Goal: Task Accomplishment & Management: Manage account settings

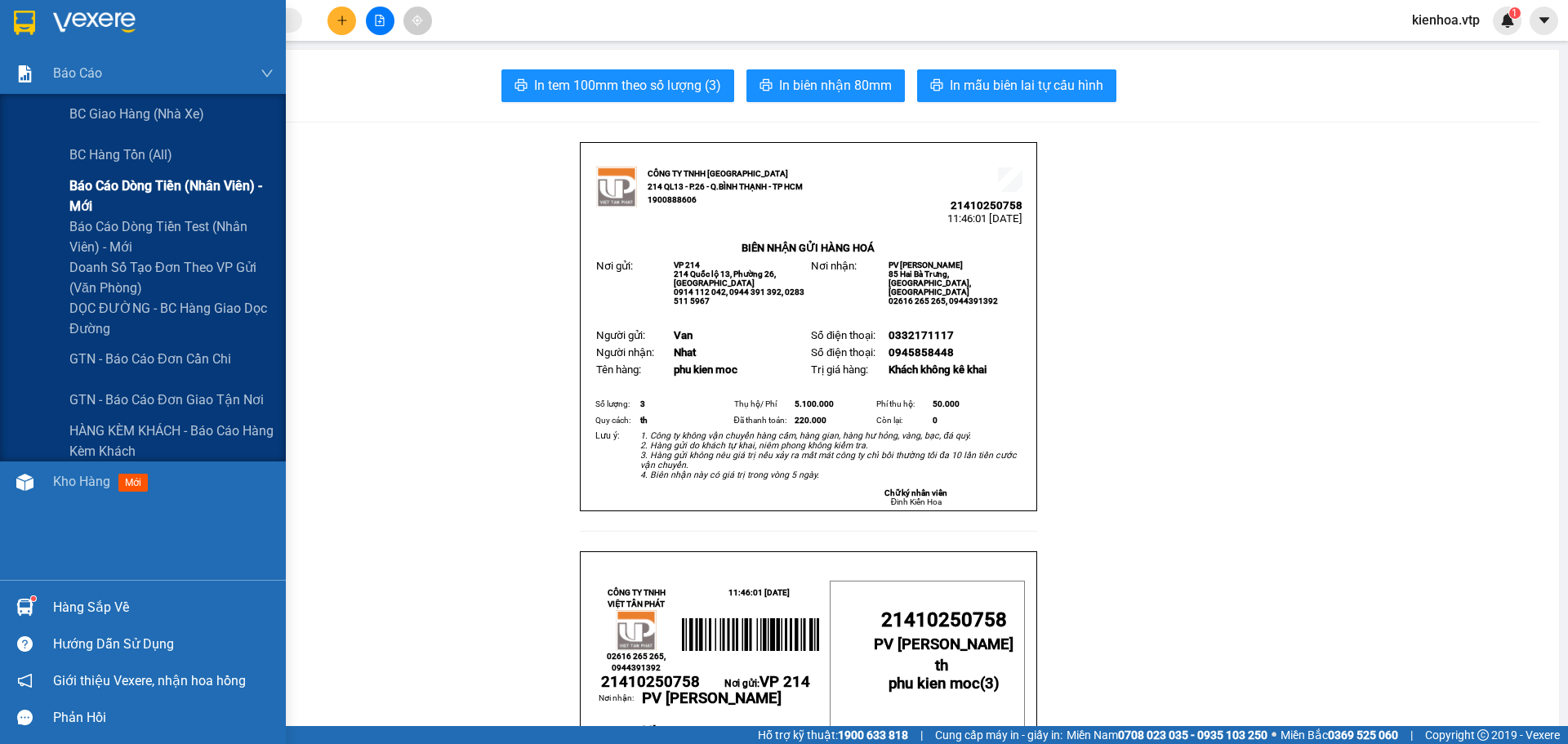
click at [88, 193] on span "Báo cáo dòng tiền (nhân viên) - mới" at bounding box center [172, 196] width 204 height 41
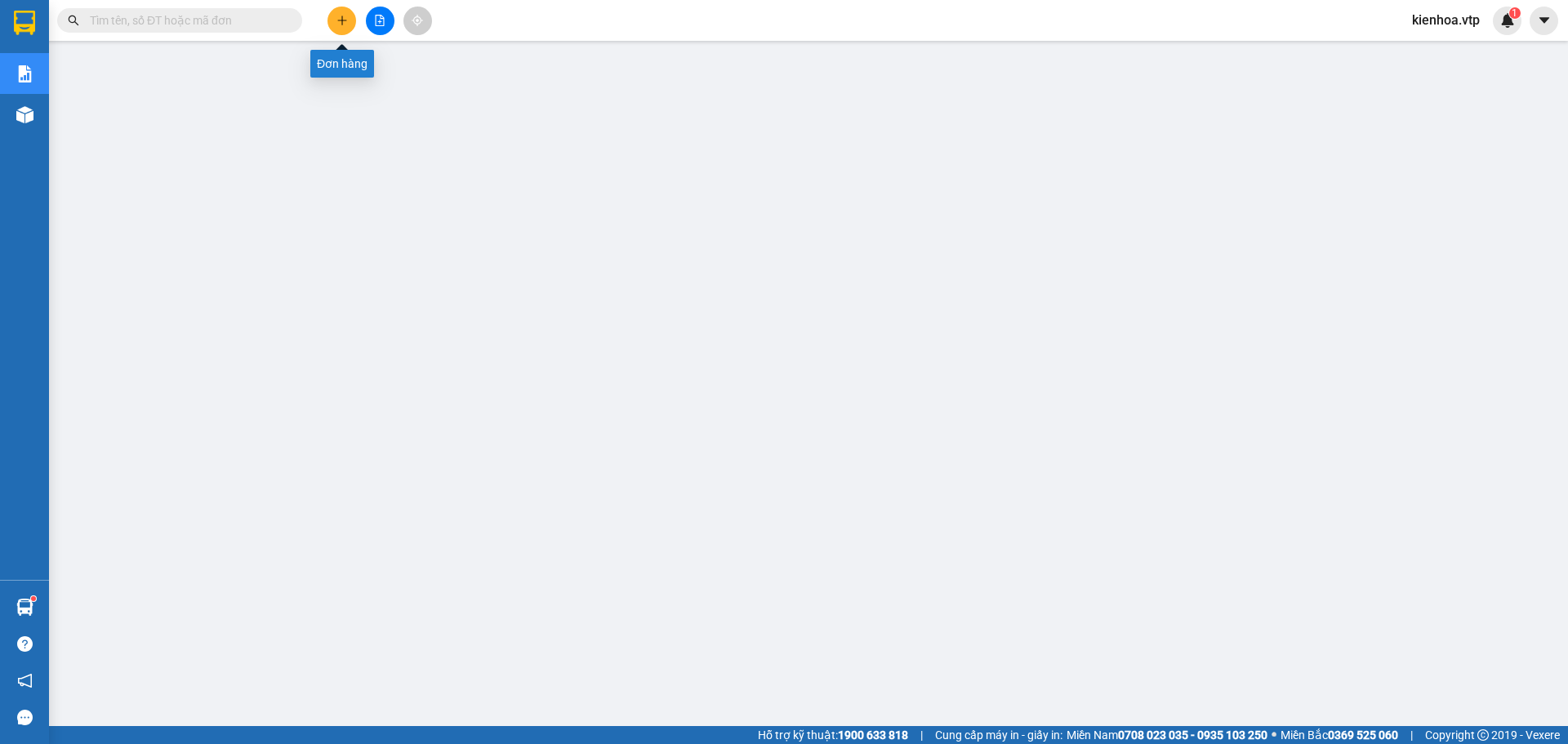
click at [338, 29] on button at bounding box center [342, 21] width 29 height 29
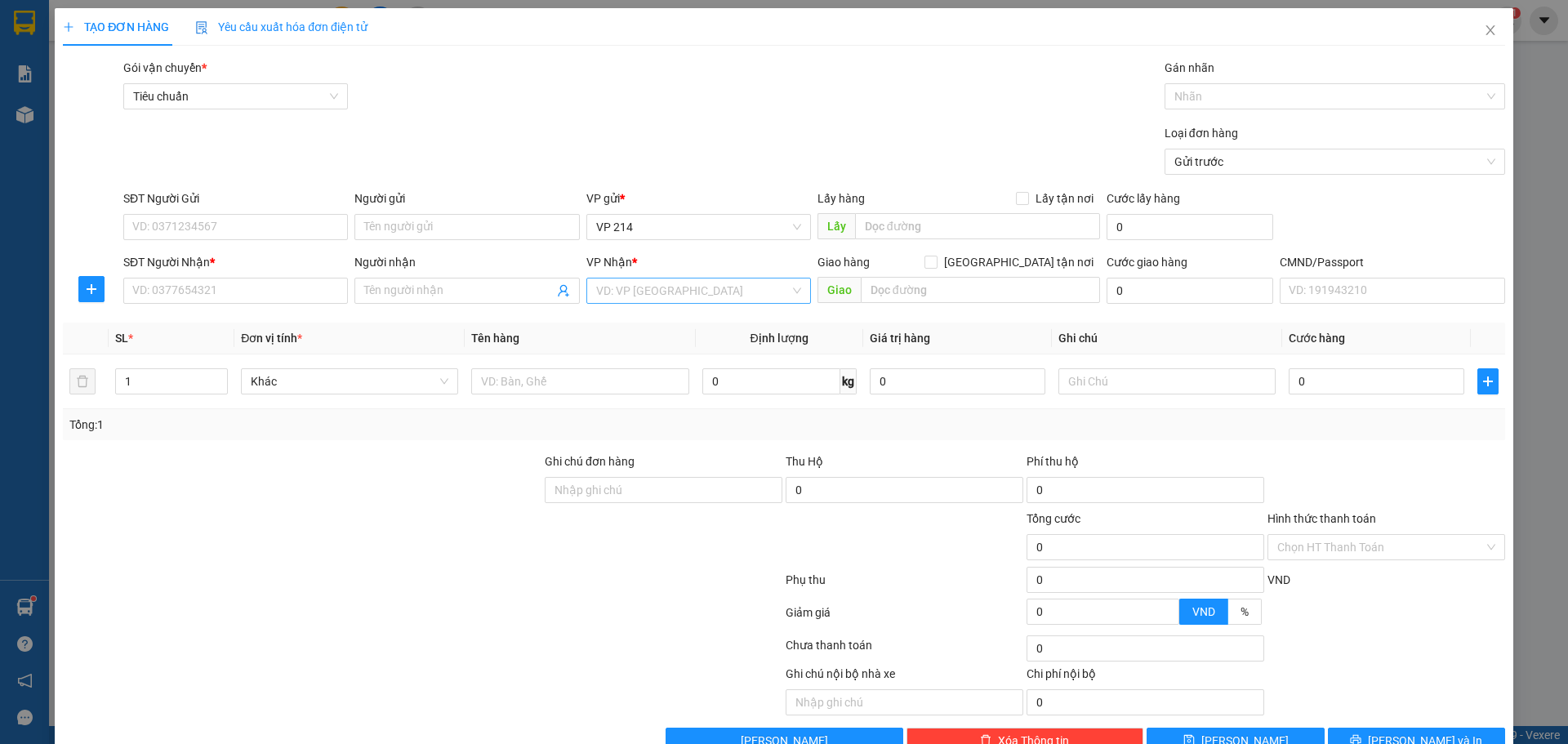
click at [691, 301] on input "search" at bounding box center [693, 290] width 193 height 24
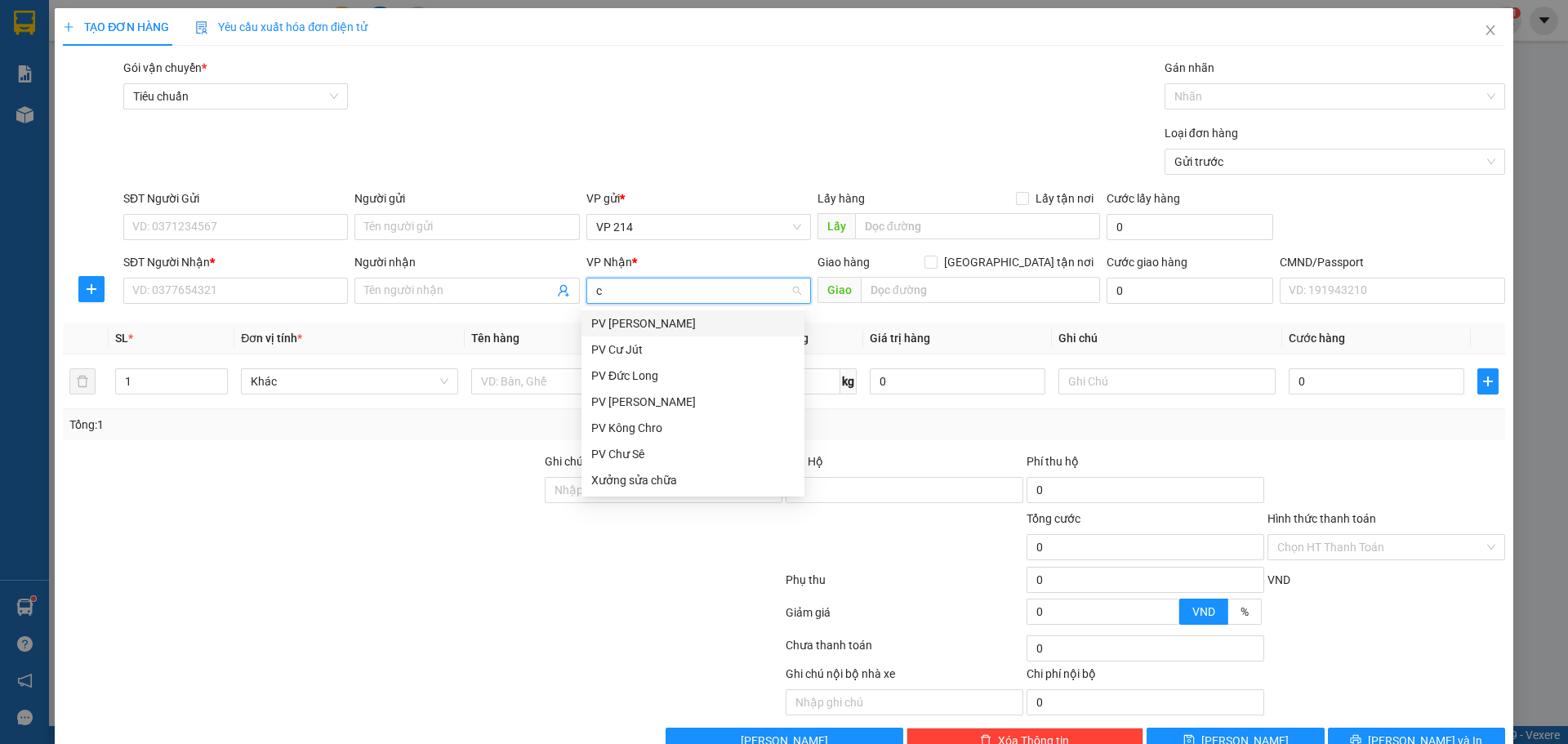
type input "cj"
click at [666, 329] on div "PV Cư Jút" at bounding box center [692, 323] width 203 height 18
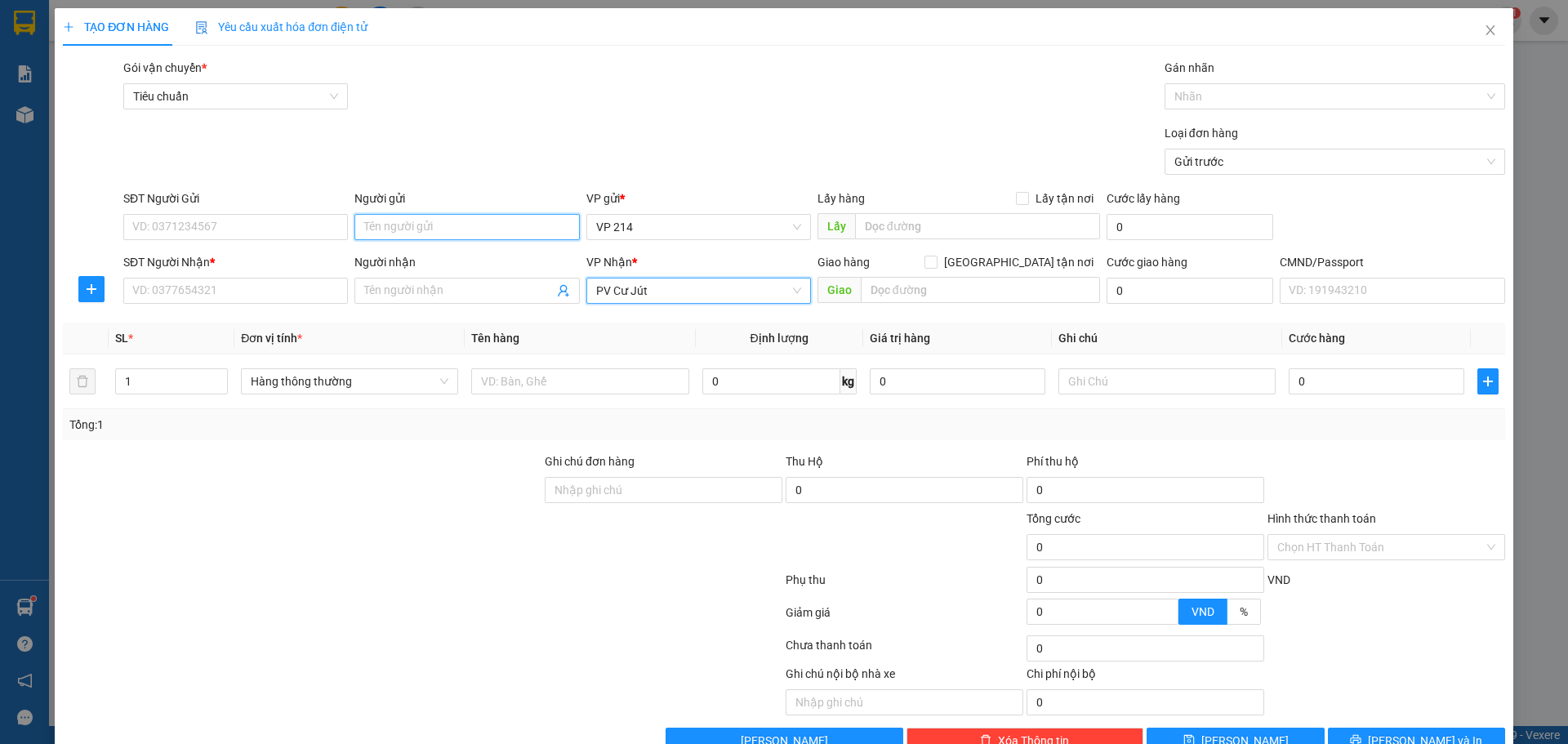
click at [384, 221] on input "Người gửi" at bounding box center [467, 227] width 225 height 26
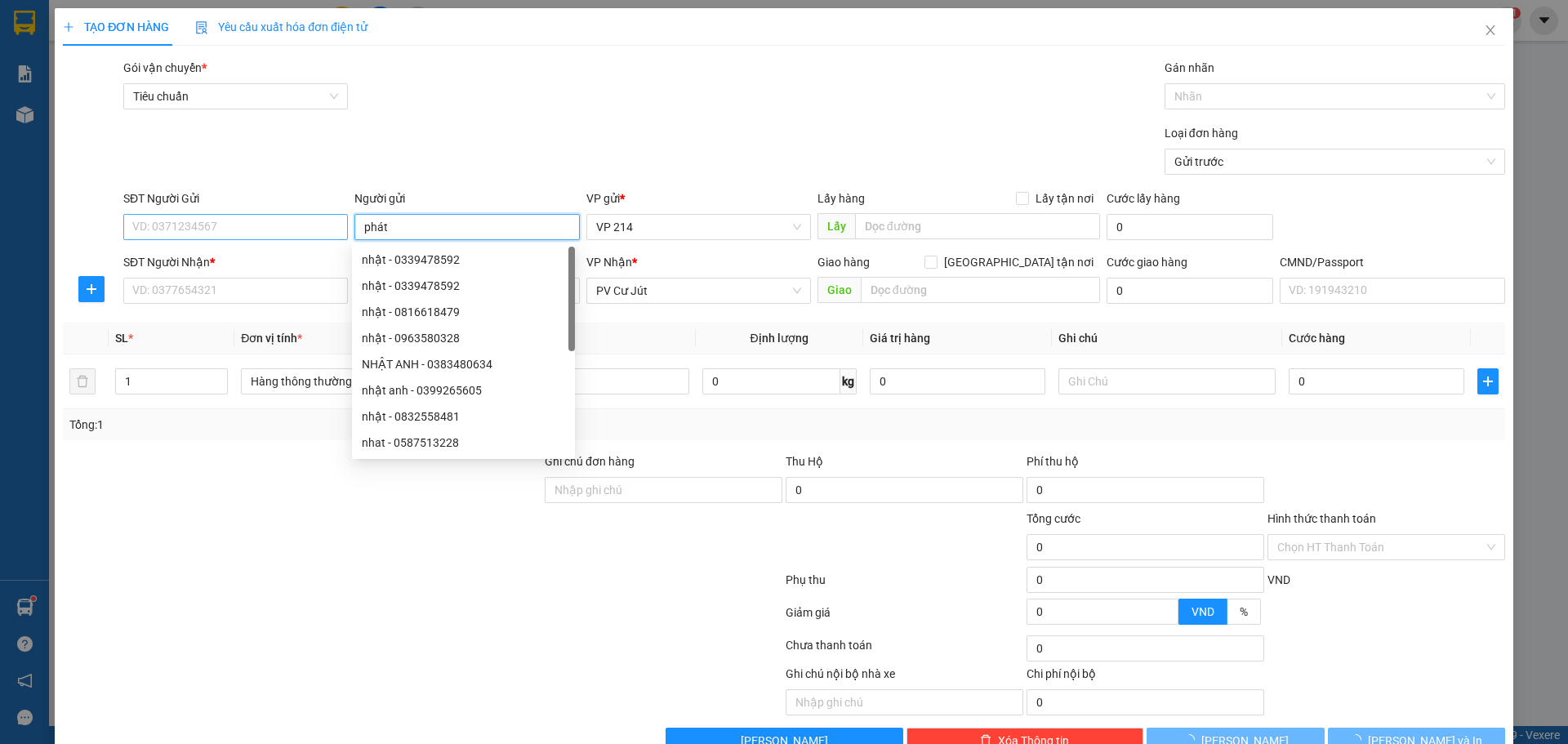
type input "phát"
click at [267, 220] on input "SĐT Người Gửi" at bounding box center [236, 227] width 225 height 26
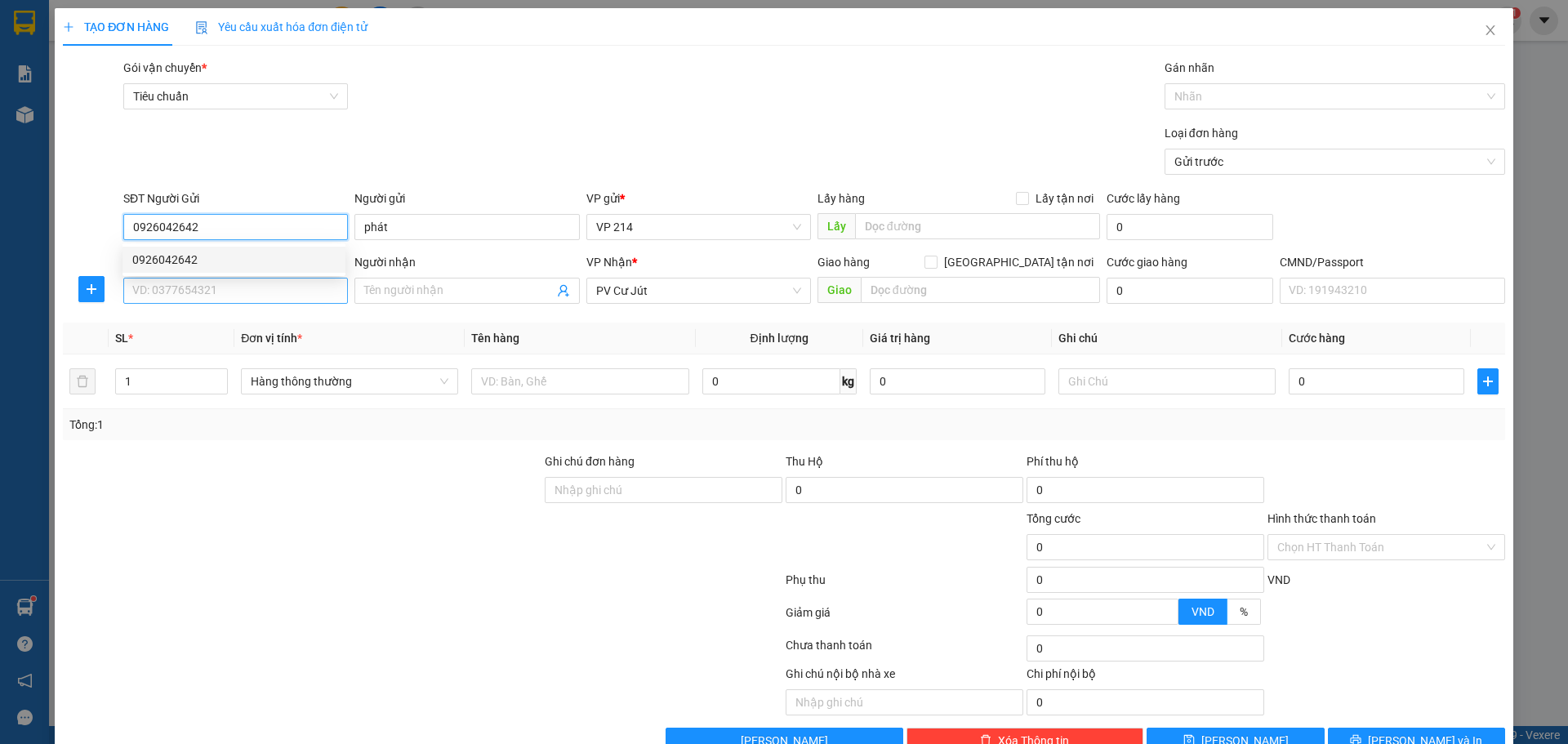
type input "0926042642"
click at [233, 287] on input "SĐT Người Nhận *" at bounding box center [236, 290] width 225 height 26
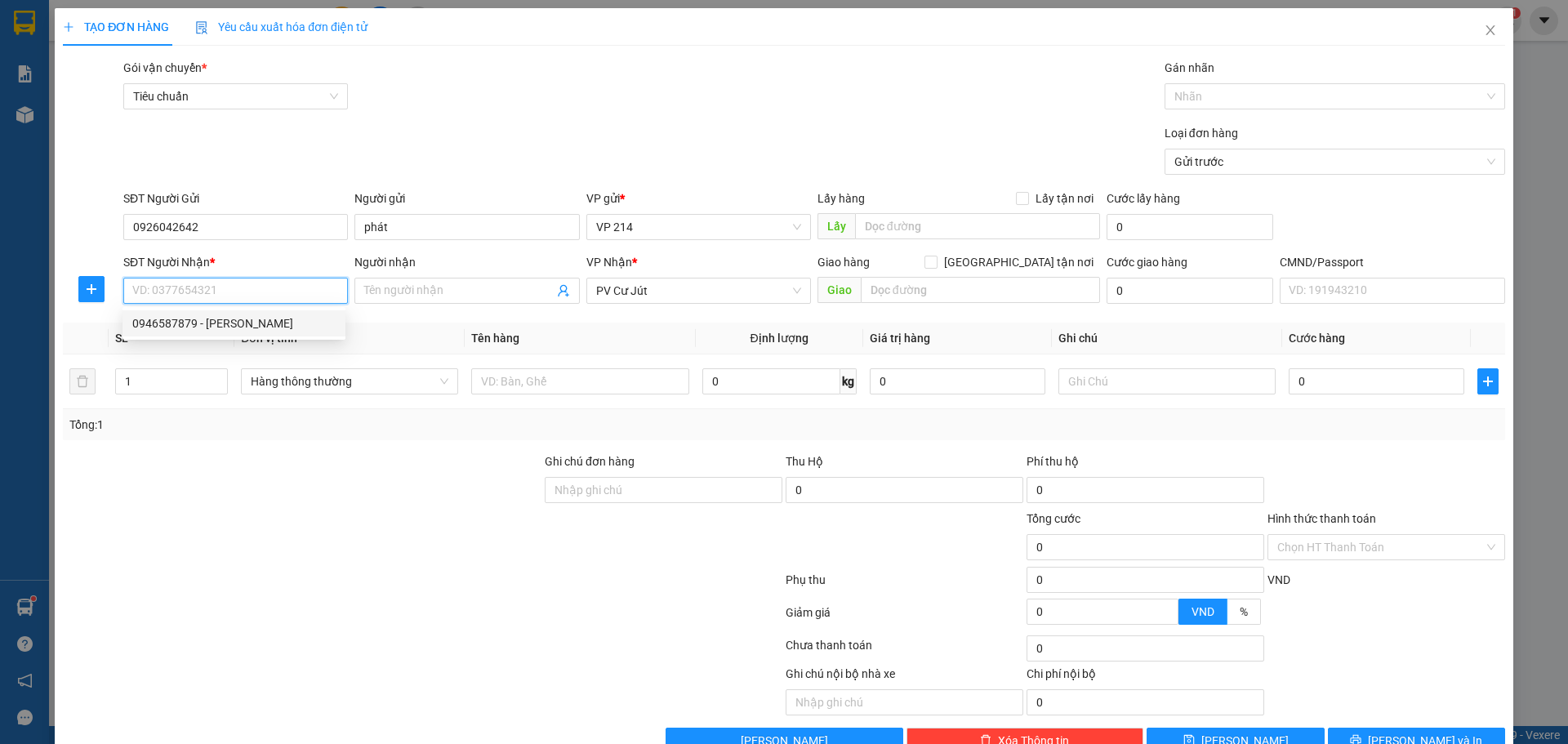
click at [214, 321] on div "0946587879 - THANH" at bounding box center [234, 323] width 203 height 18
type input "0946587879"
type input "THANH"
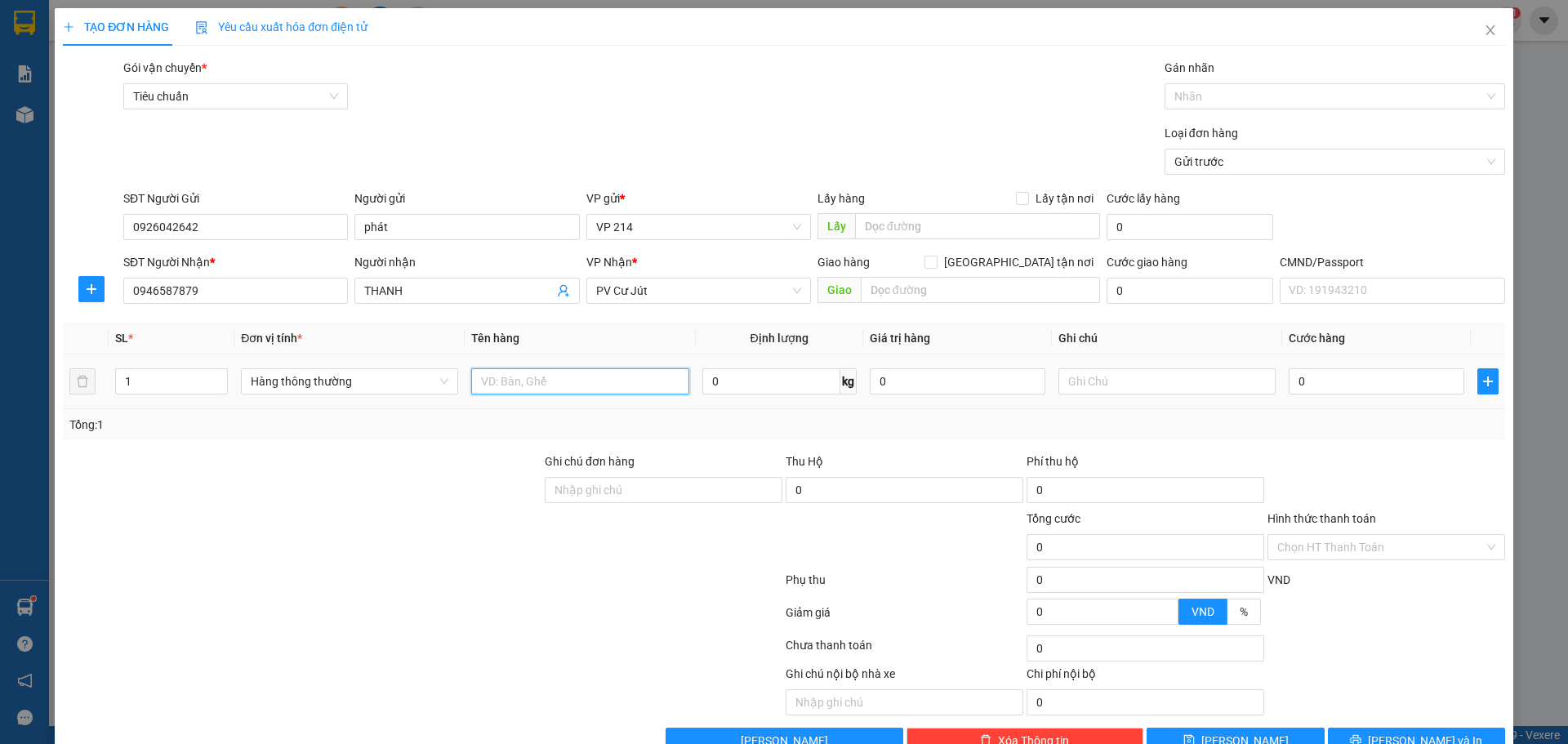
click at [523, 381] on input "text" at bounding box center [579, 381] width 218 height 26
type input "pt"
click at [1113, 382] on input "text" at bounding box center [1167, 381] width 218 height 26
type input "túm"
type input "5"
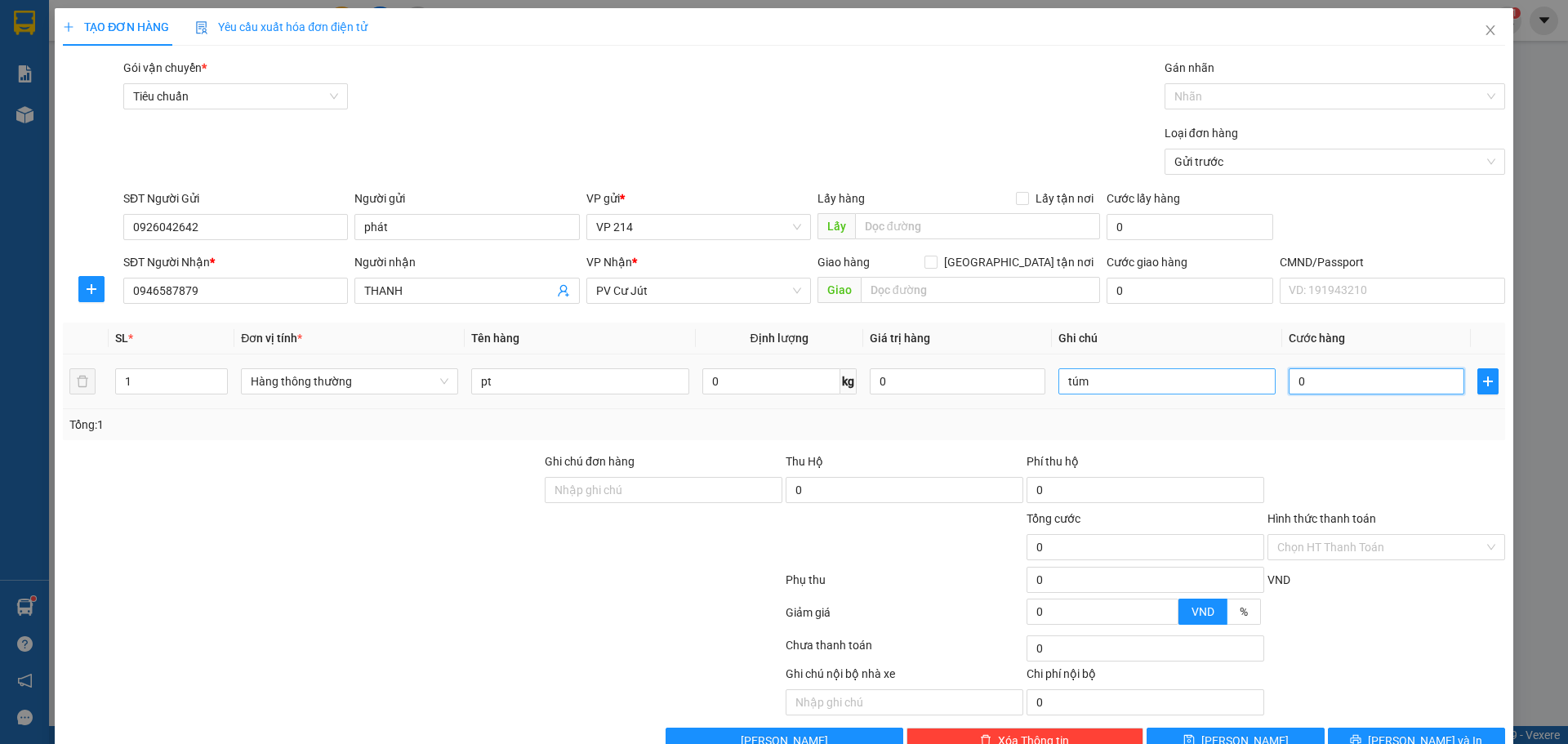
type input "5"
type input "50"
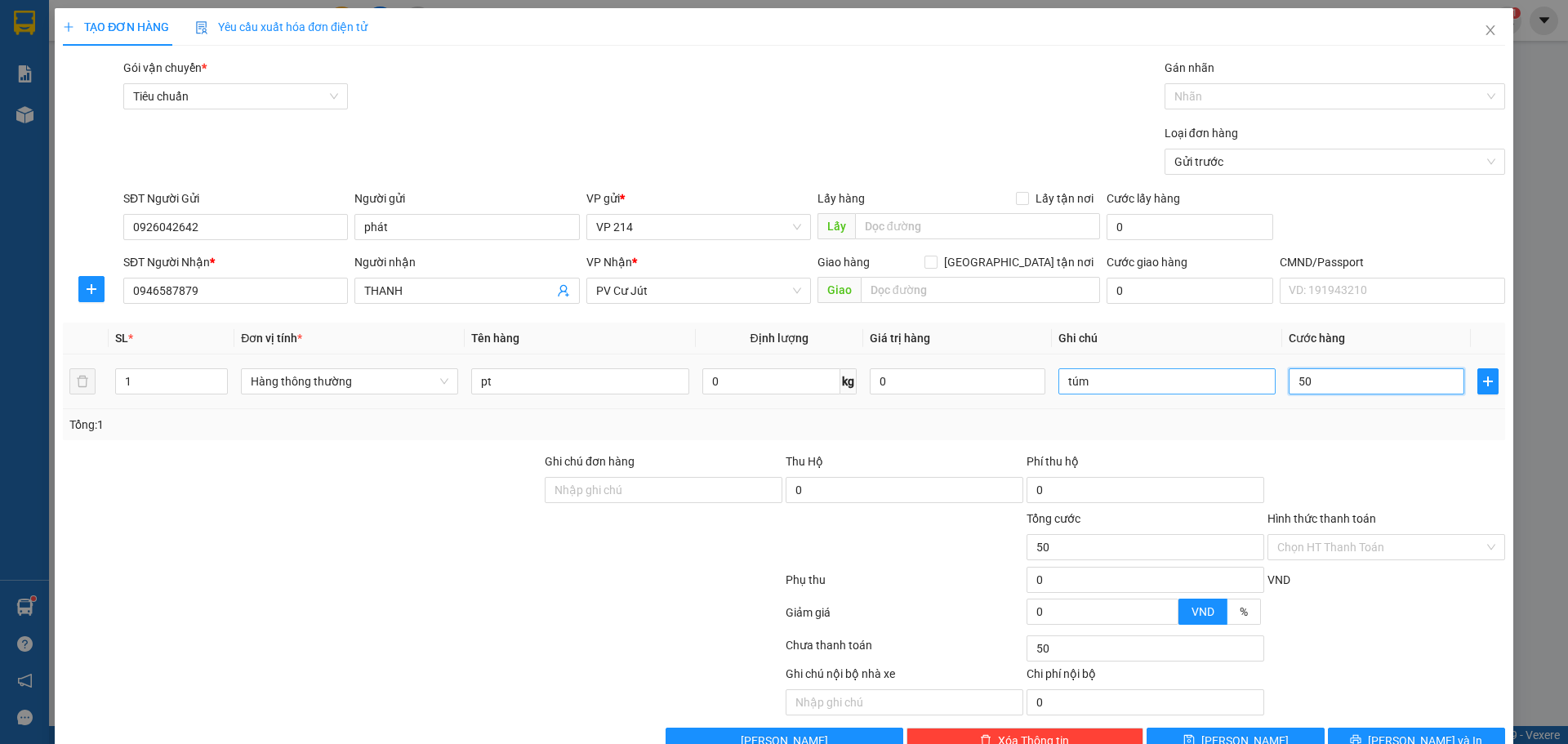
type input "500"
type input "5.000"
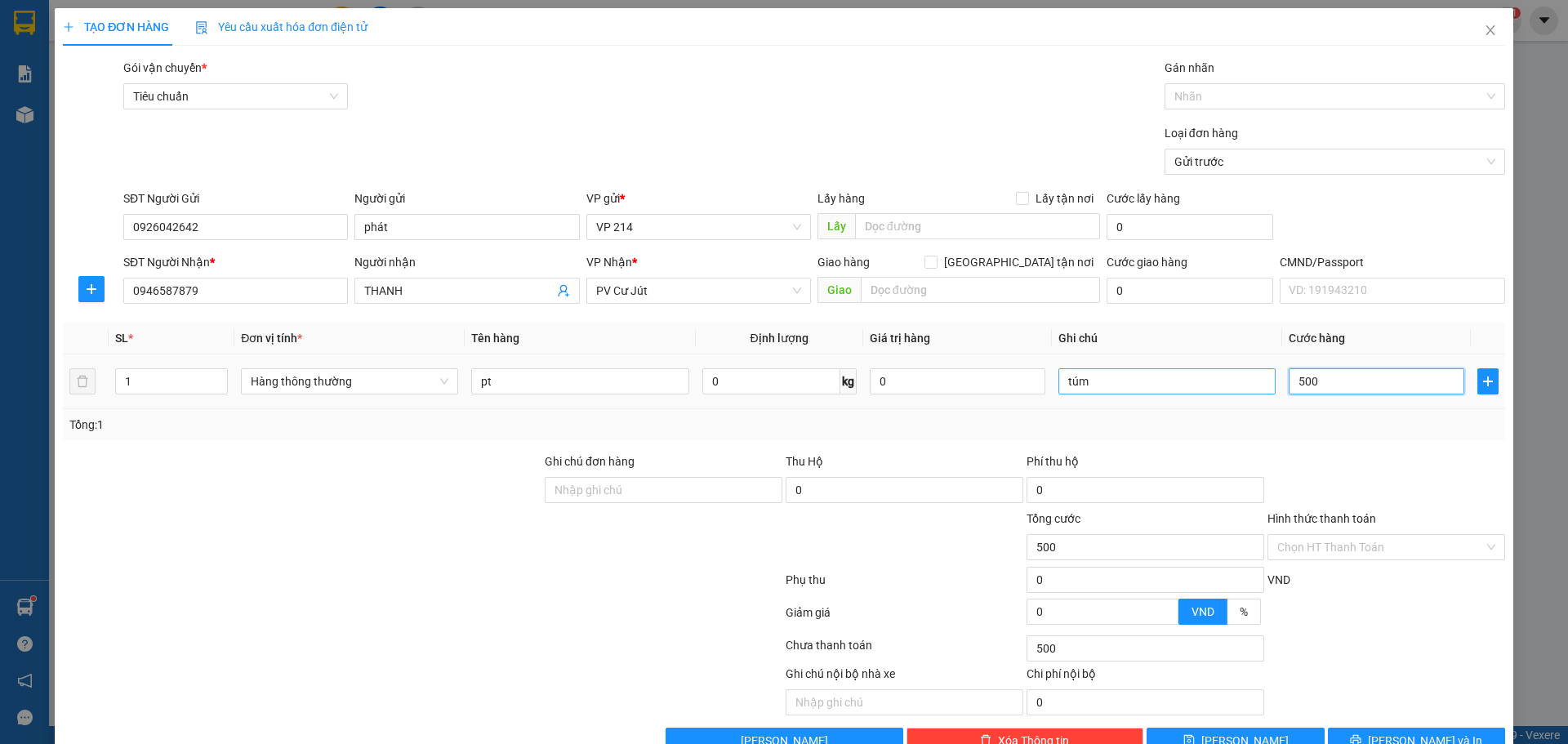
type input "5.000"
type input "50.000"
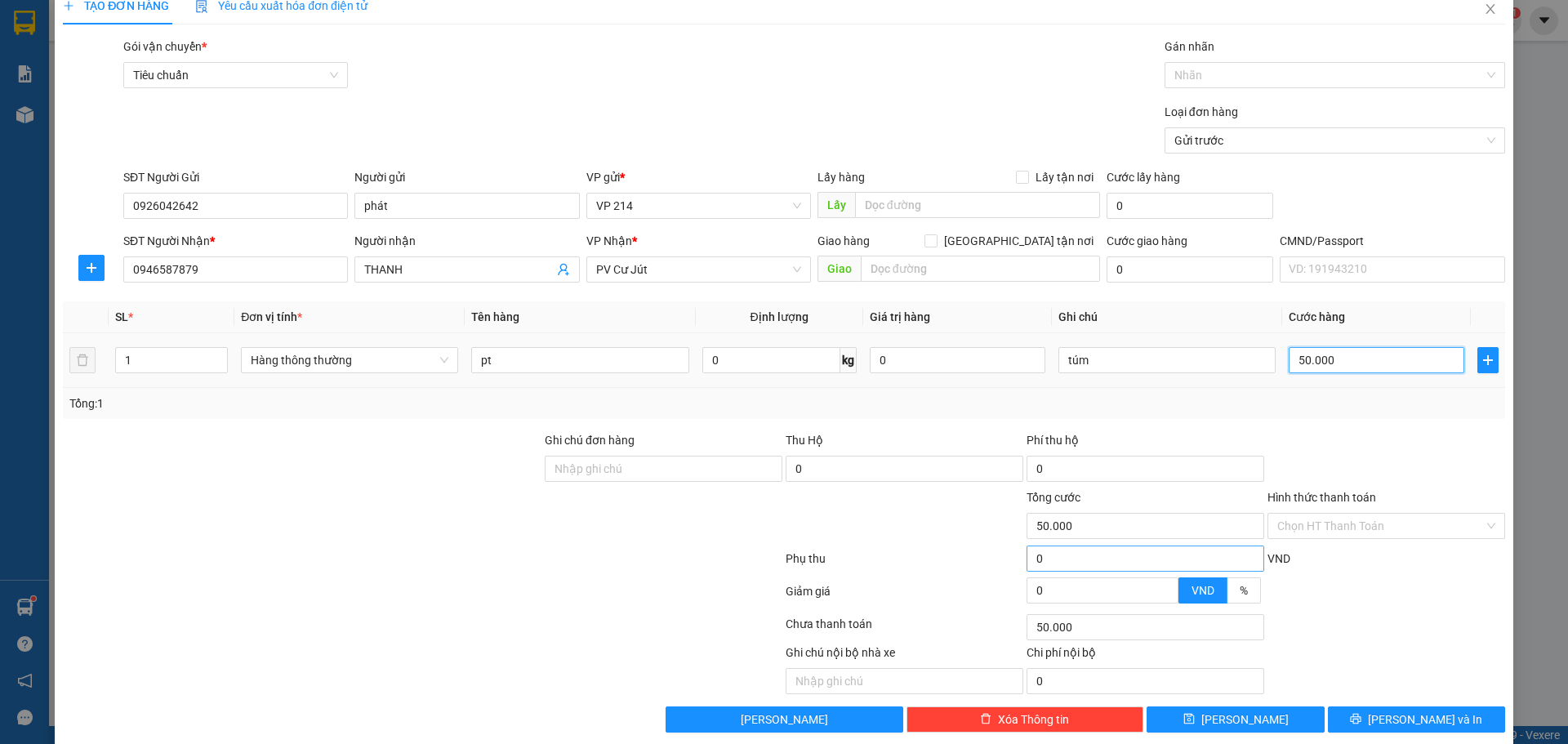
scroll to position [42, 0]
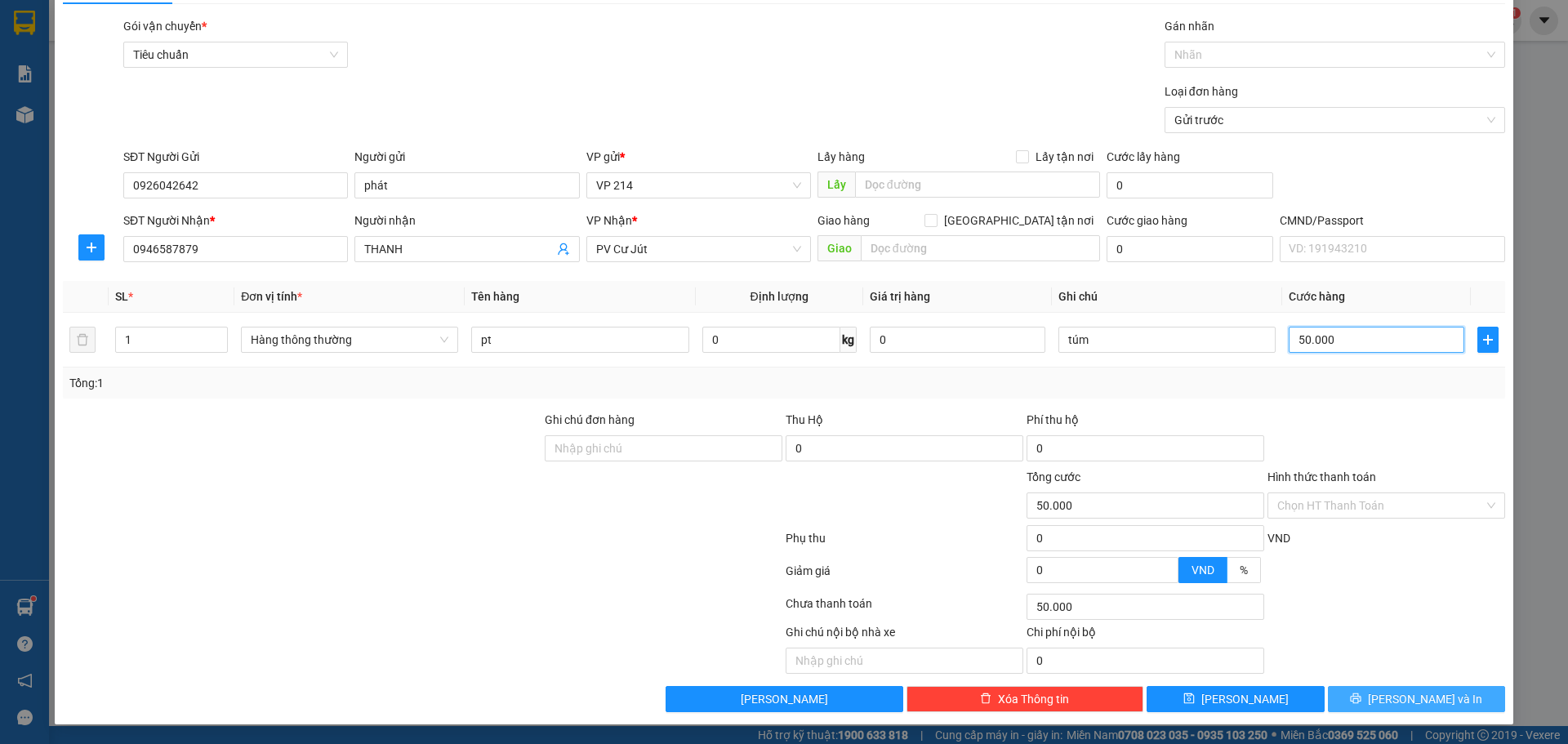
type input "50.000"
click at [1361, 703] on icon "printer" at bounding box center [1355, 697] width 12 height 12
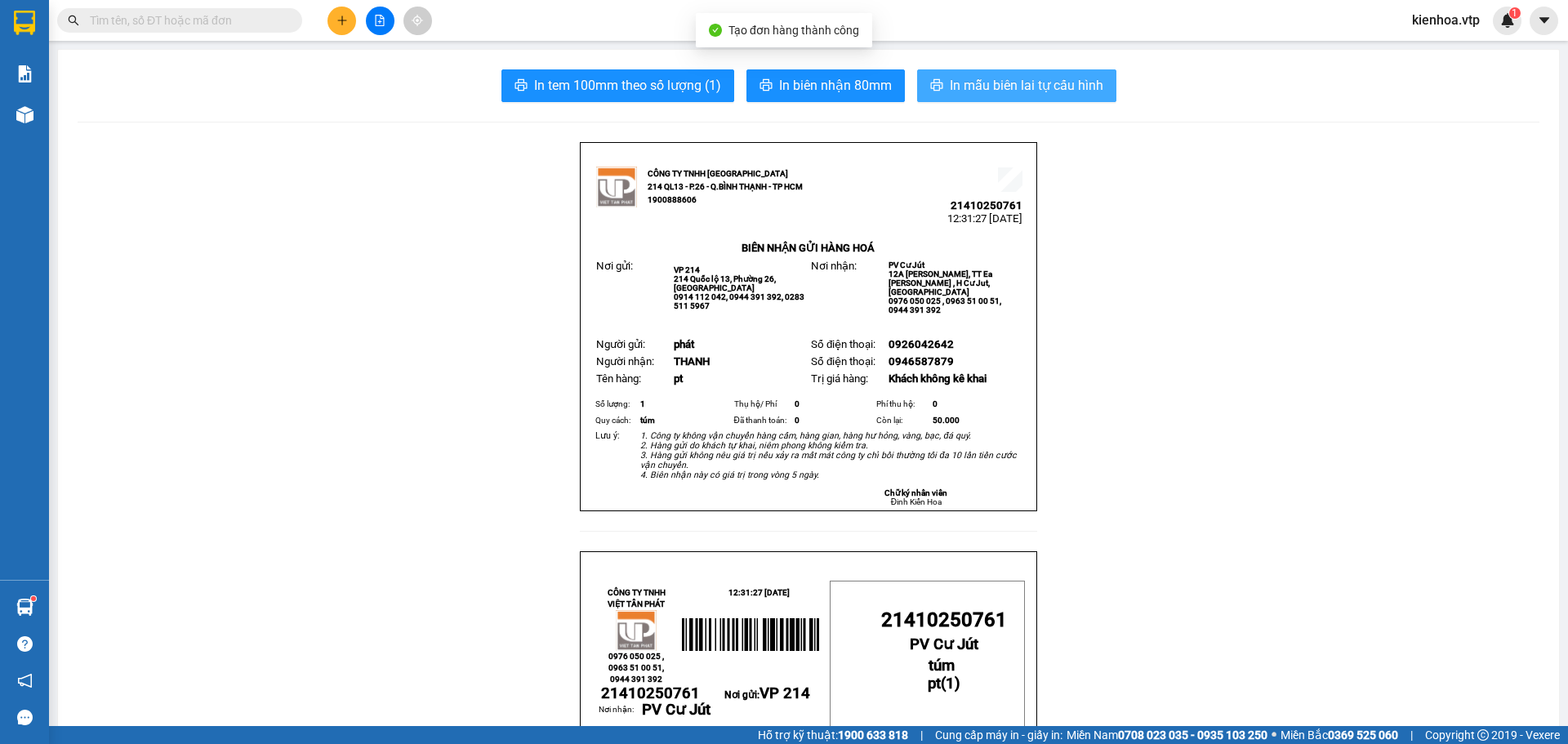
click at [927, 98] on button "In mẫu biên lai tự cấu hình" at bounding box center [1016, 86] width 199 height 32
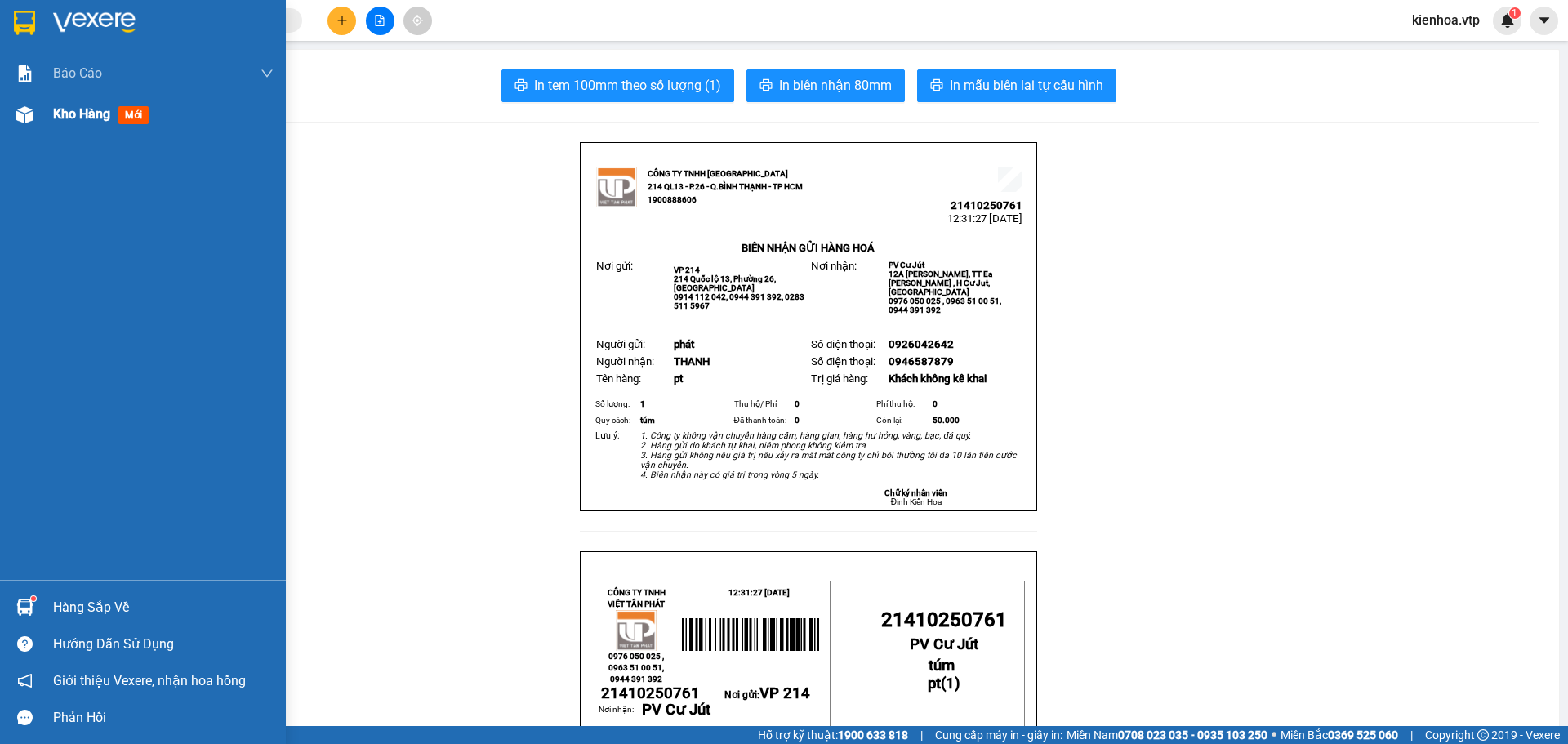
click at [22, 107] on img at bounding box center [24, 115] width 17 height 17
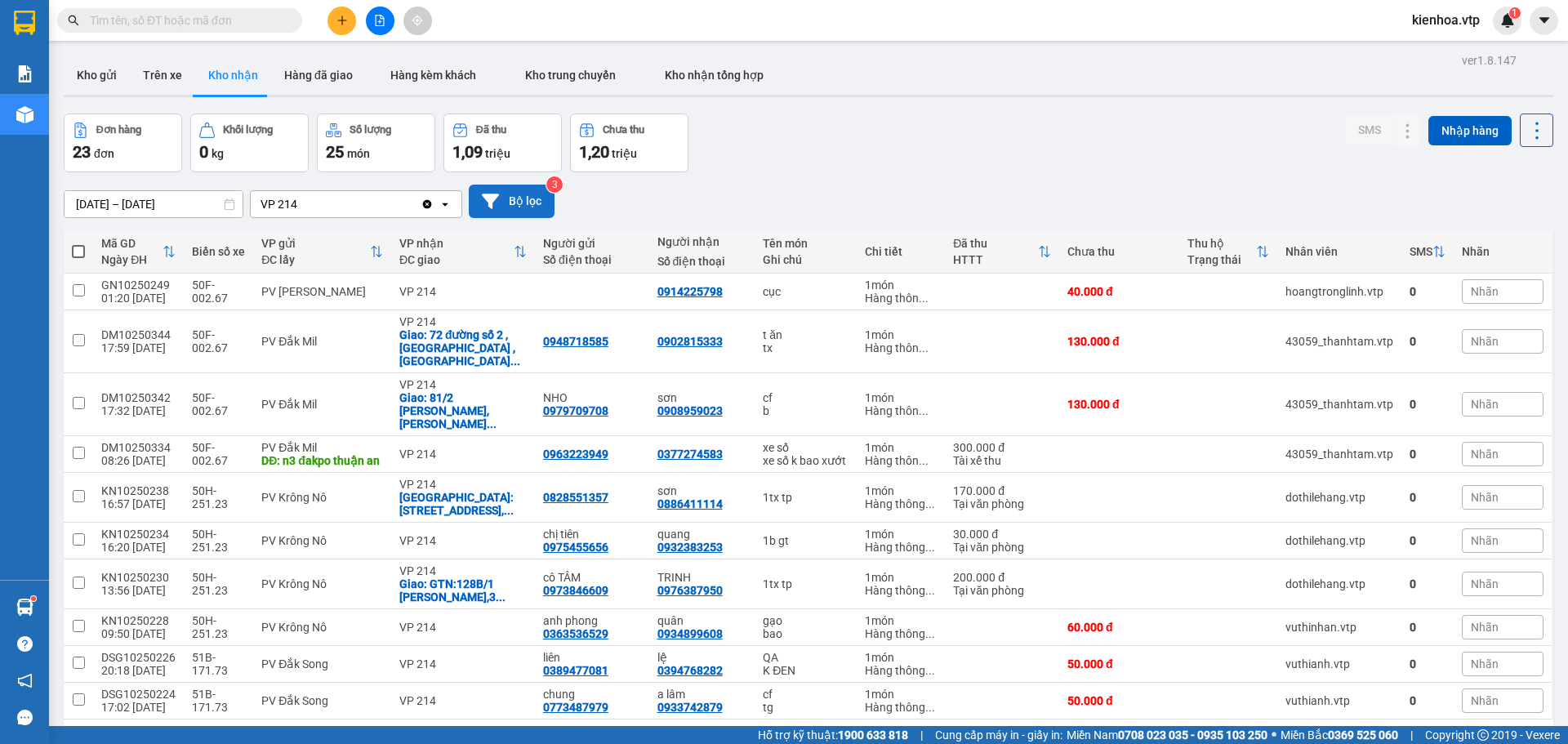
click at [497, 191] on button "Bộ lọc" at bounding box center [511, 201] width 86 height 33
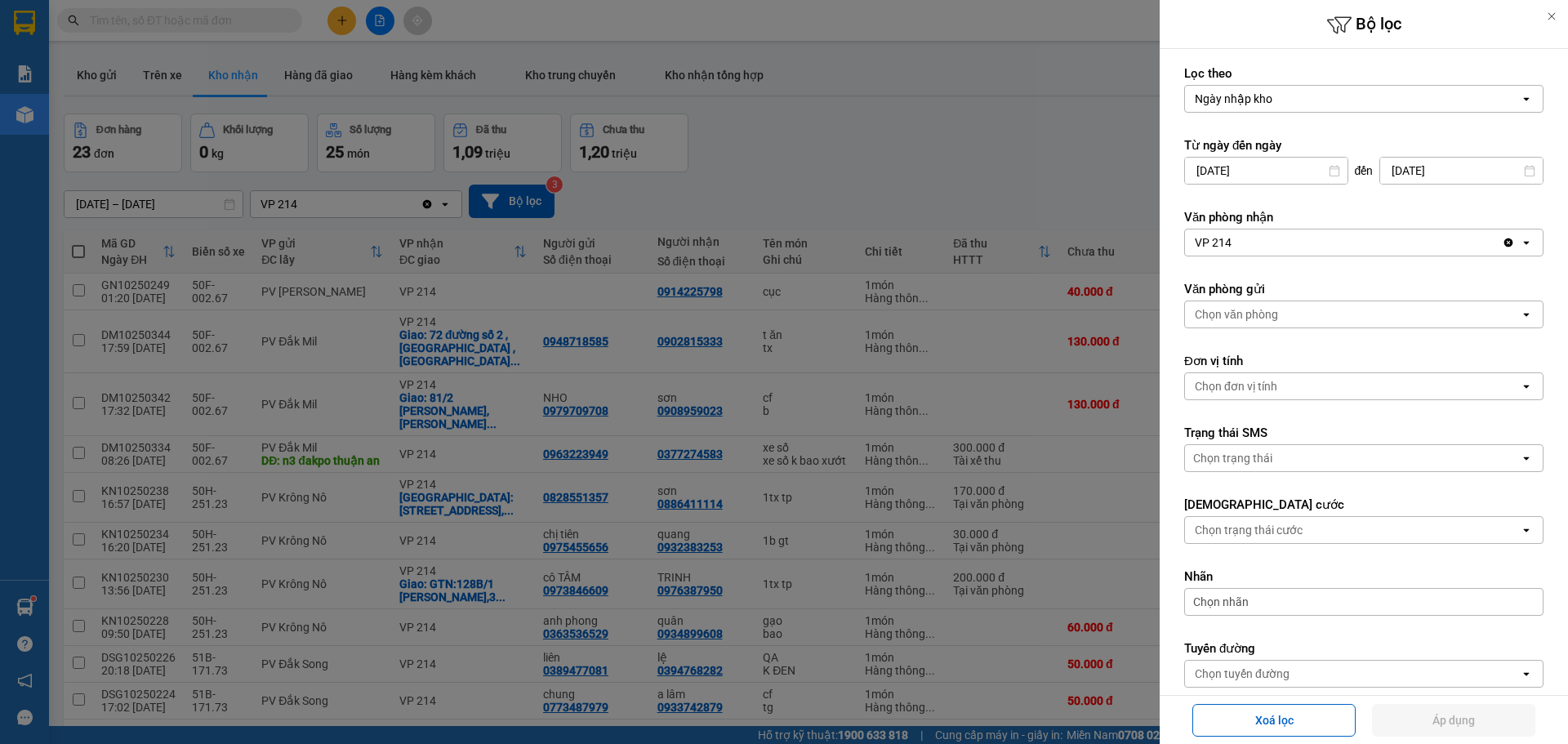
click at [1329, 175] on icon at bounding box center [1334, 170] width 12 height 12
click at [1330, 172] on icon at bounding box center [1334, 170] width 12 height 12
click at [1294, 168] on input "12/10/2025" at bounding box center [1265, 170] width 162 height 26
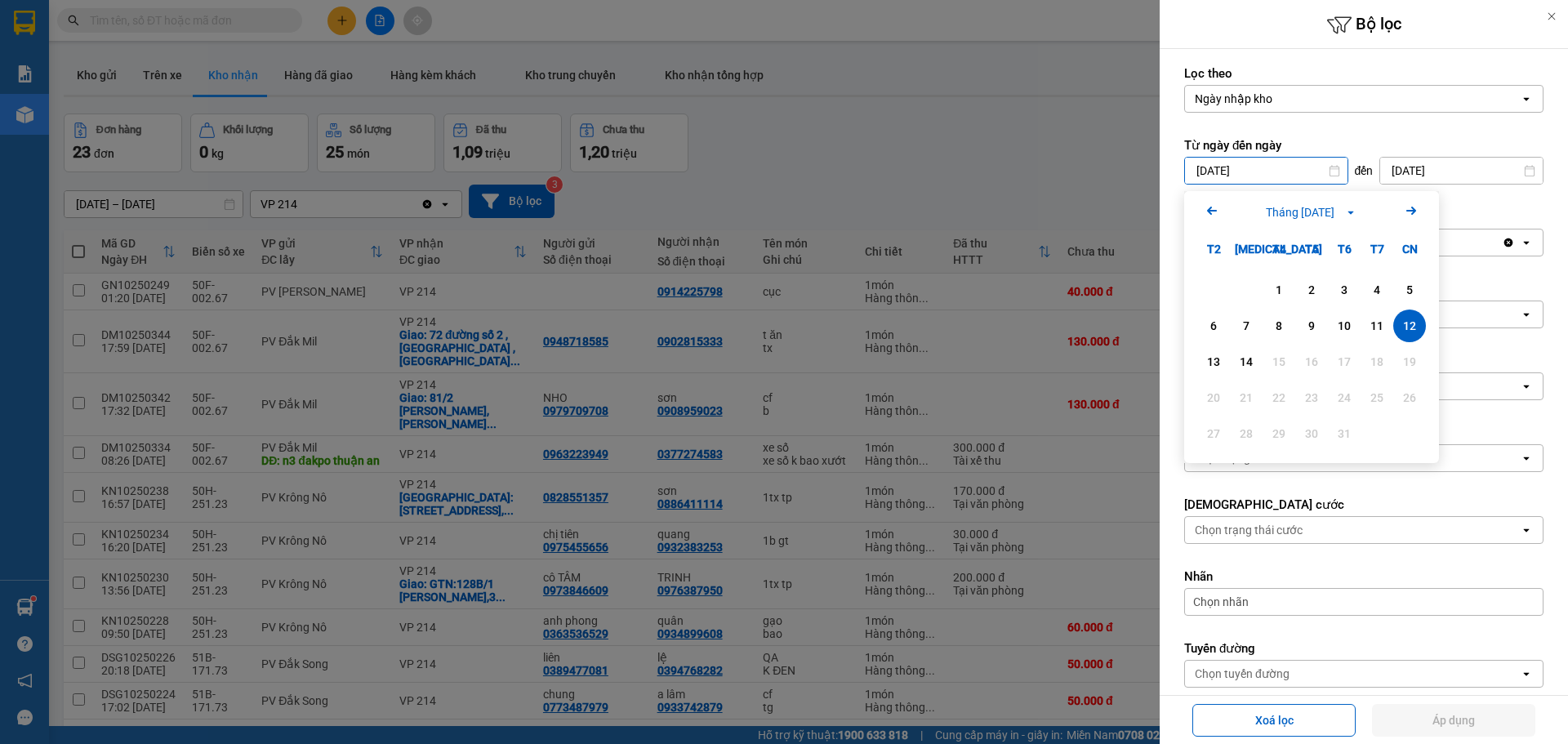
click at [1208, 214] on icon "Arrow Left" at bounding box center [1212, 210] width 20 height 20
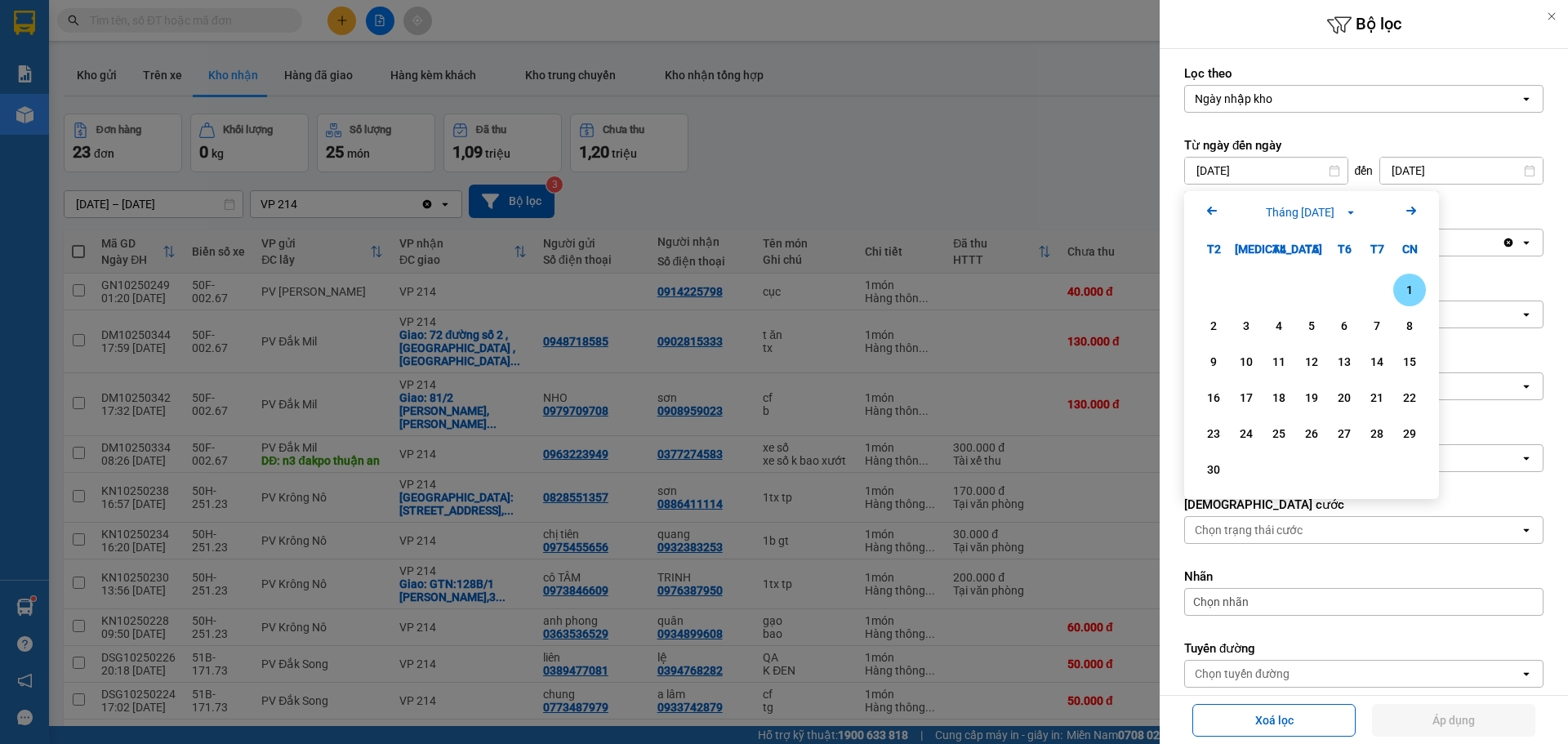
click at [1208, 214] on icon "Arrow Left" at bounding box center [1212, 210] width 20 height 20
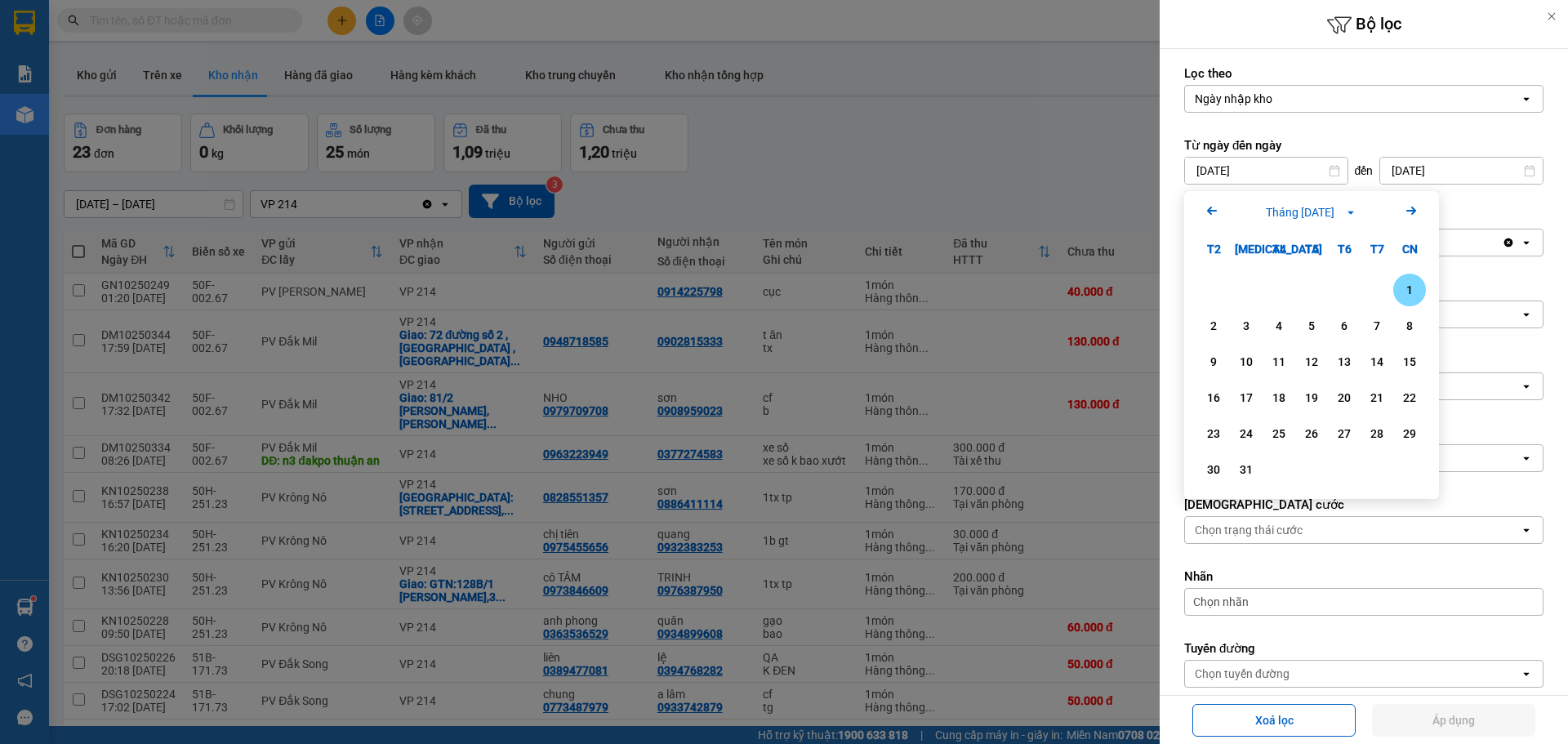
click at [1416, 210] on icon "Arrow Right" at bounding box center [1411, 210] width 20 height 20
click at [1283, 286] on div "1" at bounding box center [1279, 290] width 23 height 20
type input "01/01/2025"
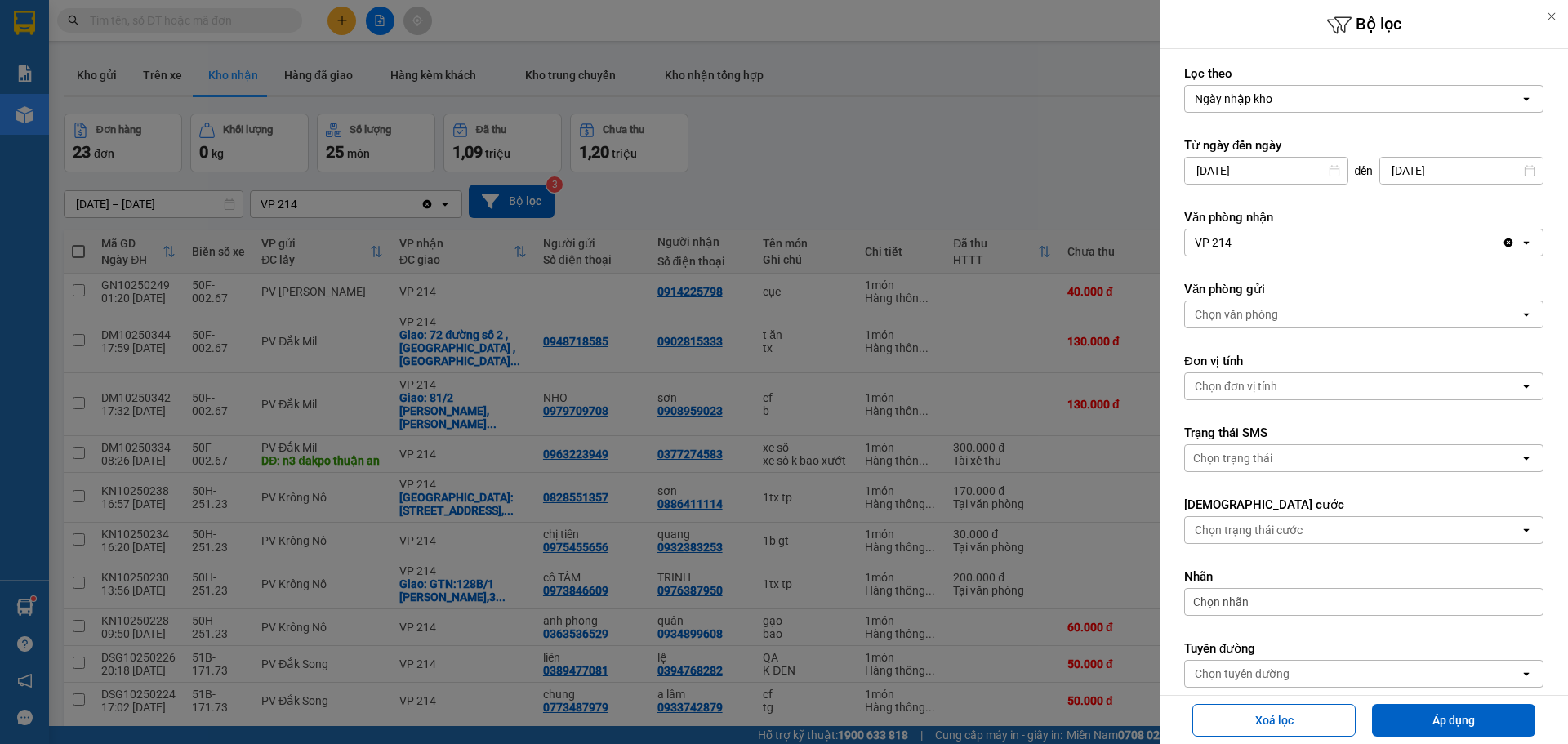
click at [1461, 172] on input "[DATE]" at bounding box center [1461, 170] width 162 height 26
click at [1102, 163] on div at bounding box center [784, 372] width 1568 height 744
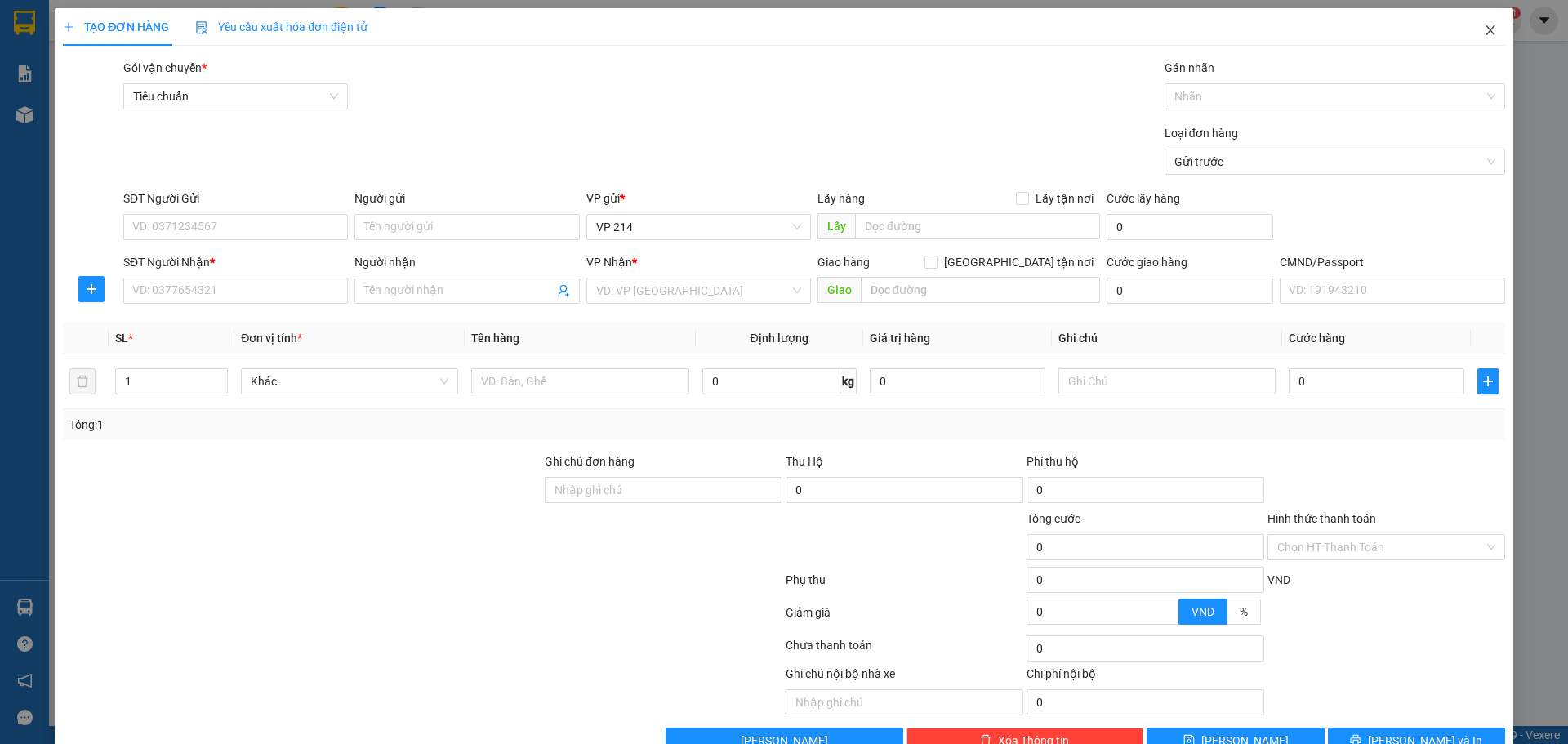
click at [1484, 30] on icon "close" at bounding box center [1490, 30] width 13 height 13
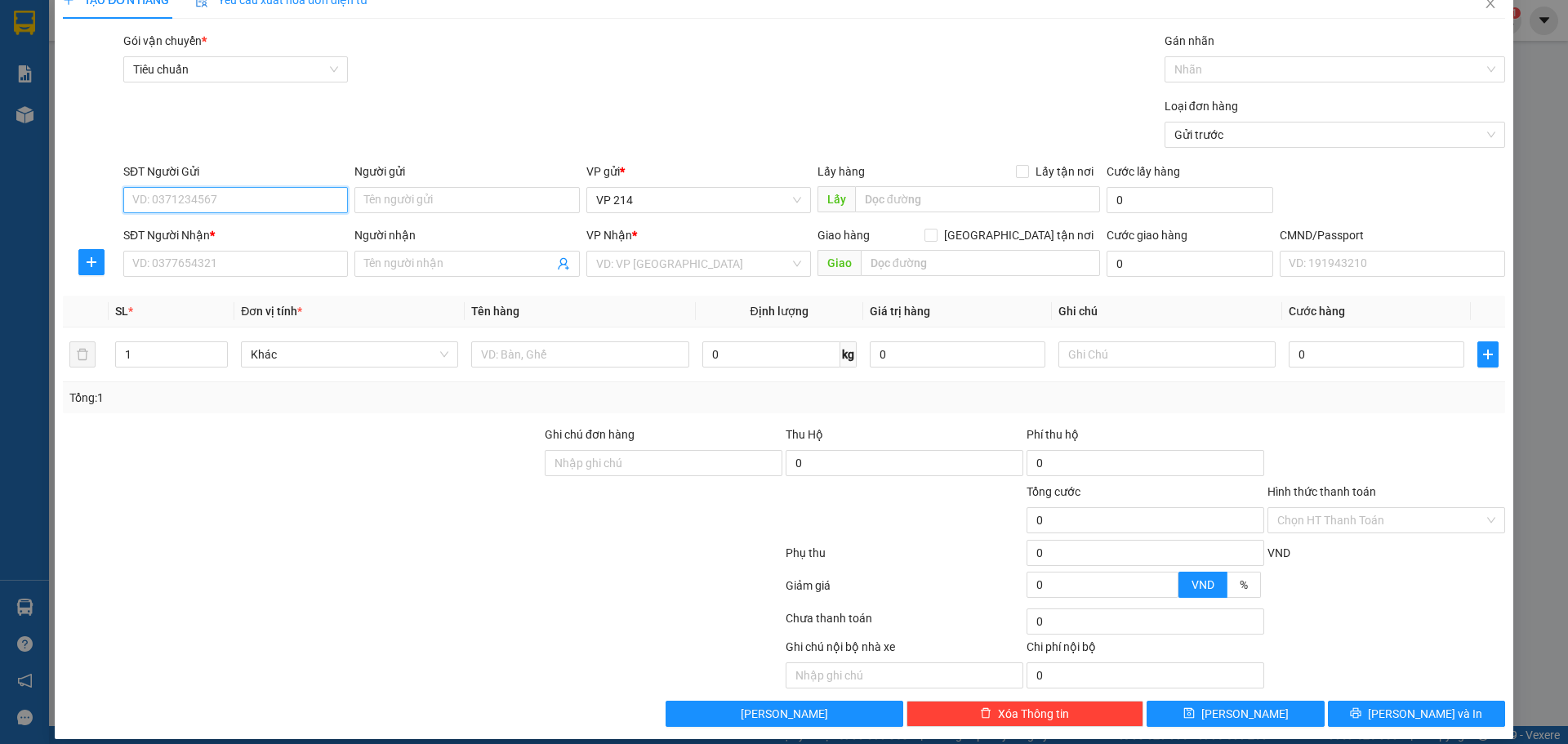
scroll to position [42, 0]
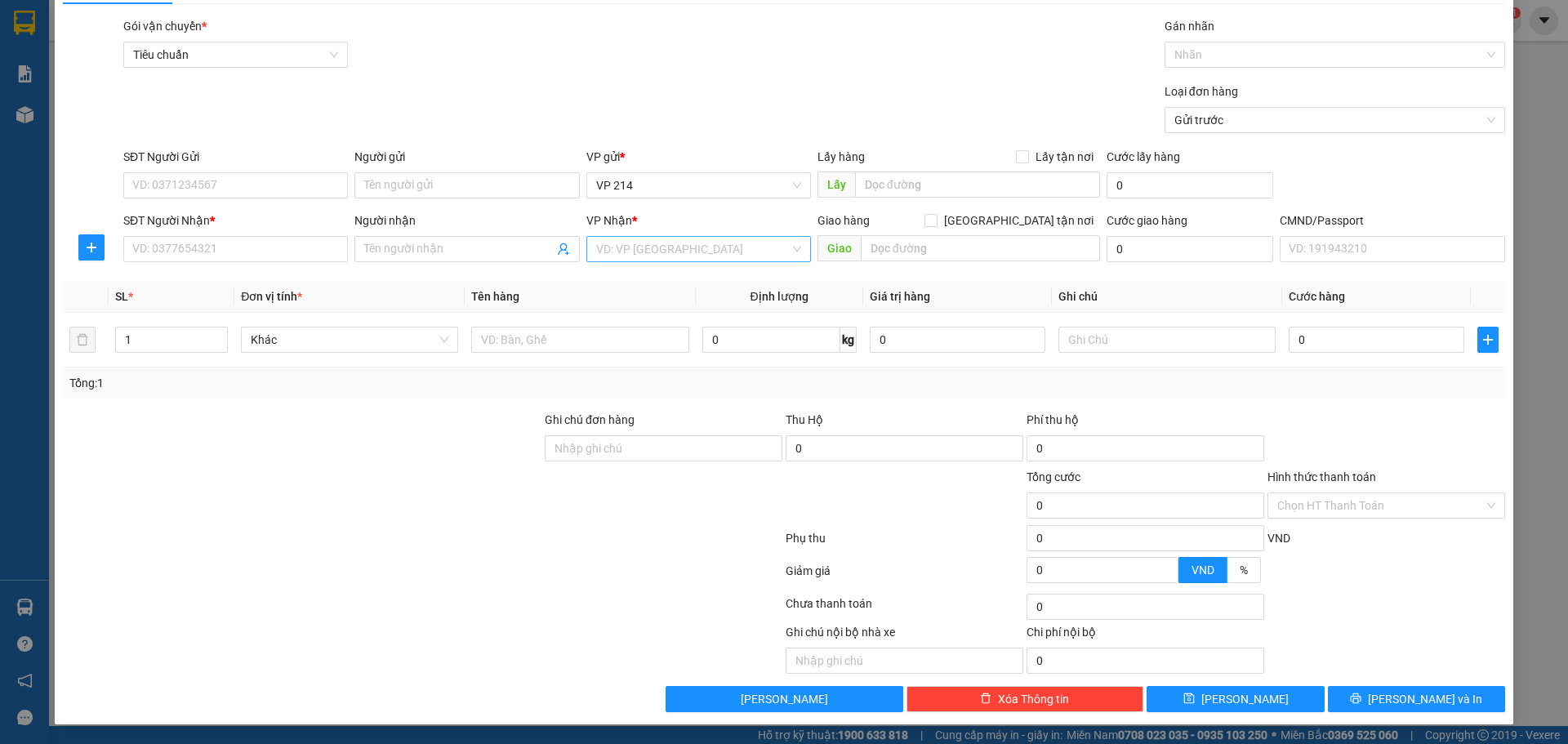
click at [690, 249] on input "search" at bounding box center [693, 248] width 193 height 24
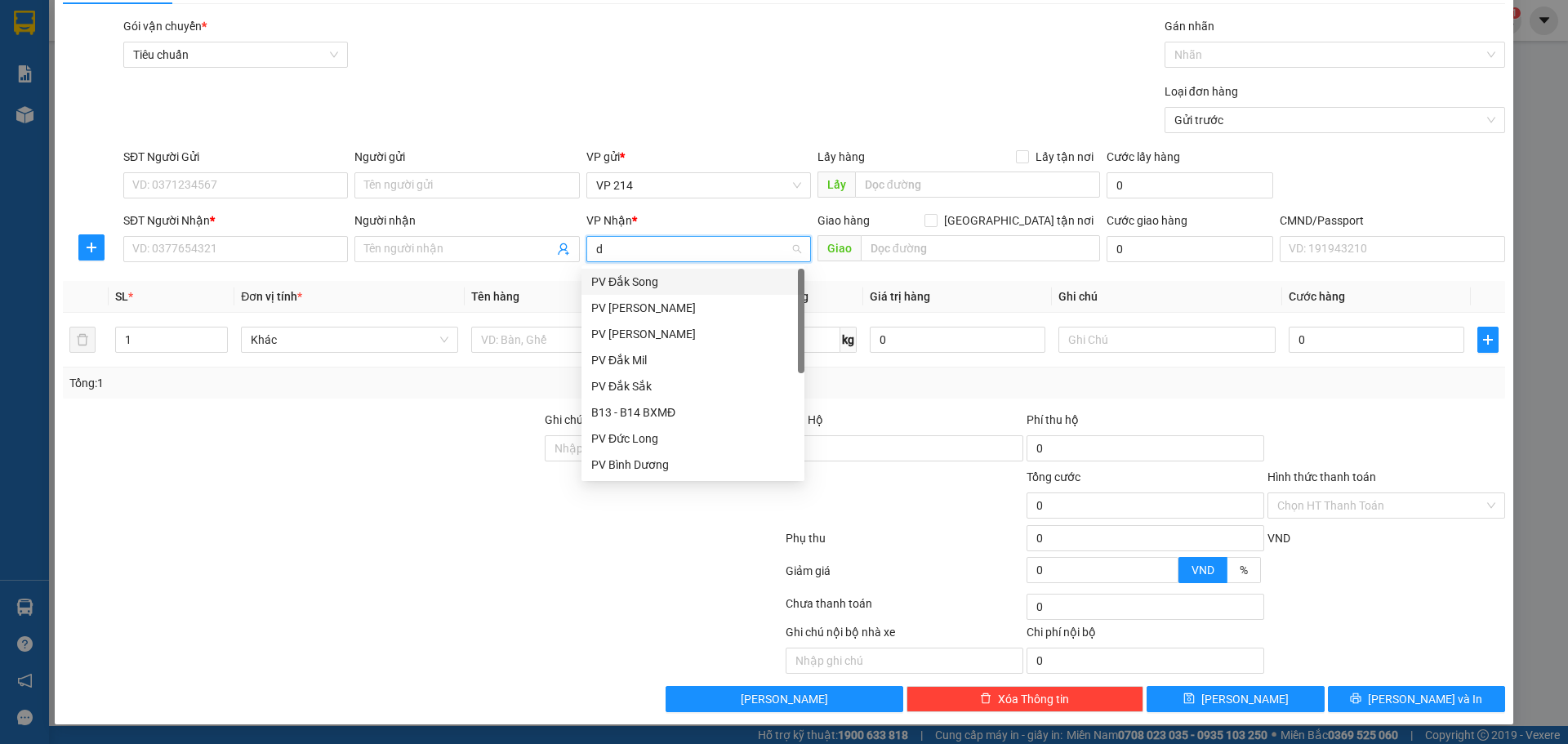
type input "dm"
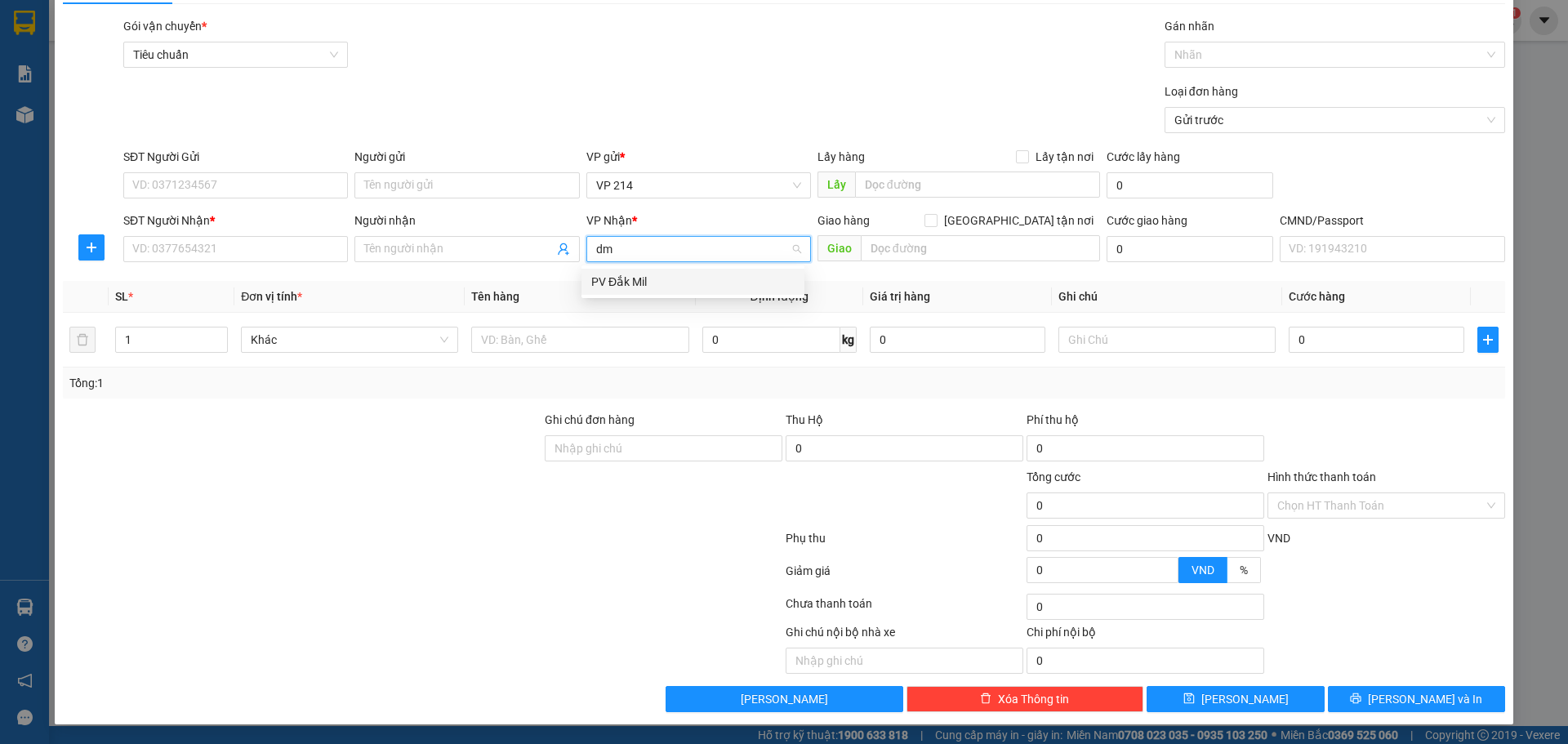
click at [690, 289] on div "PV Đắk Mil" at bounding box center [692, 282] width 203 height 18
click at [176, 246] on input "SĐT Người Nhận *" at bounding box center [236, 249] width 225 height 26
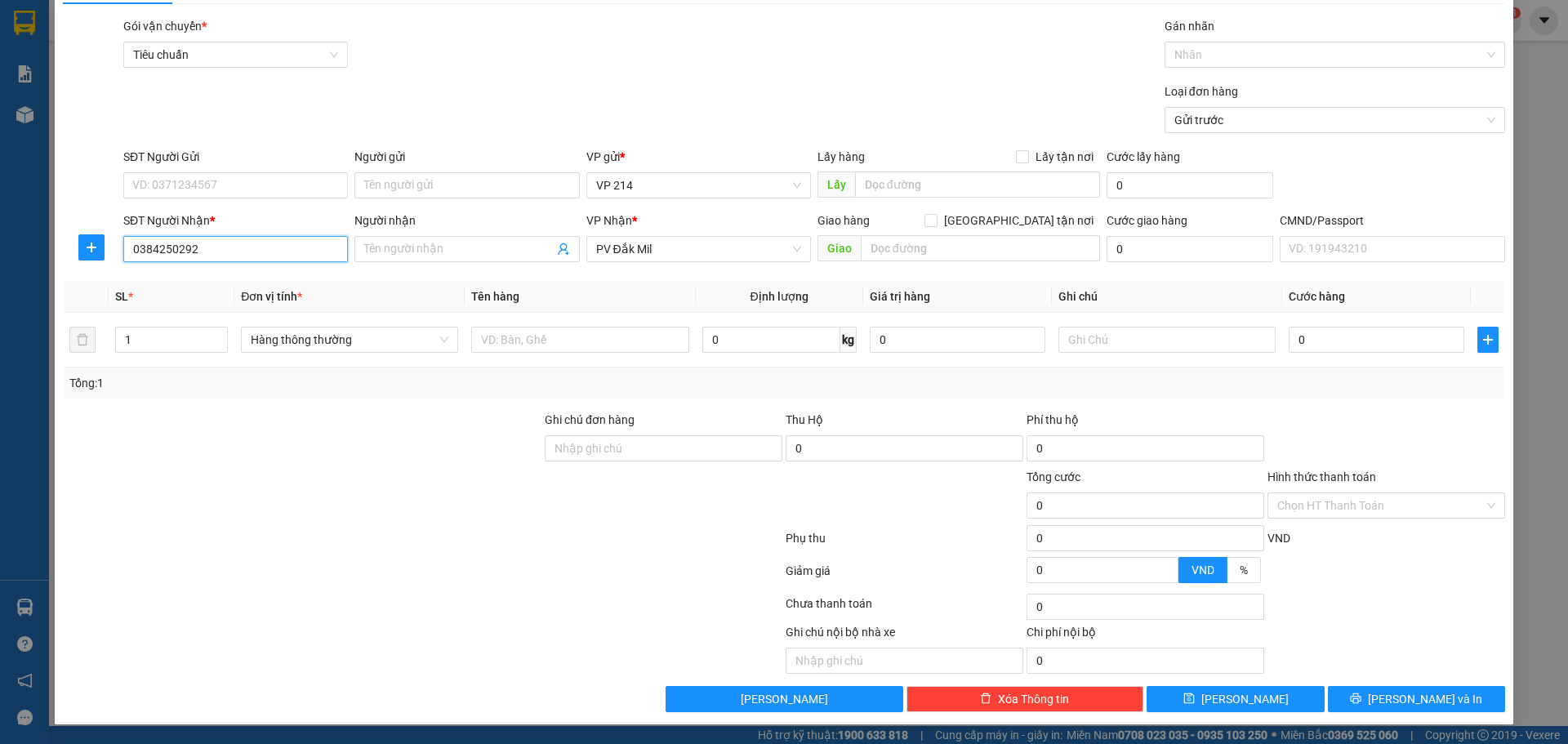
type input "0384250292"
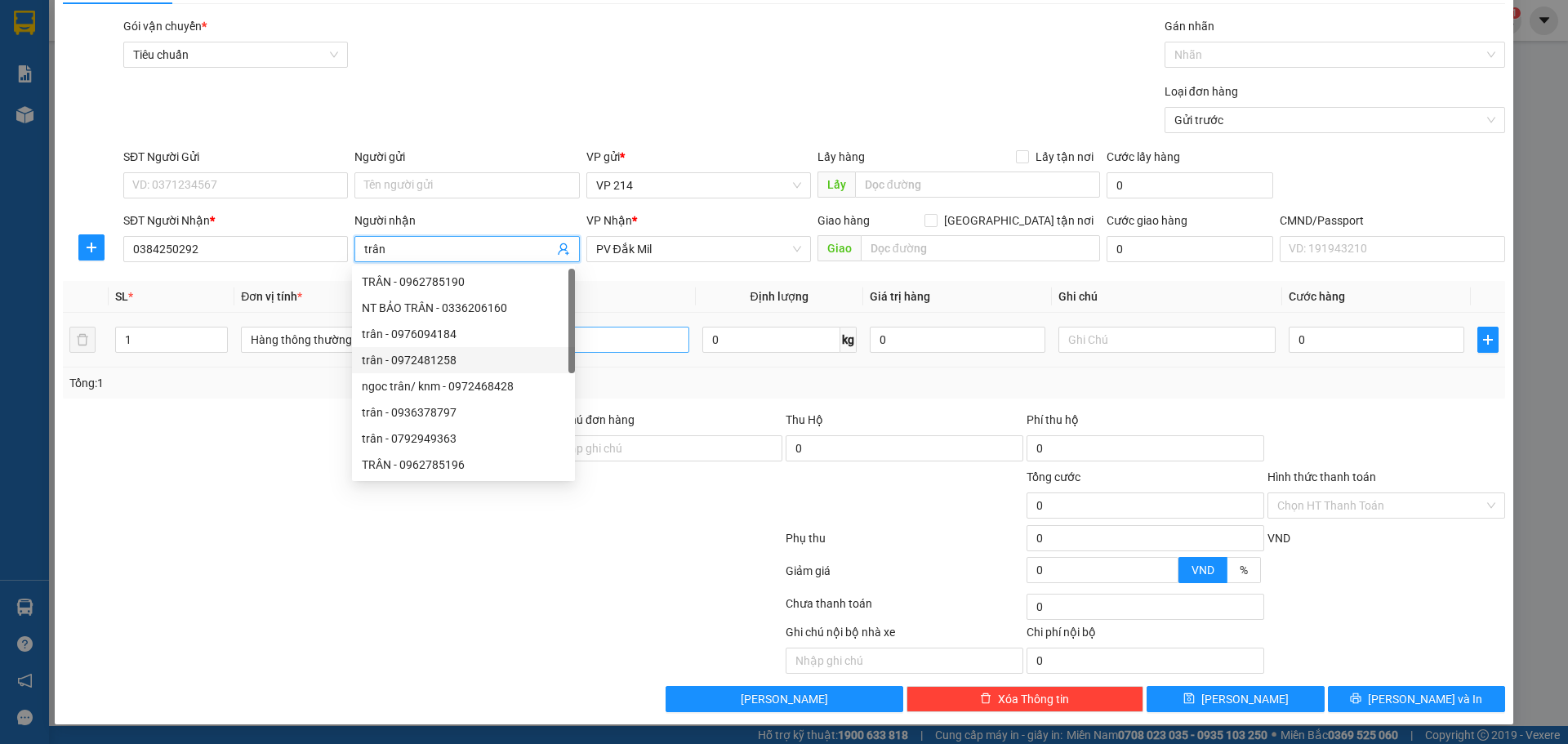
type input "trân"
click at [630, 346] on input "text" at bounding box center [579, 339] width 218 height 26
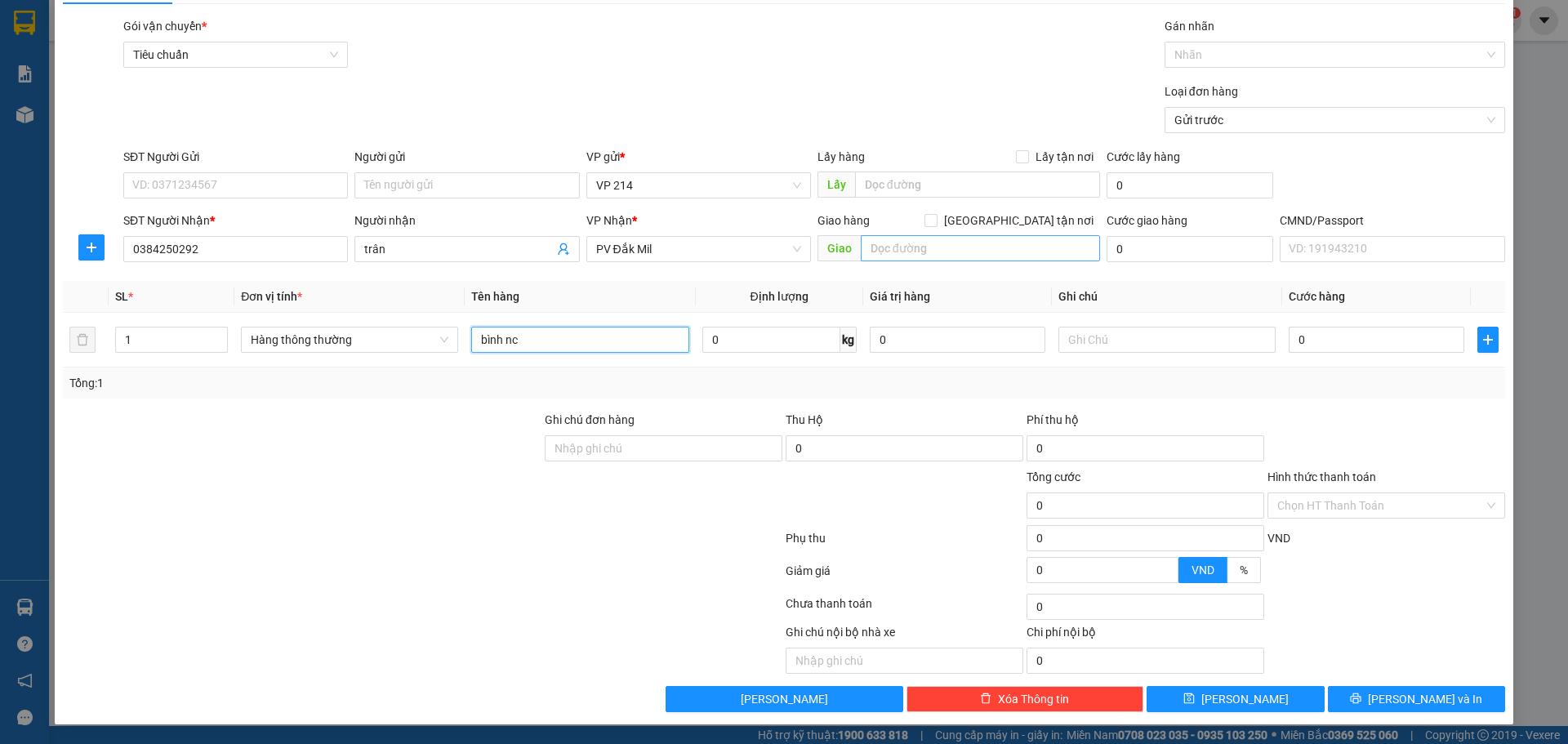
type input "bình nc"
click at [917, 246] on input "text" at bounding box center [980, 248] width 239 height 26
type input "ko bao bể"
drag, startPoint x: 534, startPoint y: 347, endPoint x: 504, endPoint y: 366, distance: 35.5
click at [504, 366] on td "bình nc" at bounding box center [579, 339] width 230 height 55
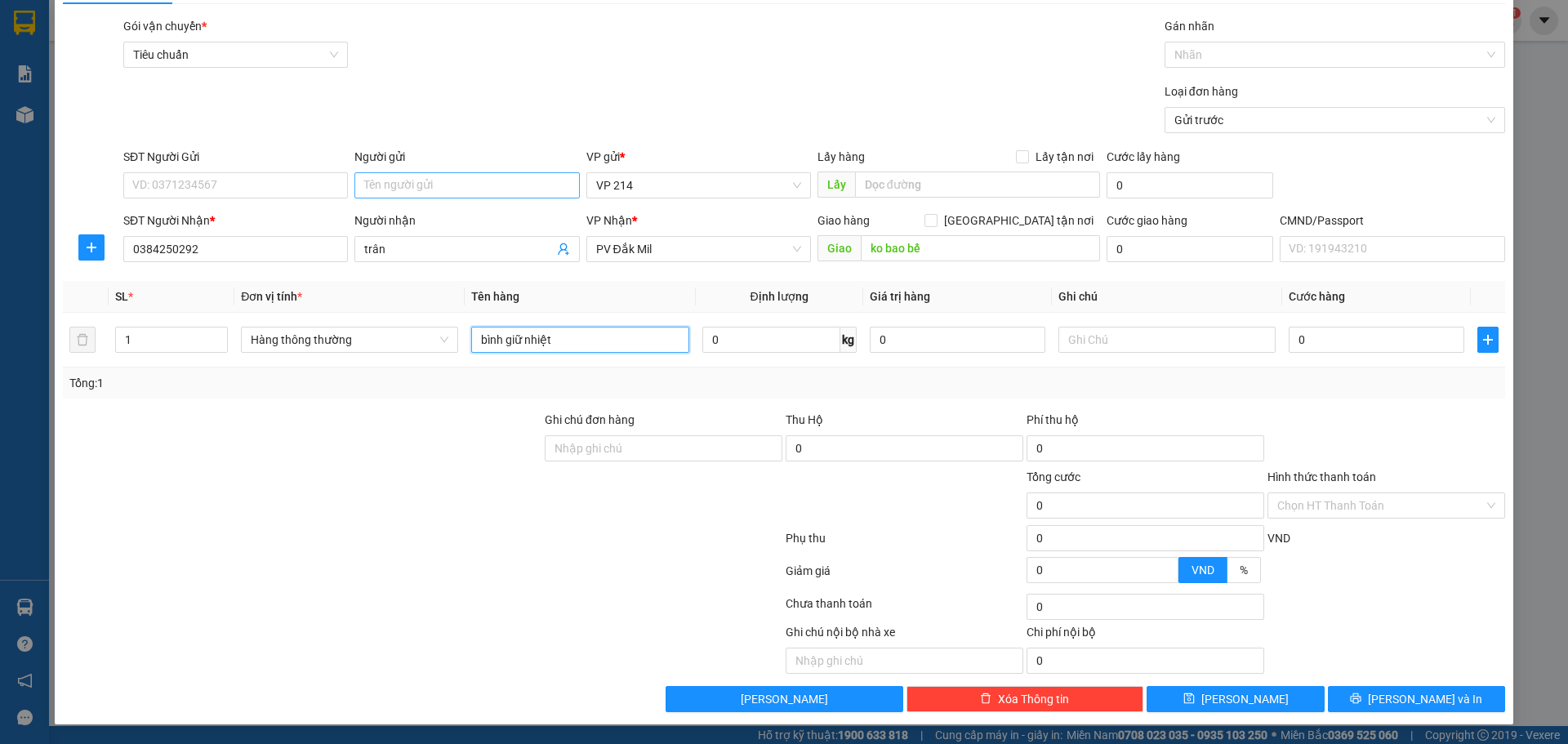
type input "bình giữ nhiệt"
click at [461, 193] on input "Người gửi" at bounding box center [467, 184] width 225 height 26
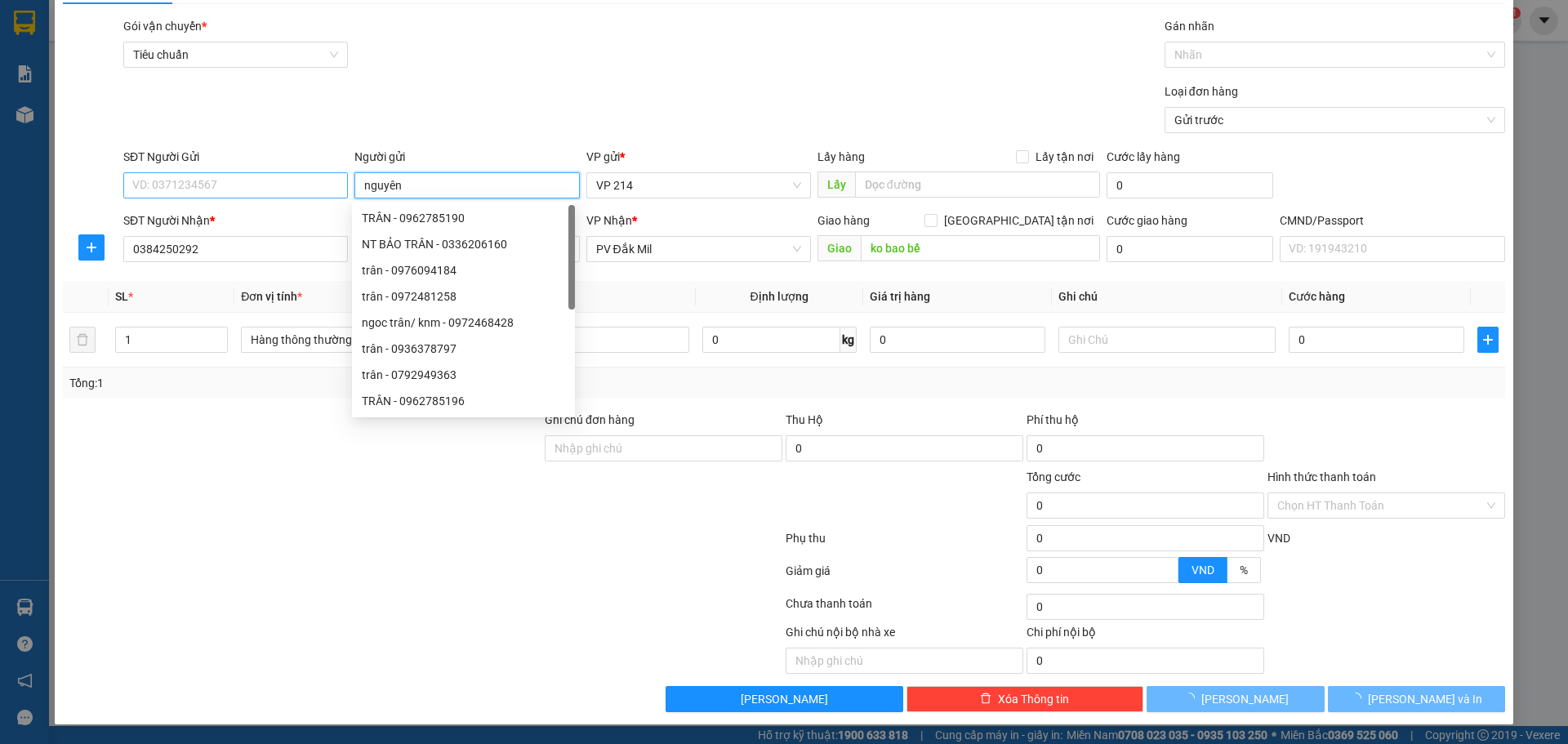
type input "nguyên"
click at [278, 185] on input "SĐT Người Gửi" at bounding box center [236, 184] width 225 height 26
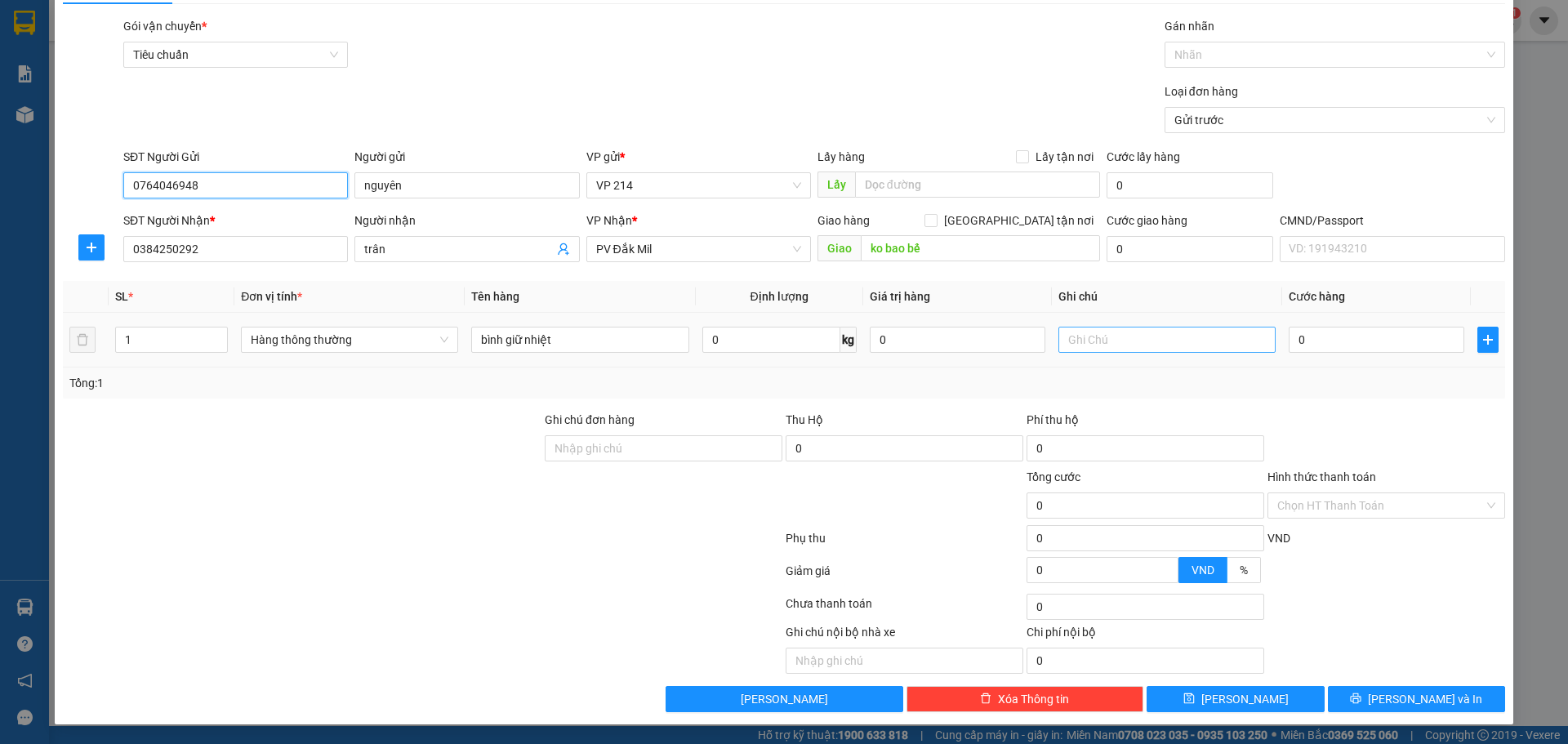
type input "0764046948"
click at [1130, 330] on input "text" at bounding box center [1167, 339] width 218 height 26
type input "t"
type input "4"
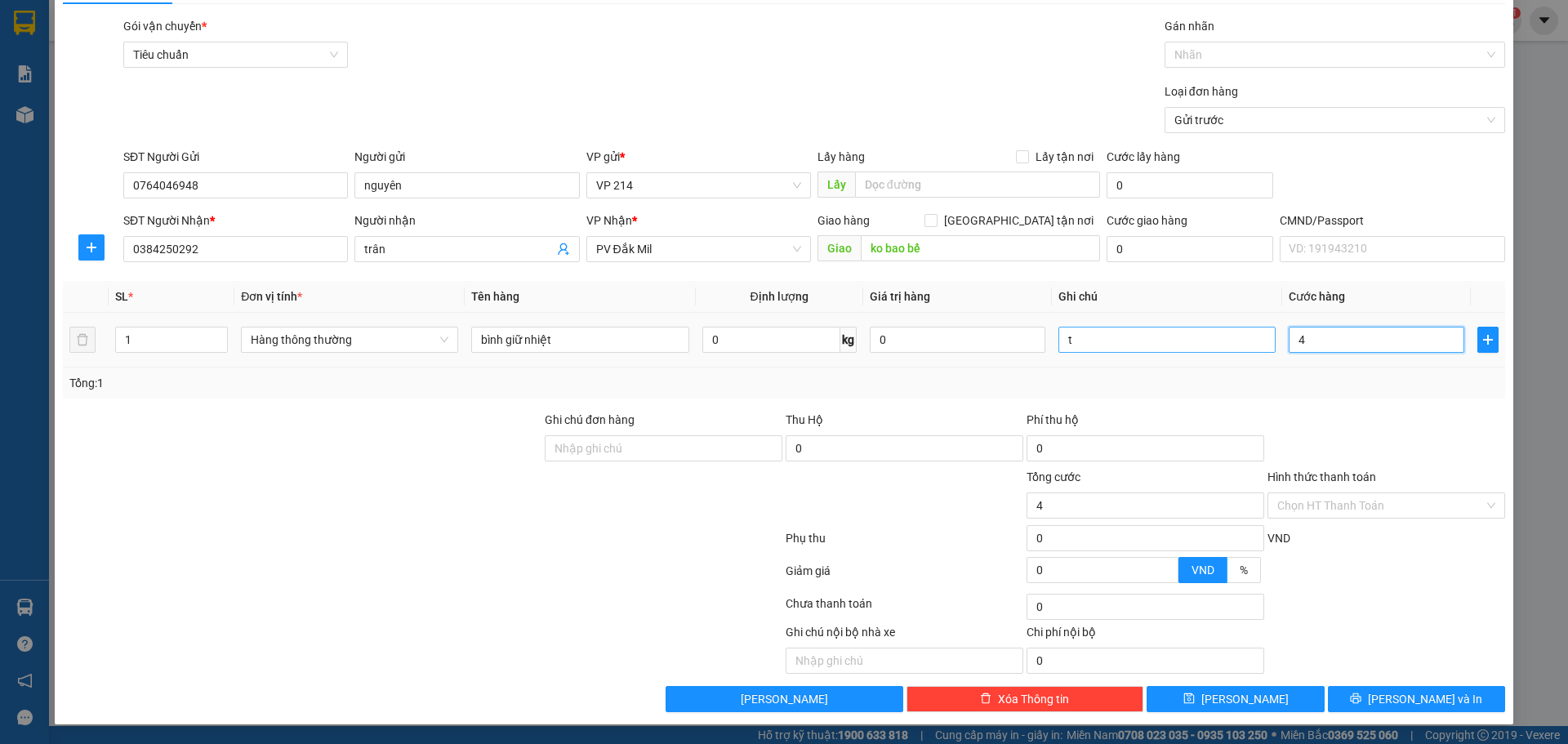
type input "4"
type input "40"
type input "400"
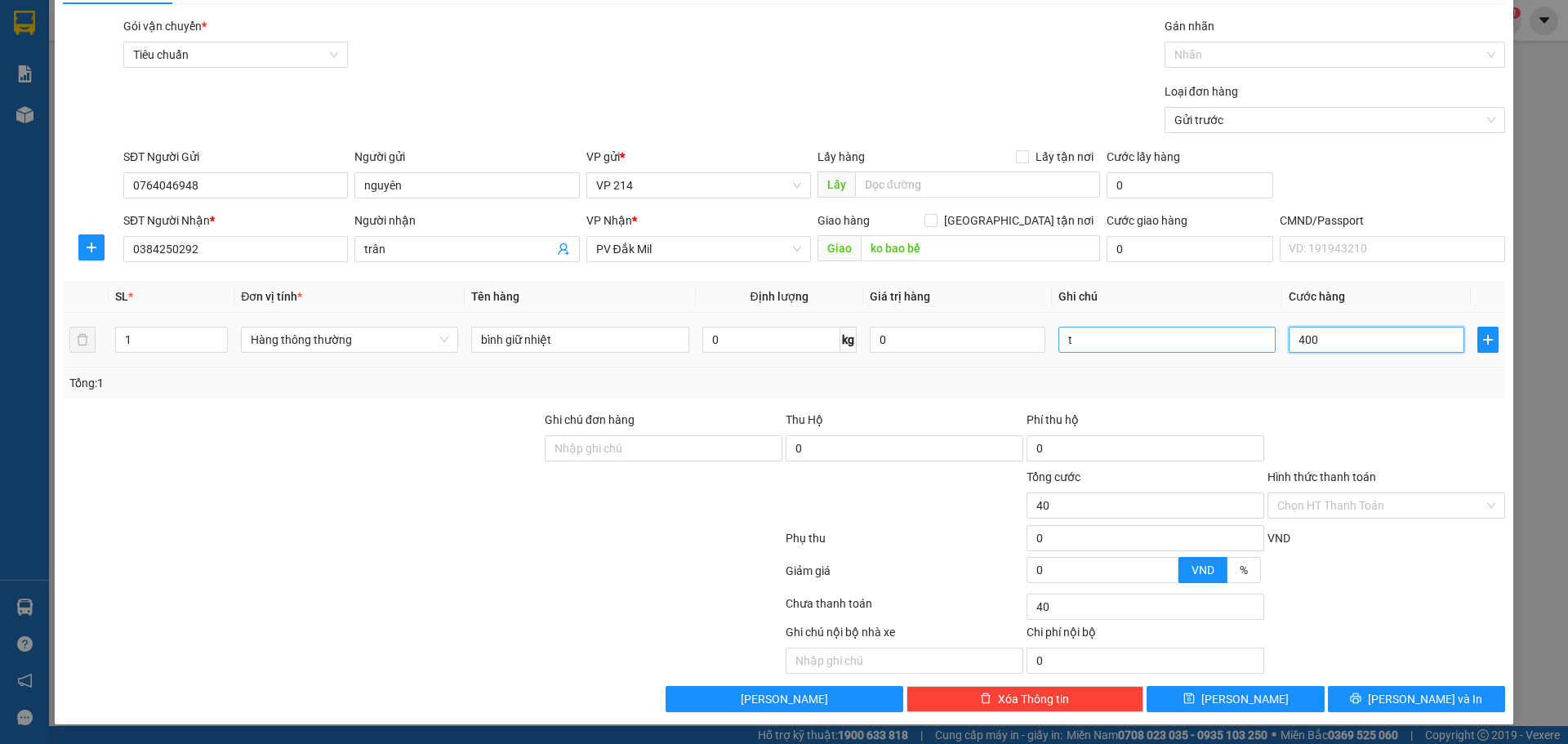
type input "400"
type input "4.000"
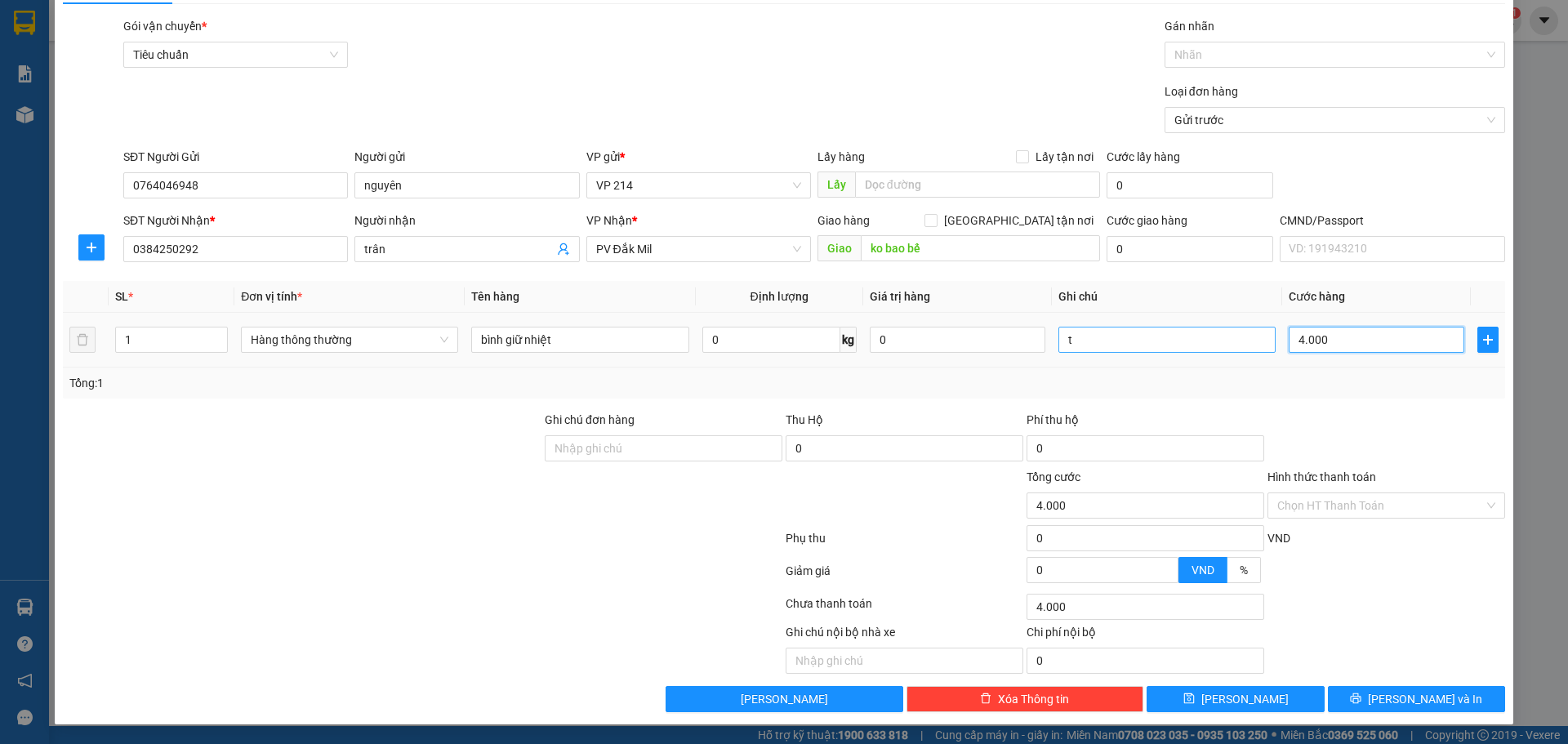
type input "40.000"
click at [1337, 403] on div "Transit Pickup Surcharge Ids Transit Deliver Surcharge Ids Transit Deliver Surc…" at bounding box center [784, 364] width 1442 height 695
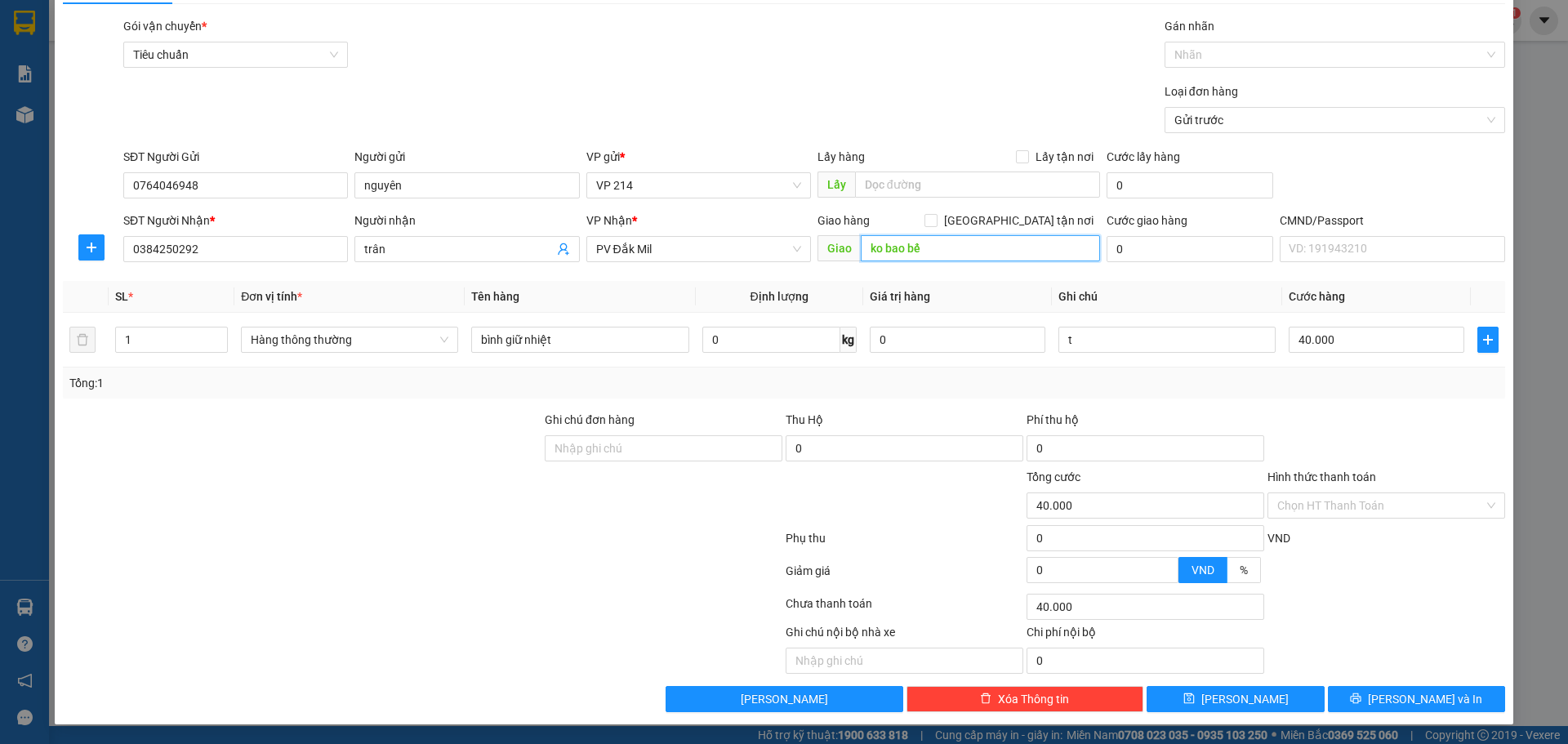
click at [944, 237] on input "ko bao bể" at bounding box center [980, 248] width 239 height 26
click at [941, 237] on input "ko bao bể" at bounding box center [980, 248] width 239 height 26
click at [938, 218] on span at bounding box center [930, 220] width 13 height 13
click at [936, 218] on input "[GEOGRAPHIC_DATA] tận nơi" at bounding box center [930, 219] width 12 height 12
checkbox input "true"
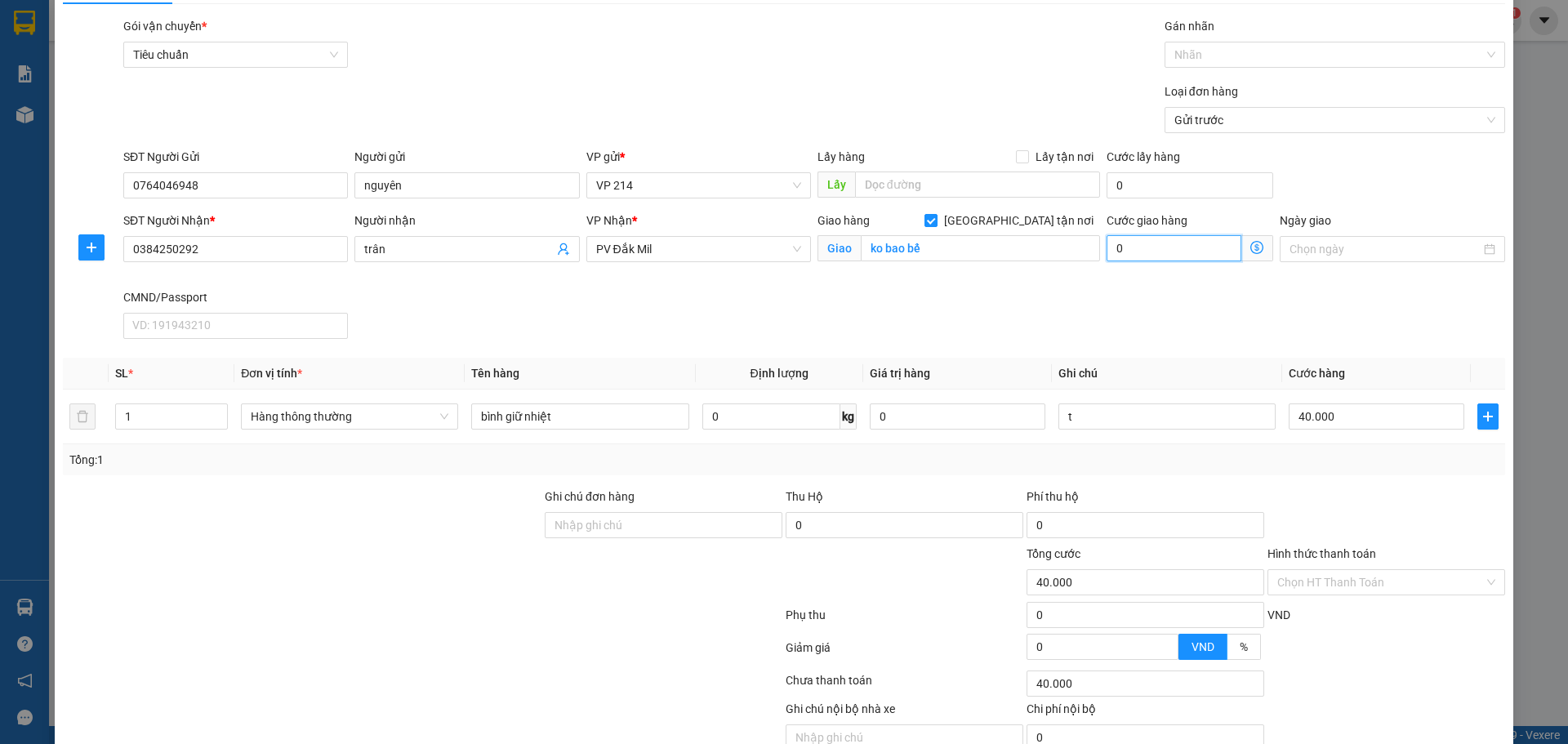
click at [1122, 258] on input "0" at bounding box center [1174, 248] width 134 height 26
type input "40.004"
type input "4"
type input "40.040"
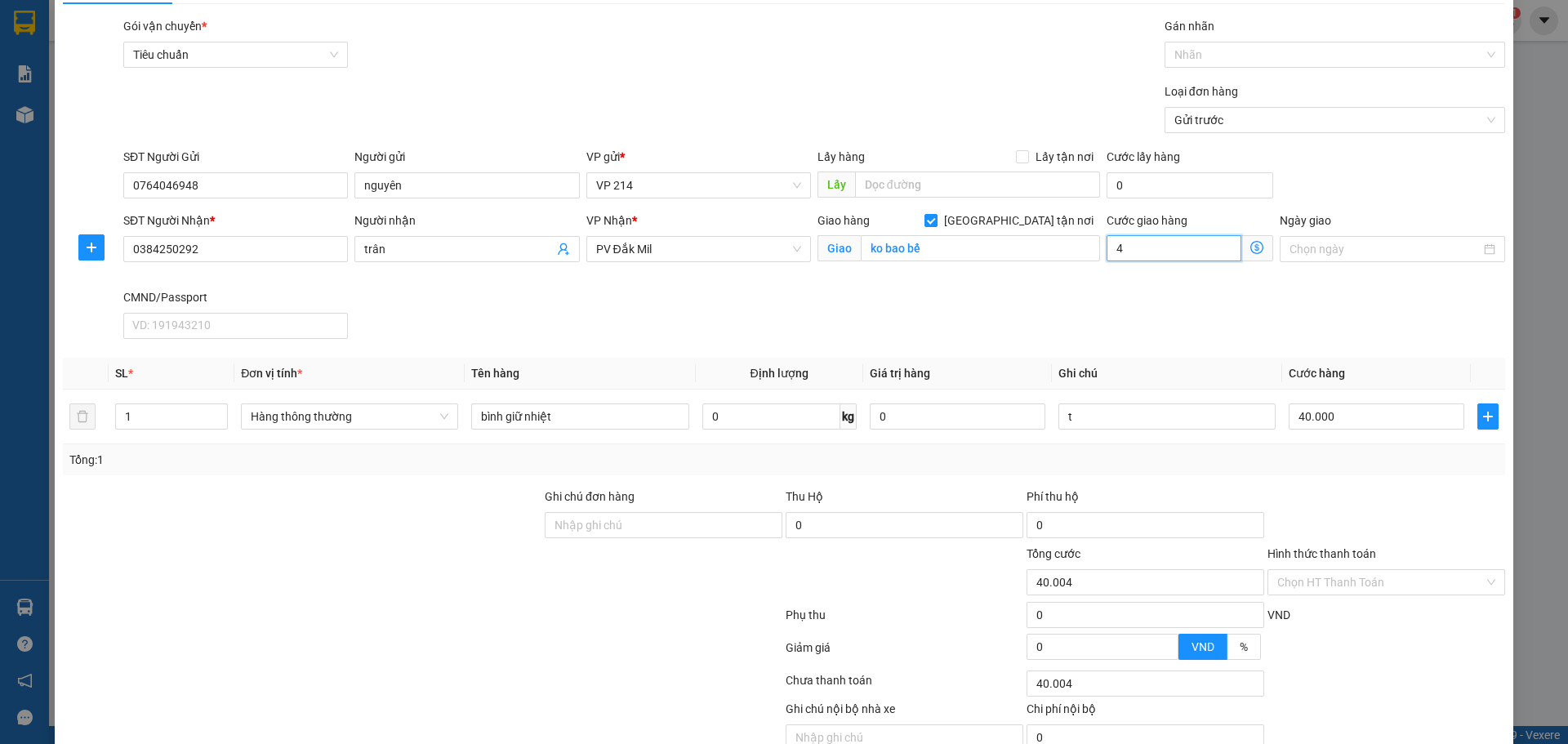
type input "40.040"
type input "40"
type input "40.400"
type input "400"
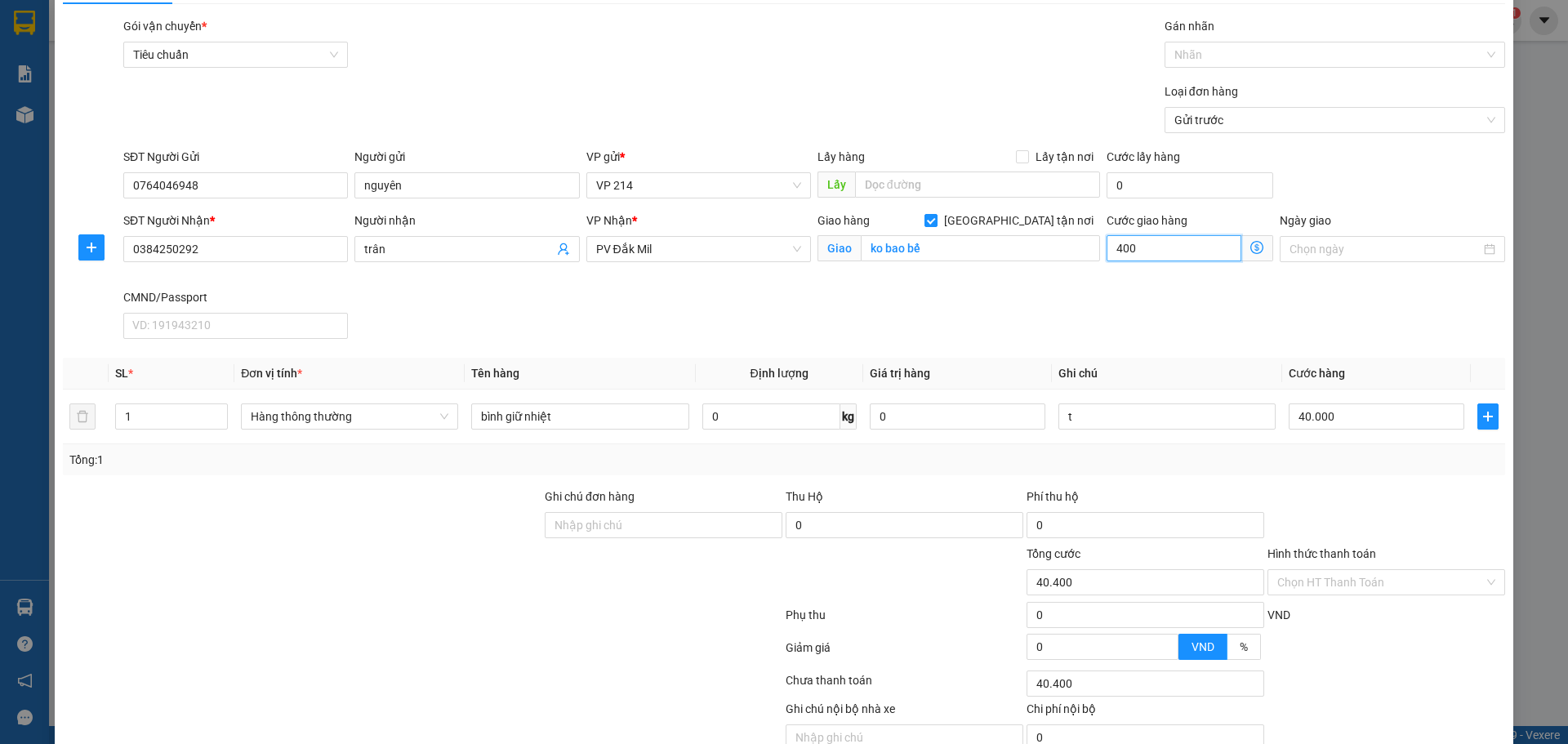
type input "44.000"
type input "40.000"
type input "80.000"
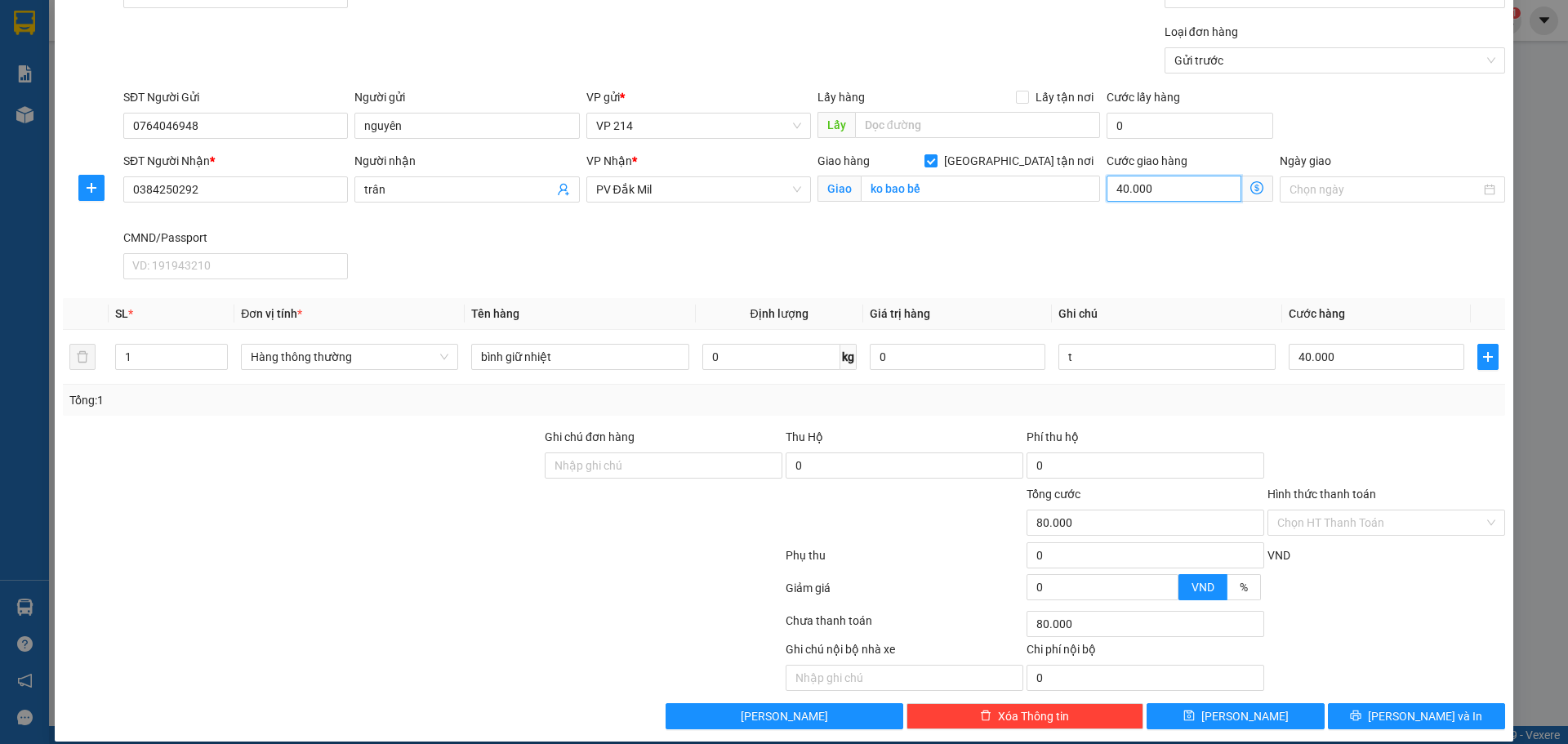
scroll to position [118, 0]
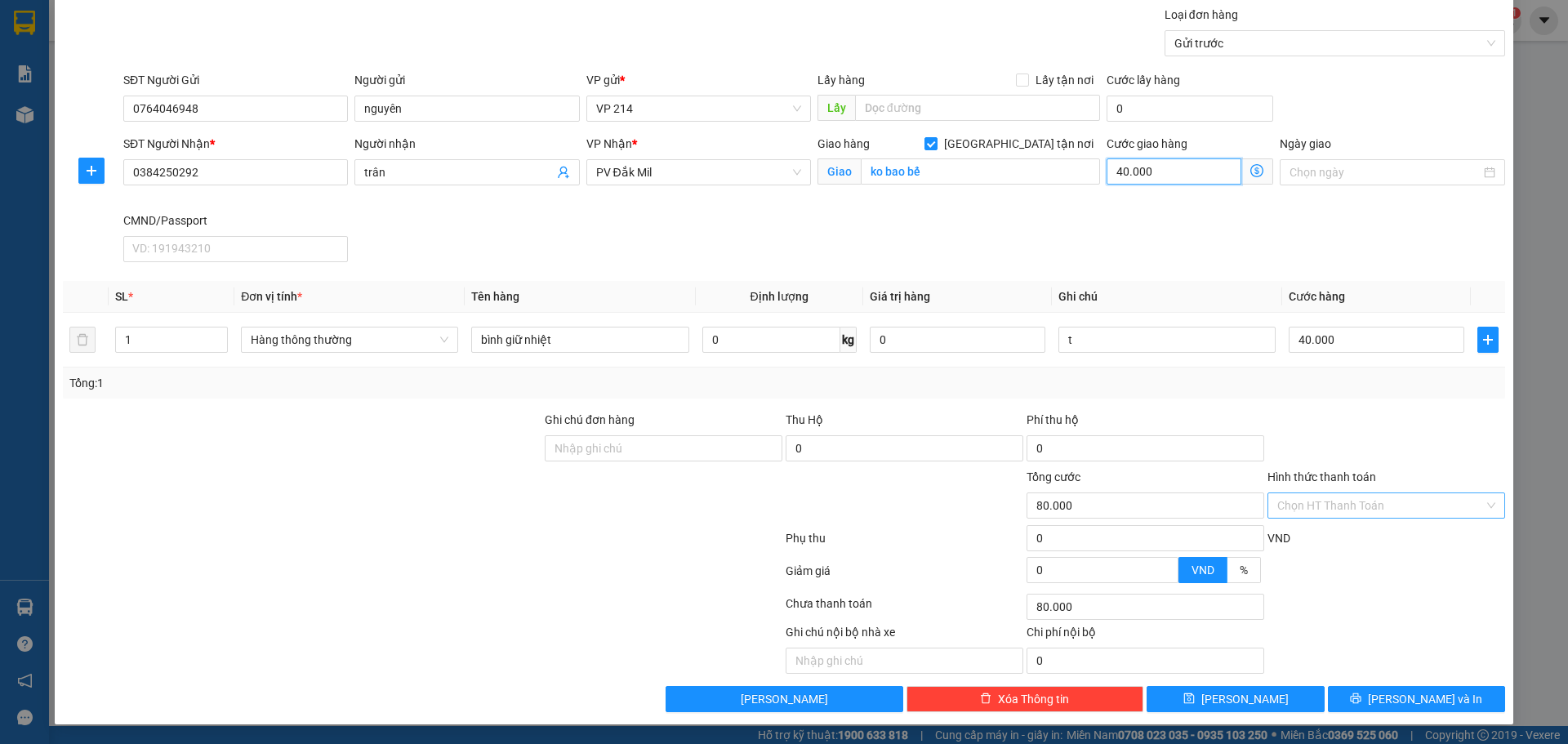
type input "40.000"
click at [1327, 498] on input "Hình thức thanh toán" at bounding box center [1380, 505] width 207 height 24
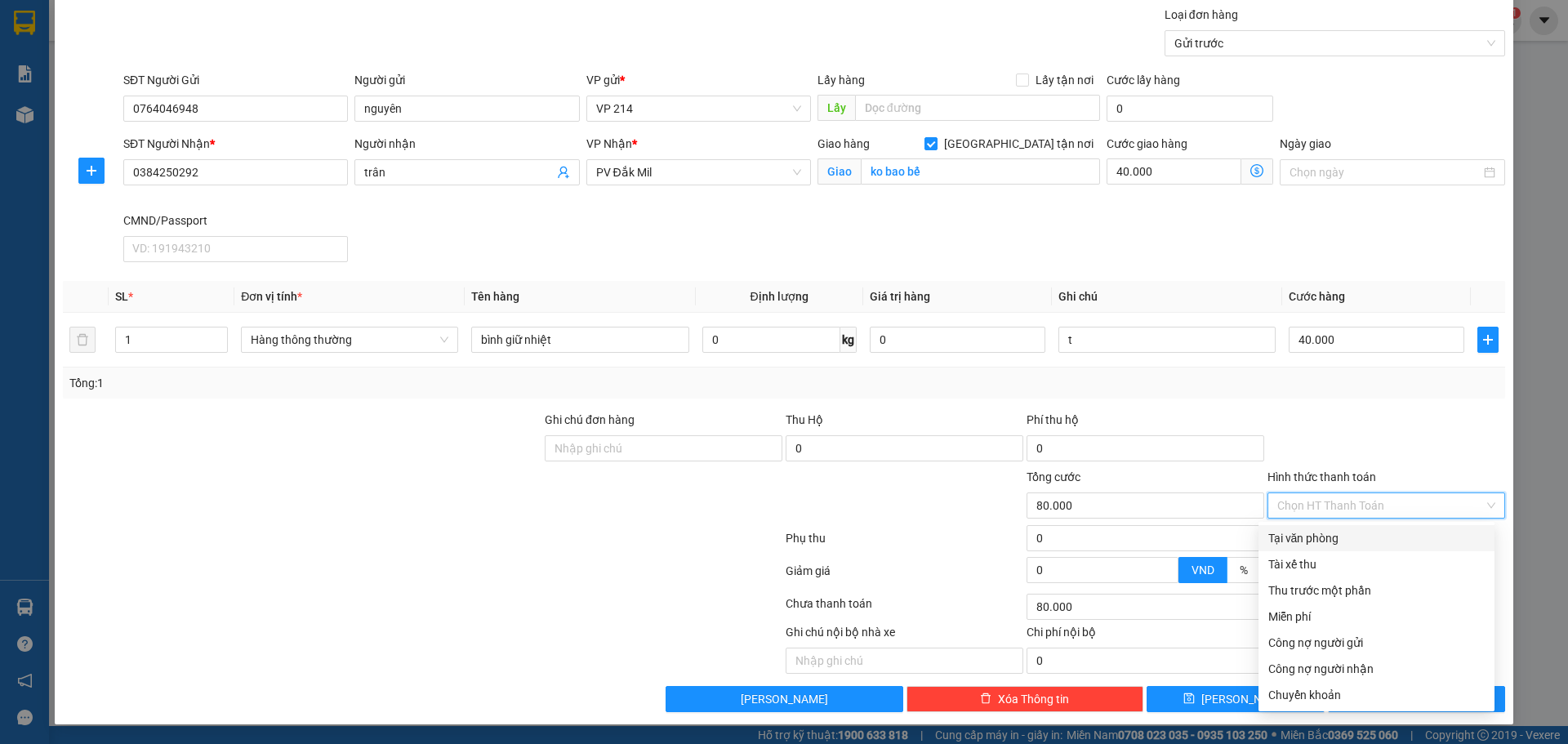
click at [1321, 542] on div "Tại văn phòng" at bounding box center [1376, 538] width 217 height 18
type input "0"
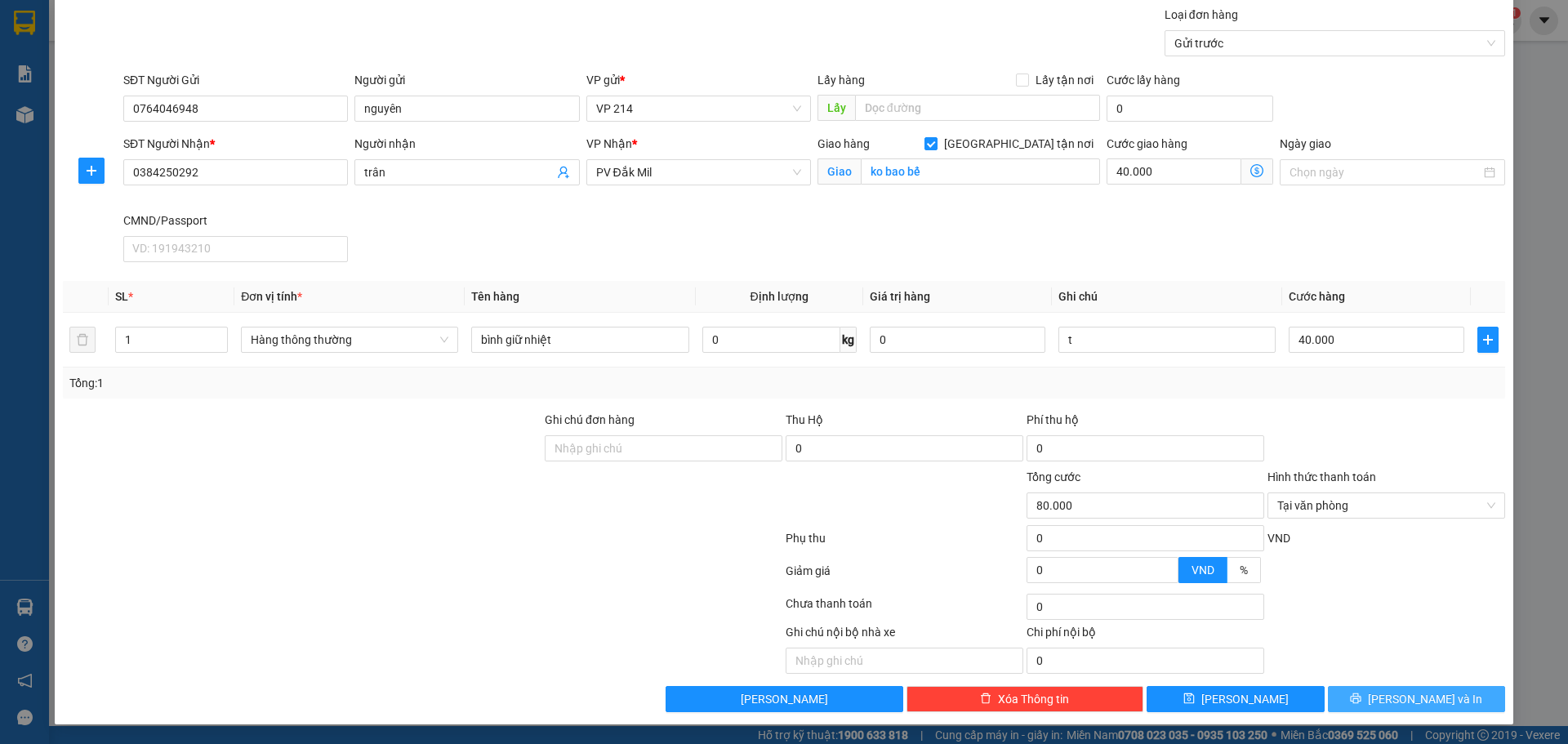
click at [1360, 700] on button "[PERSON_NAME] và In" at bounding box center [1417, 698] width 177 height 26
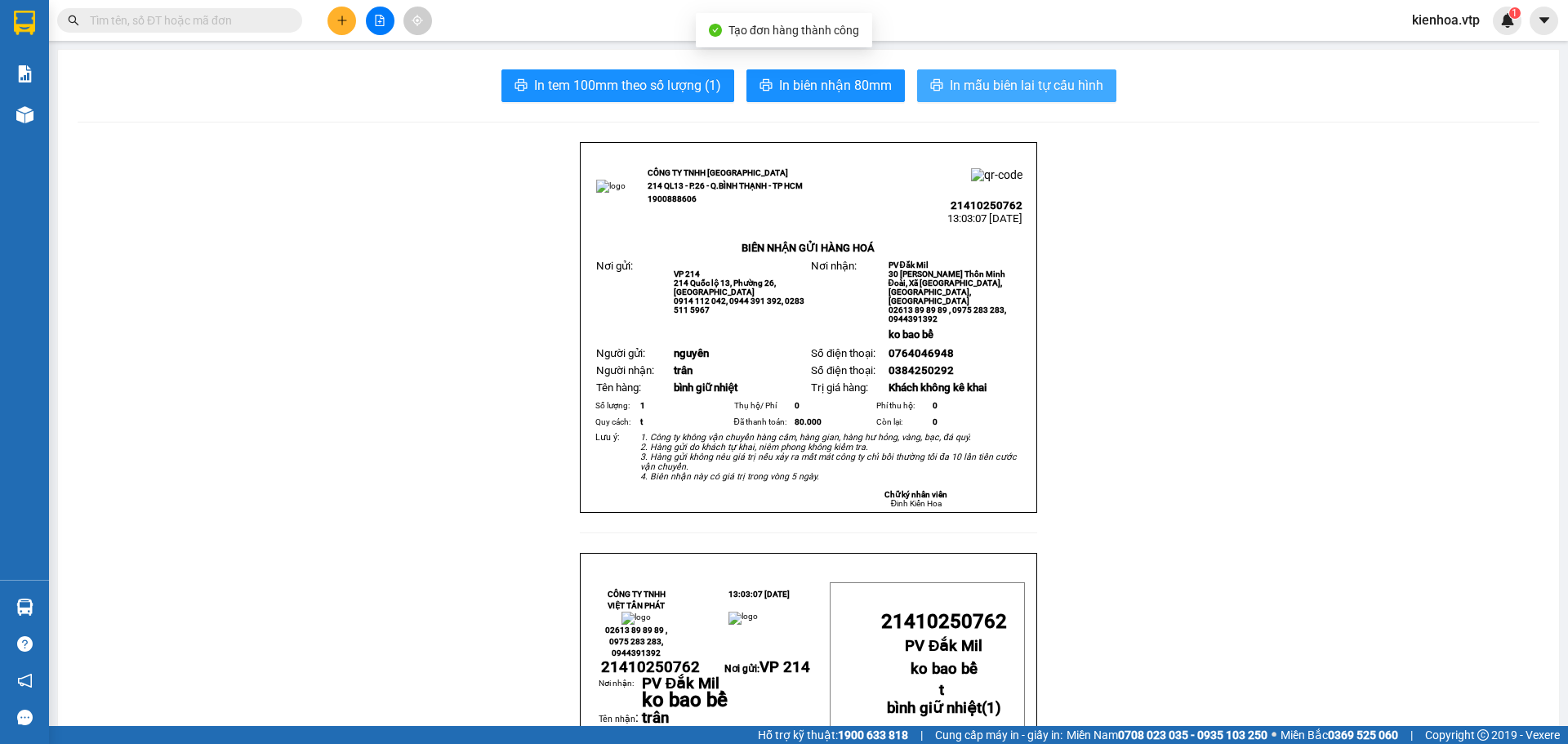
click at [1036, 95] on span "In mẫu biên lai tự cấu hình" at bounding box center [1026, 85] width 153 height 21
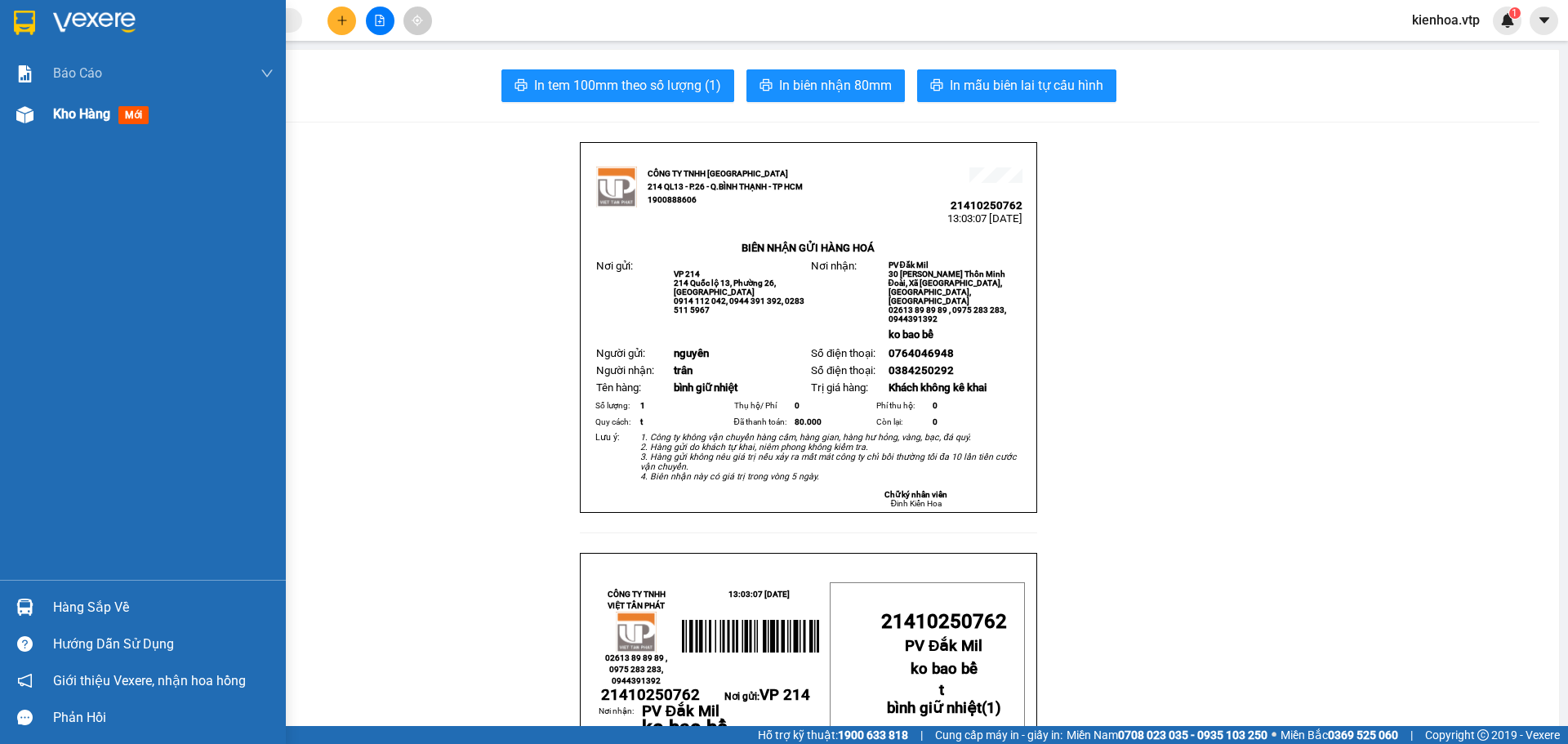
click at [16, 124] on div at bounding box center [25, 115] width 29 height 29
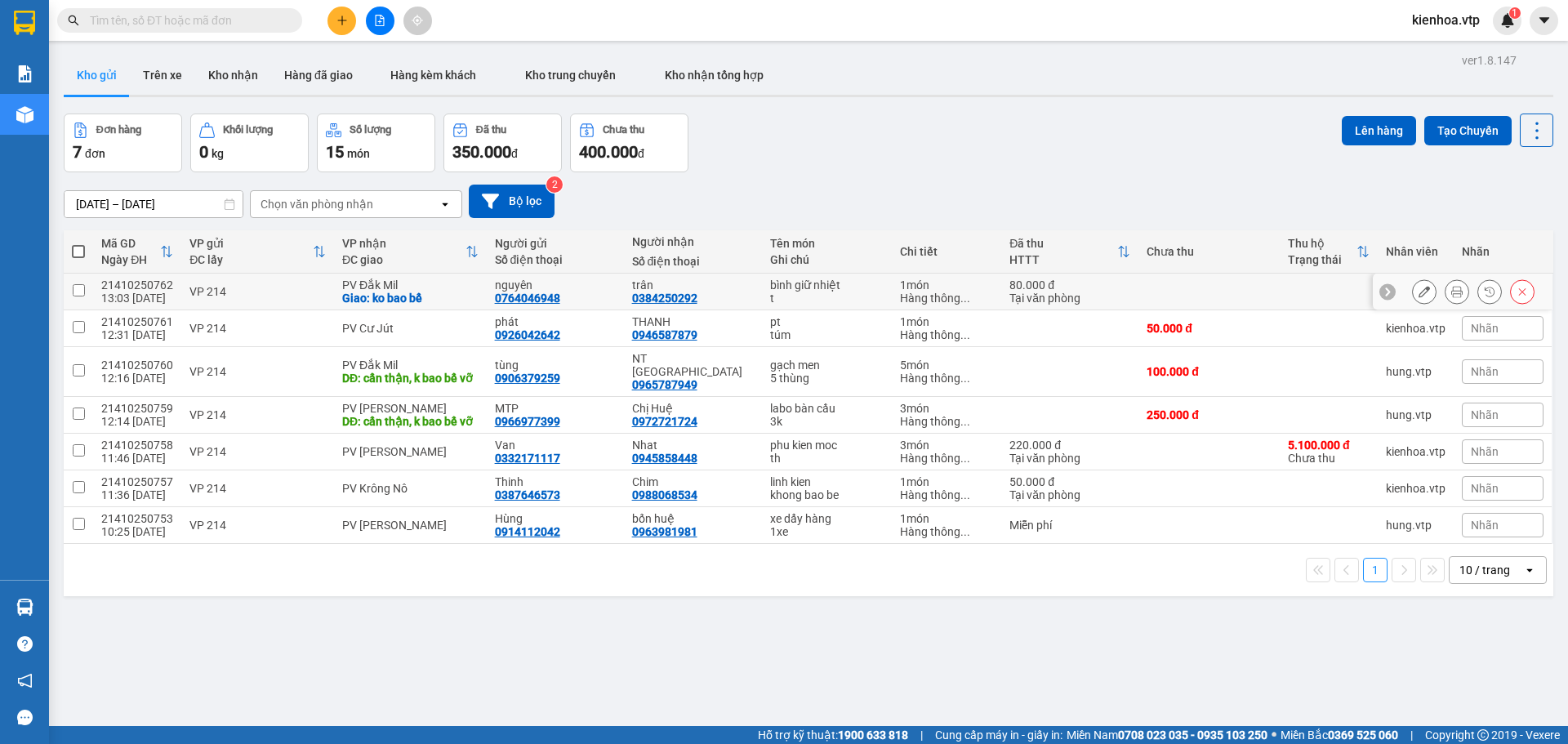
click at [1418, 297] on icon at bounding box center [1424, 291] width 12 height 12
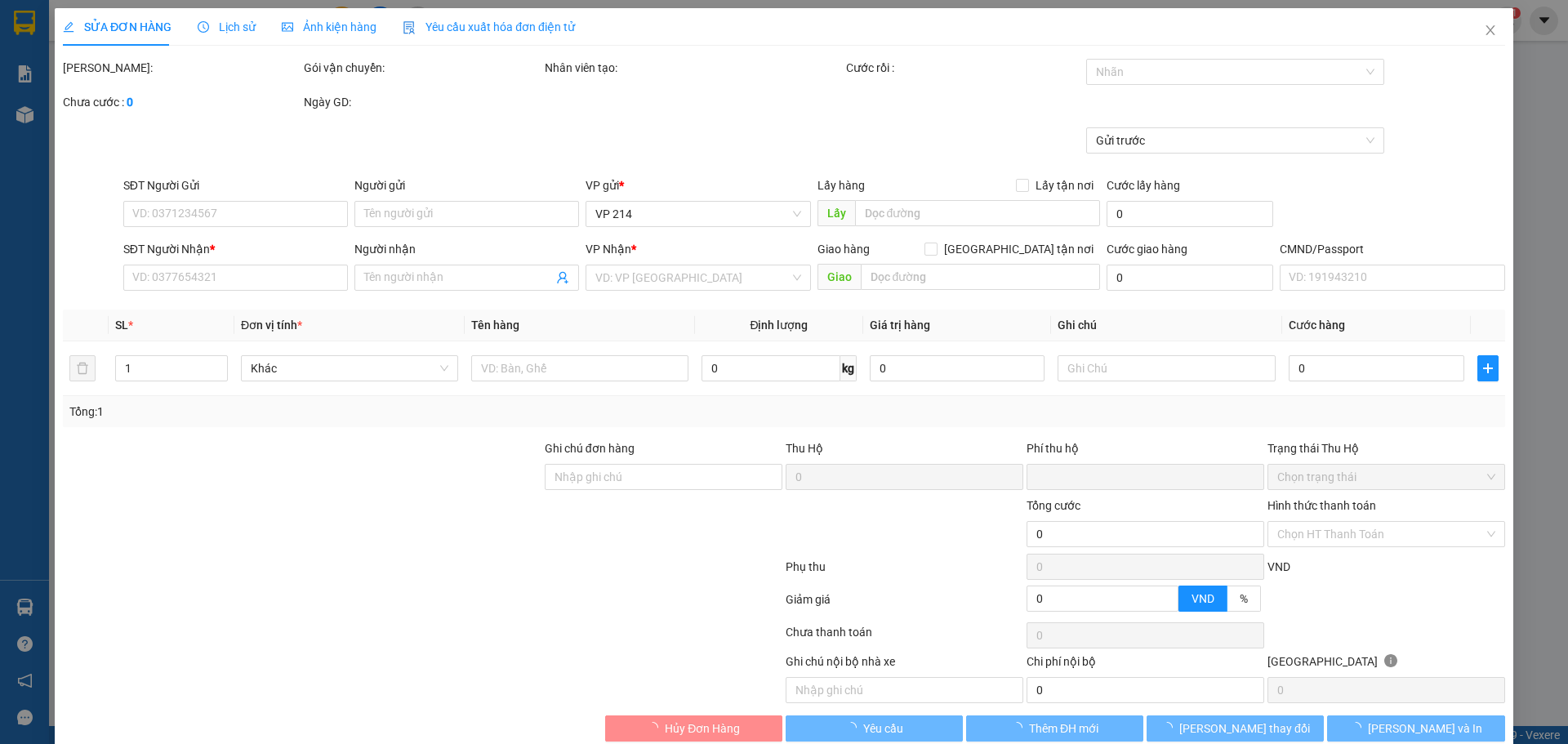
type input "0764046948"
type input "nguyên"
type input "0384250292"
type input "trân"
checkbox input "true"
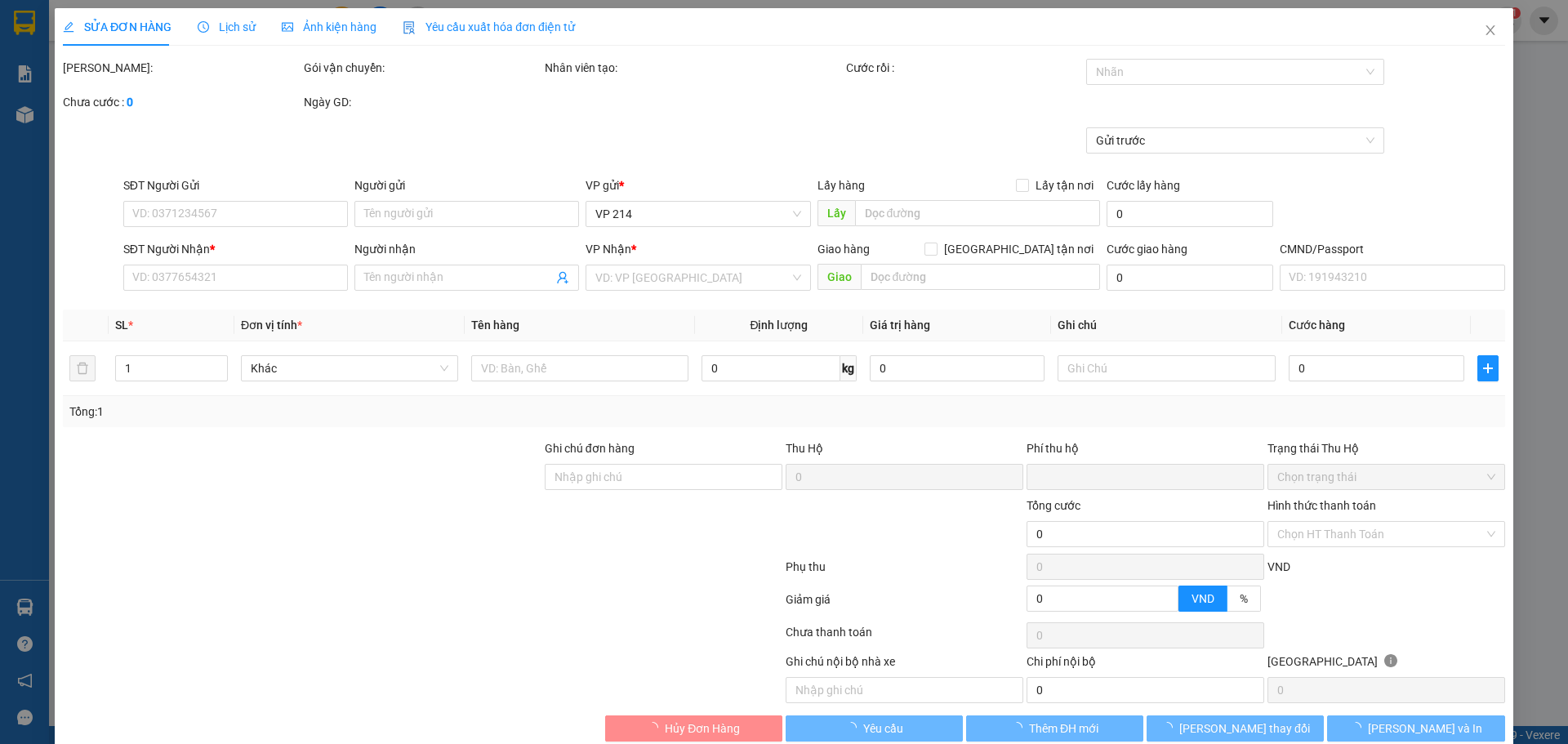
type input "ko bao bể"
type input "0"
type input "80.000"
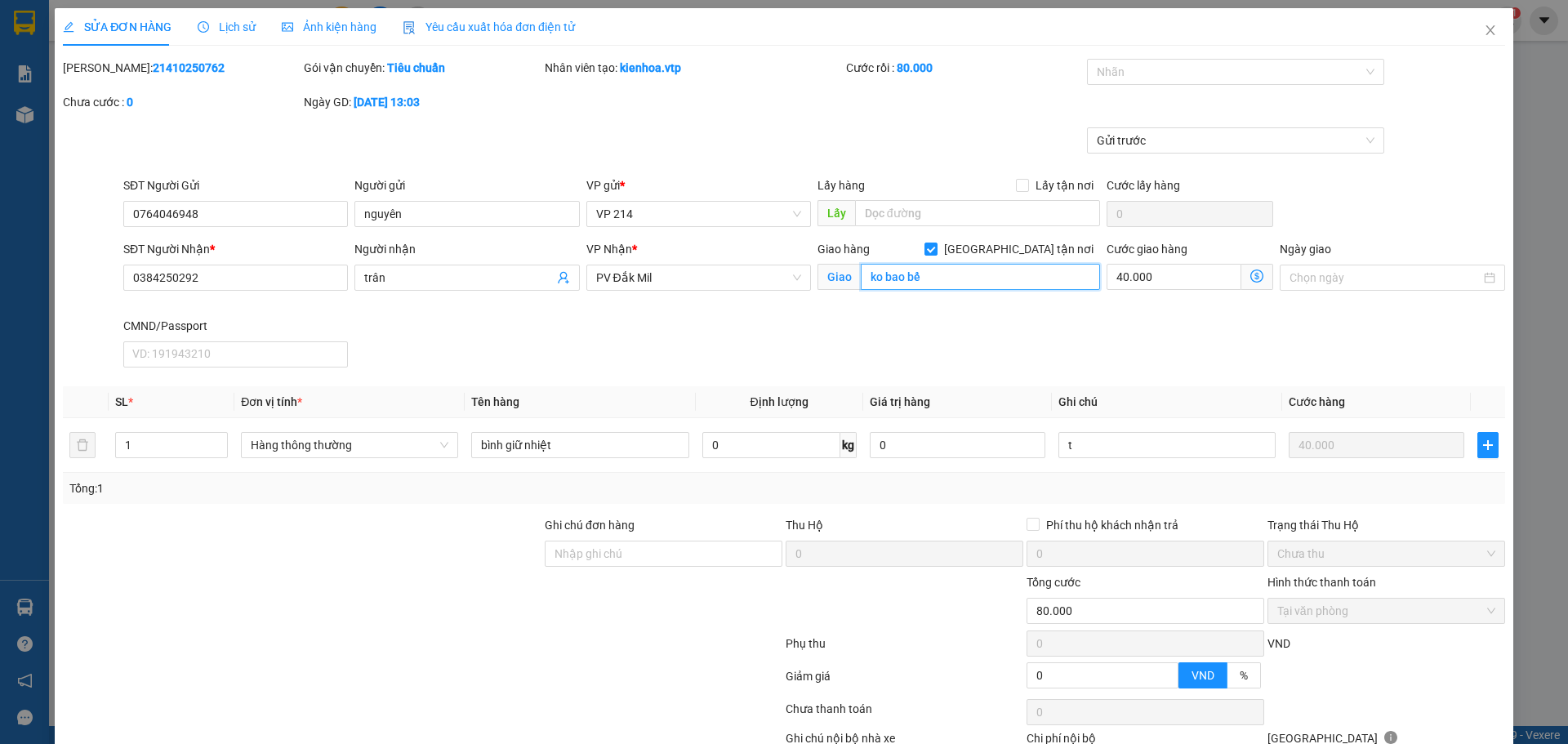
click at [949, 283] on input "ko bao bể" at bounding box center [980, 277] width 239 height 26
click at [939, 281] on input "ko bao bể" at bounding box center [980, 277] width 239 height 26
type input "ko bao bể gtn"
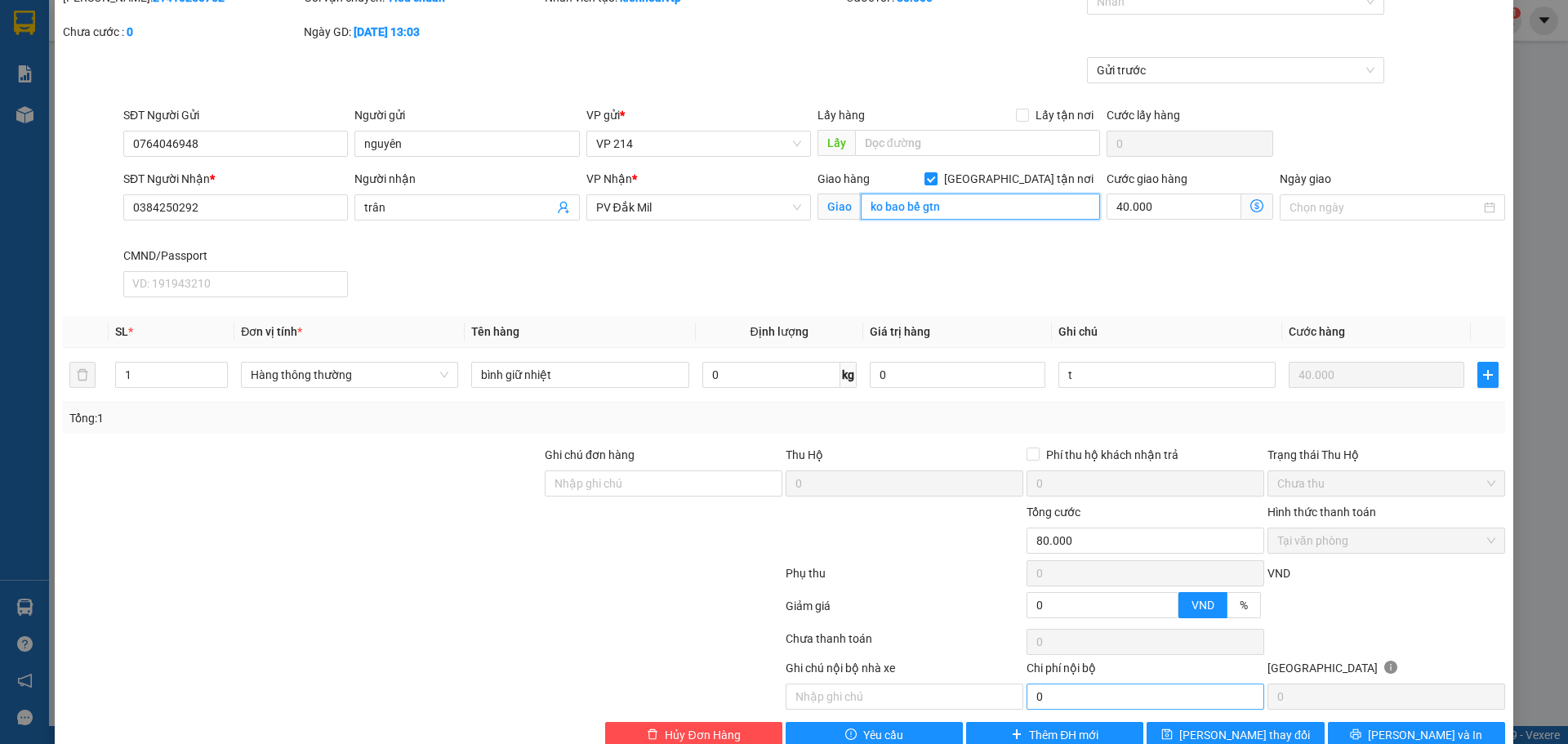
scroll to position [107, 0]
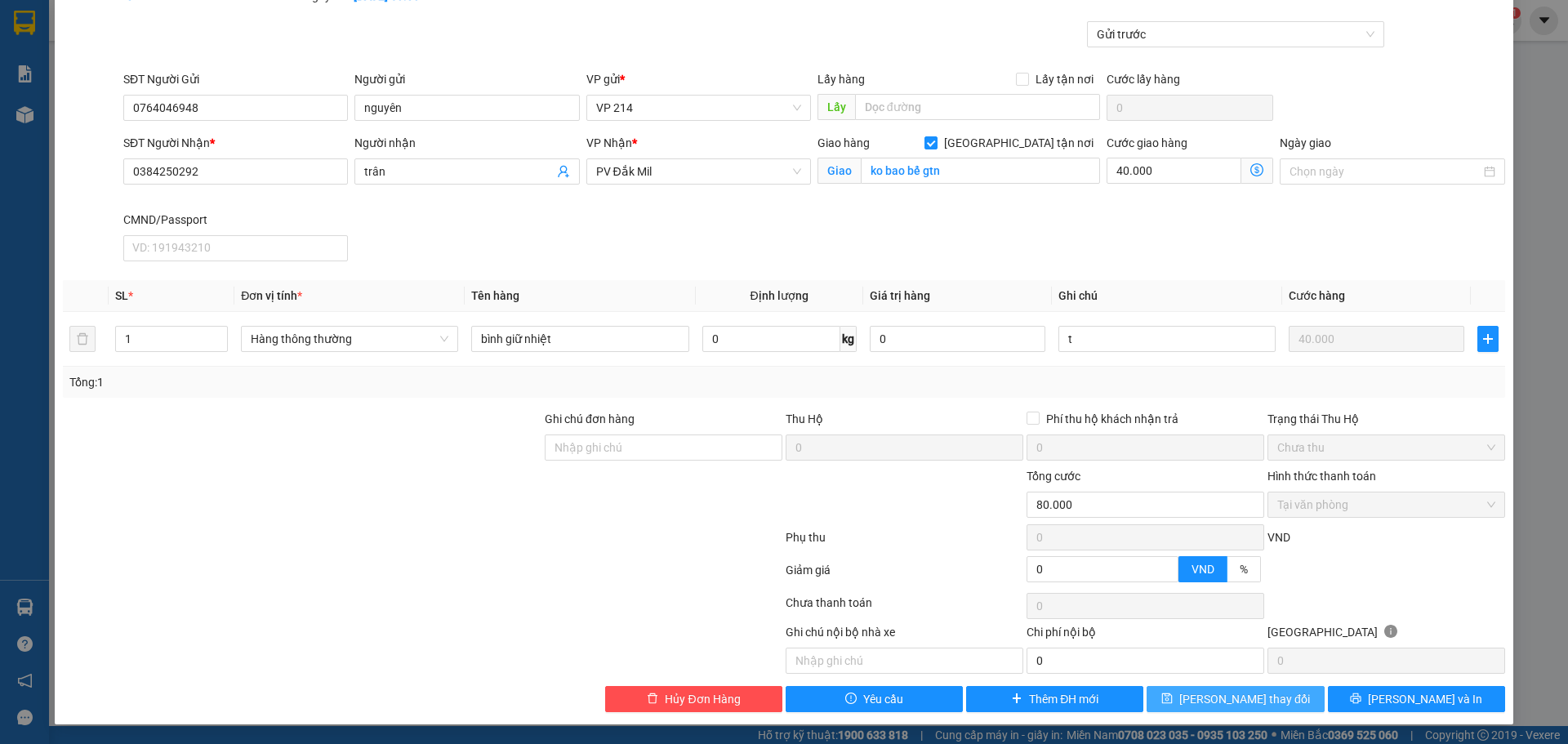
click at [1180, 693] on button "[PERSON_NAME] thay đổi" at bounding box center [1235, 698] width 177 height 26
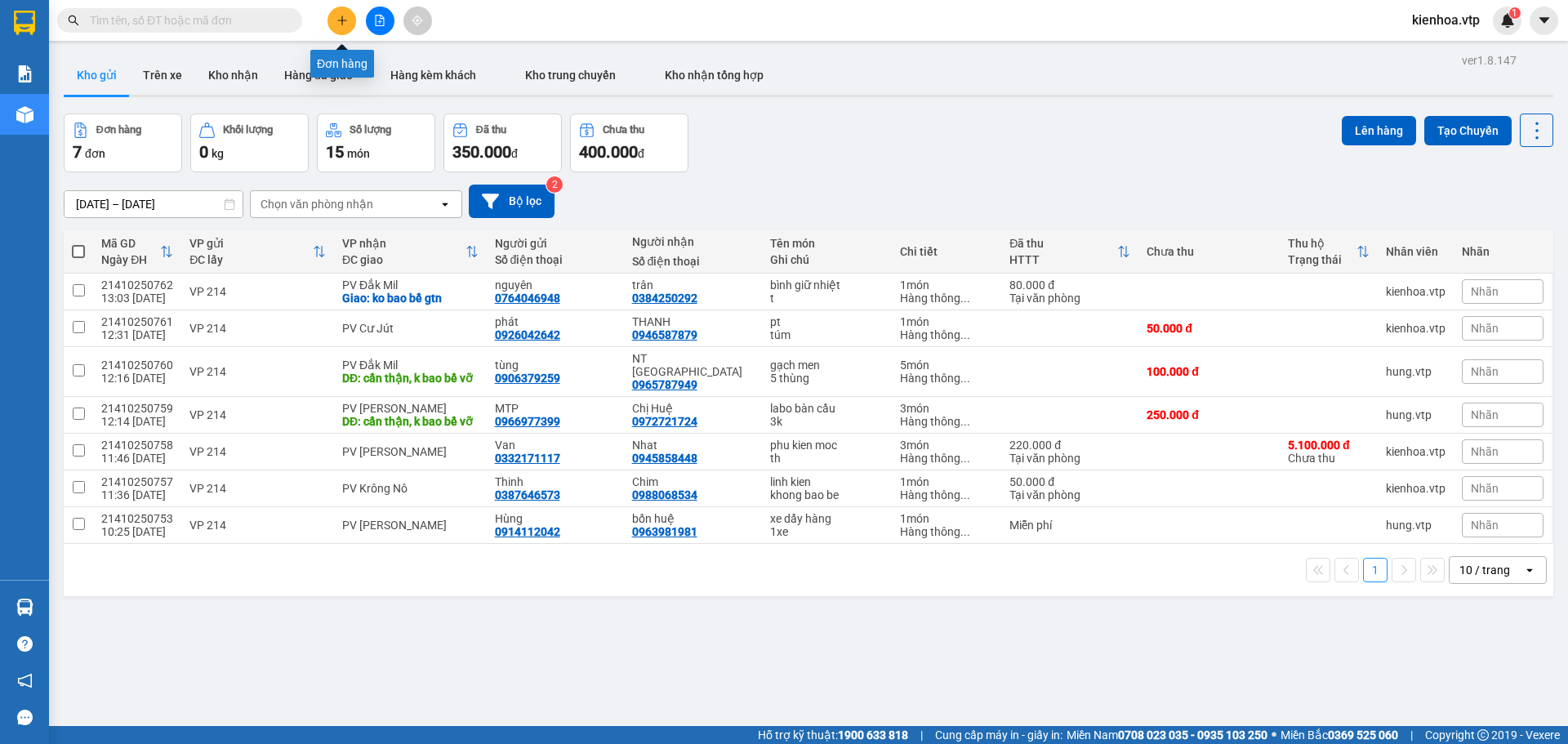
click at [340, 32] on button at bounding box center [342, 21] width 29 height 29
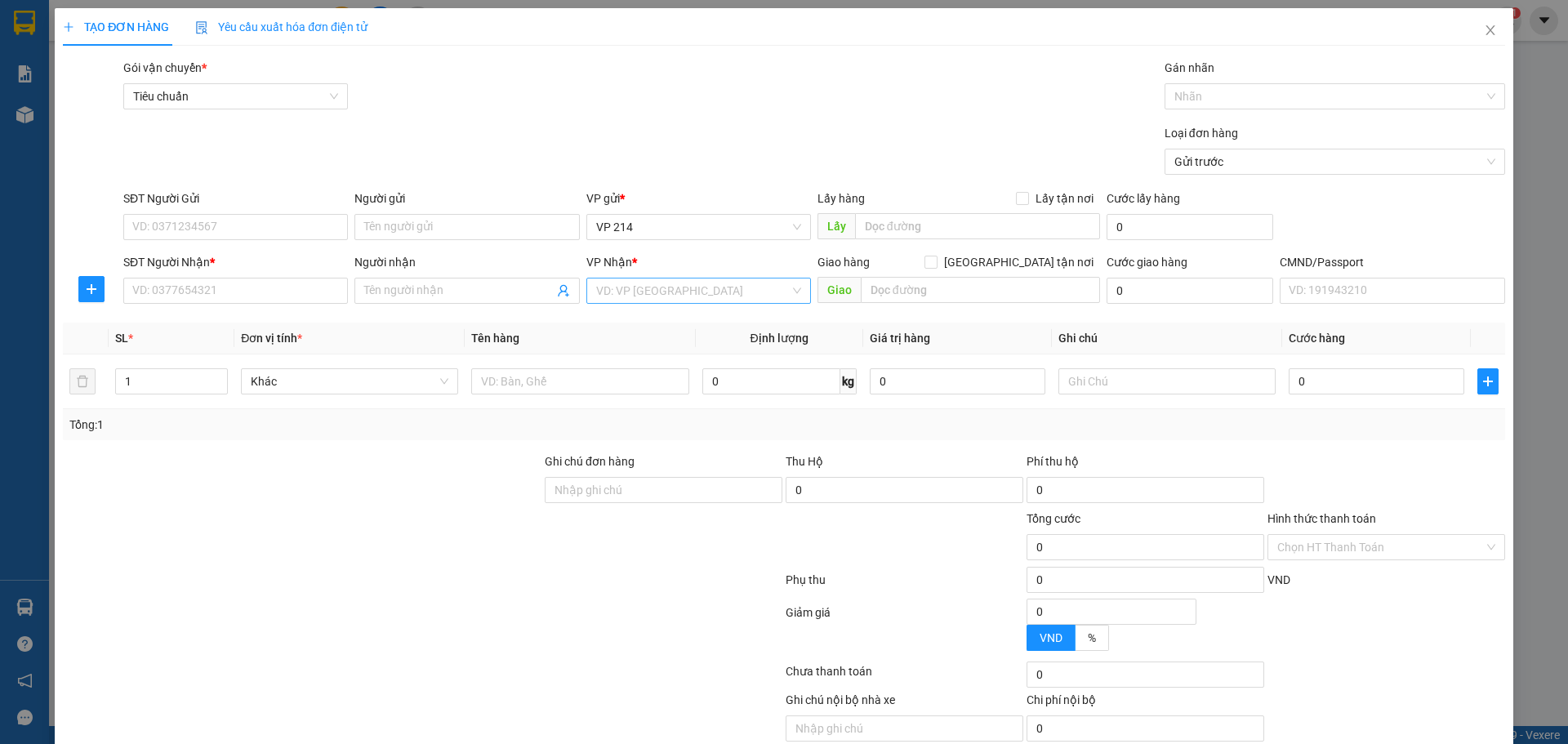
click at [656, 289] on input "search" at bounding box center [693, 290] width 193 height 24
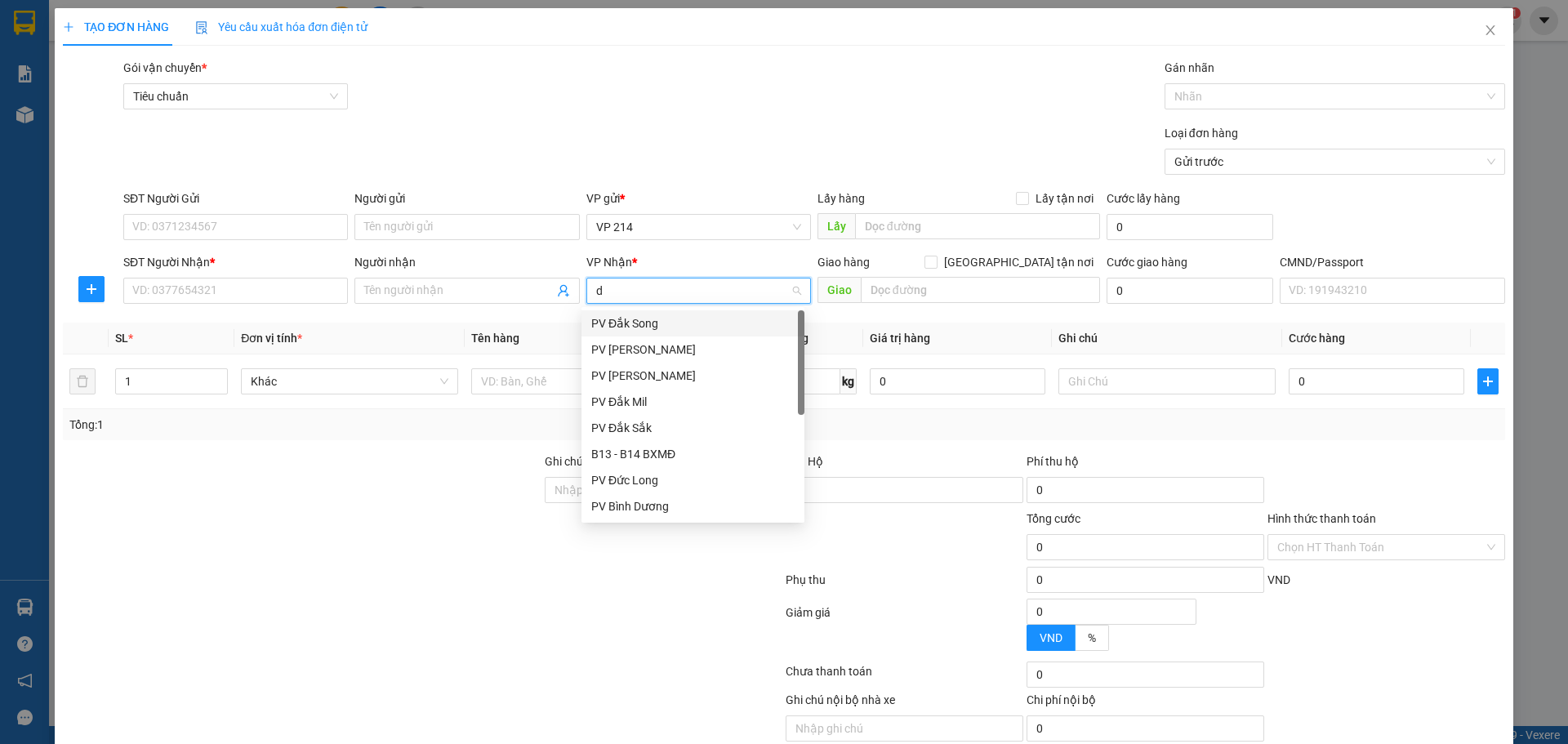
type input "dm"
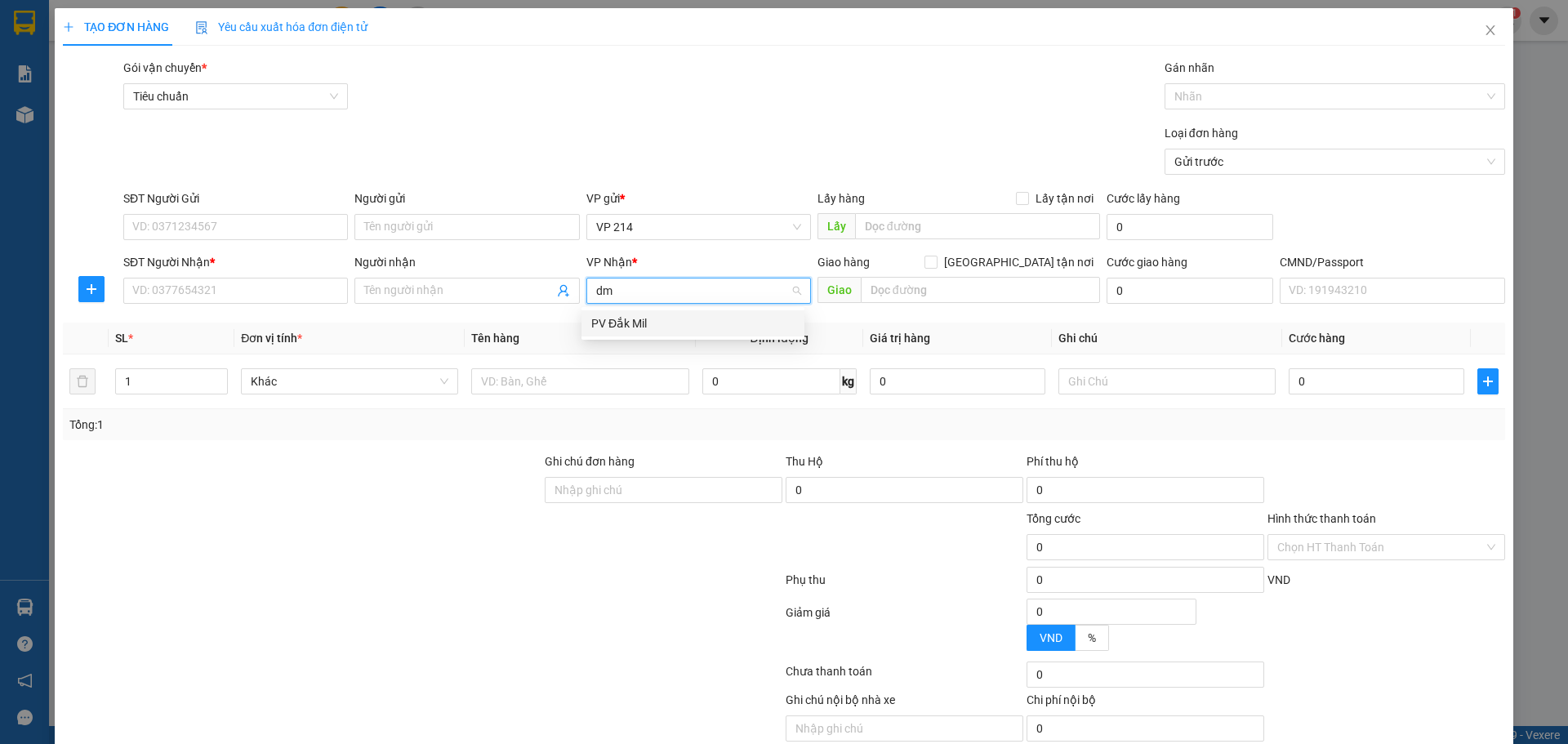
click at [679, 323] on div "PV Đắk Mil" at bounding box center [692, 323] width 203 height 18
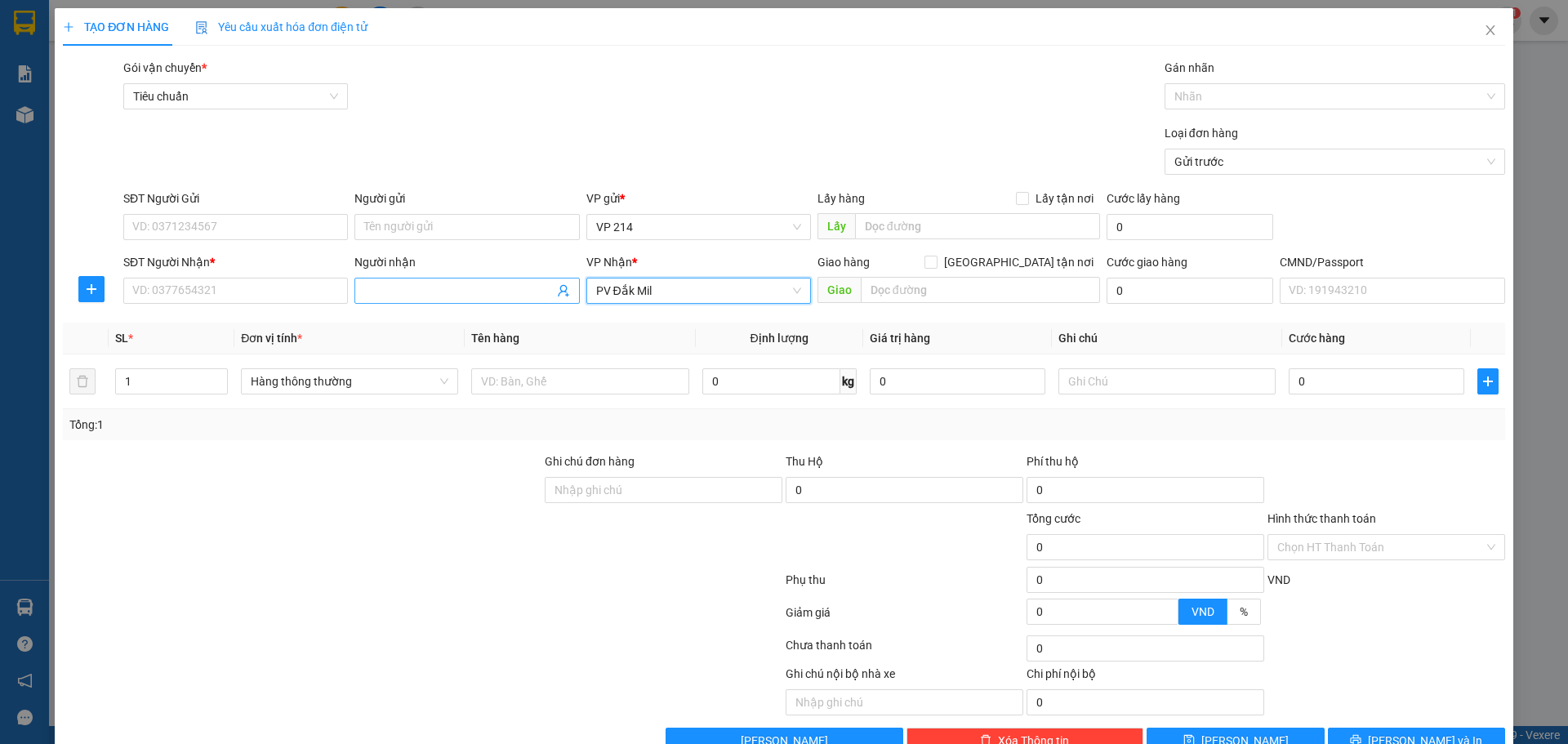
click at [390, 297] on input "Người nhận" at bounding box center [458, 291] width 189 height 18
type input "dương gia hòa"
click at [278, 281] on input "SĐT Người Nhận *" at bounding box center [236, 290] width 225 height 26
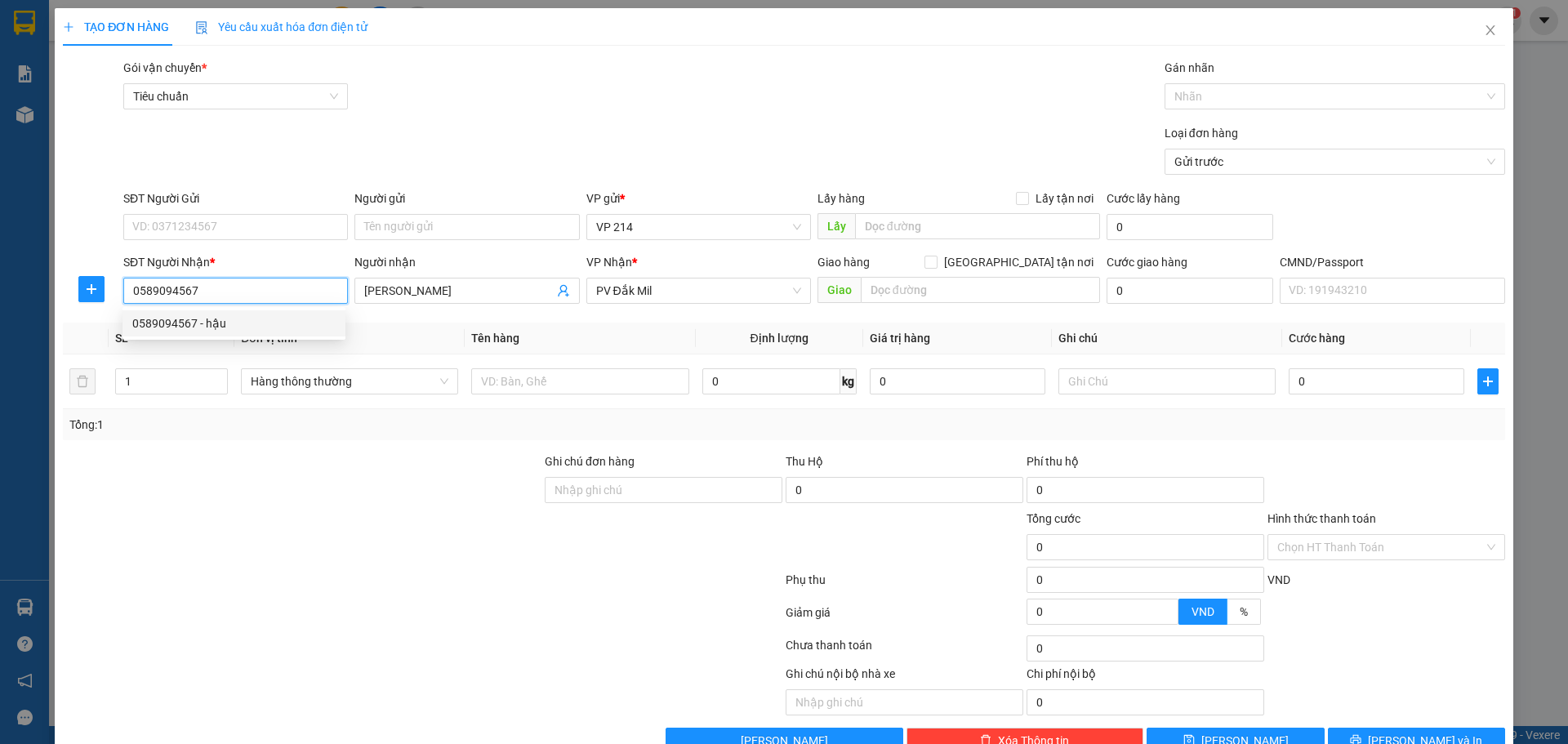
drag, startPoint x: 244, startPoint y: 300, endPoint x: 111, endPoint y: 346, distance: 140.7
click at [111, 346] on div "Transit Pickup Surcharge Ids Transit Deliver Surcharge Ids Transit Deliver Surc…" at bounding box center [784, 406] width 1442 height 695
type input "0589094567"
click at [600, 385] on input "text" at bounding box center [579, 381] width 218 height 26
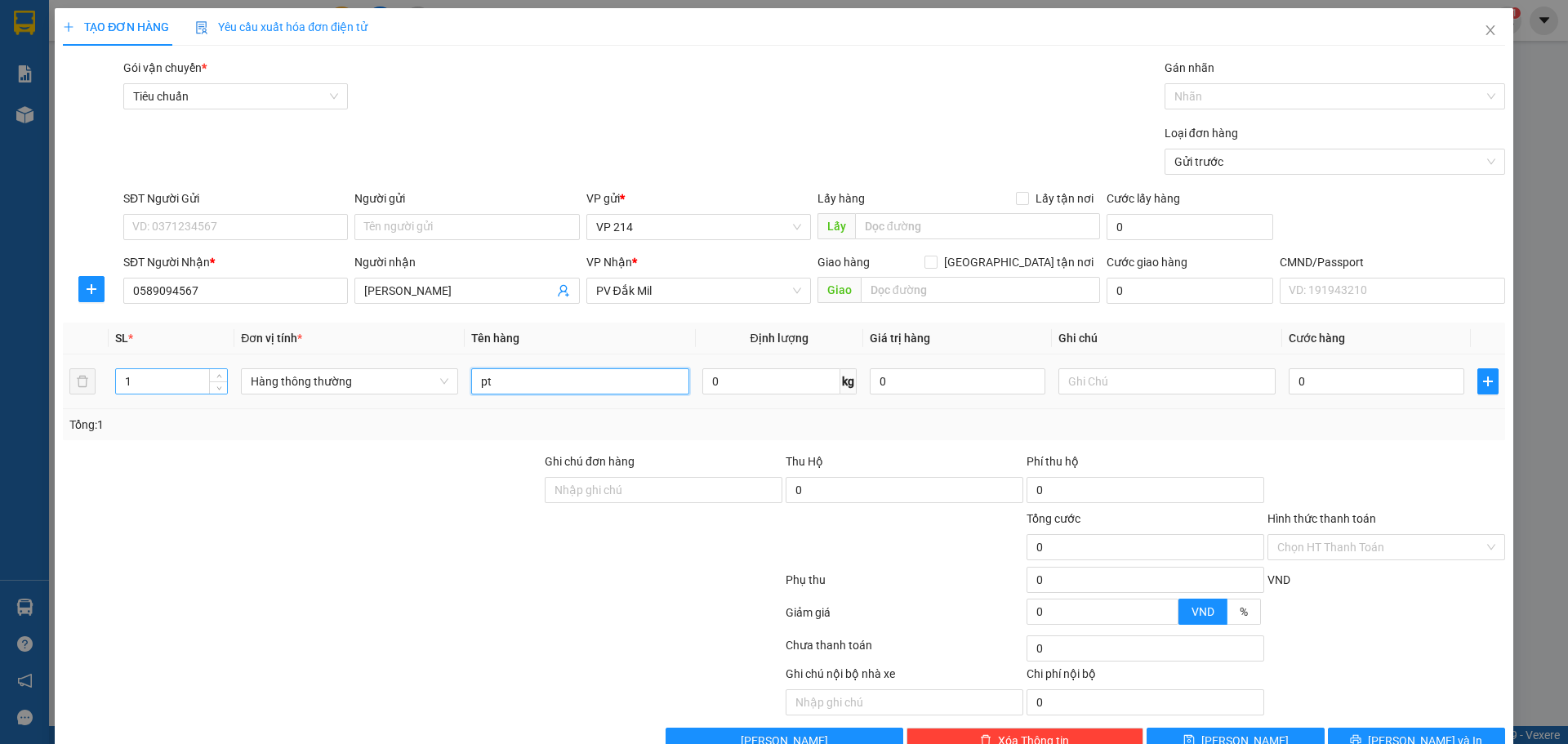
type input "pt"
drag, startPoint x: 147, startPoint y: 386, endPoint x: 118, endPoint y: 394, distance: 30.1
click at [118, 393] on input "1" at bounding box center [171, 381] width 111 height 24
type input "3"
click at [1152, 384] on input "text" at bounding box center [1167, 381] width 218 height 26
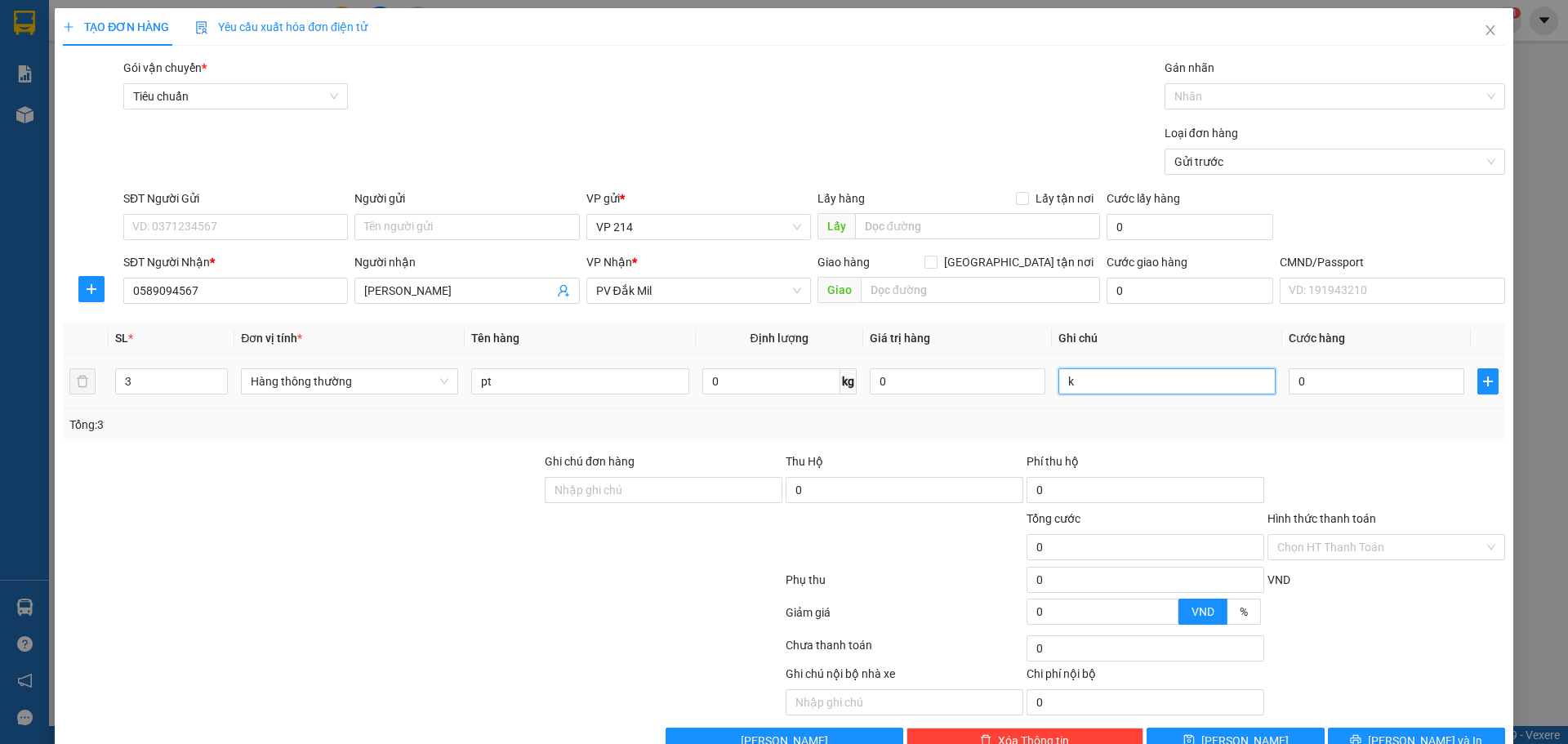
type input "k"
type input "1"
type input "15"
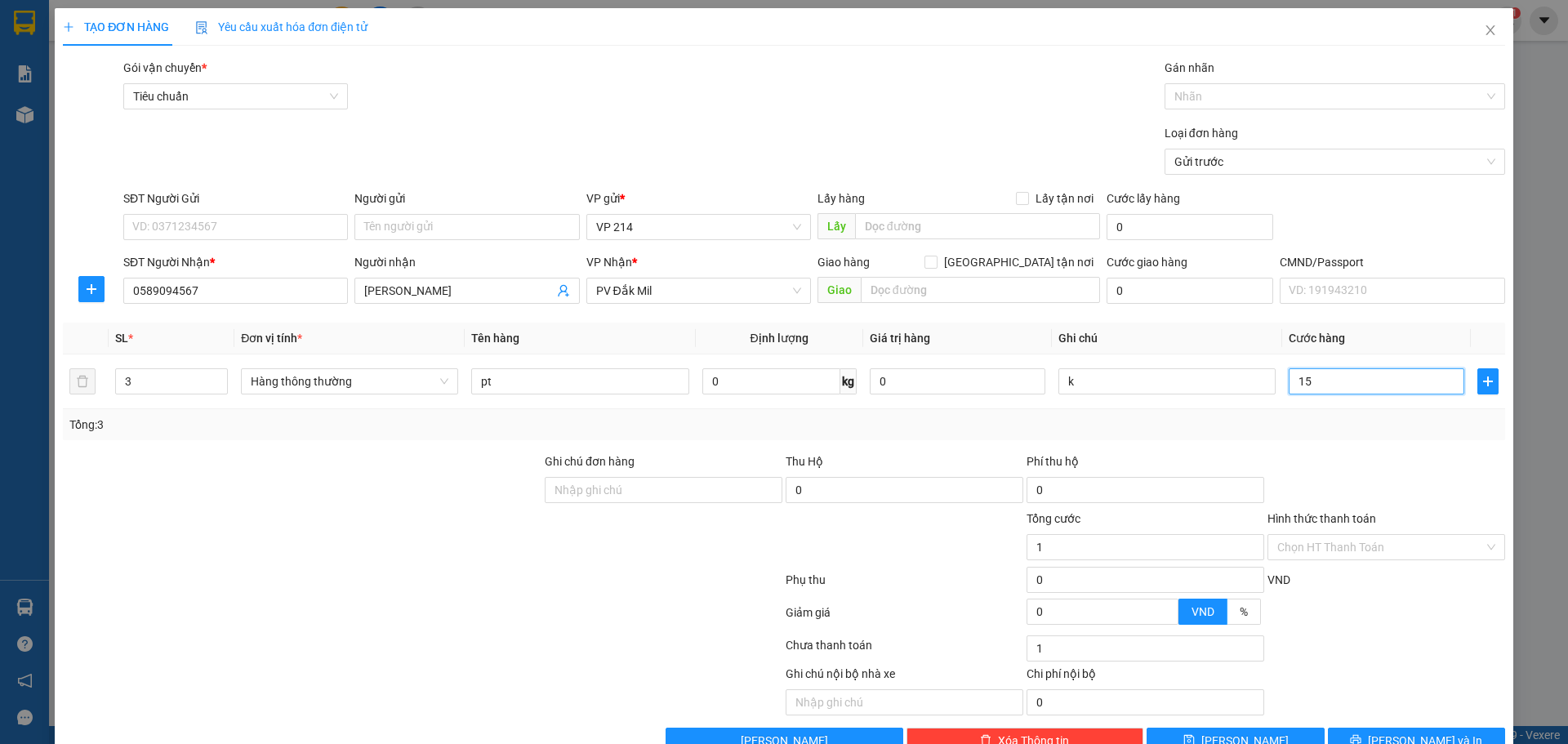
type input "15"
type input "150"
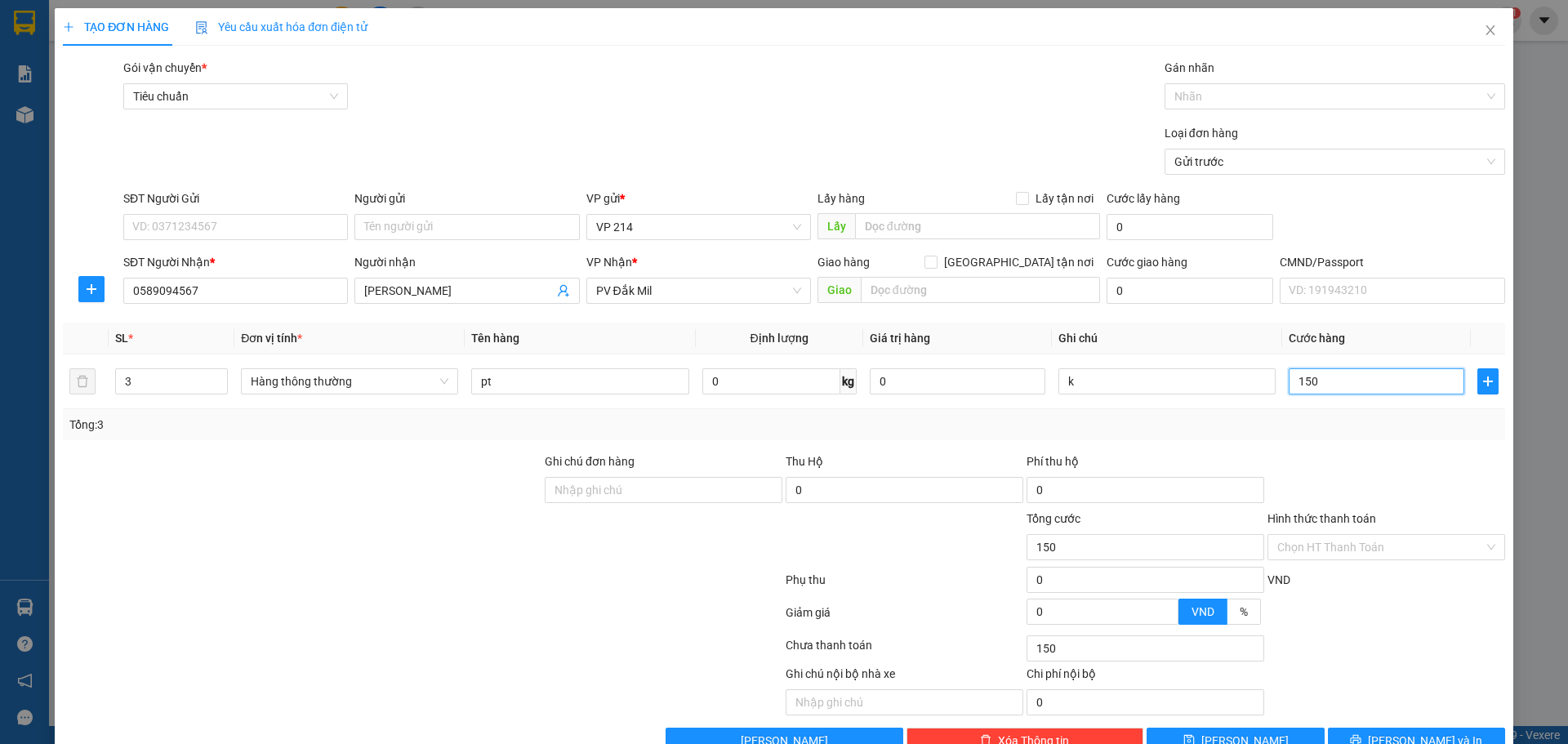
type input "1.500"
type input "15.000"
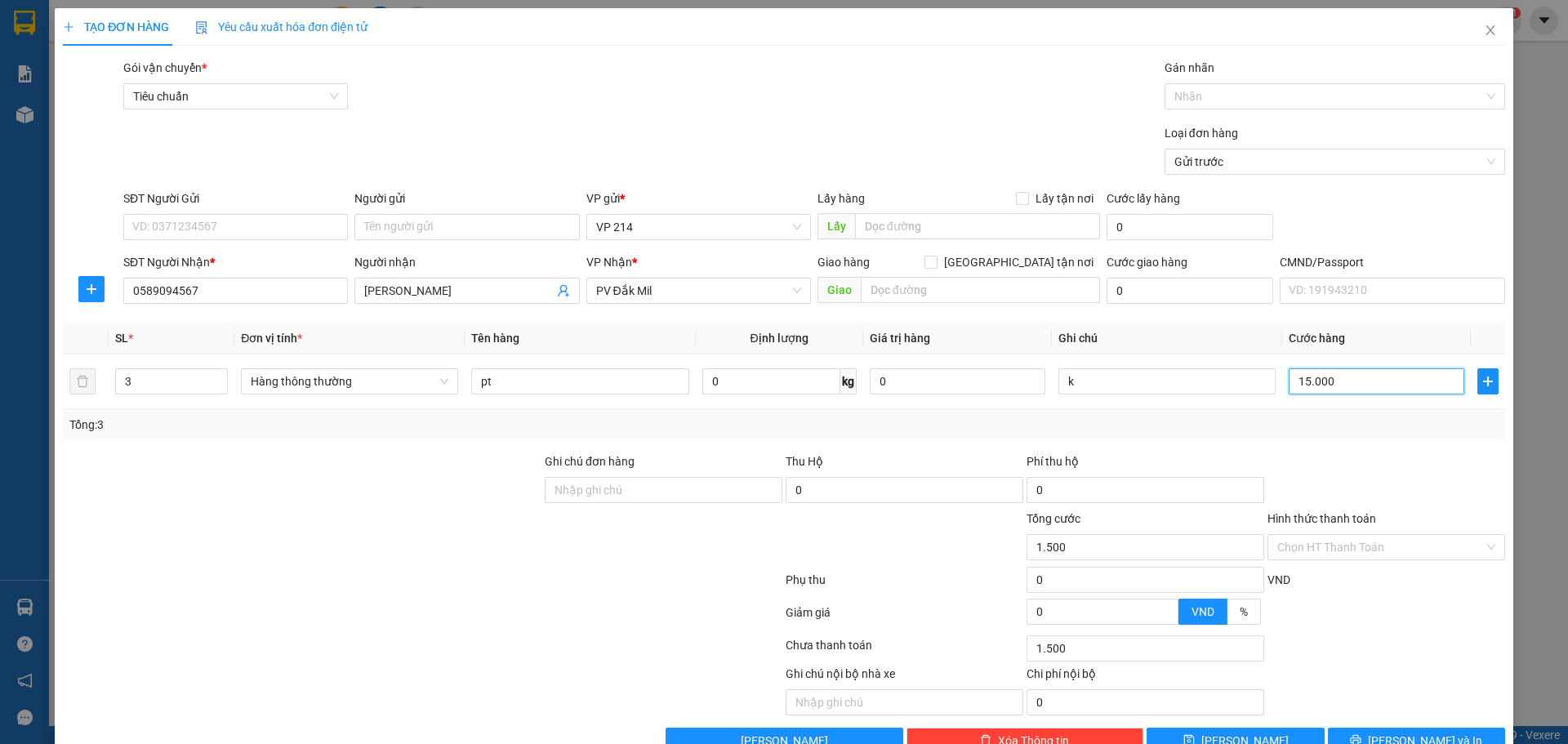
type input "15.000"
type input "150.000"
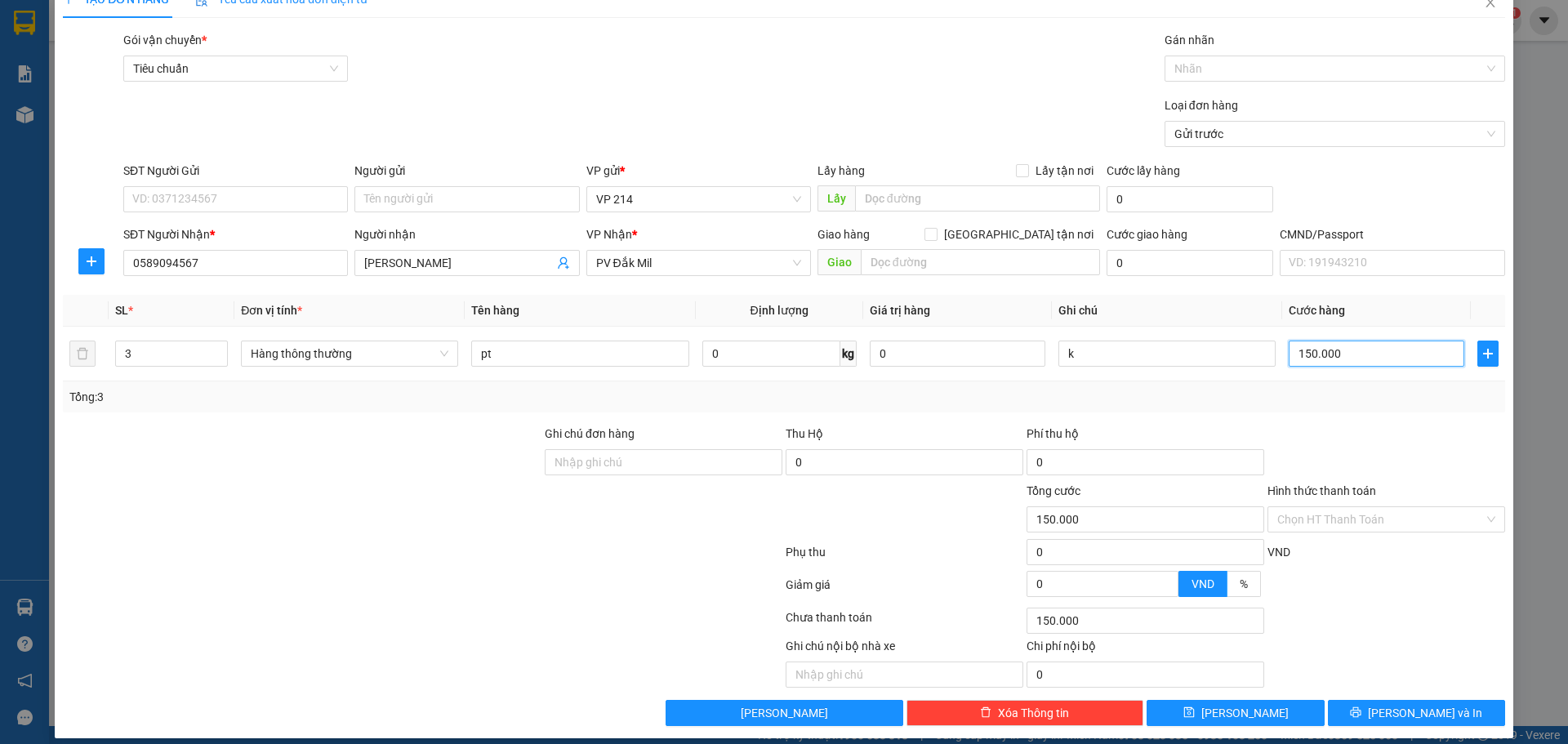
scroll to position [42, 0]
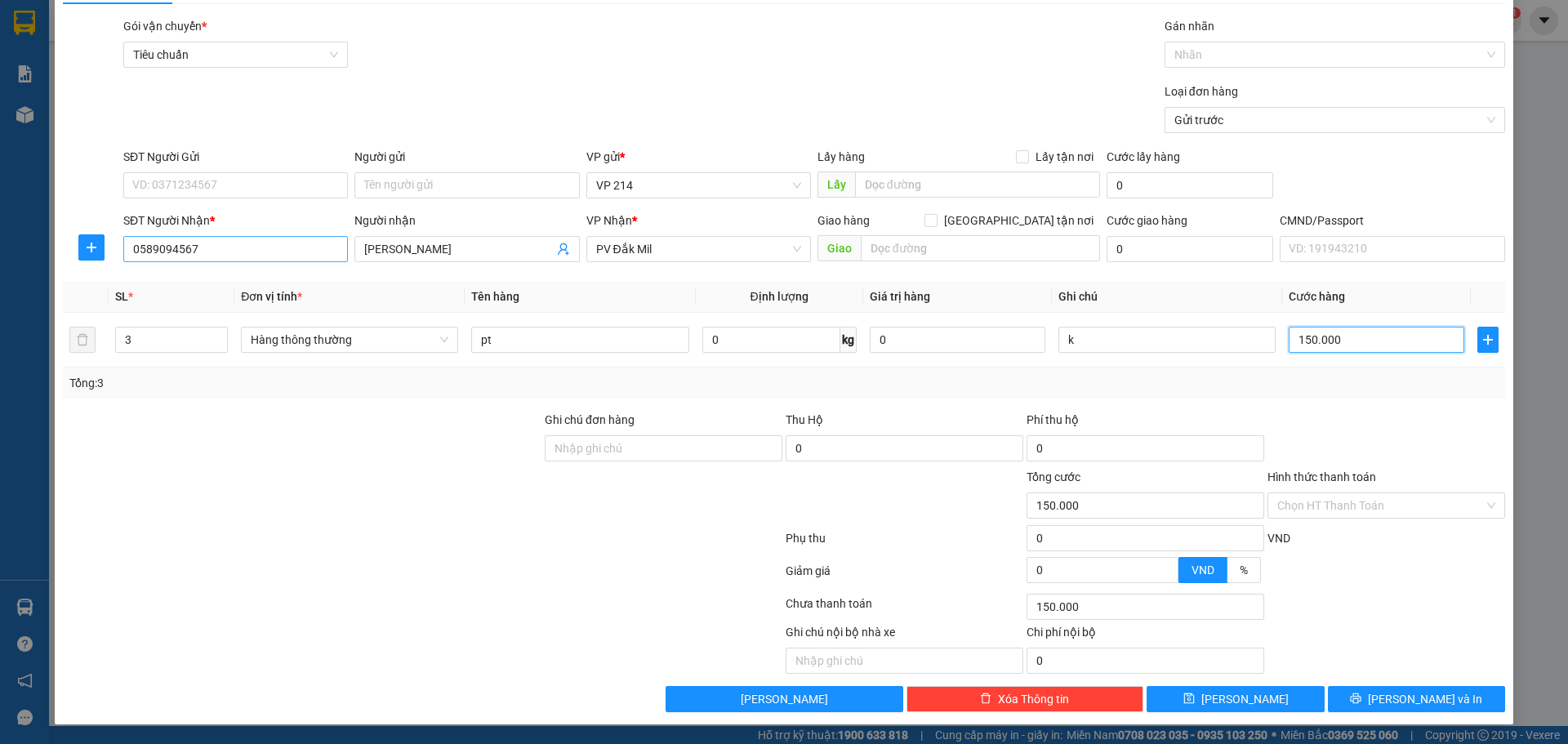
type input "150.000"
drag, startPoint x: 236, startPoint y: 255, endPoint x: 77, endPoint y: 284, distance: 161.6
click at [77, 282] on div "Transit Pickup Surcharge Ids Transit Deliver Surcharge Ids Transit Deliver Surc…" at bounding box center [784, 364] width 1442 height 695
click at [1354, 688] on button "[PERSON_NAME] và In" at bounding box center [1417, 698] width 177 height 26
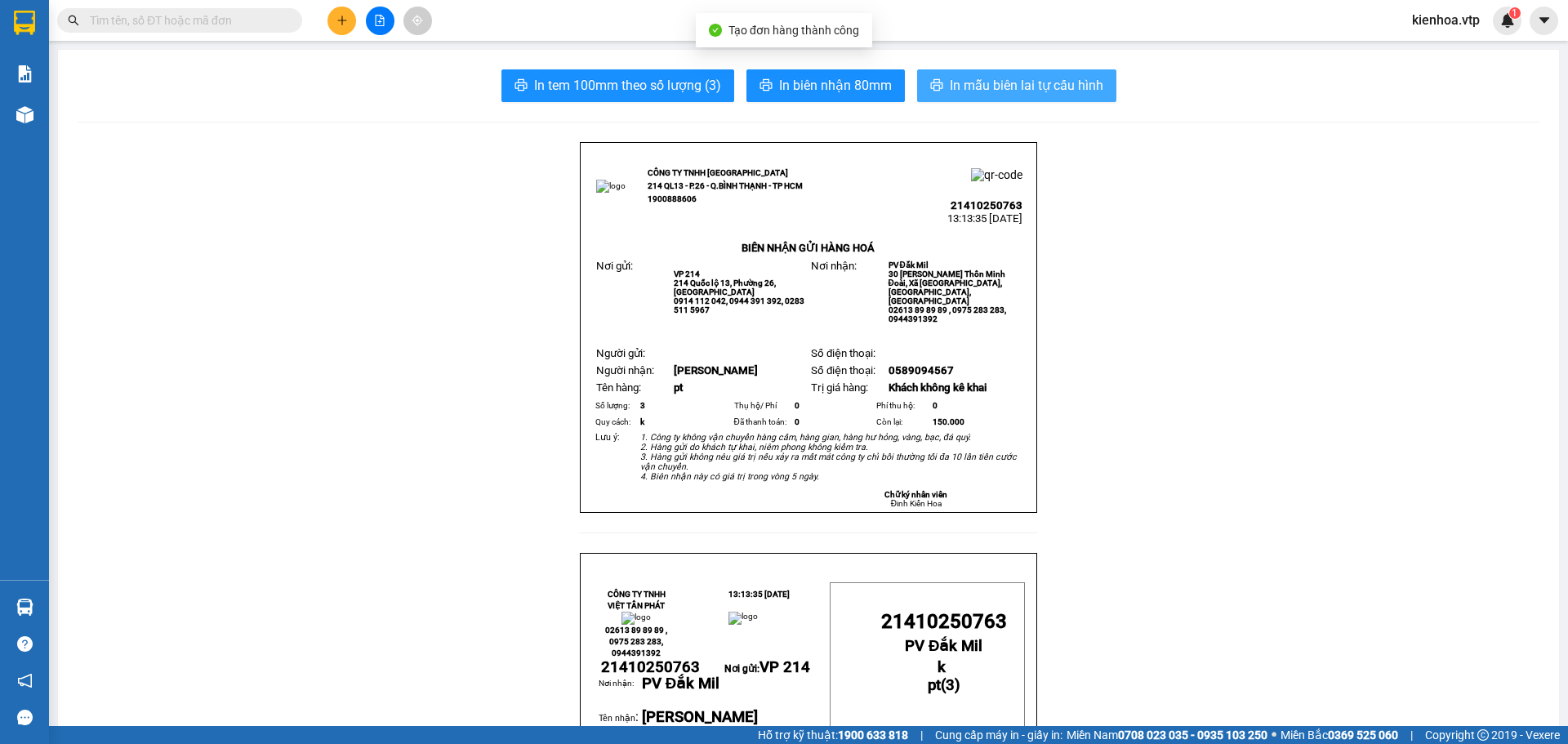
click at [982, 86] on span "In mẫu biên lai tự cấu hình" at bounding box center [1026, 85] width 153 height 21
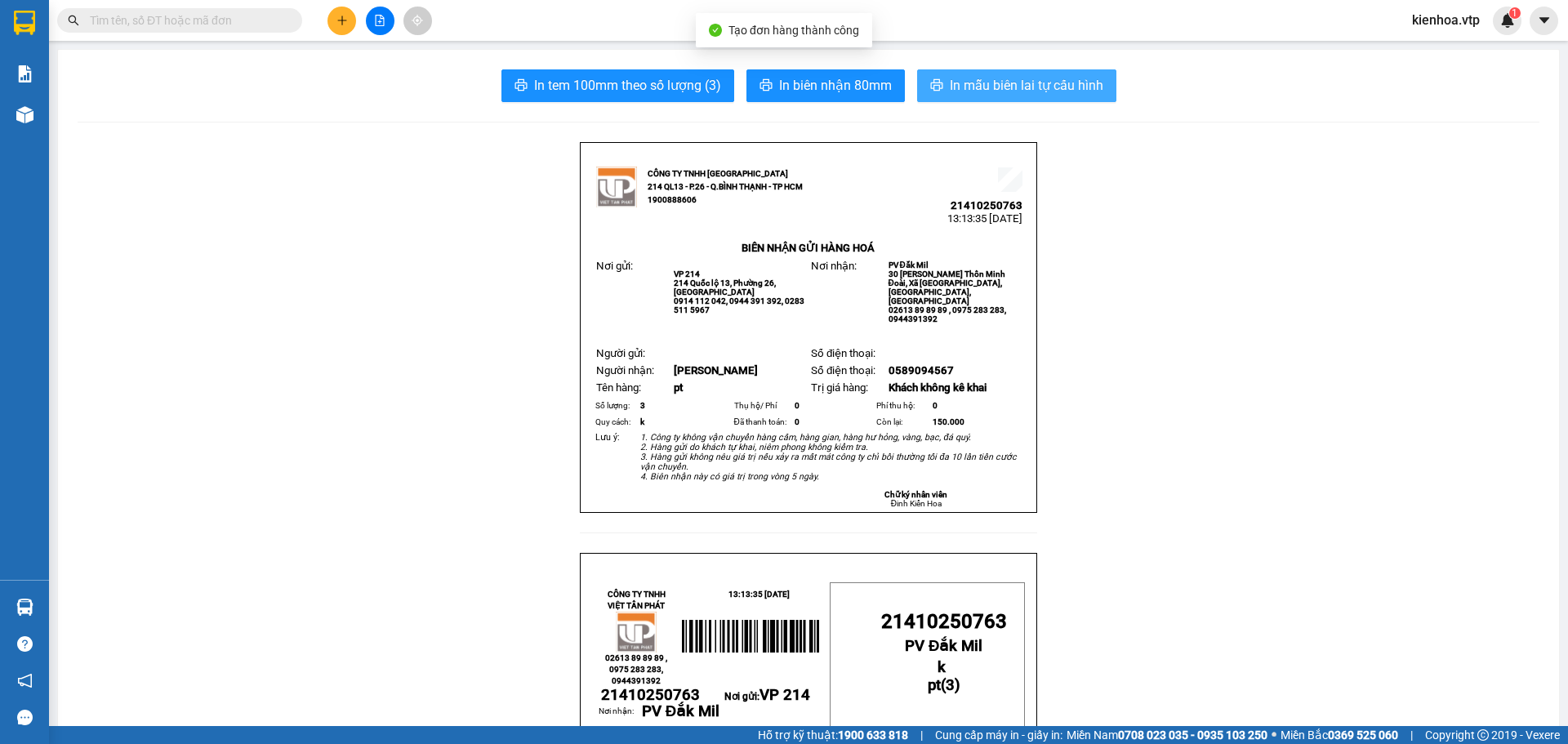
click at [1048, 82] on span "In mẫu biên lai tự cấu hình" at bounding box center [1026, 85] width 153 height 21
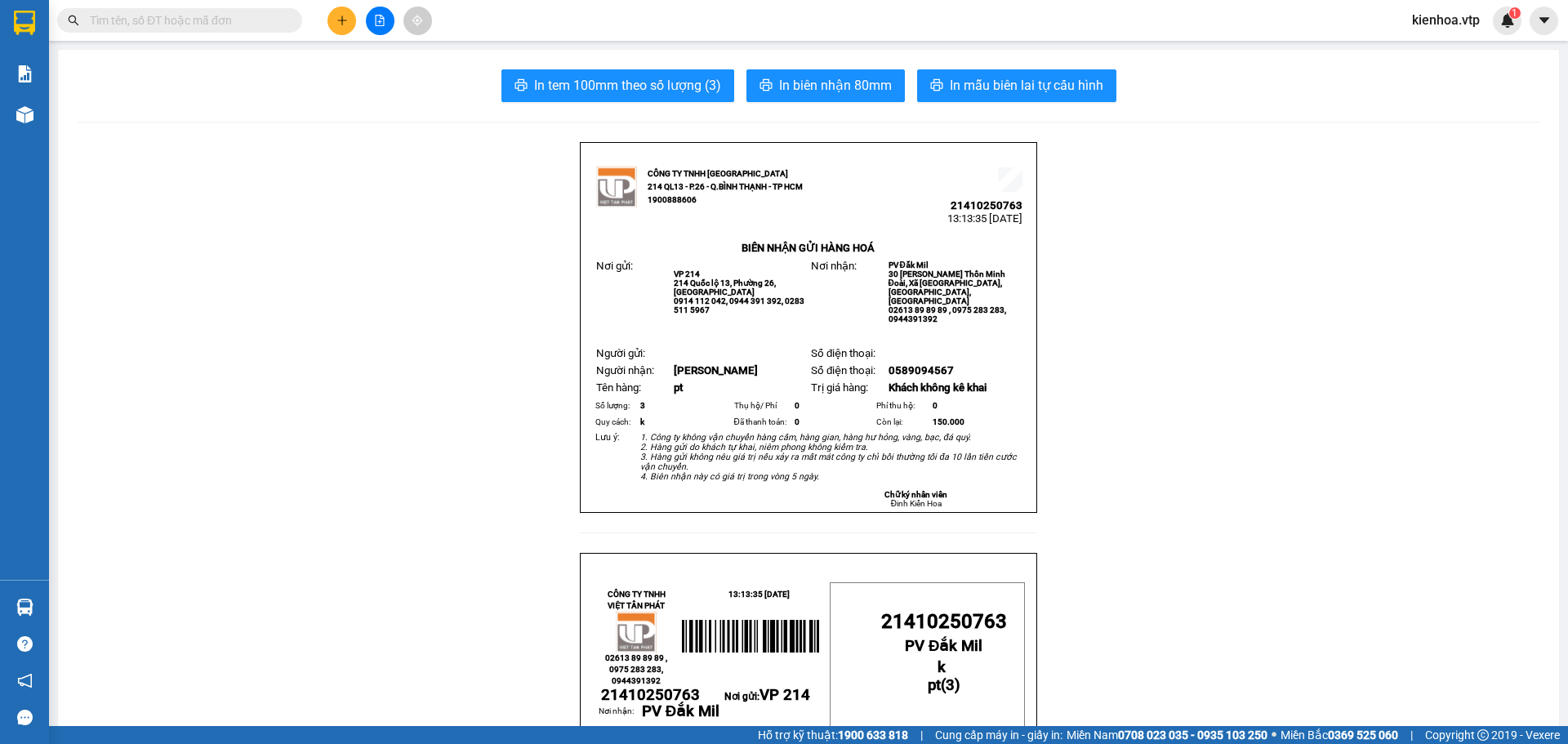
click at [337, 21] on icon "plus" at bounding box center [342, 20] width 12 height 12
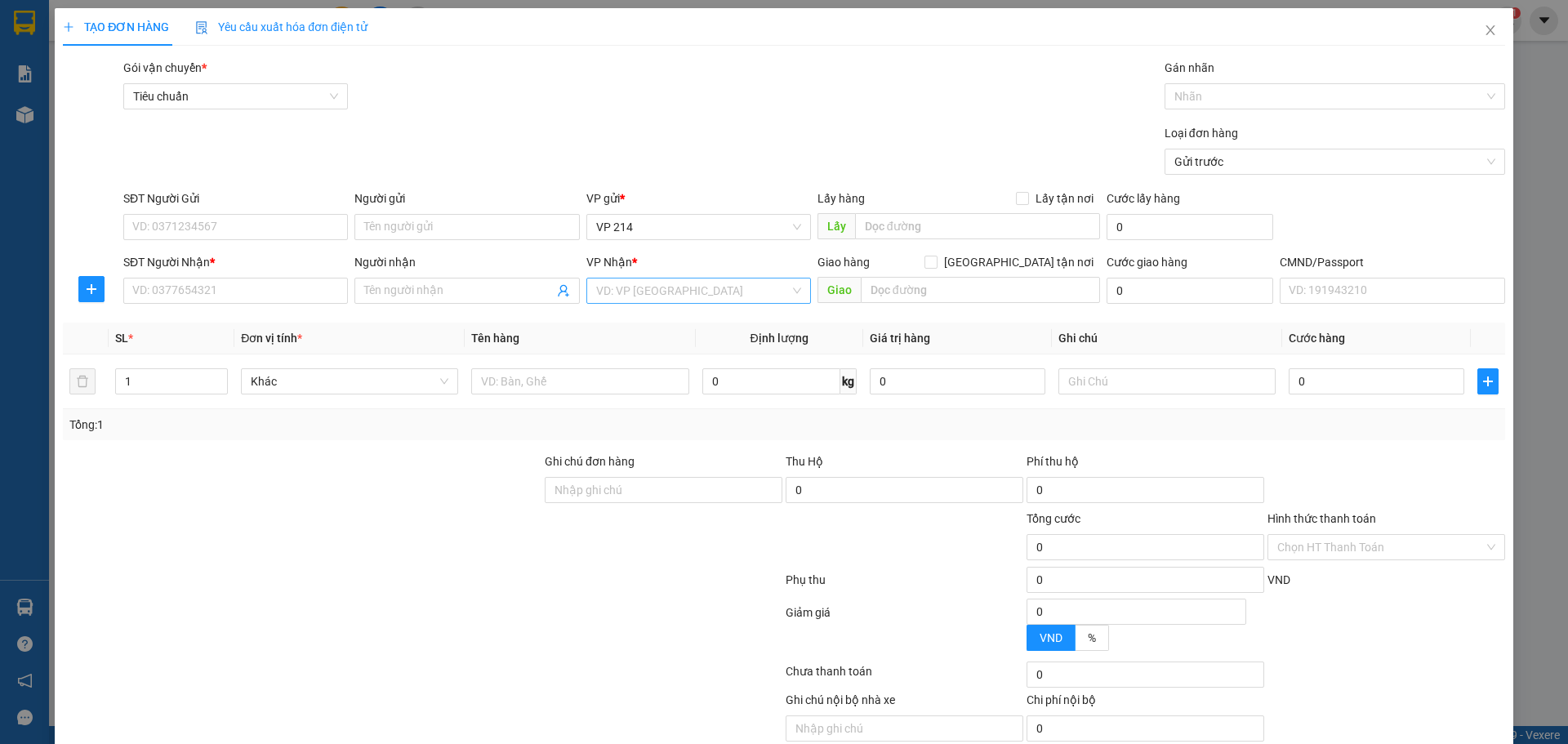
click at [663, 281] on input "search" at bounding box center [693, 290] width 193 height 24
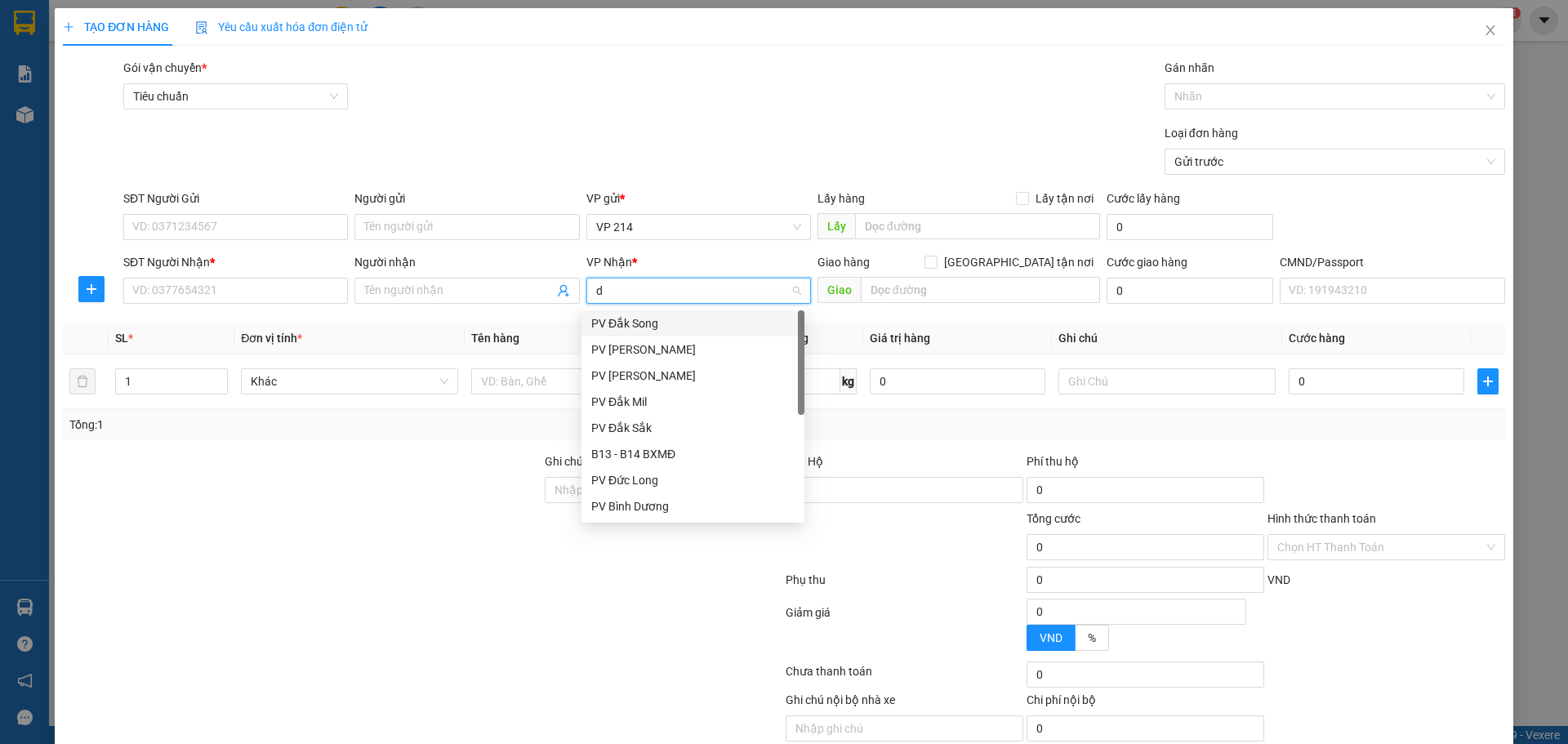
type input "dm"
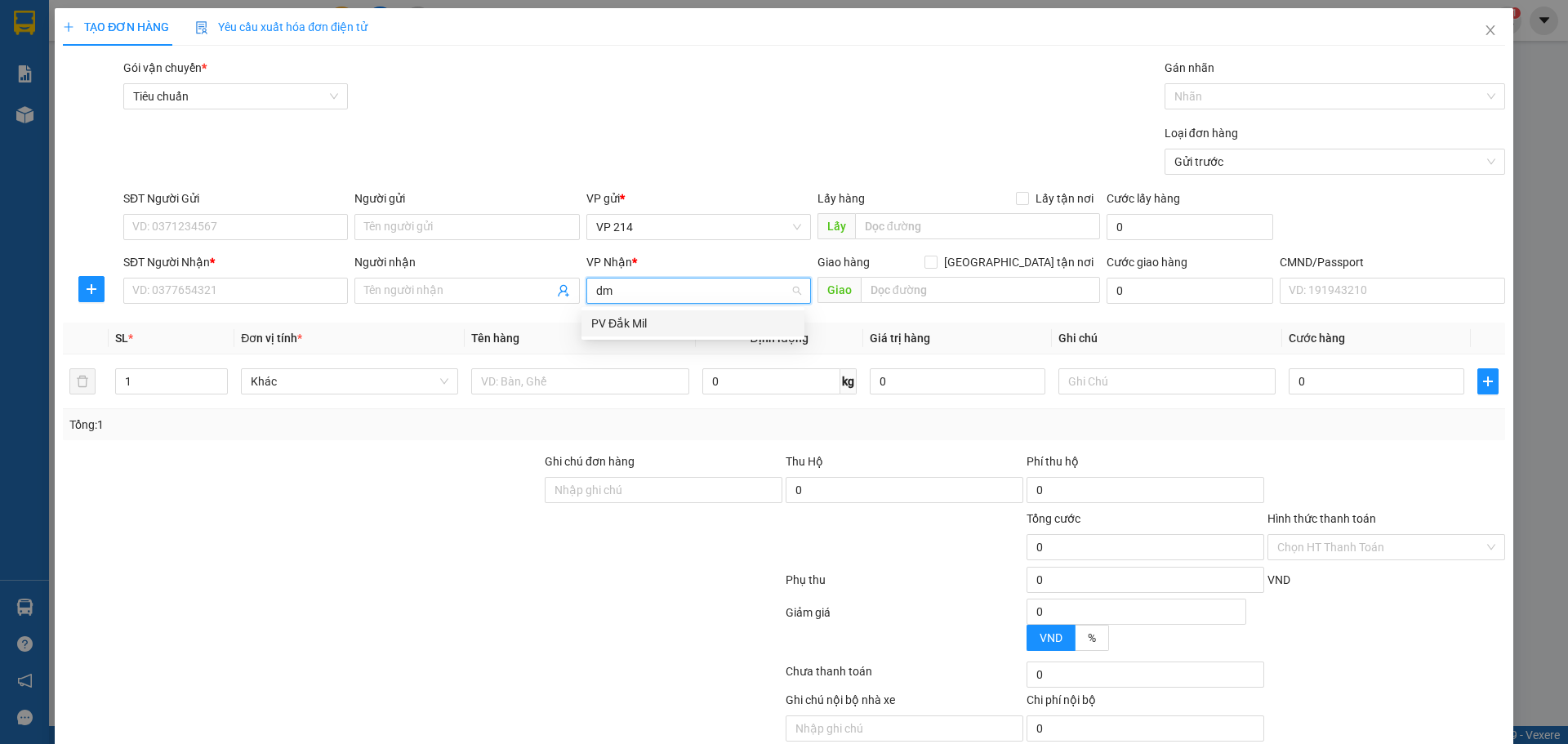
click at [667, 317] on div "PV Đắk Mil" at bounding box center [692, 323] width 203 height 18
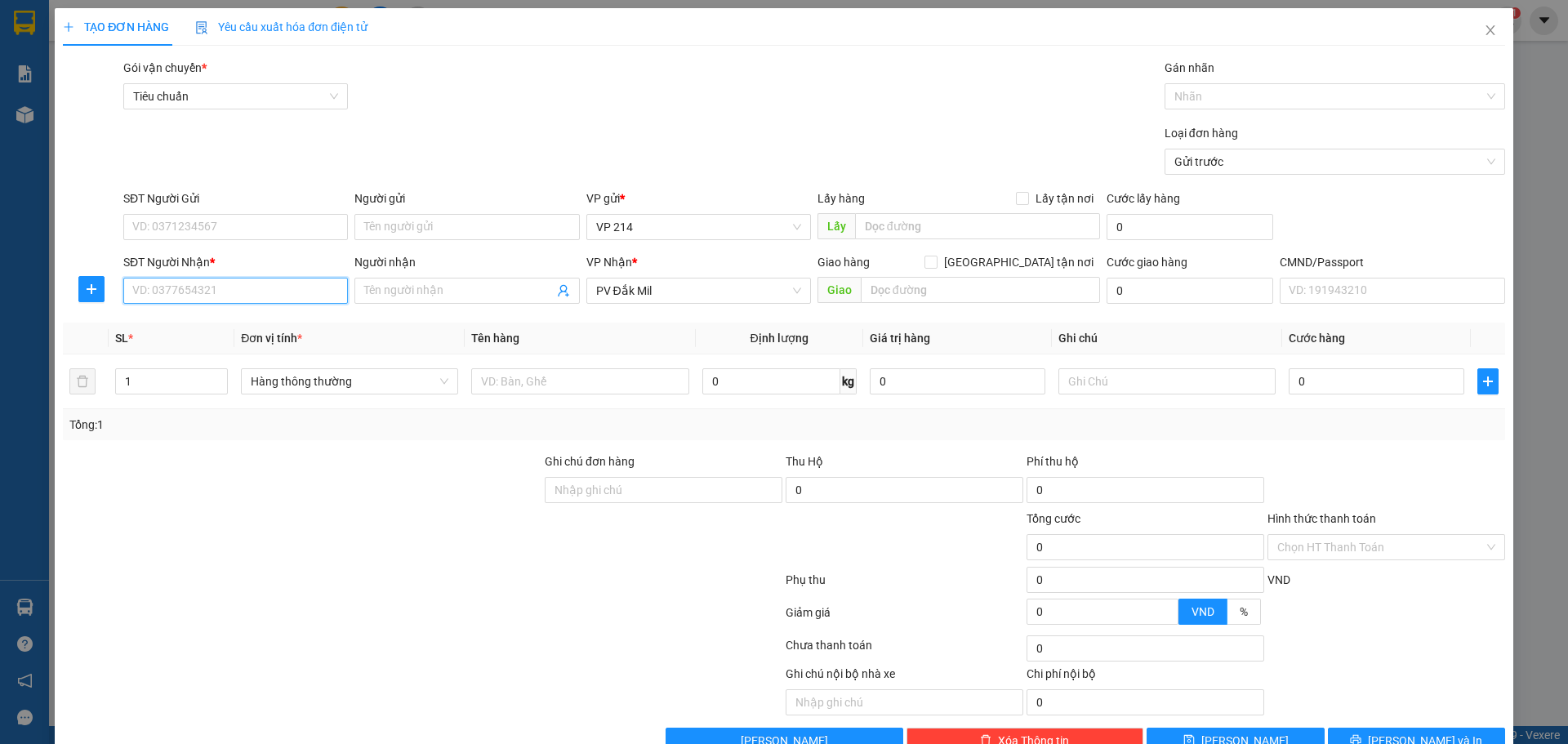
click at [209, 295] on input "SĐT Người Nhận *" at bounding box center [236, 290] width 225 height 26
paste input "0589094567"
type input "0589094567"
click at [437, 290] on input "Người nhận" at bounding box center [458, 291] width 189 height 18
type input "gia hưng"
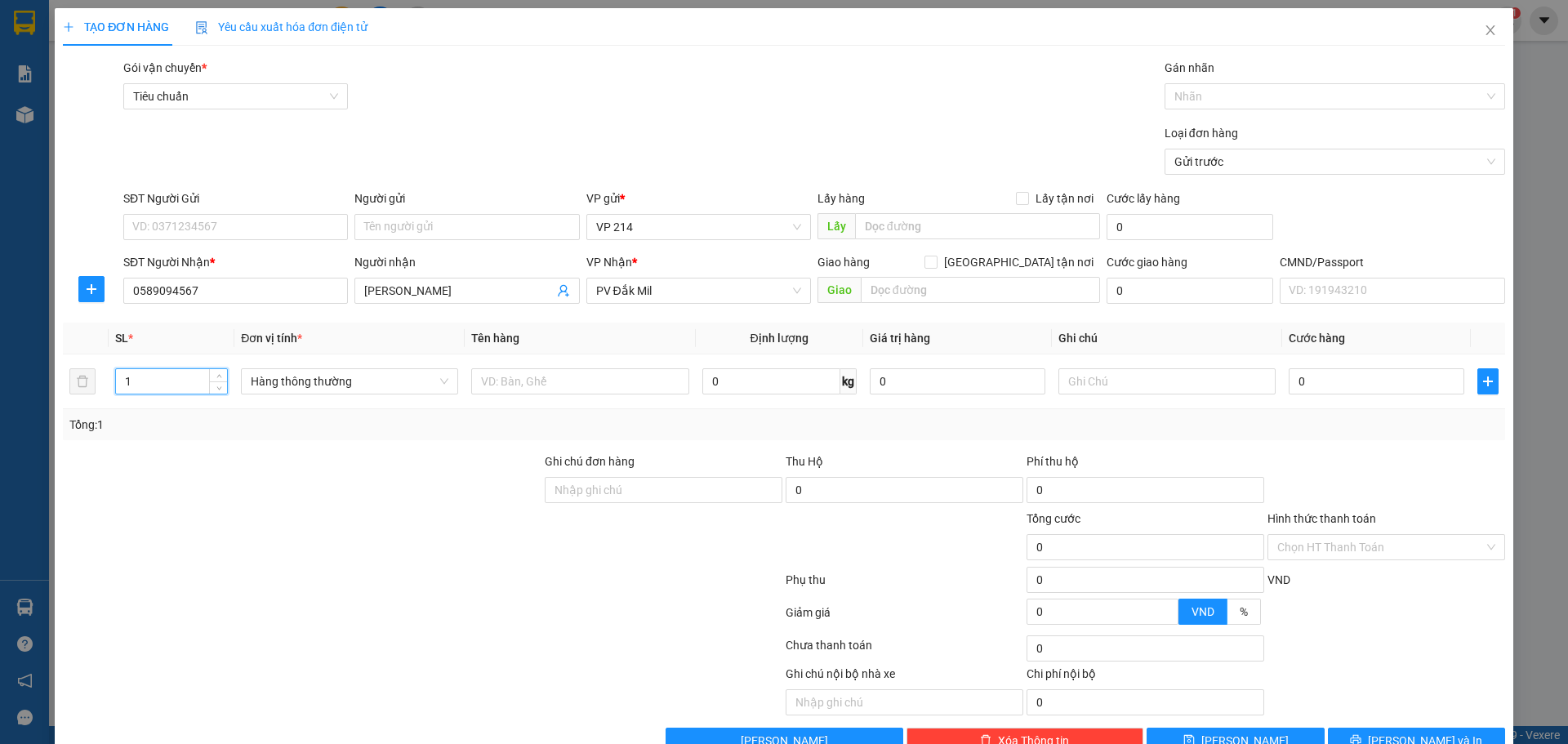
drag, startPoint x: 188, startPoint y: 389, endPoint x: 98, endPoint y: 440, distance: 103.4
click at [75, 440] on div "SL * Đơn vị tính * Tên hàng Định lượng Giá trị hàng Ghi chú Cước hàng 1 Hàng th…" at bounding box center [784, 381] width 1442 height 117
type input "2"
click at [591, 390] on input "text" at bounding box center [579, 381] width 218 height 26
type input "pt"
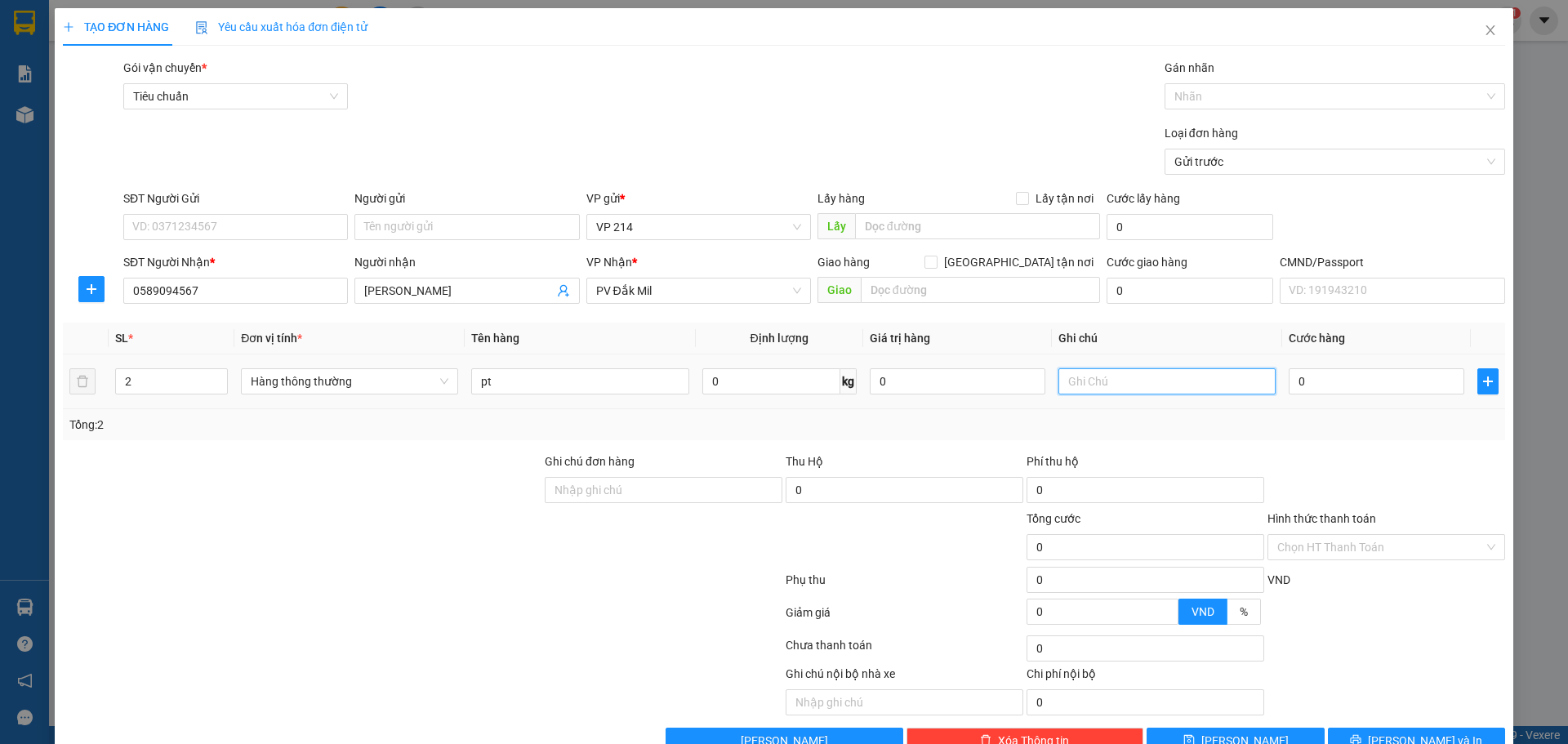
click at [1161, 381] on input "text" at bounding box center [1167, 381] width 218 height 26
type input "k"
type input "1"
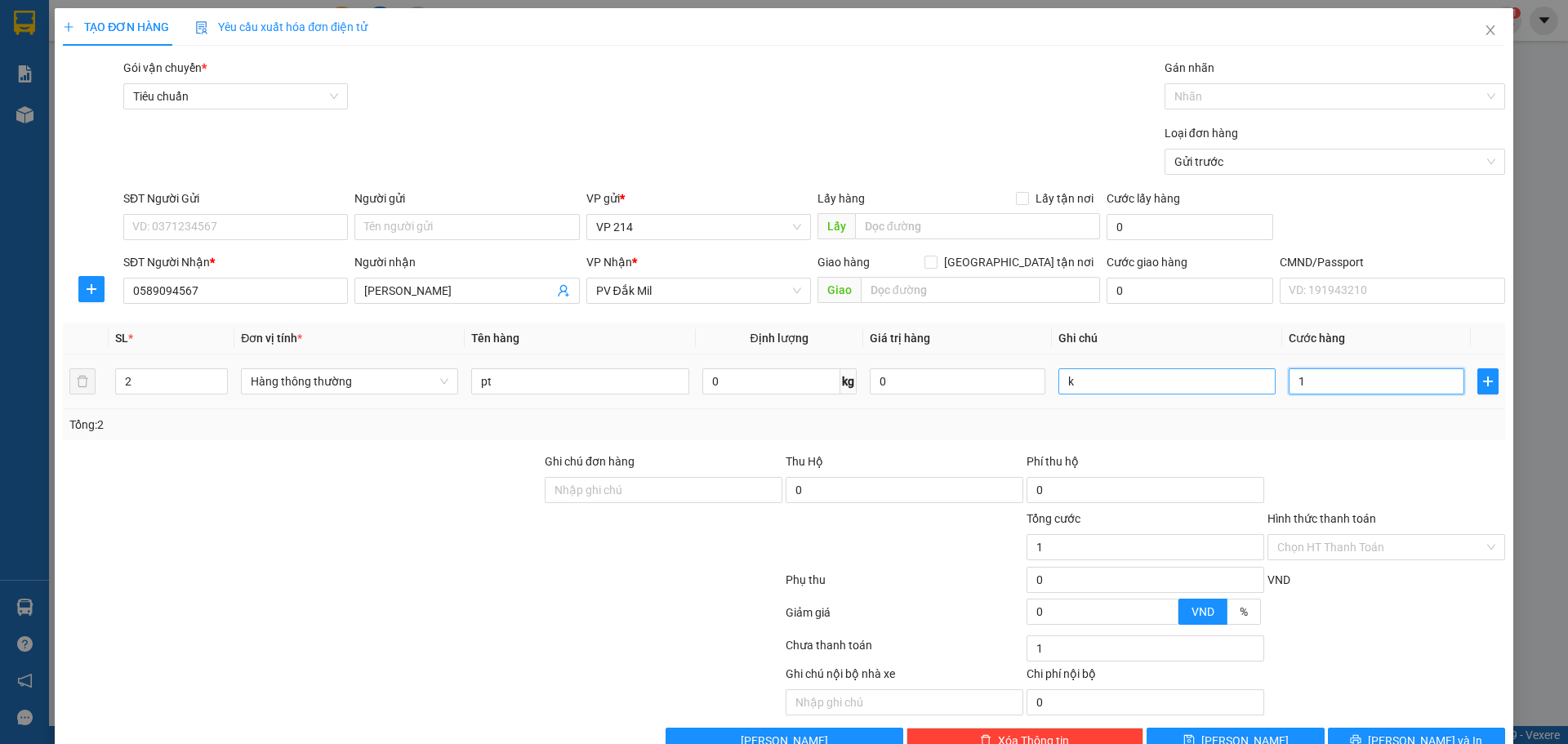
type input "10"
type input "100"
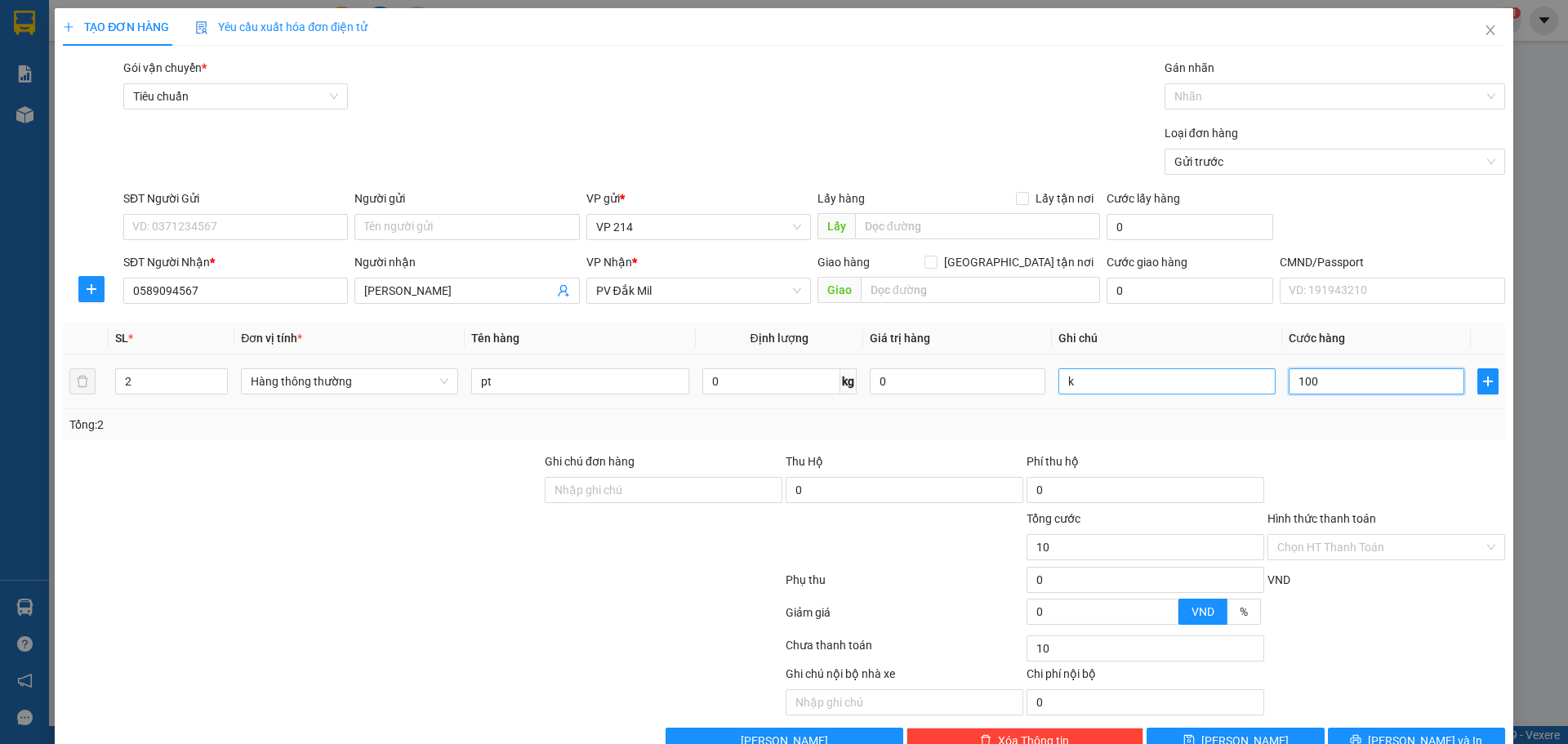
type input "100"
type input "1.000"
type input "10.000"
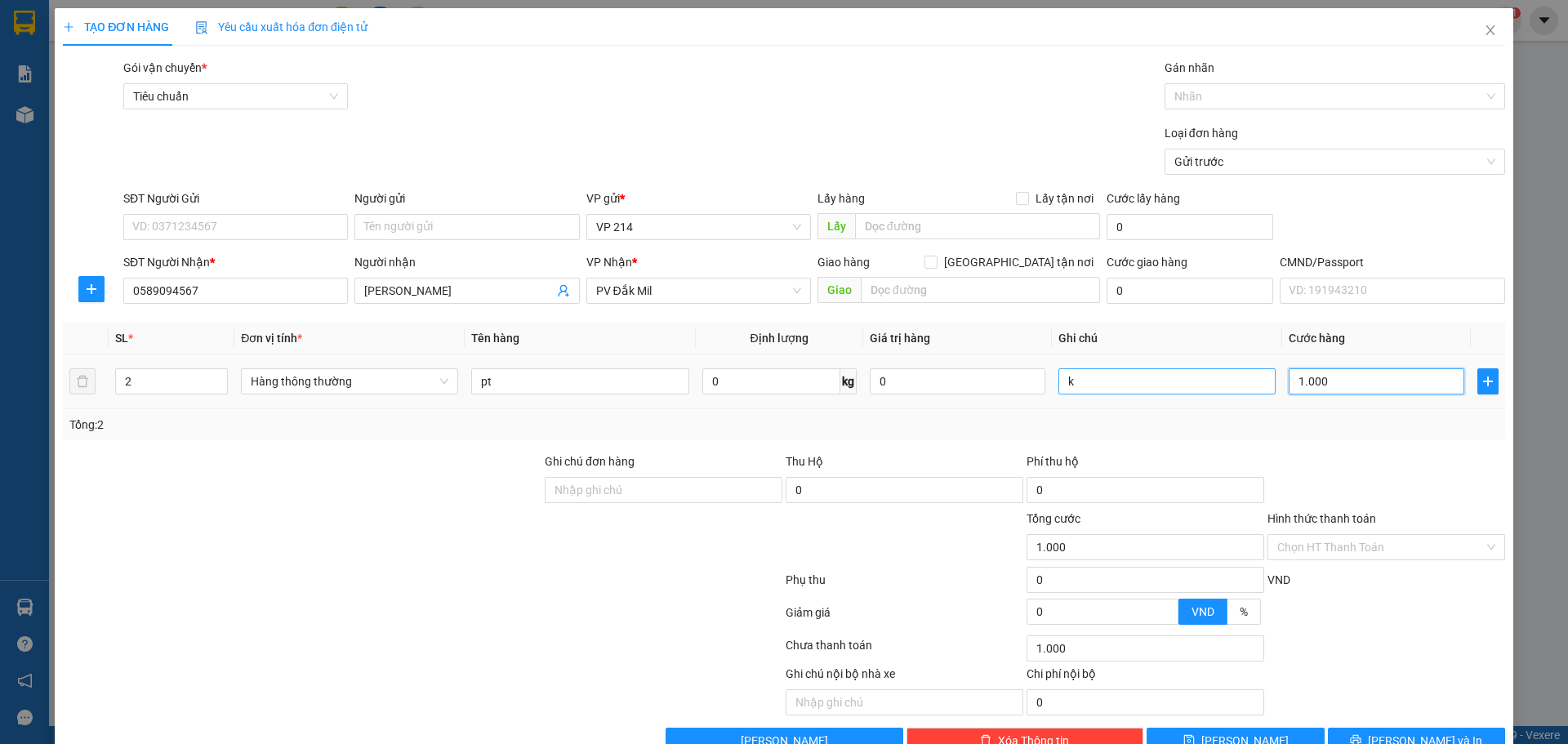
type input "10.000"
type input "100.000"
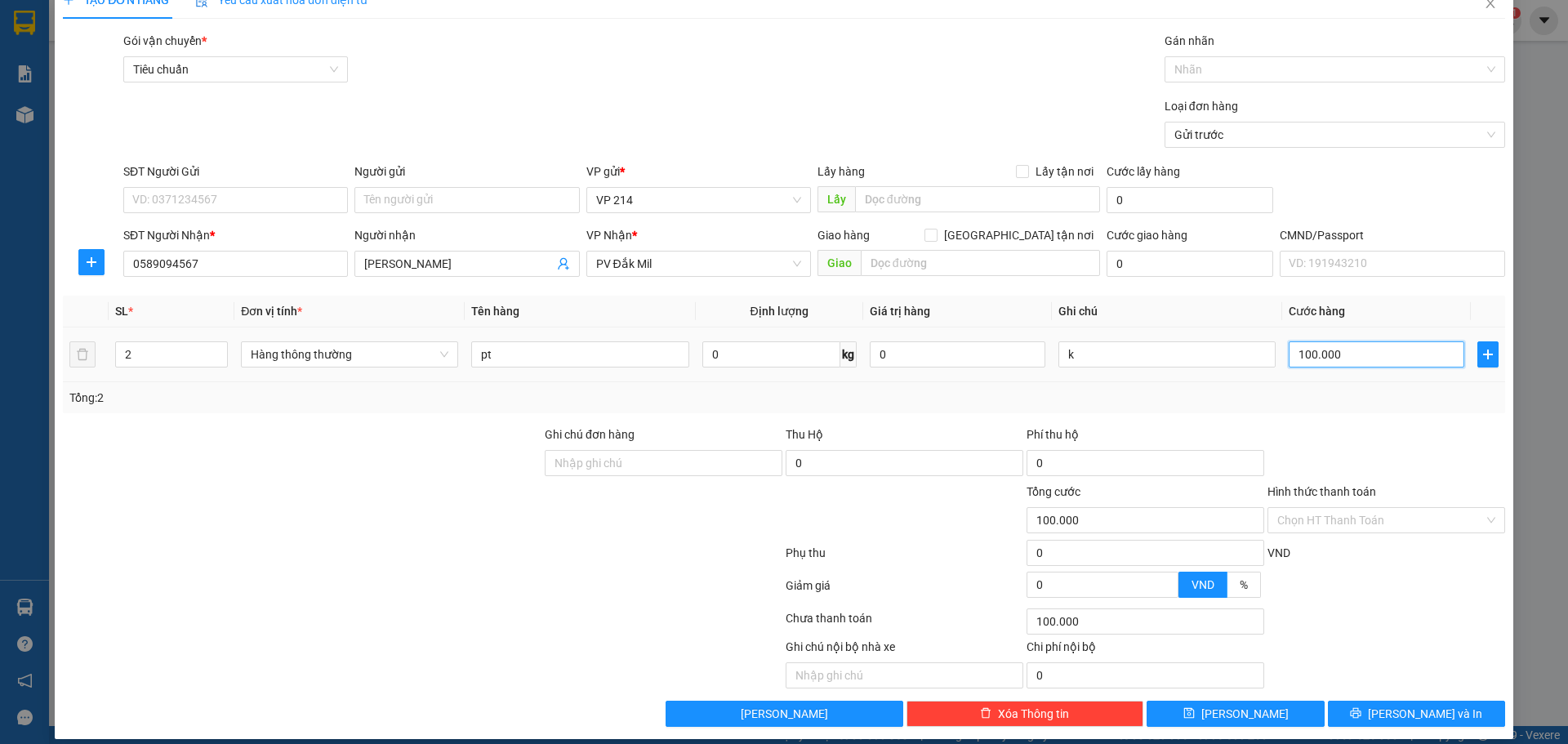
scroll to position [42, 0]
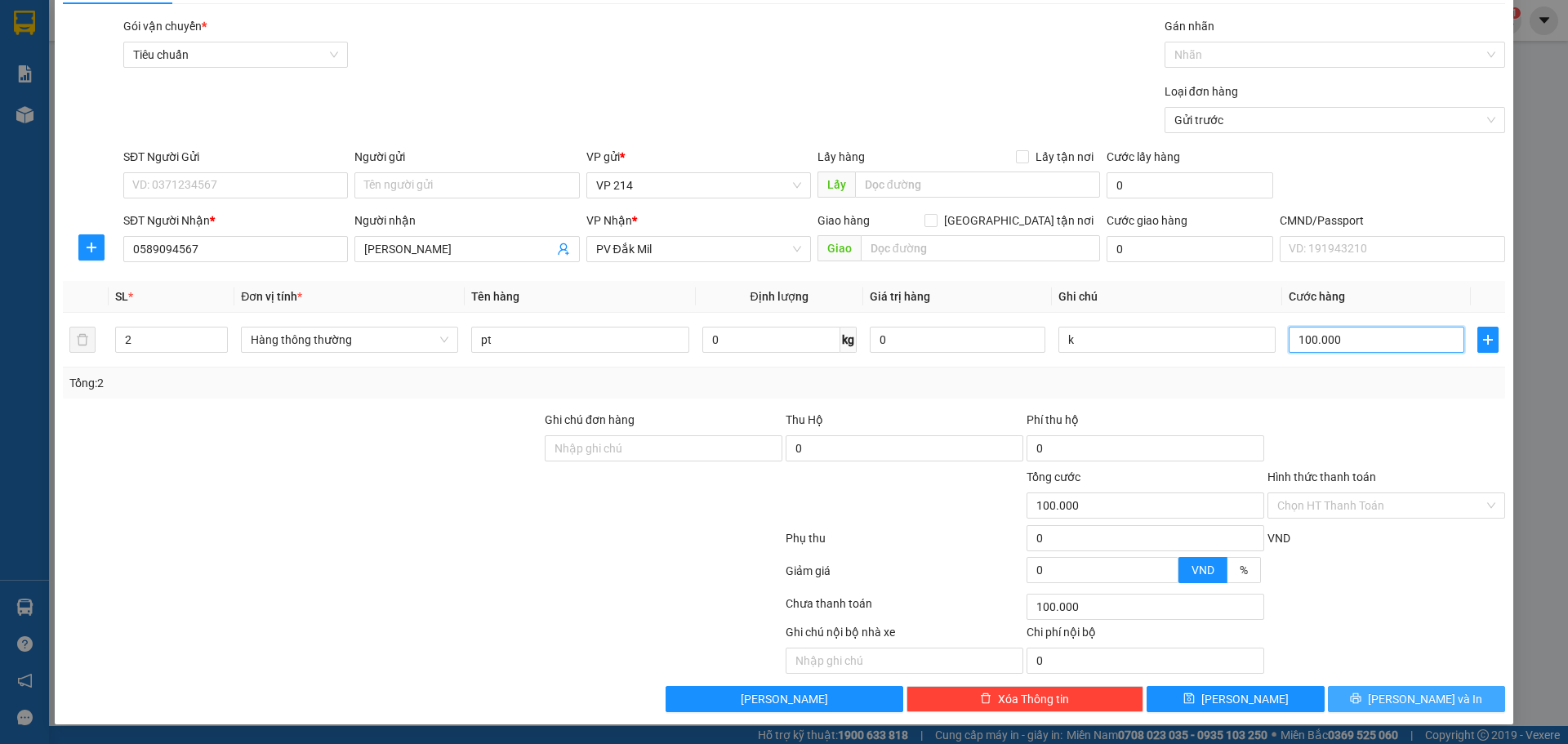
type input "100.000"
click at [1362, 687] on button "[PERSON_NAME] và In" at bounding box center [1417, 698] width 177 height 26
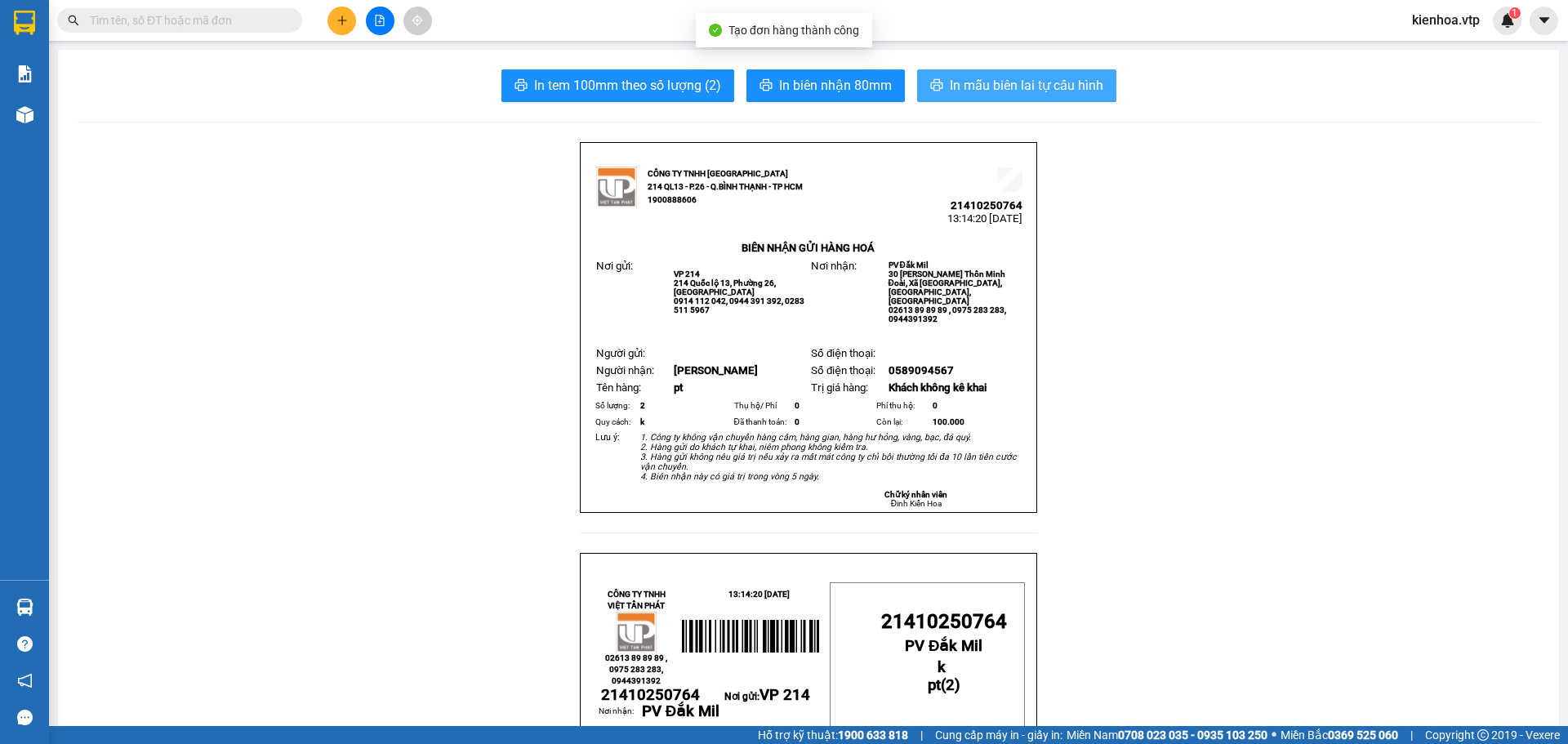
click at [1056, 84] on span "In mẫu biên lai tự cấu hình" at bounding box center [1026, 85] width 153 height 21
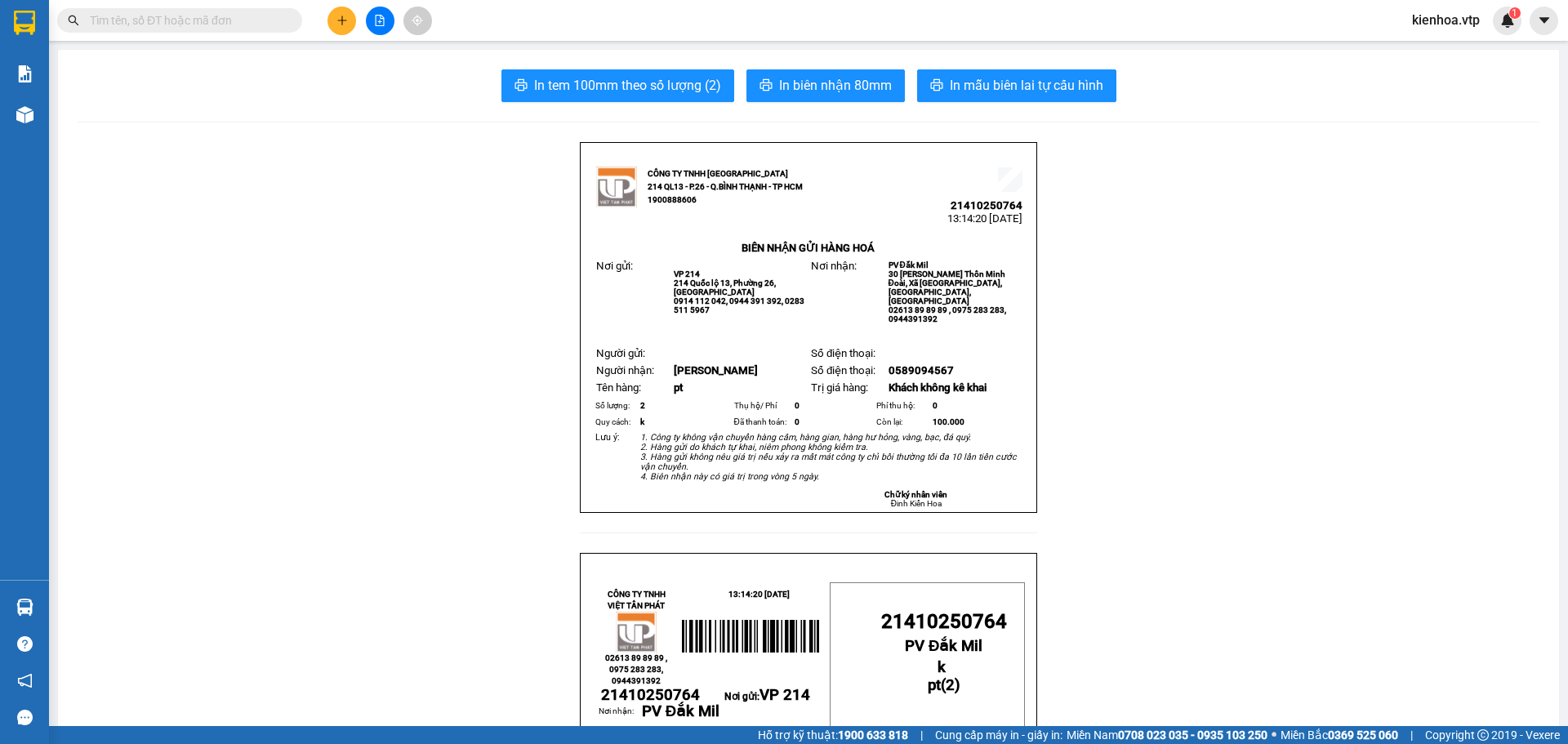
click at [344, 31] on button at bounding box center [342, 21] width 29 height 29
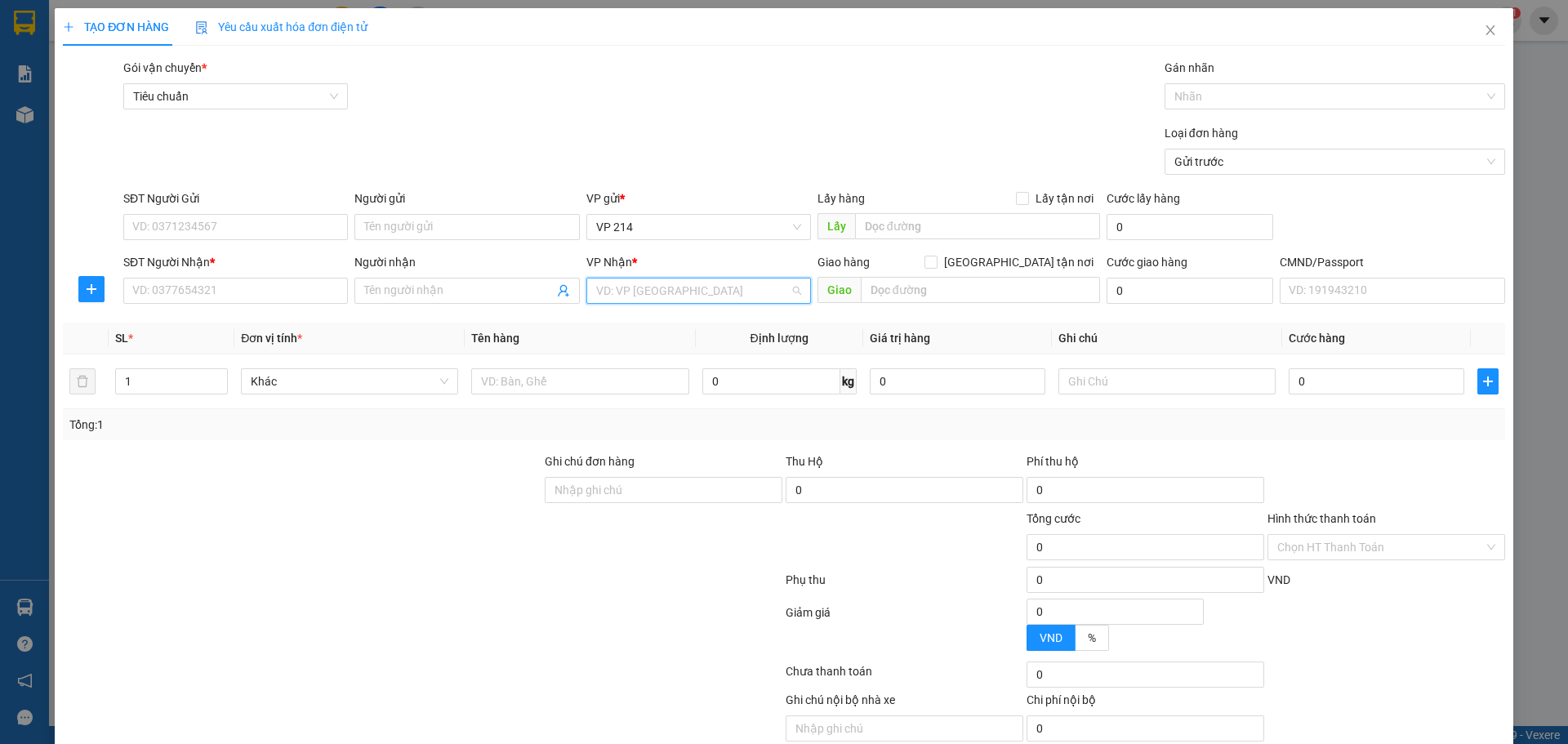
click at [639, 293] on input "search" at bounding box center [693, 290] width 193 height 24
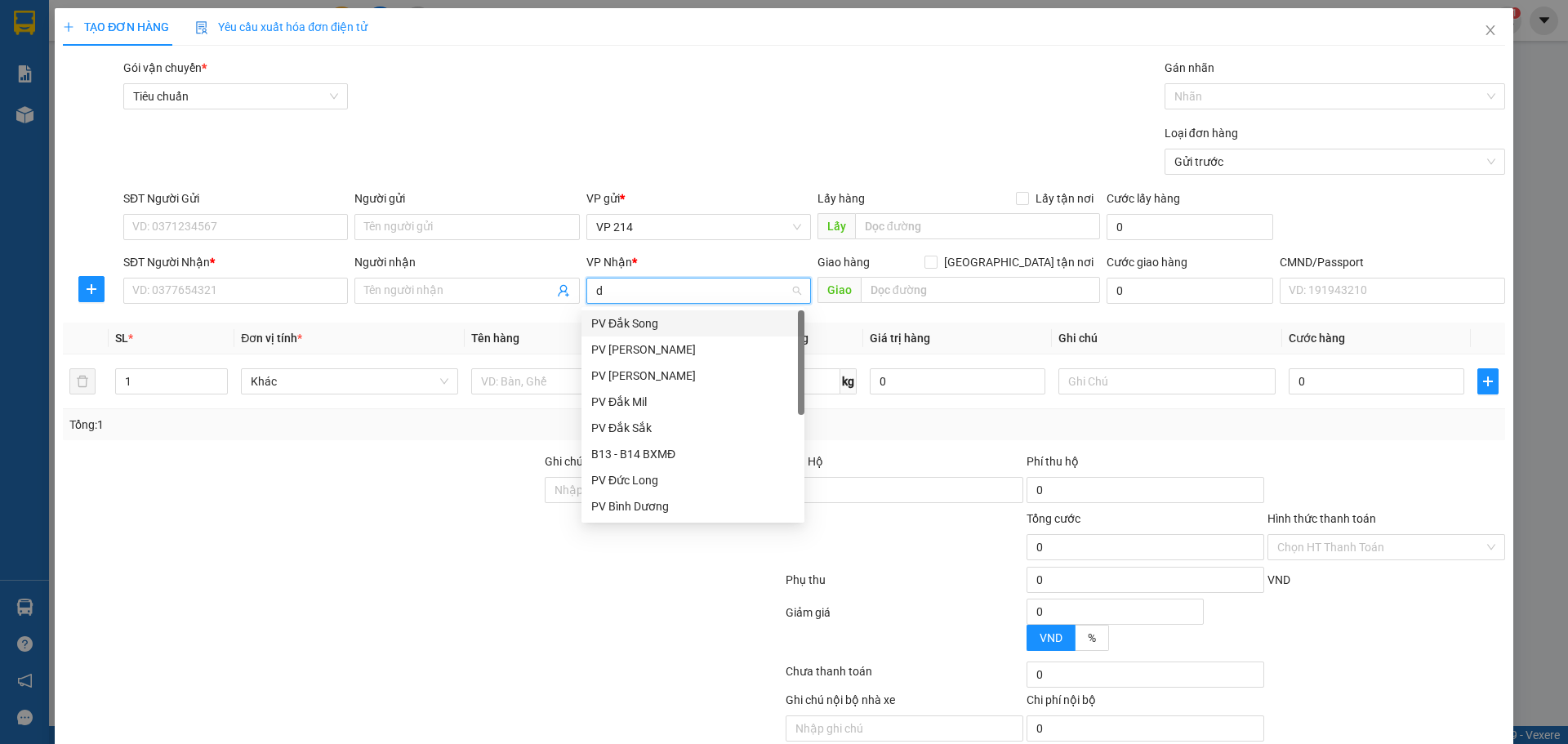
type input "dm"
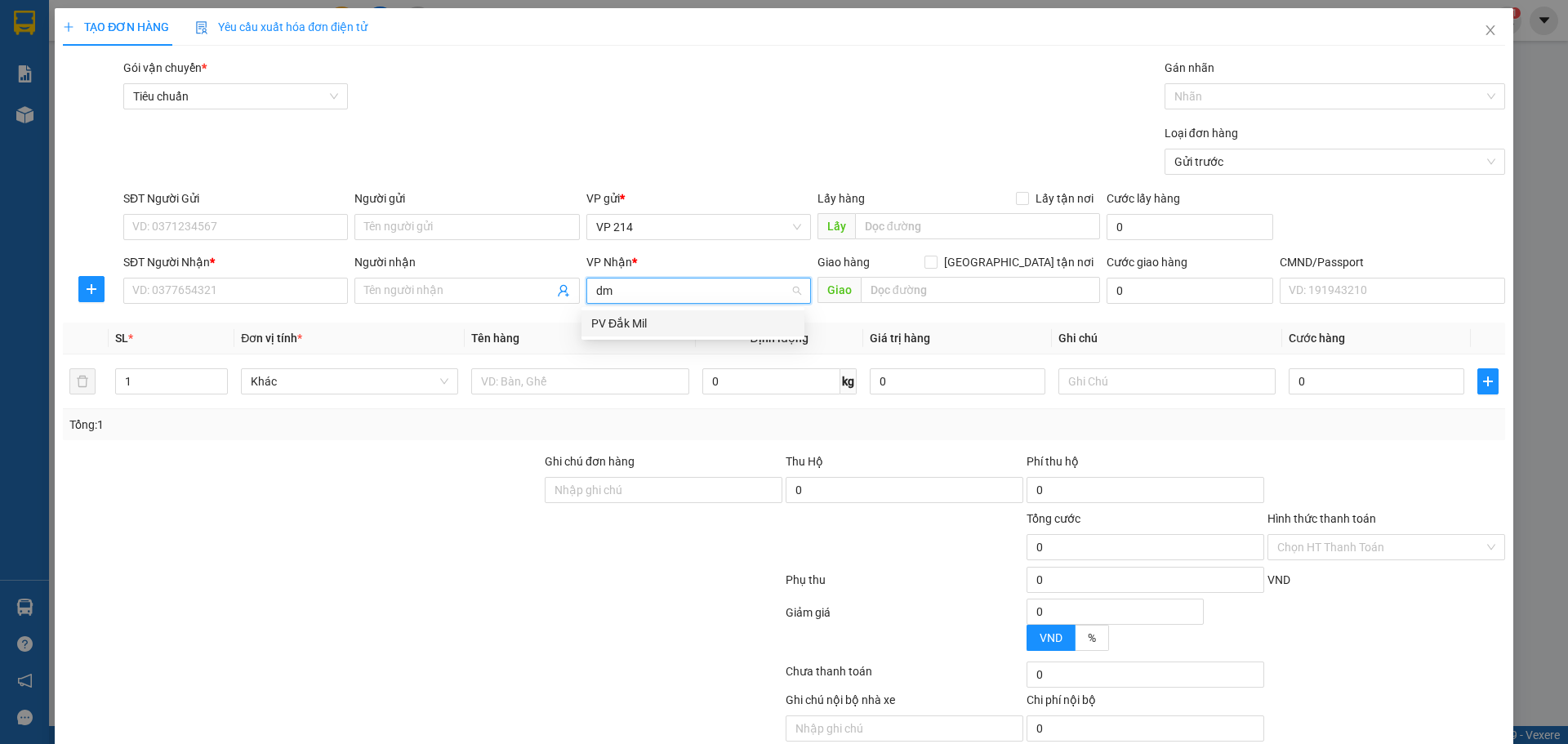
click at [655, 327] on div "PV Đắk Mil" at bounding box center [692, 323] width 203 height 18
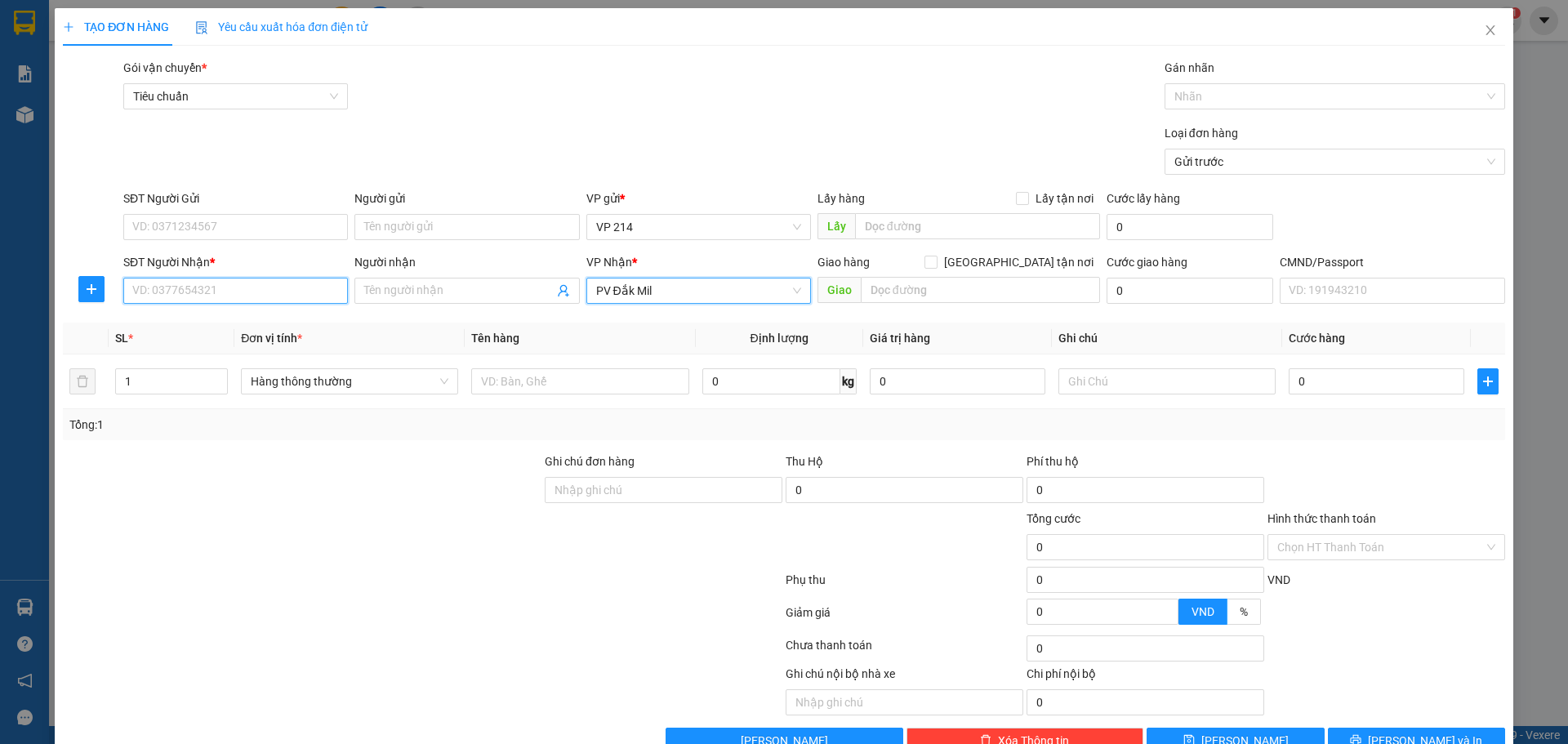
click at [244, 281] on input "SĐT Người Nhận *" at bounding box center [236, 290] width 225 height 26
paste input "0589094567"
type input "0589094567"
click at [398, 285] on input "Người nhận" at bounding box center [458, 291] width 189 height 18
type input "nhật dương"
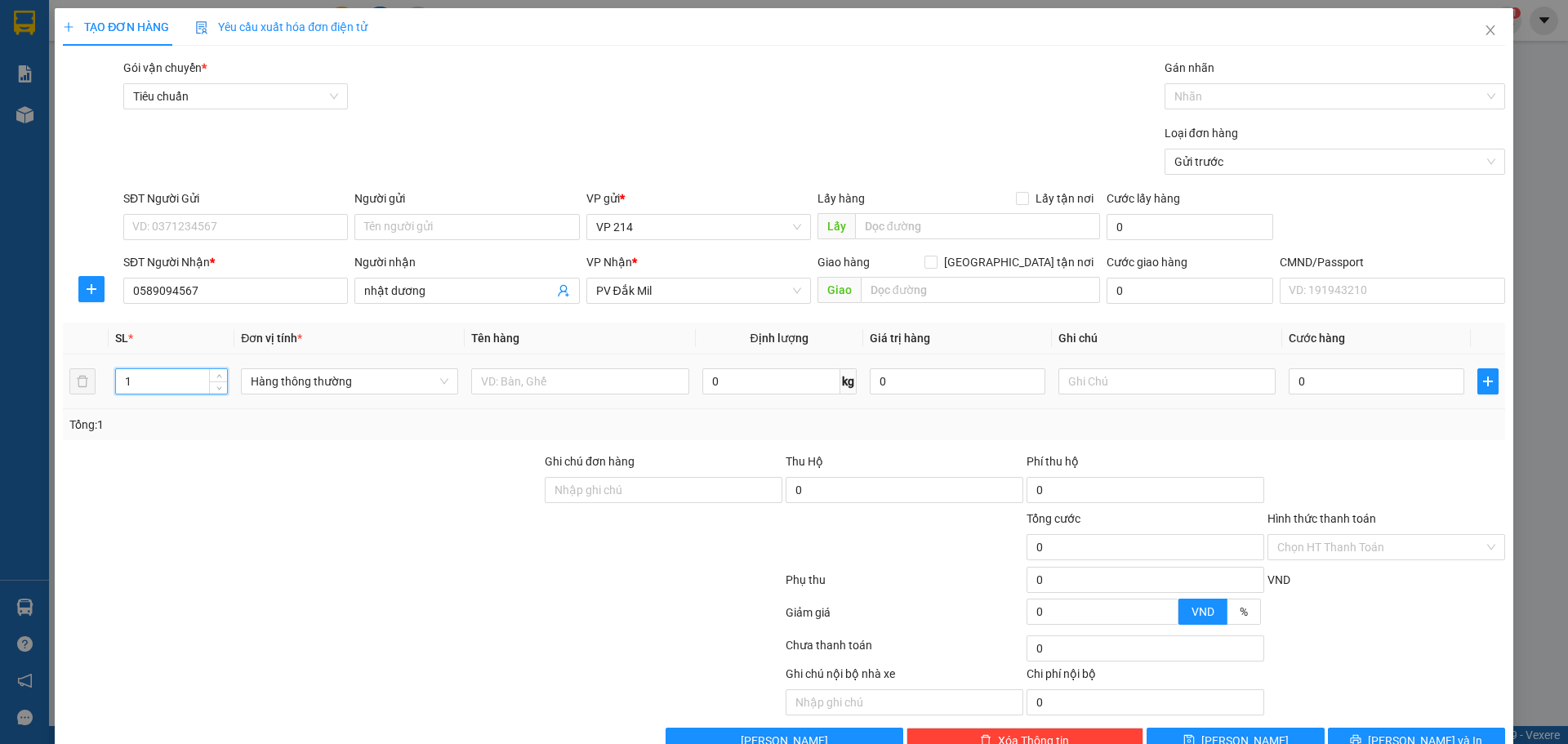
drag, startPoint x: 158, startPoint y: 384, endPoint x: 122, endPoint y: 406, distance: 42.2
click at [122, 406] on td "1" at bounding box center [171, 381] width 125 height 55
type input "3"
click at [604, 384] on input "text" at bounding box center [579, 381] width 218 height 26
type input "pt"
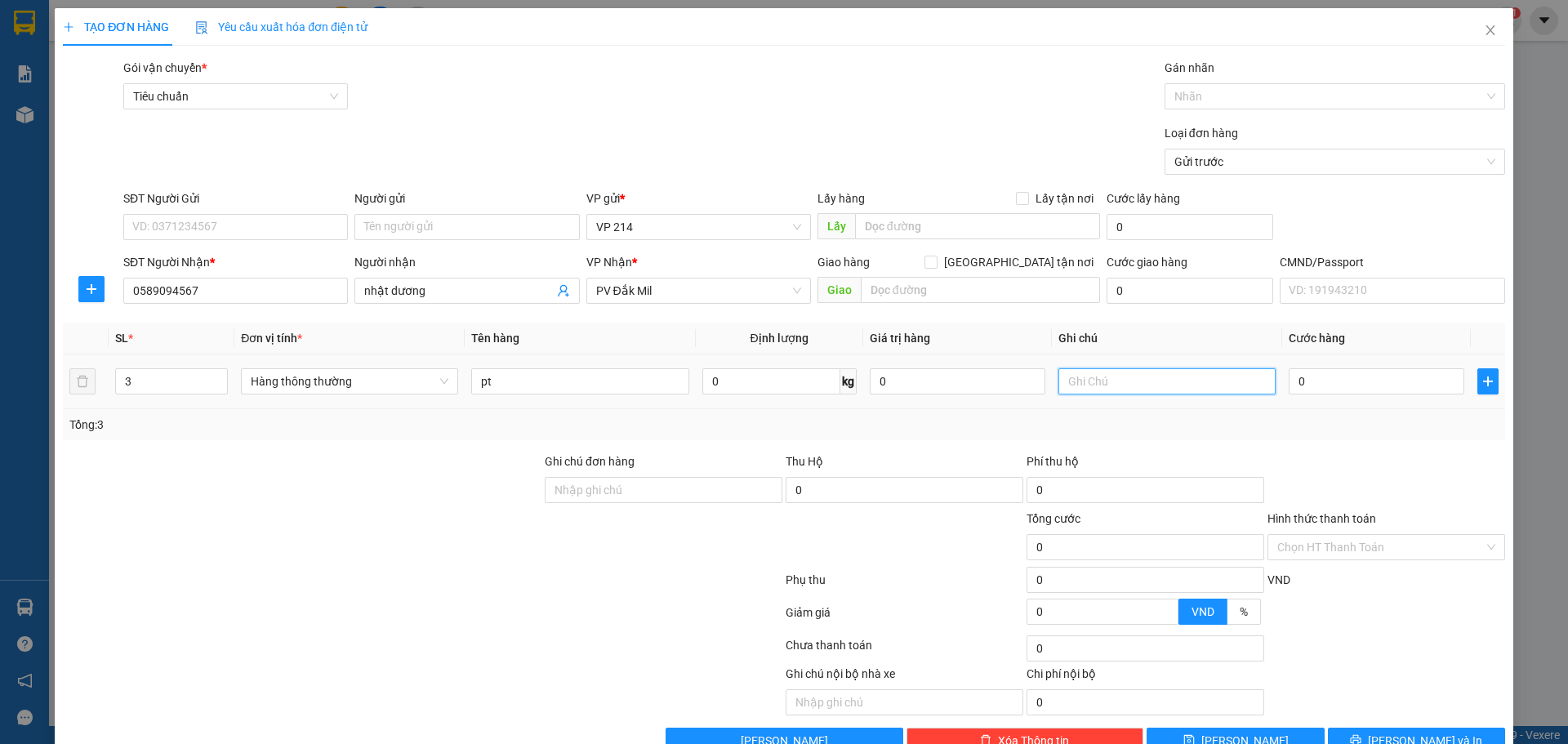
click at [1196, 391] on input "text" at bounding box center [1167, 381] width 218 height 26
type input "k"
type input "15"
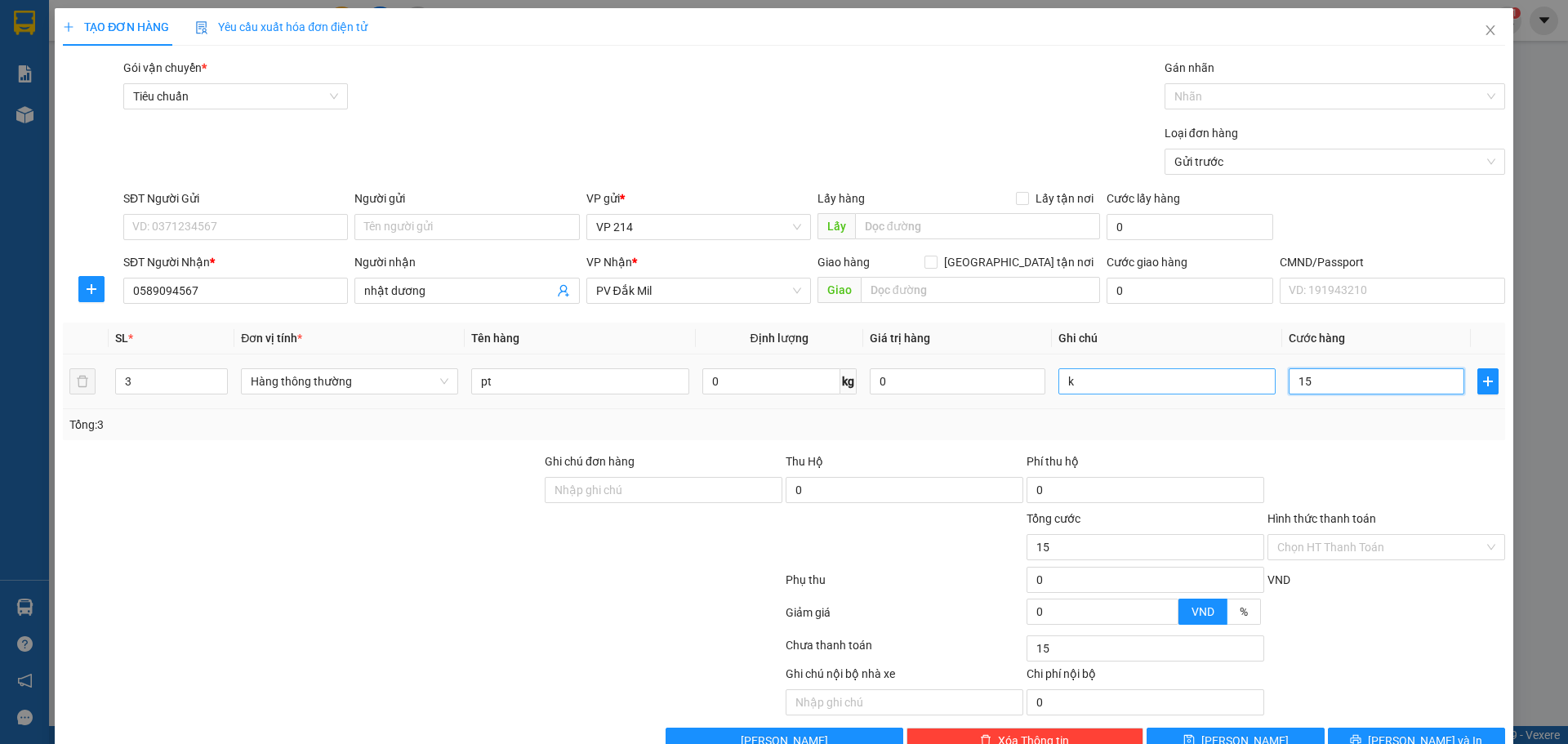
type input "150"
type input "1.500"
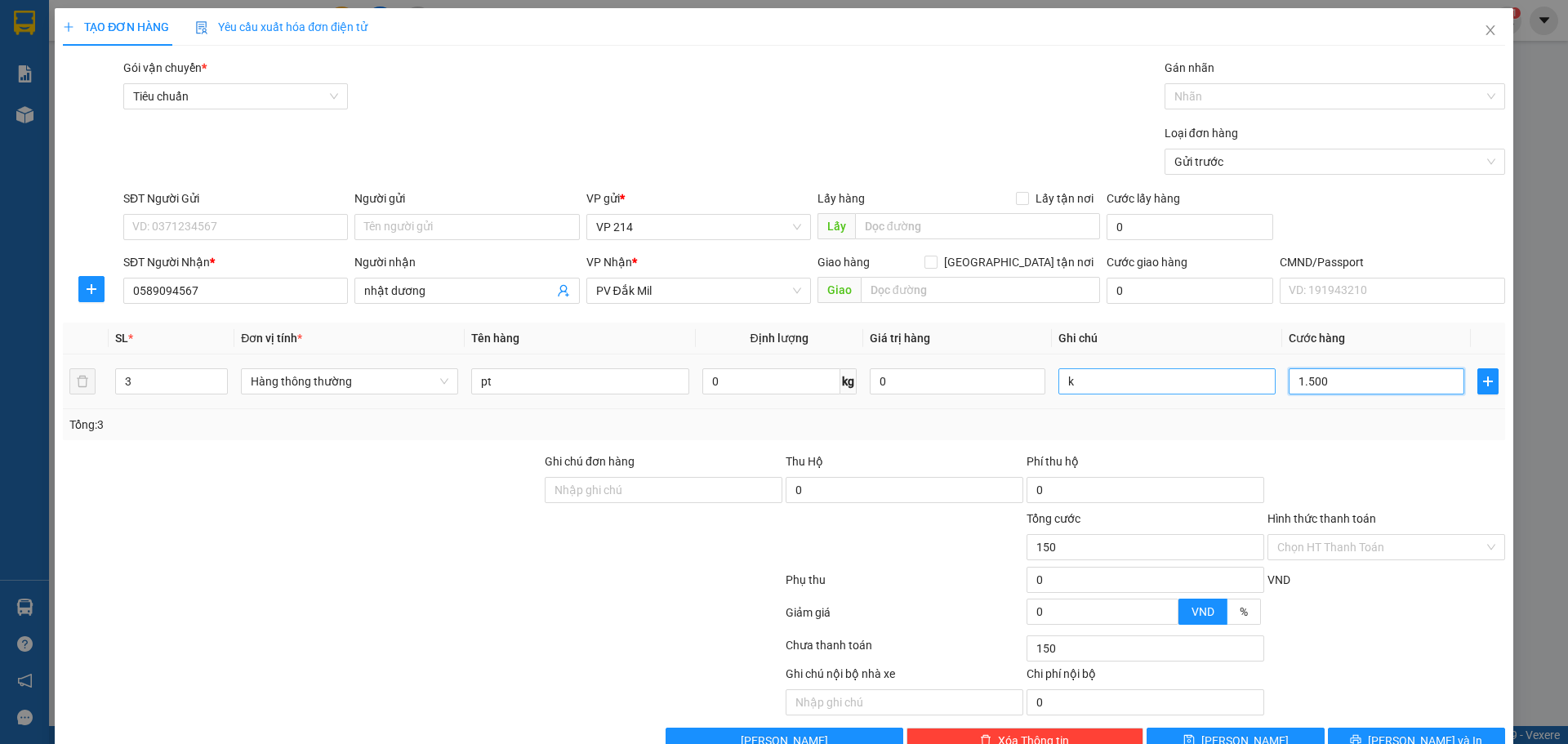
type input "1.500"
type input "15.000"
type input "150.000"
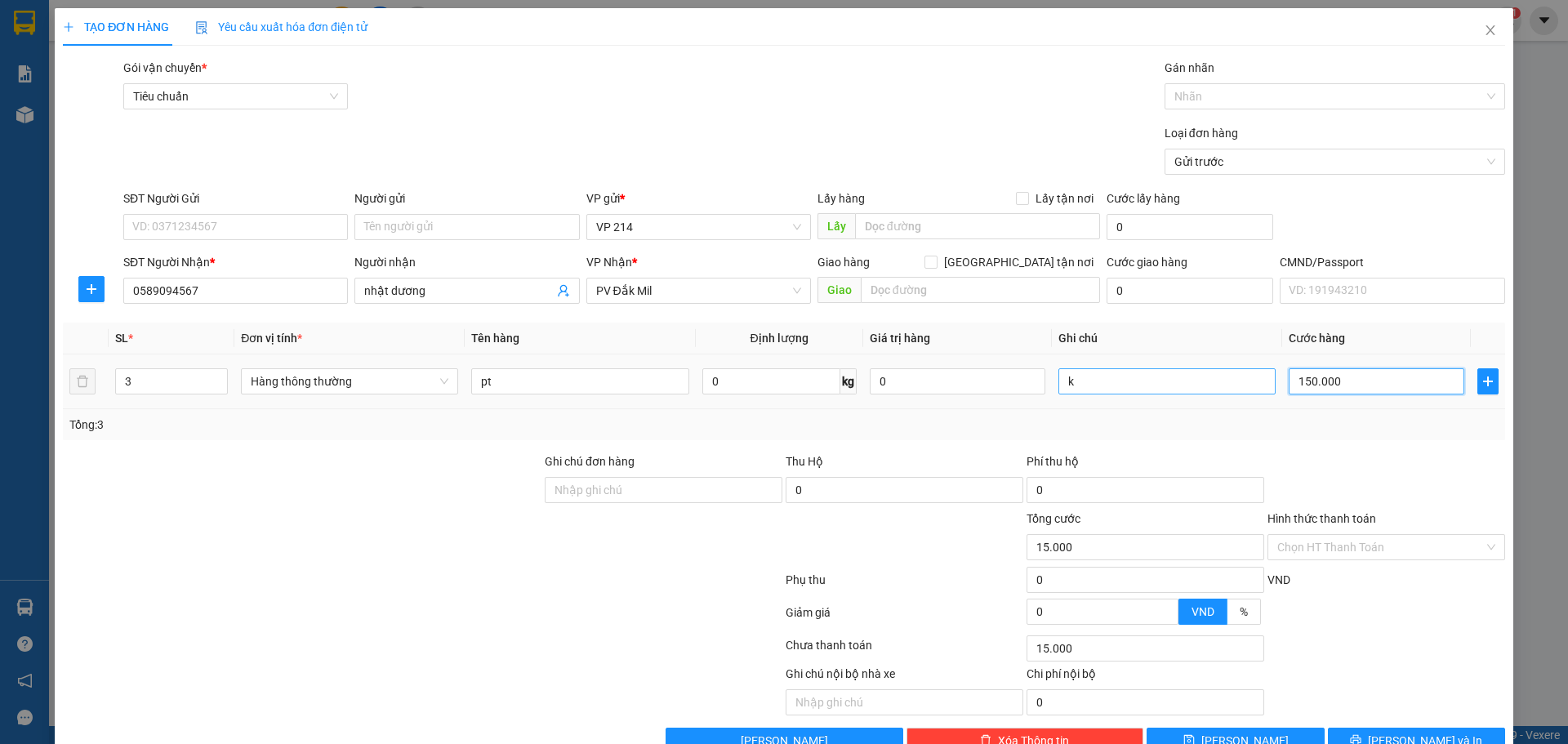
type input "150.000"
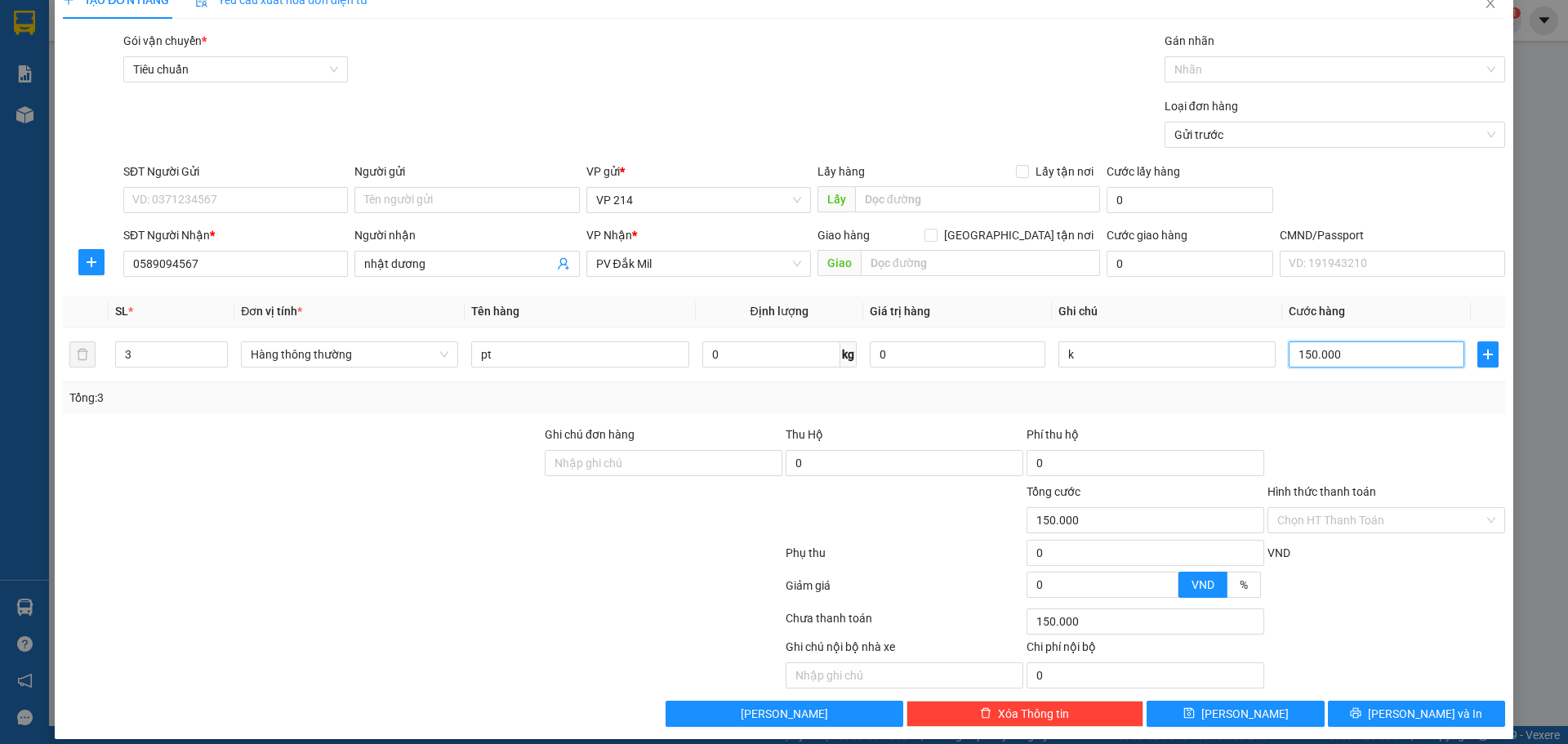
scroll to position [42, 0]
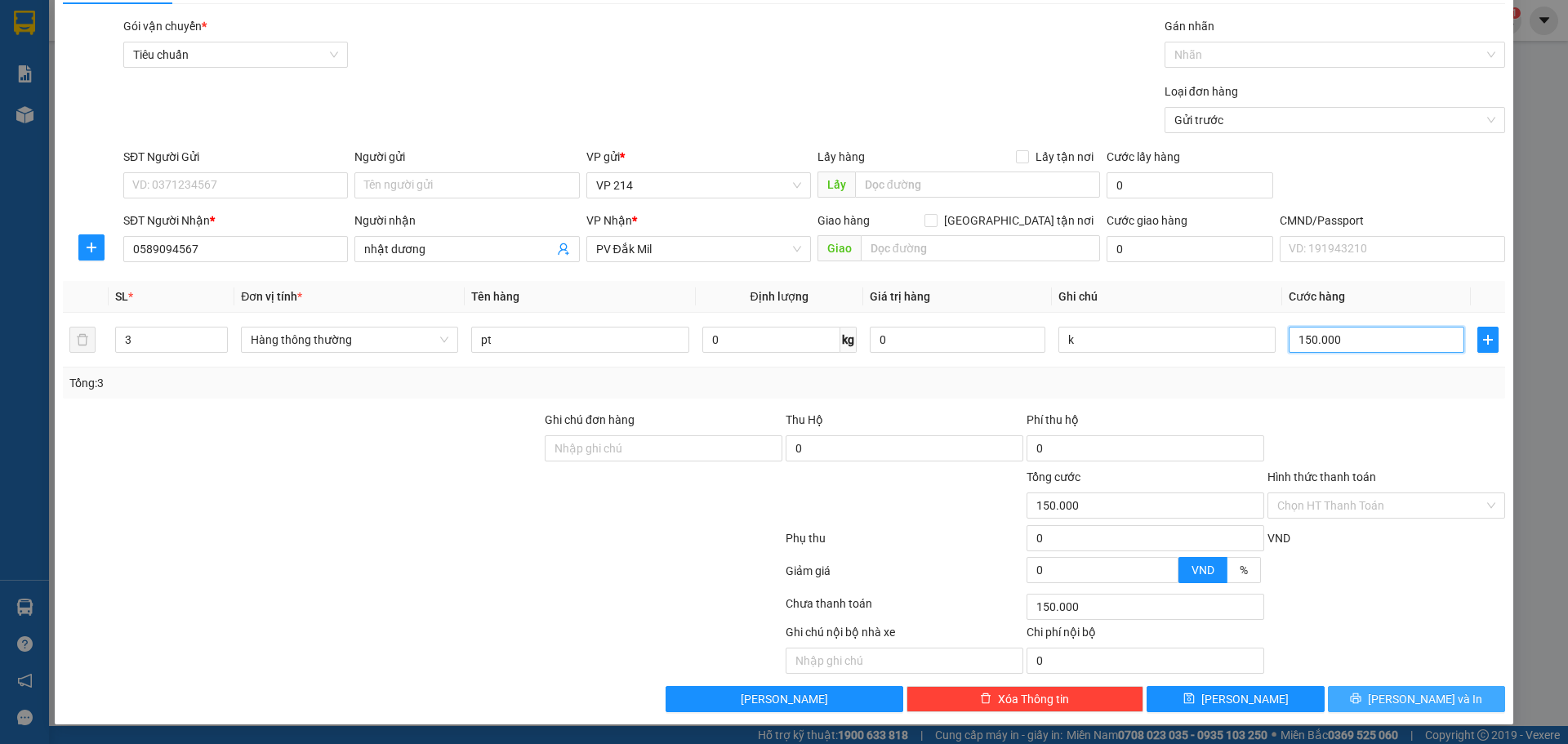
type input "150.000"
click at [1428, 703] on span "[PERSON_NAME] và In" at bounding box center [1425, 699] width 115 height 18
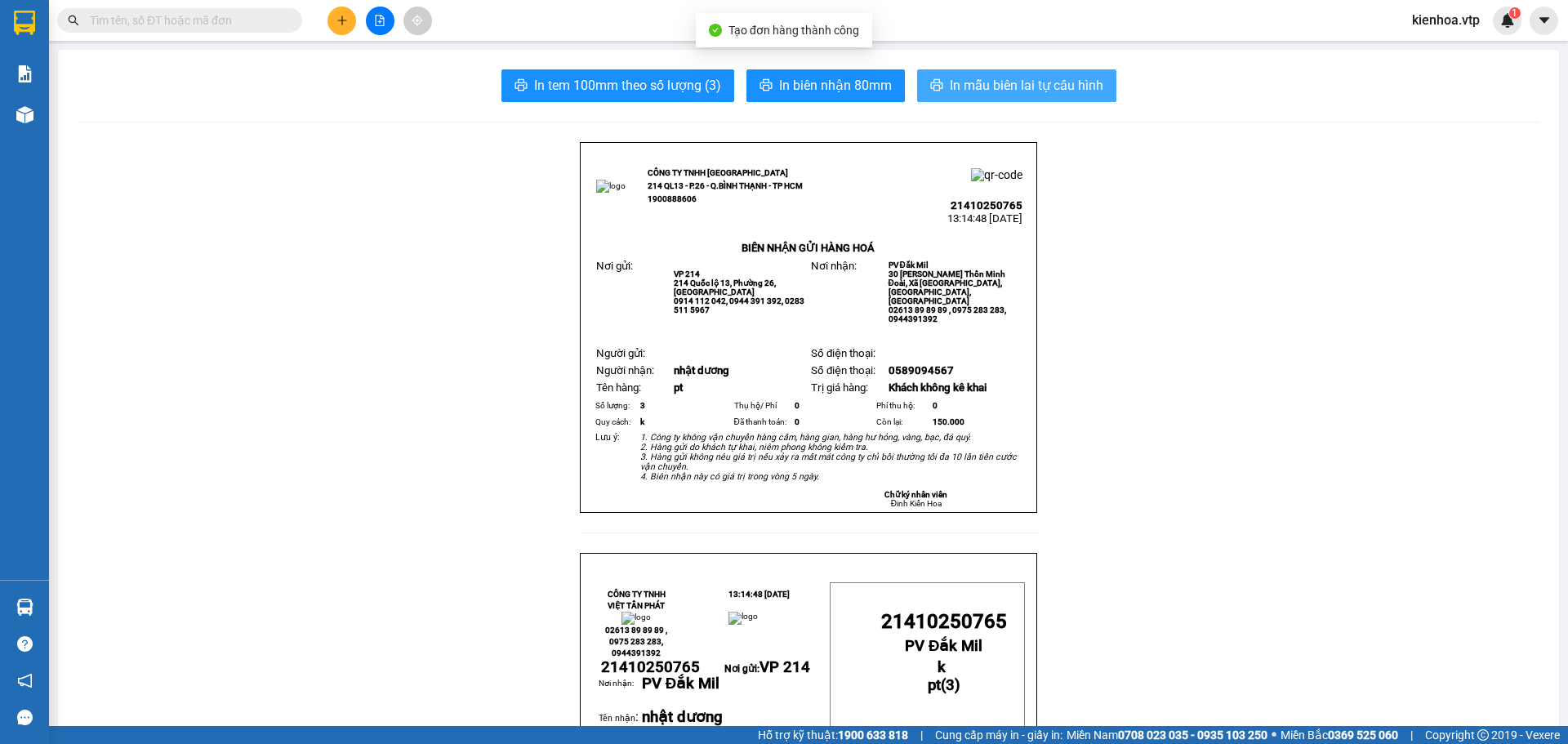
click at [952, 84] on span "In mẫu biên lai tự cấu hình" at bounding box center [1026, 85] width 153 height 21
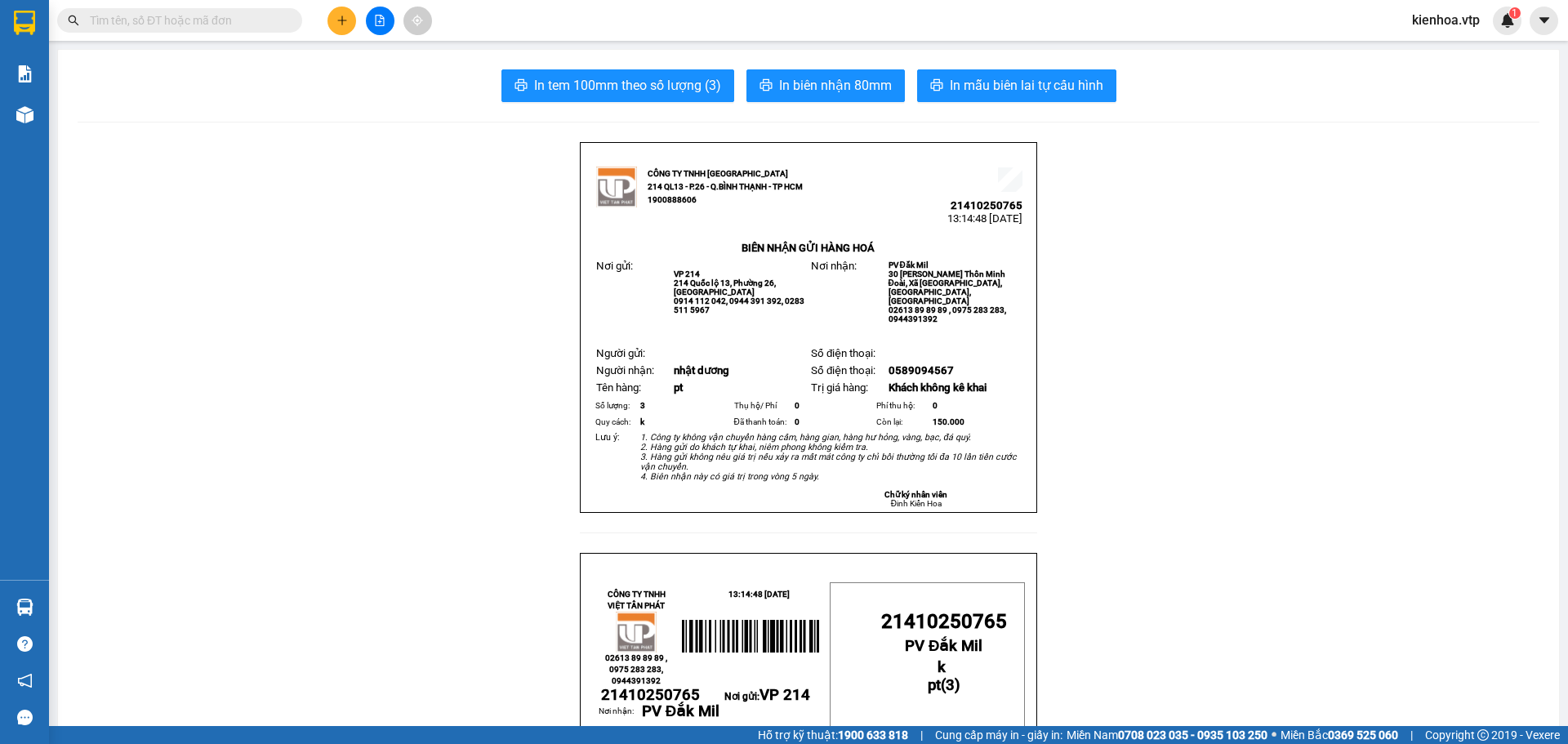
click at [338, 28] on button at bounding box center [342, 21] width 29 height 29
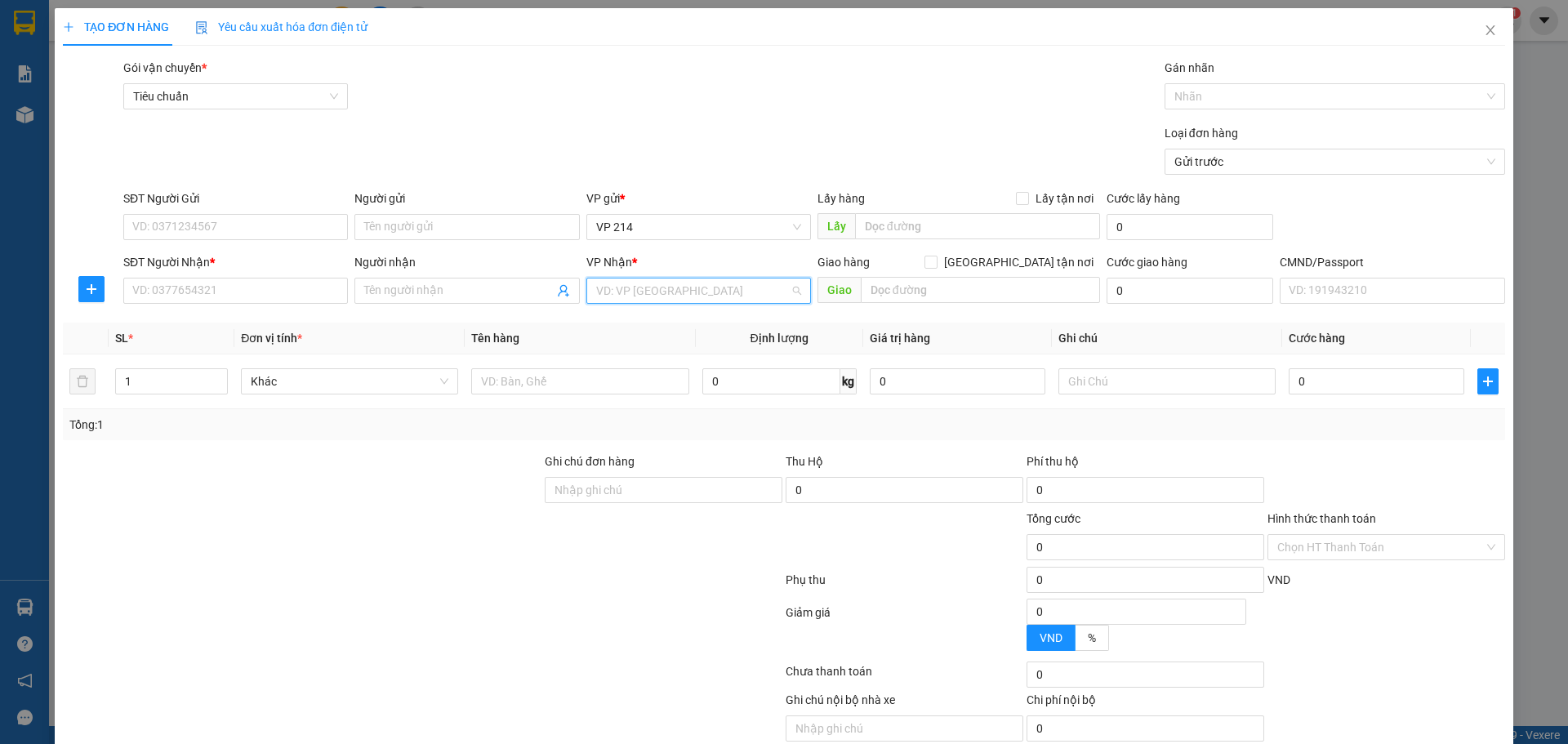
click at [648, 294] on input "search" at bounding box center [693, 290] width 193 height 24
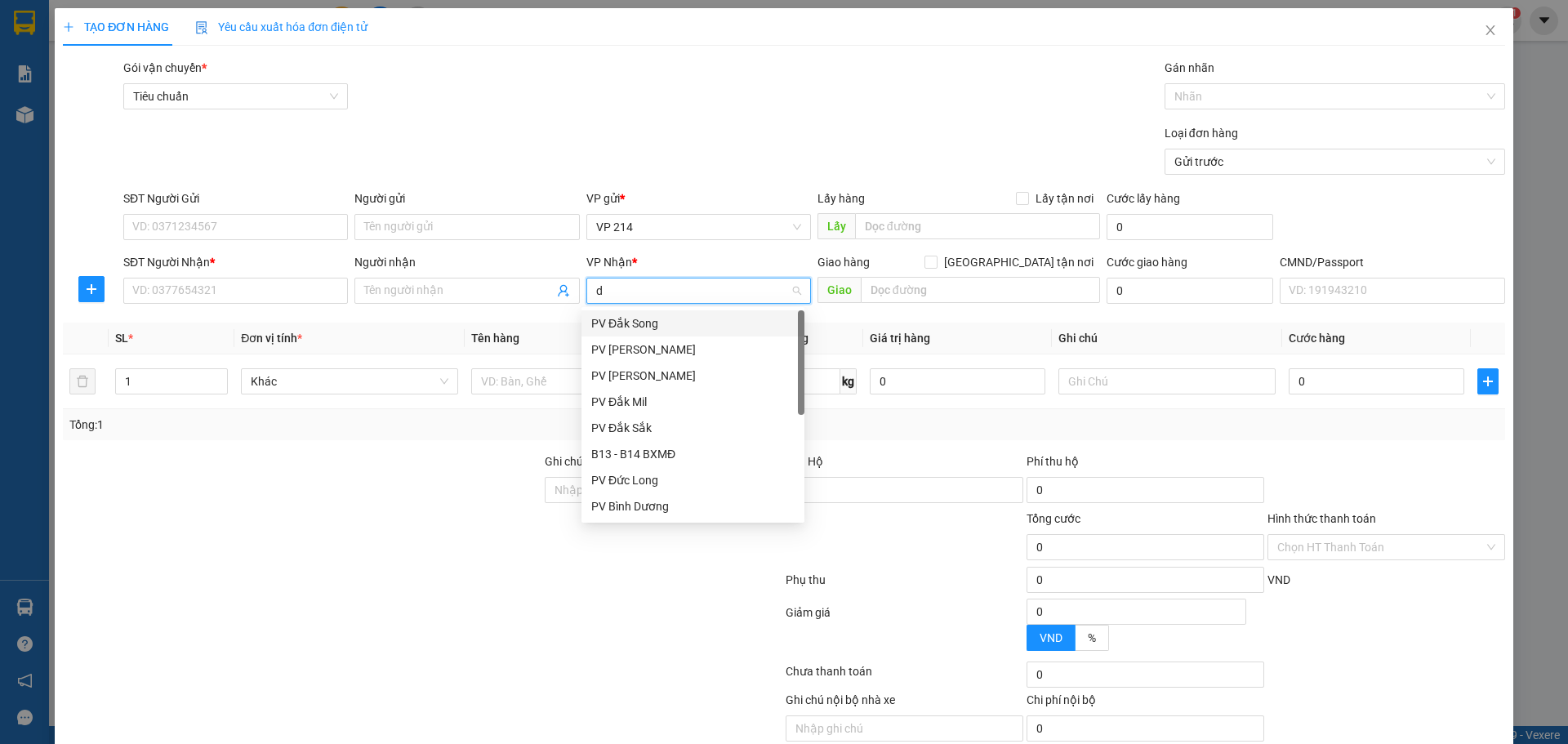
type input "ds"
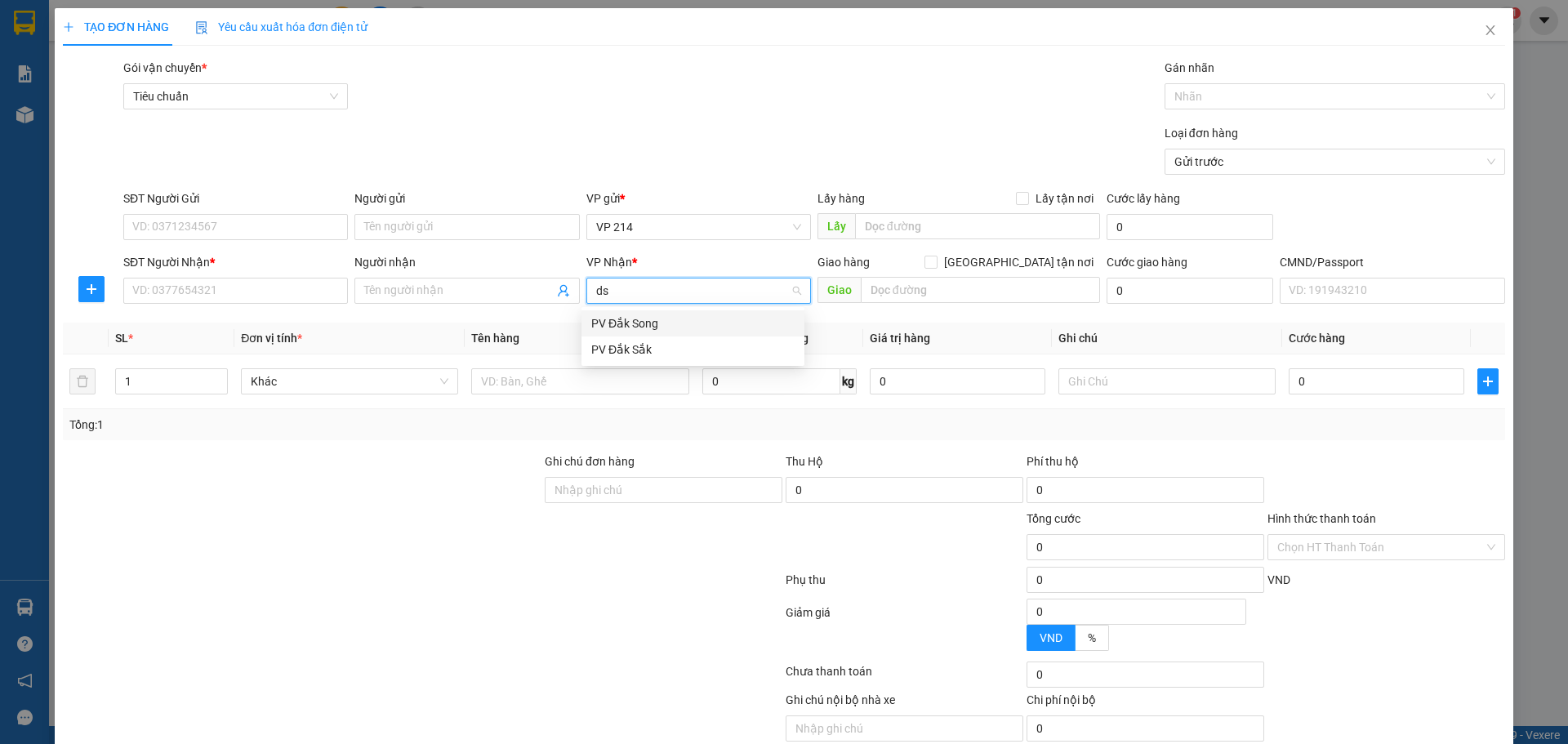
click at [663, 316] on div "PV Đắk Song" at bounding box center [692, 323] width 203 height 18
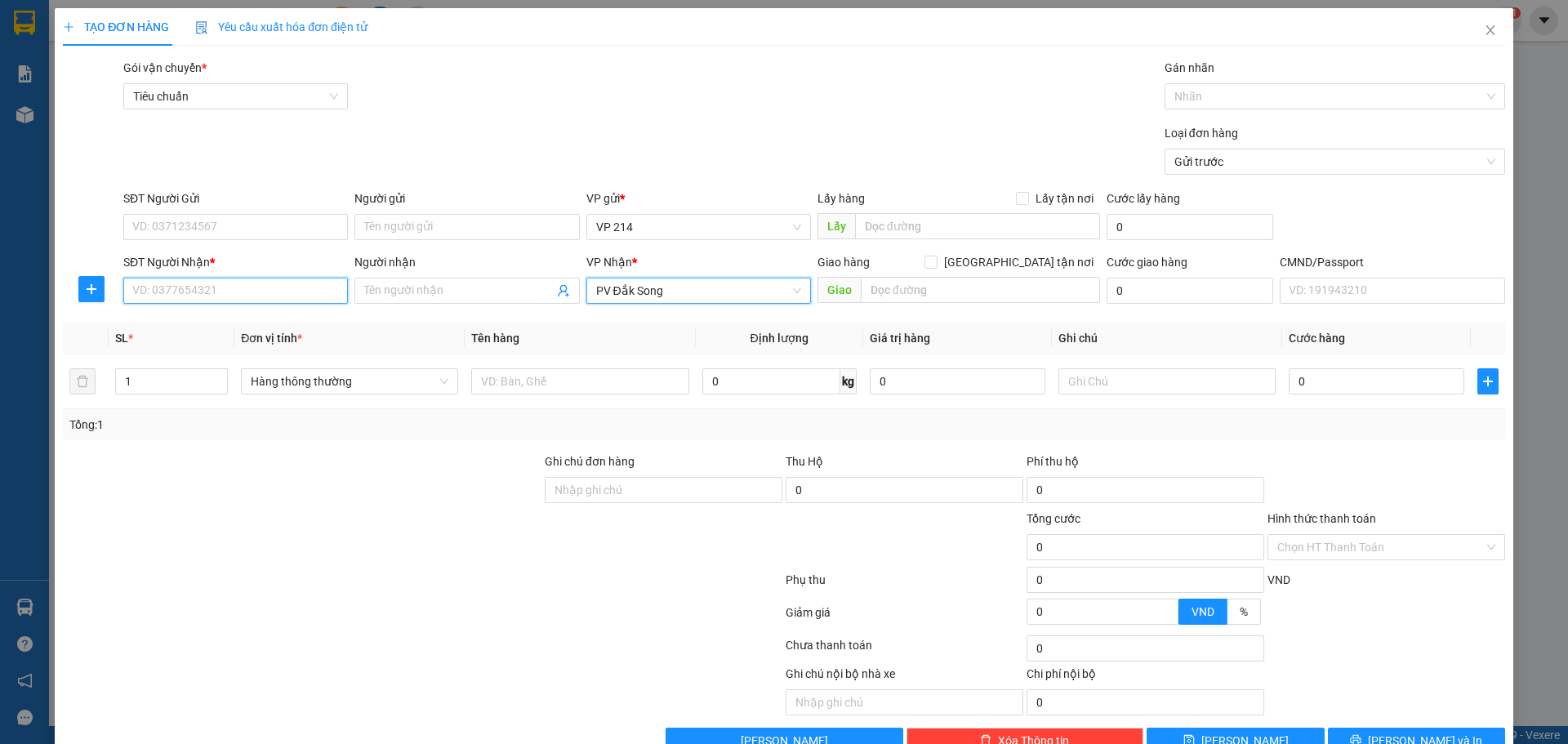
click at [182, 284] on input "SĐT Người Nhận *" at bounding box center [236, 290] width 225 height 26
paste input "0589094567"
type input "0589094567"
click at [406, 296] on input "Người nhận" at bounding box center [458, 291] width 189 height 18
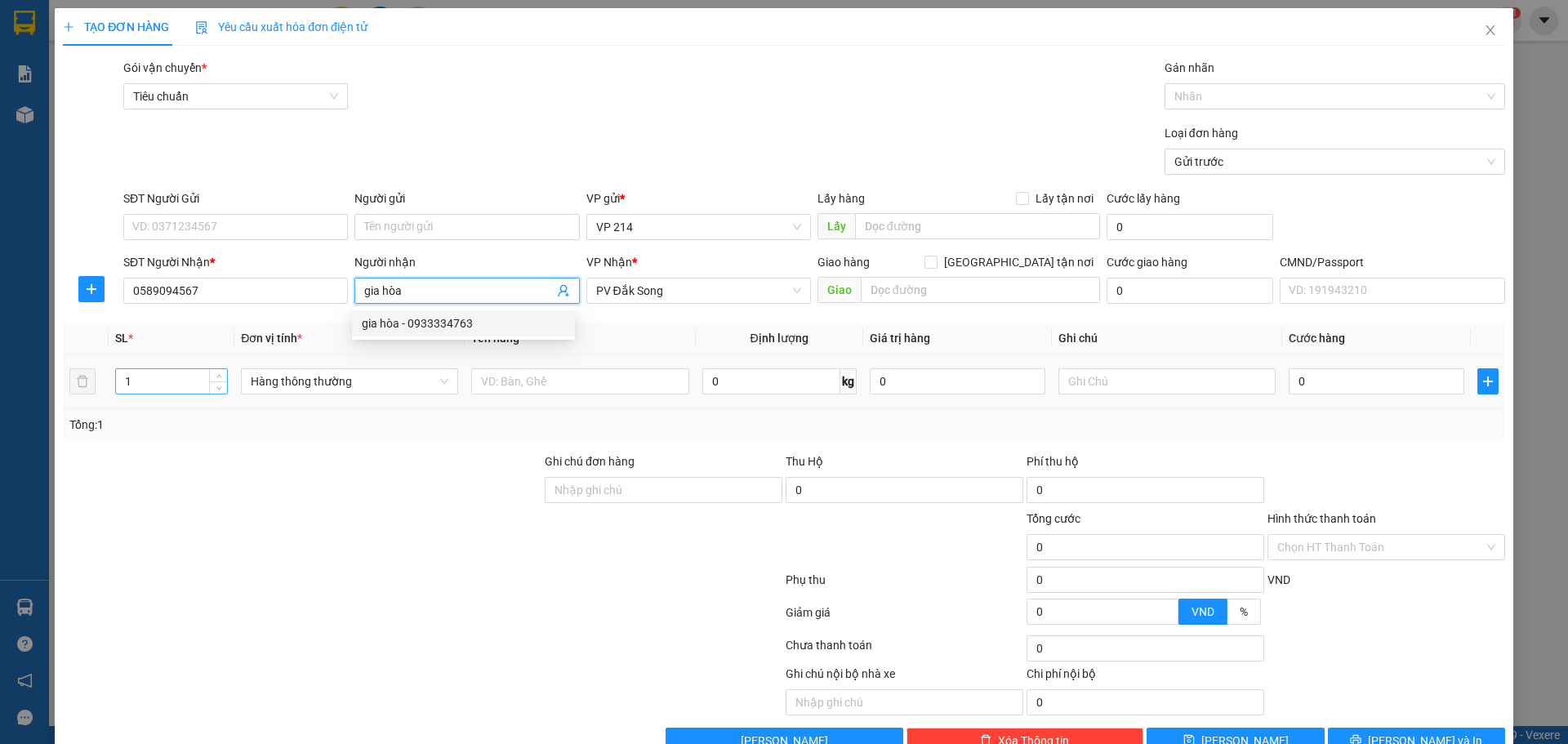
type input "gia hòa"
drag, startPoint x: 160, startPoint y: 386, endPoint x: 107, endPoint y: 406, distance: 56.6
click at [107, 406] on tr "1 Hàng thông thường 0 kg 0 0" at bounding box center [784, 381] width 1442 height 55
type input "3"
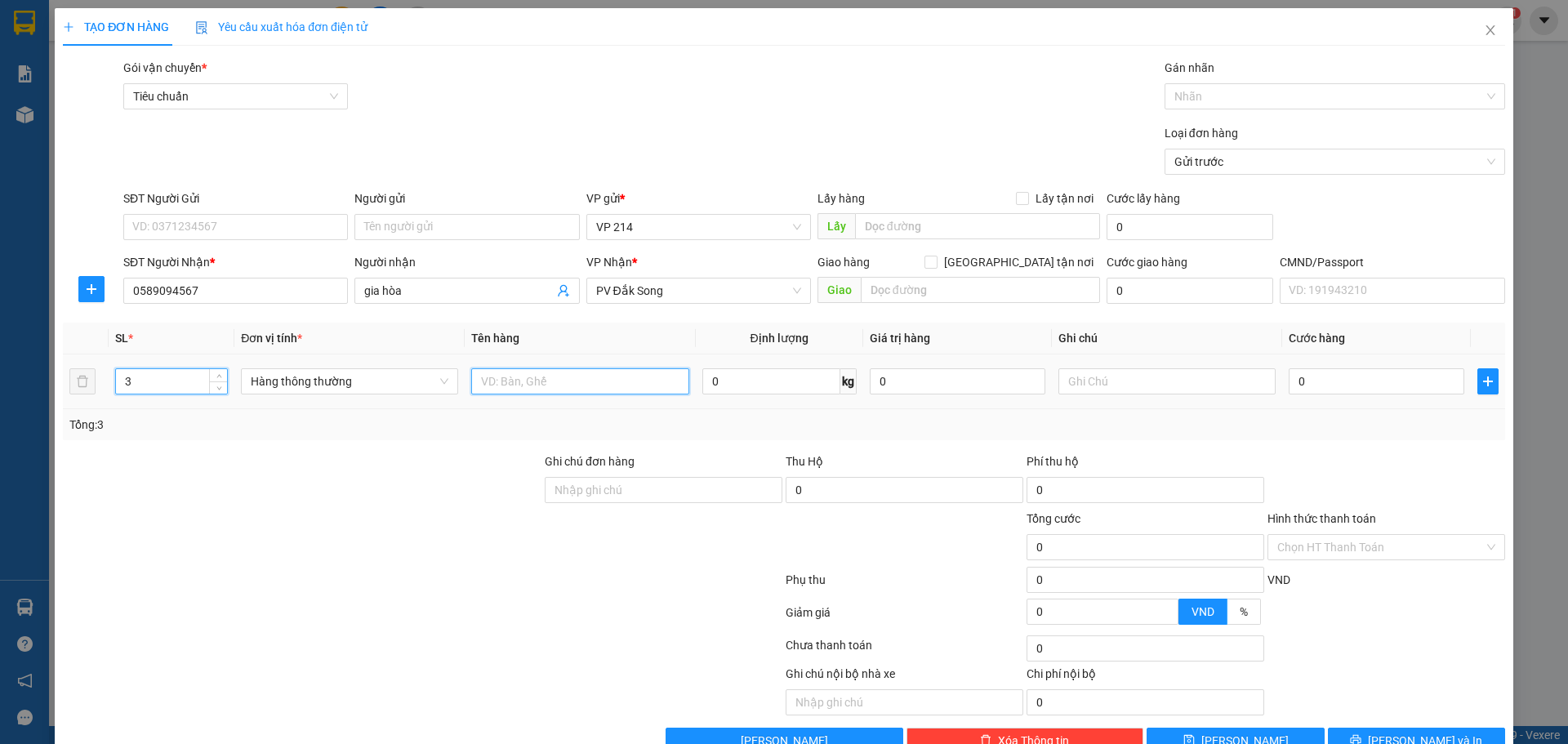
click at [573, 385] on input "text" at bounding box center [579, 381] width 218 height 26
type input "pt"
click at [1140, 379] on input "text" at bounding box center [1167, 381] width 218 height 26
type input "k"
type input "1"
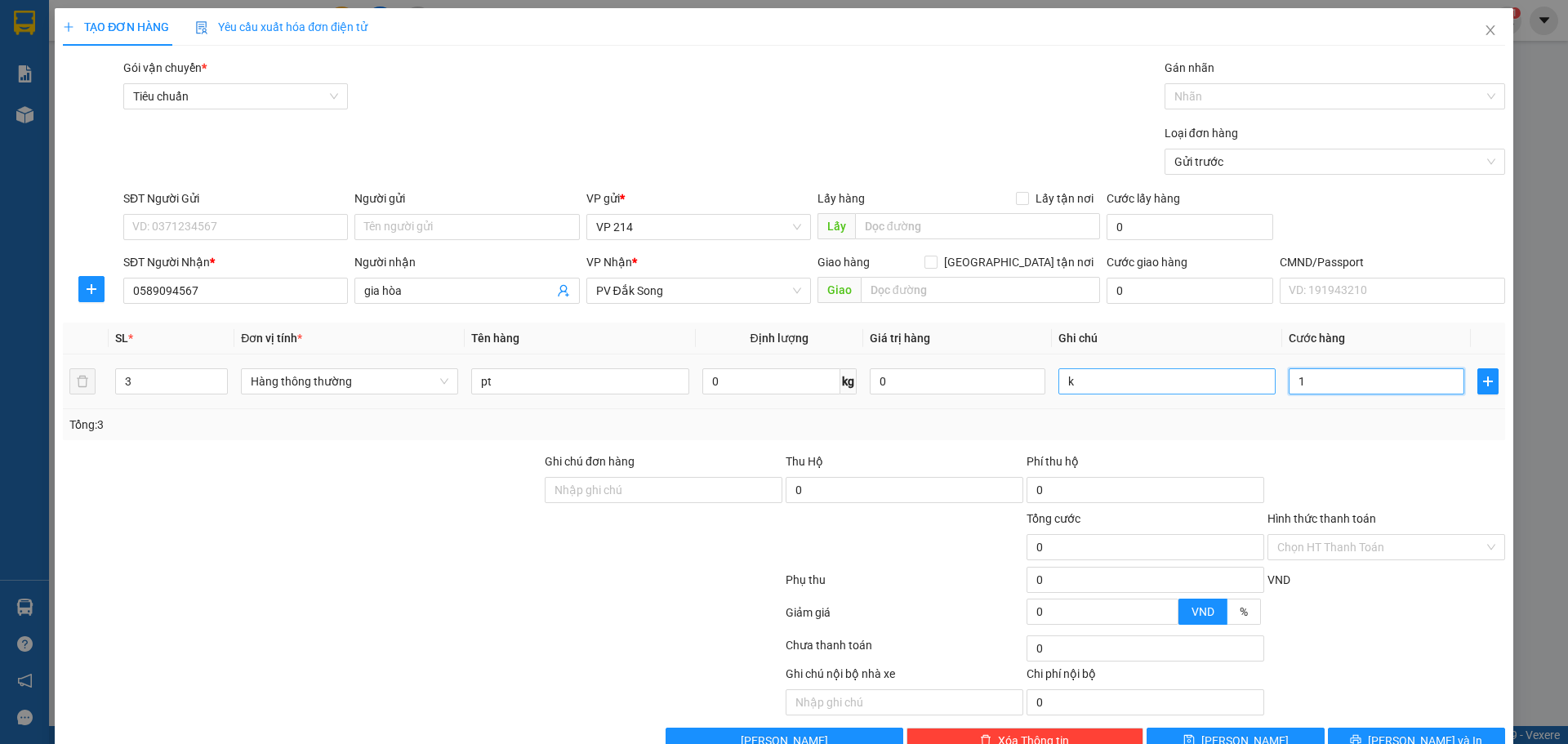
type input "1"
type input "15"
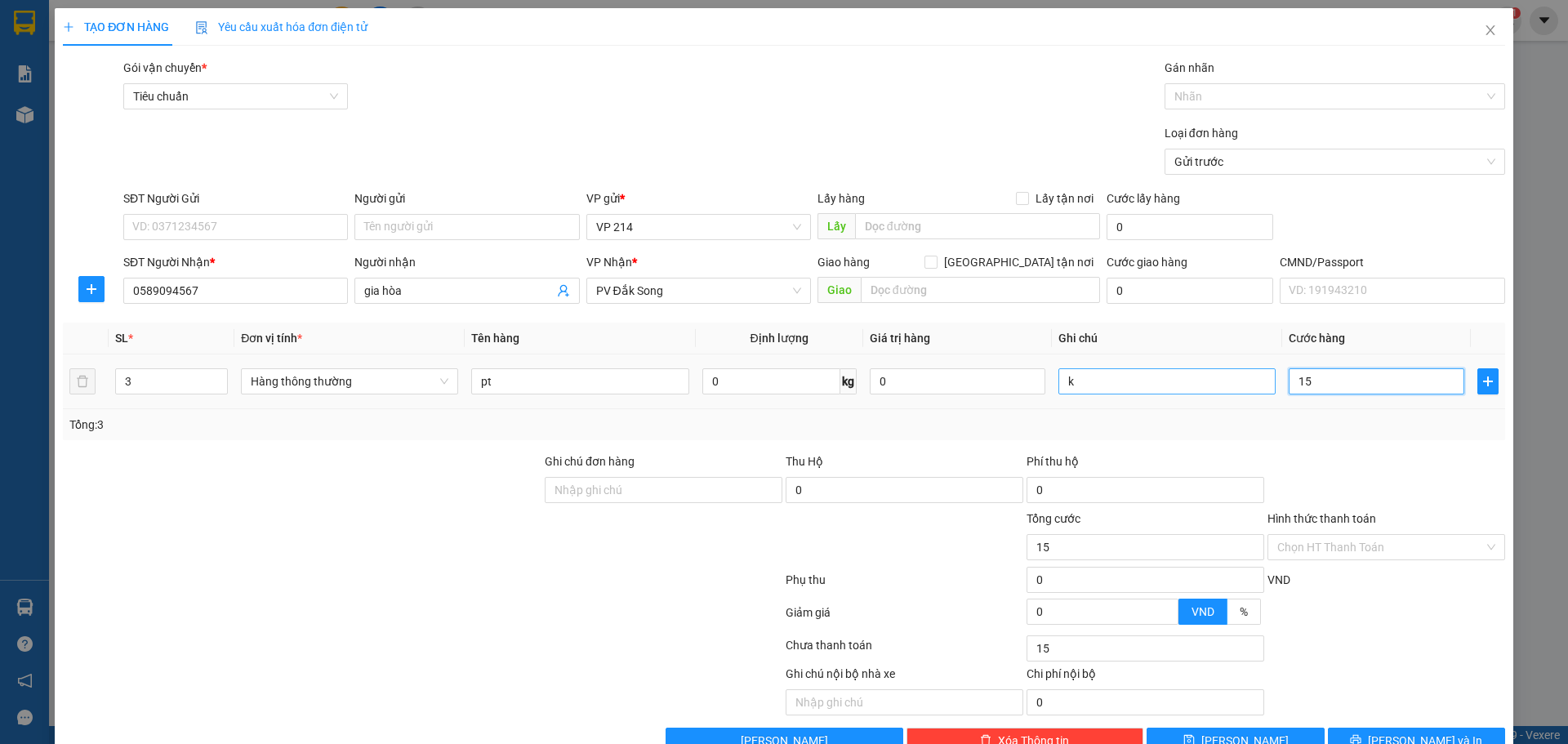
type input "150"
type input "1.500"
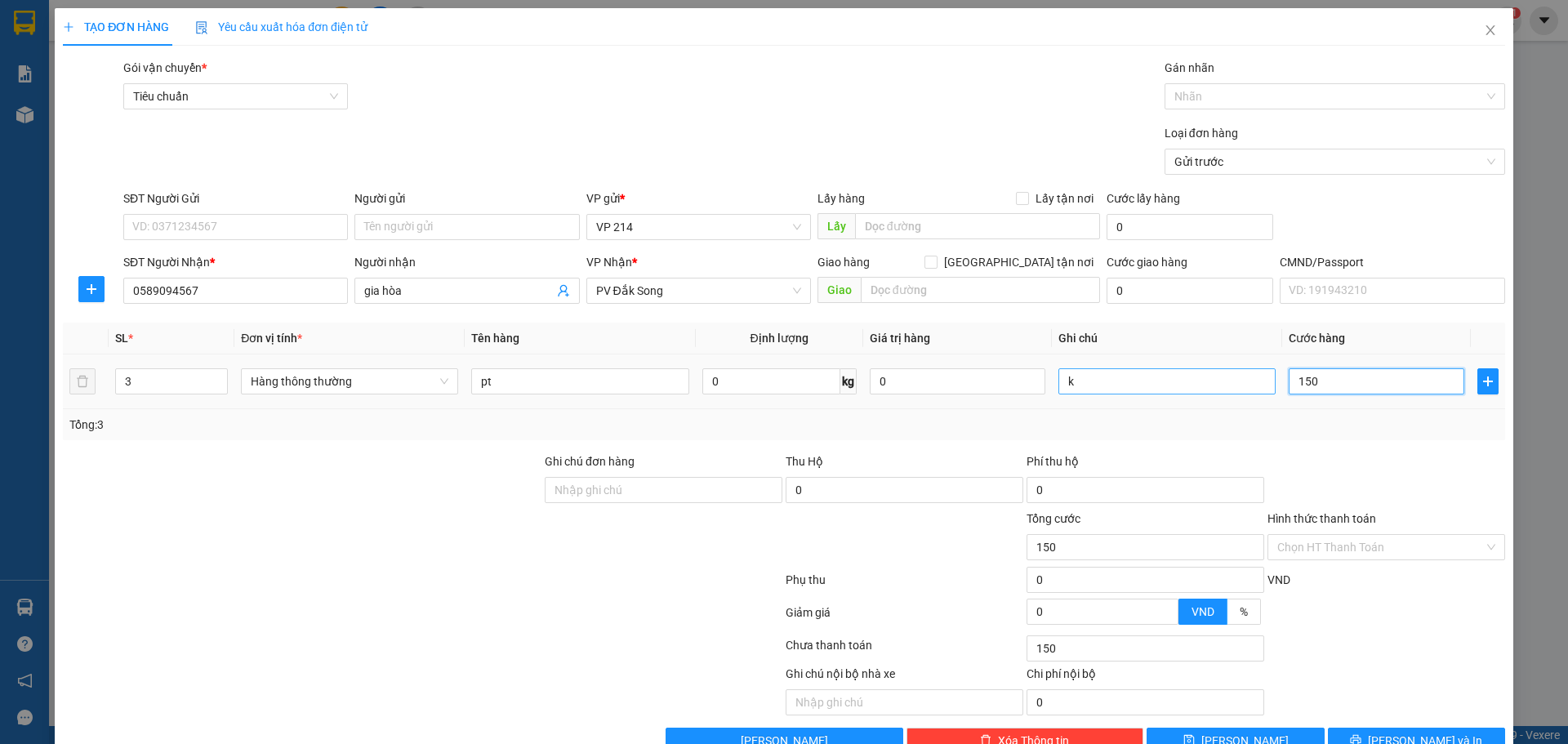
type input "1.500"
type input "15.000"
type input "150.000"
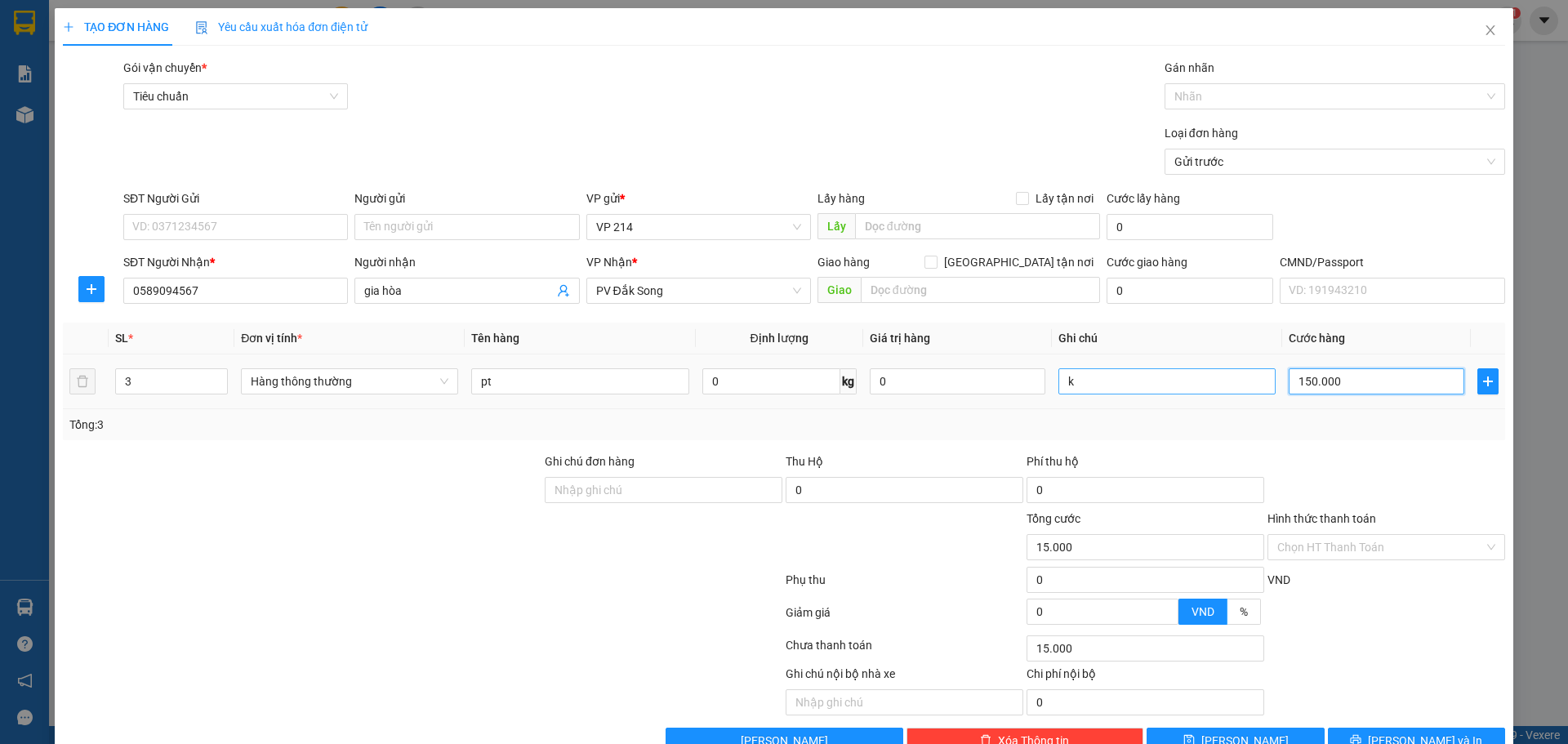
type input "150.000"
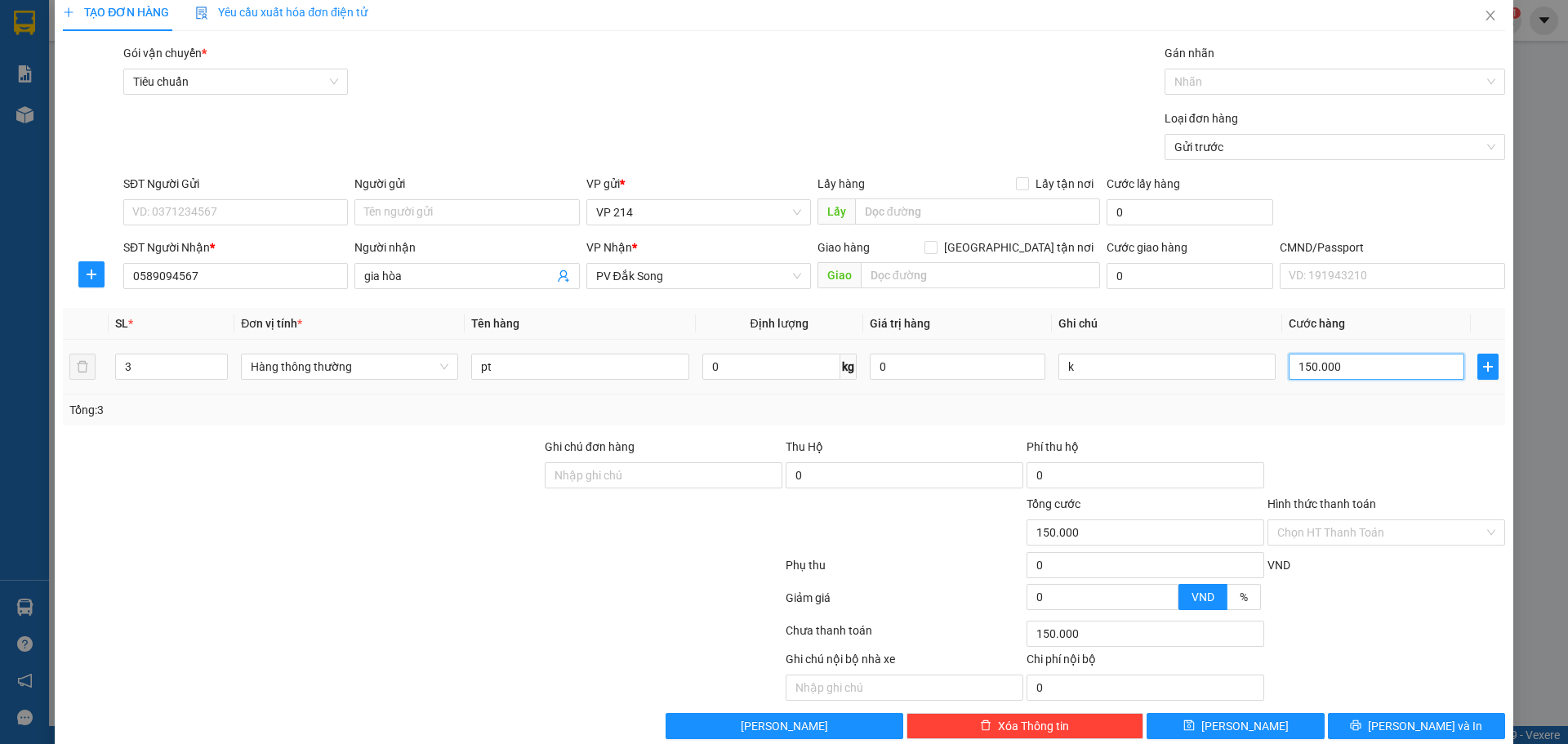
scroll to position [42, 0]
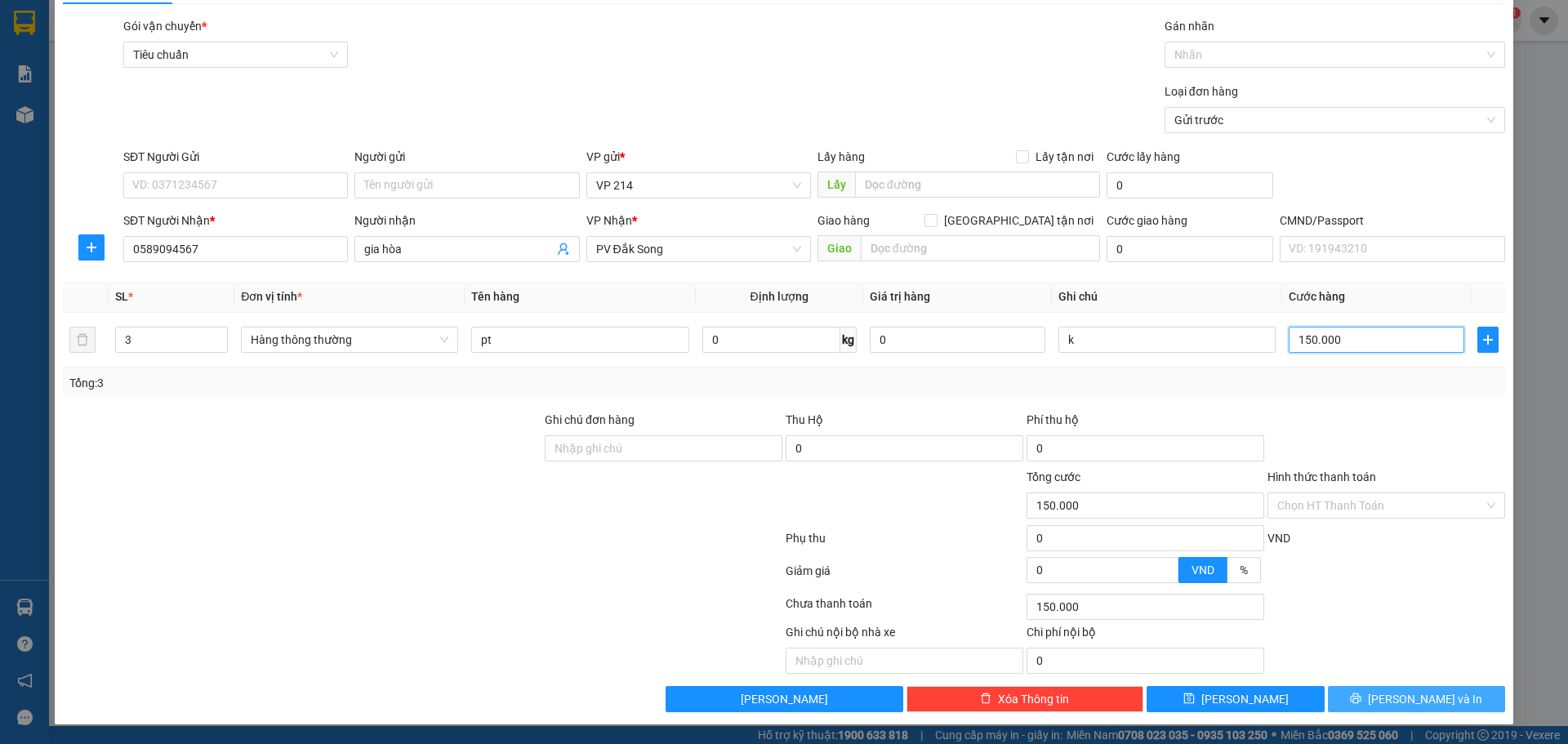
type input "150.000"
click at [1418, 704] on span "[PERSON_NAME] và In" at bounding box center [1425, 699] width 115 height 18
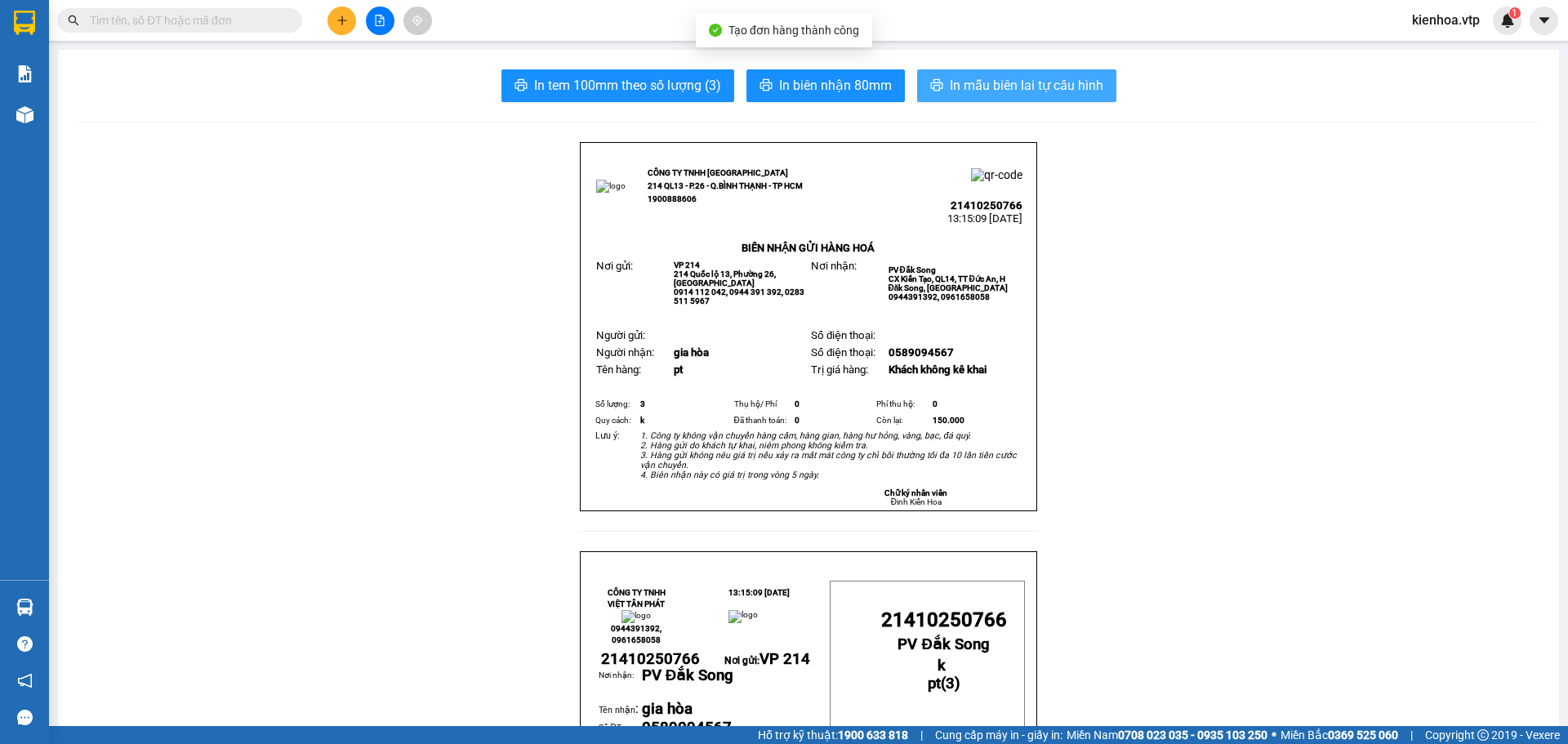
click at [992, 79] on span "In mẫu biên lai tự cấu hình" at bounding box center [1026, 85] width 153 height 21
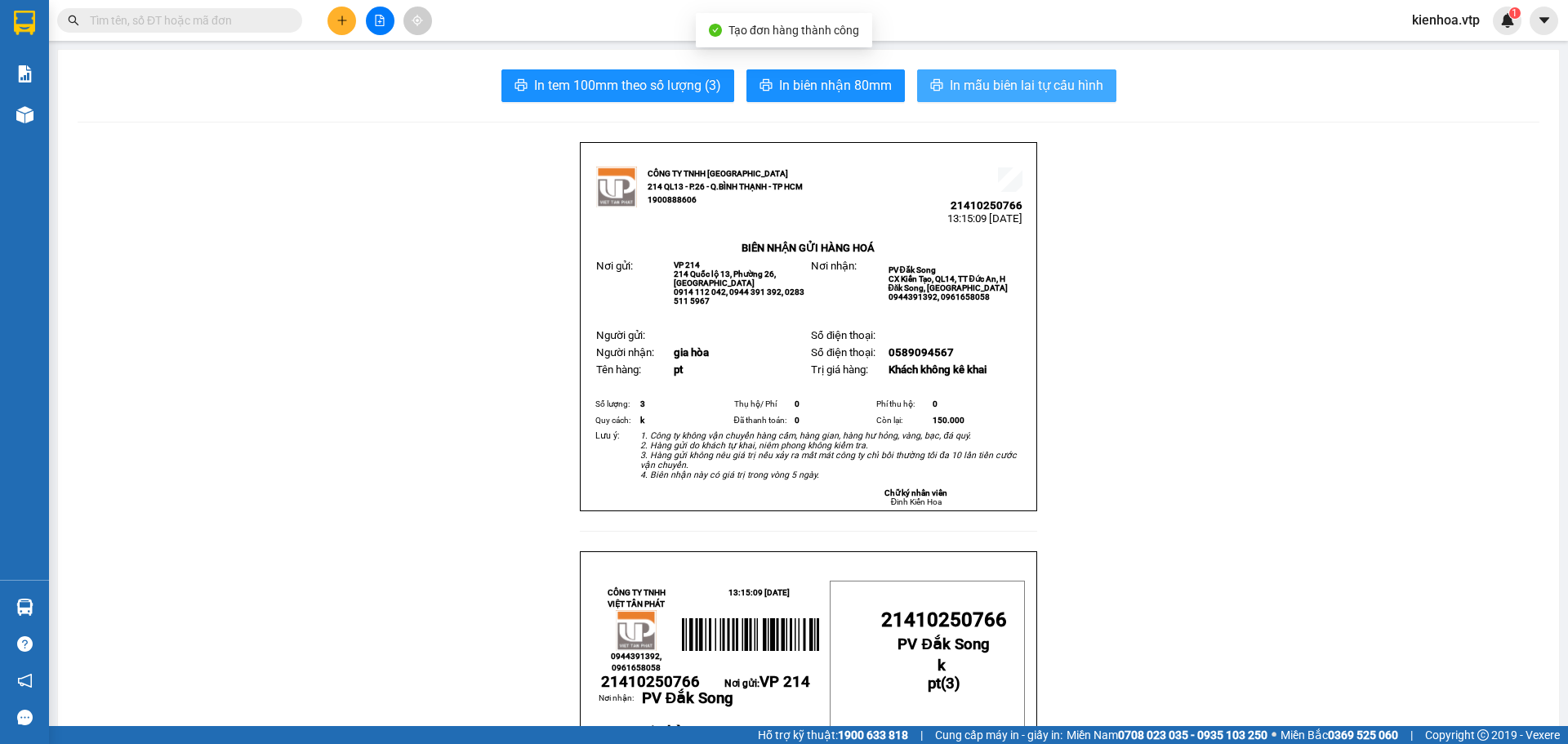
click at [992, 79] on span "In mẫu biên lai tự cấu hình" at bounding box center [1026, 85] width 153 height 21
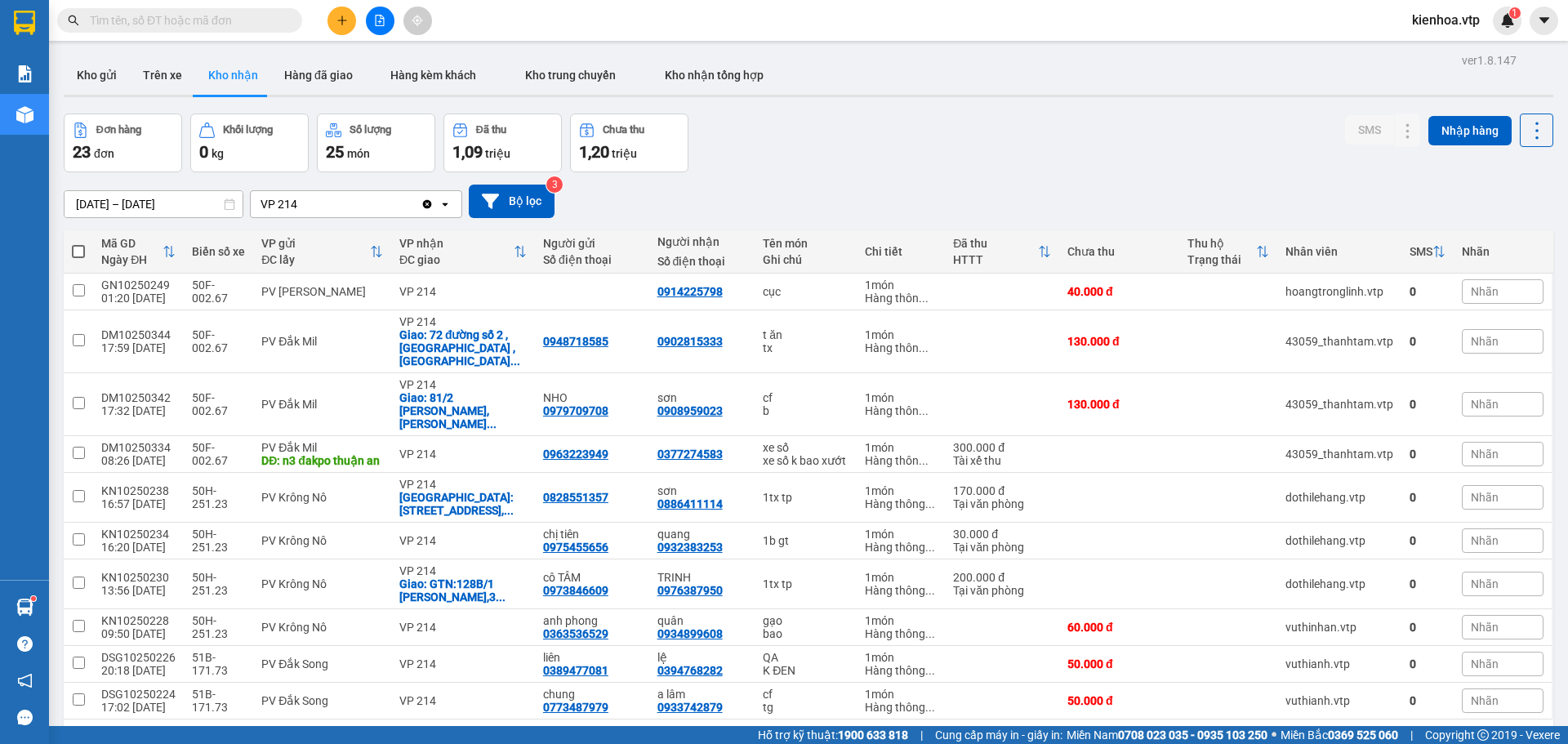
click at [1453, 7] on div "kienhoa.vtp 1" at bounding box center [1460, 21] width 123 height 29
click at [1451, 23] on span "kienhoa.vtp" at bounding box center [1445, 20] width 94 height 21
click at [1432, 52] on span "Đăng xuất" at bounding box center [1457, 51] width 69 height 18
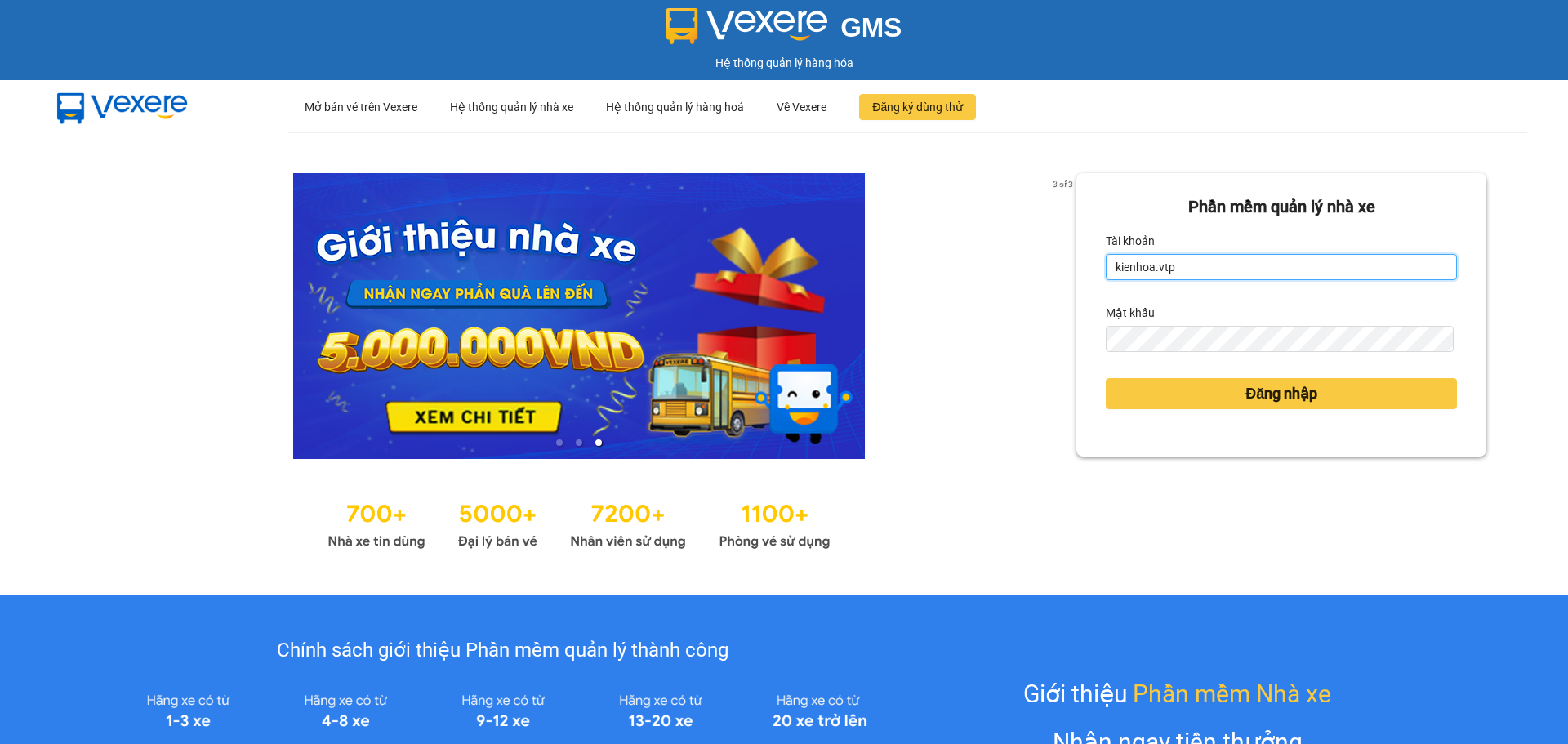
click at [1276, 275] on input "kienhoa.vtp" at bounding box center [1281, 267] width 351 height 26
type input "baotung.vtp"
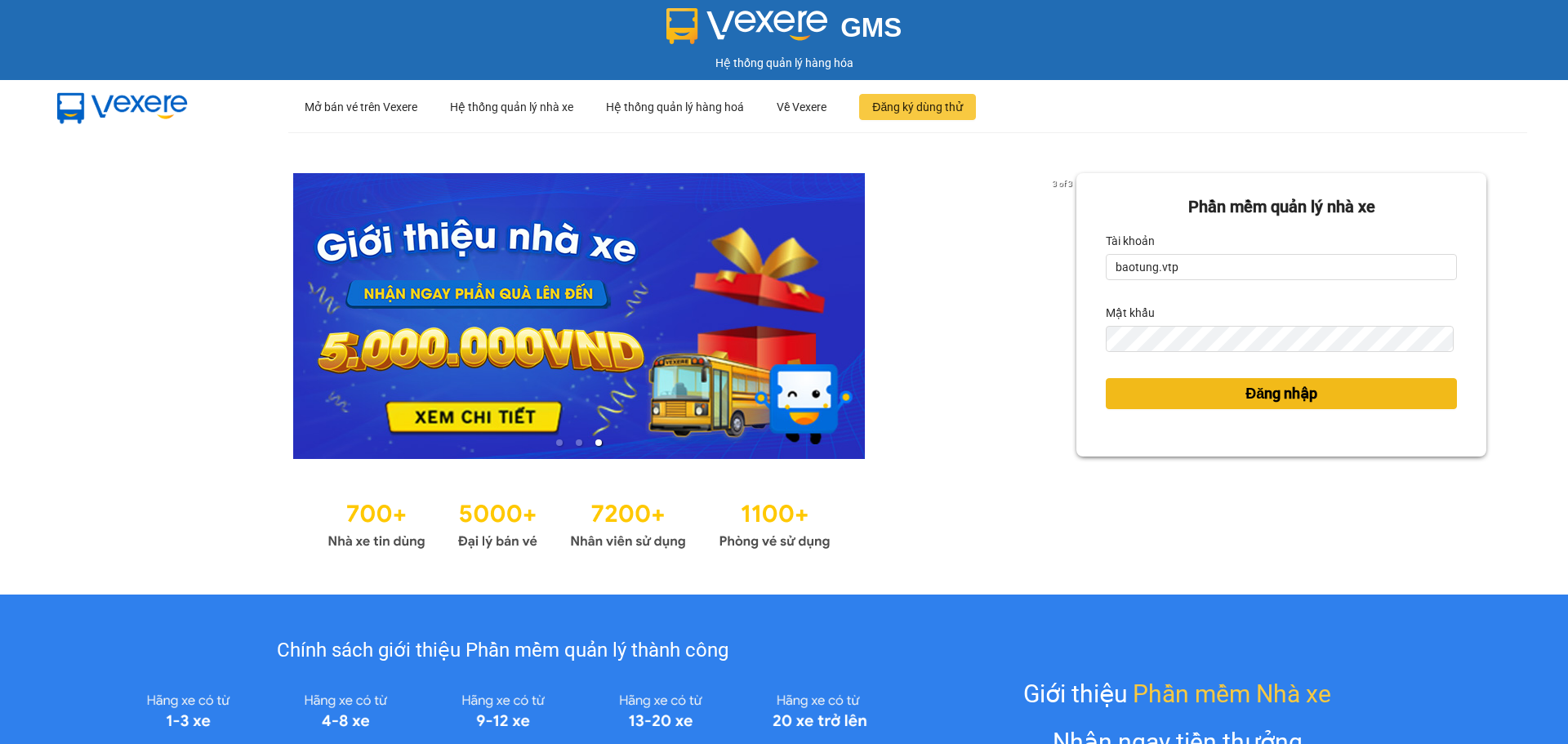
click at [1285, 403] on span "Đăng nhập" at bounding box center [1281, 394] width 72 height 23
click at [1283, 398] on span "Đăng nhập" at bounding box center [1281, 394] width 72 height 23
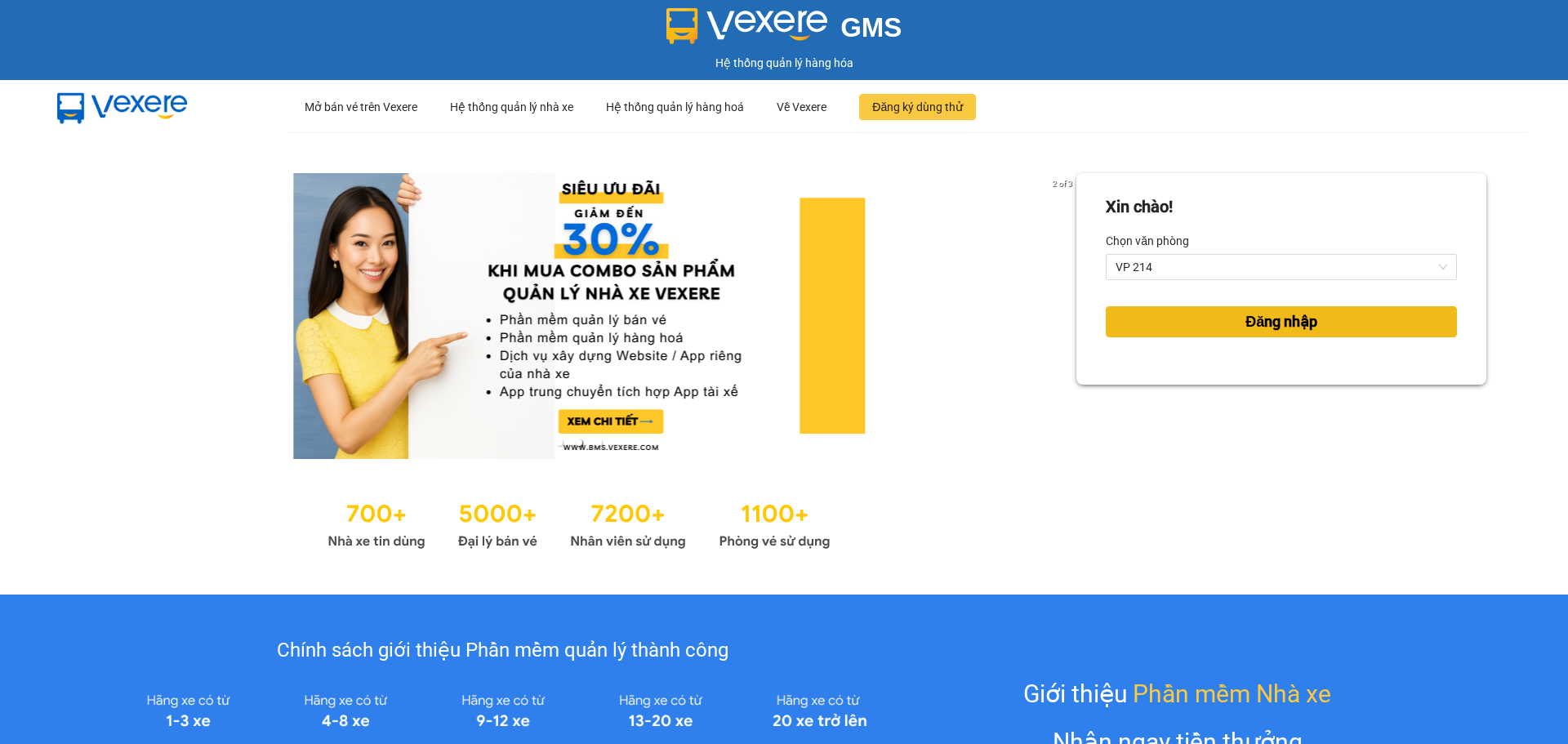
click at [1309, 326] on button "Đăng nhập" at bounding box center [1281, 321] width 351 height 31
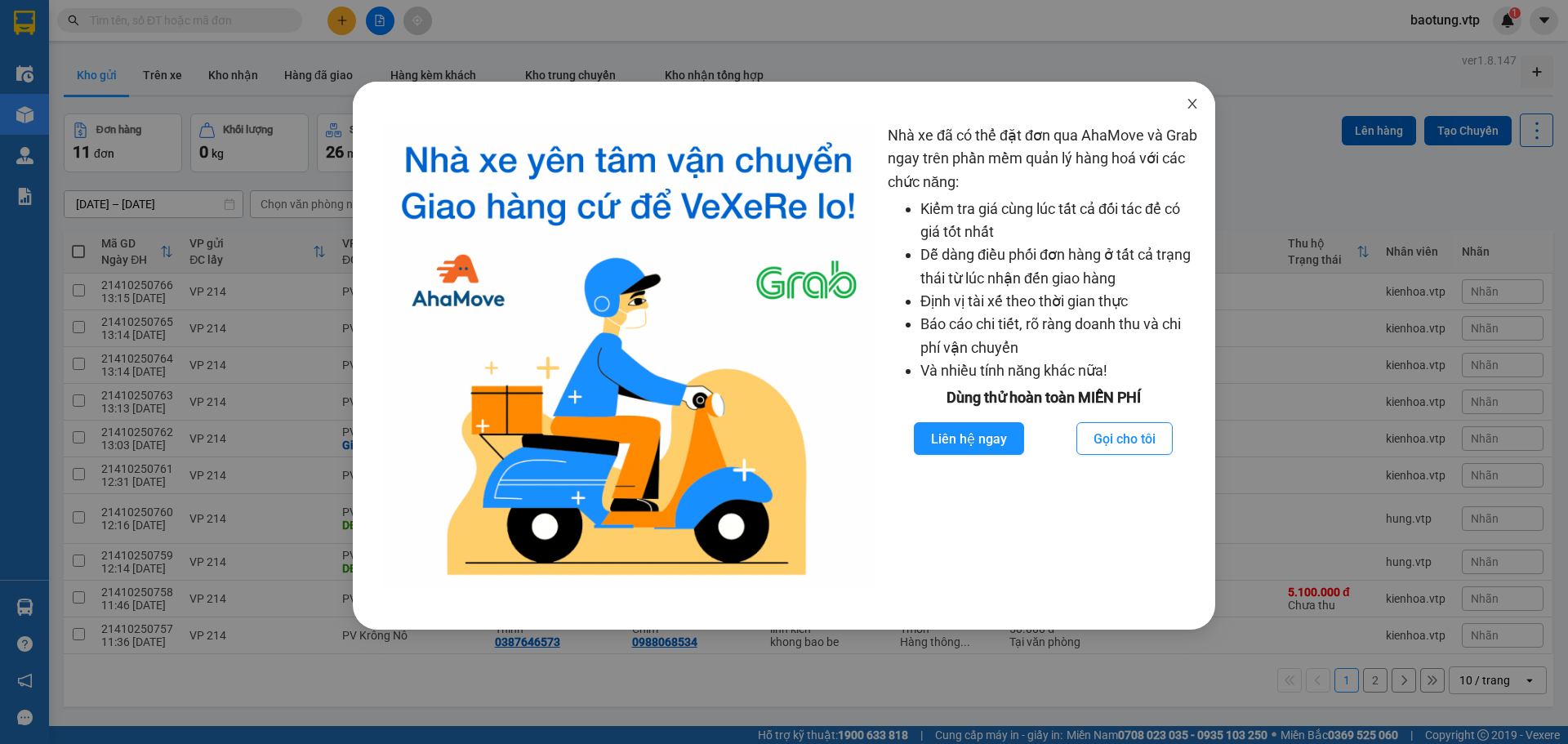
click at [1188, 103] on icon "close" at bounding box center [1192, 104] width 13 height 13
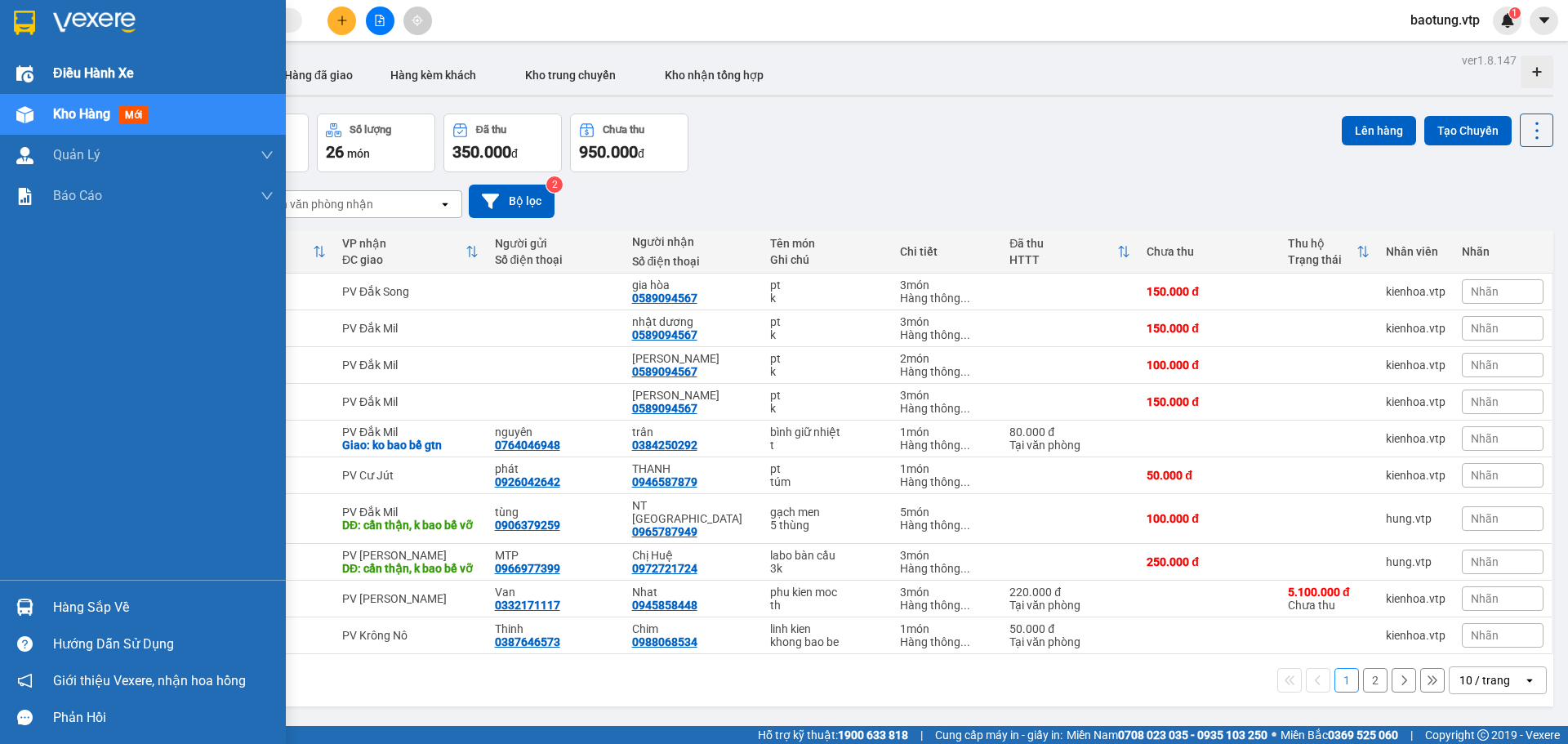
drag, startPoint x: 39, startPoint y: 90, endPoint x: 47, endPoint y: 124, distance: 34.9
click at [41, 92] on div "Điều hành xe" at bounding box center [142, 73] width 286 height 41
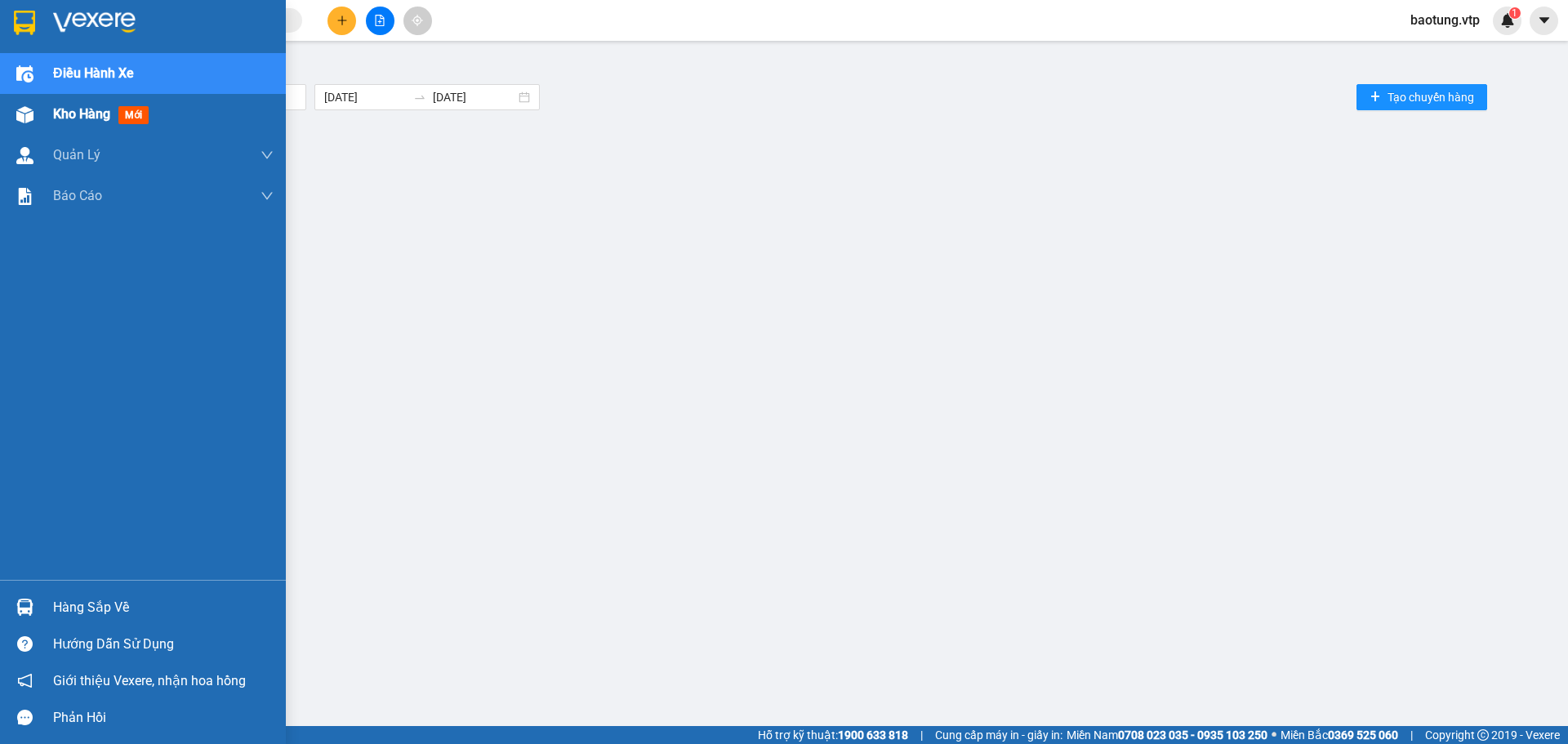
click at [50, 133] on div "Kho hàng mới" at bounding box center [142, 115] width 286 height 41
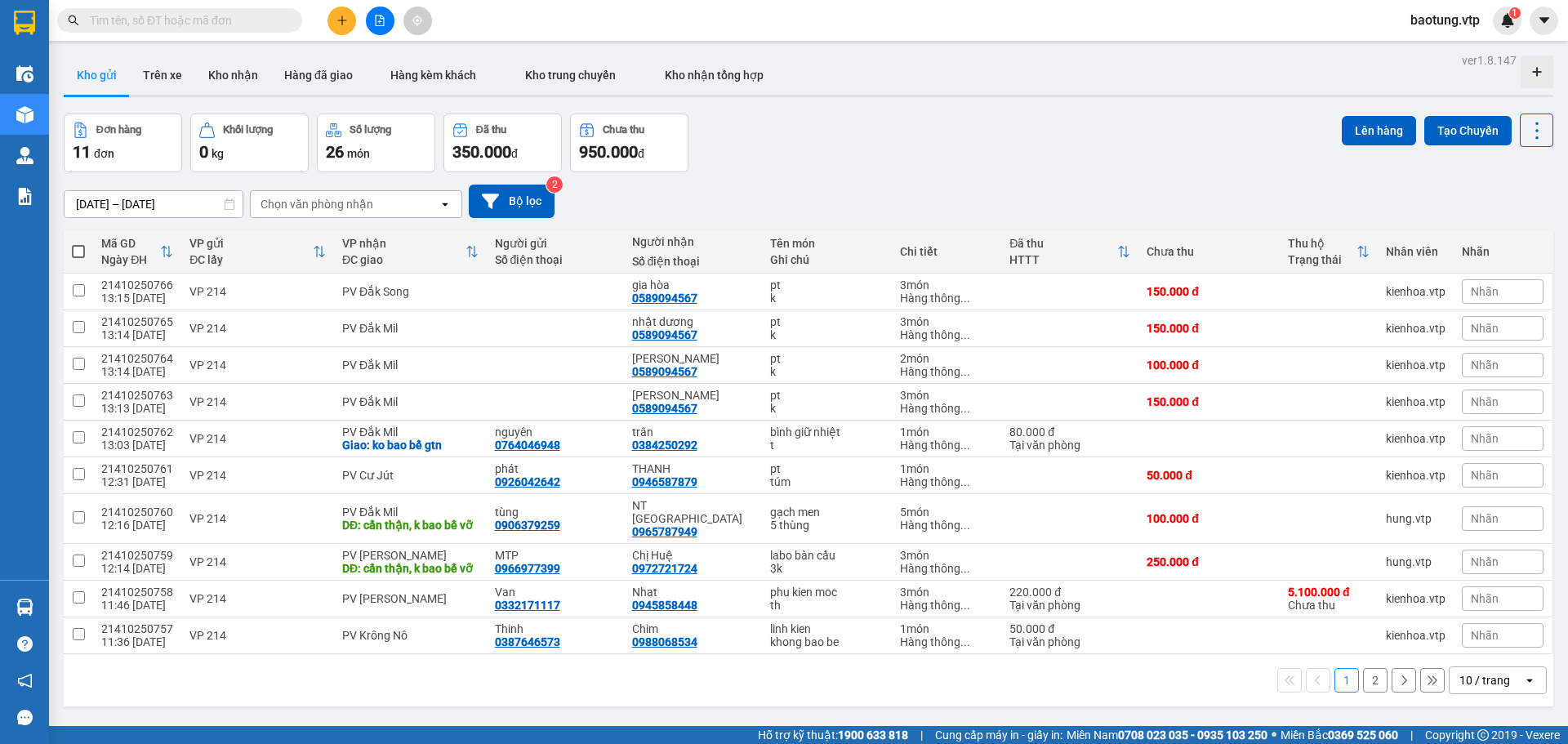
click at [80, 250] on span at bounding box center [78, 252] width 13 height 13
click at [79, 244] on input "checkbox" at bounding box center [79, 244] width 0 height 0
checkbox input "true"
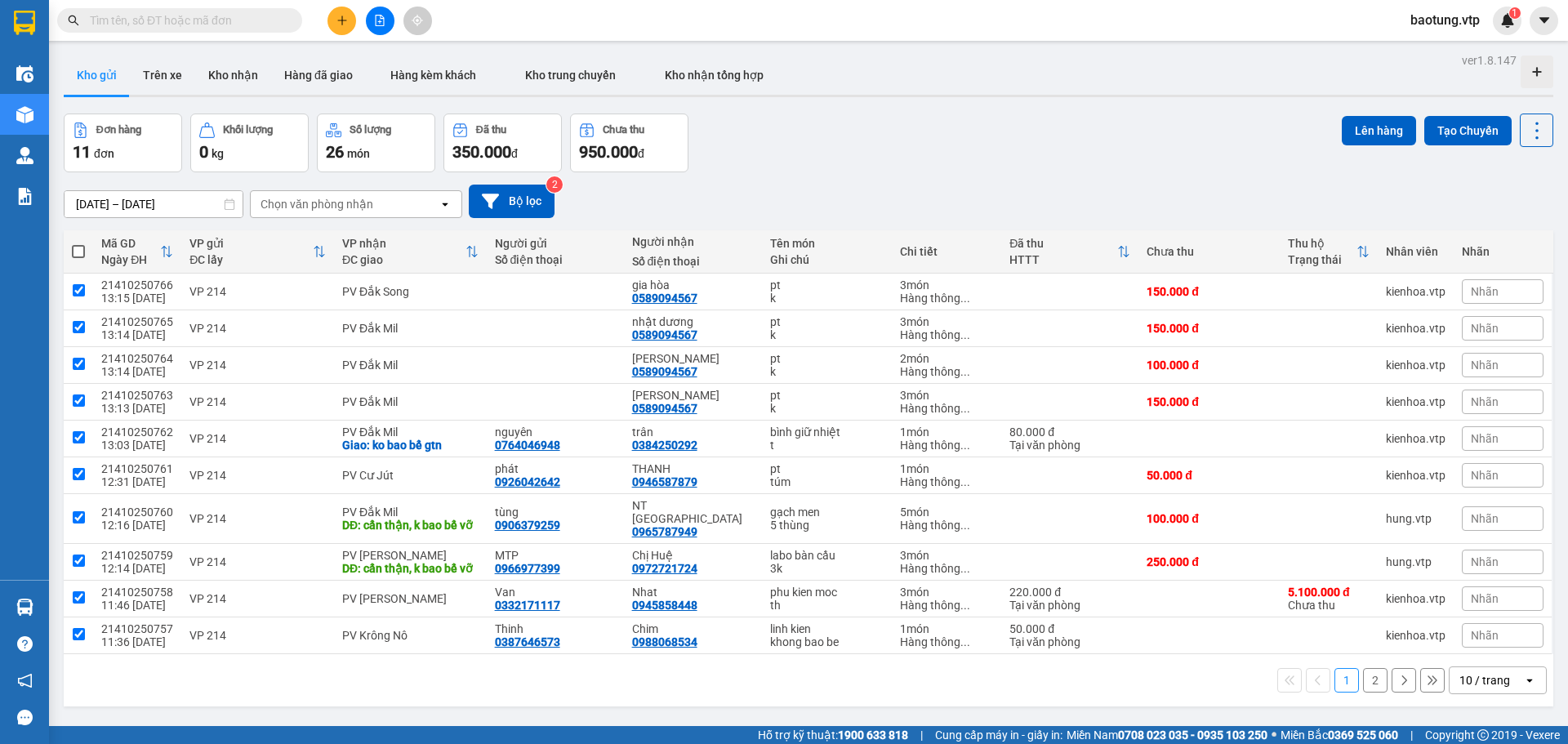
checkbox input "true"
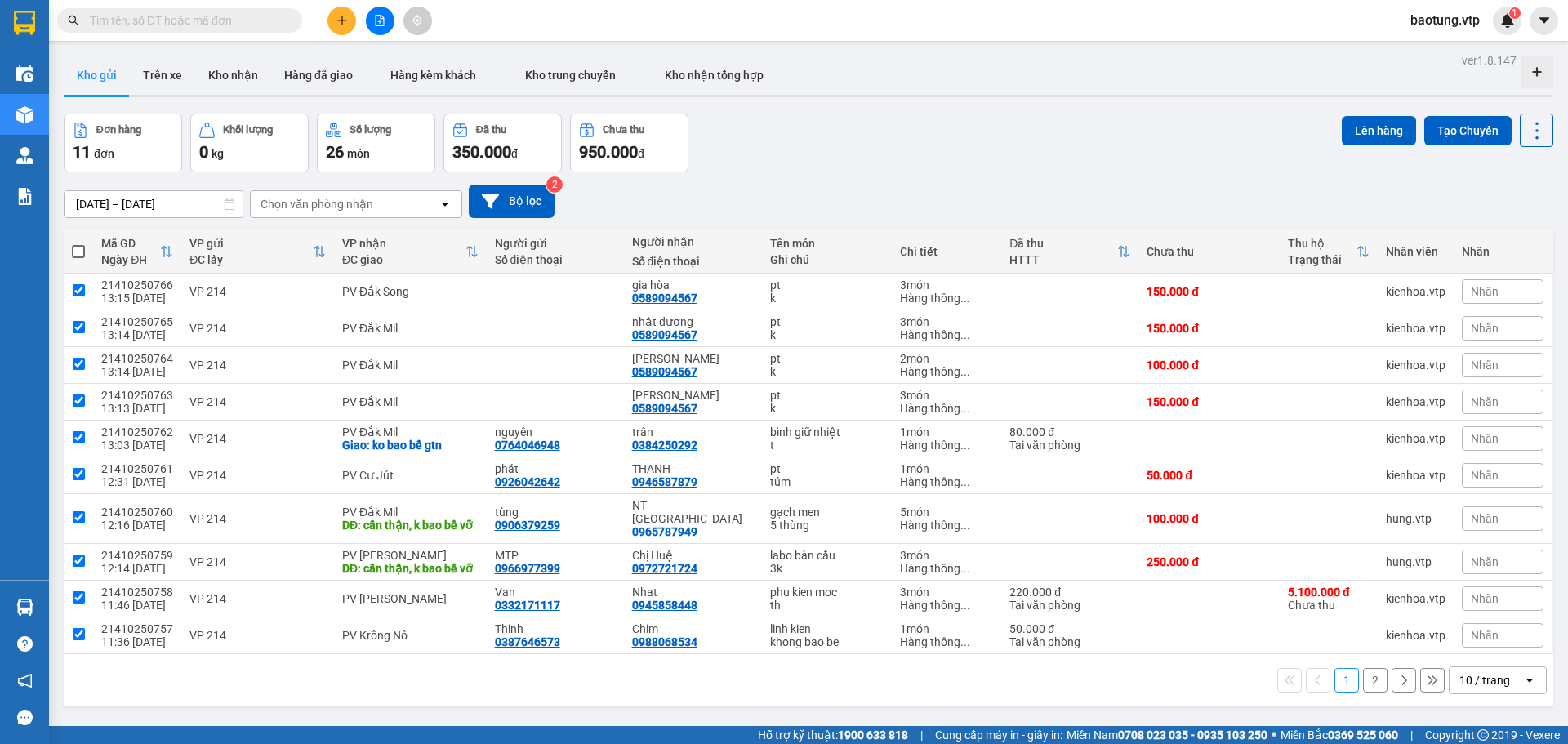
checkbox input "true"
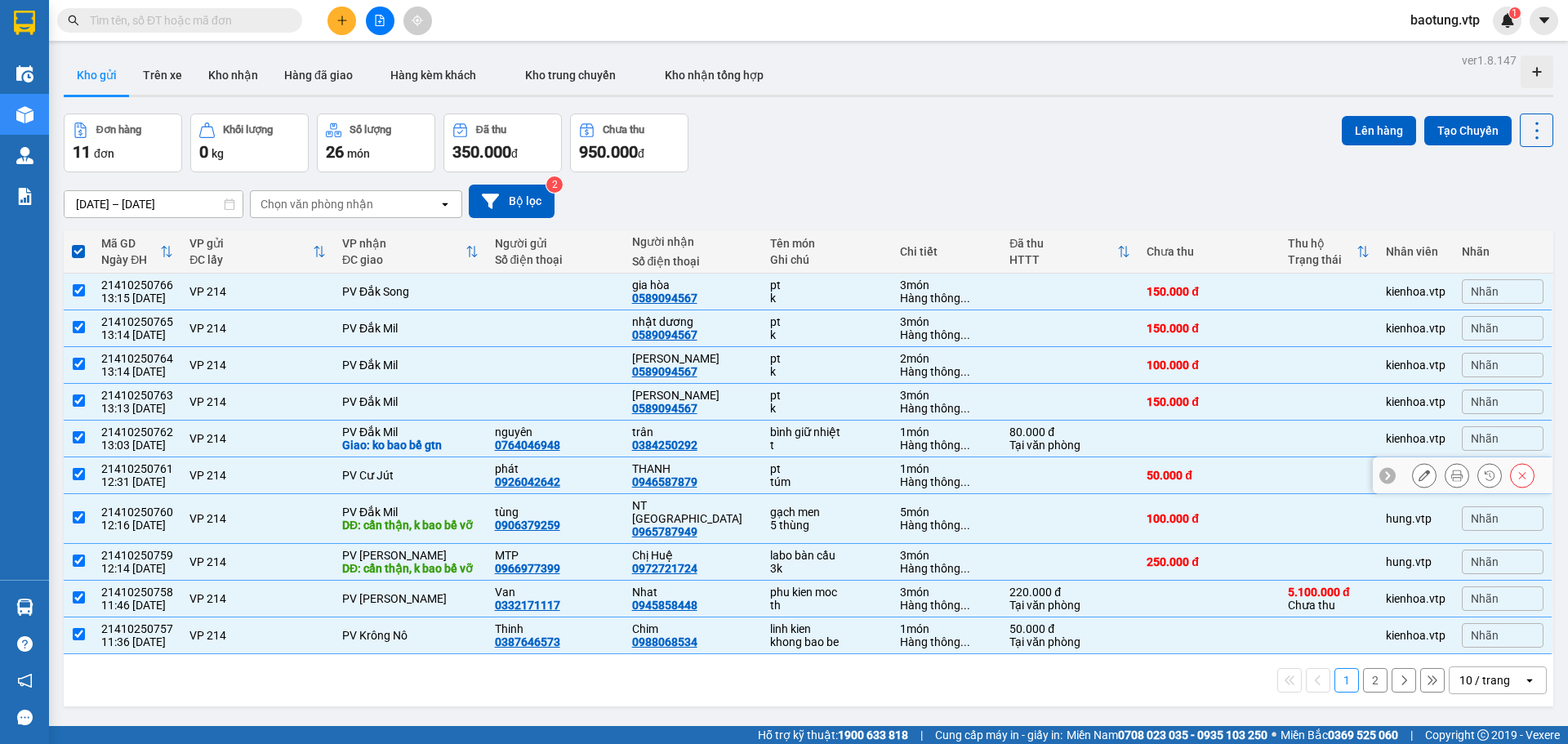
click at [73, 466] on td at bounding box center [78, 475] width 30 height 37
checkbox input "false"
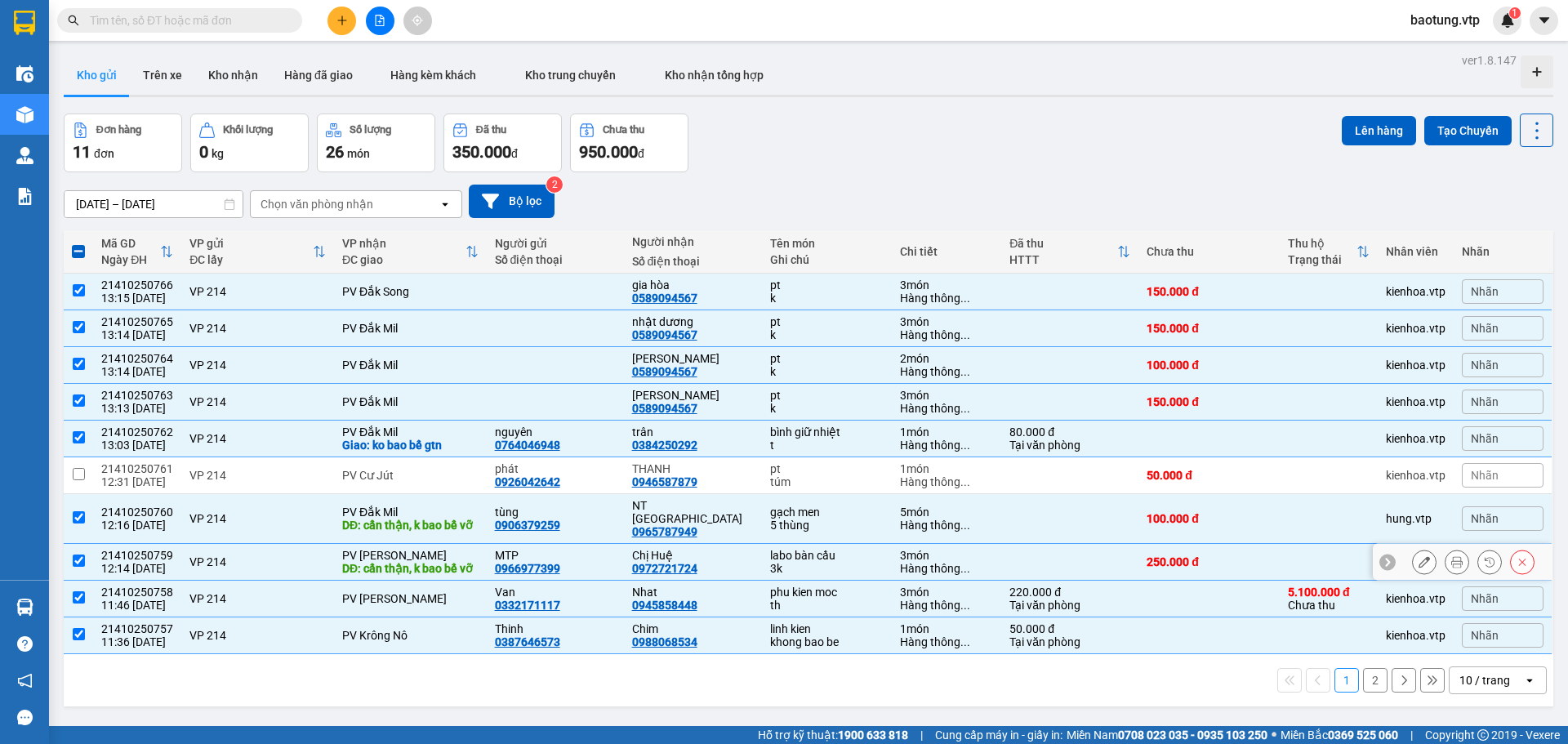
click at [76, 567] on input "checkbox" at bounding box center [79, 560] width 13 height 13
checkbox input "false"
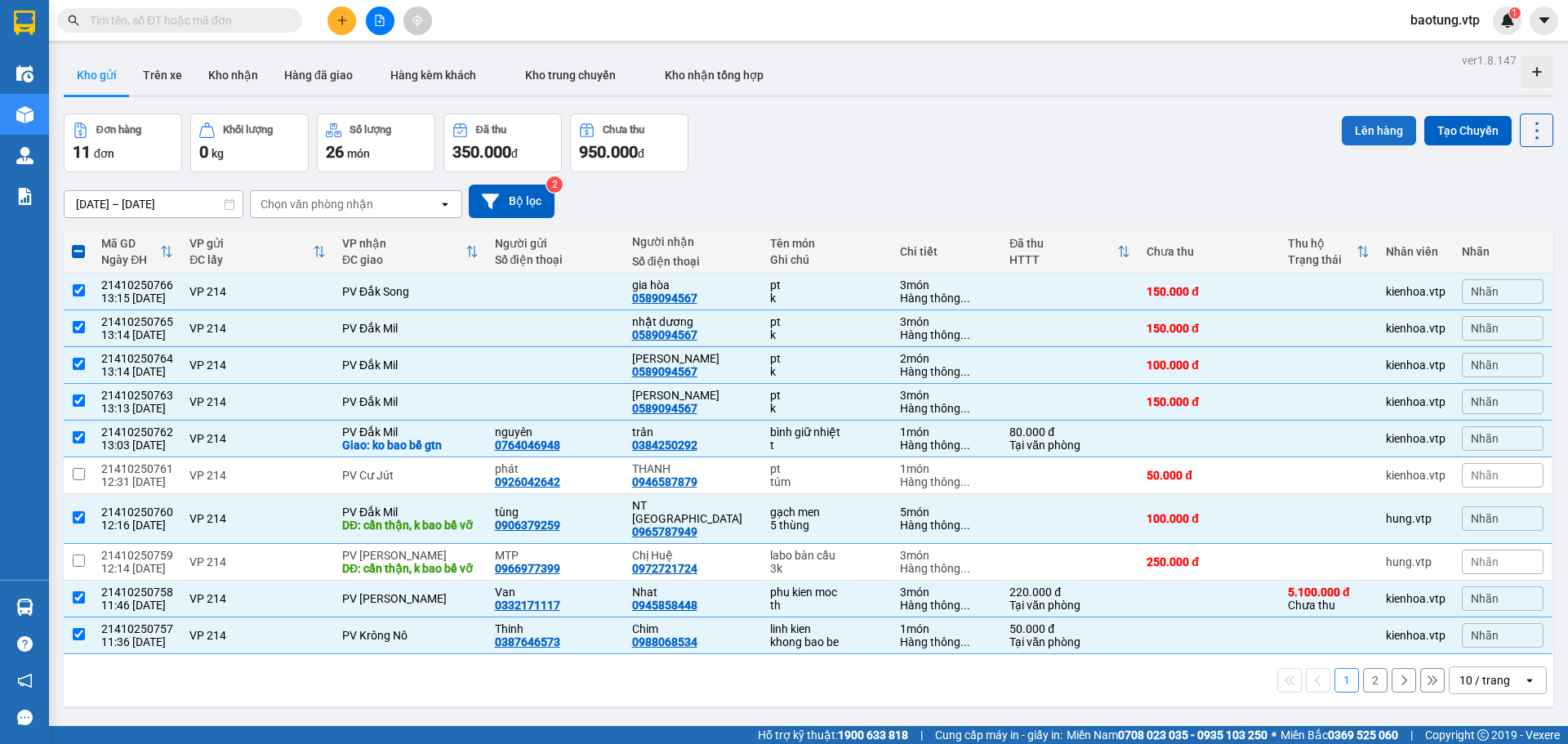
click at [1378, 123] on button "Lên hàng" at bounding box center [1378, 130] width 74 height 30
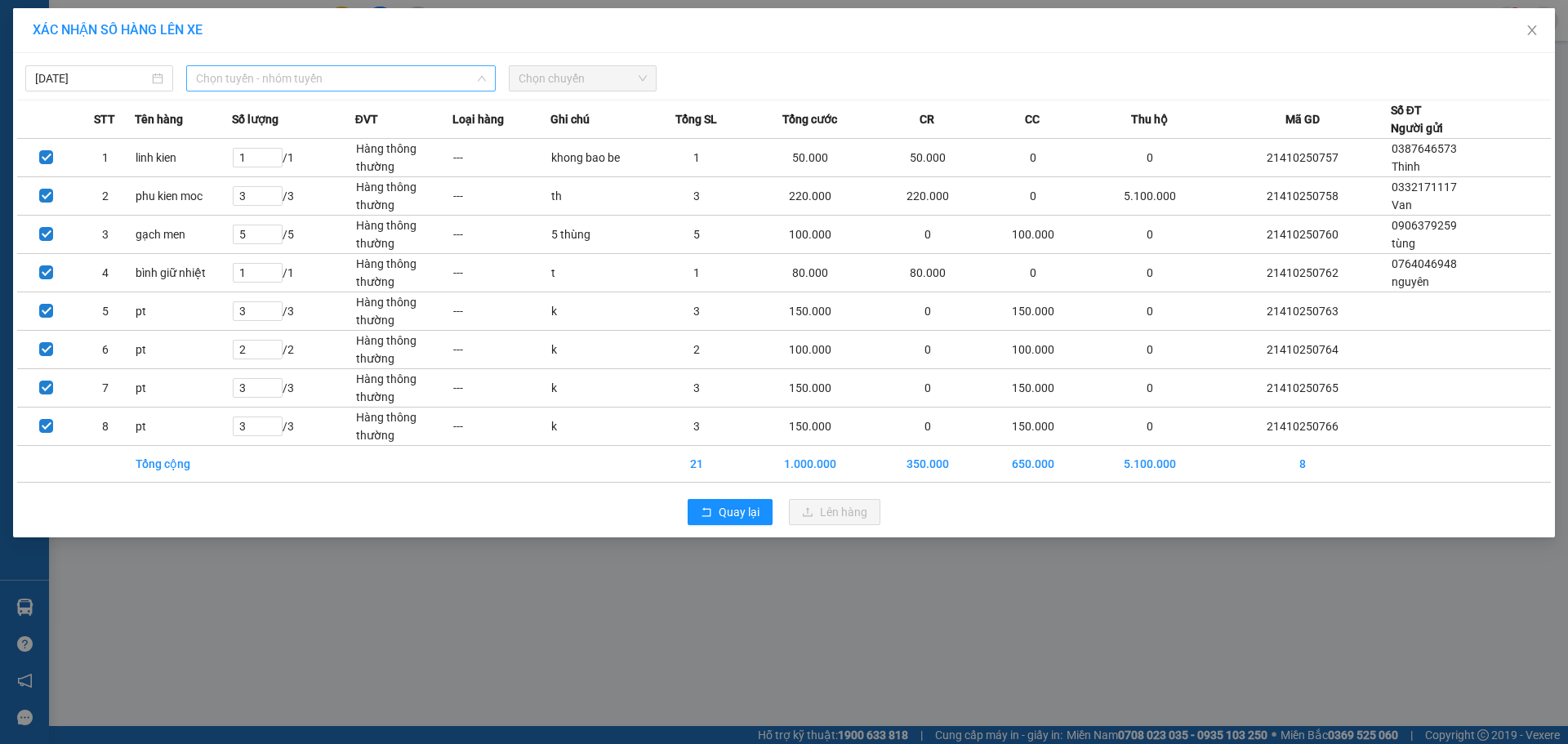
click at [264, 79] on span "Chọn tuyến - nhóm tuyến" at bounding box center [341, 78] width 290 height 24
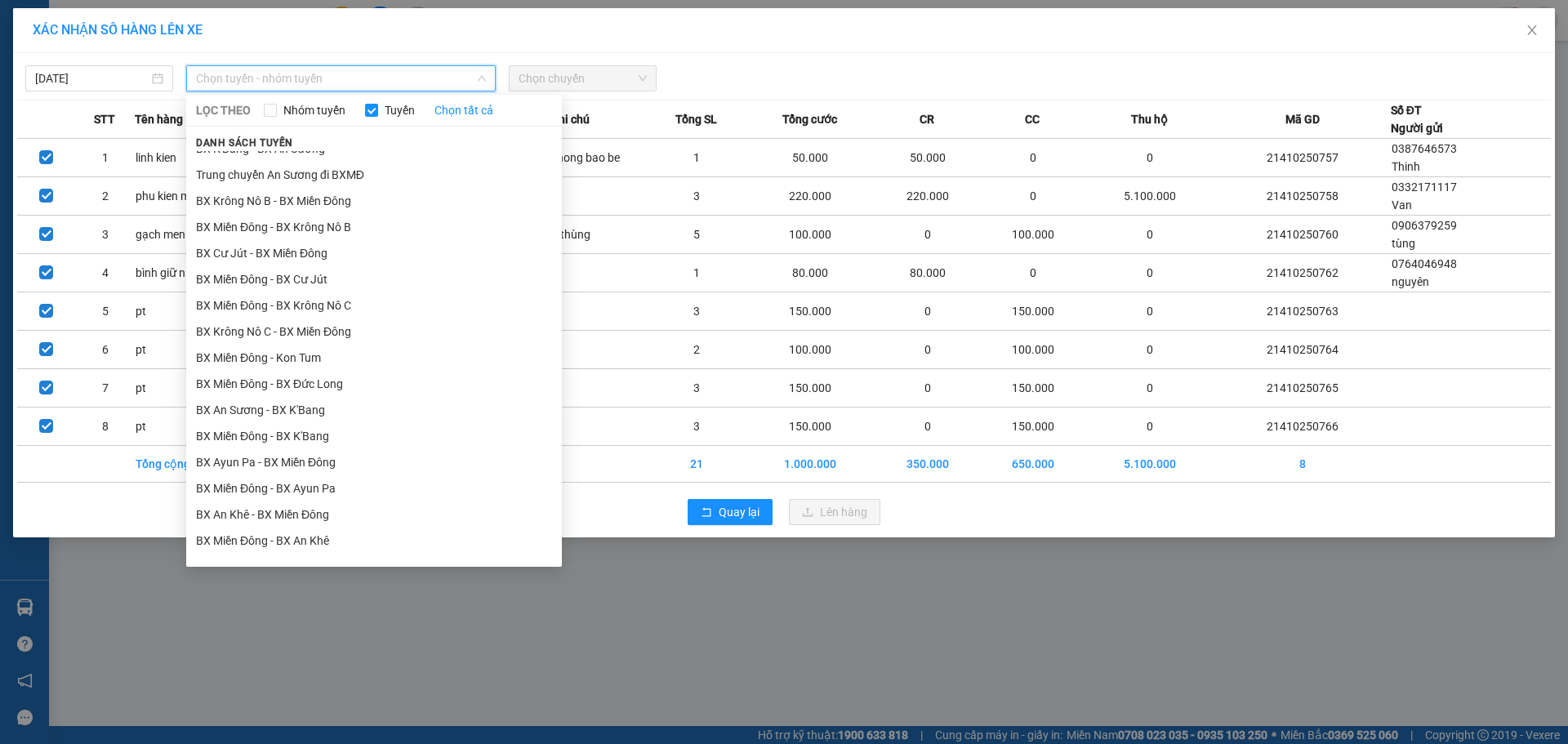
scroll to position [411, 0]
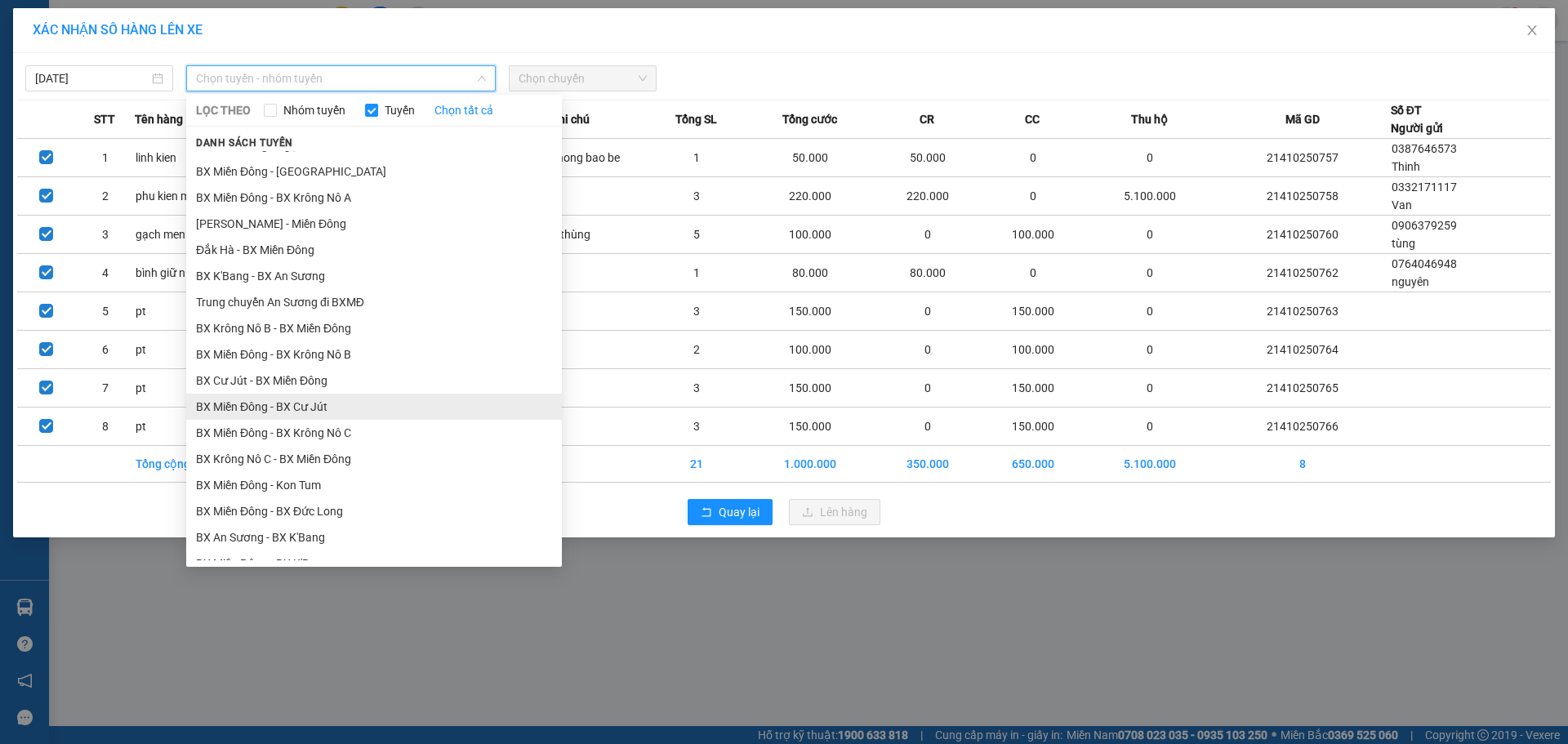
click at [327, 413] on li "BX Miền Đông - BX Cư Jút" at bounding box center [373, 406] width 375 height 26
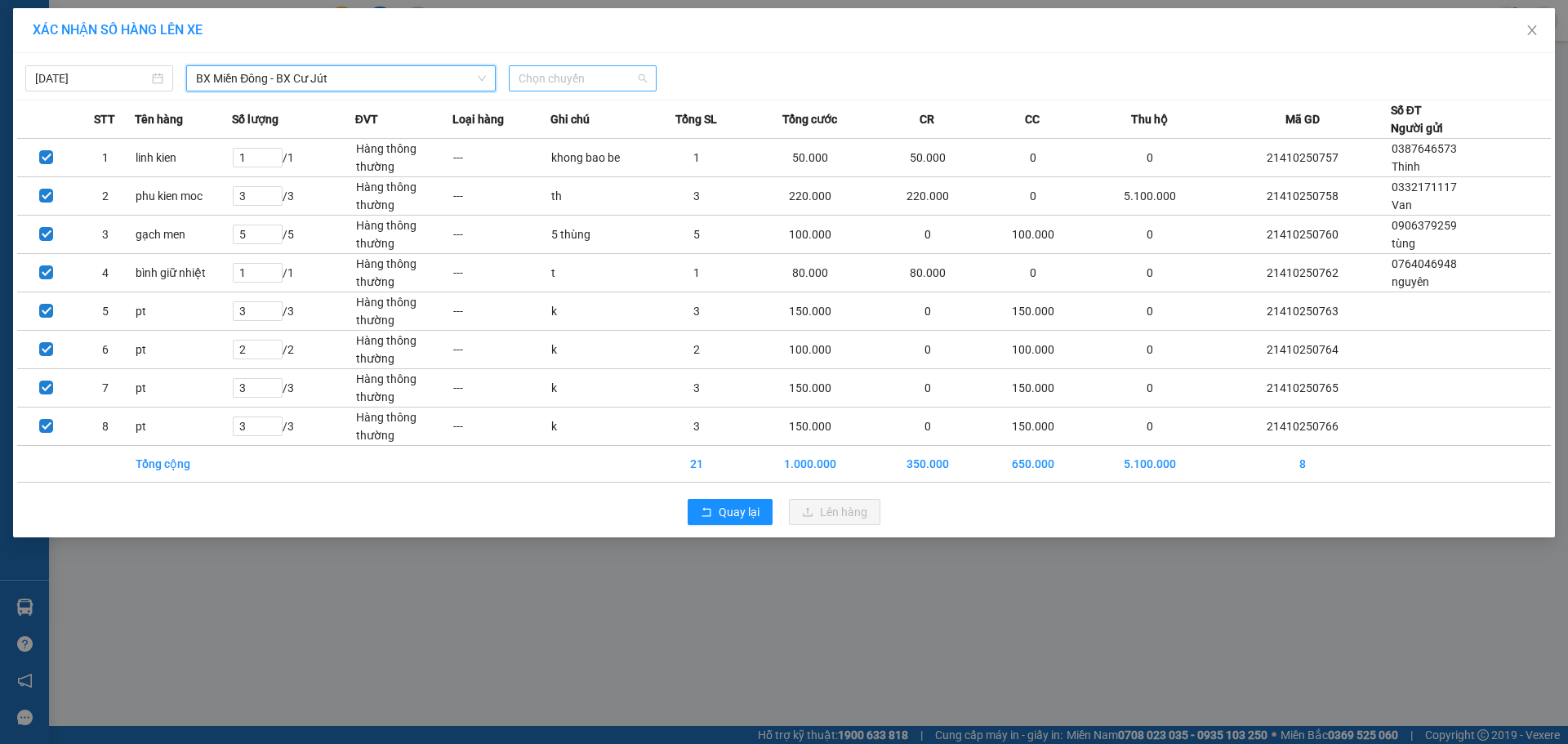
click at [577, 86] on span "Chọn chuyến" at bounding box center [582, 78] width 128 height 24
click at [320, 81] on span "BX Miền Đông - BX Cư Jút" at bounding box center [341, 78] width 290 height 24
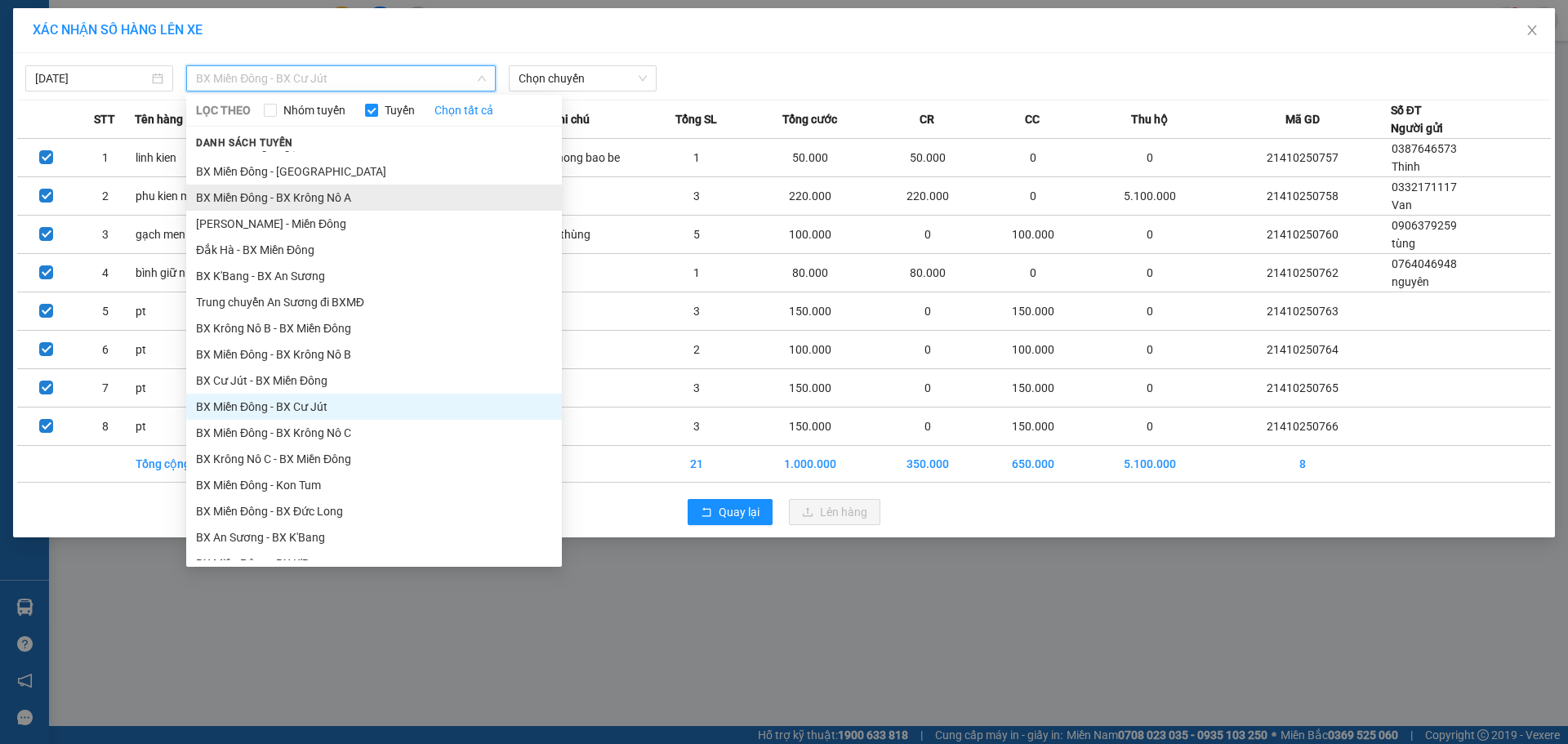
click at [347, 194] on li "BX Miền Đông - BX Krông Nô A" at bounding box center [373, 197] width 375 height 26
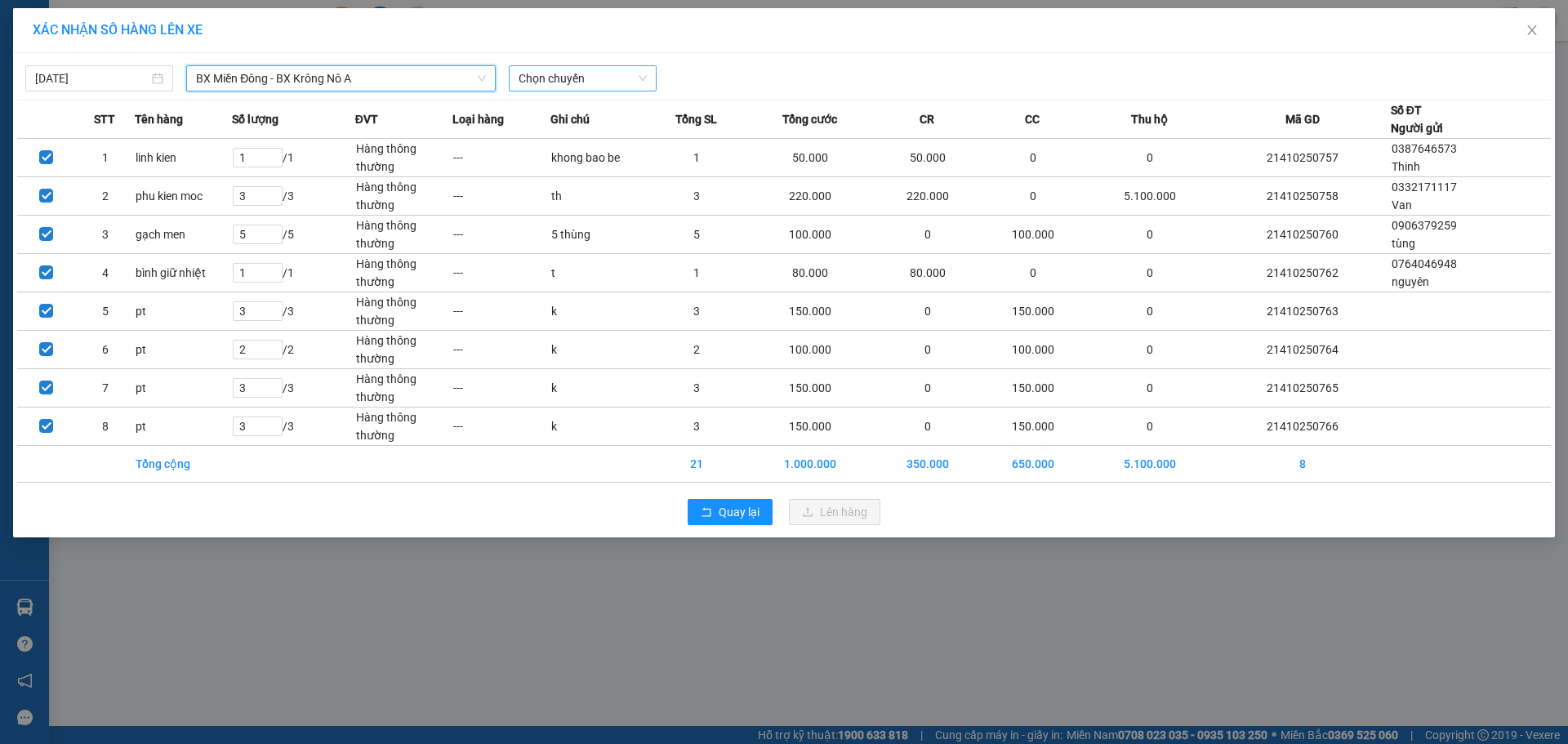
click at [584, 77] on span "Chọn chuyến" at bounding box center [582, 78] width 128 height 24
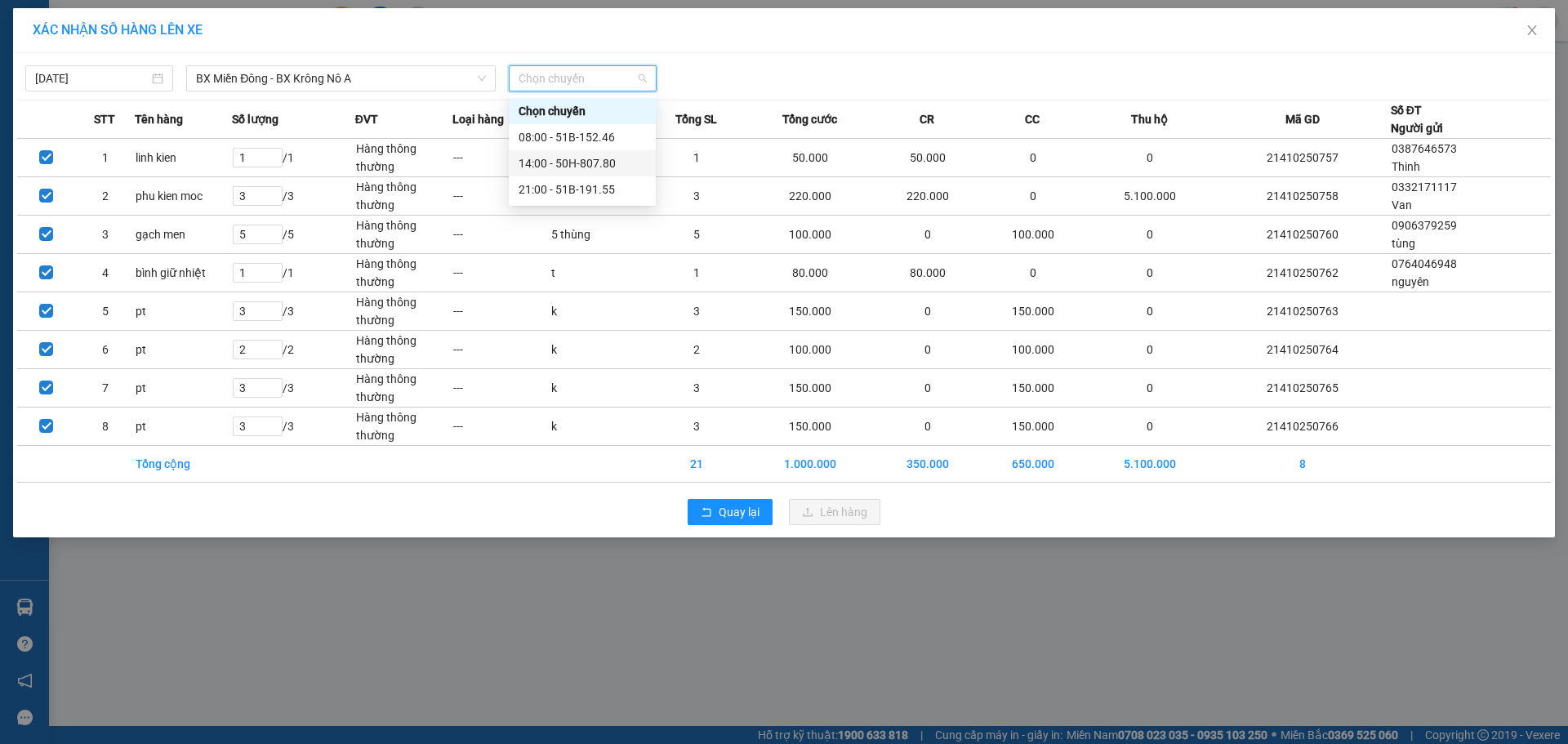
click at [545, 164] on div "14:00 - 50H-807.80" at bounding box center [582, 163] width 127 height 18
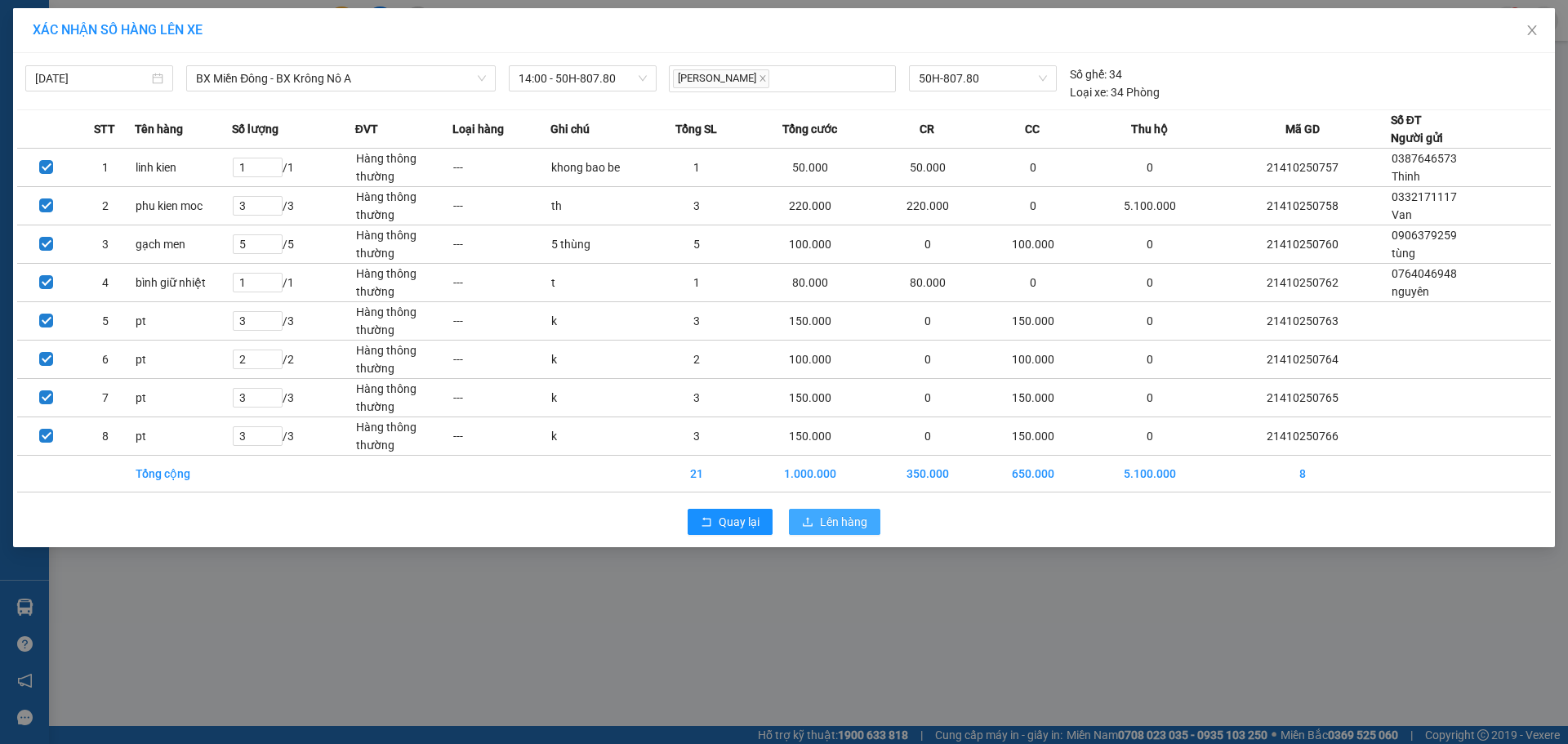
click at [844, 533] on button "Lên hàng" at bounding box center [835, 521] width 91 height 26
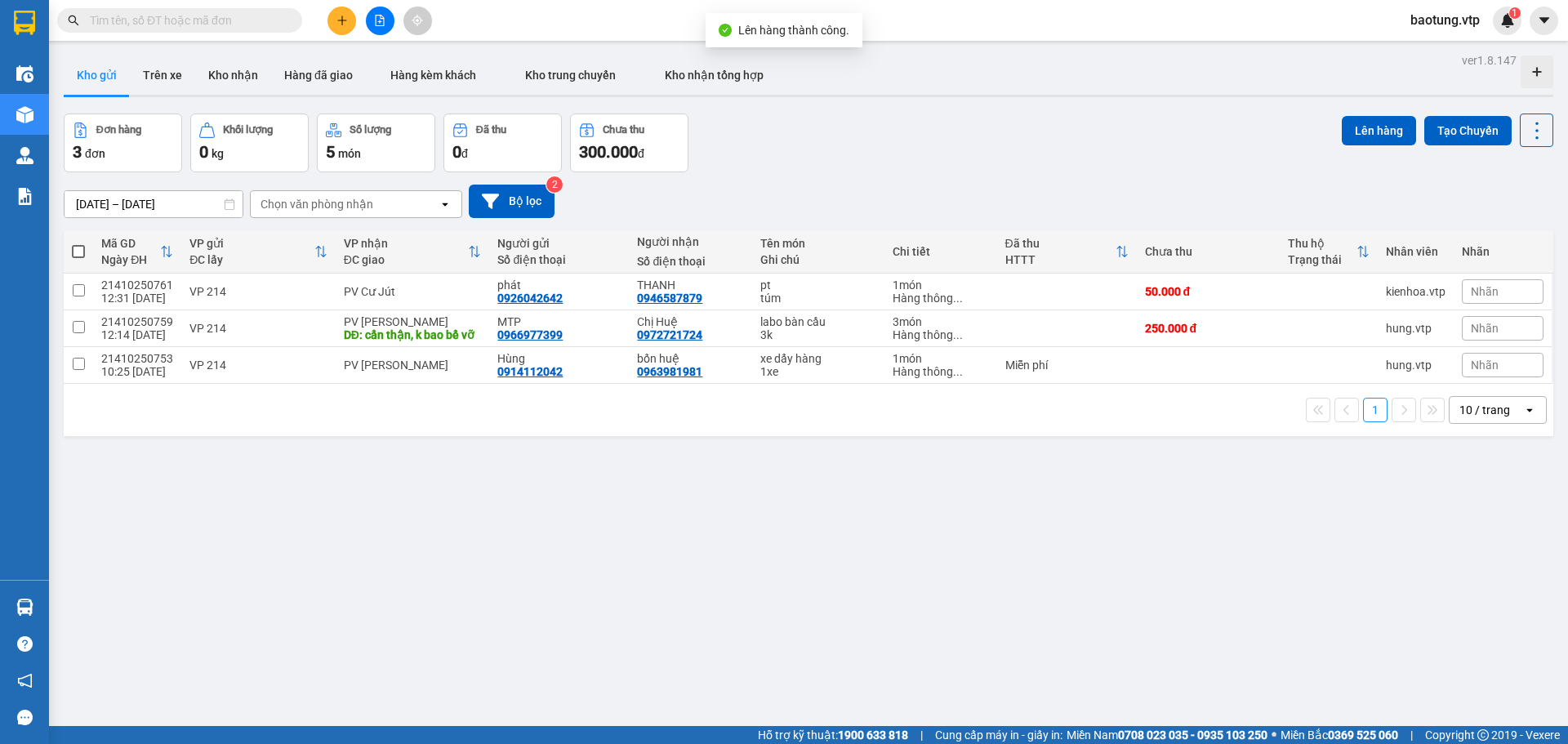
click at [313, 531] on div "ver 1.8.147 Kho gửi Trên xe Kho nhận Hàng đã giao Hàng kèm khách Kho trung chuy…" at bounding box center [809, 421] width 1503 height 744
click at [1418, 334] on icon at bounding box center [1424, 328] width 12 height 12
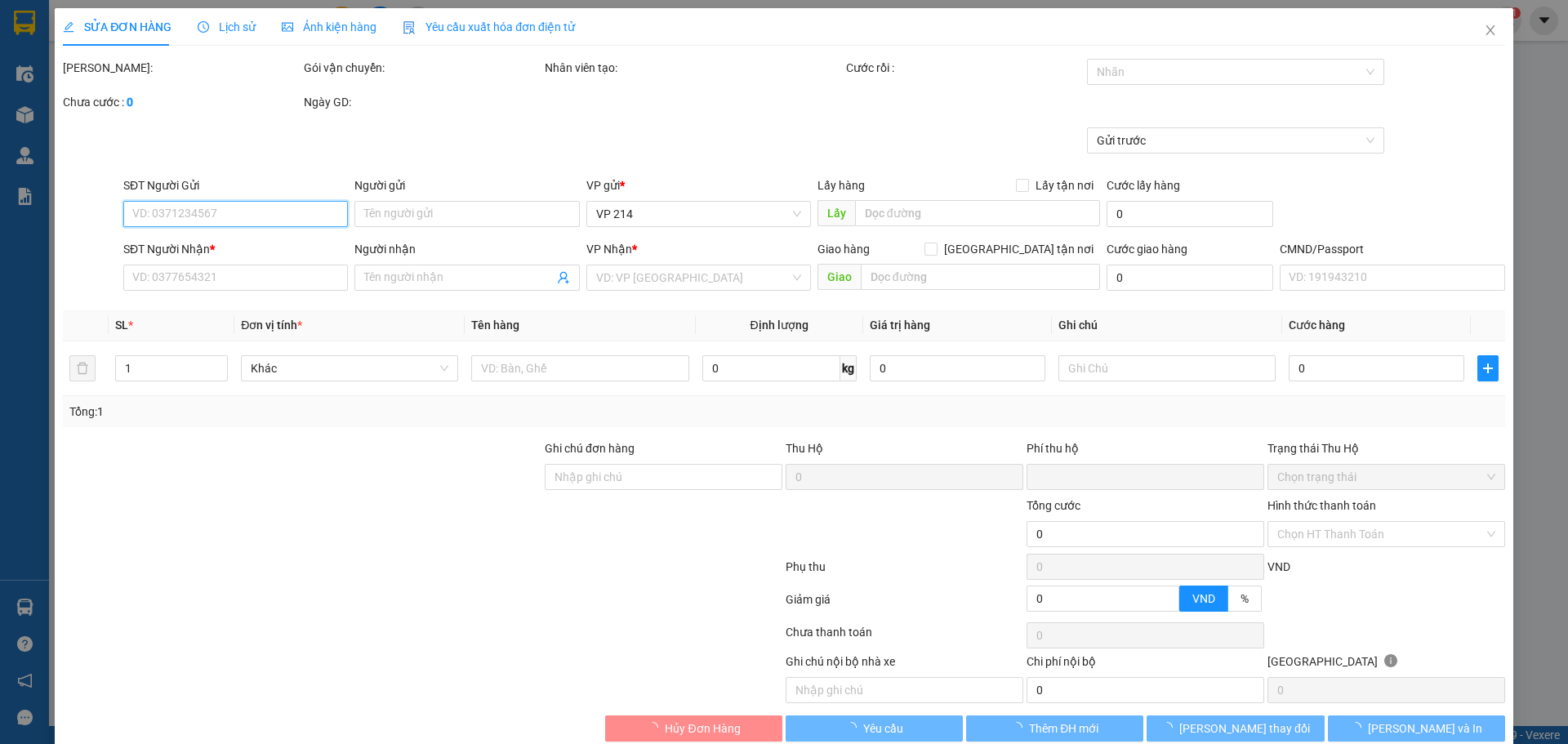
type input "0966977399"
type input "MTP"
type input "0972721724"
type input "Chị Huệ"
type input "cẩn thận, k bao bể vỡ"
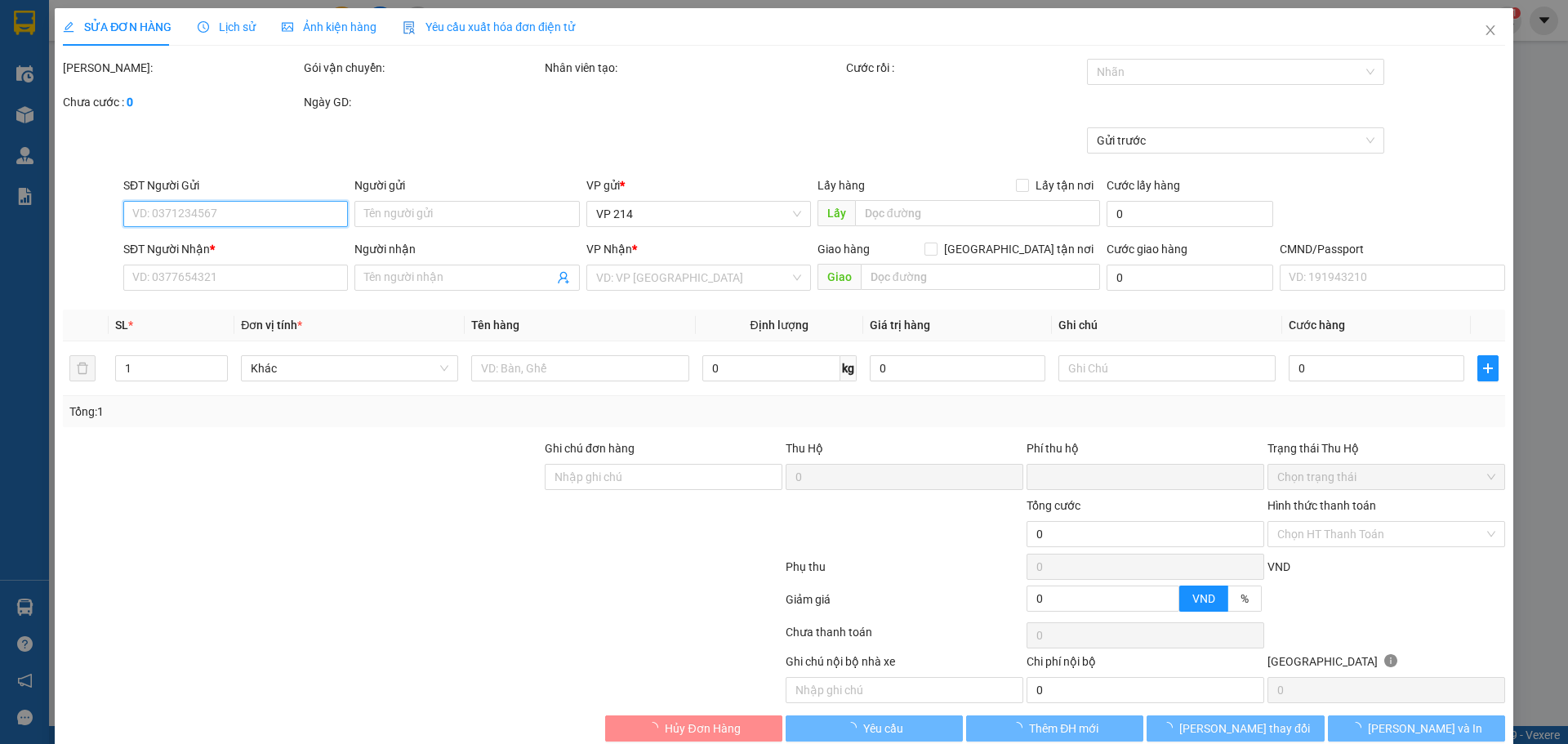
type input "0"
type input "250.000"
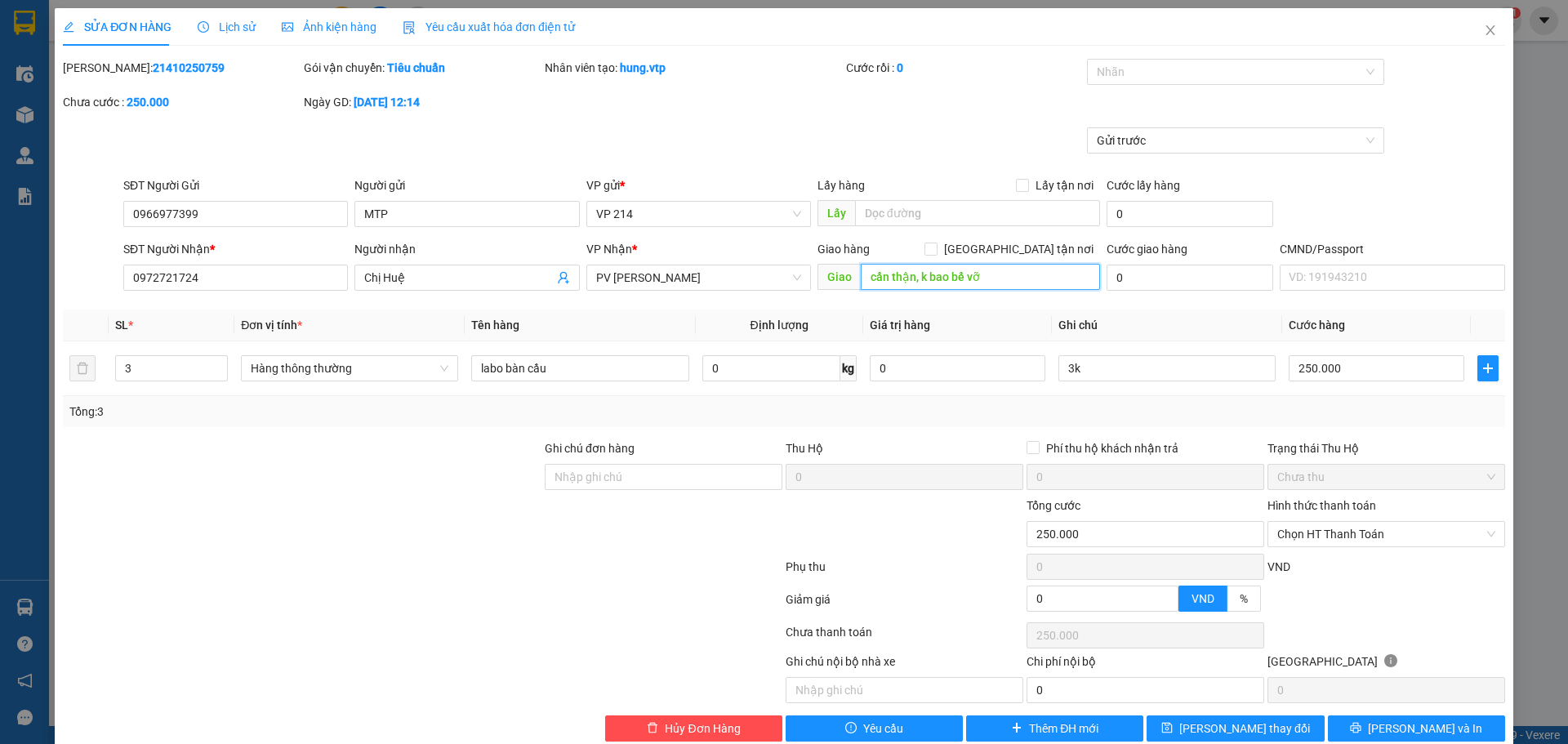
click at [861, 286] on input "cẩn thận, k bao bể vỡ" at bounding box center [980, 277] width 239 height 26
click at [1004, 275] on input "cẩn thận, k bao bể vỡ" at bounding box center [980, 277] width 239 height 26
click at [896, 278] on input "cẩn thận, k bao bể vỡ" at bounding box center [980, 277] width 239 height 26
type input "thu hộ 4.090.000 cẩn thận, k bao bể vỡ"
click at [1332, 372] on input "250.000" at bounding box center [1376, 368] width 176 height 26
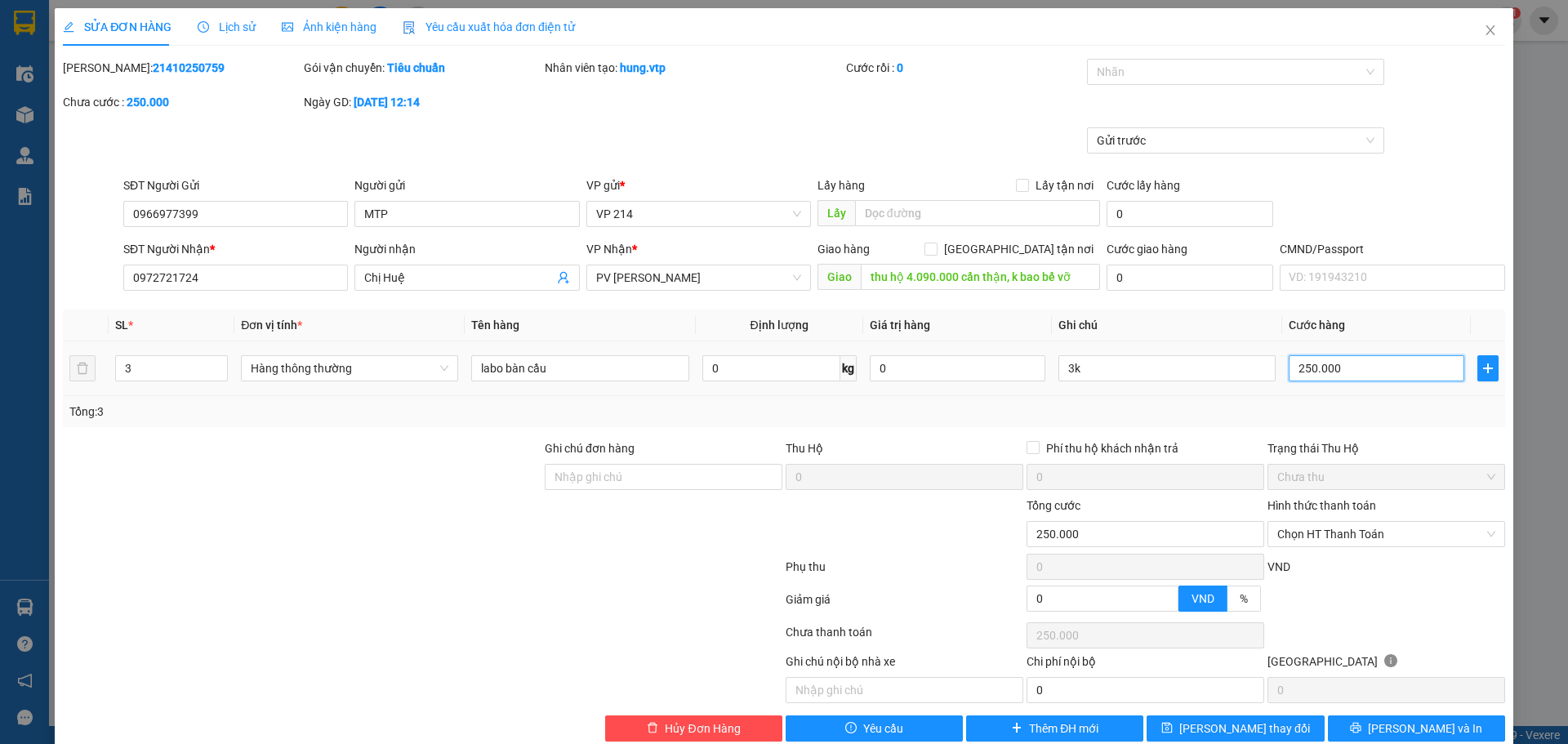
type input "2"
type input "29"
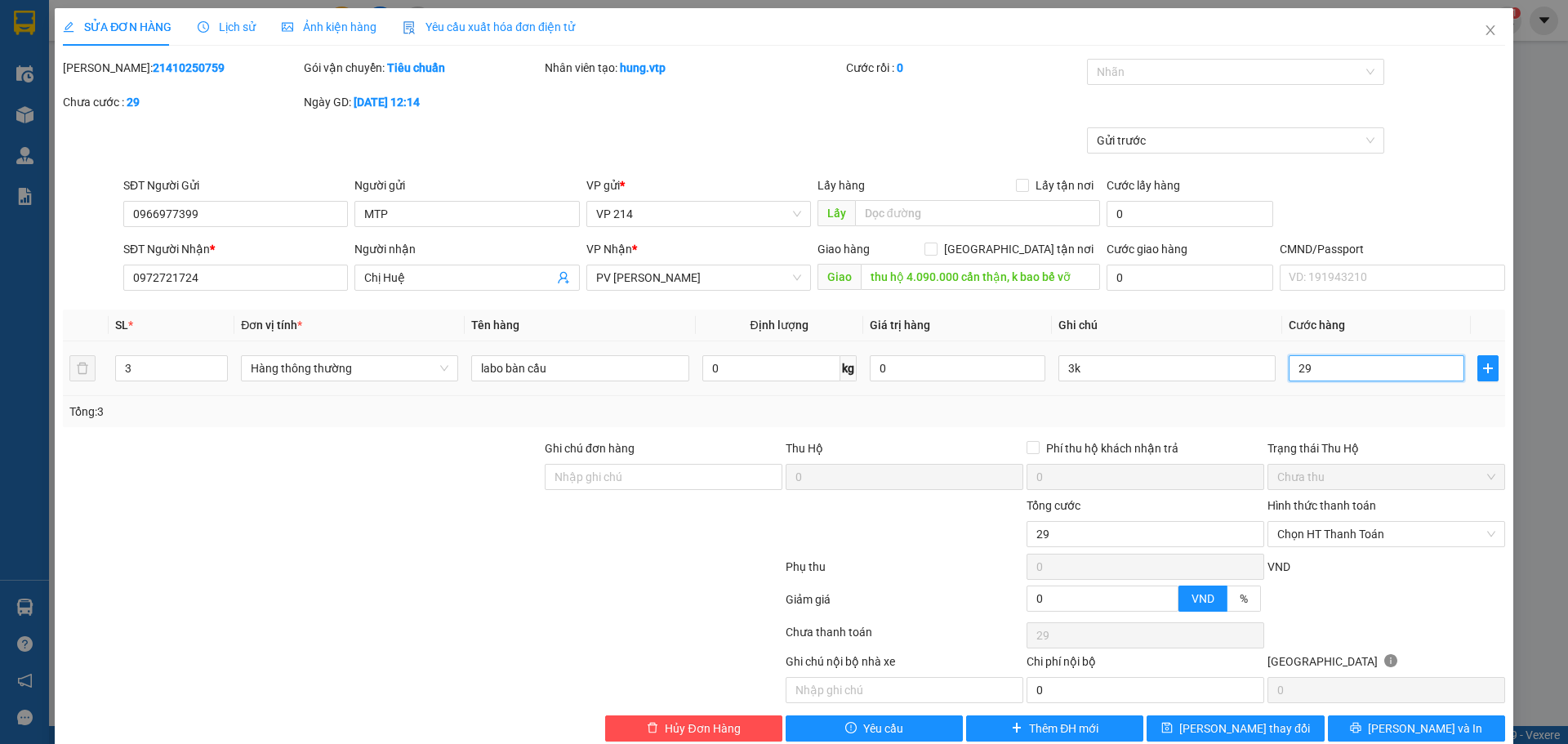
type input "290"
type input "2.900"
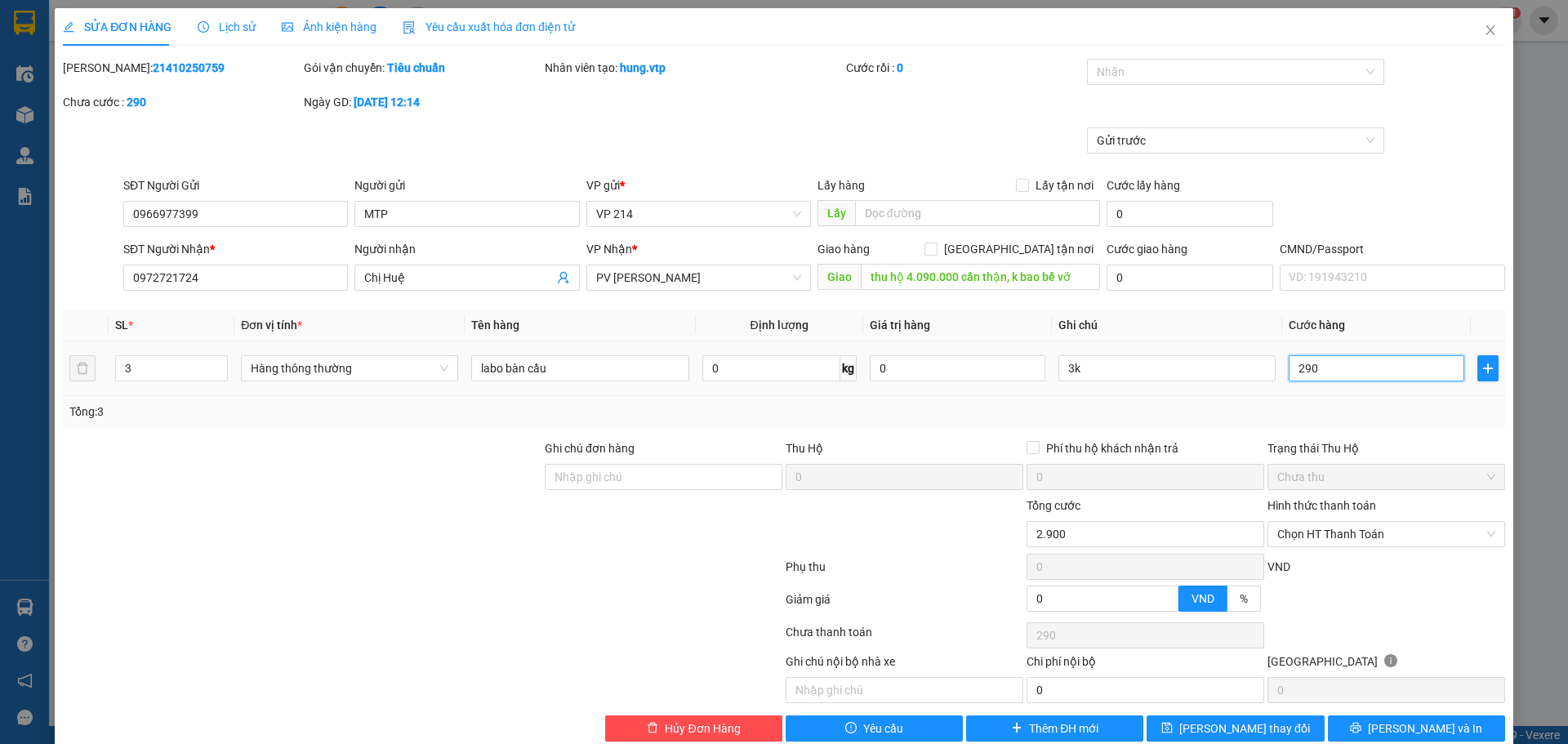
type input "2.900"
type input "29.000"
type input "290.000"
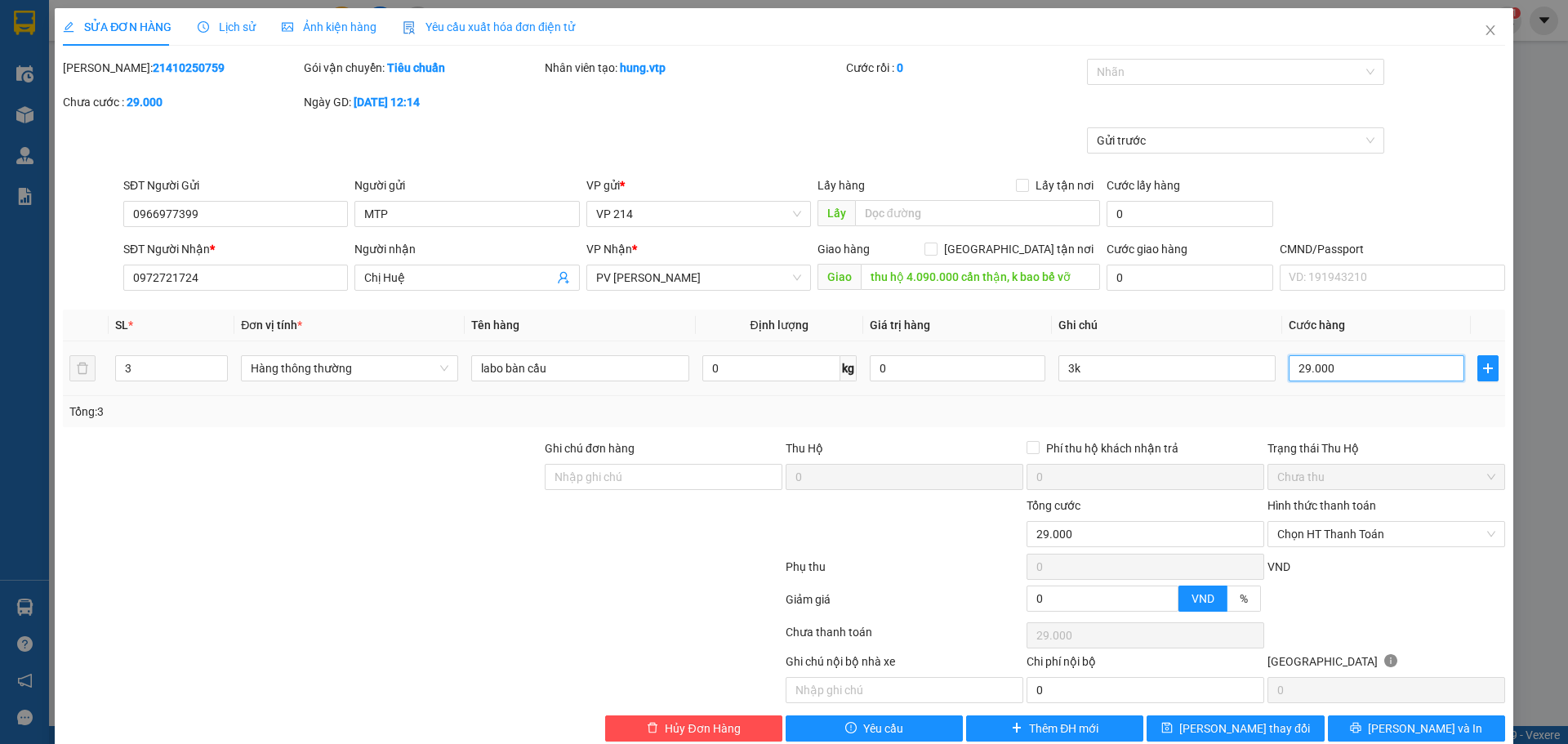
type input "290.000"
type input "2.900.000"
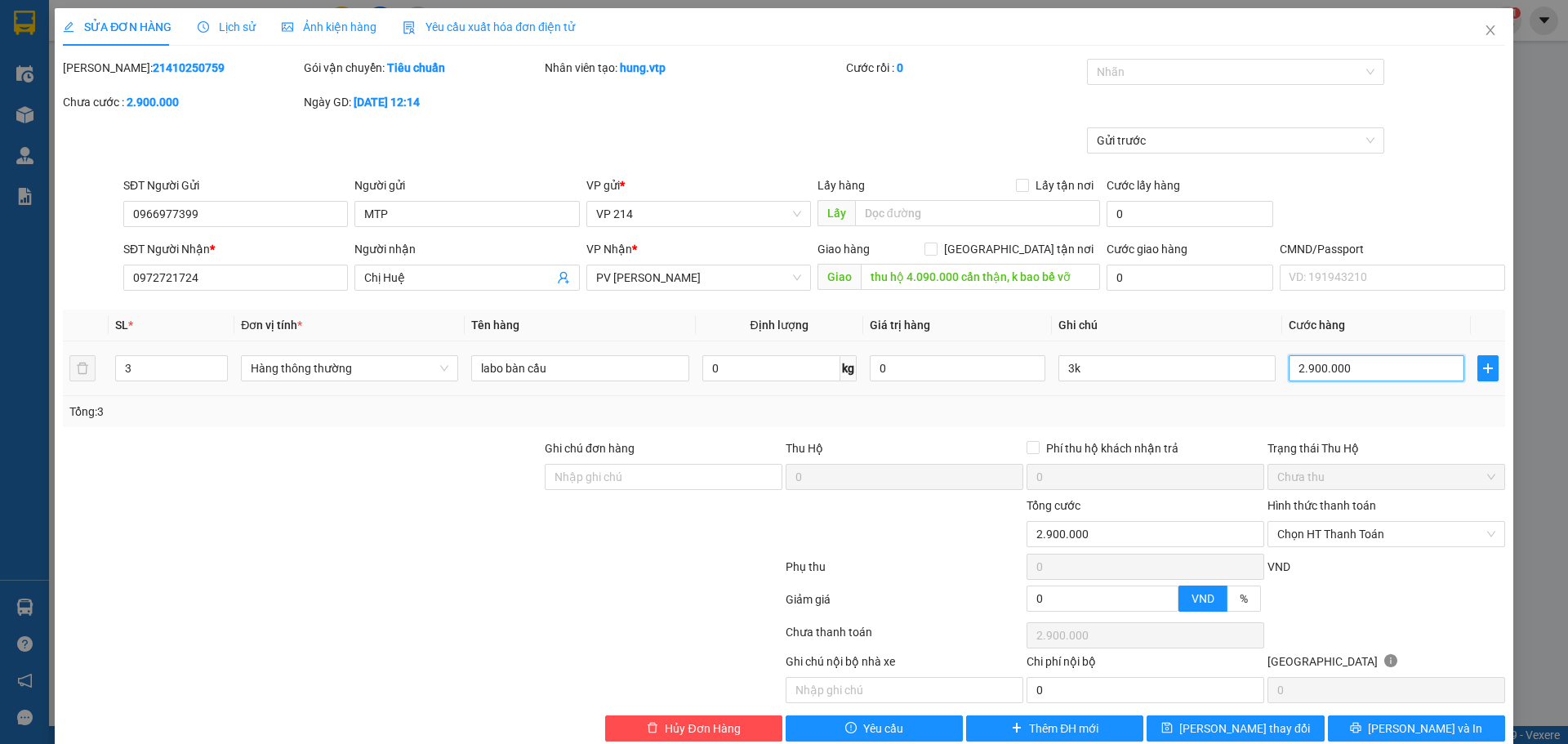
type input "290.000"
click at [1080, 363] on input "3k" at bounding box center [1167, 368] width 218 height 26
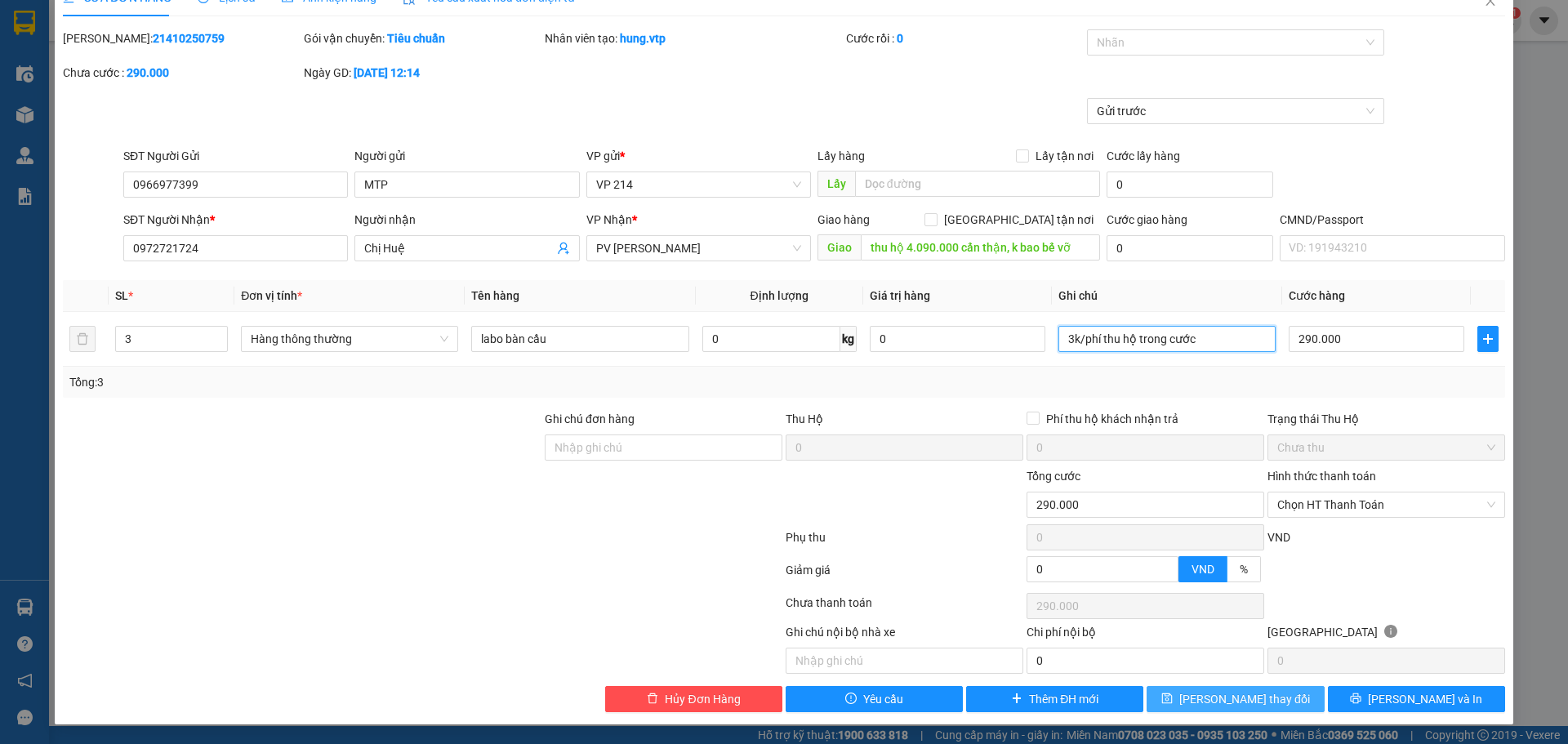
type input "3k/phí thu hộ trong cước"
click at [1276, 707] on button "[PERSON_NAME] thay đổi" at bounding box center [1235, 698] width 177 height 26
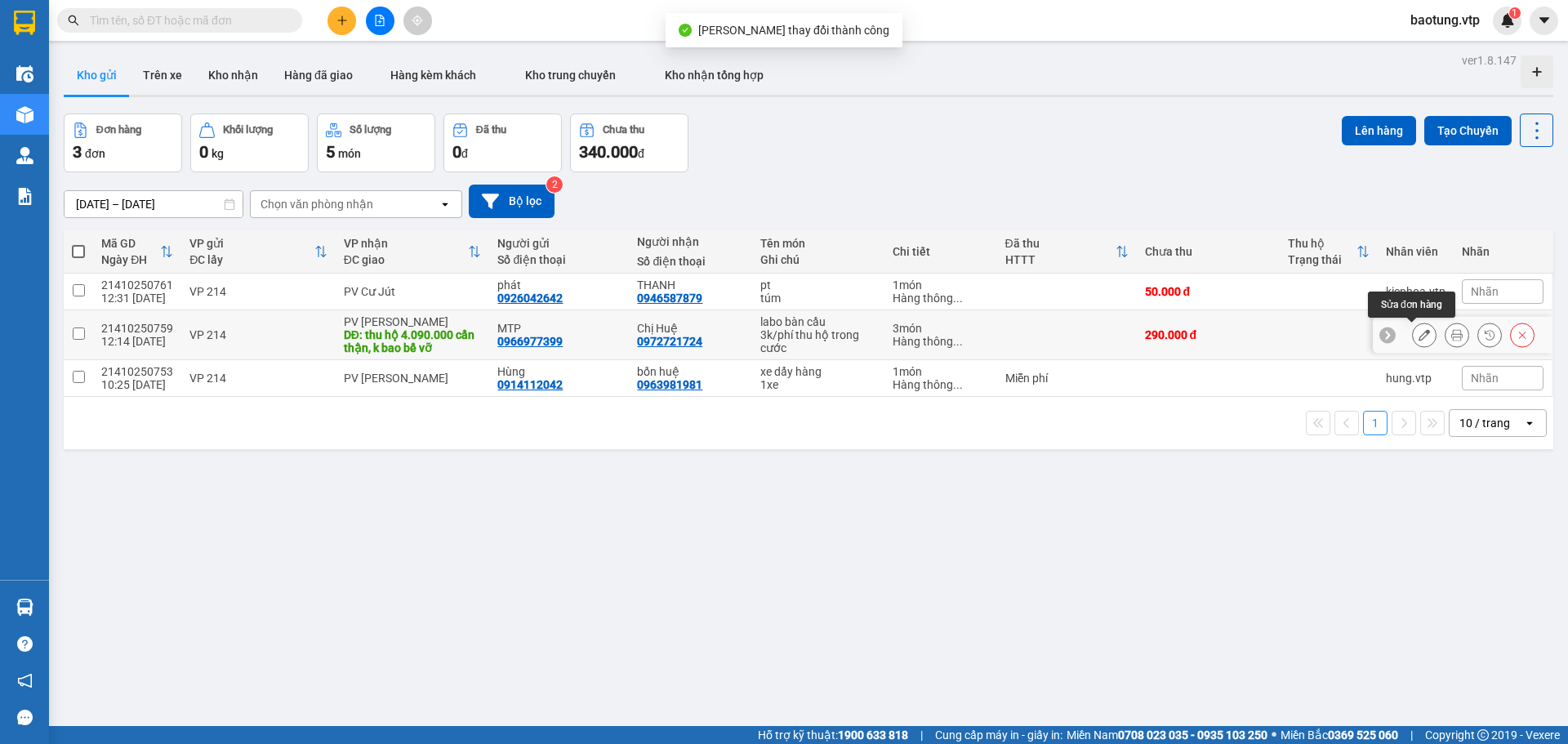
click at [1418, 329] on icon at bounding box center [1424, 334] width 12 height 12
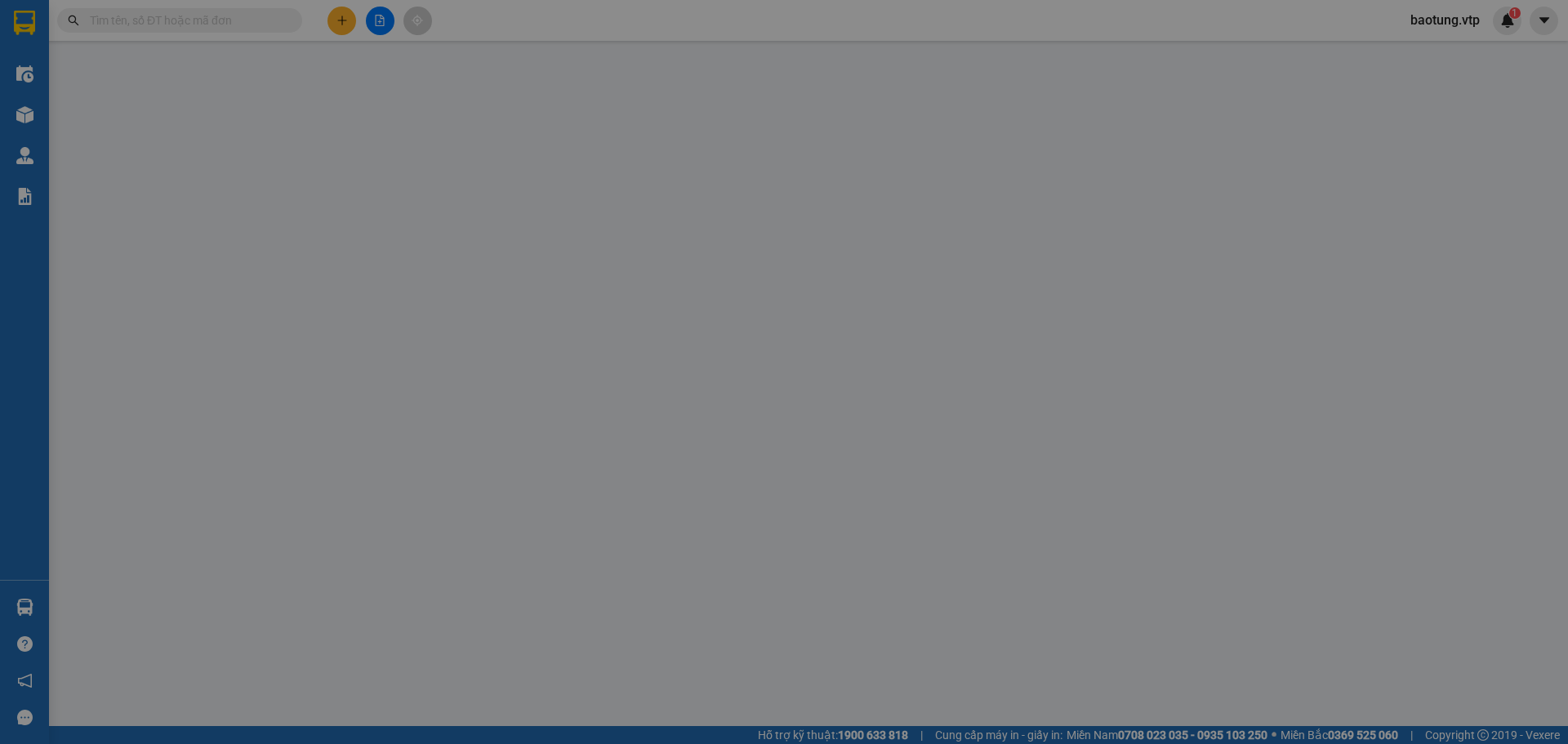
type input "0966977399"
type input "MTP"
type input "0972721724"
type input "Chị Huệ"
type input "thu hộ 4.090.000 cẩn thận, k bao bể vỡ"
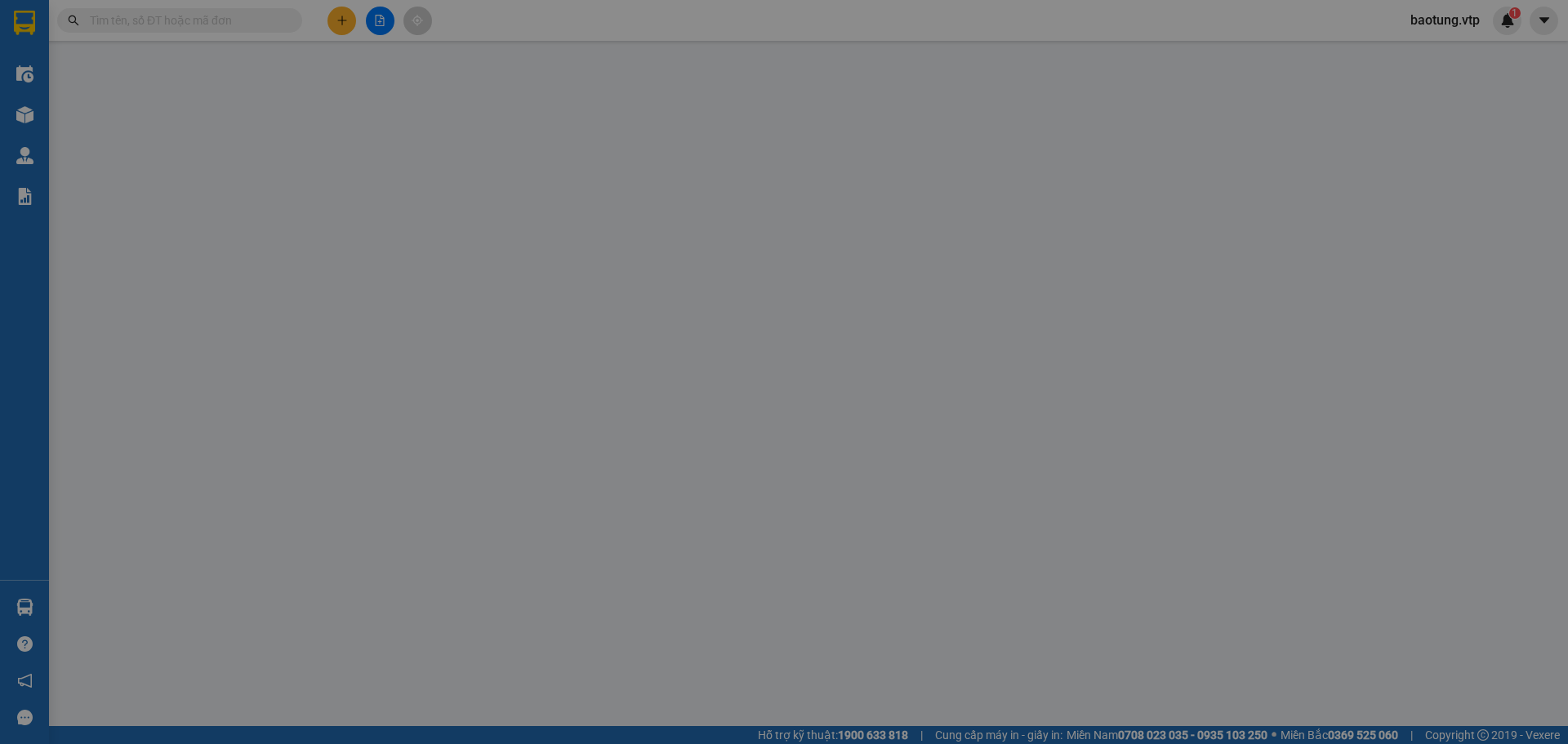
type input "0"
type input "290.000"
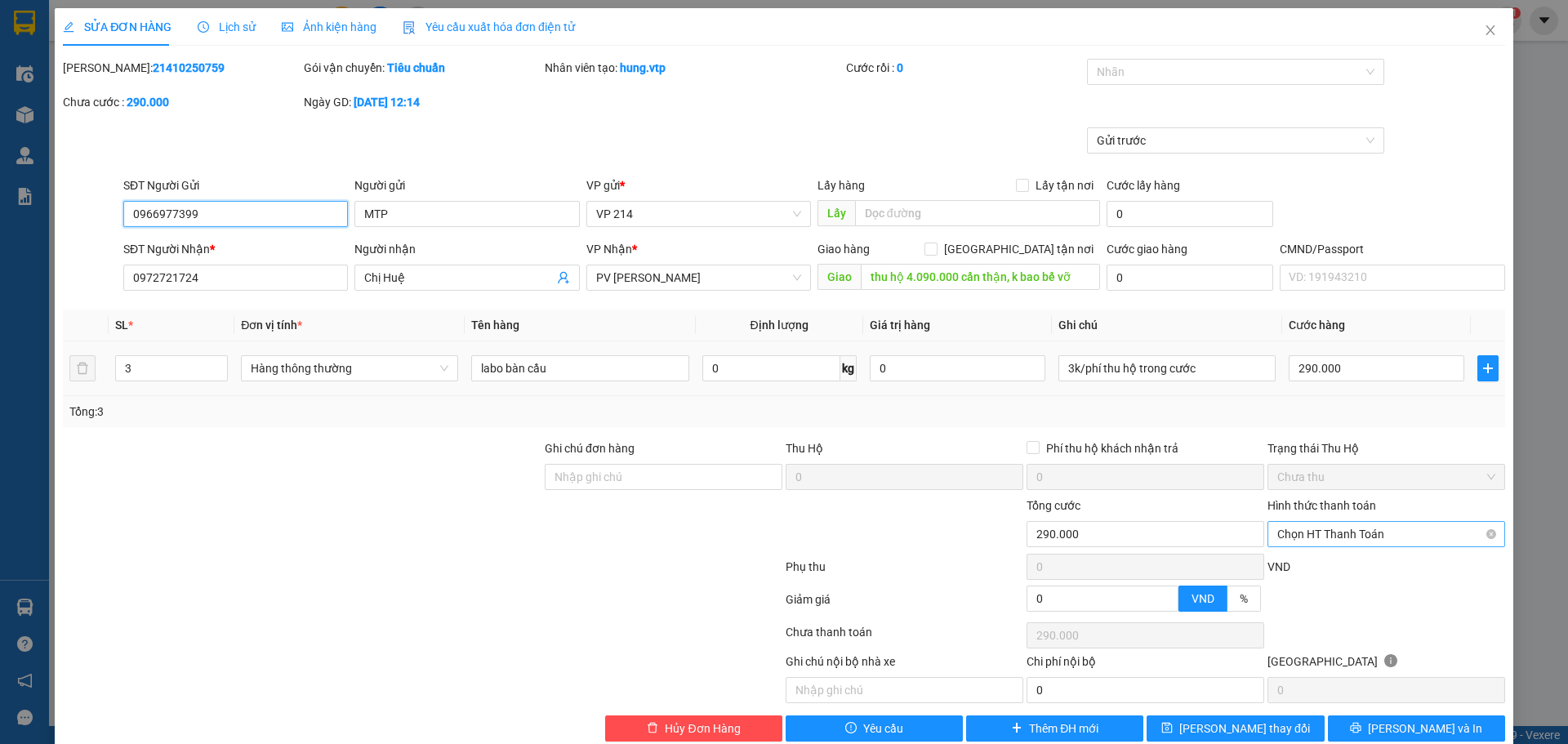
click at [1387, 534] on span "Chọn HT Thanh Toán" at bounding box center [1385, 534] width 218 height 24
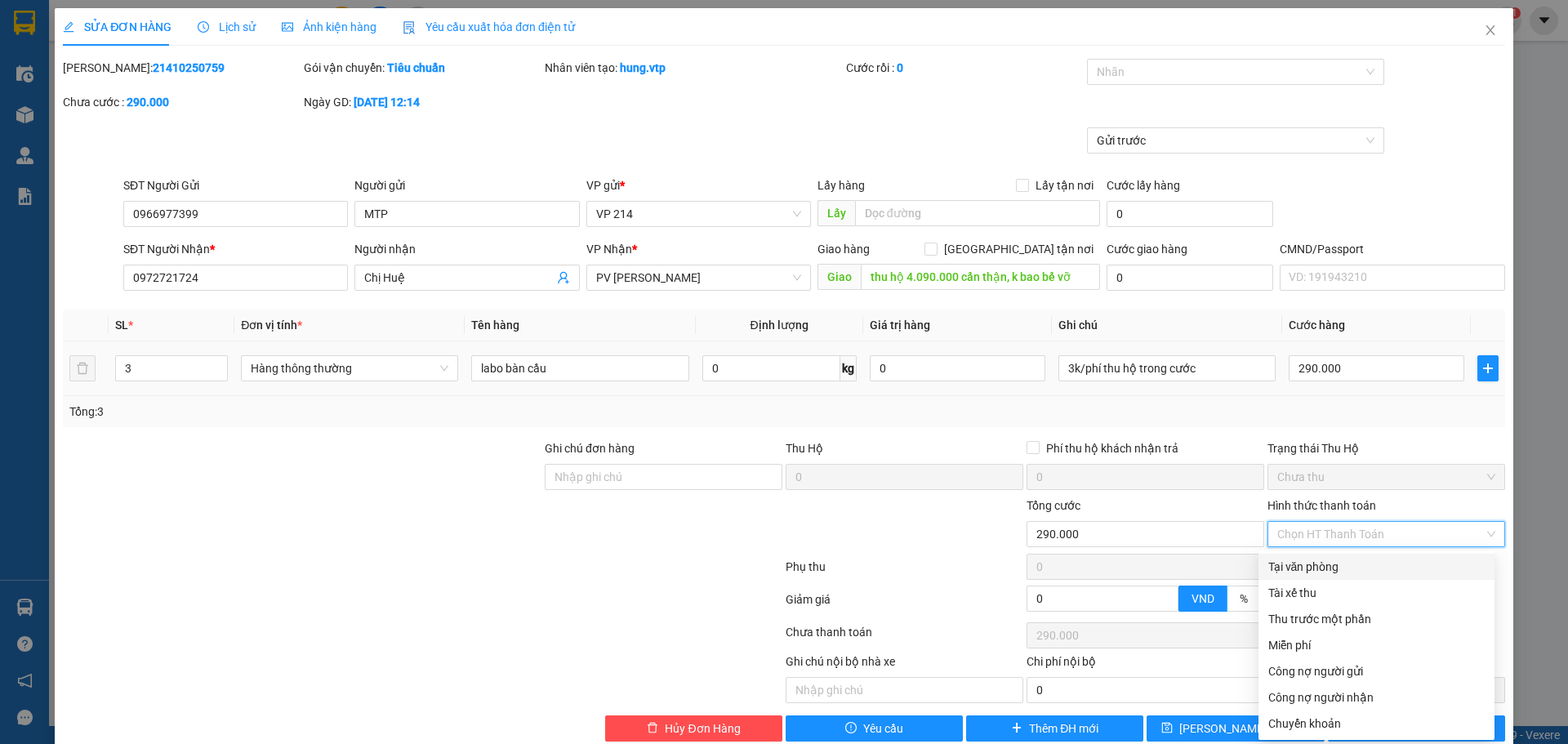
click at [1336, 560] on div "Tại văn phòng" at bounding box center [1376, 567] width 217 height 18
type input "0"
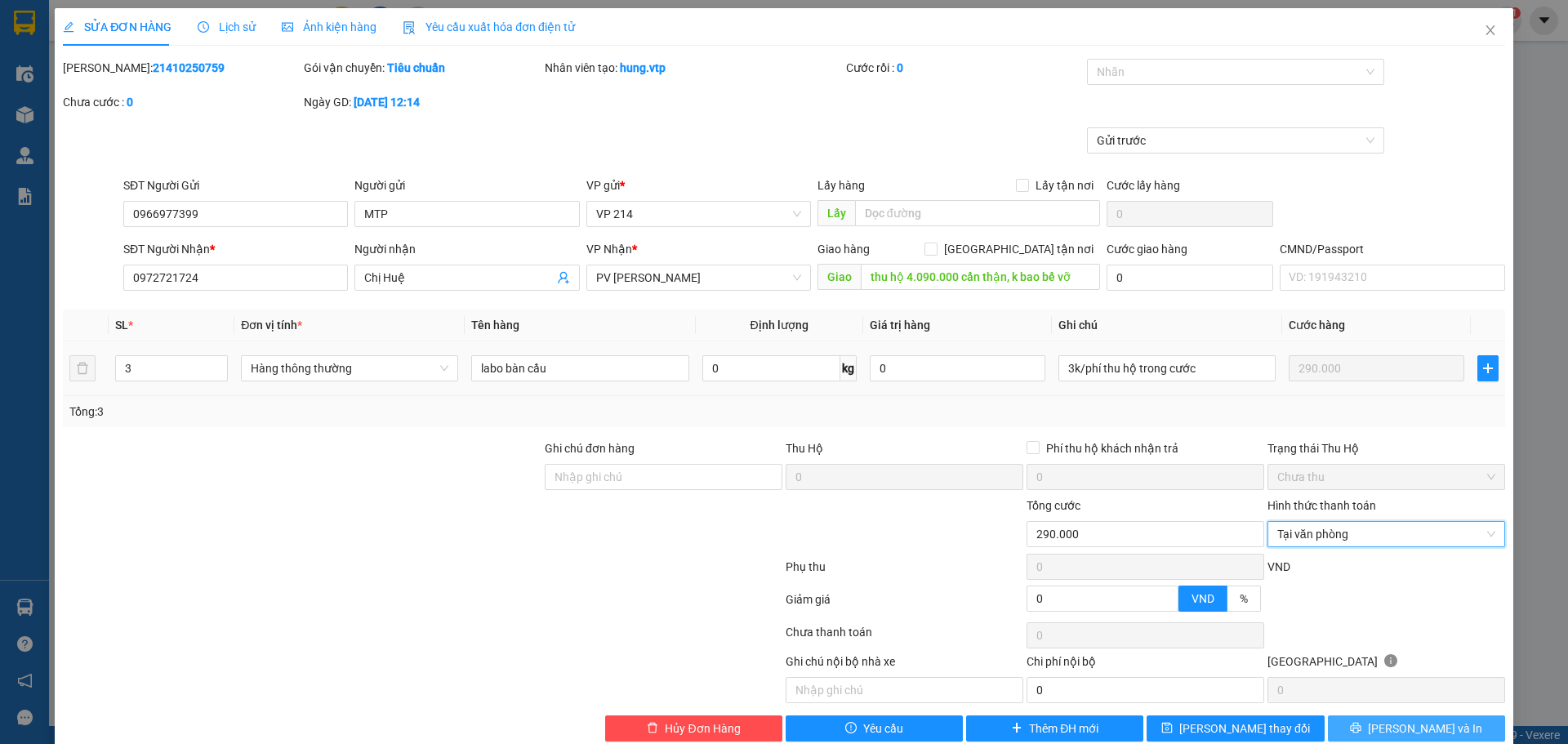
click at [1424, 733] on span "[PERSON_NAME] và In" at bounding box center [1425, 728] width 115 height 18
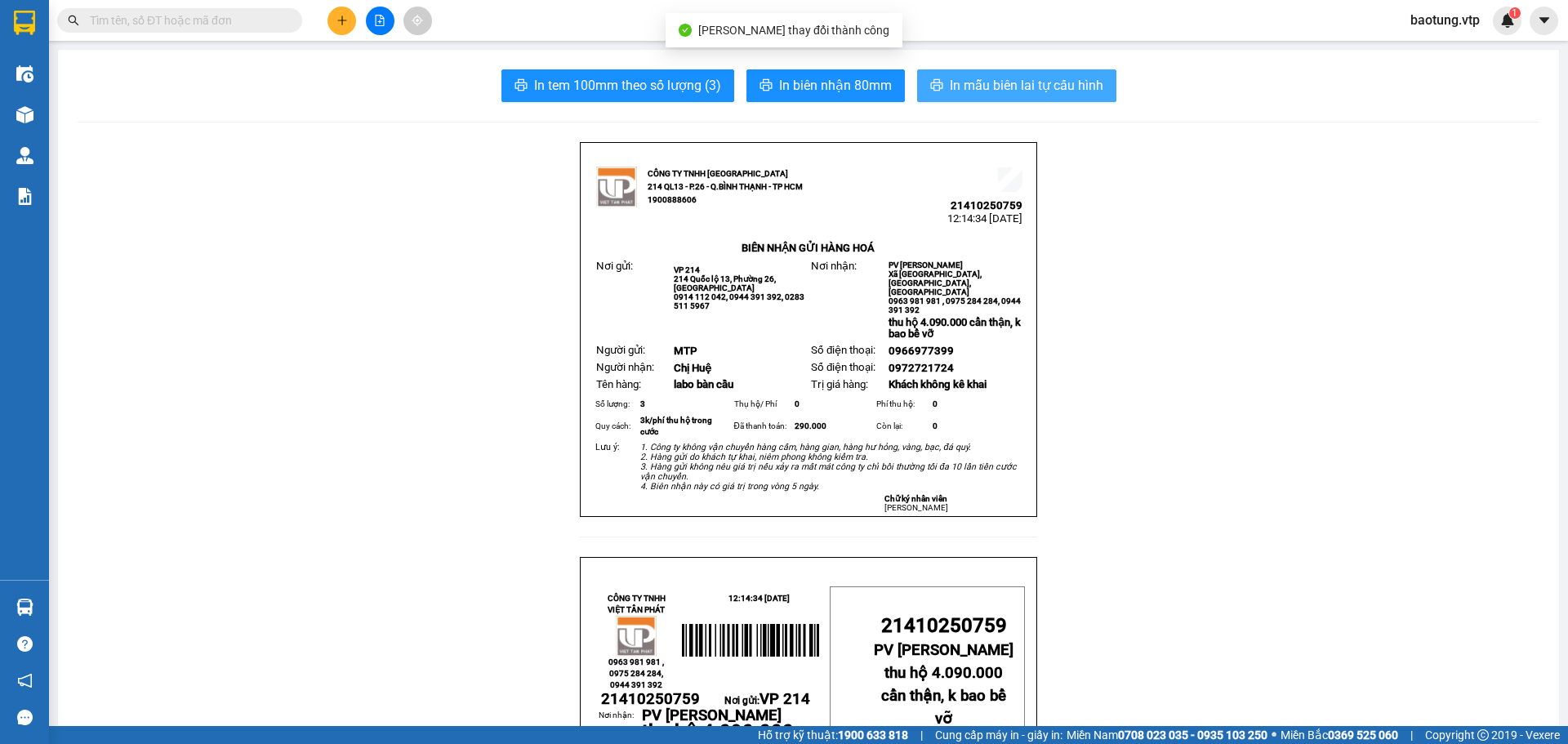
click at [973, 81] on span "In mẫu biên lai tự cấu hình" at bounding box center [1026, 85] width 153 height 21
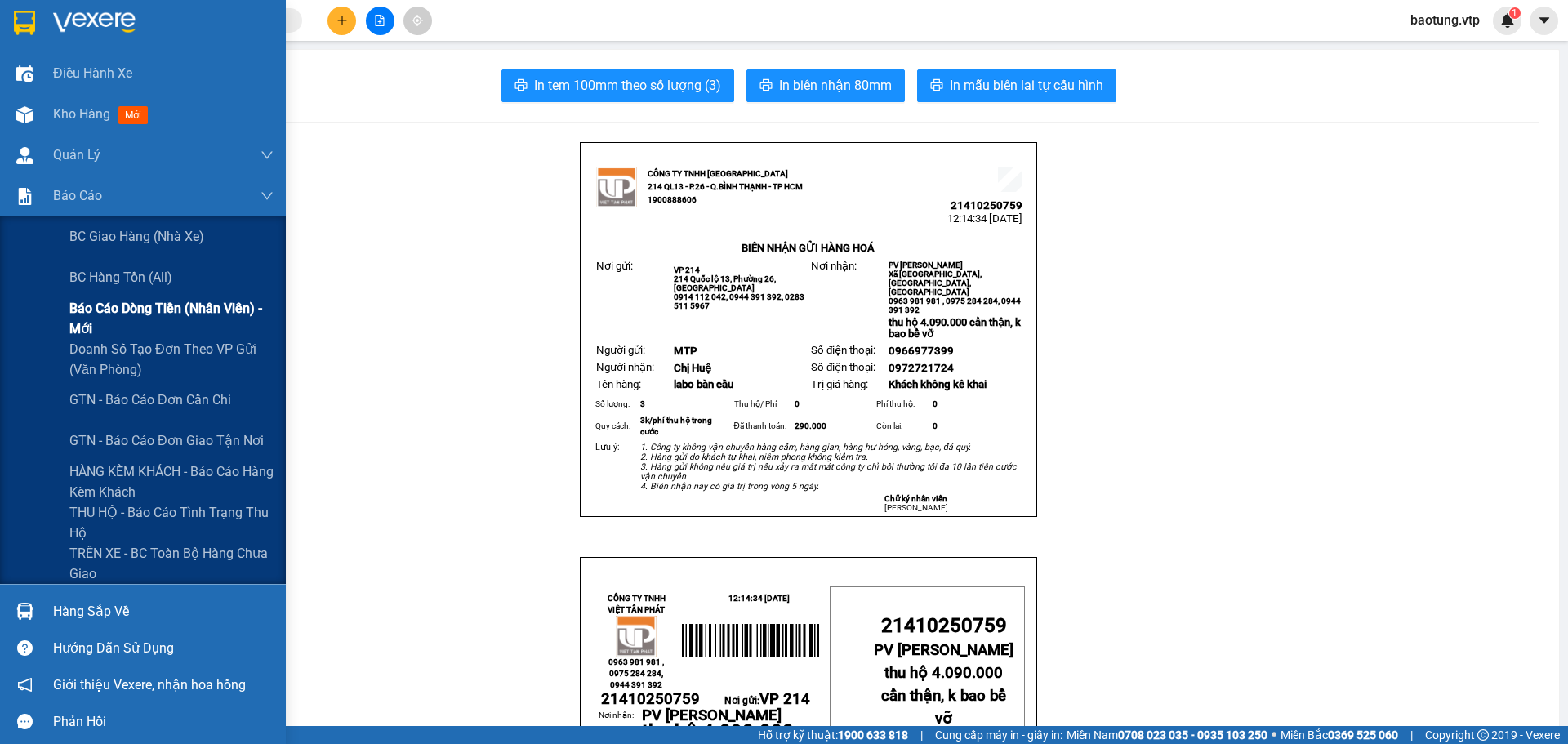
click at [128, 323] on span "Báo cáo dòng tiền (nhân viên) - mới" at bounding box center [172, 319] width 204 height 41
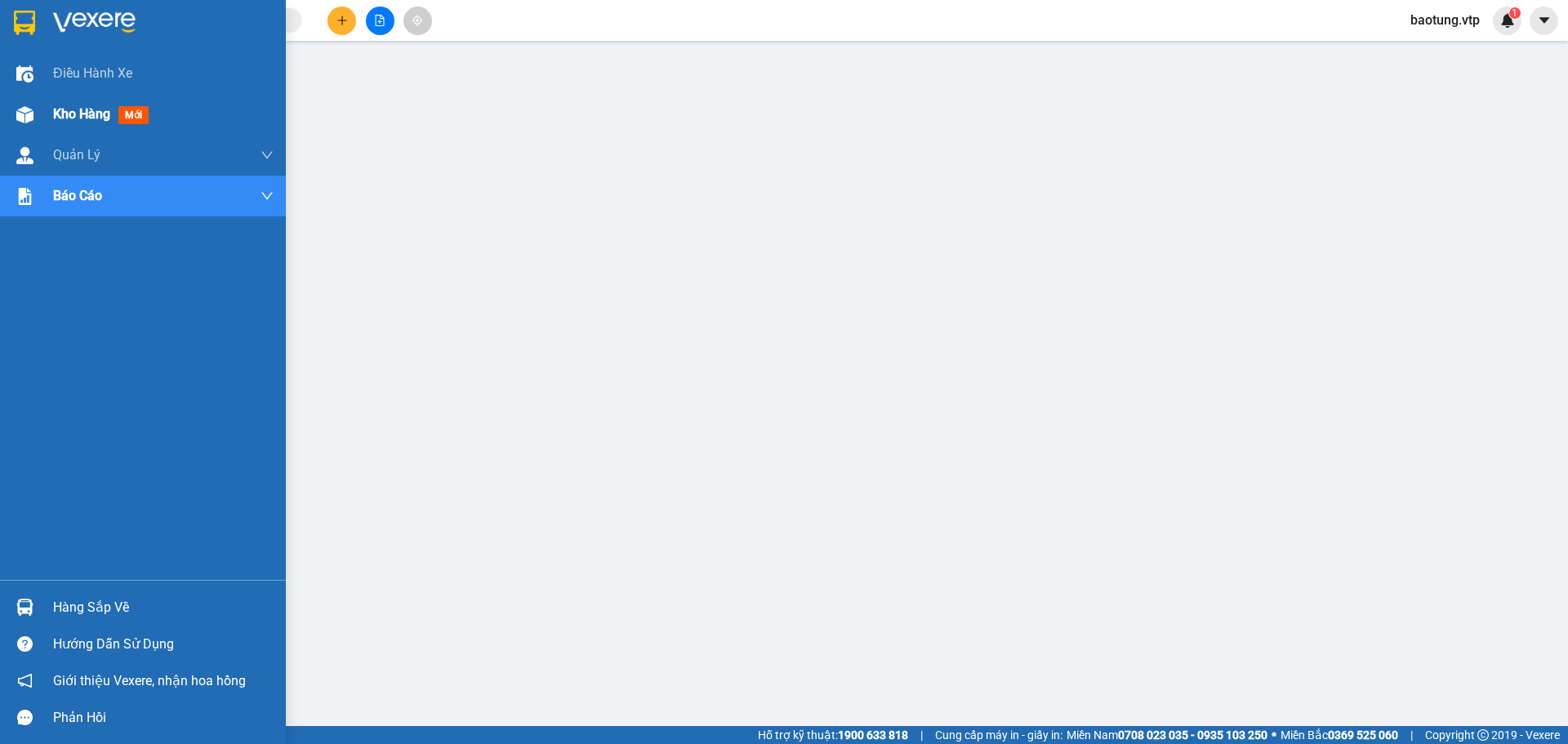
click at [46, 110] on div "Kho hàng mới" at bounding box center [142, 115] width 286 height 41
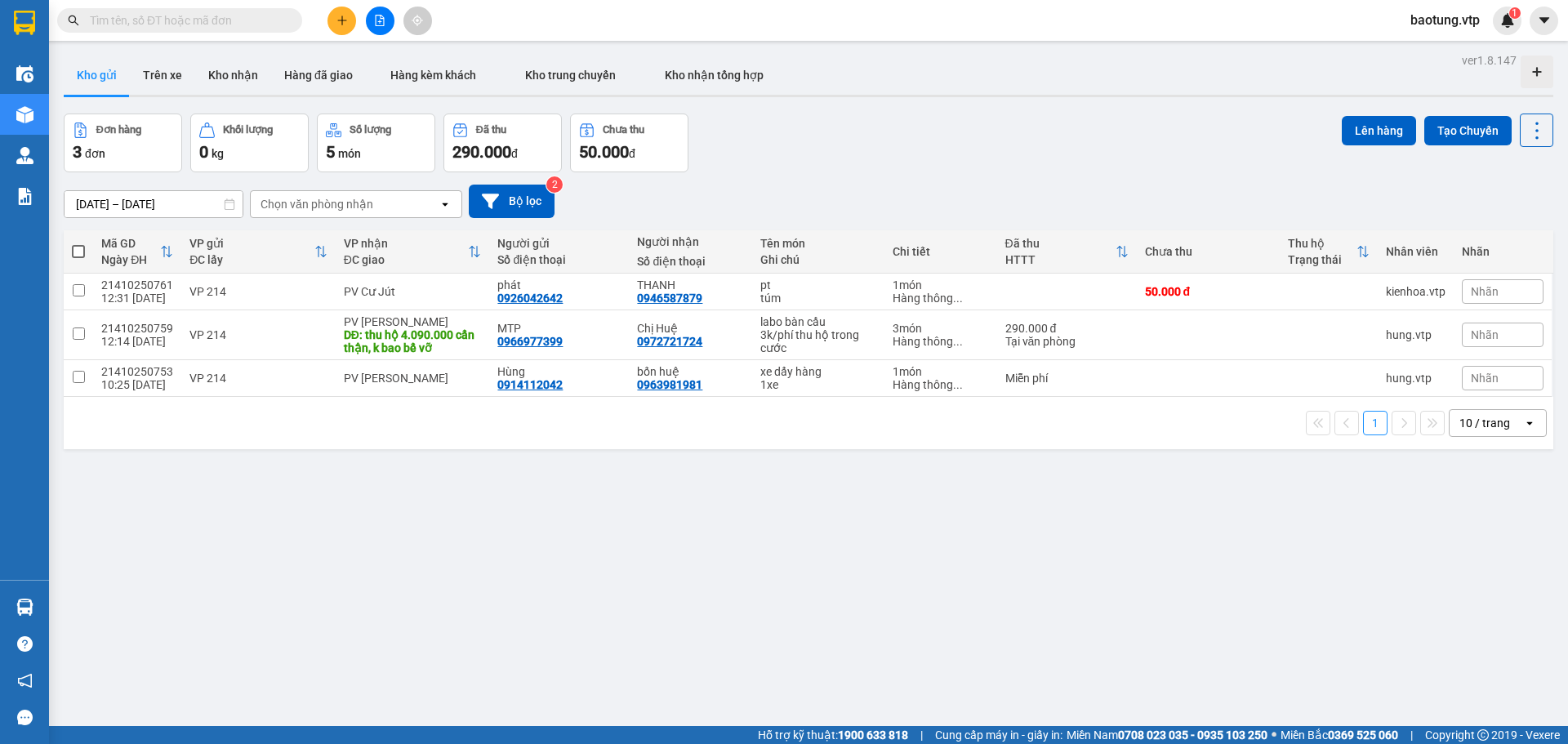
click at [338, 23] on icon "plus" at bounding box center [342, 20] width 12 height 12
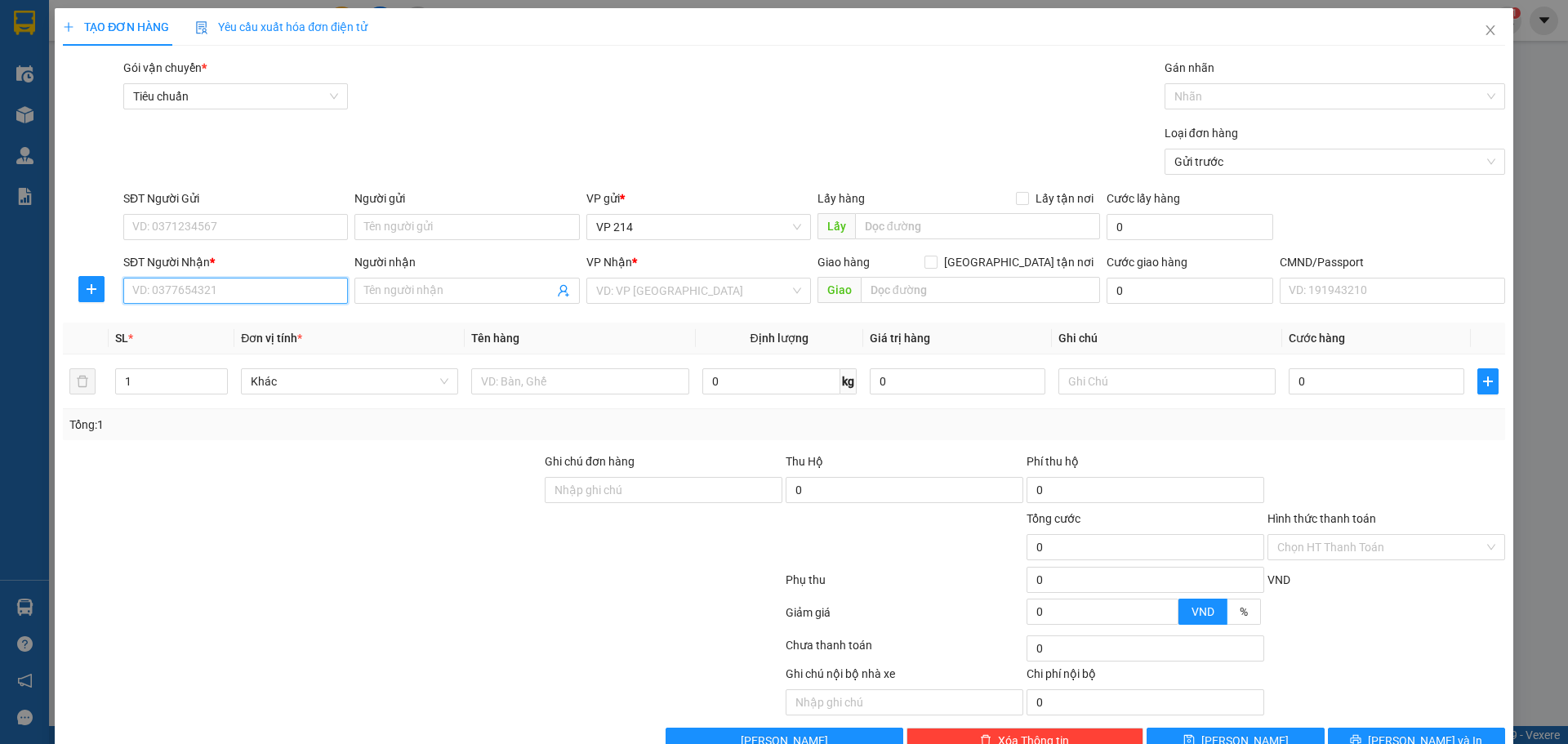
click at [162, 298] on input "SĐT Người Nhận *" at bounding box center [236, 290] width 225 height 26
type input "000000000000"
type input "citi"
type input "gn"
drag, startPoint x: 575, startPoint y: 290, endPoint x: 587, endPoint y: 292, distance: 12.2
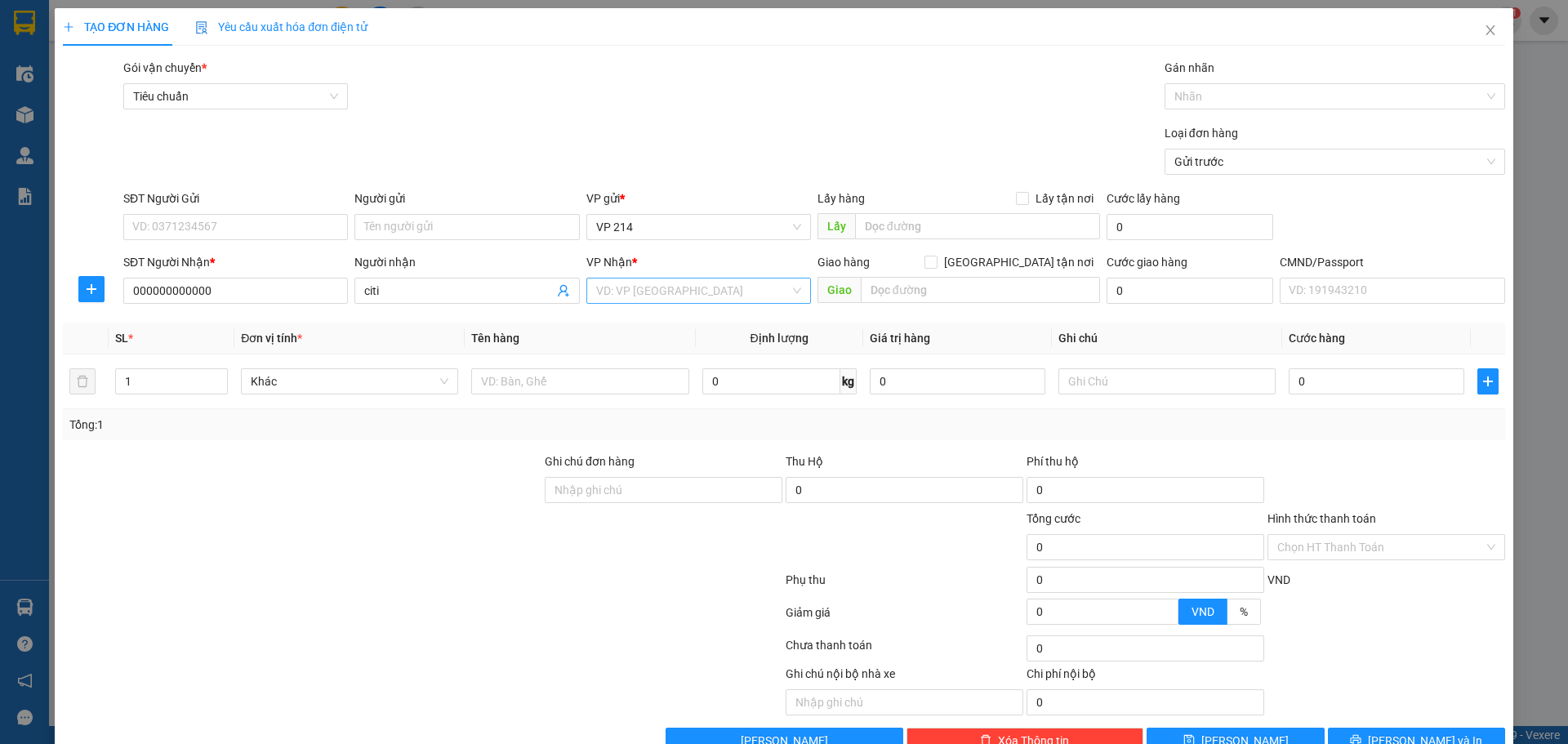
click at [586, 291] on div "SĐT Người Nhận * 000000000000 Người nhận citi VP Nhận * VD: VP Sài Gòn Giao hàn…" at bounding box center [814, 282] width 1388 height 57
click at [587, 292] on div "VD: VP [GEOGRAPHIC_DATA]" at bounding box center [698, 290] width 225 height 26
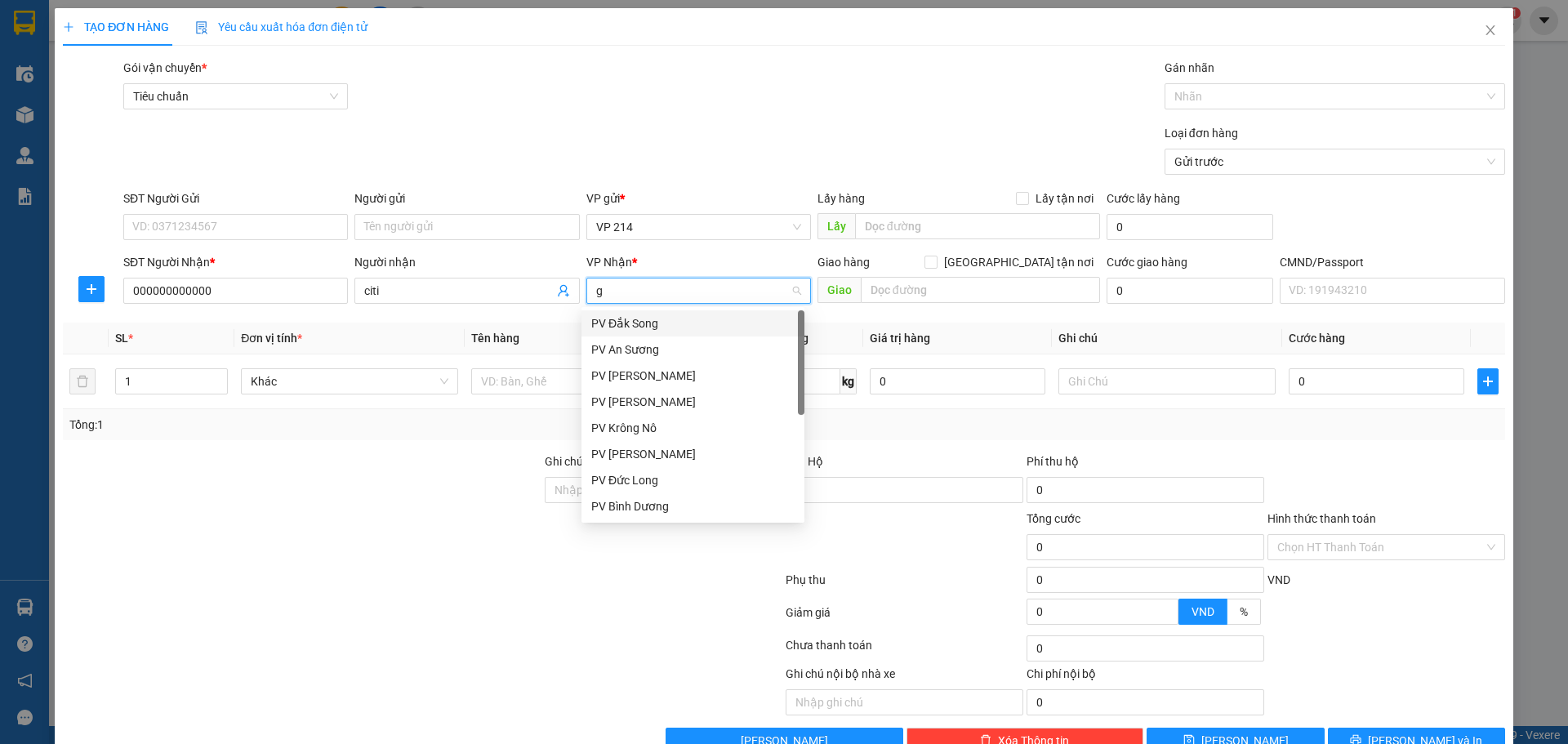
type input "gn"
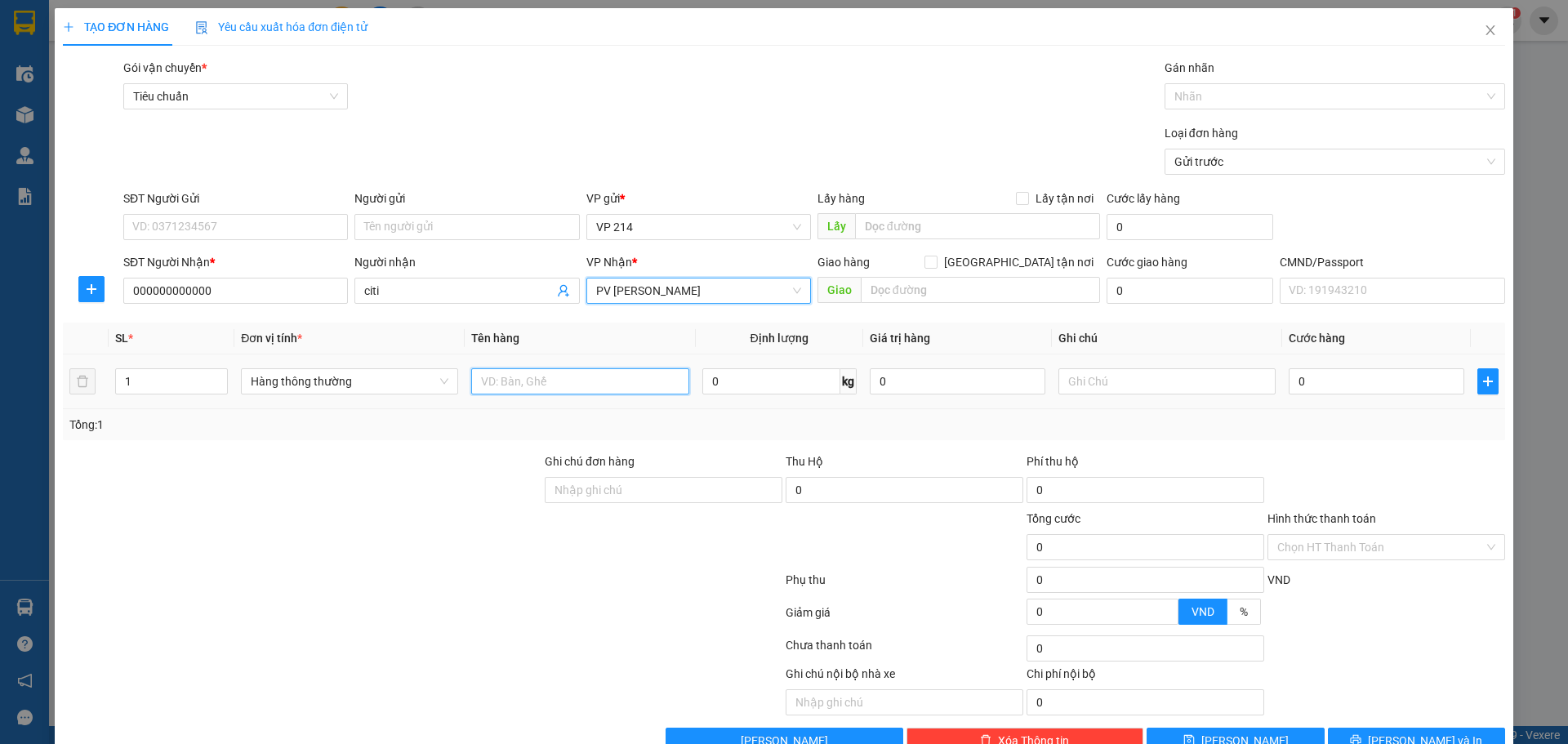
click at [590, 392] on input "text" at bounding box center [579, 381] width 218 height 26
type input "bp"
click at [1324, 384] on input "0" at bounding box center [1376, 381] width 176 height 26
type input "8"
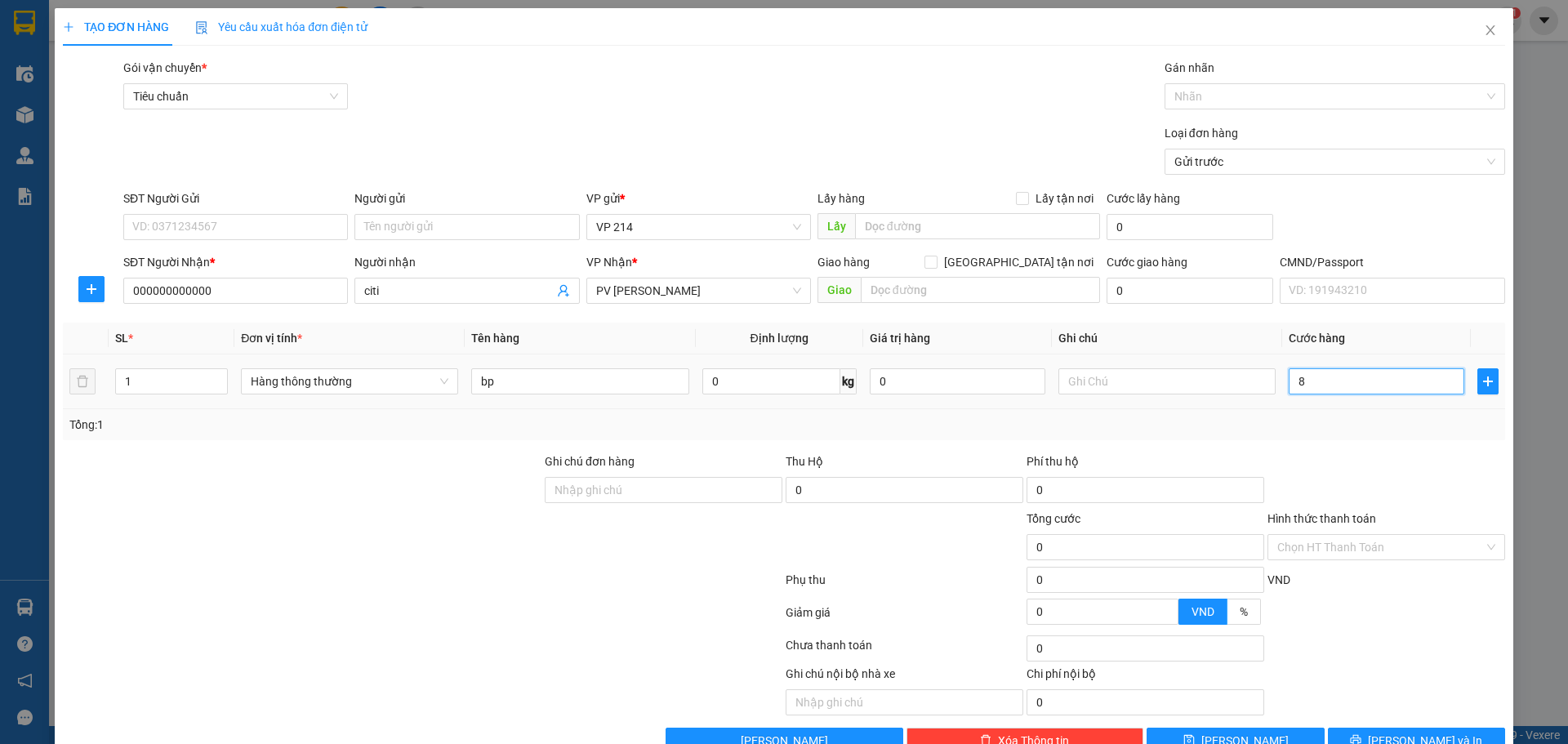
type input "8"
type input "80"
type input "80.000"
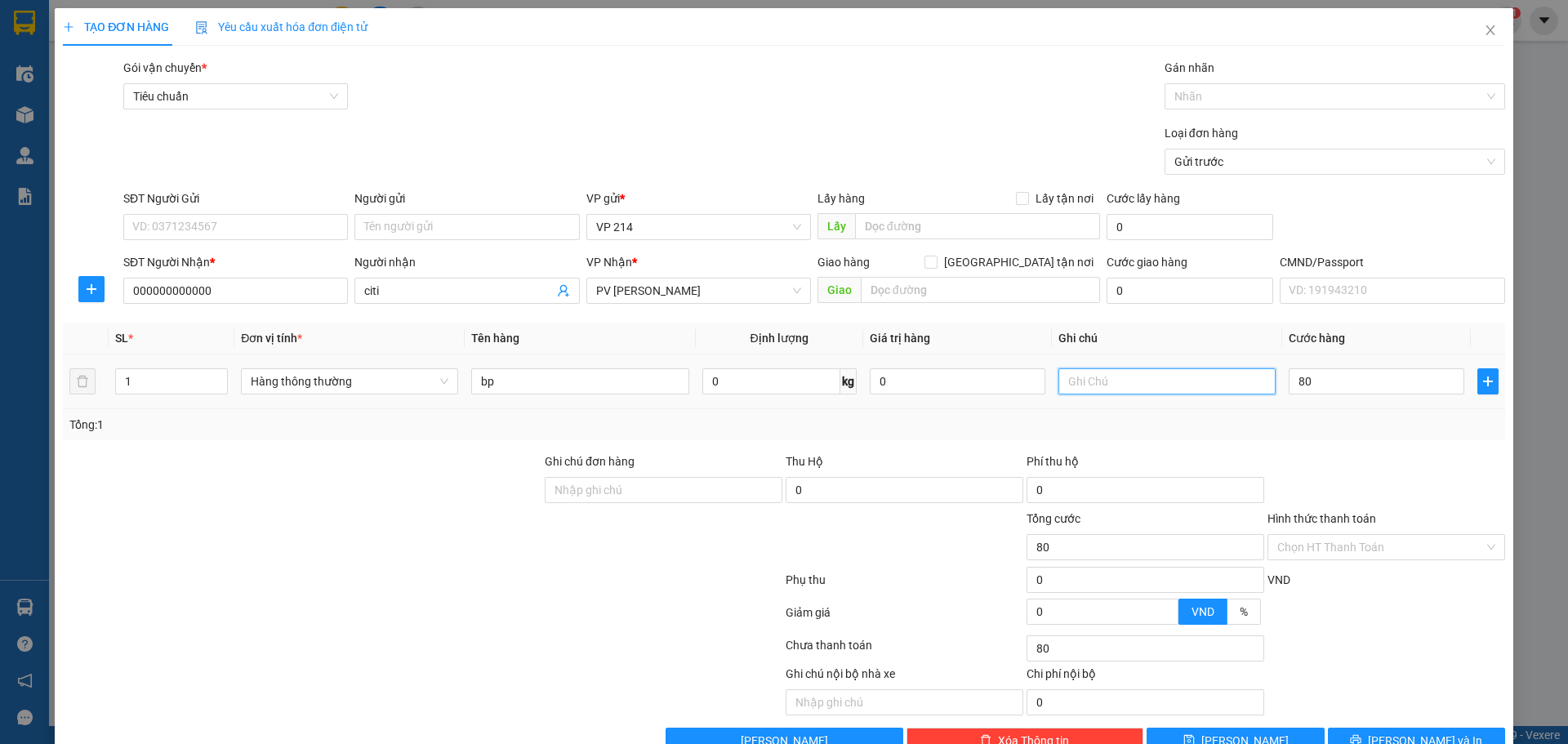
type input "80.000"
click at [1152, 383] on input "text" at bounding box center [1167, 381] width 218 height 26
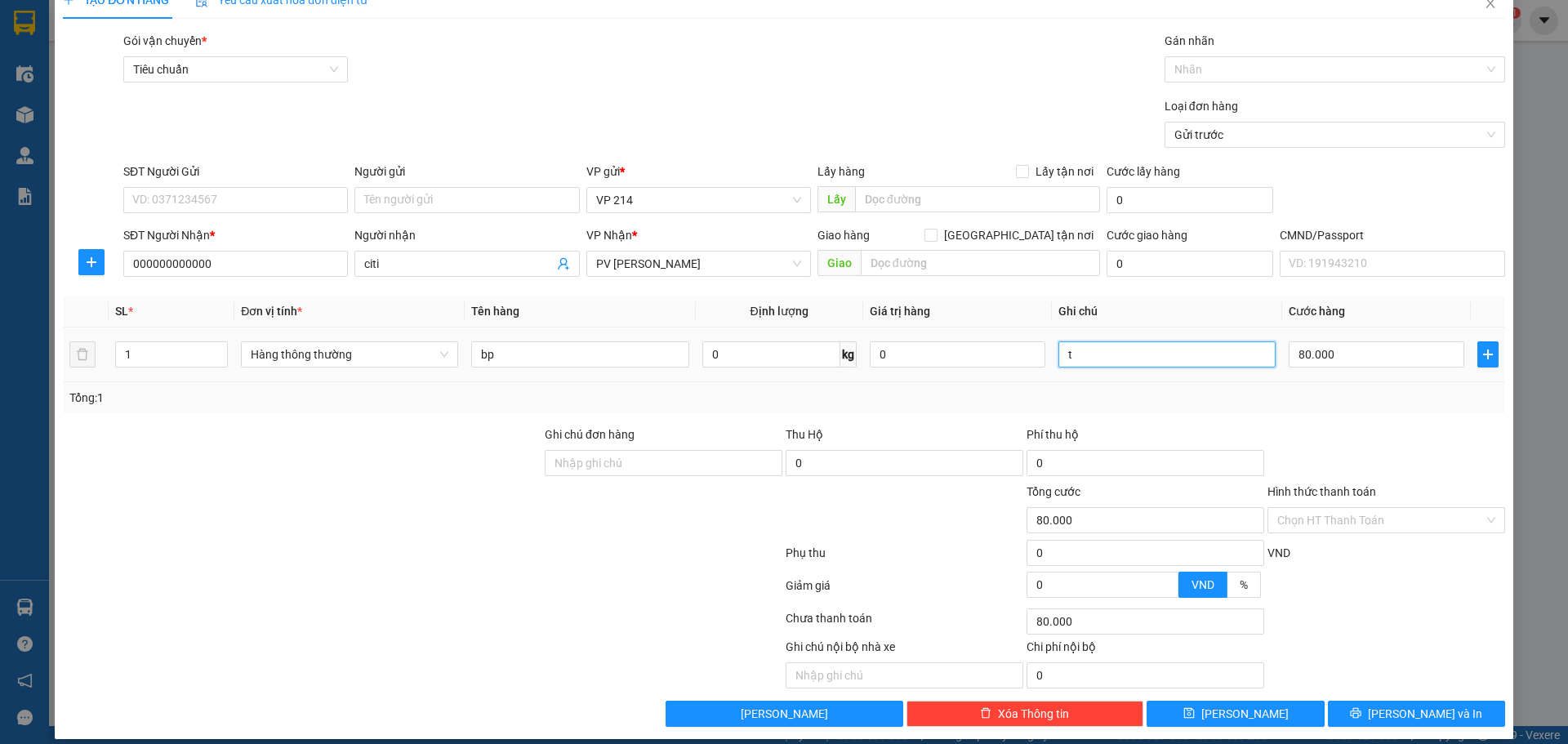
scroll to position [42, 0]
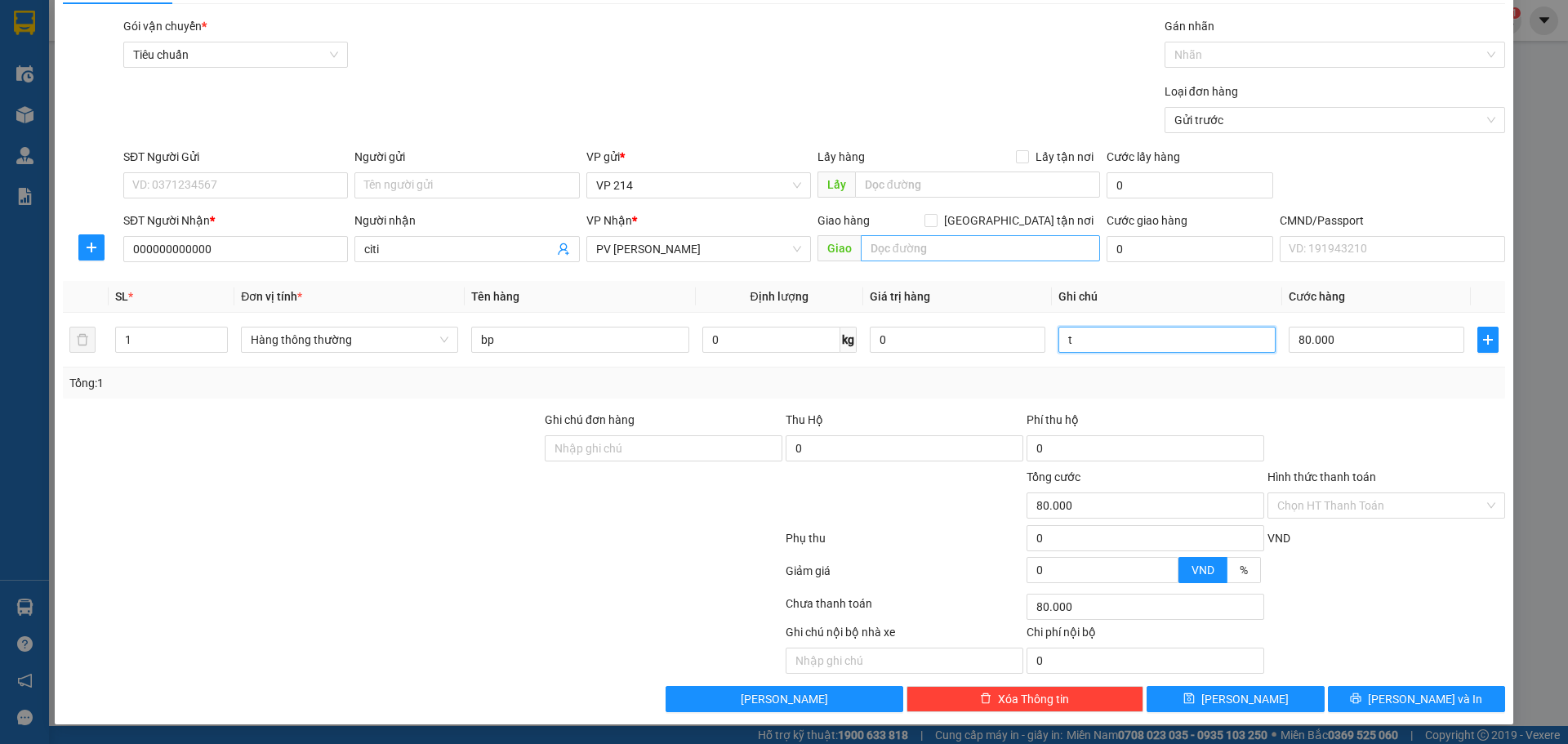
type input "t"
click at [968, 242] on input "text" at bounding box center [980, 248] width 239 height 26
type input "gtn"
click at [936, 219] on input "[GEOGRAPHIC_DATA] tận nơi" at bounding box center [930, 219] width 12 height 12
checkbox input "true"
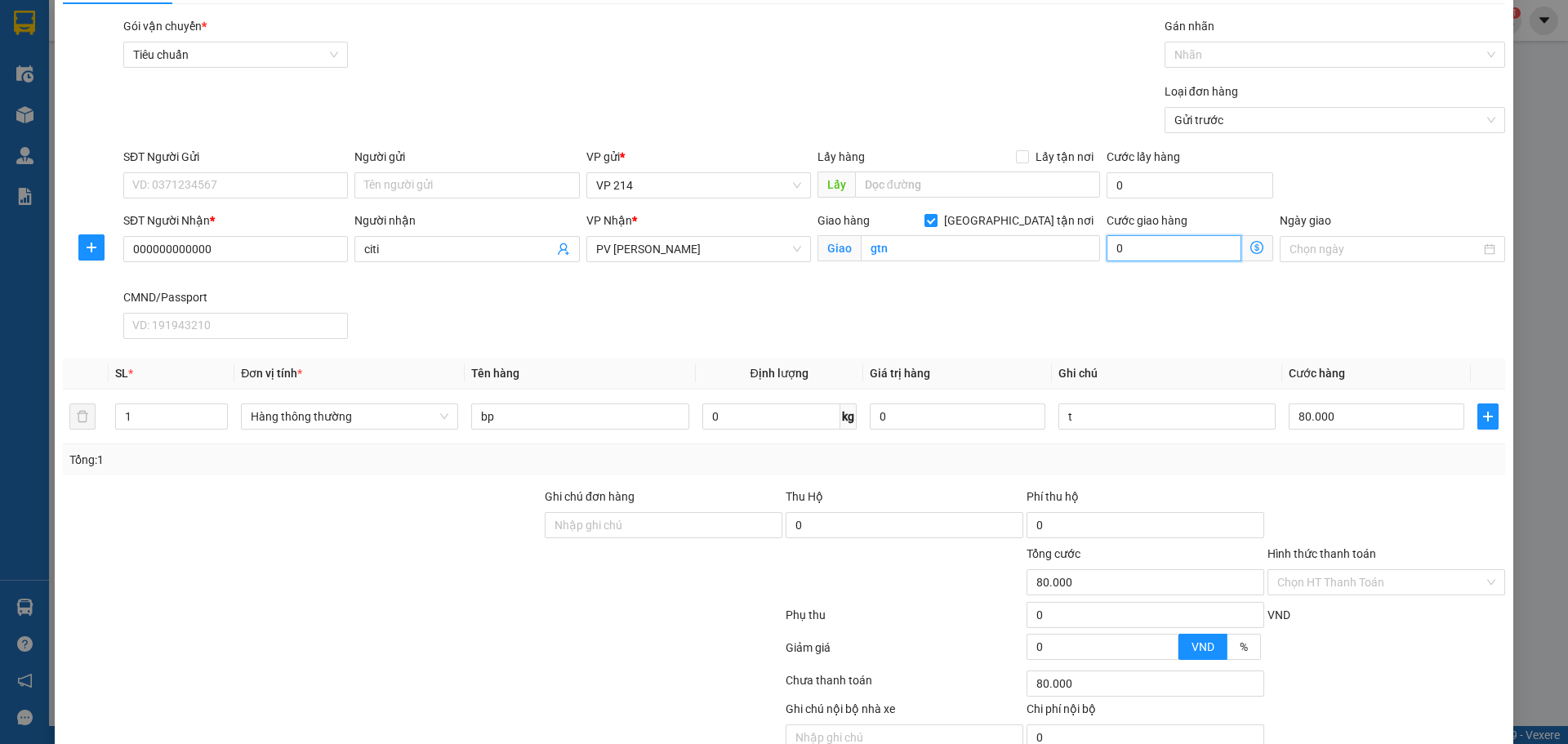
click at [1170, 252] on input "0" at bounding box center [1174, 248] width 134 height 26
type input "80.004"
type input "4"
type input "80.040"
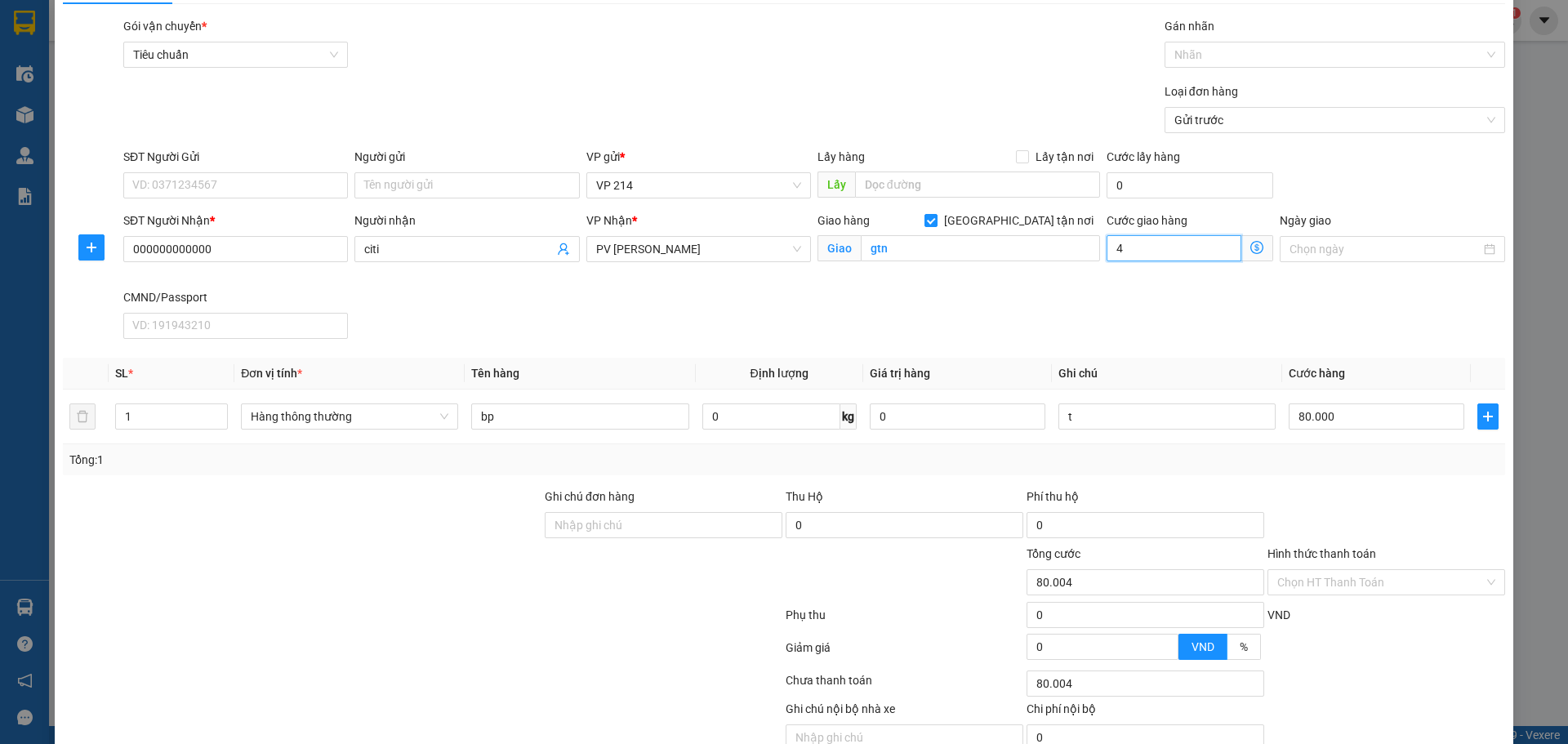
type input "80.040"
type input "40"
type input "80.400"
type input "400"
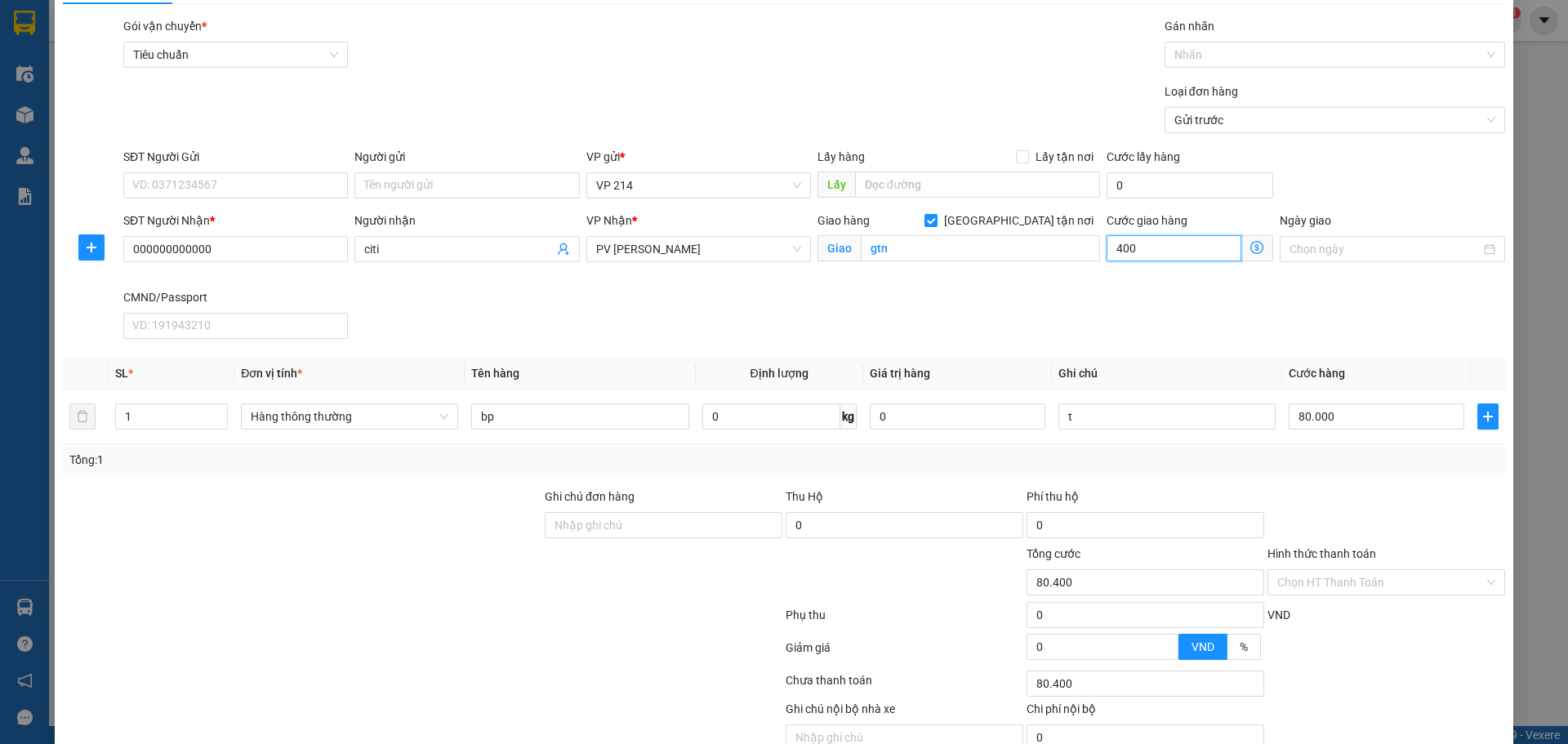
type input "84.000"
type input "4.000"
type input "120.000"
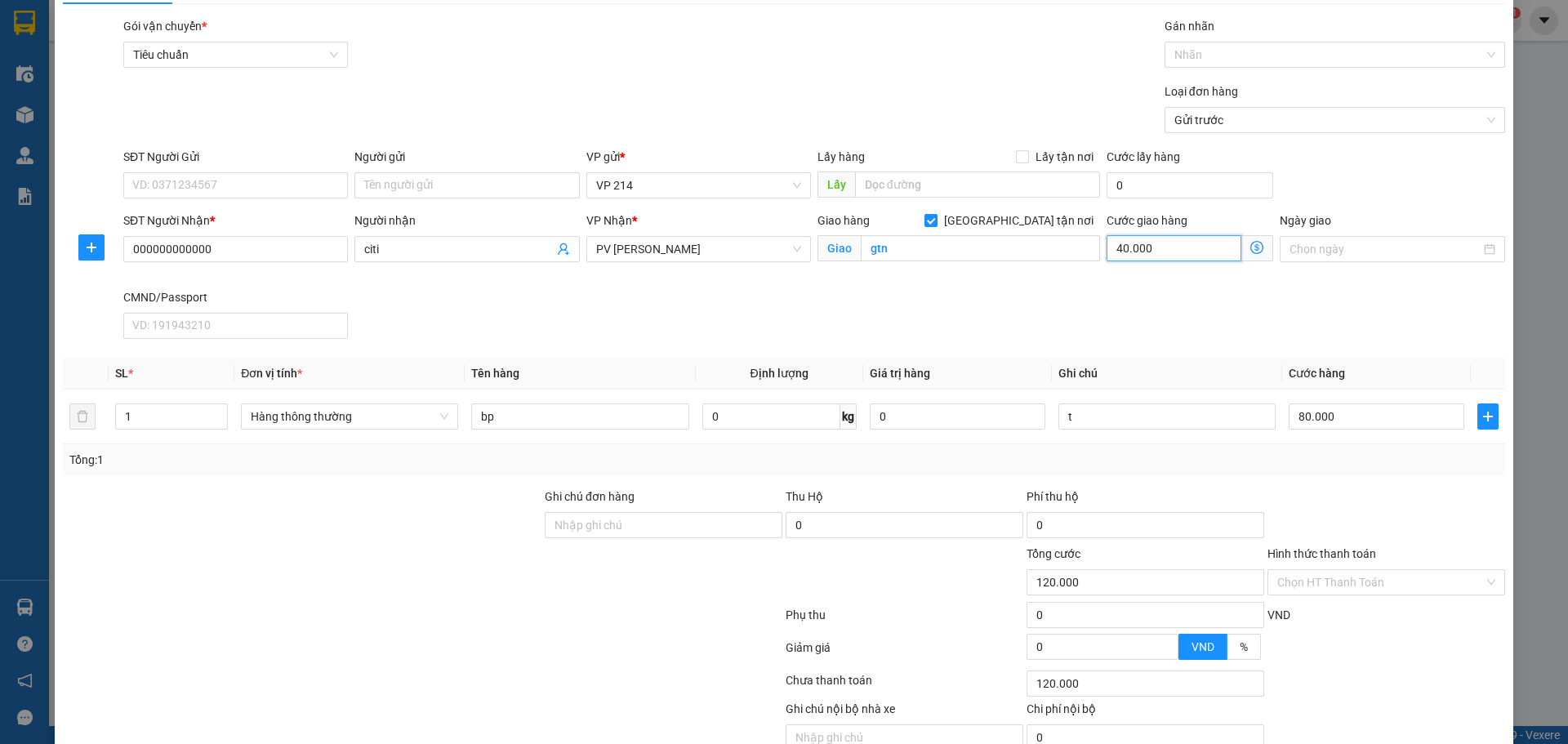
type input "40.000"
click at [1321, 410] on input "80.000" at bounding box center [1376, 415] width 176 height 26
type input "4"
type input "40.004"
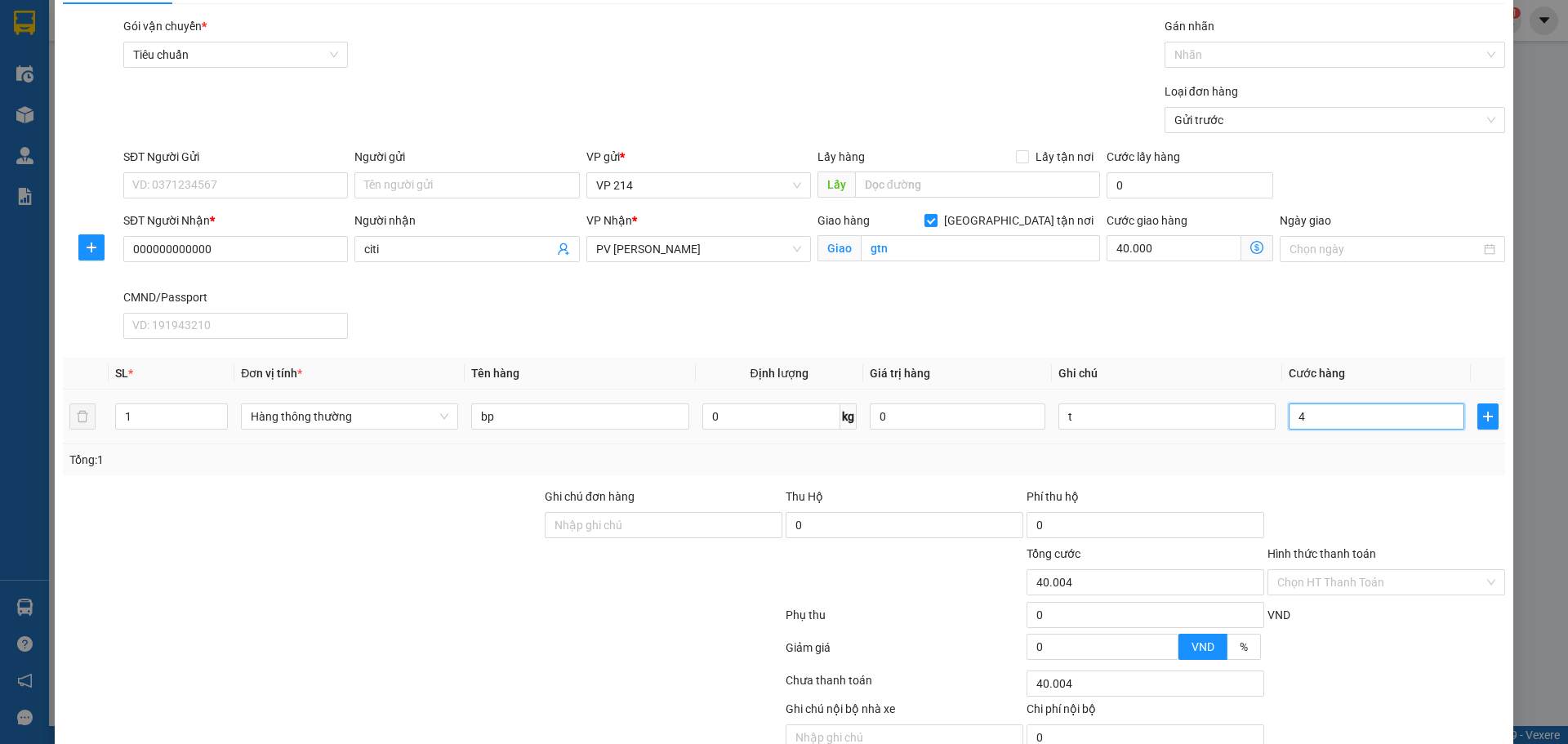
type input "40"
type input "40.040"
type input "400"
type input "40.400"
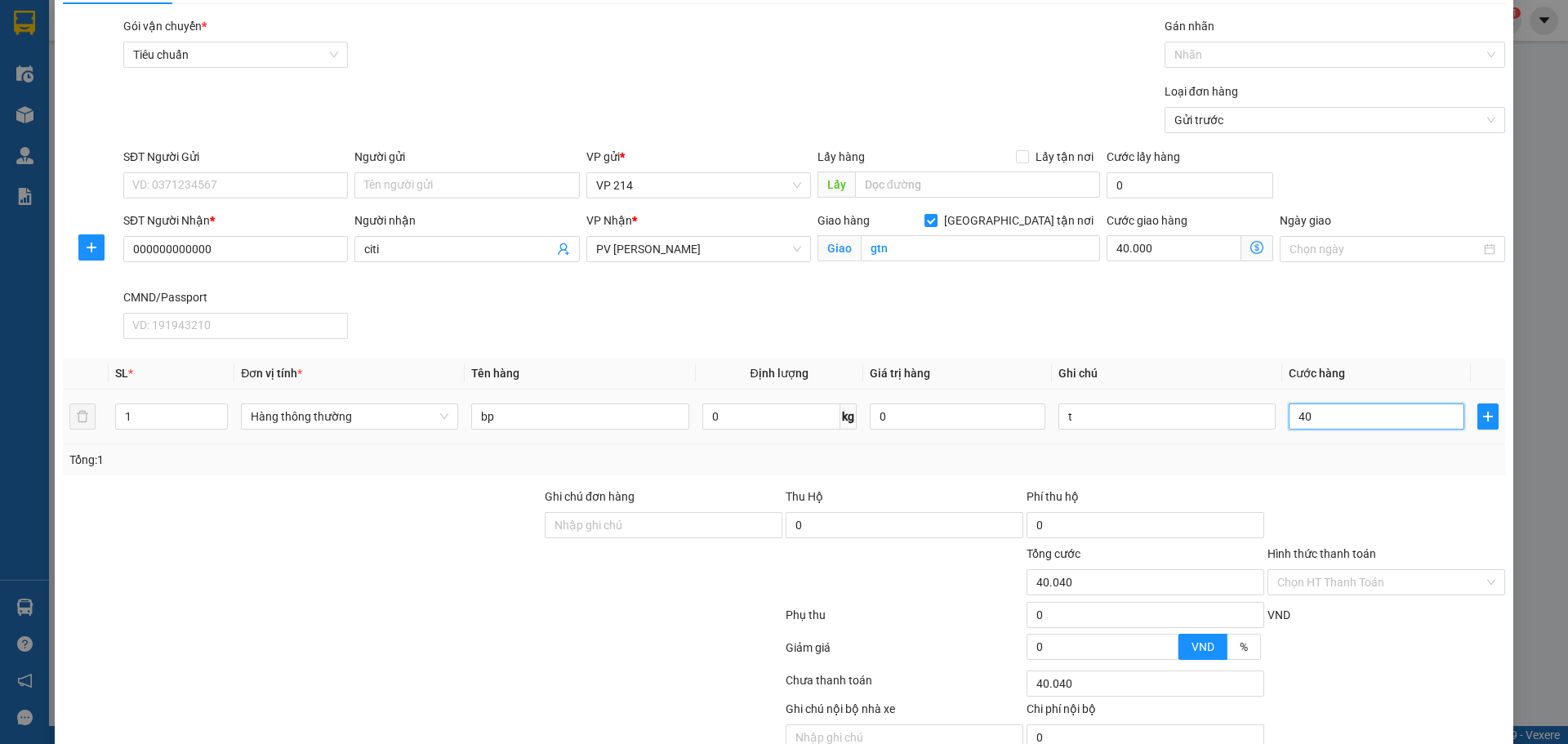
type input "40.400"
type input "4.000"
type input "44.000"
type input "40.000"
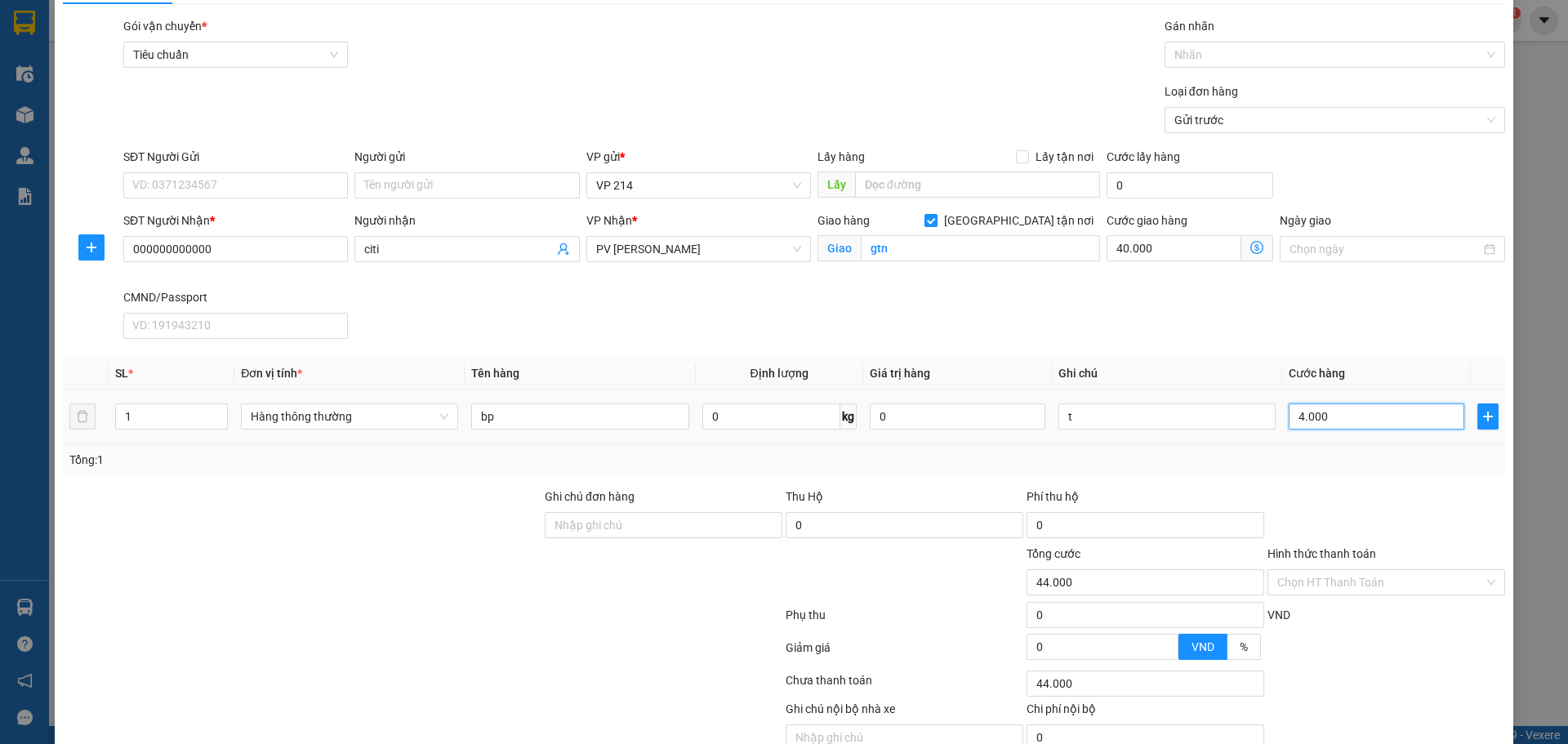
type input "80.000"
type input "40.000"
click at [1331, 458] on div "Tổng: 1" at bounding box center [784, 459] width 1429 height 18
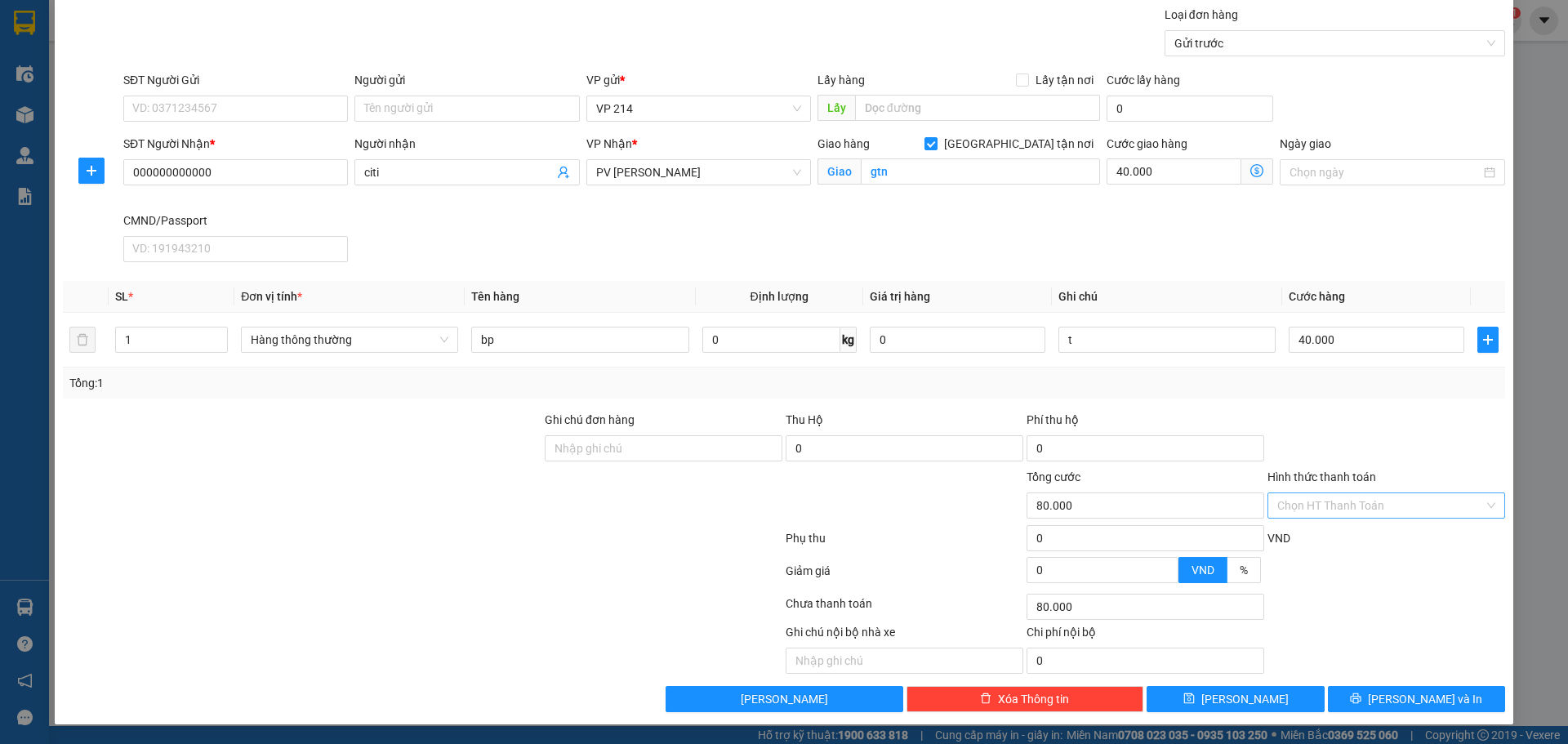
click at [1351, 504] on input "Hình thức thanh toán" at bounding box center [1380, 505] width 207 height 24
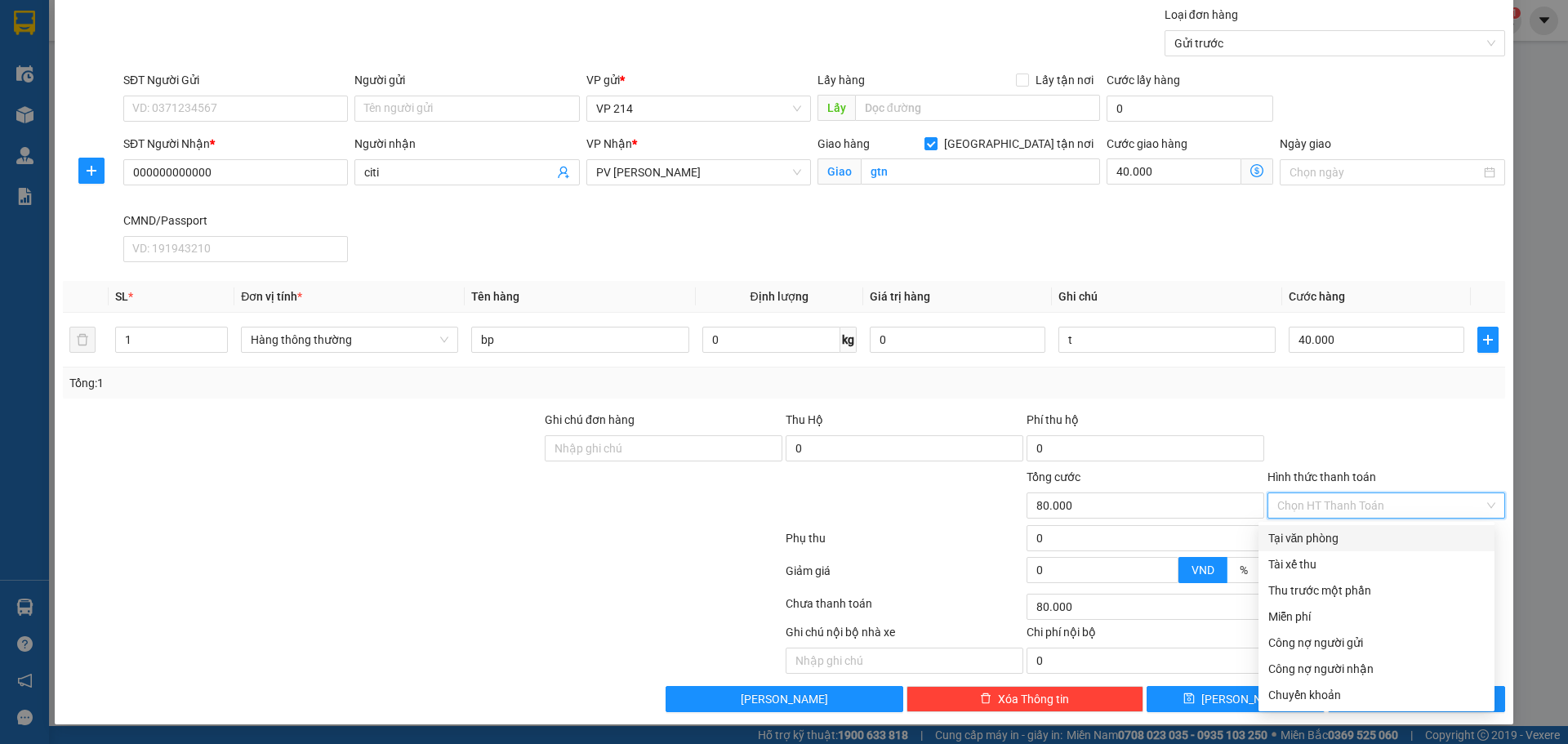
click at [1334, 542] on div "Tại văn phòng" at bounding box center [1376, 538] width 217 height 18
type input "0"
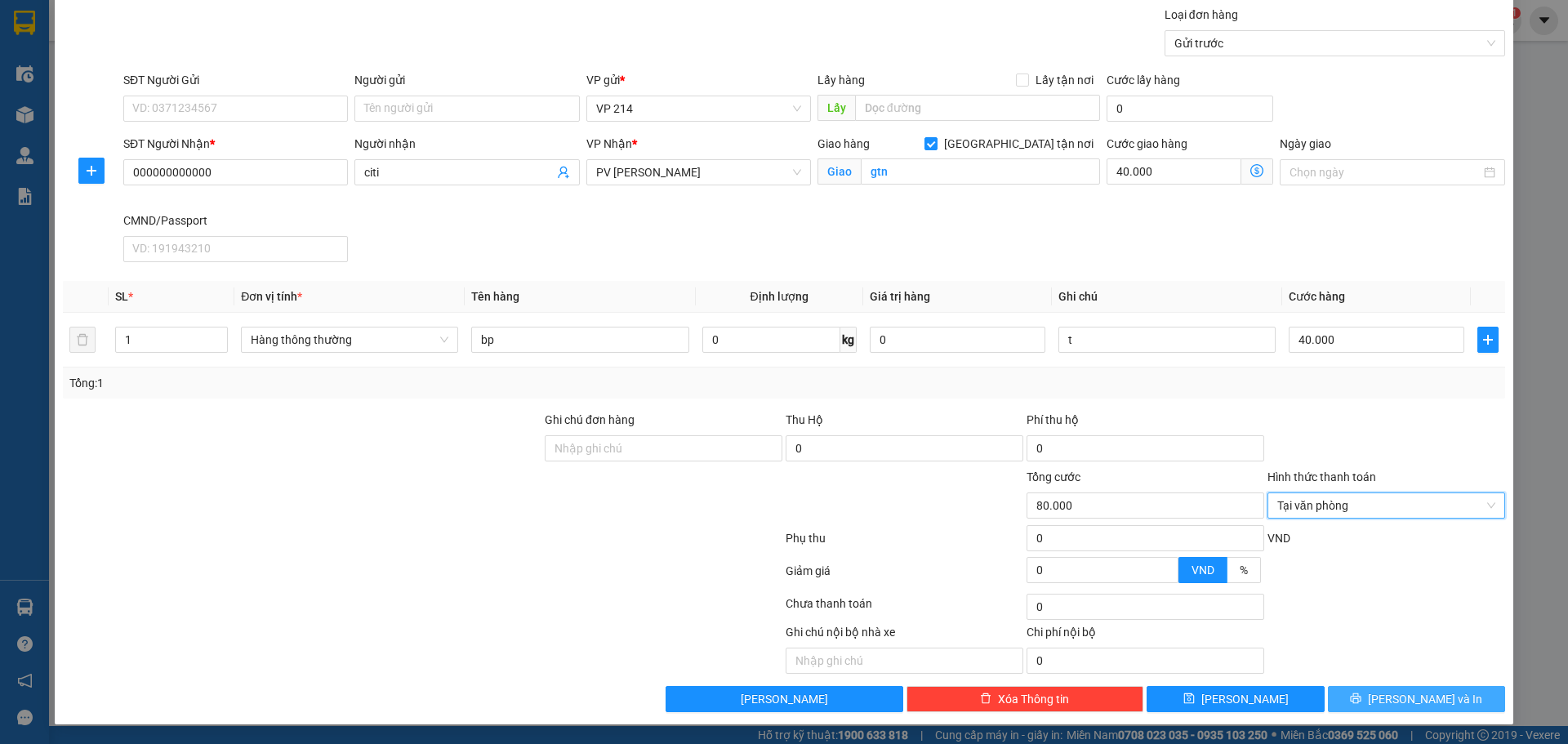
click at [1401, 699] on span "[PERSON_NAME] và In" at bounding box center [1425, 699] width 115 height 18
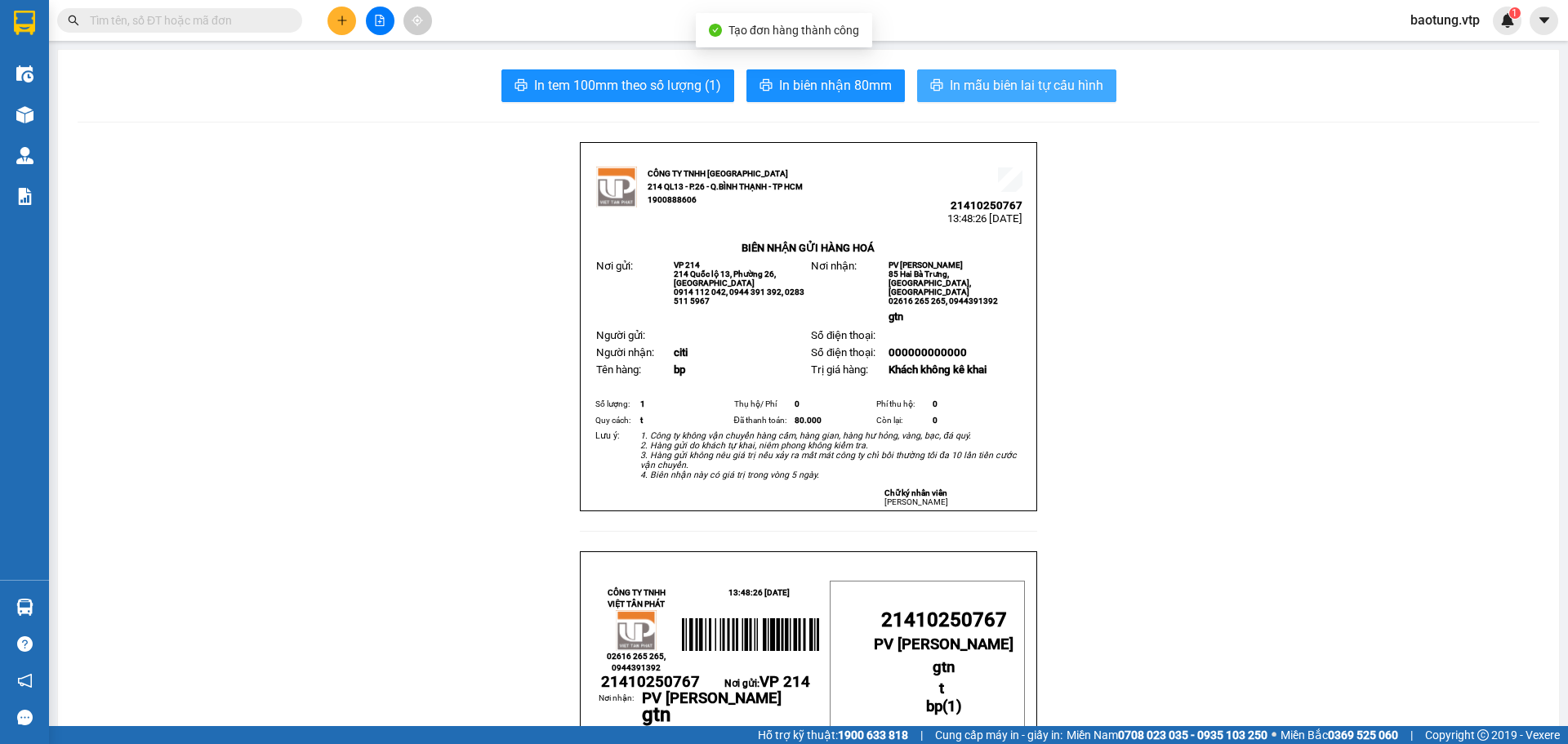
click at [1024, 88] on span "In mẫu biên lai tự cấu hình" at bounding box center [1026, 85] width 153 height 21
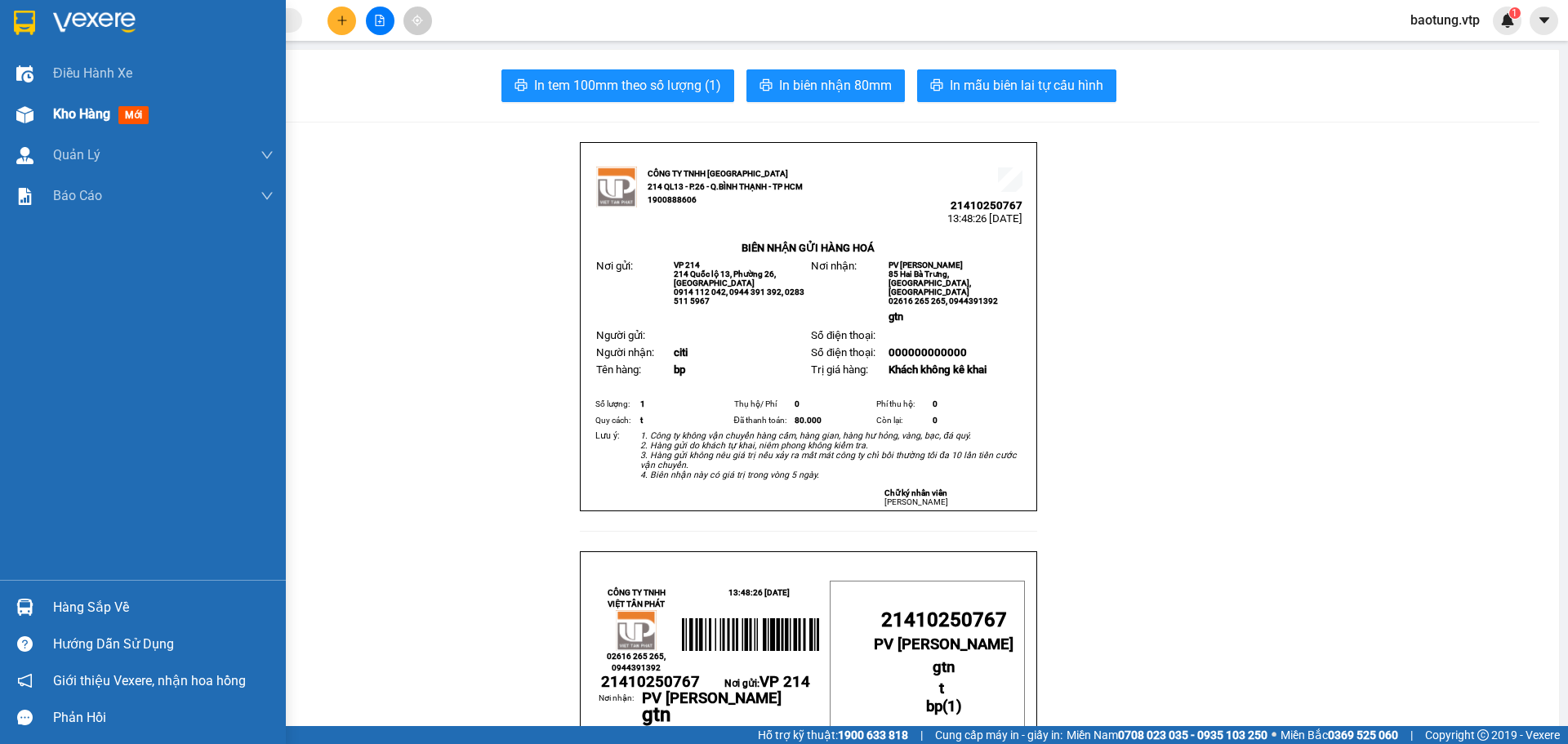
click at [33, 122] on div at bounding box center [25, 115] width 29 height 29
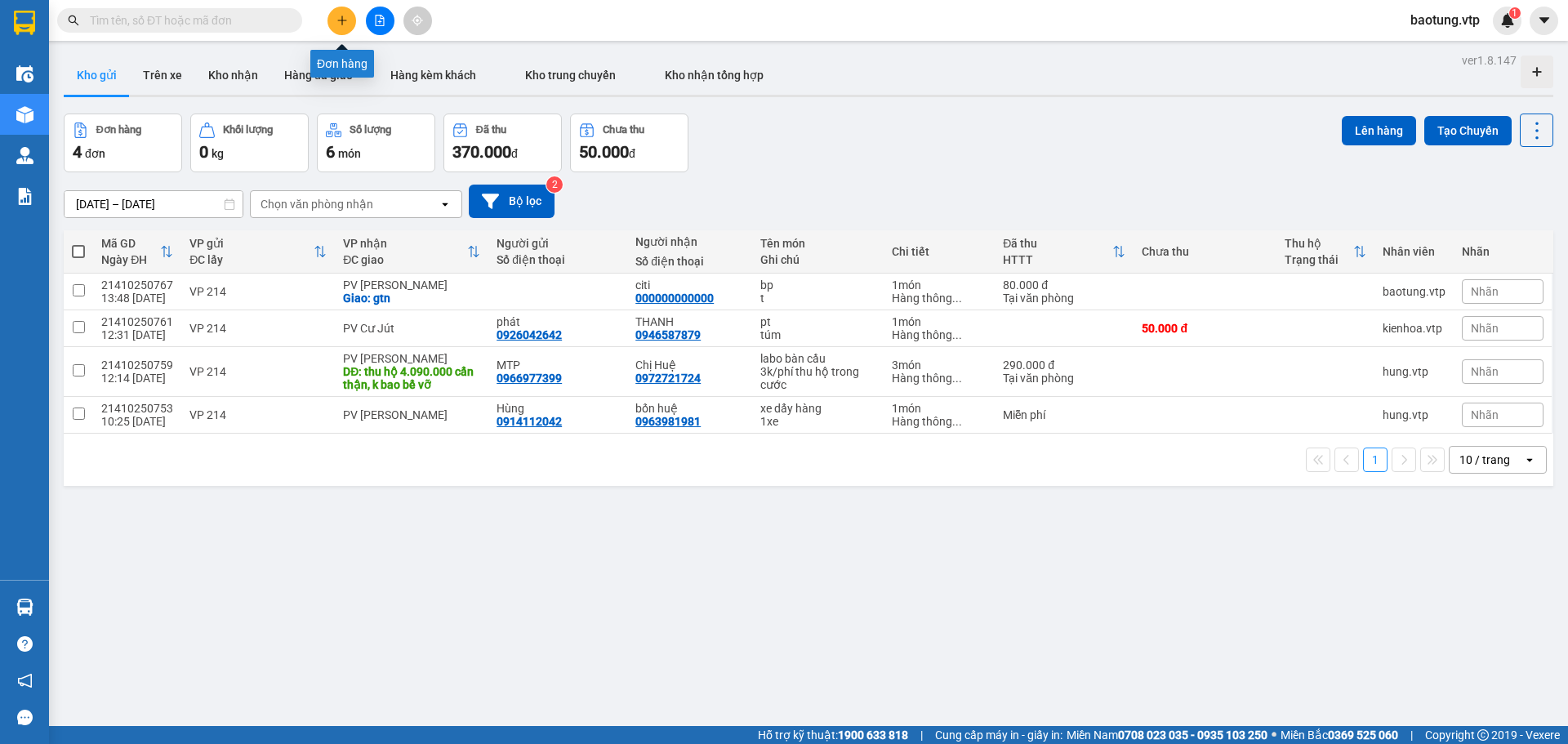
click at [345, 22] on icon "plus" at bounding box center [342, 20] width 12 height 12
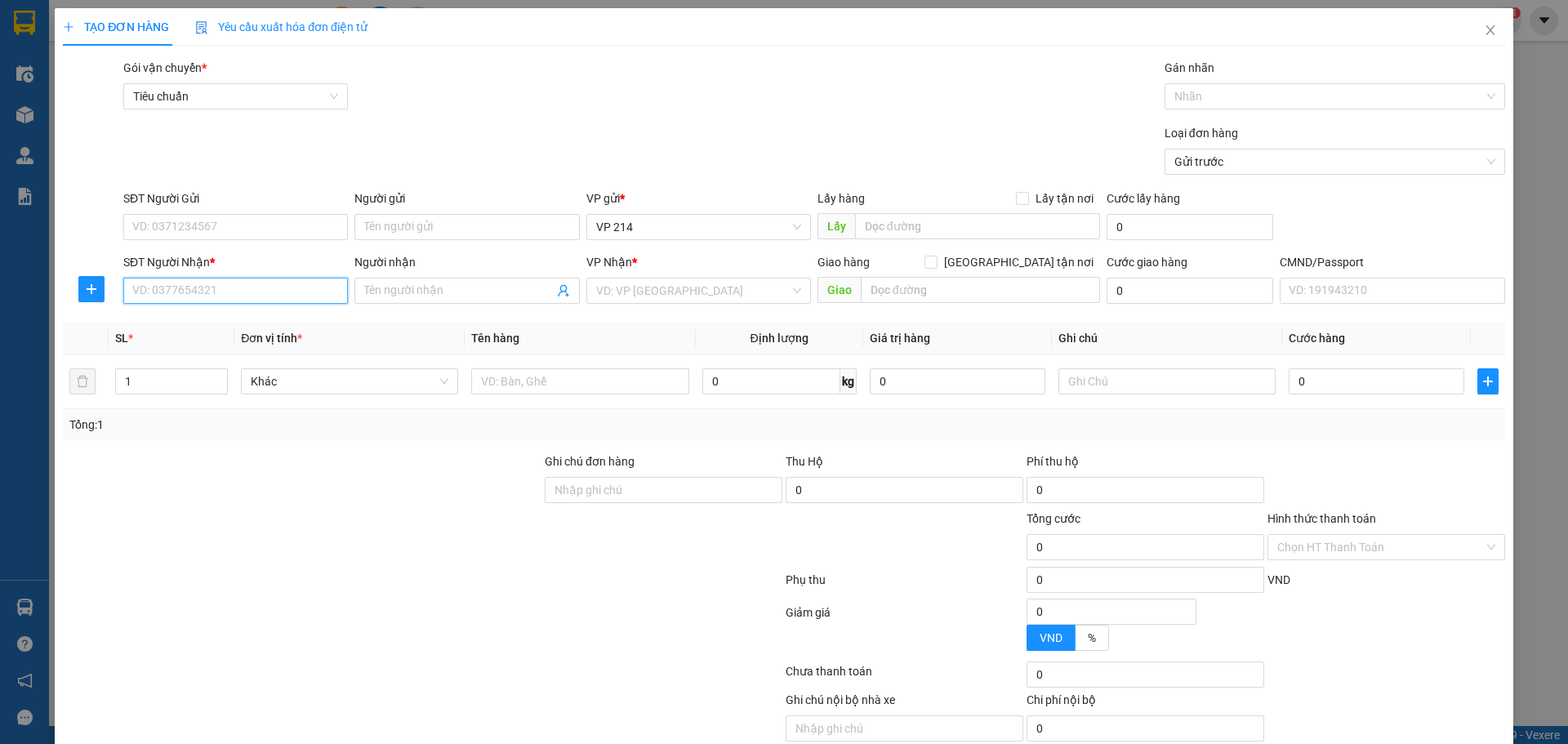
click at [183, 286] on input "SĐT Người Nhận *" at bounding box center [236, 290] width 225 height 26
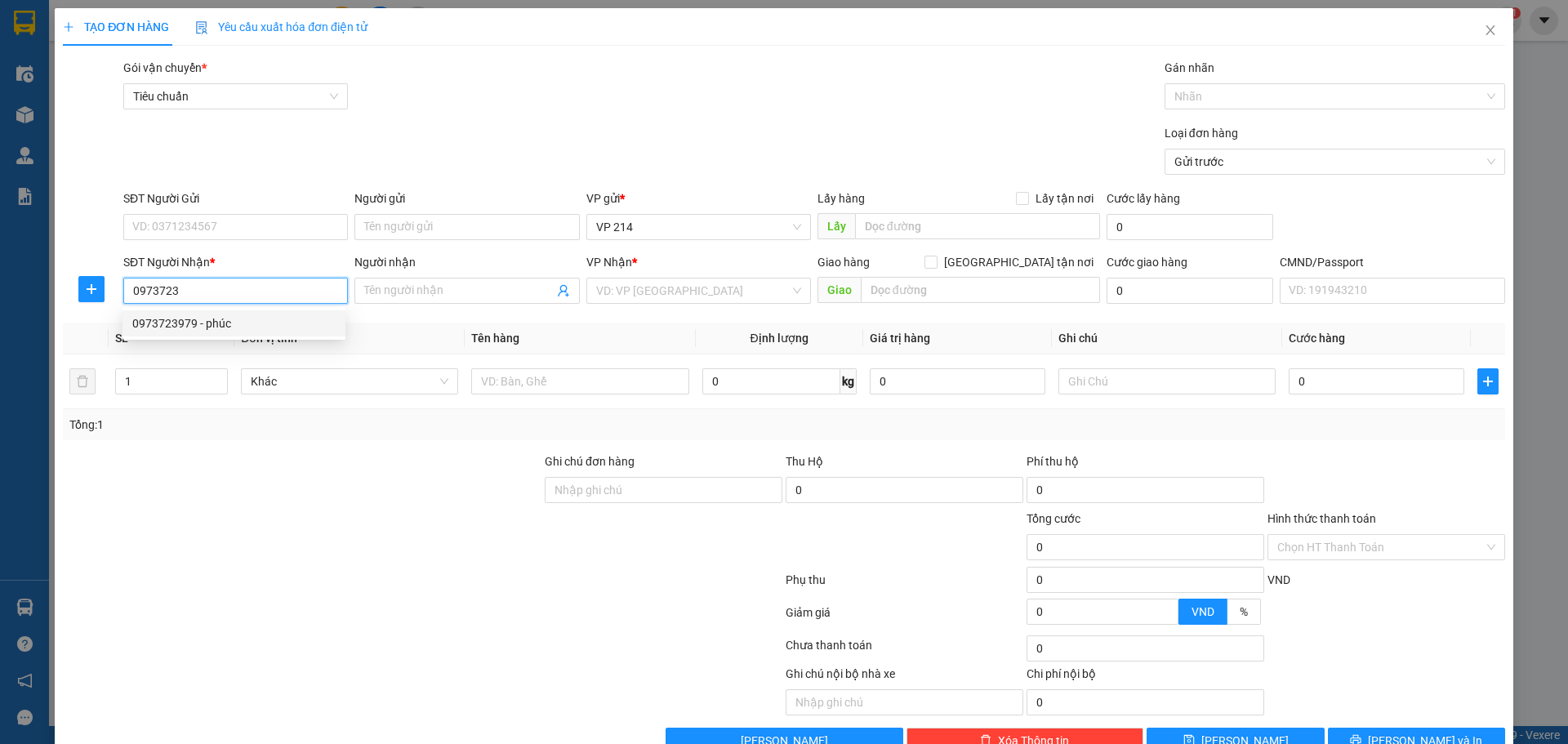
click at [255, 321] on div "0973723979 - phúc" at bounding box center [234, 323] width 203 height 18
type input "0973723979"
type input "phúc"
type input "0973723979"
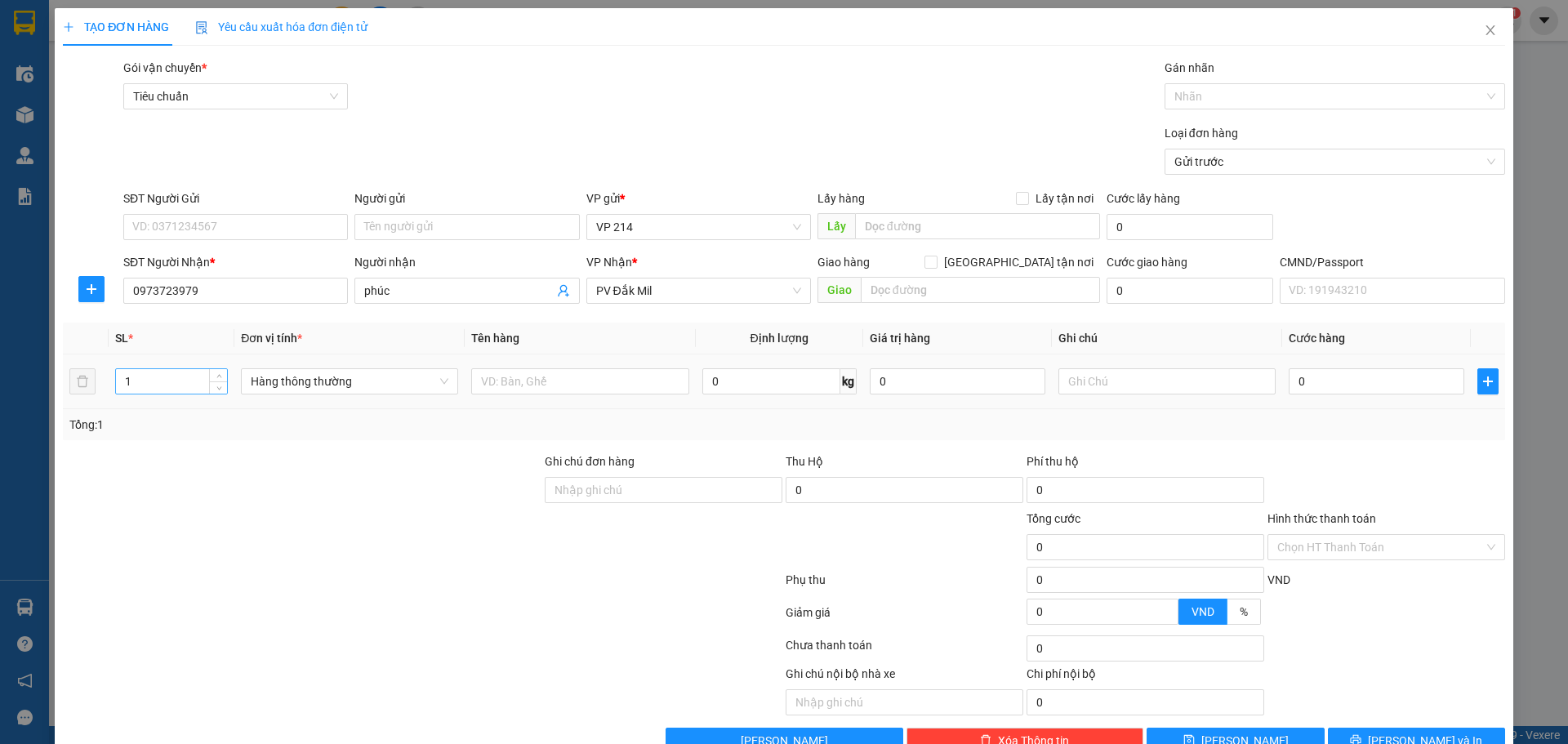
click at [153, 378] on input "1" at bounding box center [171, 381] width 111 height 24
type input "5"
click at [527, 378] on input "text" at bounding box center [579, 381] width 218 height 26
type input "pt"
type input "t"
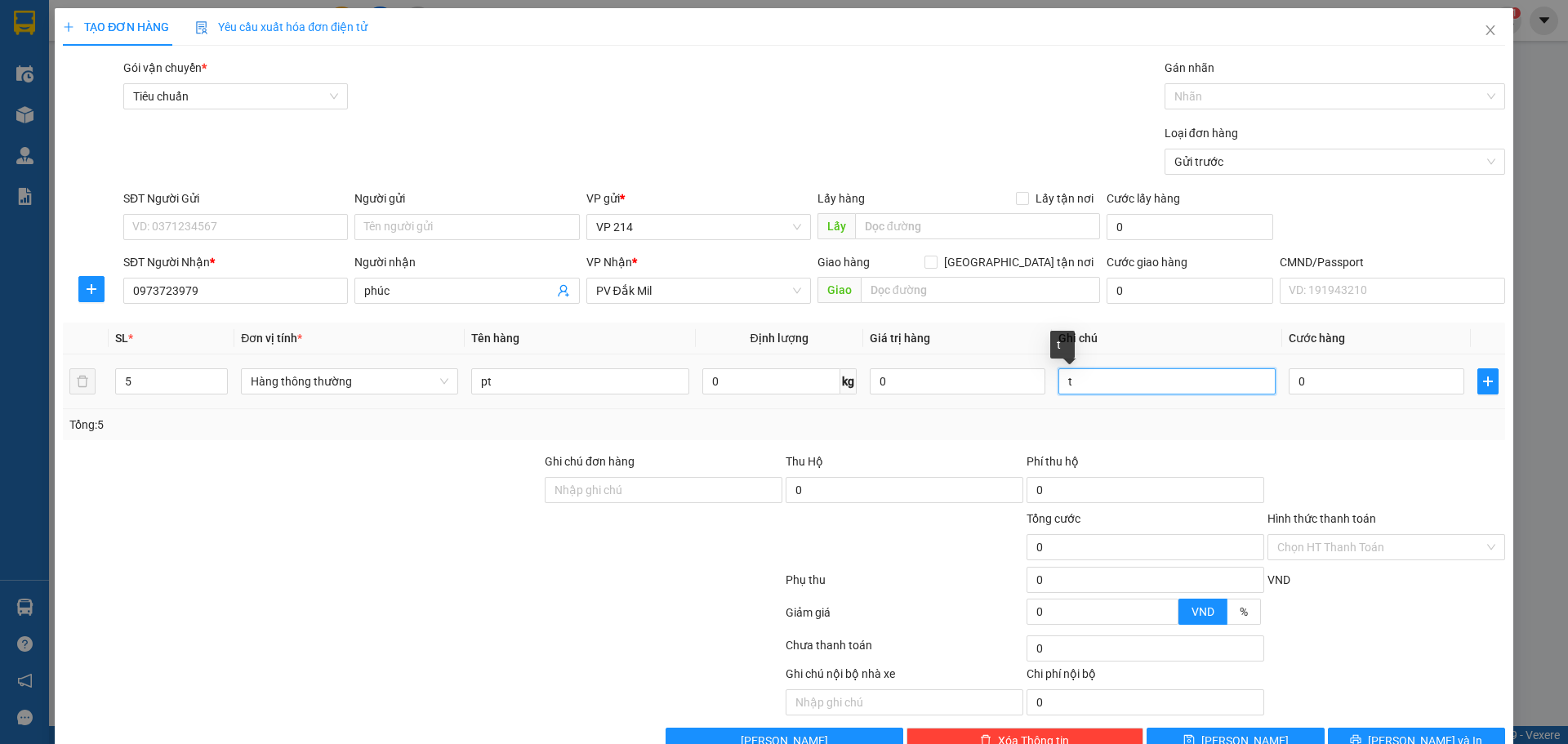
click at [1086, 394] on input "t" at bounding box center [1167, 381] width 218 height 26
type input "2b3t"
type input "2"
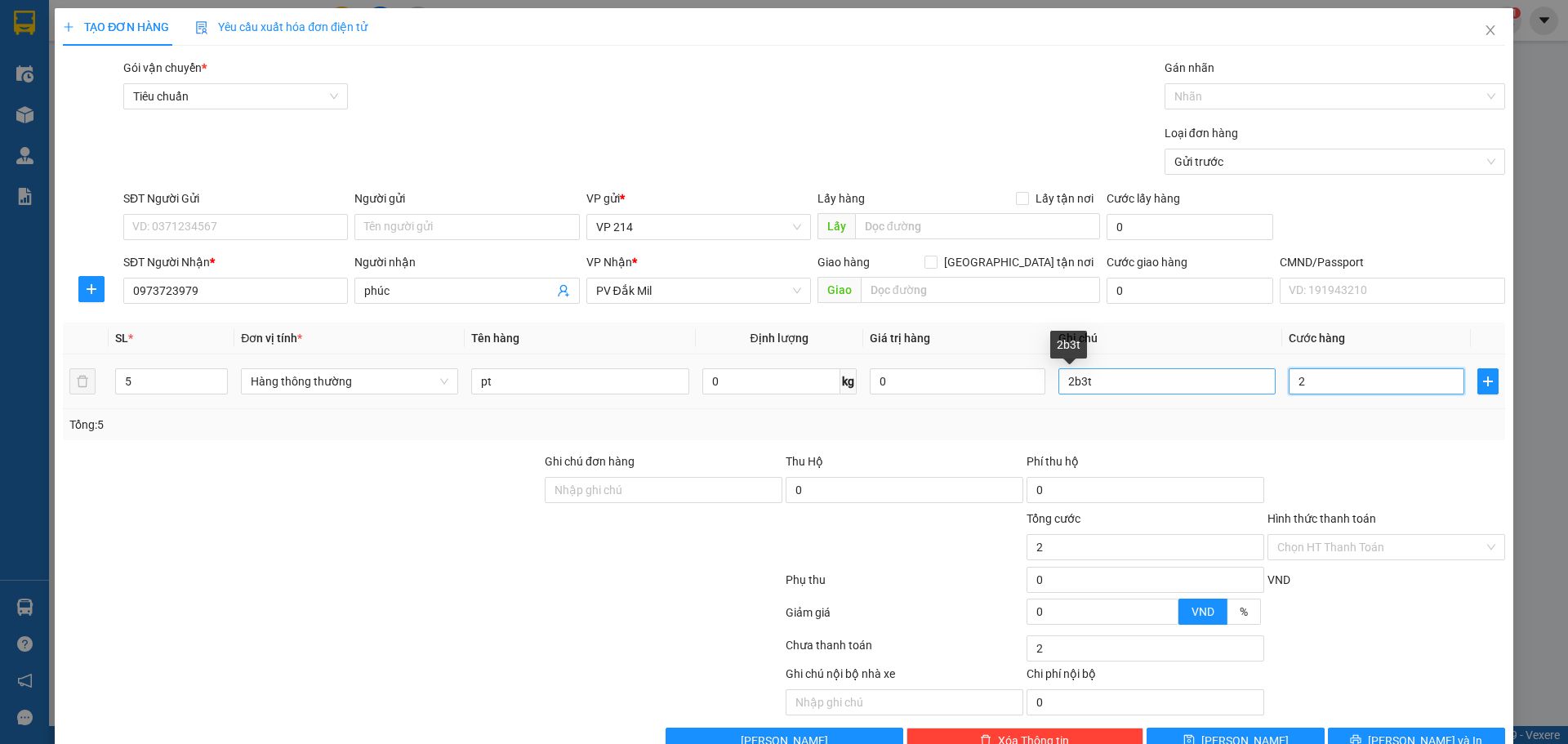
type input "22"
type input "220"
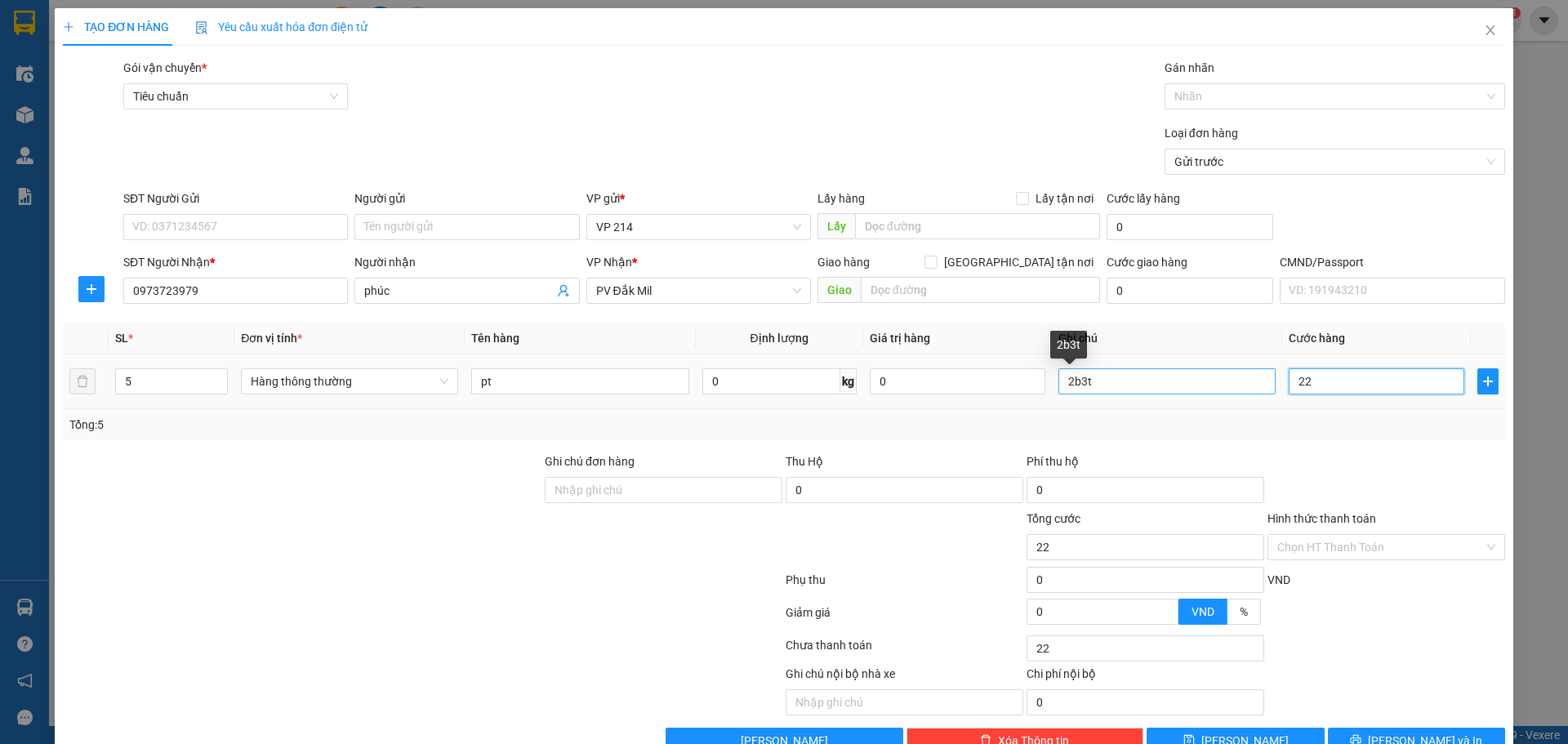
type input "220"
type input "2.200"
type input "22.000"
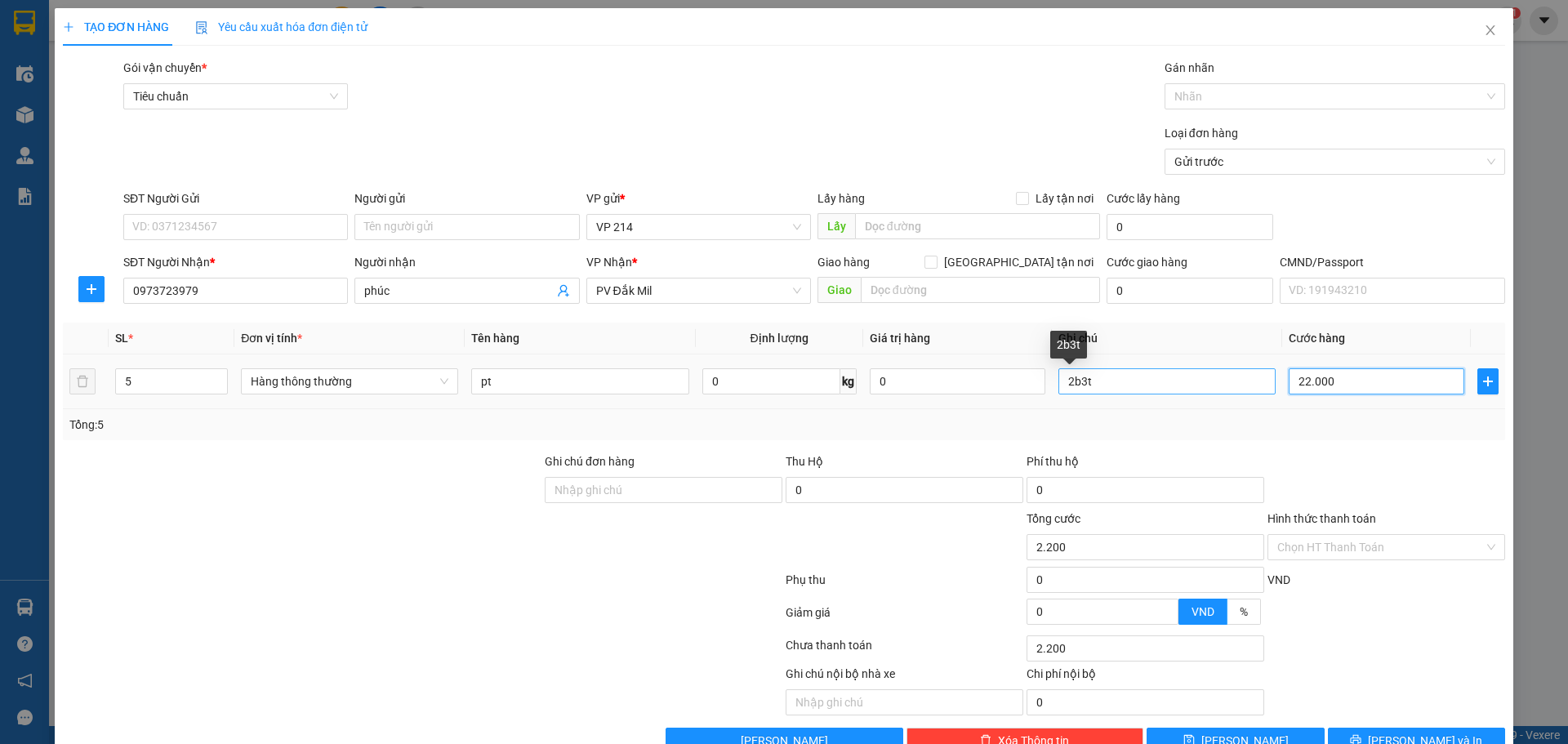
type input "22.000"
type input "220.000"
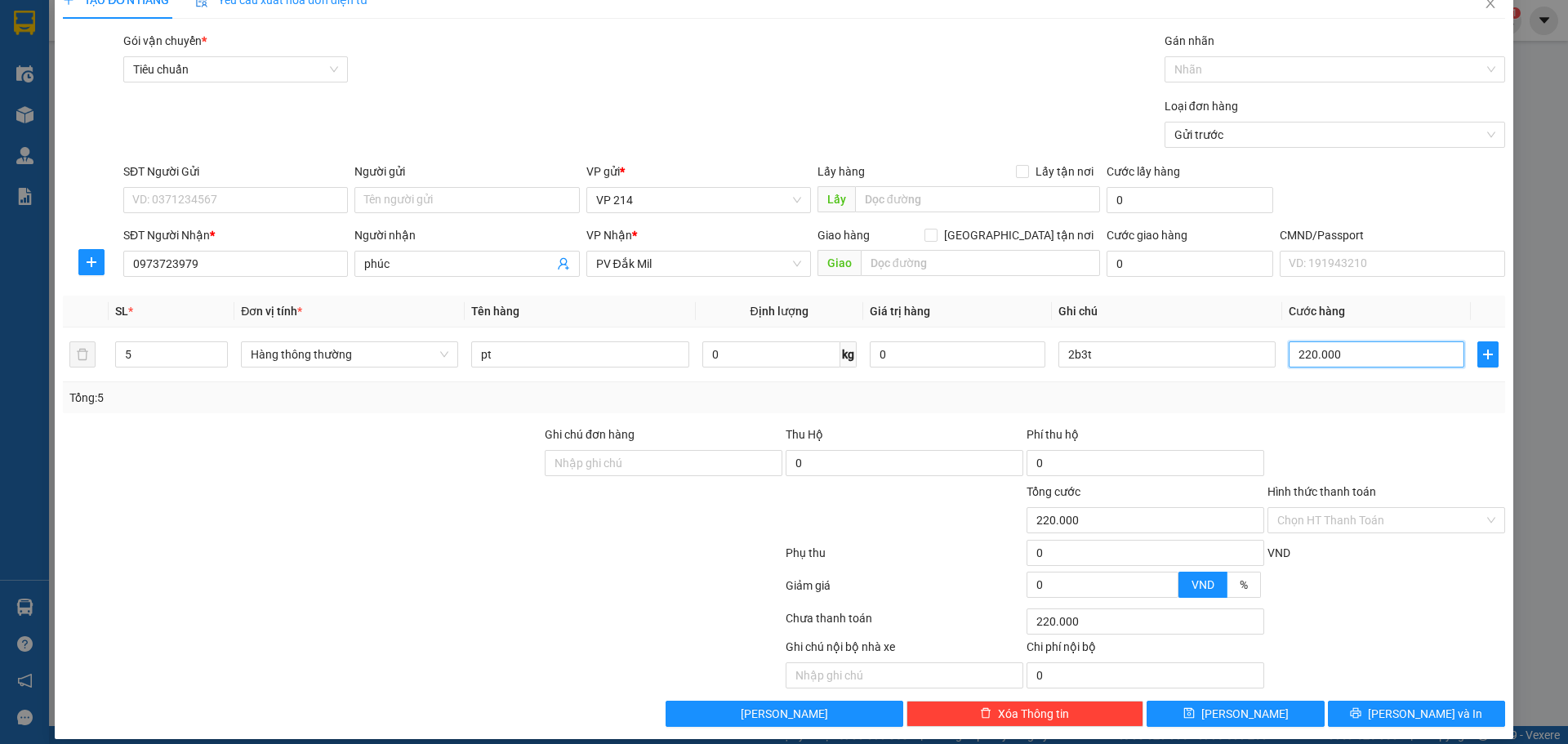
scroll to position [42, 0]
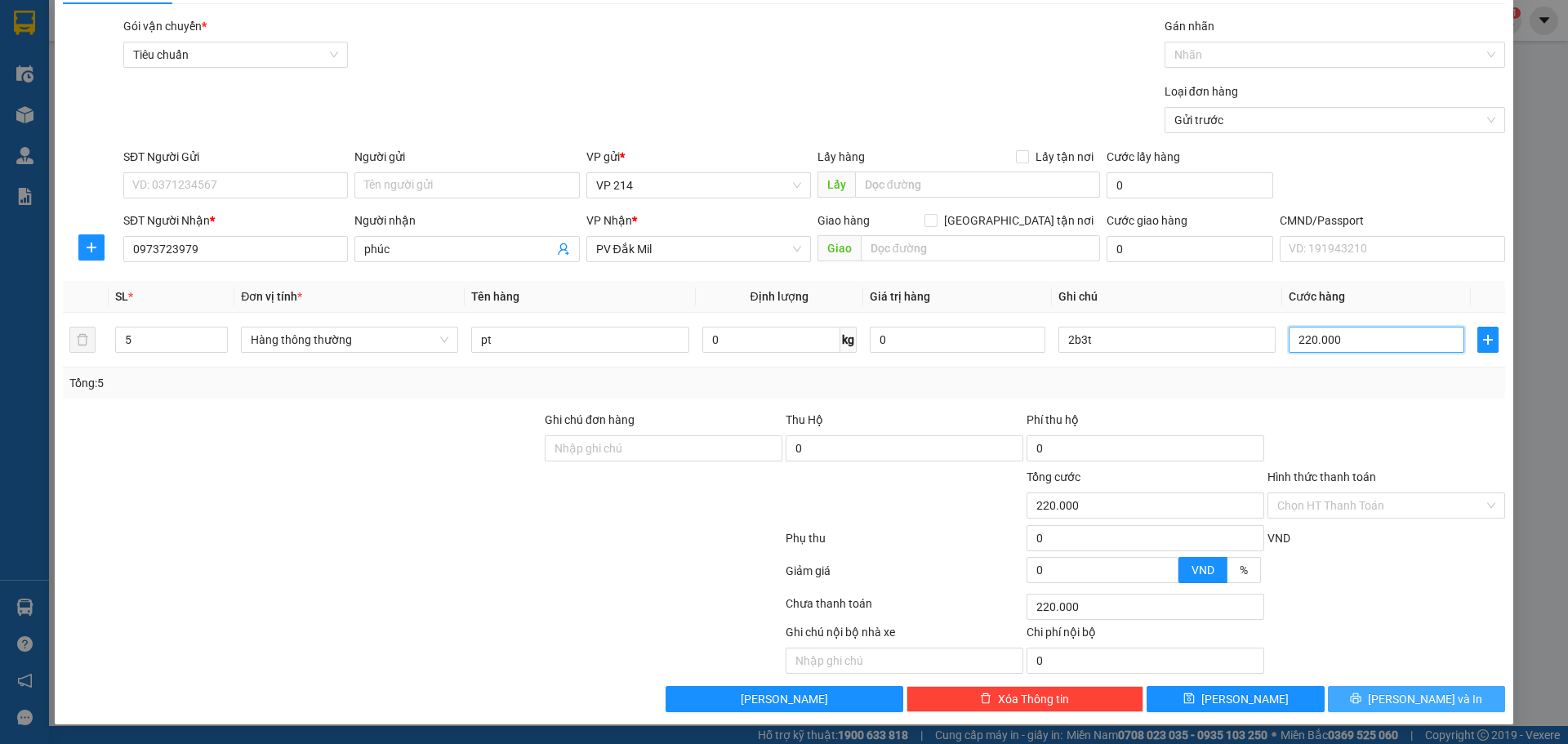
type input "220.000"
click at [1407, 689] on button "[PERSON_NAME] và In" at bounding box center [1417, 698] width 177 height 26
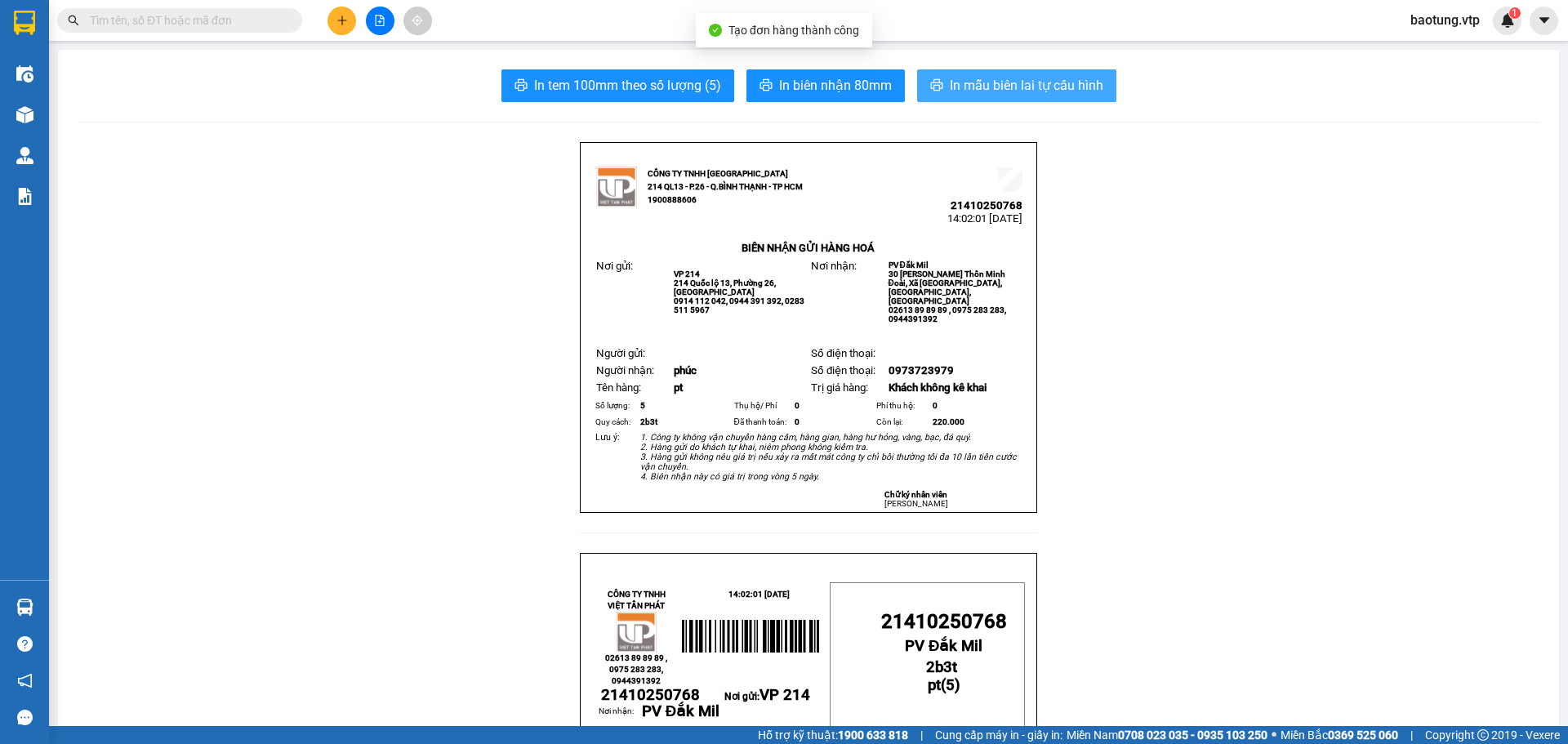
click at [1028, 94] on span "In mẫu biên lai tự cấu hình" at bounding box center [1026, 85] width 153 height 21
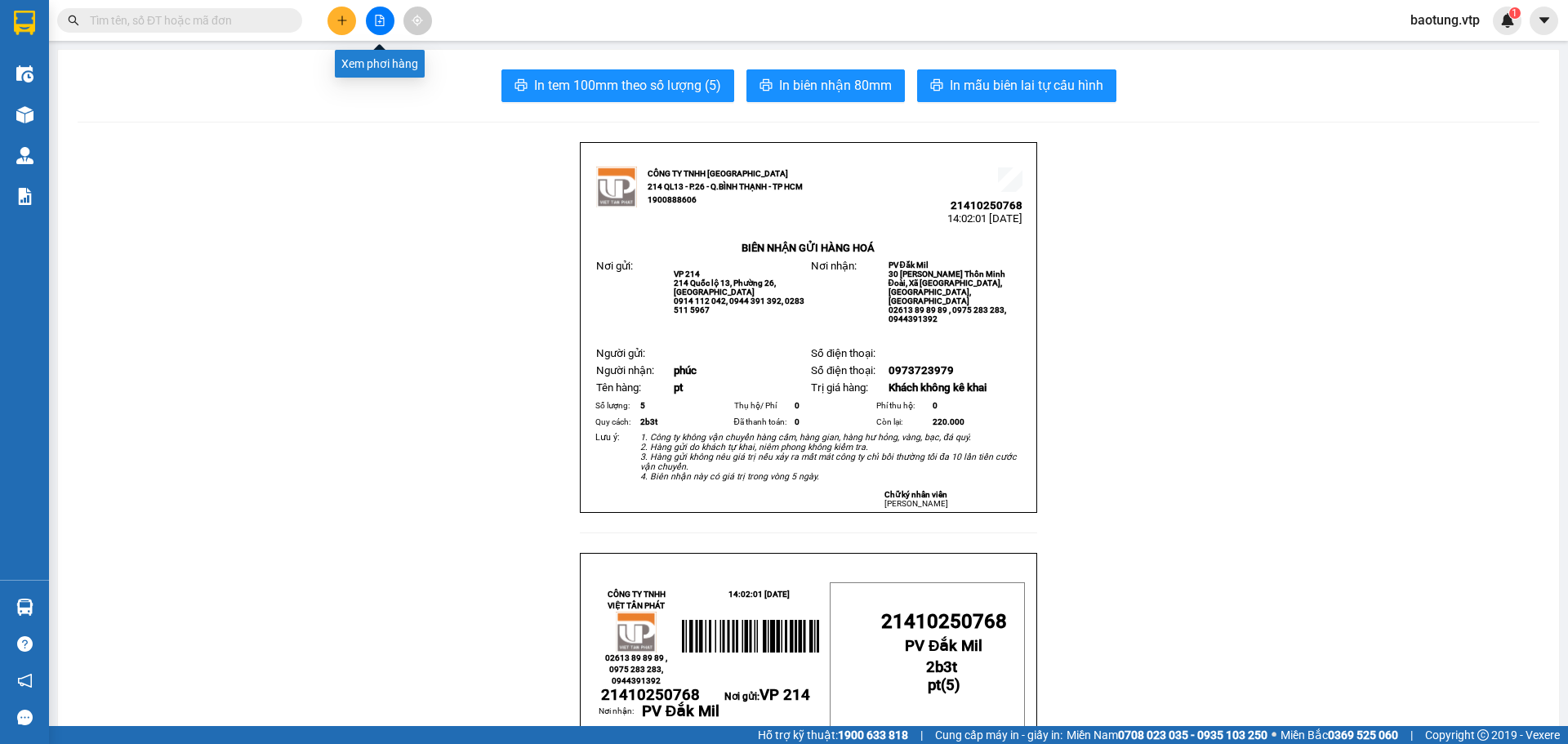
click at [333, 13] on button at bounding box center [342, 21] width 29 height 29
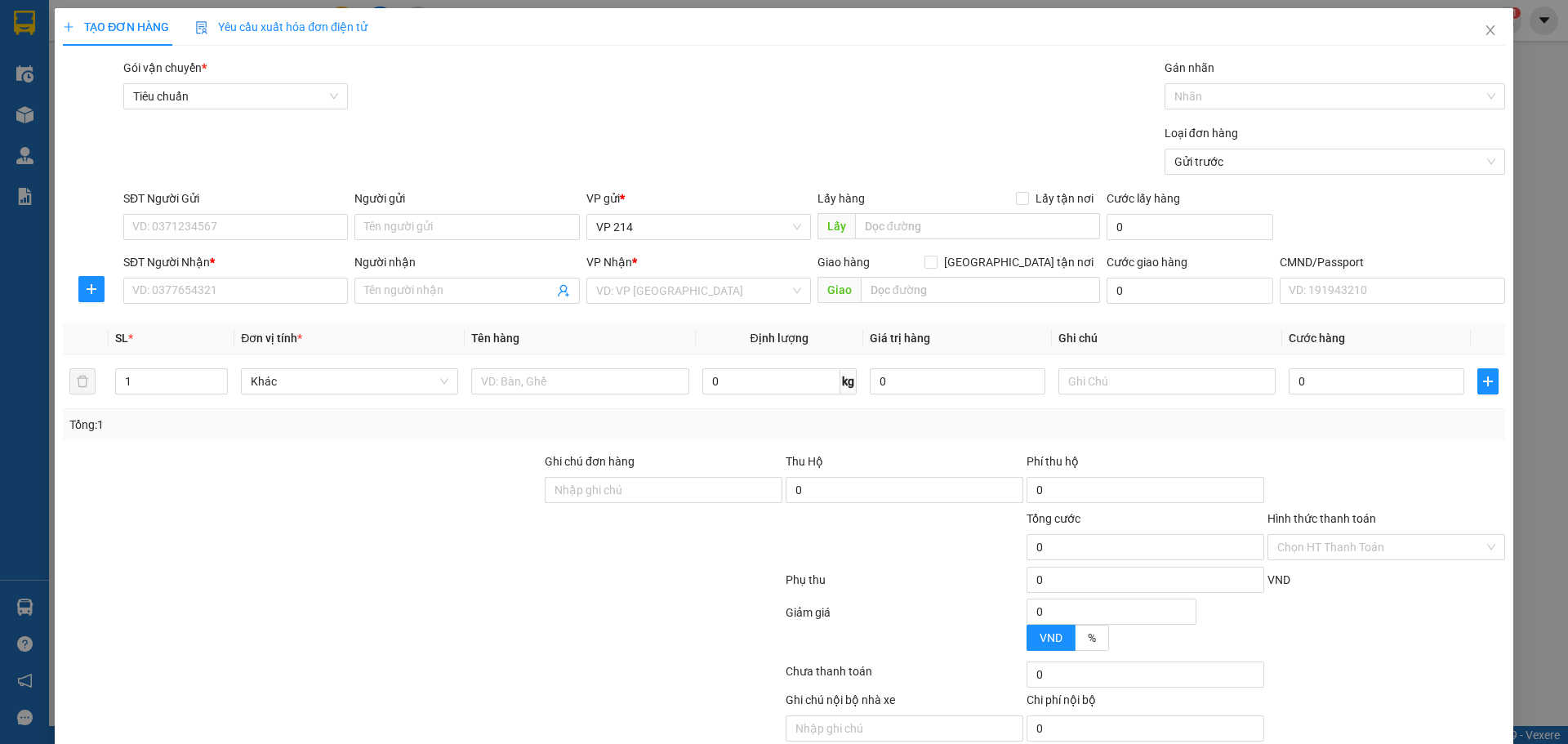
click at [195, 304] on div "SĐT Người Nhận * VD: 0377654321" at bounding box center [236, 282] width 225 height 57
click at [211, 291] on input "SĐT Người Nhận *" at bounding box center [236, 290] width 225 height 26
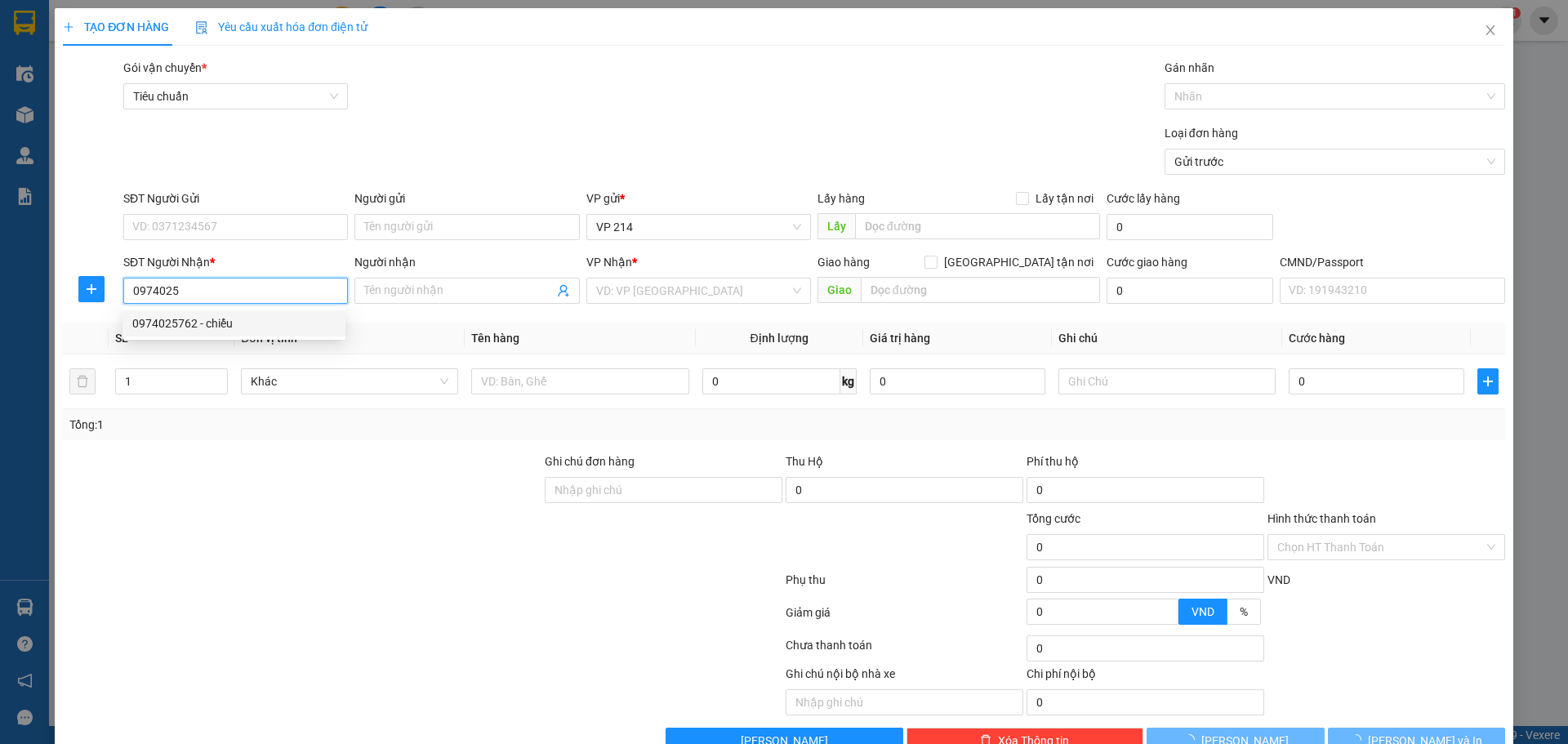
drag, startPoint x: 142, startPoint y: 319, endPoint x: 305, endPoint y: 303, distance: 163.8
click at [143, 318] on div "0974025762 - chiểu" at bounding box center [234, 323] width 203 height 18
type input "0974025762"
type input "chiểu"
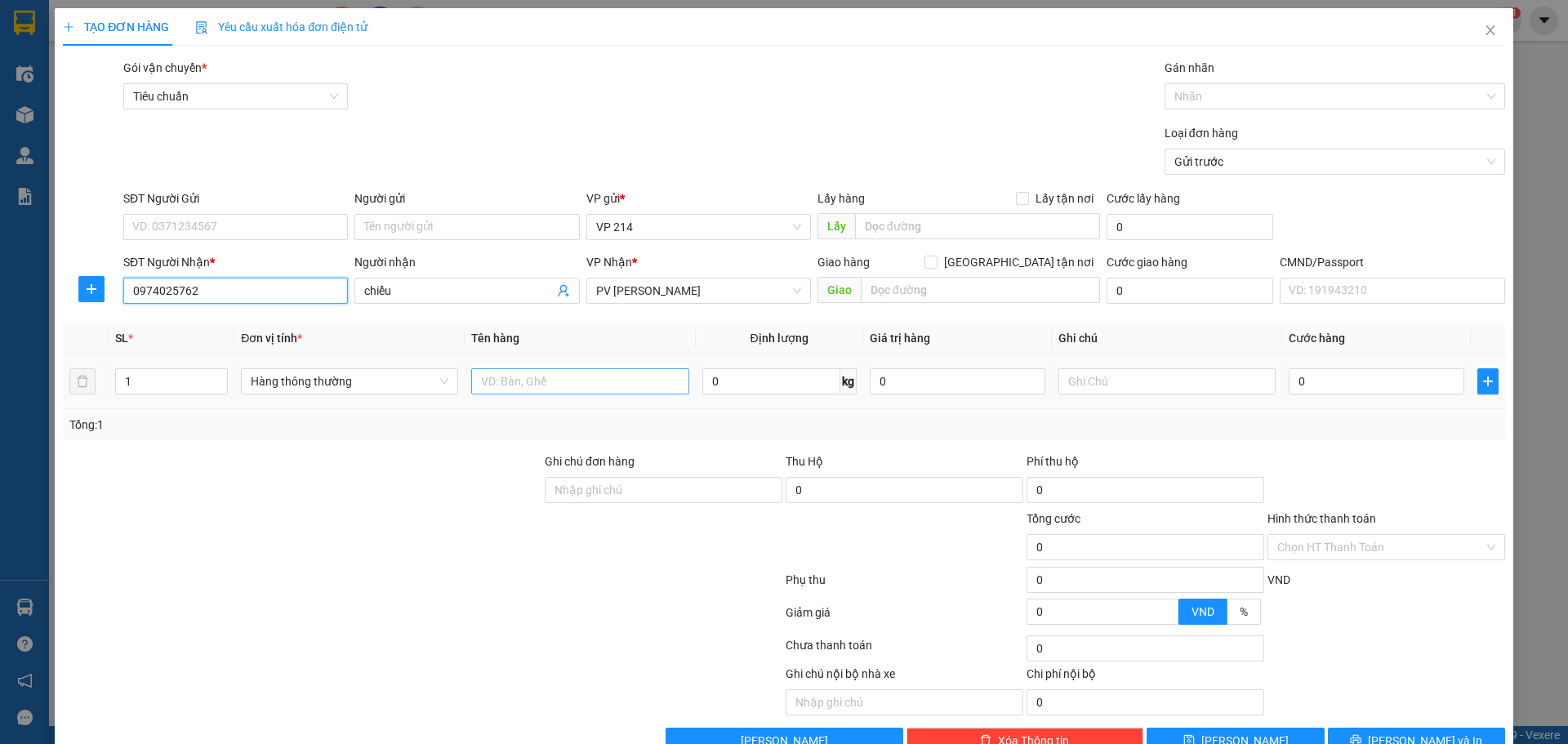
type input "0974025762"
click at [587, 383] on input "text" at bounding box center [579, 381] width 218 height 26
type input "pt"
type input "c"
type input "5"
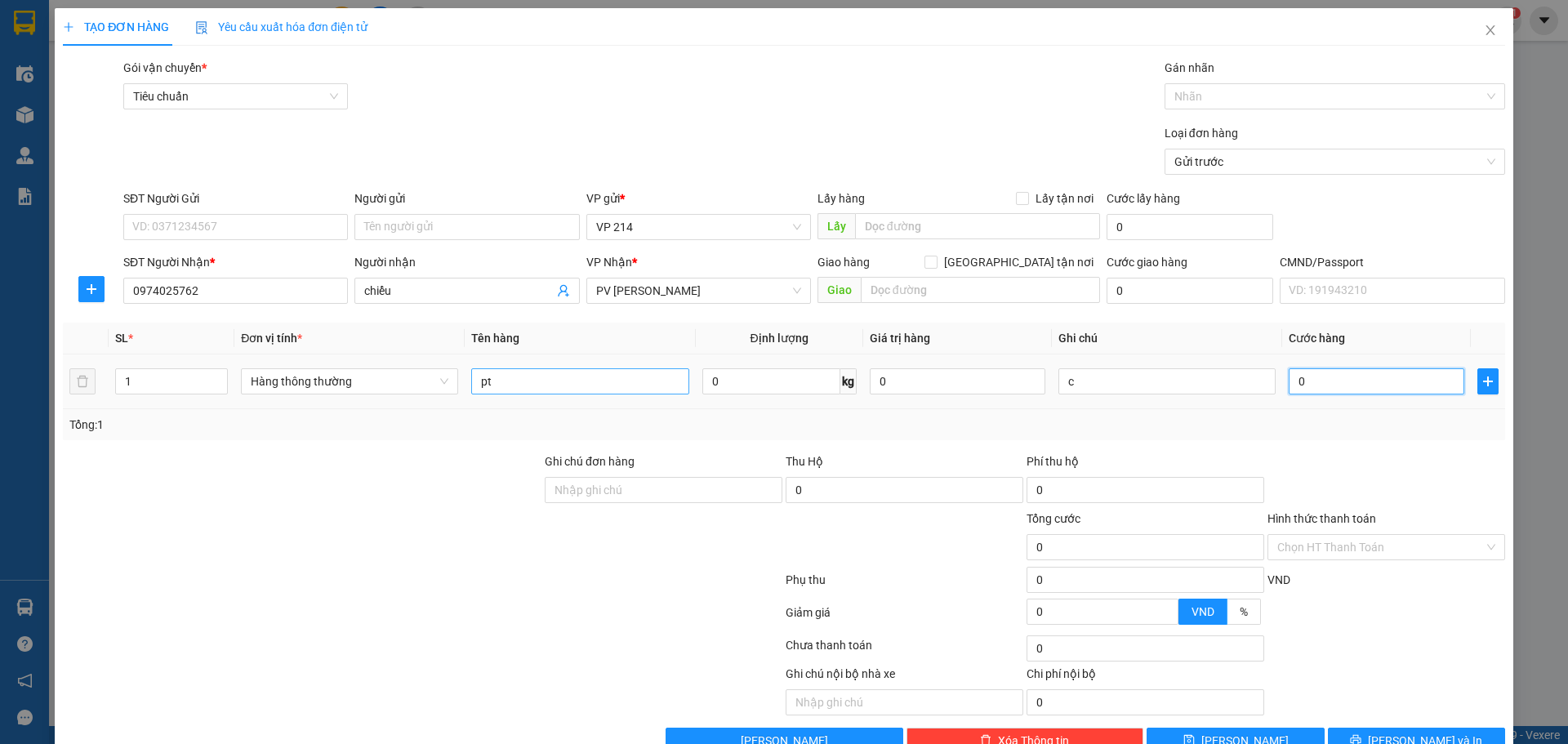
type input "5"
type input "50"
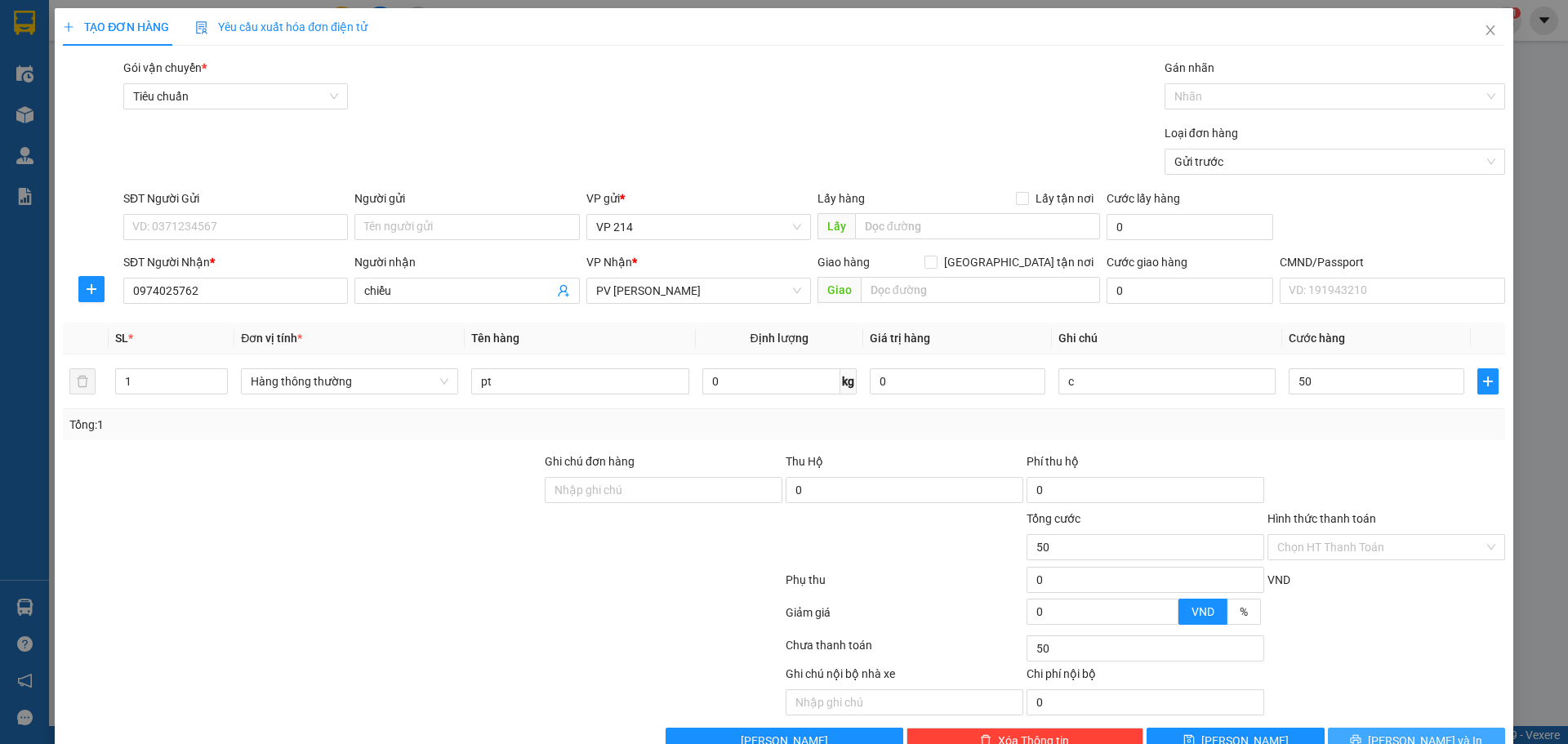
type input "50.000"
click at [1441, 737] on button "[PERSON_NAME] và In" at bounding box center [1417, 740] width 177 height 26
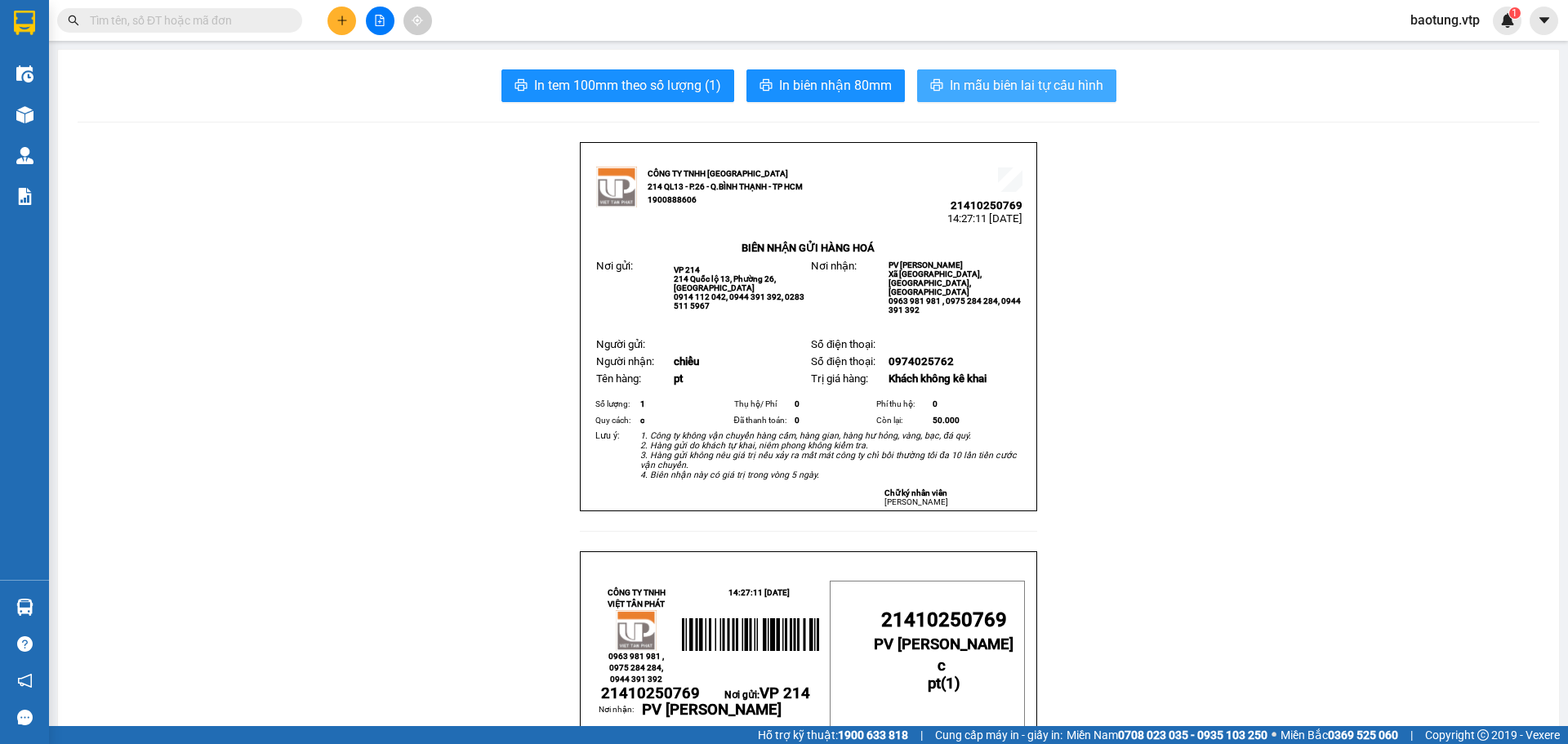
click at [986, 79] on span "In mẫu biên lai tự cấu hình" at bounding box center [1026, 85] width 153 height 21
click at [347, 14] on button at bounding box center [342, 21] width 29 height 29
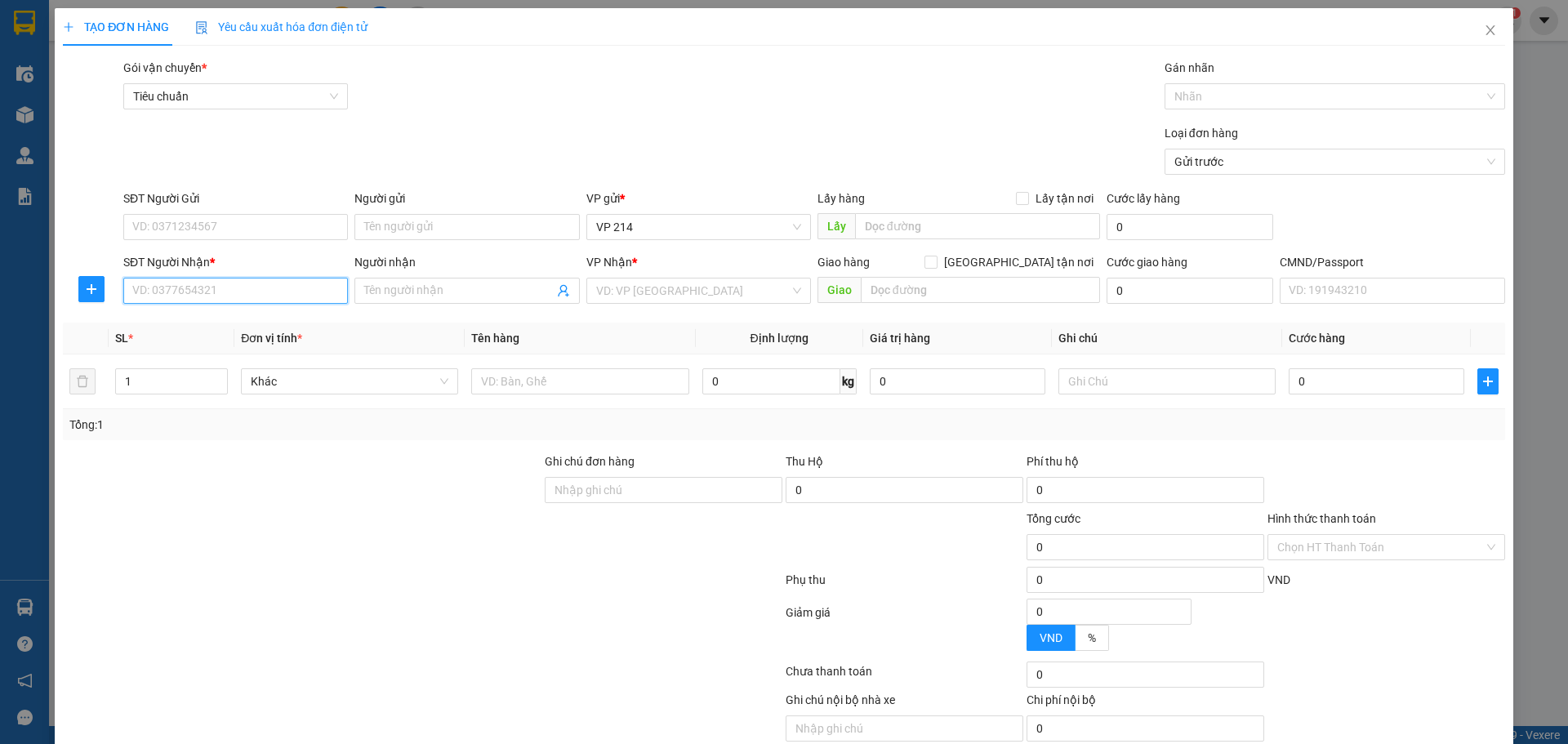
click at [181, 284] on input "SĐT Người Nhận *" at bounding box center [236, 290] width 225 height 26
click at [272, 234] on input "SĐT Người Gửi" at bounding box center [236, 227] width 225 height 26
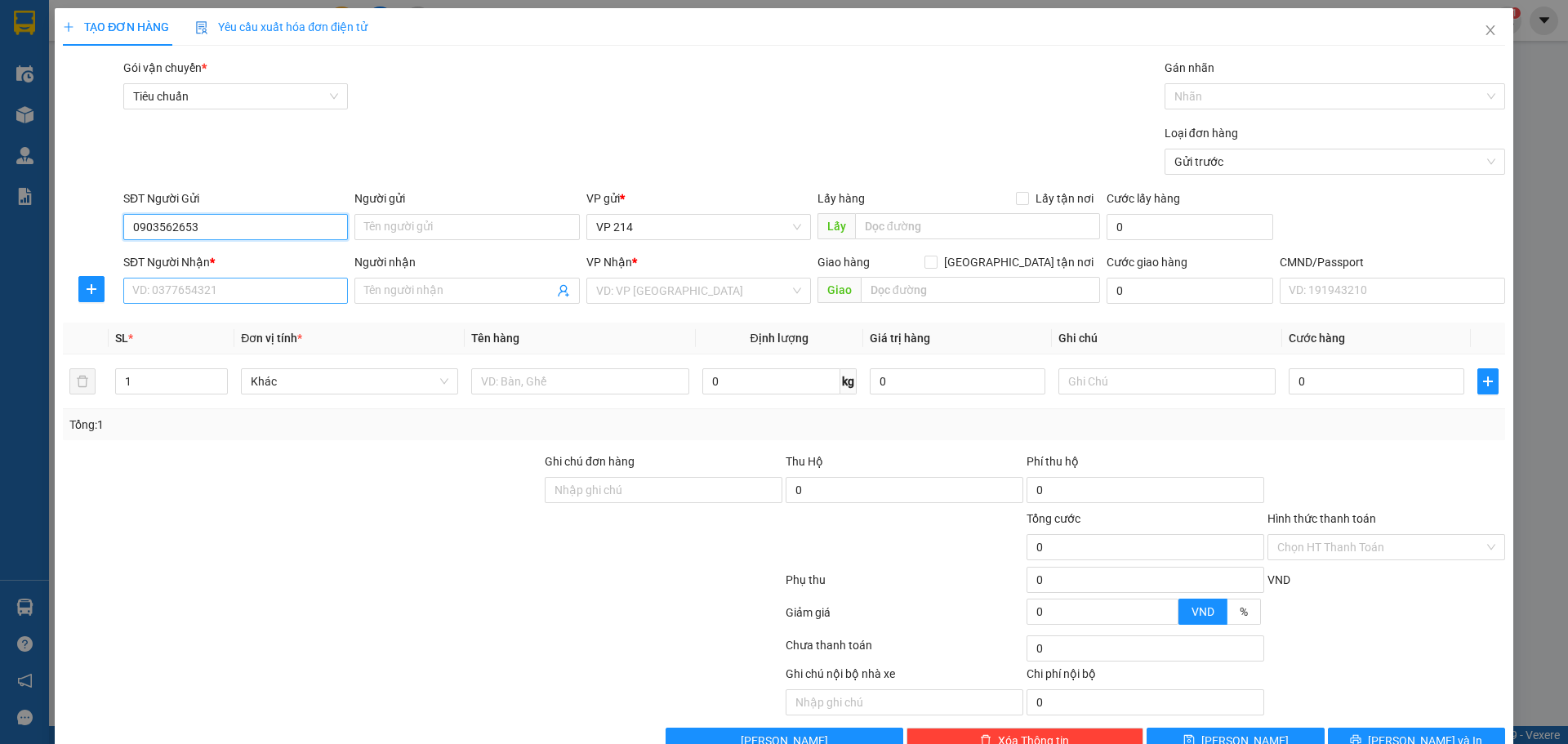
type input "0903562653"
click at [269, 288] on input "SĐT Người Nhận *" at bounding box center [236, 290] width 225 height 26
type input "0"
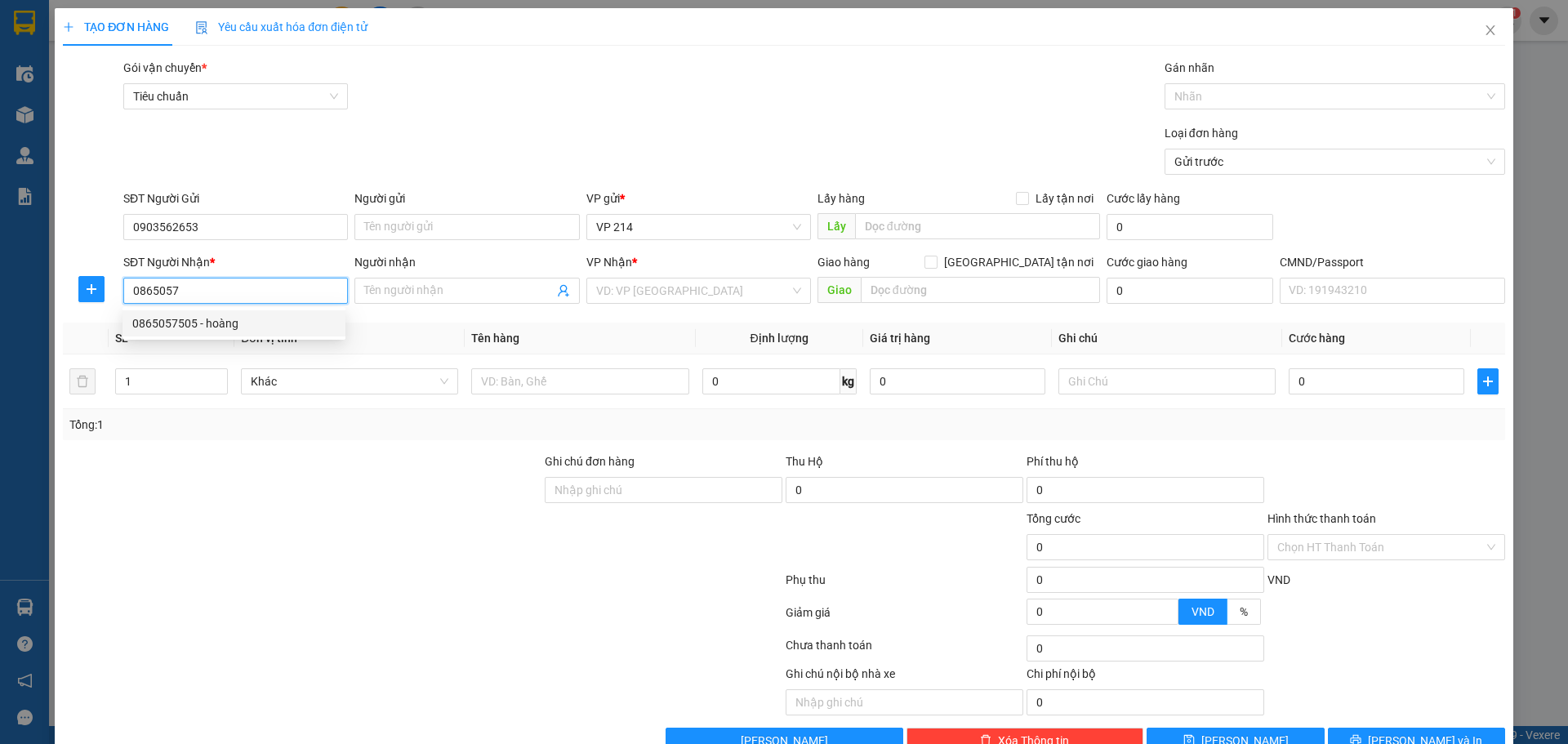
click at [280, 315] on div "0865057505 - hoàng" at bounding box center [234, 323] width 203 height 18
type input "0865057505"
type input "hoàng"
type input "thu hộ 32tr600k"
type input "0865057505"
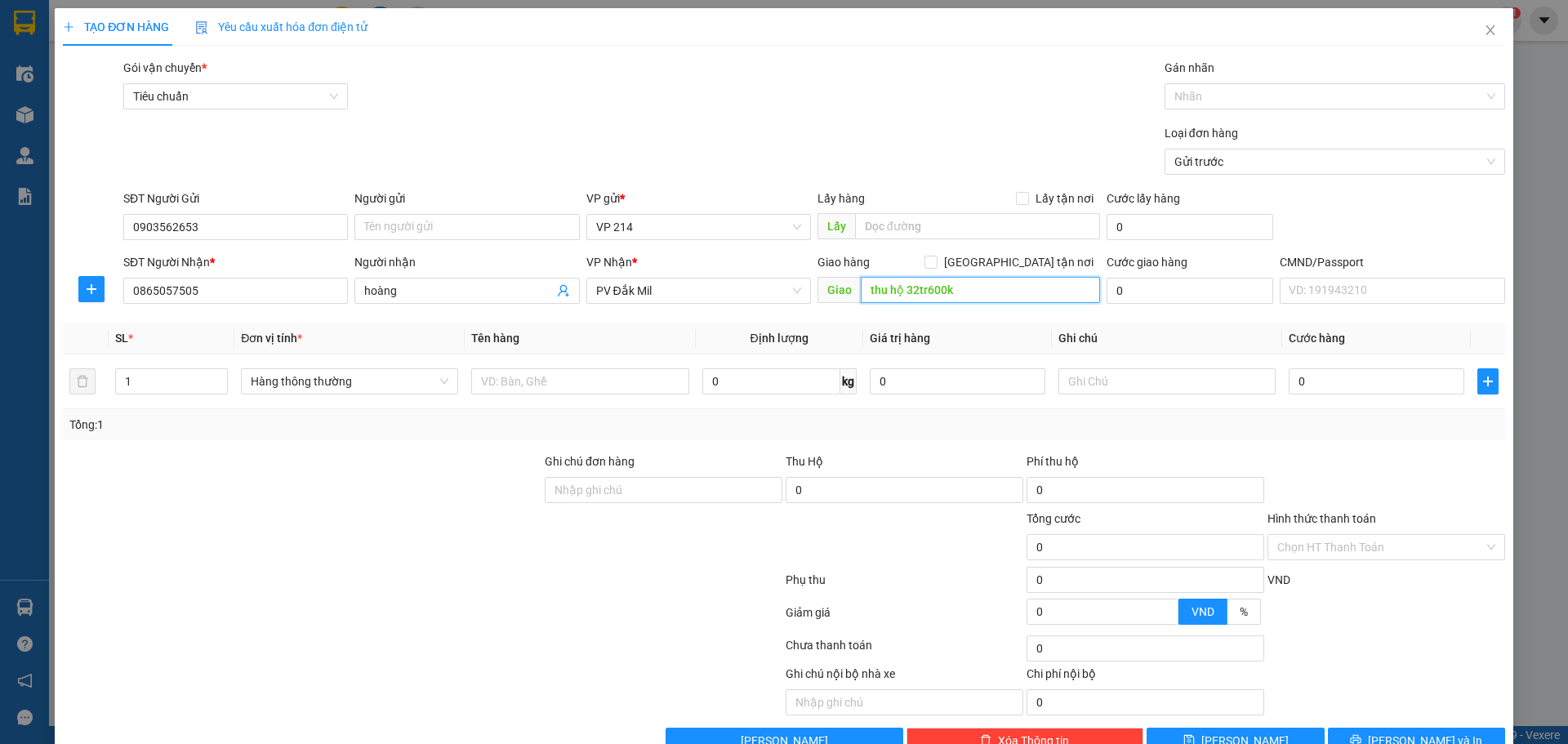
click at [951, 292] on input "thu hộ 32tr600k" at bounding box center [980, 289] width 239 height 26
click at [978, 283] on input "thu hộ 32tr600k" at bounding box center [980, 289] width 239 height 26
type input "thu hộ 1.400.000"
click at [855, 487] on input "0" at bounding box center [904, 490] width 237 height 26
type input "1.400.000"
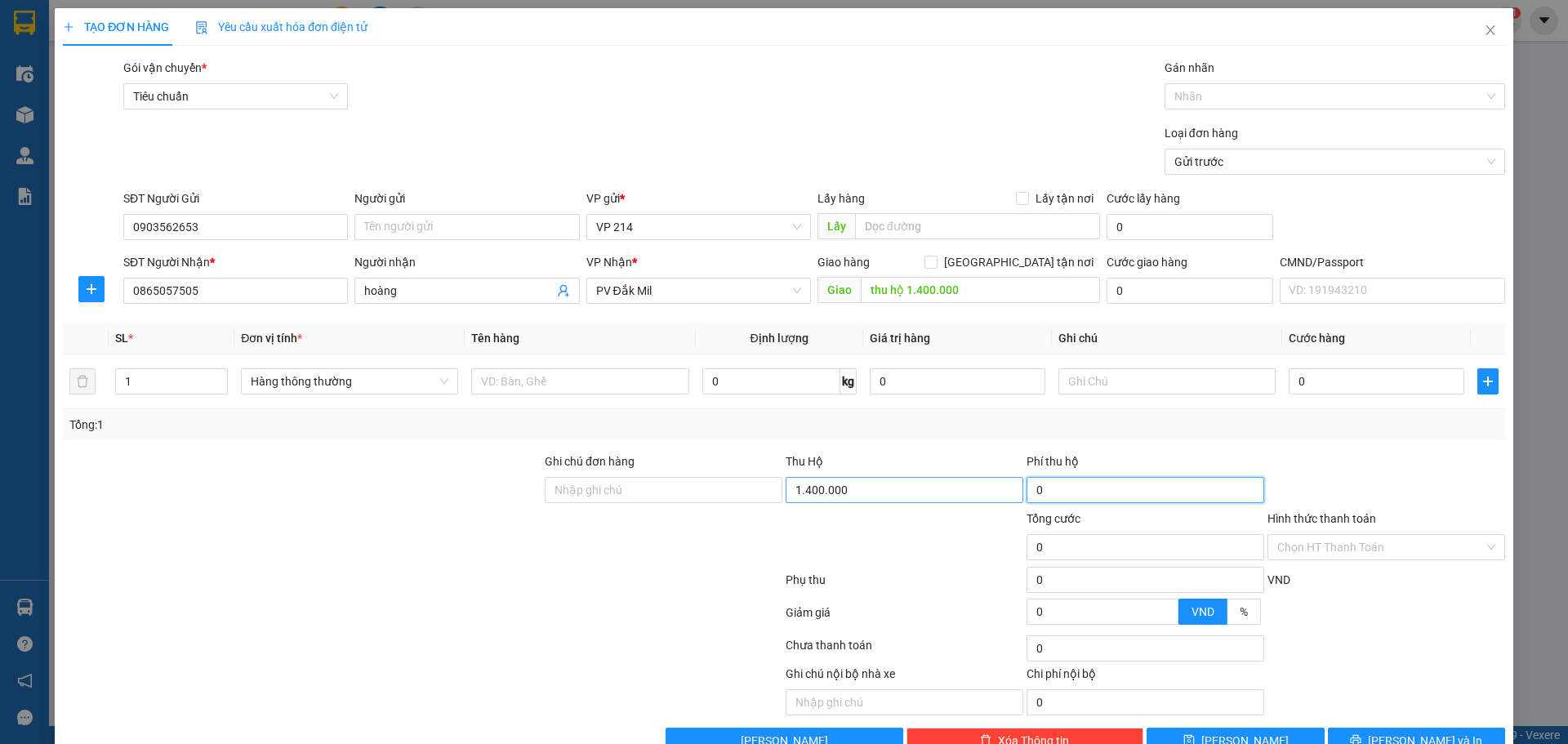
type input "30.000"
click at [1336, 377] on input "0" at bounding box center [1376, 381] width 176 height 26
type input "3"
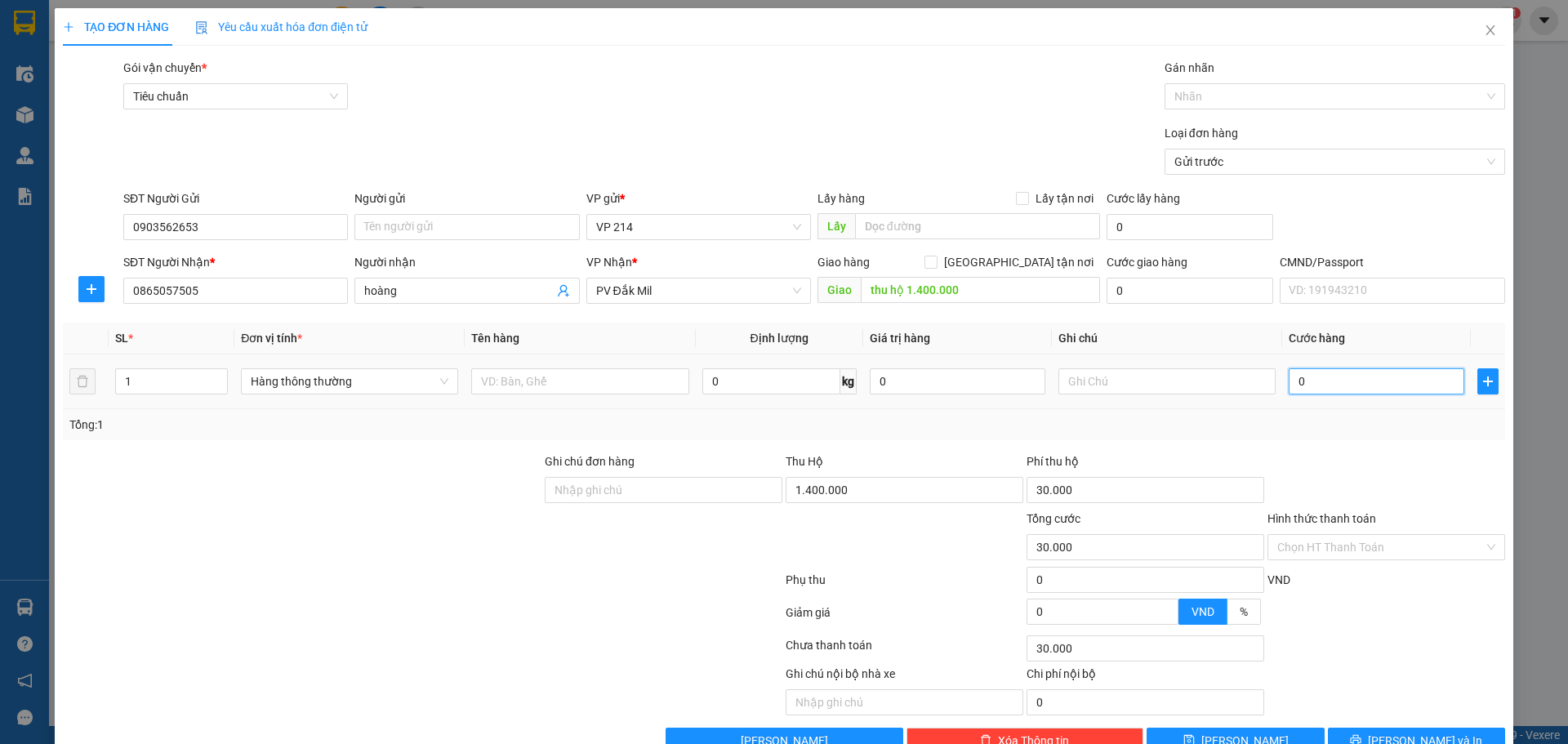
type input "30.003"
type input "30"
type input "30.030"
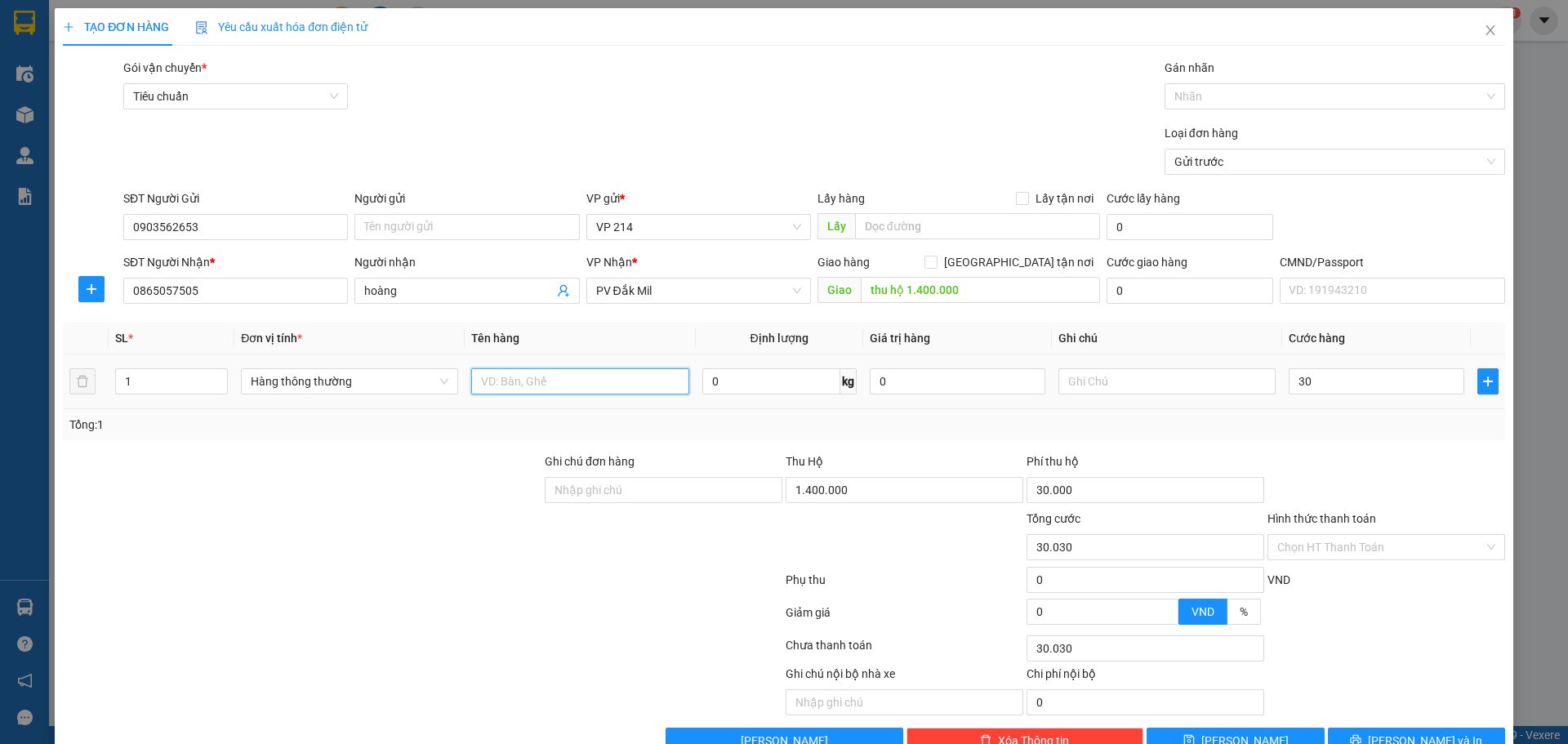
type input "30.000"
type input "60.000"
click at [498, 378] on input "text" at bounding box center [579, 381] width 218 height 26
type input "gt"
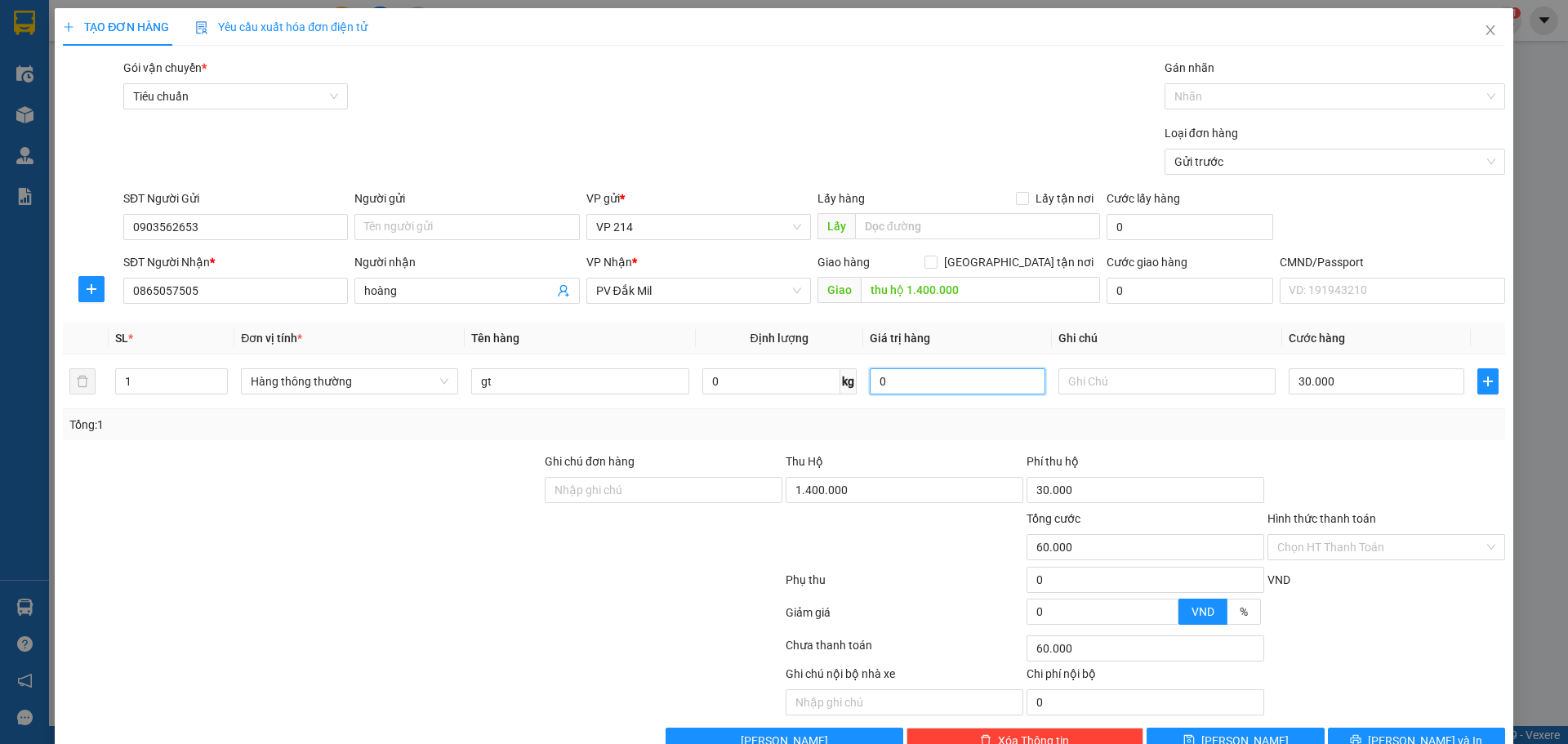
type input "0"
type input "30.000"
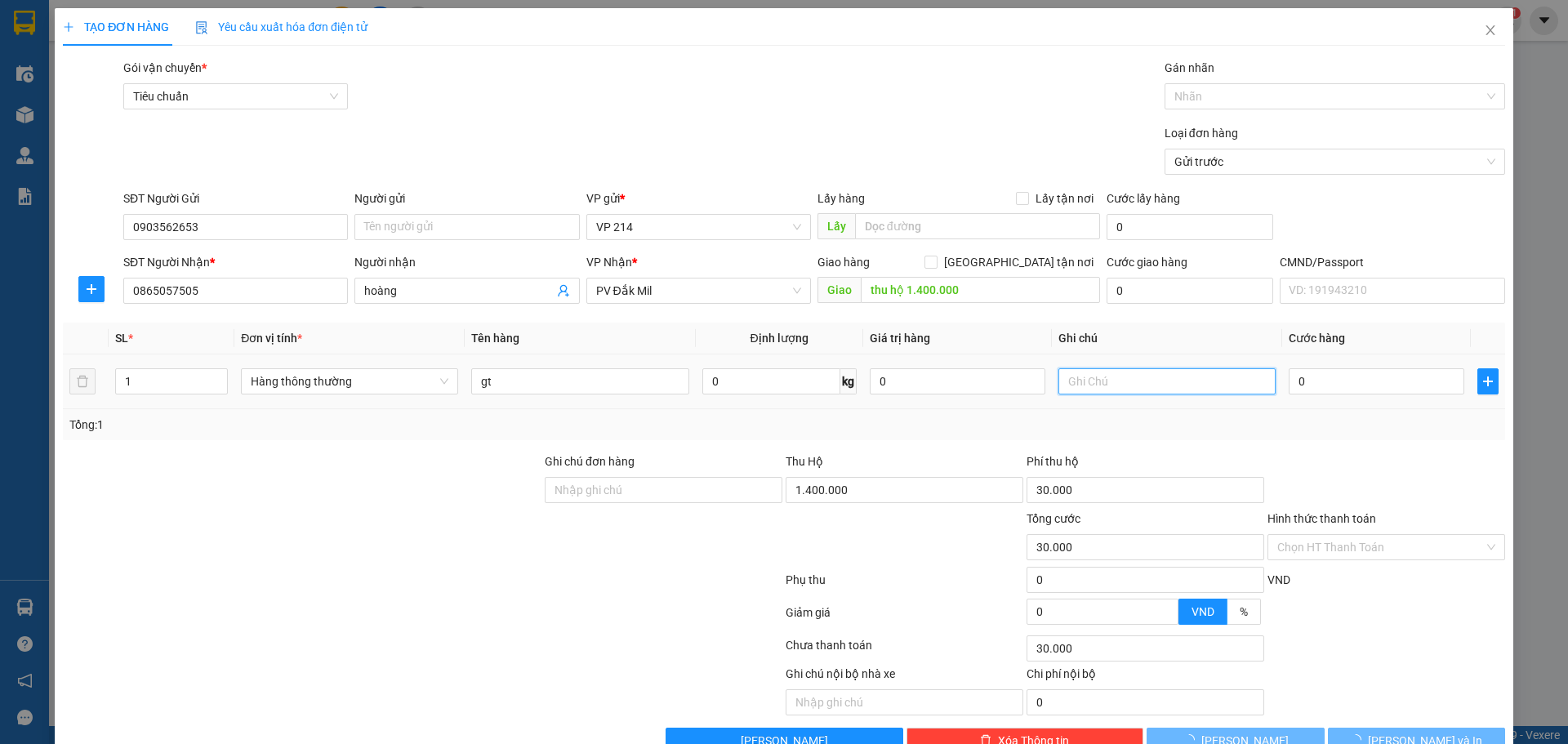
click at [1076, 385] on input "text" at bounding box center [1167, 381] width 218 height 26
type input "bì"
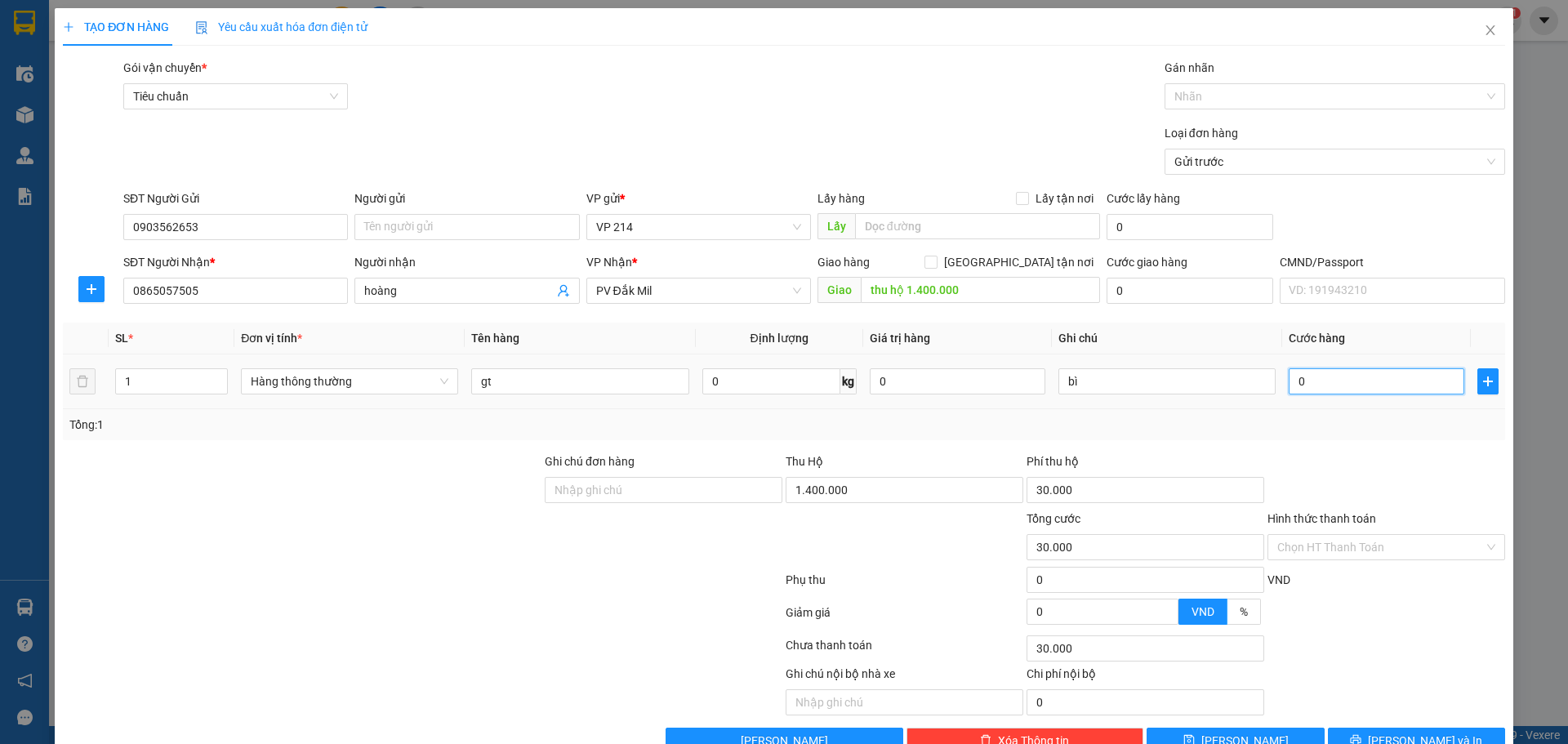
click at [1340, 381] on input "0" at bounding box center [1376, 381] width 176 height 26
type input "3"
type input "30.003"
type input "30"
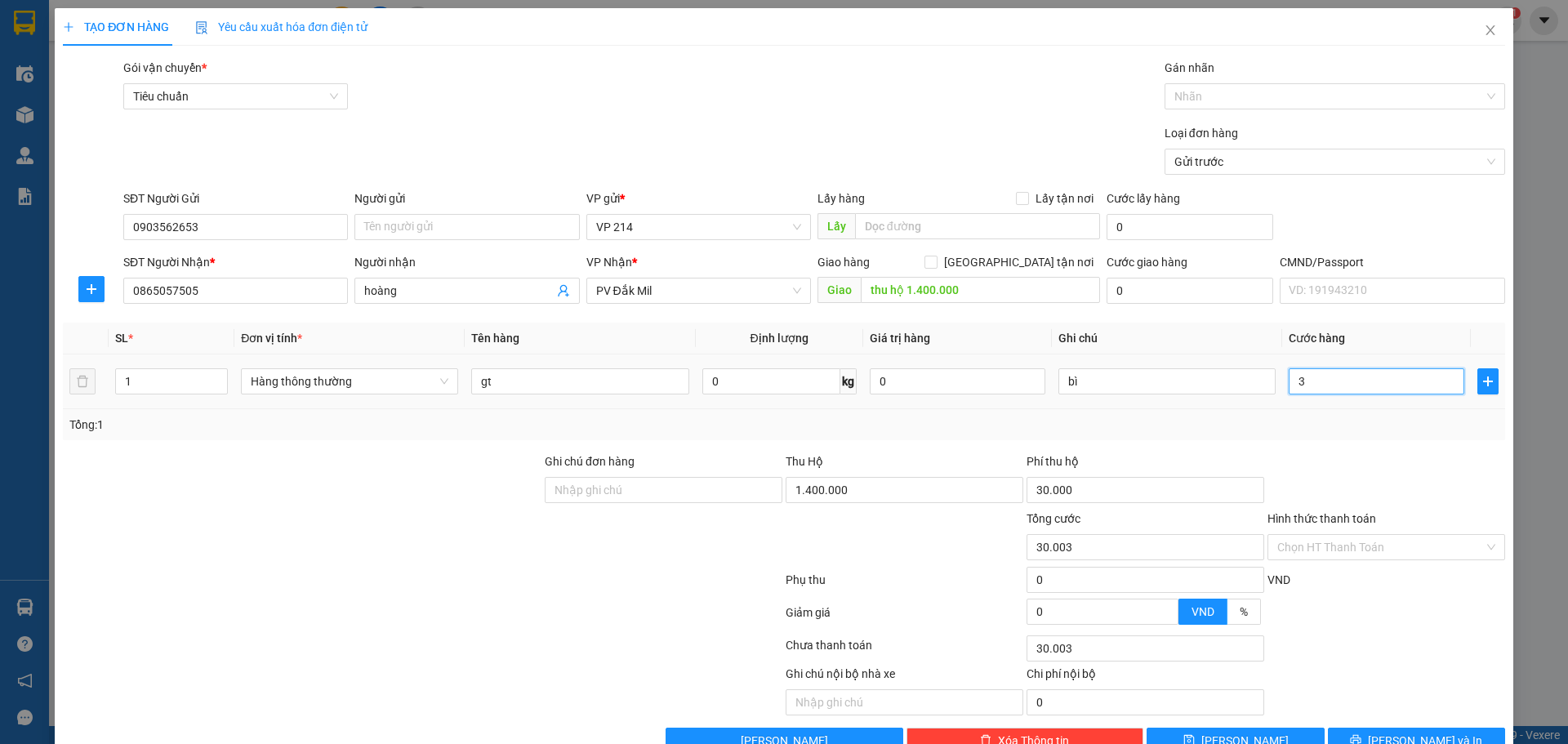
type input "30.030"
type input "300"
type input "30.300"
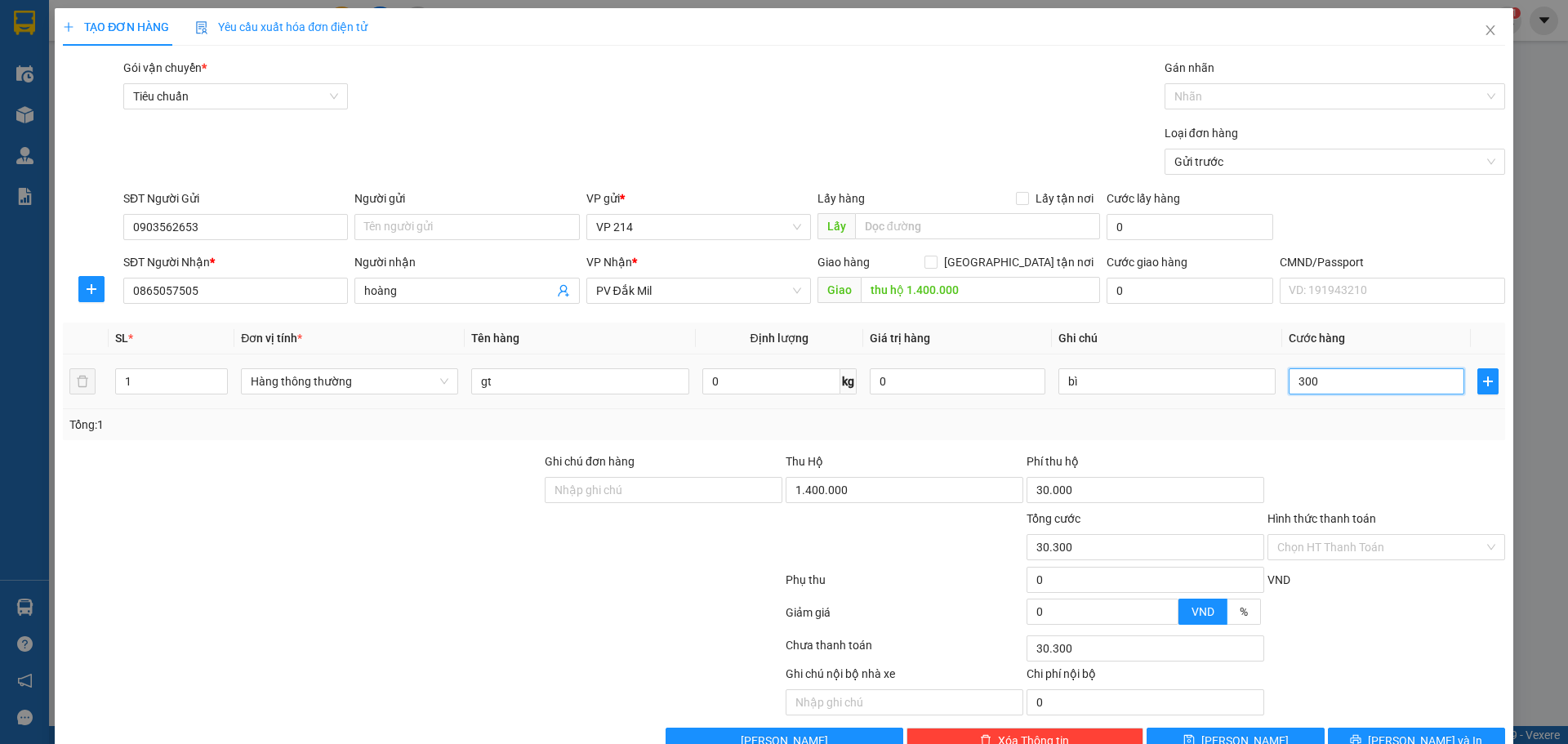
type input "3.000"
type input "33.000"
type input "30.000"
type input "60.000"
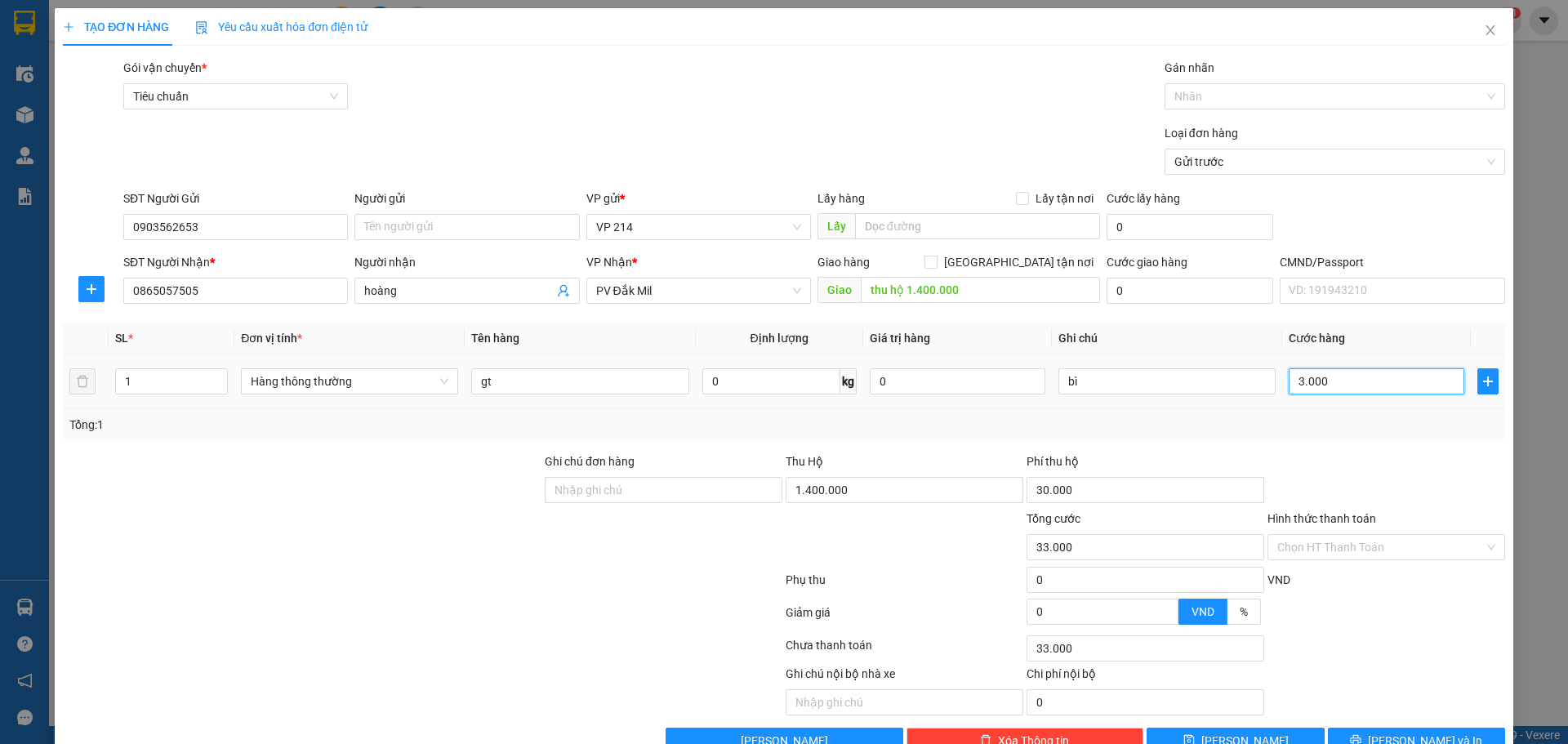
type input "60.000"
type input "30.000"
click at [1339, 528] on div "Hình thức thanh toán" at bounding box center [1385, 521] width 237 height 24
click at [1363, 548] on input "Hình thức thanh toán" at bounding box center [1380, 546] width 207 height 24
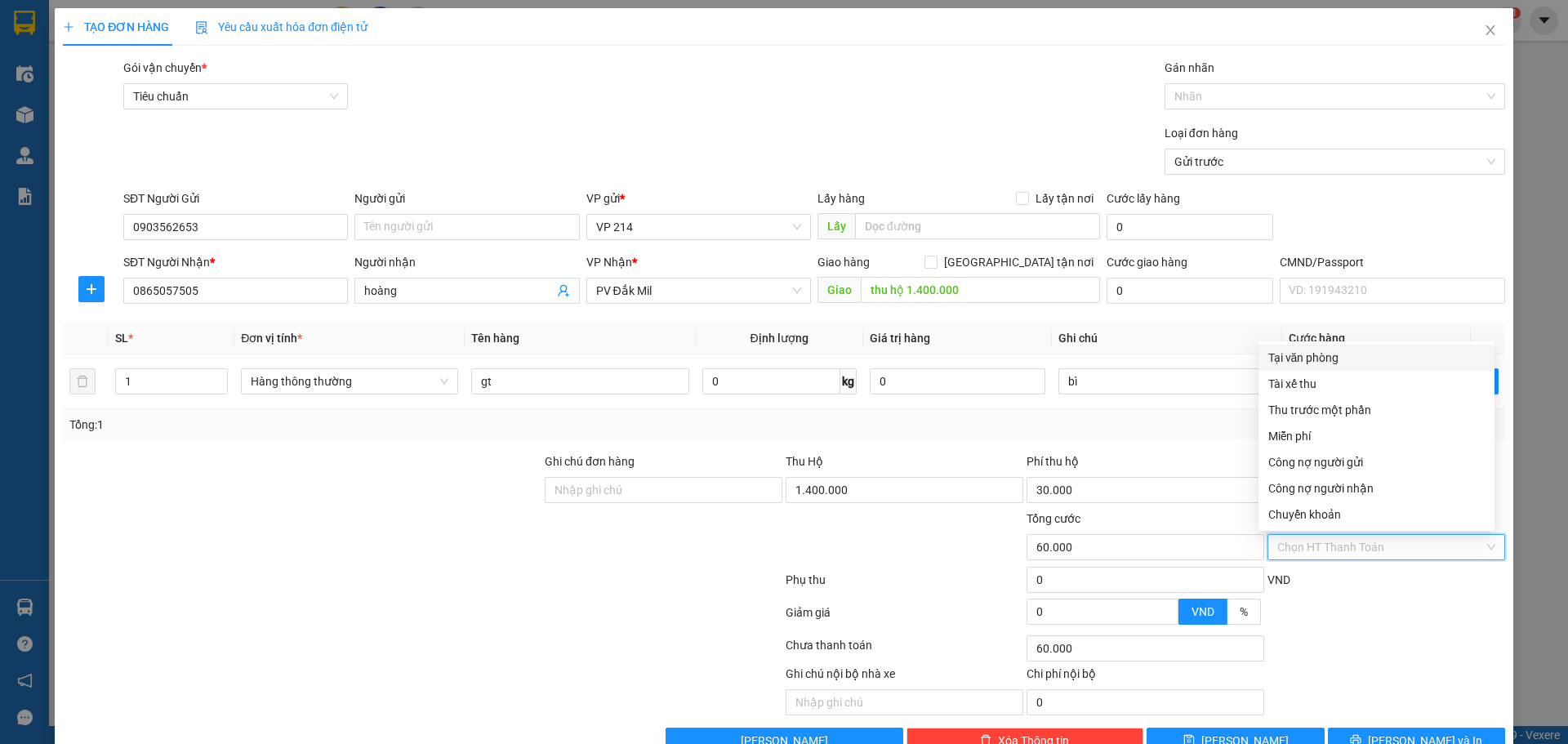
click at [1298, 351] on div "Tại văn phòng" at bounding box center [1376, 357] width 217 height 18
type input "0"
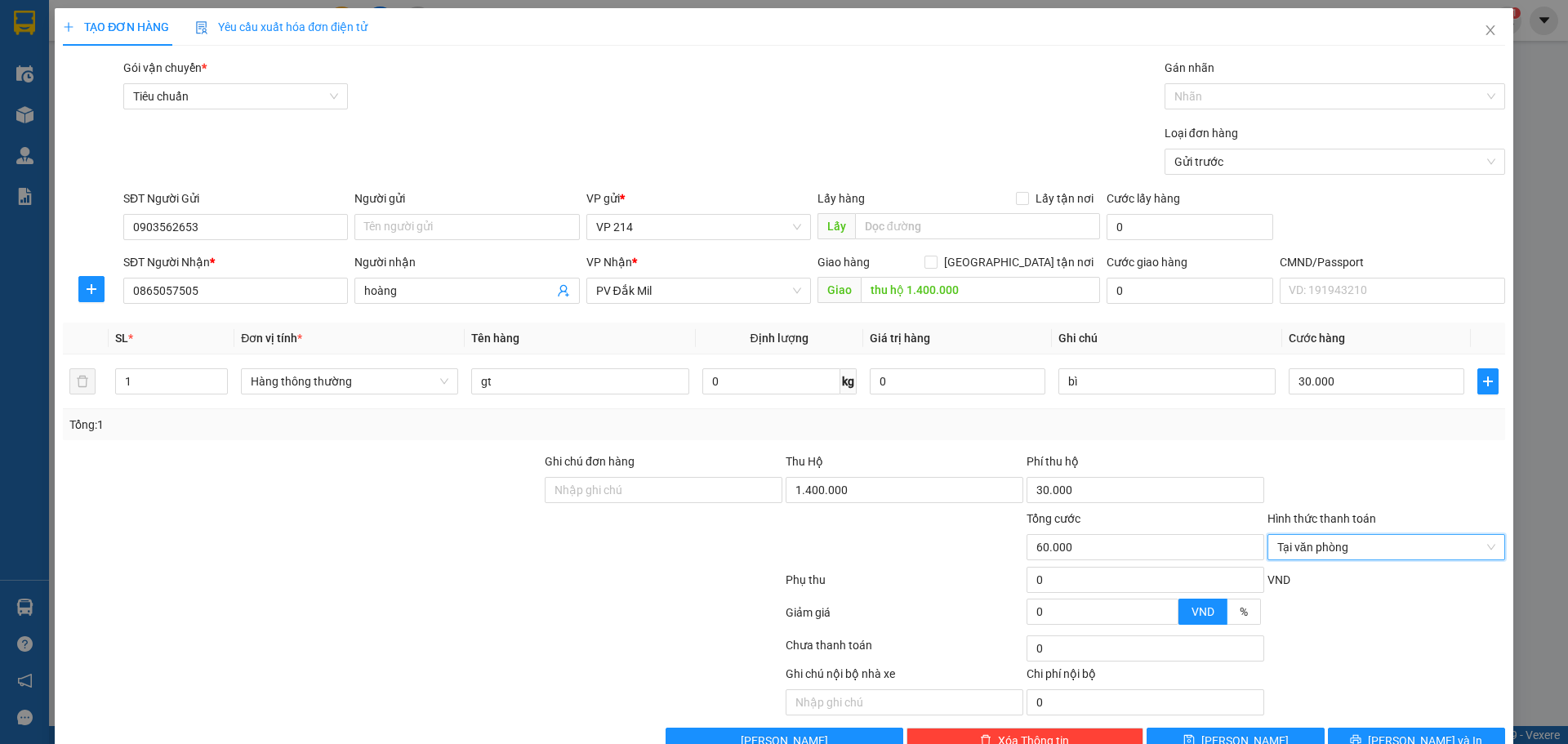
scroll to position [42, 0]
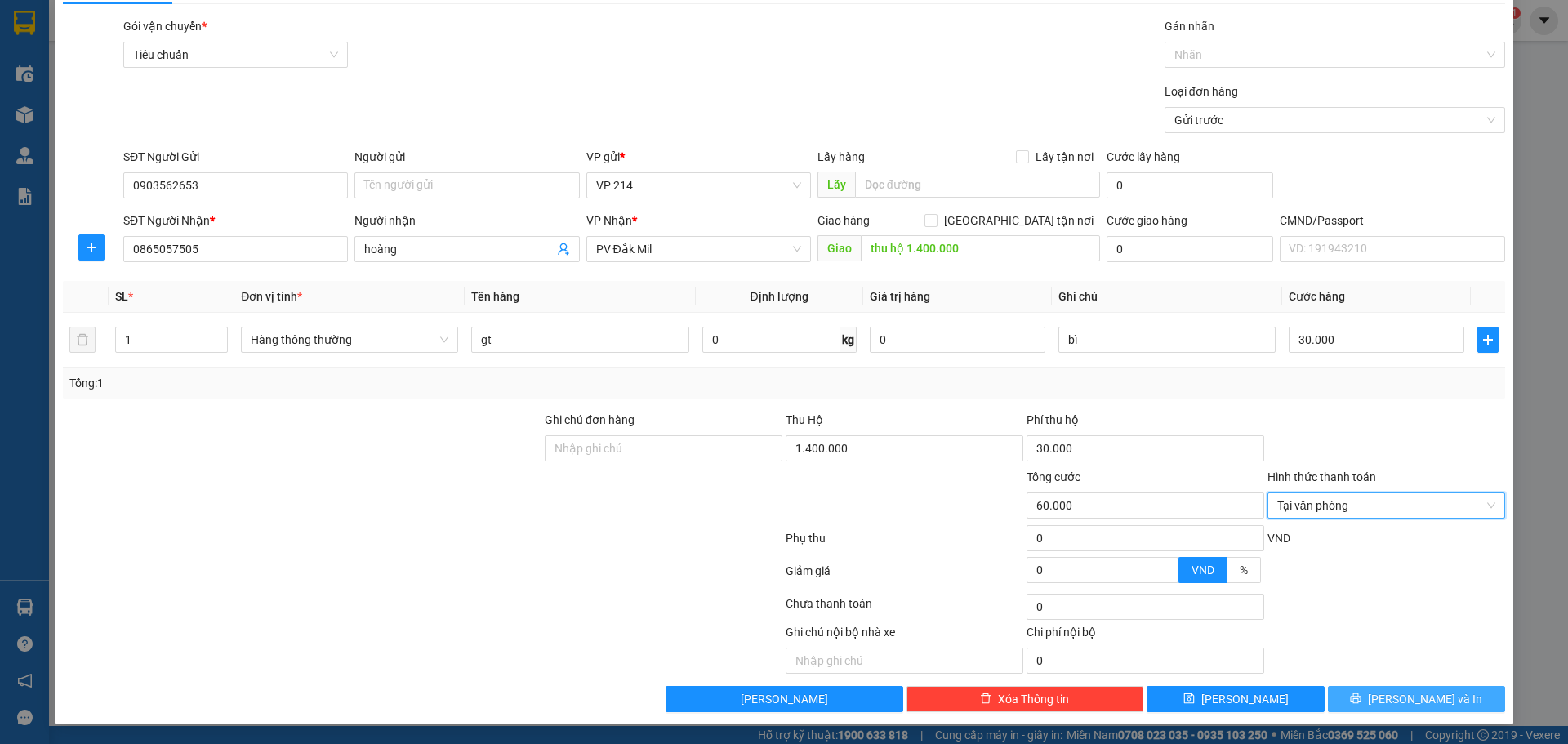
click at [1392, 708] on button "[PERSON_NAME] và In" at bounding box center [1417, 698] width 177 height 26
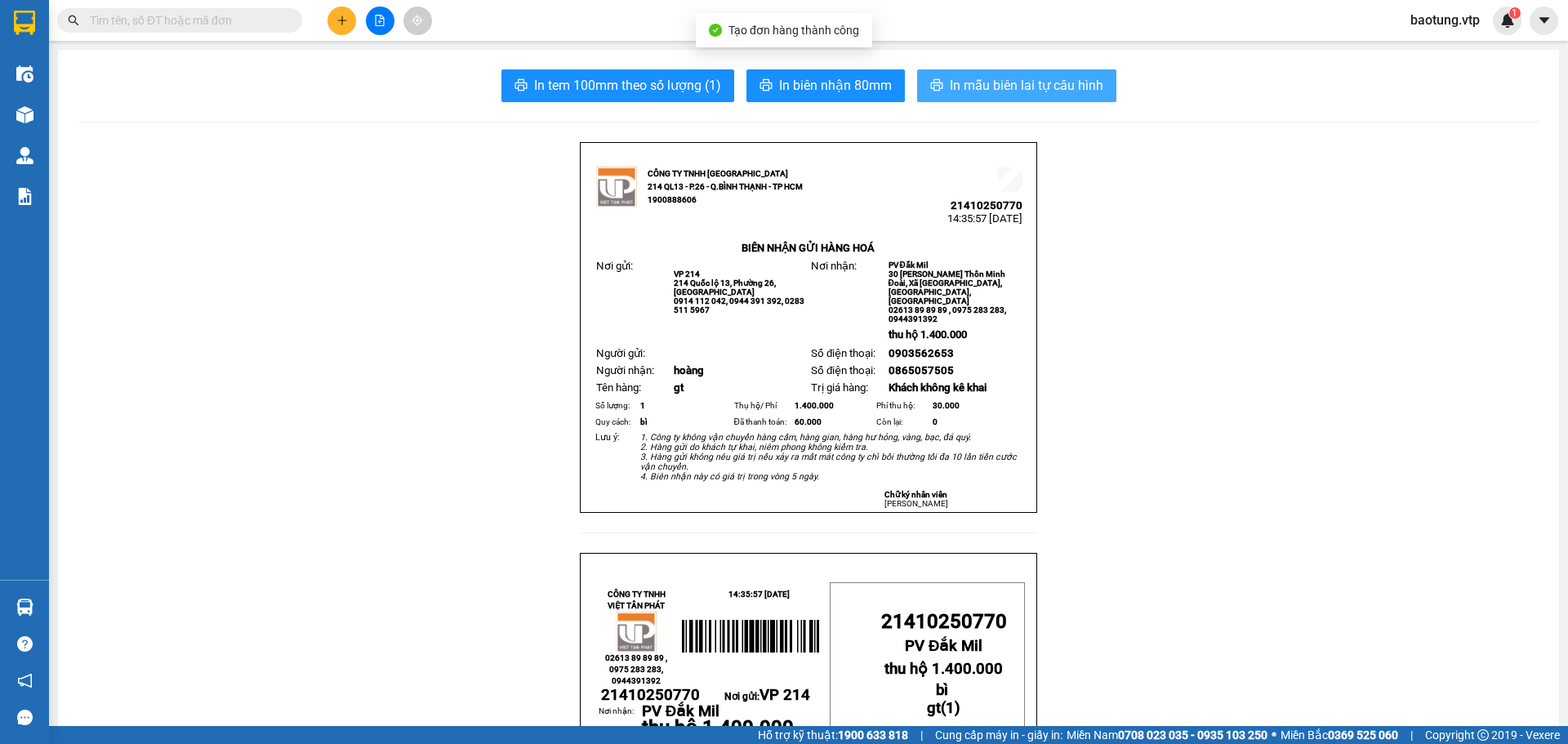
drag, startPoint x: 1044, startPoint y: 79, endPoint x: 1051, endPoint y: 134, distance: 55.4
click at [1044, 79] on span "In mẫu biên lai tự cấu hình" at bounding box center [1026, 85] width 153 height 21
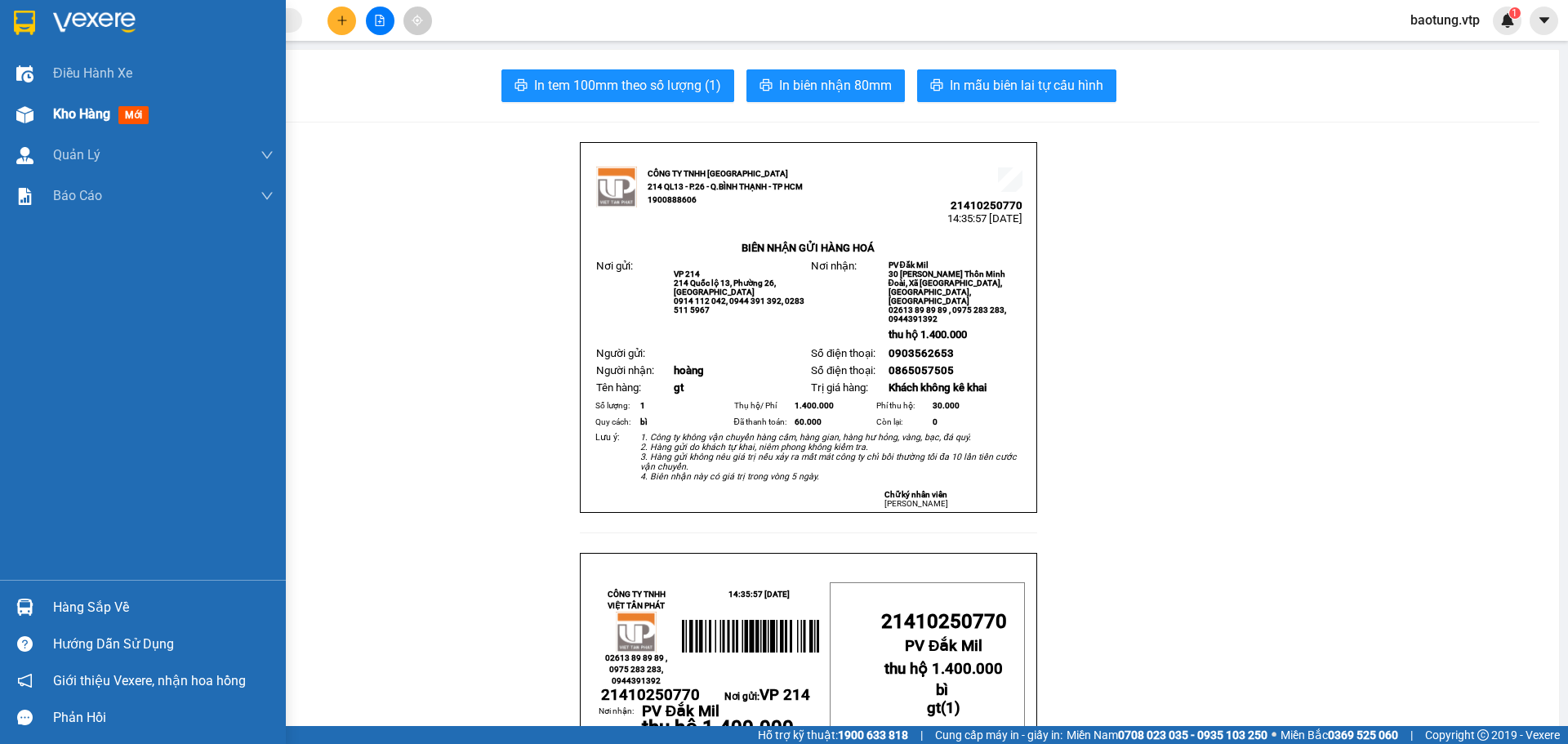
click at [53, 107] on span "Kho hàng" at bounding box center [81, 114] width 57 height 15
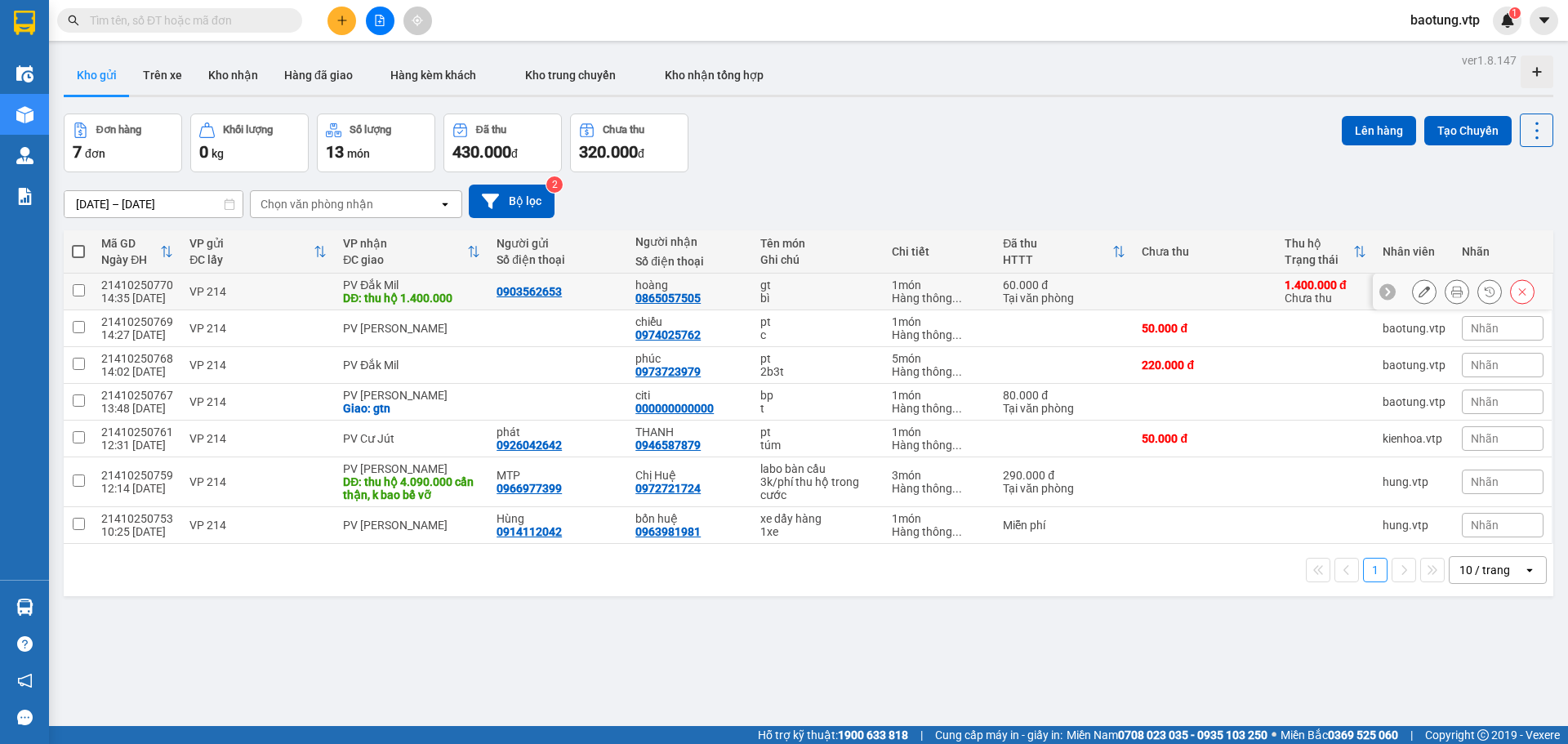
click at [1418, 293] on icon at bounding box center [1424, 291] width 12 height 12
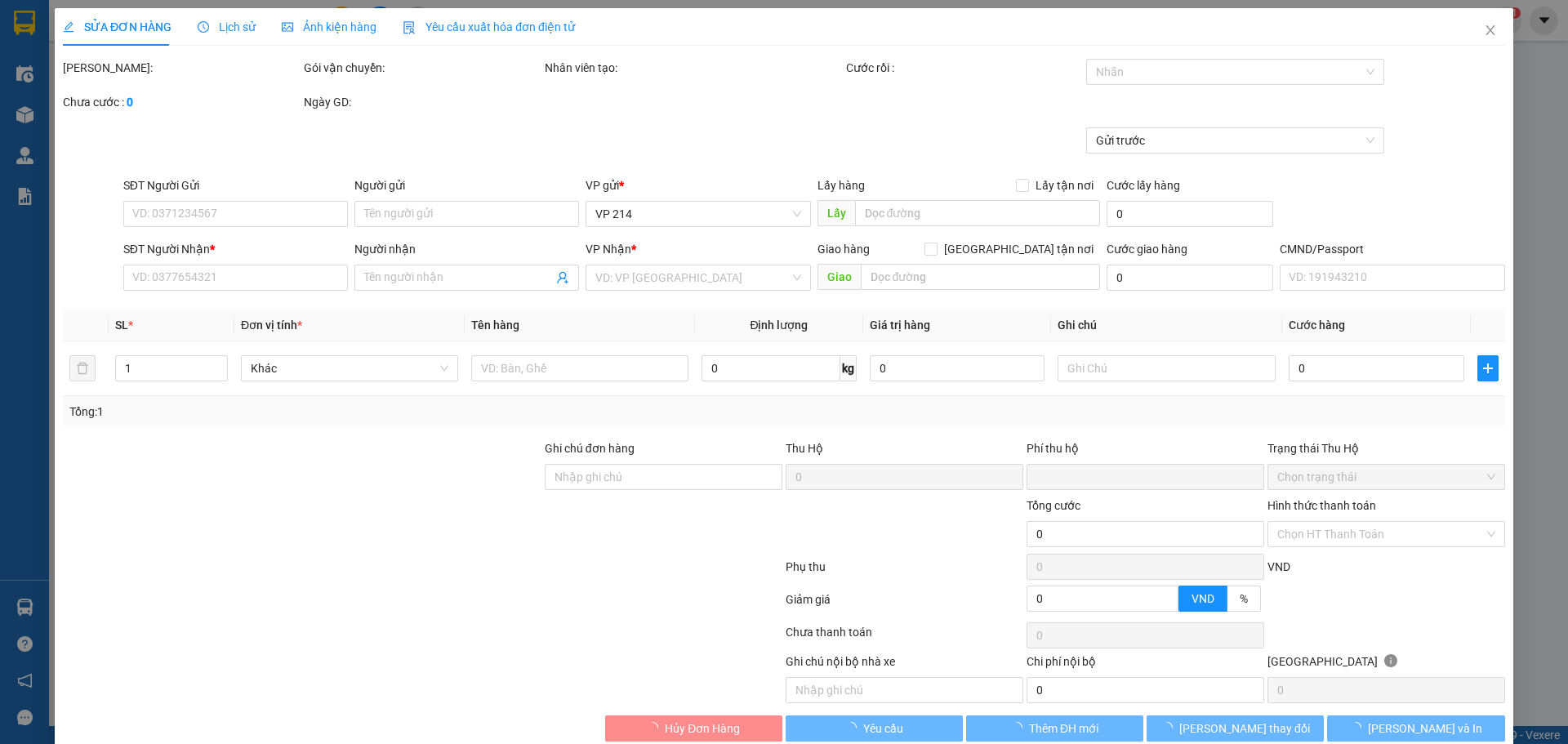
type input "0903562653"
type input "0865057505"
type input "hoàng"
type input "thu hộ 1.400.000"
type input "60.000"
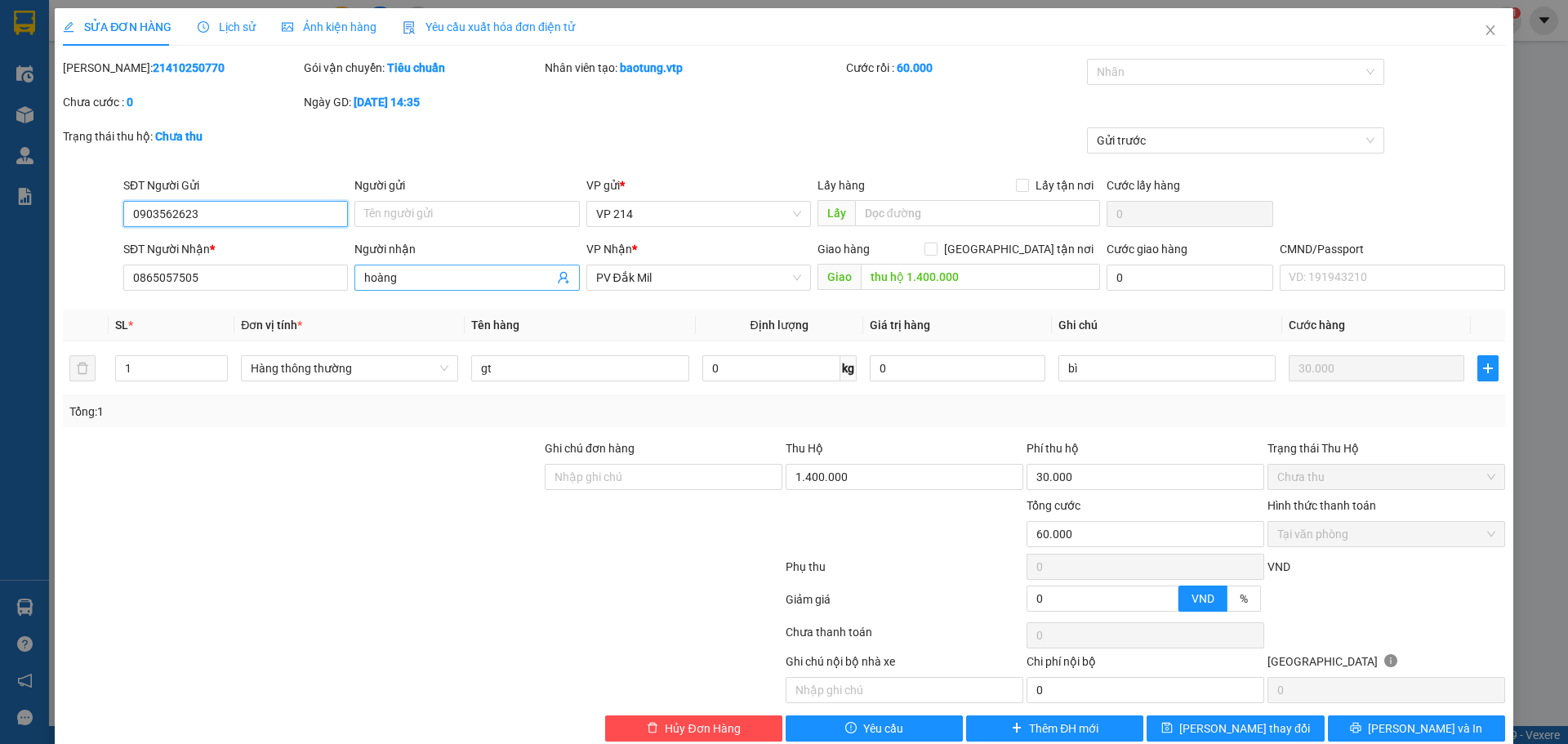
type input "0903562623"
click at [456, 274] on input "hoàng" at bounding box center [458, 278] width 189 height 18
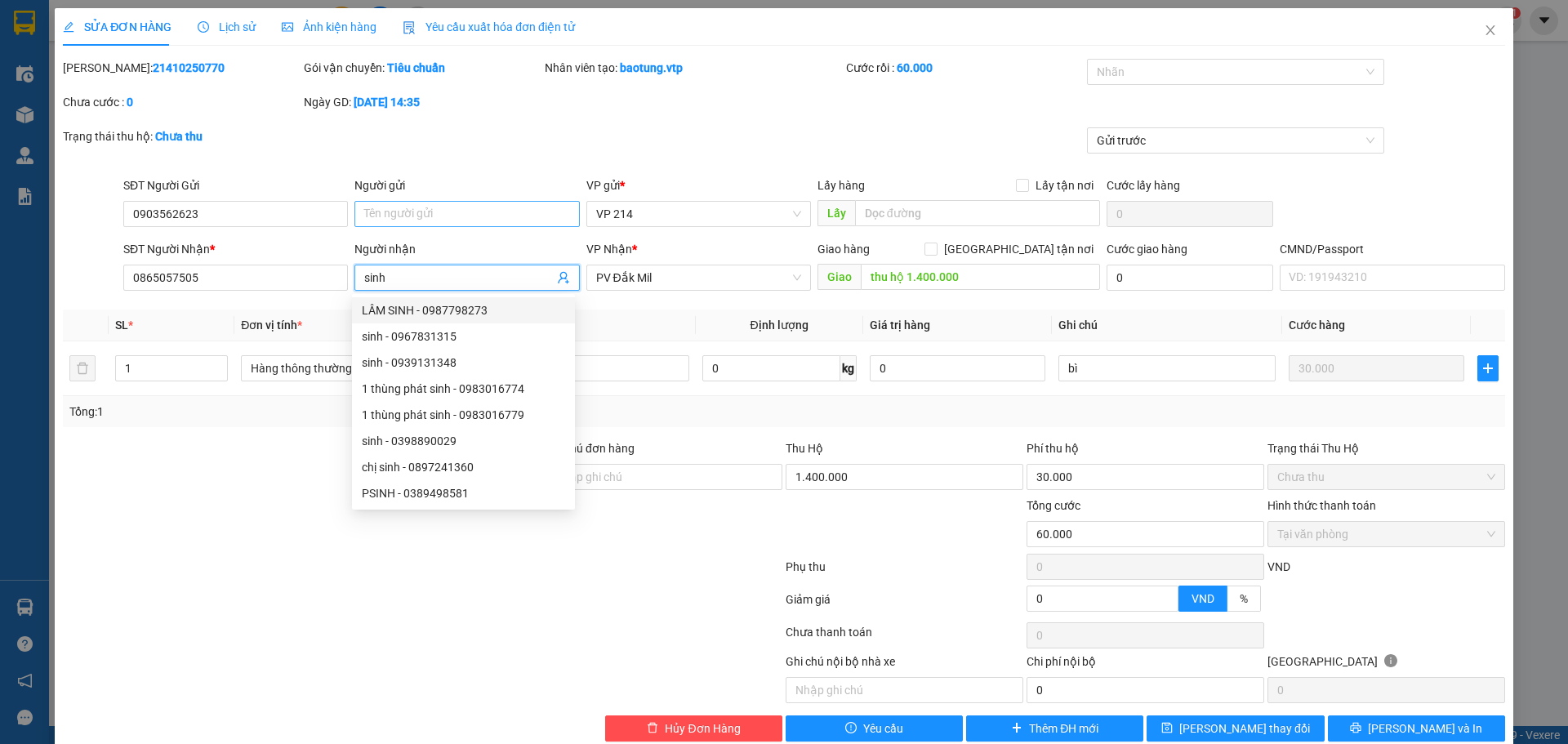
type input "sinh"
click at [430, 215] on input "Người gửi" at bounding box center [467, 213] width 225 height 26
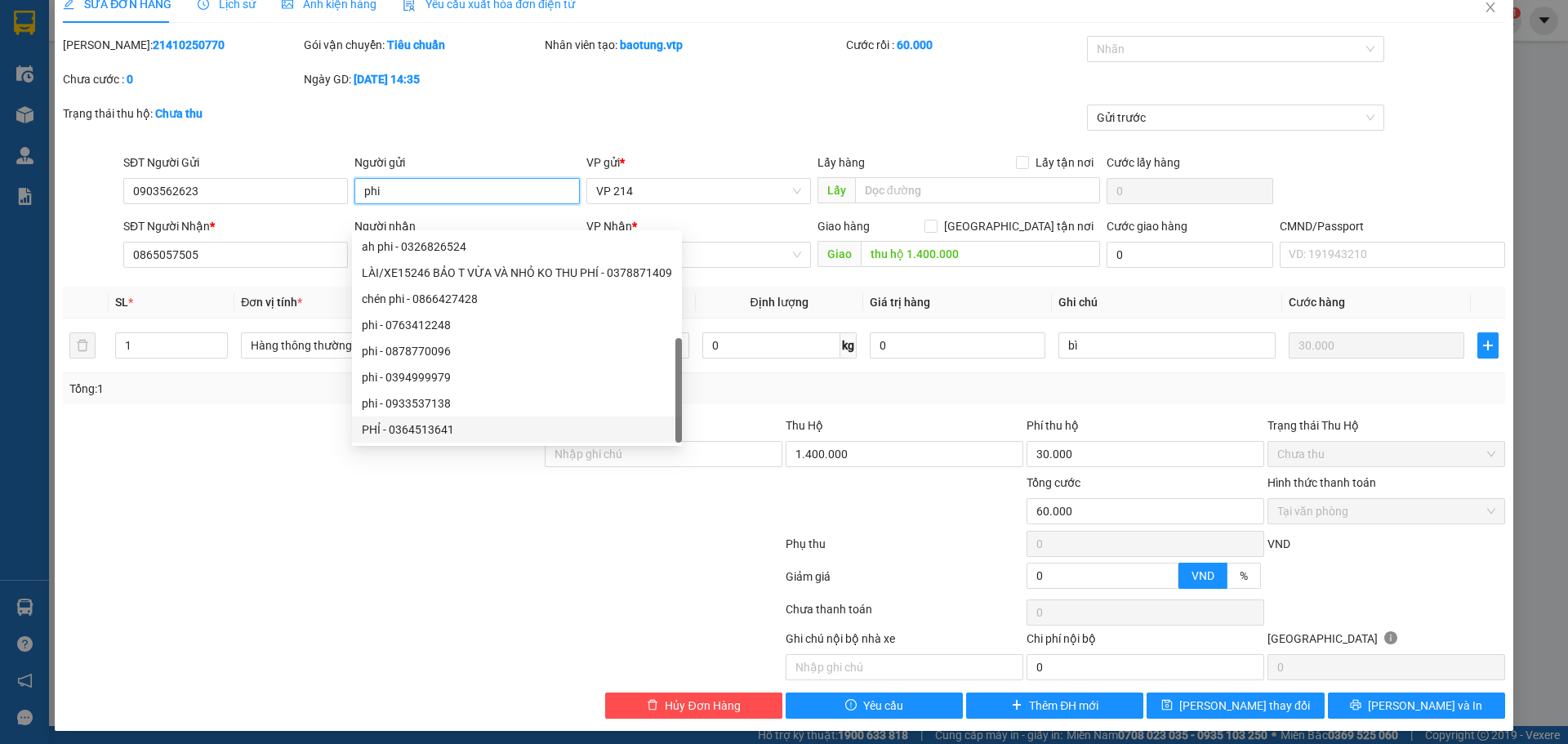
scroll to position [30, 0]
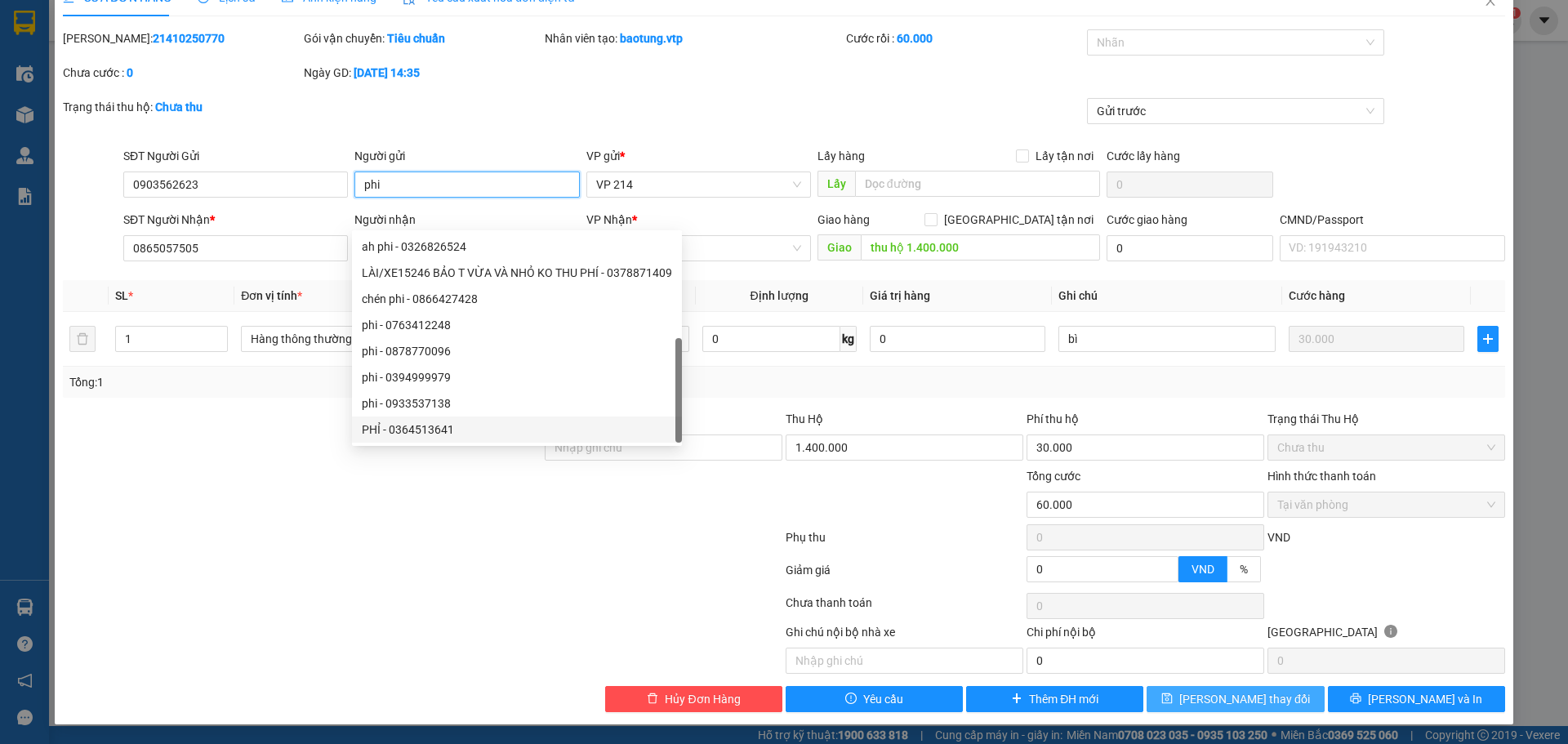
type input "phi"
click at [1265, 693] on span "[PERSON_NAME] thay đổi" at bounding box center [1245, 699] width 131 height 18
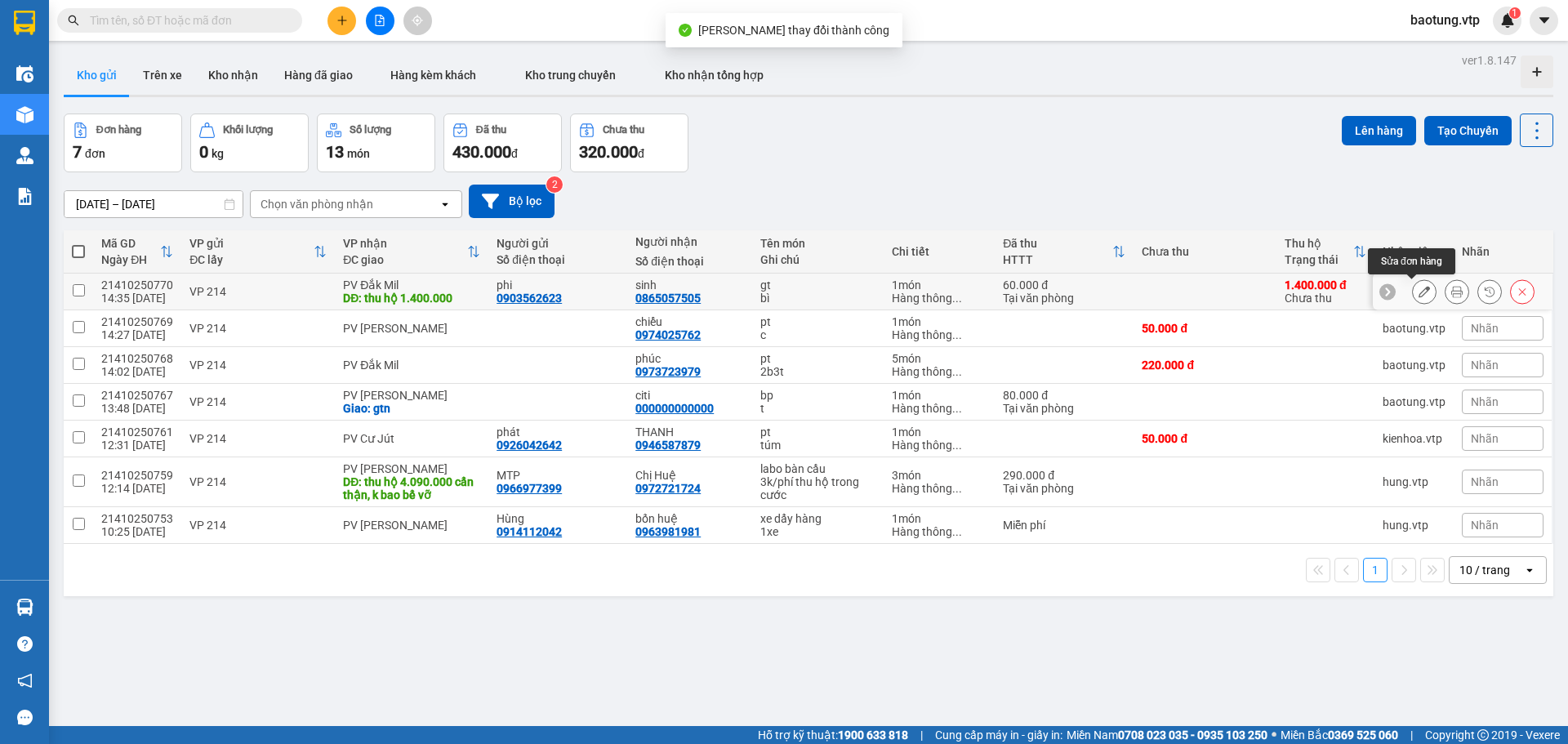
click at [1418, 288] on icon at bounding box center [1424, 291] width 12 height 12
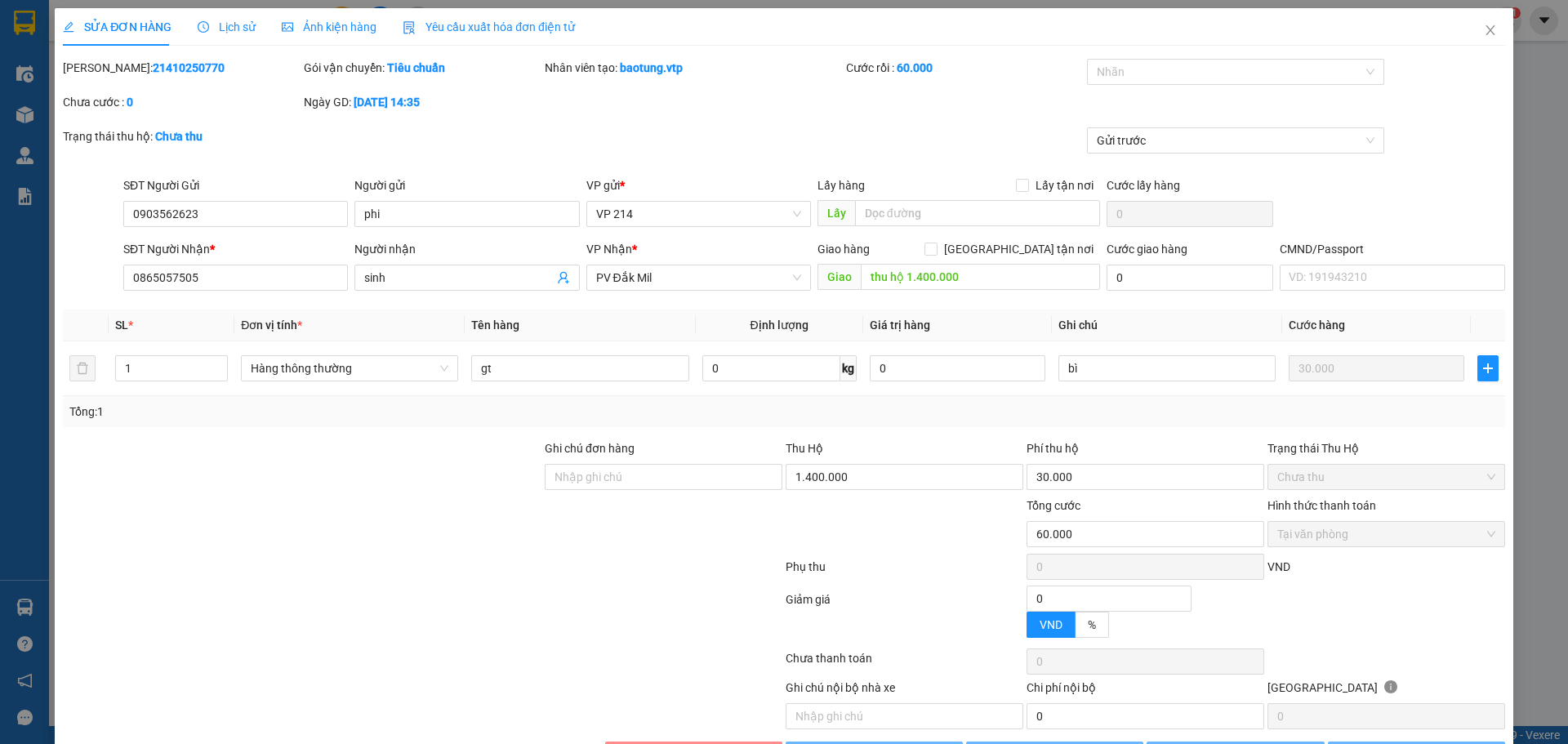
type input "0903562623"
type input "phi"
type input "0865057505"
type input "sinh"
type input "thu hộ 1.400.000"
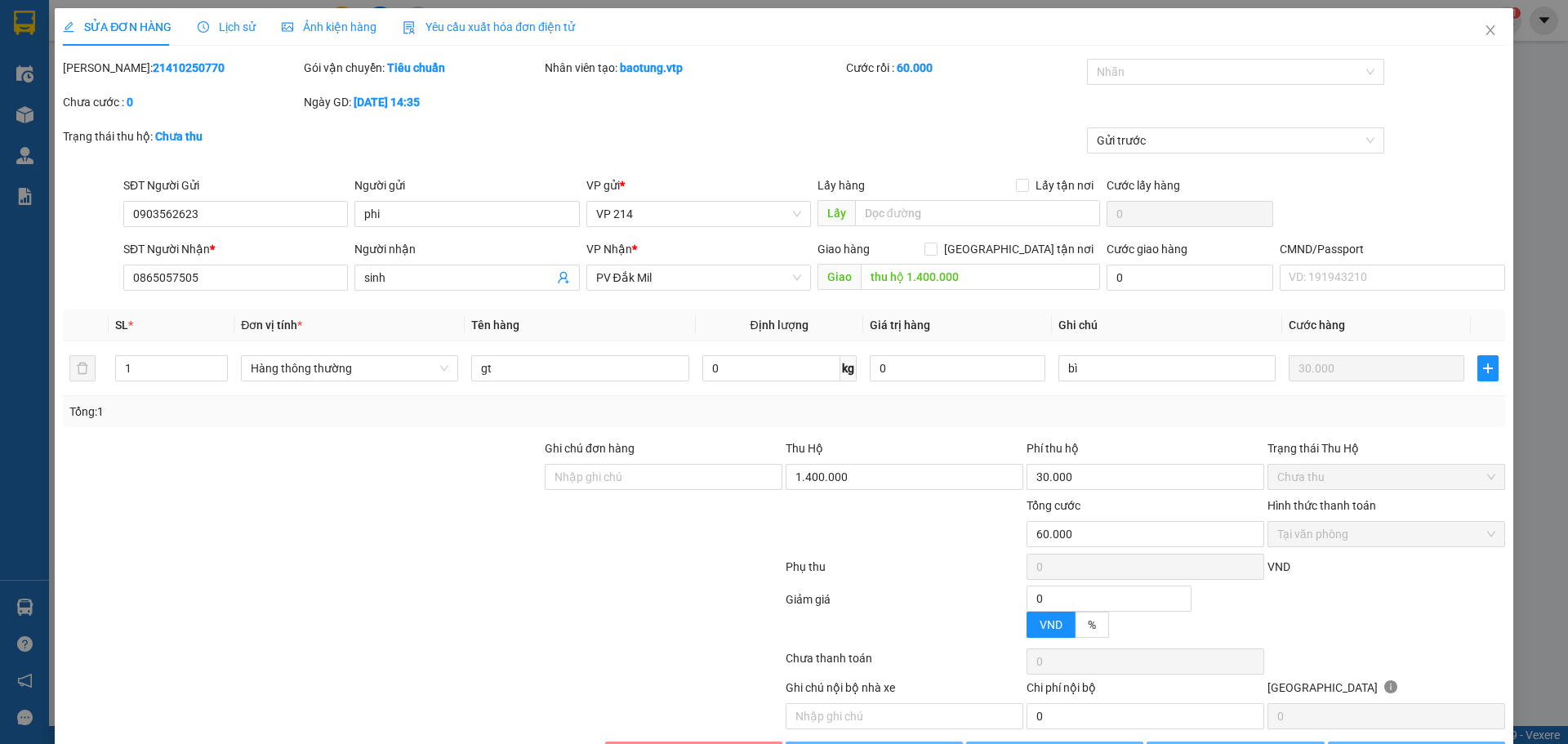
type input "60.000"
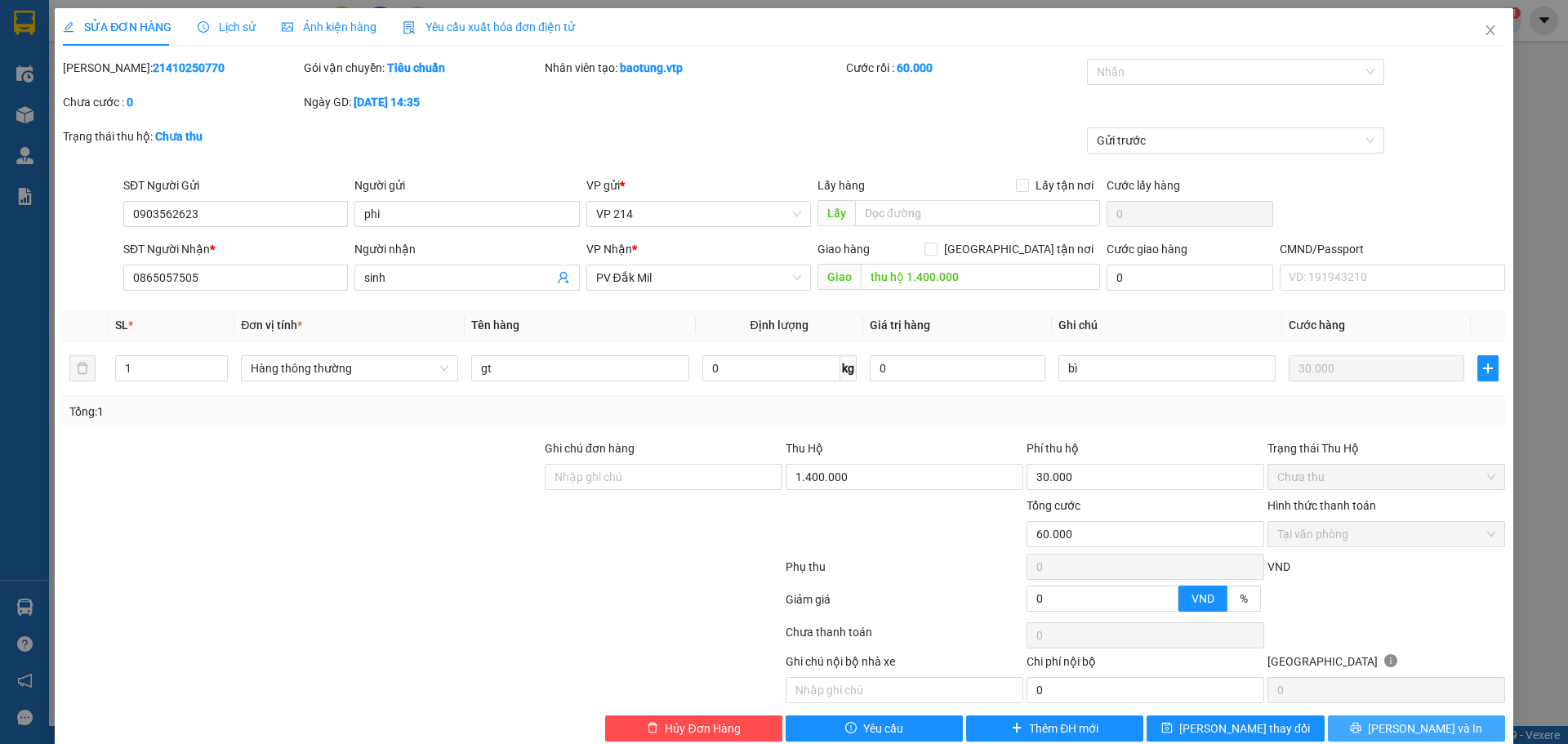
click at [1411, 736] on span "[PERSON_NAME] và In" at bounding box center [1425, 728] width 115 height 18
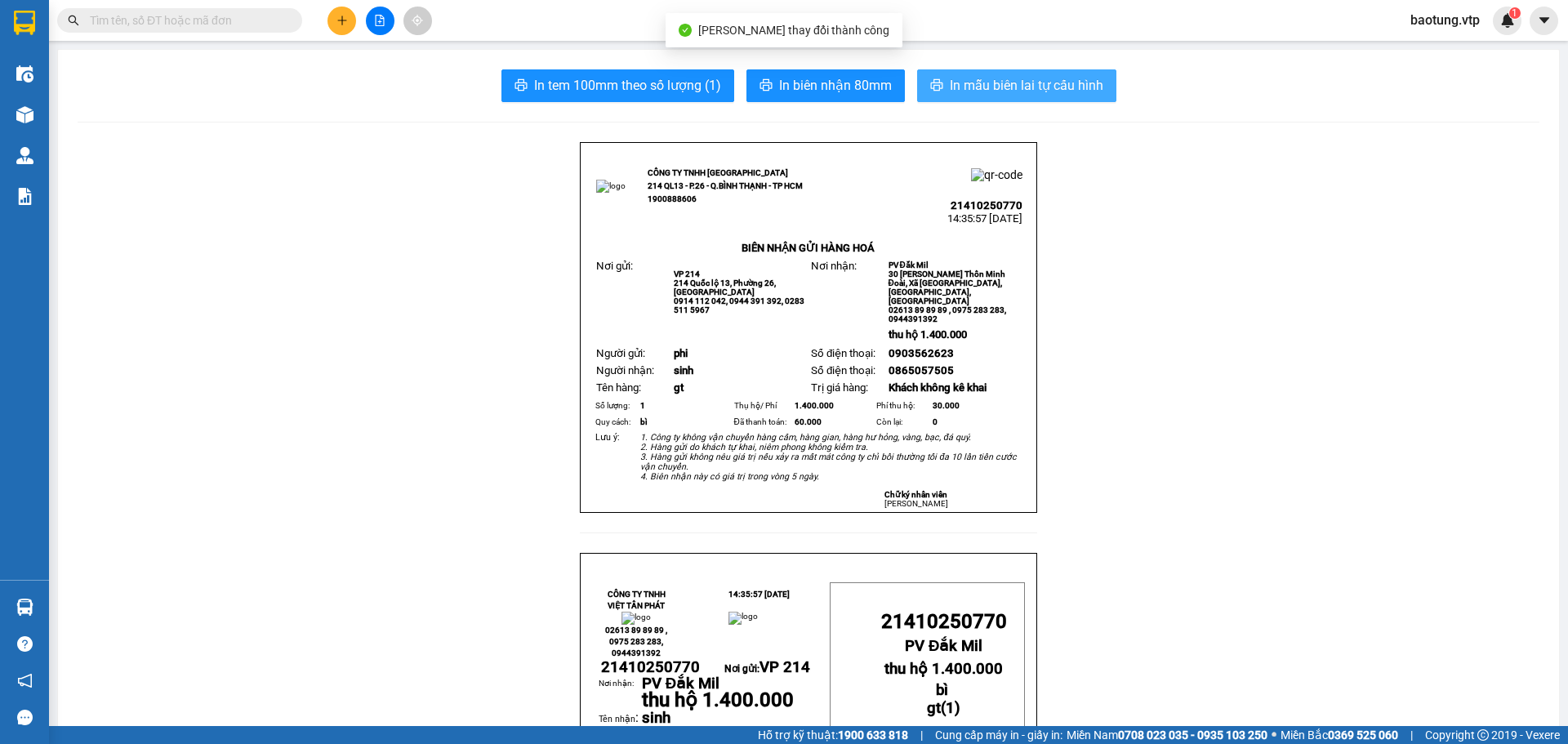
click at [1032, 96] on span "In mẫu biên lai tự cấu hình" at bounding box center [1026, 85] width 153 height 21
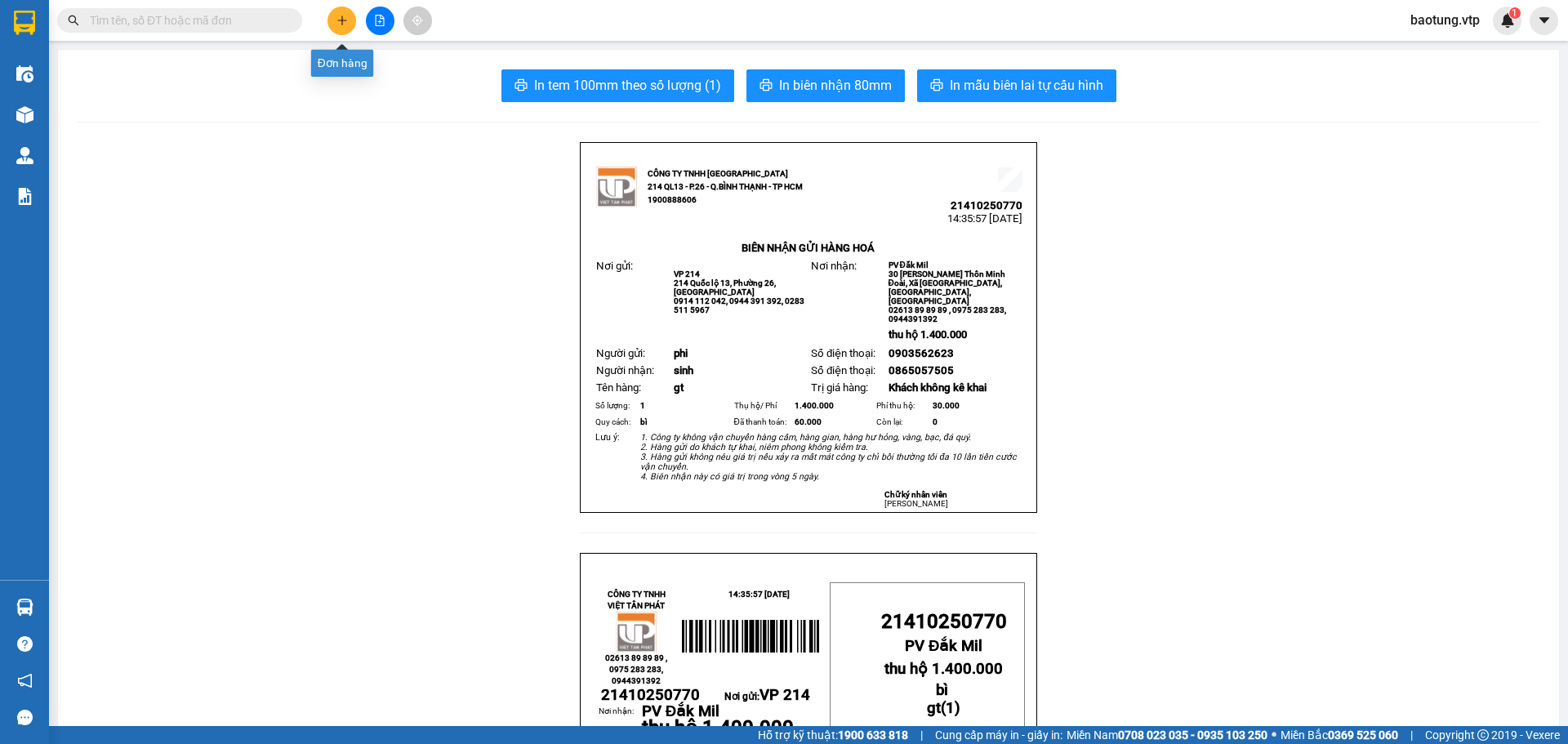
click at [331, 32] on div at bounding box center [380, 21] width 123 height 29
click at [332, 31] on button at bounding box center [342, 21] width 29 height 29
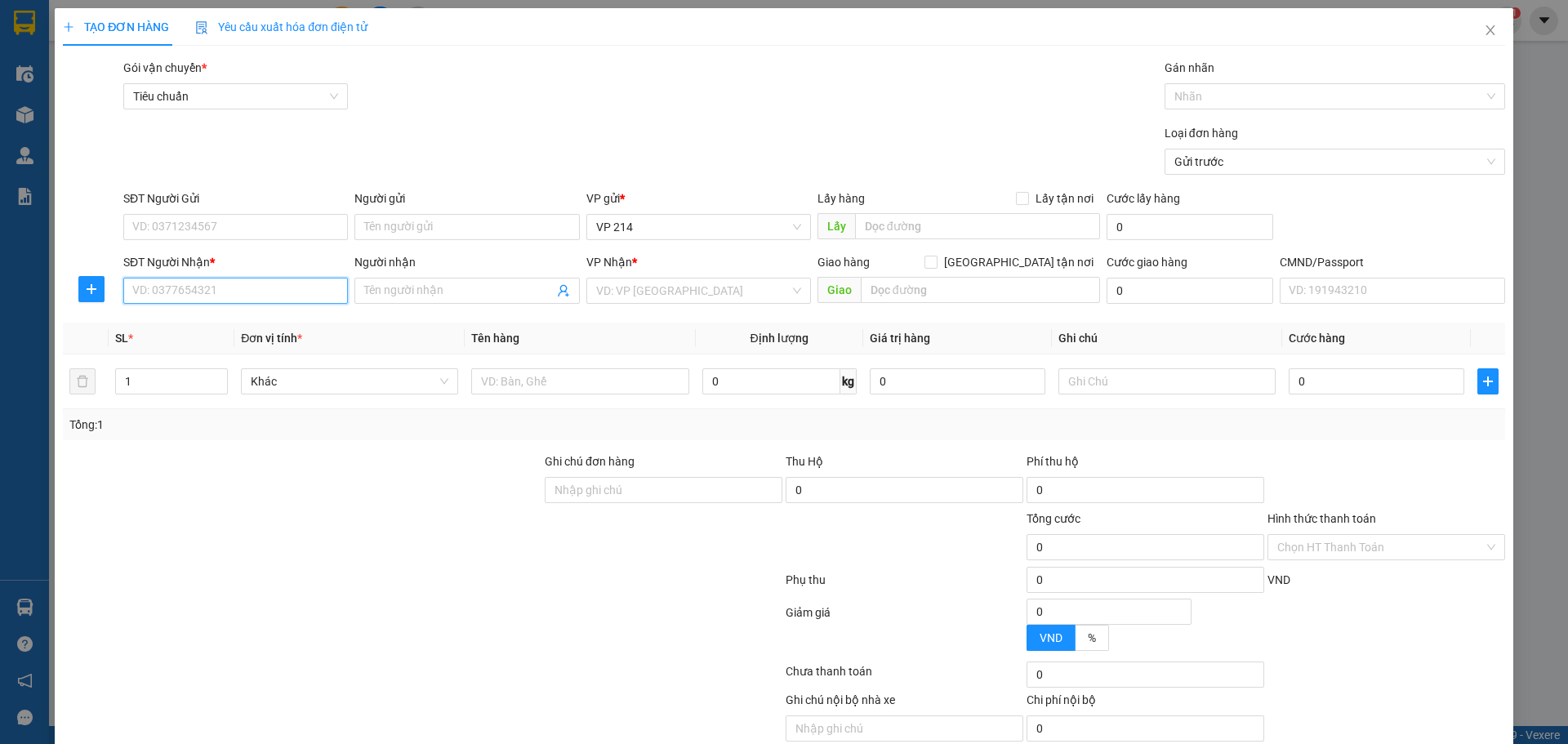
click at [191, 295] on input "SĐT Người Nhận *" at bounding box center [236, 290] width 225 height 26
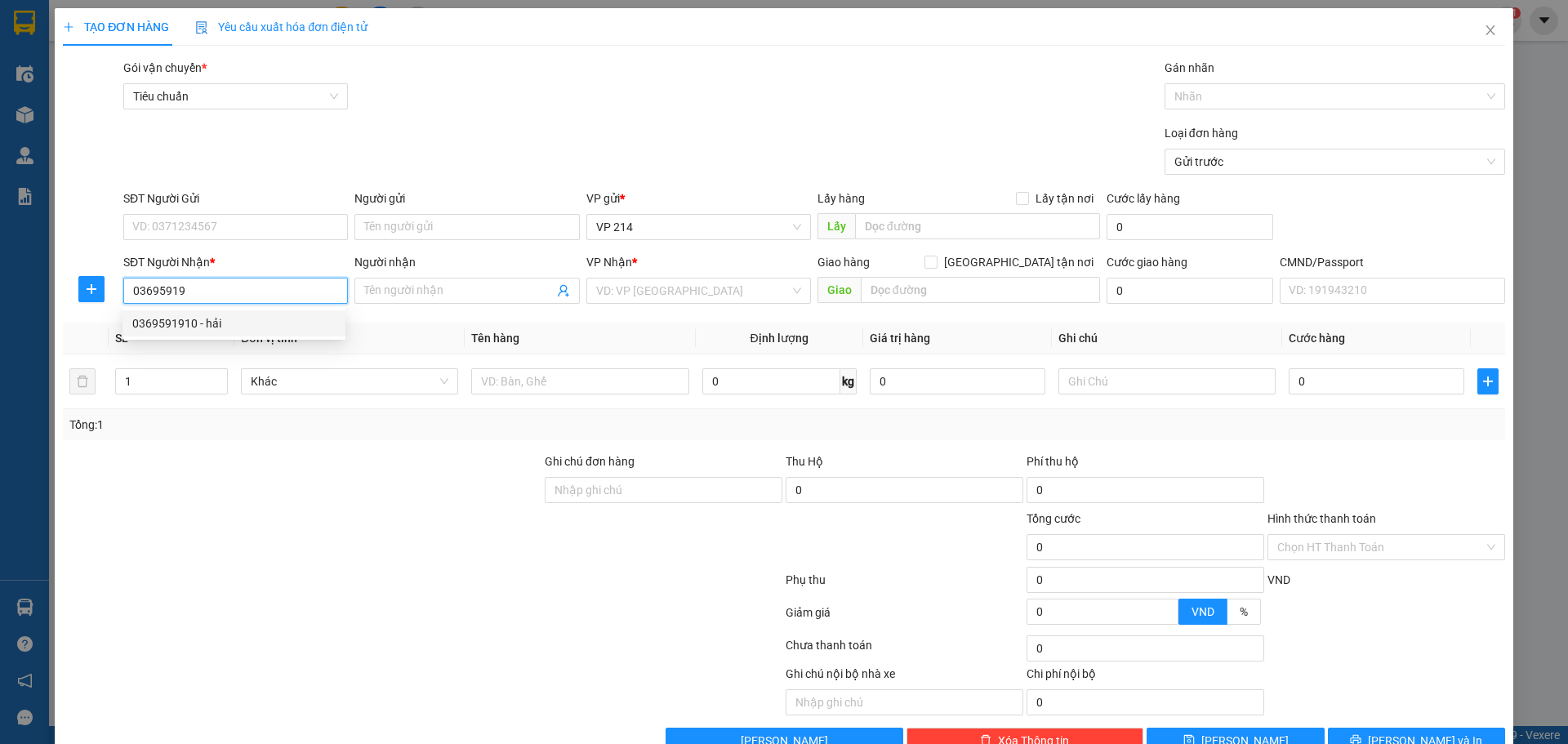
click at [271, 323] on div "0369591910 - hải" at bounding box center [234, 323] width 203 height 18
type input "0369591910"
type input "hải"
type input "không bao đổ bể"
type input "0369591910"
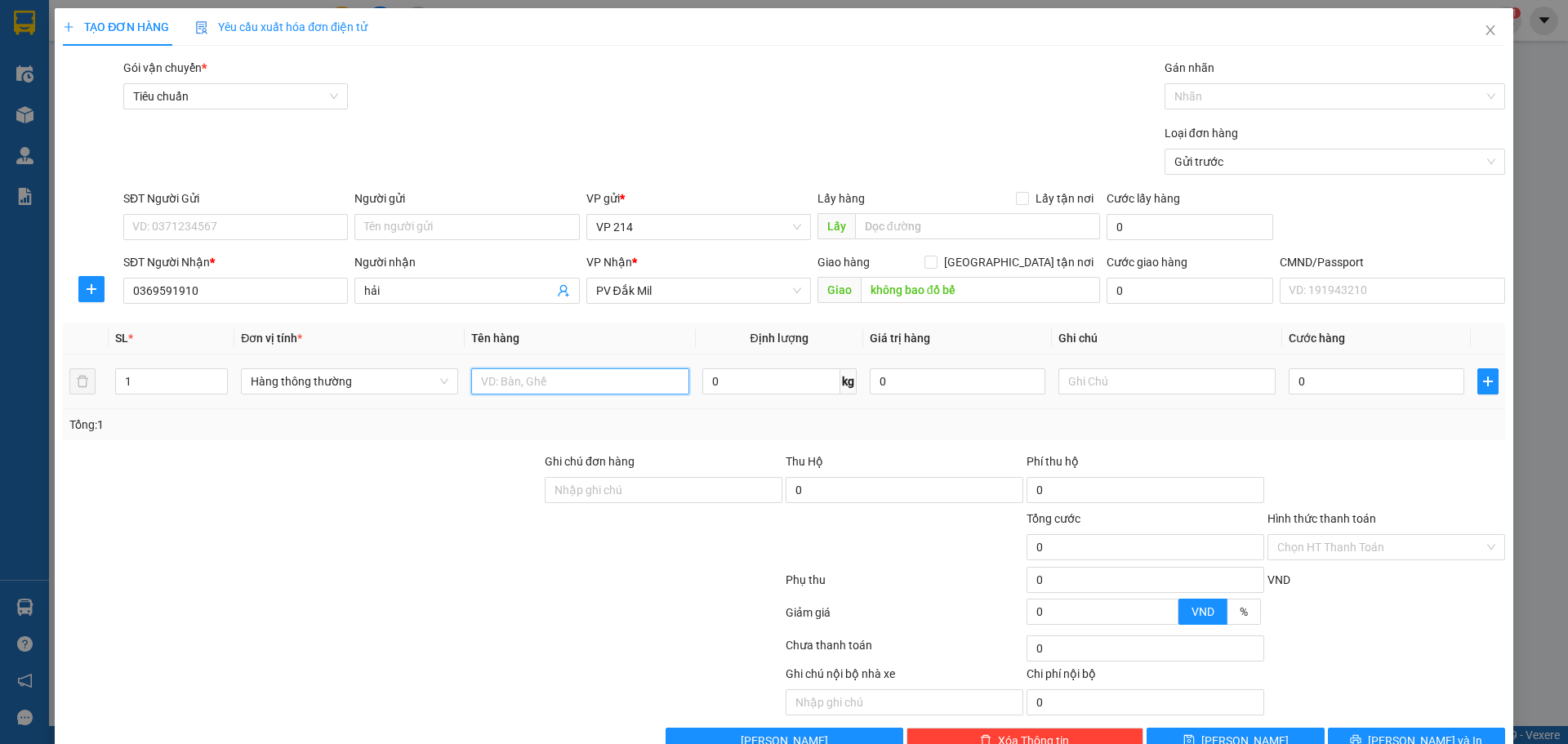
click at [553, 387] on input "text" at bounding box center [579, 381] width 218 height 26
click at [153, 383] on input "1" at bounding box center [171, 381] width 111 height 24
type input "4"
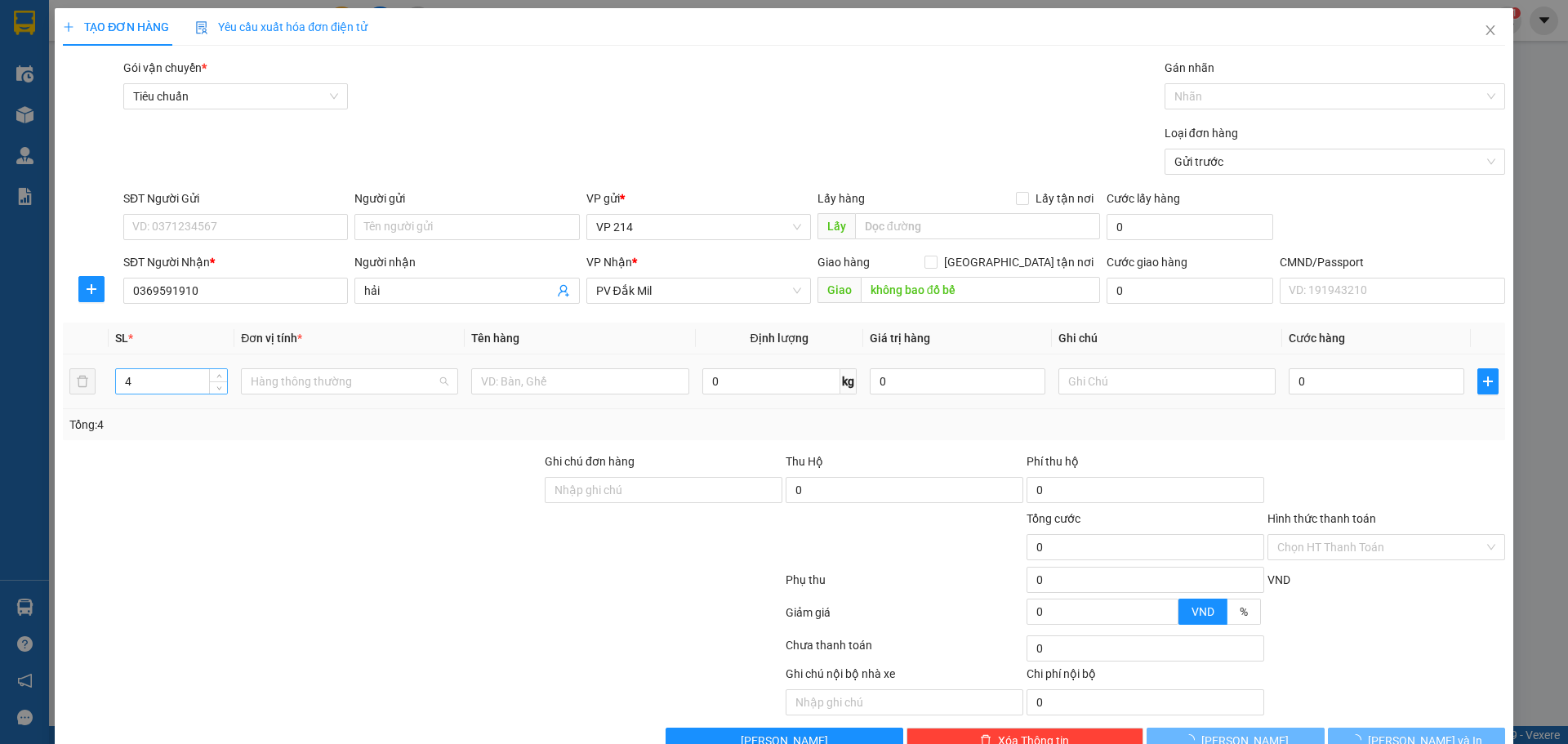
scroll to position [339, 0]
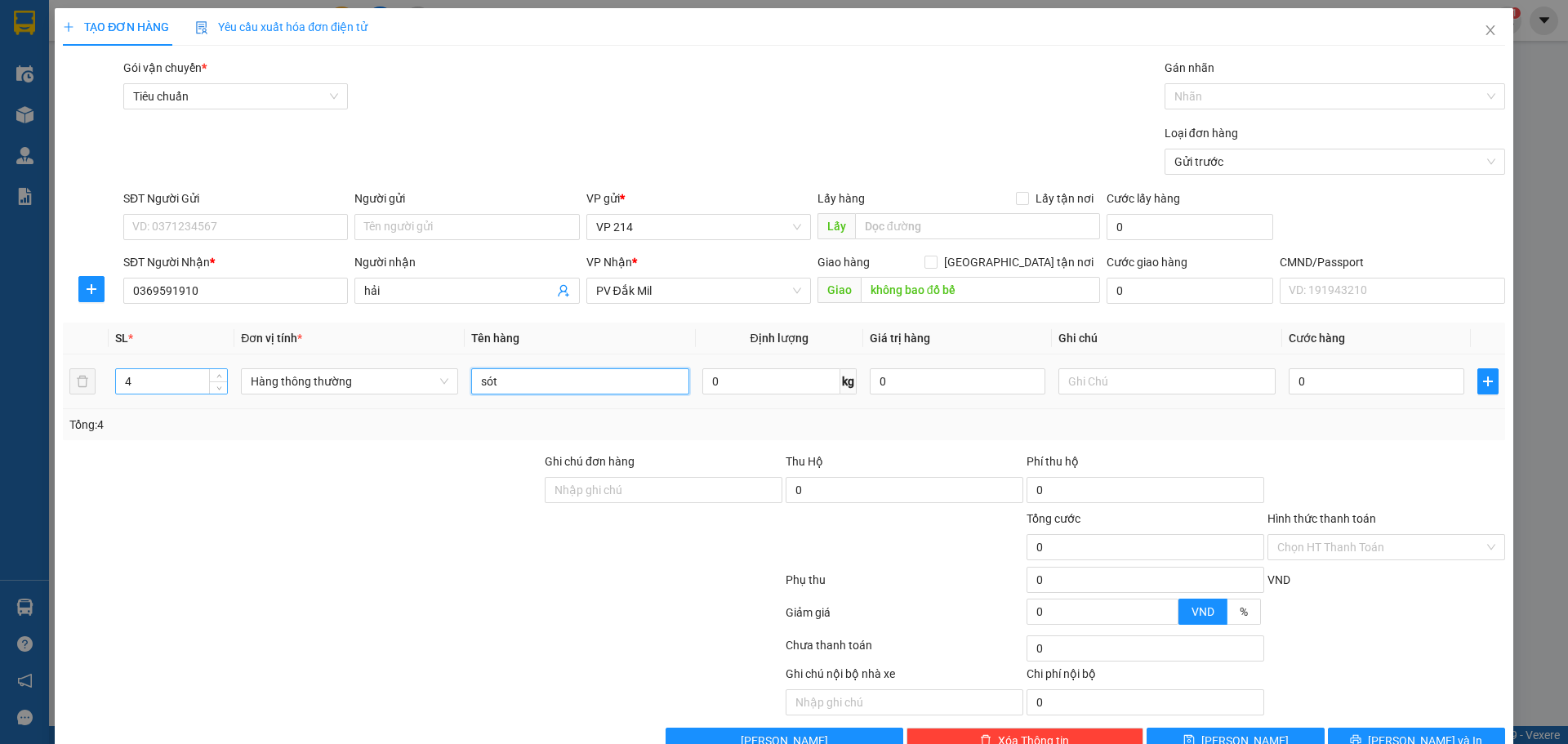
type input "sót"
type input "t"
type input "2"
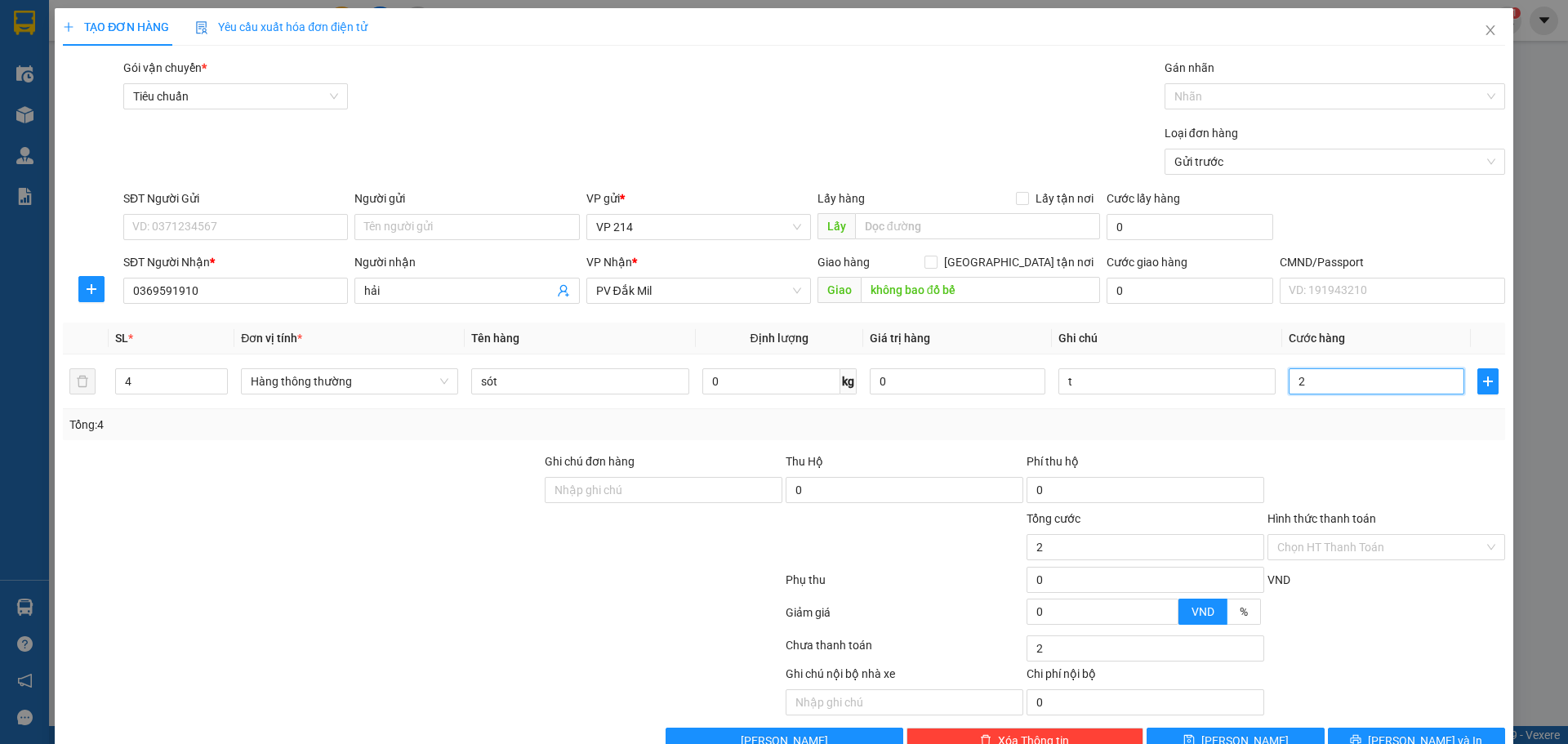
type input "20"
type input "200"
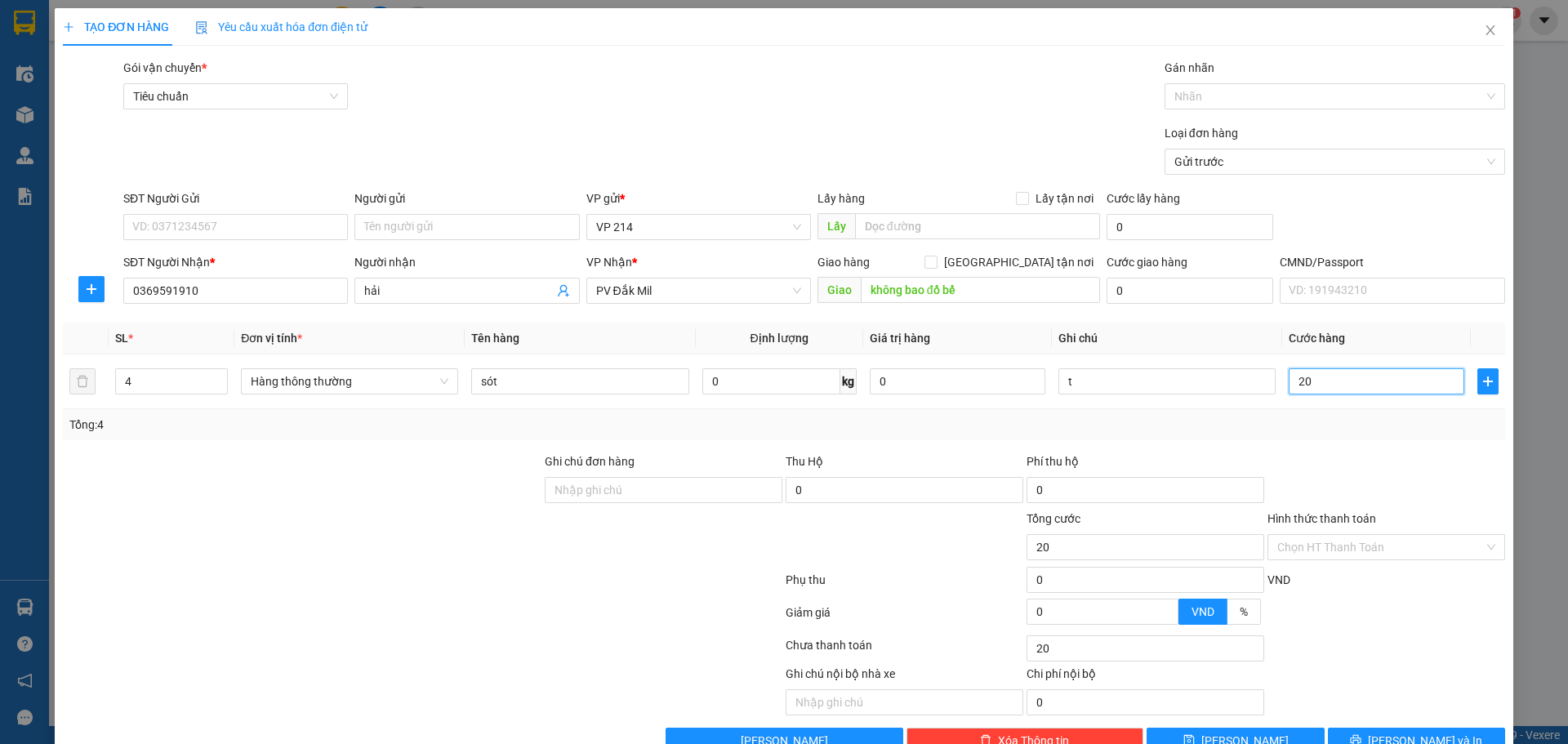
type input "200"
type input "2.000"
type input "20.000"
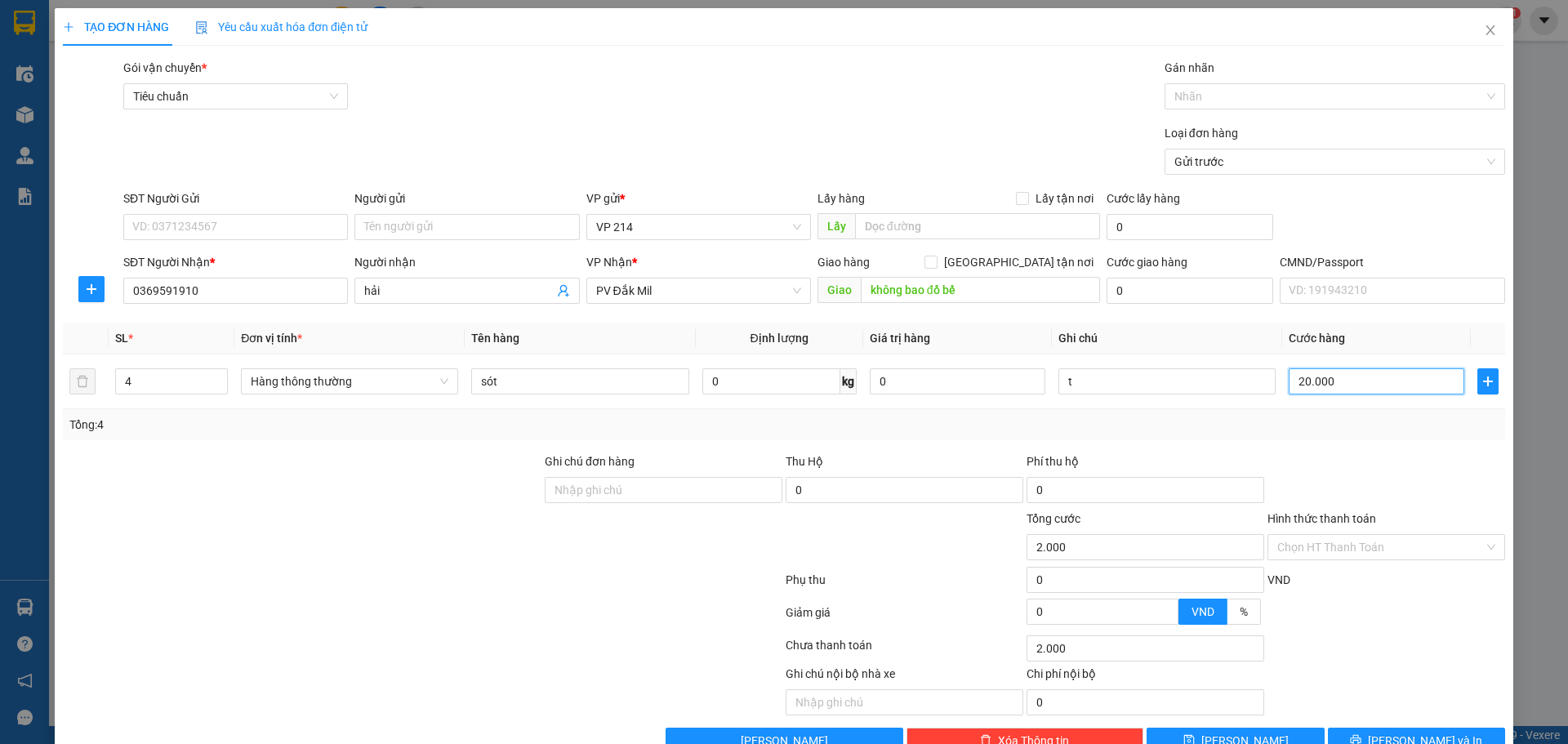
type input "20.000"
type input "200.000"
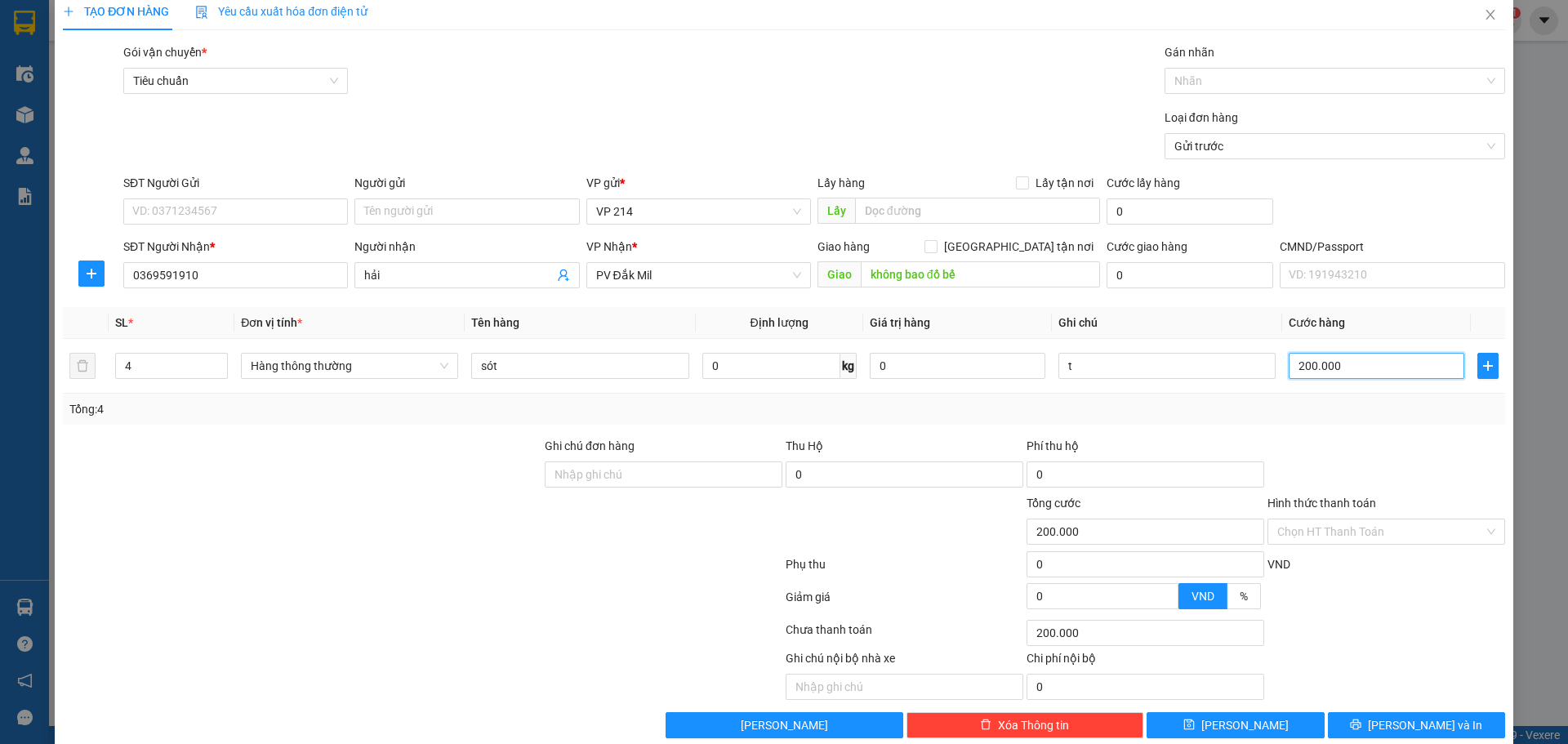
scroll to position [42, 0]
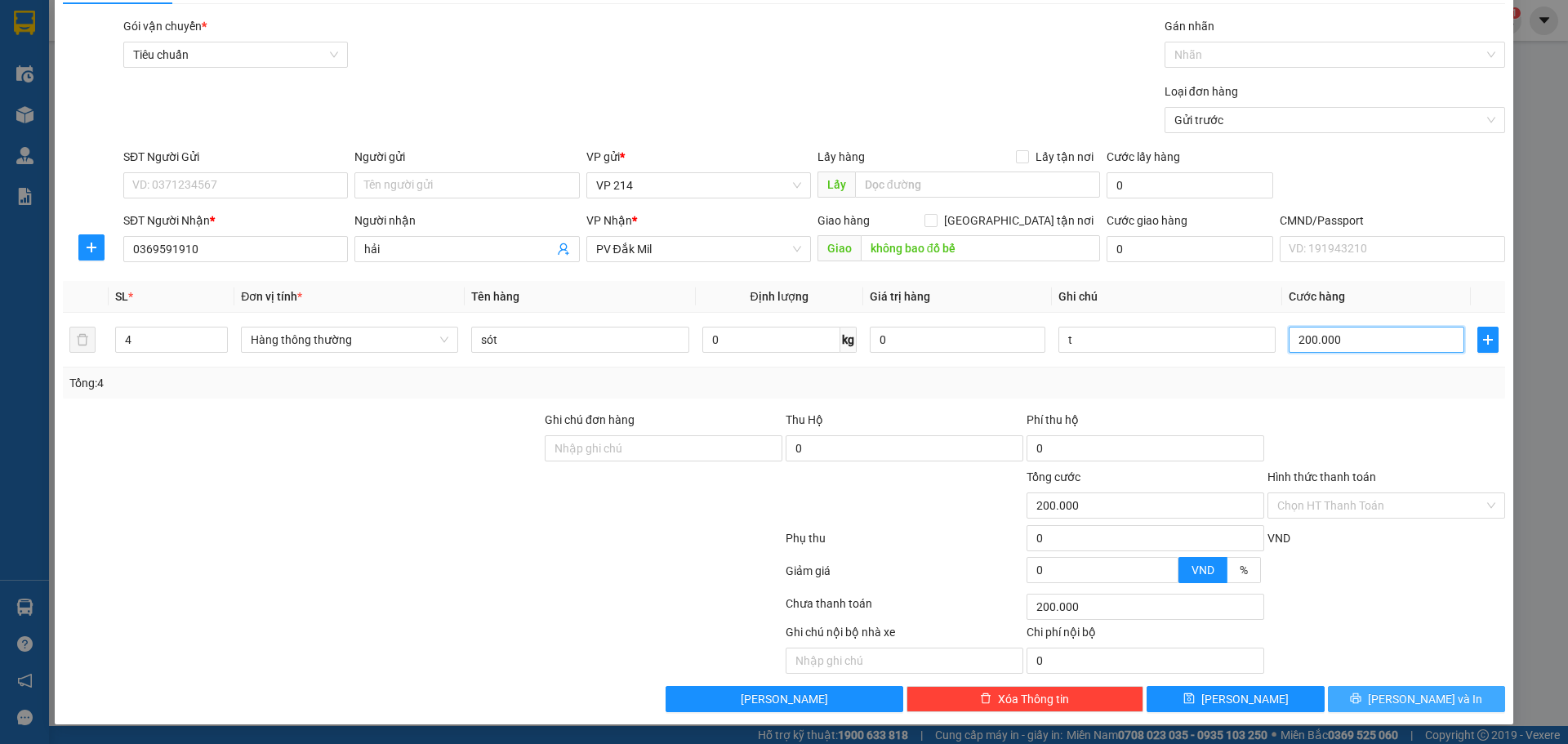
type input "200.000"
click at [1411, 702] on span "[PERSON_NAME] và In" at bounding box center [1425, 699] width 115 height 18
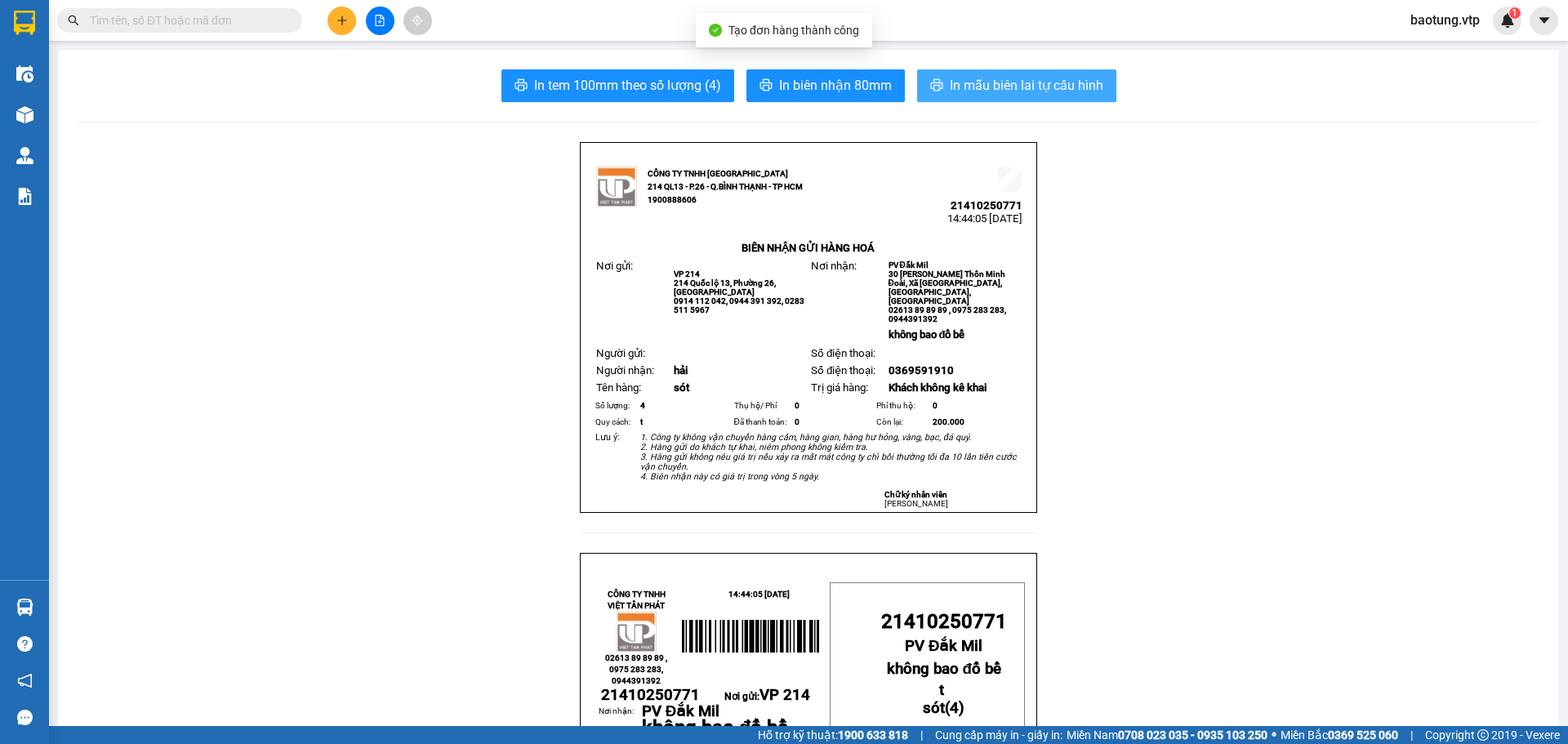
click at [999, 93] on span "In mẫu biên lai tự cấu hình" at bounding box center [1026, 85] width 153 height 21
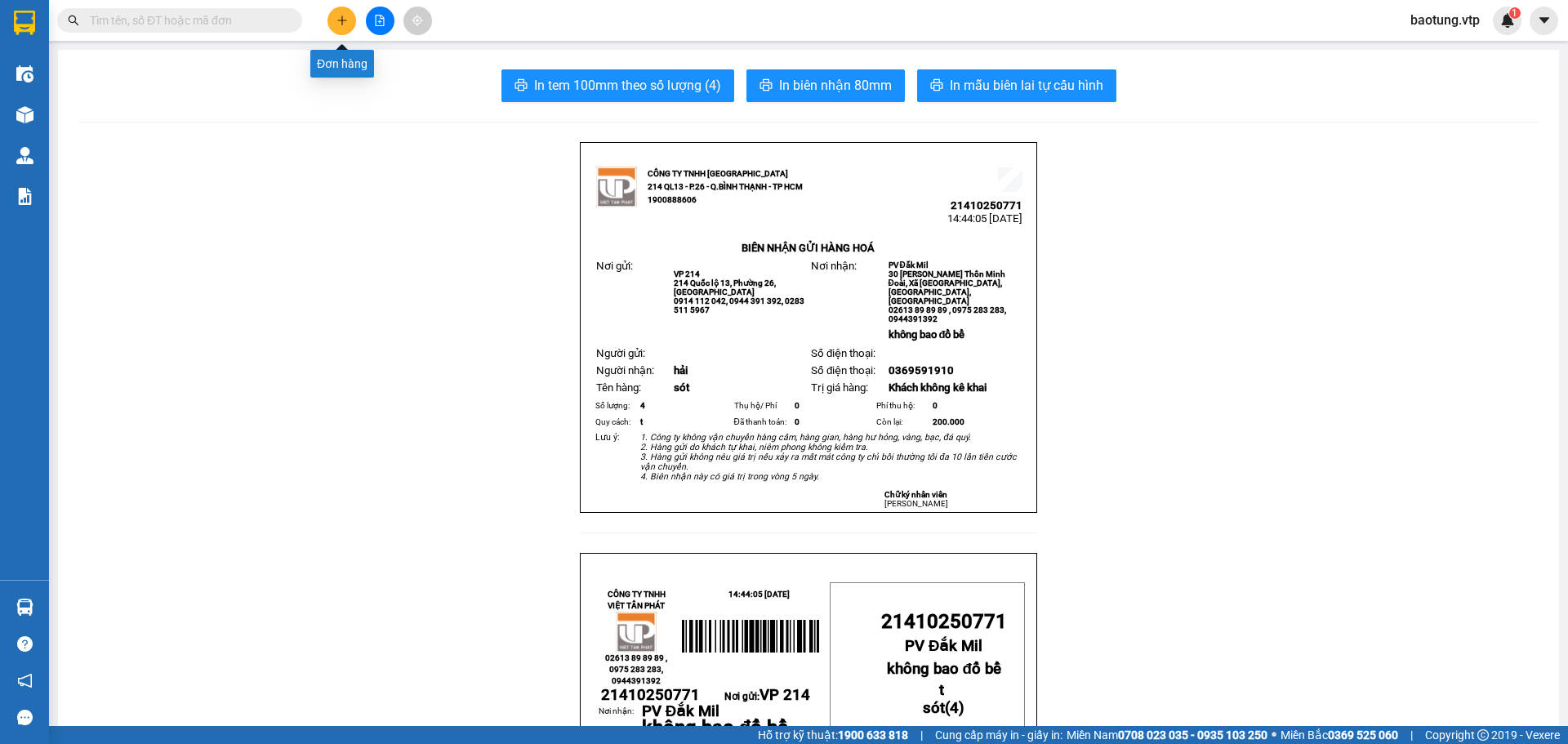
click at [352, 28] on button at bounding box center [342, 21] width 29 height 29
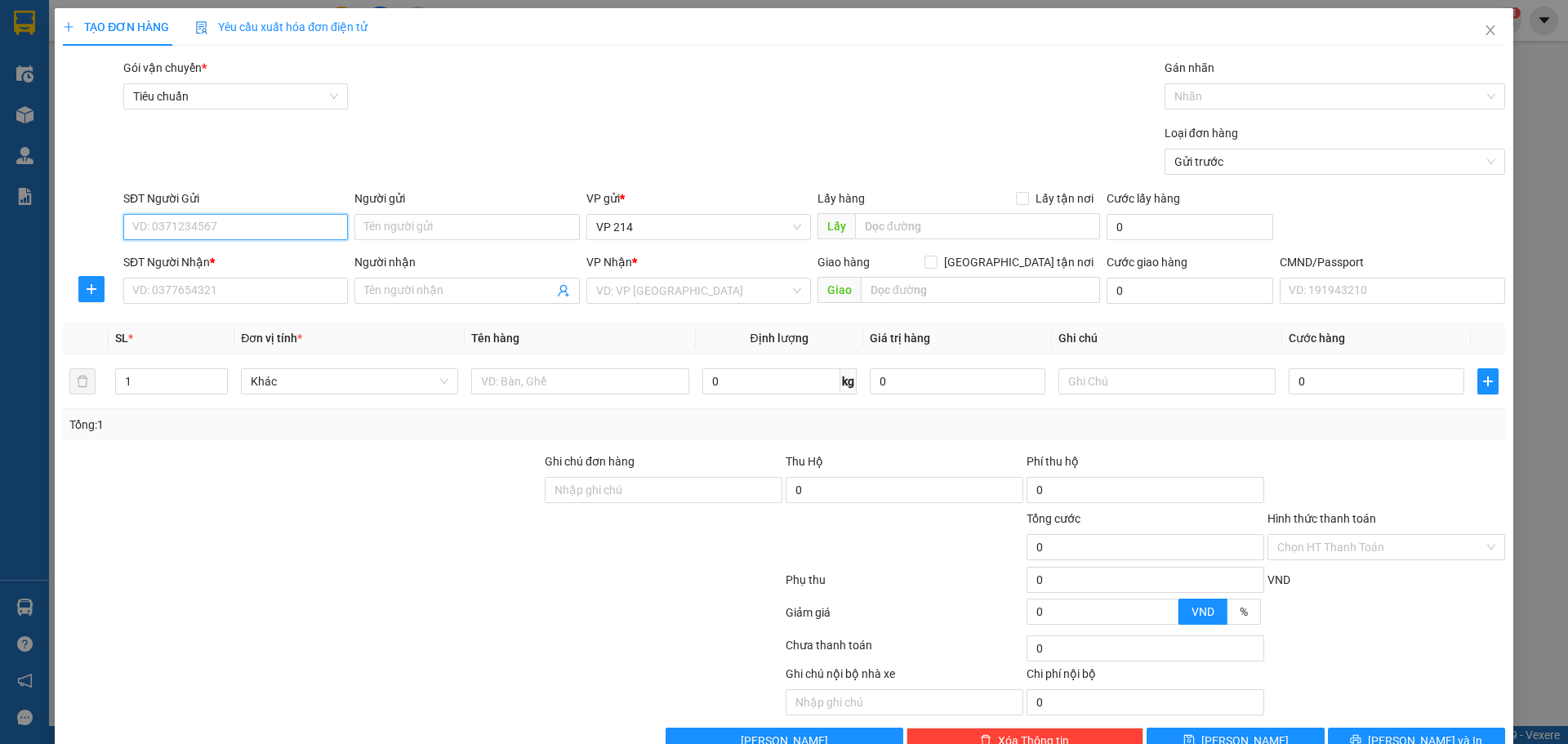
click at [238, 227] on input "SĐT Người Gửi" at bounding box center [236, 227] width 225 height 26
click at [356, 226] on input "Người gửi" at bounding box center [467, 227] width 225 height 26
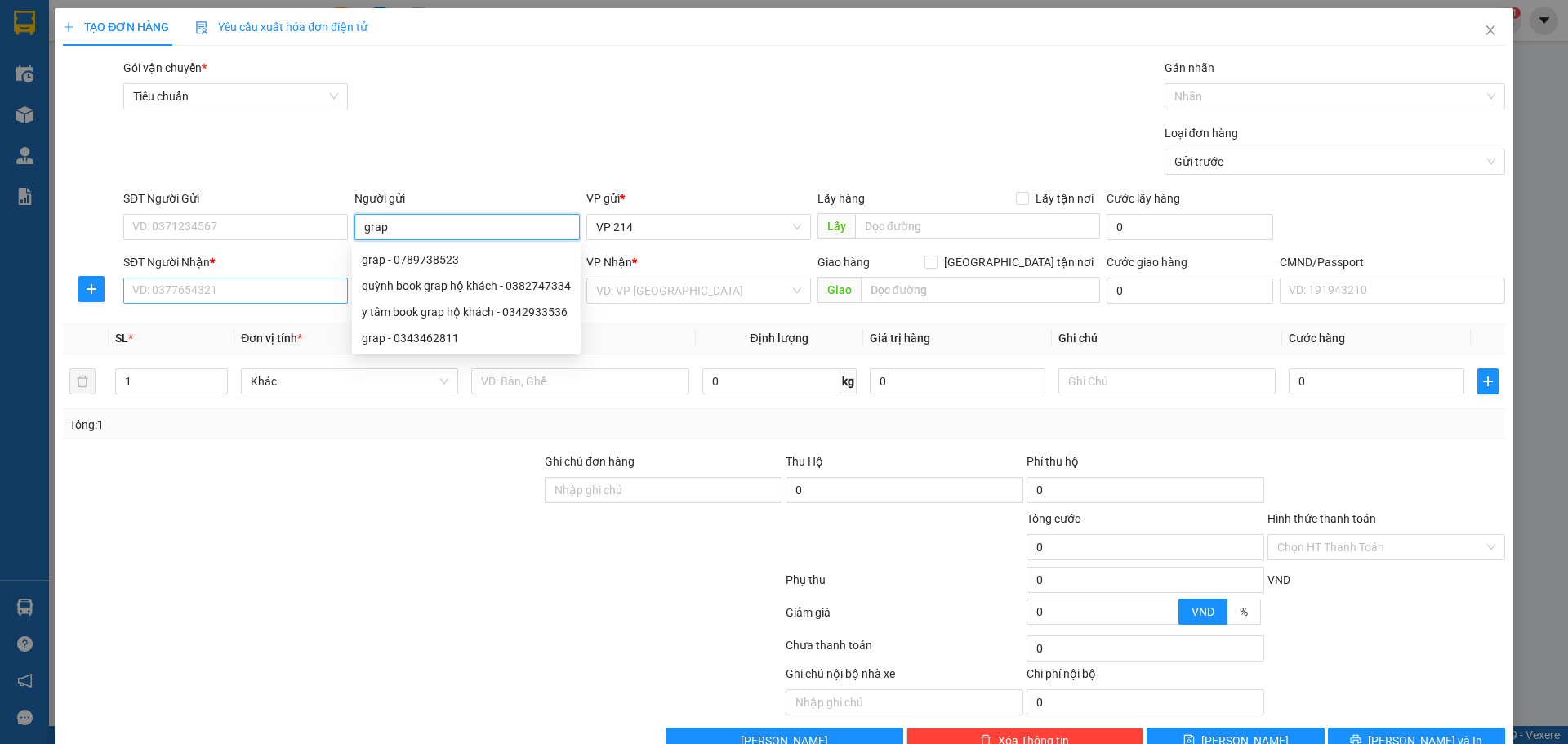
type input "grap"
click at [254, 300] on input "SĐT Người Nhận *" at bounding box center [236, 290] width 225 height 26
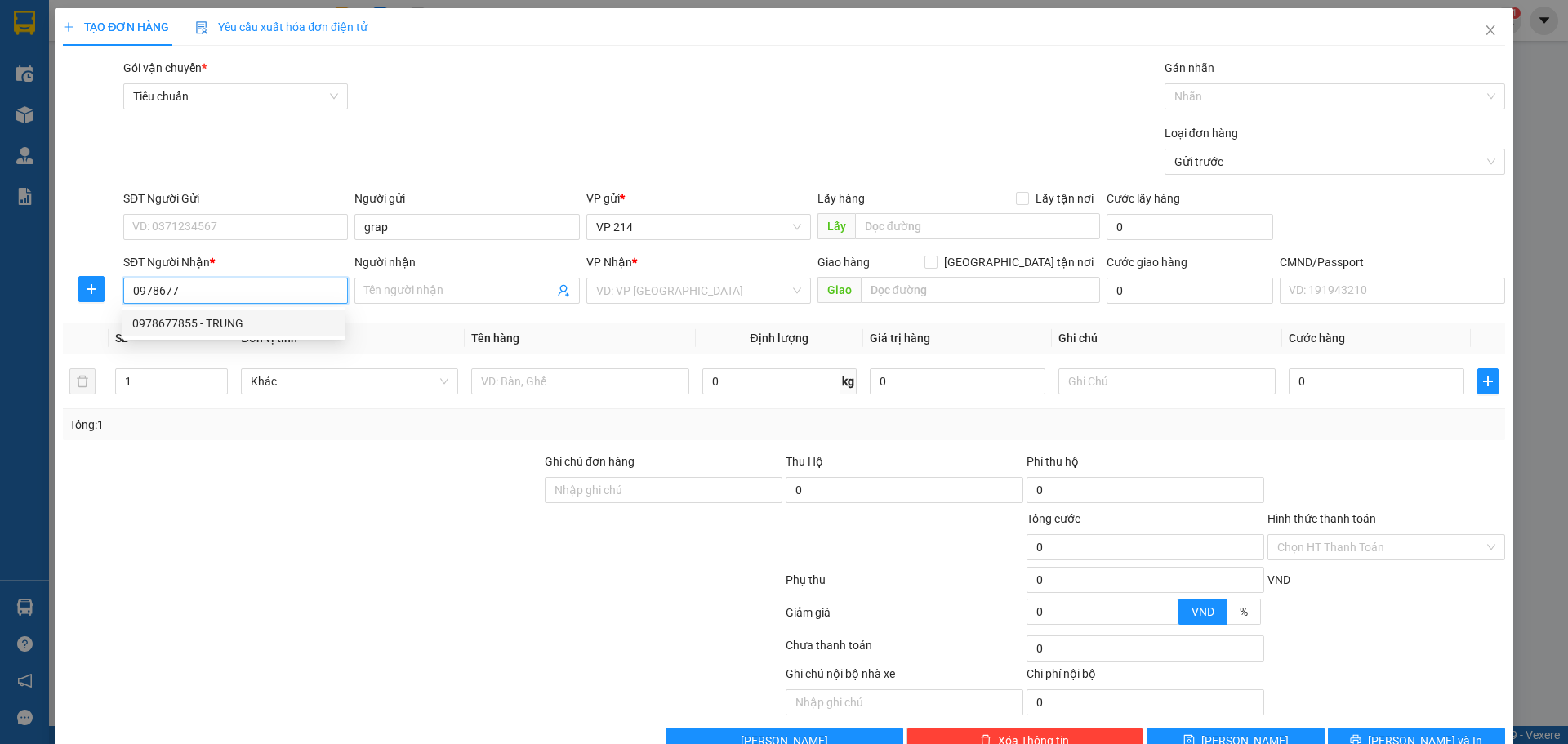
click at [254, 321] on div "0978677855 - TRUNG" at bounding box center [234, 323] width 203 height 18
type input "0978677855"
type input "TRUNG"
type input "0978677855"
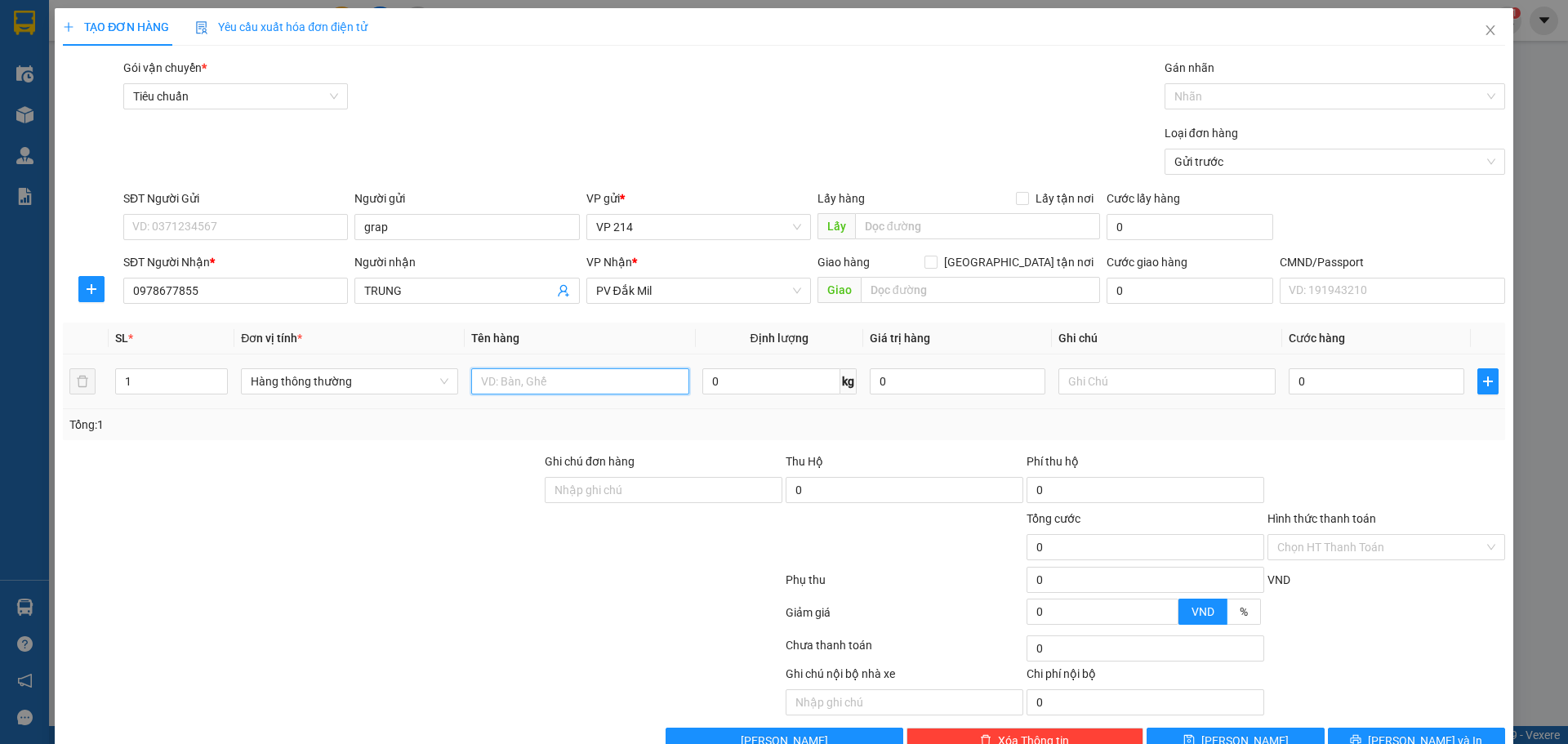
click at [588, 381] on input "text" at bounding box center [579, 381] width 218 height 26
type input "nk"
type input "h"
type input "3"
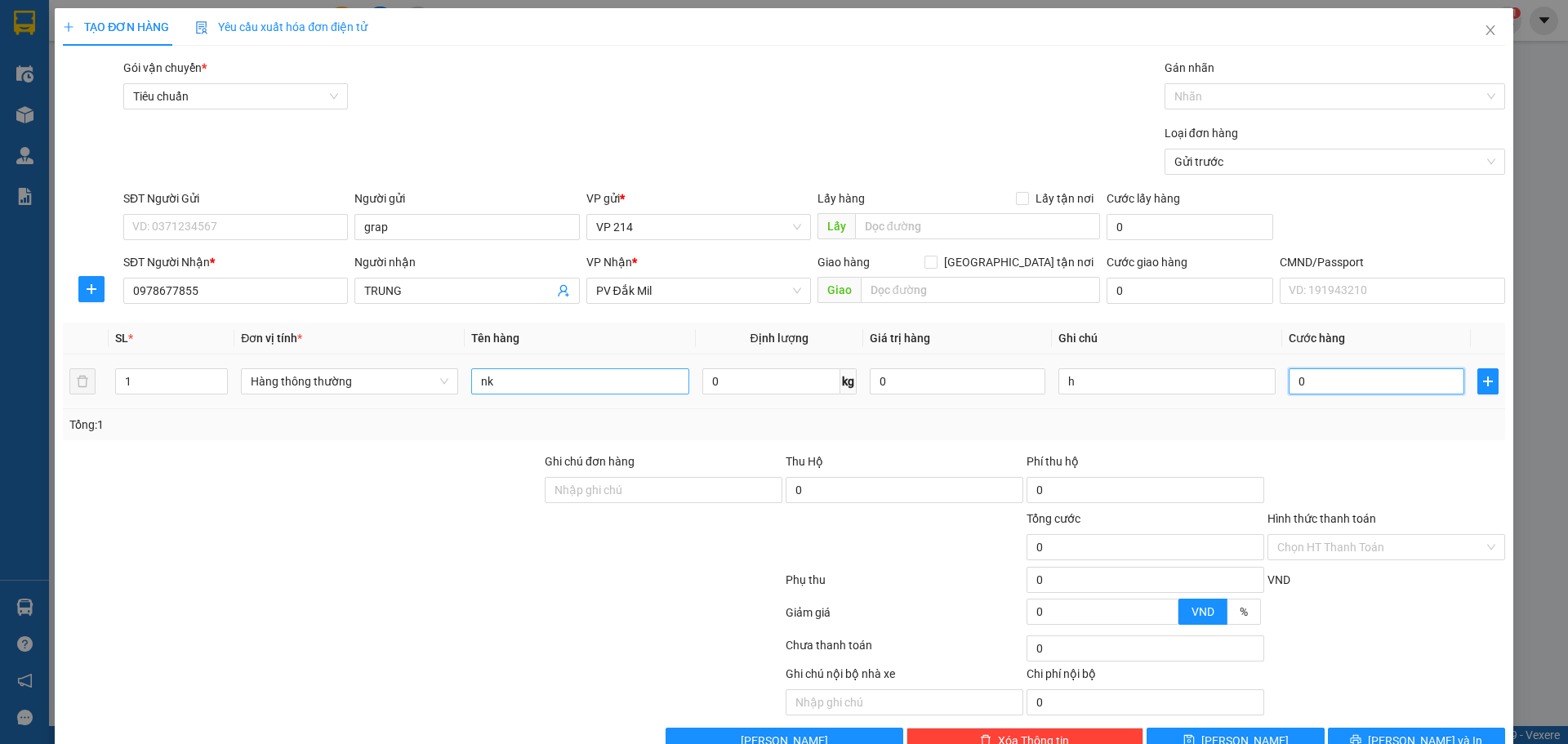
type input "3"
type input "30"
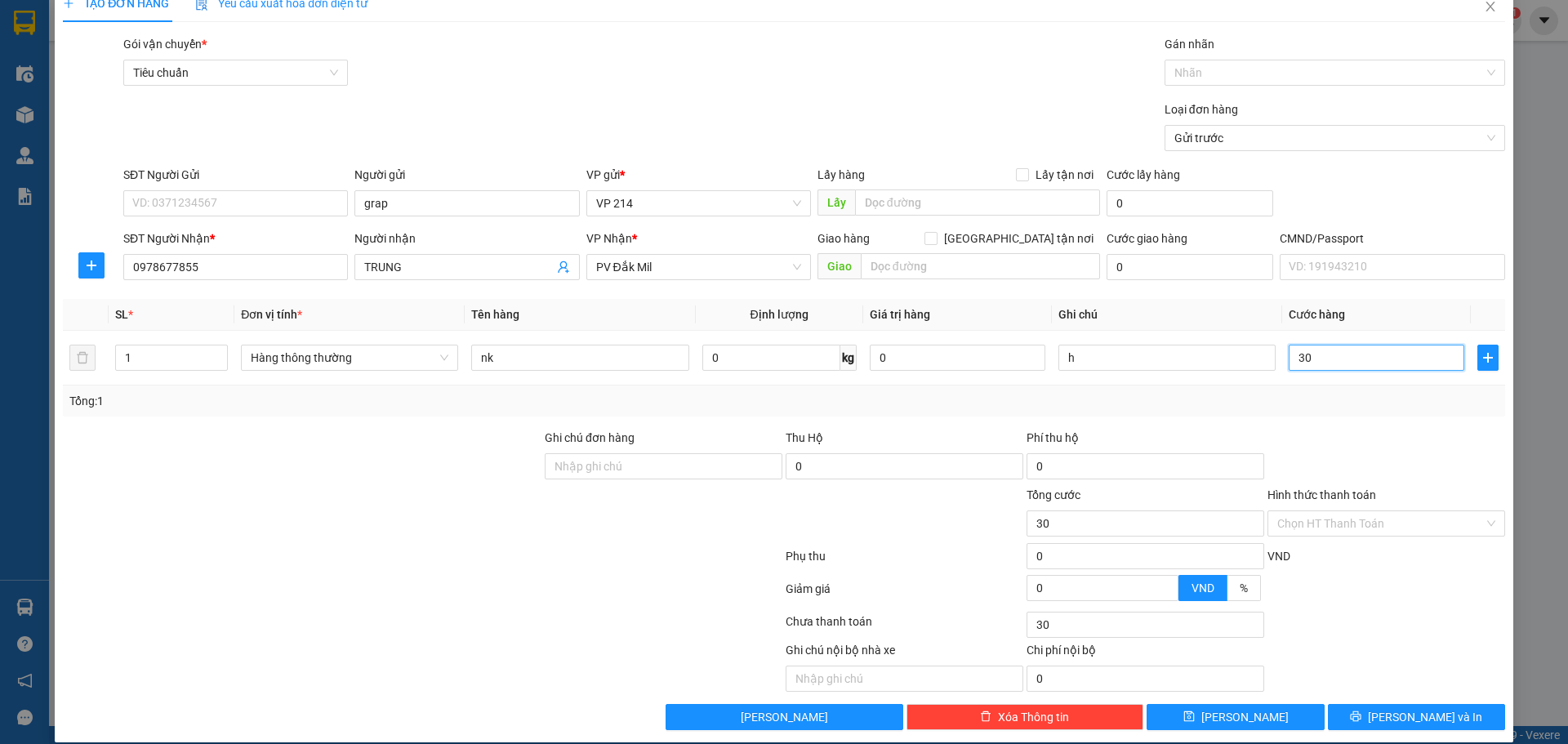
scroll to position [42, 0]
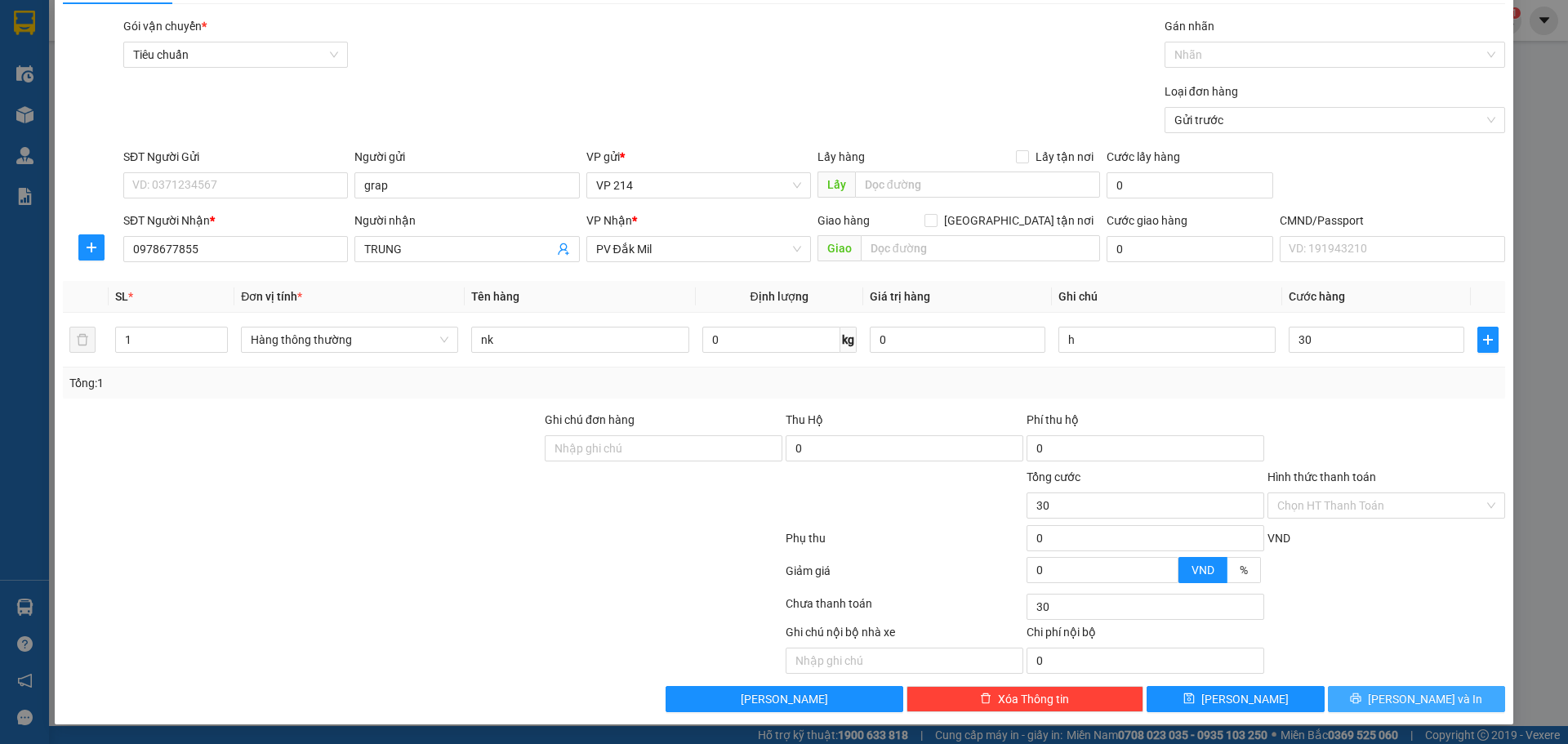
type input "30.000"
click at [1406, 704] on span "[PERSON_NAME] và In" at bounding box center [1425, 699] width 115 height 18
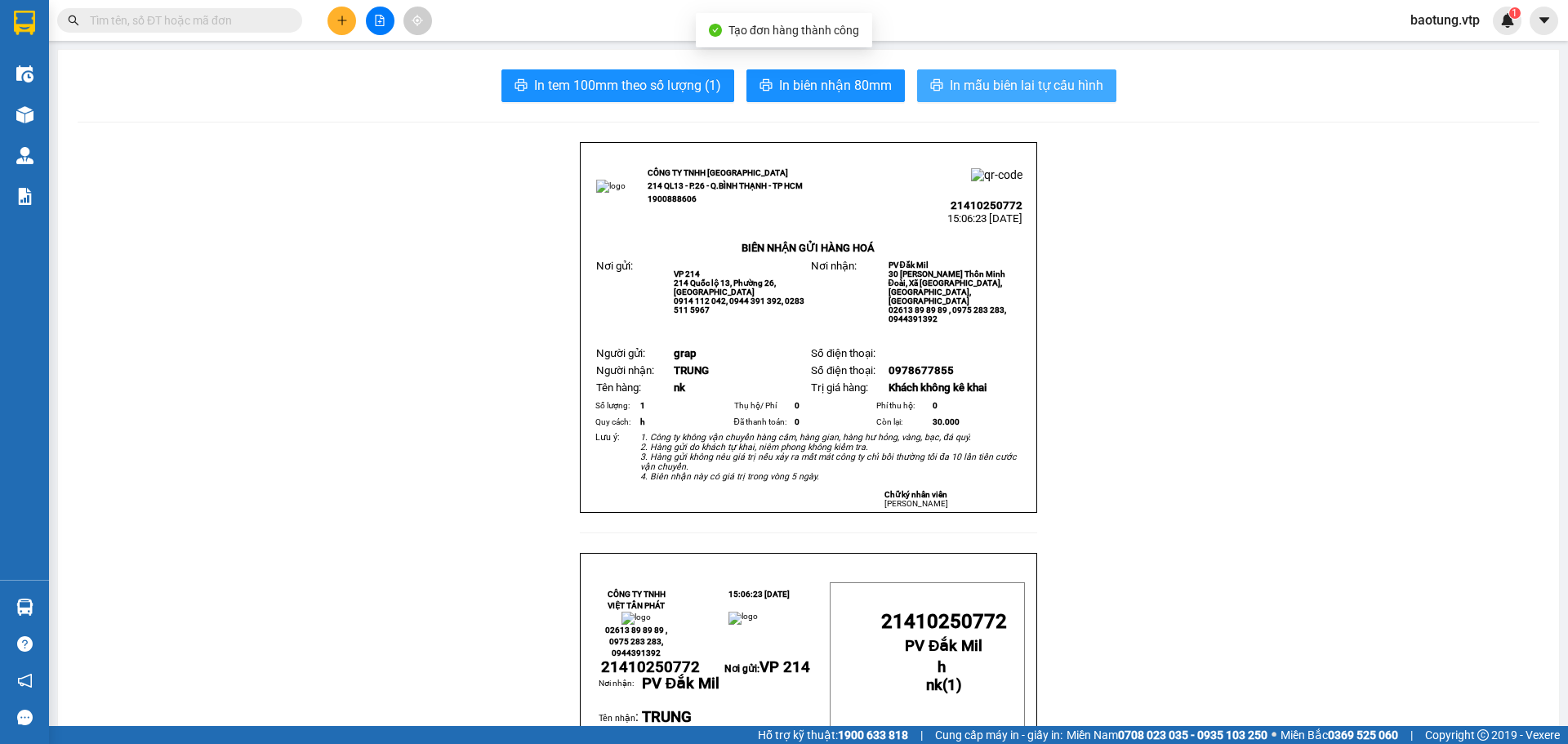
click at [1080, 78] on span "In mẫu biên lai tự cấu hình" at bounding box center [1026, 85] width 153 height 21
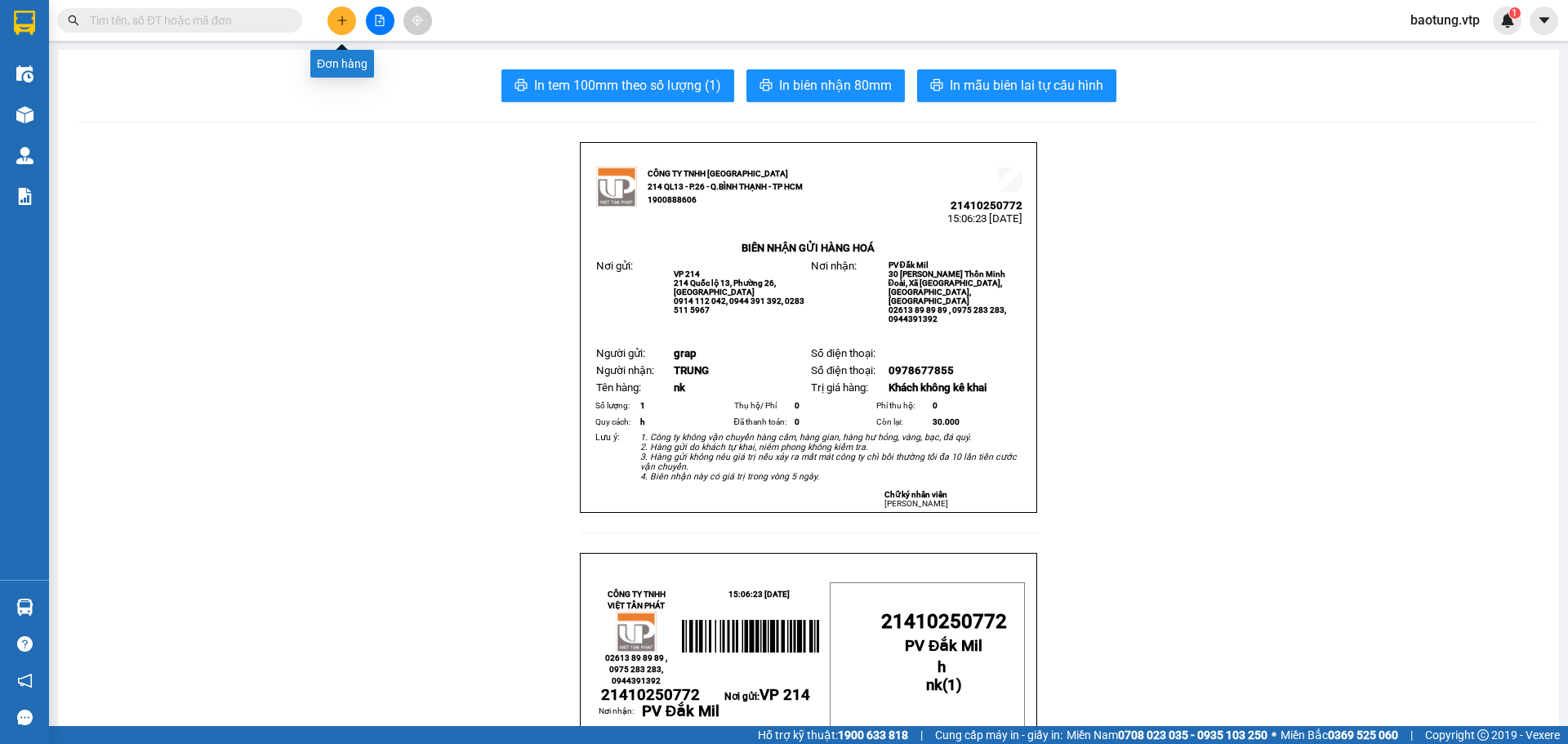
click at [344, 32] on button at bounding box center [342, 21] width 29 height 29
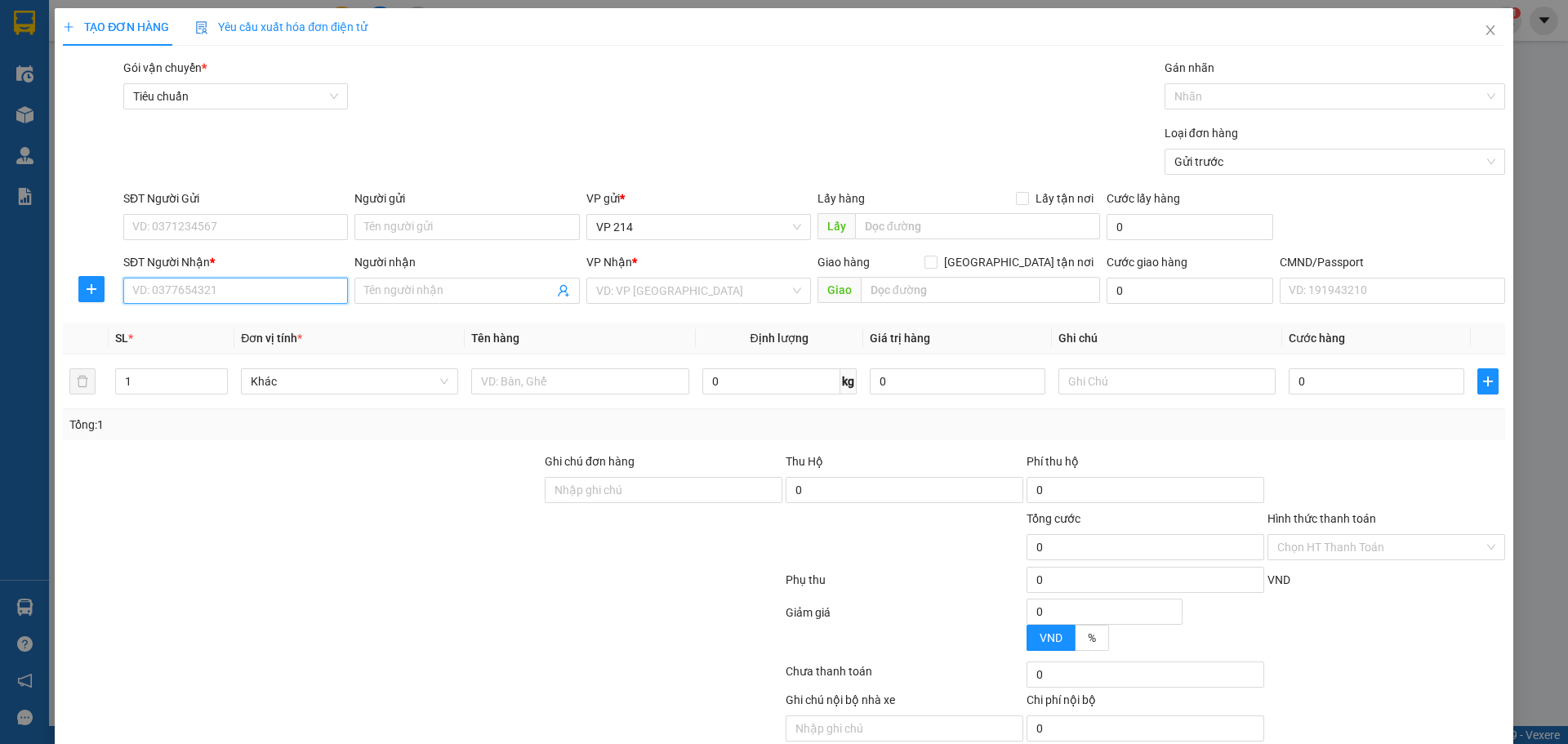
click at [189, 290] on input "SĐT Người Nhận *" at bounding box center [236, 290] width 225 height 26
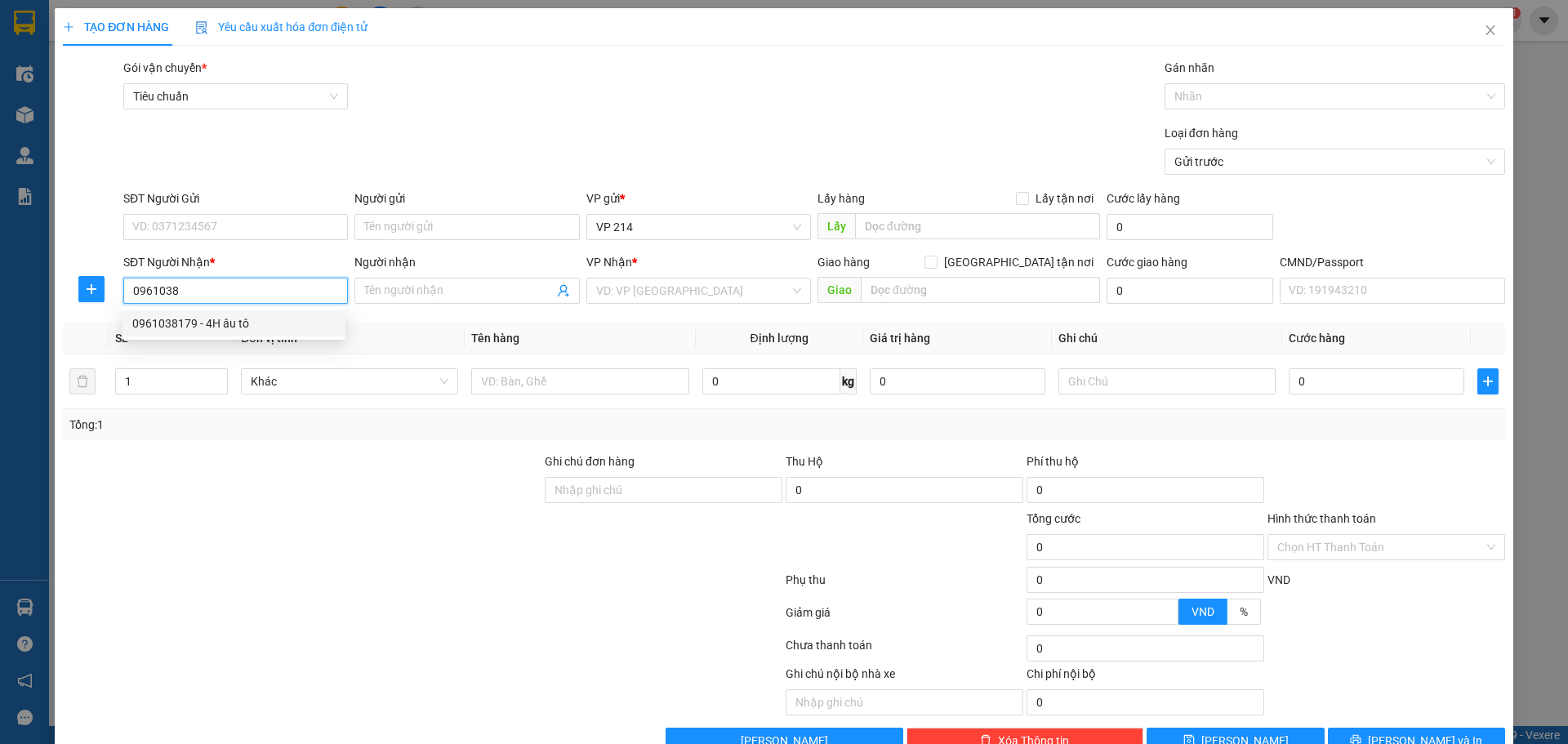
click at [163, 318] on div "0961038179 - 4H âu tô" at bounding box center [234, 323] width 203 height 18
type input "0961038179"
type input "4H âu tô"
type input "0961038179"
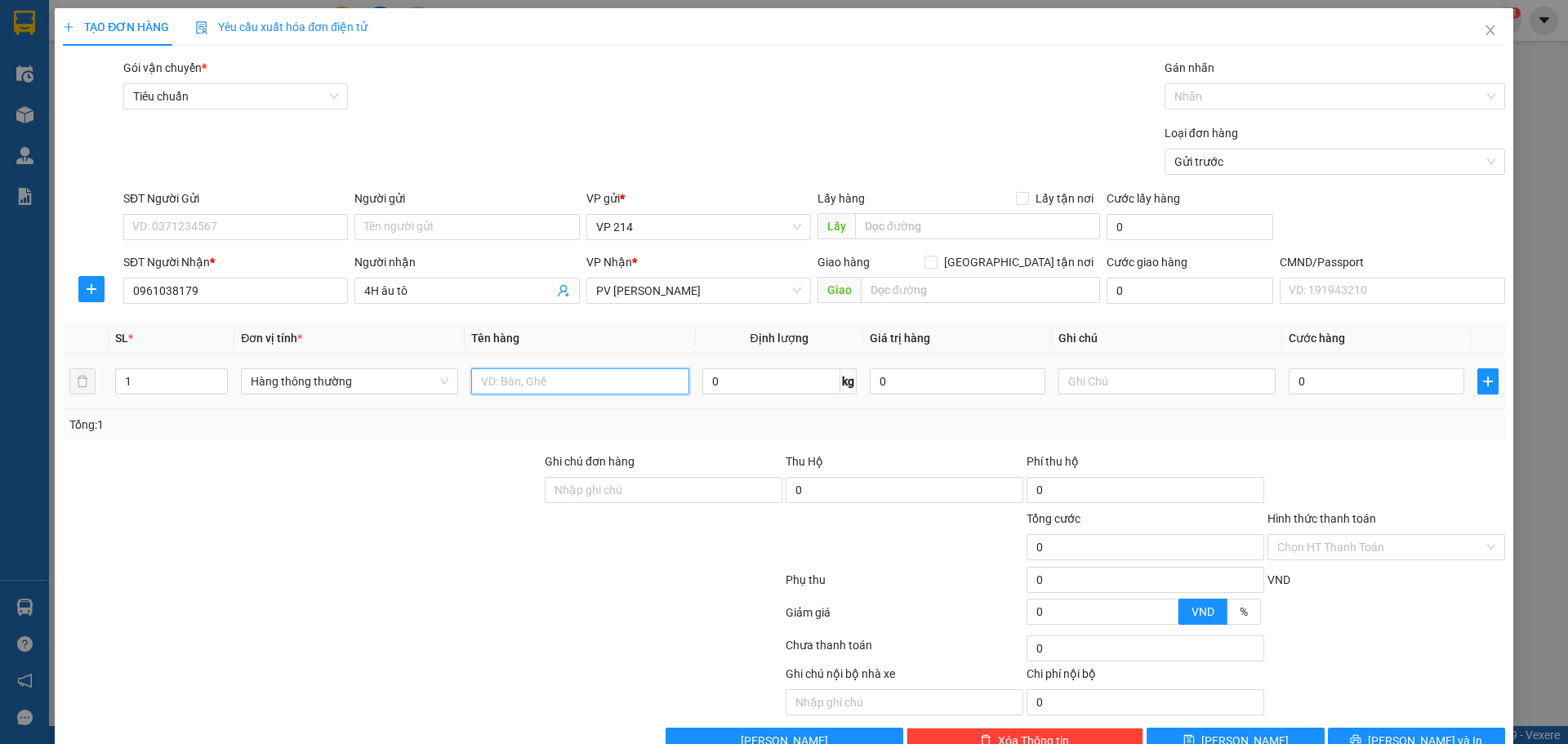
click at [583, 379] on input "text" at bounding box center [579, 381] width 218 height 26
type input "n"
type input "nước xe"
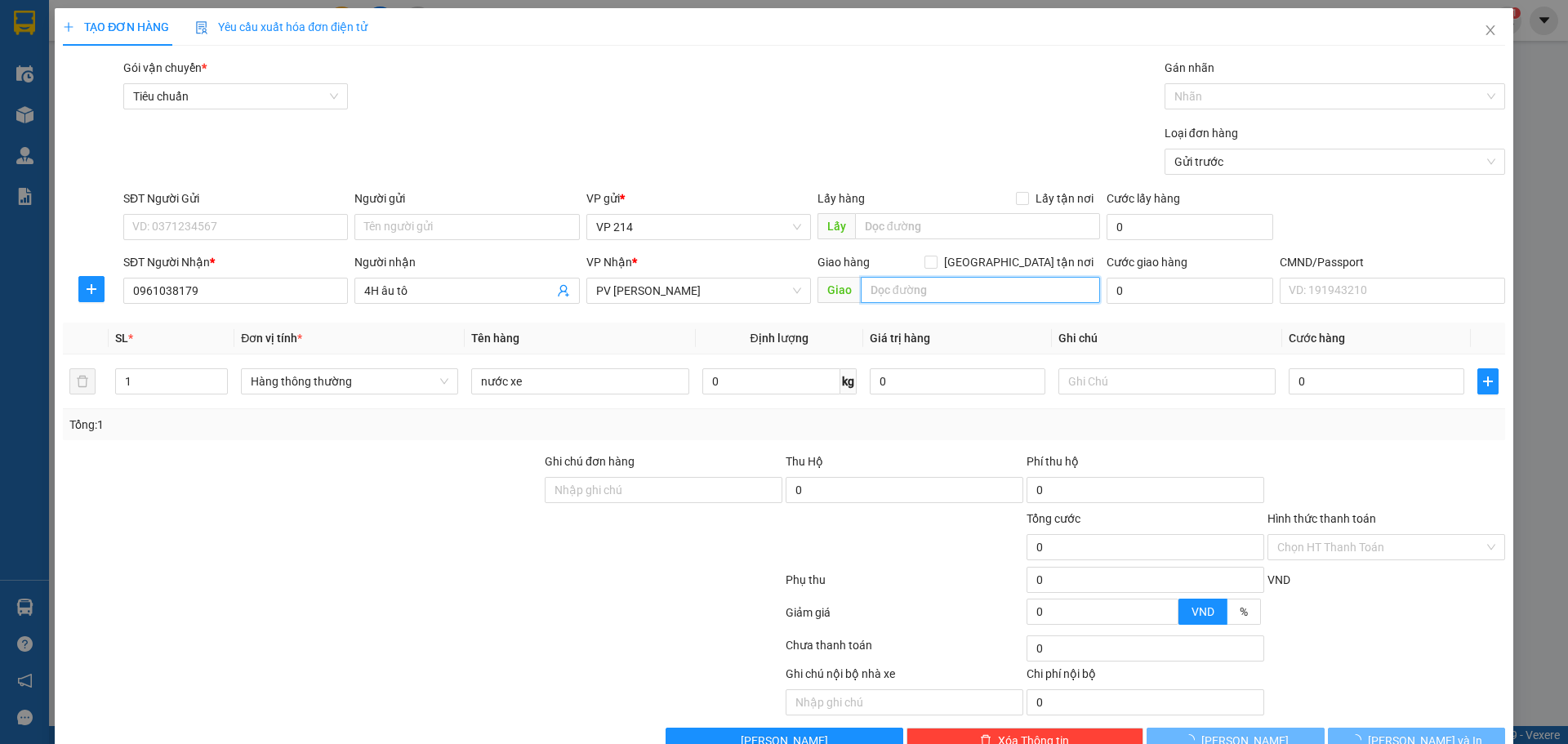
click at [901, 292] on input "text" at bounding box center [980, 289] width 239 height 26
type input "l"
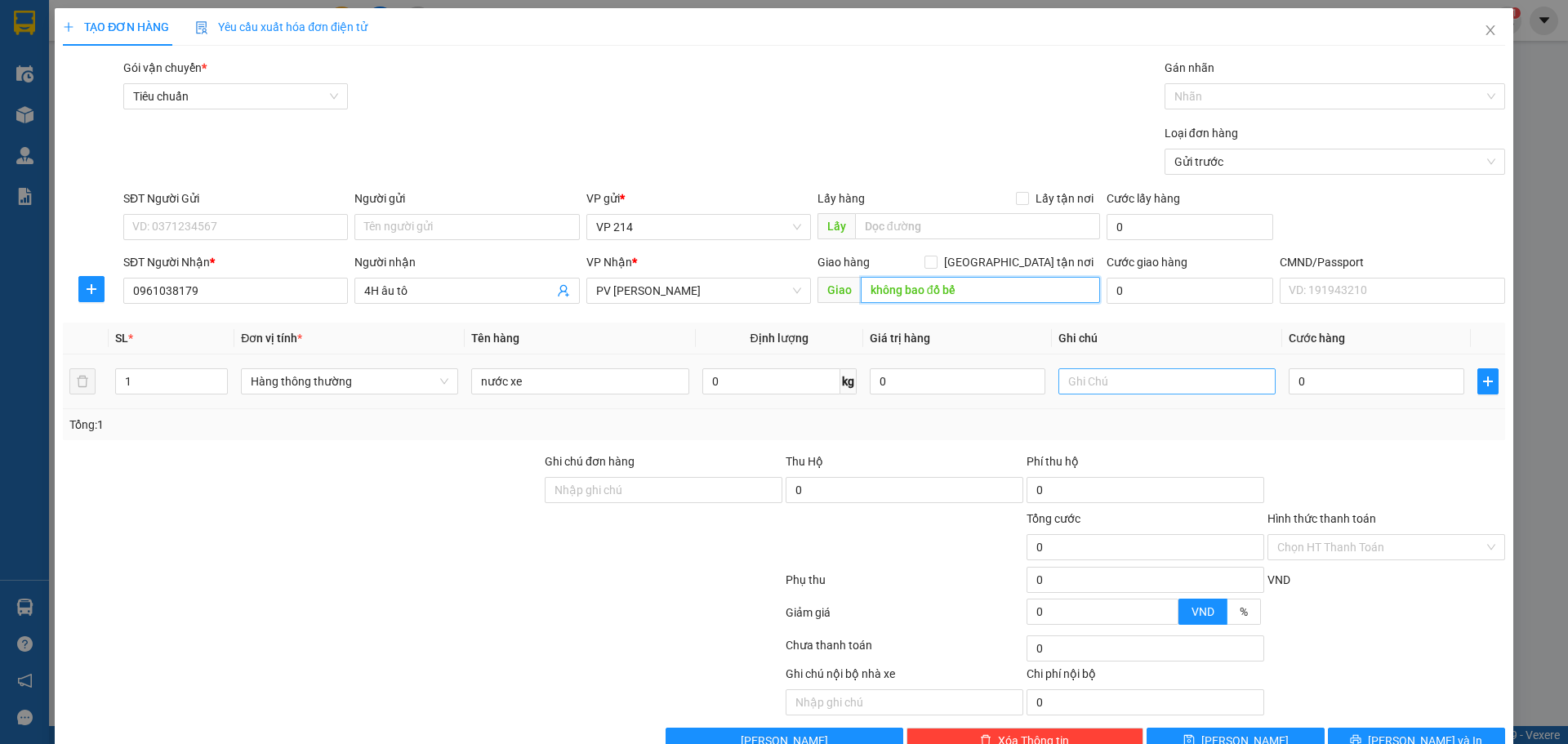
type input "không bao đổ bể"
click at [1098, 391] on input "text" at bounding box center [1167, 381] width 218 height 26
type input "t"
type input "5"
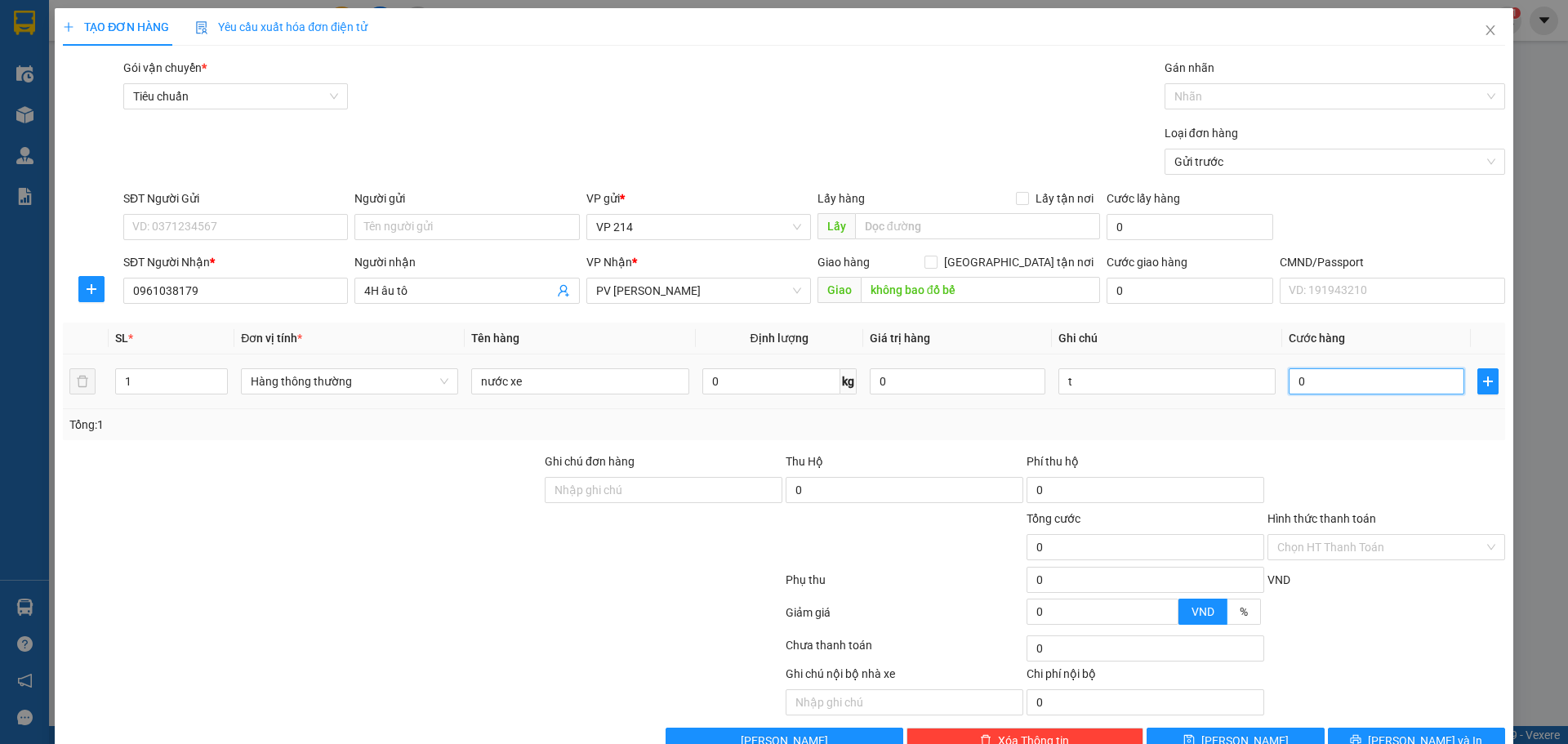
type input "5"
type input "50"
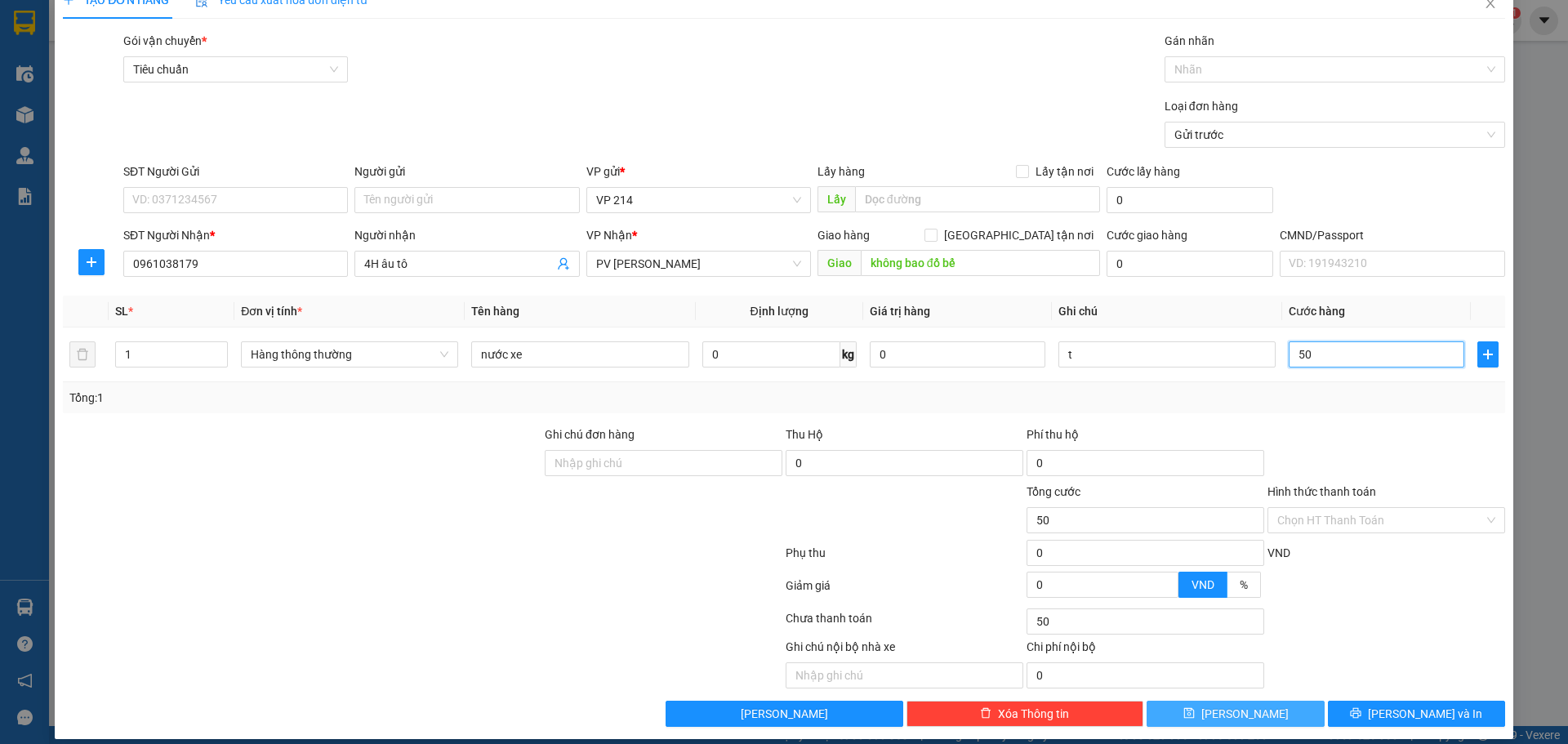
scroll to position [42, 0]
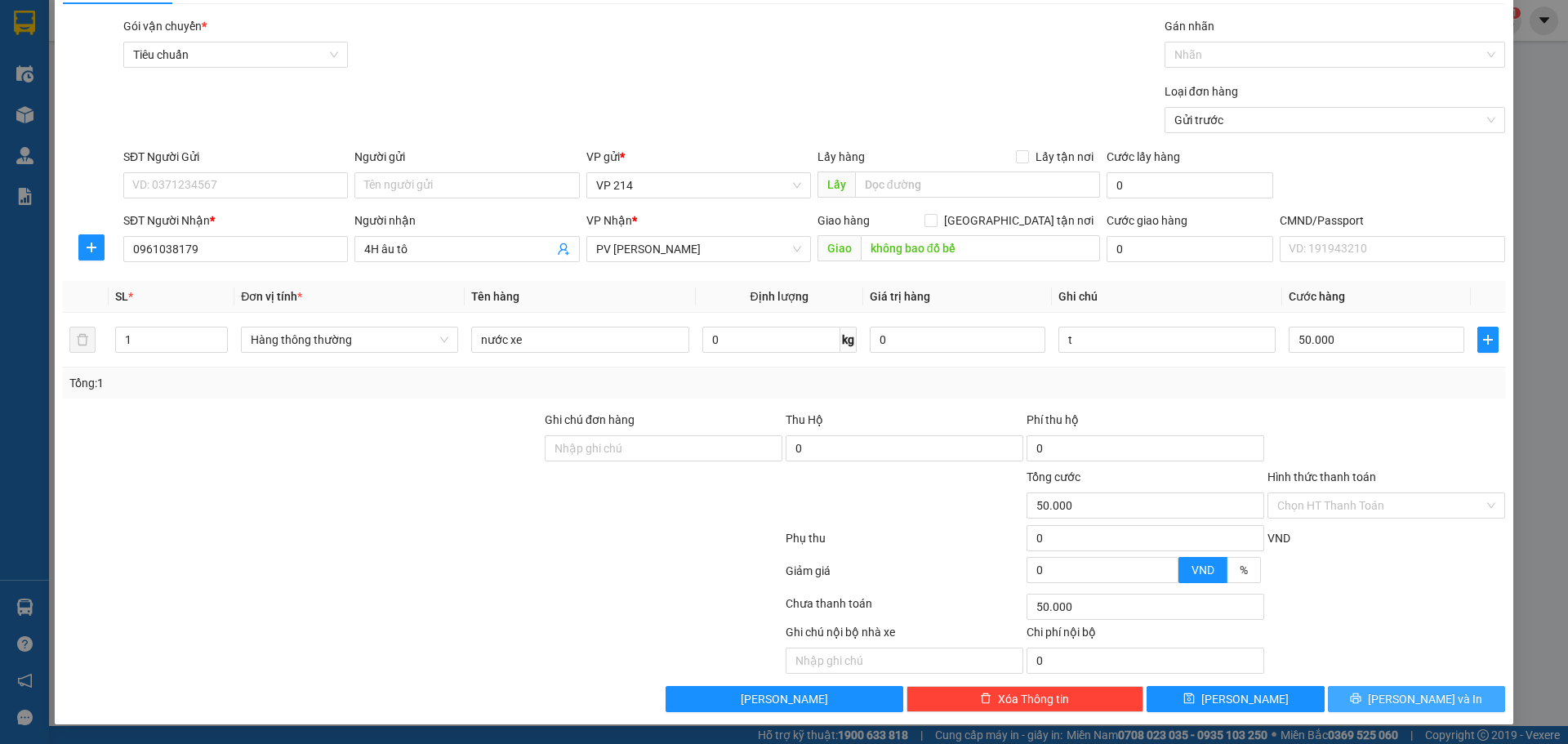
click at [1401, 699] on span "[PERSON_NAME] và In" at bounding box center [1425, 699] width 115 height 18
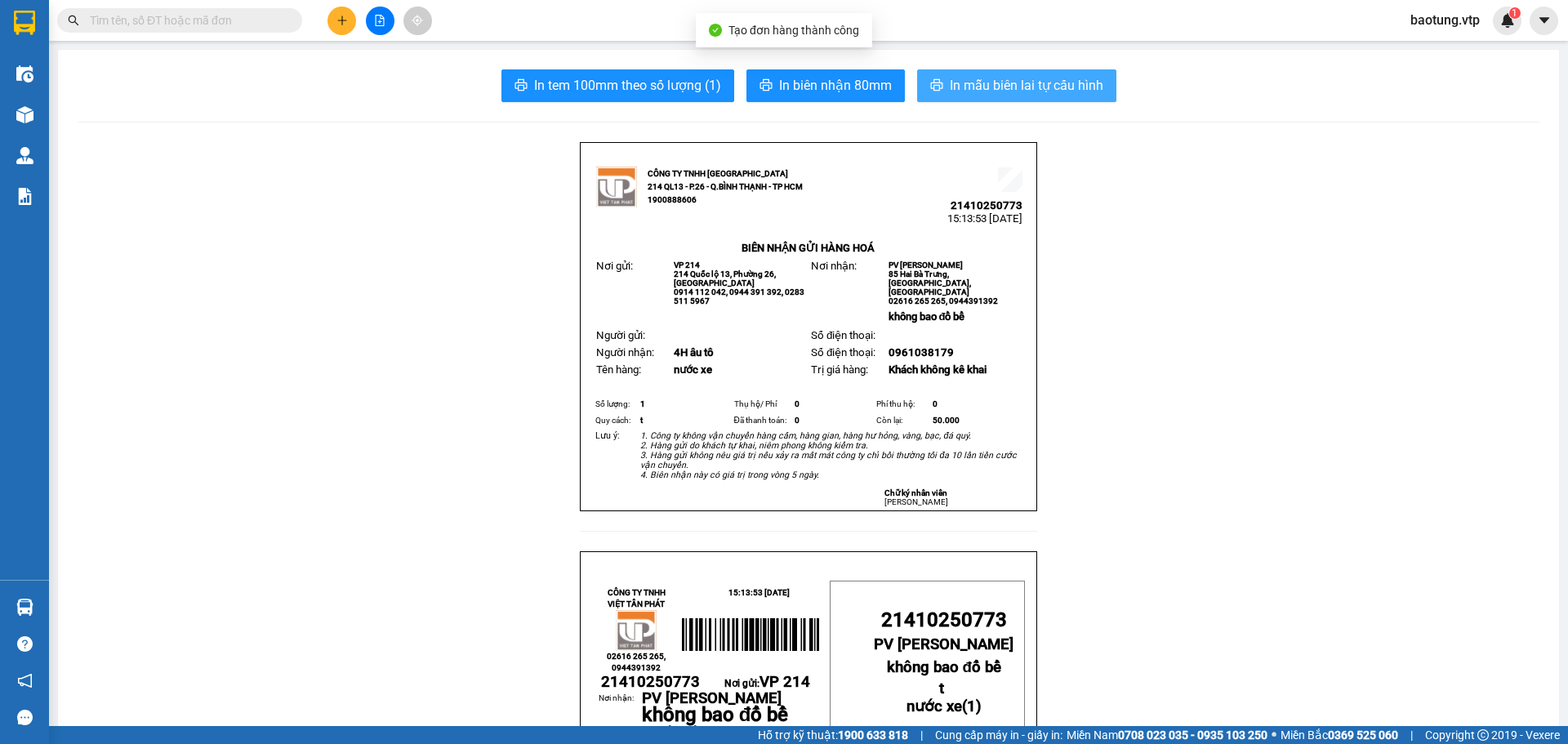
click at [986, 95] on span "In mẫu biên lai tự cấu hình" at bounding box center [1026, 85] width 153 height 21
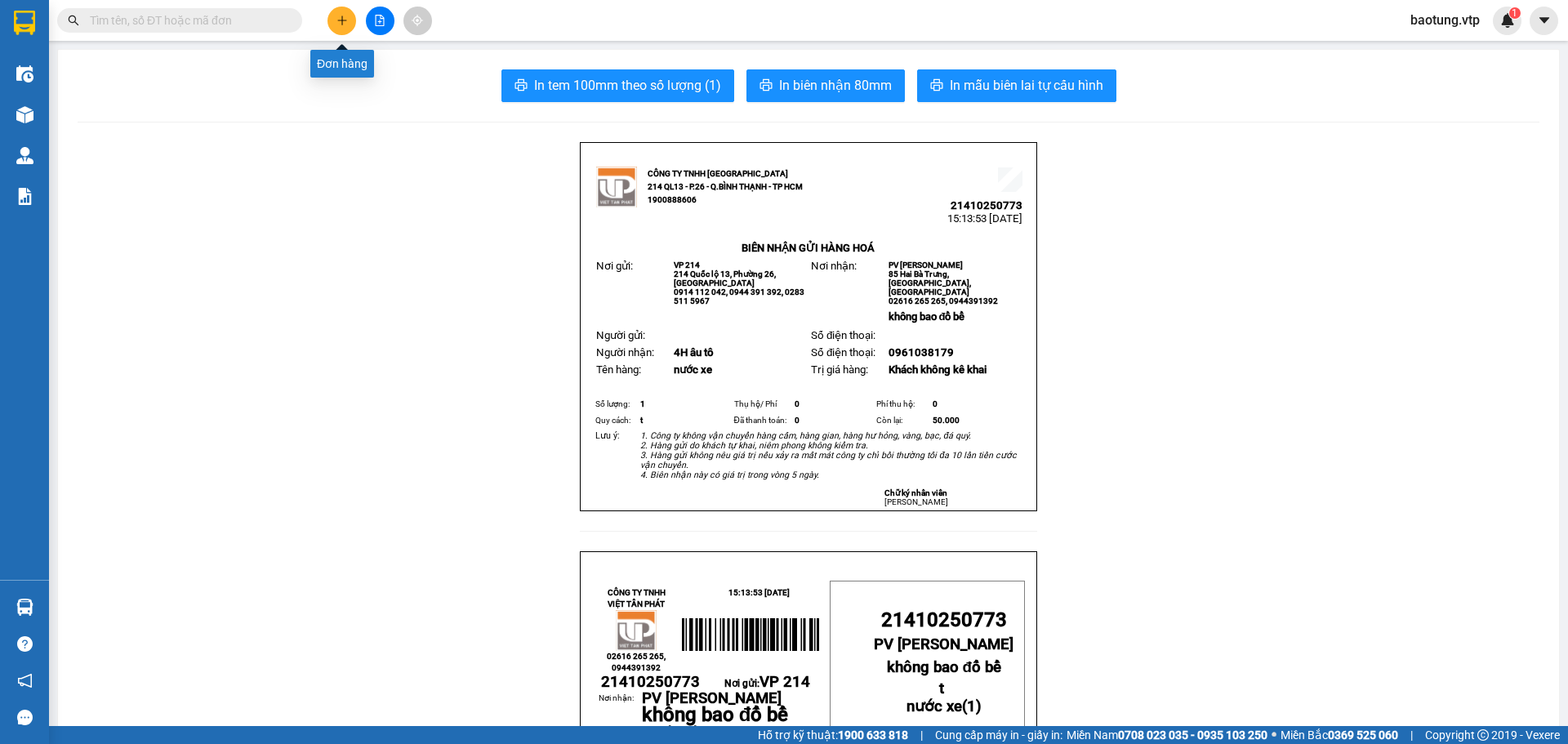
click at [345, 23] on icon "plus" at bounding box center [342, 20] width 12 height 12
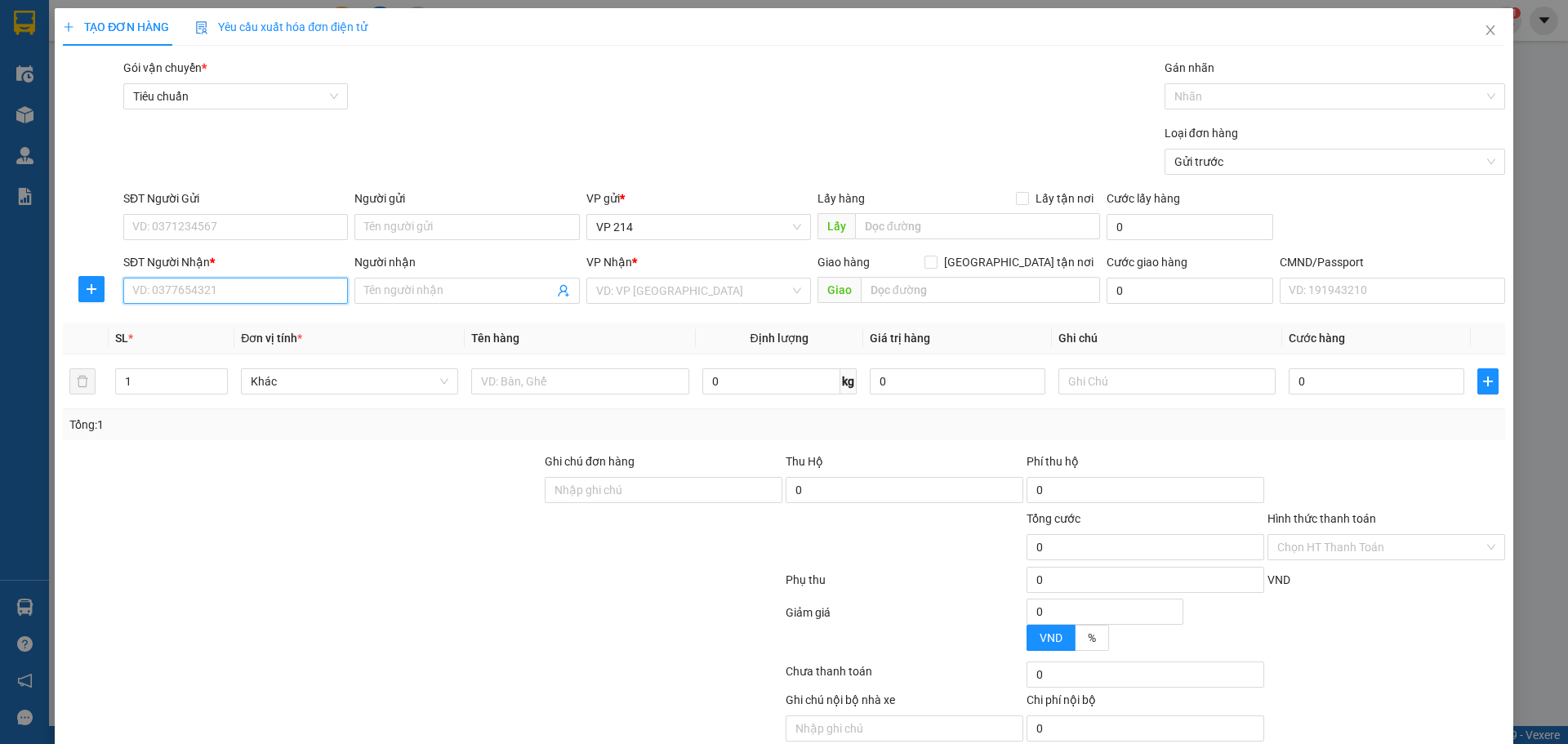
click at [190, 298] on input "SĐT Người Nhận *" at bounding box center [236, 290] width 225 height 26
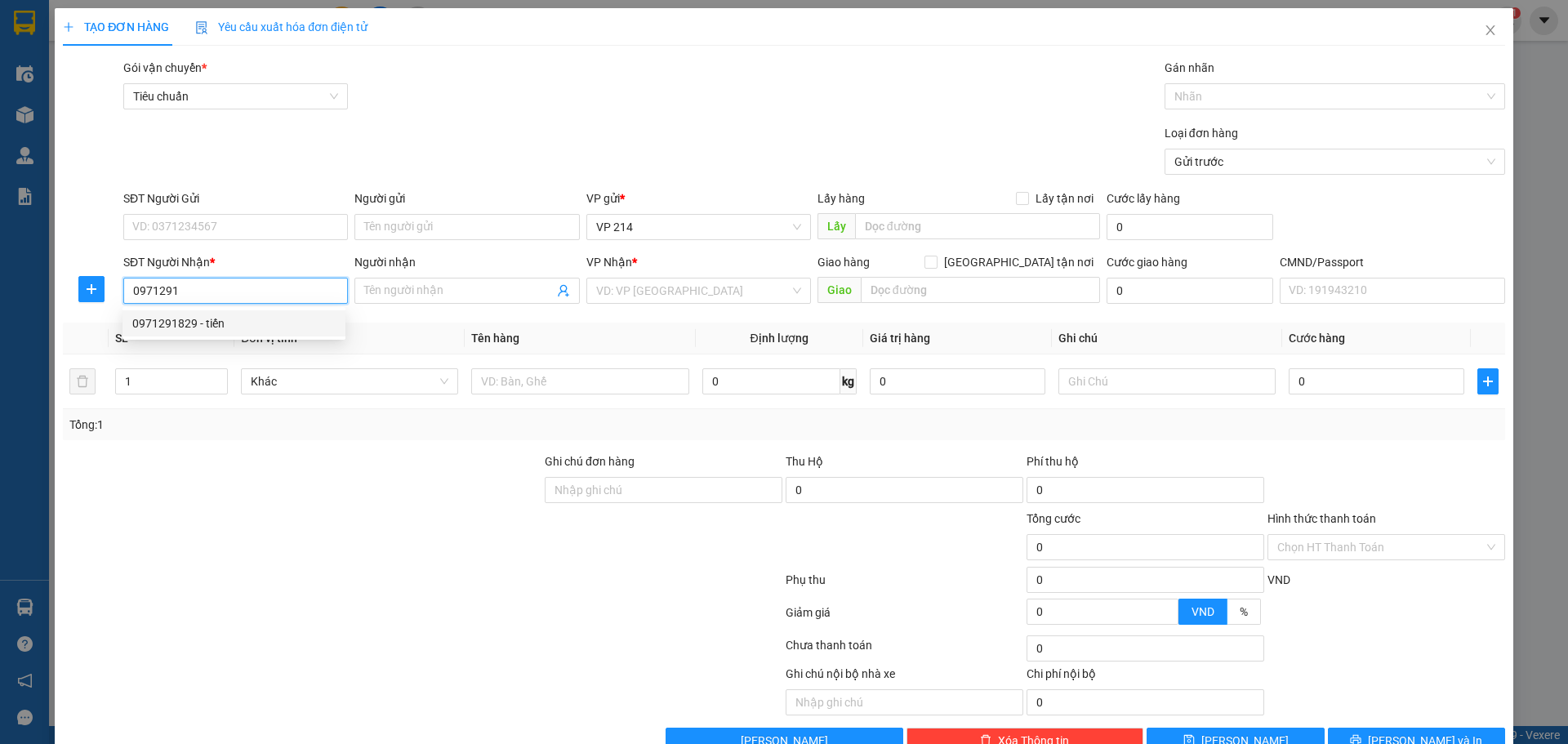
click at [209, 321] on div "0971291829 - tiến" at bounding box center [234, 323] width 203 height 18
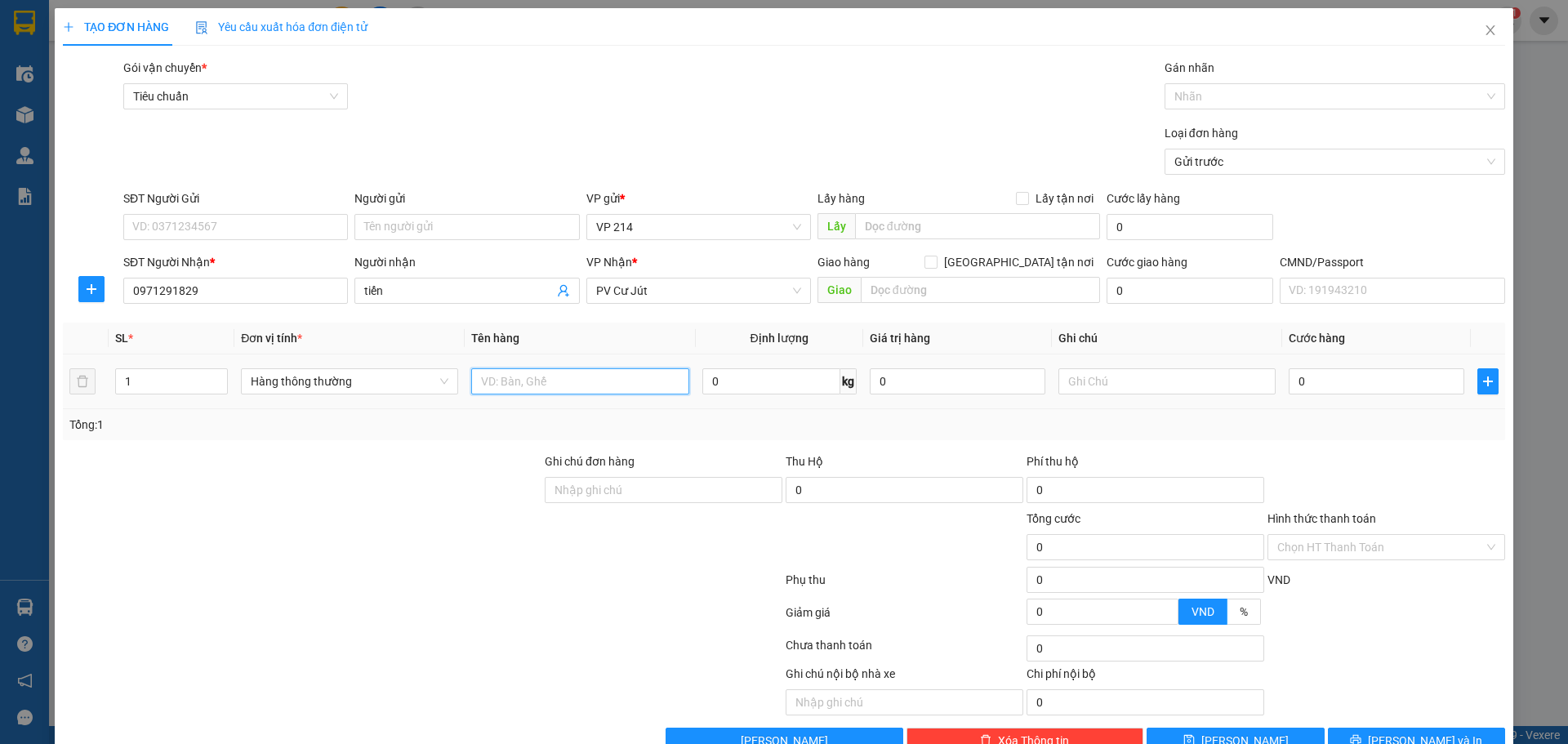
click at [524, 389] on input "text" at bounding box center [579, 381] width 218 height 26
click at [1101, 386] on input "text" at bounding box center [1167, 381] width 218 height 26
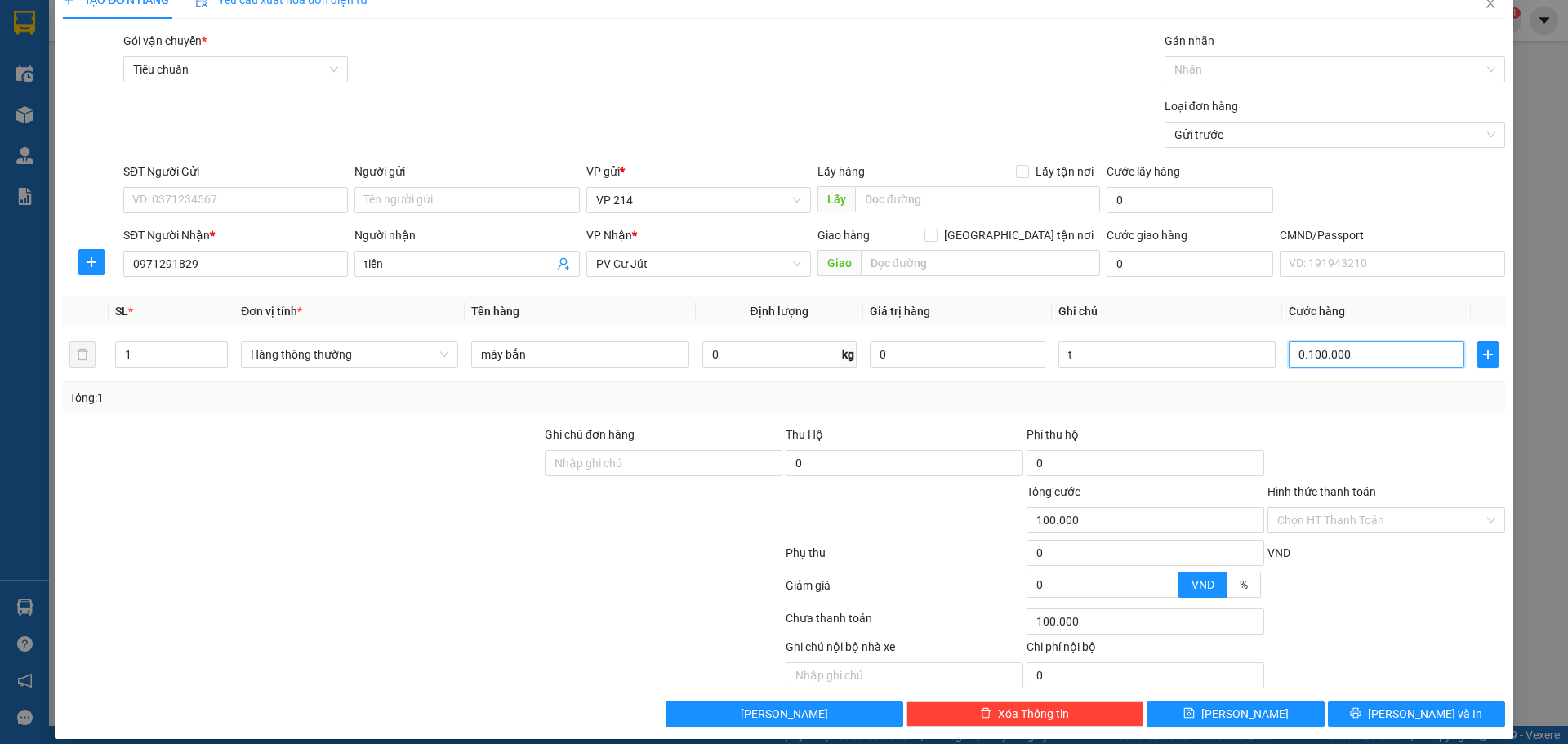
scroll to position [42, 0]
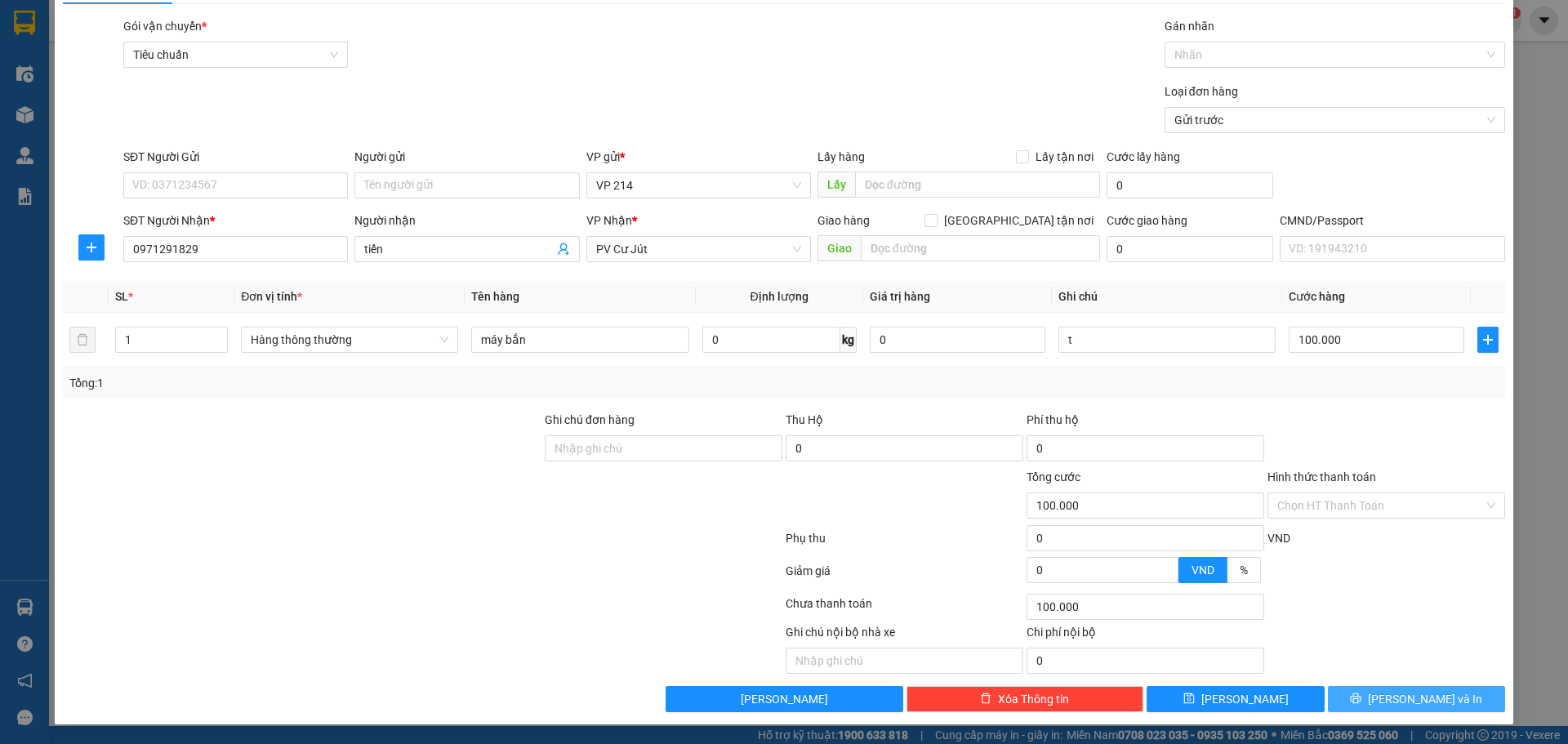
click at [1430, 711] on button "[PERSON_NAME] và In" at bounding box center [1417, 698] width 177 height 26
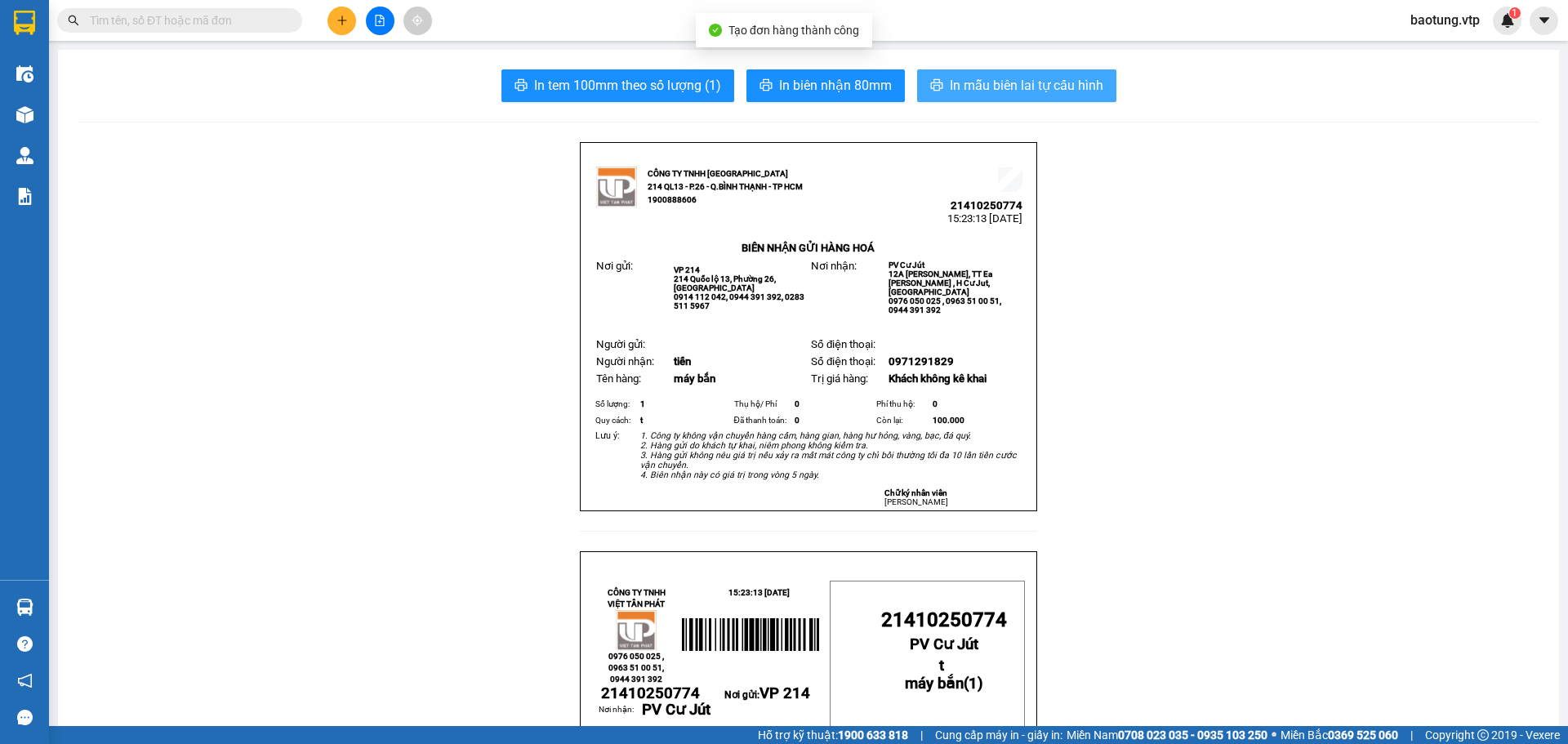
click at [980, 89] on span "In mẫu biên lai tự cấu hình" at bounding box center [1026, 85] width 153 height 21
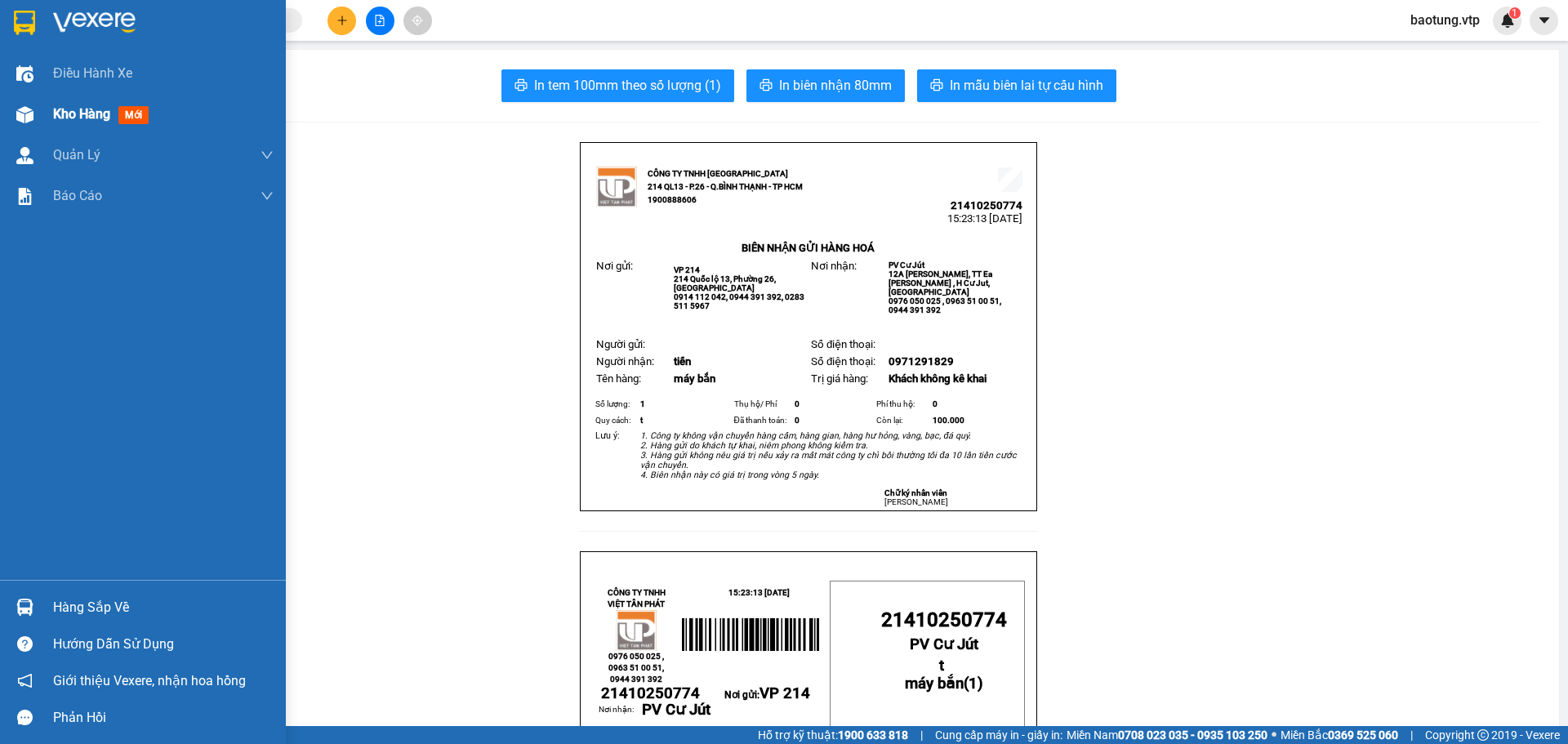
click at [62, 115] on span "Kho hàng" at bounding box center [81, 114] width 57 height 15
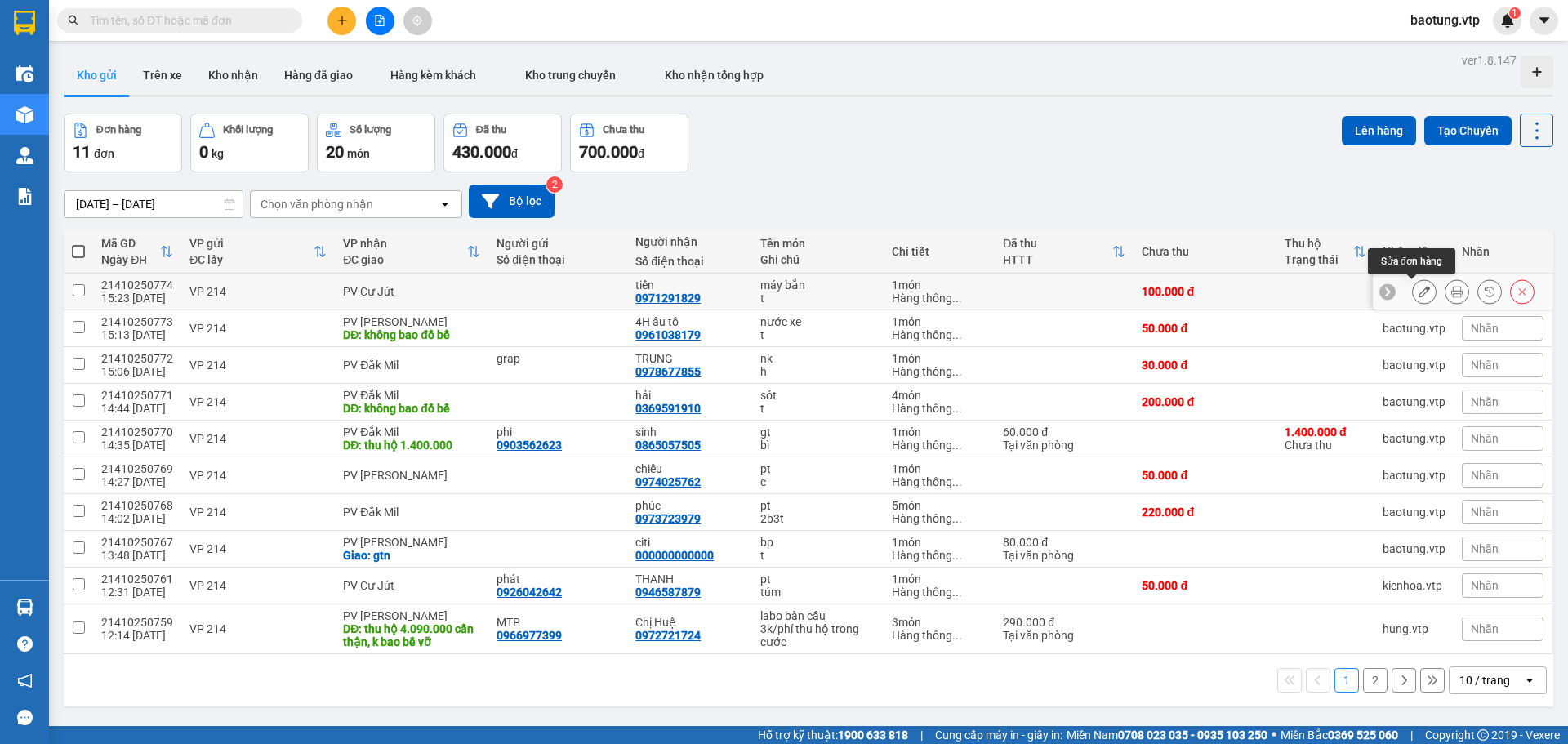
click at [1421, 291] on button at bounding box center [1425, 292] width 23 height 29
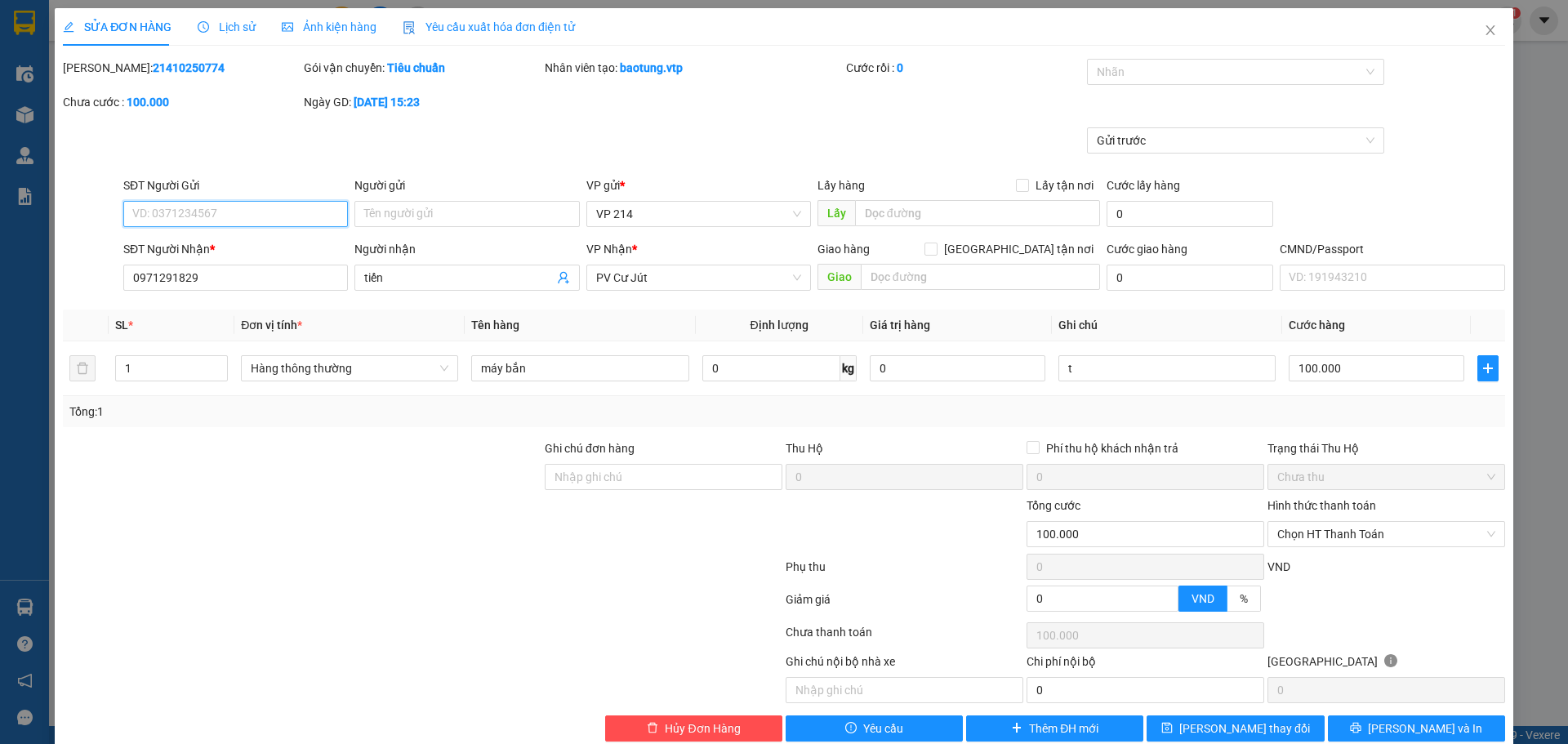
click at [256, 211] on input "SĐT Người Gửi" at bounding box center [236, 213] width 225 height 26
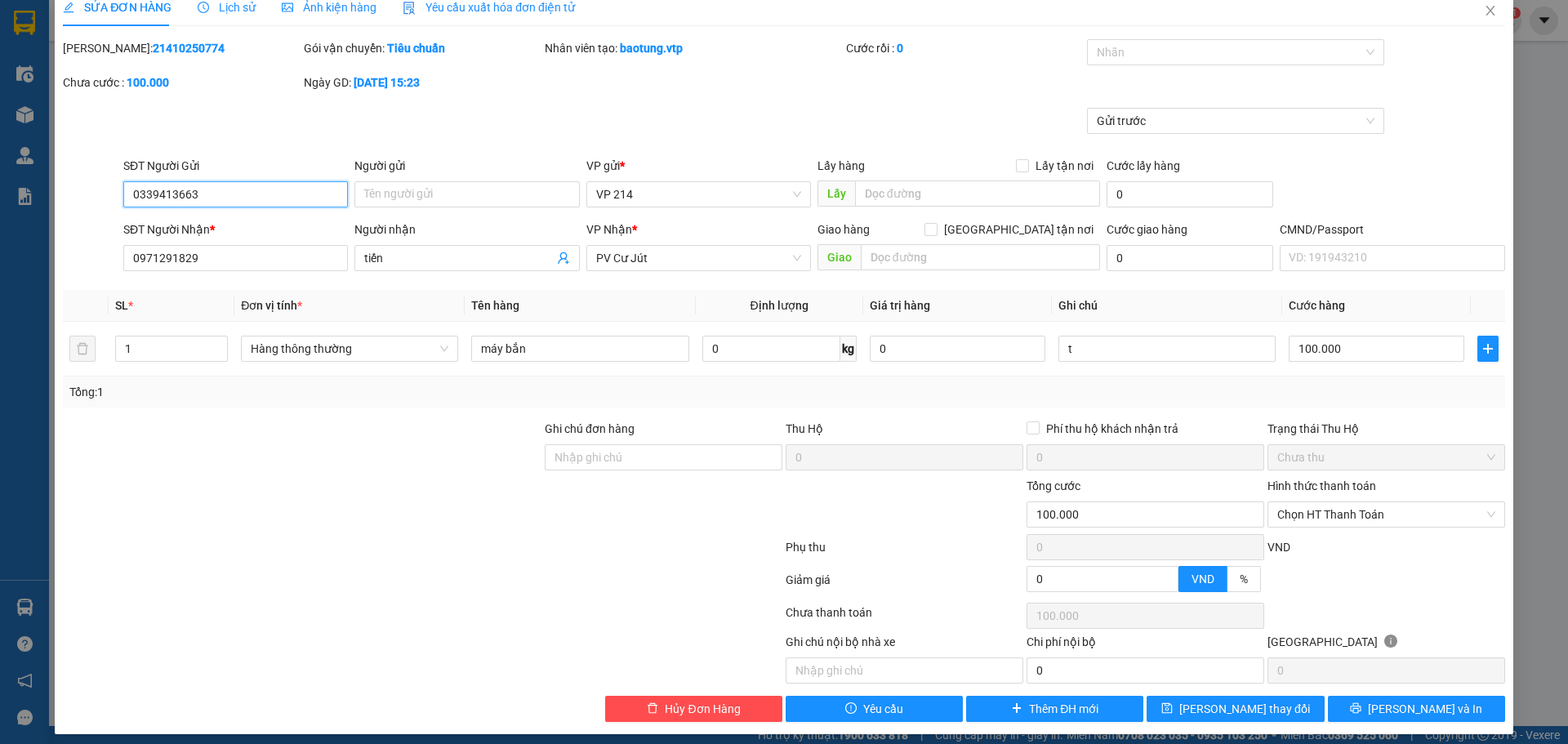
scroll to position [30, 0]
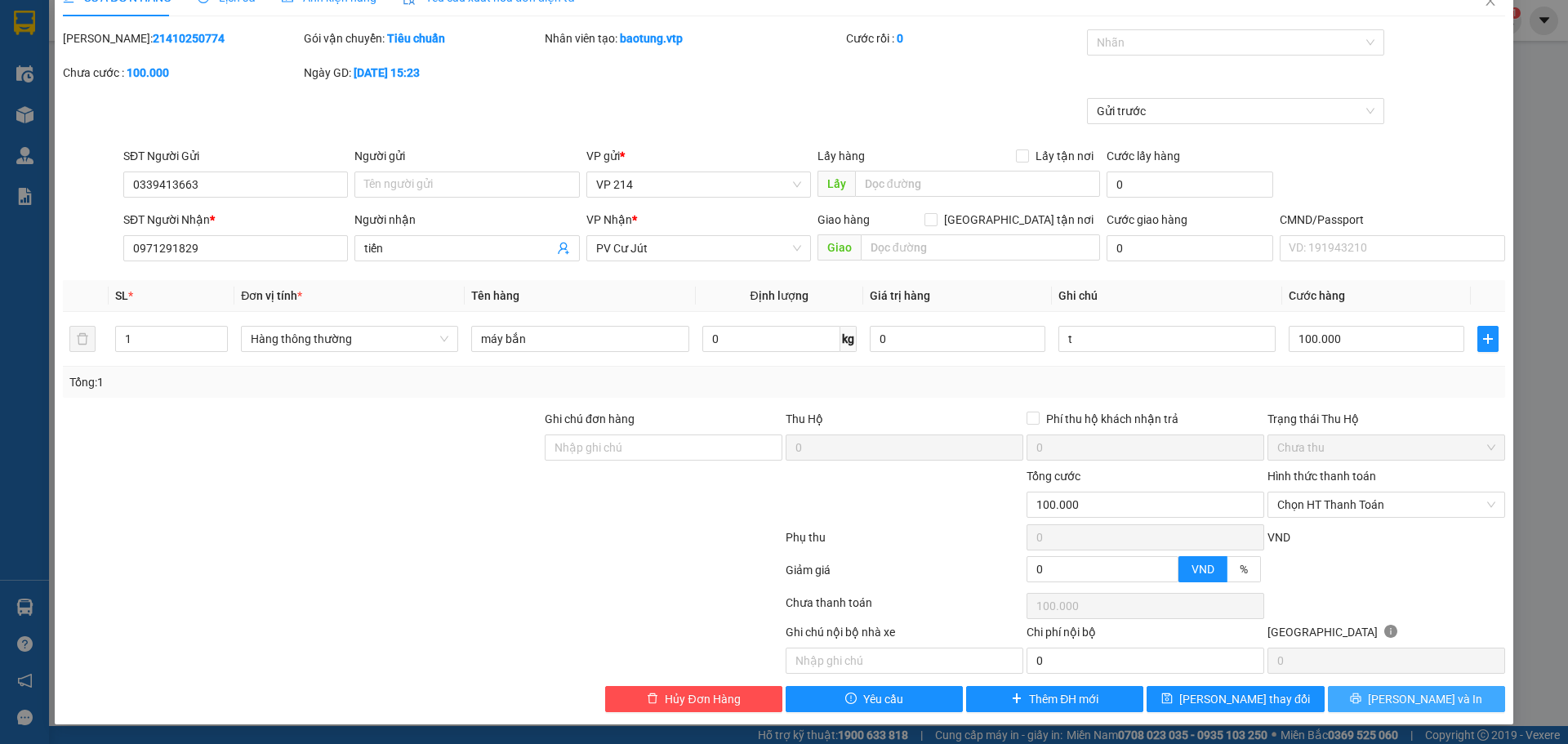
click at [1418, 708] on button "[PERSON_NAME] và In" at bounding box center [1417, 698] width 177 height 26
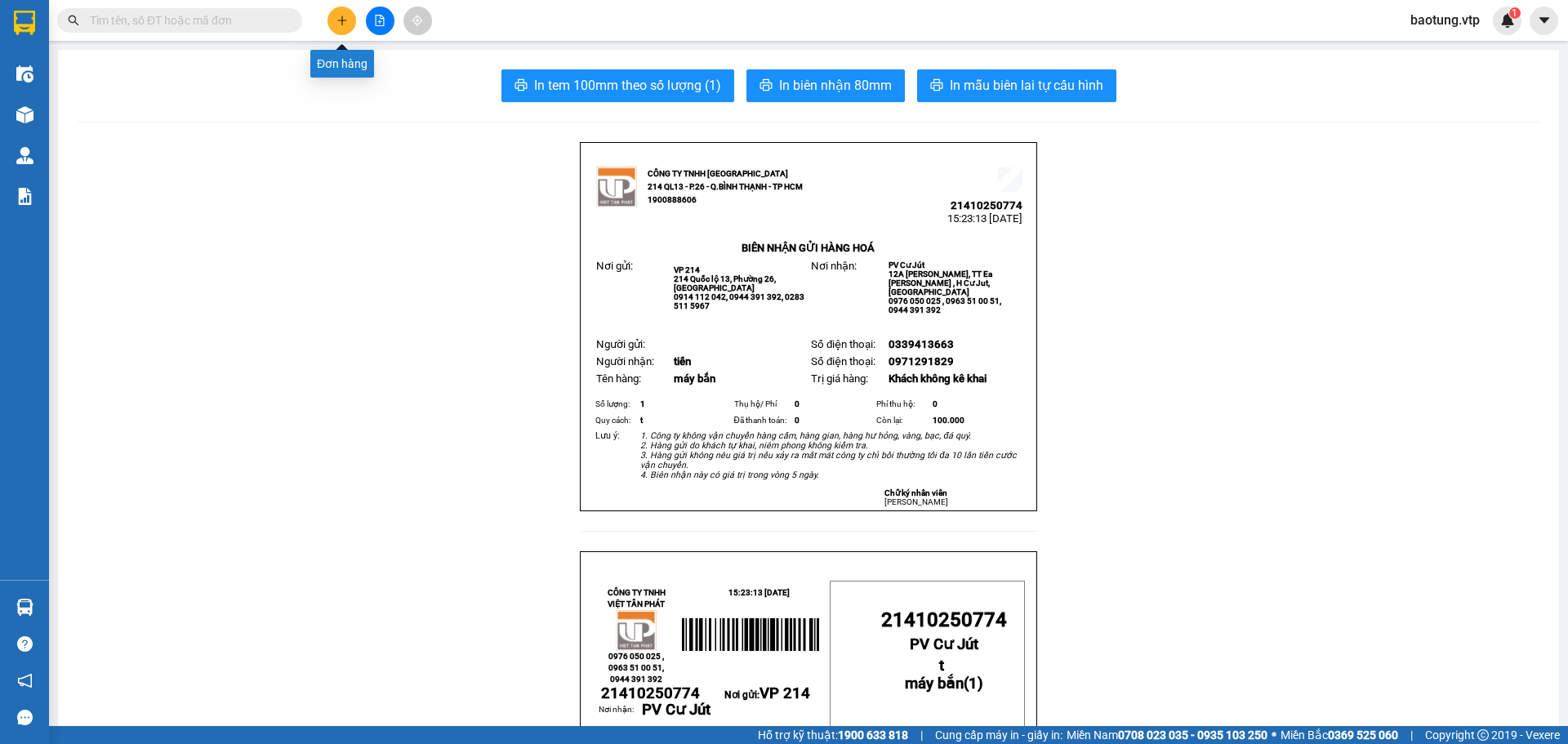
click at [341, 14] on icon "plus" at bounding box center [342, 20] width 12 height 12
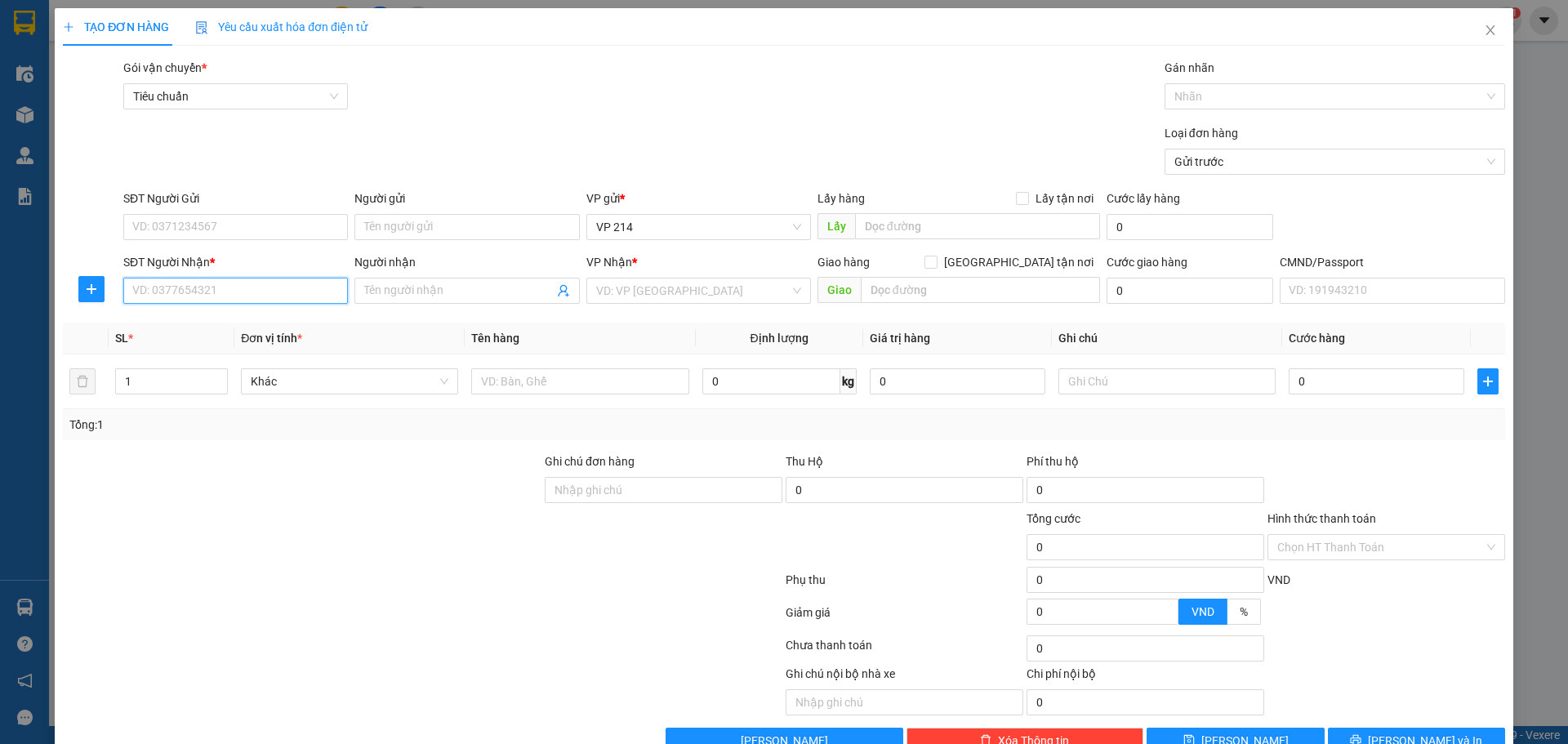
click at [188, 283] on input "SĐT Người Nhận *" at bounding box center [236, 290] width 225 height 26
drag, startPoint x: 247, startPoint y: 330, endPoint x: 274, endPoint y: 329, distance: 27.0
click at [251, 331] on div "0911808087 - nam ANH" at bounding box center [268, 323] width 271 height 18
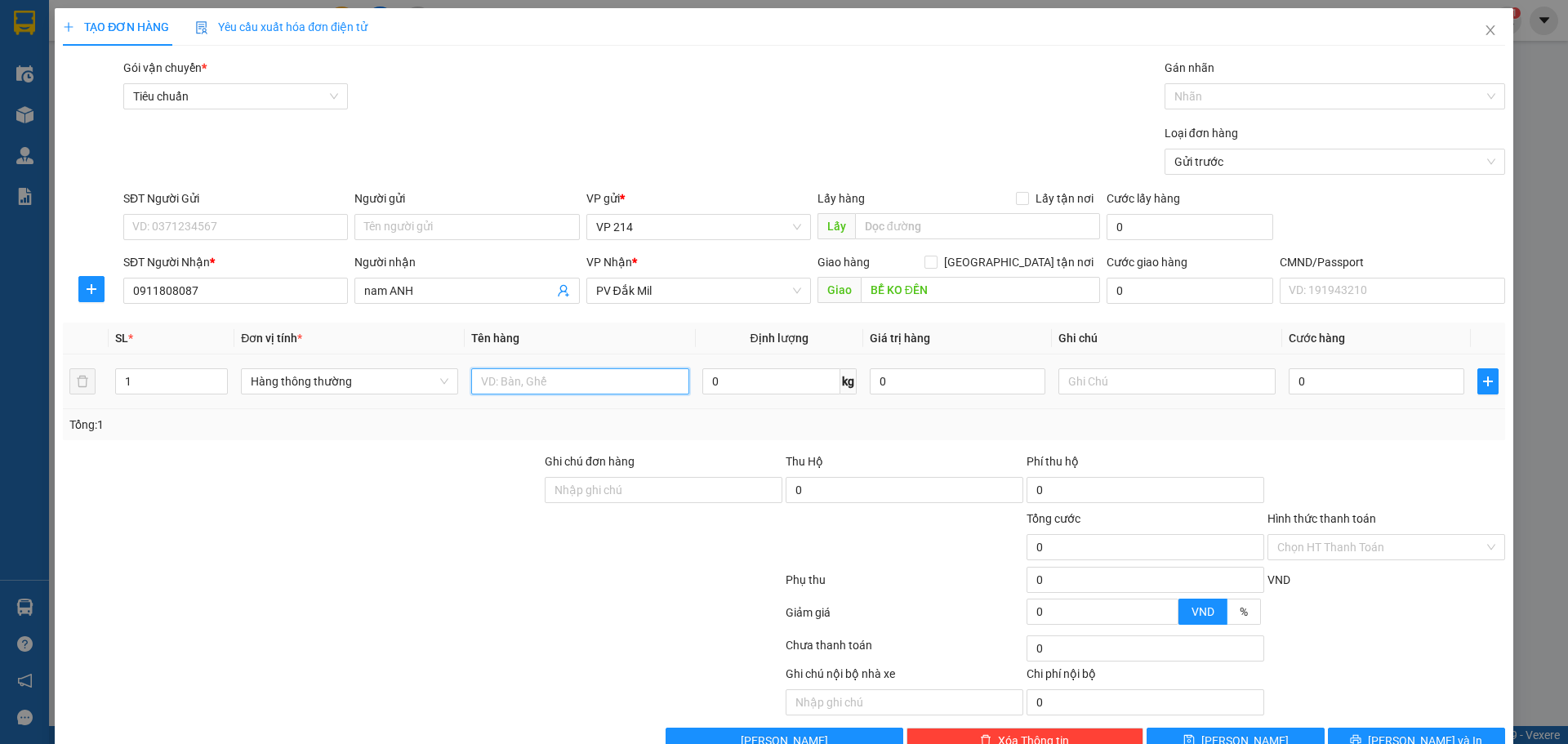
click at [541, 391] on input "text" at bounding box center [579, 381] width 218 height 26
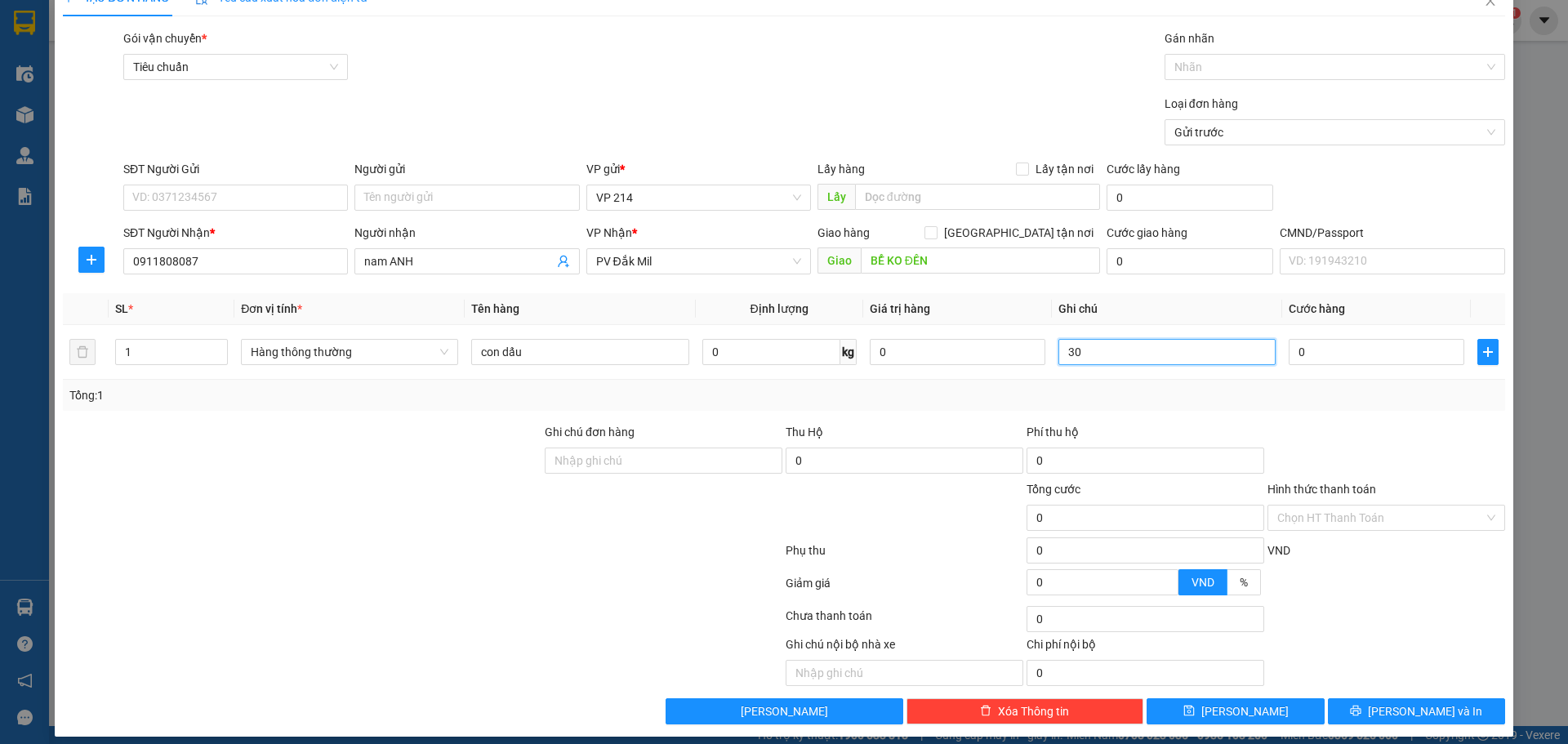
scroll to position [42, 0]
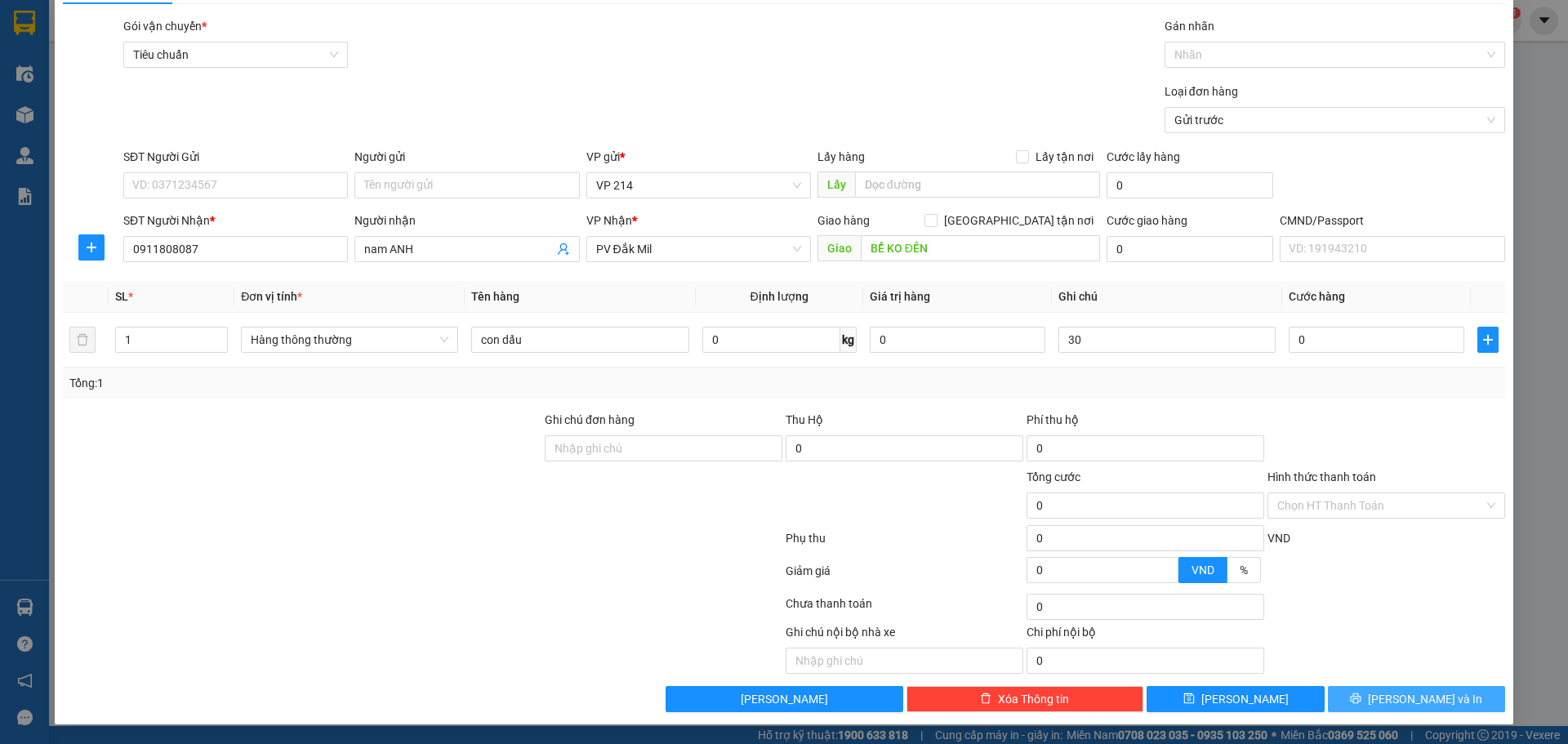
click at [1367, 697] on button "[PERSON_NAME] và In" at bounding box center [1417, 698] width 177 height 26
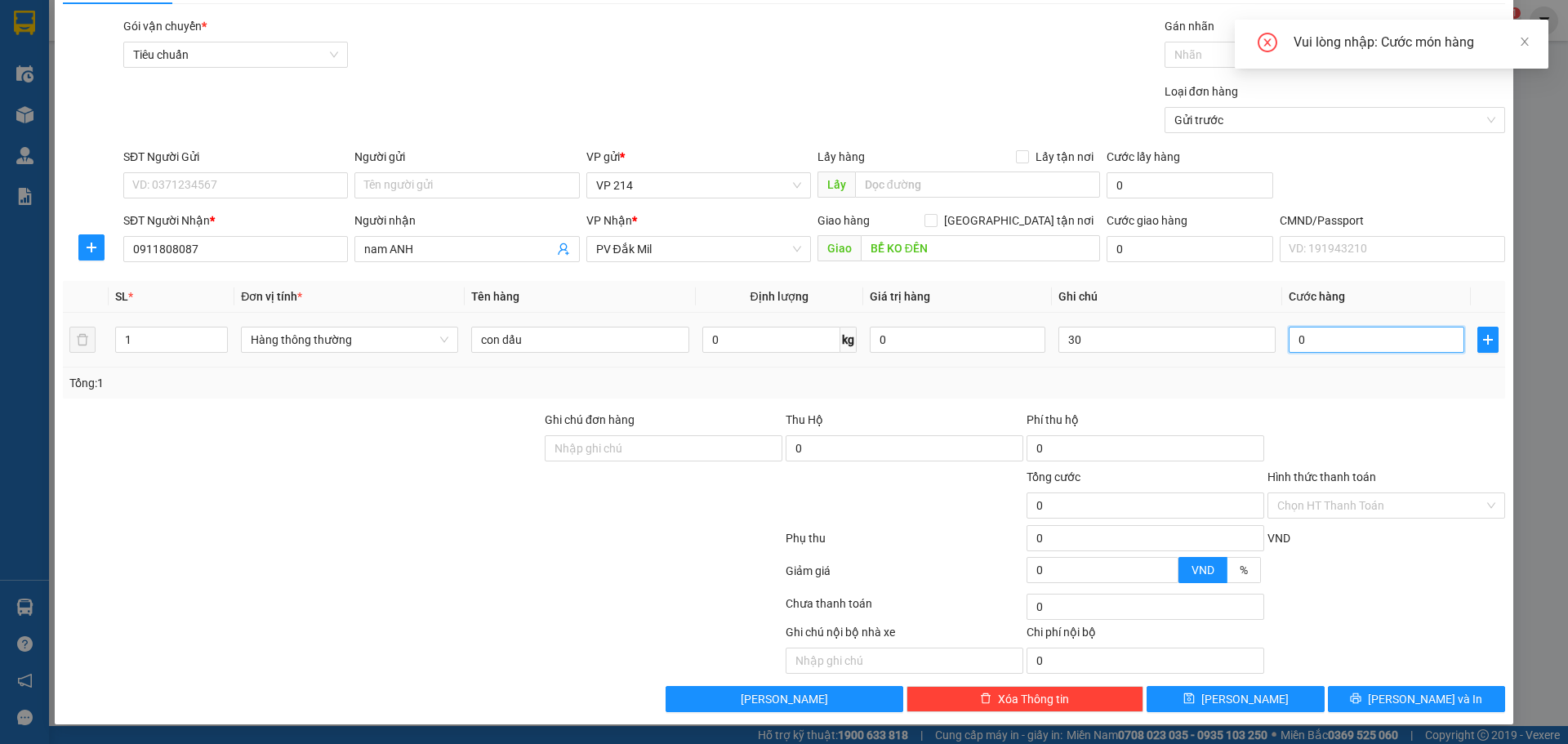
click at [1330, 327] on input "0" at bounding box center [1376, 339] width 176 height 26
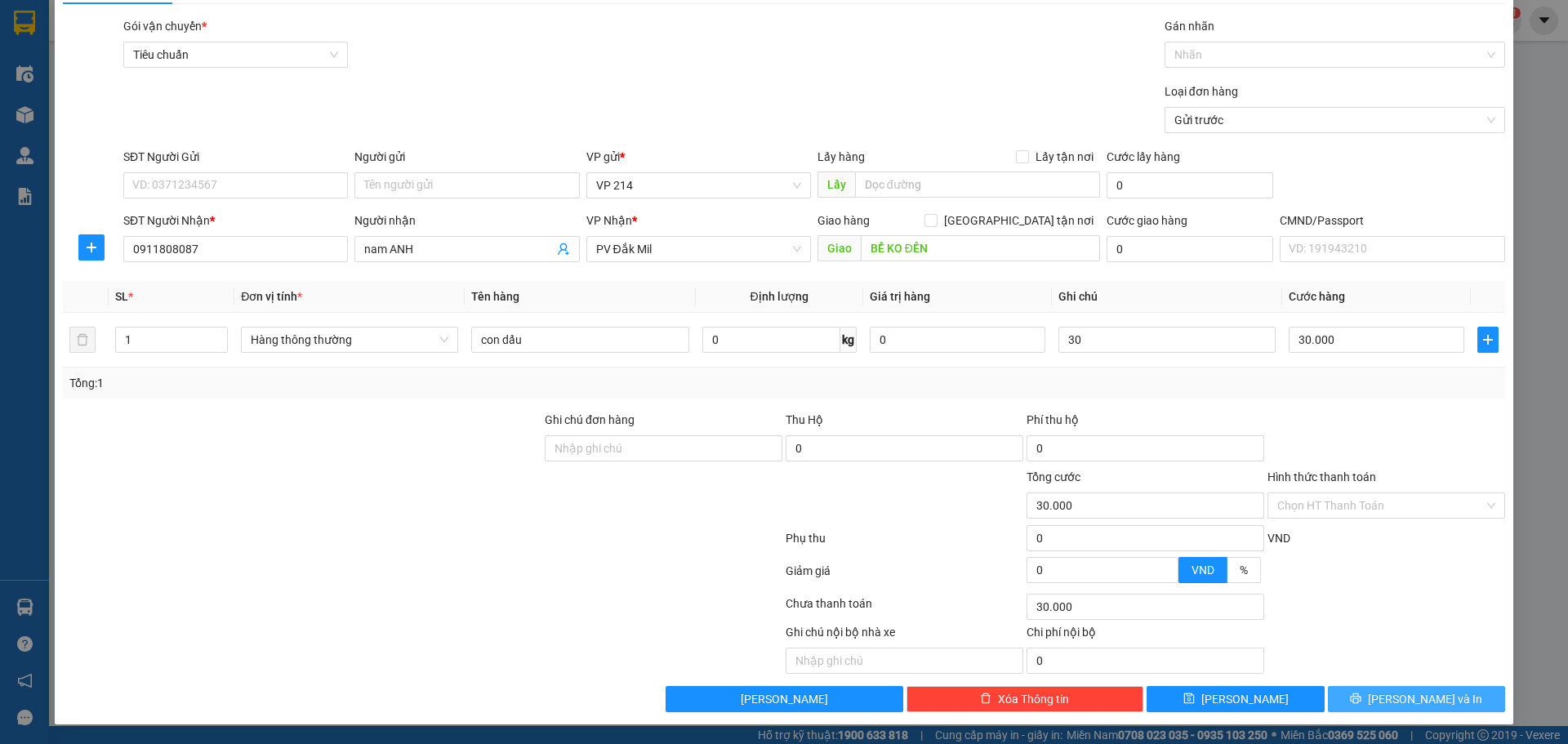
click at [1393, 700] on span "[PERSON_NAME] và In" at bounding box center [1425, 699] width 115 height 18
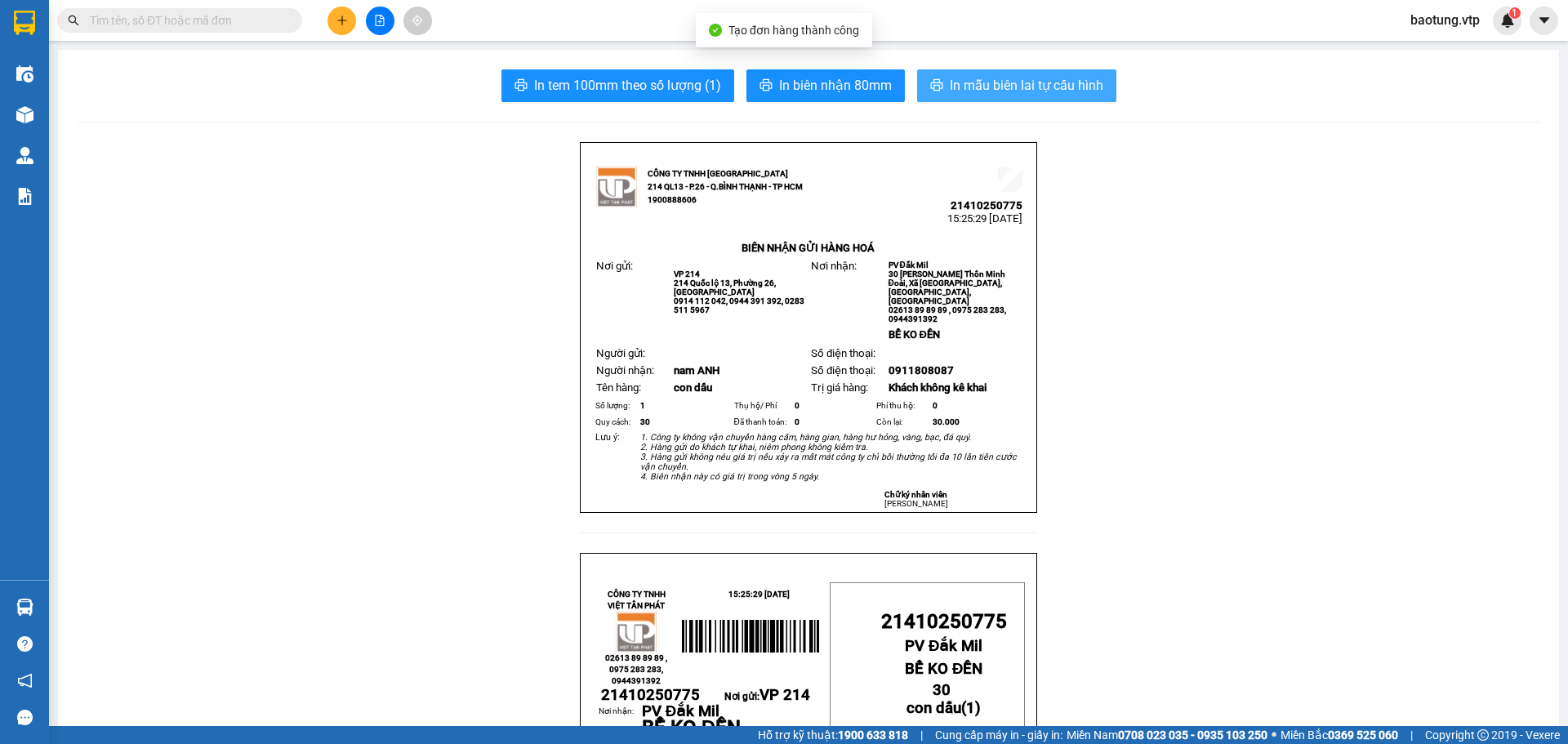
click at [966, 88] on span "In mẫu biên lai tự cấu hình" at bounding box center [1026, 85] width 153 height 21
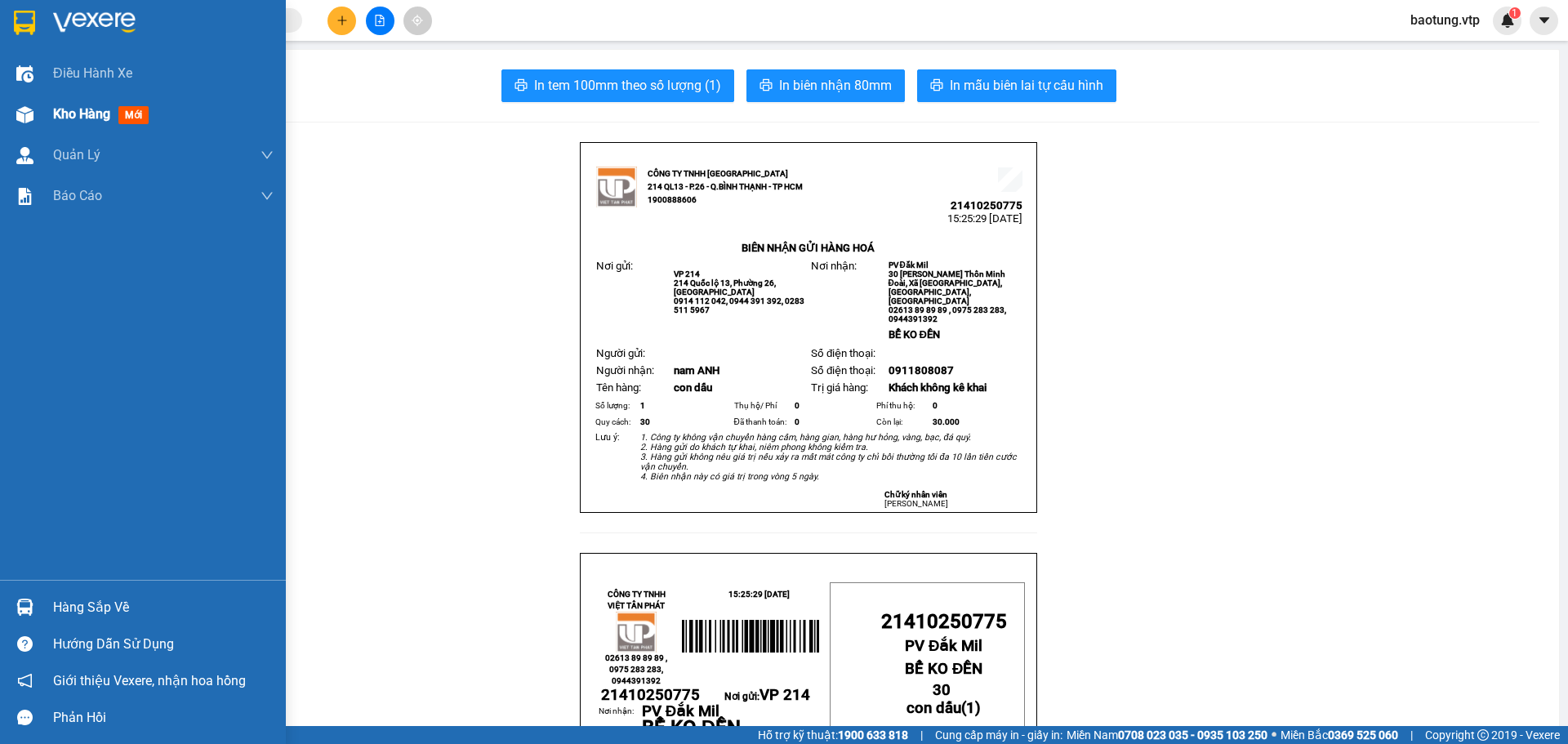
click at [25, 115] on img at bounding box center [24, 115] width 17 height 17
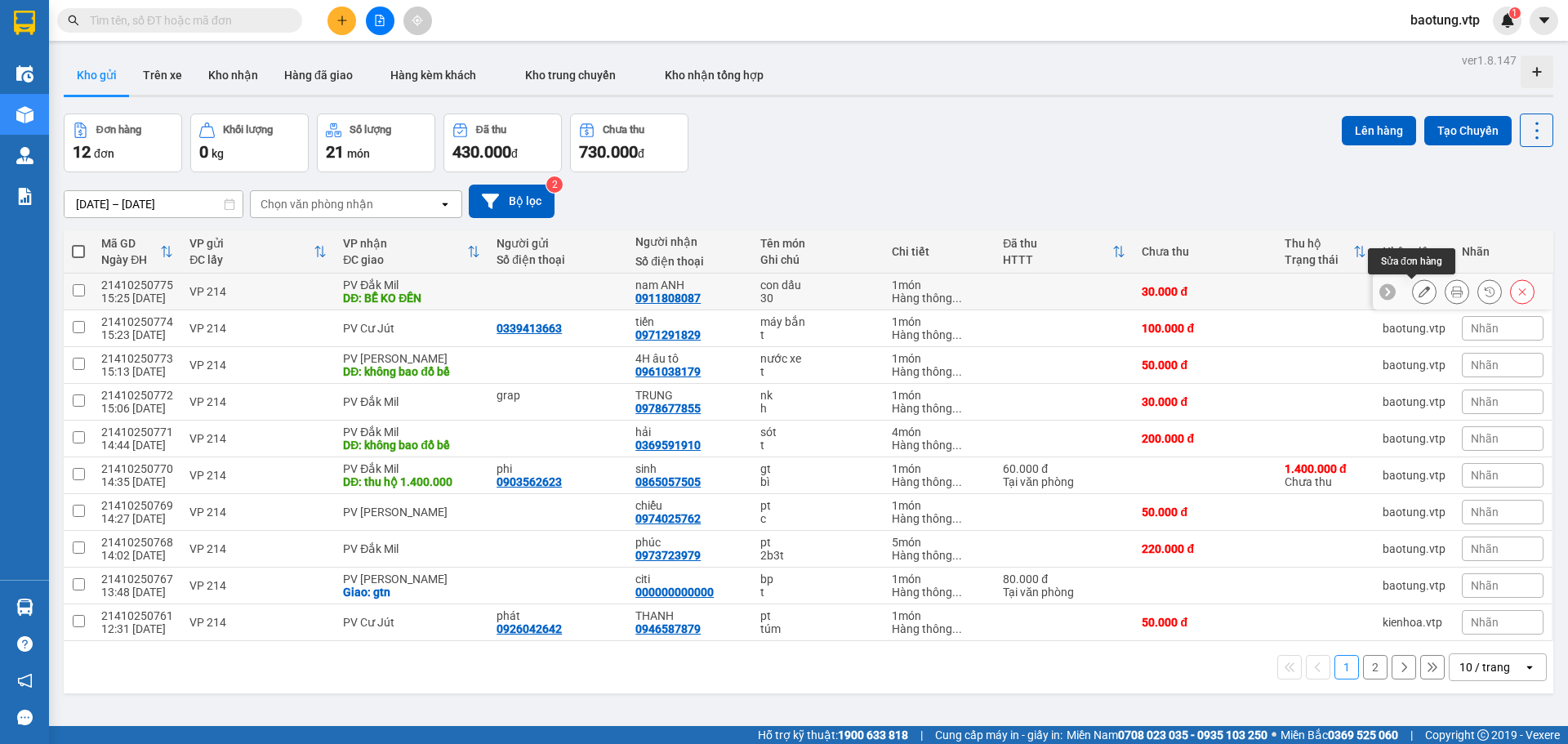
click at [1418, 293] on icon at bounding box center [1424, 291] width 12 height 12
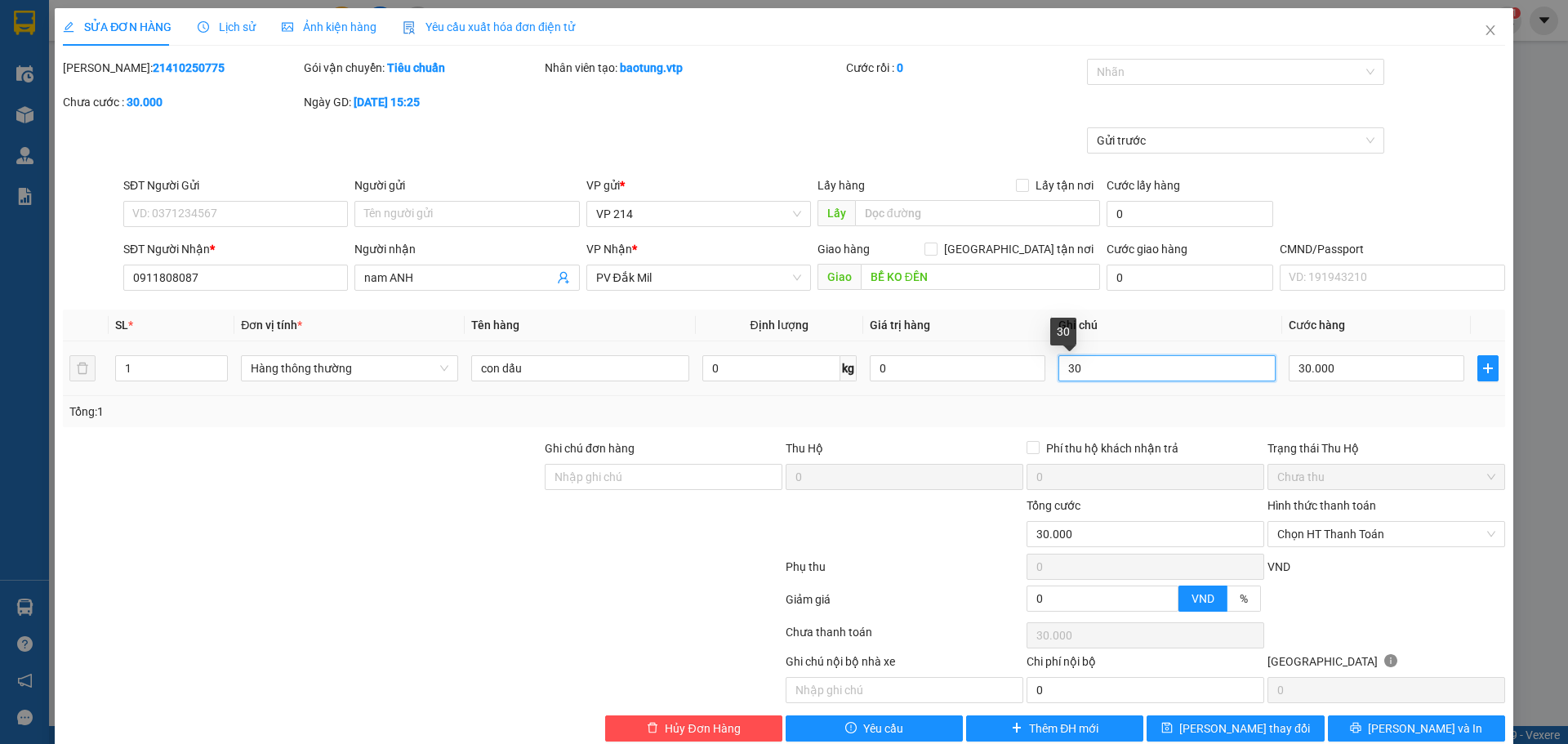
drag, startPoint x: 1087, startPoint y: 363, endPoint x: 1051, endPoint y: 369, distance: 36.5
click at [1058, 369] on input "30" at bounding box center [1167, 368] width 218 height 26
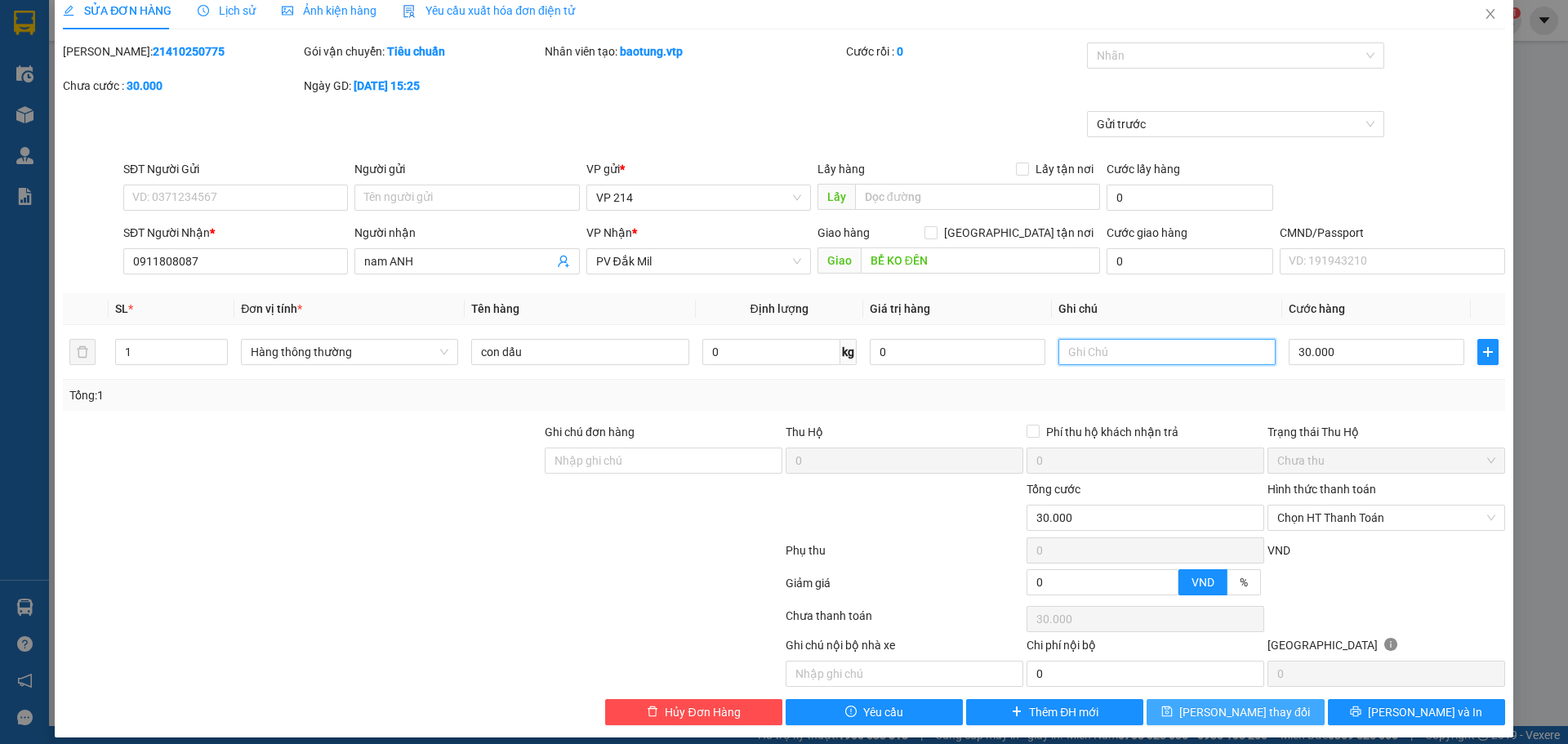
scroll to position [30, 0]
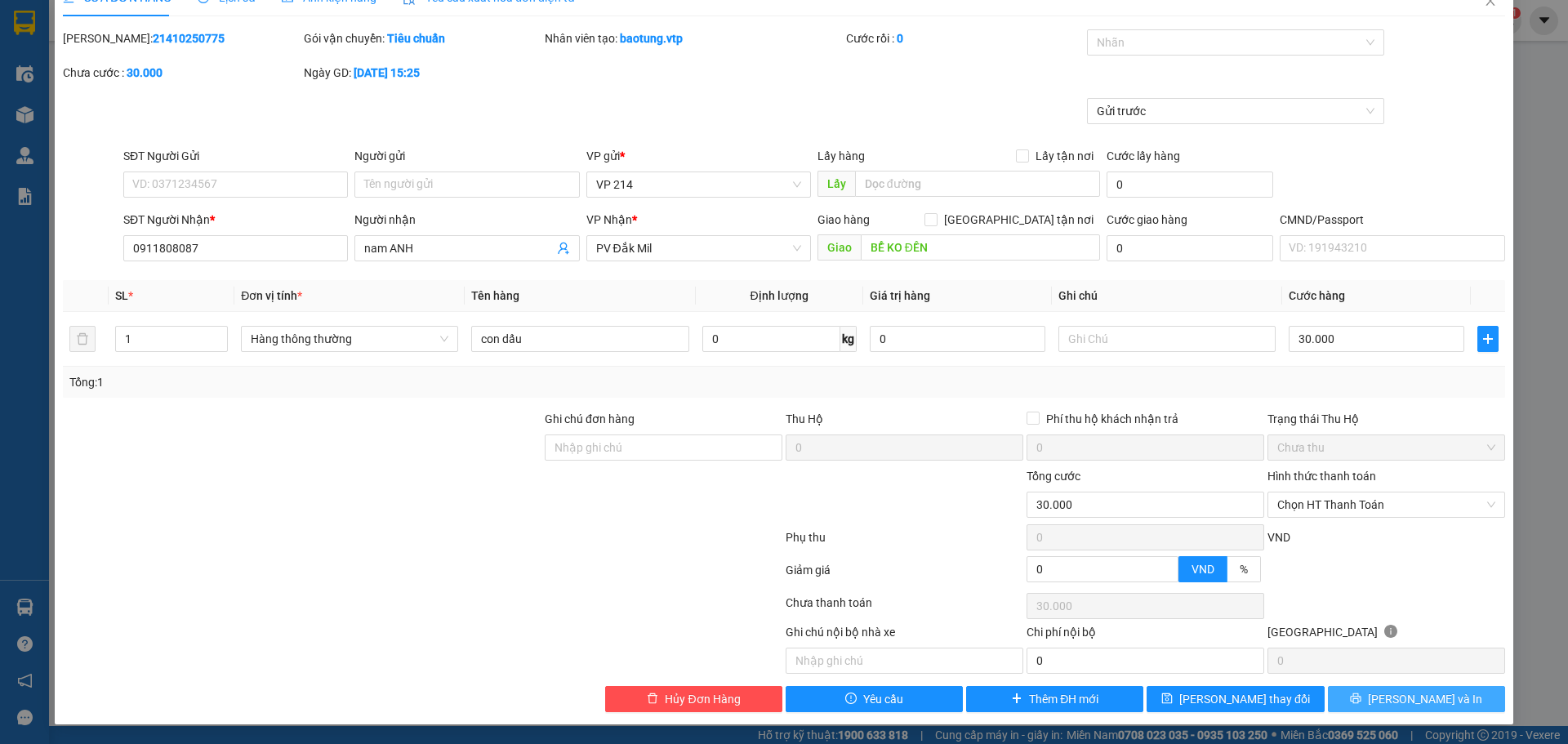
click at [1363, 693] on button "[PERSON_NAME] và In" at bounding box center [1417, 698] width 177 height 26
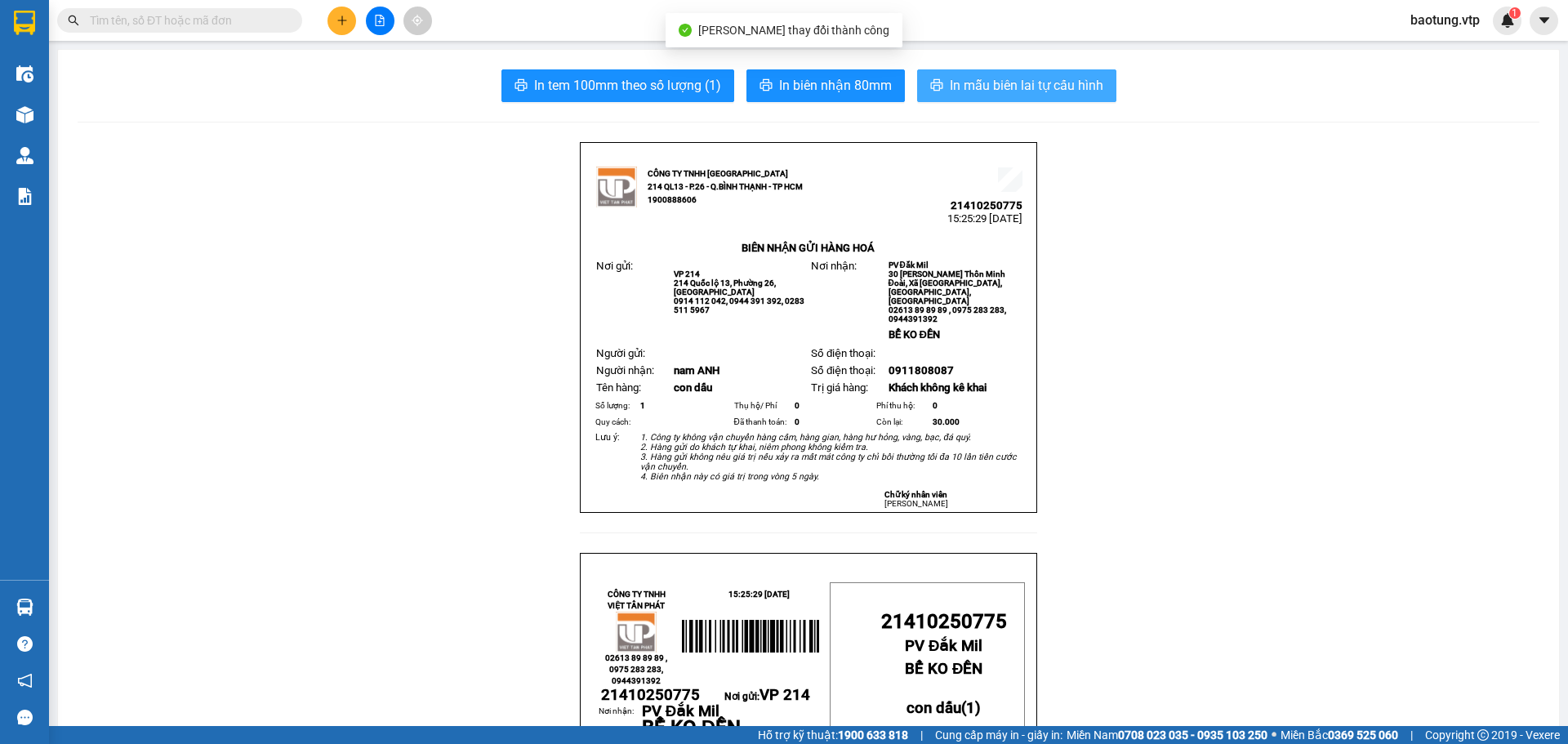
click at [953, 83] on span "In mẫu biên lai tự cấu hình" at bounding box center [1026, 85] width 153 height 21
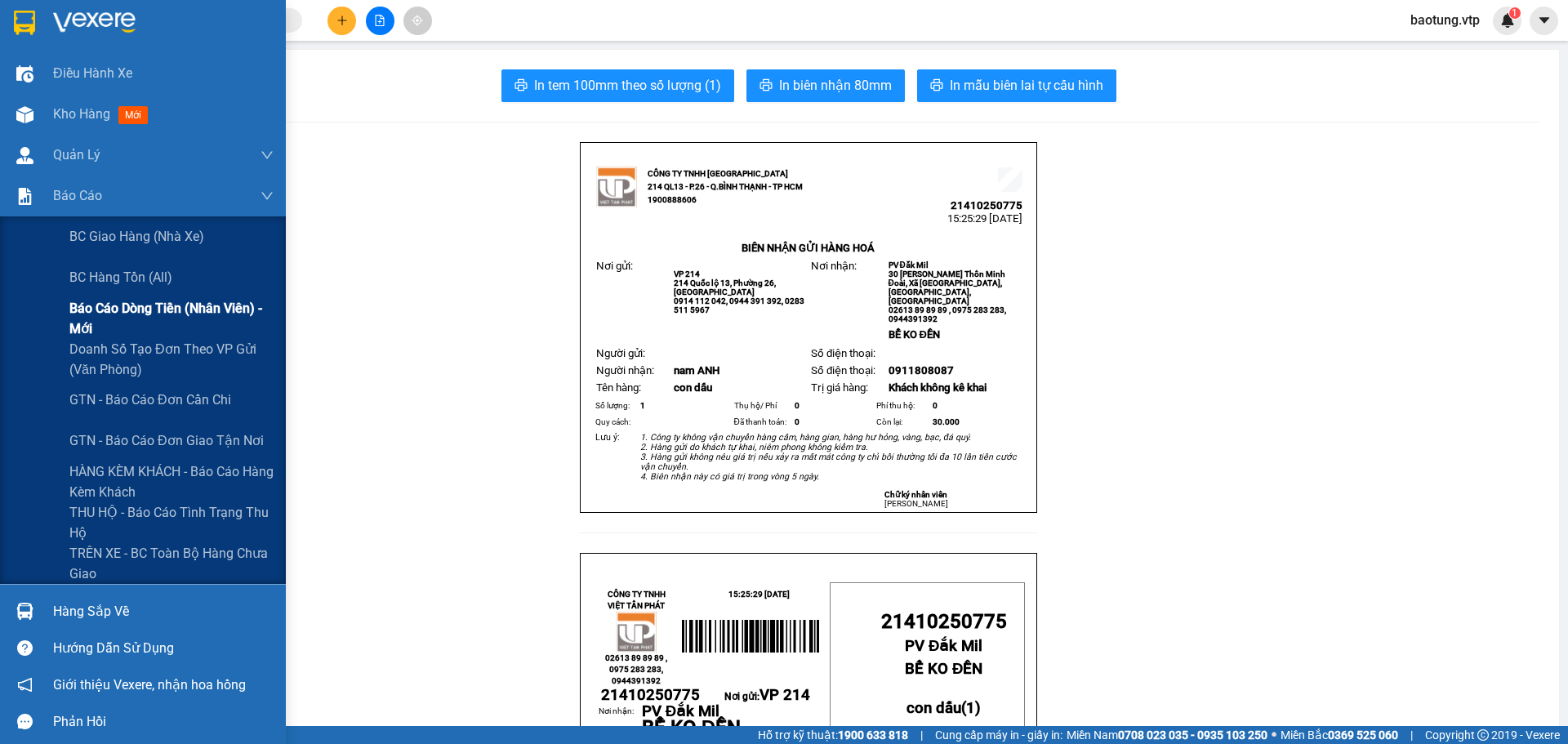
click at [110, 327] on span "Báo cáo dòng tiền (nhân viên) - mới" at bounding box center [172, 319] width 204 height 41
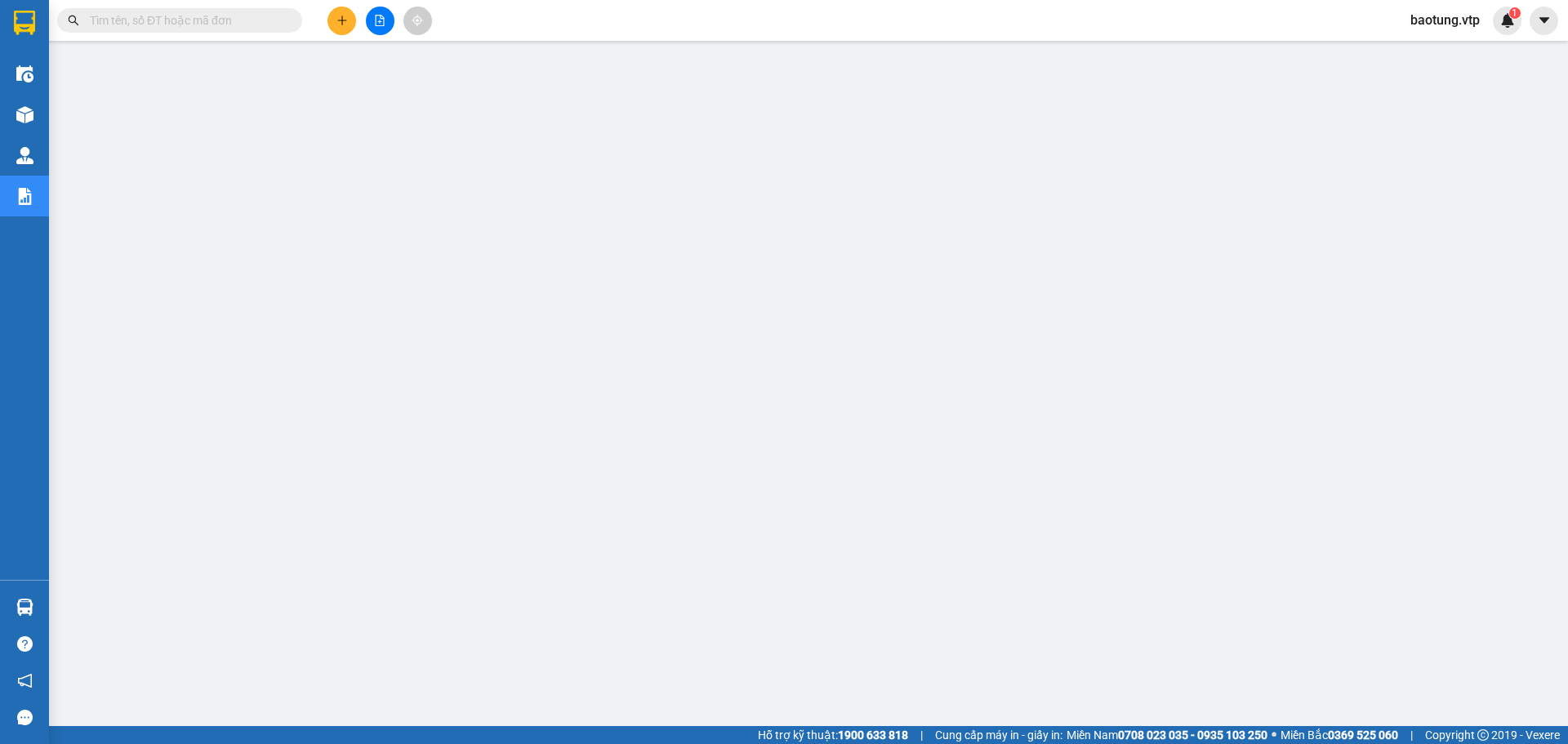
click at [1442, 30] on span "baotung.vtp" at bounding box center [1444, 20] width 96 height 21
click at [1434, 53] on span "Đăng xuất" at bounding box center [1454, 51] width 69 height 18
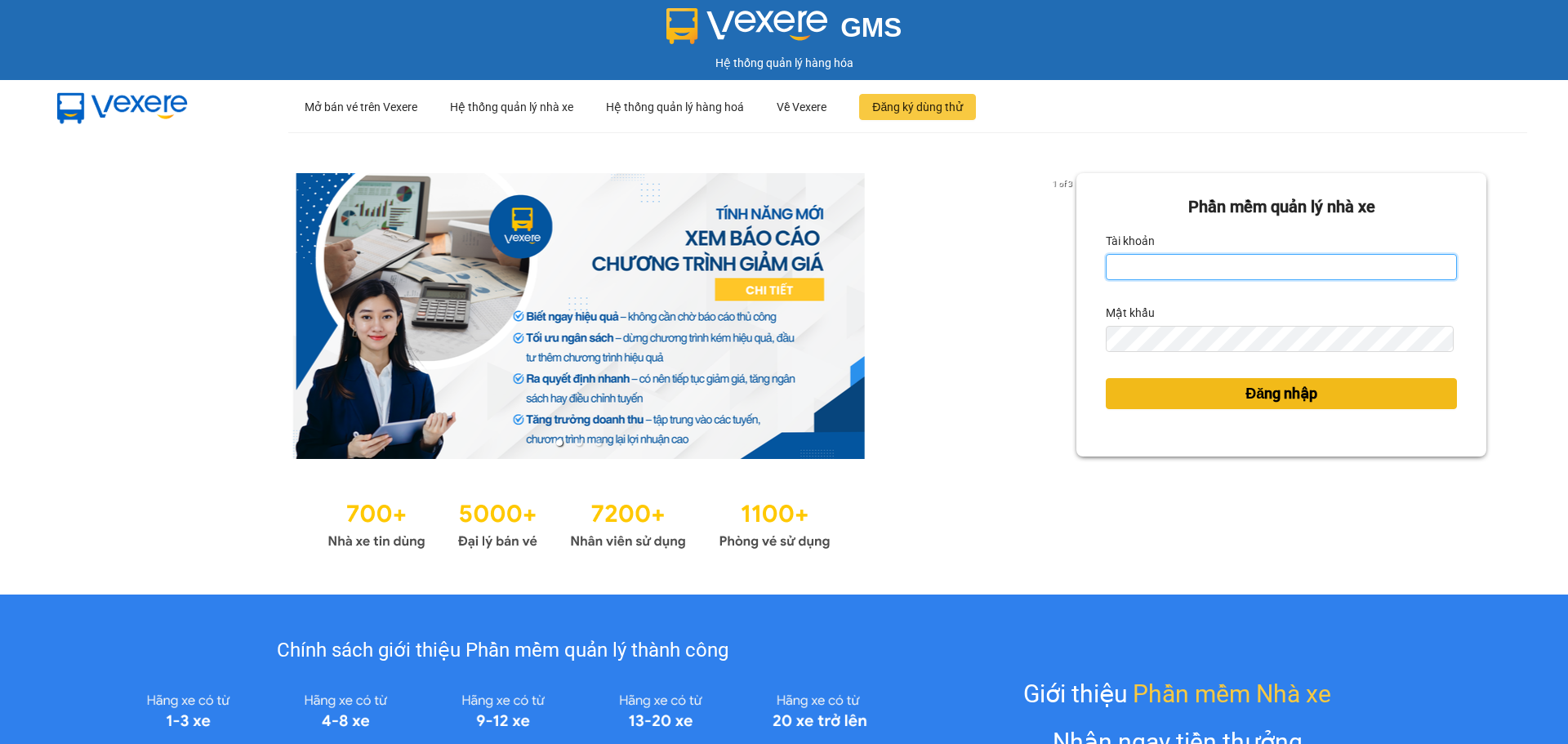
type input "baotung.vtp"
click at [1230, 403] on button "Đăng nhập" at bounding box center [1281, 393] width 351 height 31
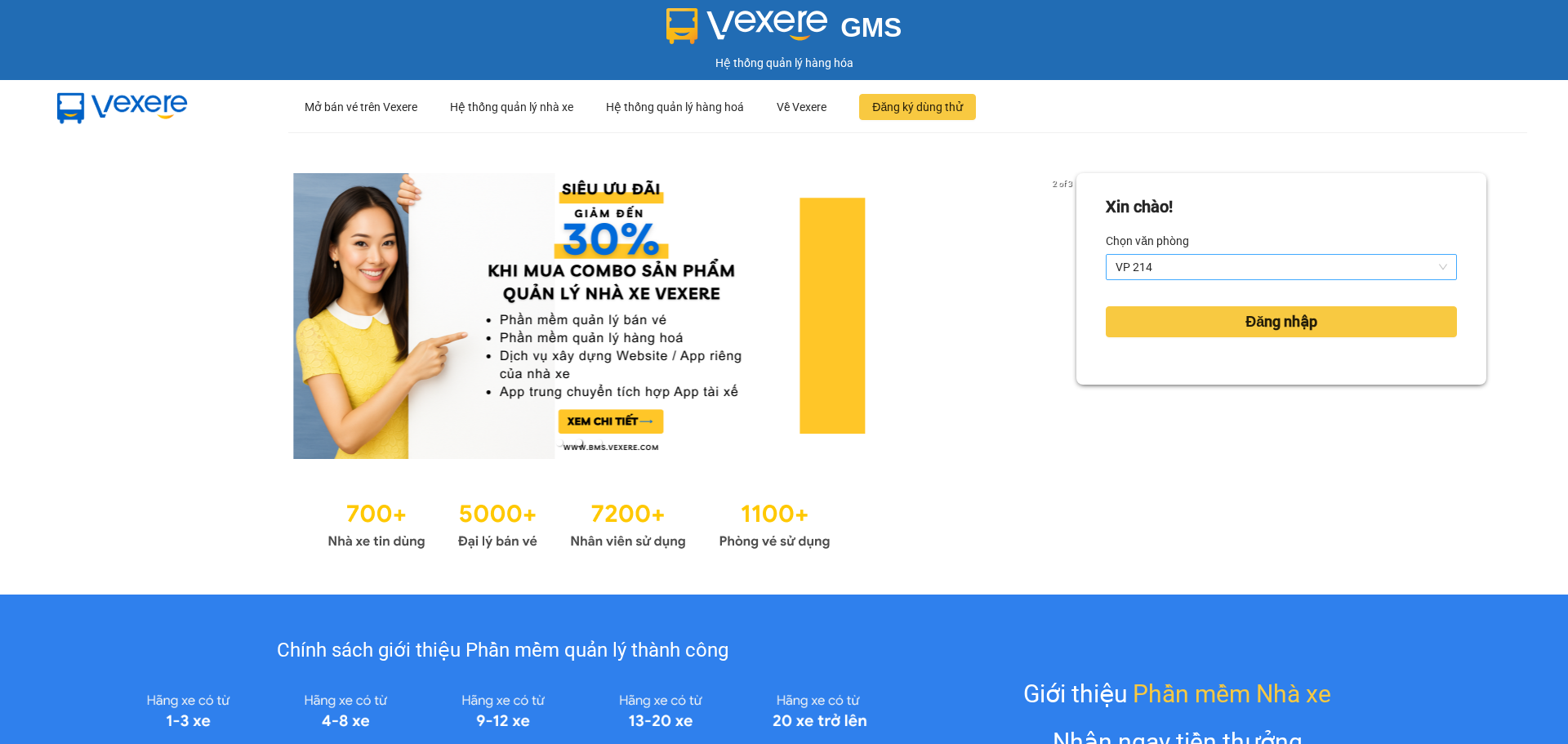
click at [1201, 269] on span "VP 214" at bounding box center [1281, 267] width 331 height 24
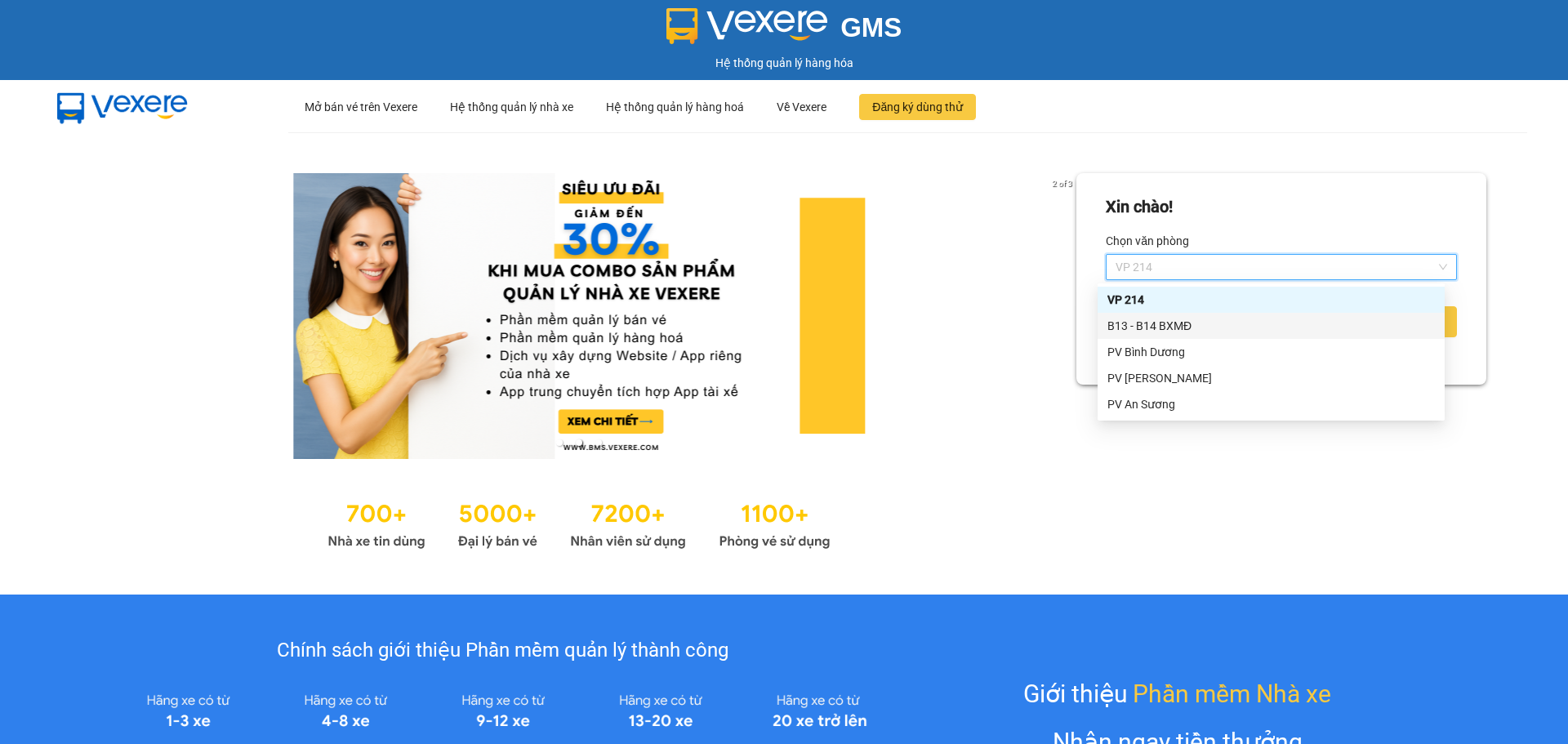
click at [1156, 321] on div "B13 - B14 BXMĐ" at bounding box center [1272, 326] width 328 height 18
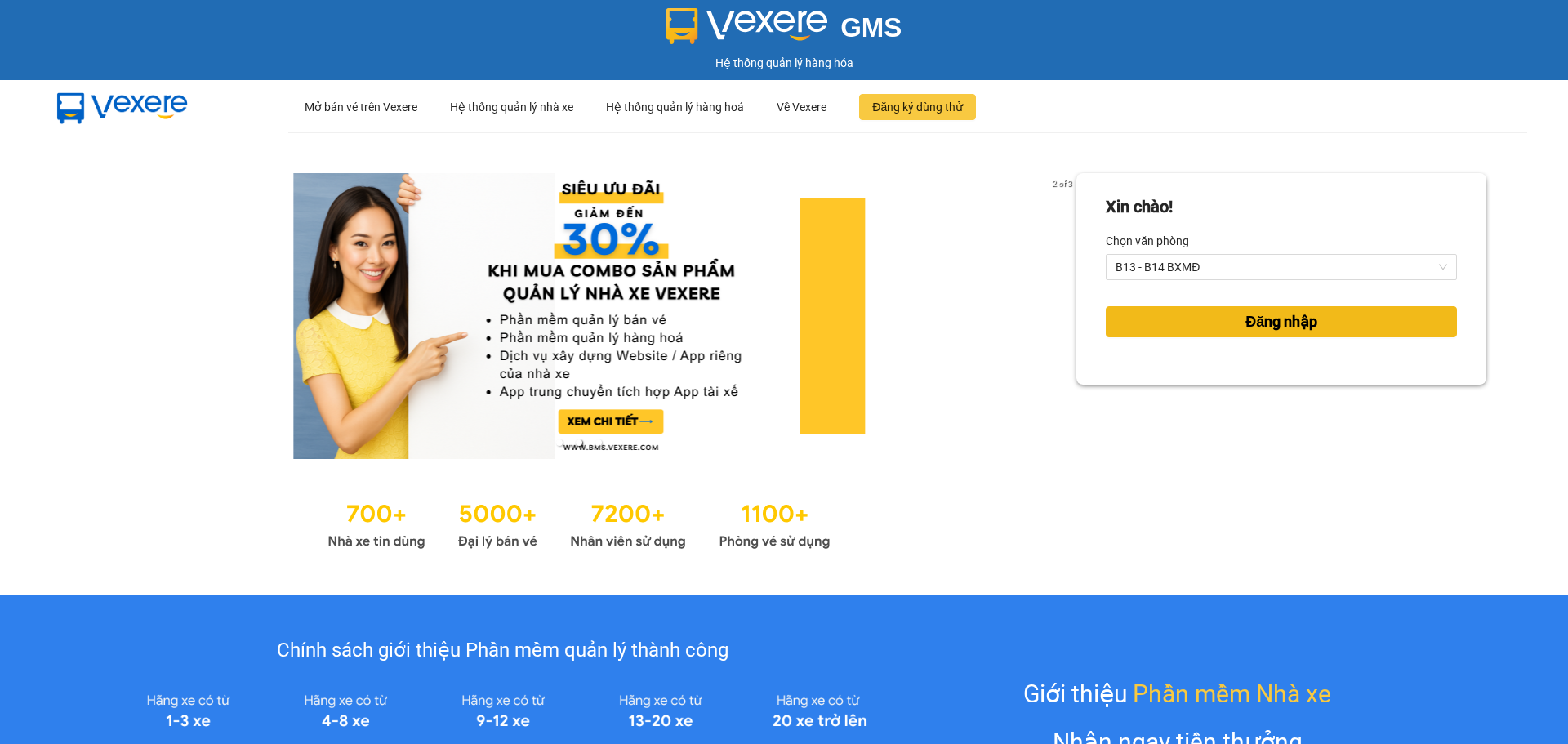
click at [1232, 325] on button "Đăng nhập" at bounding box center [1281, 321] width 351 height 31
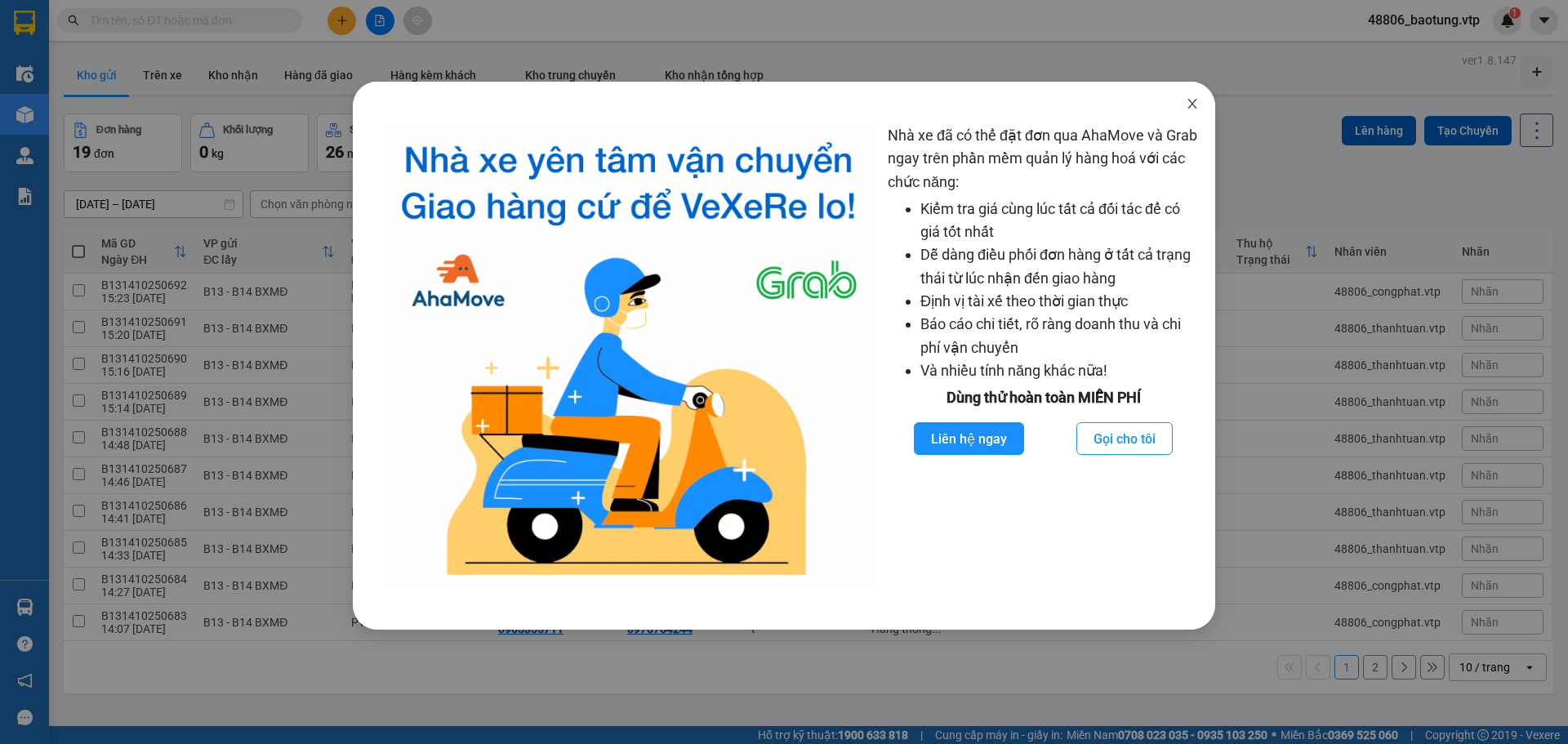
click at [1190, 102] on icon "close" at bounding box center [1192, 103] width 9 height 10
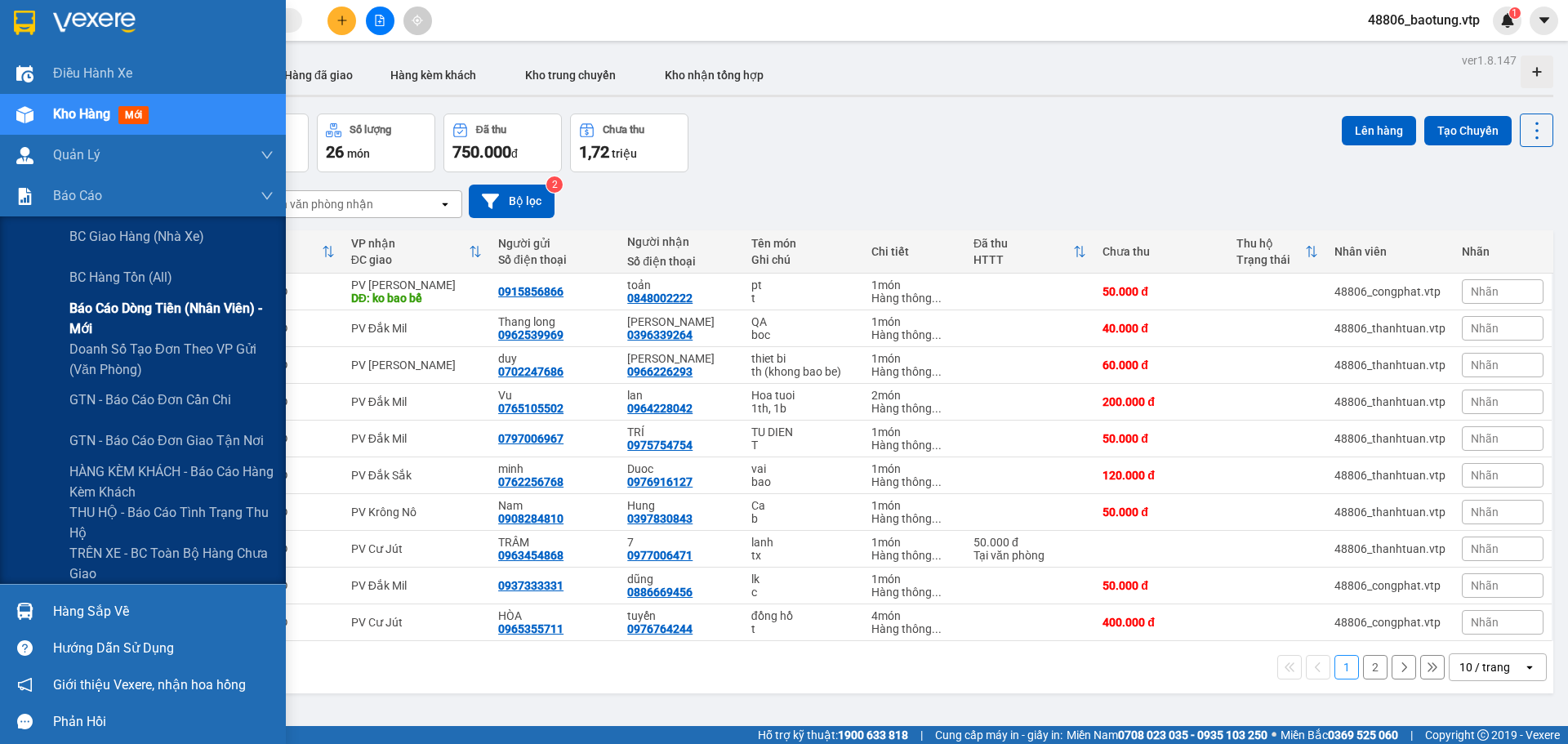
click at [144, 320] on span "Báo cáo dòng tiền (nhân viên) - mới" at bounding box center [172, 319] width 204 height 41
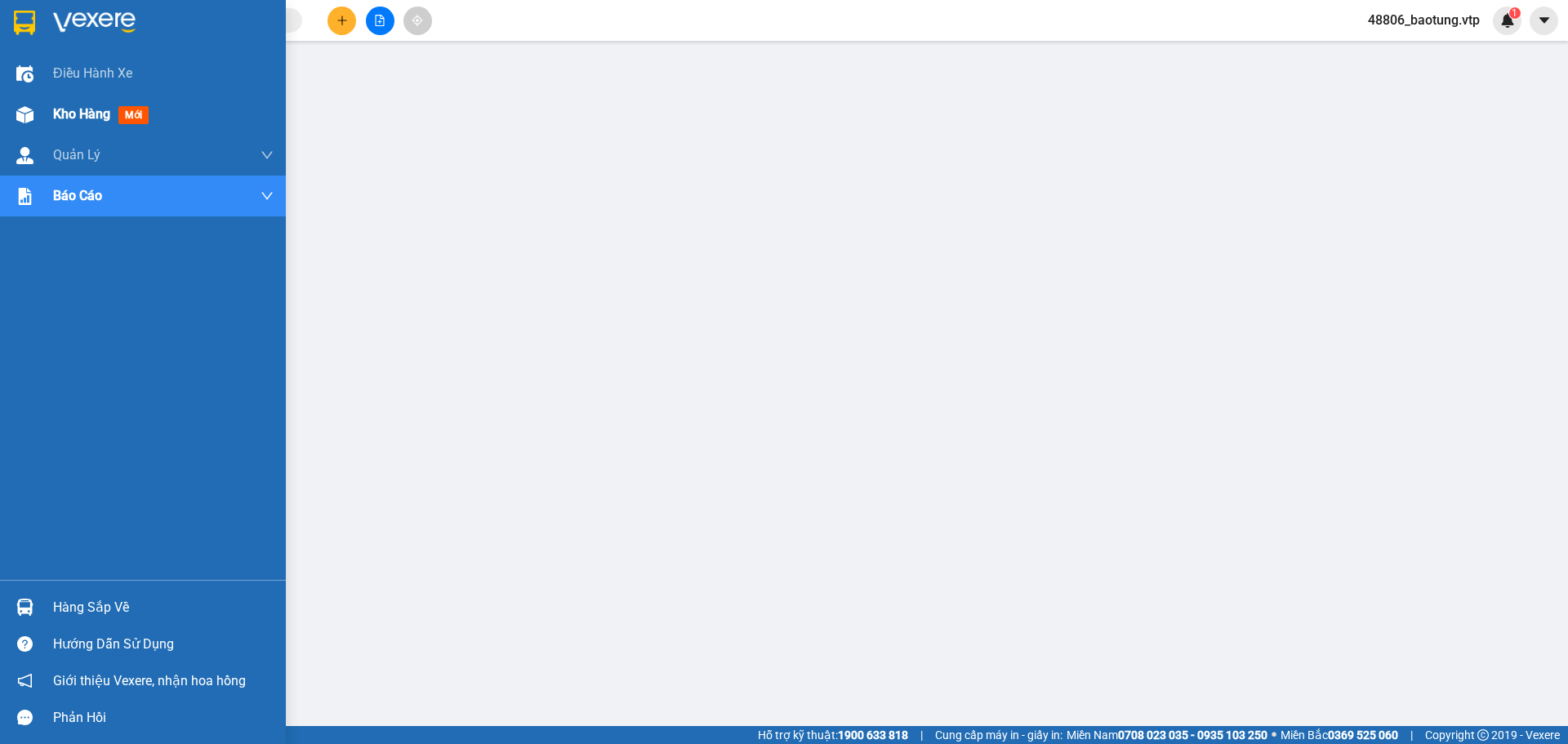
click at [41, 111] on div "Kho hàng mới" at bounding box center [142, 115] width 286 height 41
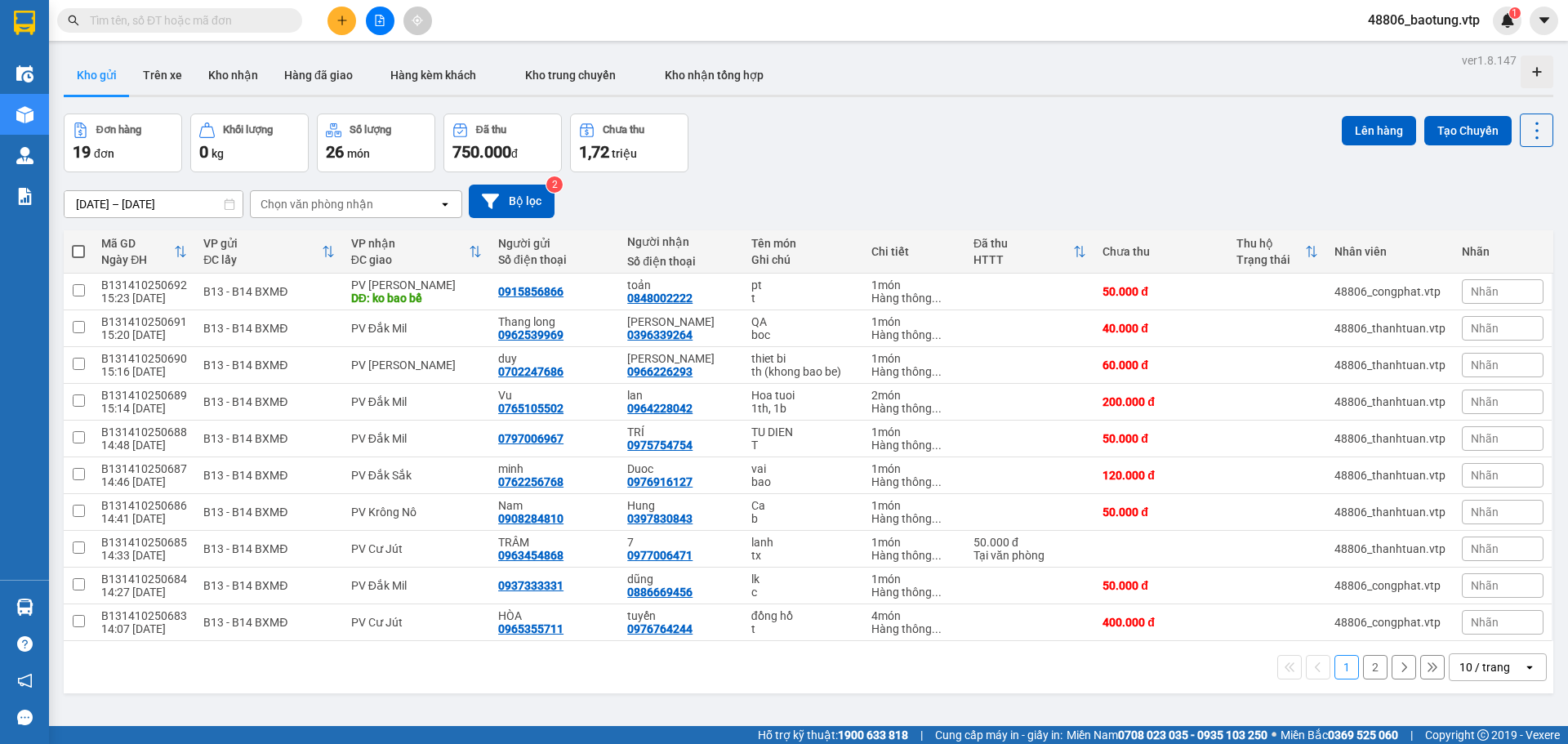
click at [1423, 13] on span "48806_baotung.vtp" at bounding box center [1424, 20] width 138 height 21
click at [1405, 52] on span "Đăng xuất" at bounding box center [1430, 51] width 105 height 18
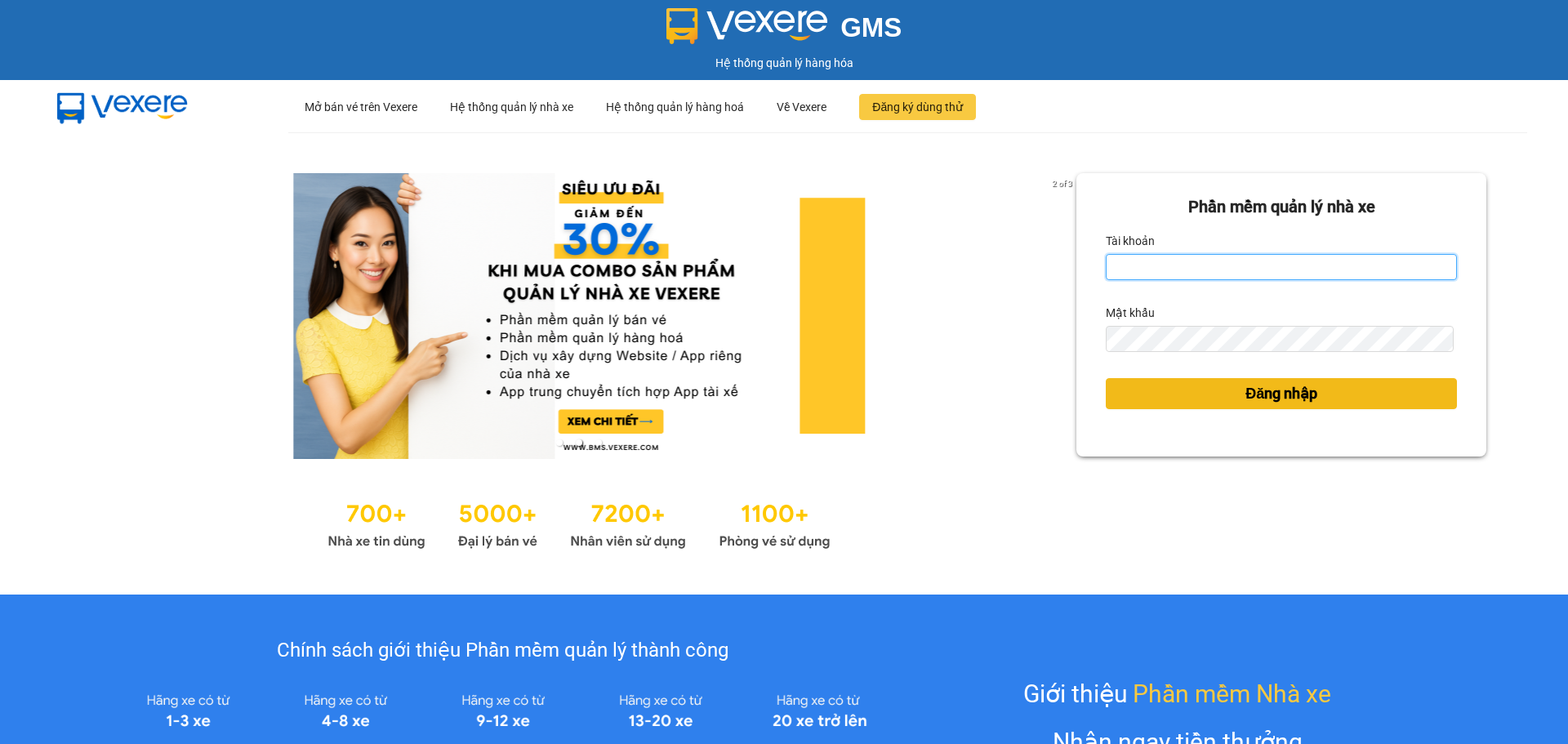
type input "baotung.vtp"
click at [1211, 399] on button "Đăng nhập" at bounding box center [1281, 393] width 351 height 31
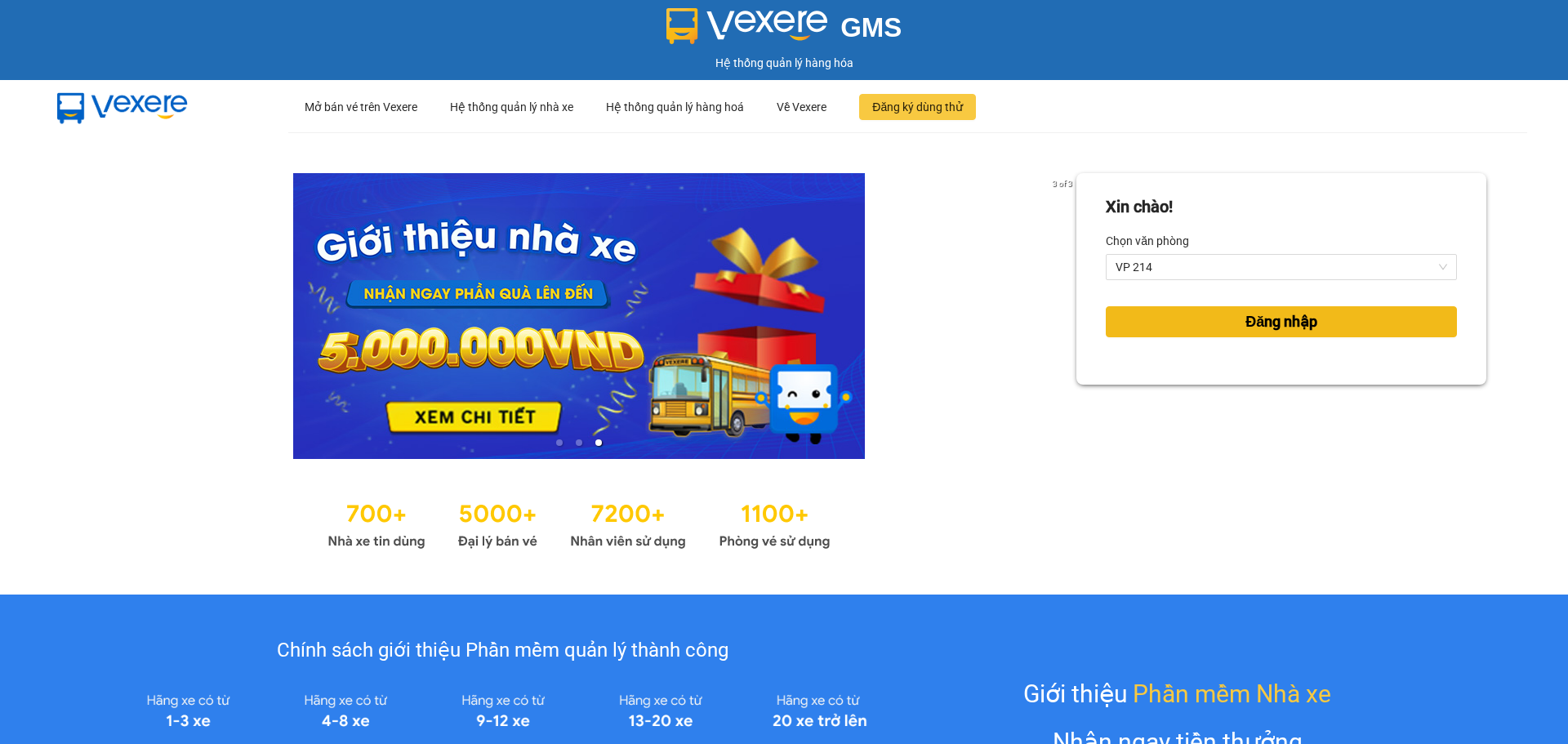
click at [1205, 321] on button "Đăng nhập" at bounding box center [1281, 321] width 351 height 31
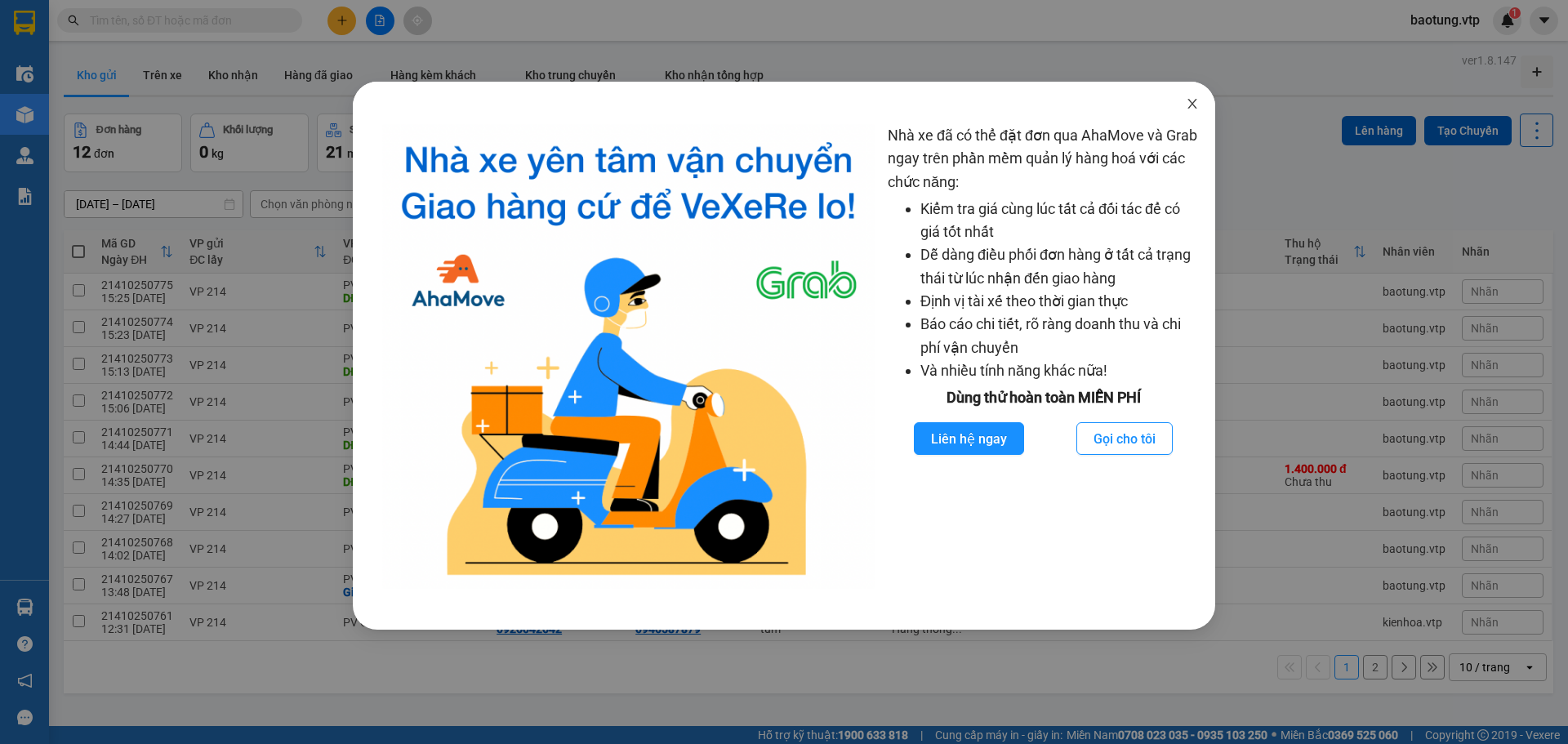
click at [1196, 107] on icon "close" at bounding box center [1192, 104] width 13 height 13
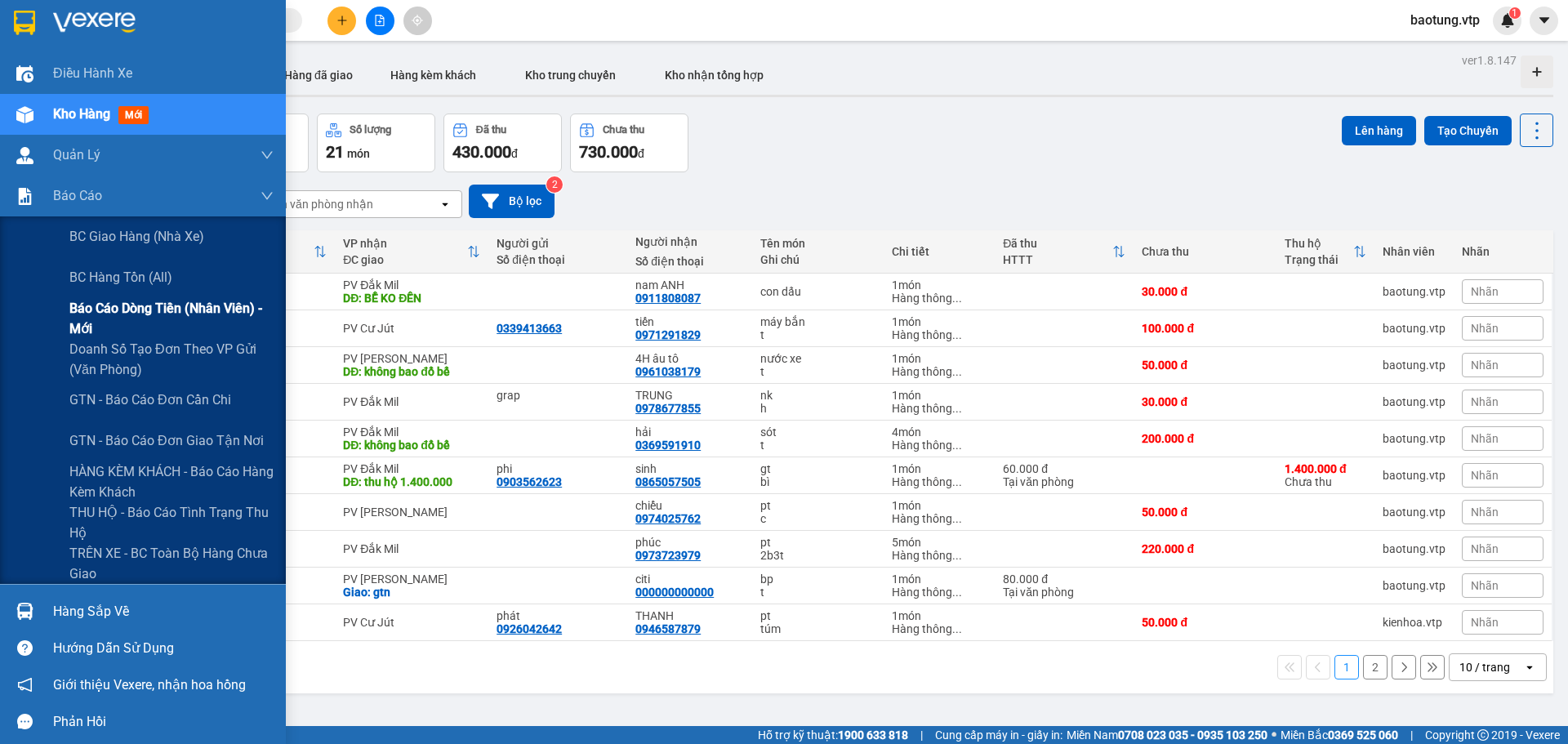
click at [106, 328] on span "Báo cáo dòng tiền (nhân viên) - mới" at bounding box center [172, 319] width 204 height 41
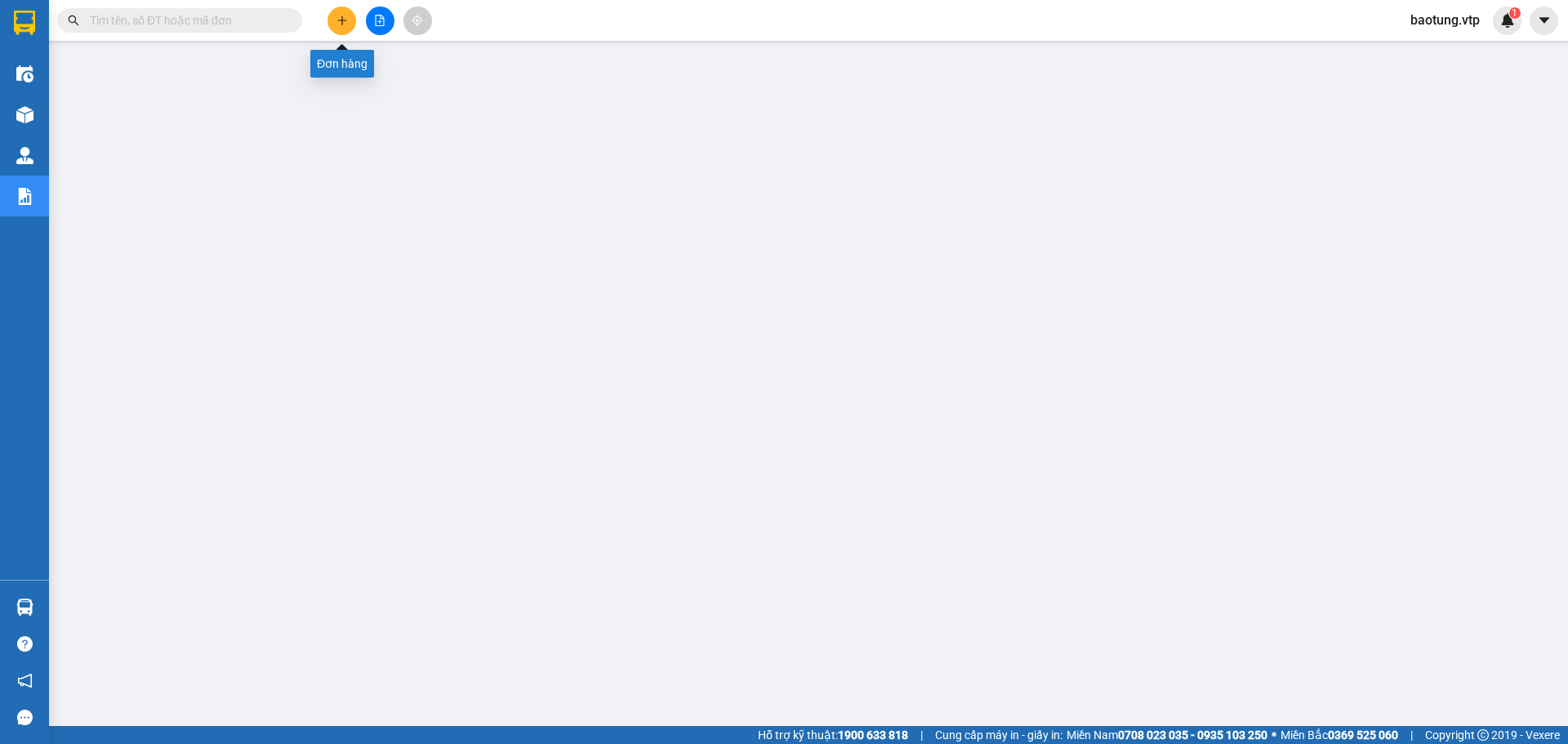
click at [332, 11] on button at bounding box center [342, 21] width 29 height 29
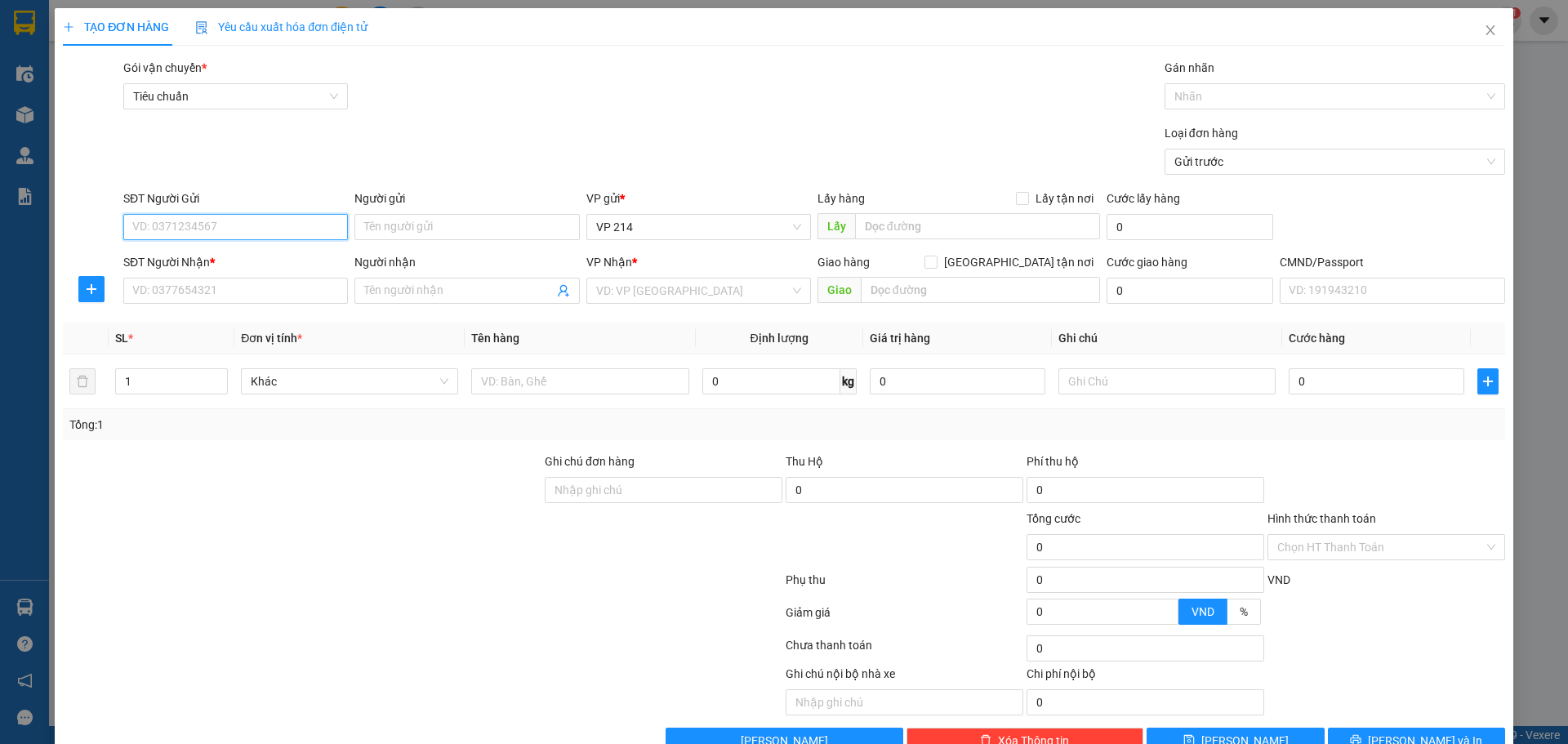
click at [250, 230] on input "SĐT Người Gửi" at bounding box center [236, 227] width 225 height 26
type input "0911567666"
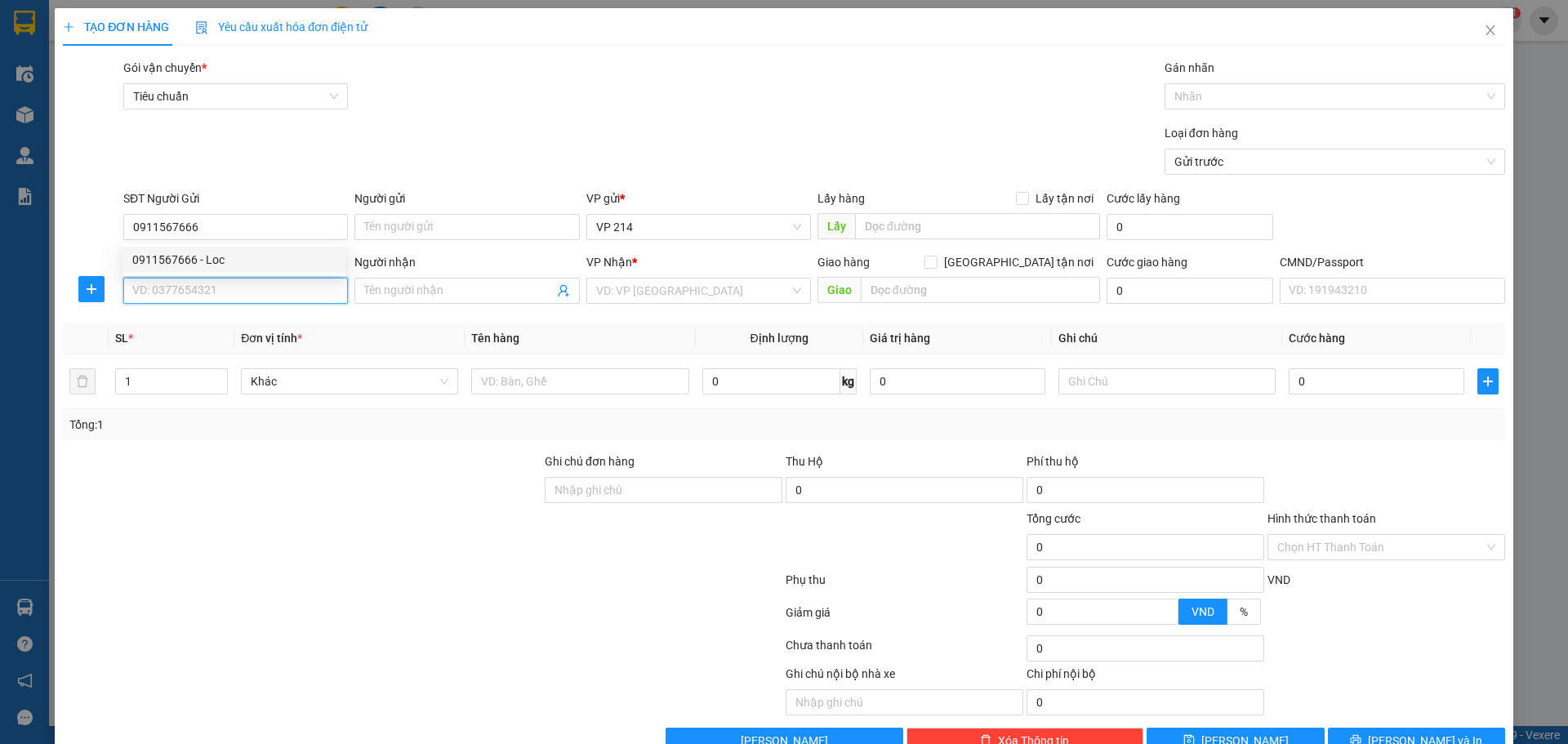
click at [237, 295] on input "SĐT Người Nhận *" at bounding box center [236, 290] width 225 height 26
type input "0962882779"
click at [210, 319] on div "0962882779 - HP" at bounding box center [234, 323] width 203 height 18
type input "HP"
type input "0962882779"
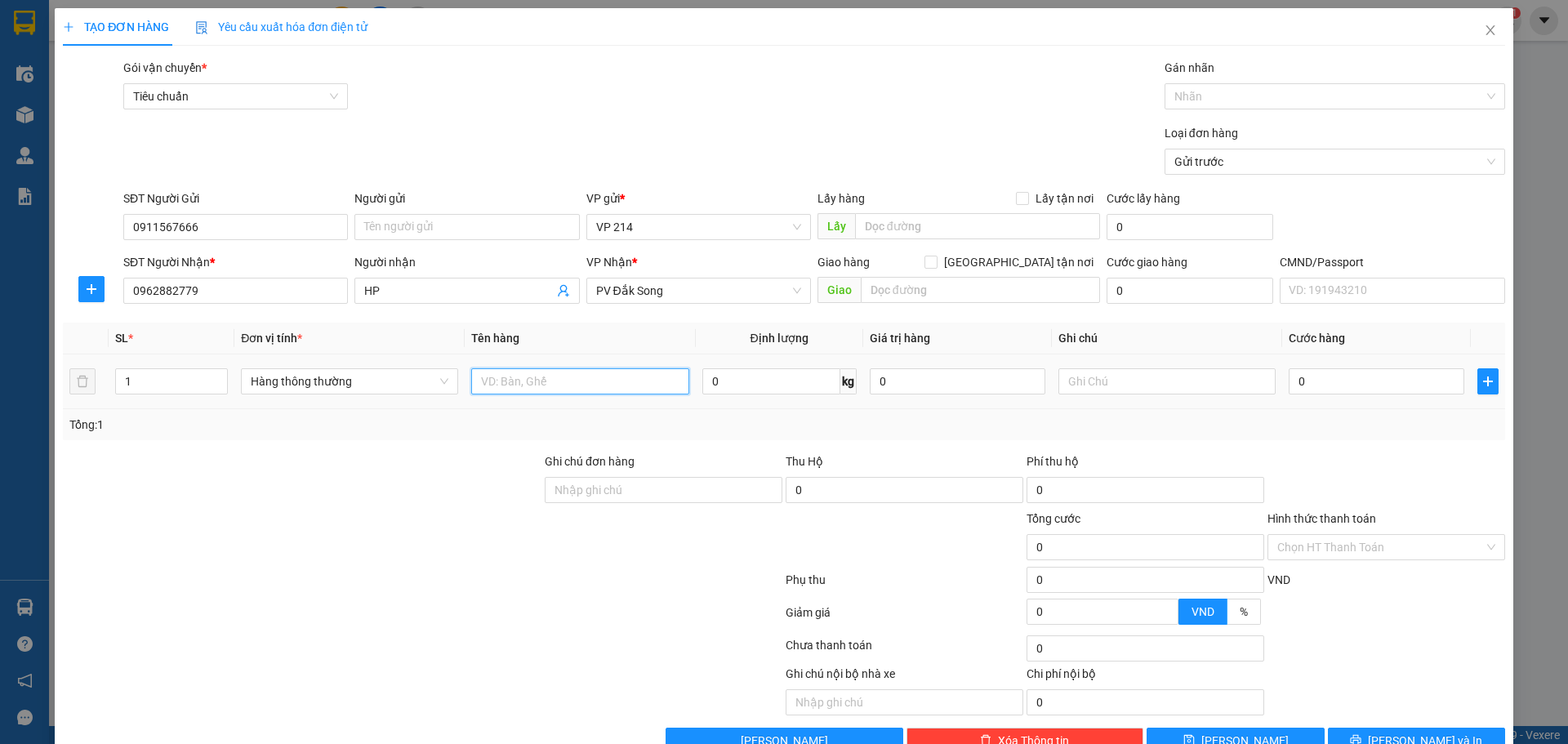
click at [559, 375] on input "text" at bounding box center [579, 381] width 218 height 26
type input "ni long den"
type input "pl"
type input "3"
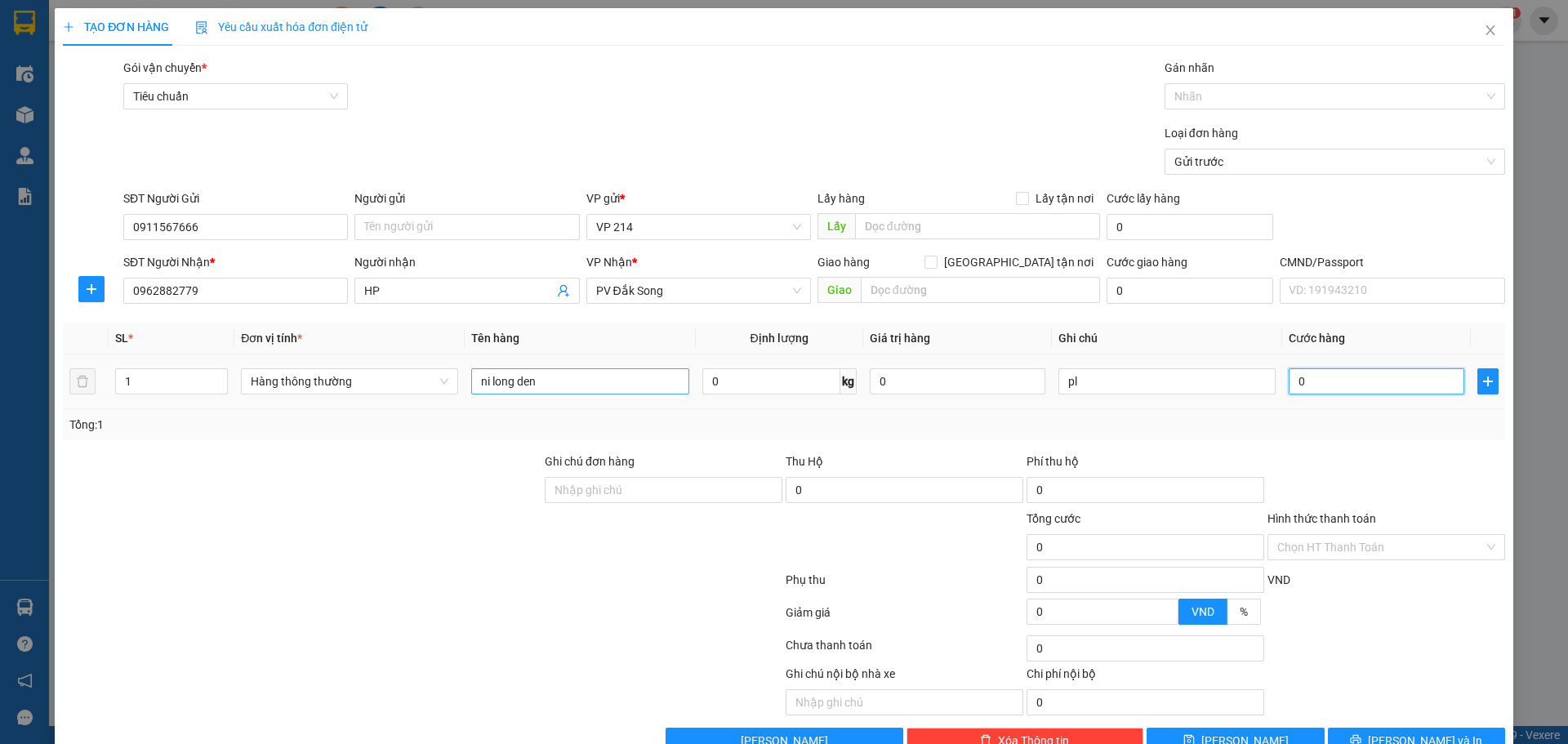
type input "3"
type input "30"
type input "300"
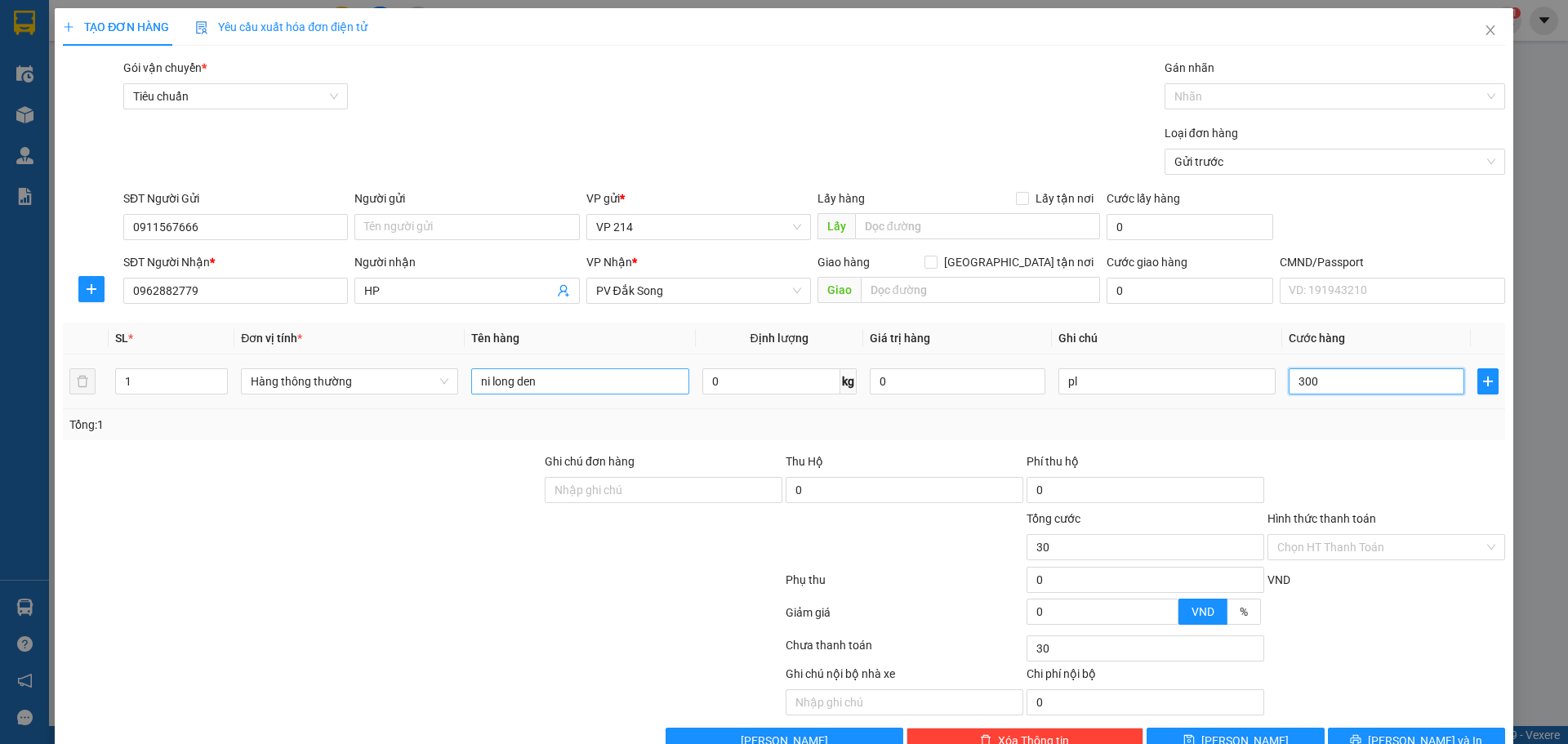
type input "300"
type input "3.000"
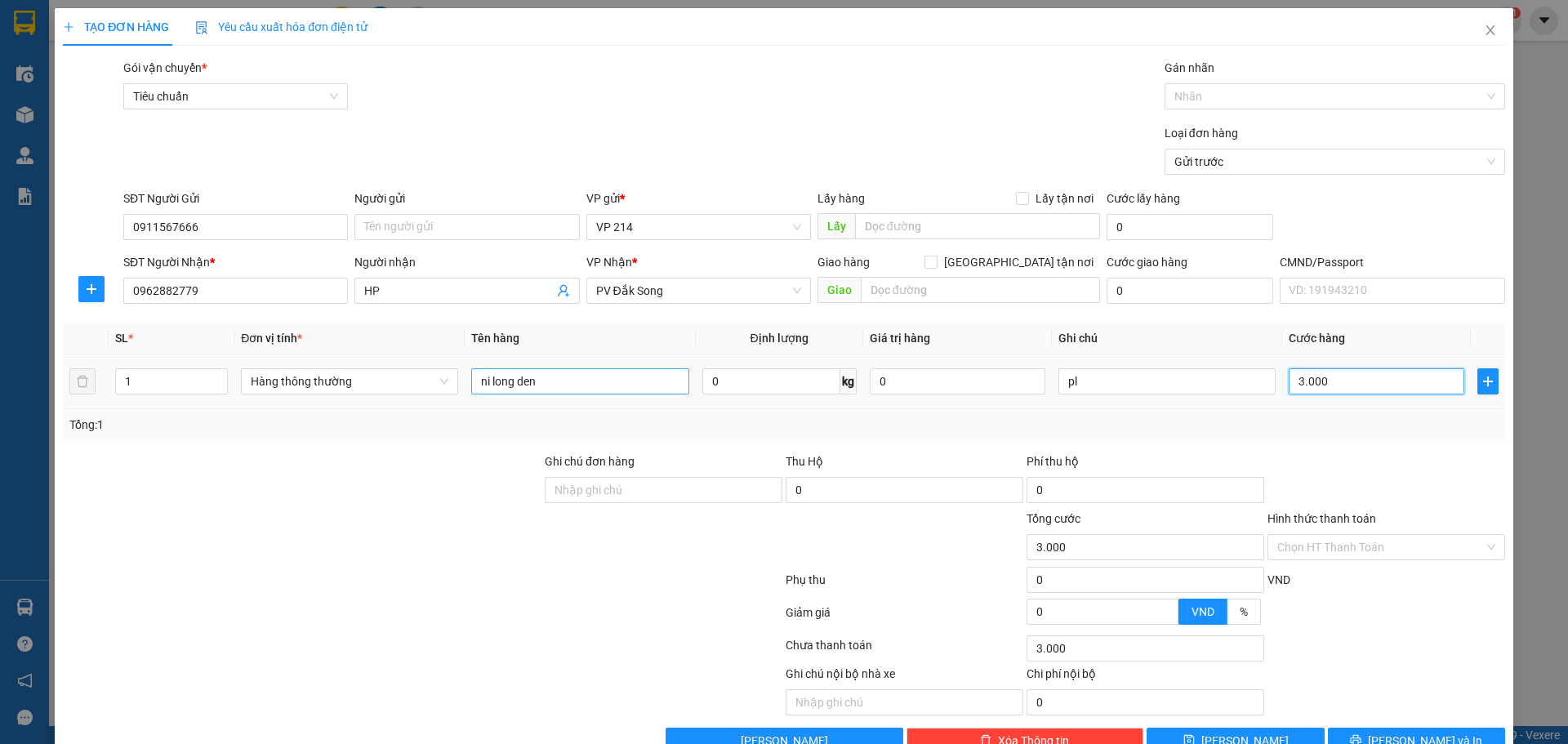
type input "30.000"
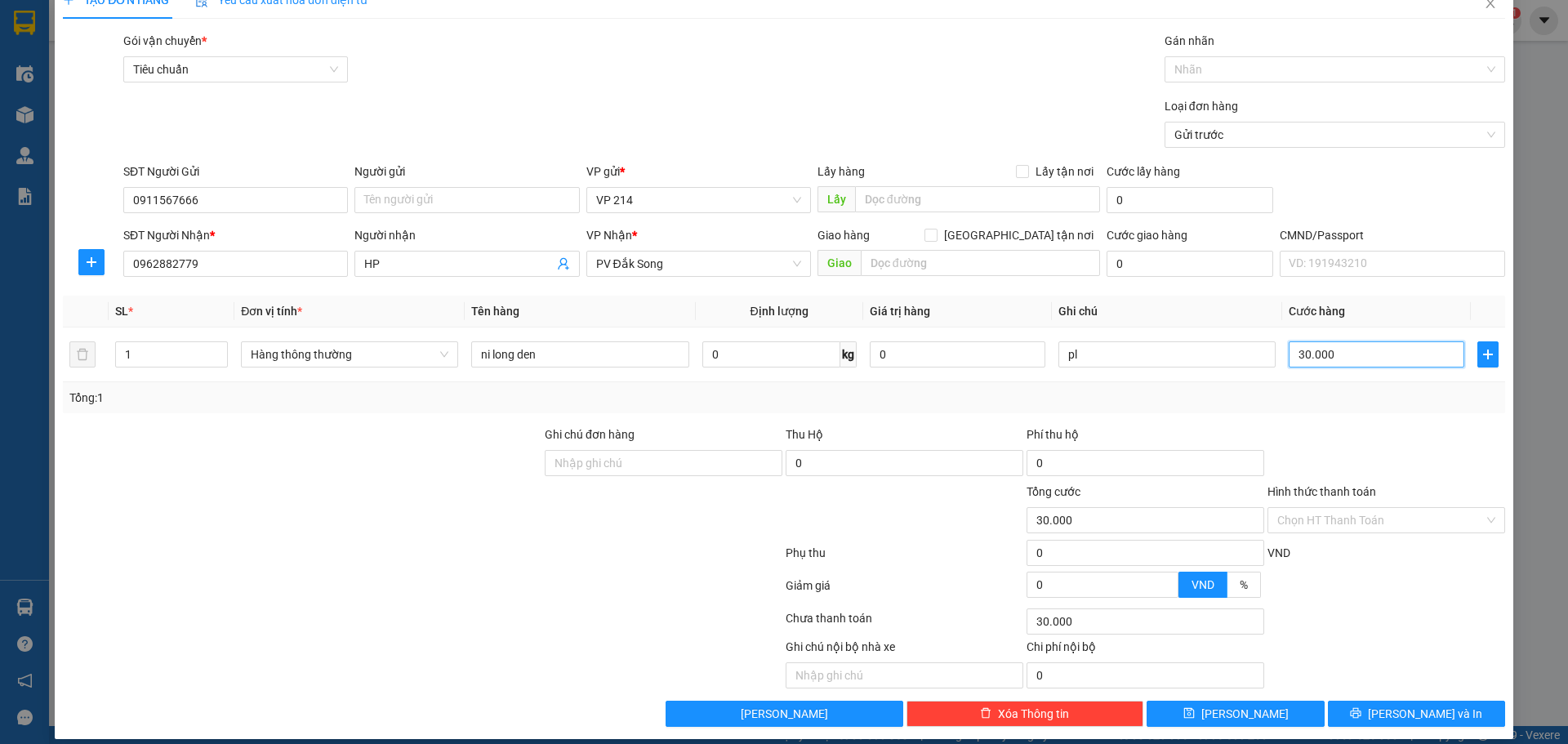
scroll to position [42, 0]
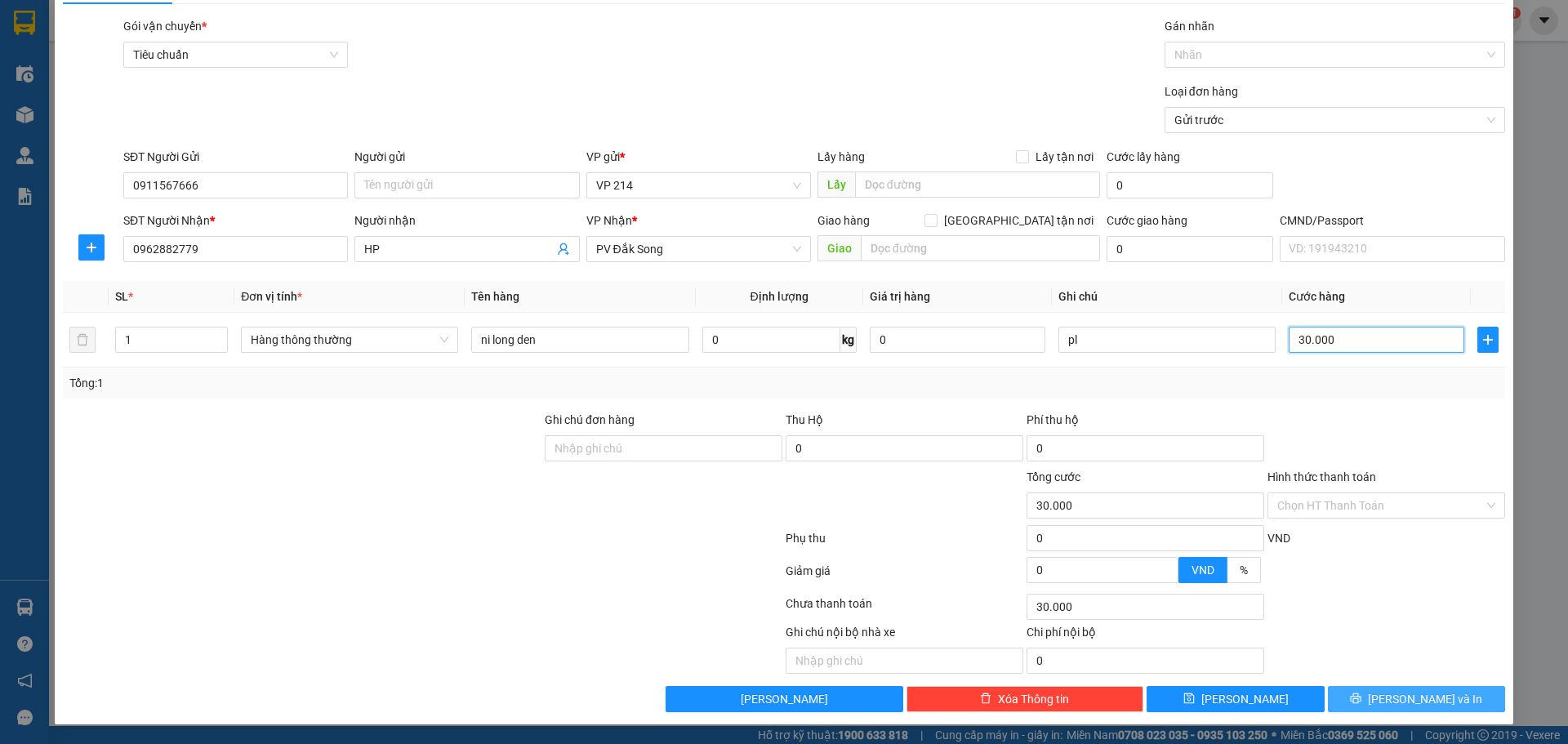
type input "30.000"
click at [1349, 695] on button "[PERSON_NAME] và In" at bounding box center [1417, 698] width 177 height 26
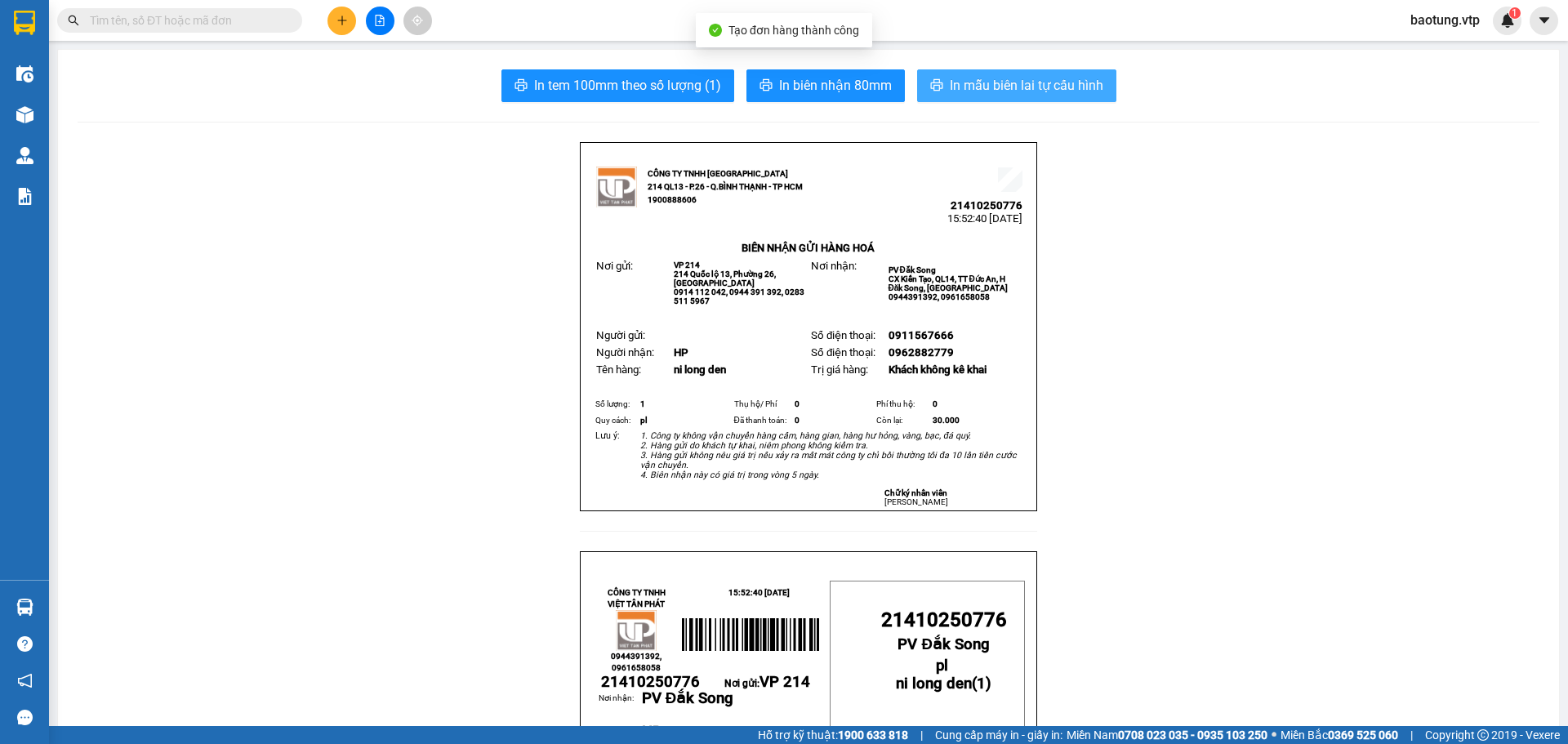
click at [1025, 86] on span "In mẫu biên lai tự cấu hình" at bounding box center [1026, 85] width 153 height 21
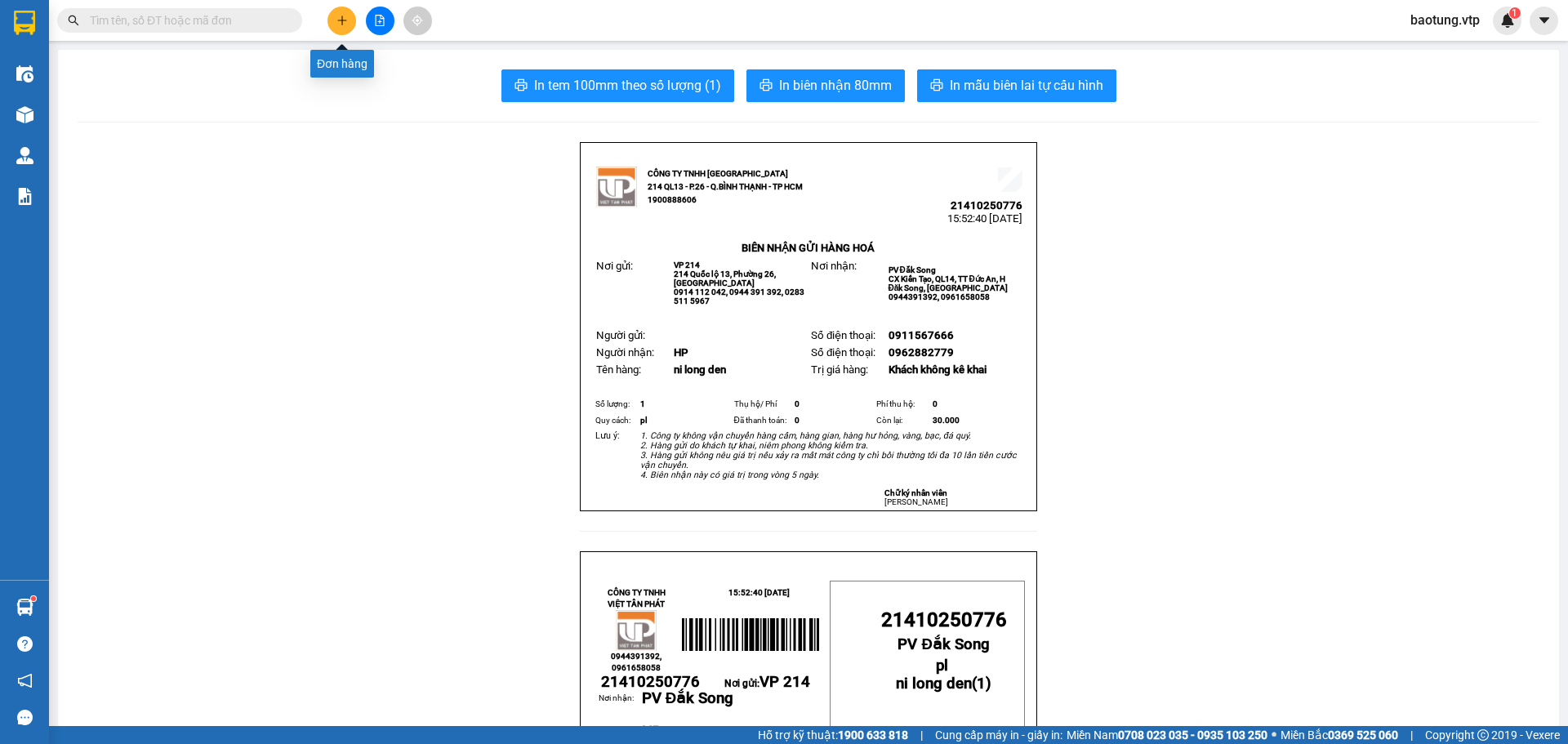
click at [340, 22] on icon "plus" at bounding box center [342, 20] width 12 height 12
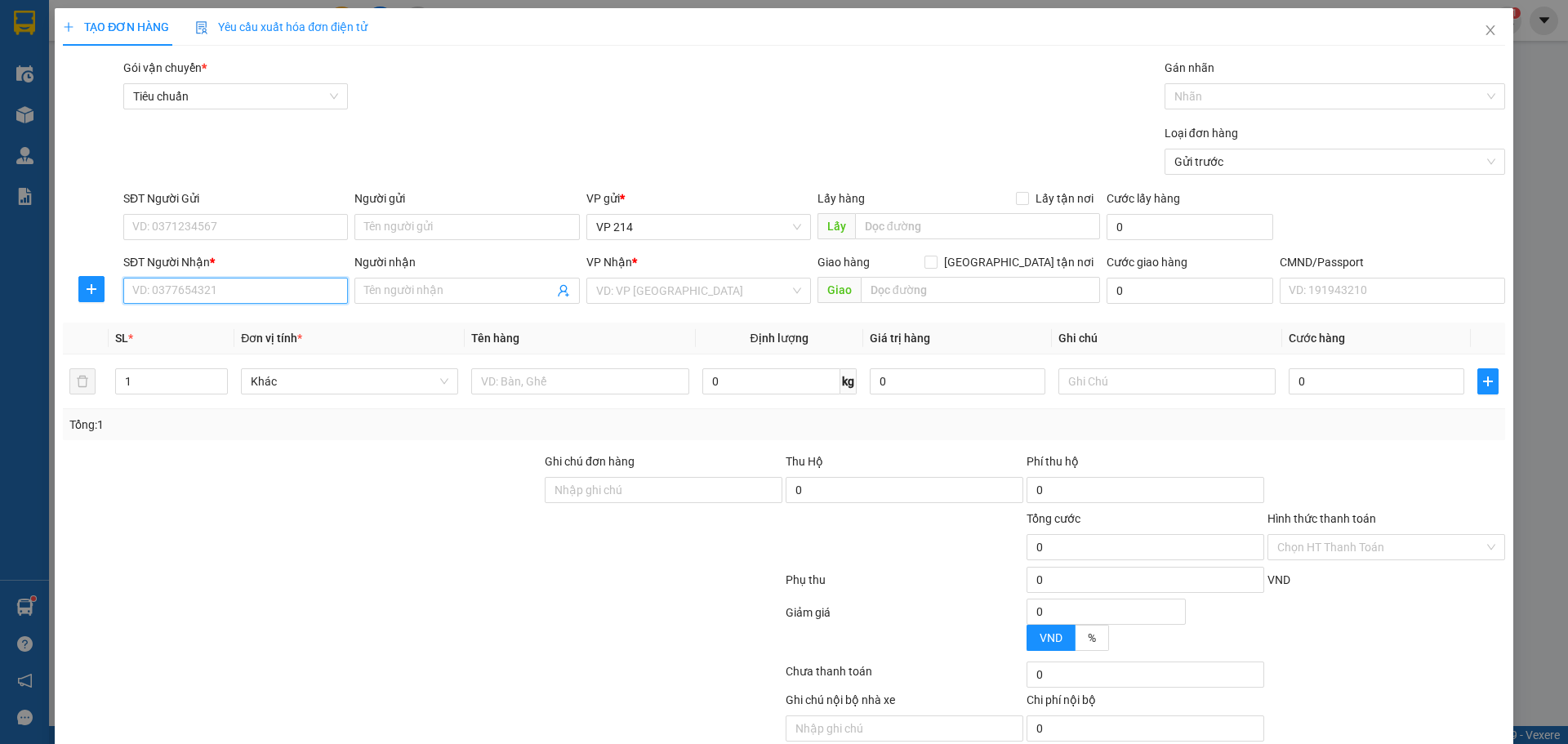
click at [193, 300] on input "SĐT Người Nhận *" at bounding box center [236, 290] width 225 height 26
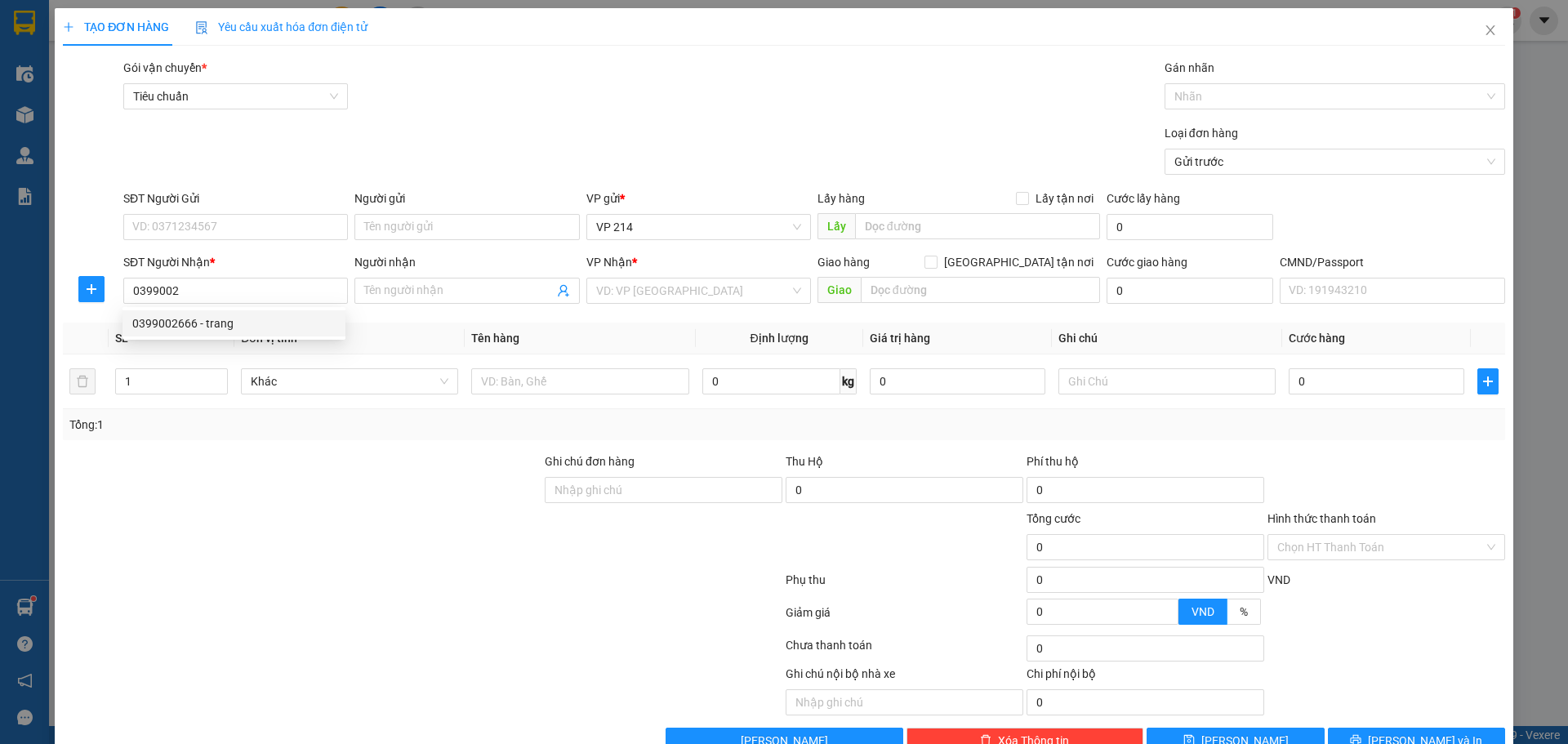
click at [203, 342] on div "SL *" at bounding box center [172, 338] width 113 height 18
click at [215, 323] on th "SL *" at bounding box center [171, 338] width 125 height 32
click at [197, 289] on input "0399002" at bounding box center [236, 290] width 225 height 26
click at [195, 325] on div "0399002666 - trang" at bounding box center [234, 323] width 203 height 18
type input "0399002666"
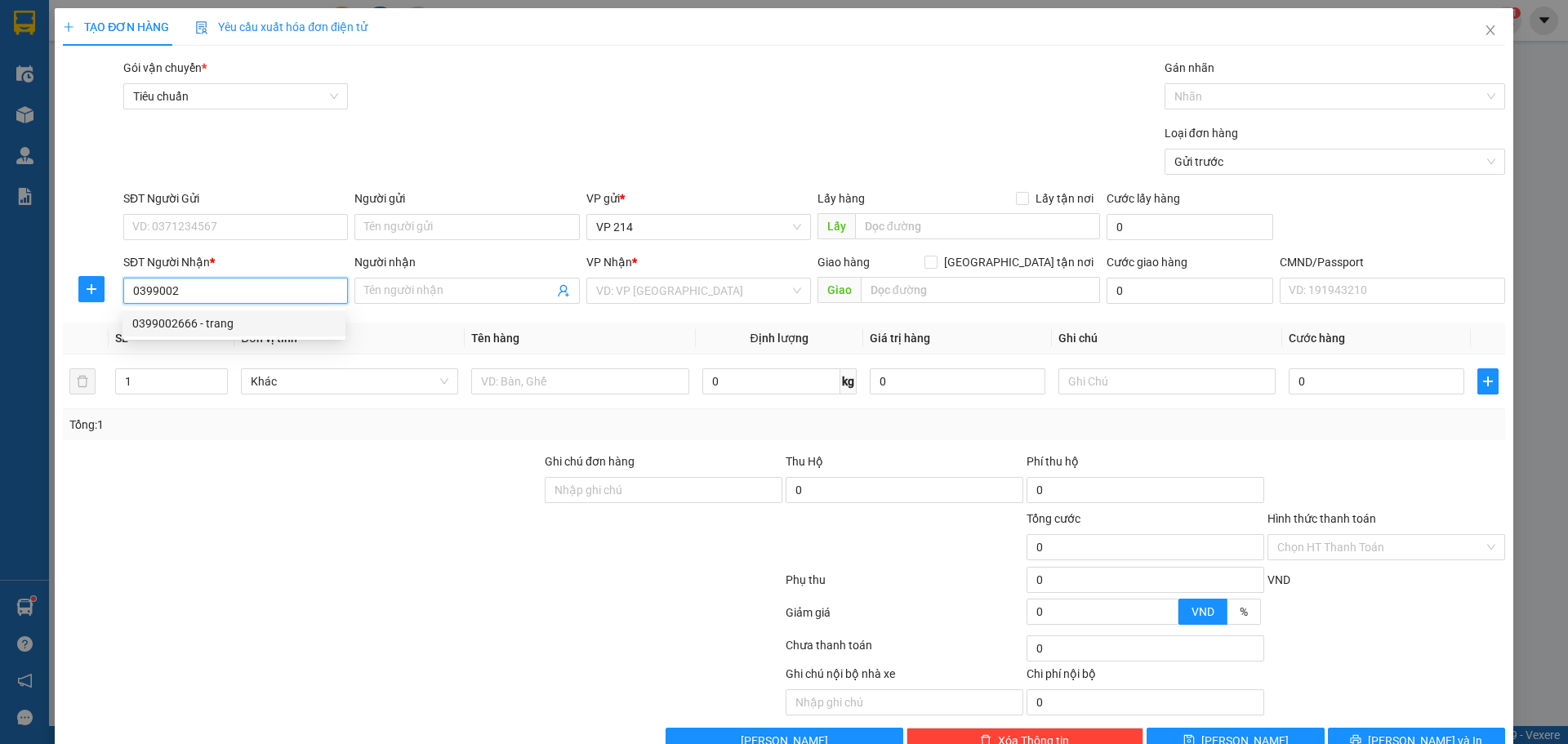
type input "trang"
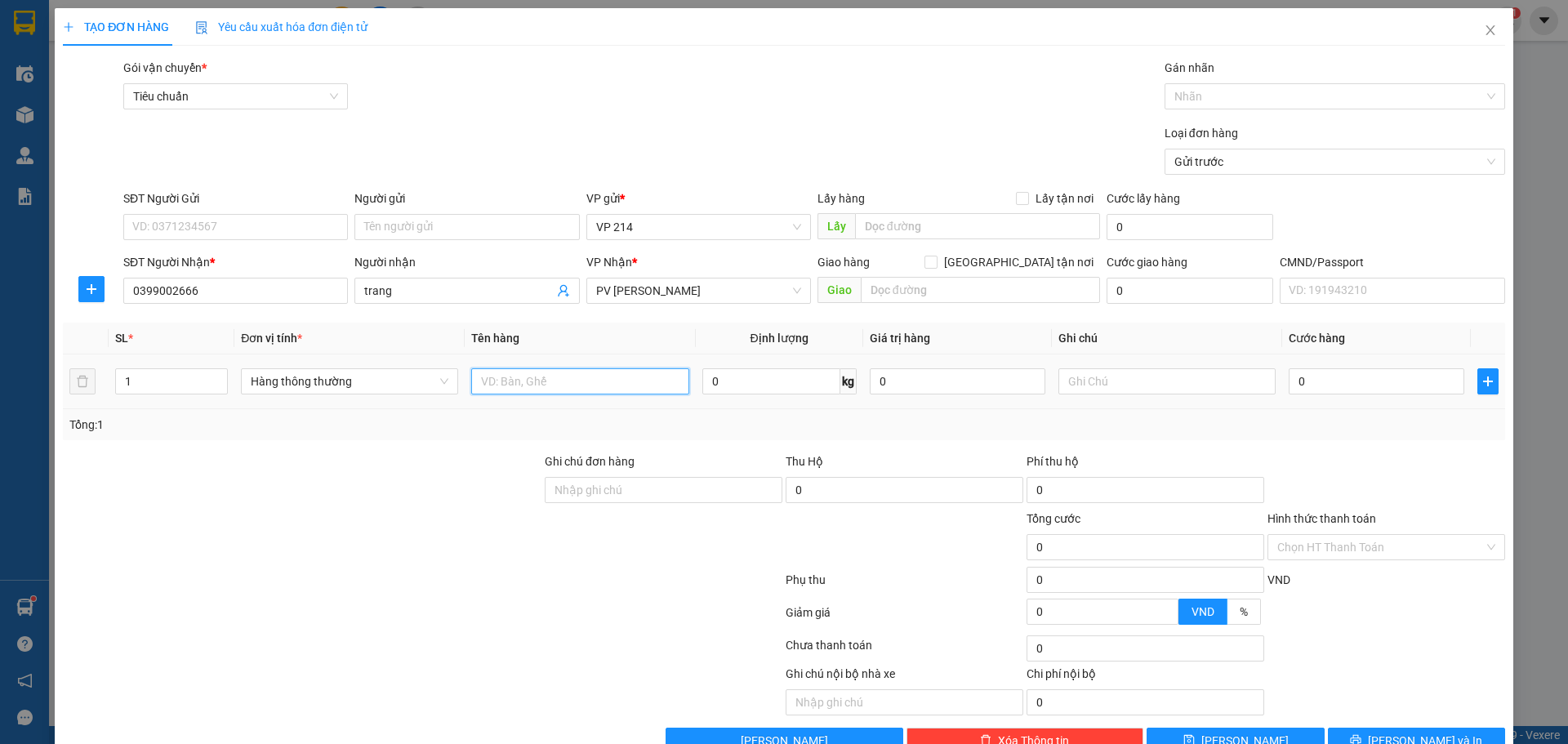
click at [540, 383] on input "text" at bounding box center [579, 381] width 218 height 26
type input "mp"
type input "t"
type input "5"
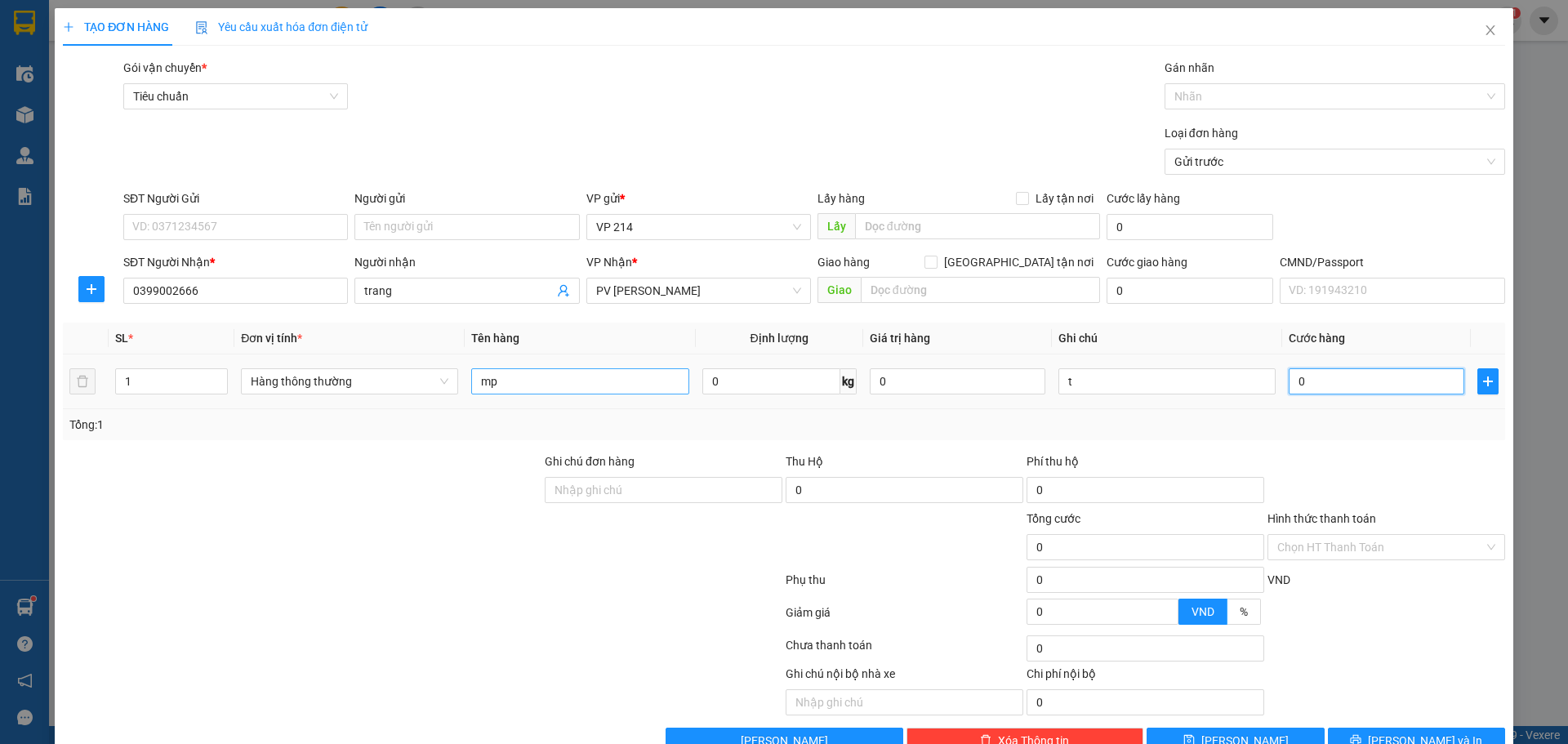
type input "5"
type input "50"
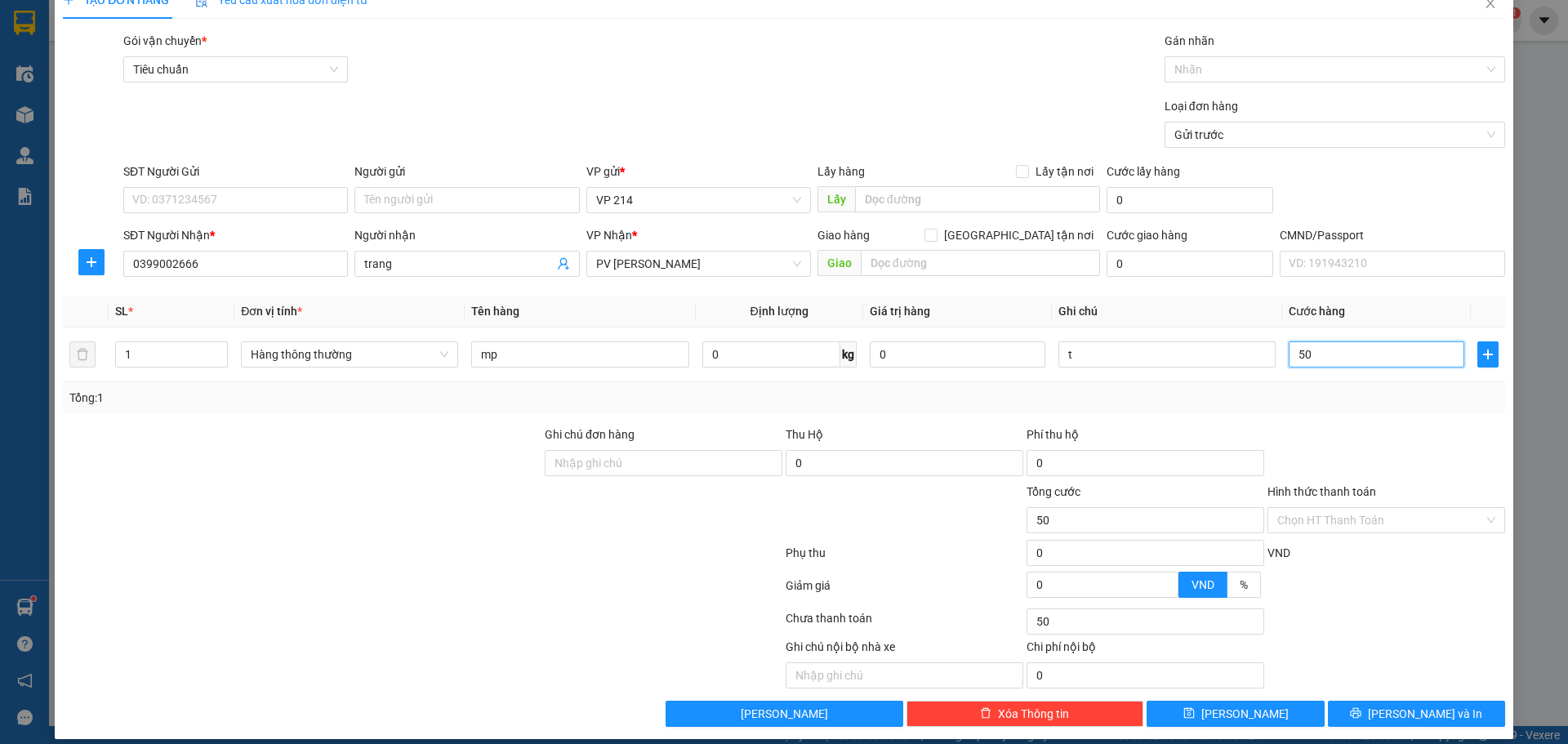
scroll to position [42, 0]
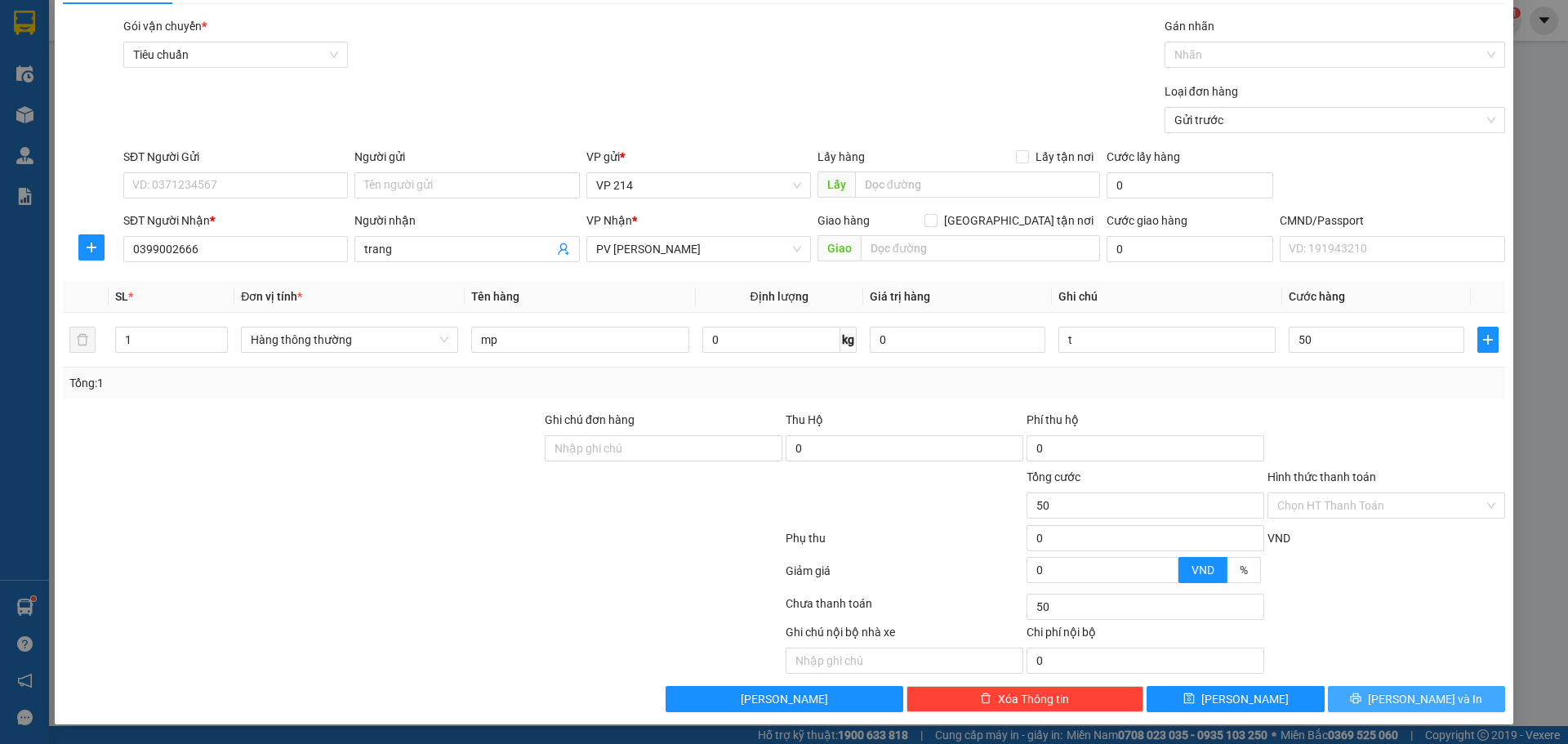
type input "50.000"
click at [1434, 697] on span "[PERSON_NAME] và In" at bounding box center [1425, 699] width 115 height 18
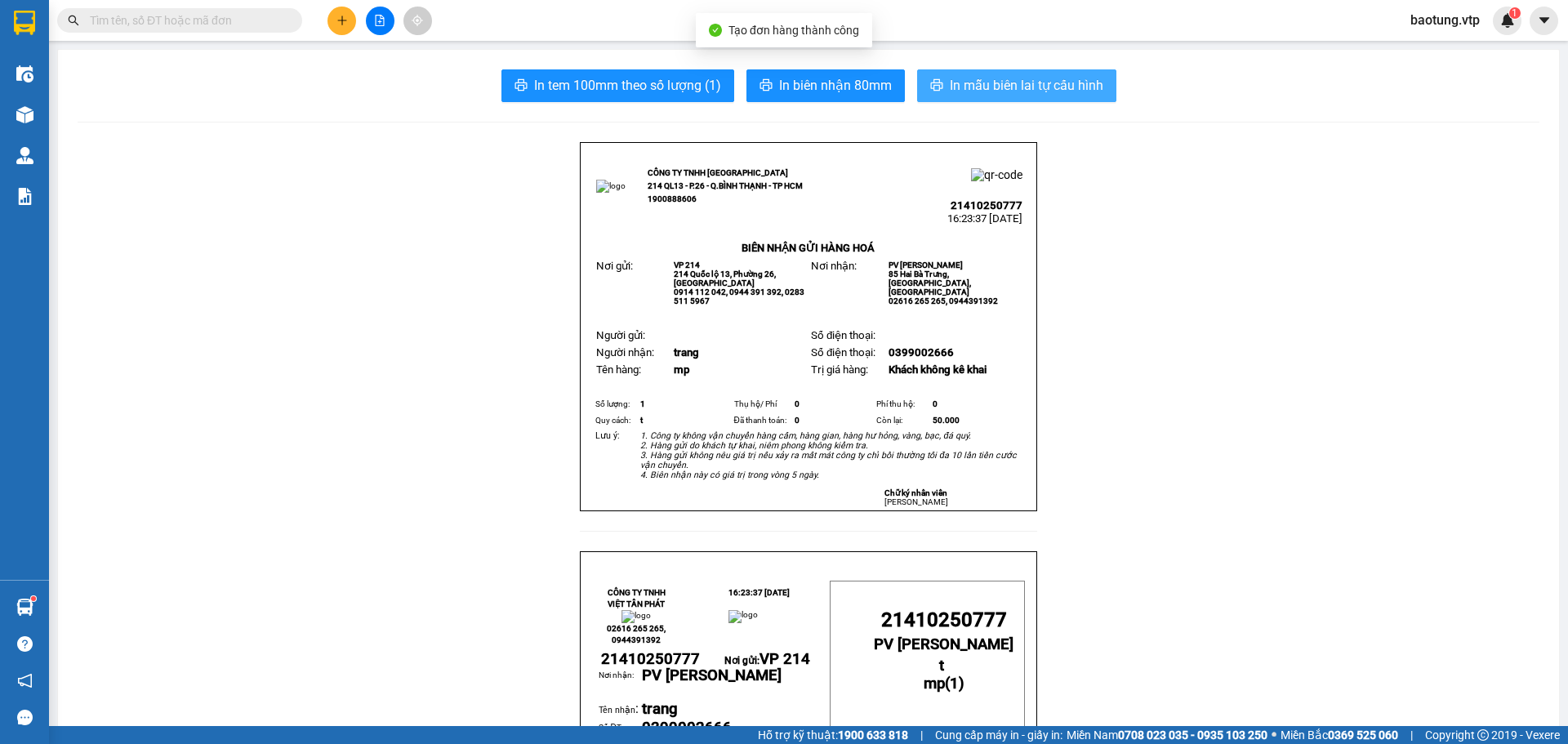
click at [970, 75] on span "In mẫu biên lai tự cấu hình" at bounding box center [1026, 85] width 153 height 21
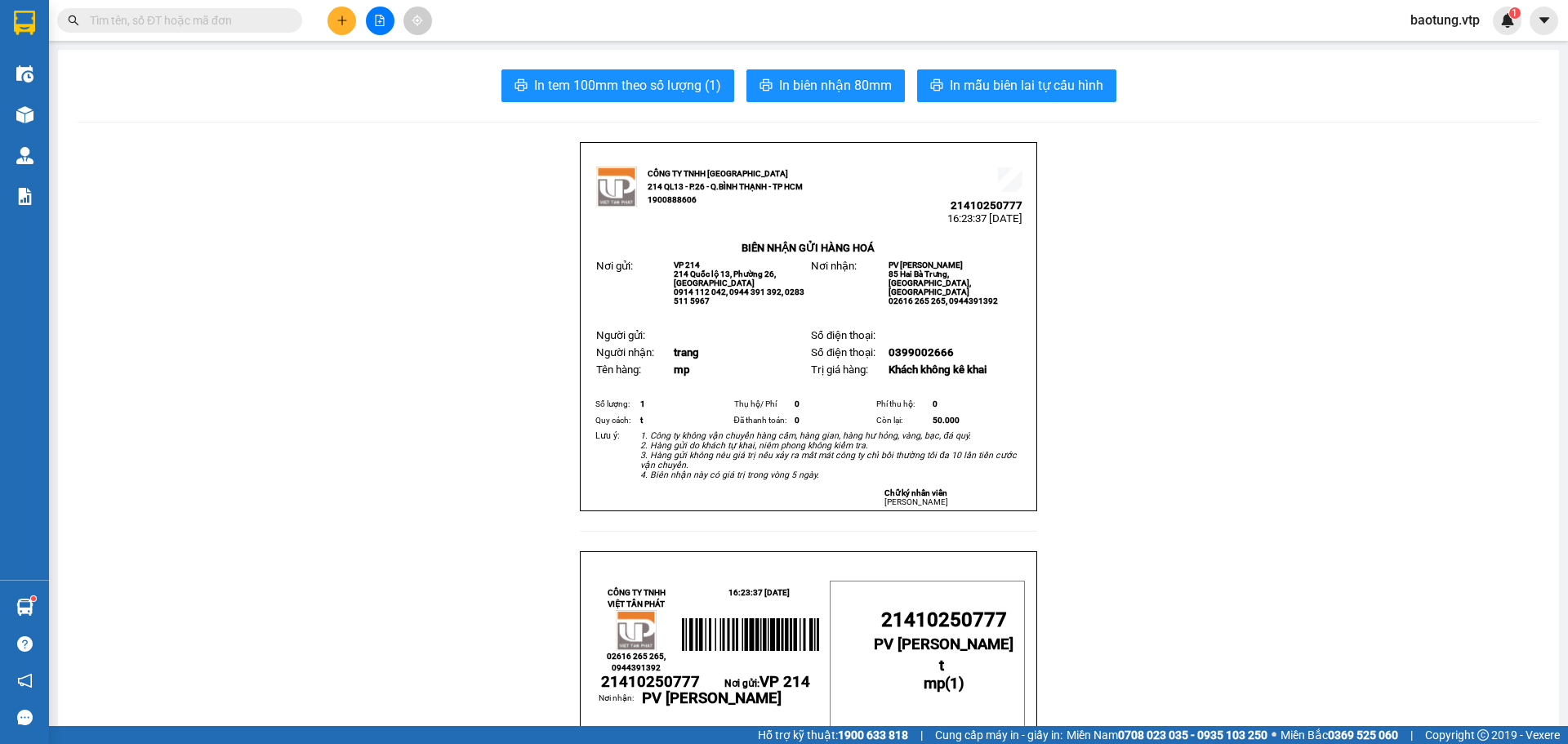
drag, startPoint x: 1464, startPoint y: 260, endPoint x: 1455, endPoint y: 267, distance: 11.4
click at [334, 12] on button at bounding box center [342, 21] width 29 height 29
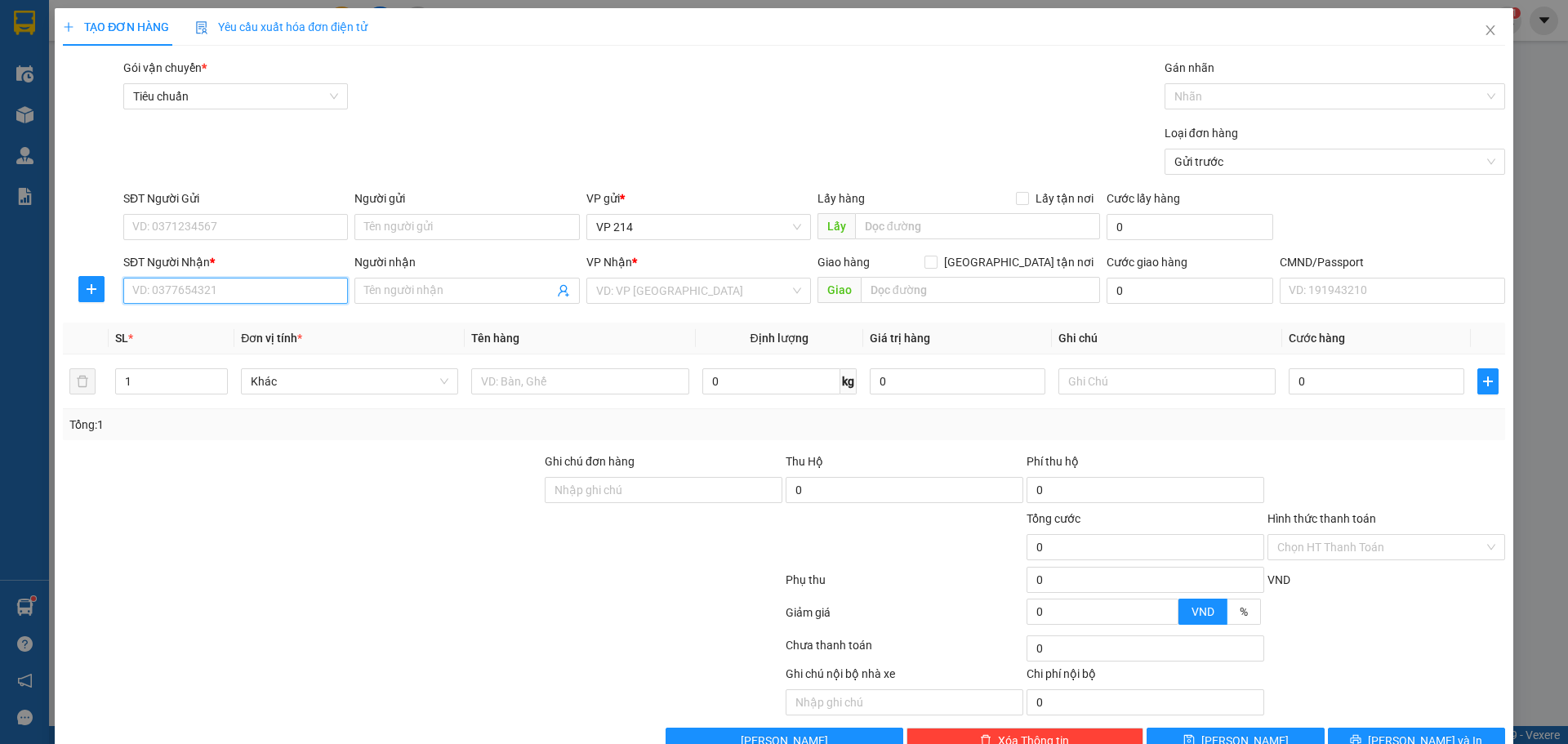
drag, startPoint x: 153, startPoint y: 290, endPoint x: 451, endPoint y: 151, distance: 328.8
click at [157, 286] on input "SĐT Người Nhận *" at bounding box center [236, 290] width 225 height 26
click at [160, 324] on div "0901934848 - NGUYÊN" at bounding box center [234, 323] width 203 height 18
type input "0901934848"
type input "NGUYÊN"
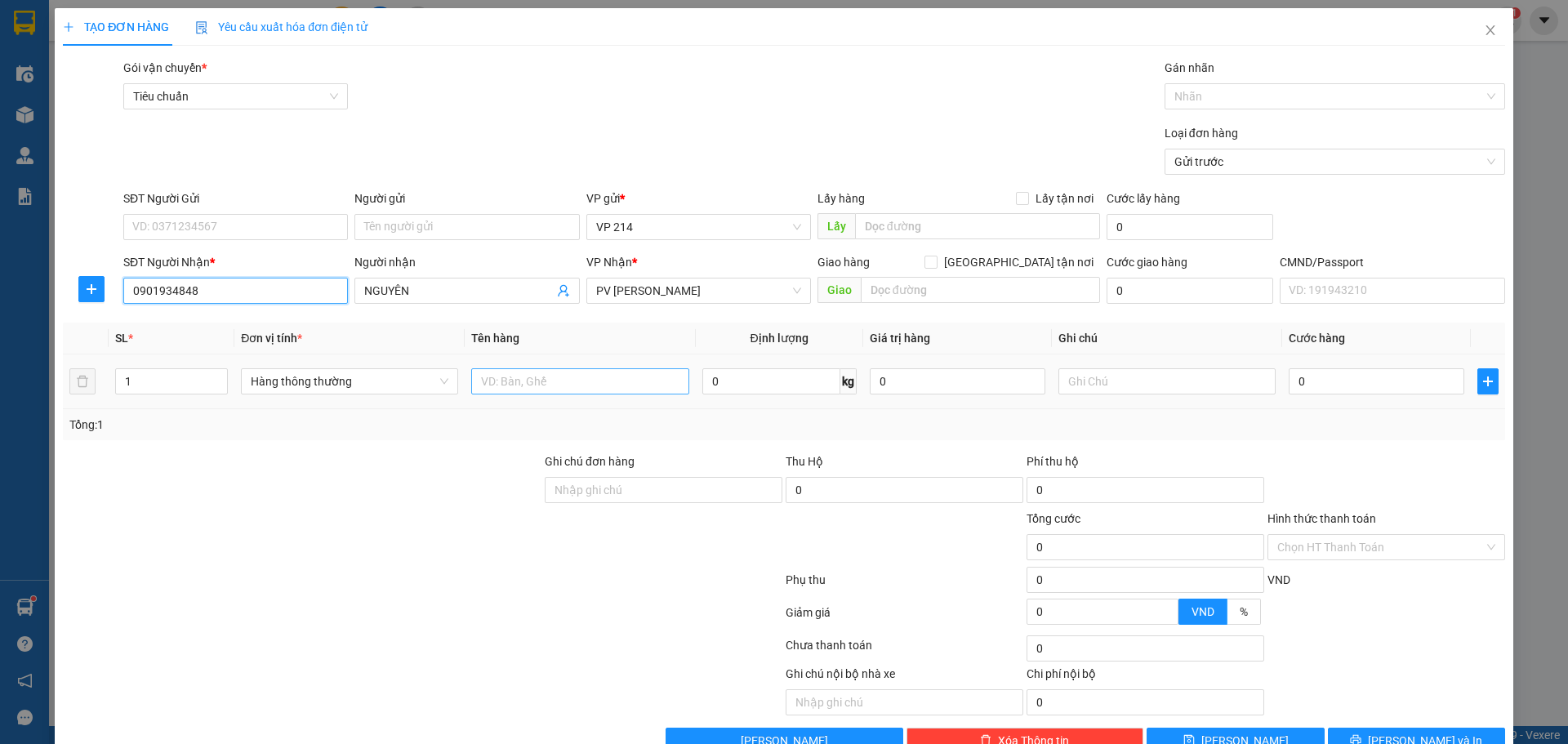
type input "0901934848"
click at [554, 388] on input "text" at bounding box center [579, 381] width 218 height 26
type input "pt"
type input "t"
click at [1350, 671] on div "Ghi chú nội bộ nhà xe Chi phí nội bộ 0" at bounding box center [784, 689] width 1445 height 51
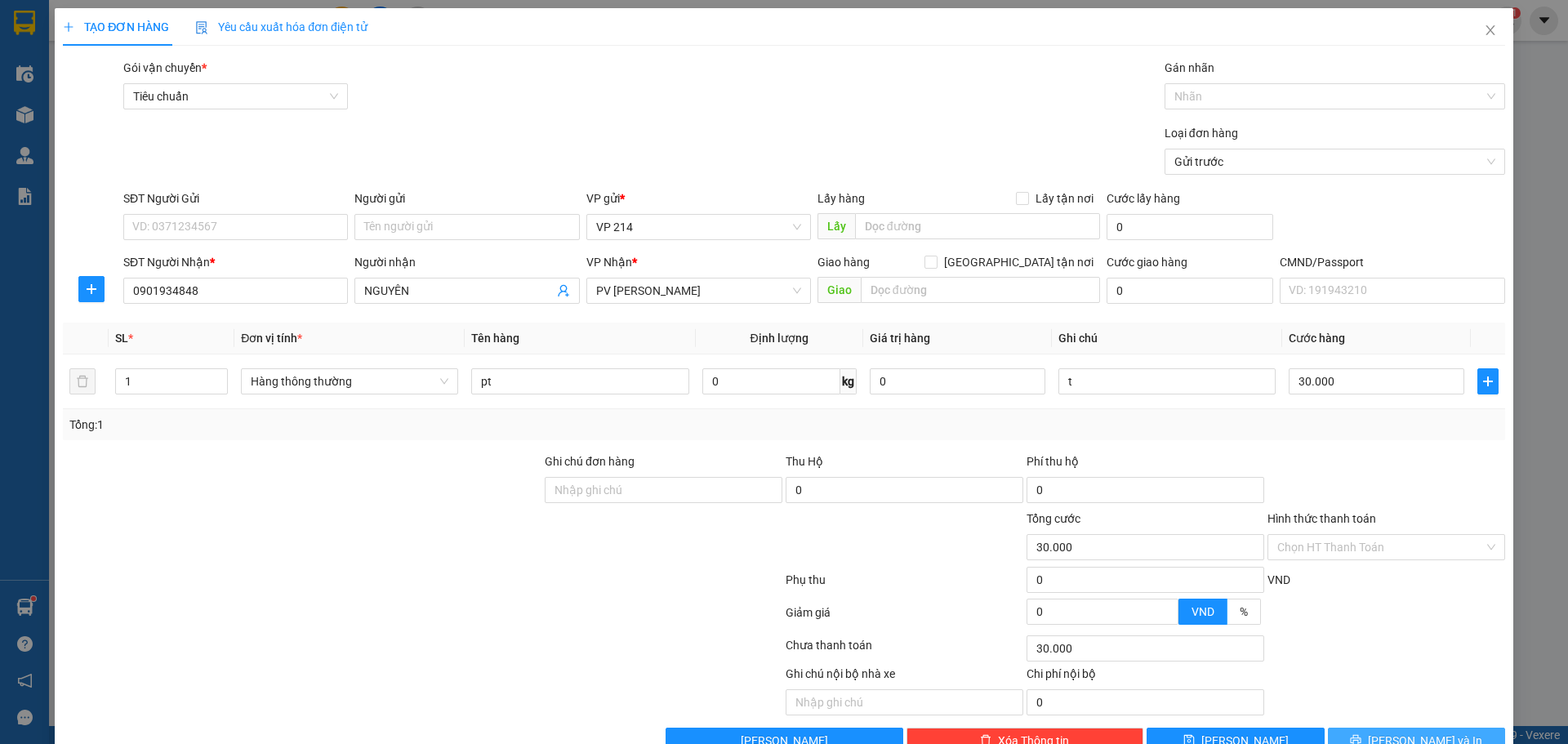
click at [1361, 735] on icon "printer" at bounding box center [1356, 740] width 11 height 11
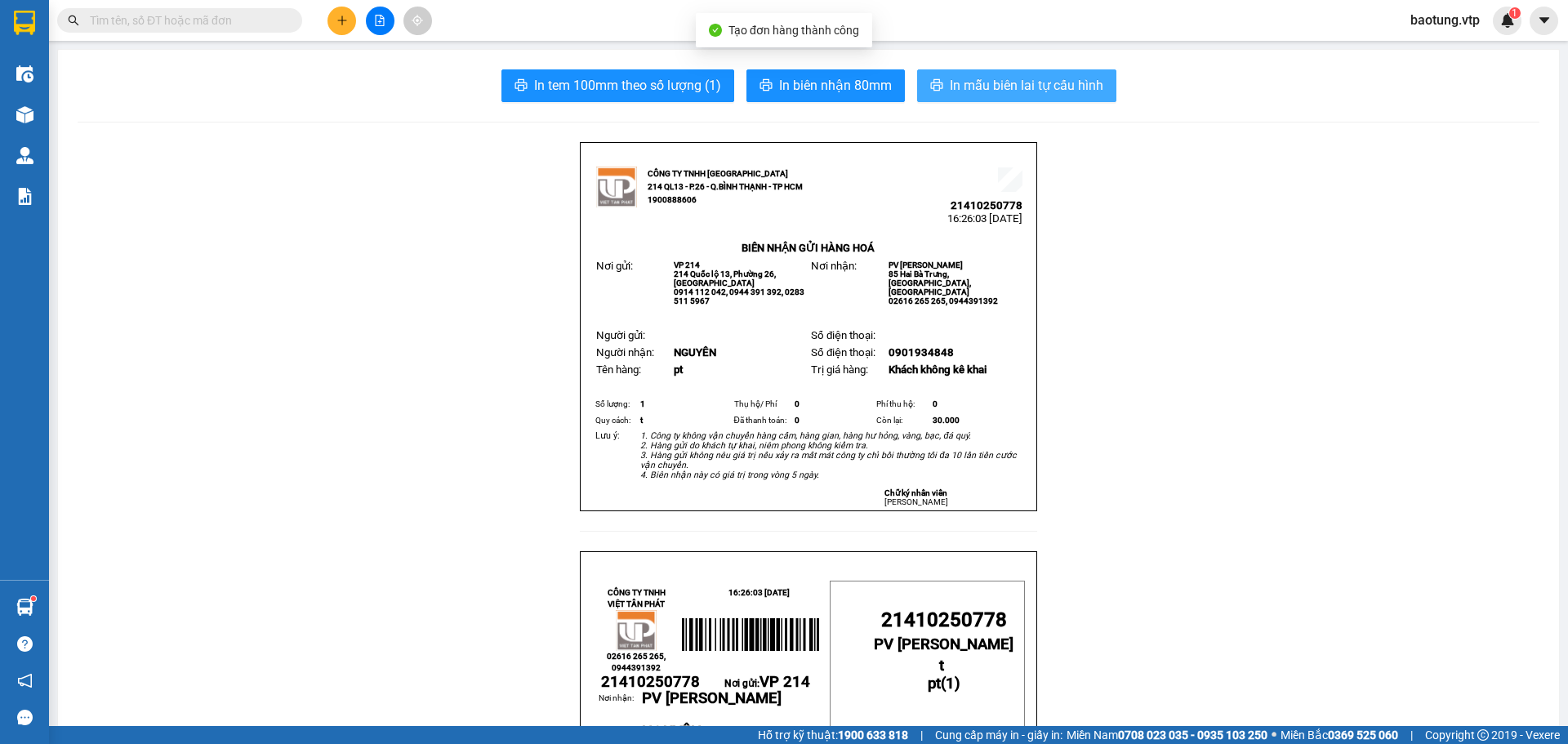
click at [964, 77] on span "In mẫu biên lai tự cấu hình" at bounding box center [1026, 85] width 153 height 21
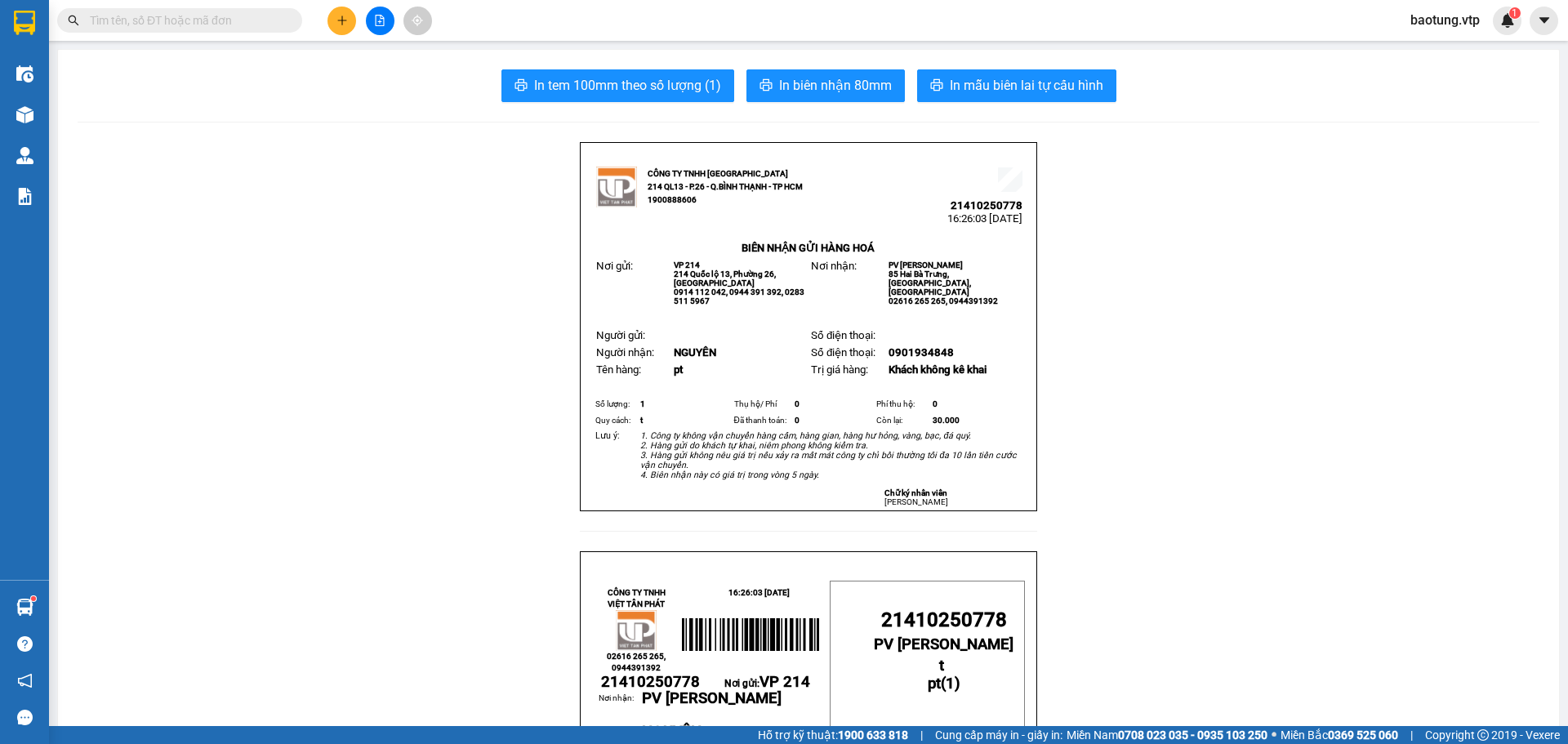
click at [338, 21] on icon "plus" at bounding box center [342, 20] width 12 height 12
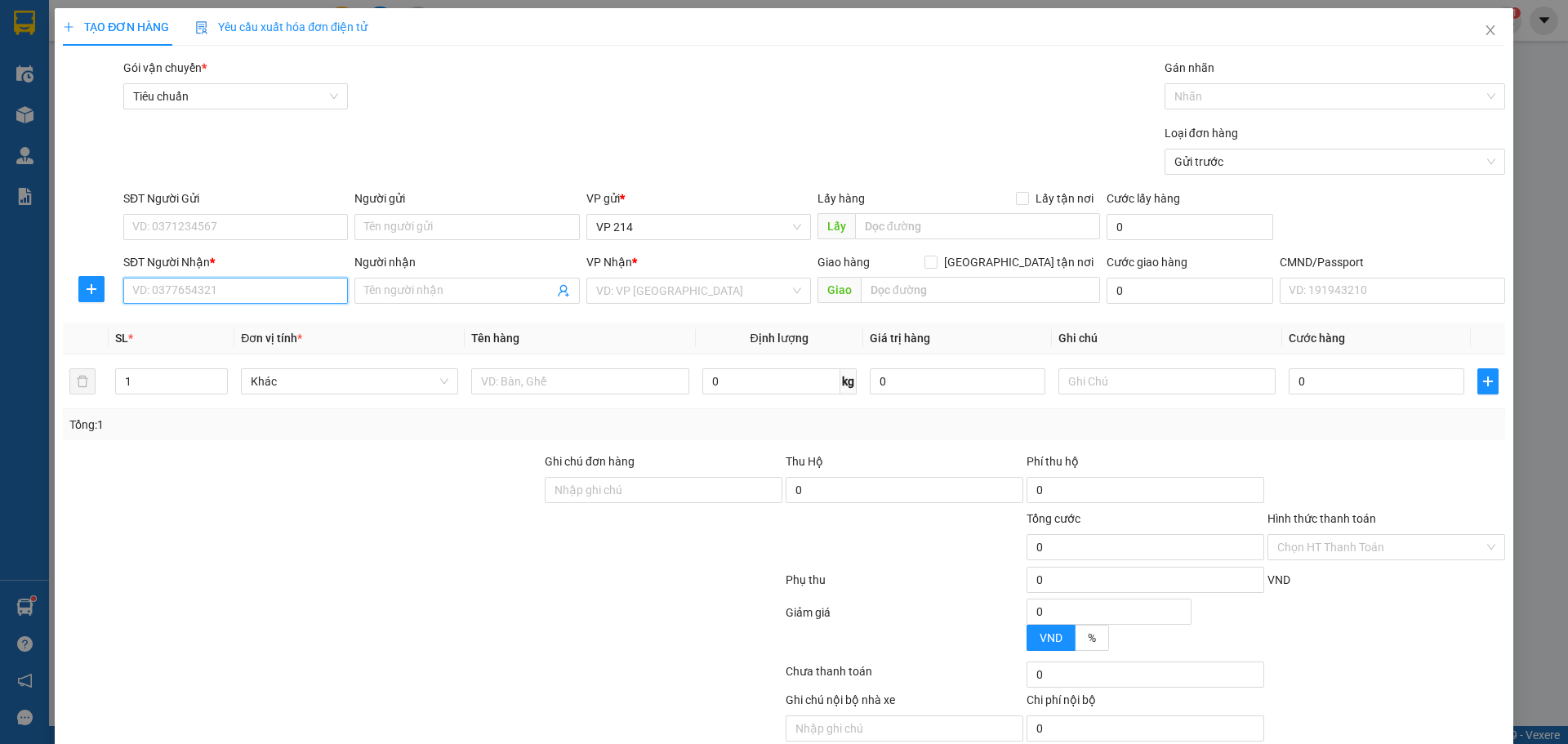
click at [212, 287] on input "SĐT Người Nhận *" at bounding box center [236, 290] width 225 height 26
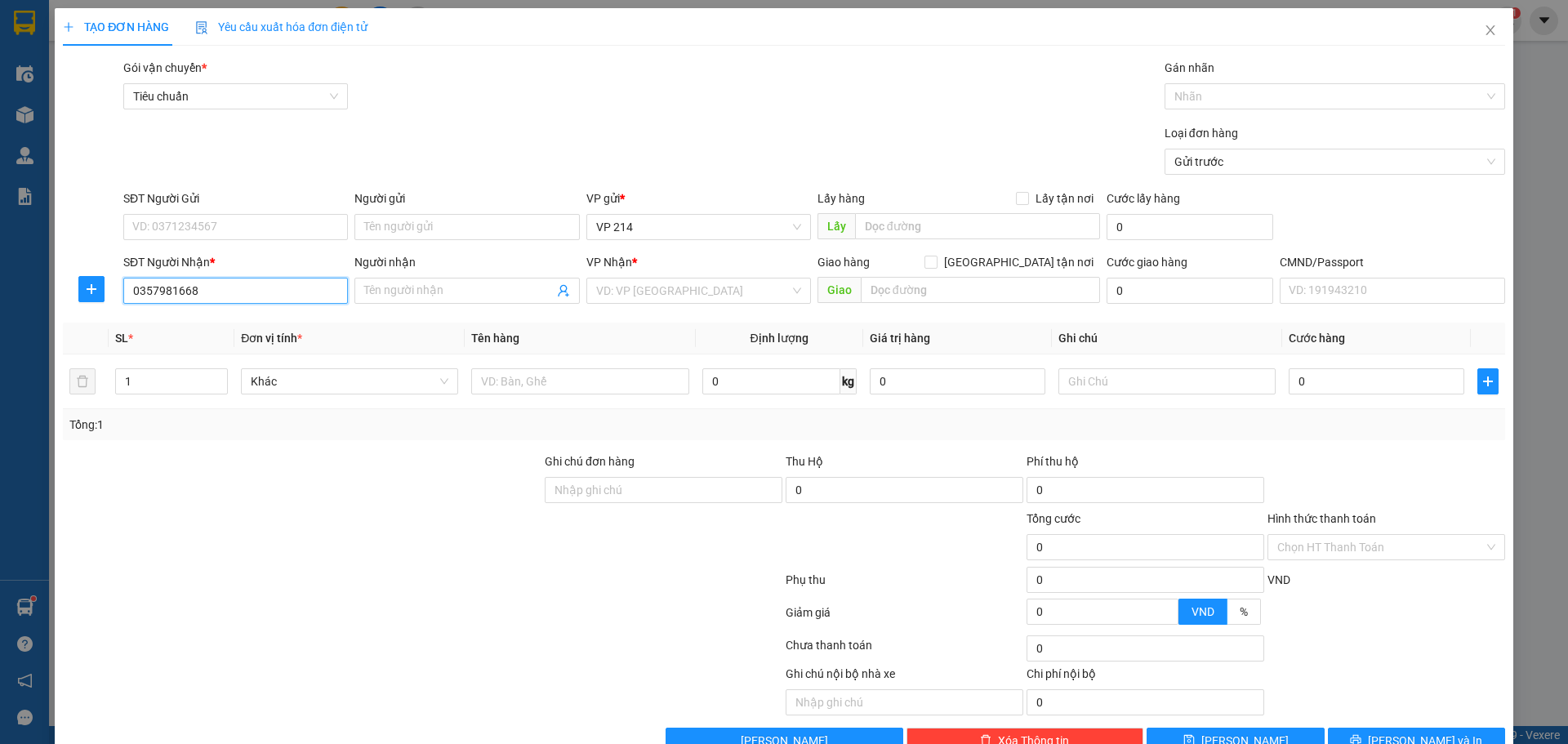
type input "0357981668"
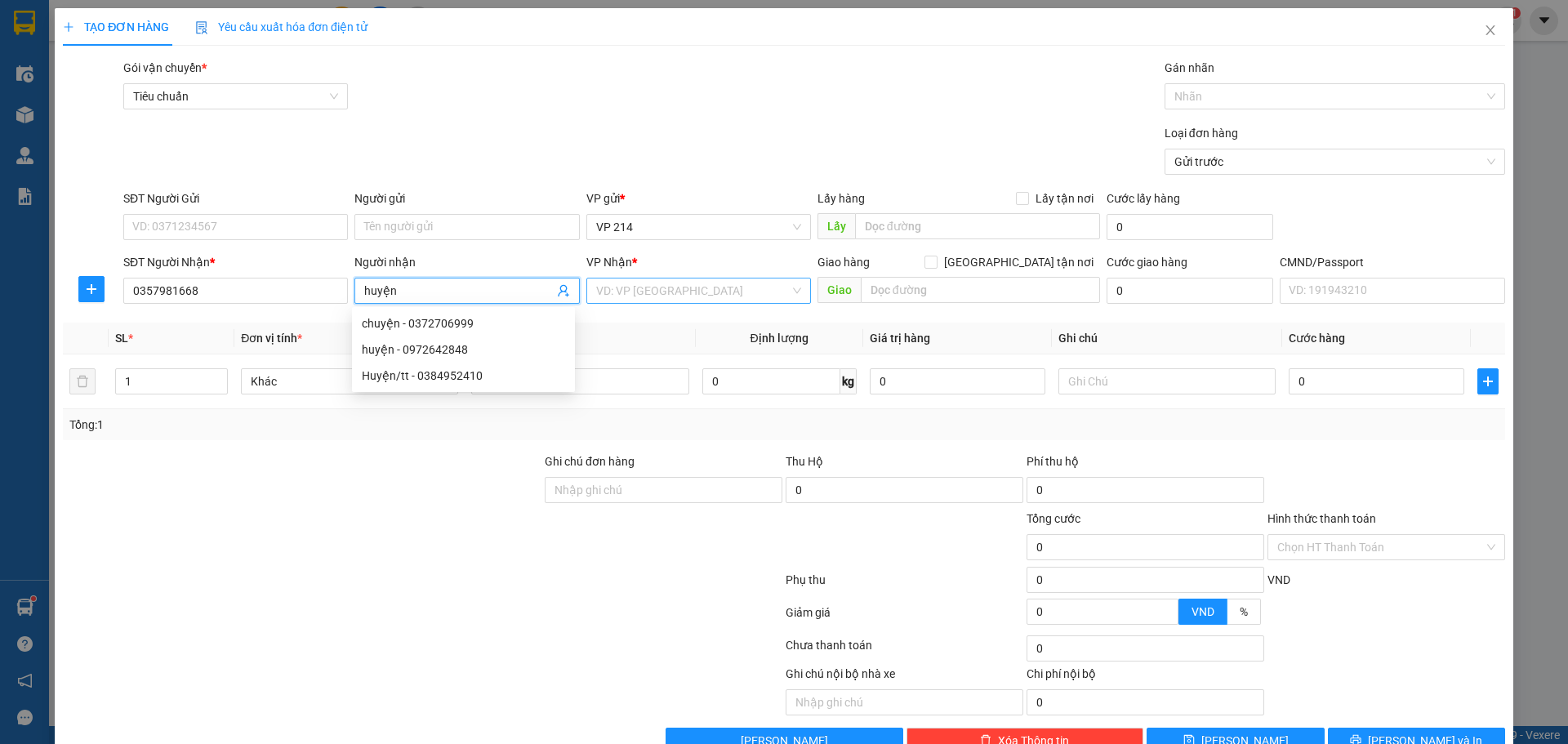
type input "huyện"
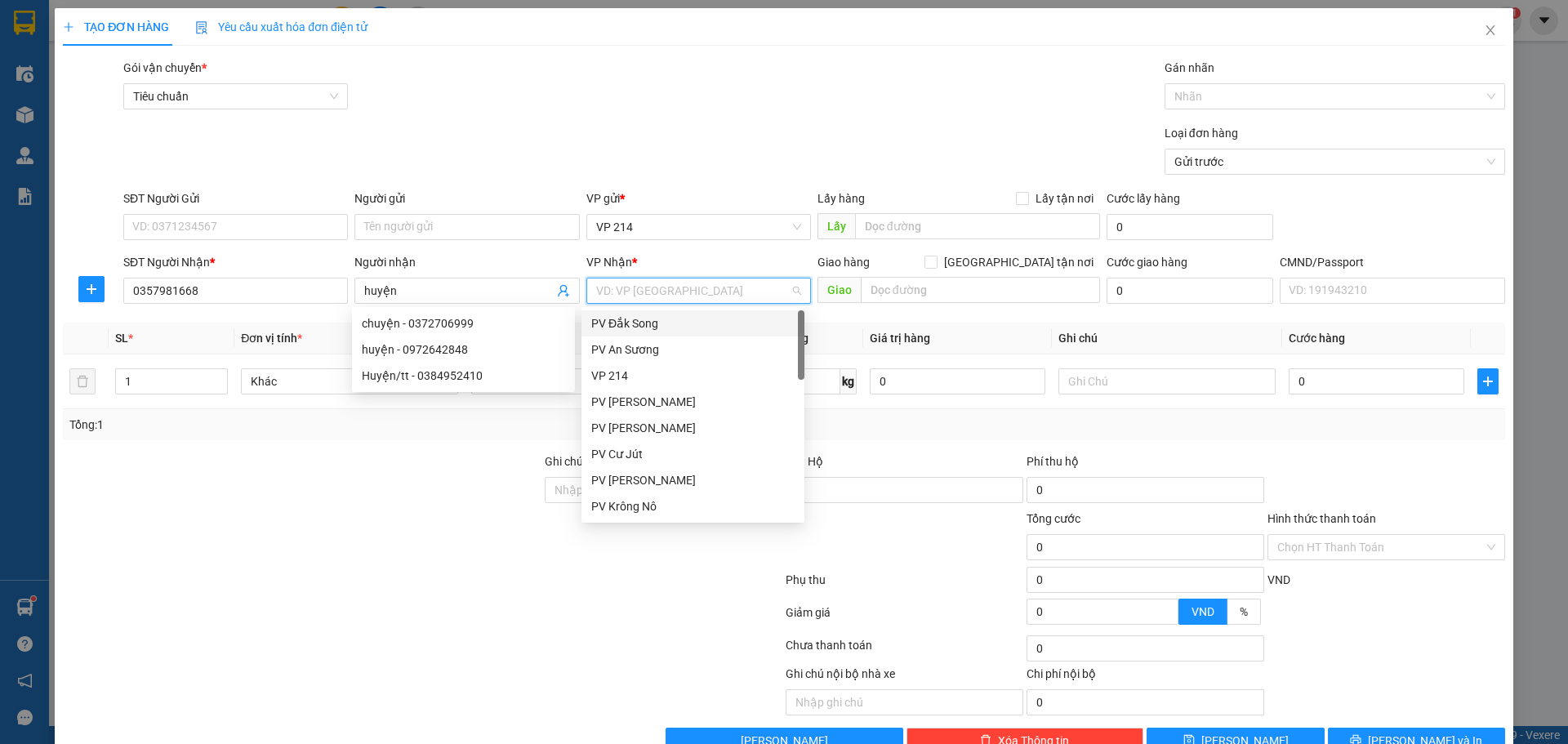
click at [678, 296] on input "search" at bounding box center [693, 290] width 193 height 24
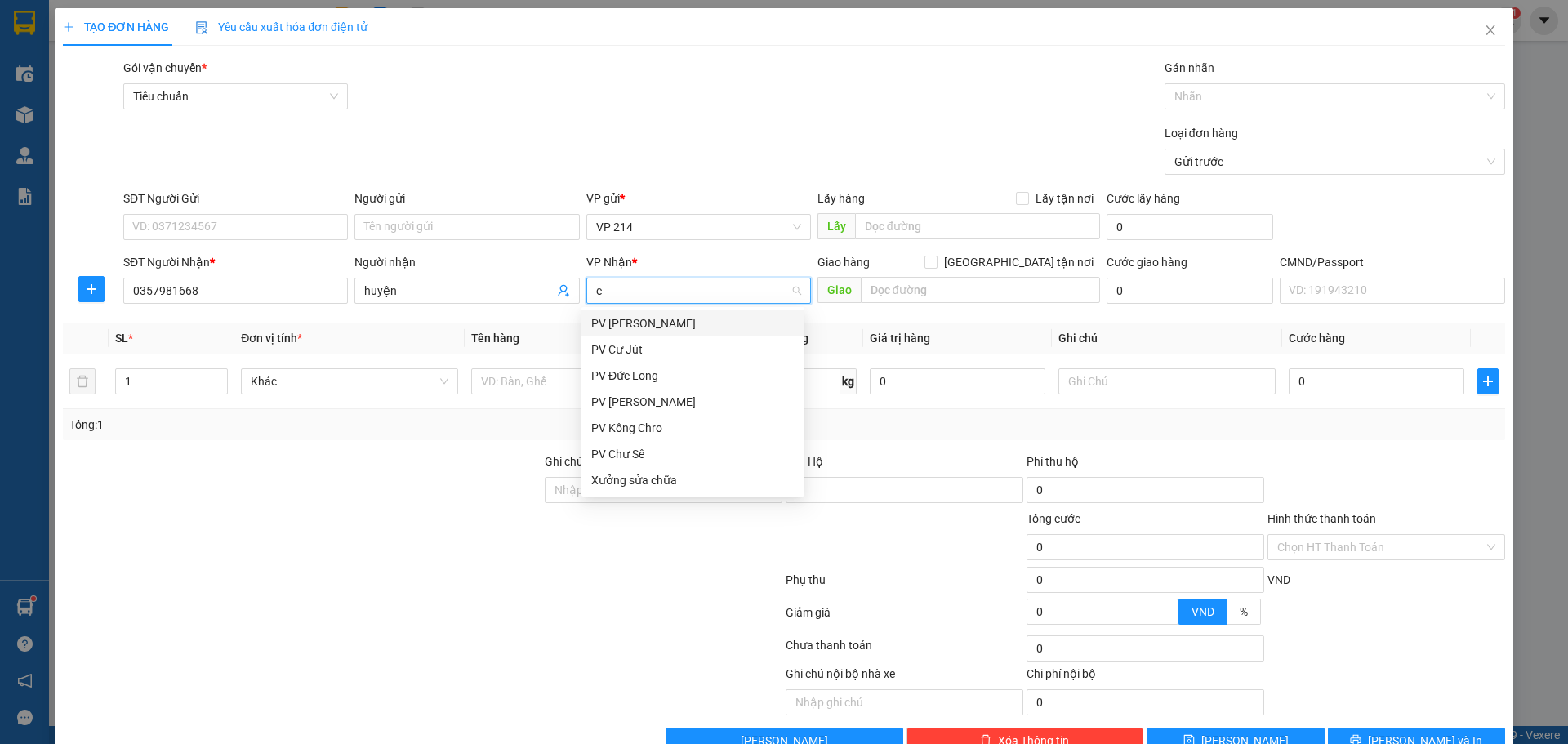
type input "cj"
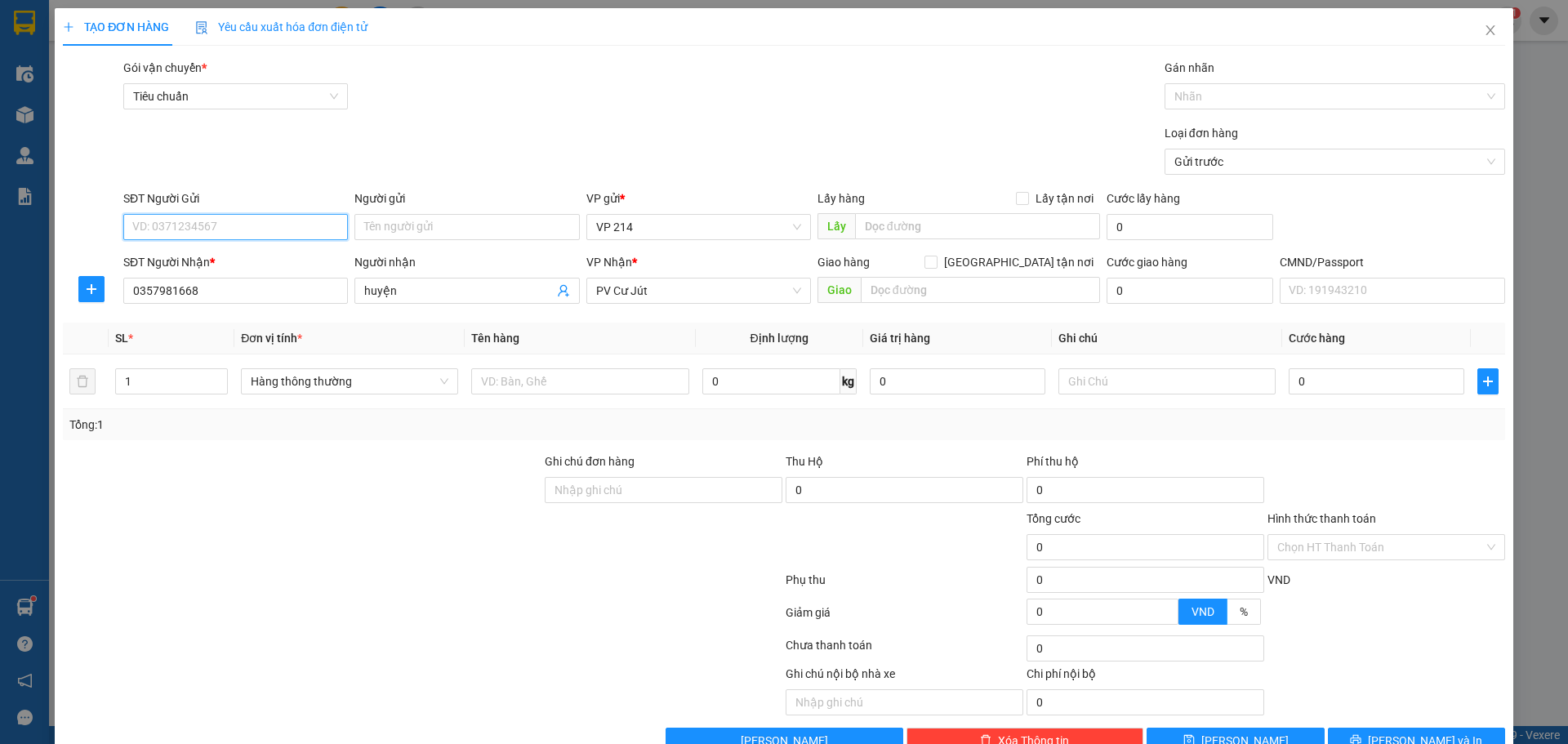
click at [186, 229] on input "SĐT Người Gửi" at bounding box center [236, 227] width 225 height 26
type input "0909932660"
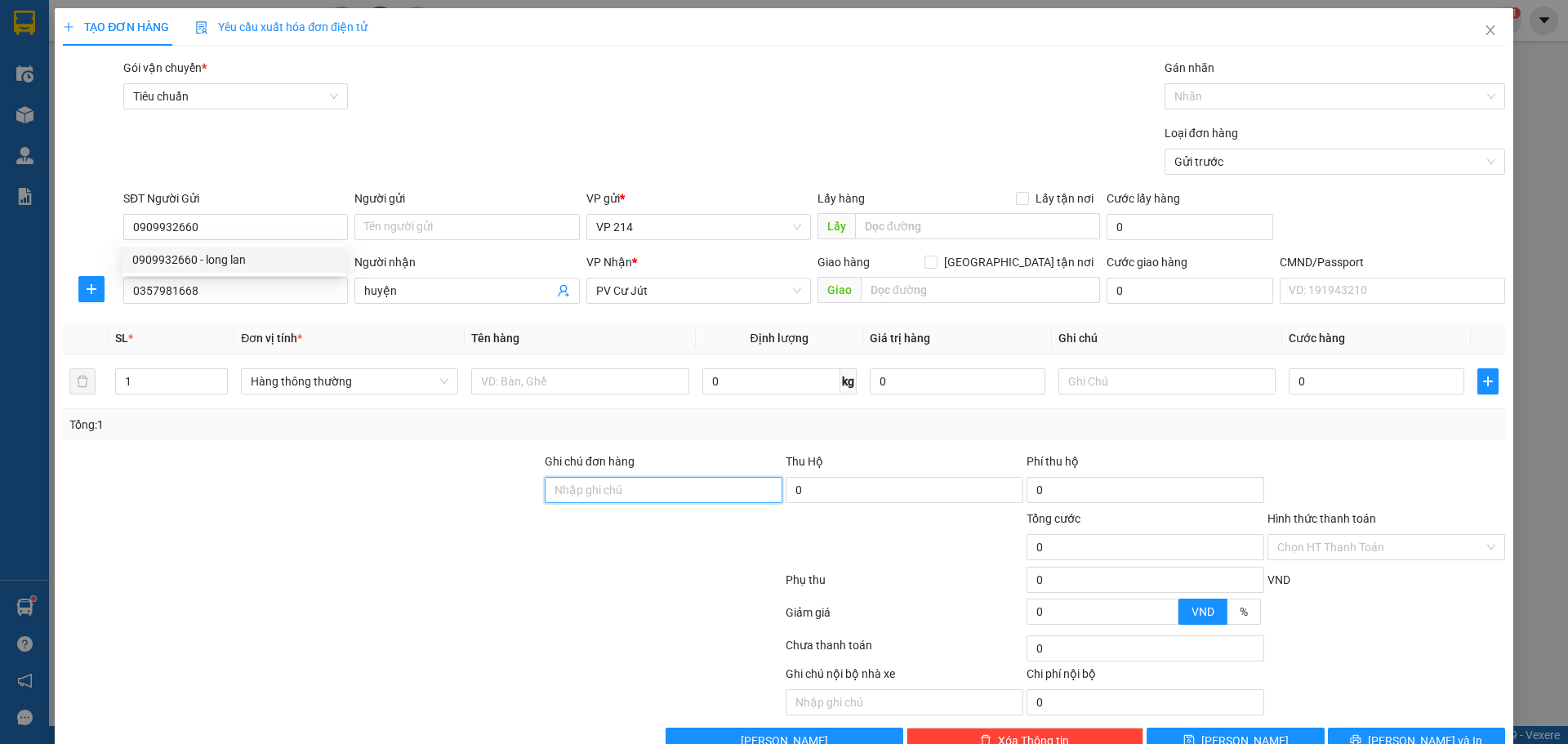
click at [603, 486] on input "Ghi chú đơn hàng" at bounding box center [663, 490] width 237 height 26
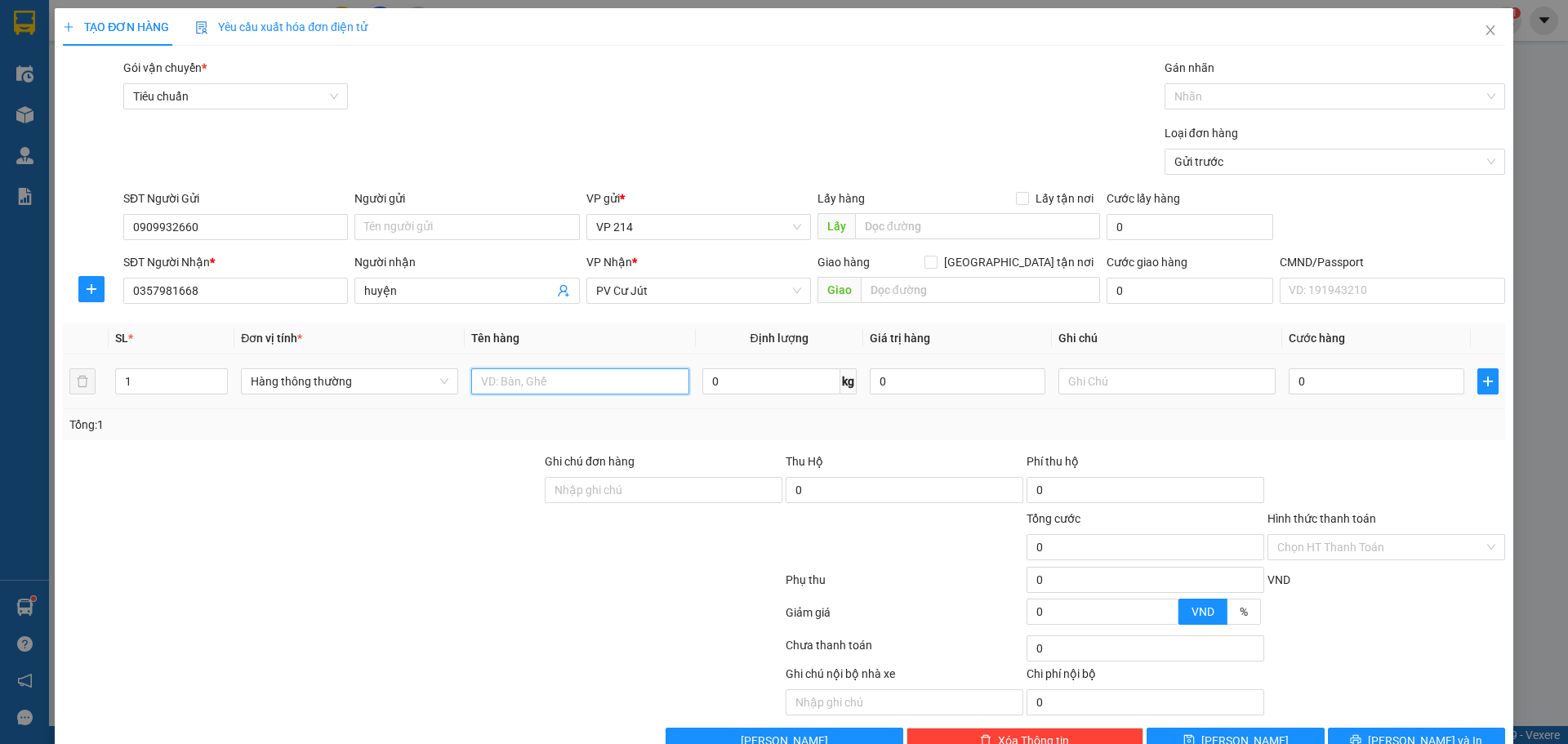
click at [560, 377] on input "text" at bounding box center [579, 381] width 218 height 26
click at [159, 371] on input "1" at bounding box center [171, 381] width 111 height 24
type input "7"
type input "nến"
type input "t"
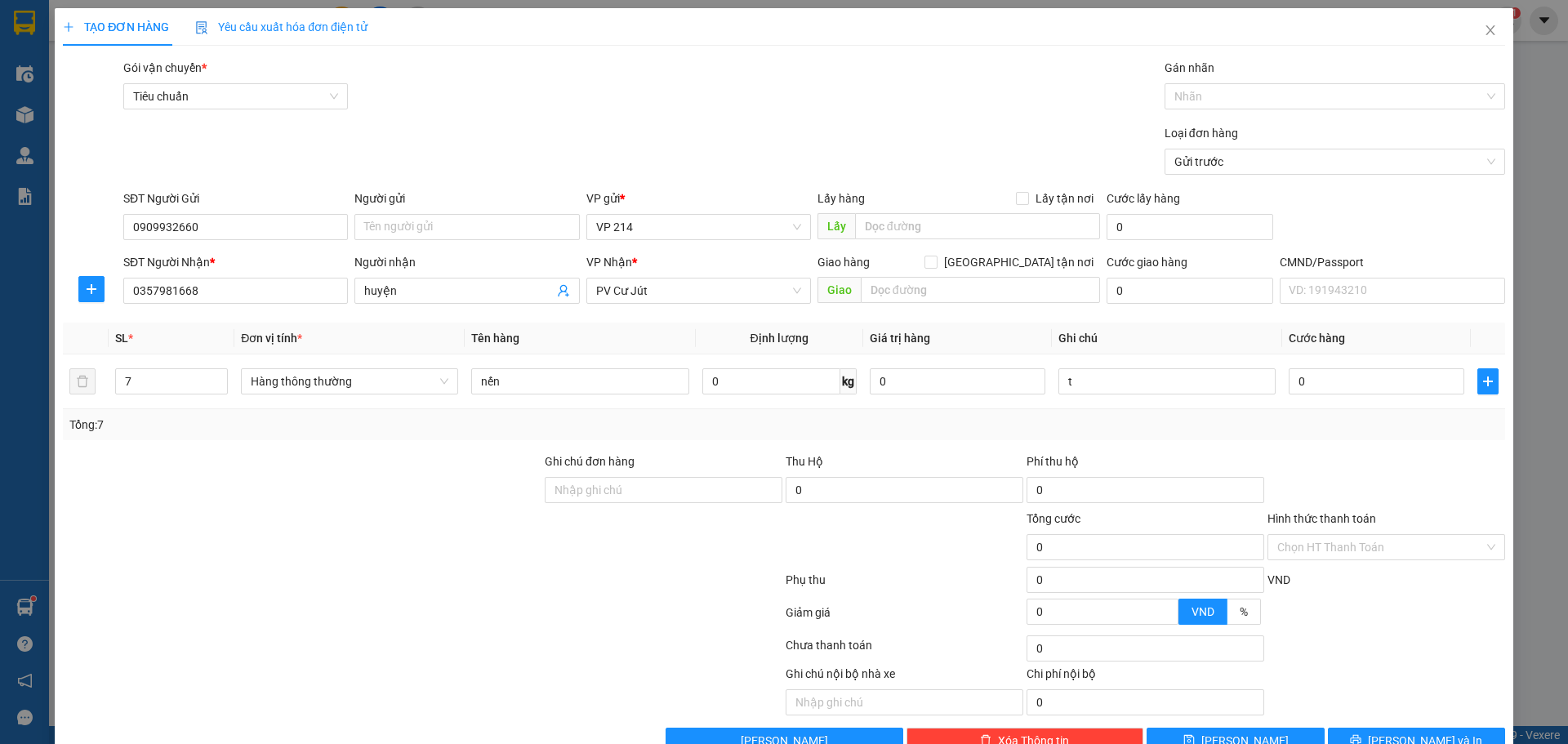
click at [911, 305] on div "Giao hàng [GEOGRAPHIC_DATA] tận nơi [GEOGRAPHIC_DATA]" at bounding box center [959, 282] width 283 height 57
click at [908, 298] on input "text" at bounding box center [980, 289] width 239 height 26
type input "không bao bể hàng"
click at [523, 384] on input "nến" at bounding box center [579, 381] width 218 height 26
type input "nến/tượng"
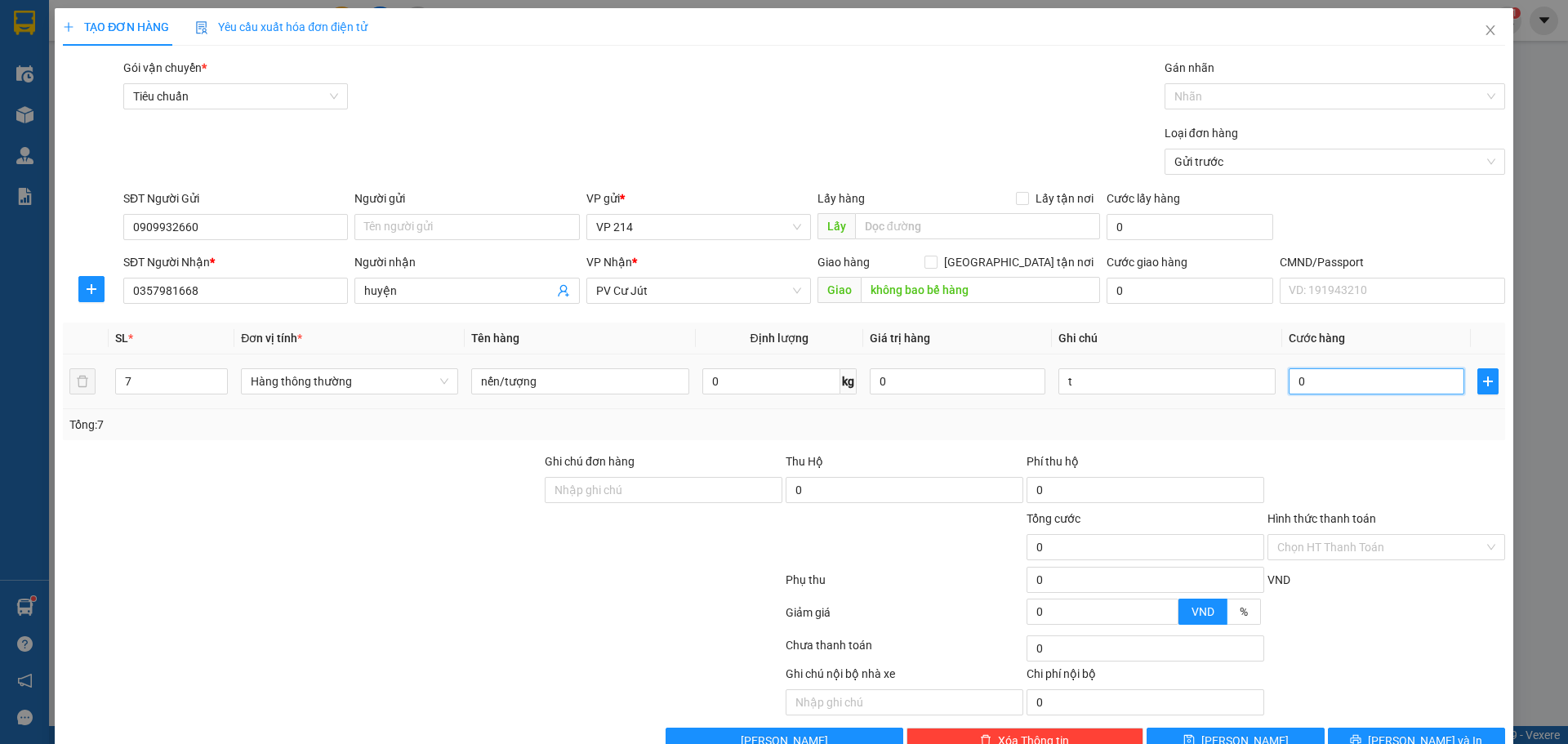
click at [1339, 376] on input "0" at bounding box center [1376, 381] width 176 height 26
type input "4"
type input "43"
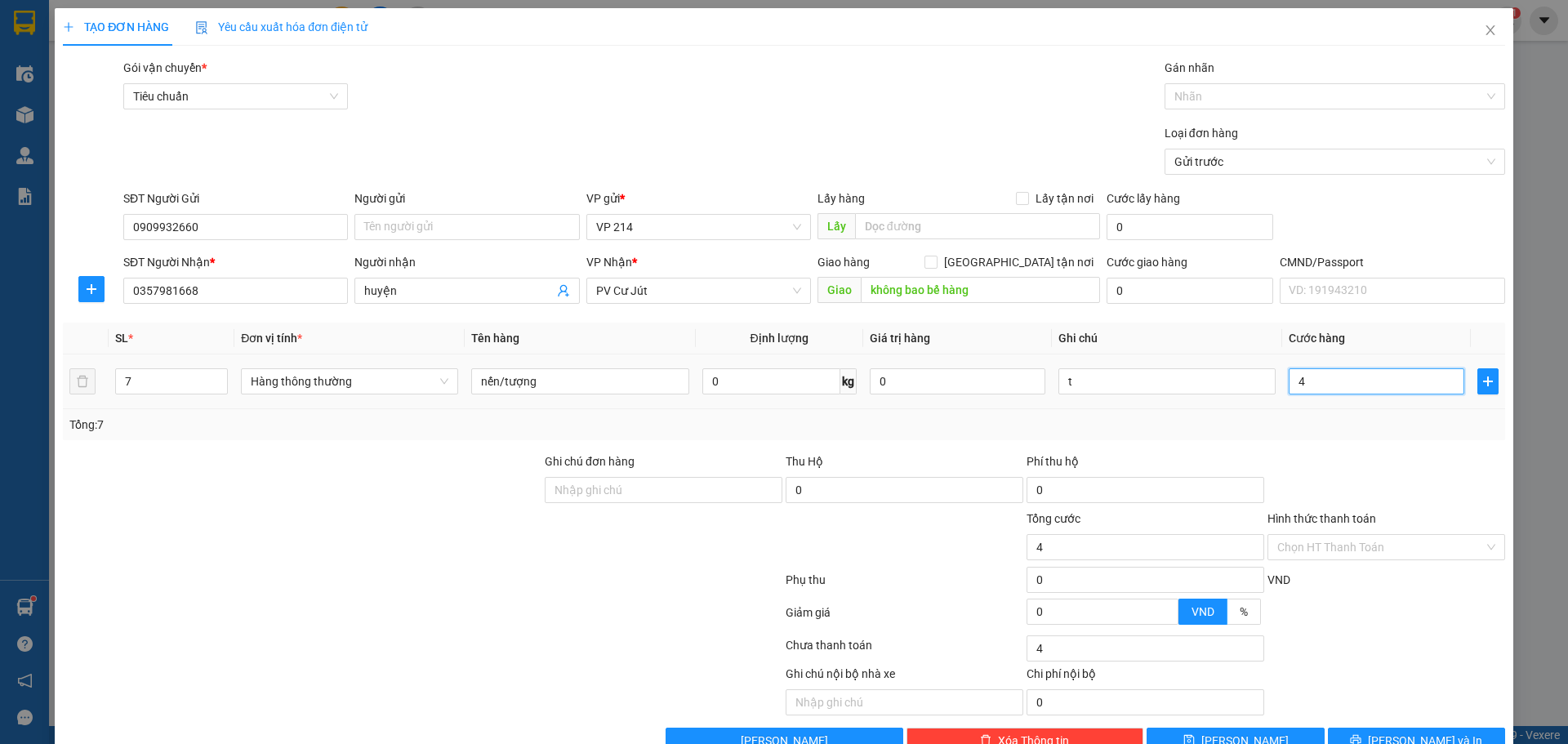
type input "43"
type input "430"
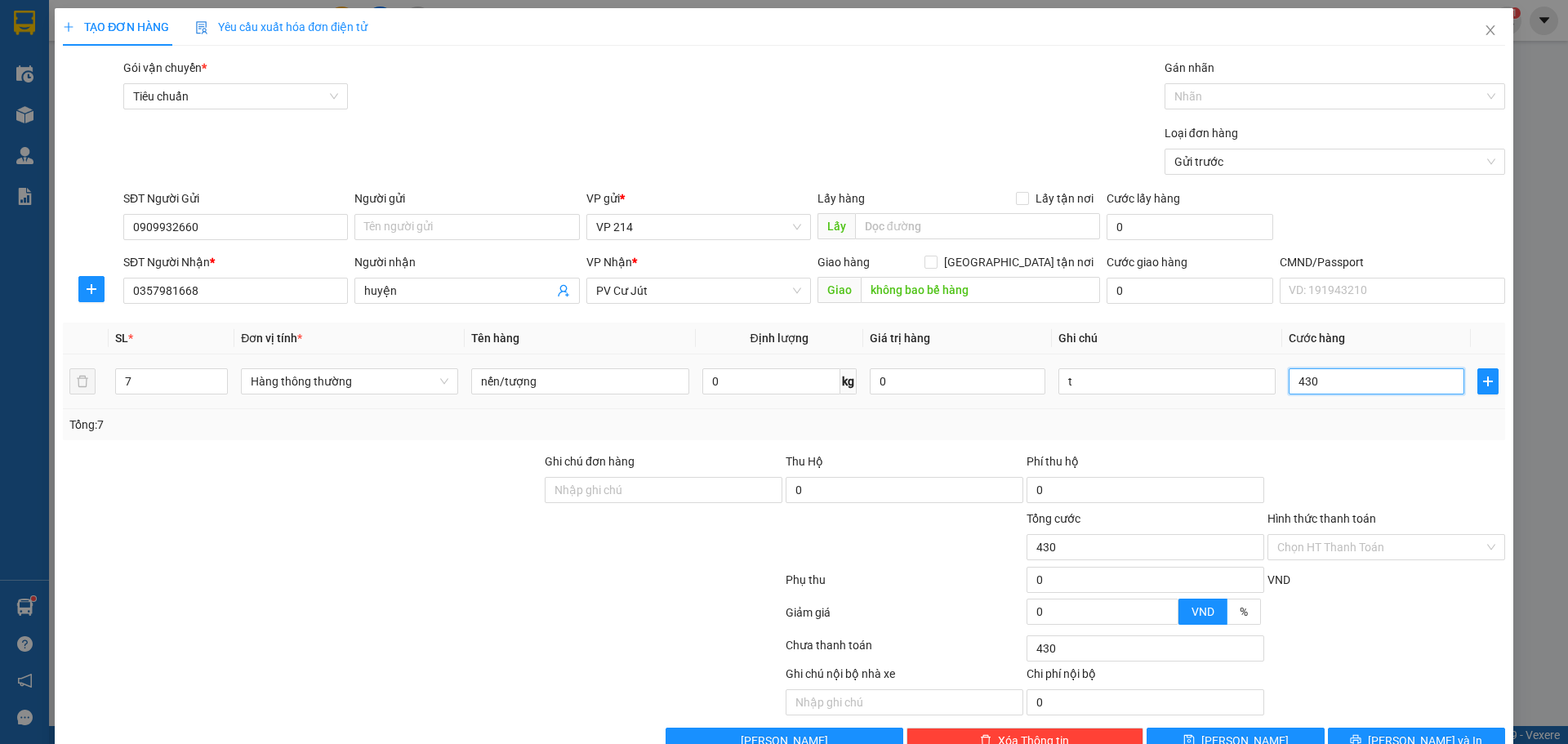
type input "4.300"
type input "43.000"
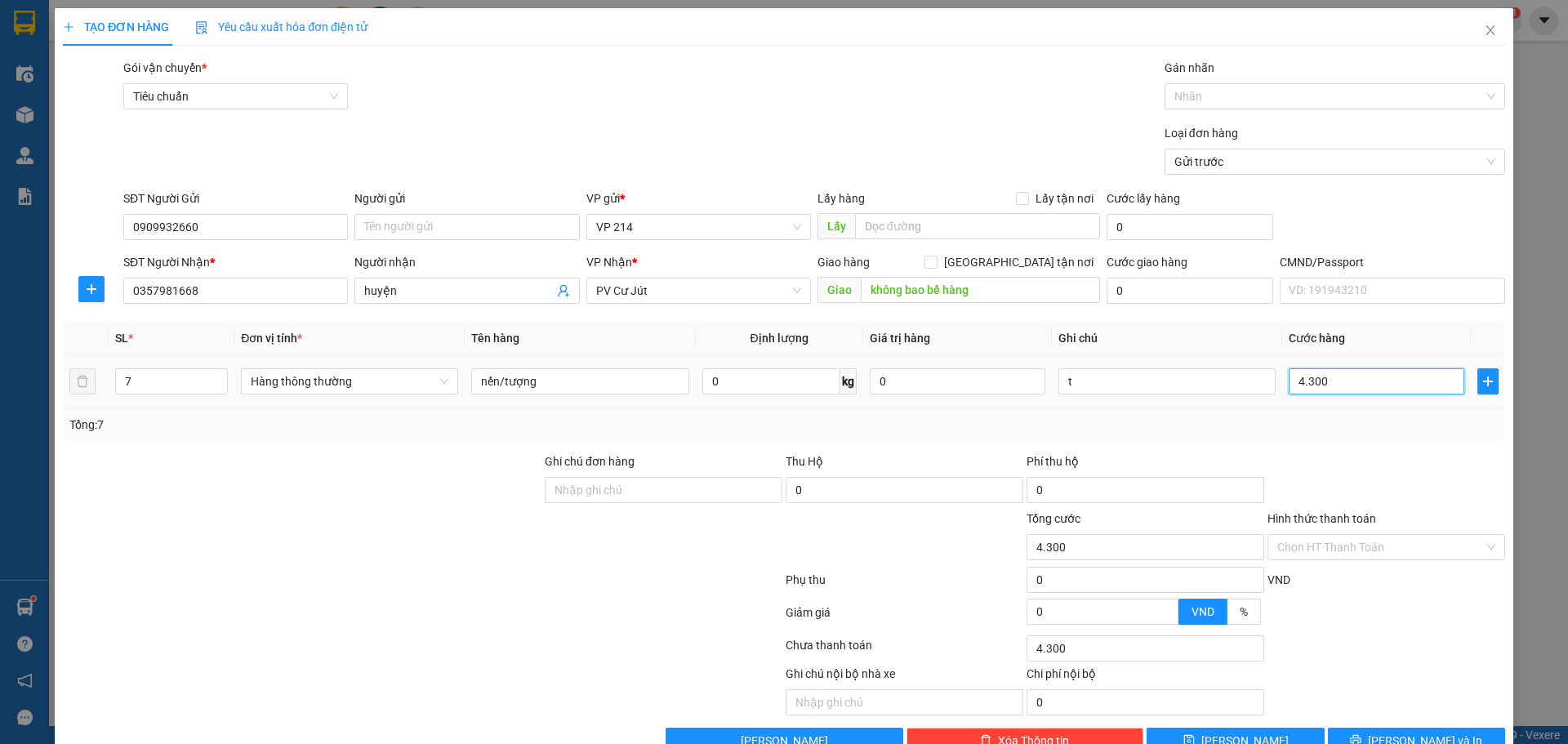
type input "43.000"
type input "430.000"
click at [1389, 712] on div "TẠO ĐƠN HÀNG Yêu cầu xuất hóa đơn điện tử Transit Pickup Surcharge Ids Transit …" at bounding box center [784, 387] width 1459 height 757
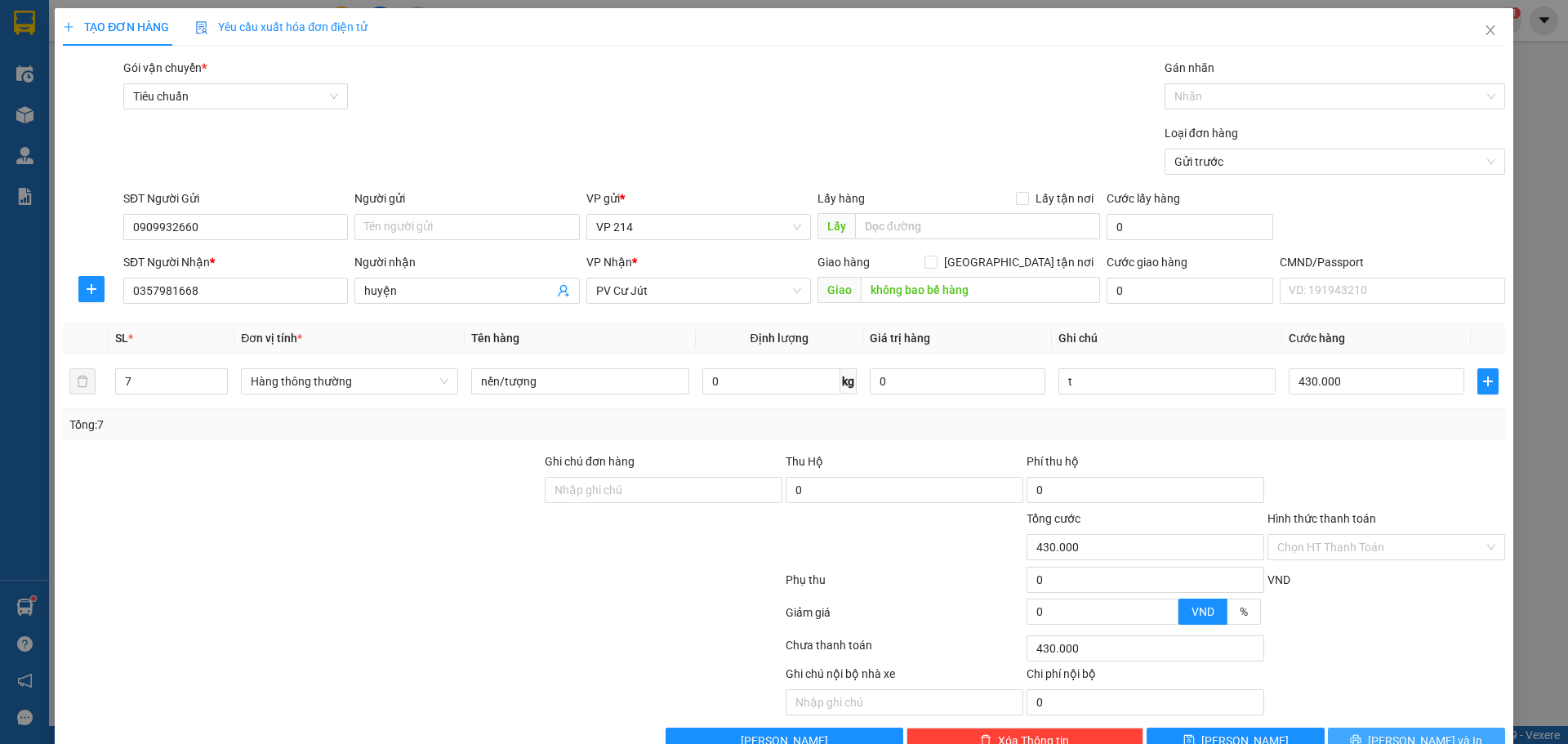
click at [1391, 731] on span "[PERSON_NAME] và In" at bounding box center [1425, 740] width 115 height 18
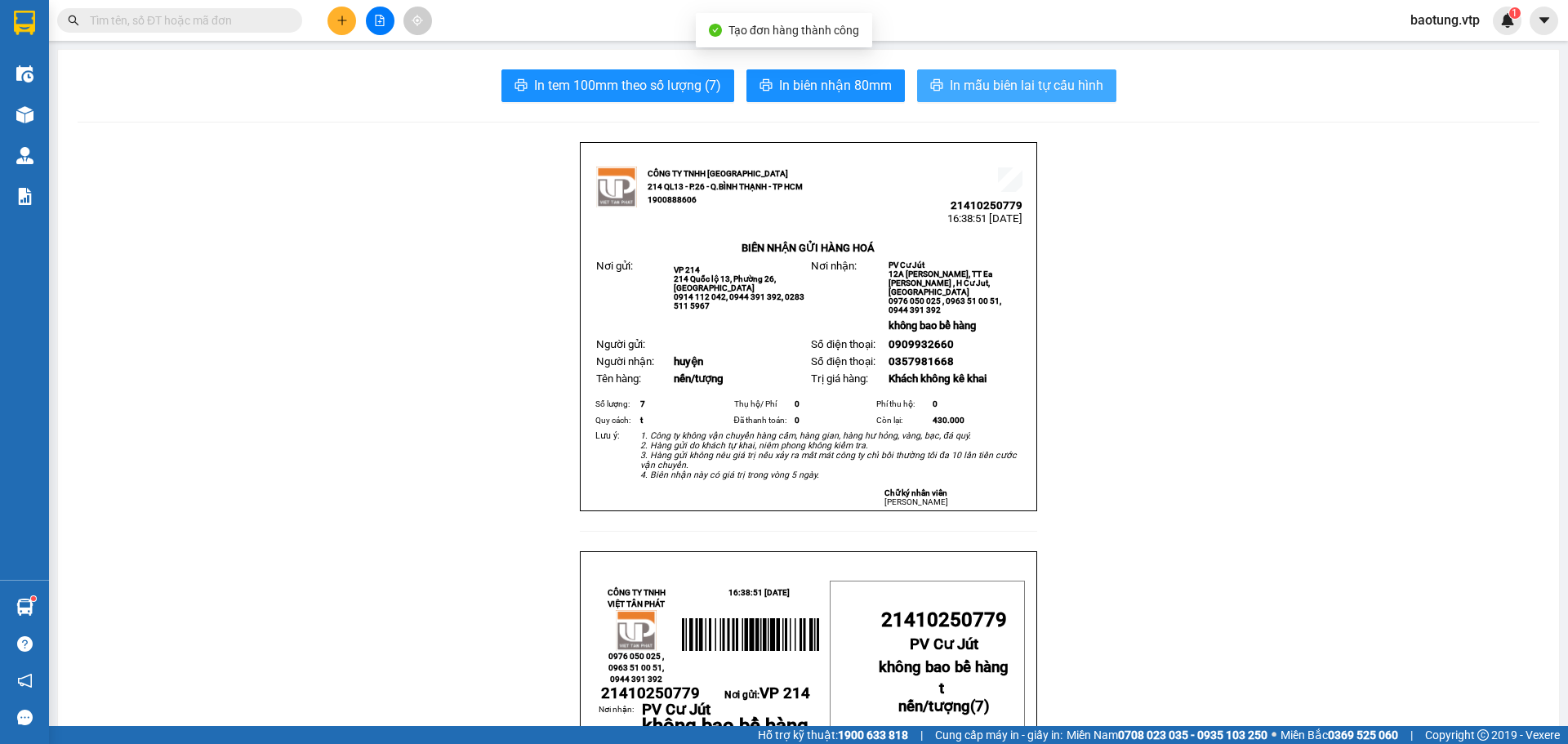
click at [984, 83] on span "In mẫu biên lai tự cấu hình" at bounding box center [1026, 85] width 153 height 21
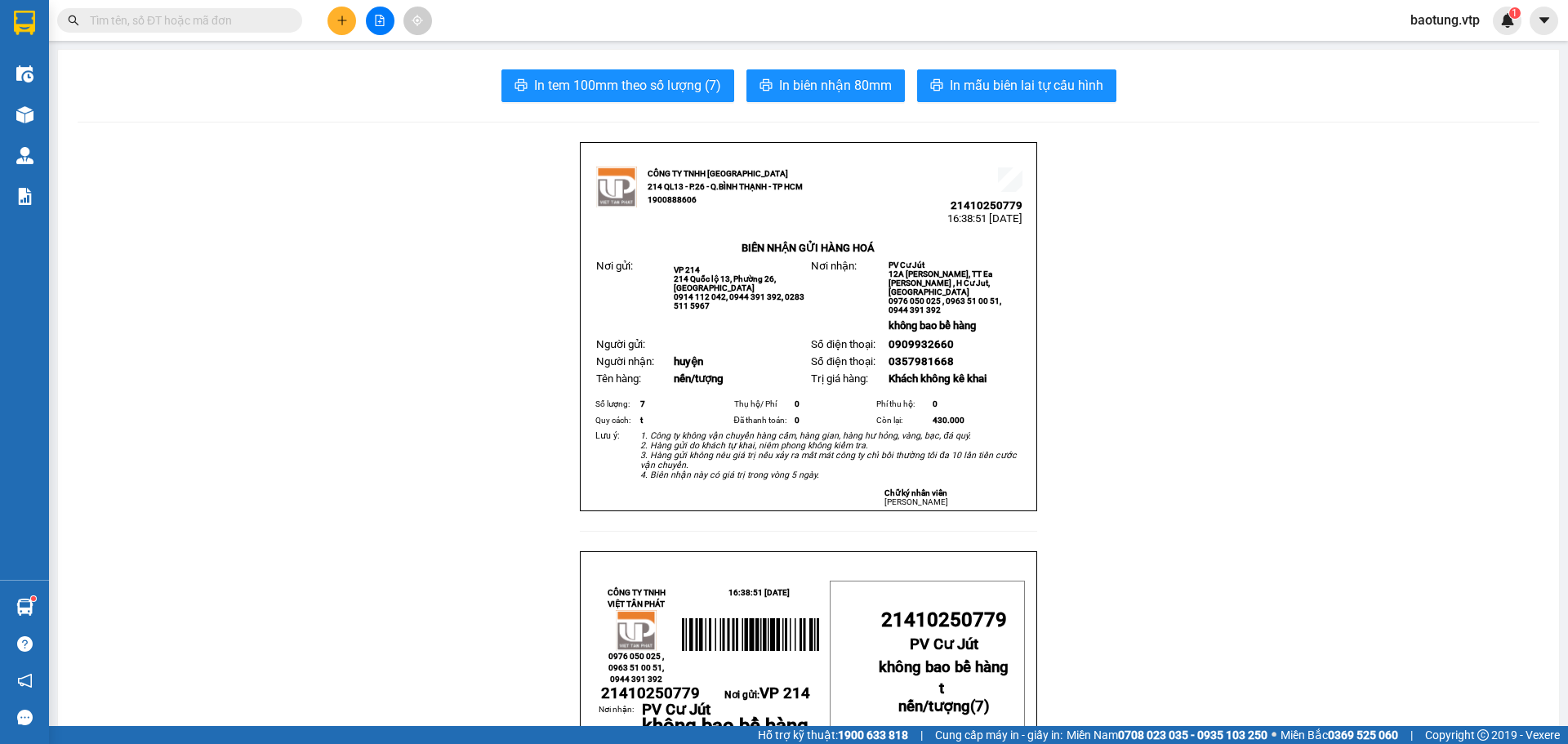
click at [326, 26] on div at bounding box center [380, 21] width 123 height 29
drag, startPoint x: 329, startPoint y: 26, endPoint x: 340, endPoint y: 22, distance: 11.7
click at [340, 22] on button at bounding box center [342, 21] width 29 height 29
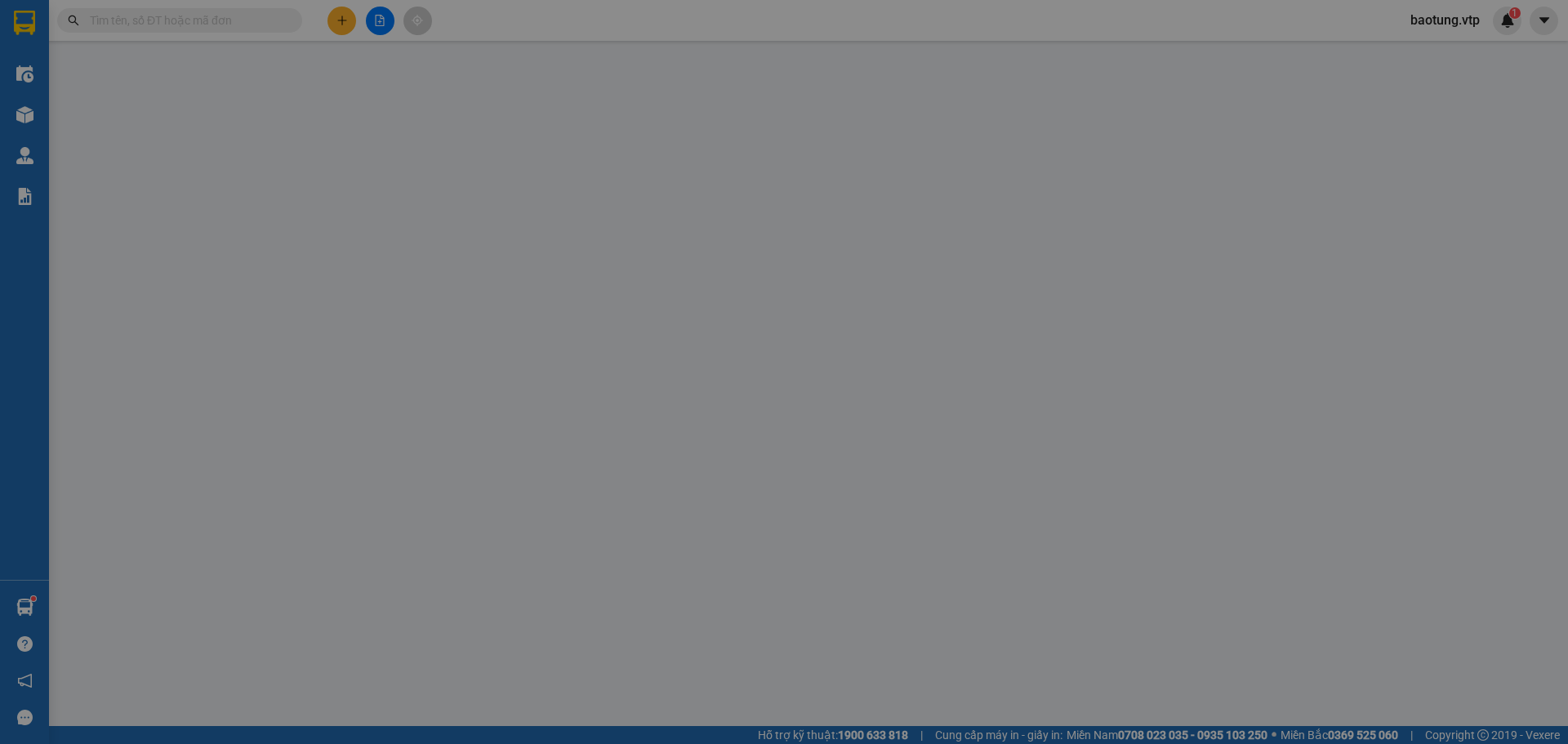
click at [342, 21] on span "Yêu cầu xuất hóa đơn điện tử" at bounding box center [281, 27] width 172 height 13
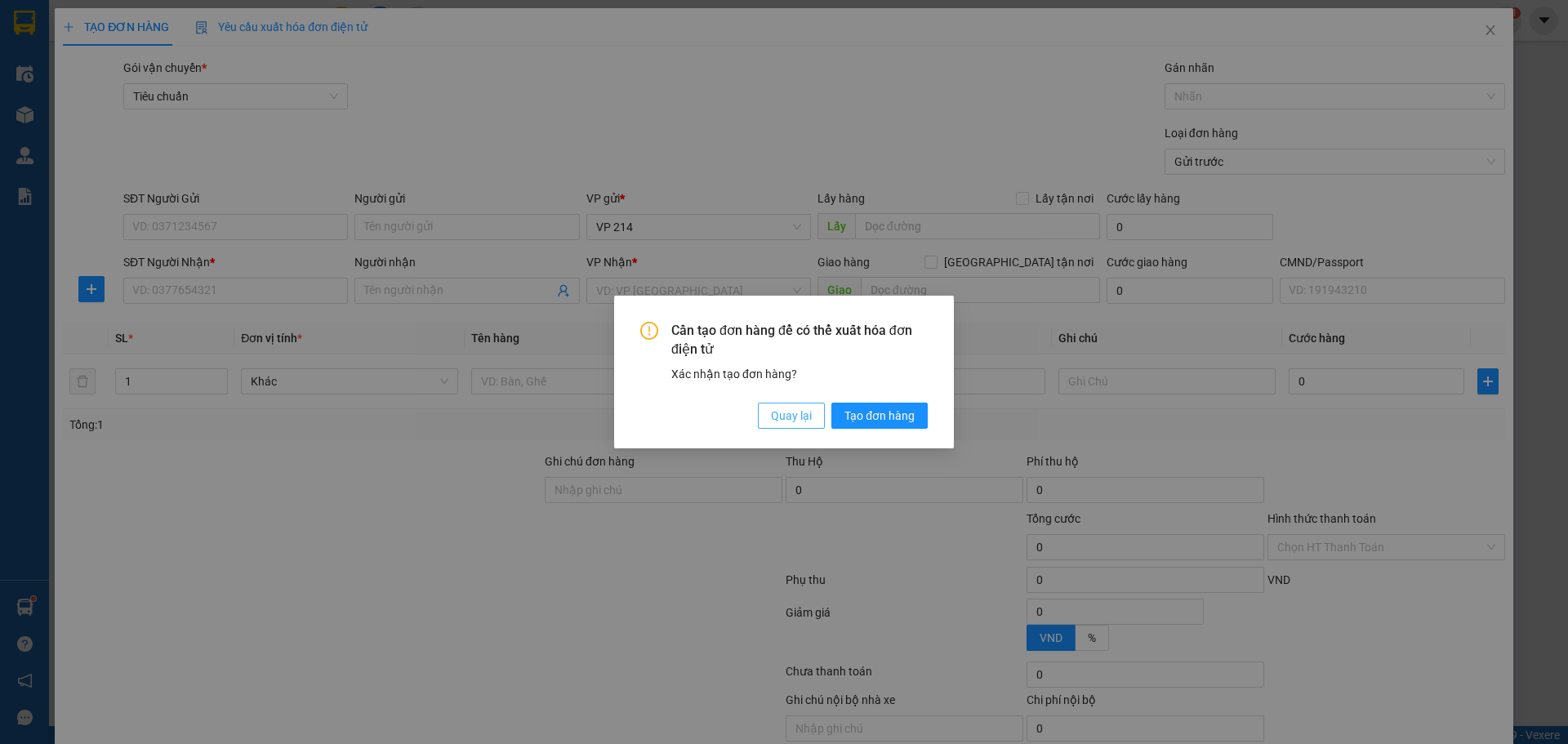
click at [794, 421] on span "Quay lại" at bounding box center [792, 415] width 41 height 18
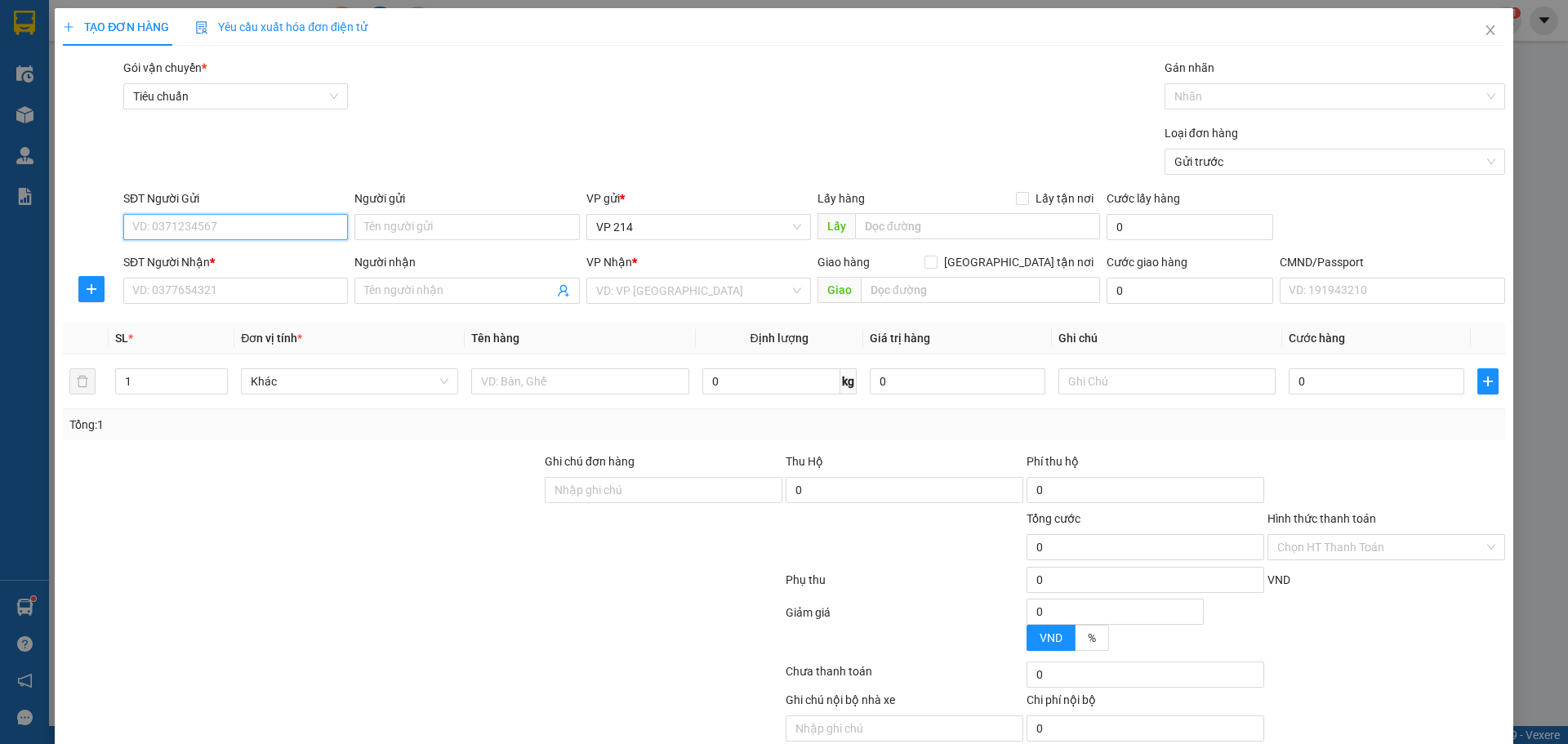
click at [218, 235] on input "SĐT Người Gửi" at bounding box center [236, 227] width 225 height 26
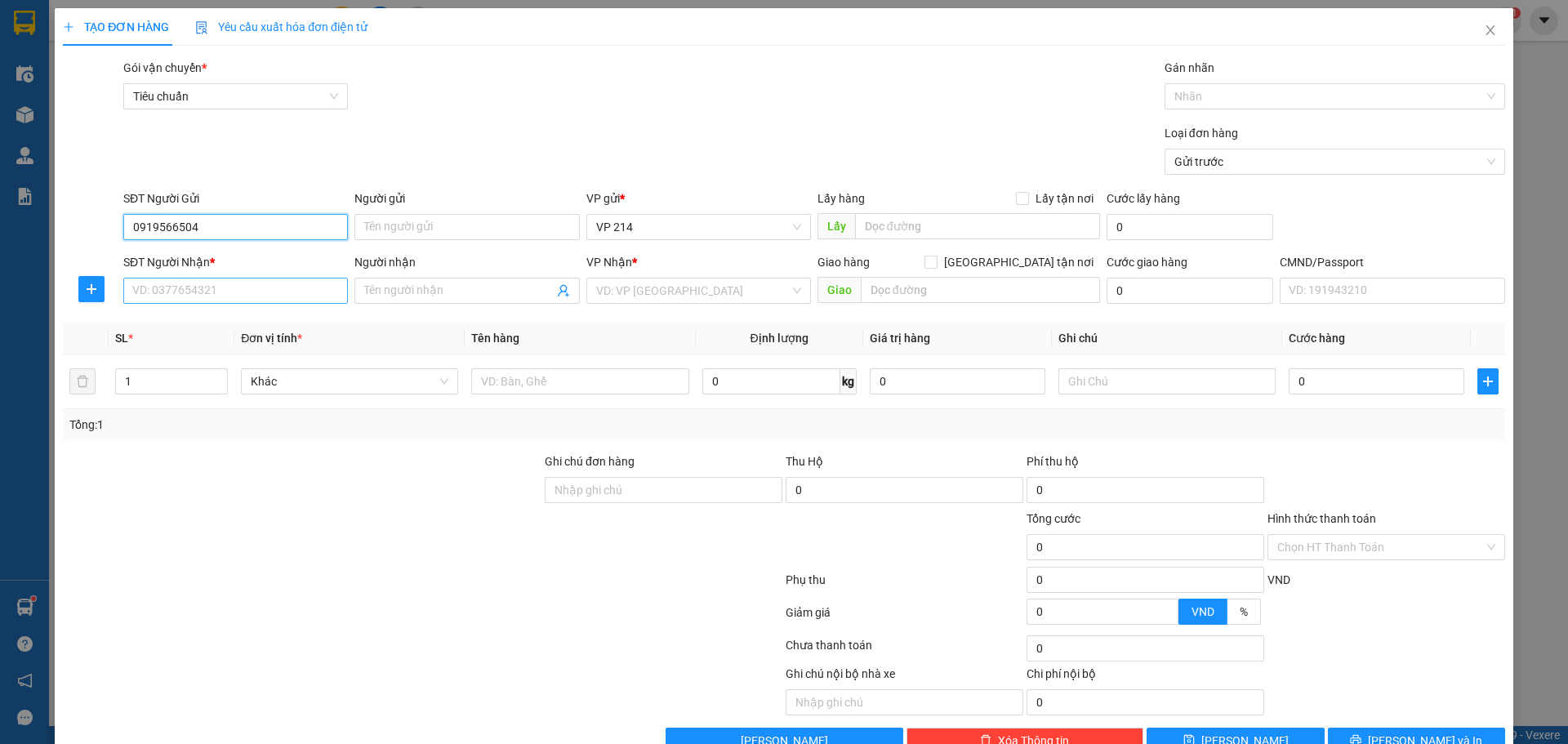
type input "0919566504"
click at [168, 298] on input "SĐT Người Nhận *" at bounding box center [236, 290] width 225 height 26
type input "0819943438"
click at [441, 286] on input "Người nhận" at bounding box center [458, 291] width 189 height 18
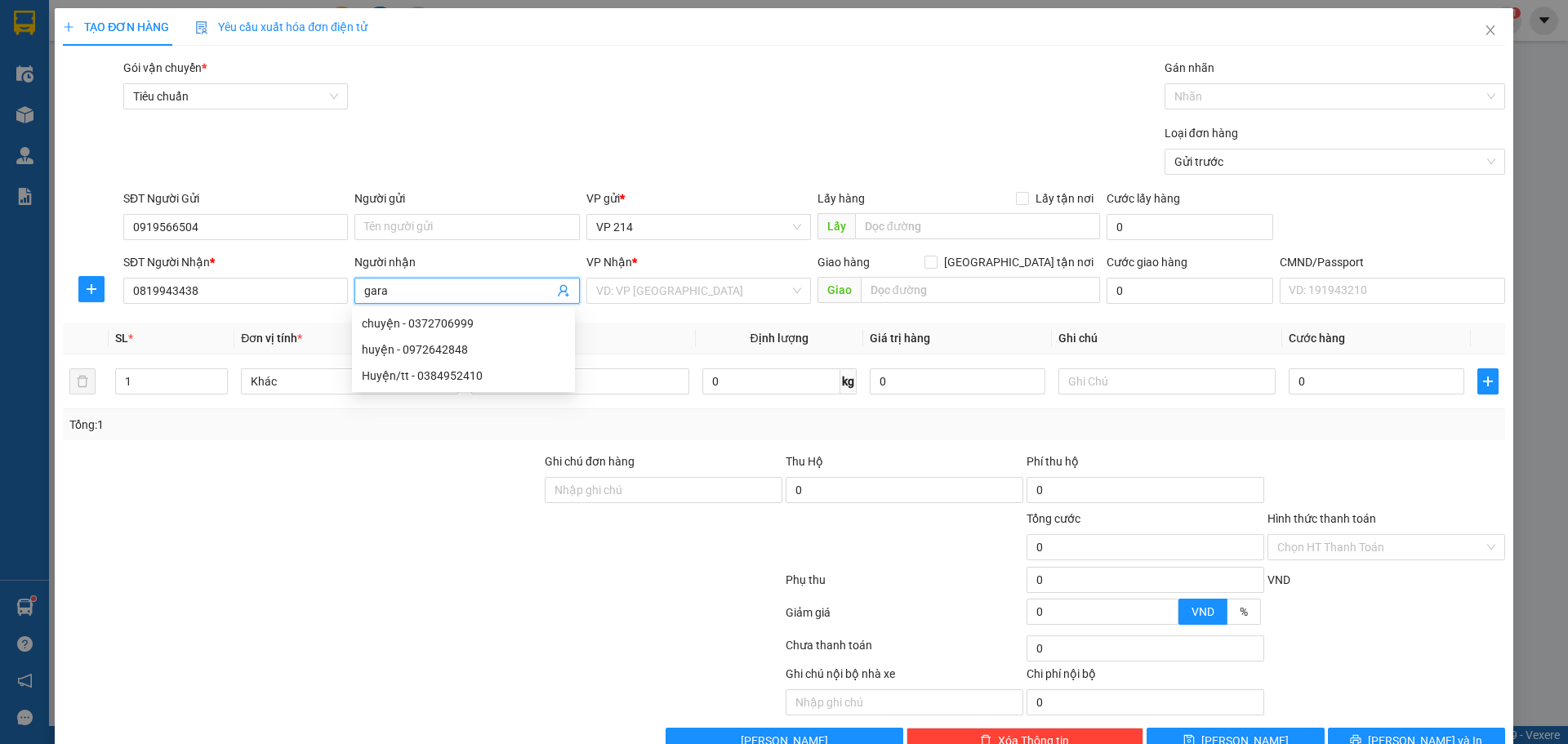
type input "gara"
click at [626, 296] on input "search" at bounding box center [693, 290] width 193 height 24
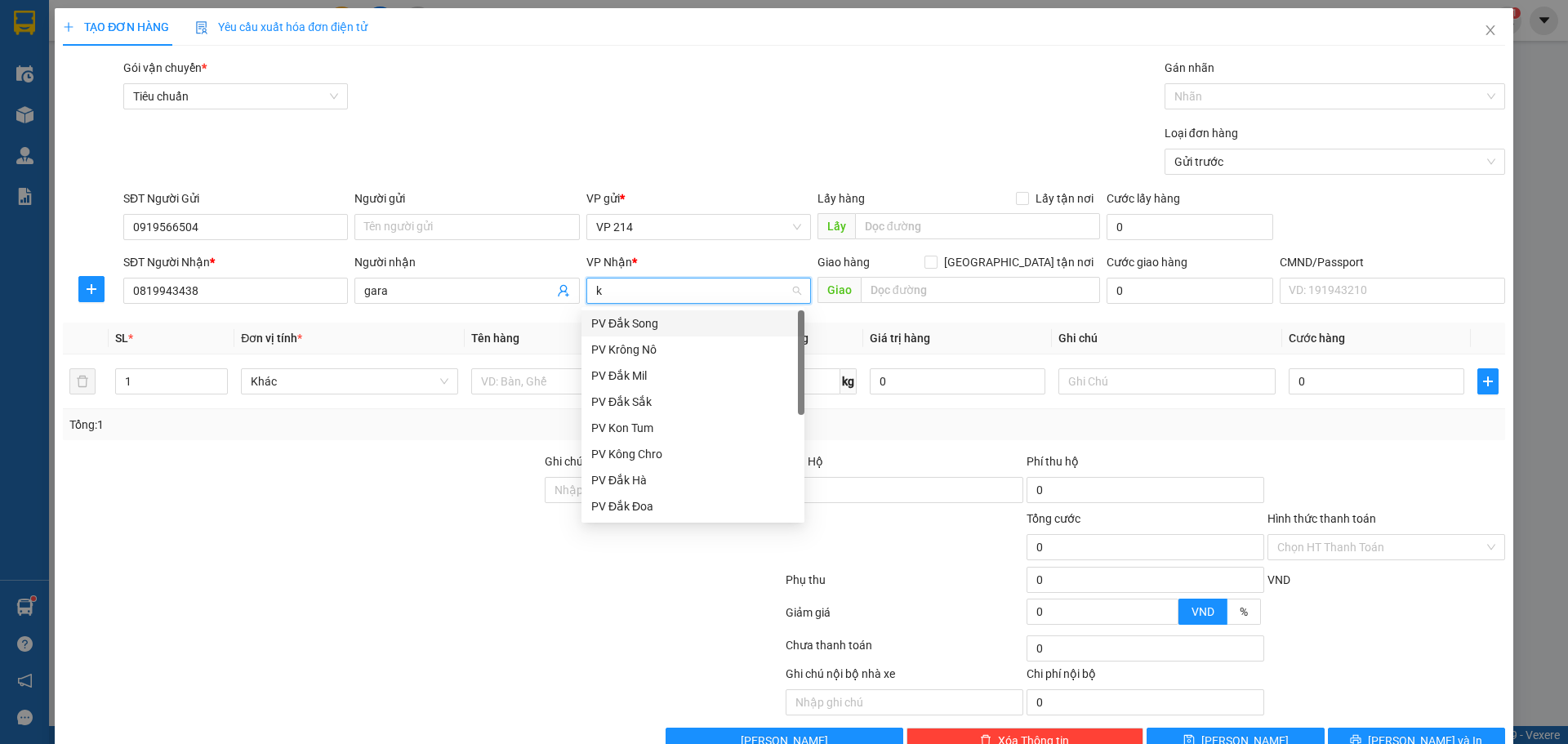
type input "kn"
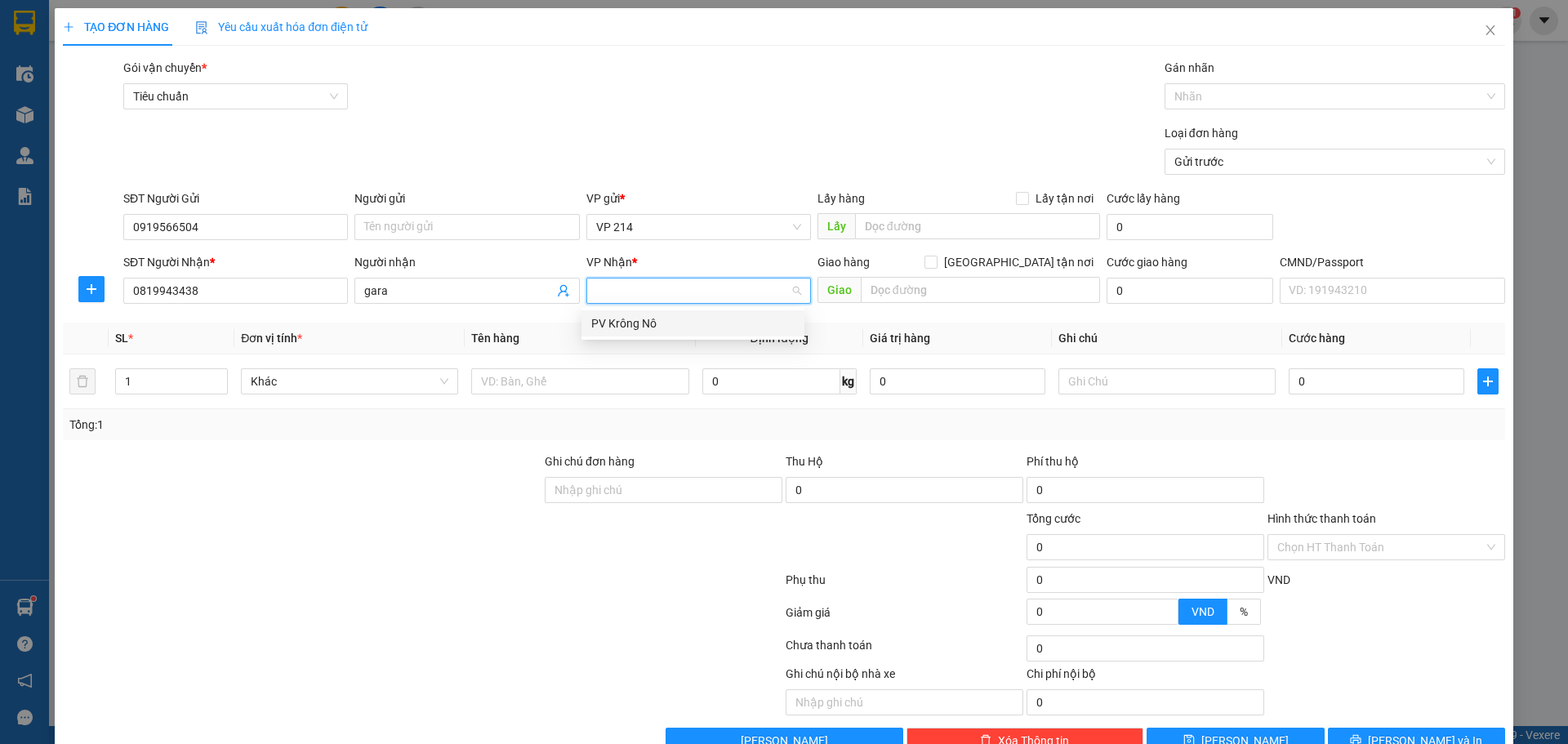
type input "\"
click at [959, 289] on input "text" at bounding box center [980, 289] width 239 height 26
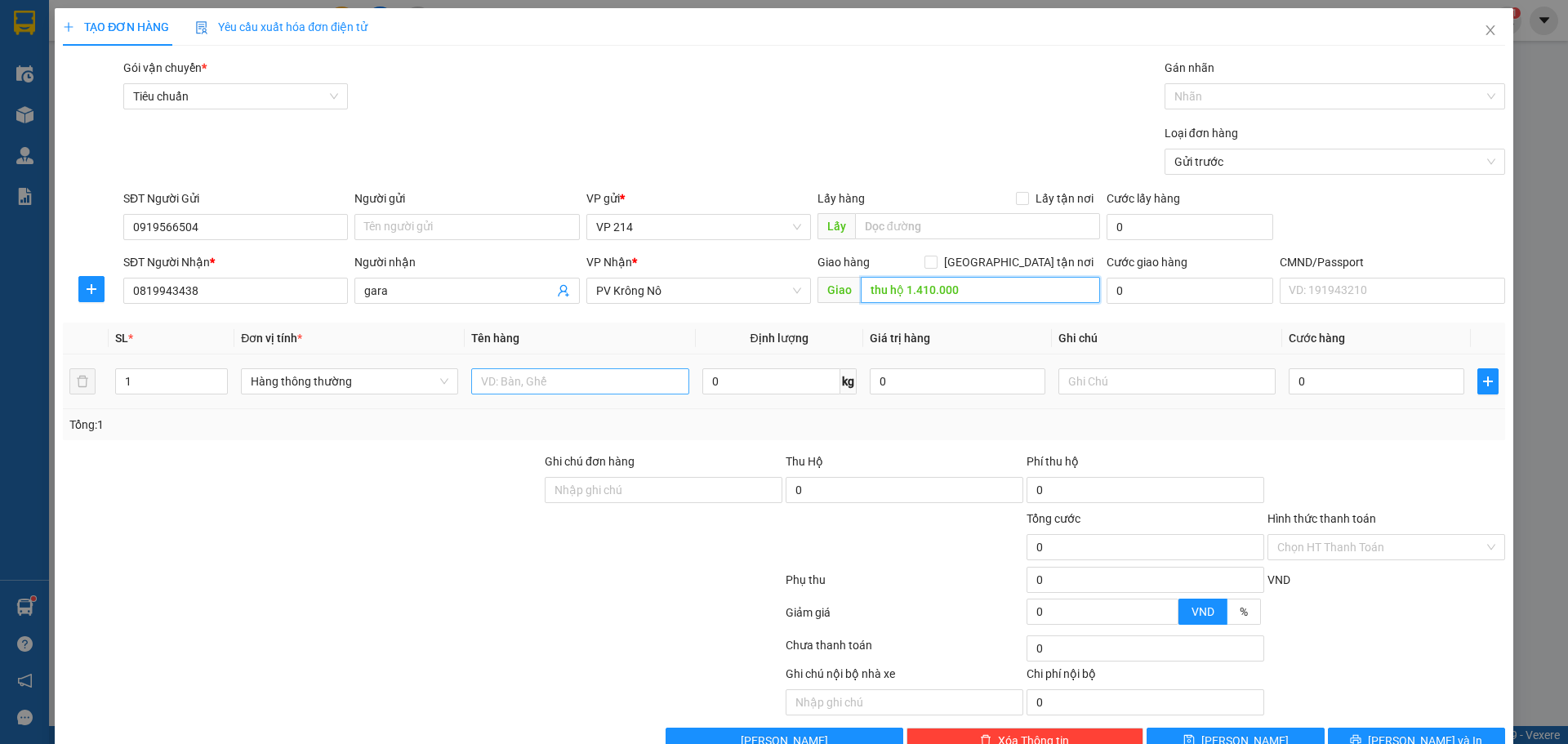
type input "thu hộ 1.410.000"
click at [647, 372] on input "text" at bounding box center [579, 381] width 218 height 26
type input "cảng"
type input "k"
click at [910, 497] on input "0" at bounding box center [904, 490] width 237 height 26
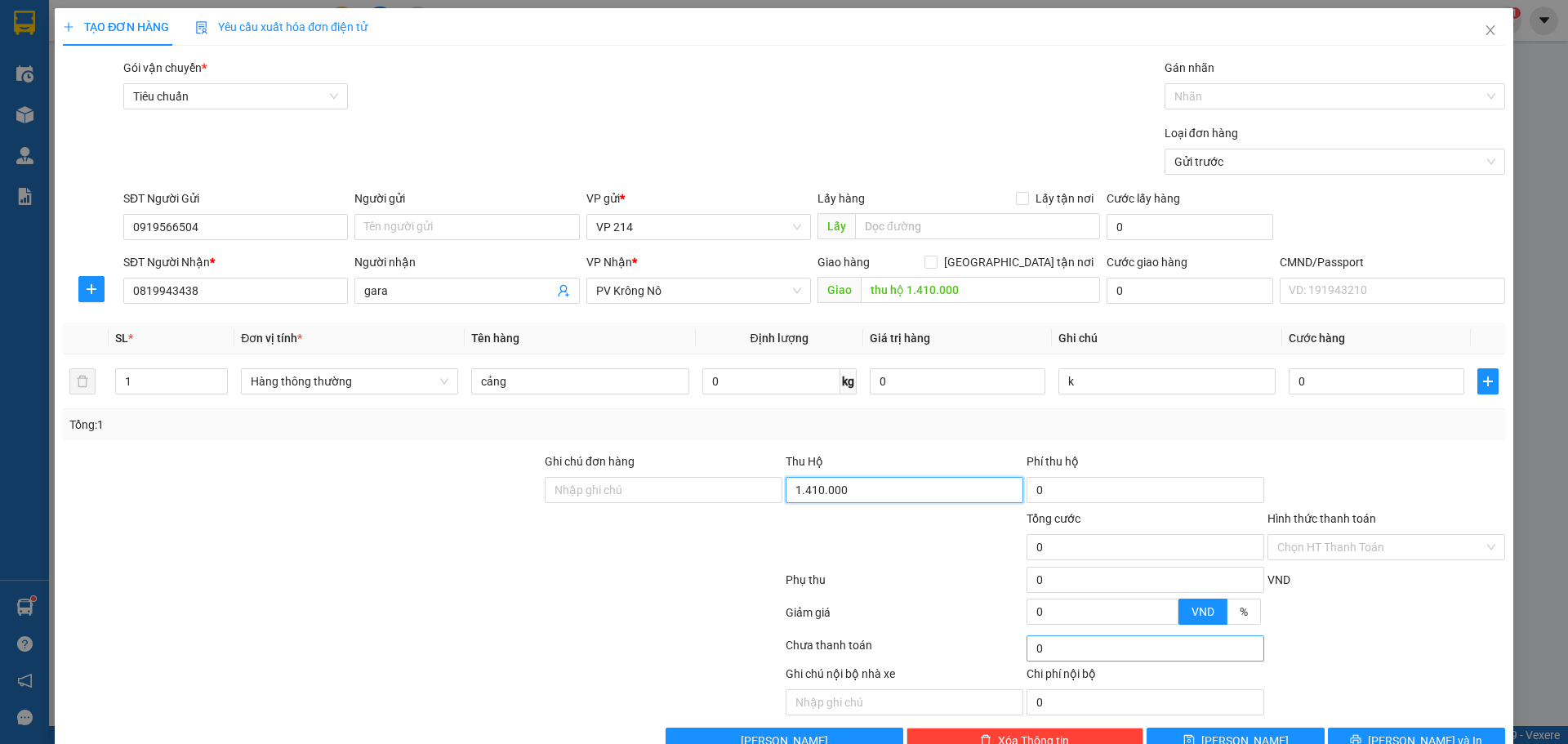
type input "1.410.000"
type input "30.000"
click at [1366, 377] on input "0" at bounding box center [1376, 381] width 176 height 26
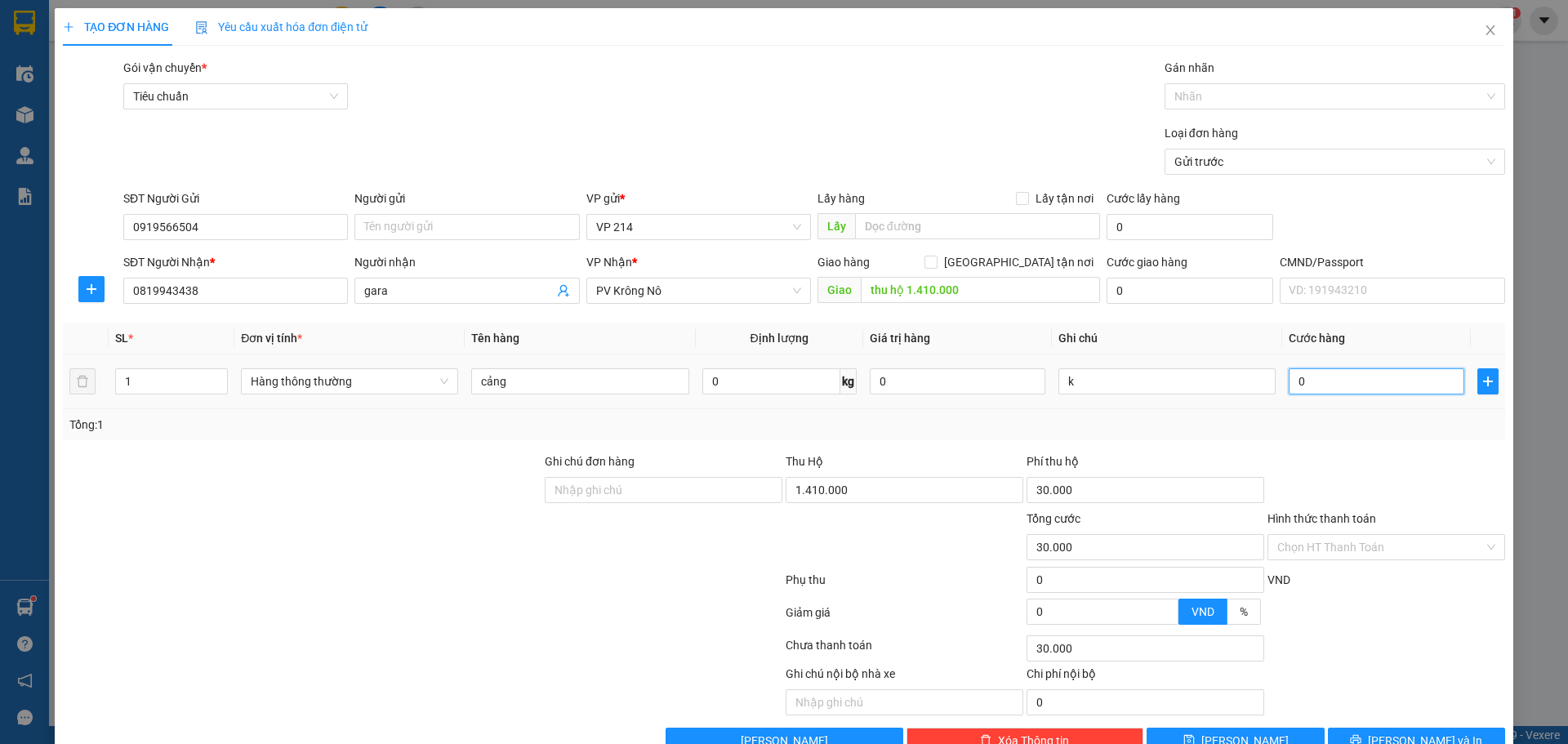
type input "2"
type input "30.002"
type input "23"
type input "30.023"
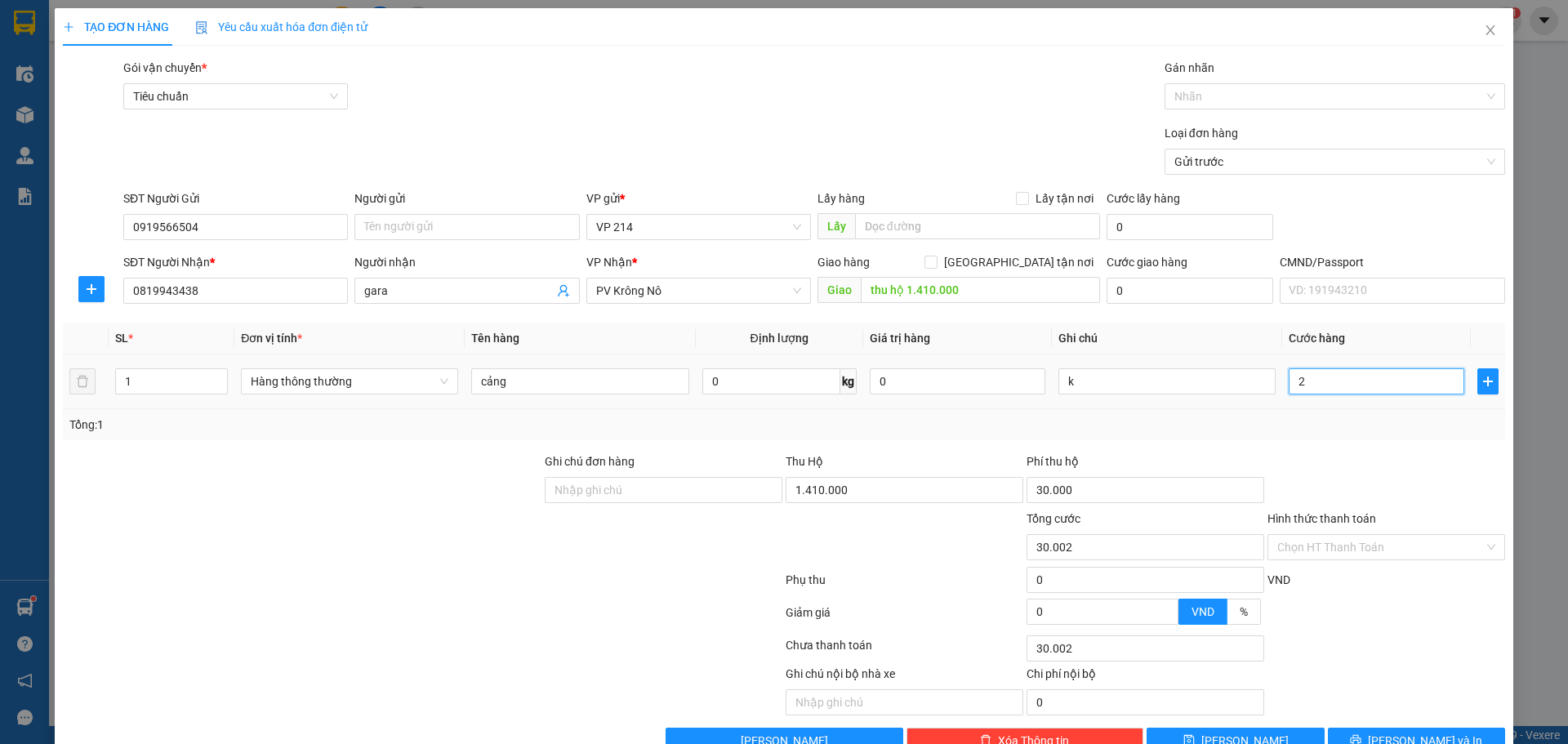
type input "30.023"
type input "230"
type input "30.230"
type input "2.300"
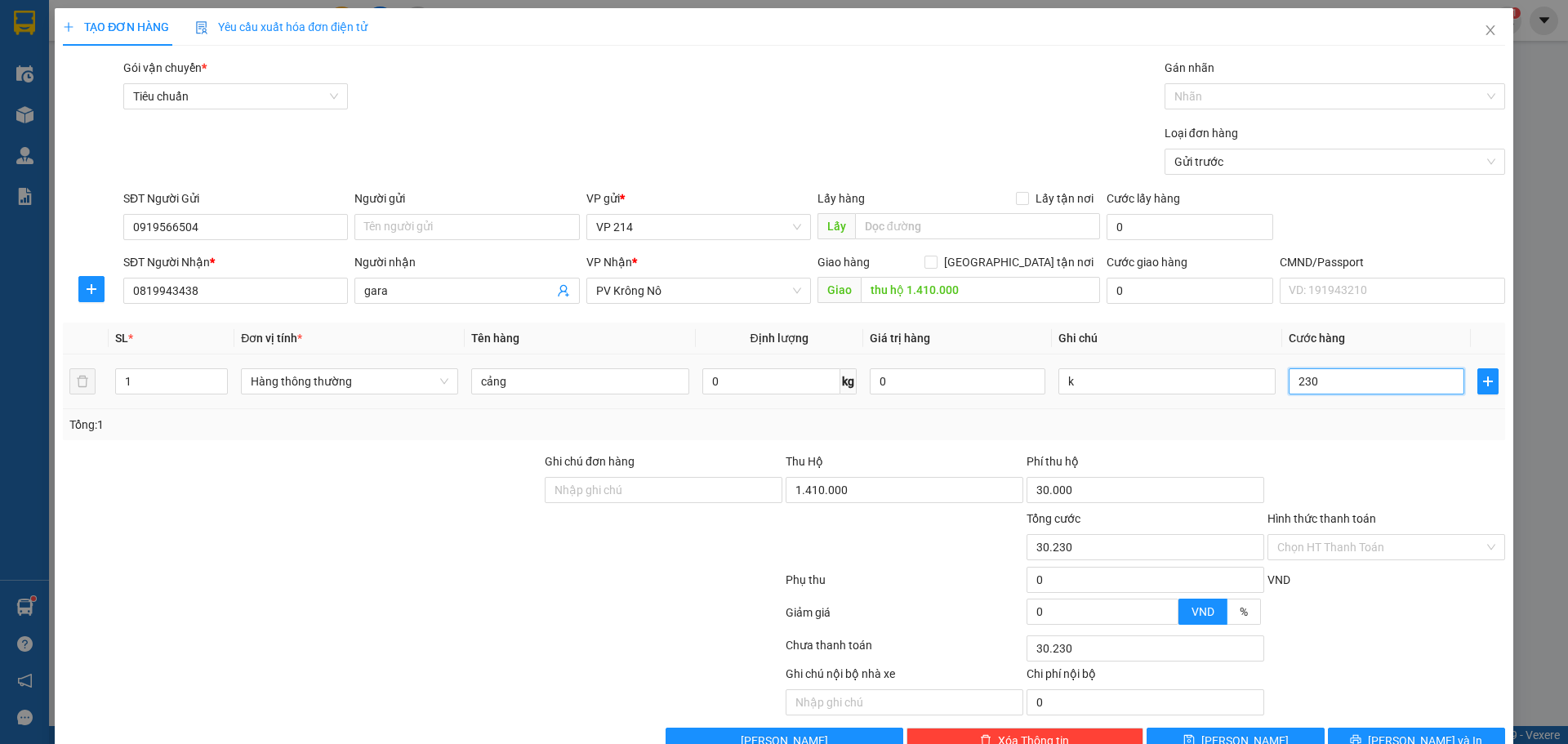
type input "32.300"
type input "23.000"
type input "53.000"
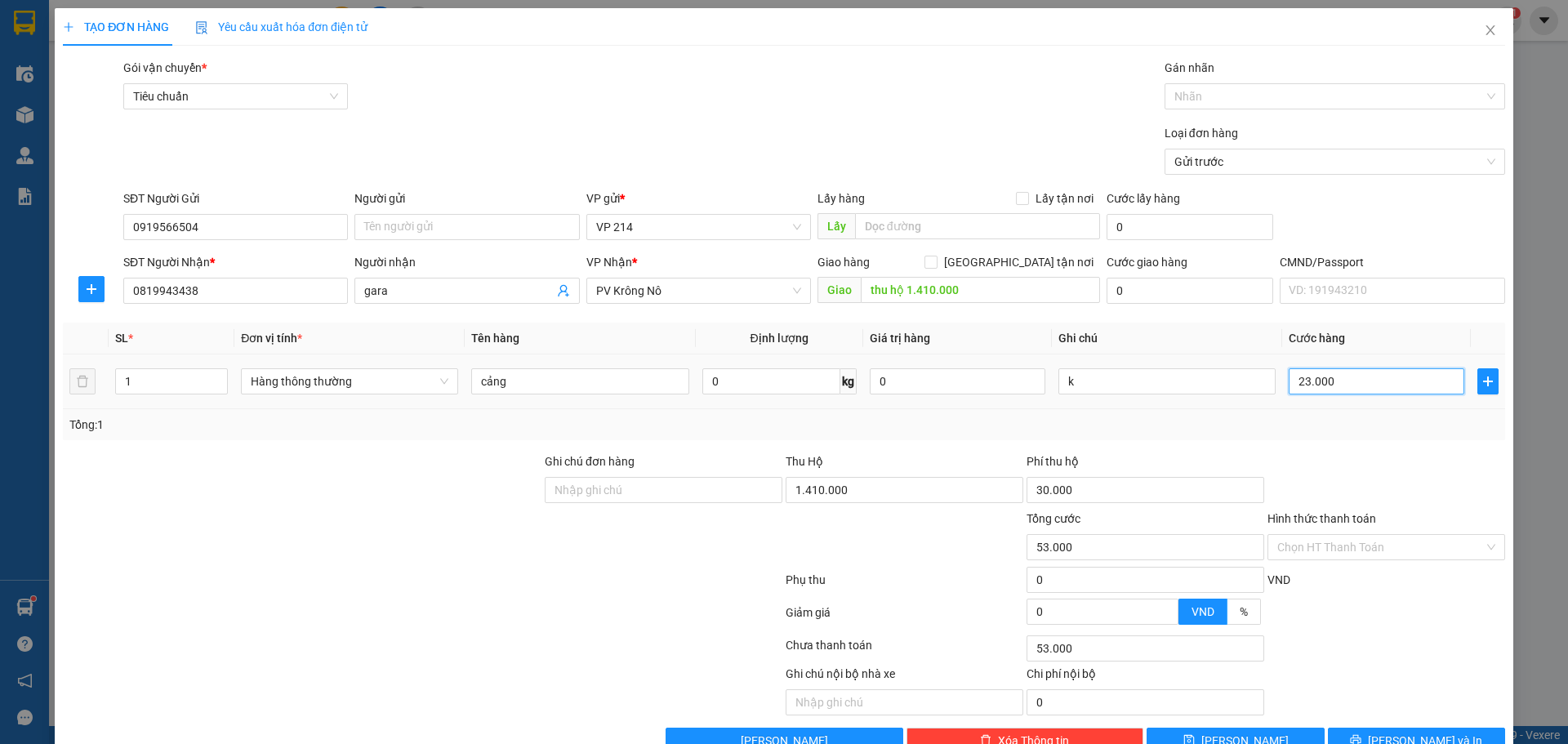
type input "230.000"
type input "260.000"
type input "230.000"
click at [1325, 440] on div "Transit Pickup Surcharge Ids Transit Deliver Surcharge Ids Transit Deliver Surc…" at bounding box center [784, 406] width 1442 height 695
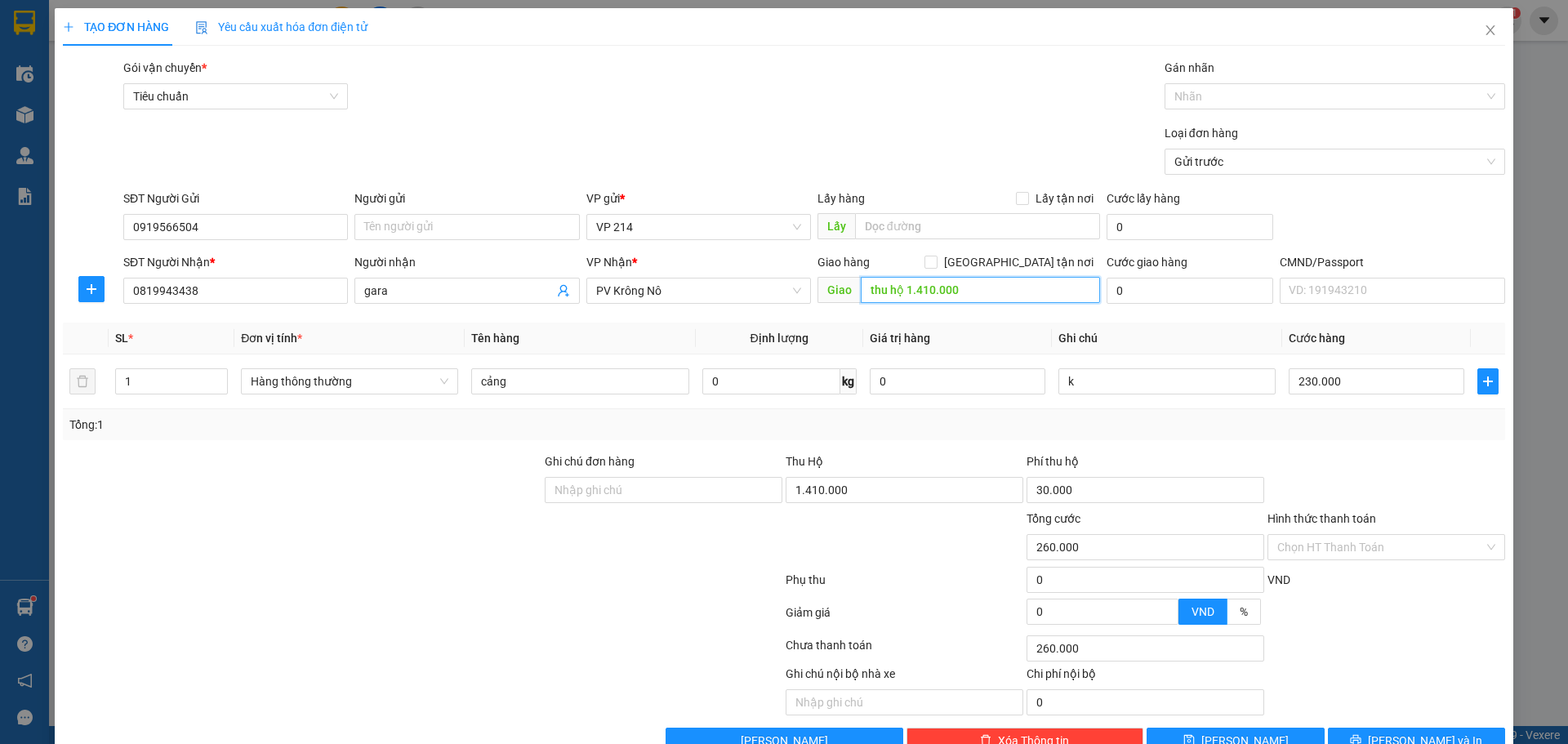
click at [927, 286] on input "thu hộ 1.410.000" at bounding box center [980, 289] width 239 height 26
click at [921, 287] on input "thu hộ 1.410.000" at bounding box center [980, 289] width 239 height 26
type input "thu hộ 1.430.000"
click at [1347, 534] on input "Hình thức thanh toán" at bounding box center [1380, 546] width 207 height 24
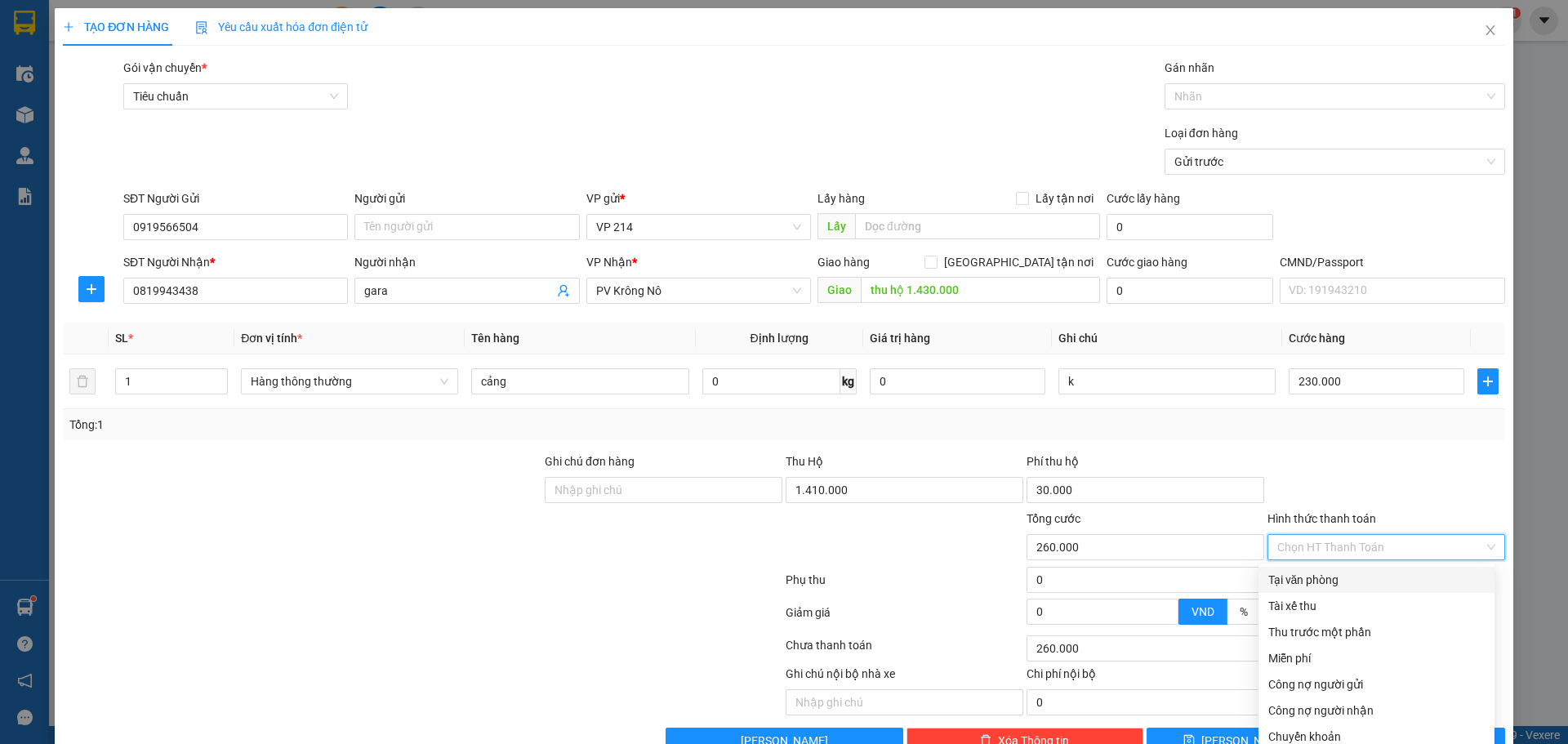
click at [1302, 570] on div "Tại văn phòng" at bounding box center [1376, 579] width 217 height 18
type input "0"
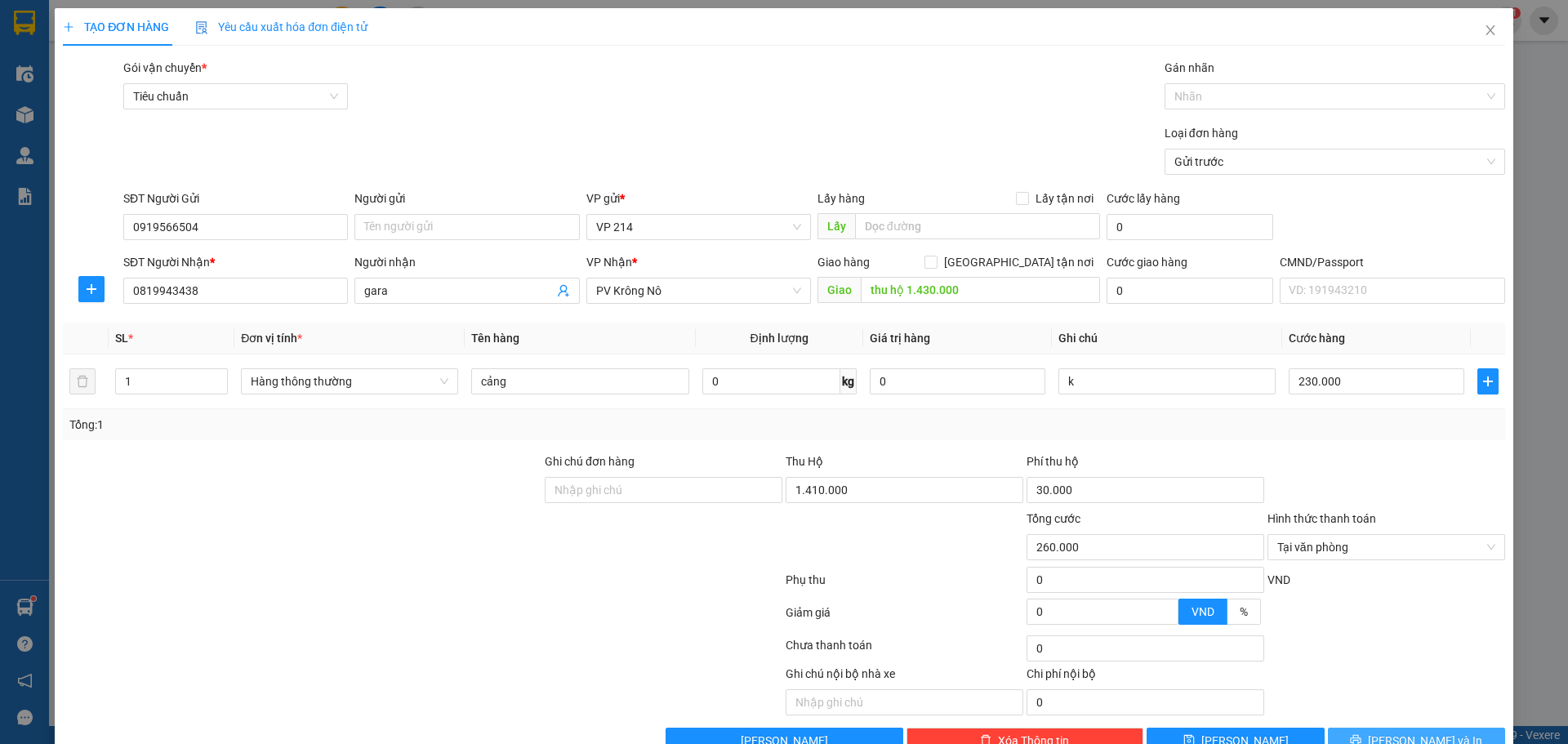
click at [1394, 731] on span "[PERSON_NAME] và In" at bounding box center [1425, 740] width 115 height 18
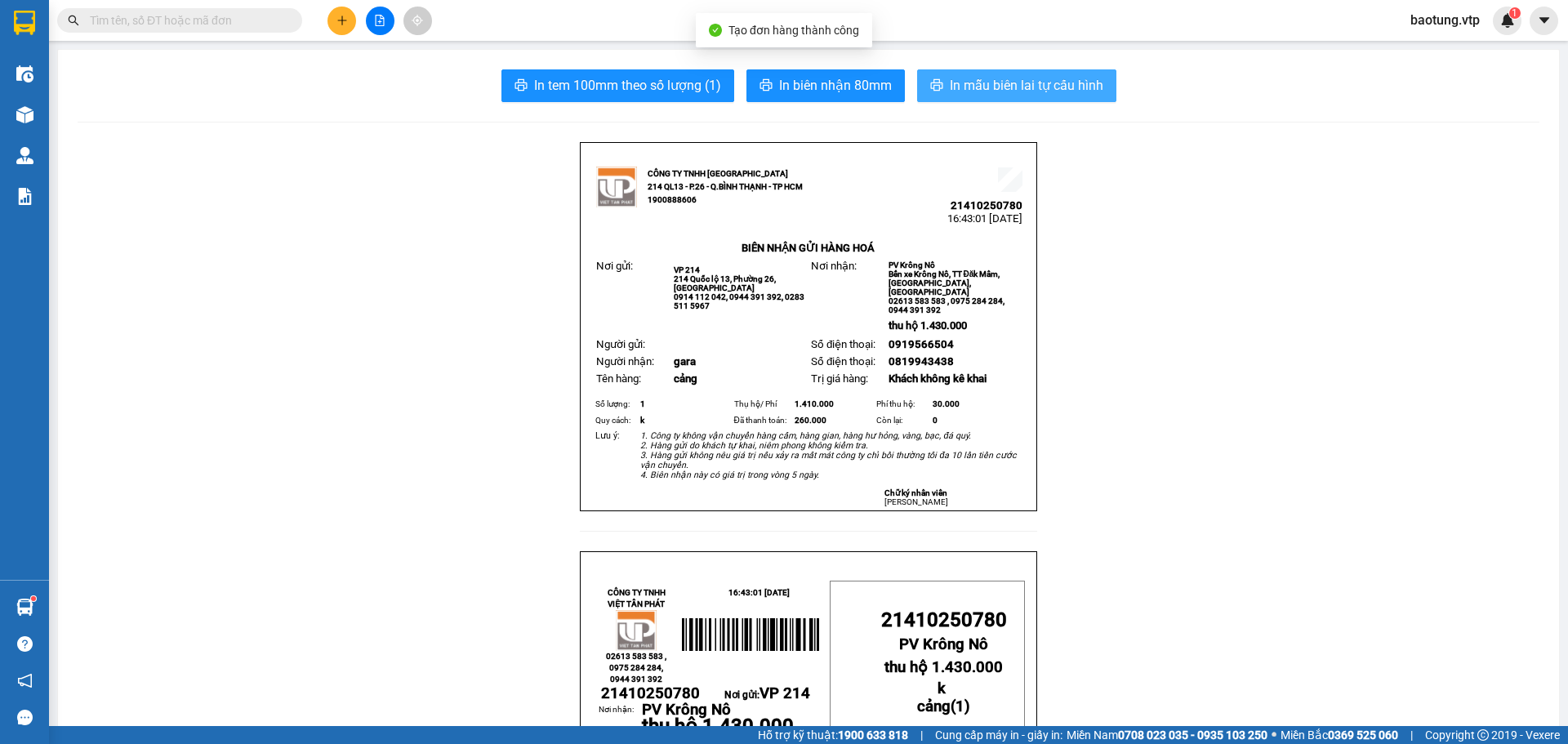
click at [973, 80] on span "In mẫu biên lai tự cấu hình" at bounding box center [1026, 85] width 153 height 21
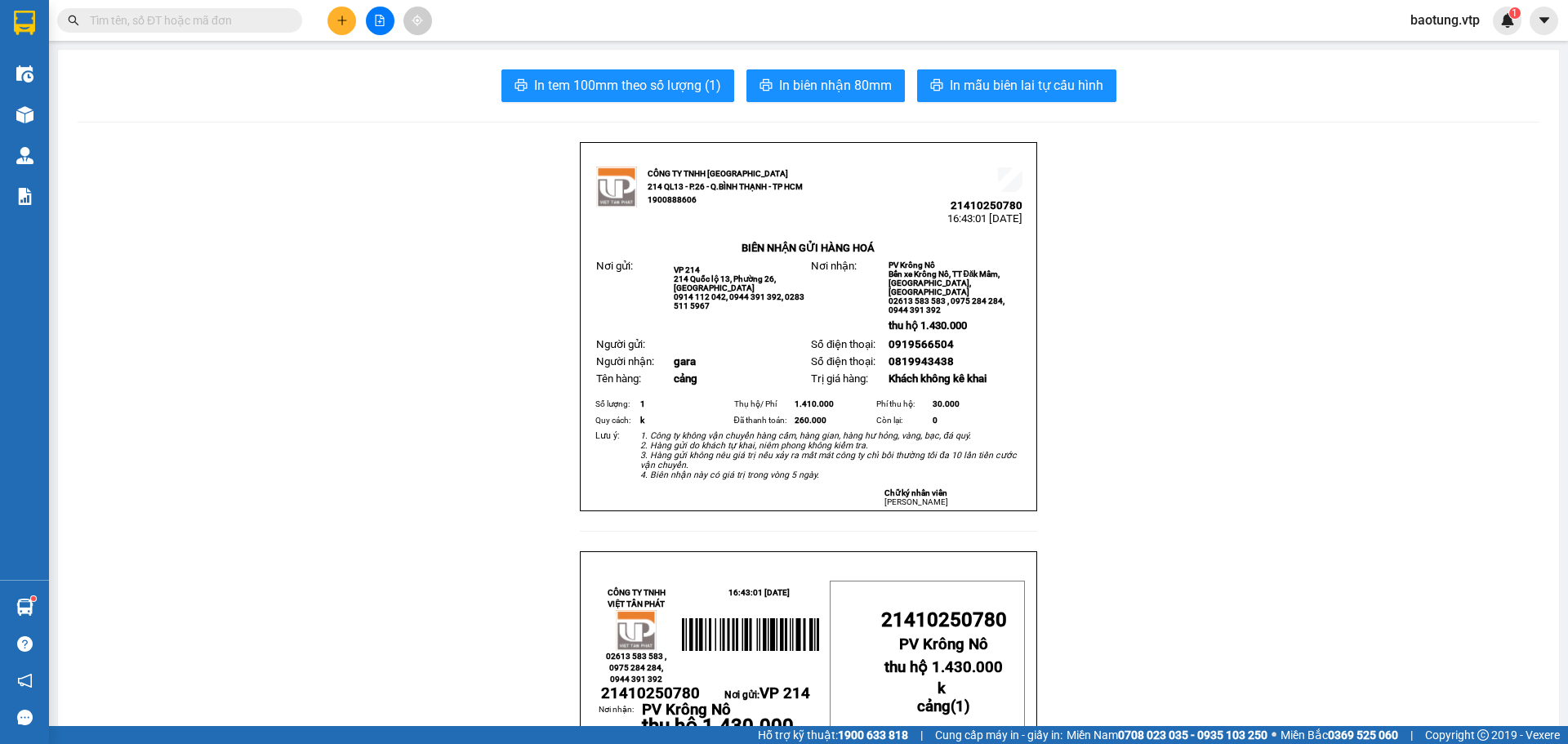
click at [344, 21] on icon "plus" at bounding box center [342, 20] width 12 height 12
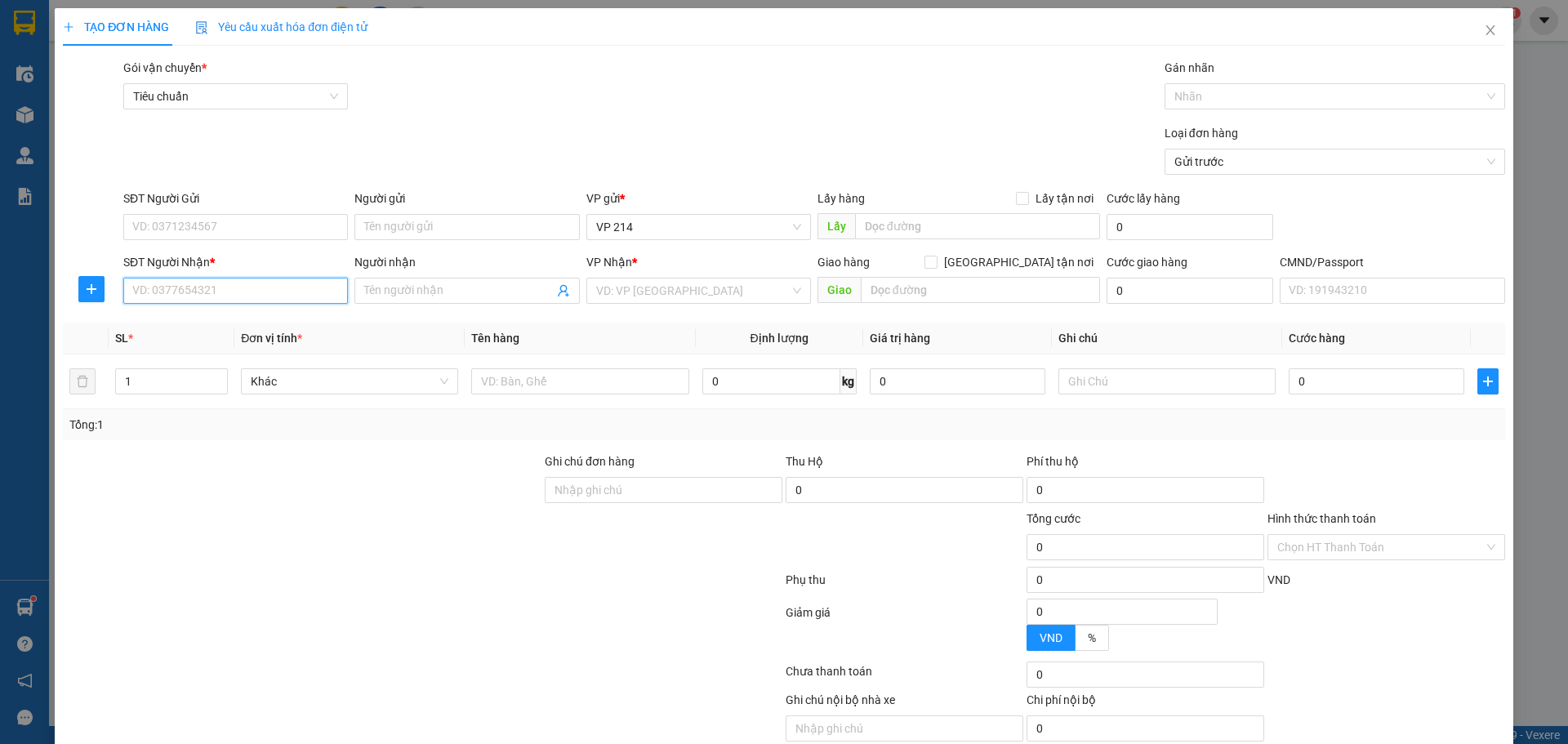
click at [181, 286] on input "SĐT Người Nhận *" at bounding box center [236, 290] width 225 height 26
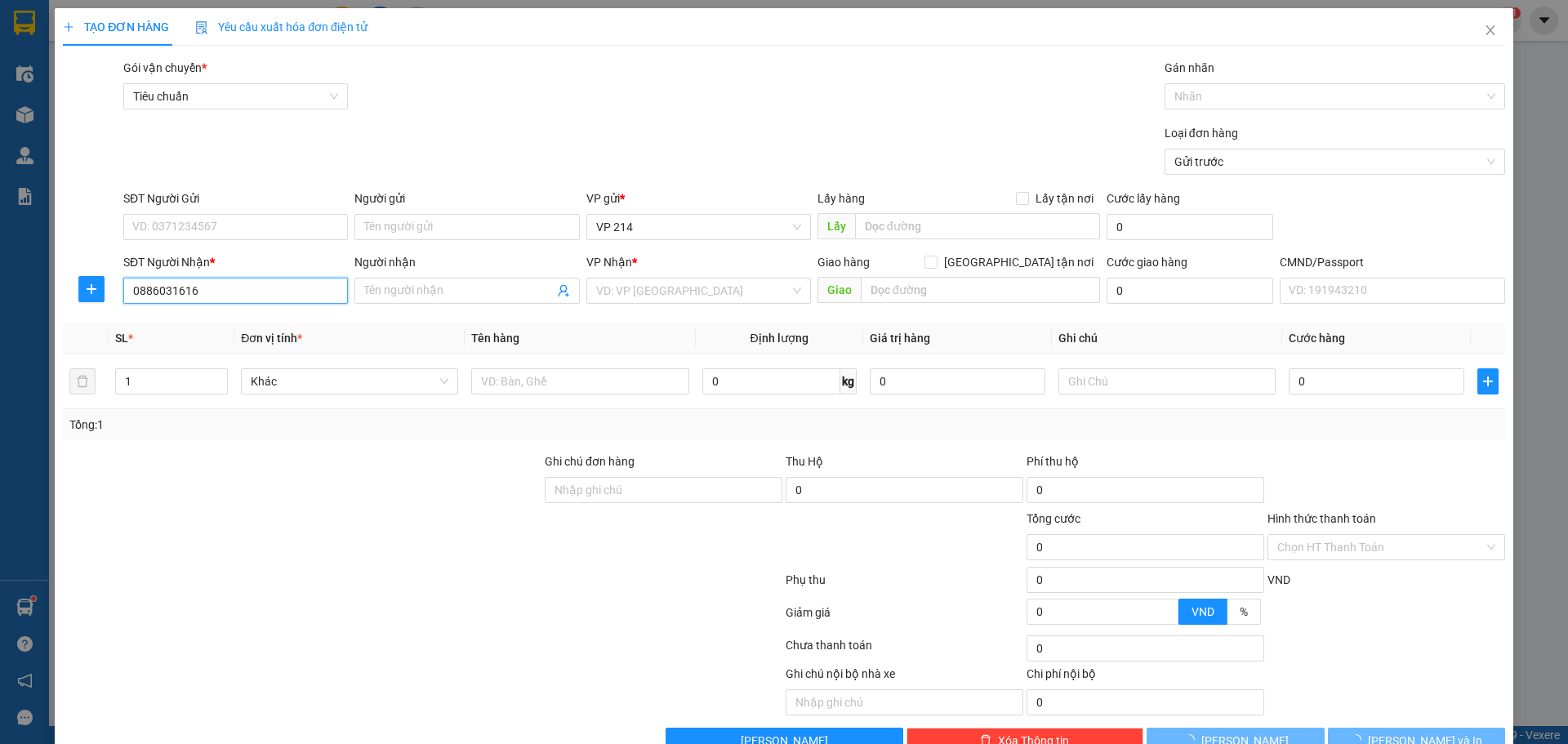
type input "0886031616"
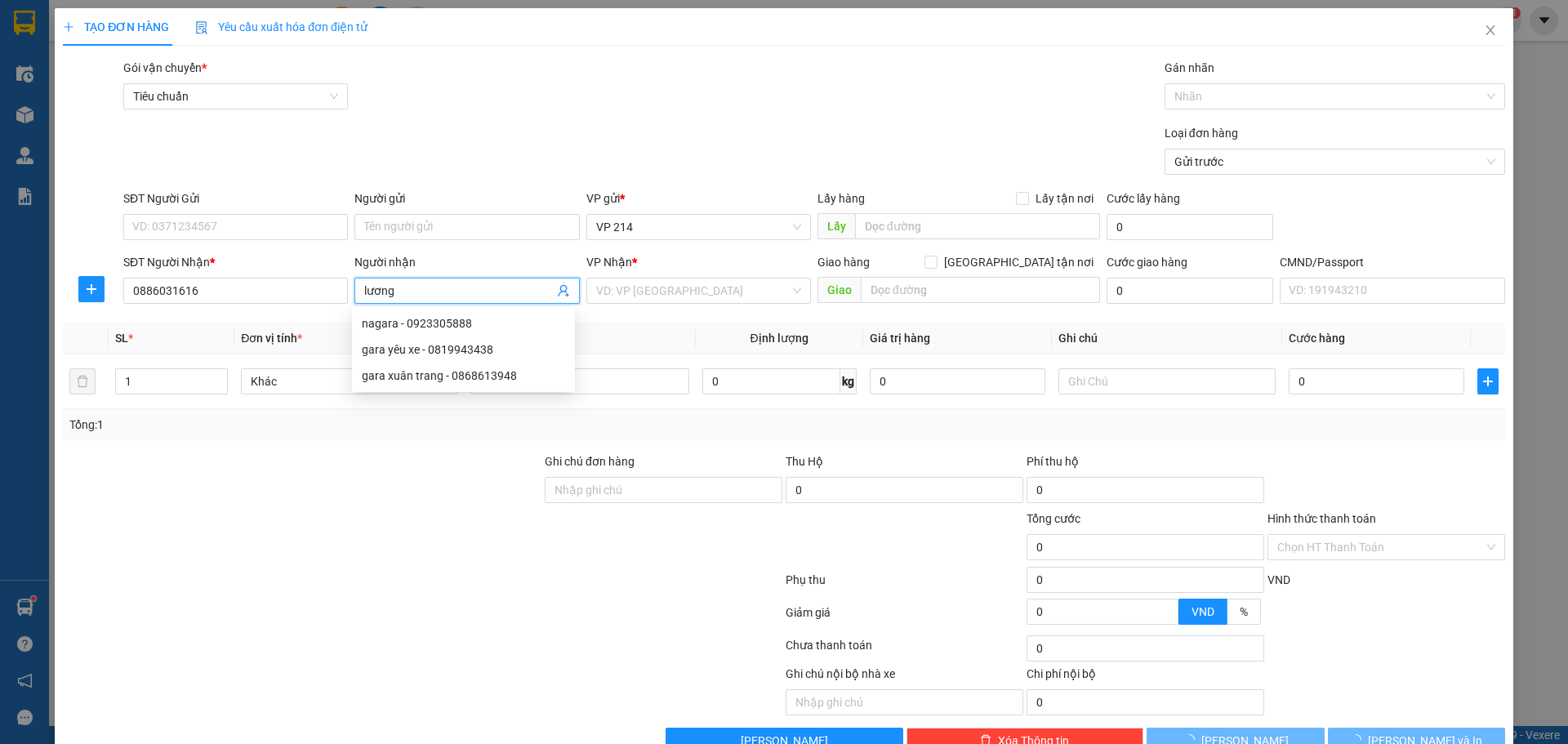
type input "lương"
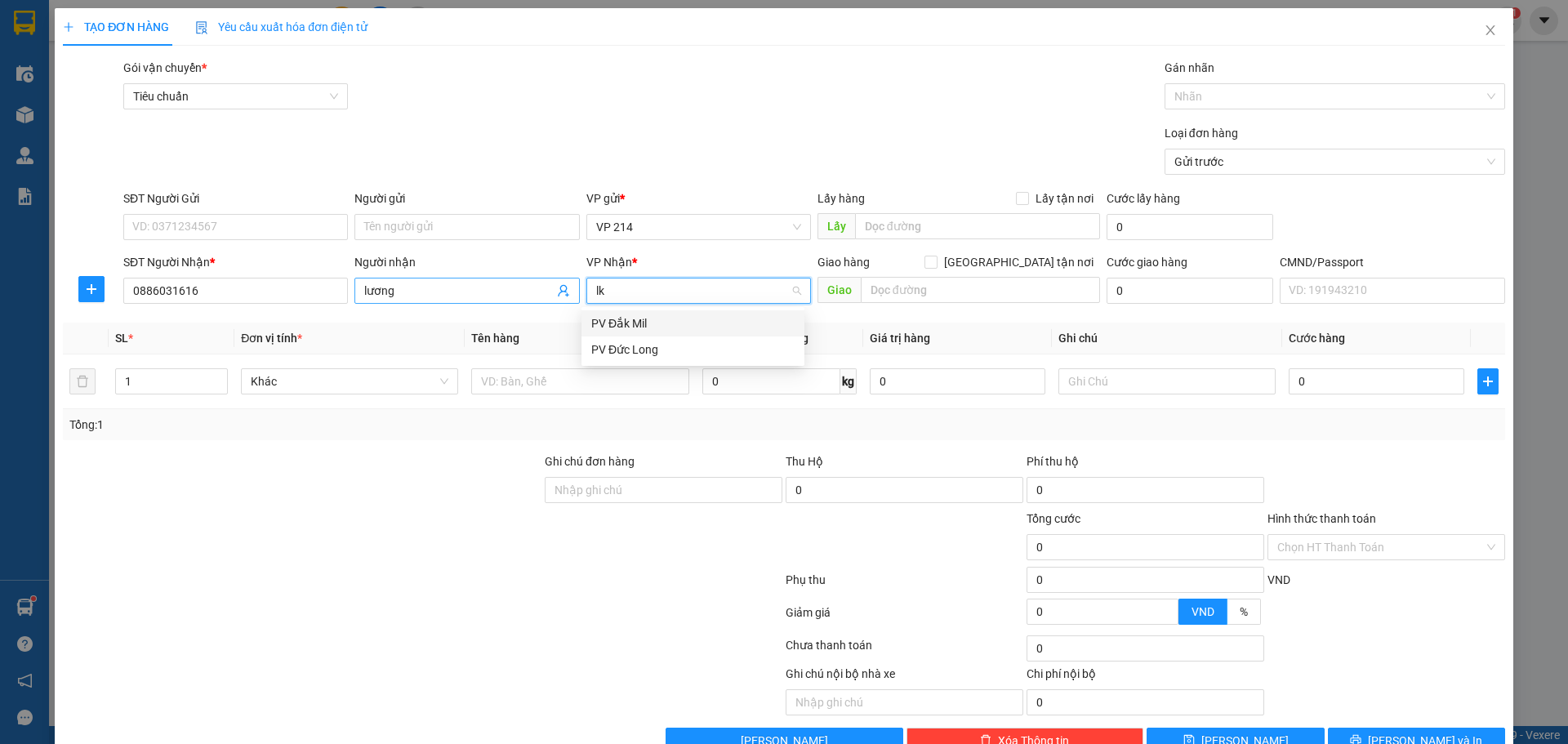
type input "lk"
click at [663, 300] on input "search" at bounding box center [693, 290] width 193 height 24
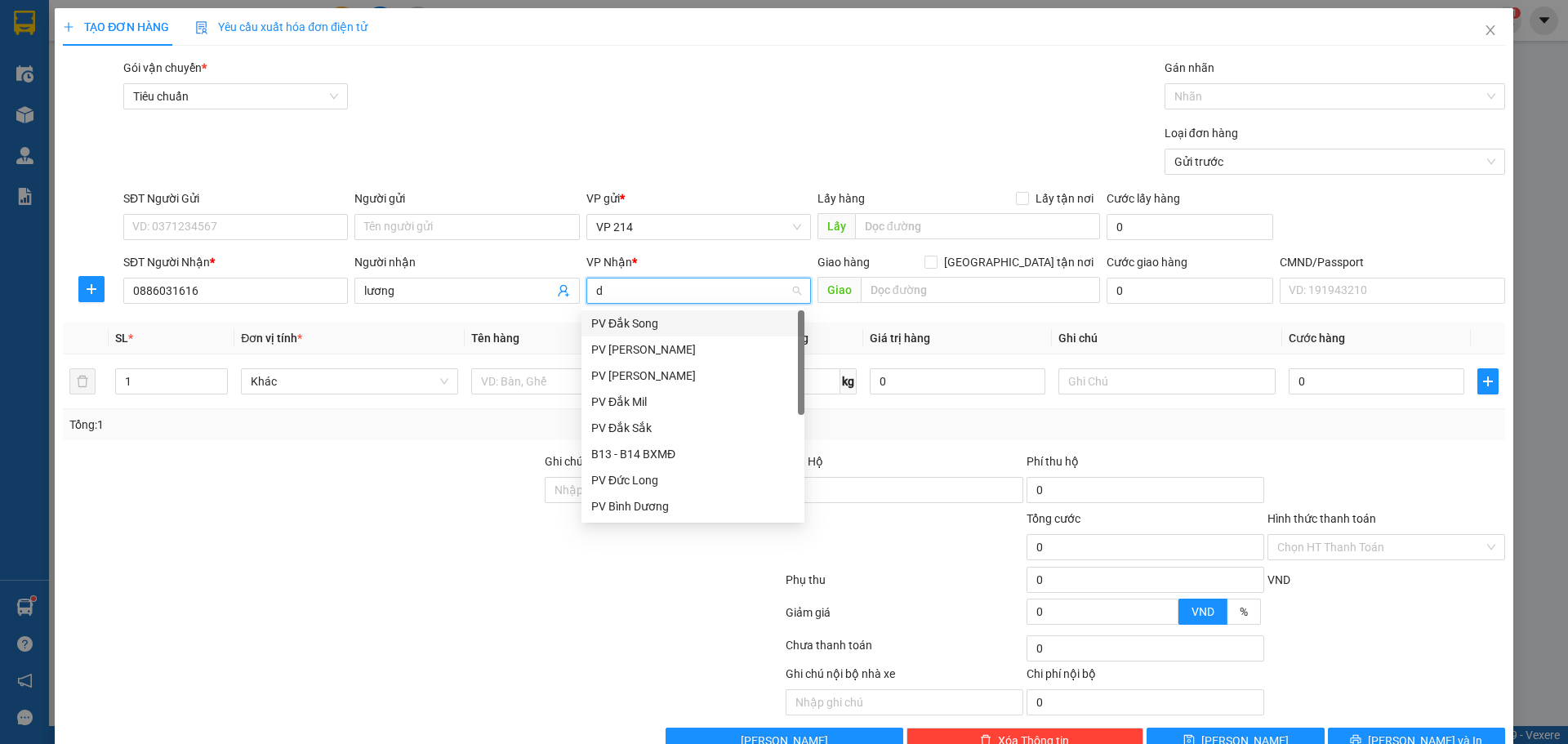
type input "ds"
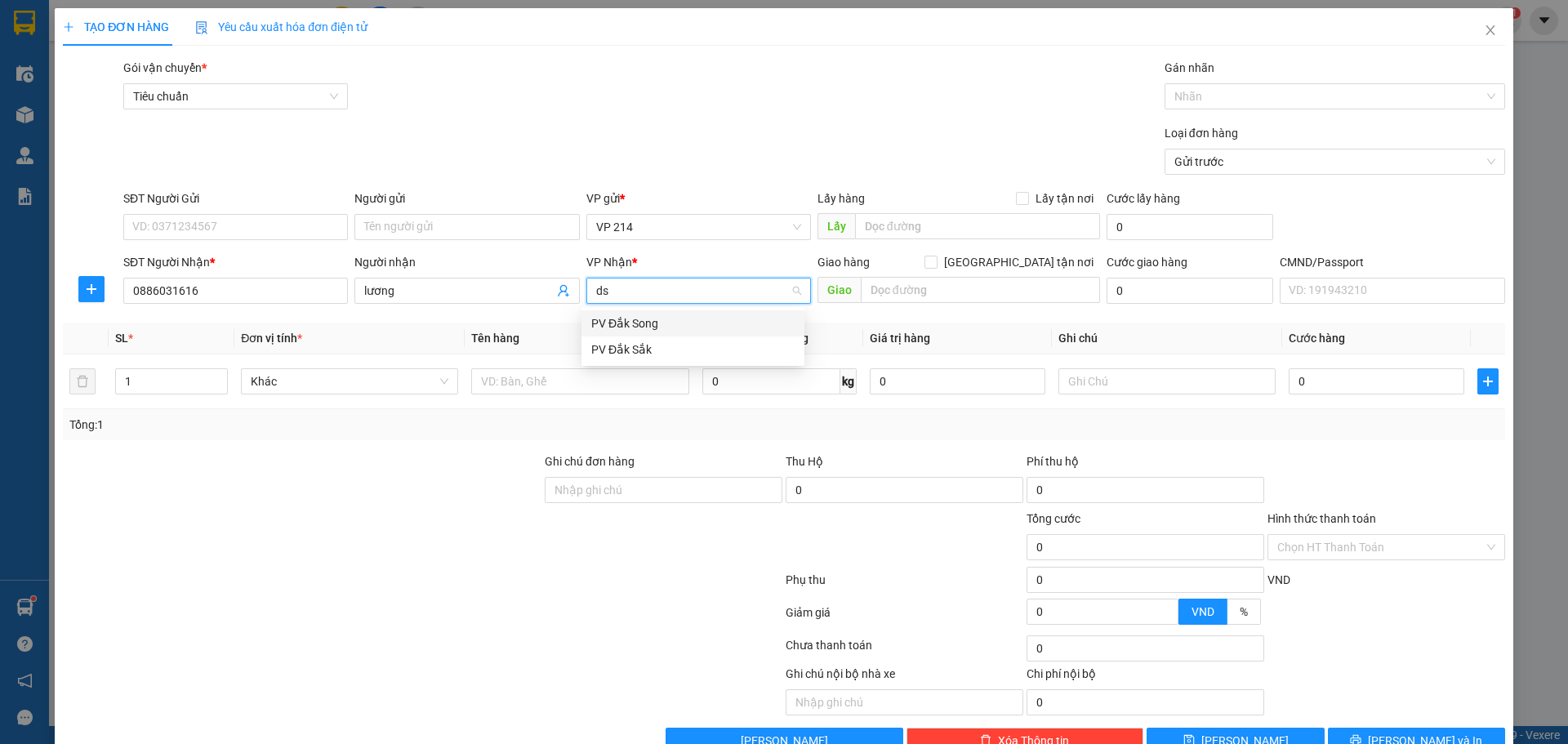
click at [647, 320] on div "PV Đắk Song" at bounding box center [692, 323] width 203 height 18
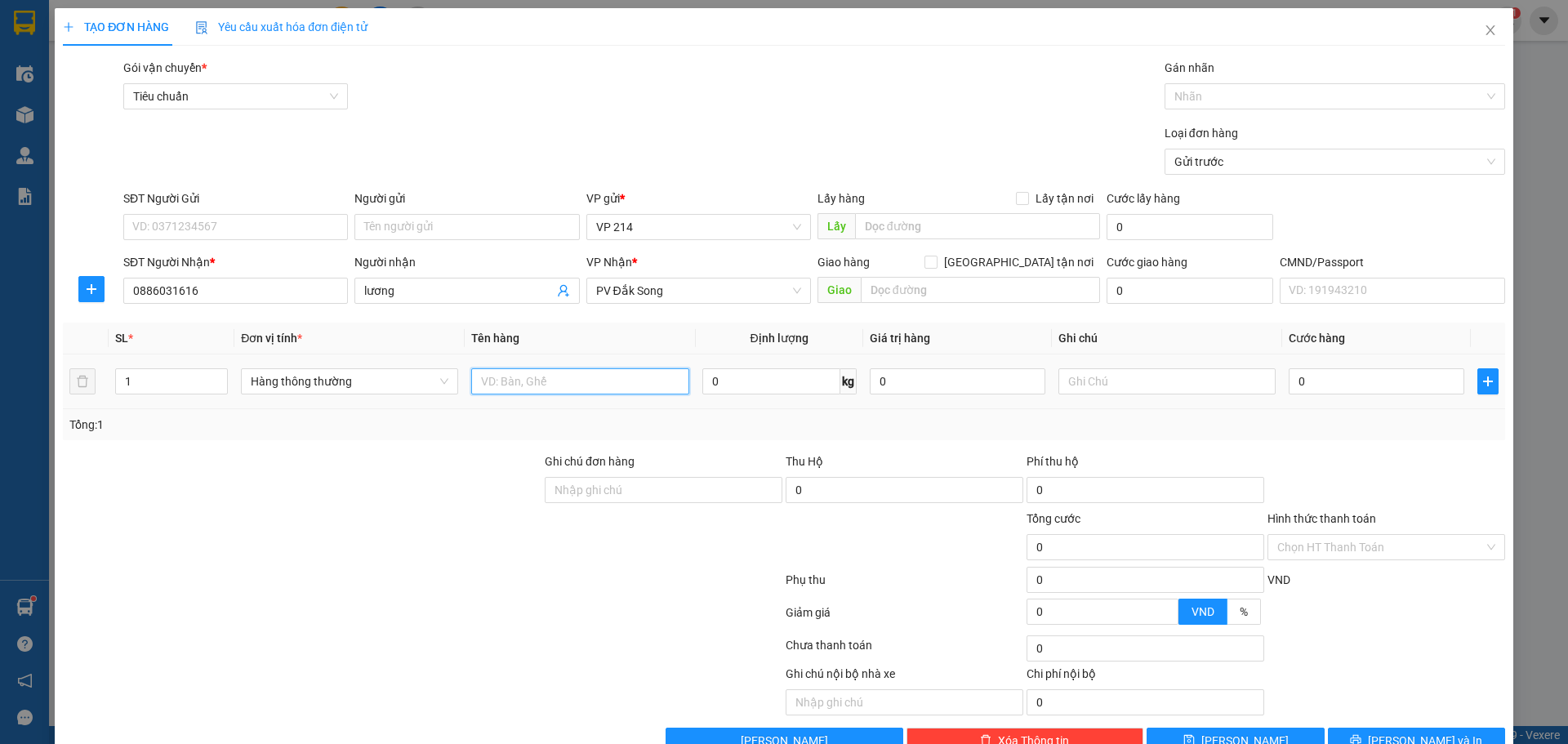
click at [579, 389] on input "text" at bounding box center [579, 381] width 218 height 26
type input "t"
click at [1093, 388] on input "text" at bounding box center [1167, 381] width 218 height 26
type input "y"
type input "t"
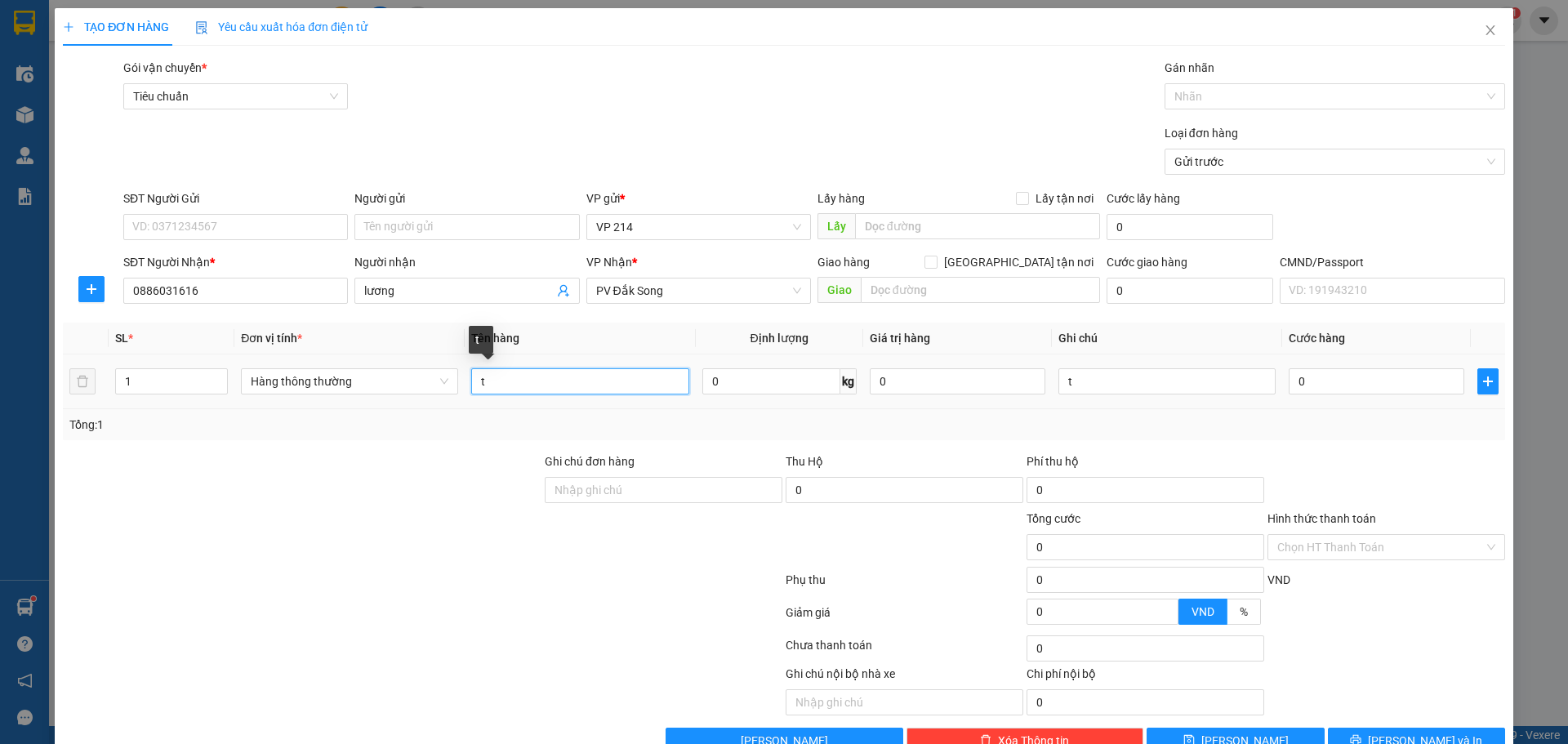
click at [555, 373] on input "t" at bounding box center [579, 381] width 218 height 26
type input "lk"
click at [1343, 373] on input "0" at bounding box center [1376, 381] width 176 height 26
type input "5"
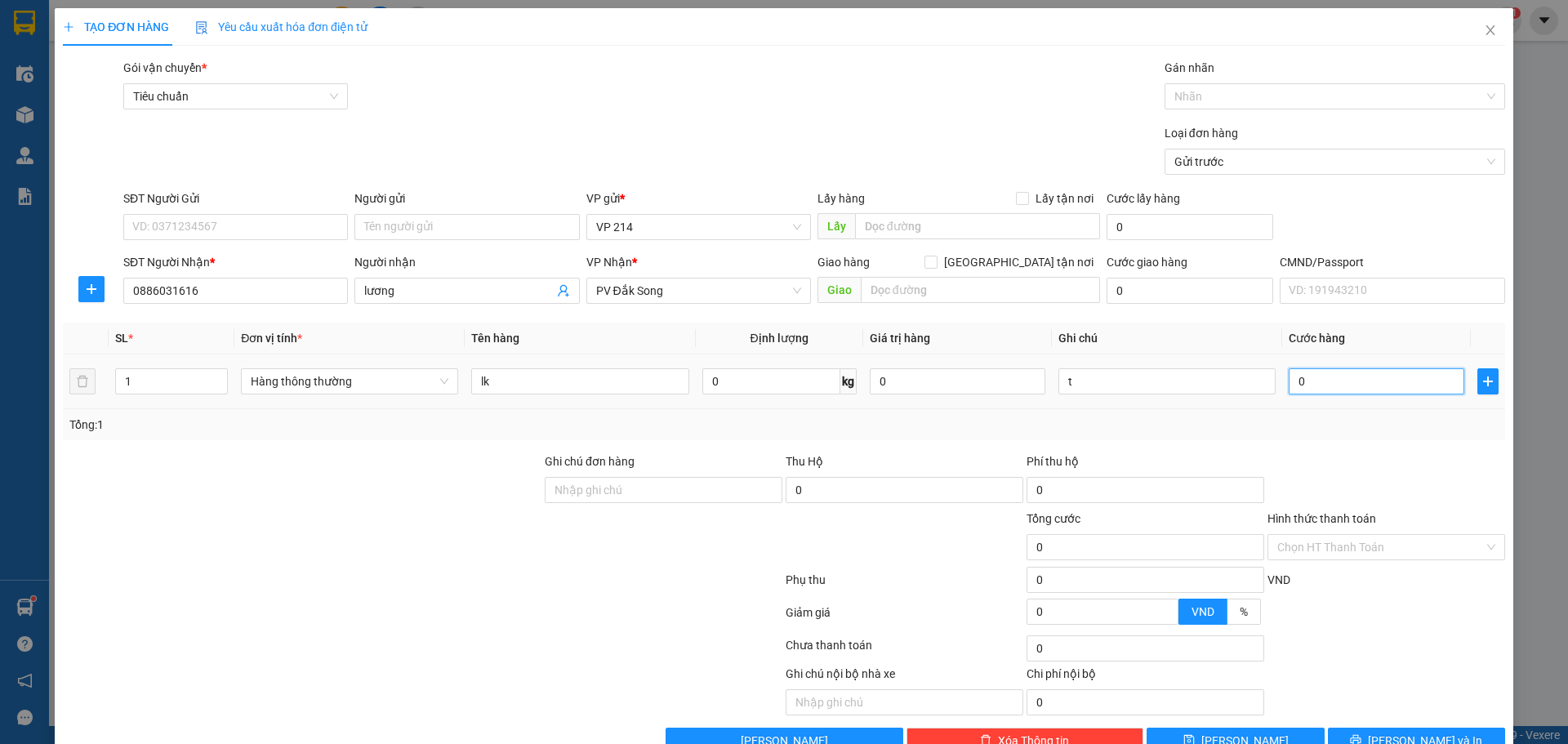
type input "5"
type input "50"
type input "50.000"
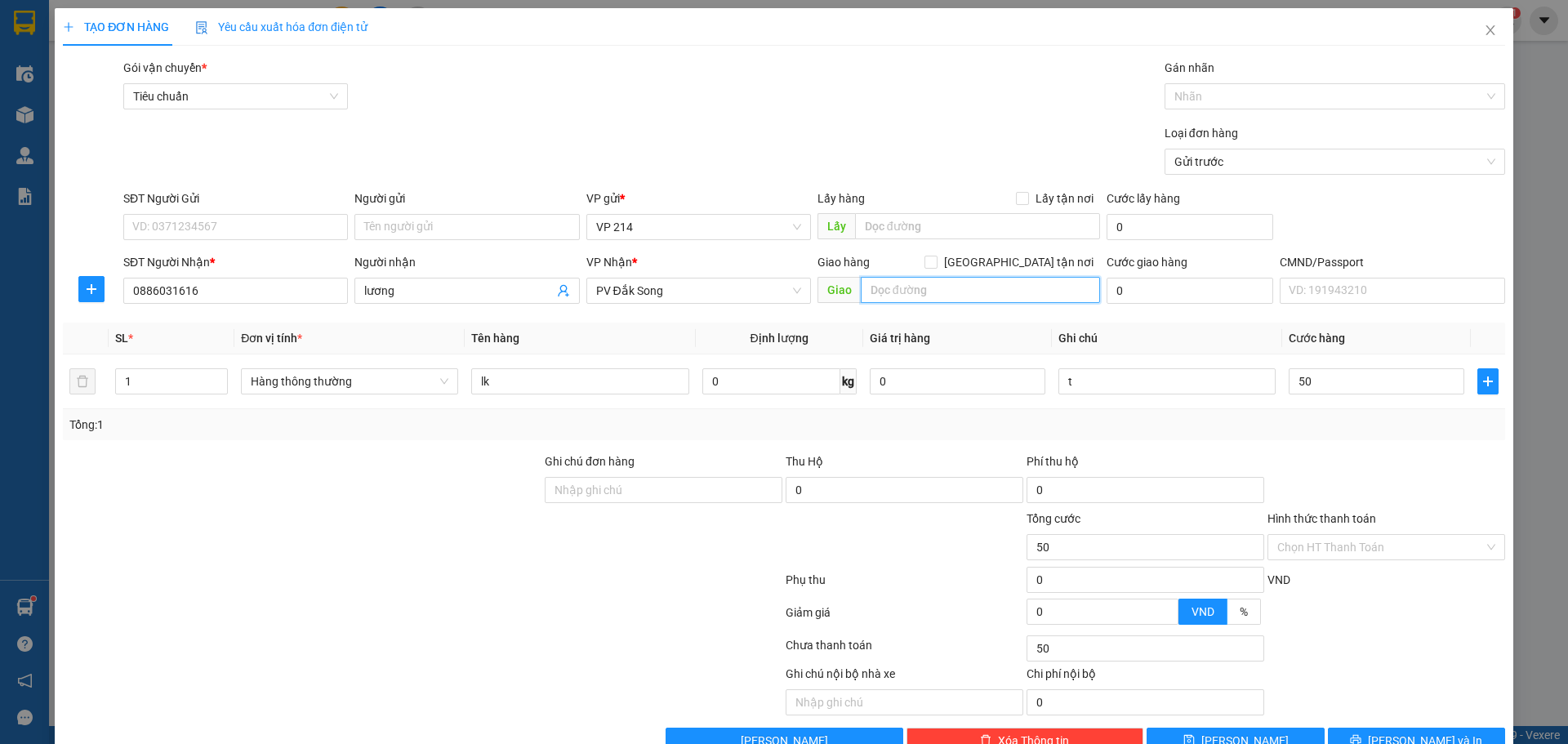
type input "50.000"
click at [922, 293] on input "text" at bounding box center [980, 289] width 239 height 26
type input "kkhoong bao bể"
click at [1351, 727] on button "[PERSON_NAME] và In" at bounding box center [1417, 740] width 177 height 26
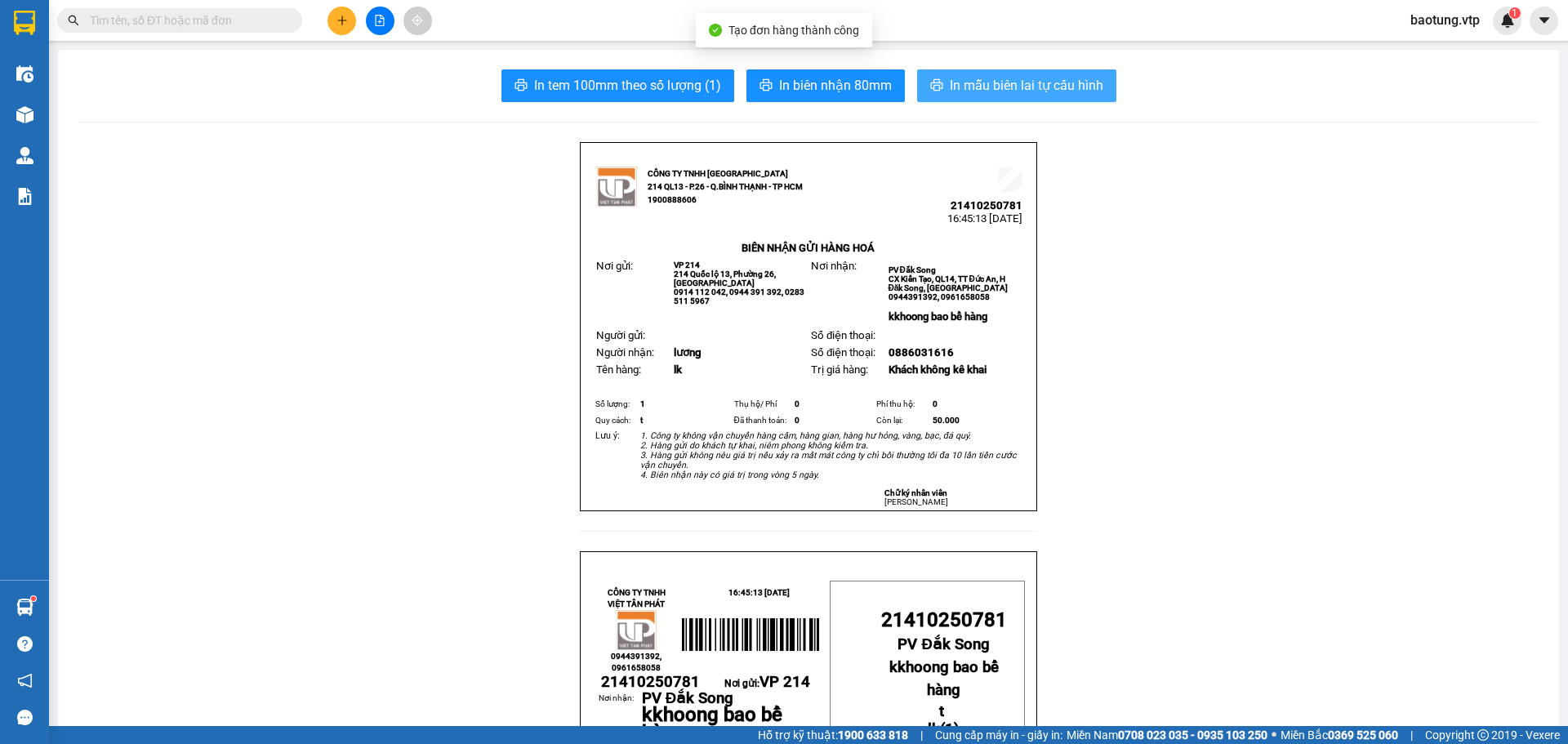
click at [1051, 79] on span "In mẫu biên lai tự cấu hình" at bounding box center [1026, 85] width 153 height 21
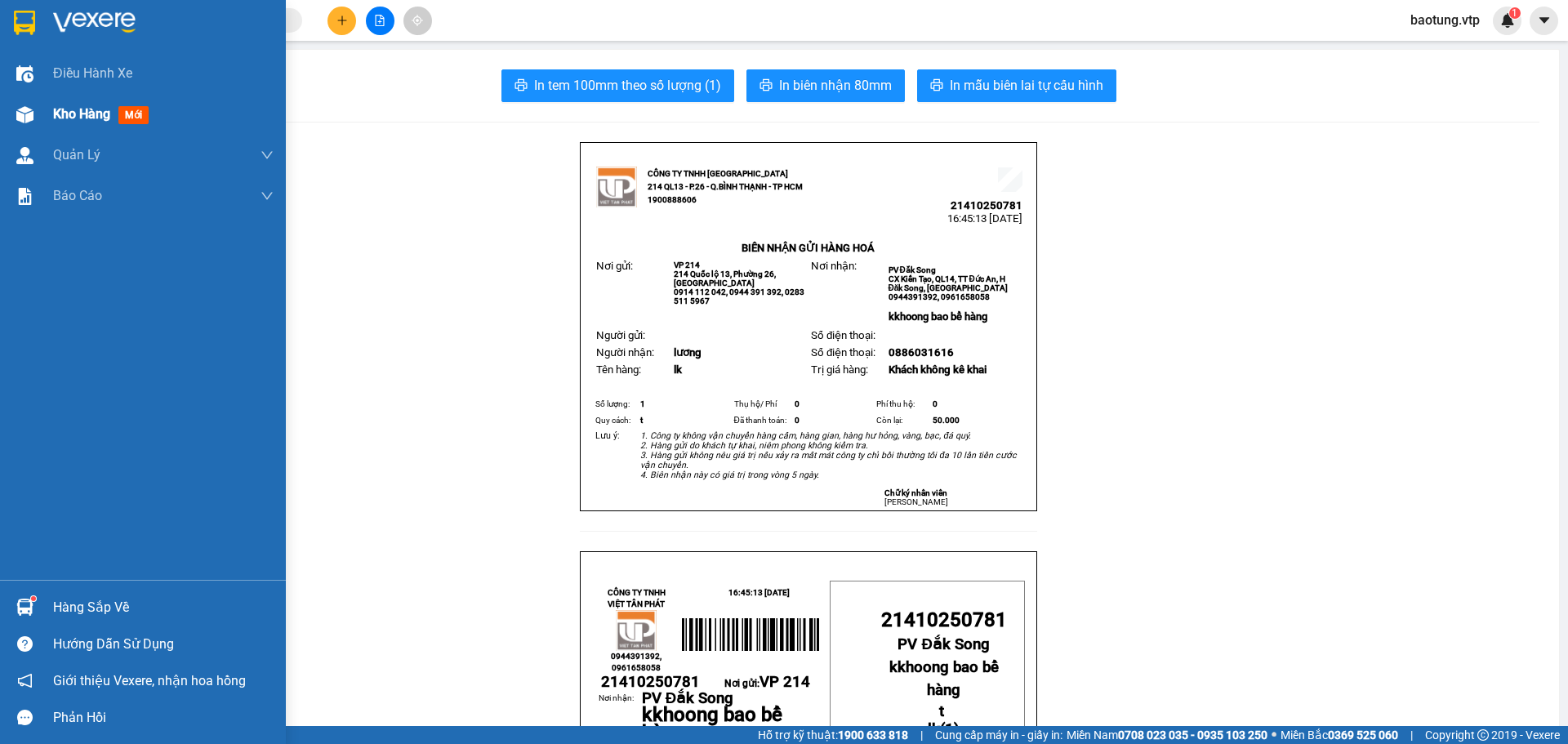
click at [24, 118] on img at bounding box center [24, 115] width 17 height 17
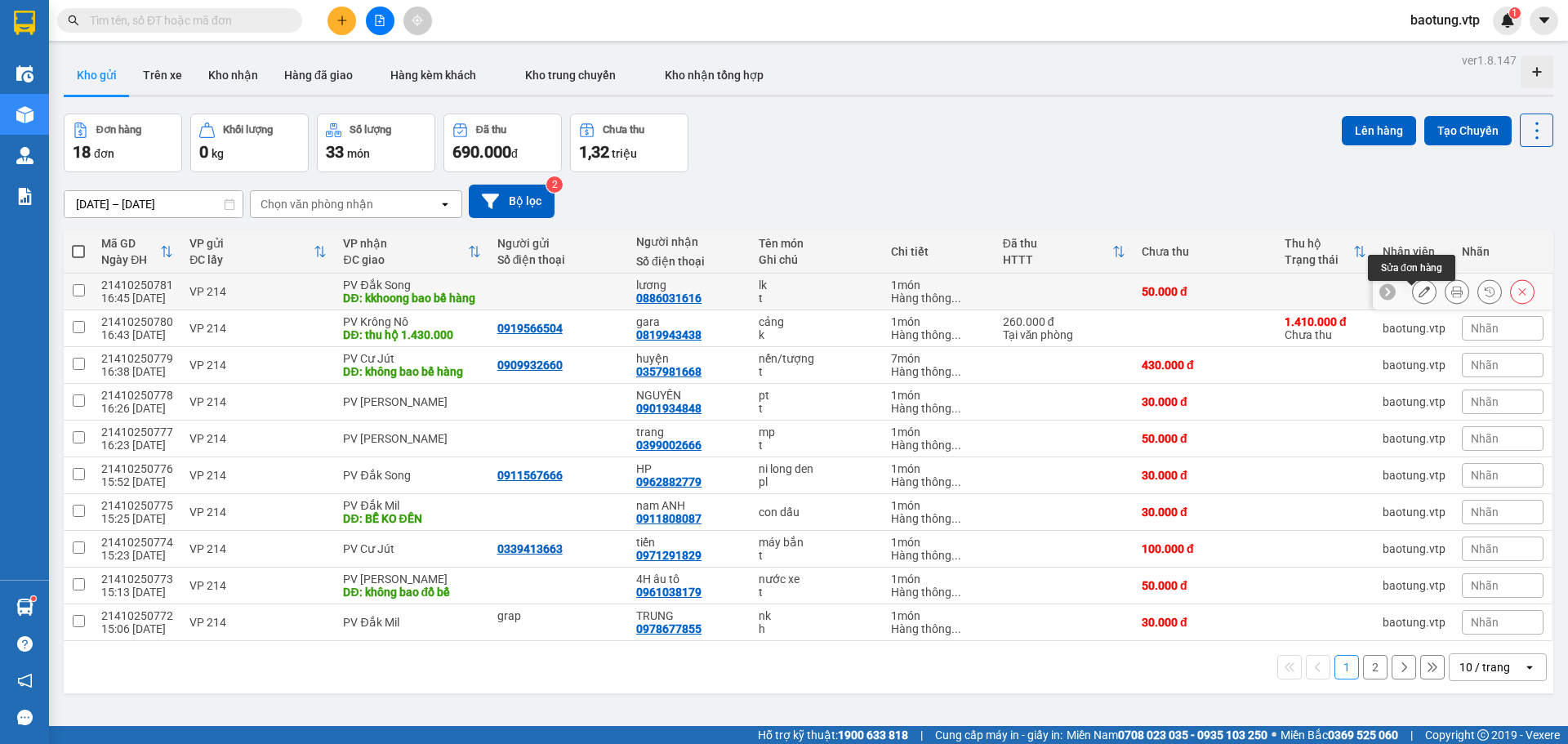
click at [1418, 297] on icon at bounding box center [1424, 291] width 12 height 12
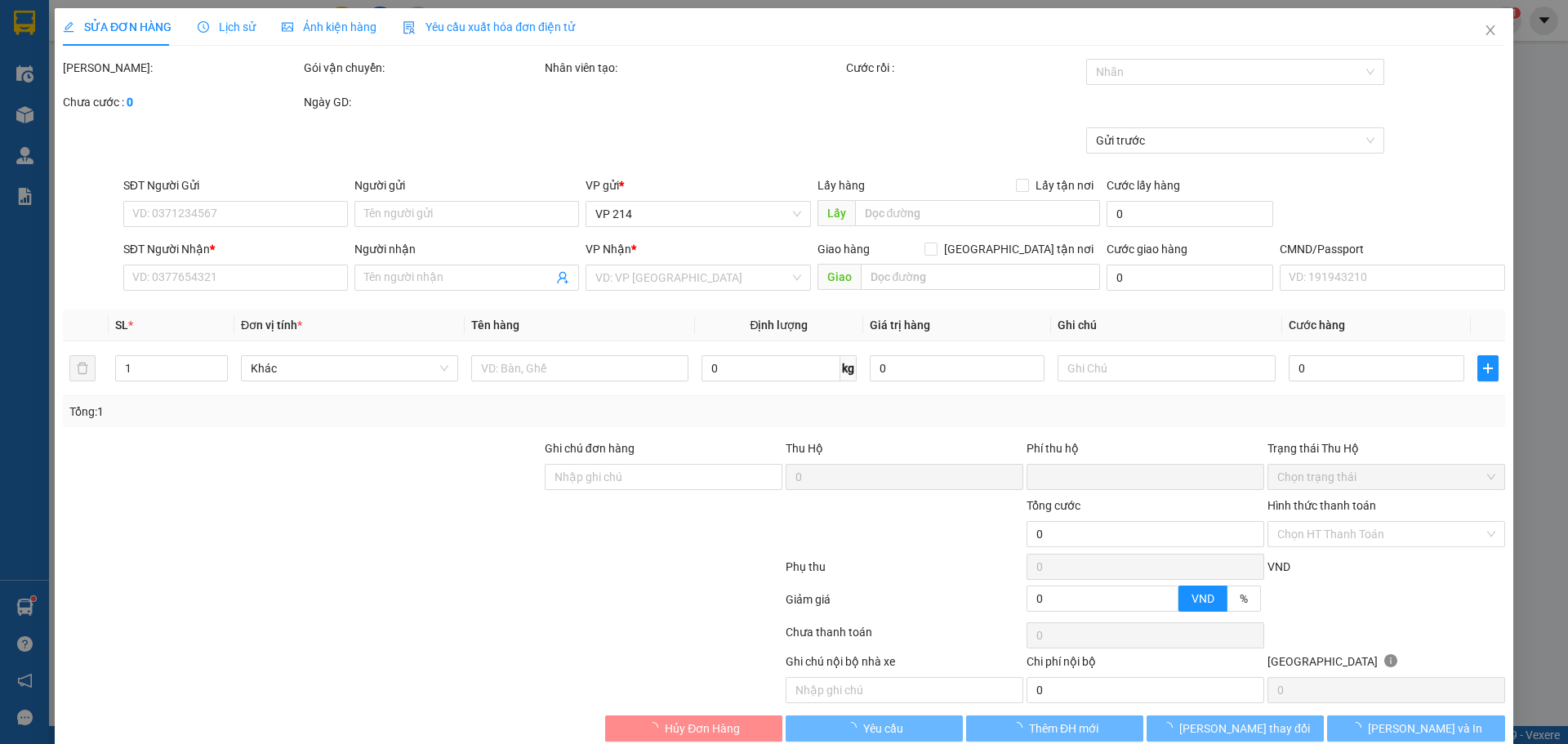
type input "0886031616"
type input "lương"
type input "kkhoong bao bể hàng"
type input "0"
type input "50.000"
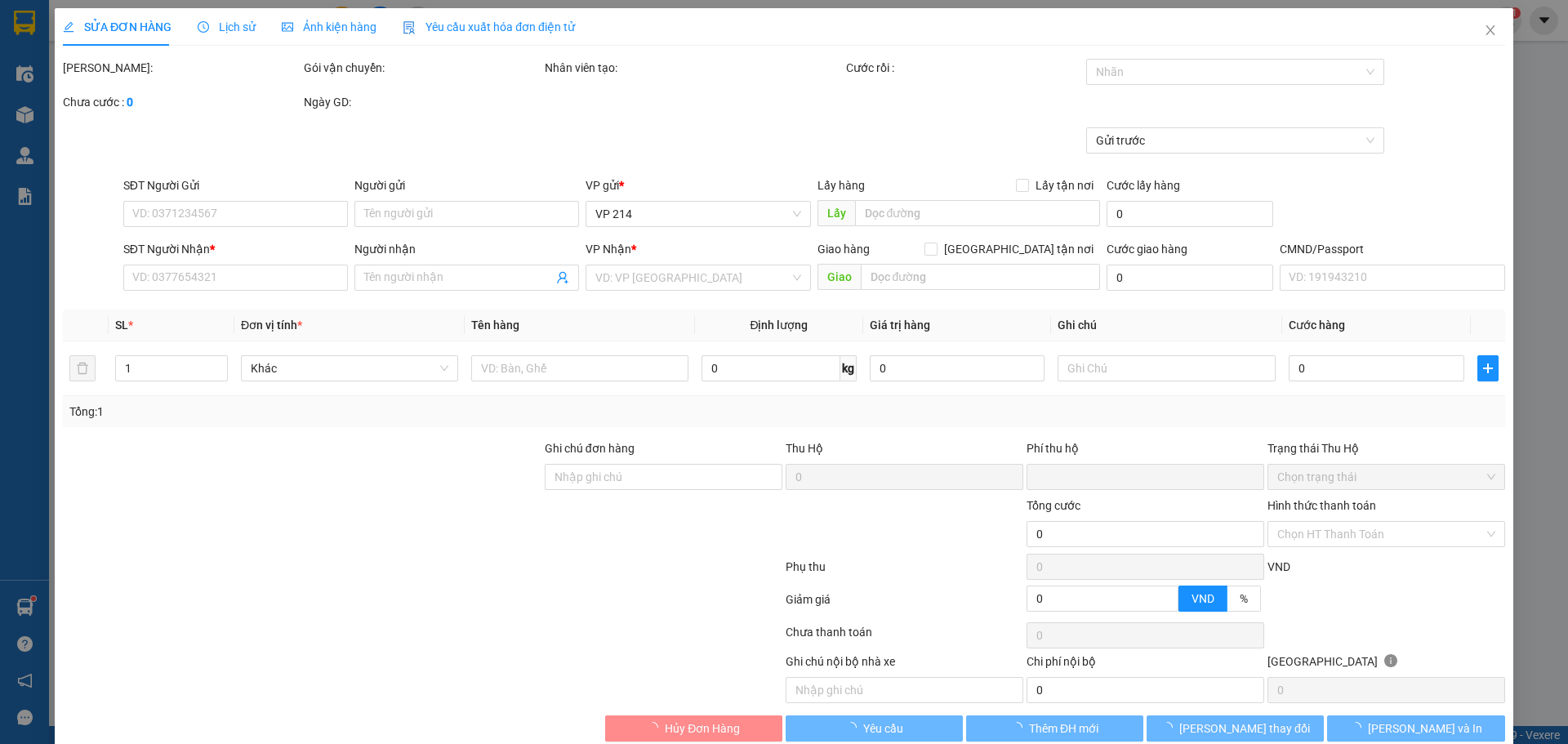
type input "50.000"
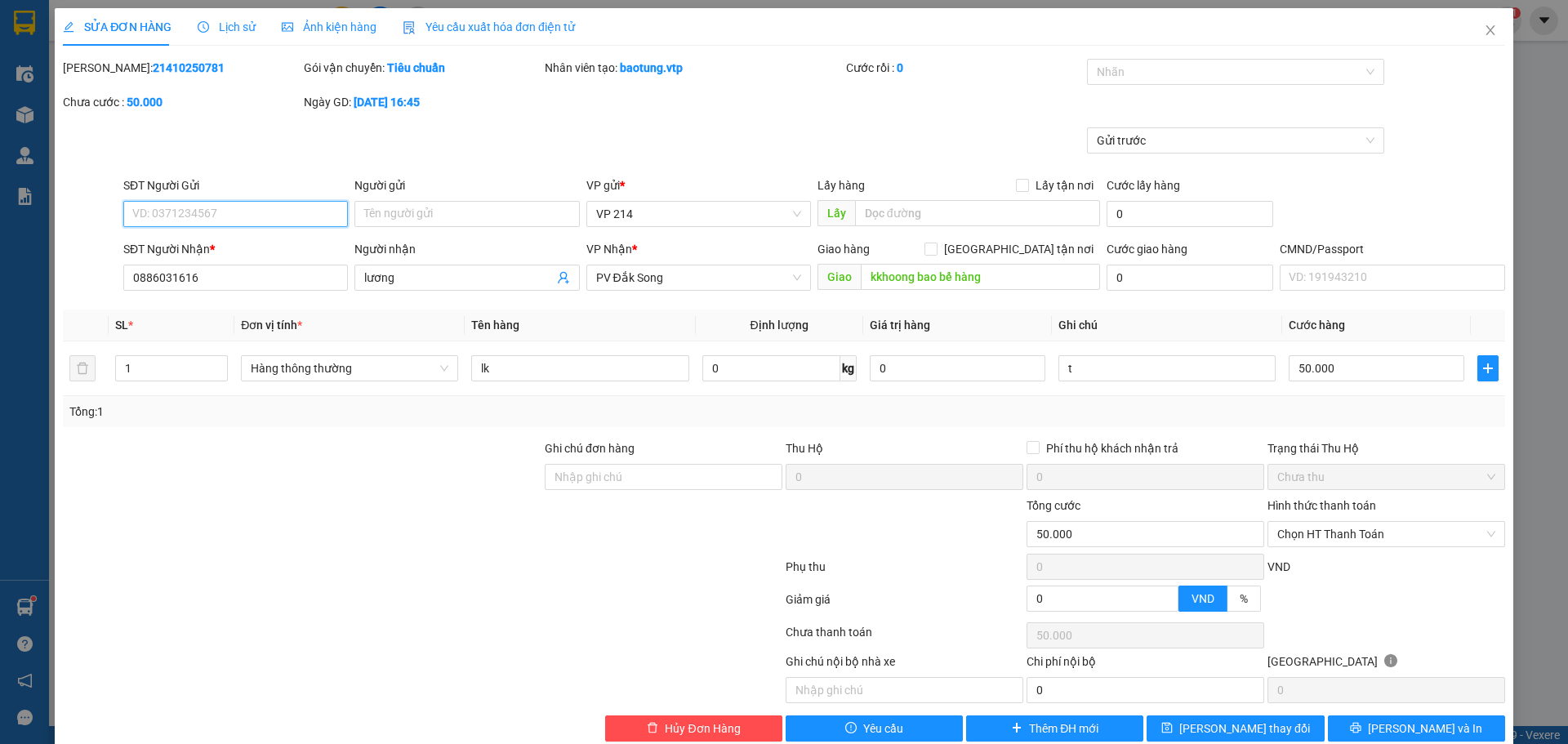
click at [249, 220] on input "SĐT Người Gửi" at bounding box center [236, 213] width 225 height 26
type input "0835413535"
click at [1015, 276] on input "kkhoong bao bể hàng" at bounding box center [980, 277] width 239 height 26
type input "kkhoong bao bể hàng/k kiểm tra hnagf bên"
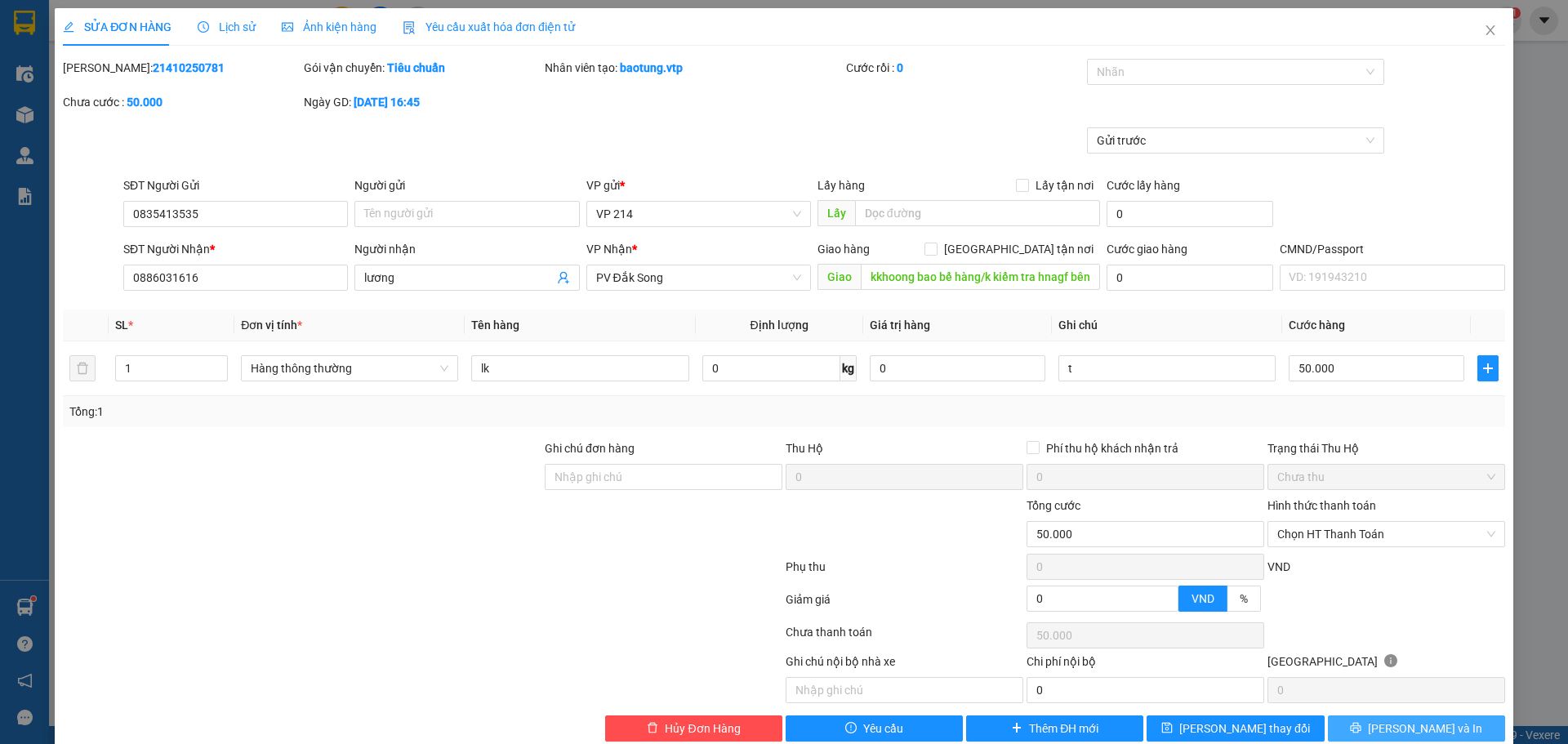
click at [1369, 715] on button "[PERSON_NAME] và In" at bounding box center [1417, 728] width 177 height 26
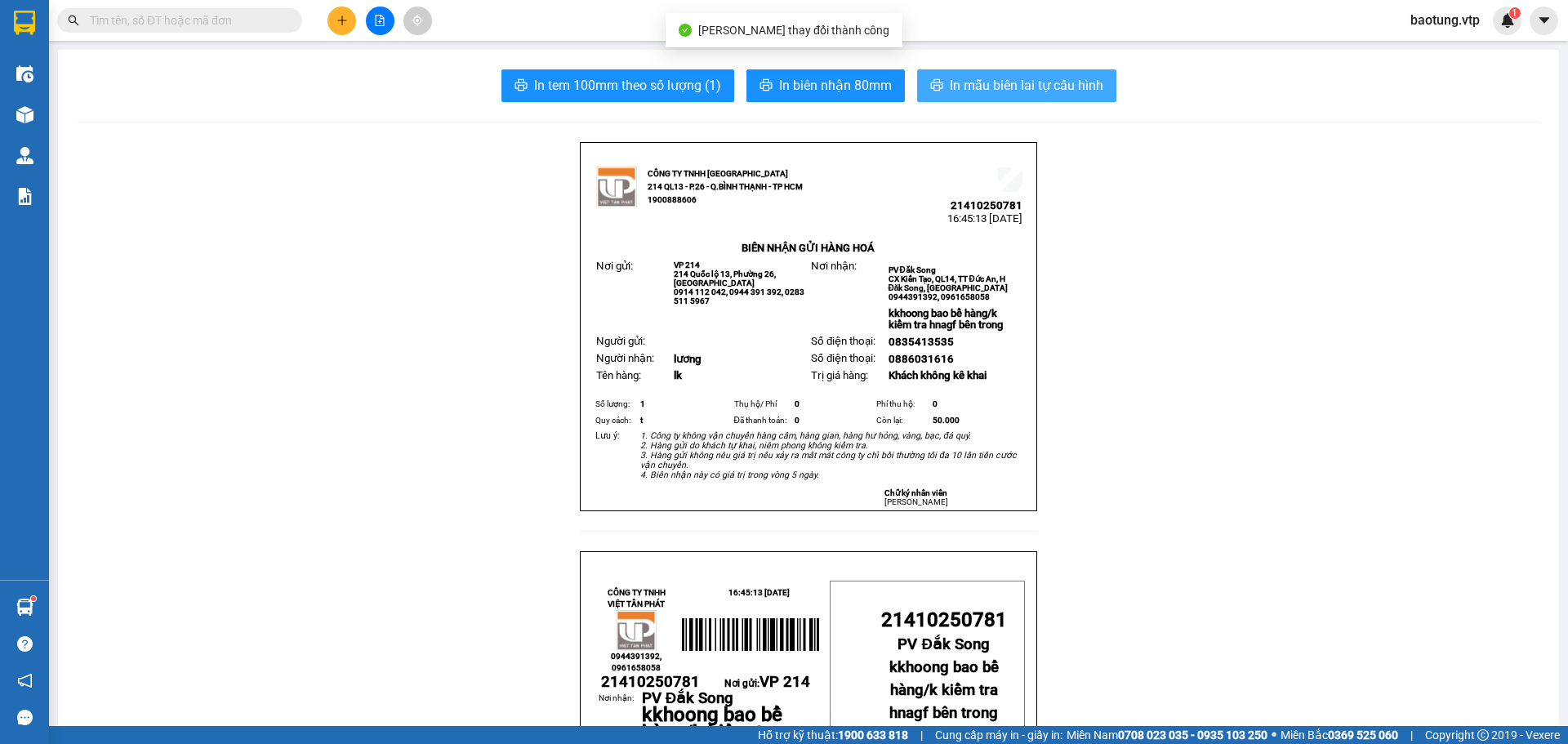
click at [982, 99] on button "In mẫu biên lai tự cấu hình" at bounding box center [1016, 86] width 199 height 32
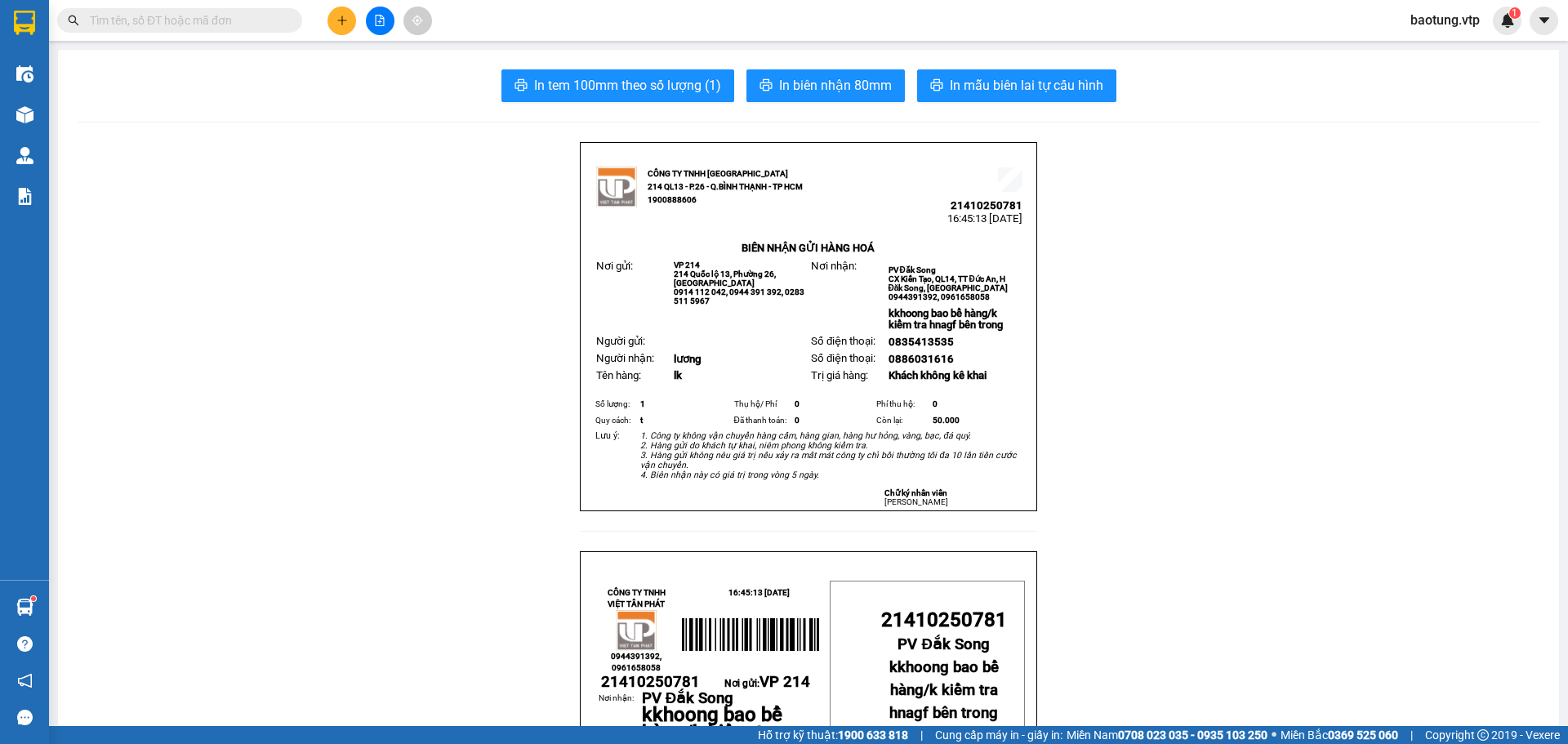
click at [344, 24] on icon "plus" at bounding box center [342, 20] width 12 height 12
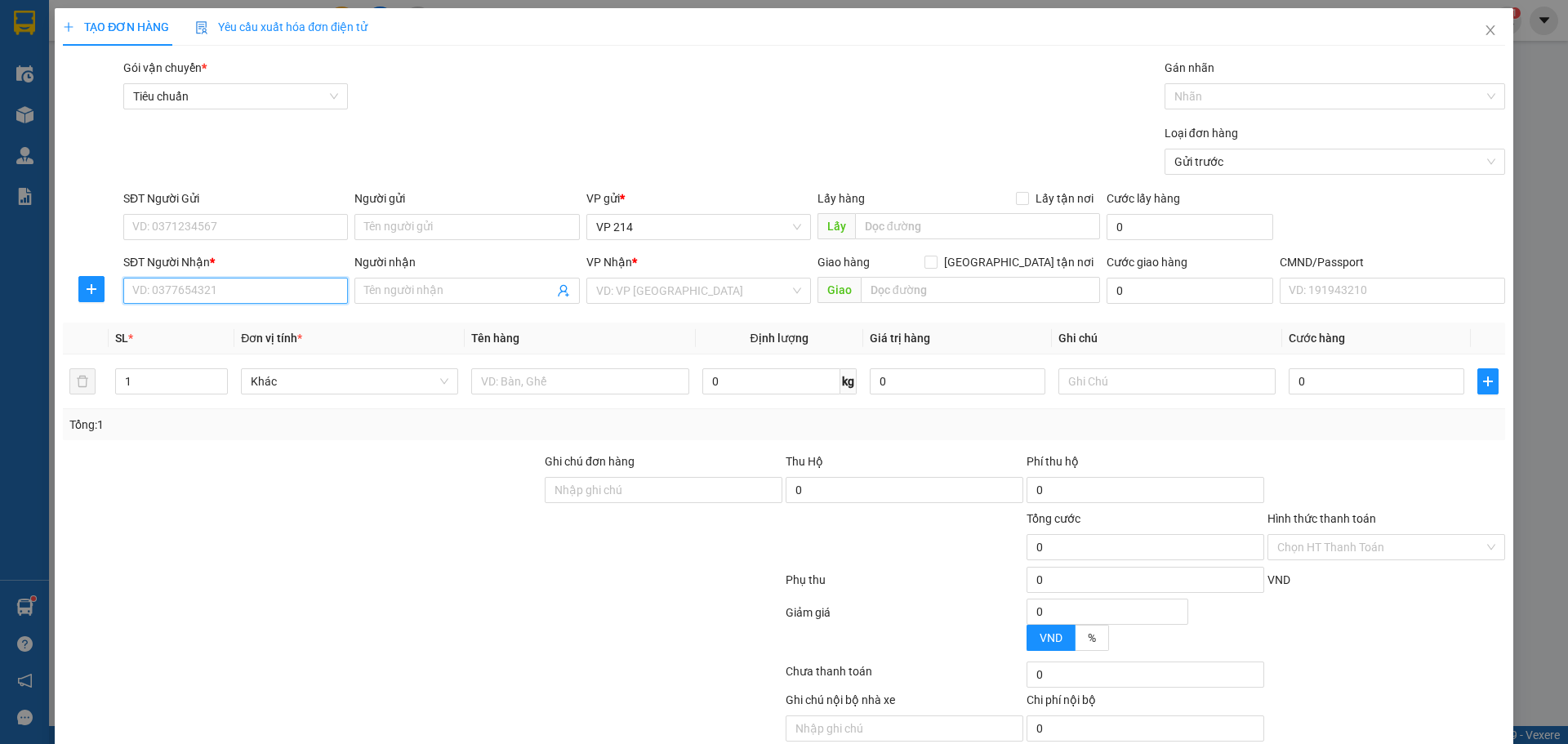
click at [197, 291] on input "SĐT Người Nhận *" at bounding box center [236, 290] width 225 height 26
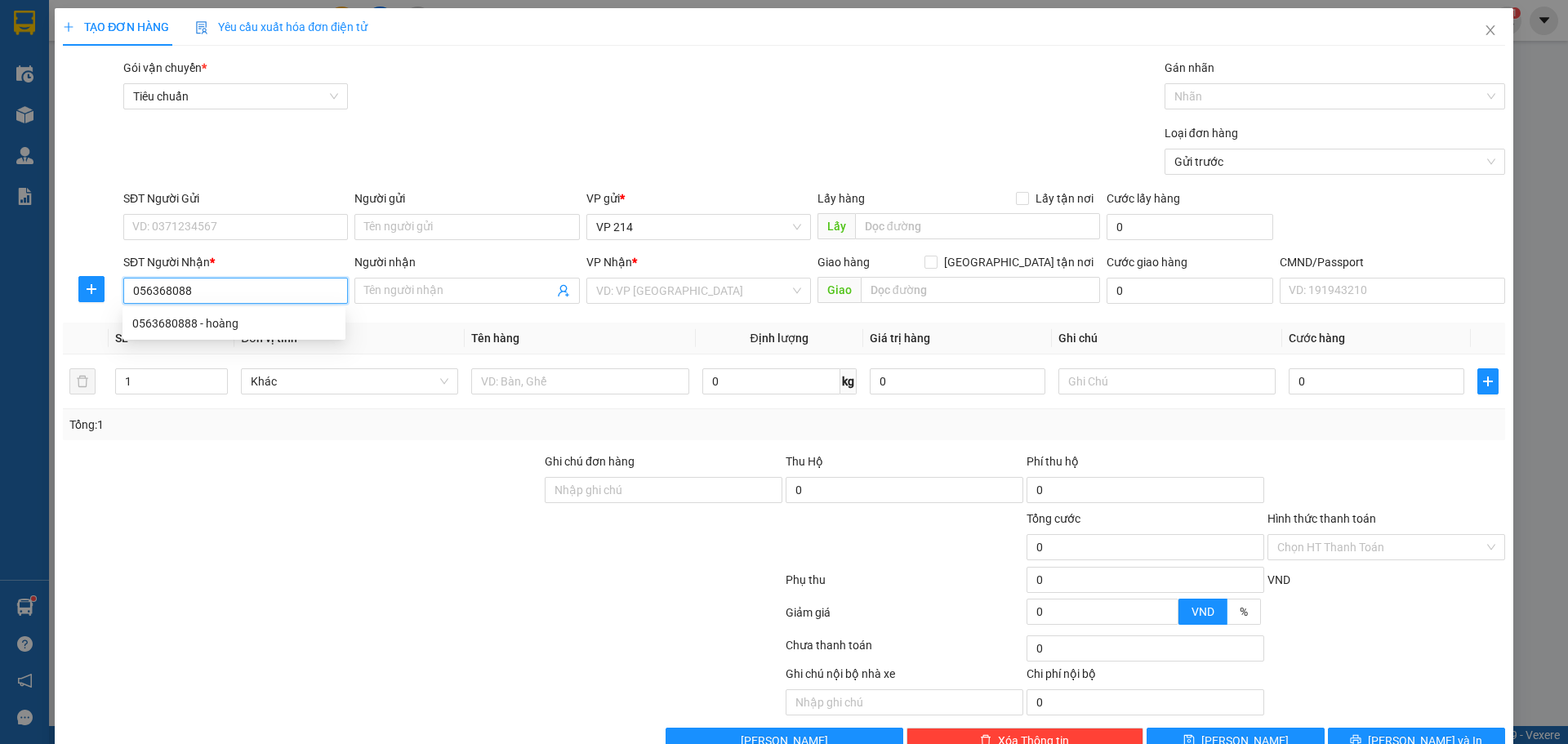
type input "0563680888"
click at [238, 315] on div "0563680888 - hoàng" at bounding box center [234, 323] width 203 height 18
type input "hoàng"
type input "hư bể ko thường (hn)"
type input "0563680888"
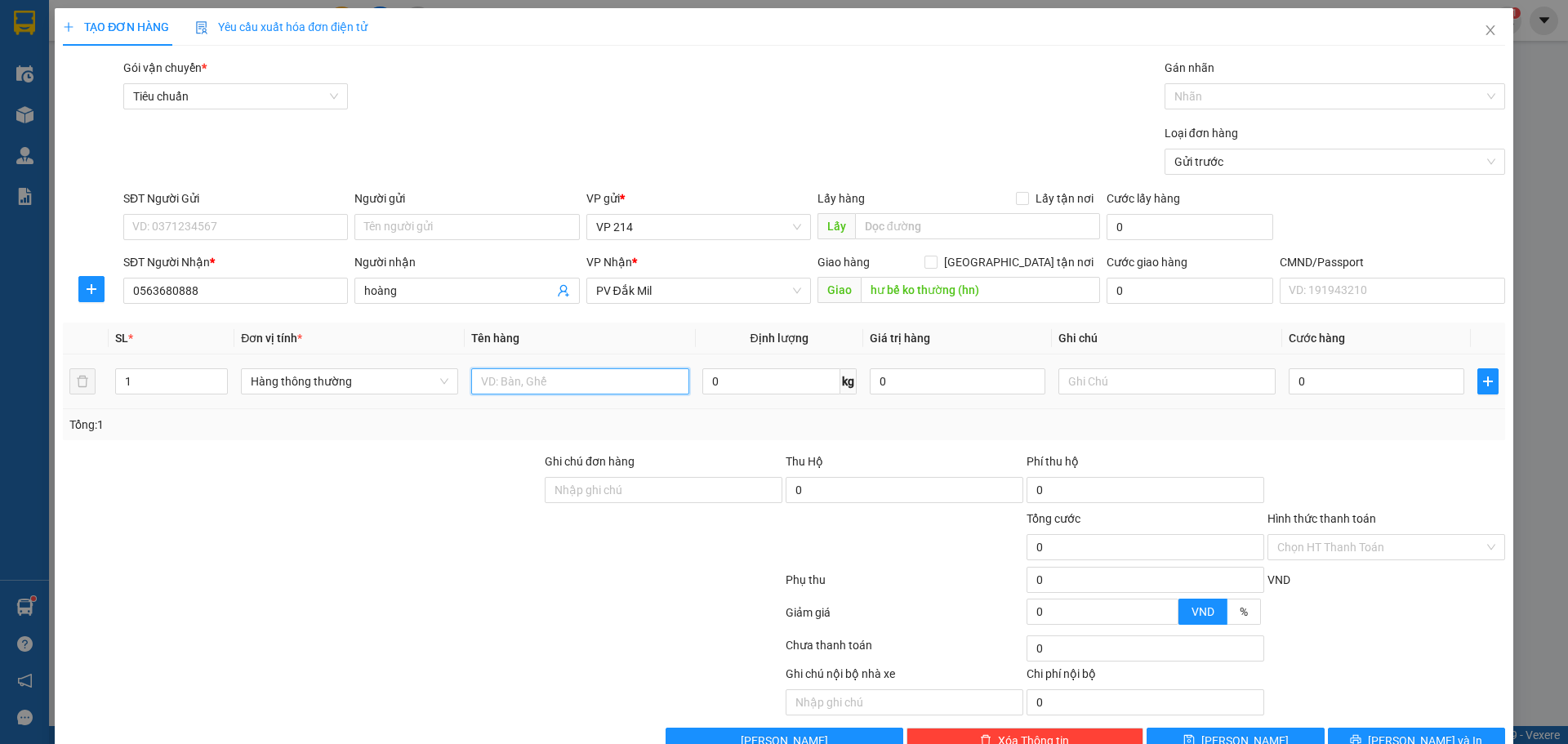
click at [579, 374] on input "text" at bounding box center [579, 381] width 218 height 26
type input "phu gia"
type input "r"
type input "t"
type input "4"
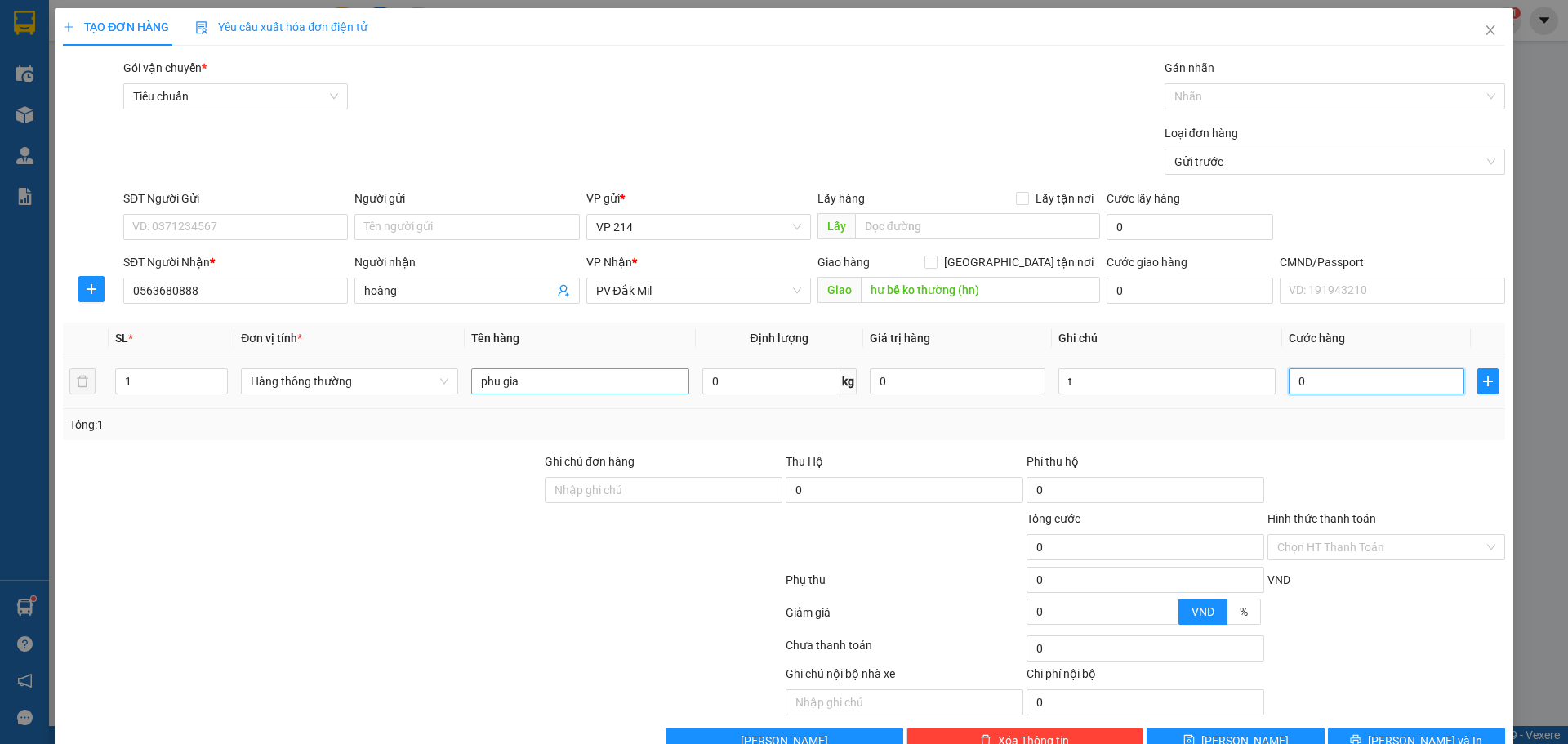
type input "4"
type input "40"
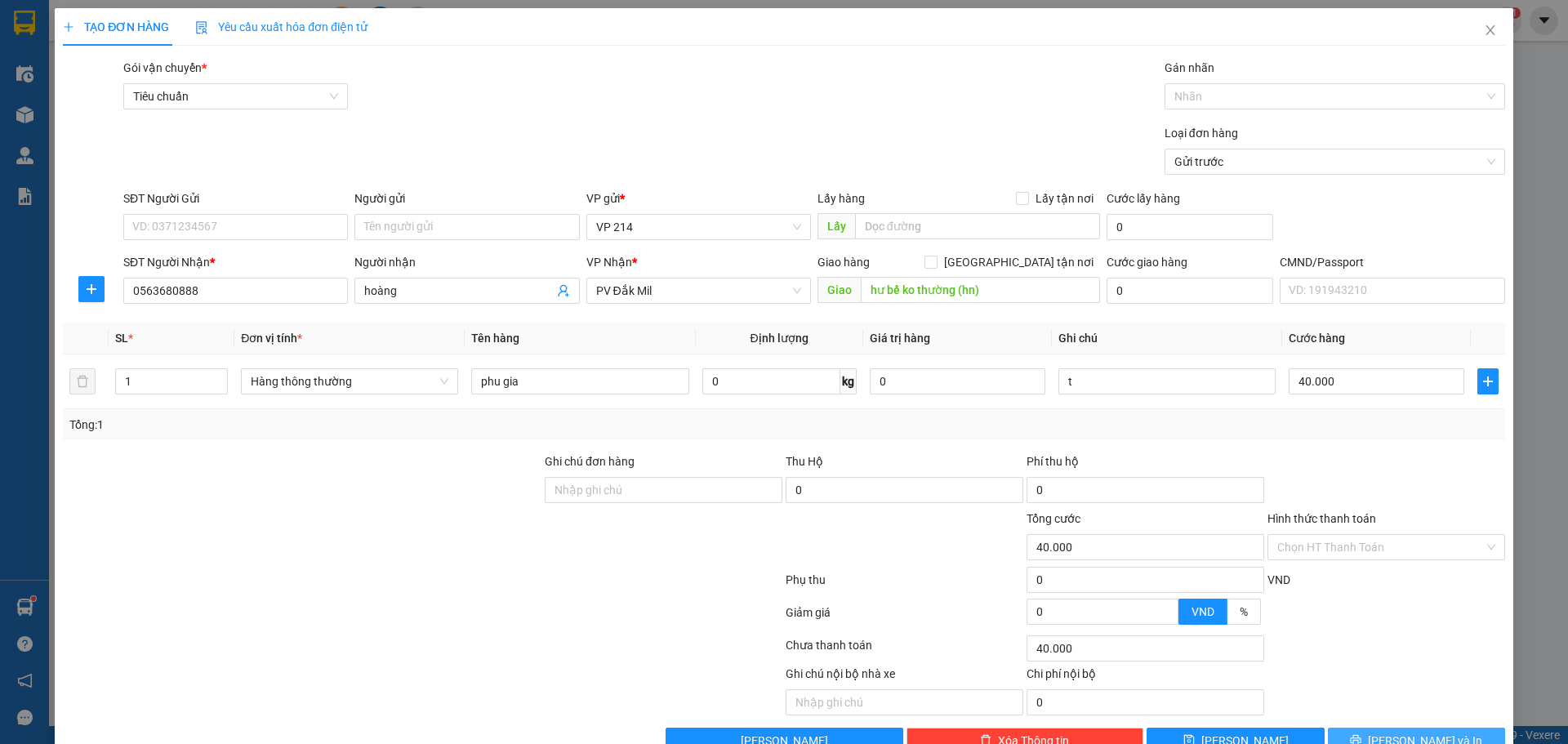
click at [1421, 731] on span "[PERSON_NAME] và In" at bounding box center [1425, 740] width 115 height 18
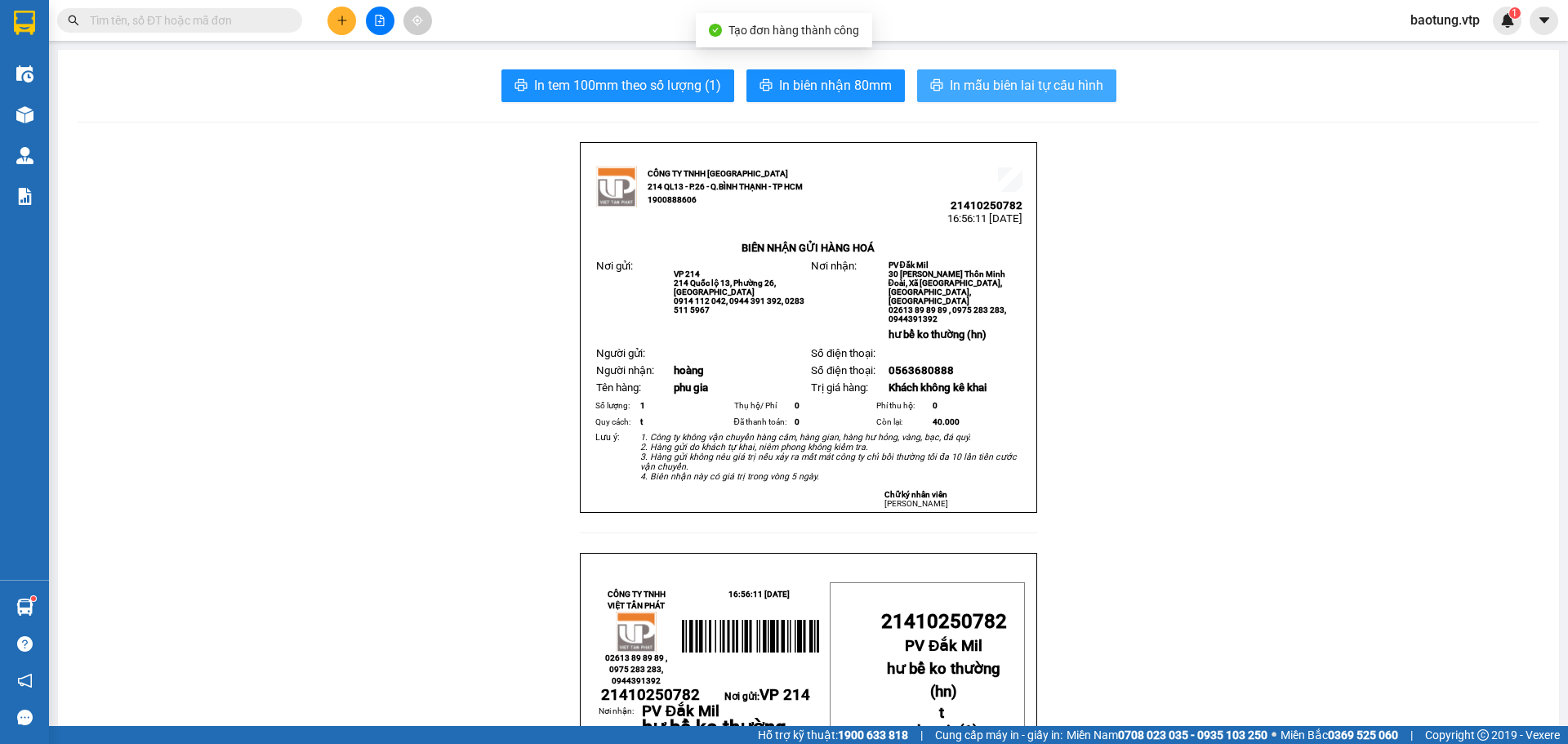
click at [1094, 95] on span "In mẫu biên lai tự cấu hình" at bounding box center [1026, 85] width 153 height 21
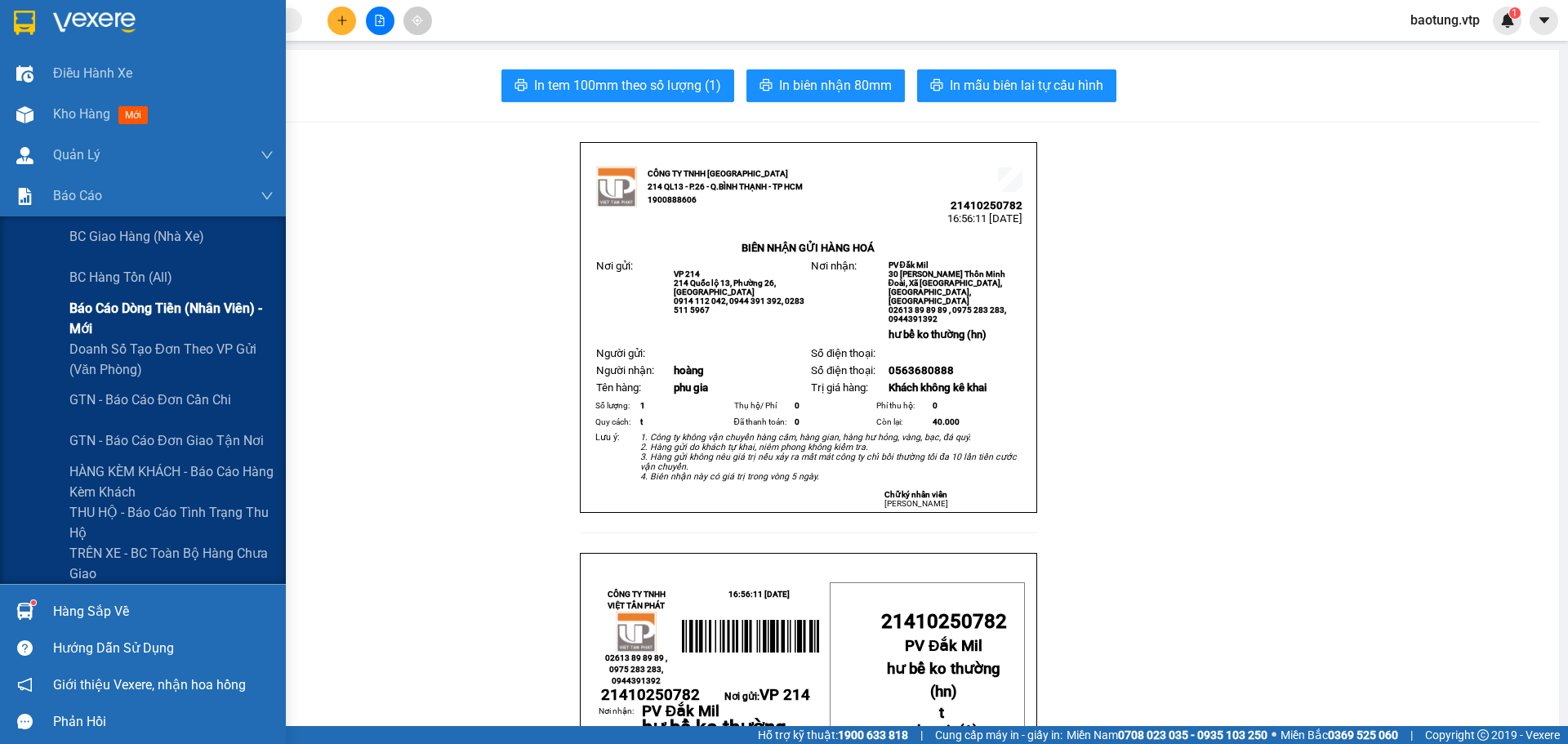
click at [82, 323] on span "Báo cáo dòng tiền (nhân viên) - mới" at bounding box center [172, 319] width 204 height 41
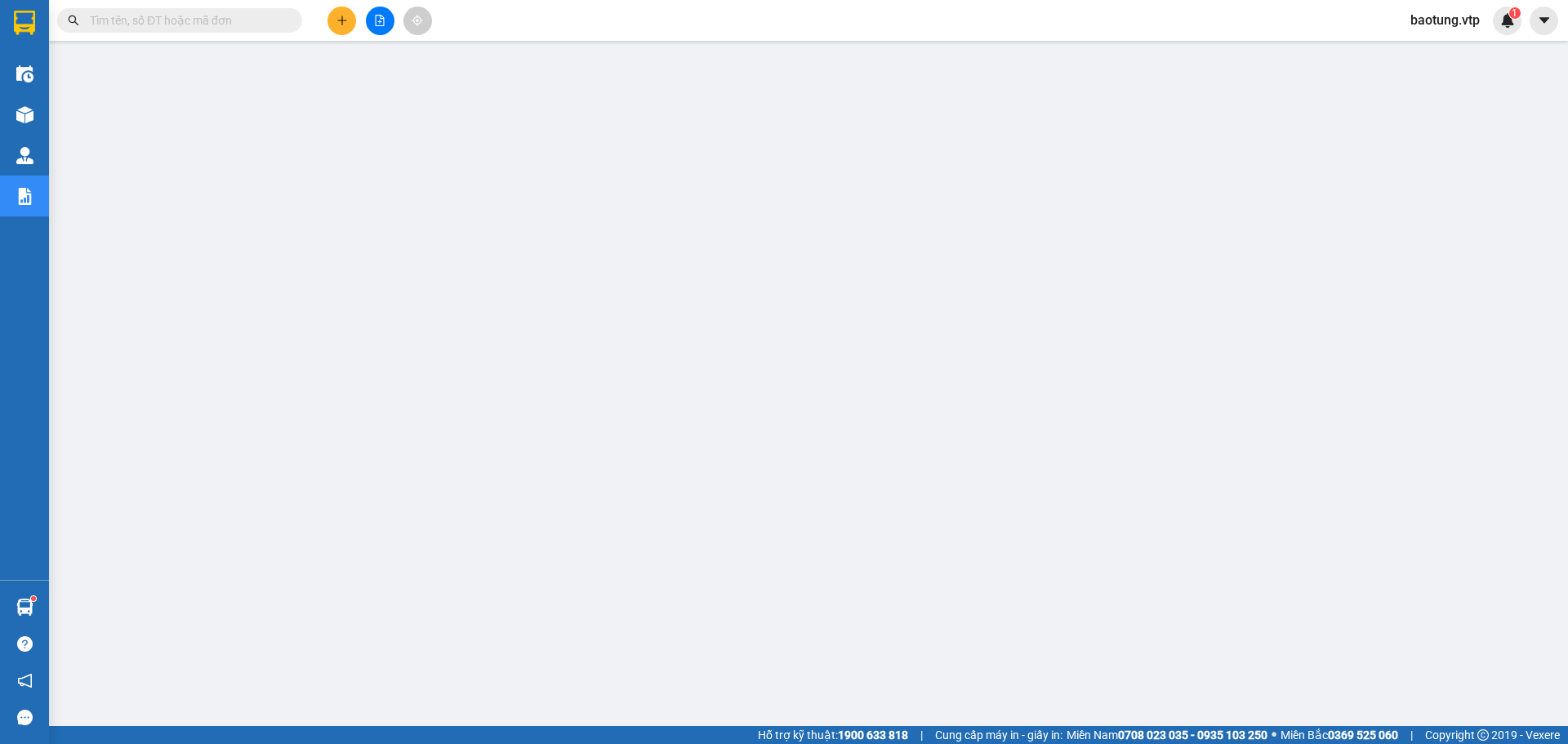
click at [1429, 24] on span "baotung.vtp" at bounding box center [1444, 20] width 96 height 21
click at [1420, 58] on span "Đăng xuất" at bounding box center [1454, 51] width 69 height 18
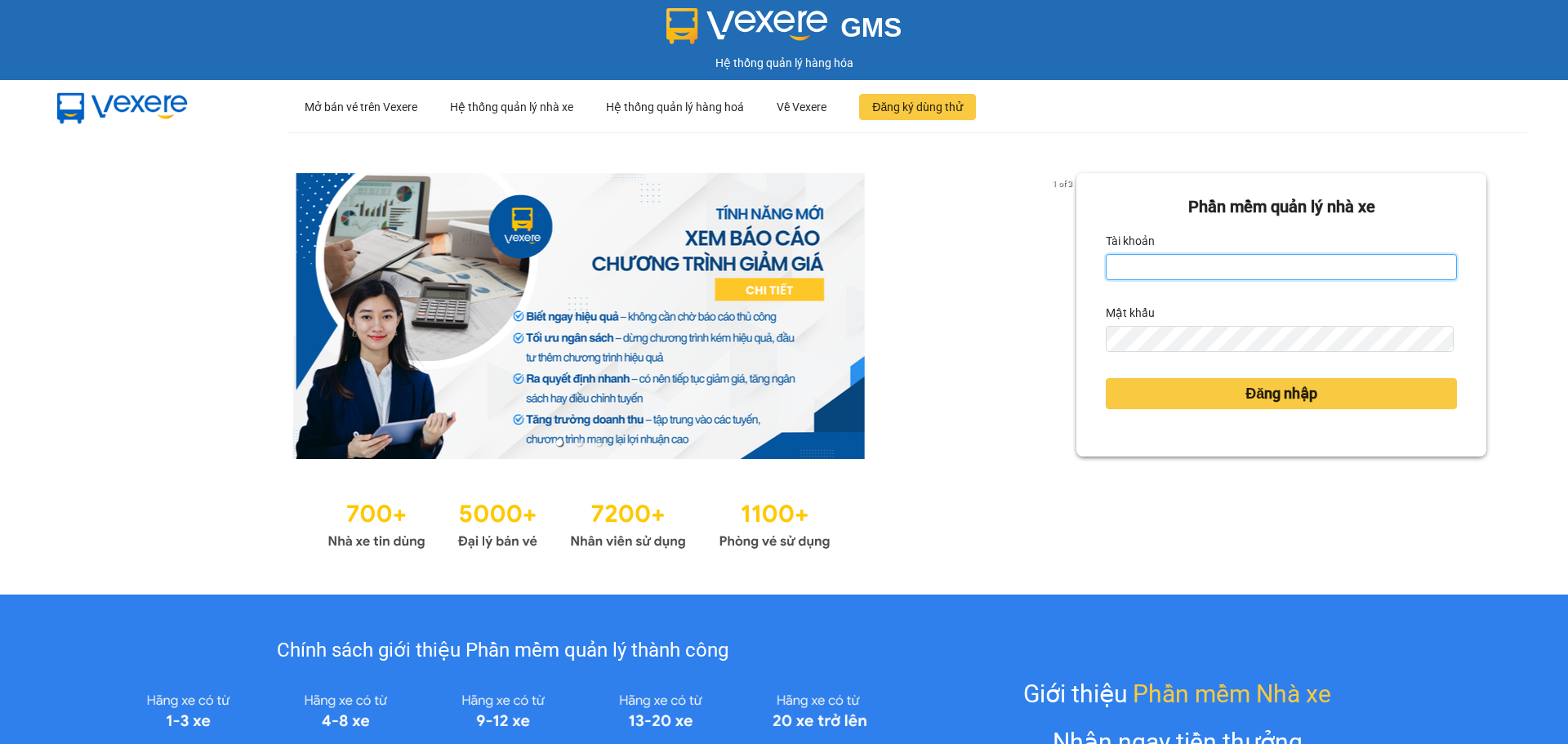
type input "baotung.vtp"
click at [1349, 269] on input "baotung.vtp" at bounding box center [1281, 267] width 351 height 26
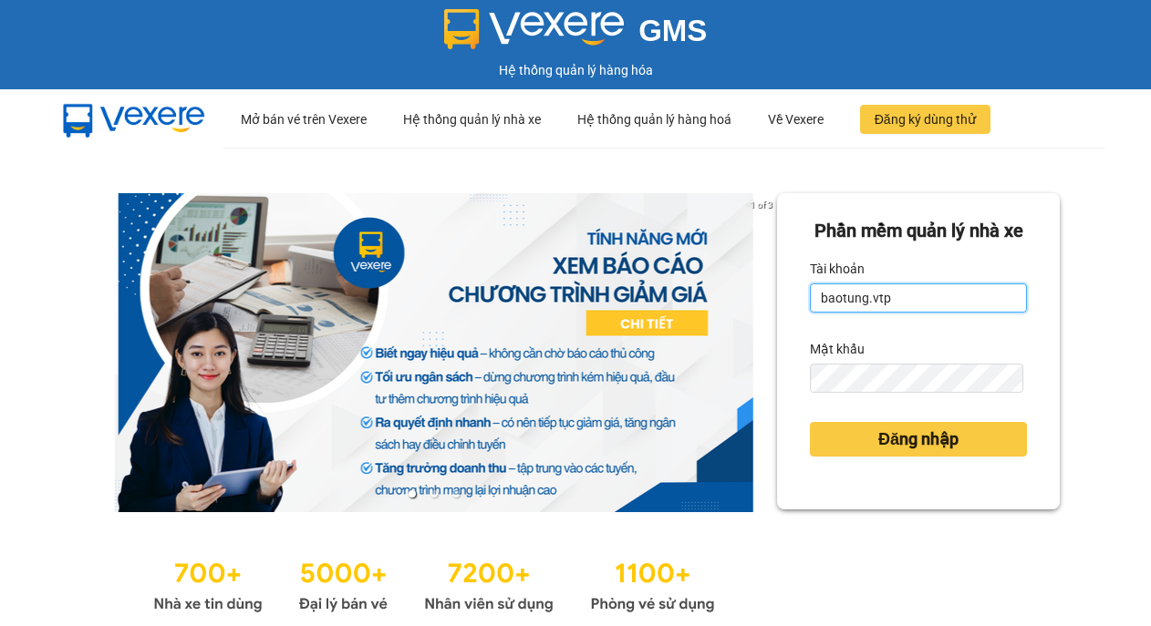
drag, startPoint x: 906, startPoint y: 334, endPoint x: 806, endPoint y: 340, distance: 99.6
click at [810, 313] on input "baotung.vtp" at bounding box center [918, 298] width 217 height 29
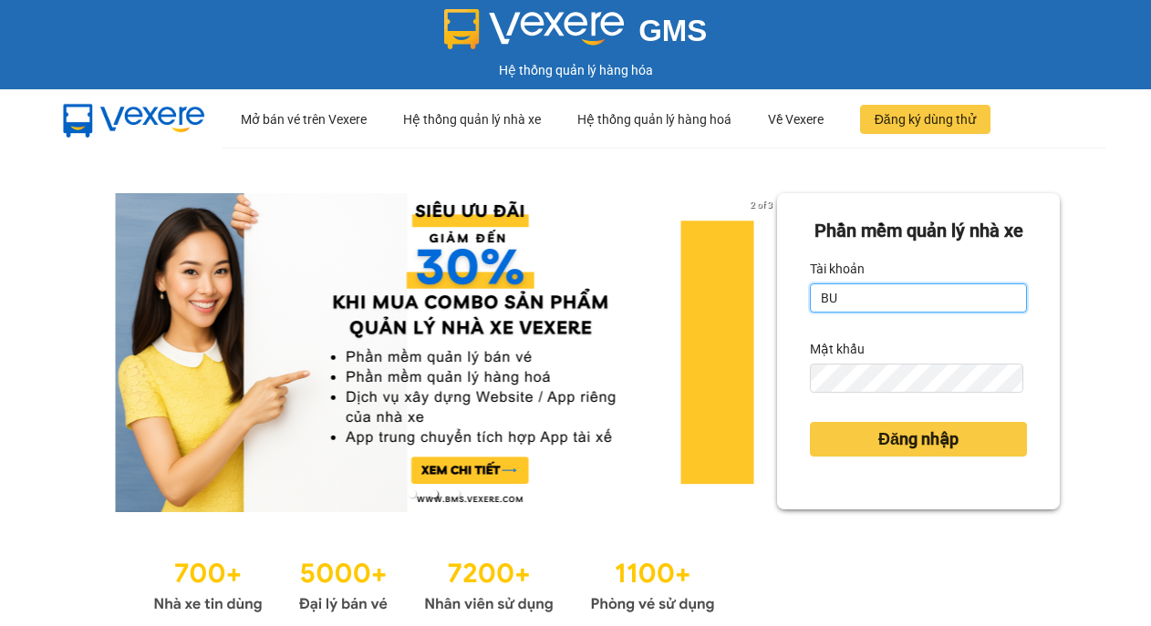
type input "B"
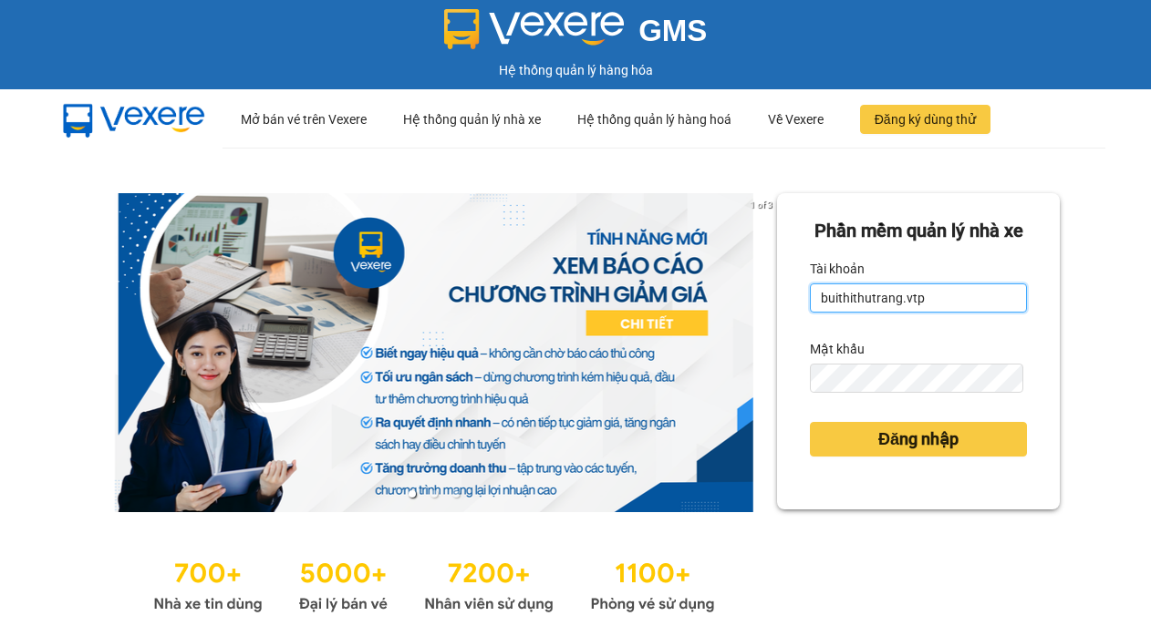
type input "buithithutrang.vtp"
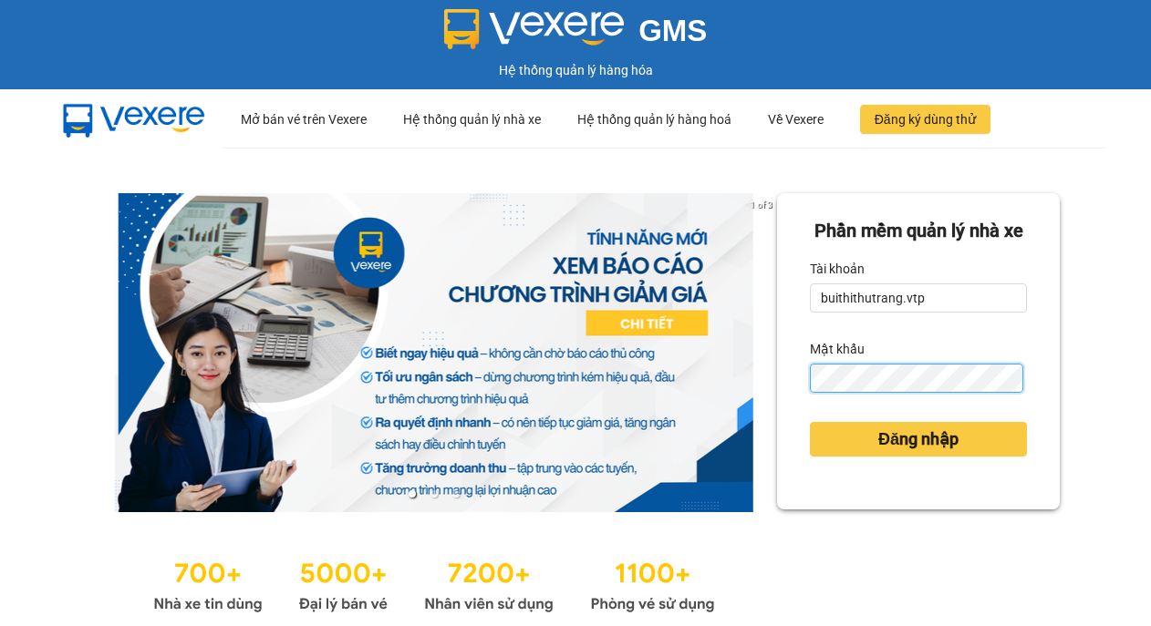
click at [725, 416] on div "1 of 3 Phần mềm quản lý nhà xe Tài khoản buithithutrang.vtp Mật khẩu Đăng nhập" at bounding box center [575, 406] width 1151 height 516
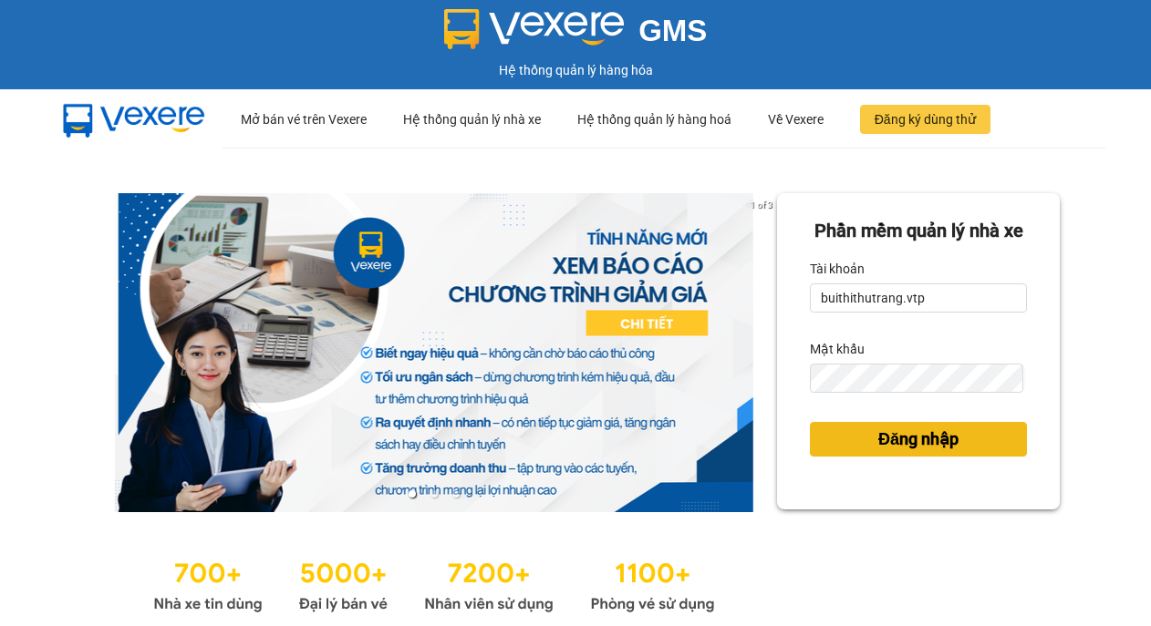
click at [856, 457] on button "Đăng nhập" at bounding box center [918, 439] width 217 height 35
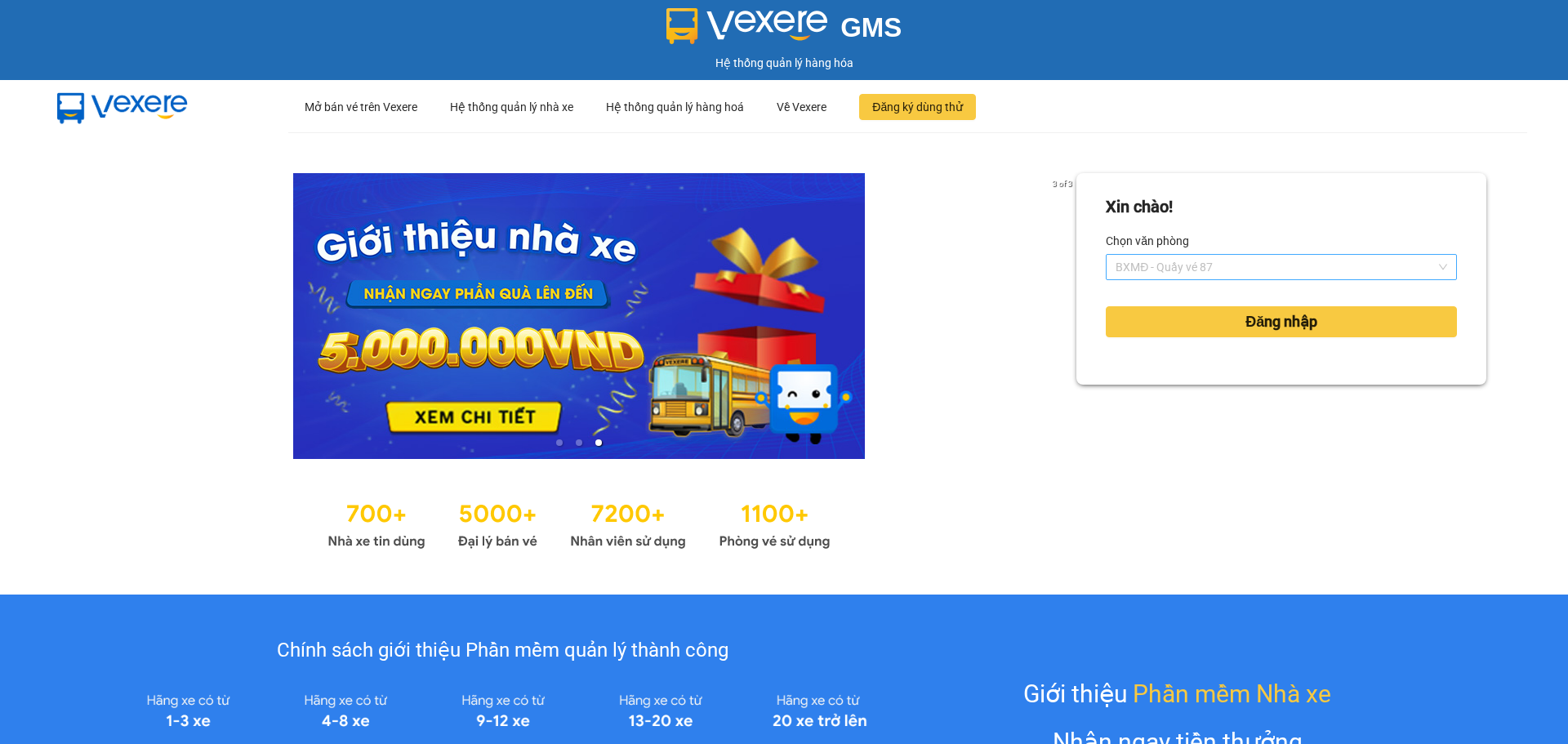
click at [1030, 259] on span "BXMĐ - Quầy vé 87" at bounding box center [1281, 267] width 331 height 24
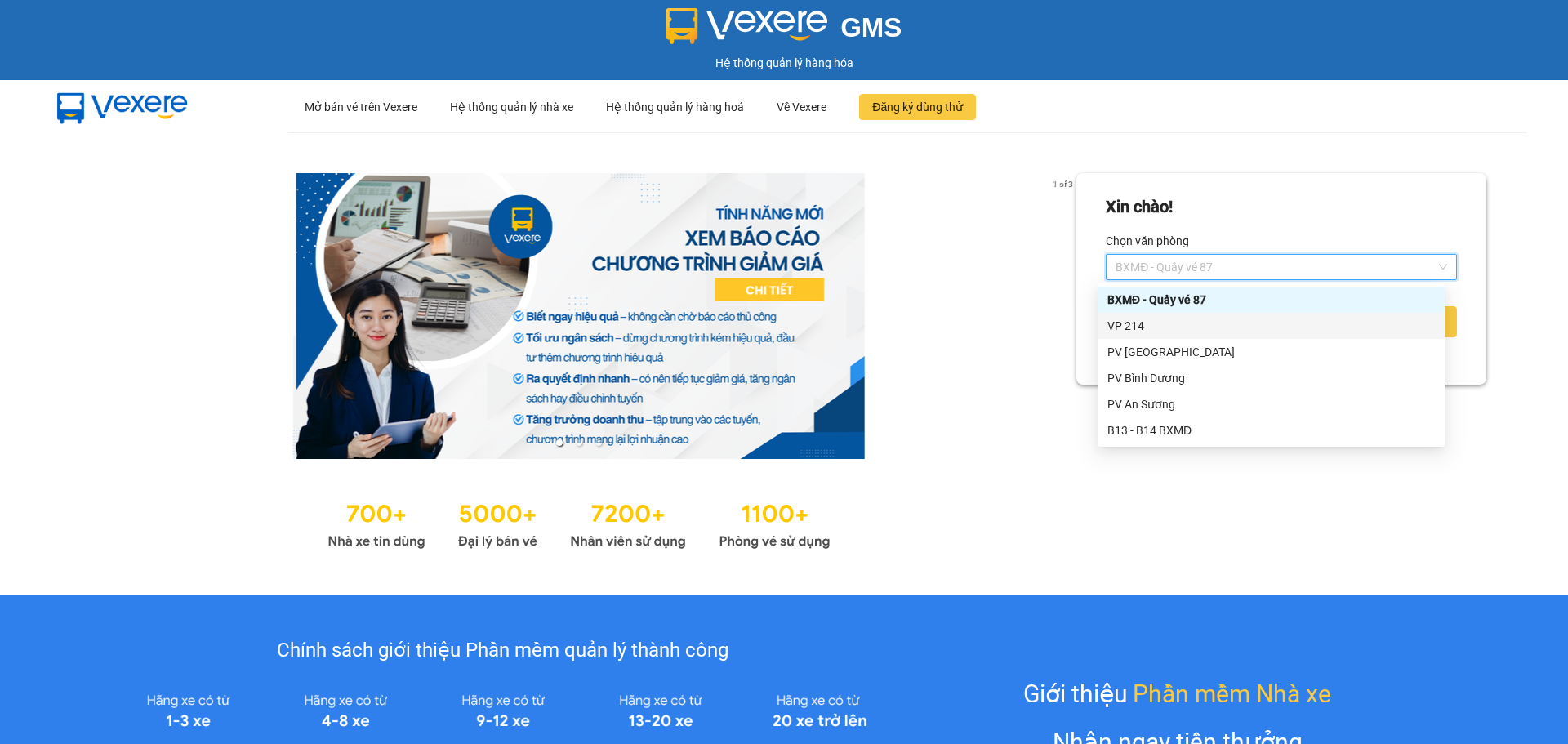
click at [1030, 323] on div "VP 214" at bounding box center [1272, 326] width 328 height 18
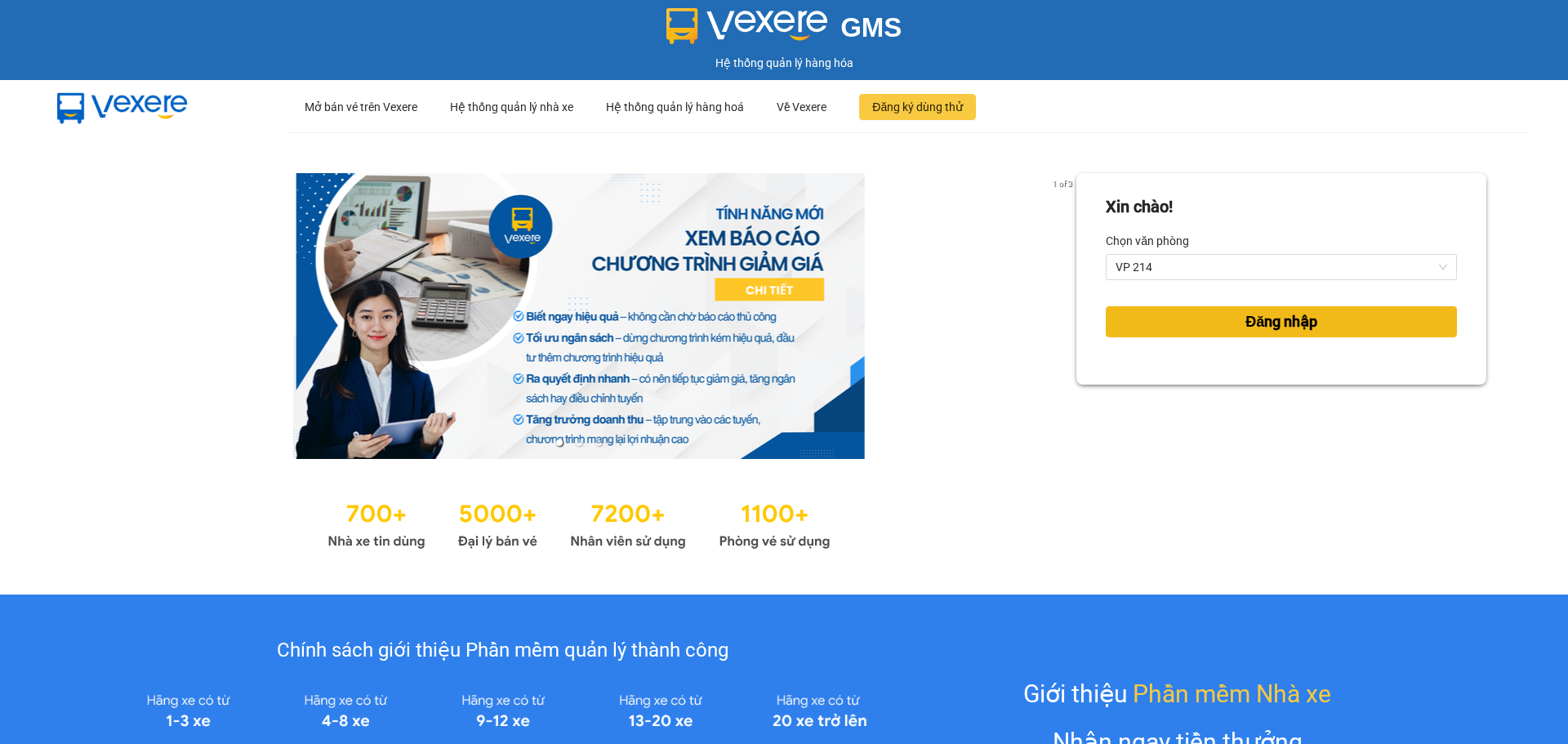
click at [1030, 312] on span "Đăng nhập" at bounding box center [1281, 322] width 72 height 23
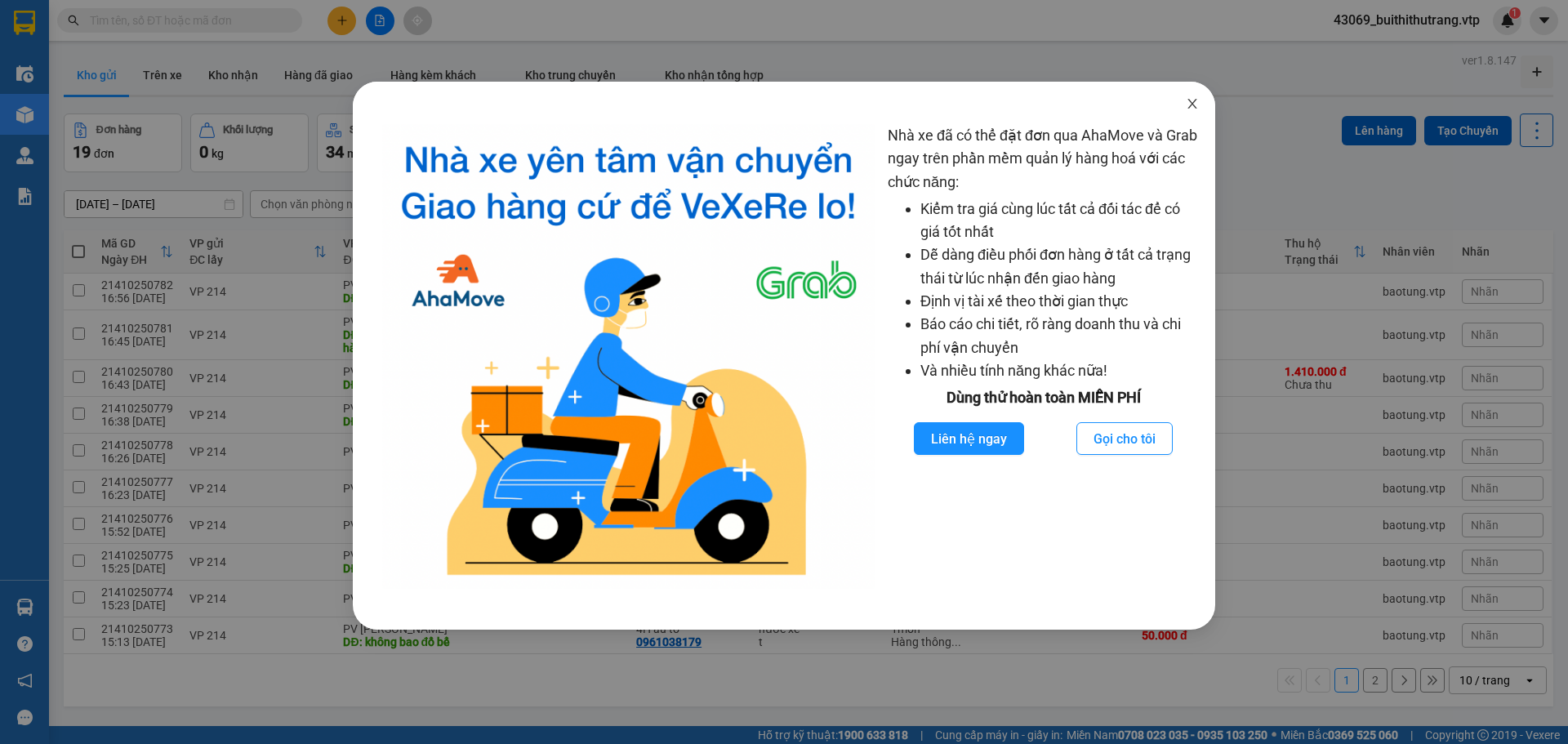
click at [1030, 107] on icon "close" at bounding box center [1192, 103] width 9 height 10
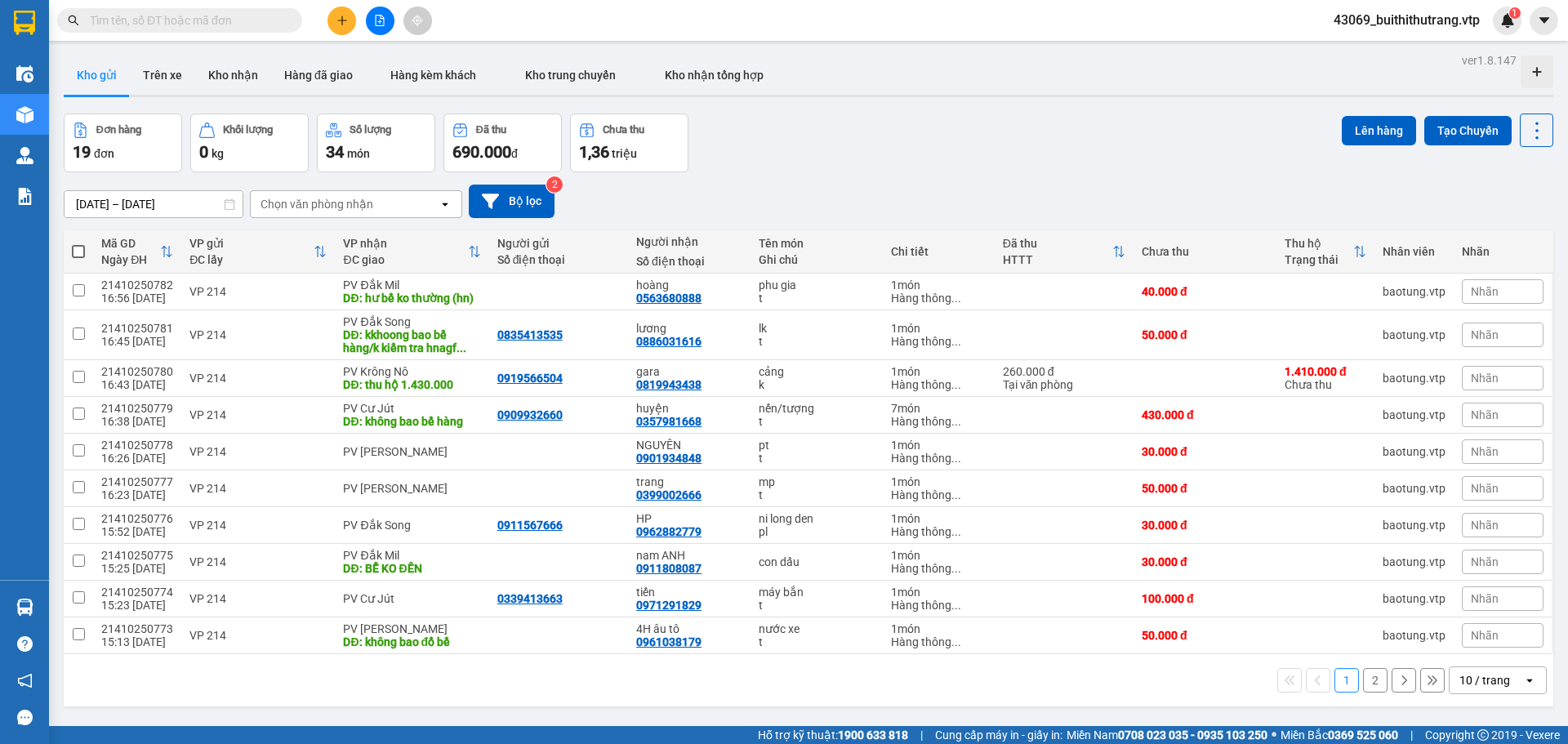
click at [228, 23] on input "text" at bounding box center [185, 21] width 193 height 18
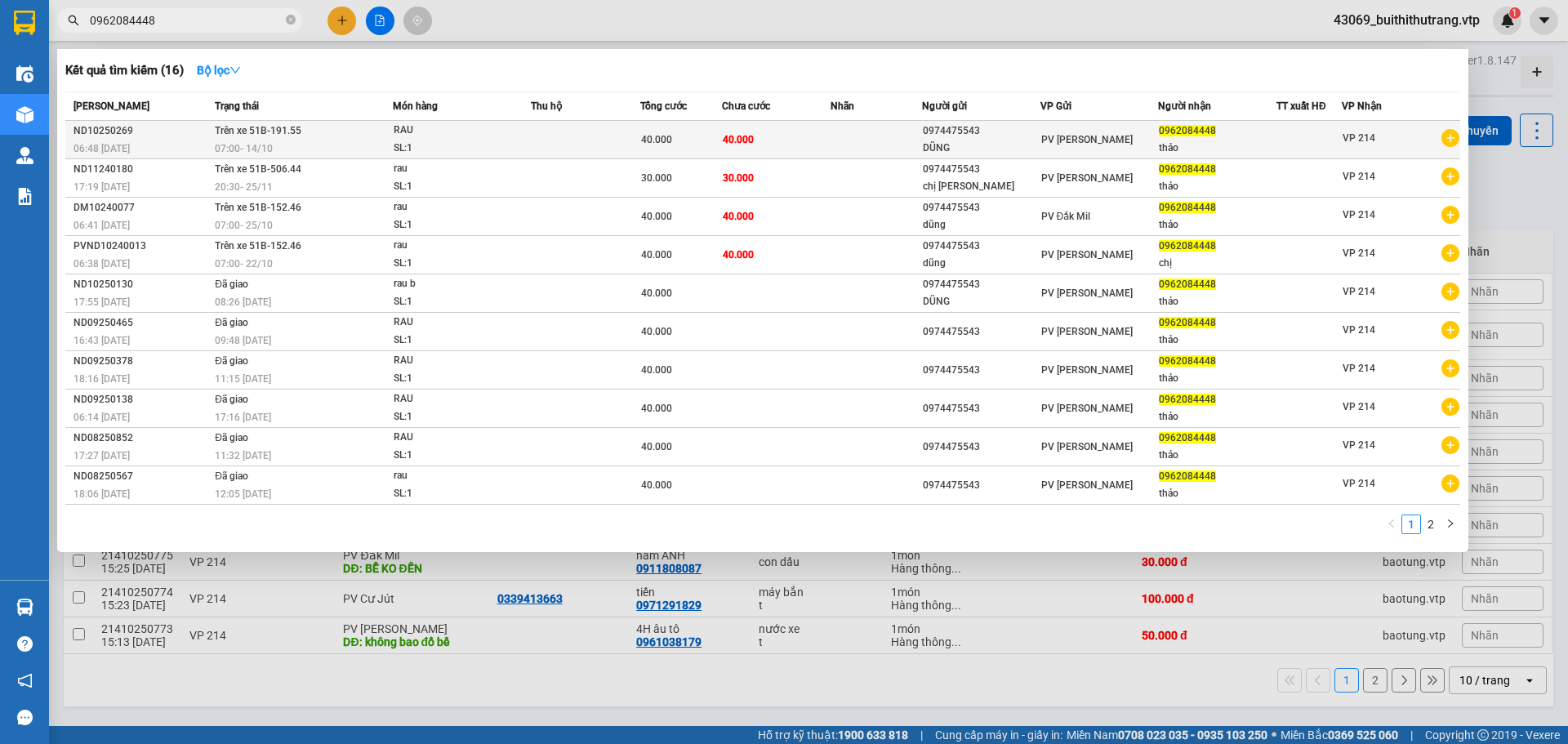
type input "0962084448"
click at [1024, 145] on div "DŨNG" at bounding box center [981, 148] width 116 height 17
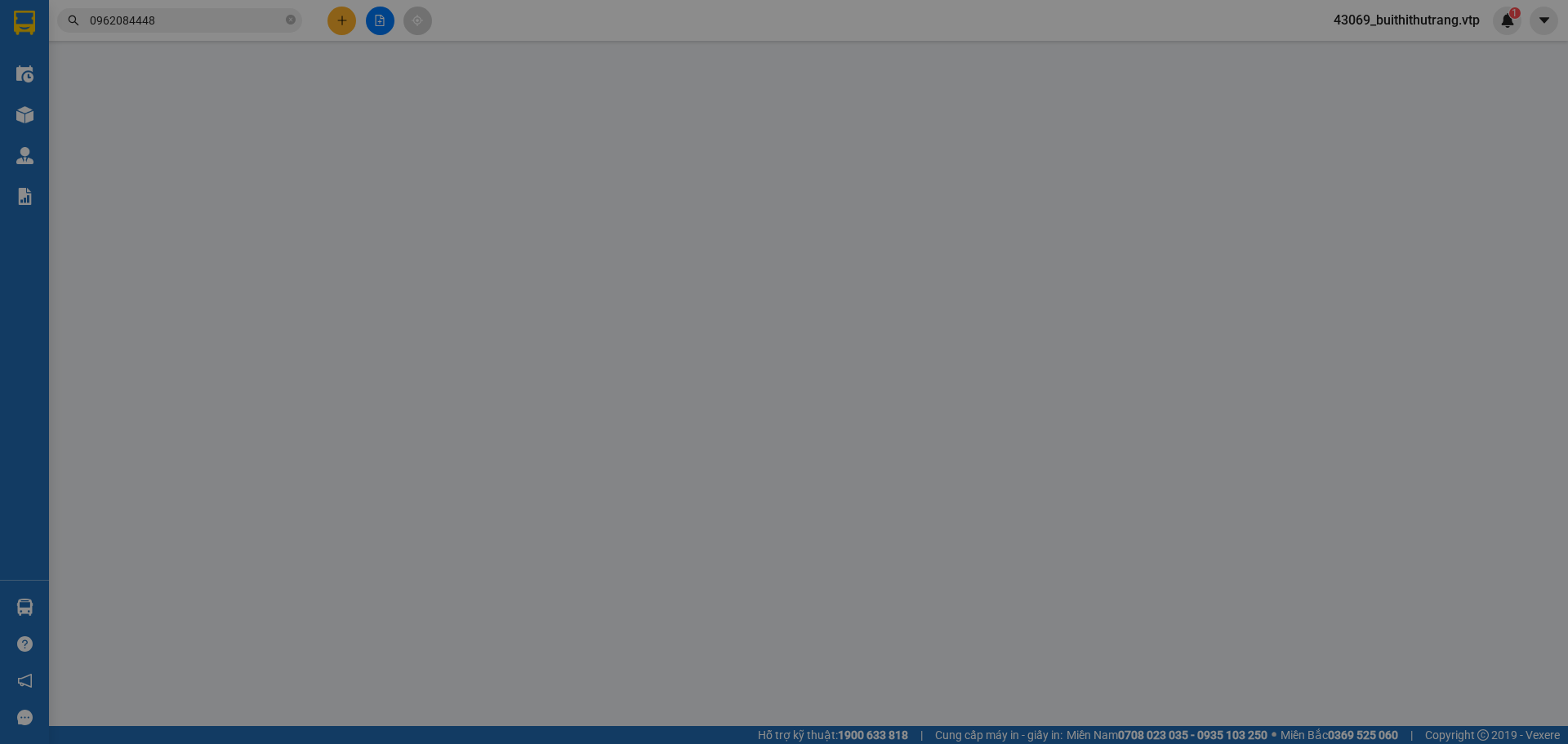
type input "2.000"
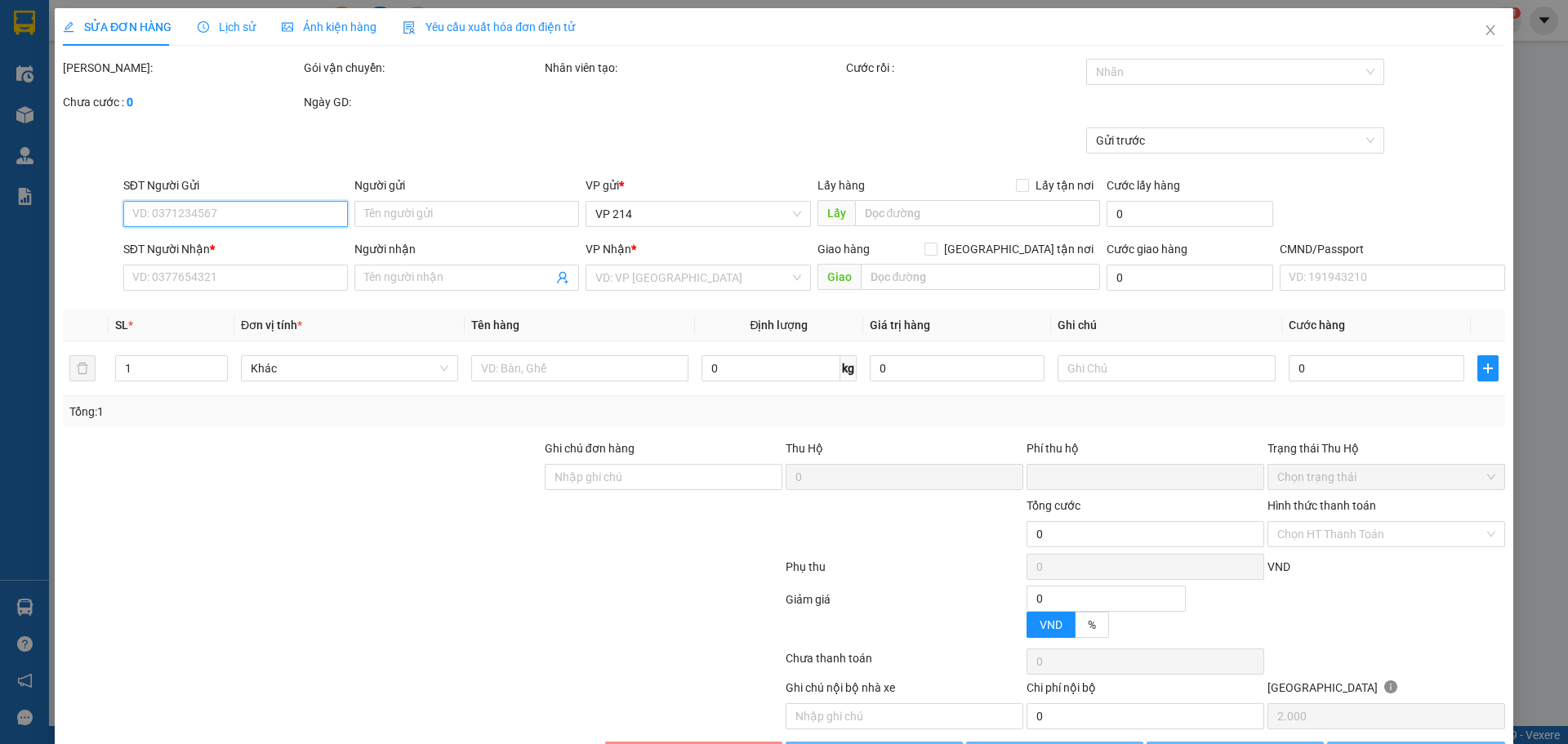
type input "0974475543"
type input "DŨNG"
type input "0962084448"
type input "thảo"
type input "0"
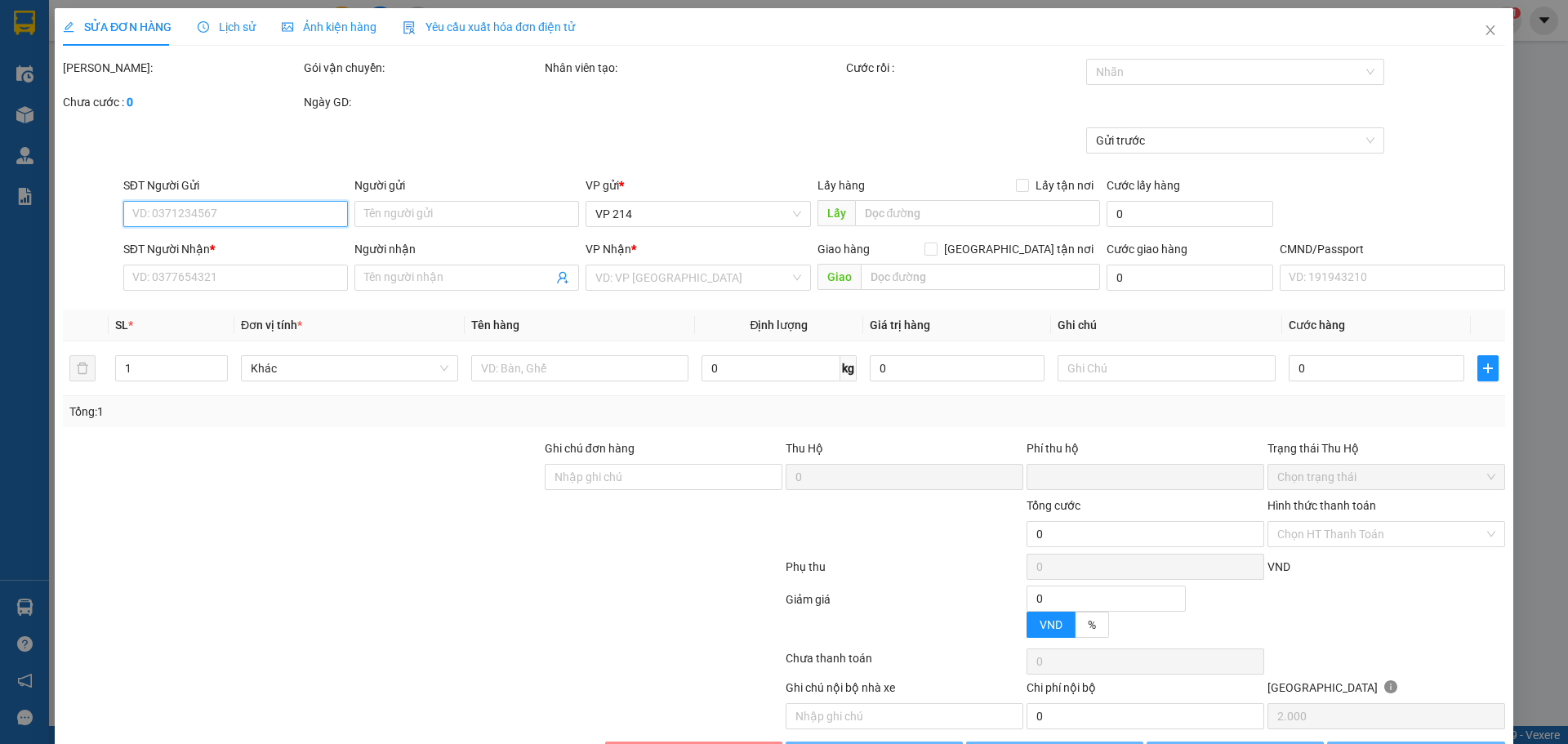
type input "40.000"
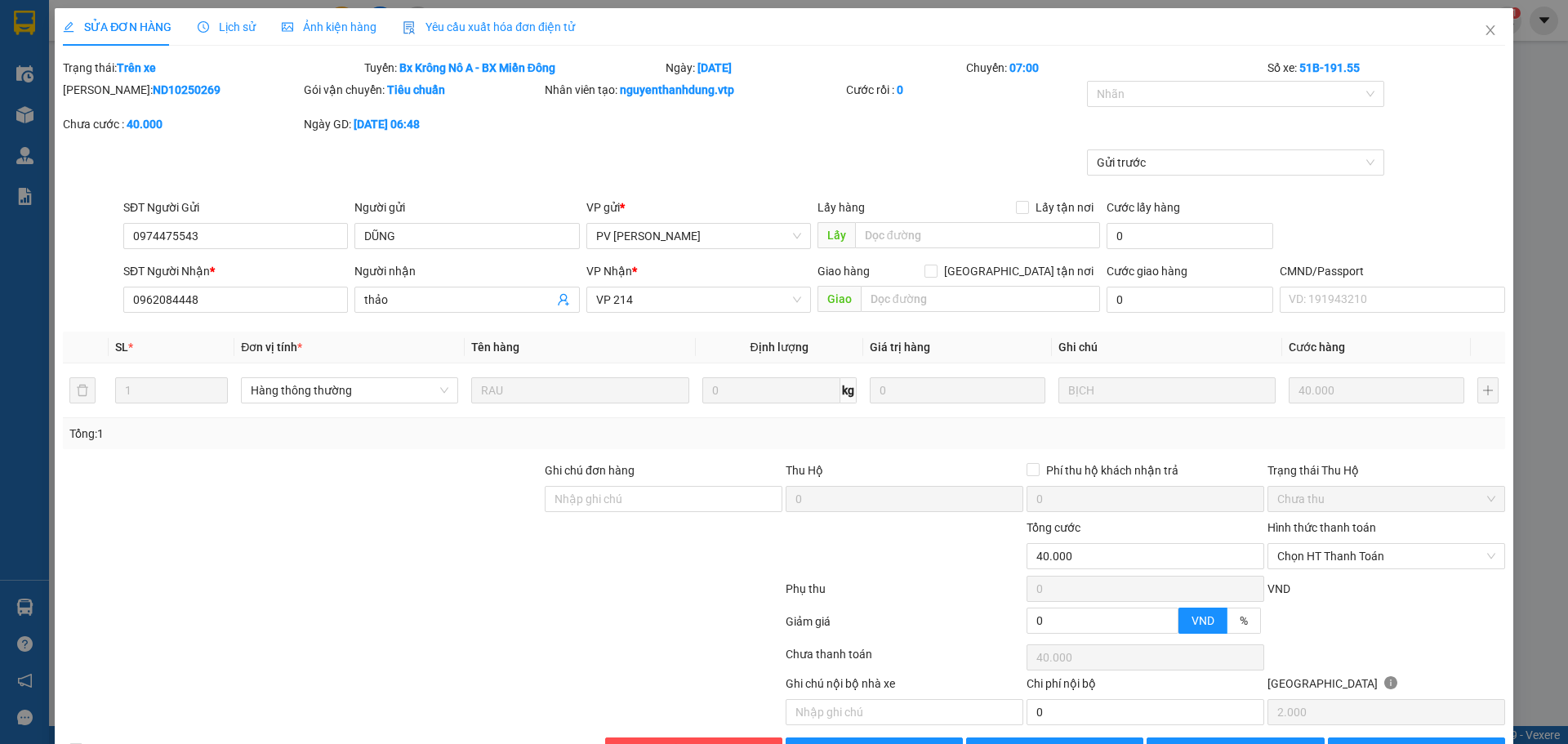
click at [220, 23] on span "Lịch sử" at bounding box center [227, 27] width 58 height 13
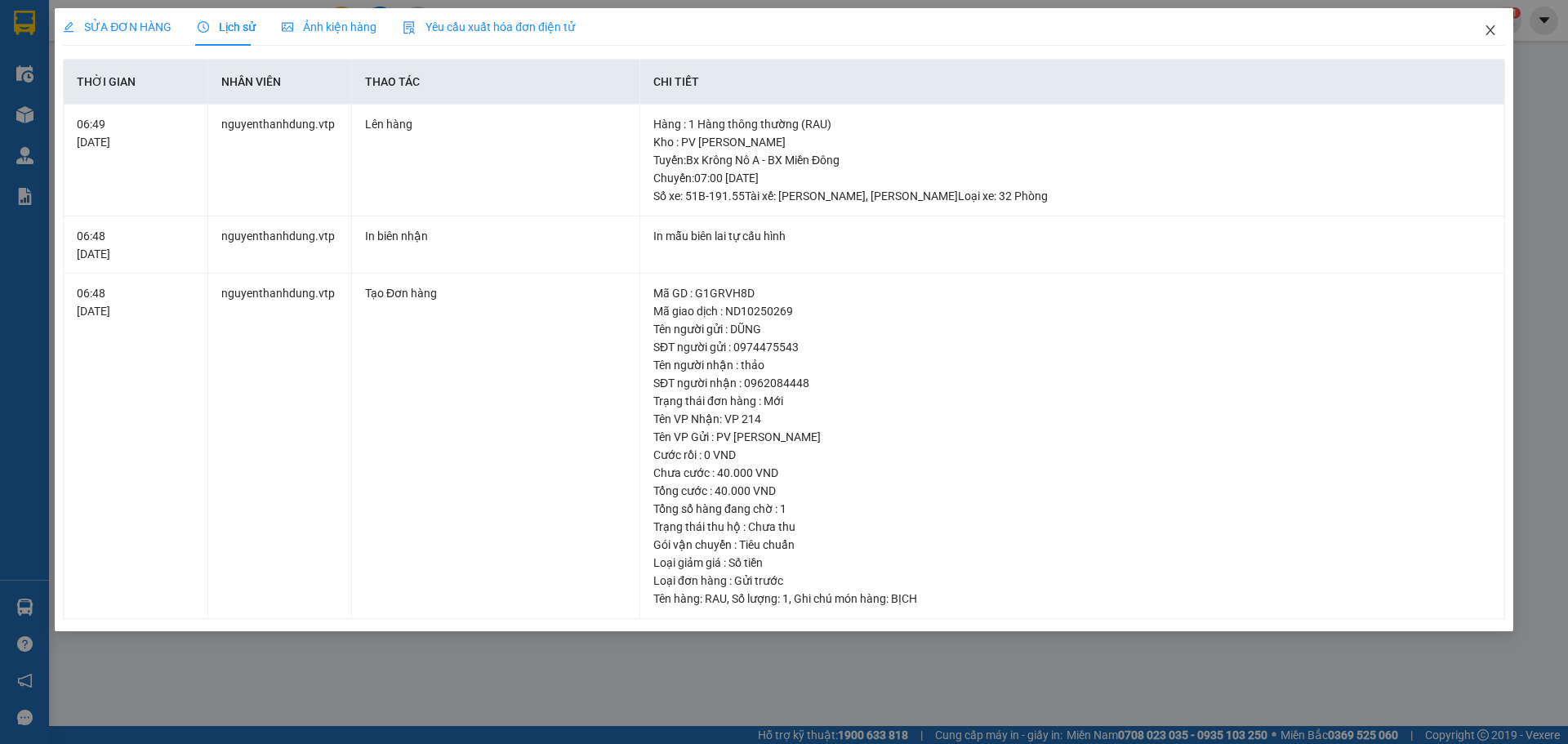
click at [1030, 33] on icon "close" at bounding box center [1490, 30] width 9 height 10
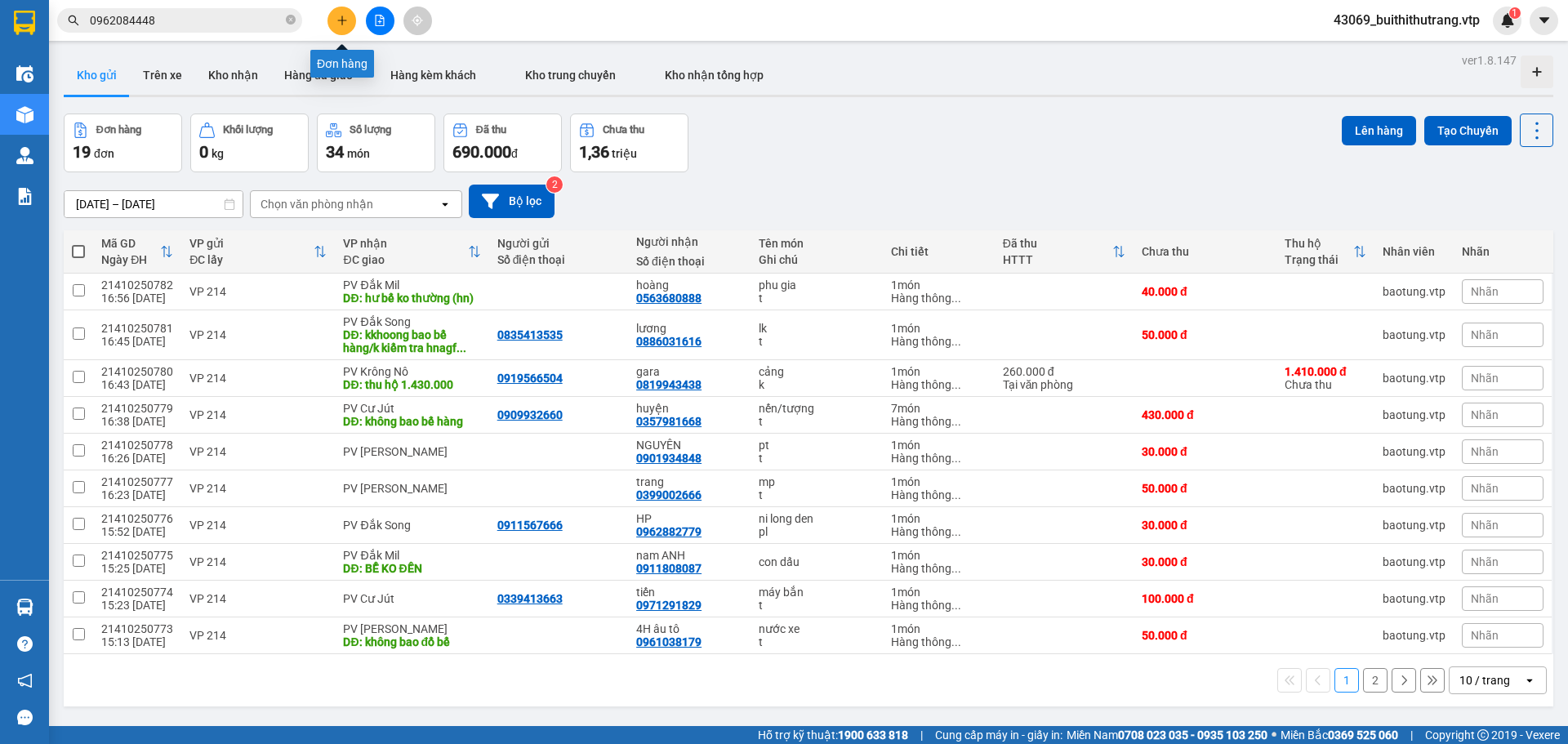
click at [340, 26] on button at bounding box center [342, 21] width 29 height 29
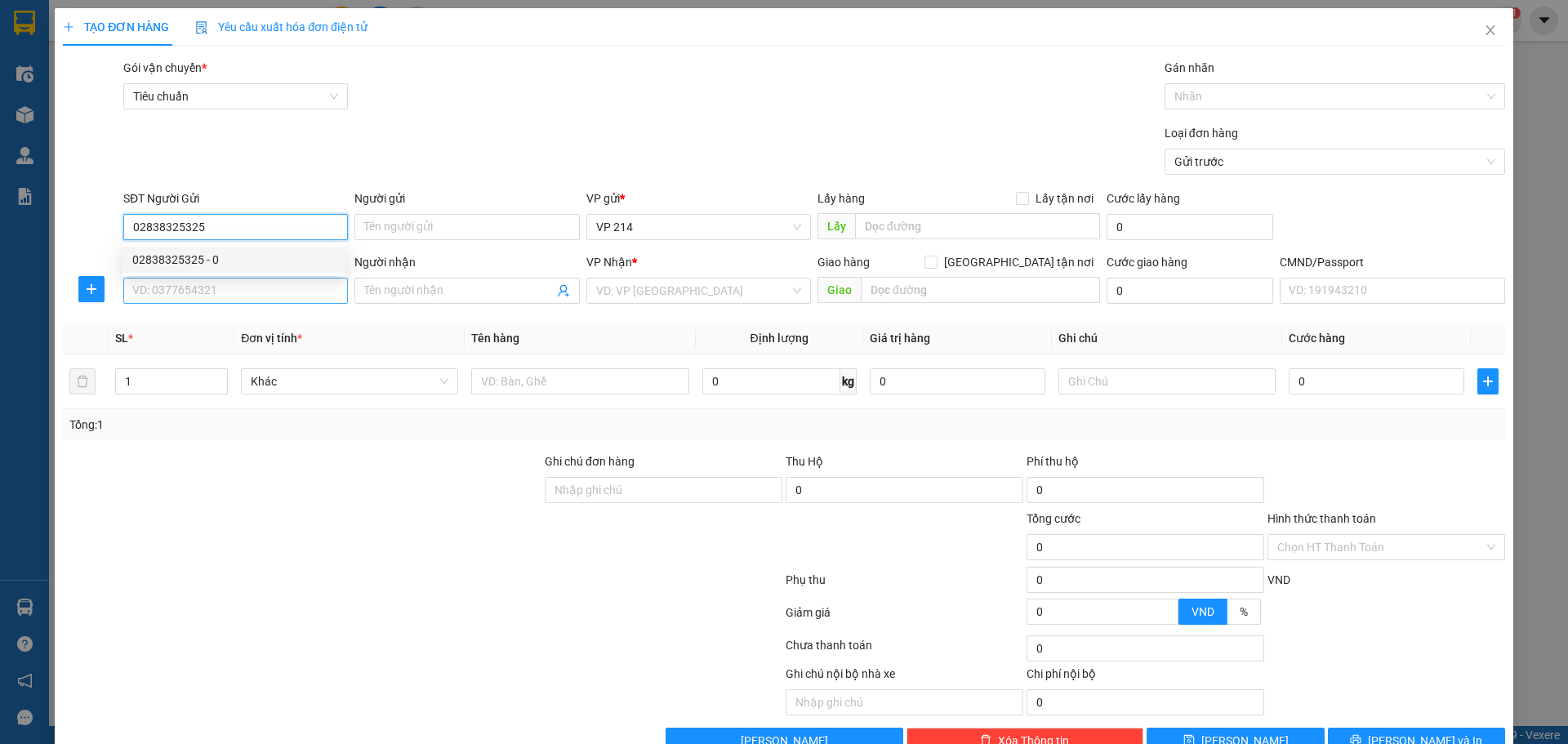
type input "02838325325"
click at [268, 296] on input "SĐT Người Nhận *" at bounding box center [236, 290] width 225 height 26
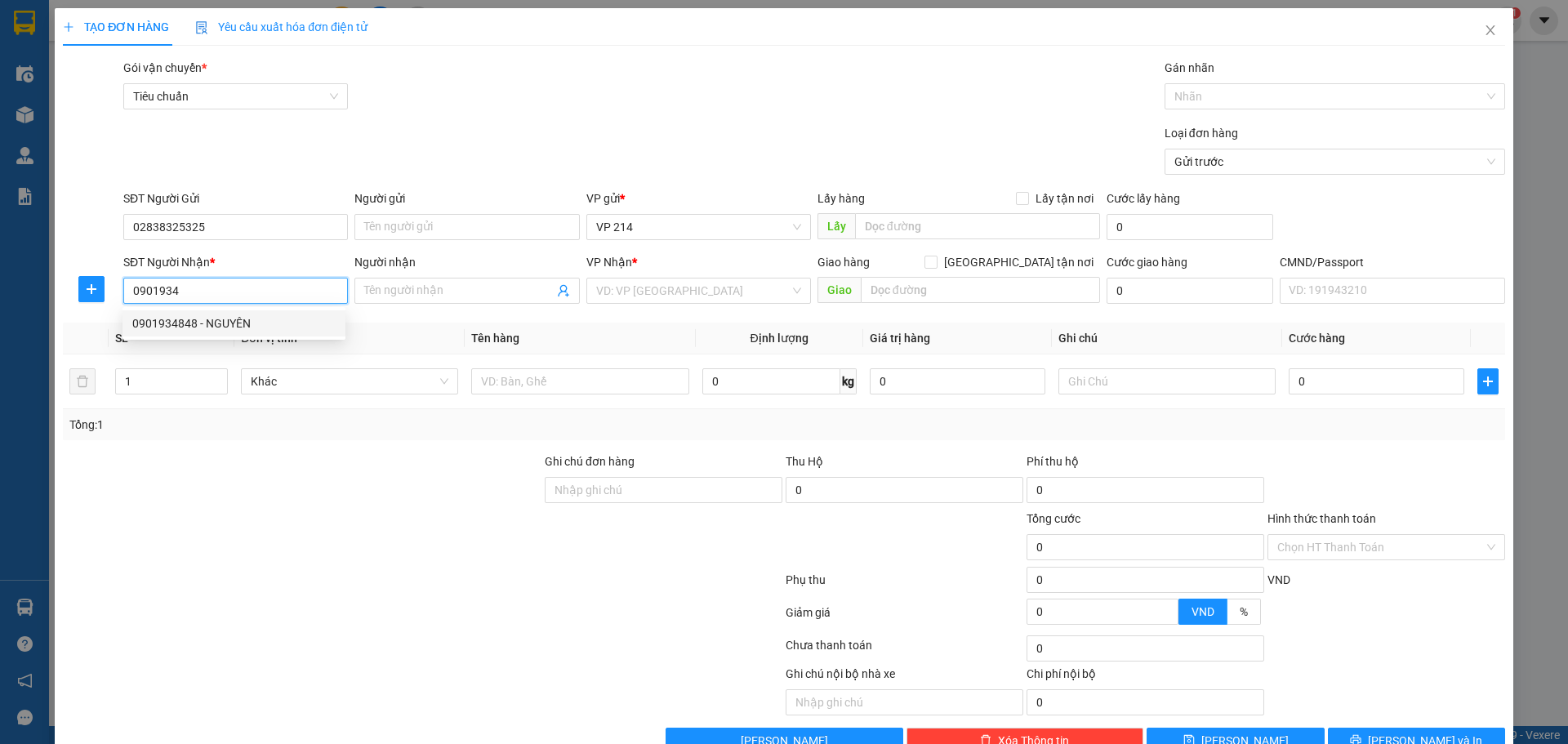
click at [229, 314] on div "0901934848 - NGUYÊN" at bounding box center [234, 323] width 203 height 18
type input "0901934848"
type input "NGUYÊN"
type input "0901934848"
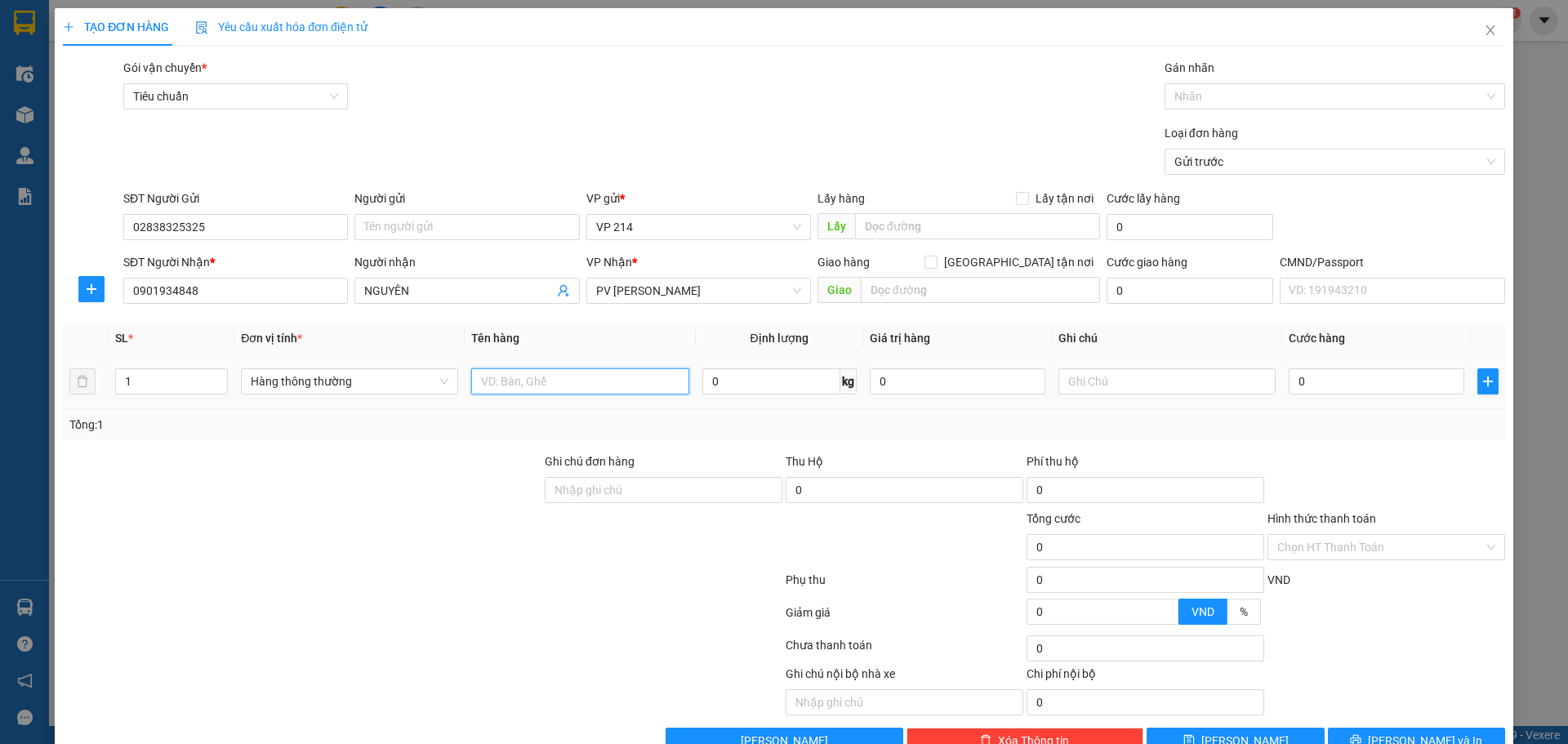
click at [547, 375] on input "text" at bounding box center [579, 381] width 218 height 26
type input "thu2ng"
type input "pt"
type input "4"
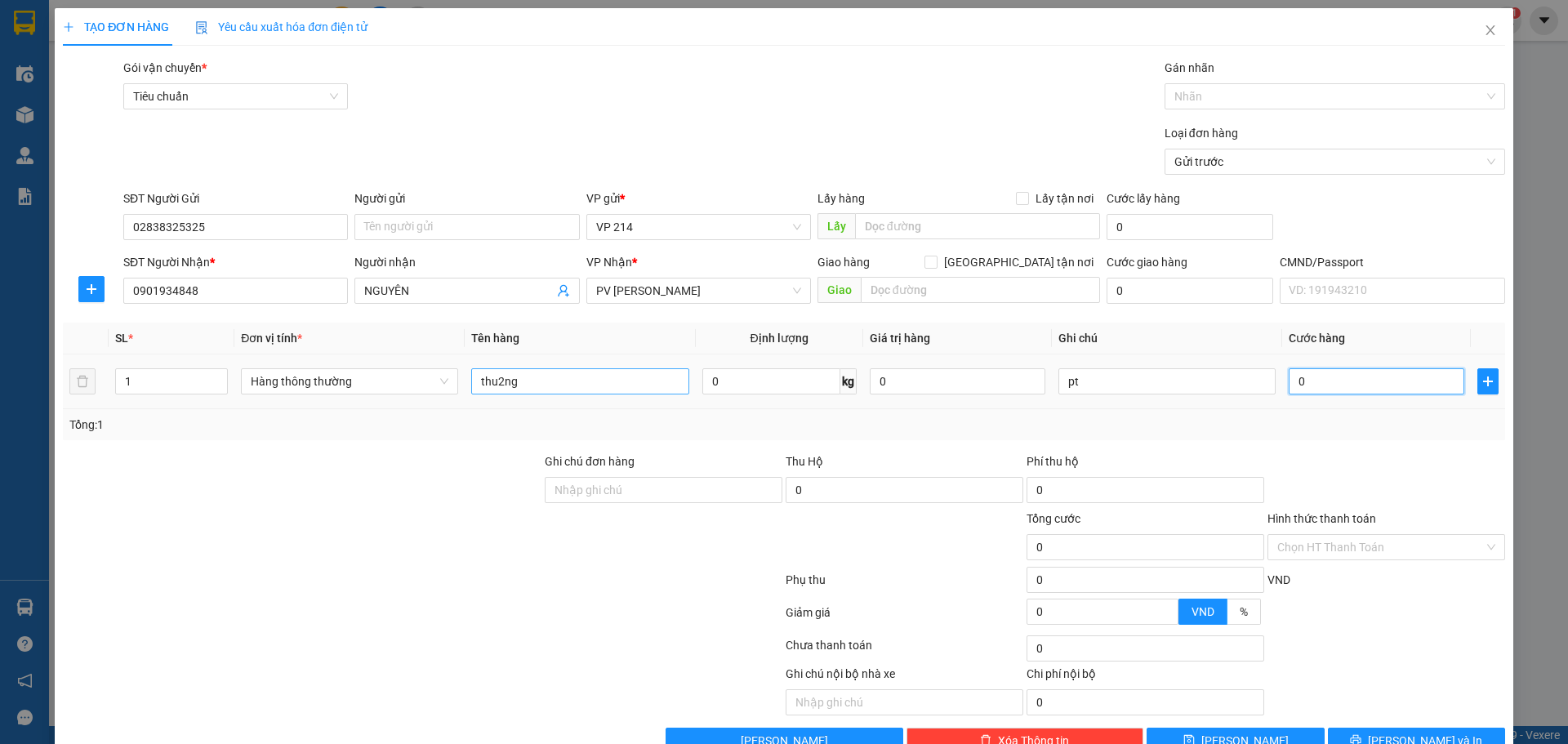
type input "4"
type input "40"
type input "400"
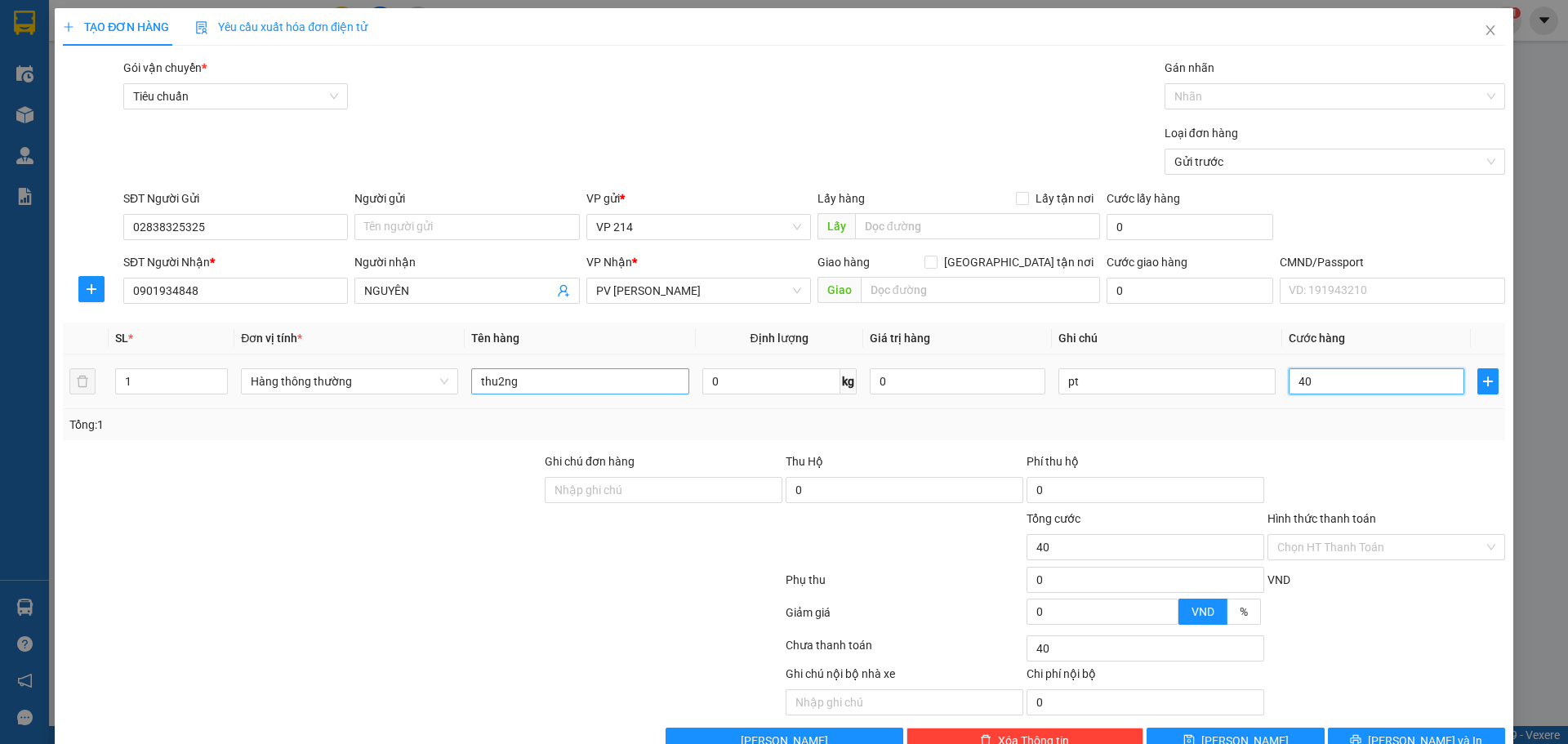
type input "400"
type input "4.000"
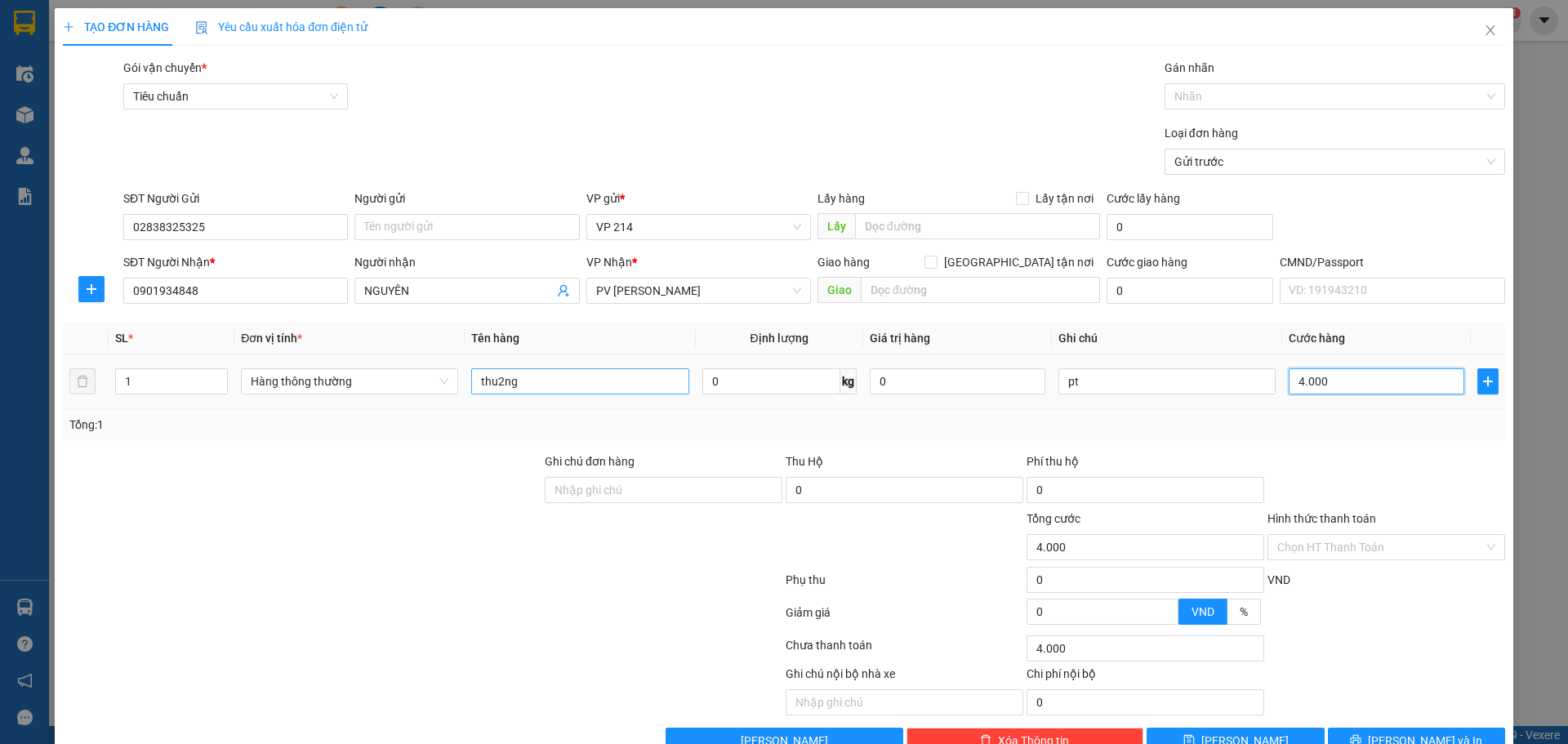
type input "40.000"
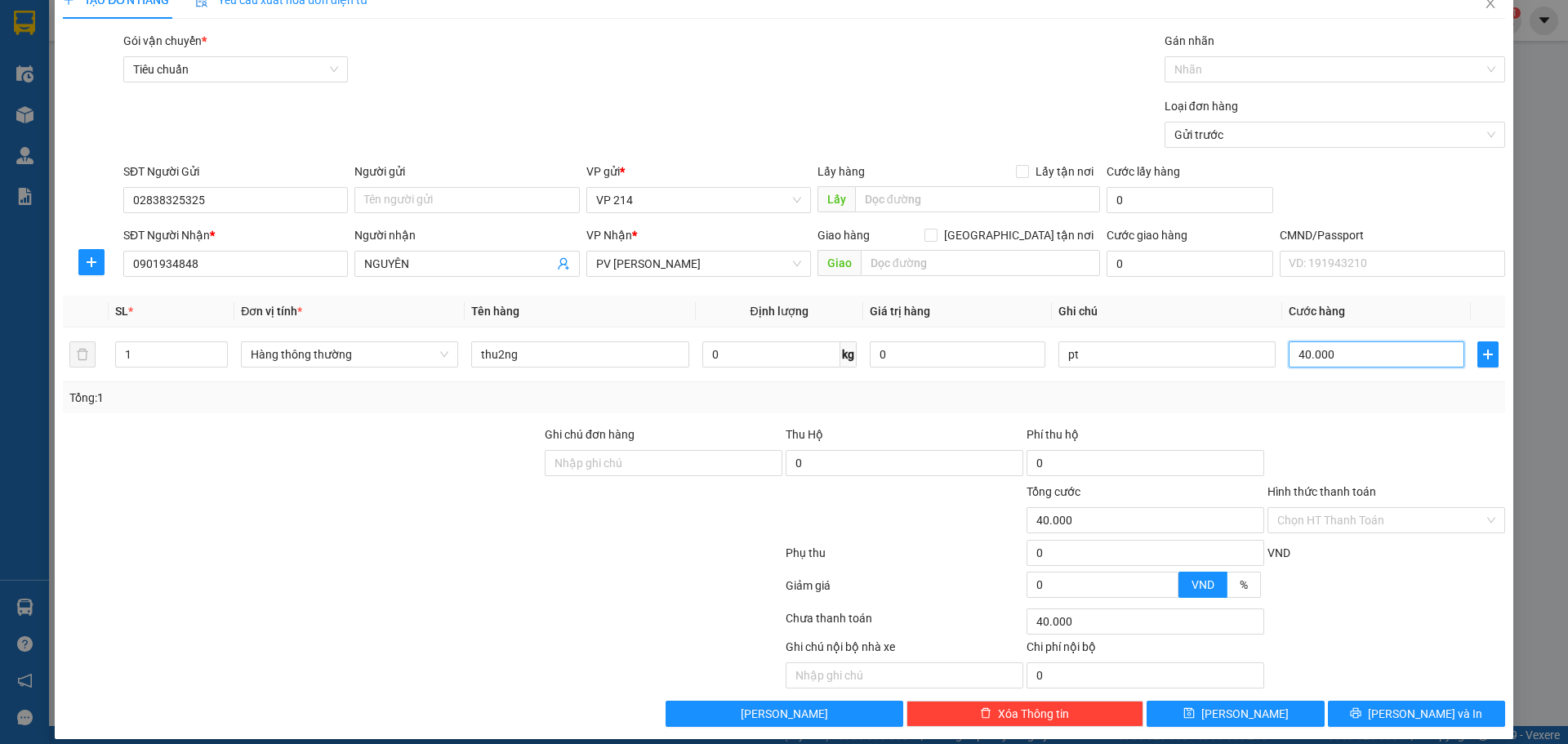
scroll to position [42, 0]
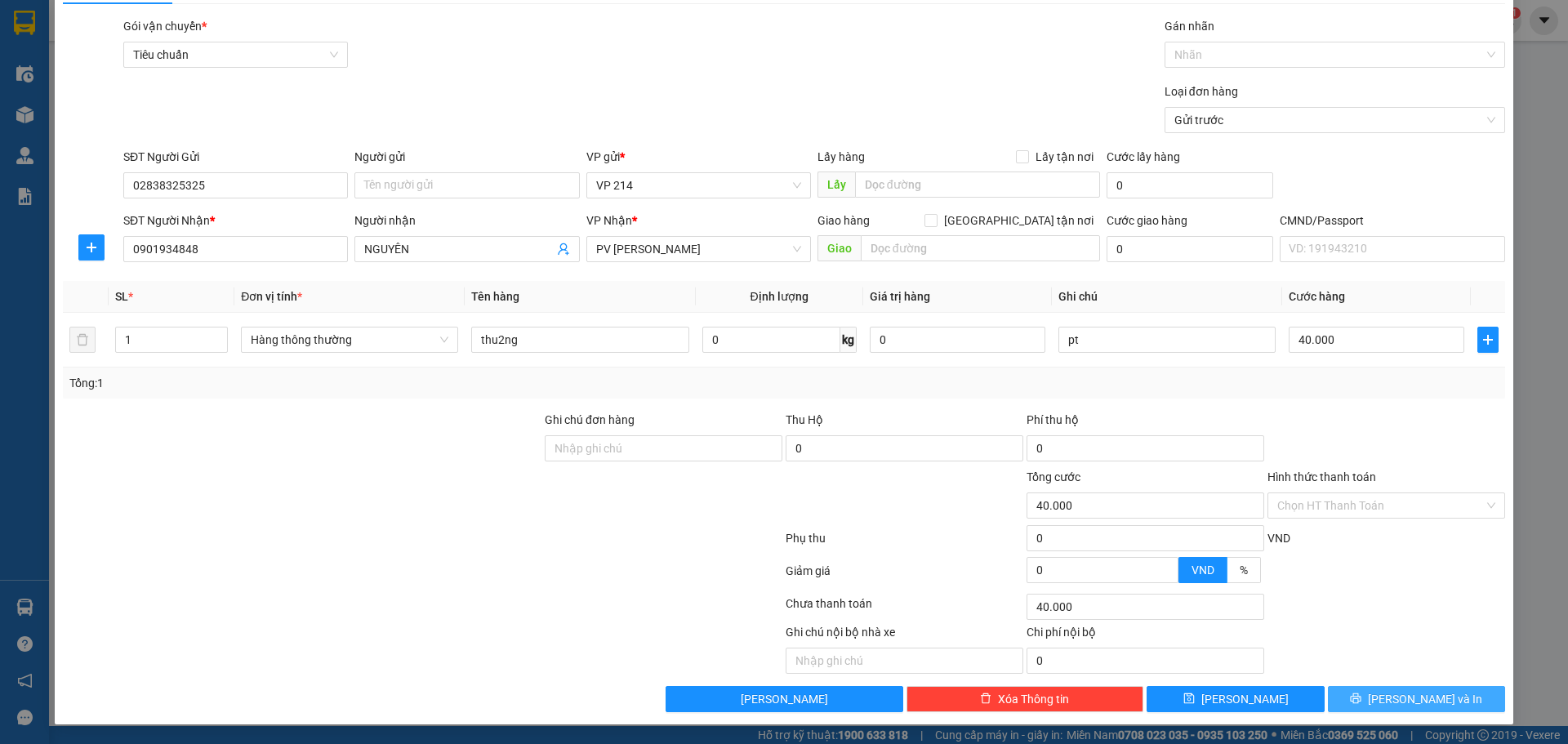
click at [1030, 560] on span "[PERSON_NAME] và In" at bounding box center [1425, 699] width 115 height 18
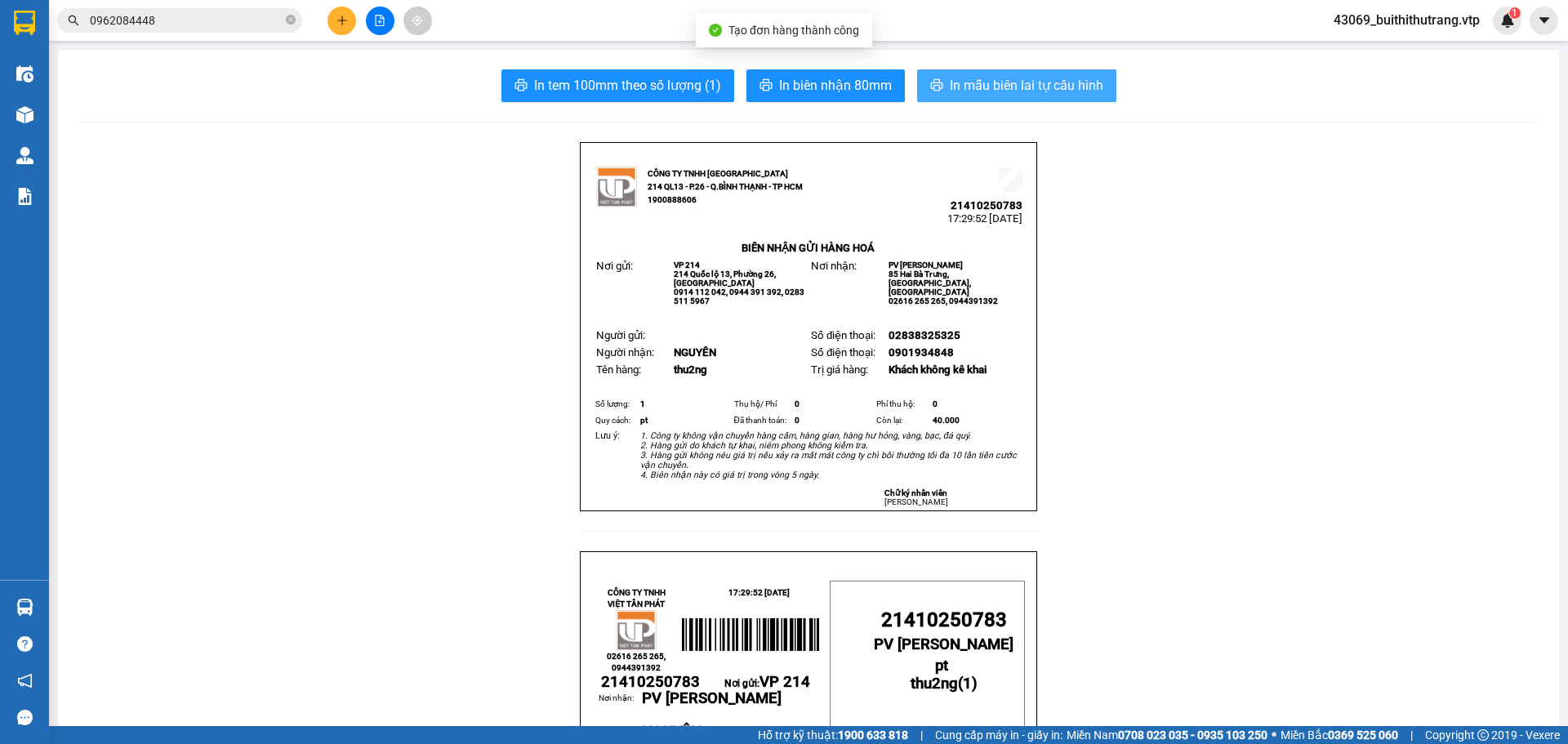
click at [1030, 81] on span "In mẫu biên lai tự cấu hình" at bounding box center [1026, 85] width 153 height 21
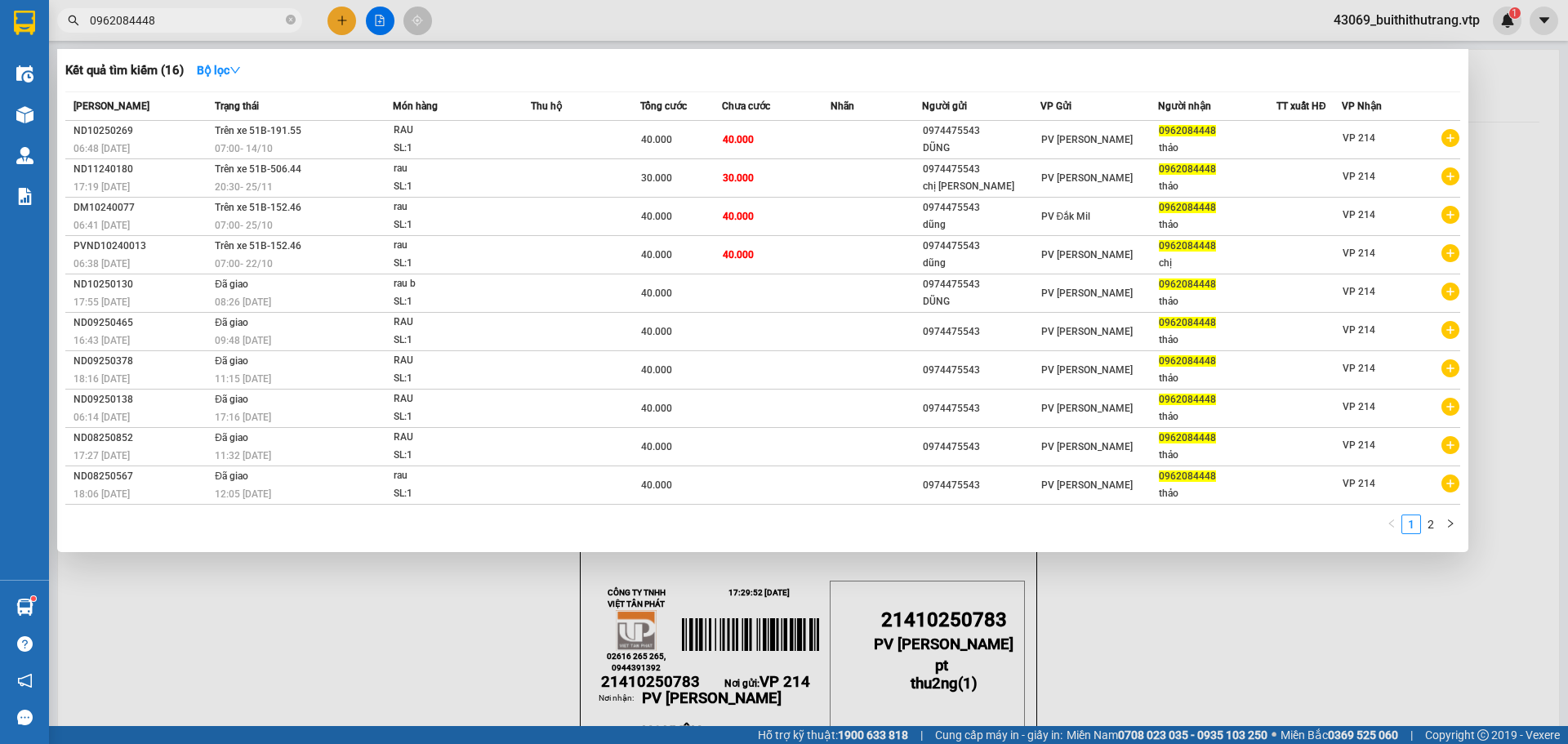
drag, startPoint x: 159, startPoint y: 14, endPoint x: 95, endPoint y: 23, distance: 64.6
click at [93, 29] on input "0962084448" at bounding box center [185, 21] width 193 height 18
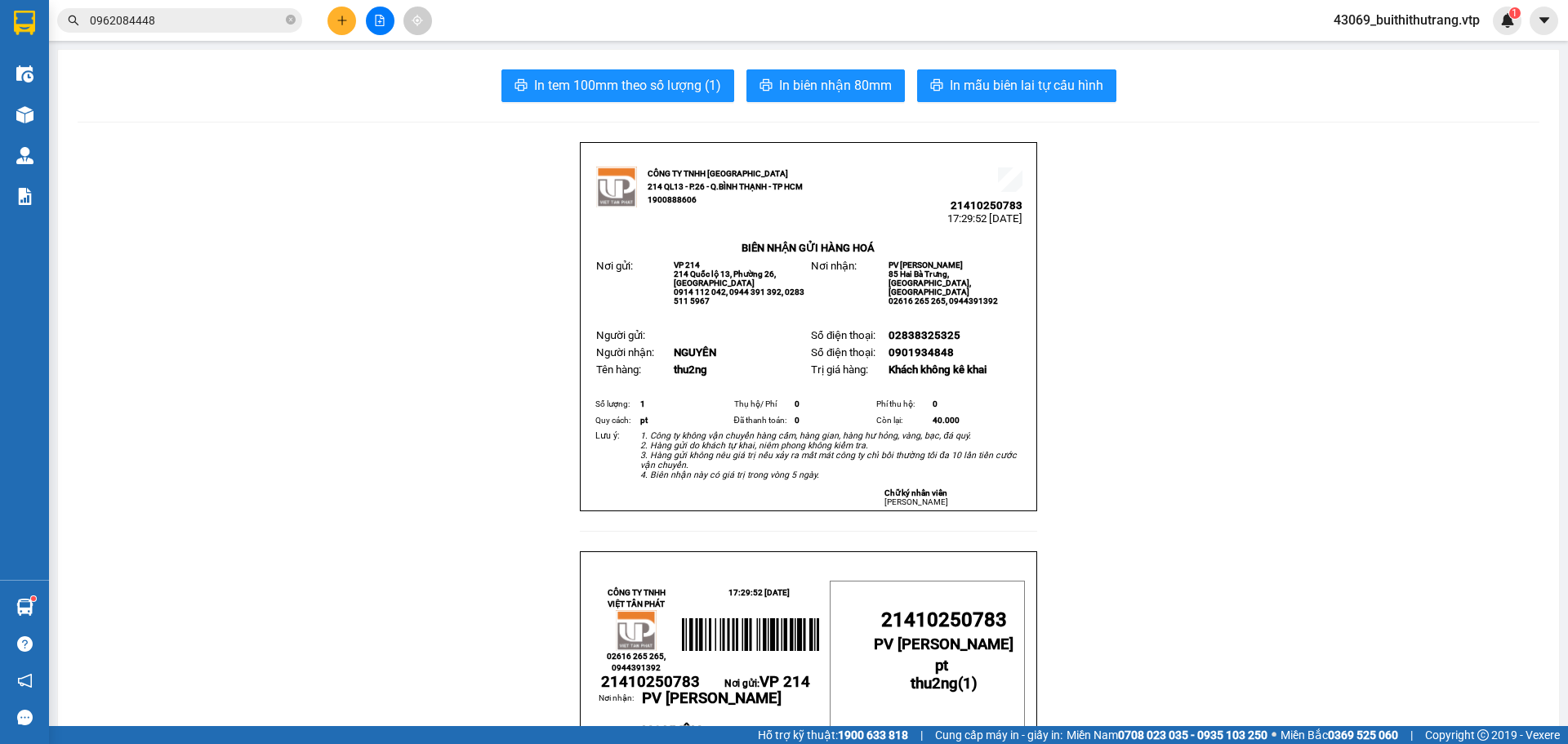
type input "0"
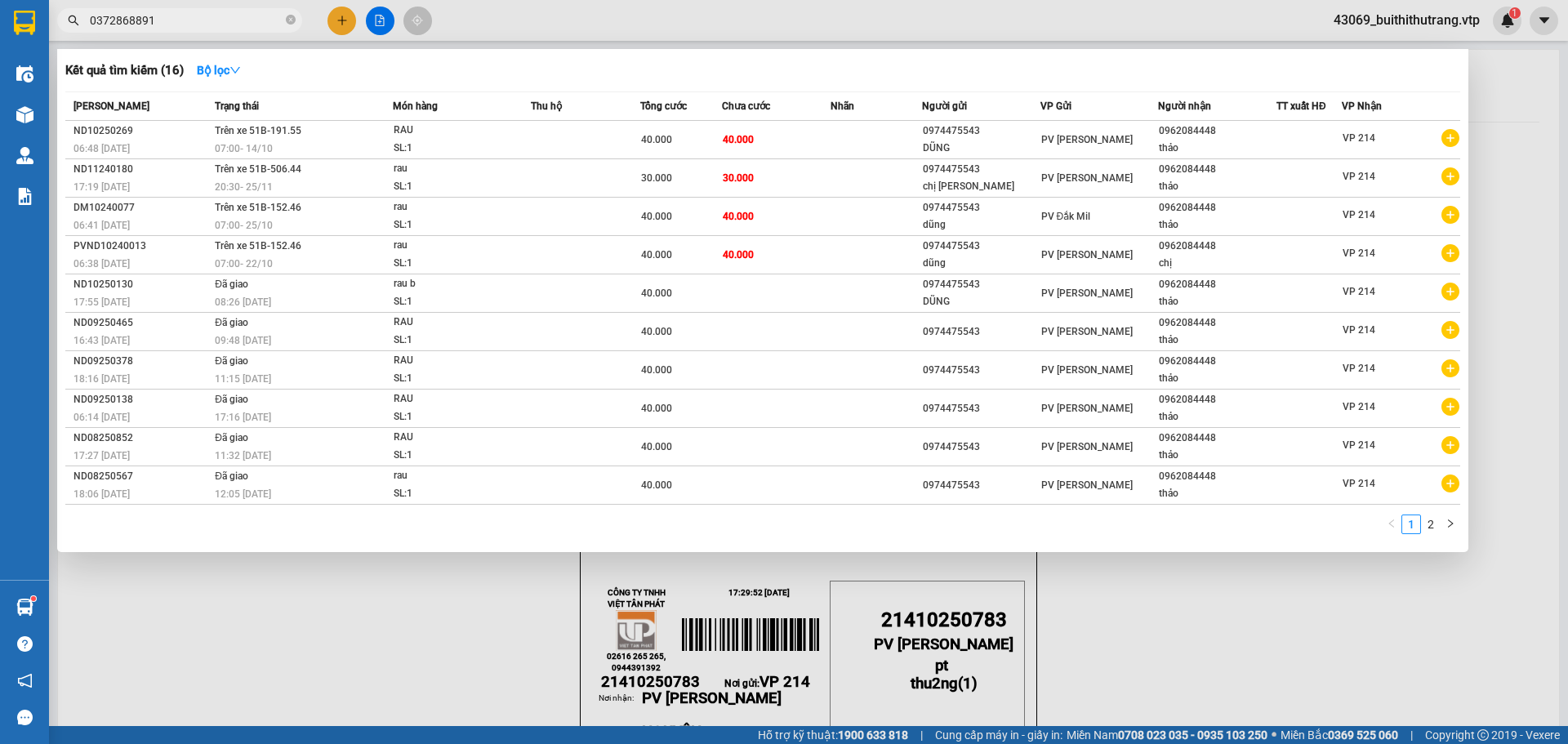
type input "0372868891"
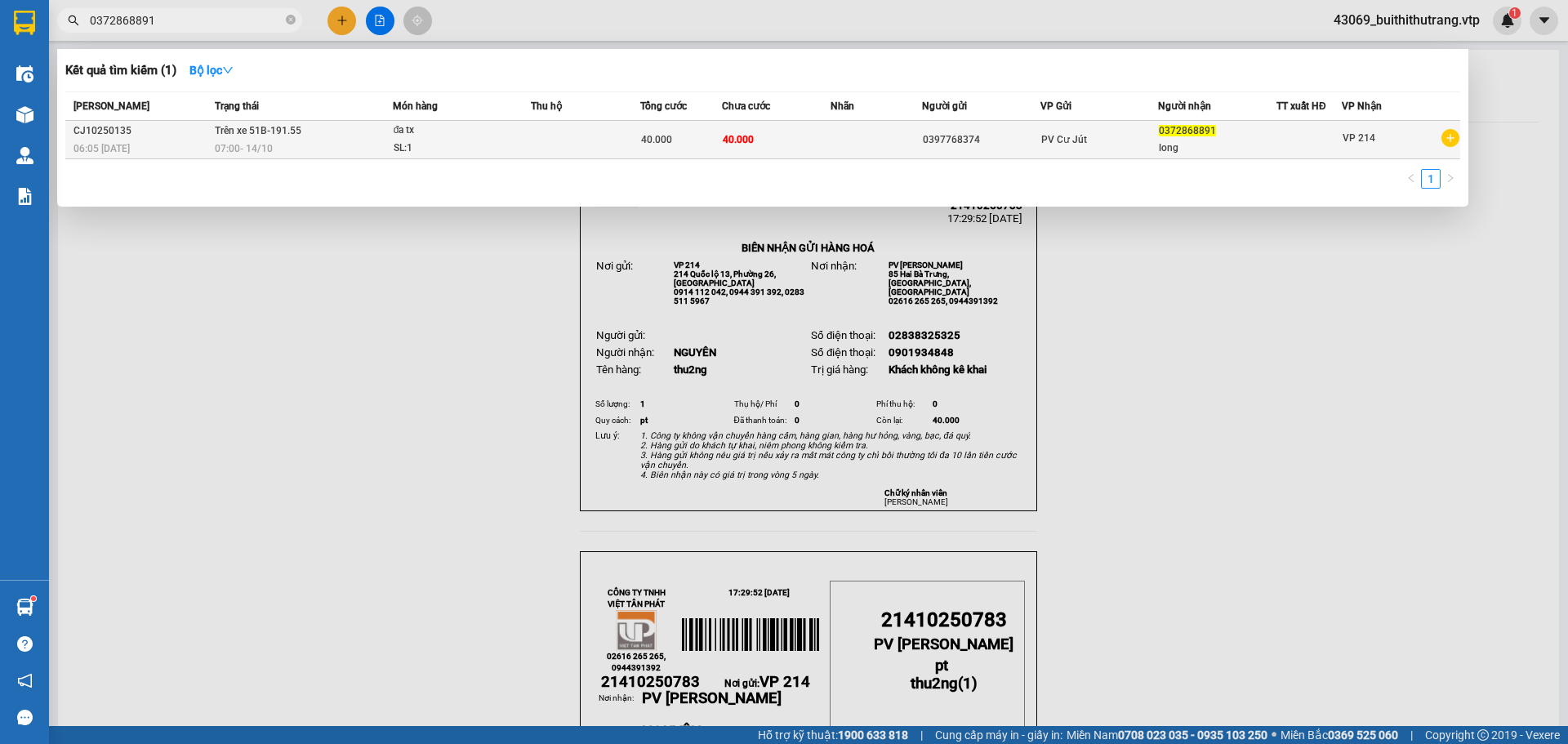
click at [1030, 150] on td "PV Cư Jút" at bounding box center [1100, 140] width 118 height 38
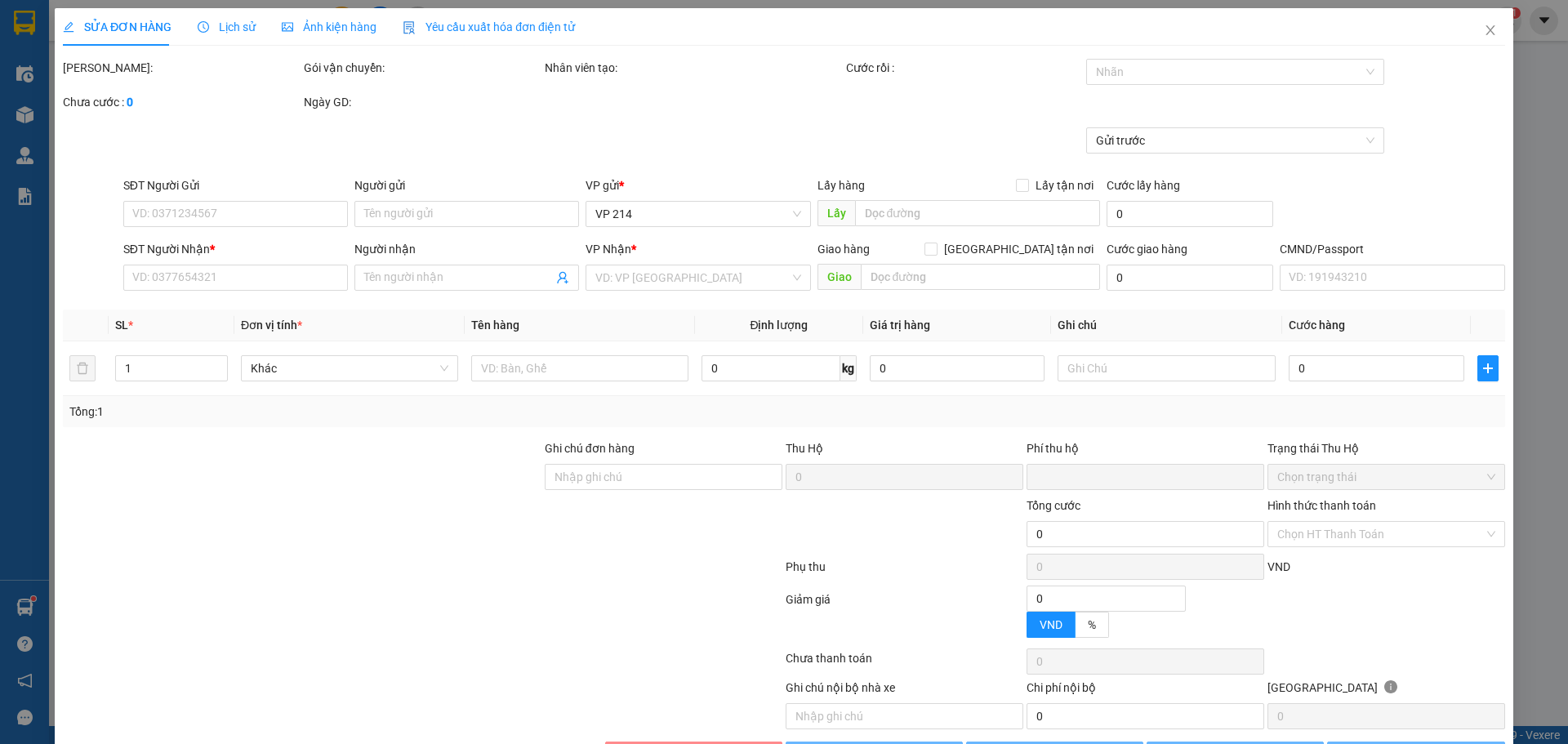
type input "2.000"
type input "0397768374"
type input "0372868891"
type input "long"
type input "0"
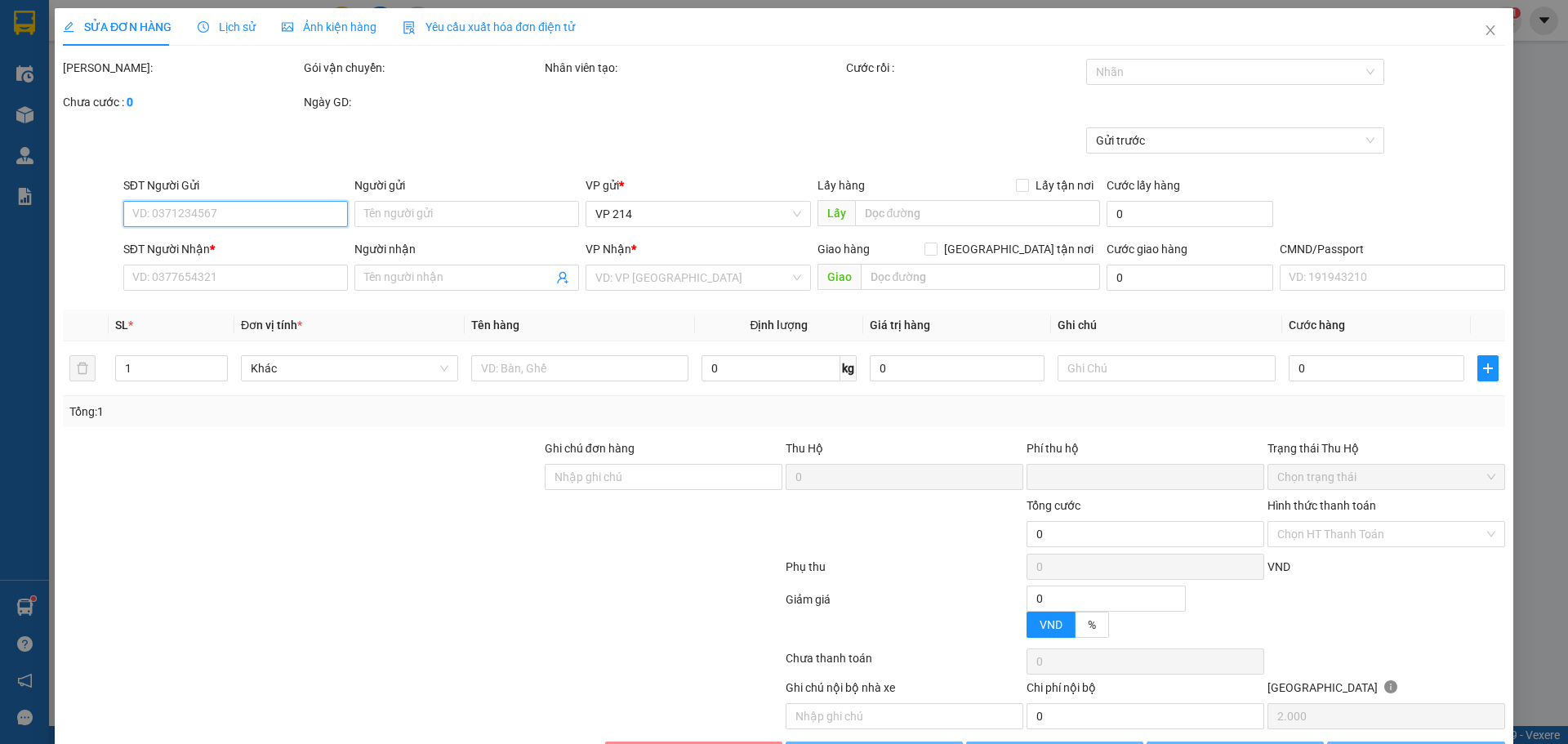
type input "40.000"
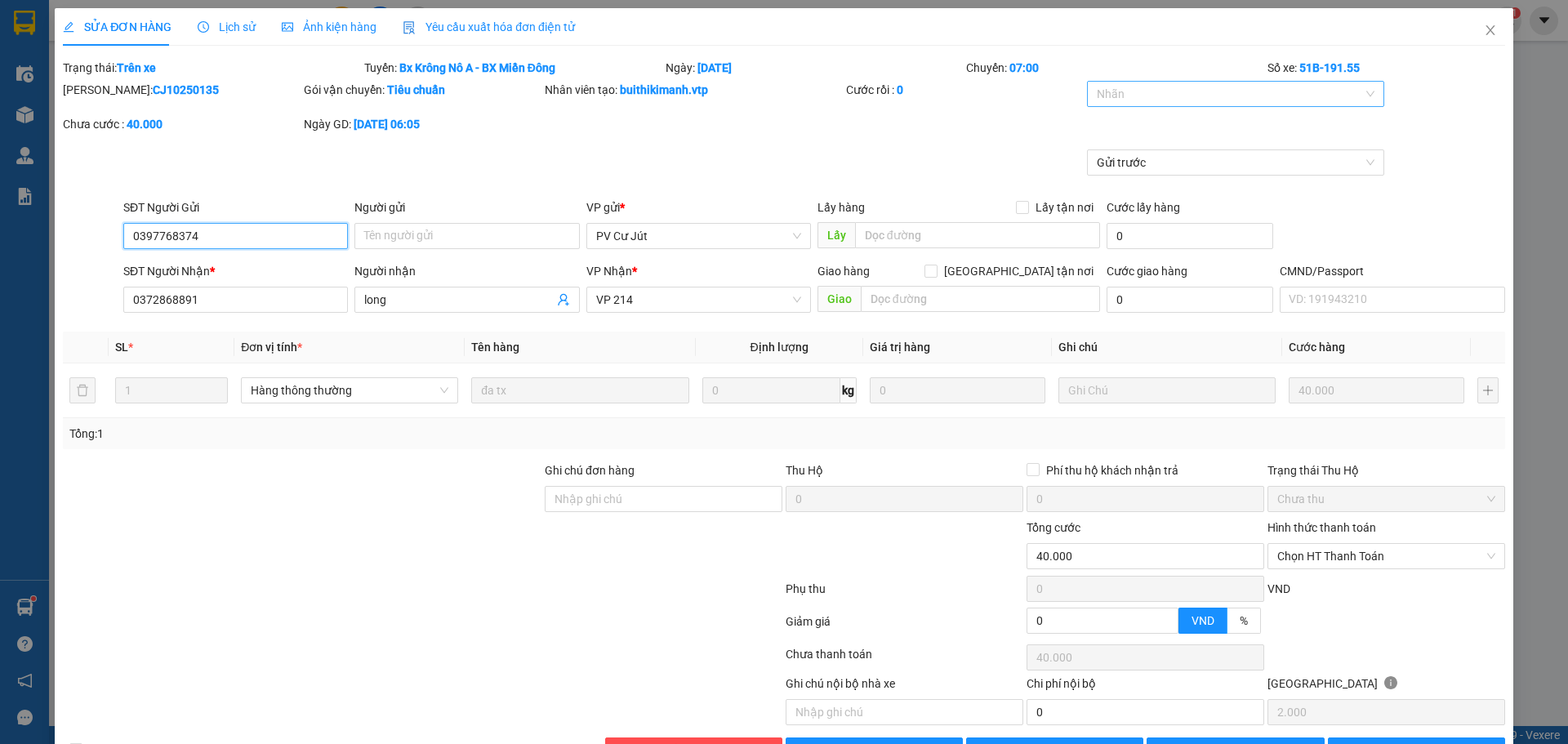
click at [1030, 94] on div at bounding box center [1227, 94] width 273 height 20
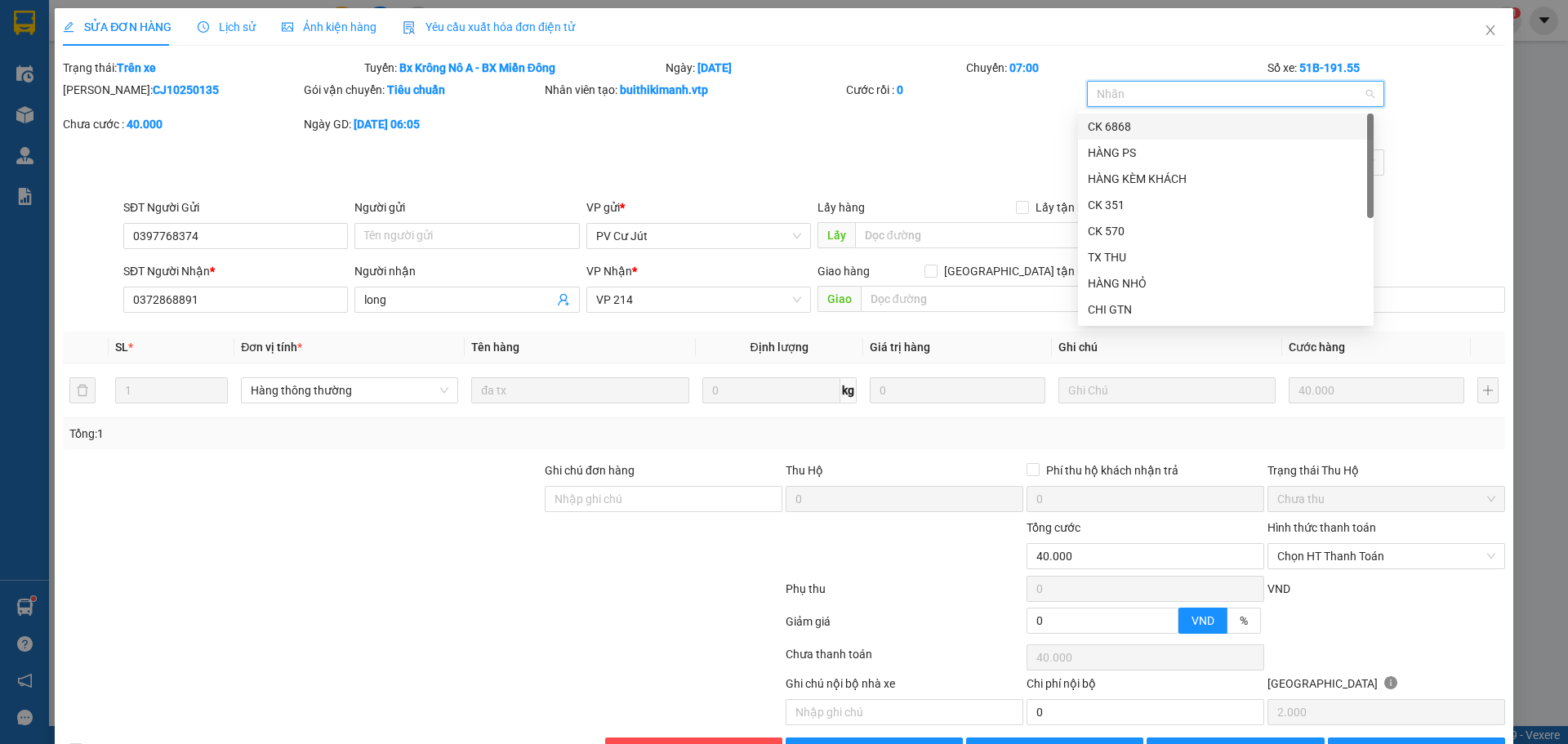
click at [1030, 123] on div "CK 6868" at bounding box center [1226, 126] width 276 height 18
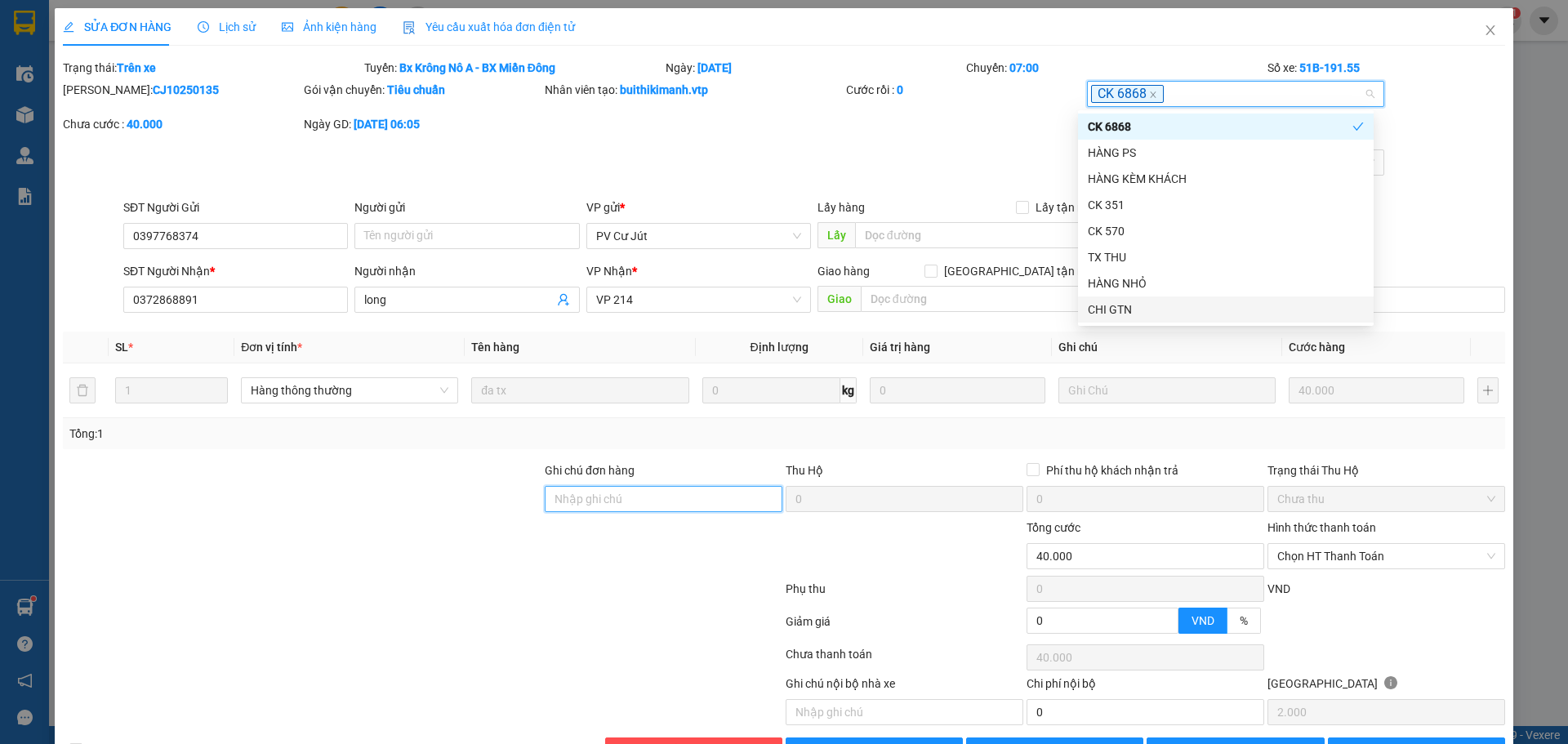
click at [635, 500] on input "Ghi chú đơn hàng" at bounding box center [663, 499] width 237 height 26
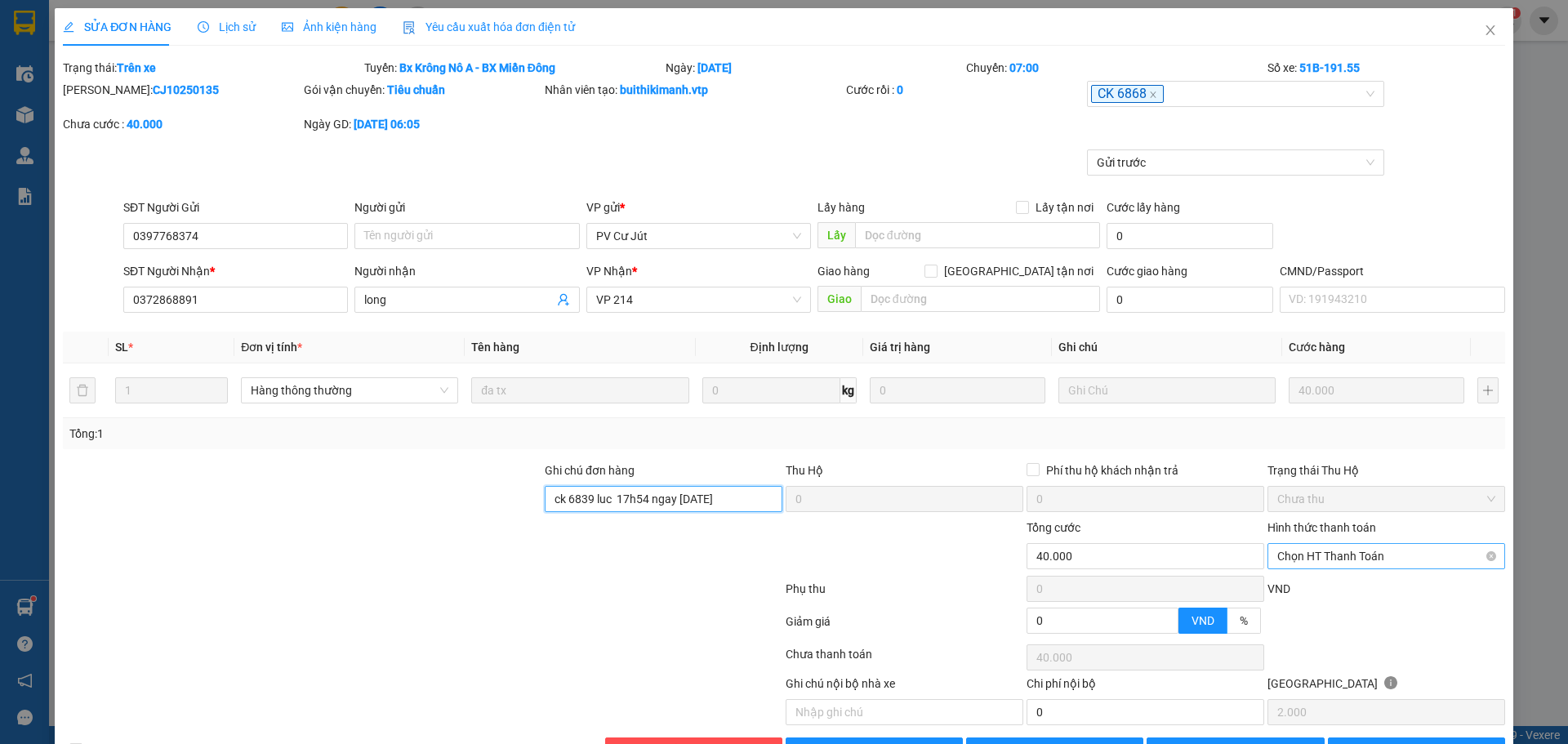
click at [1030, 560] on span "Chọn HT Thanh Toán" at bounding box center [1385, 555] width 218 height 24
type input "ck 6839 luc 17h54 ngay [DATE]"
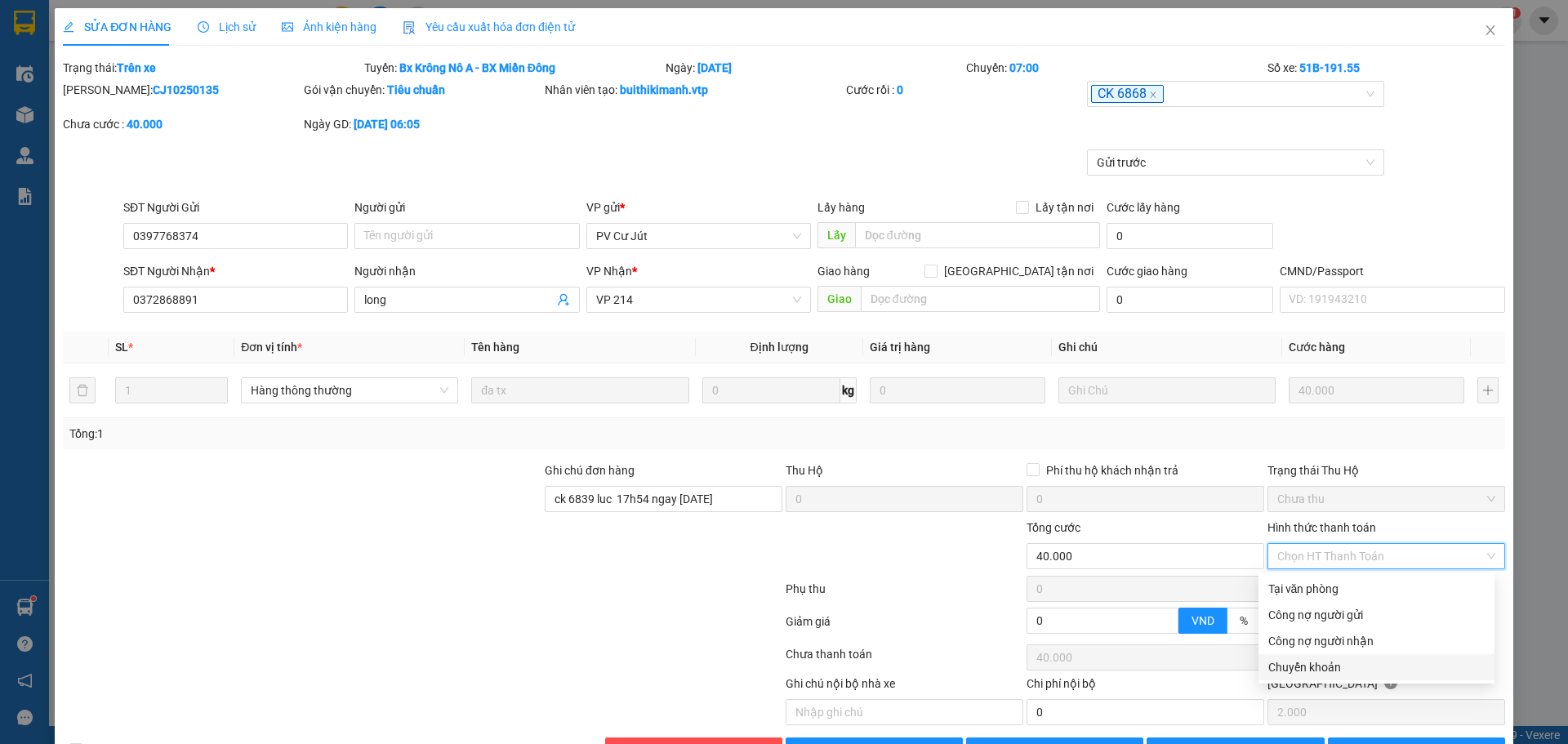
click at [1030, 560] on div "Chuyển khoản" at bounding box center [1376, 667] width 217 height 18
type input "0"
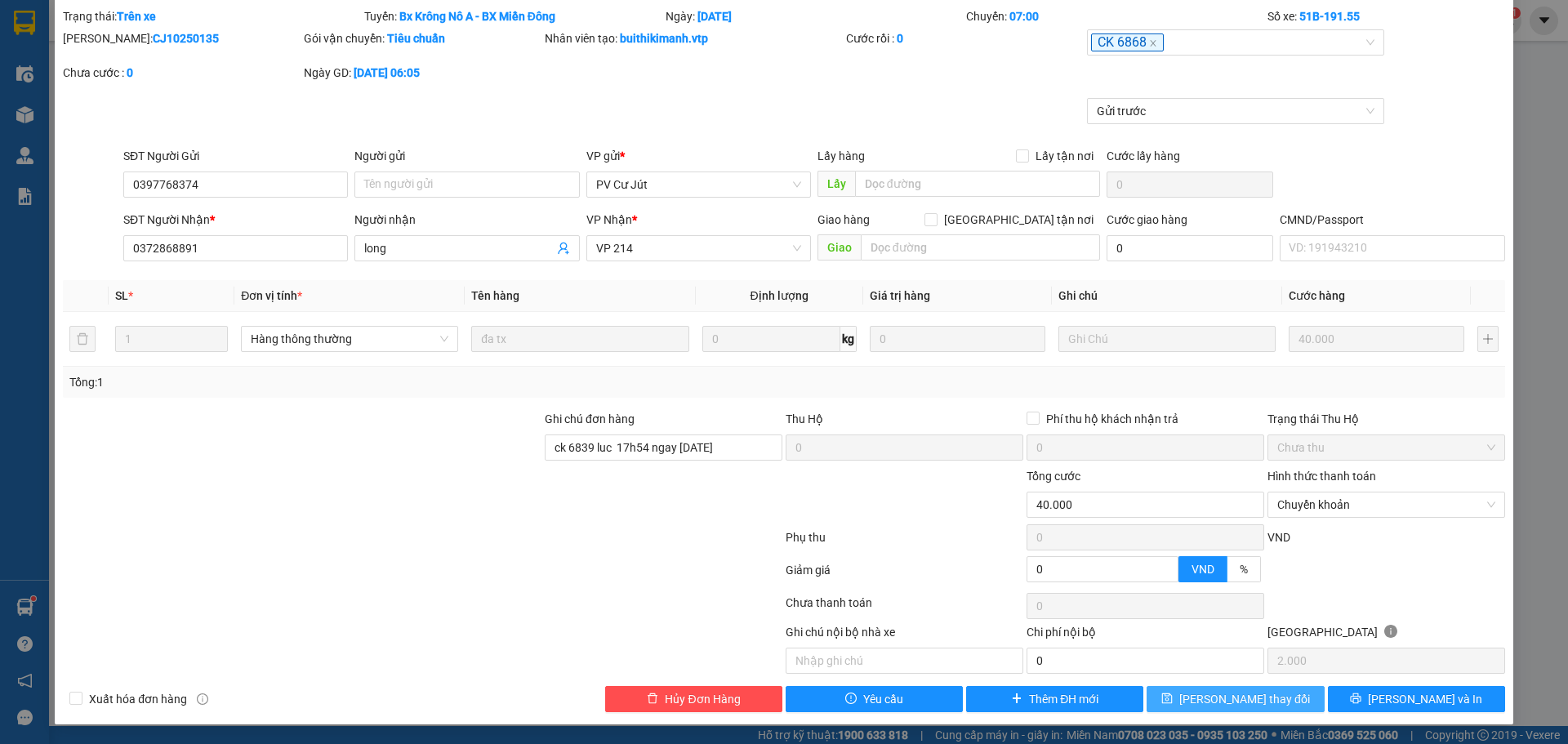
click at [1030, 560] on span "[PERSON_NAME] thay đổi" at bounding box center [1245, 699] width 131 height 18
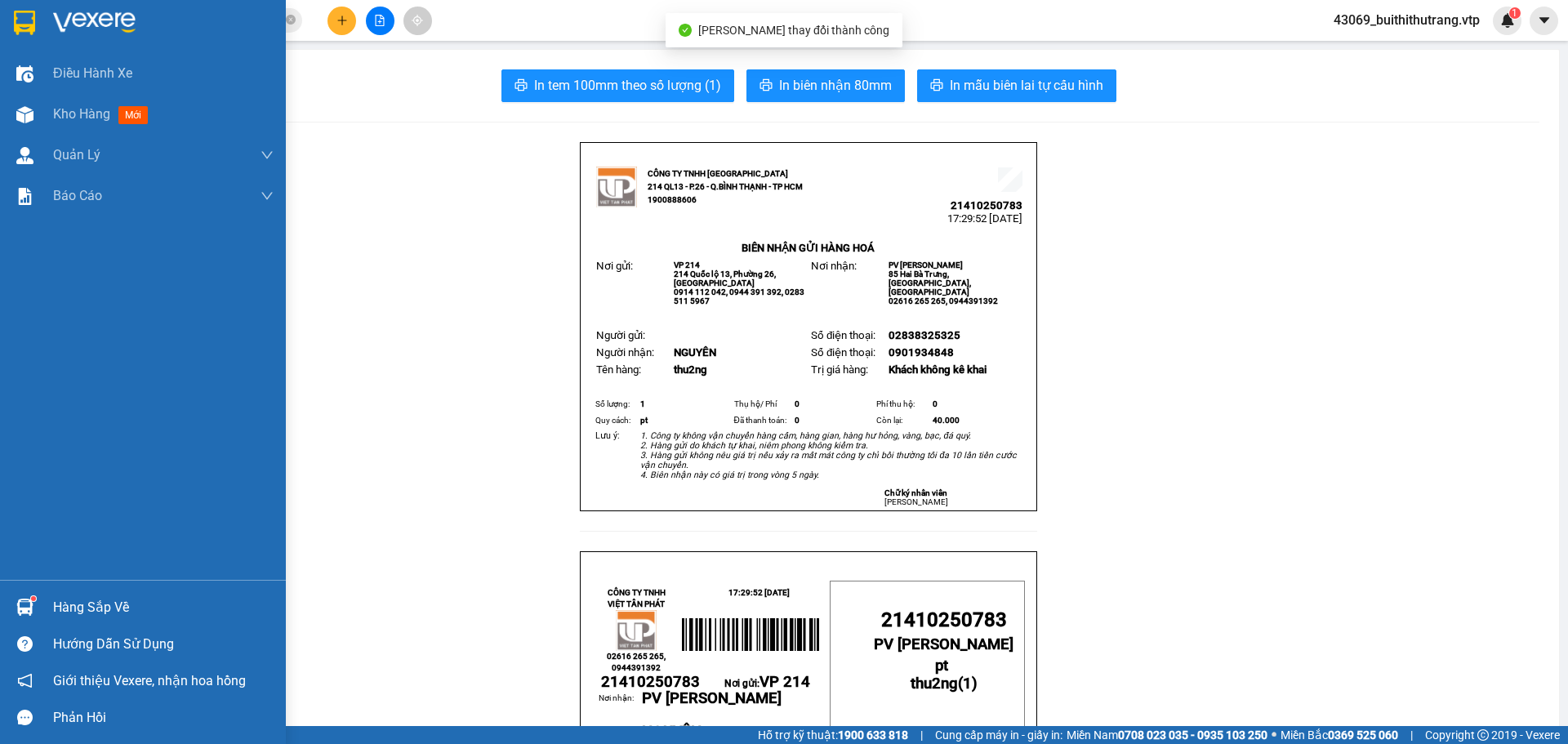
click at [52, 560] on div "Hàng sắp về" at bounding box center [142, 606] width 286 height 37
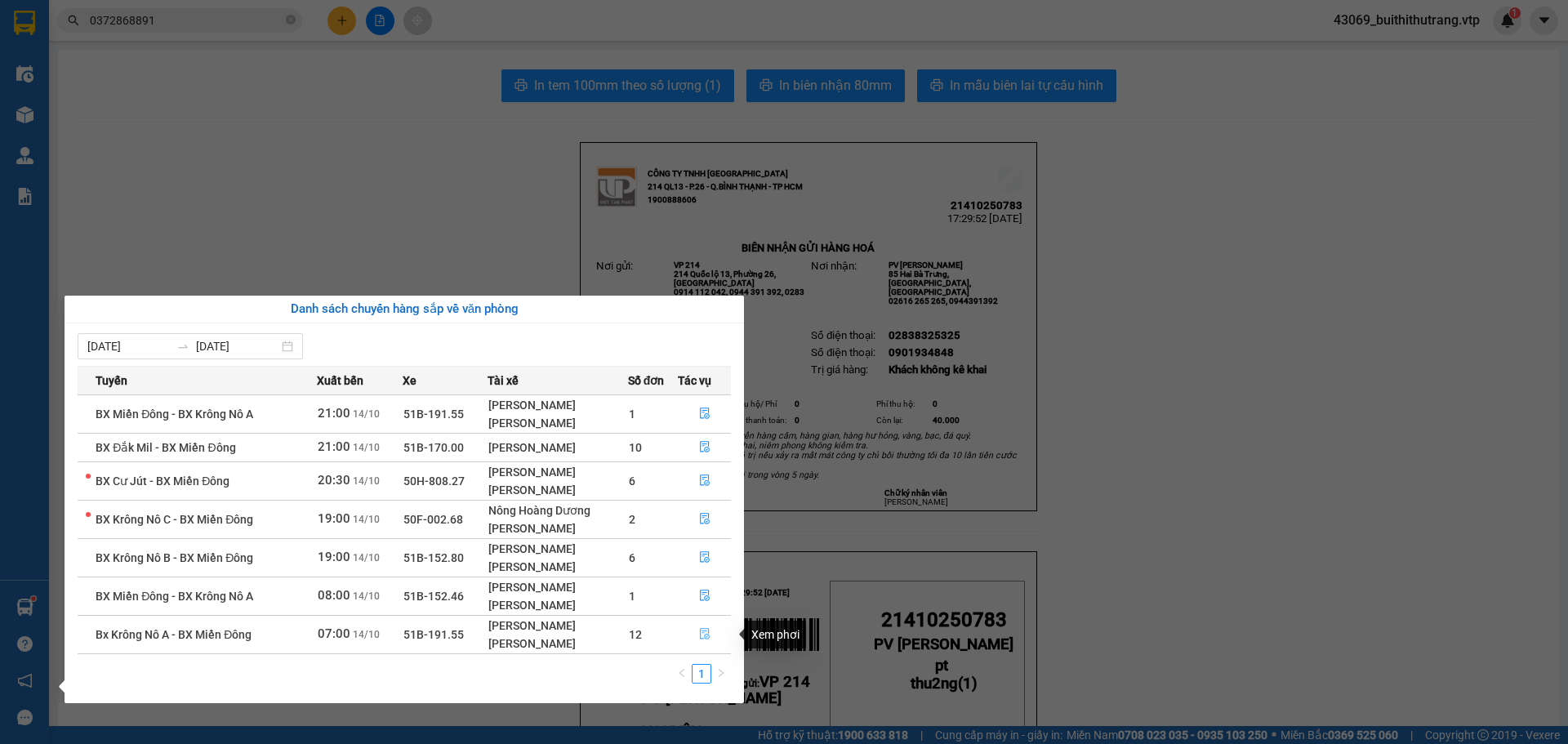
click at [700, 560] on icon "file-done" at bounding box center [705, 633] width 12 height 12
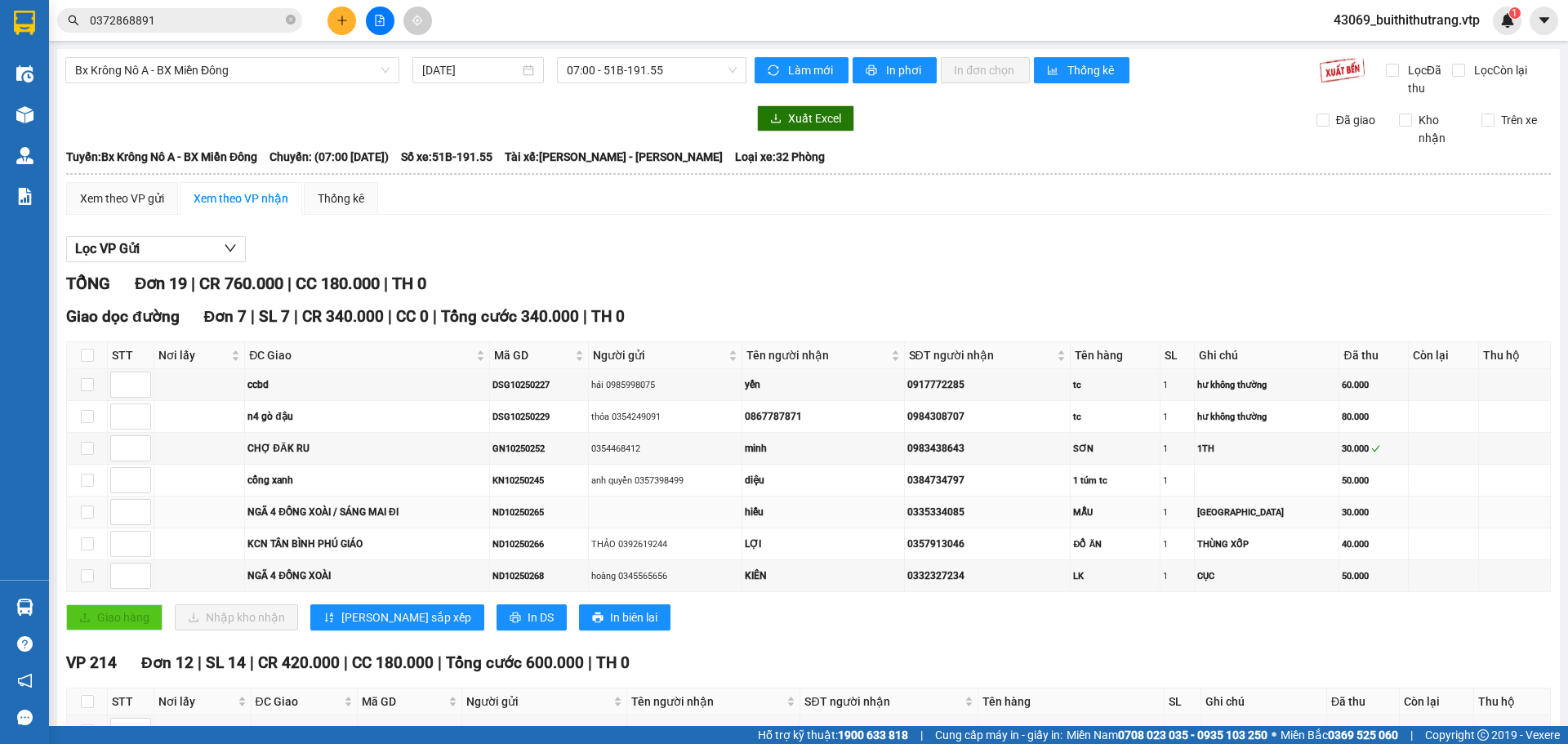
scroll to position [408, 0]
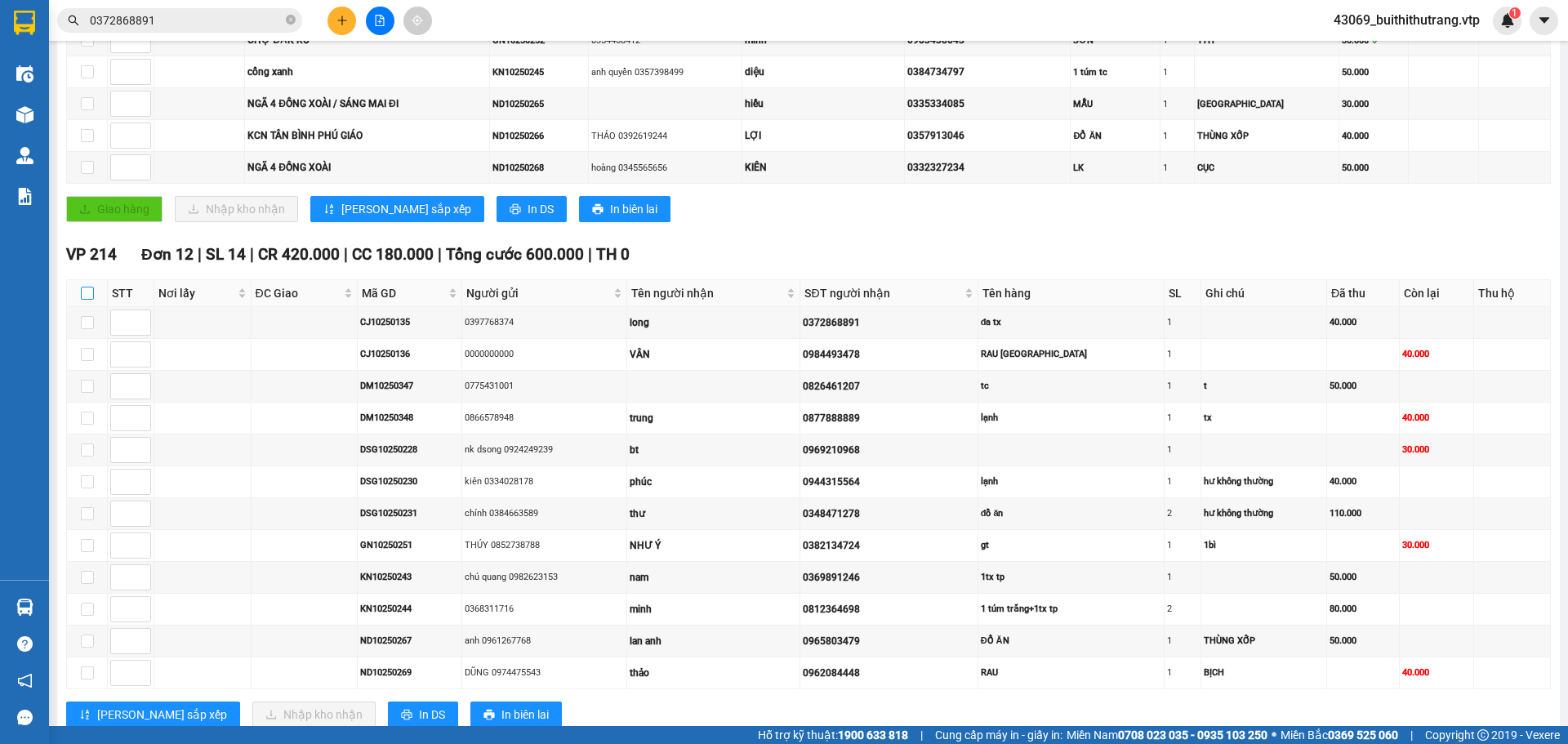
click at [83, 294] on input "checkbox" at bounding box center [87, 293] width 13 height 13
checkbox input "true"
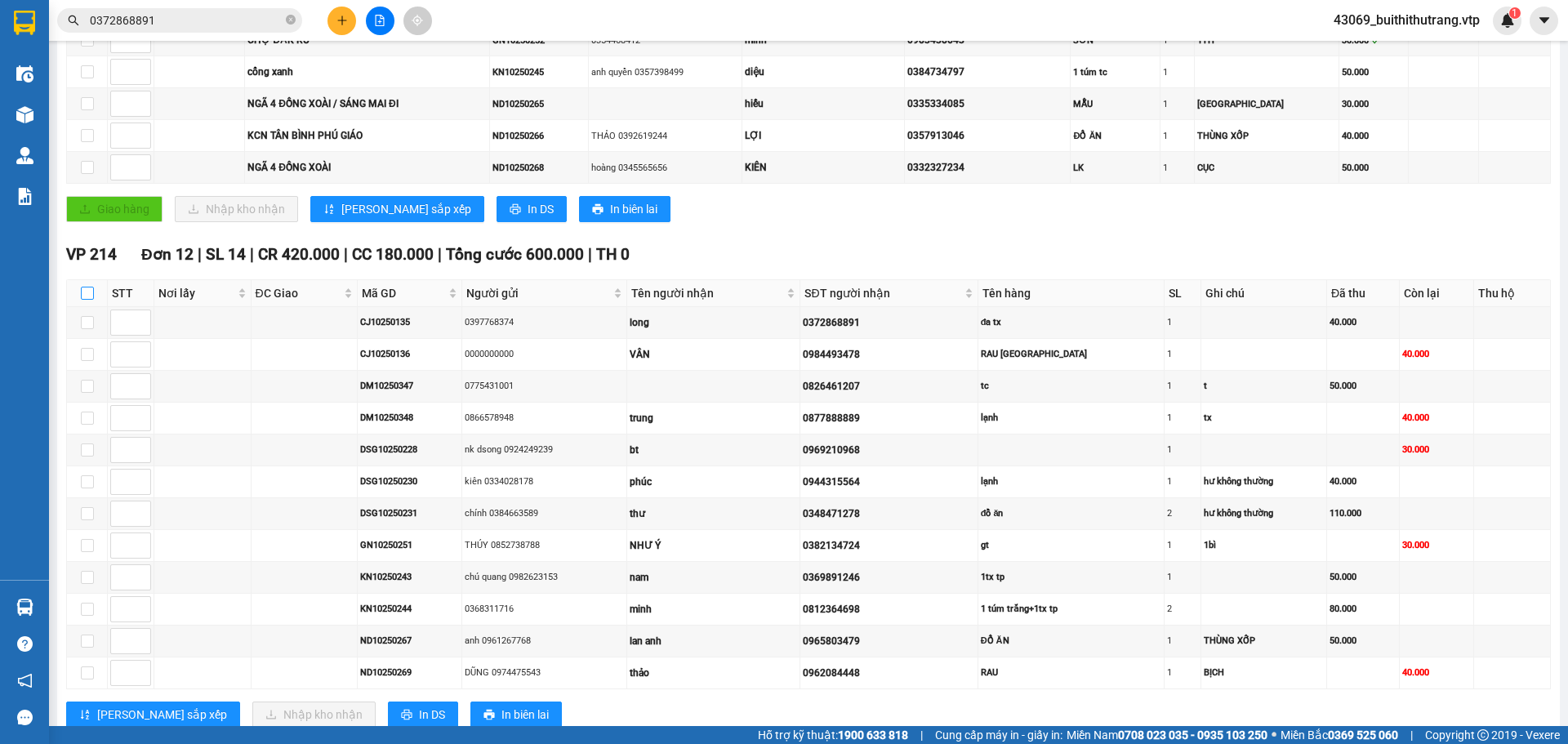
checkbox input "true"
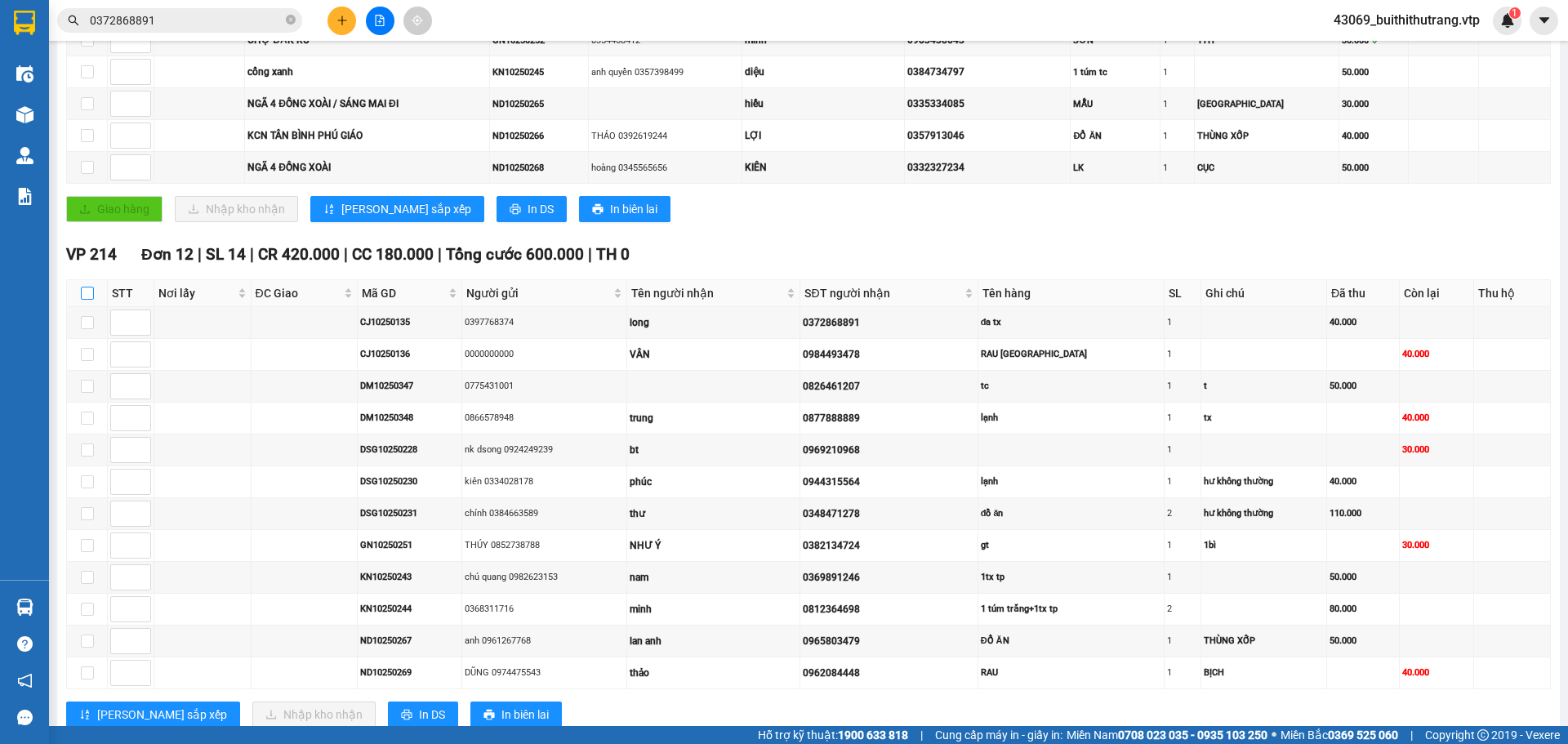
checkbox input "true"
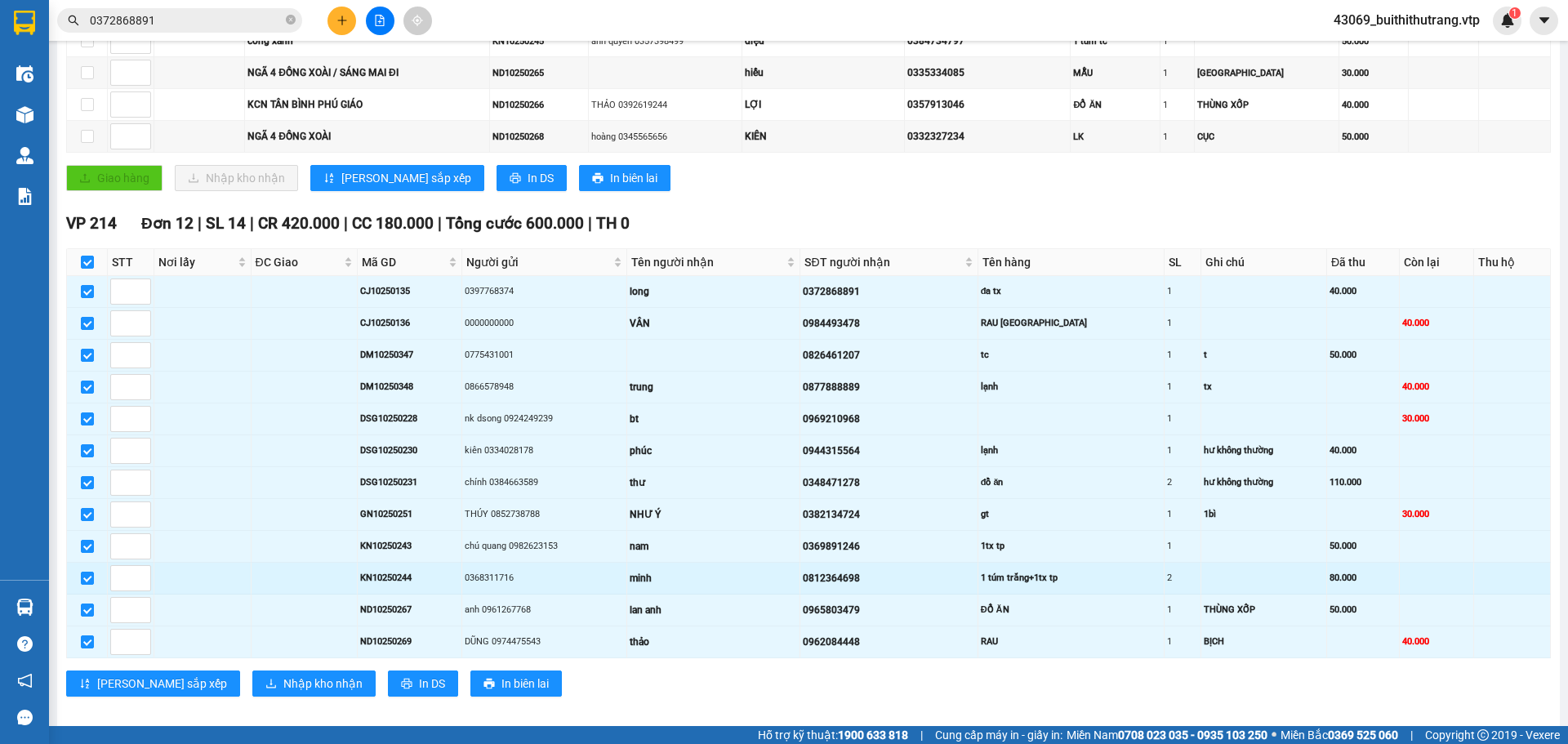
scroll to position [456, 0]
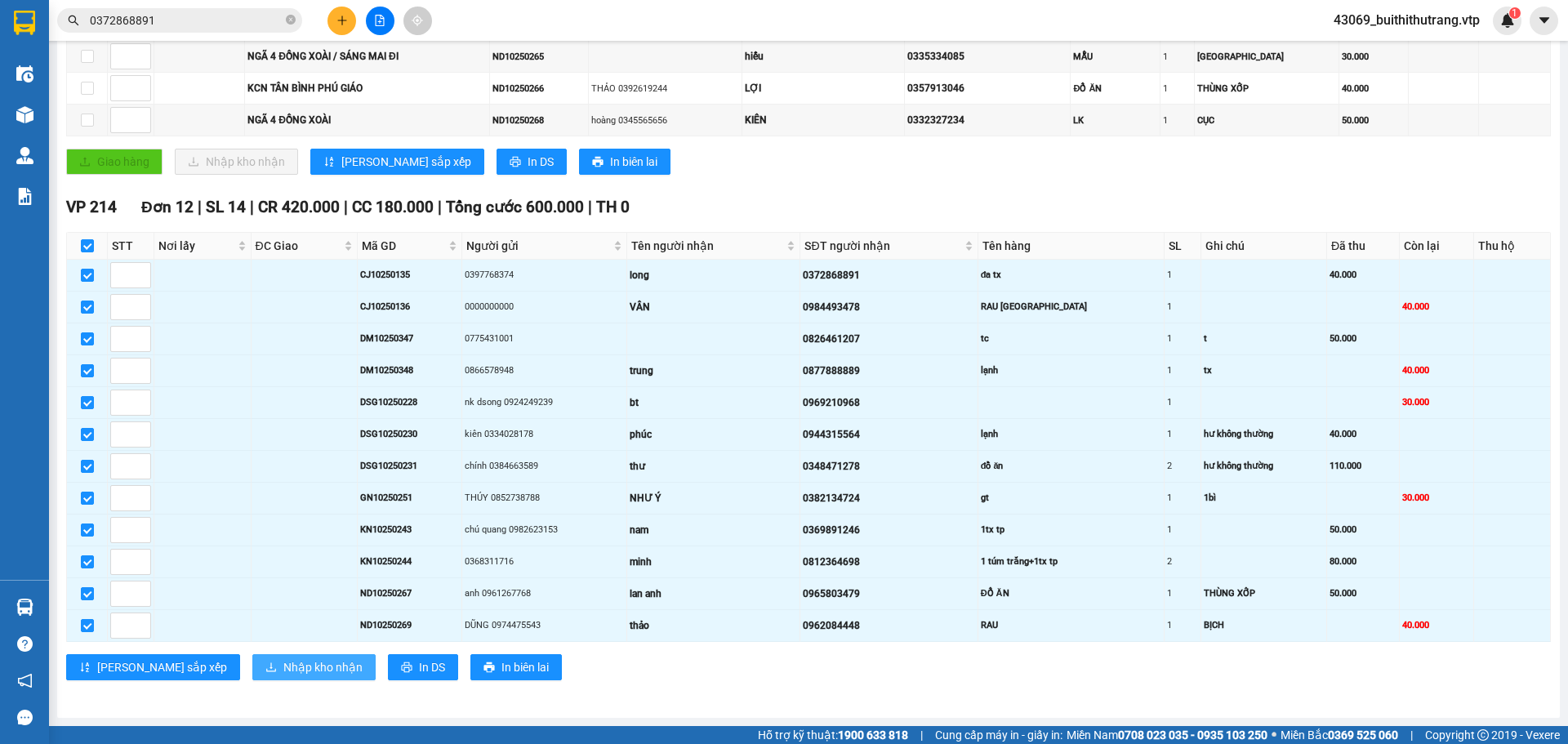
click at [283, 560] on span "Nhập kho nhận" at bounding box center [322, 667] width 79 height 18
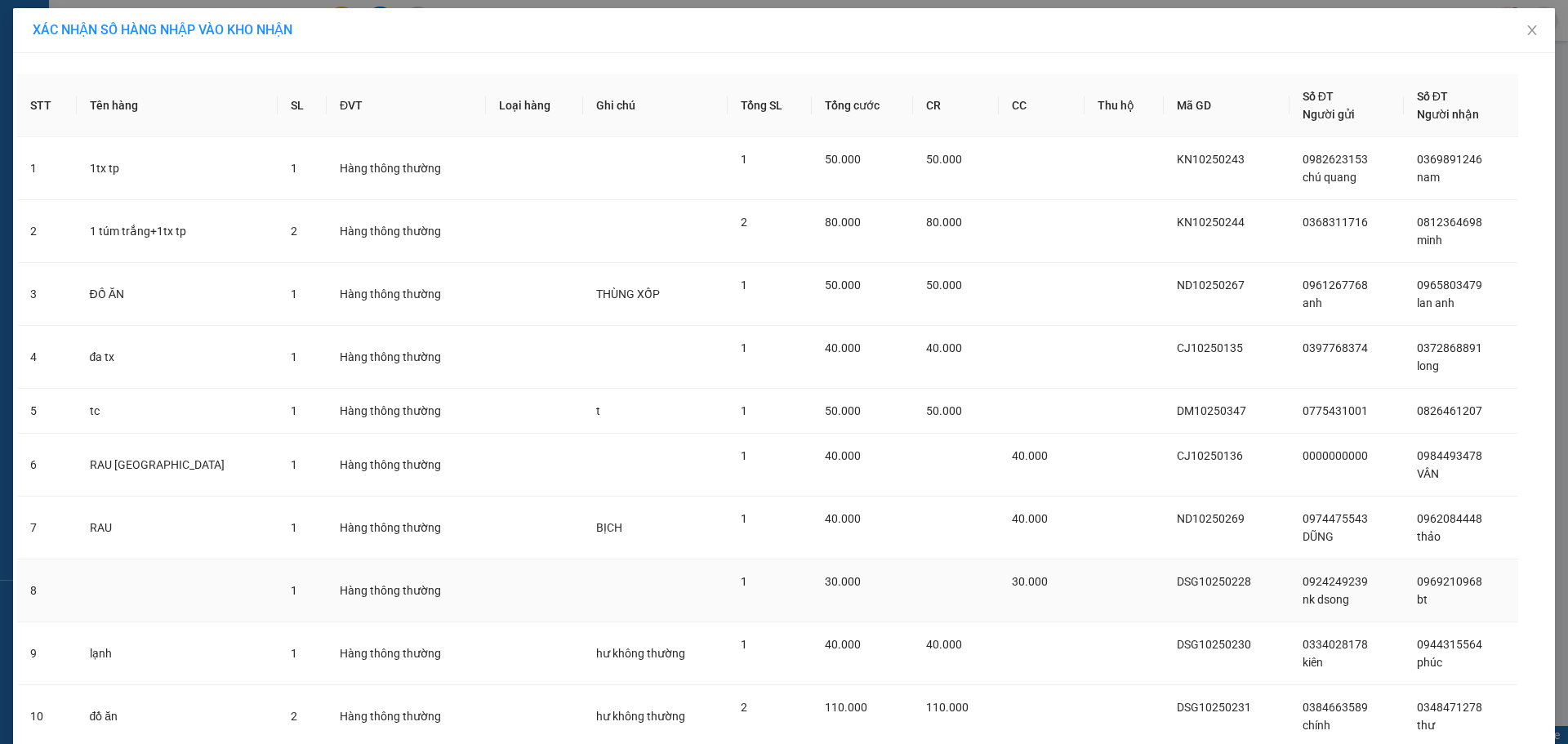
scroll to position [249, 0]
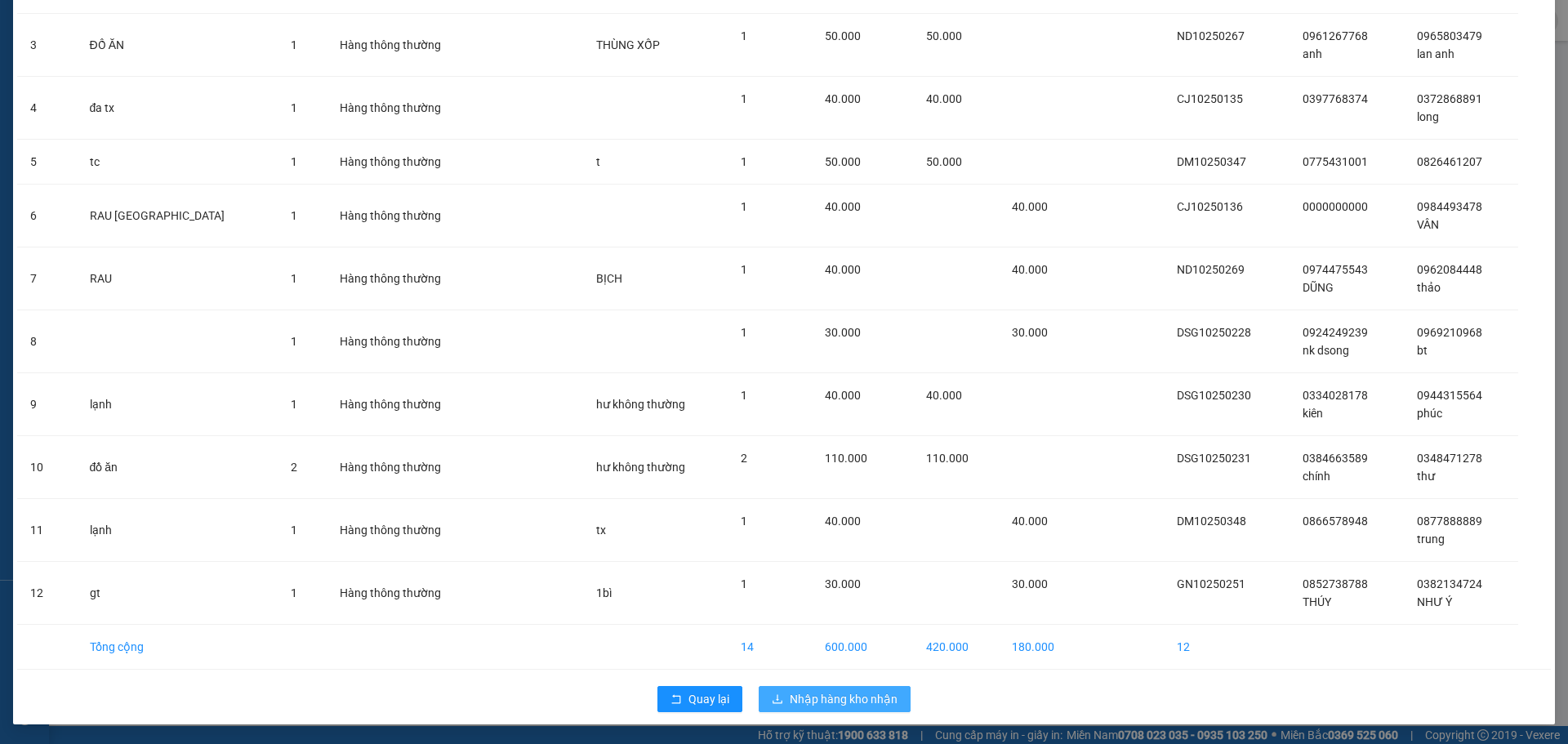
click at [877, 560] on span "Nhập hàng kho nhận" at bounding box center [844, 699] width 107 height 18
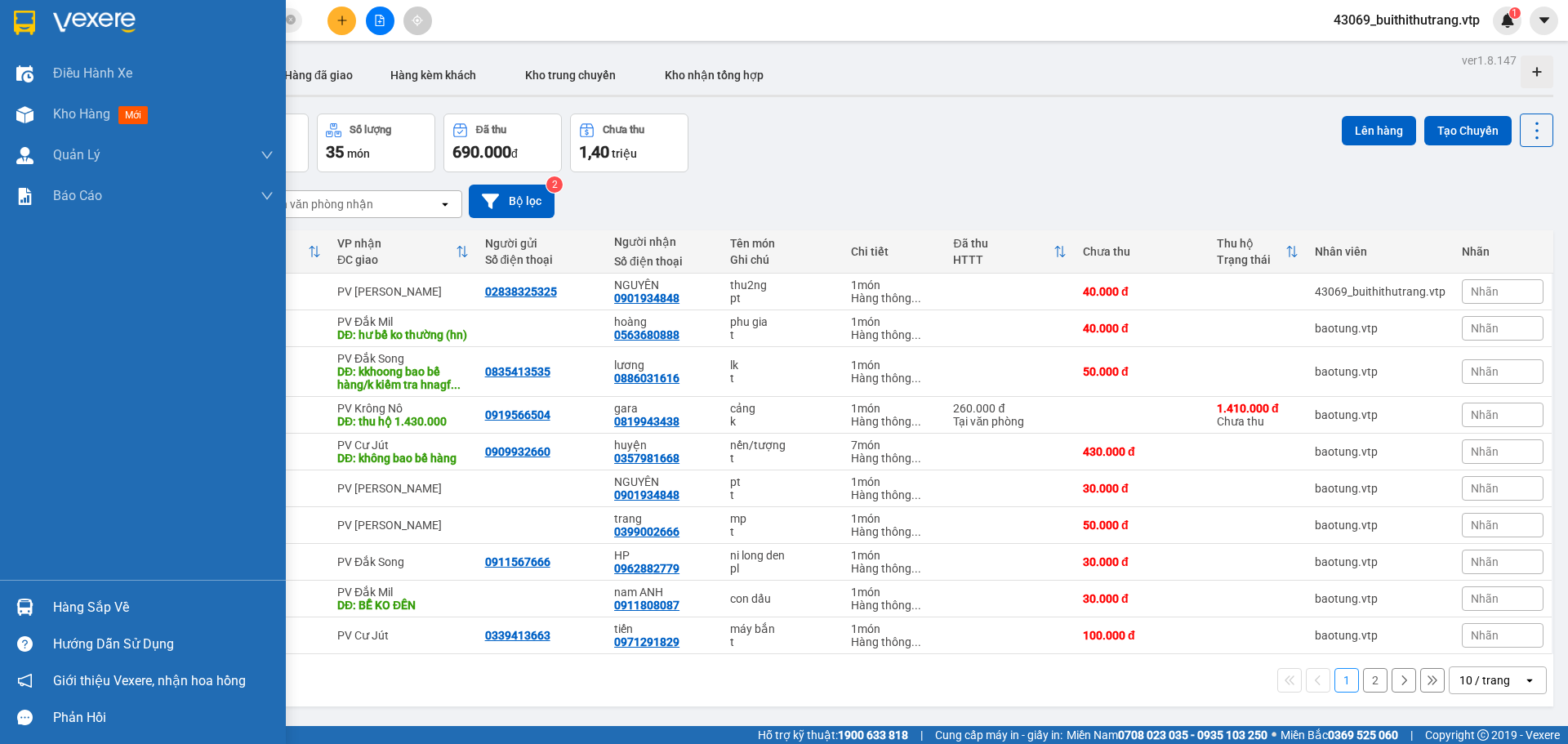
click at [113, 560] on div "Hàng sắp về" at bounding box center [163, 607] width 220 height 24
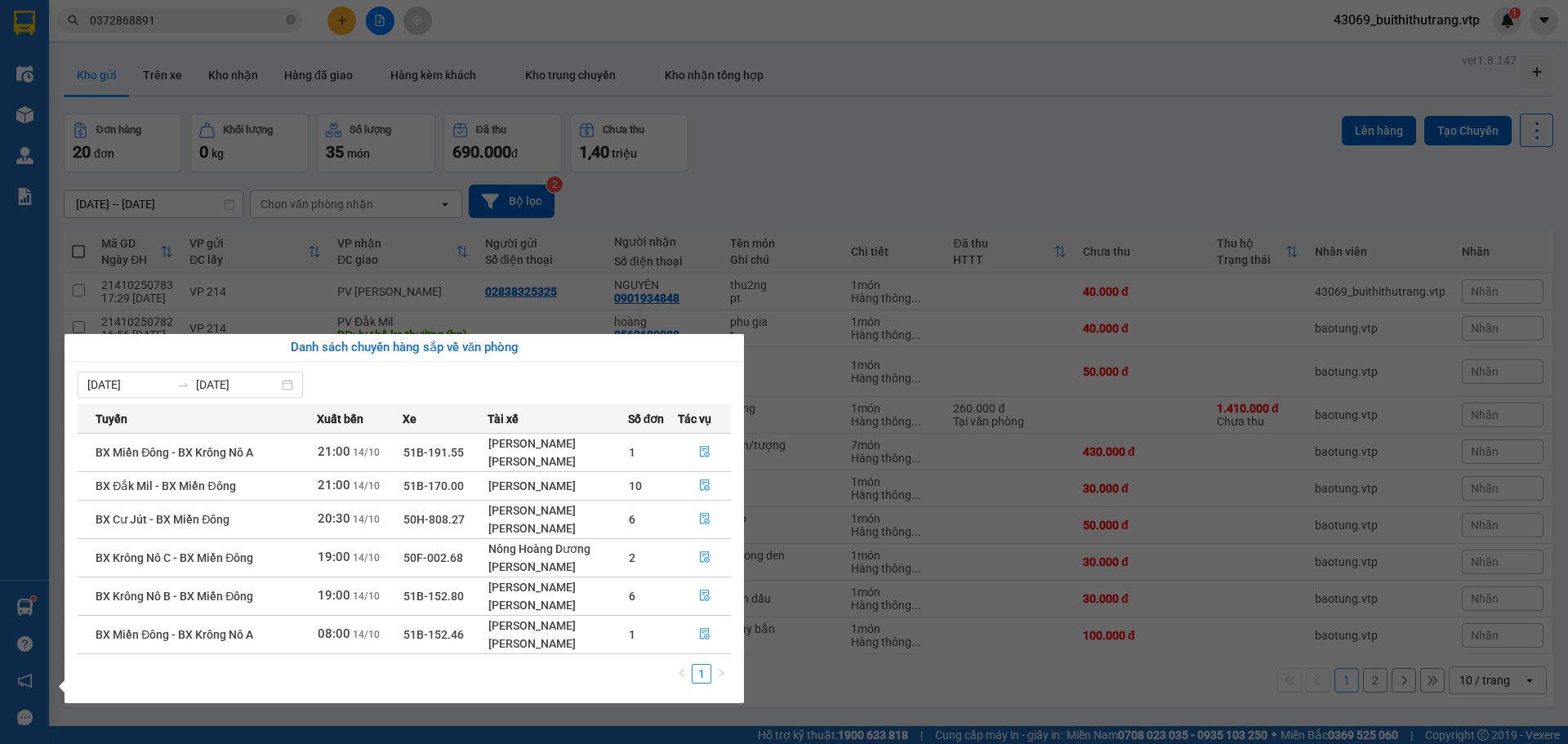
click at [834, 207] on section "Kết quả tìm kiếm ( 1 ) Bộ lọc Mã ĐH Trạng thái Món hàng Thu hộ Tổng cước Chưa c…" at bounding box center [784, 372] width 1568 height 744
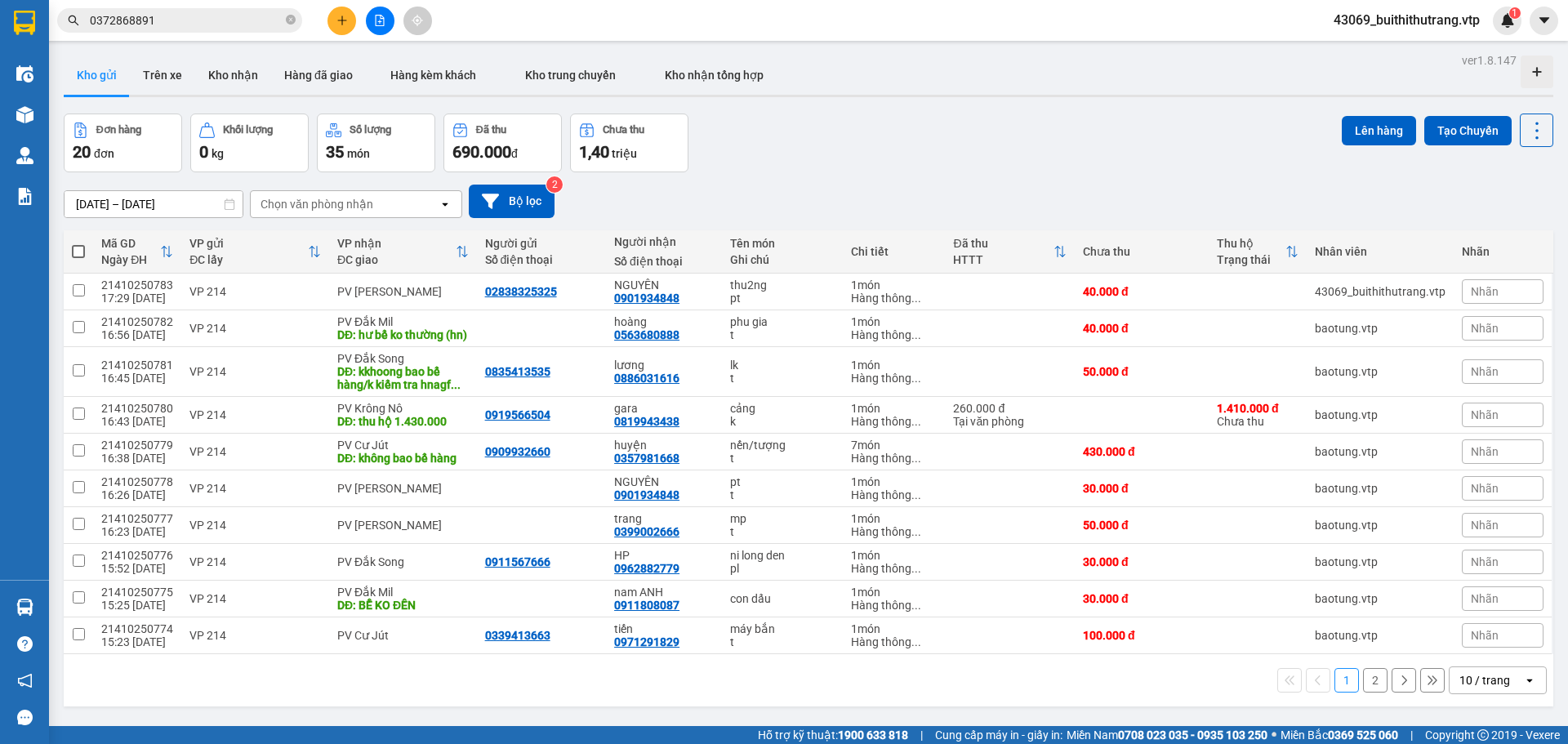
click at [186, 13] on input "0372868891" at bounding box center [185, 21] width 193 height 18
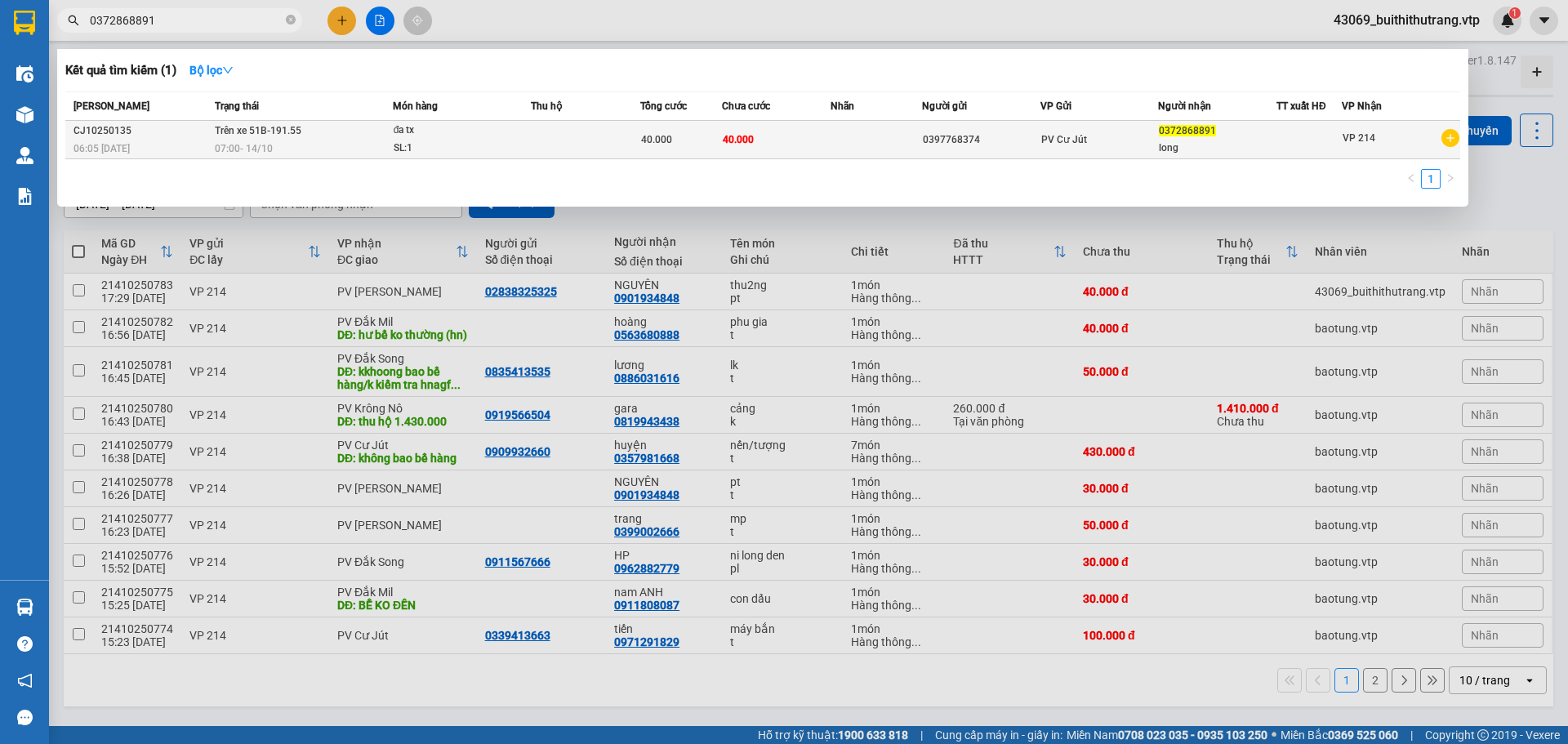
click at [626, 145] on td at bounding box center [586, 140] width 109 height 38
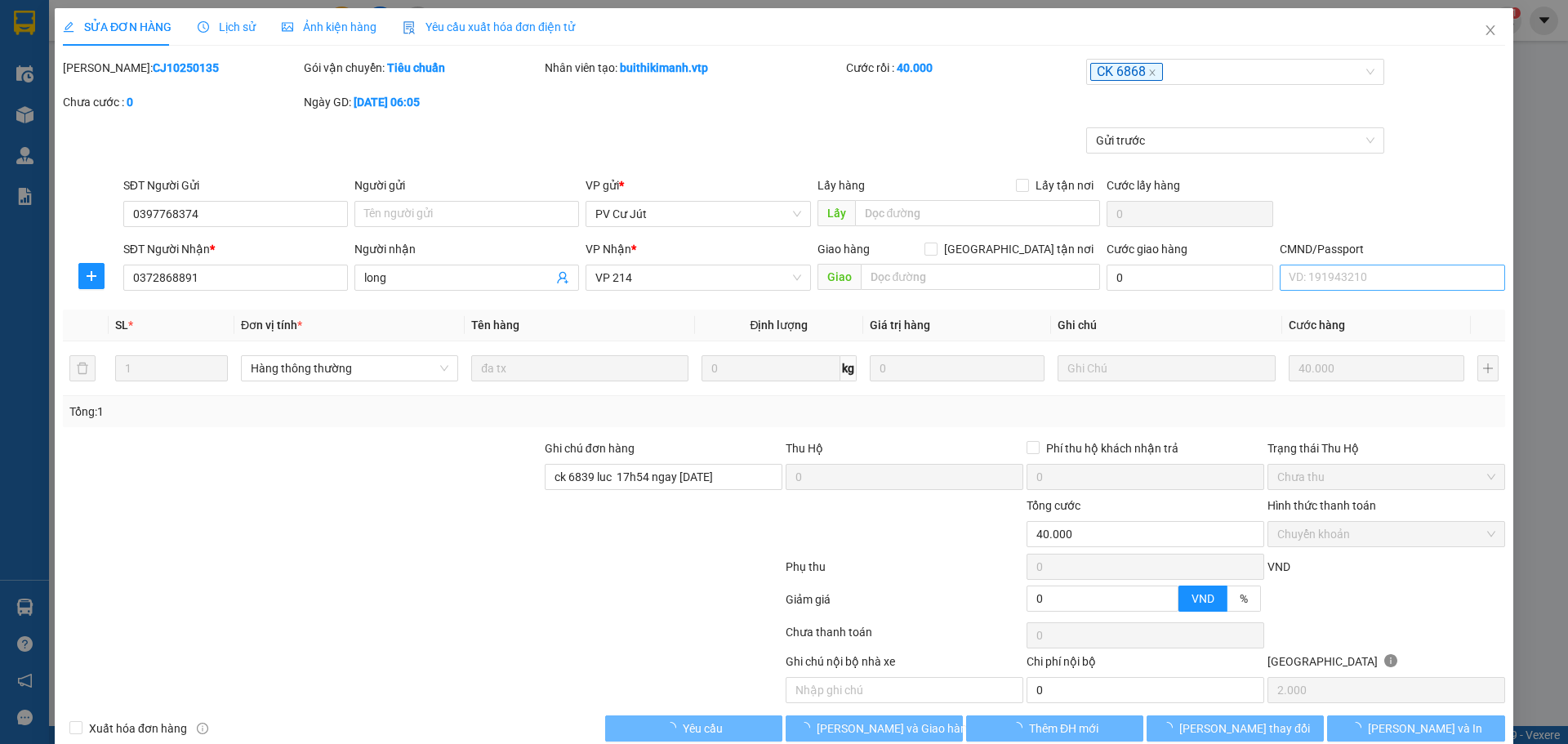
type input "2.000"
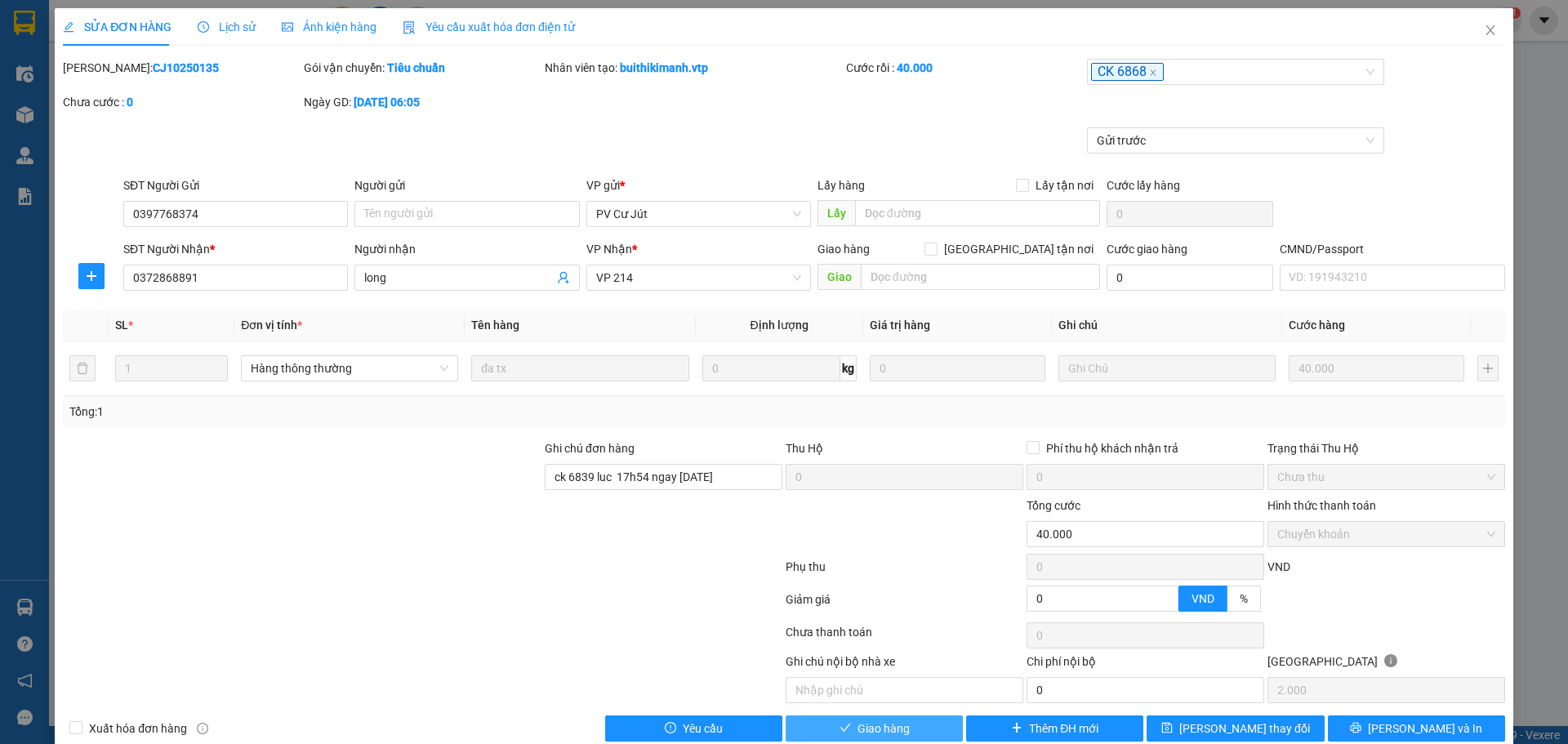
click at [885, 560] on span "Giao hàng" at bounding box center [883, 728] width 52 height 18
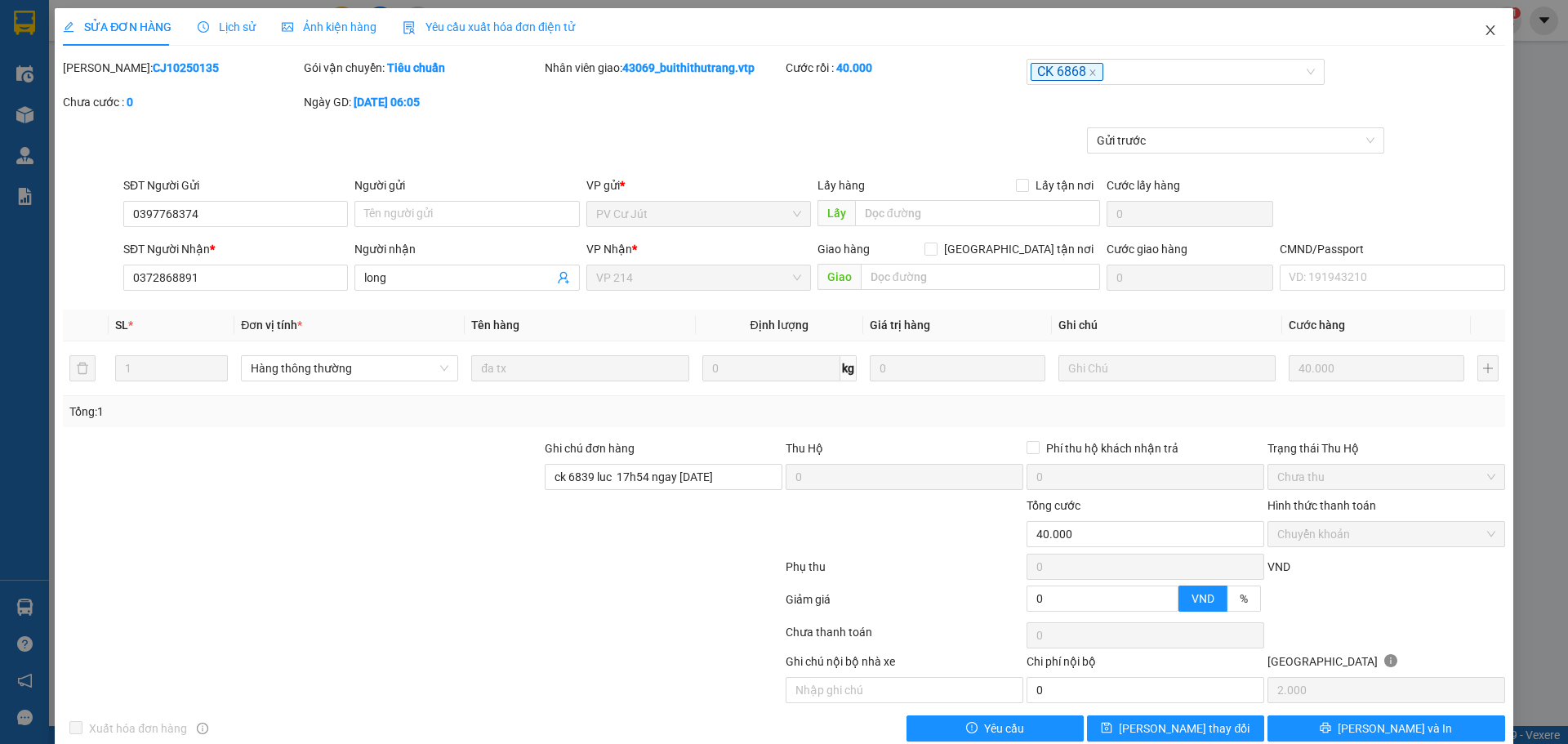
click at [1030, 31] on icon "close" at bounding box center [1490, 30] width 13 height 13
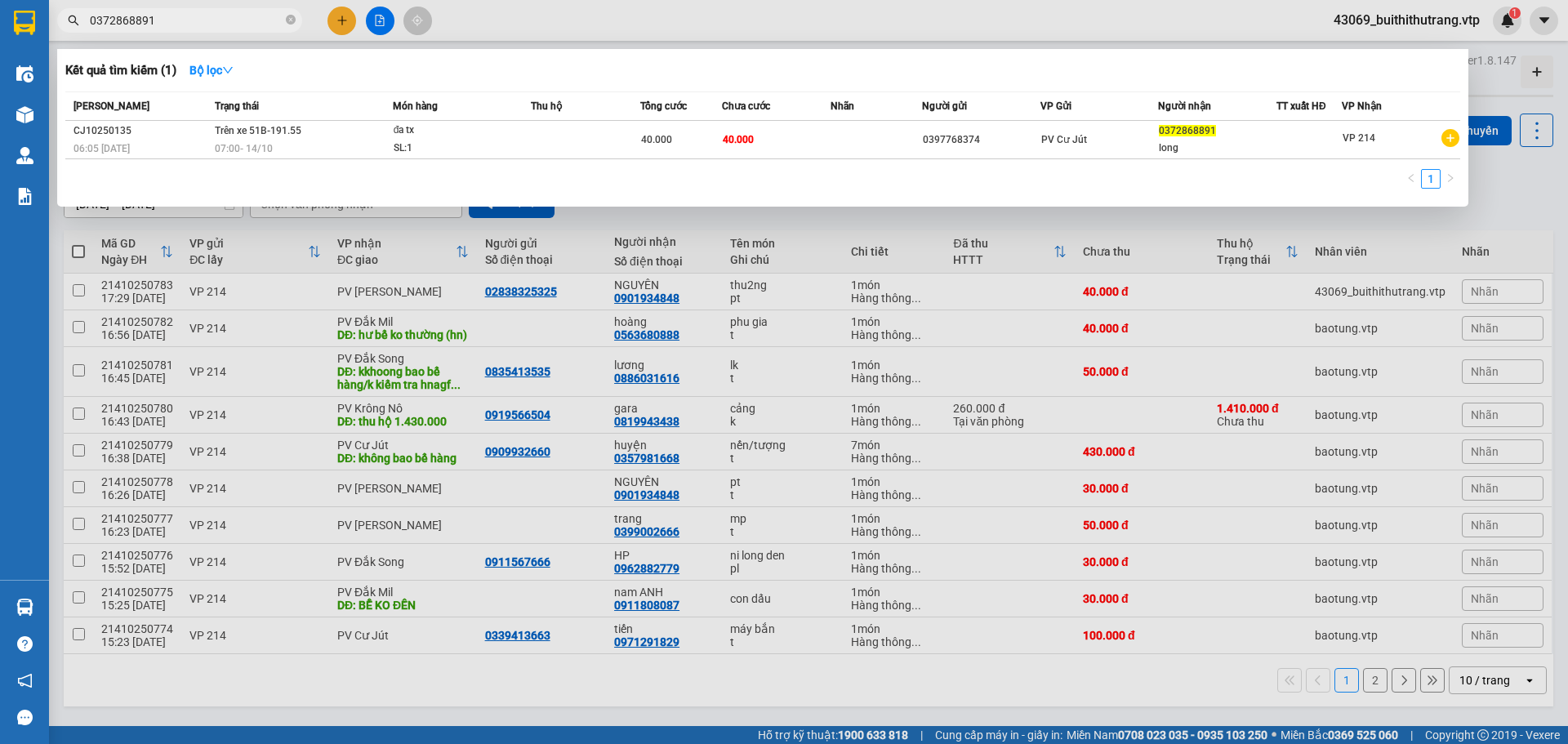
drag, startPoint x: 167, startPoint y: 24, endPoint x: 66, endPoint y: 15, distance: 101.4
click at [66, 15] on span "0372868891" at bounding box center [180, 20] width 245 height 24
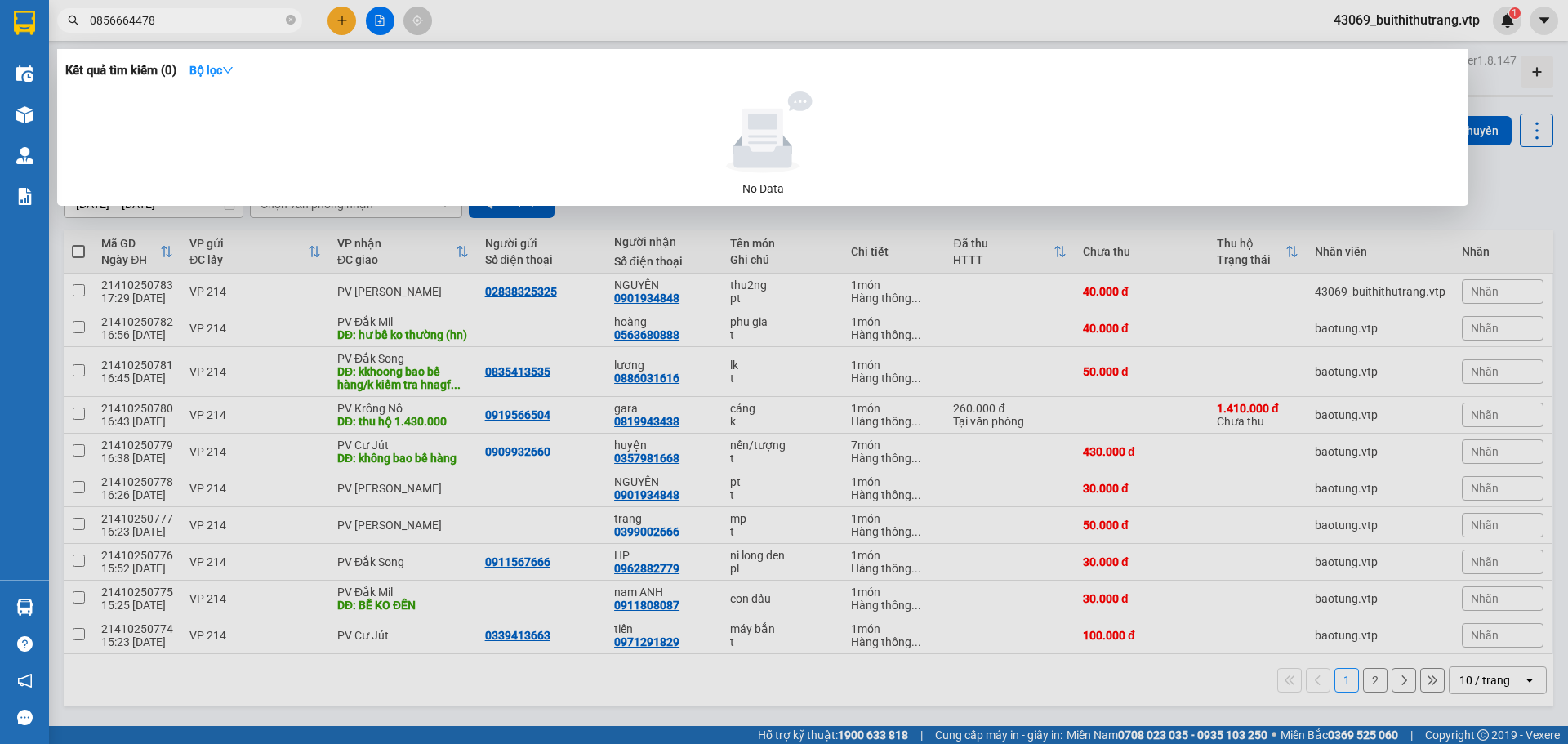
click at [199, 15] on input "0856664478" at bounding box center [185, 21] width 193 height 18
drag, startPoint x: 162, startPoint y: 29, endPoint x: 153, endPoint y: 28, distance: 9.1
click at [153, 28] on input "0856664478" at bounding box center [185, 21] width 193 height 18
drag, startPoint x: 164, startPoint y: 21, endPoint x: 84, endPoint y: 41, distance: 82.5
click at [84, 35] on div "Kết quả tìm kiếm ( 0 ) Bộ lọc No Data 0856664478" at bounding box center [159, 21] width 319 height 29
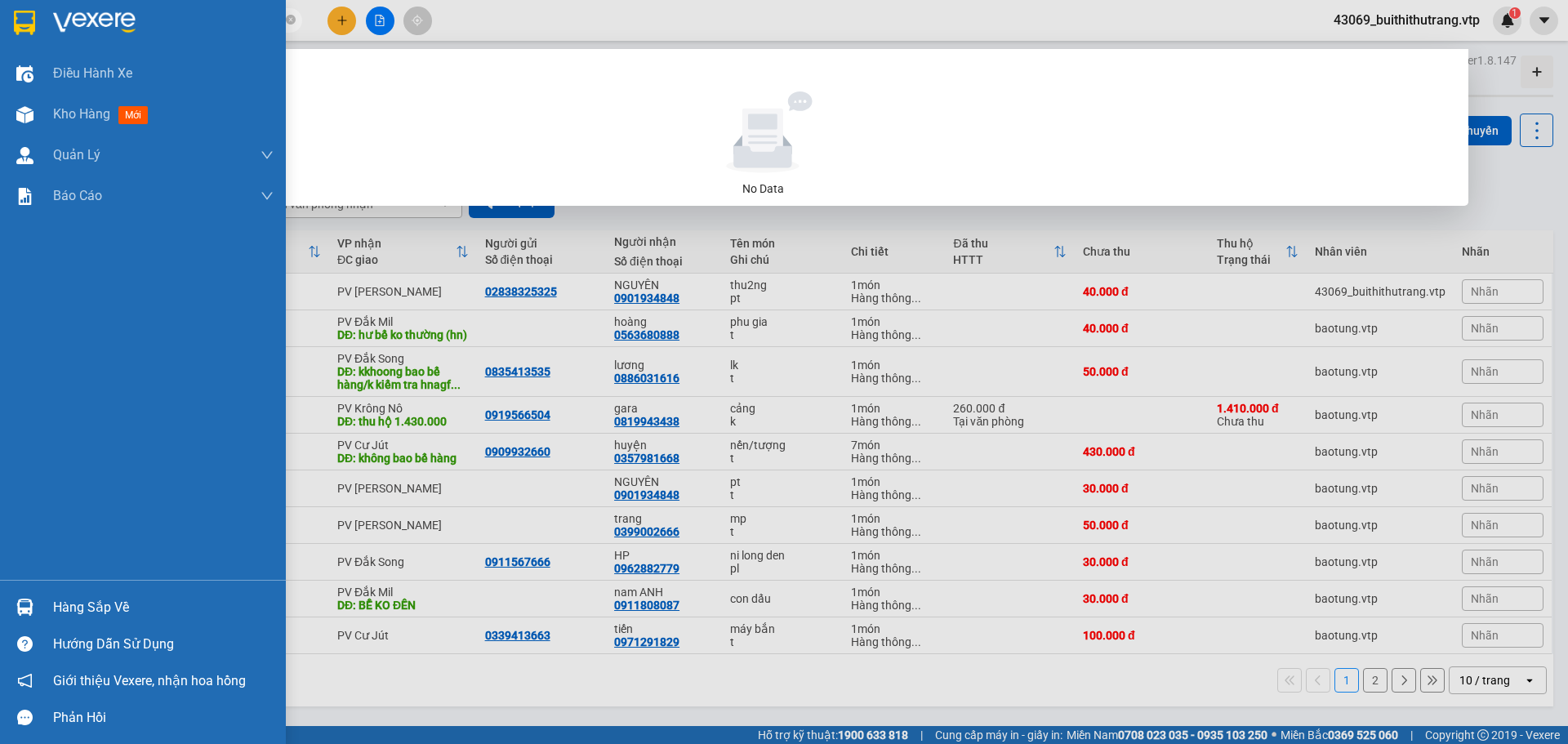
type input "0969210968"
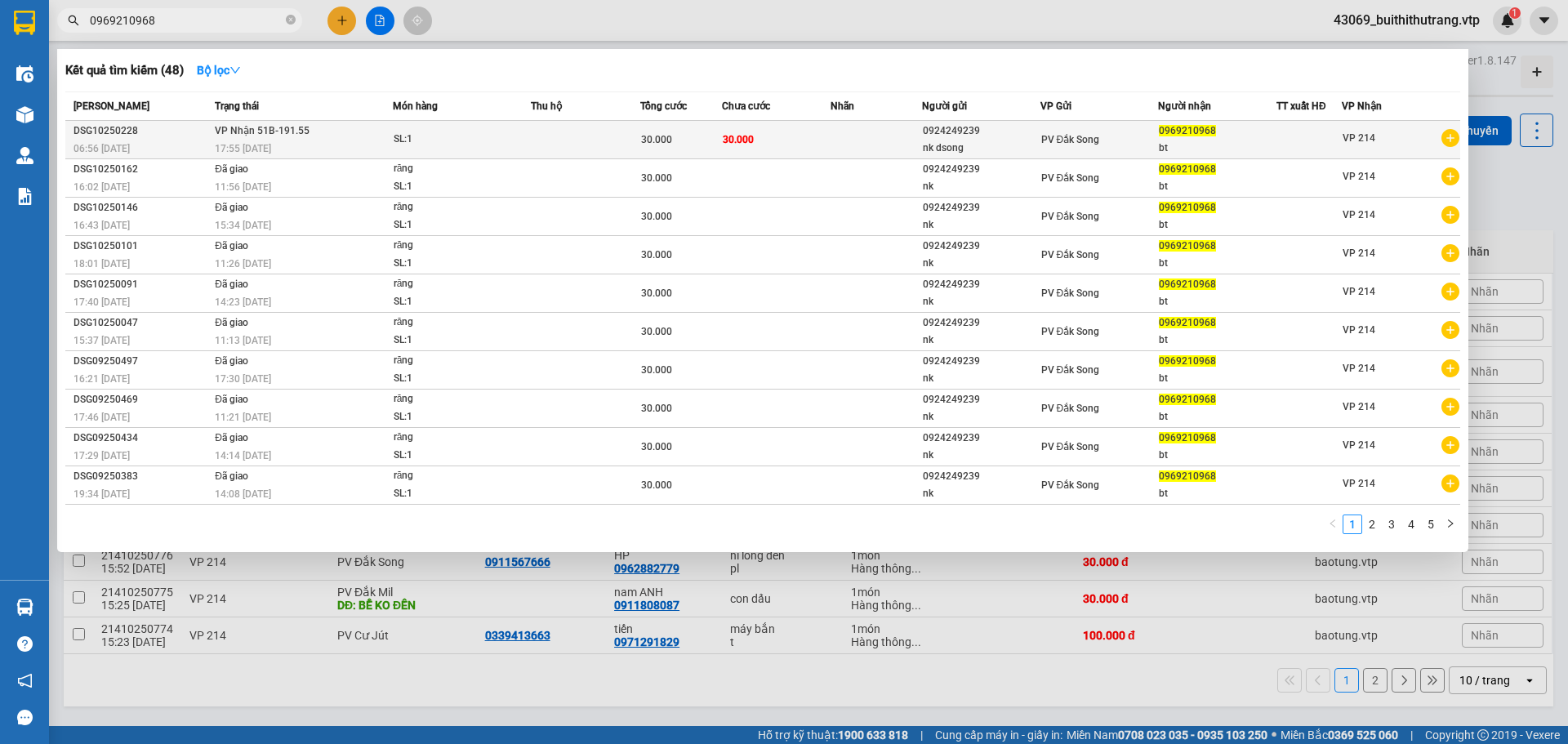
click at [748, 140] on span "30.000" at bounding box center [738, 140] width 31 height 12
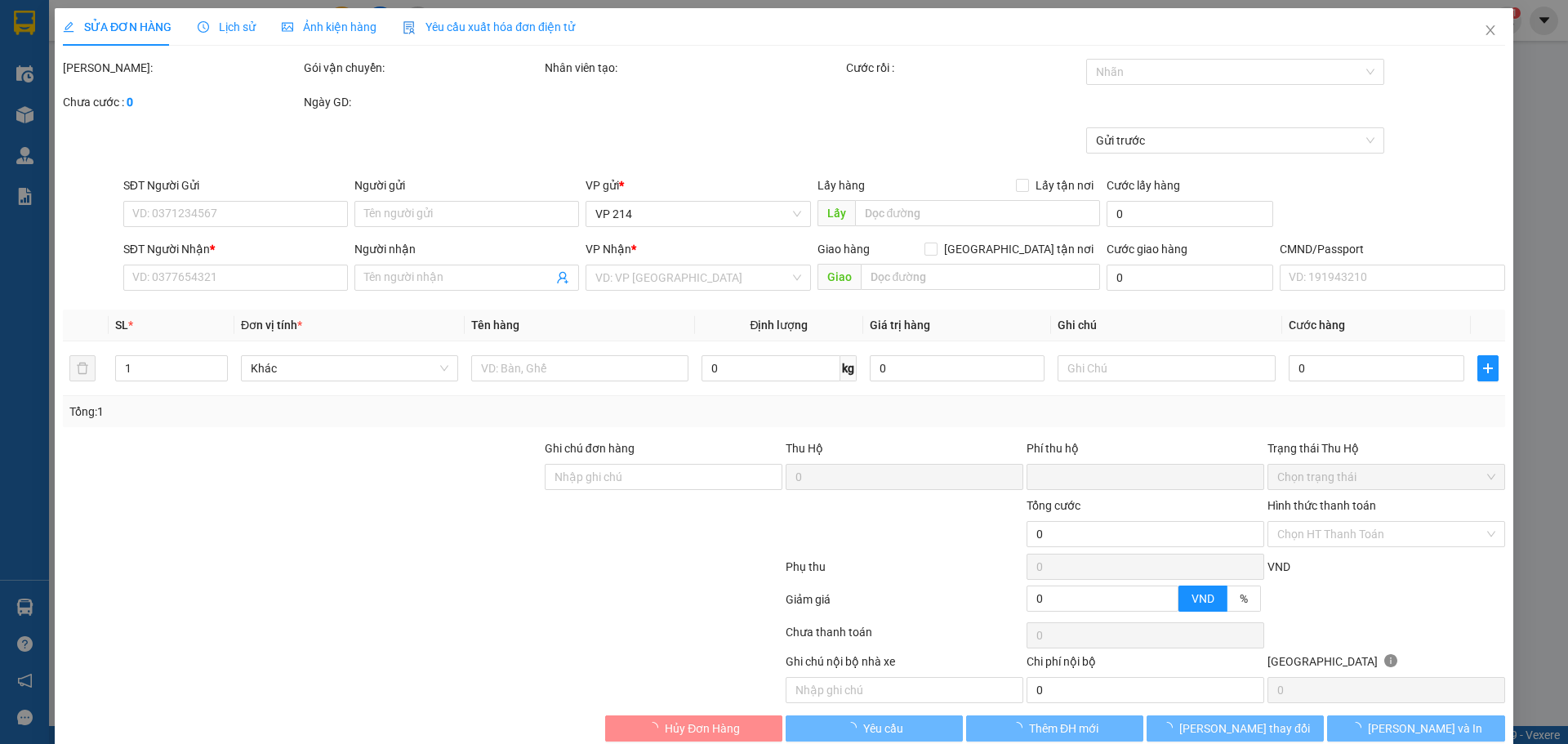
type input "1.500"
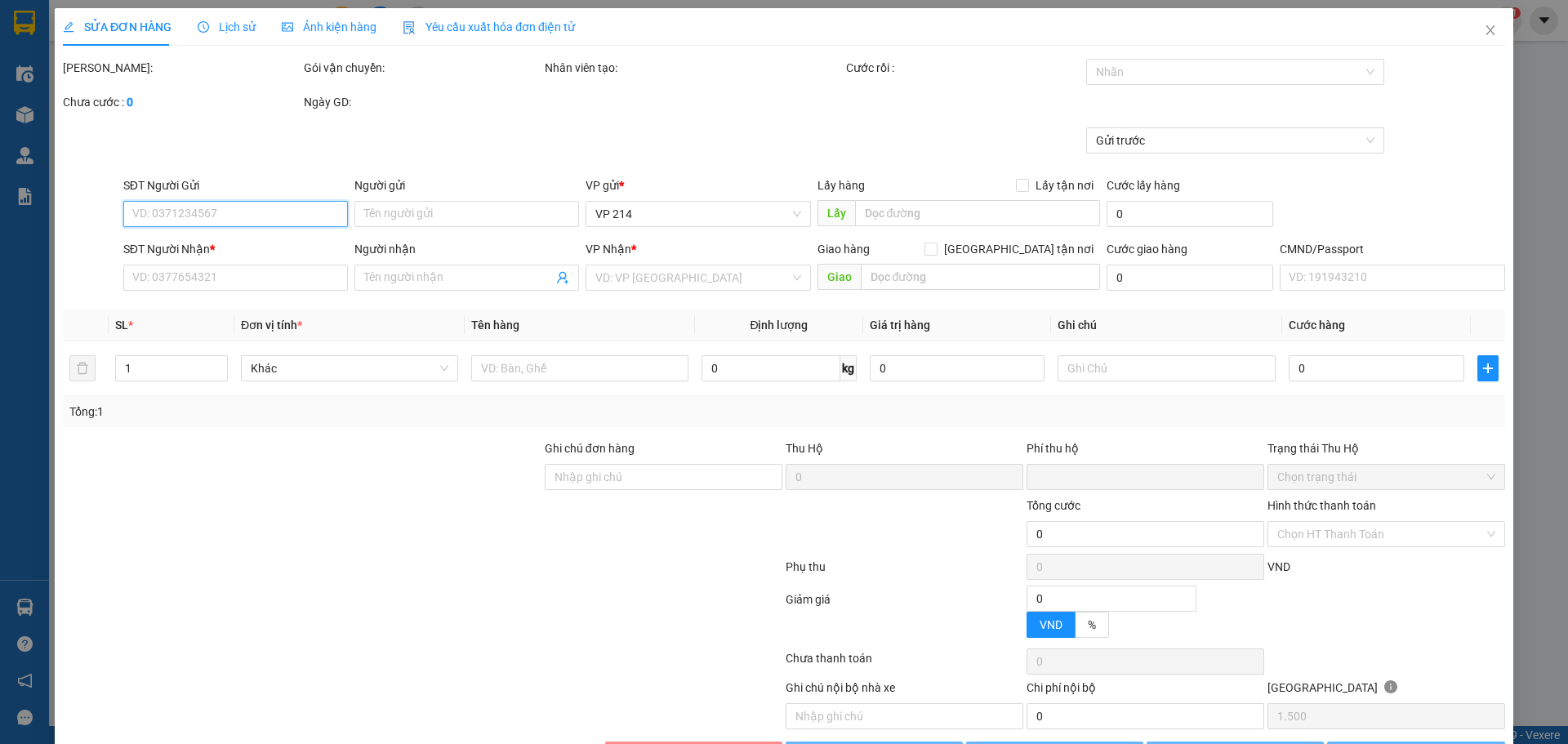
type input "0924249239"
type input "nk dsong"
type input "0969210968"
type input "bt"
type input "0"
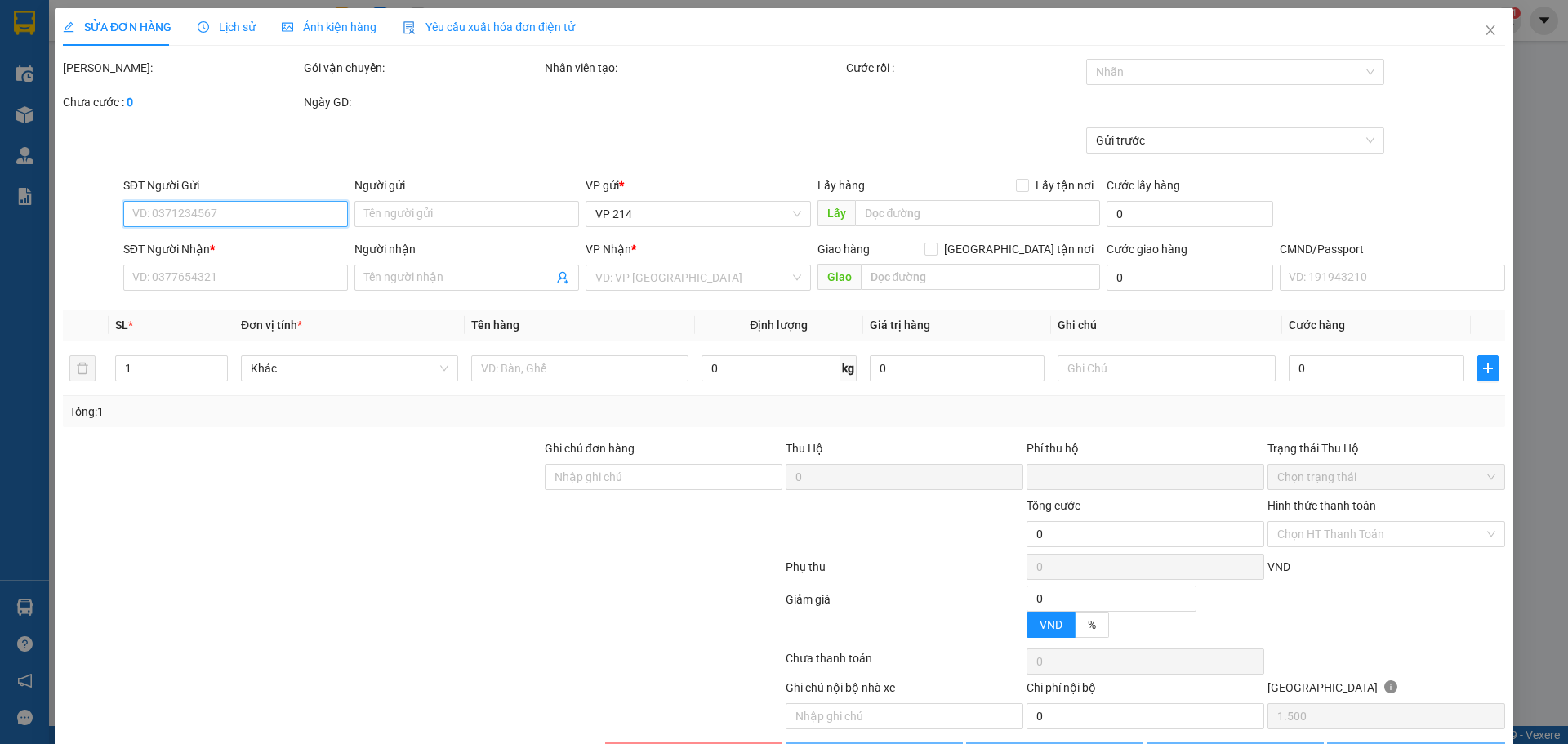
type input "30.000"
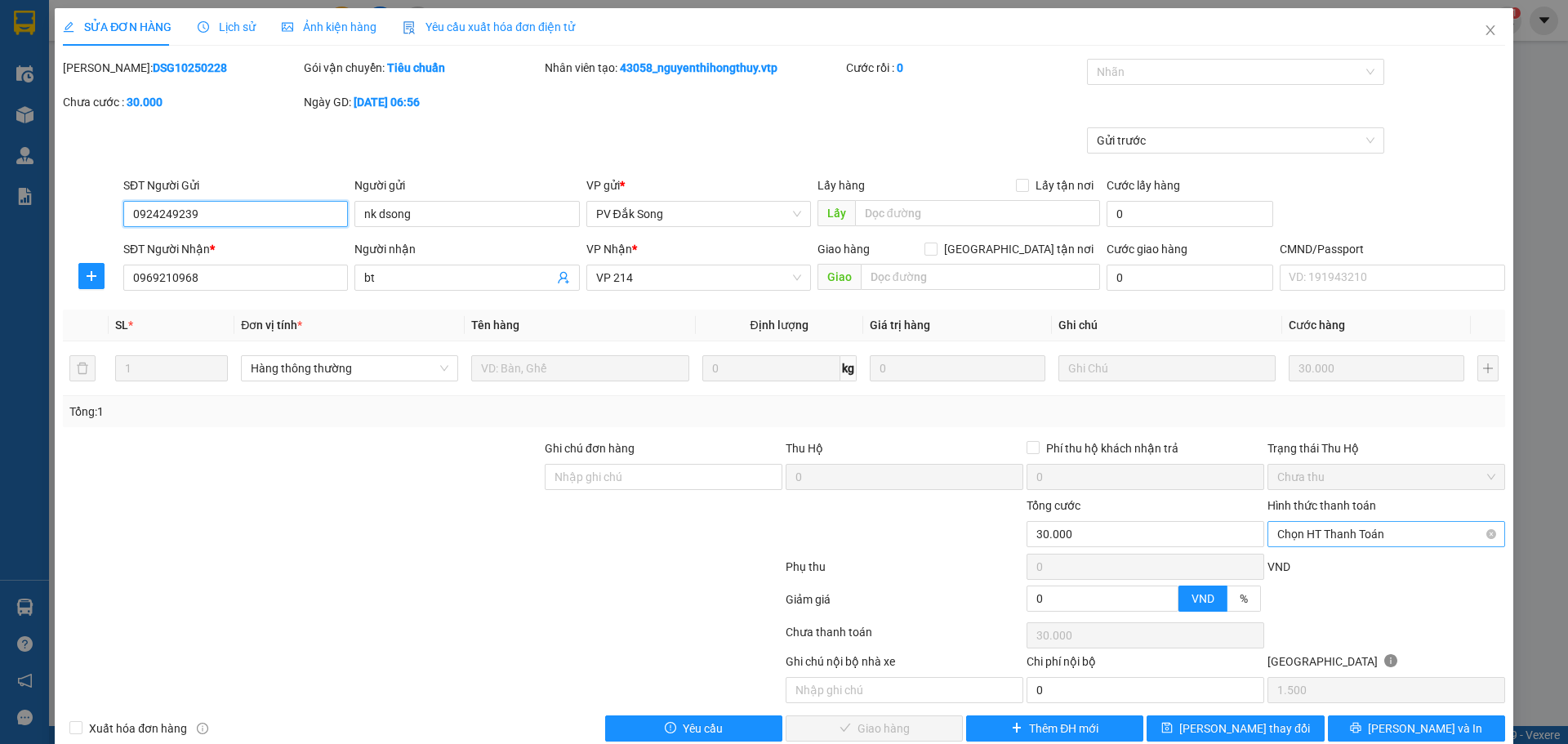
click at [1030, 536] on span "Chọn HT Thanh Toán" at bounding box center [1385, 534] width 218 height 24
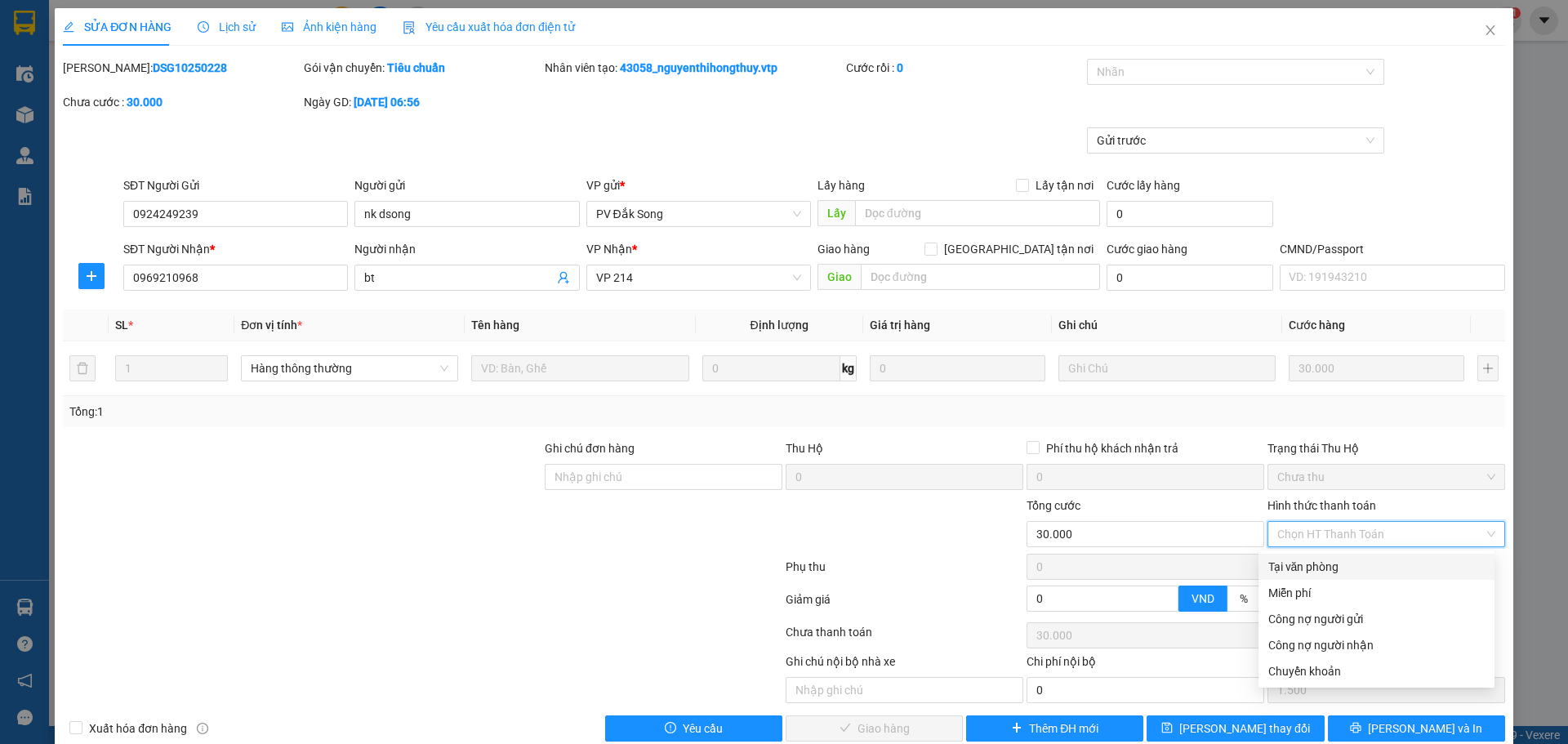
click at [1030, 560] on div "Tại văn phòng" at bounding box center [1376, 567] width 217 height 18
type input "0"
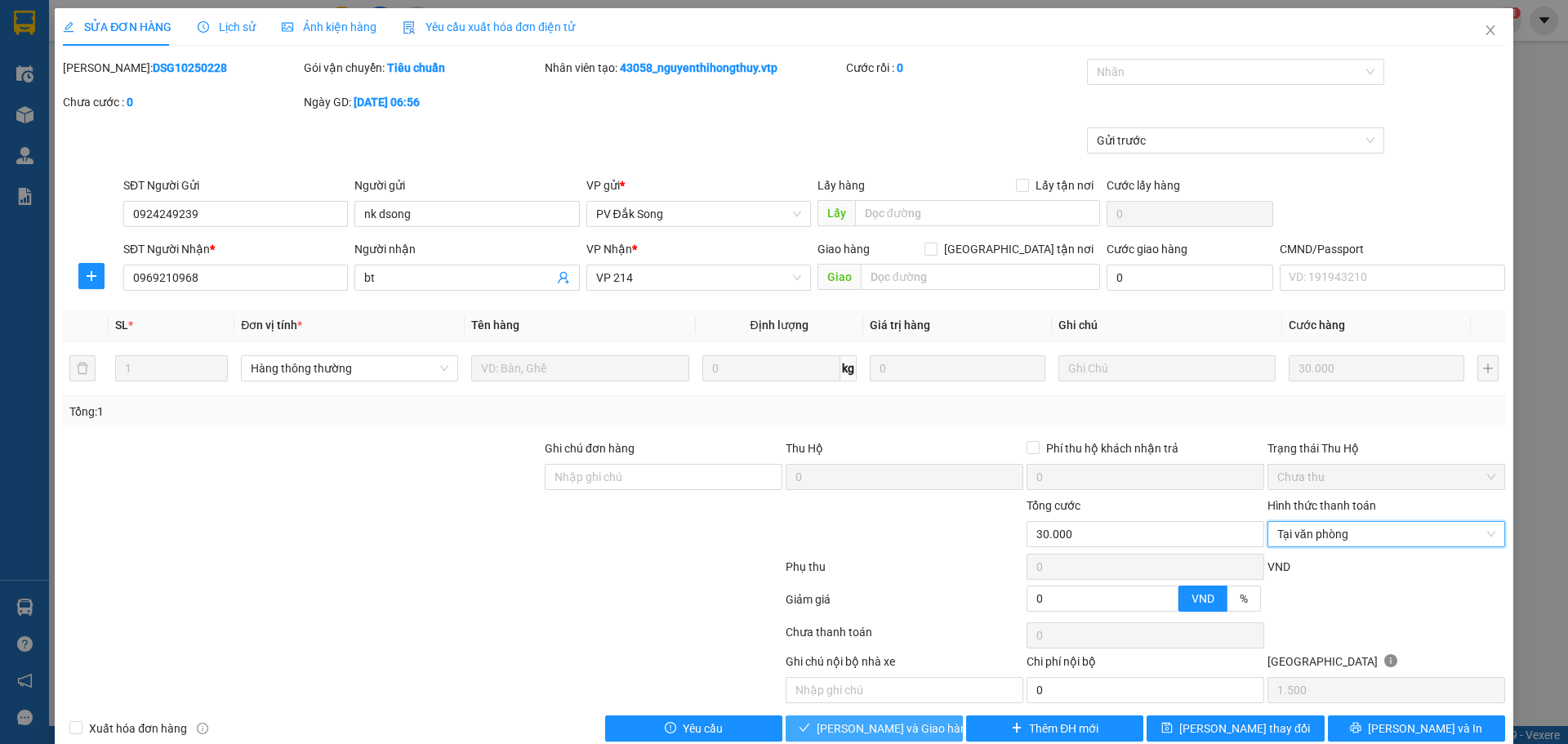
click at [915, 560] on span "[PERSON_NAME] và Giao hàng" at bounding box center [895, 728] width 157 height 18
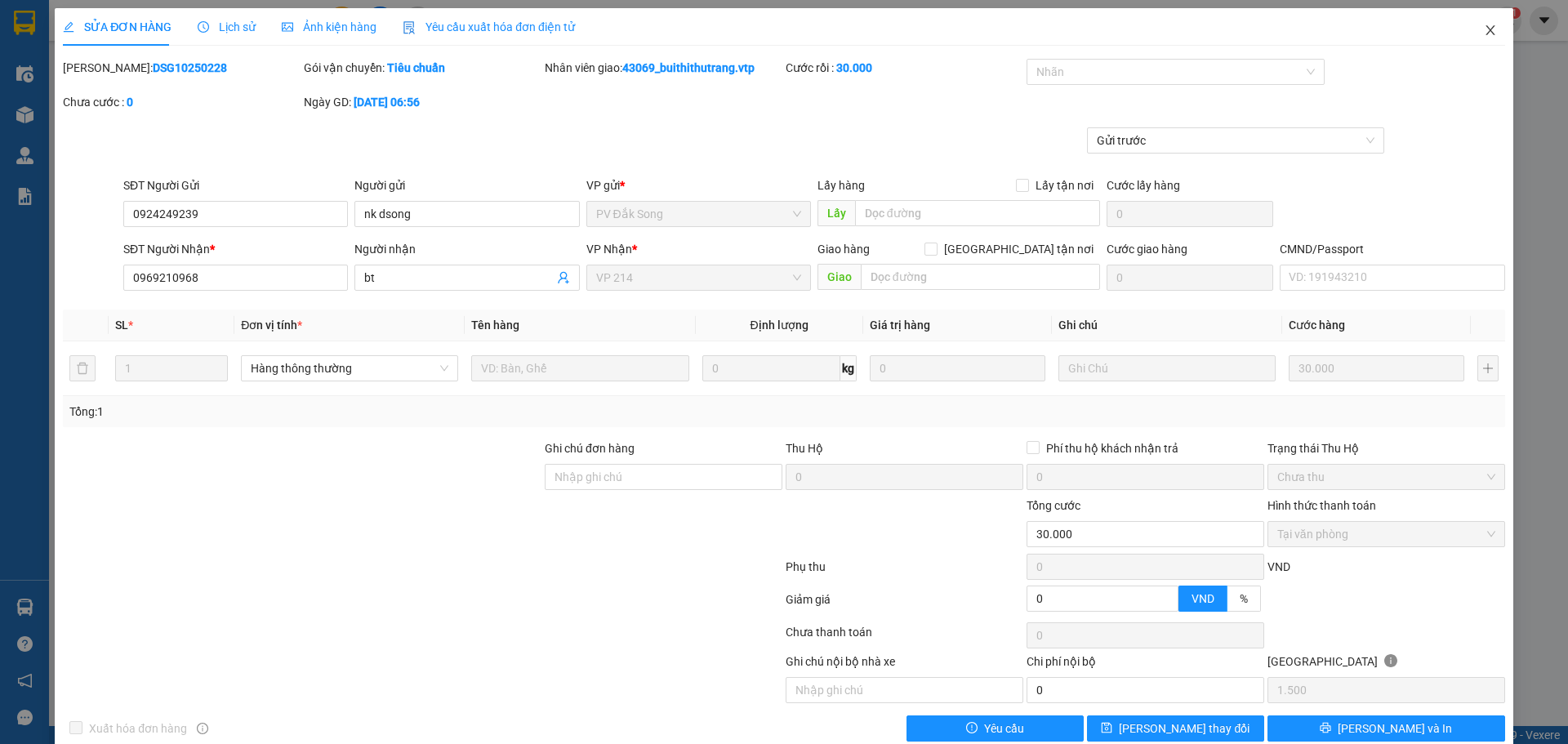
click at [1030, 33] on icon "close" at bounding box center [1490, 30] width 13 height 13
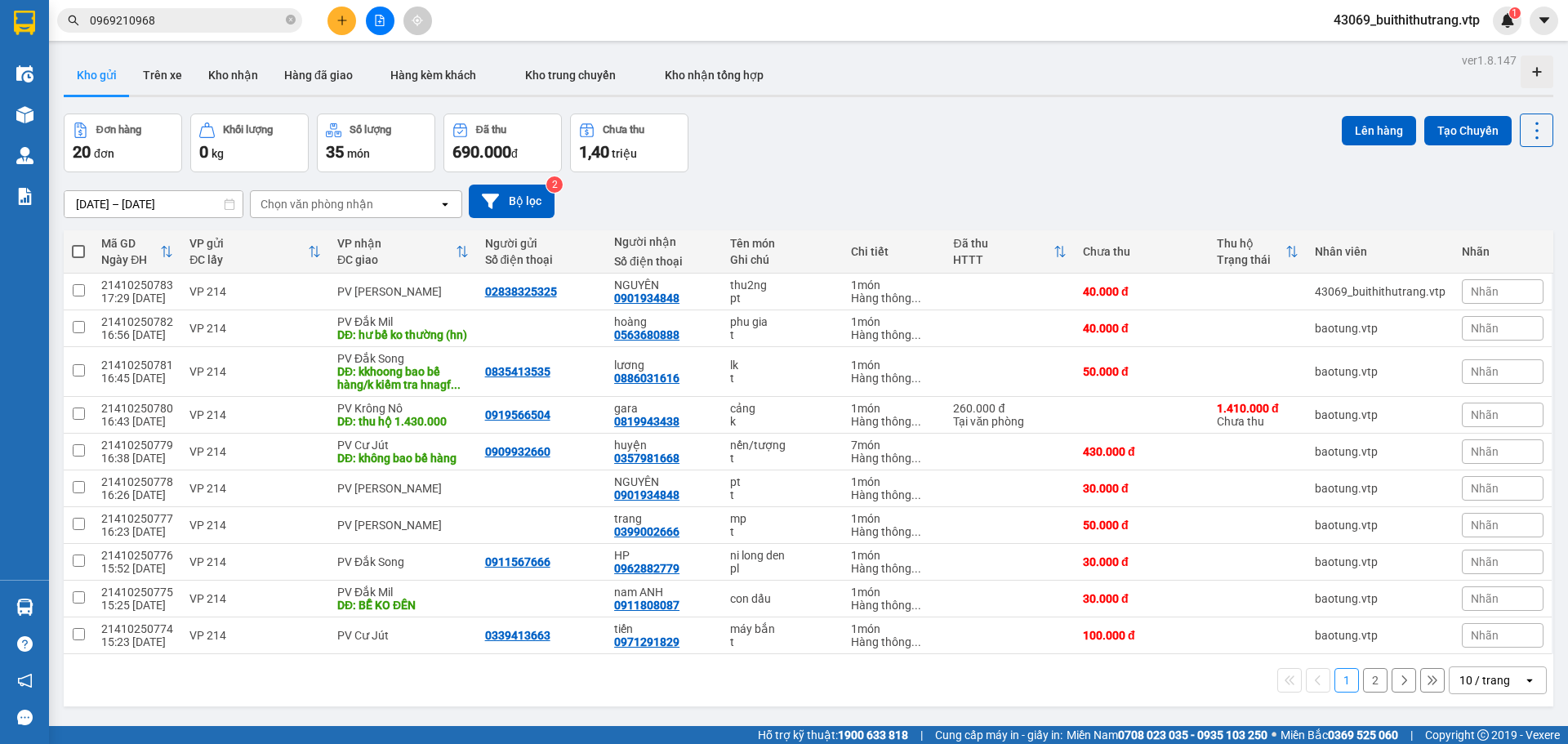
click at [182, 20] on input "0969210968" at bounding box center [185, 21] width 193 height 18
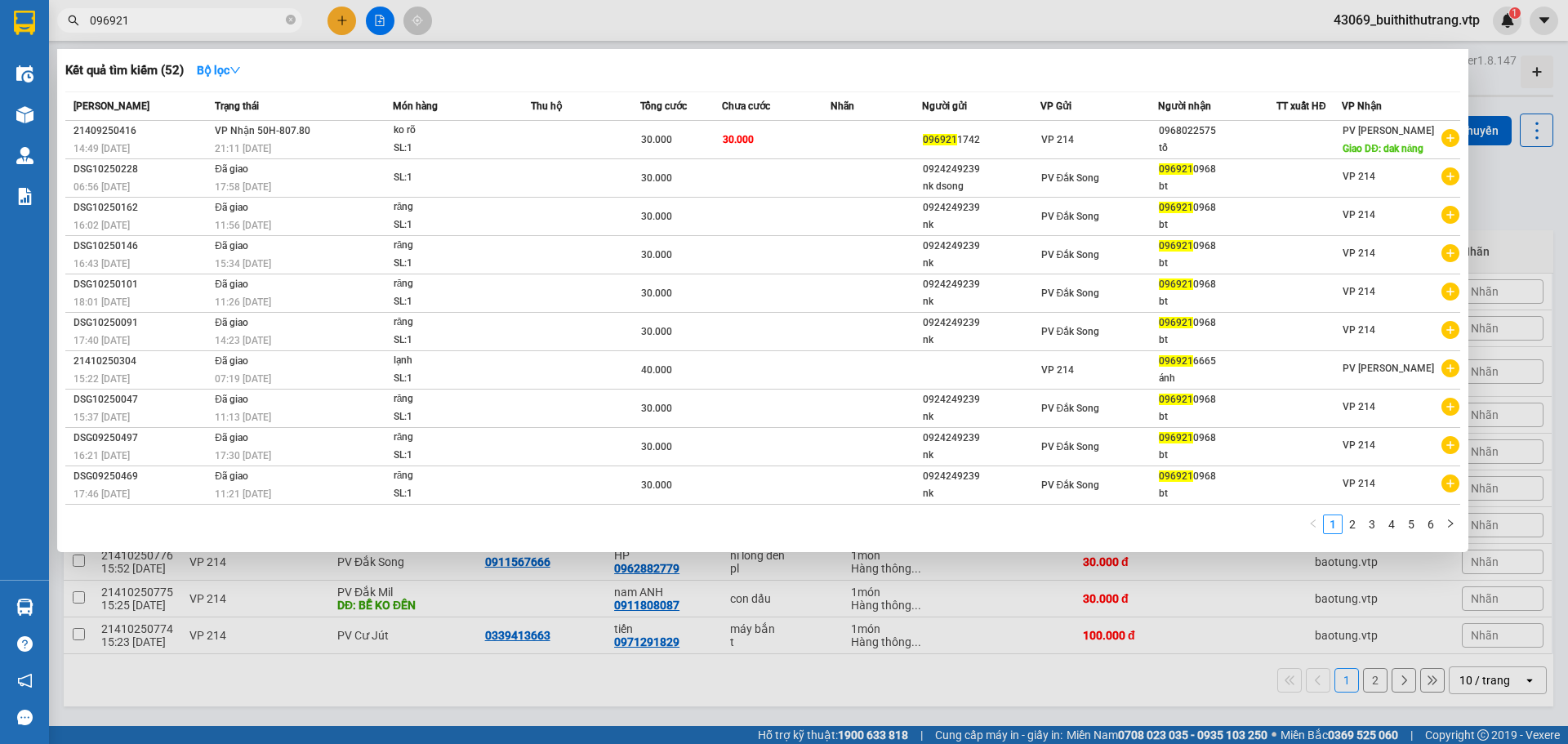
type input "096921"
click at [350, 27] on div at bounding box center [784, 372] width 1568 height 744
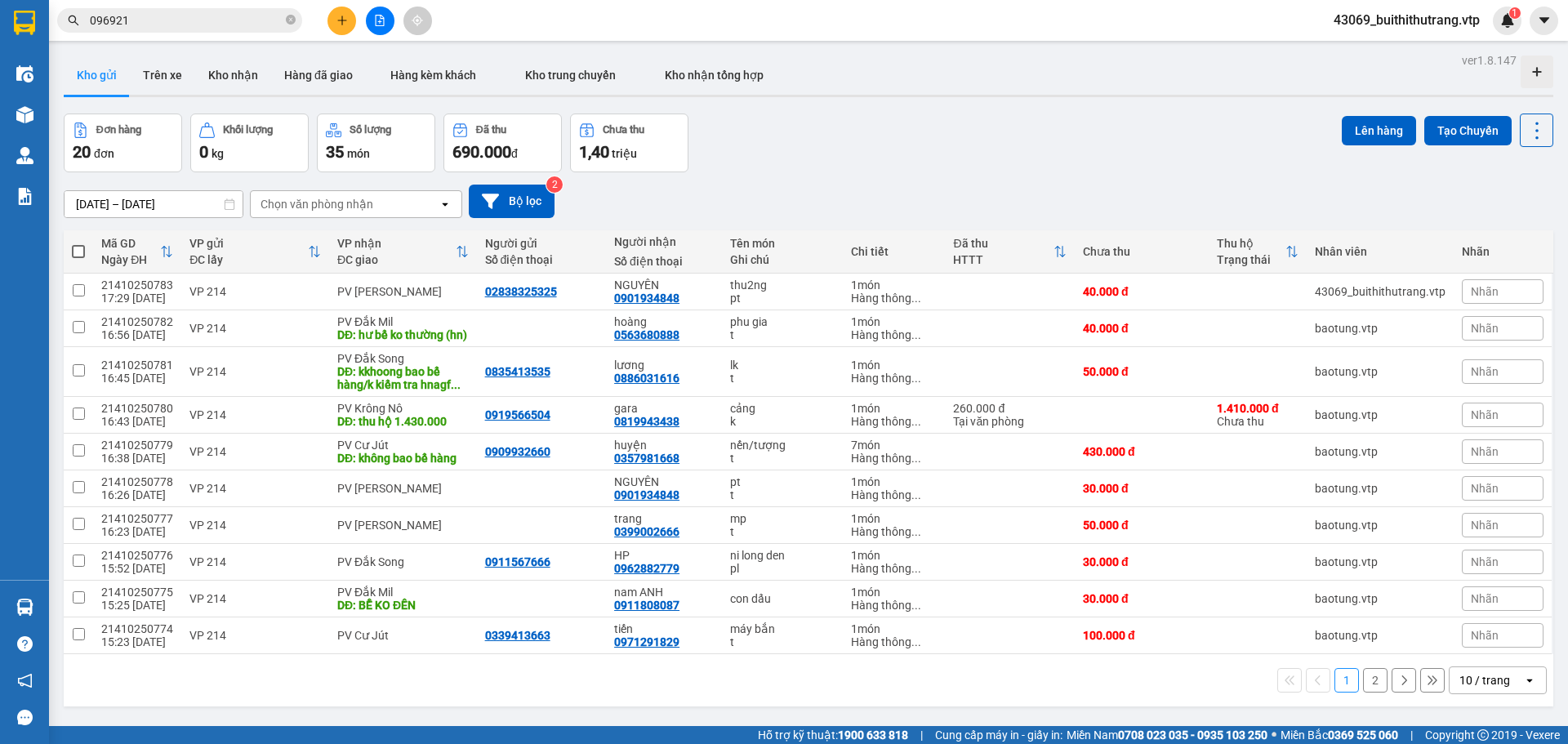
click at [344, 23] on icon "plus" at bounding box center [342, 20] width 12 height 12
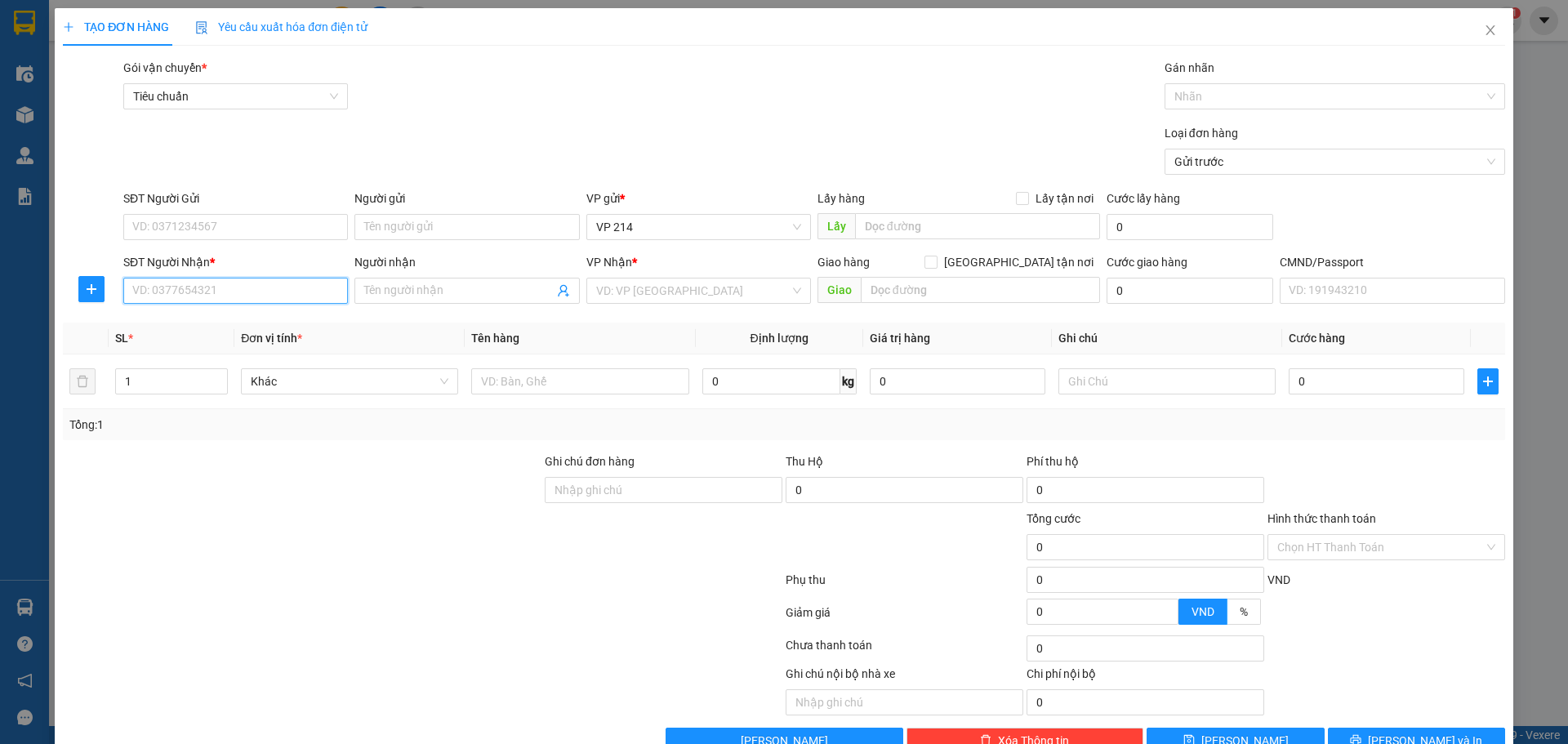
click at [256, 298] on input "SĐT Người Nhận *" at bounding box center [236, 290] width 225 height 26
type input "0976675675"
click at [211, 326] on div "0976675675 - SÁNG" at bounding box center [234, 323] width 203 height 18
type input "SÁNG"
type input "0976675675"
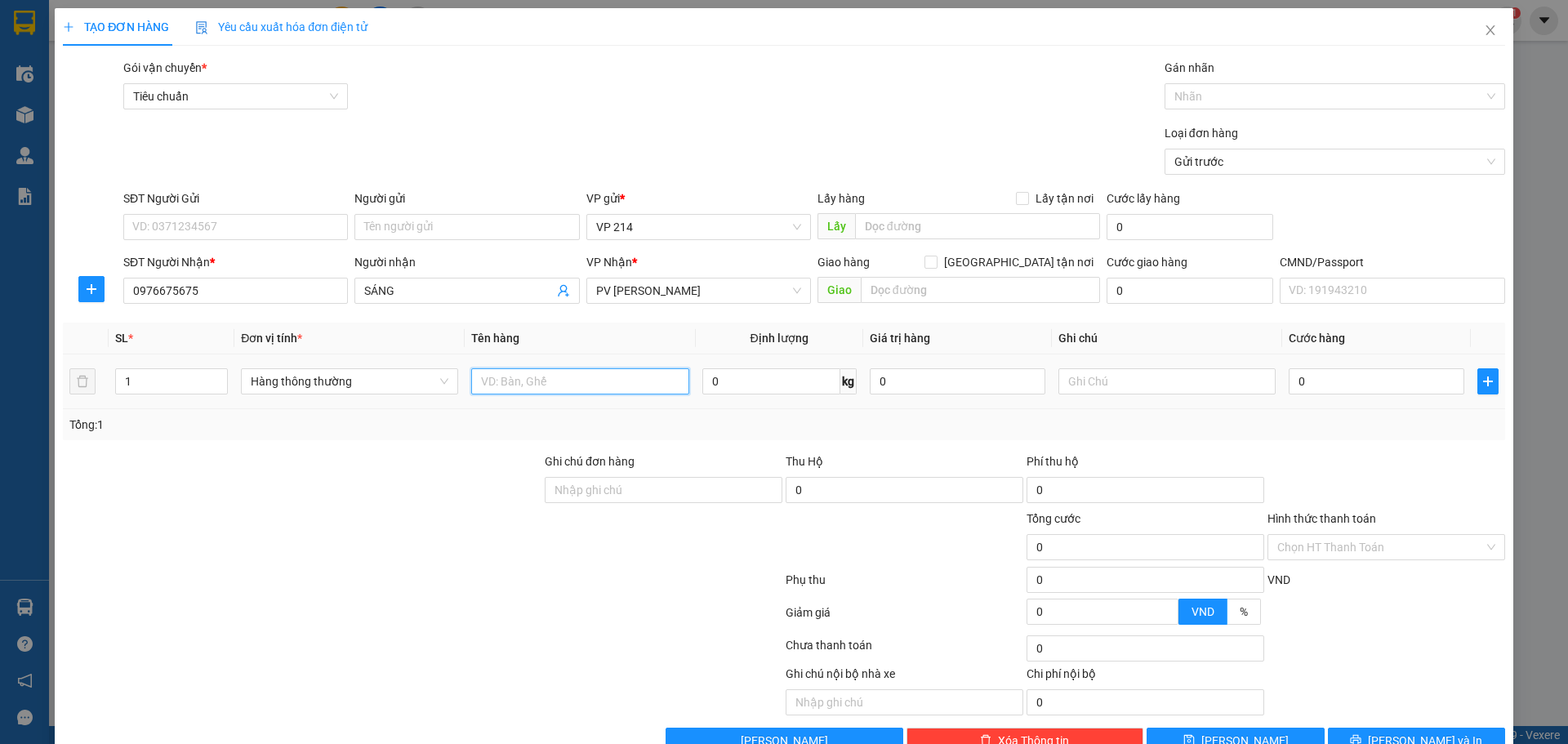
click at [611, 390] on input "text" at bounding box center [579, 381] width 218 height 26
type input "thung"
type input "pt"
type input "4"
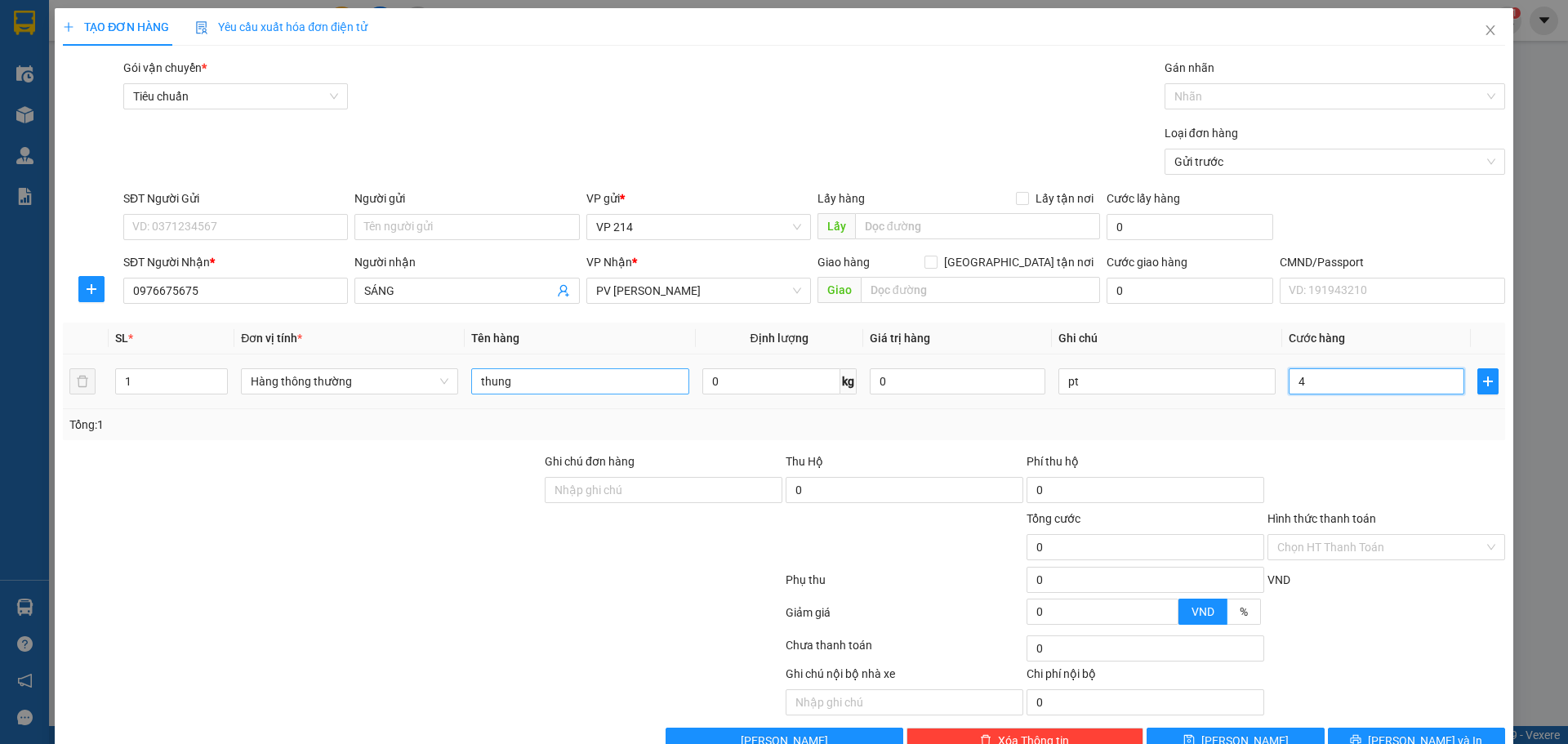
type input "4"
type input "40"
type input "400"
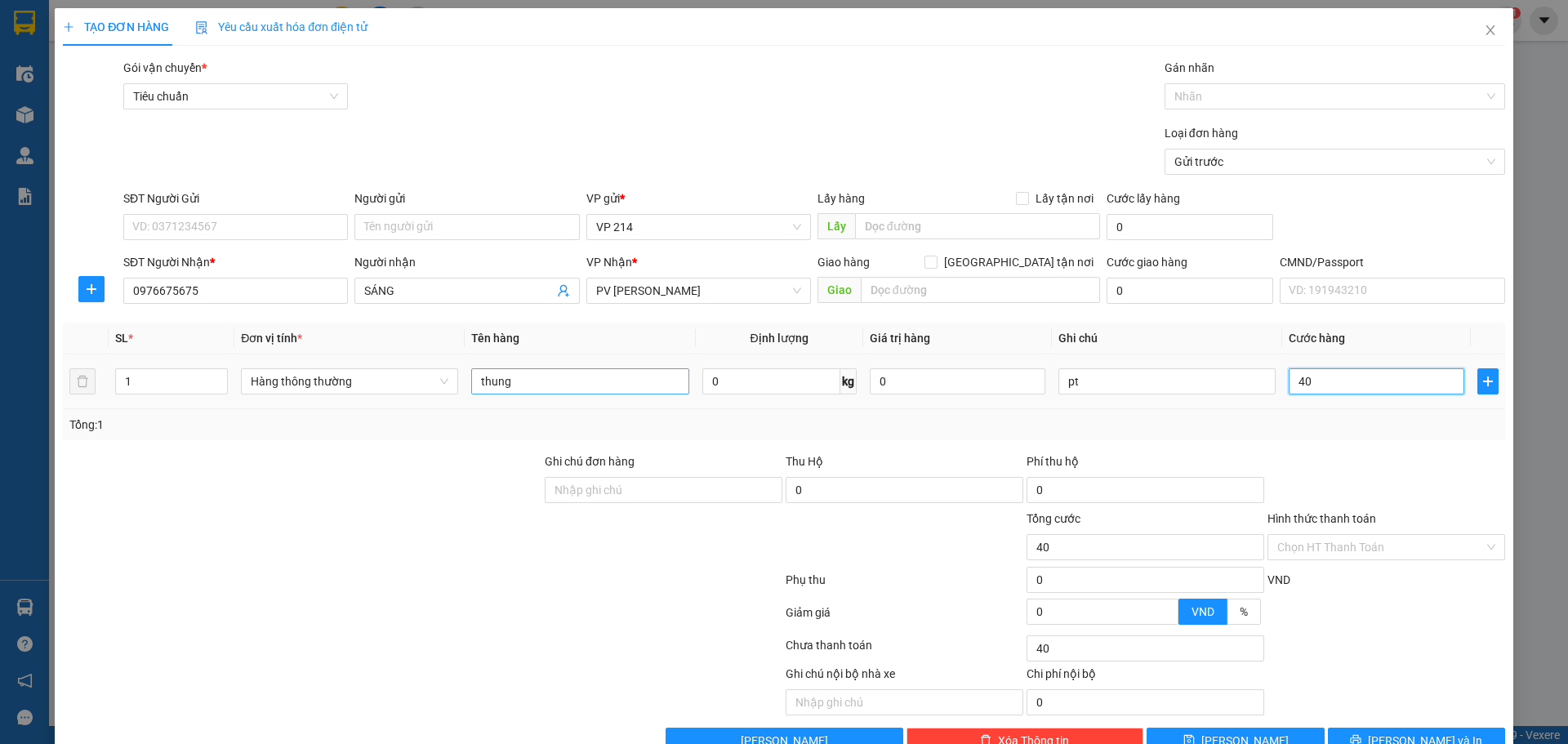
type input "400"
type input "4.000"
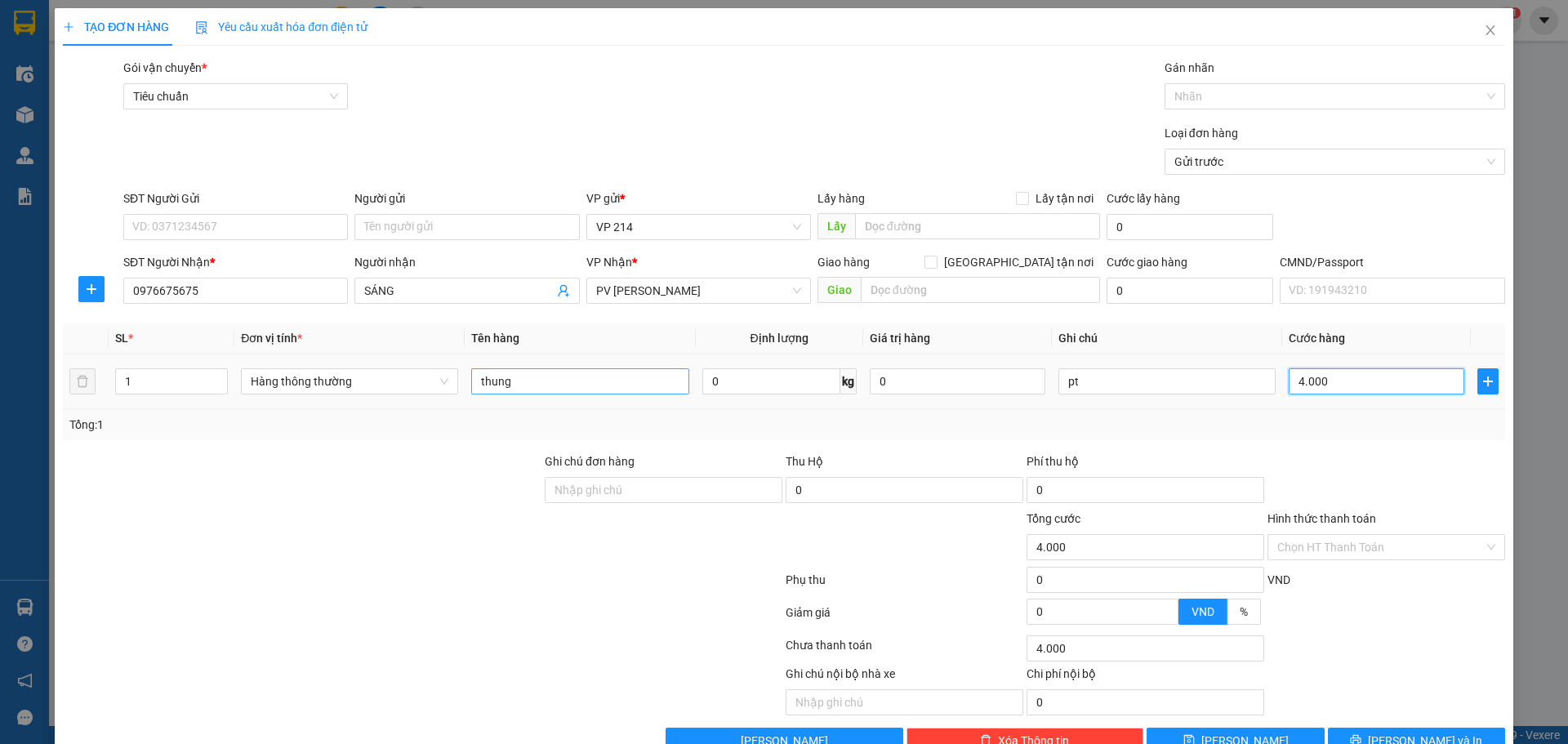
type input "40.000"
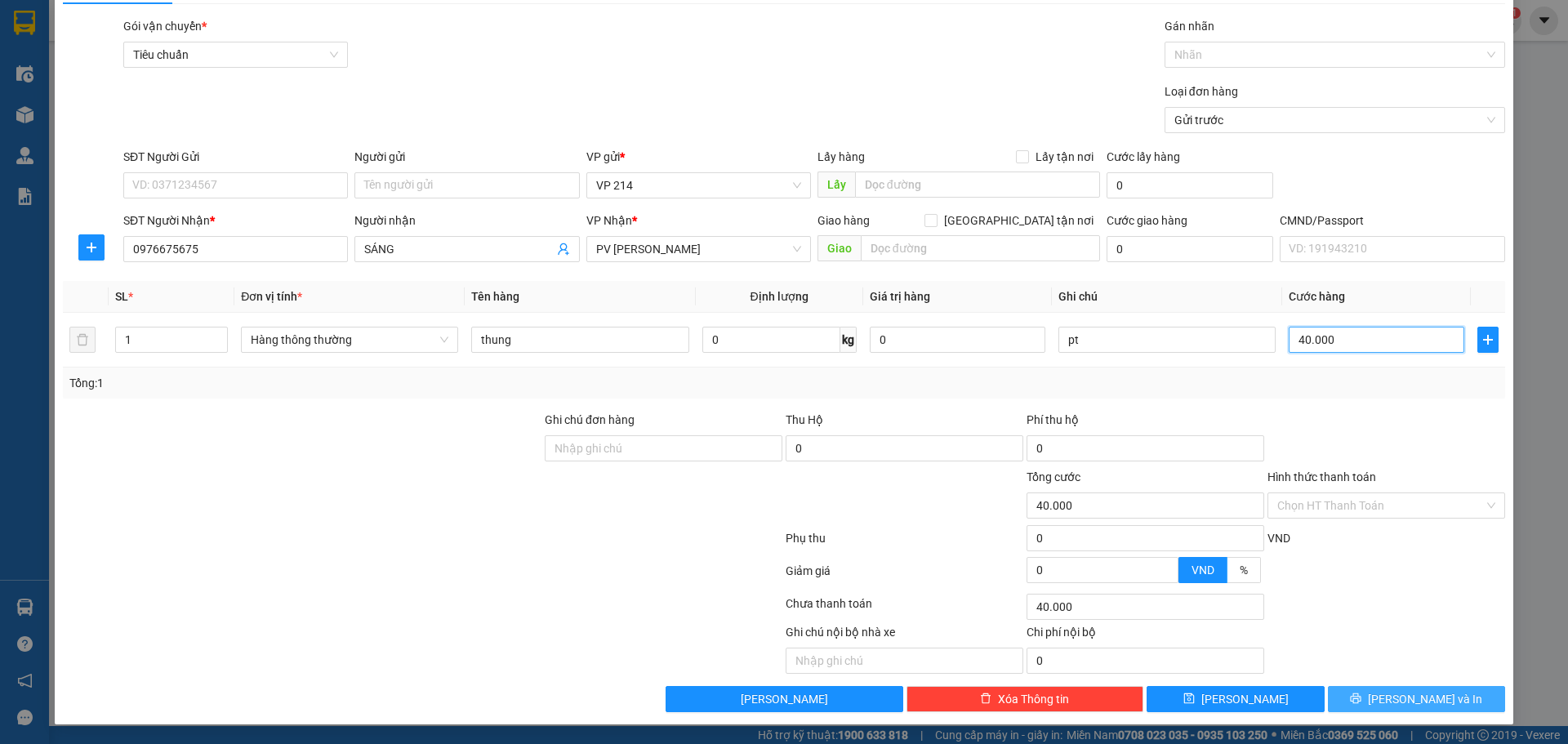
type input "40.000"
click at [1030, 560] on button "[PERSON_NAME] và In" at bounding box center [1417, 698] width 177 height 26
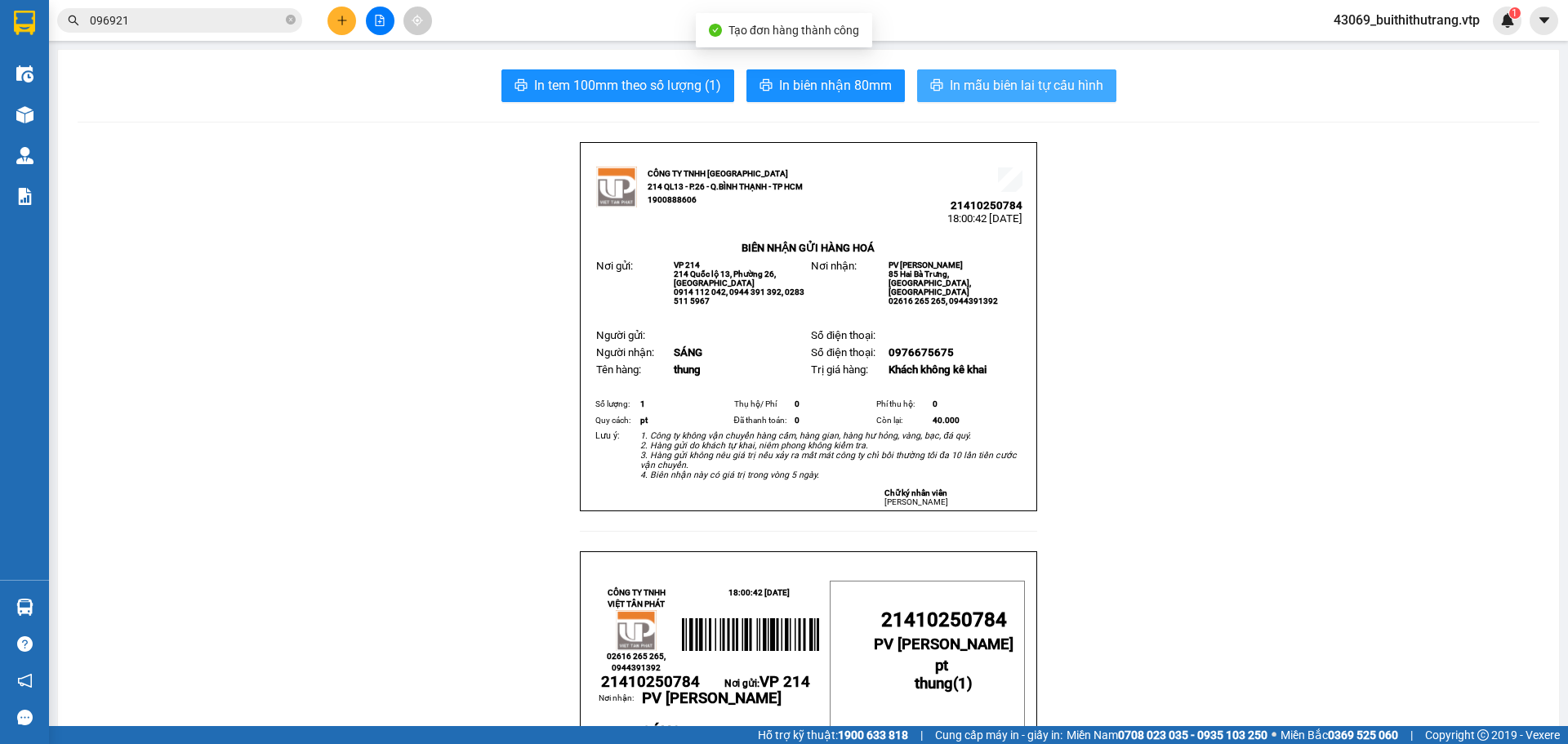
click at [1030, 90] on span "In mẫu biên lai tự cấu hình" at bounding box center [1026, 85] width 153 height 21
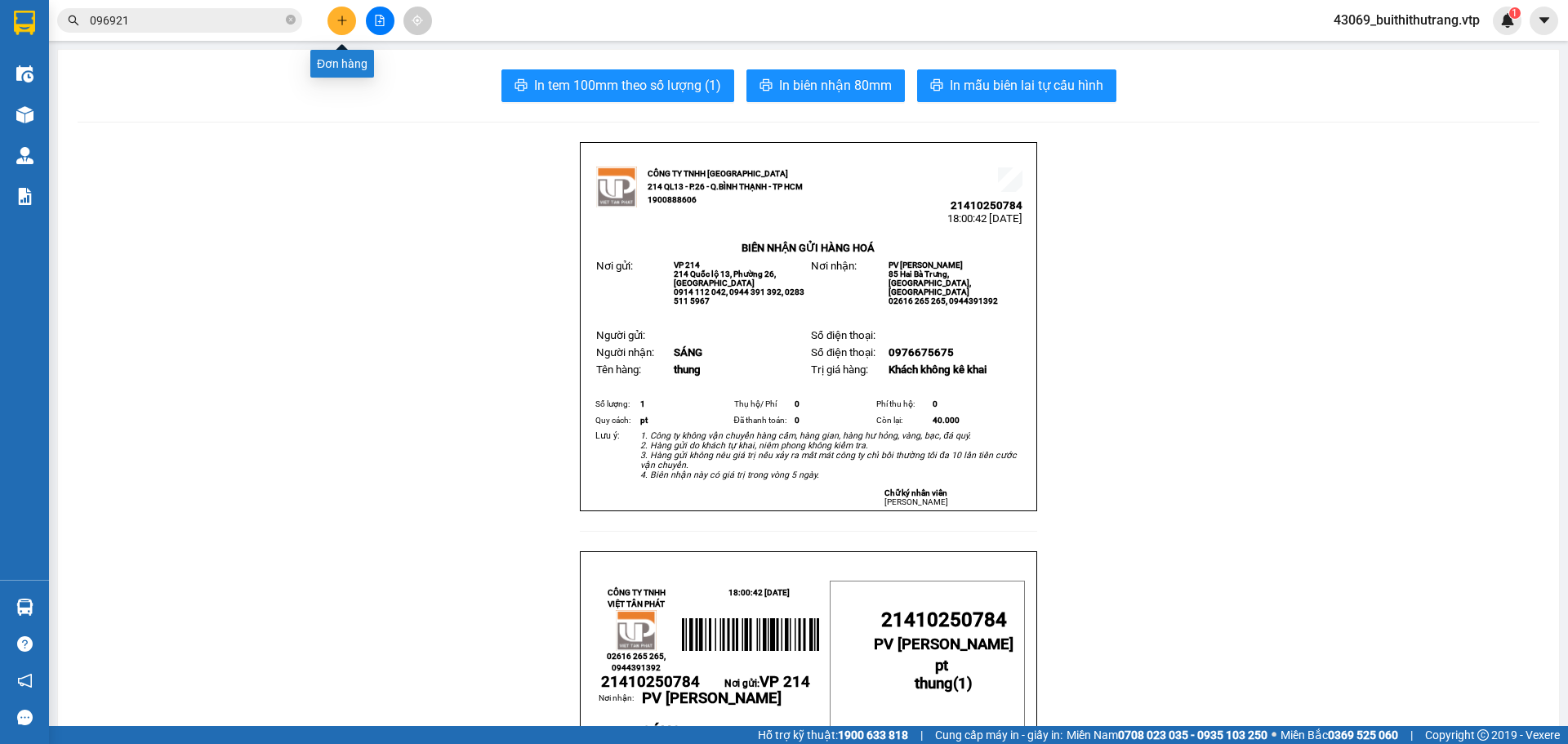
click at [345, 27] on button at bounding box center [342, 21] width 29 height 29
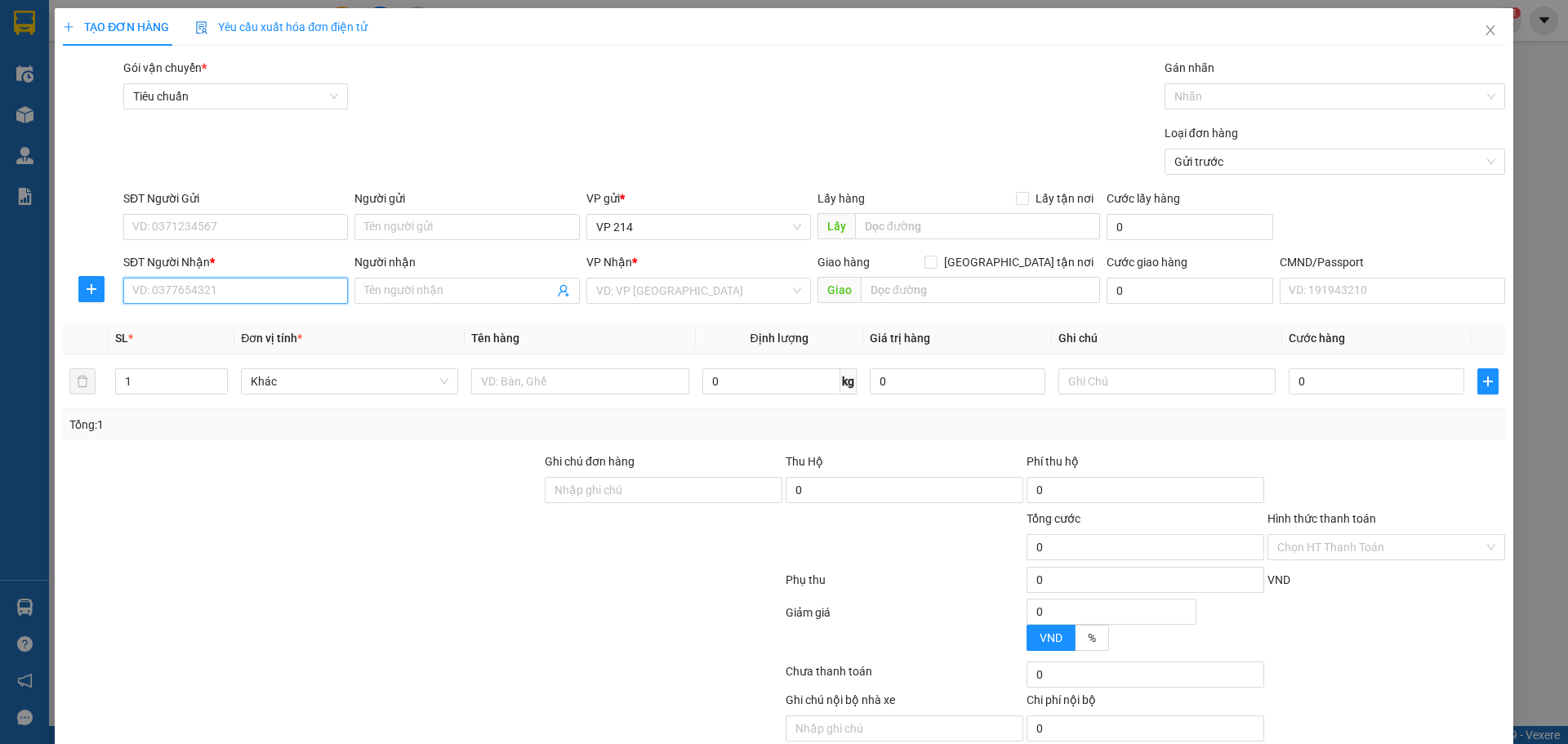
click at [237, 290] on input "SĐT Người Nhận *" at bounding box center [236, 290] width 225 height 26
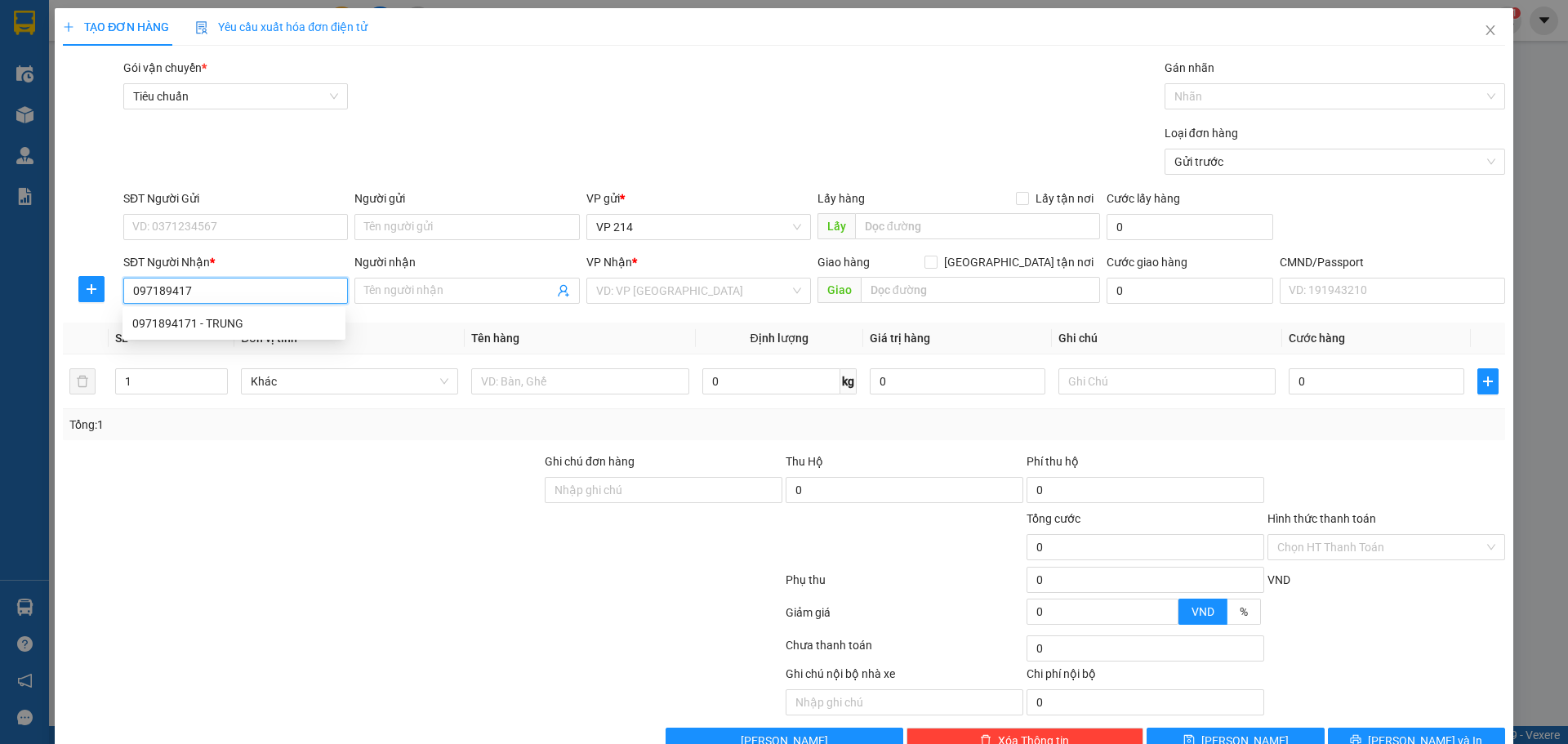
type input "0971894171"
click at [227, 313] on div "0971894171 - TRUNG" at bounding box center [234, 323] width 223 height 26
type input "TRUNG"
type input "0971894171"
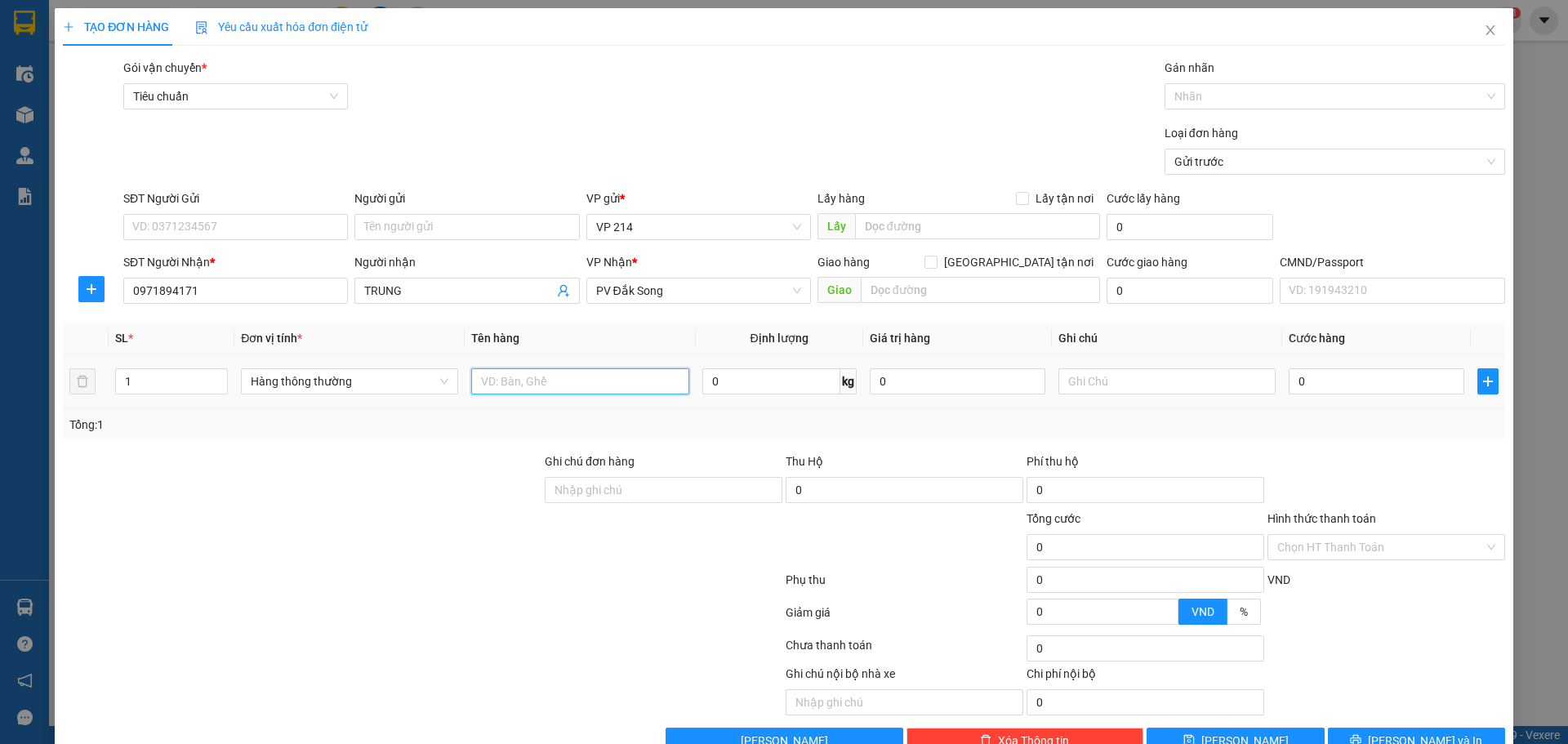
click at [519, 381] on input "text" at bounding box center [579, 381] width 218 height 26
type input "pk"
click at [1030, 378] on input "pk" at bounding box center [1167, 381] width 218 height 26
type input "pk - be ko den"
type input "4"
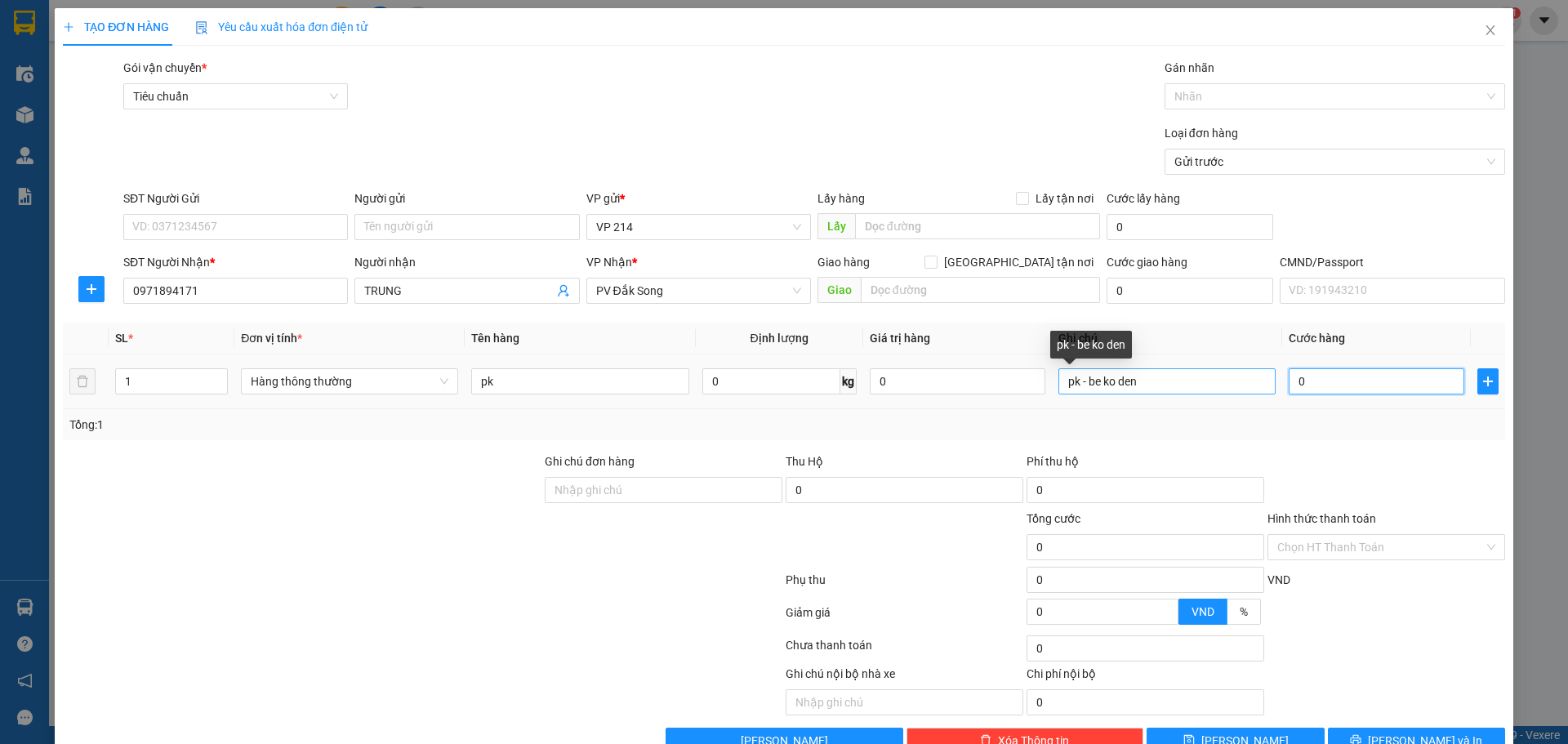
type input "4"
type input "40"
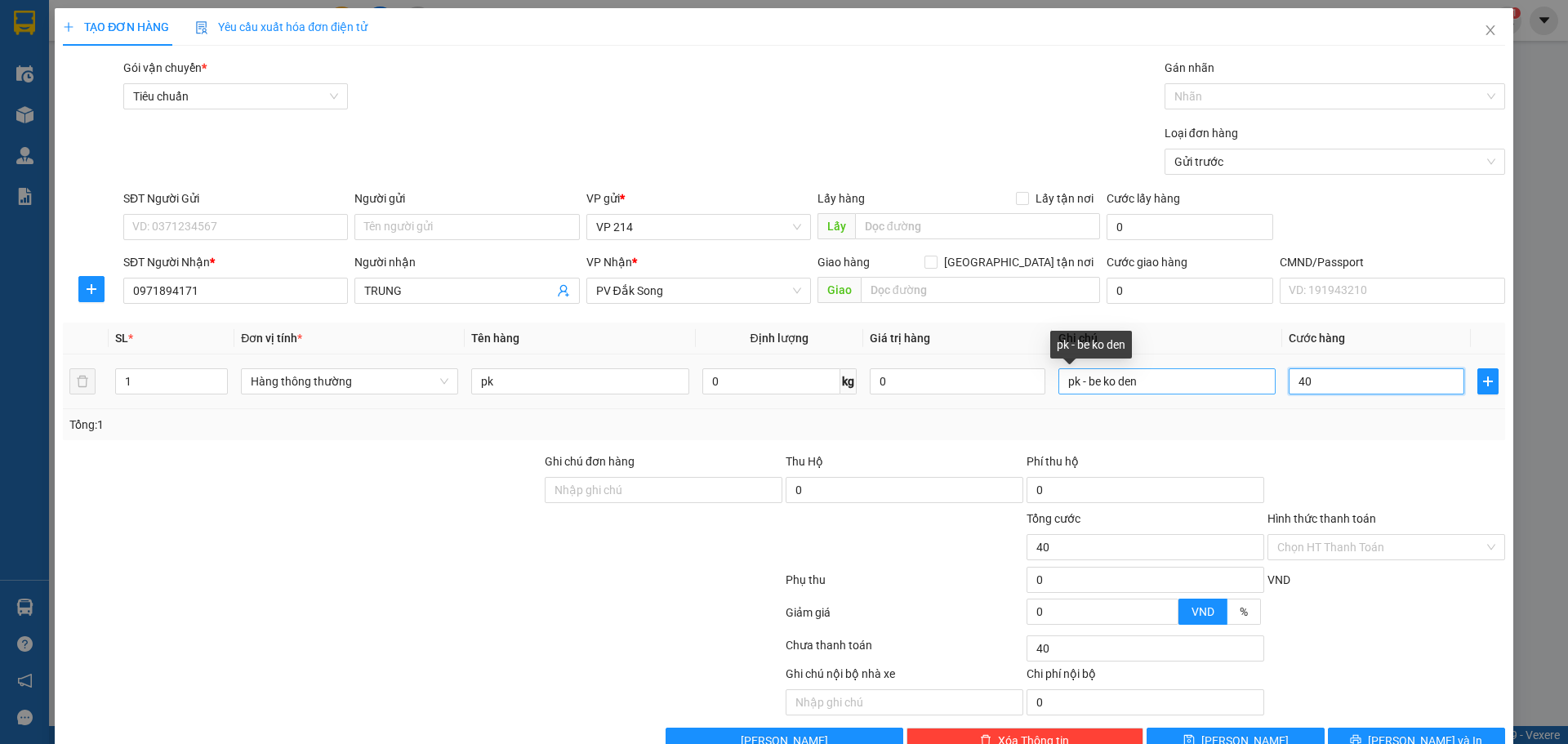
type input "400"
type input "4.000"
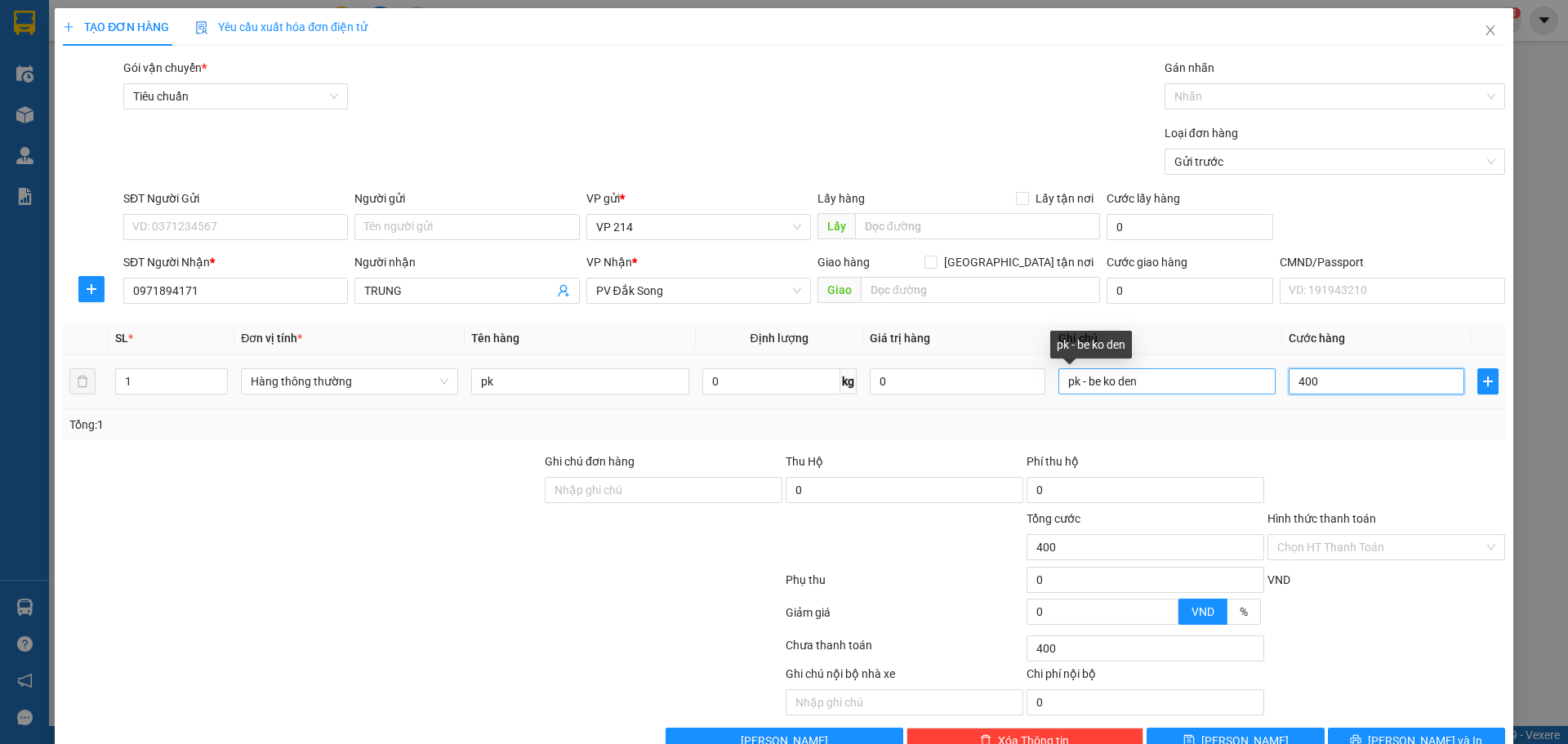
type input "4.000"
type input "40.000"
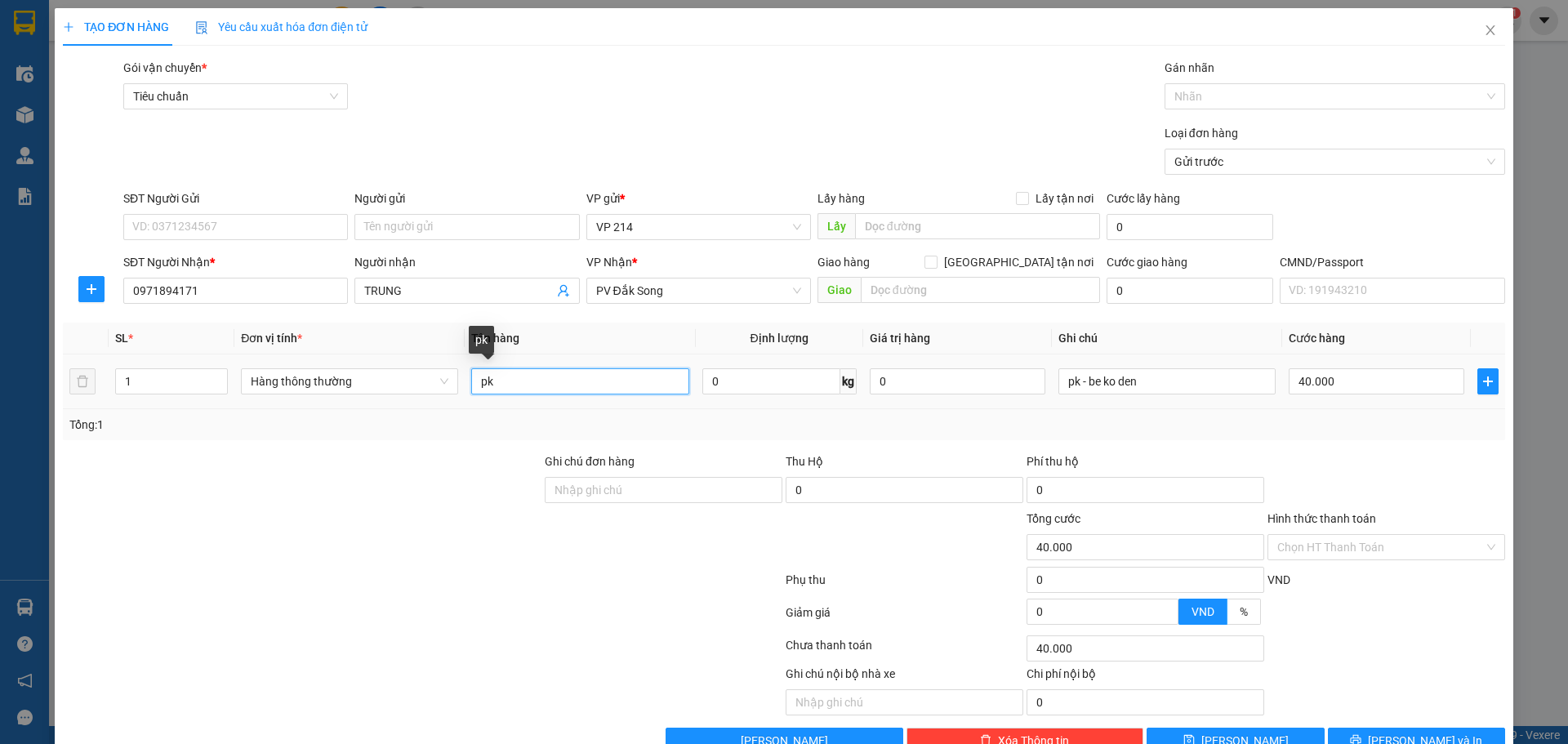
drag, startPoint x: 495, startPoint y: 384, endPoint x: 469, endPoint y: 389, distance: 26.5
click at [471, 389] on input "pk" at bounding box center [579, 381] width 218 height 26
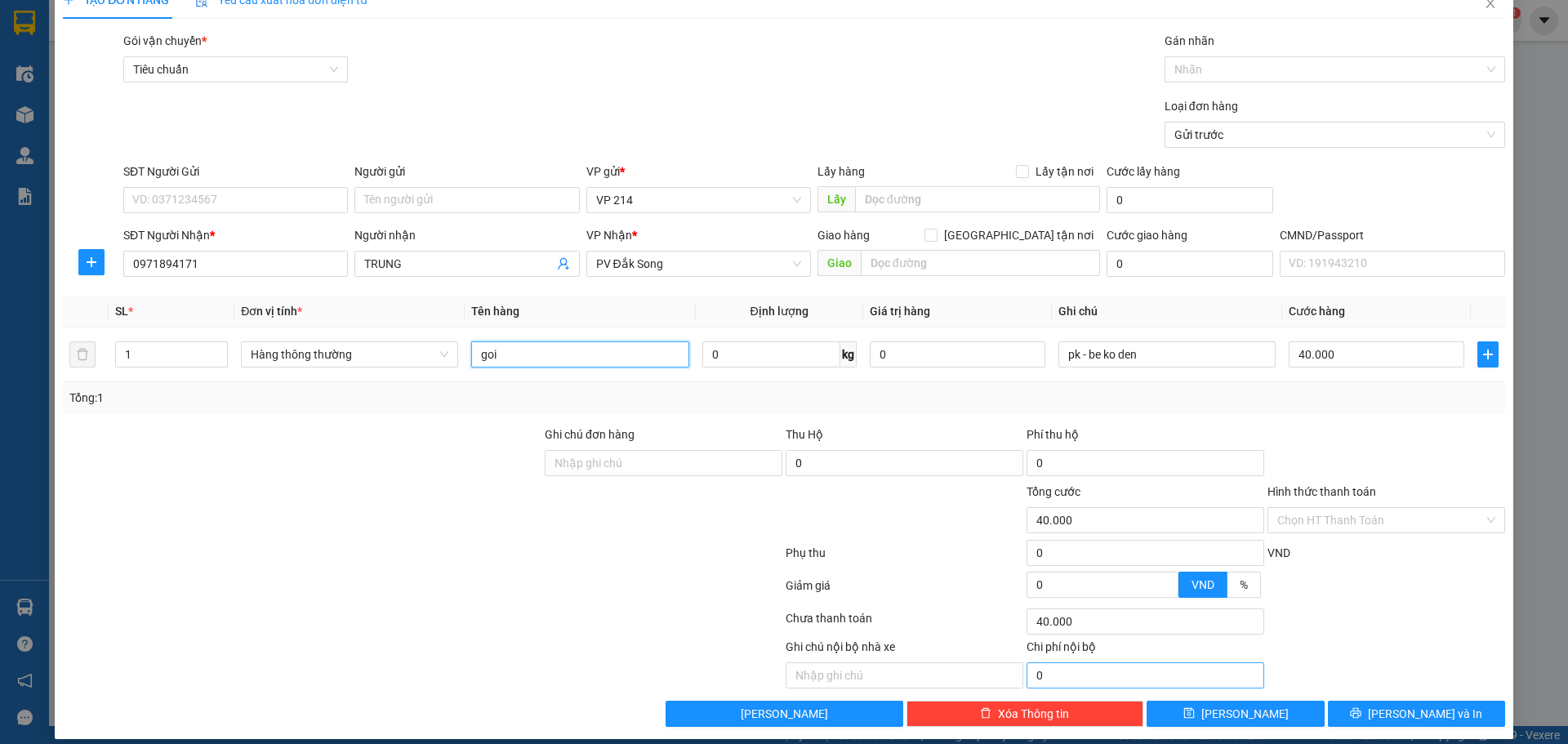
scroll to position [42, 0]
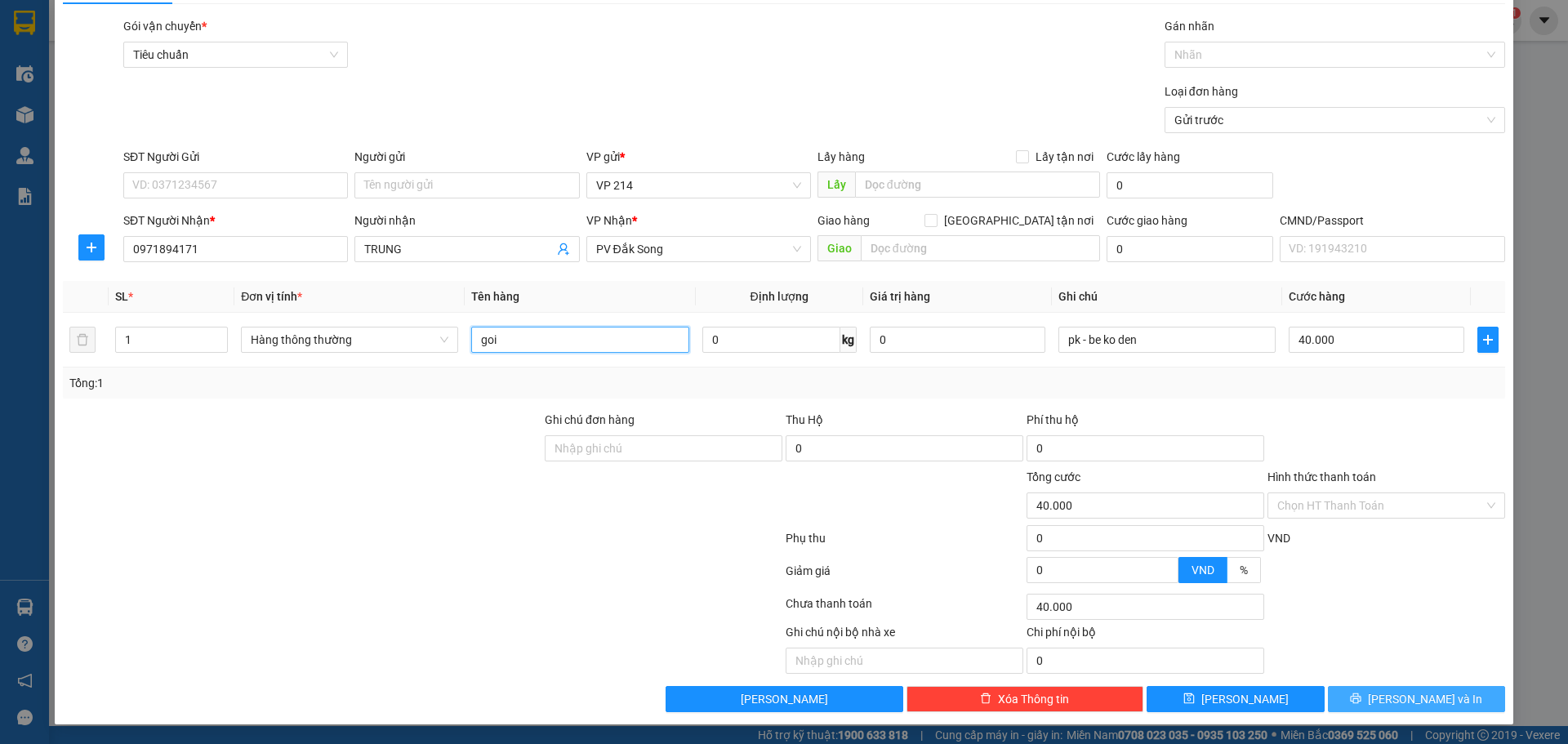
type input "goi"
click at [1030, 560] on span "[PERSON_NAME] và In" at bounding box center [1425, 699] width 115 height 18
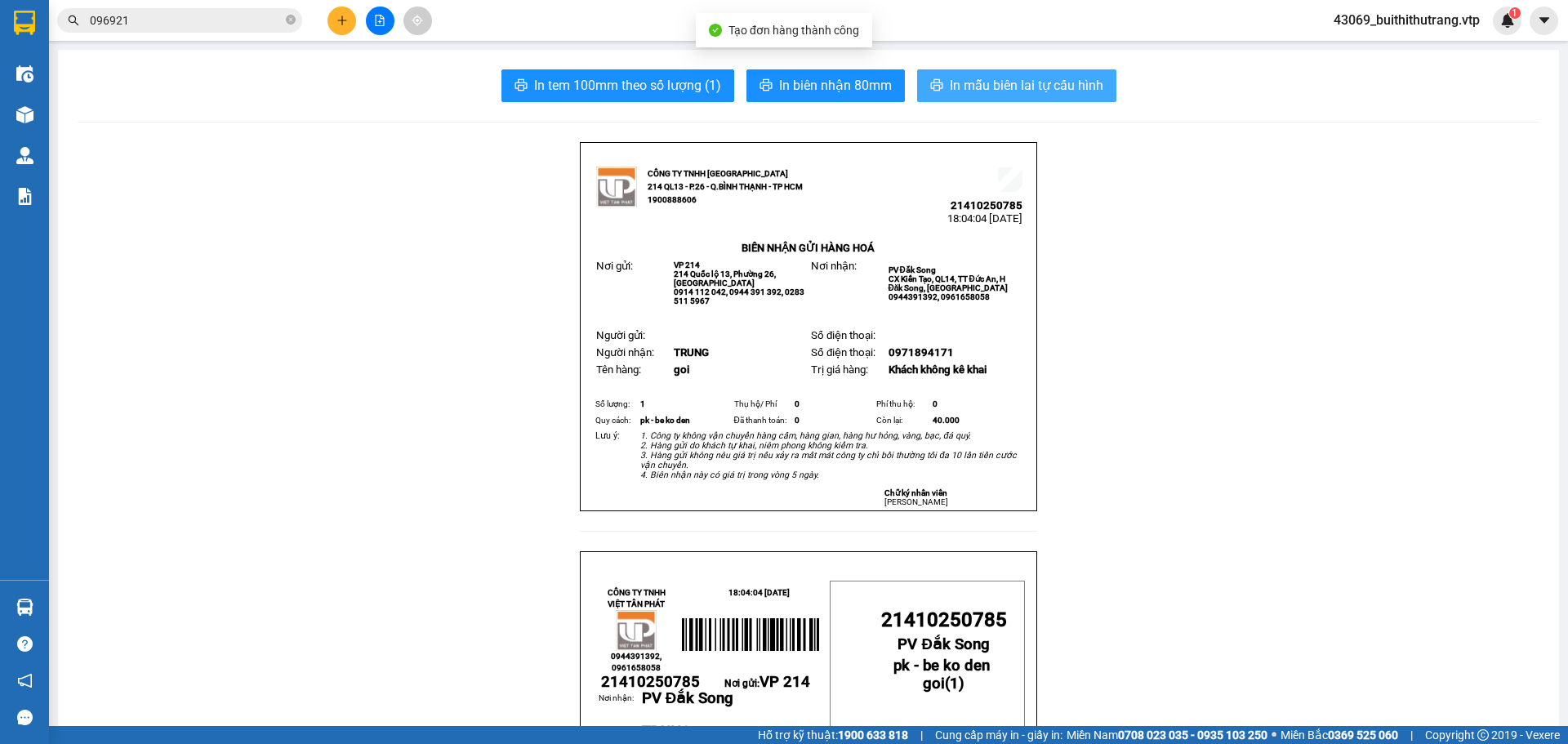
click at [997, 83] on span "In mẫu biên lai tự cấu hình" at bounding box center [1026, 85] width 153 height 21
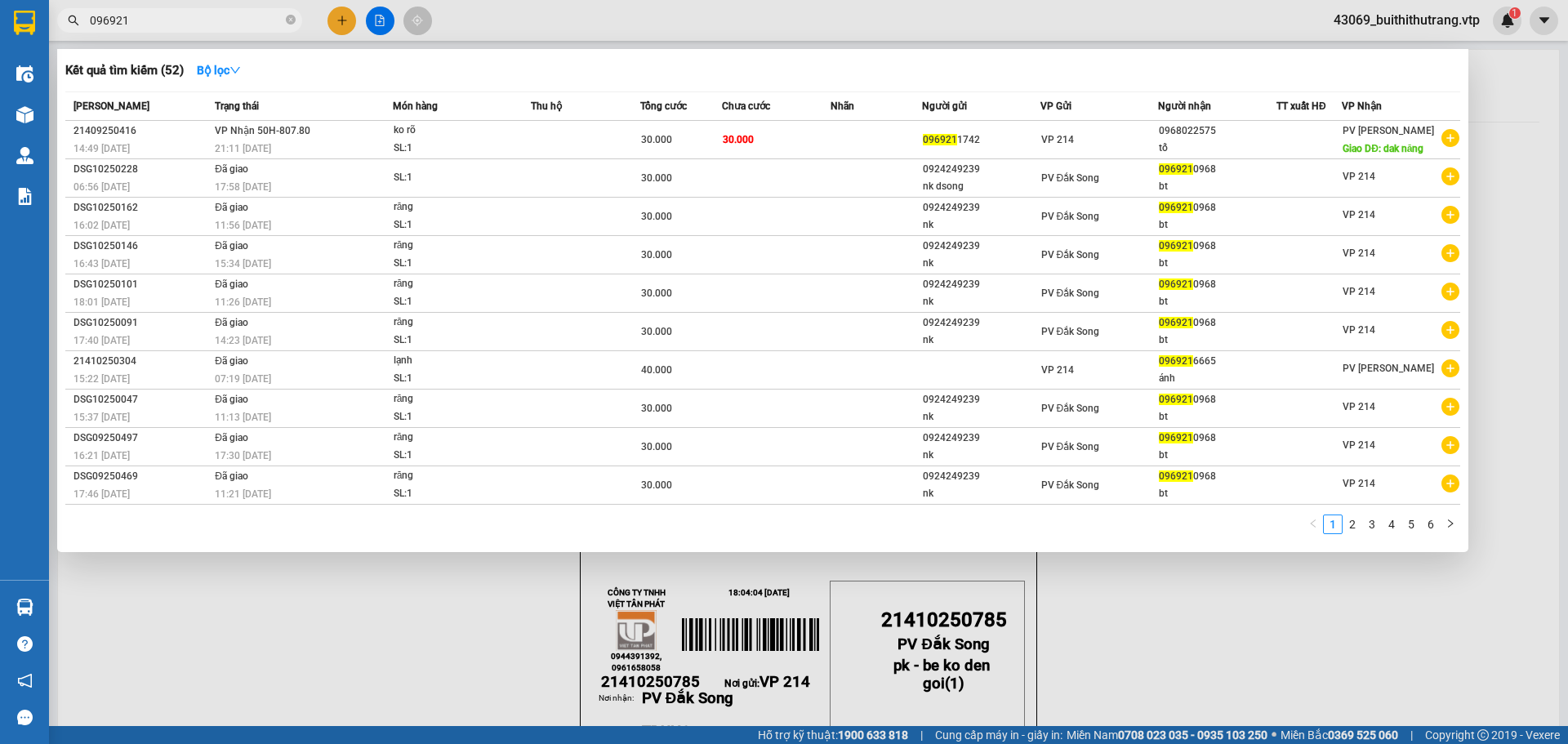
drag, startPoint x: 152, startPoint y: 18, endPoint x: 71, endPoint y: 17, distance: 81.0
click at [71, 17] on div "096921" at bounding box center [159, 20] width 319 height 24
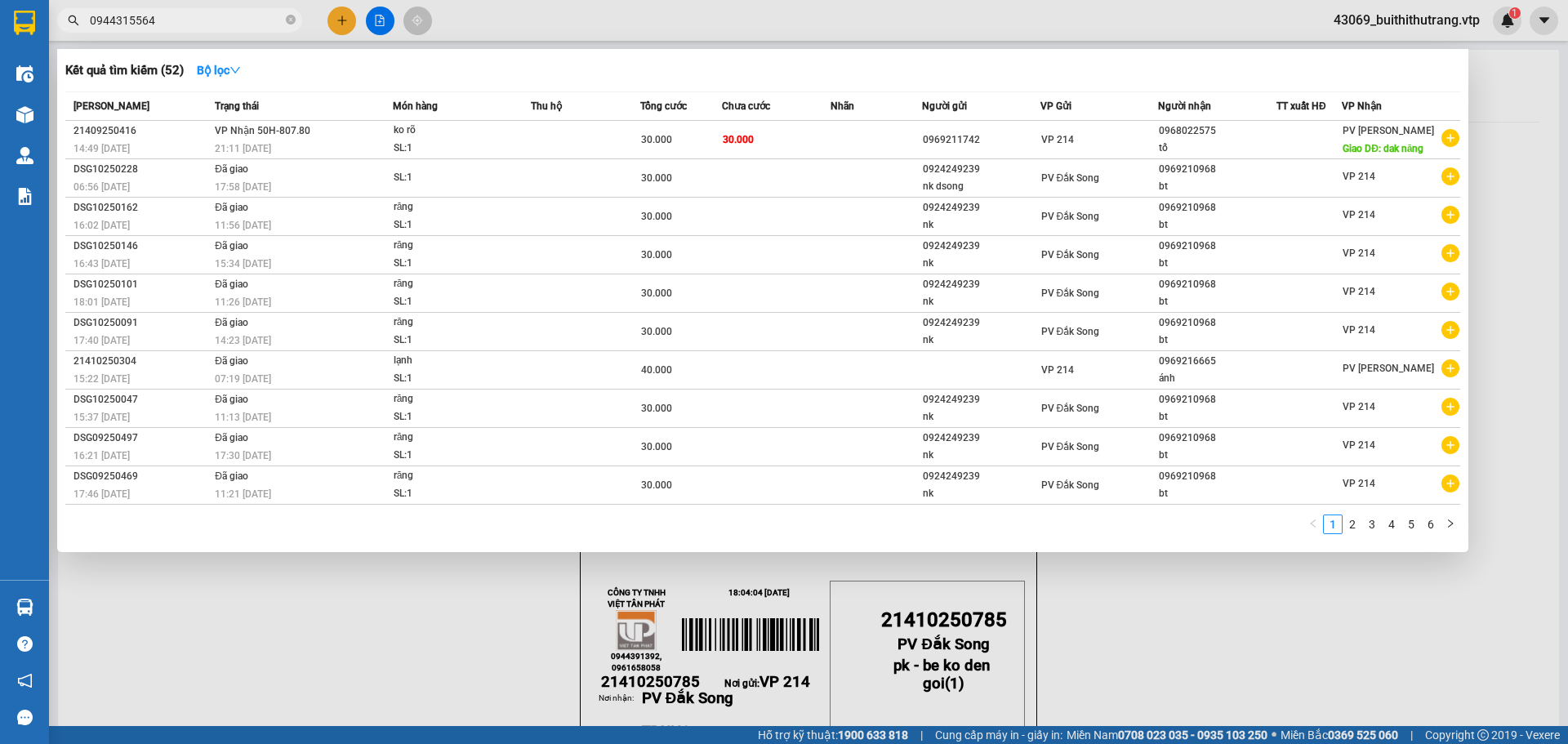
type input "0944315564"
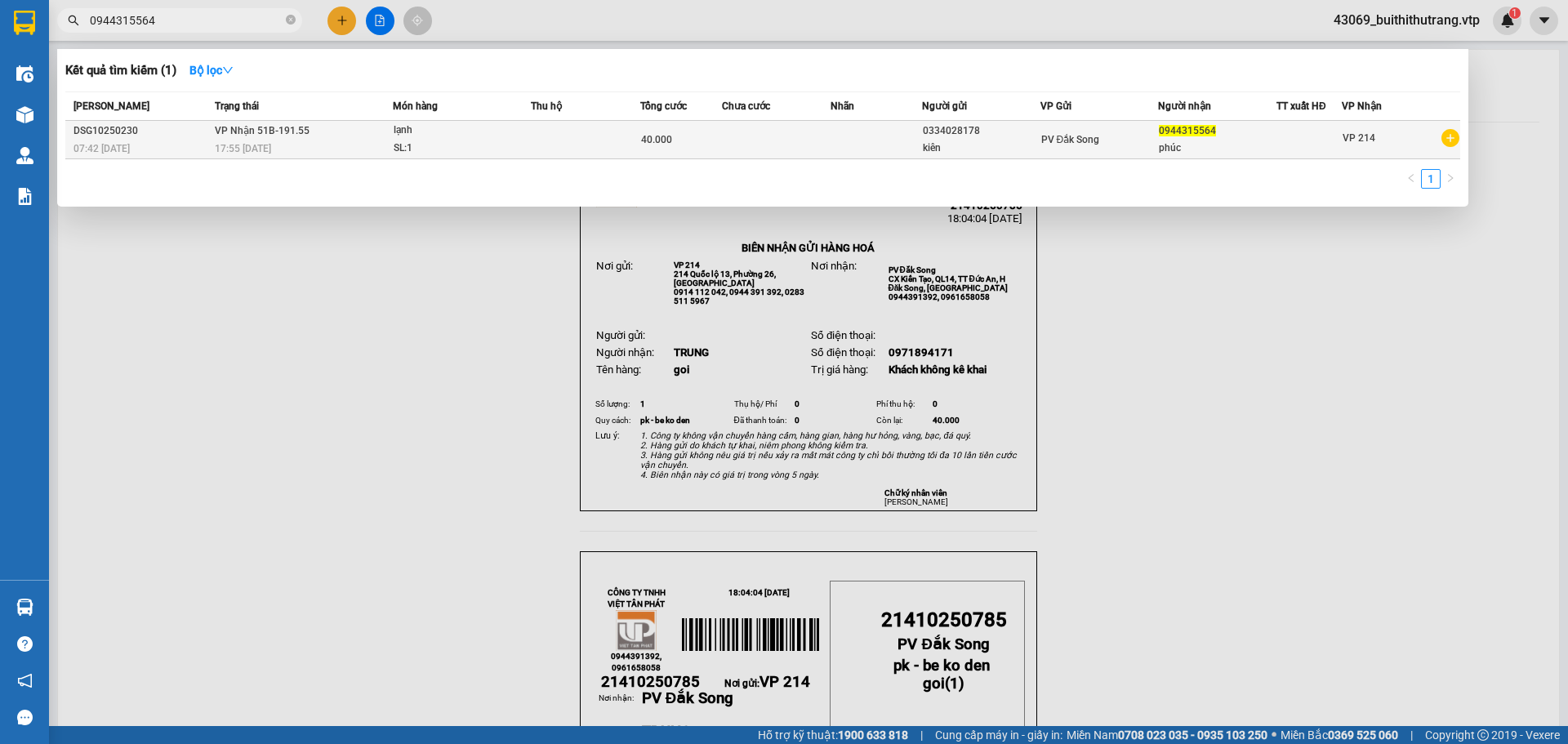
click at [1030, 134] on span "0944315564" at bounding box center [1187, 131] width 57 height 12
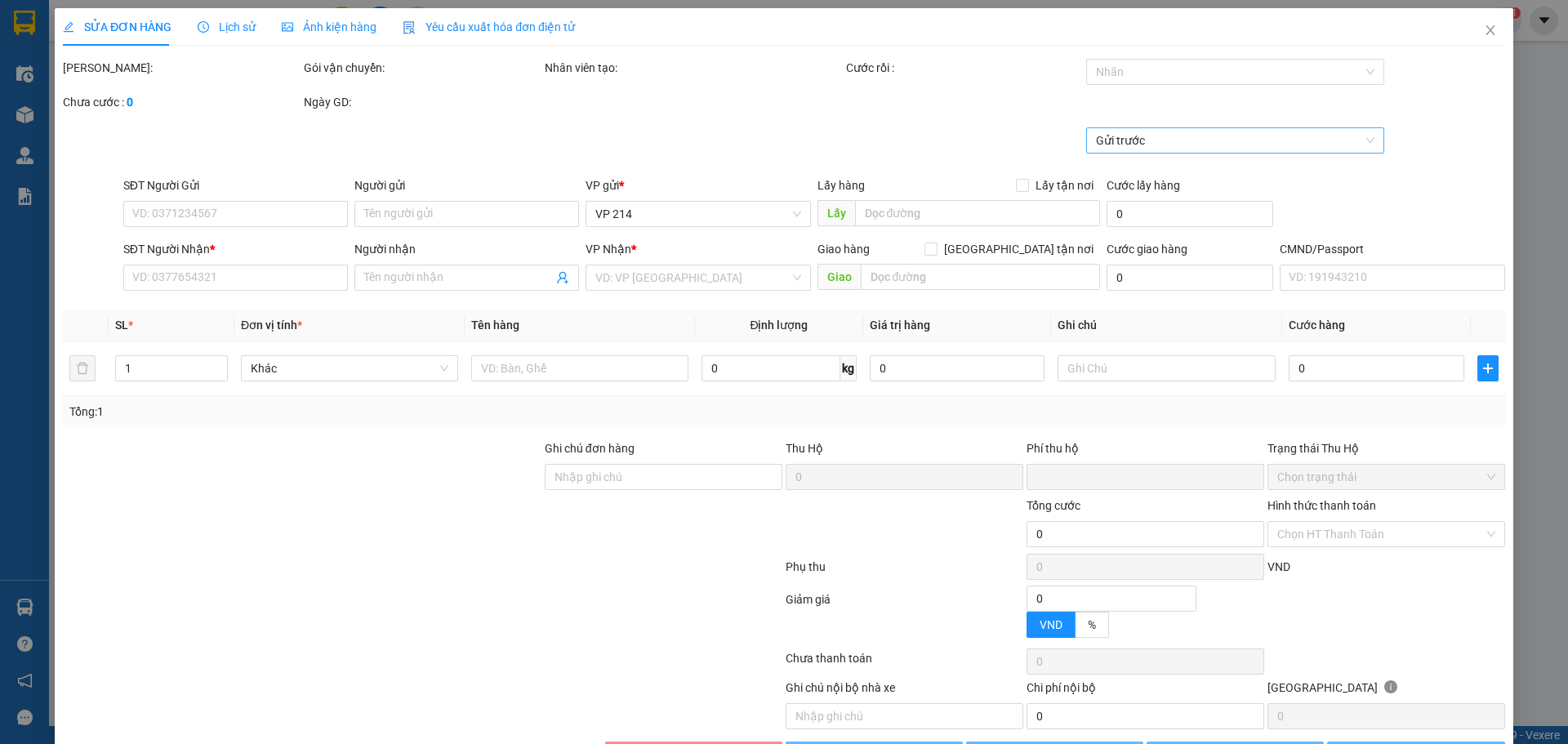
type input "2.000"
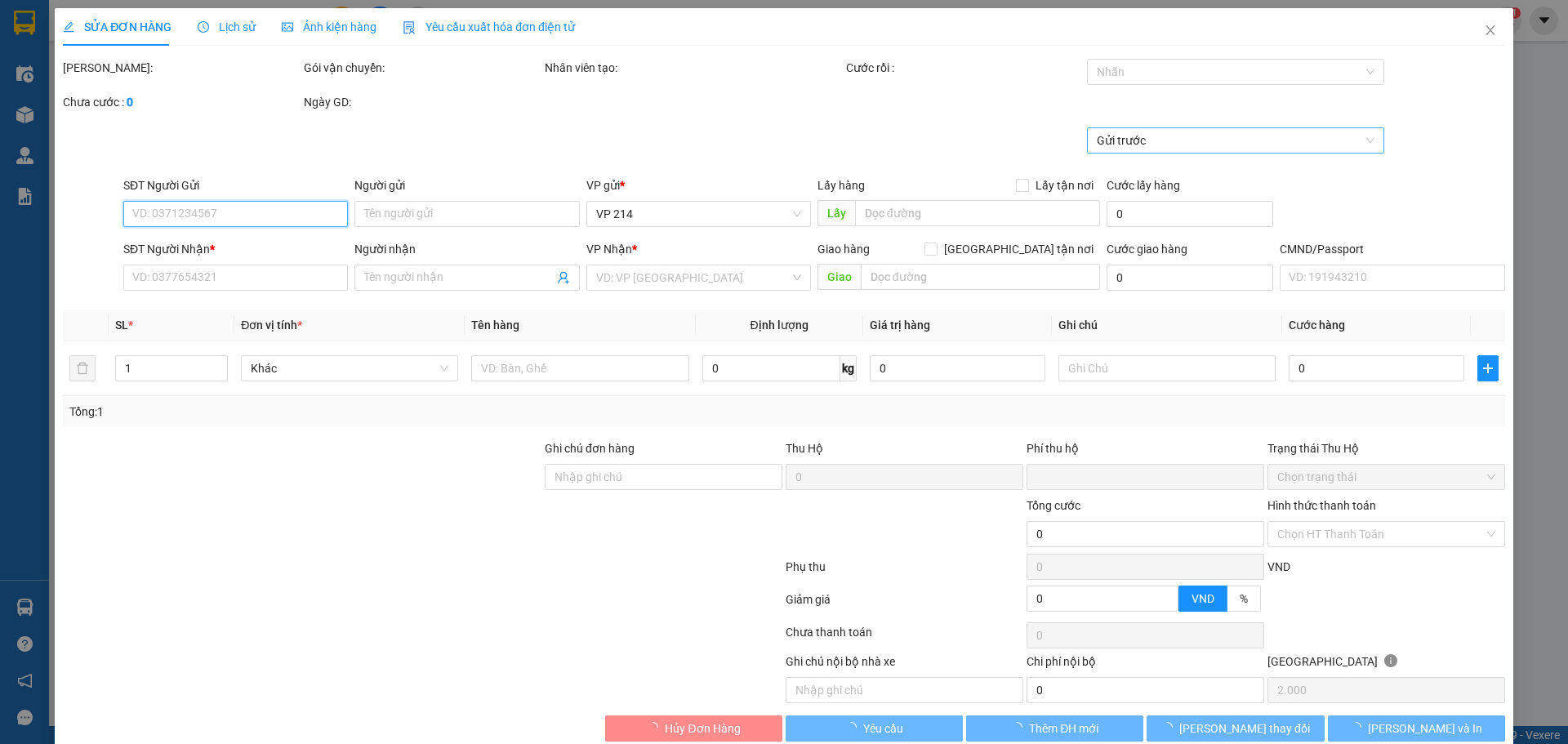
type input "0334028178"
type input "kiên"
type input "0944315564"
type input "phúc"
type input "0"
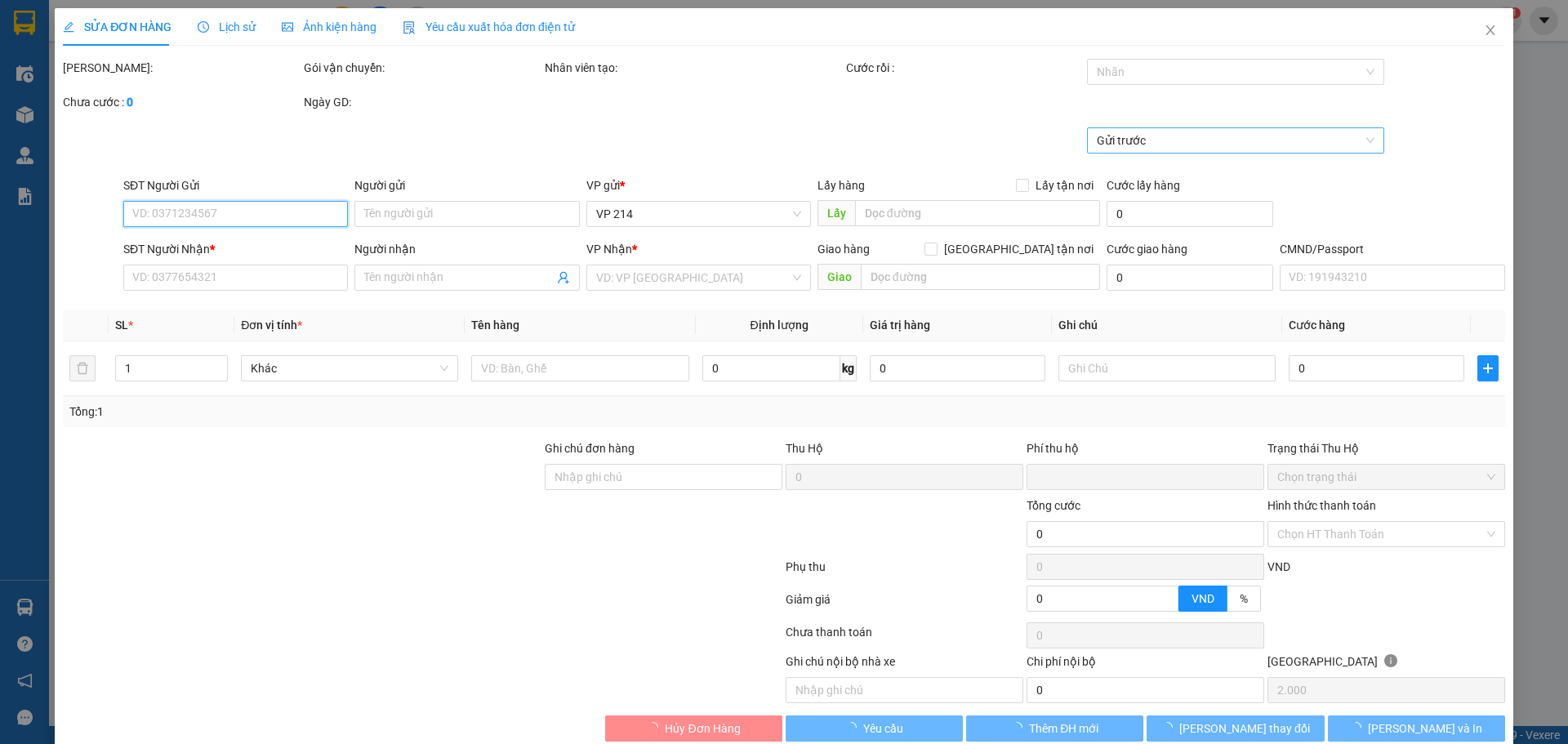
type input "40.000"
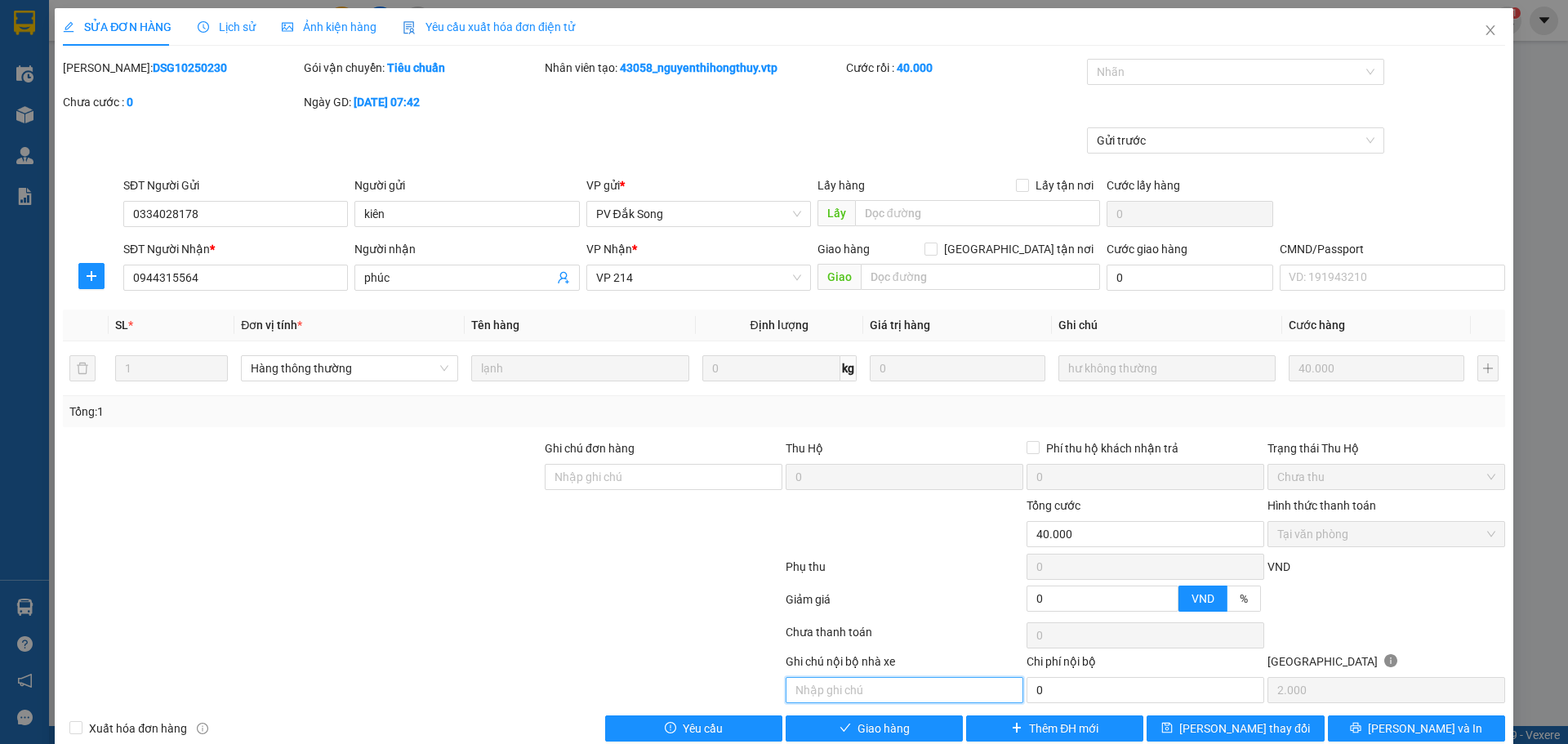
click at [930, 560] on input "text" at bounding box center [904, 689] width 237 height 26
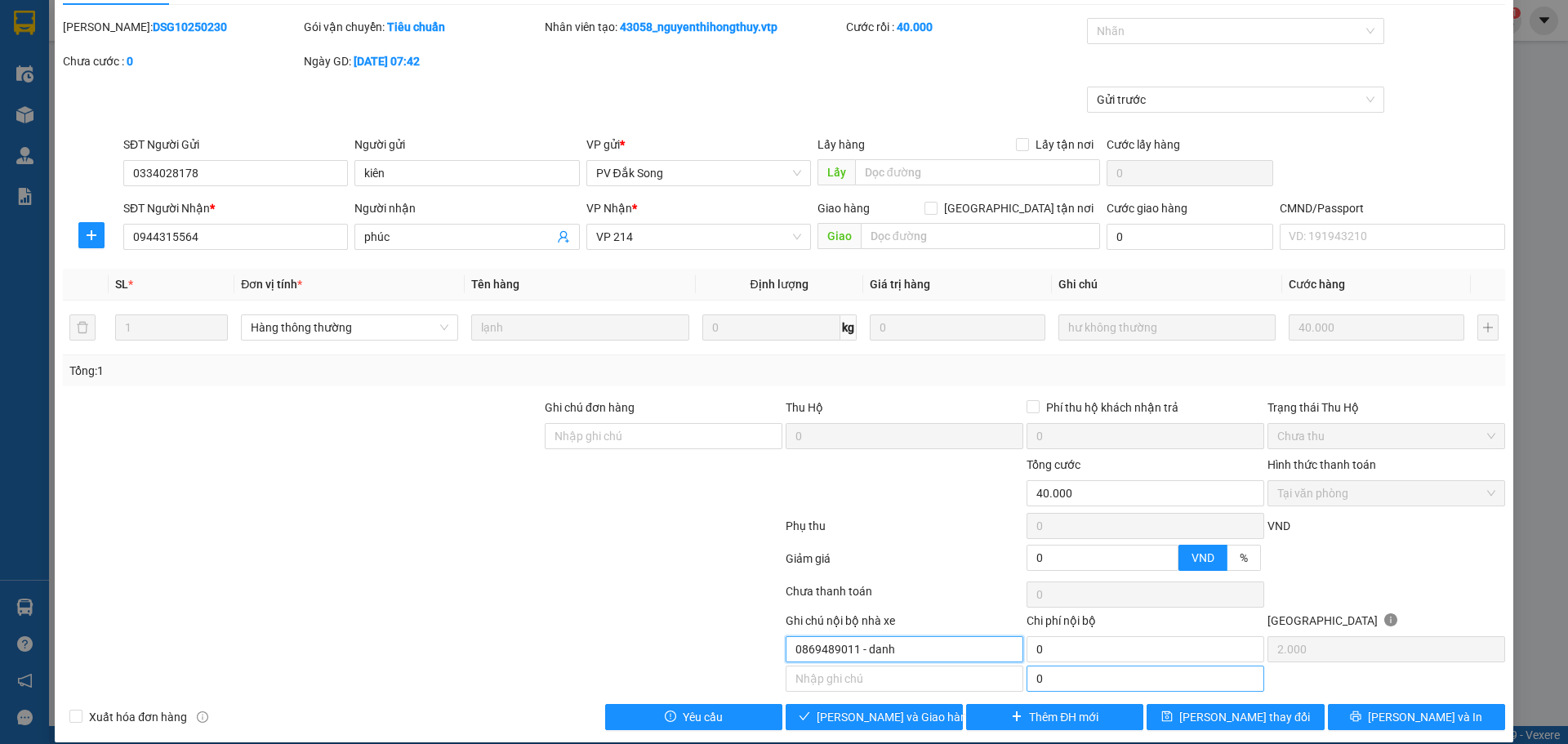
scroll to position [59, 0]
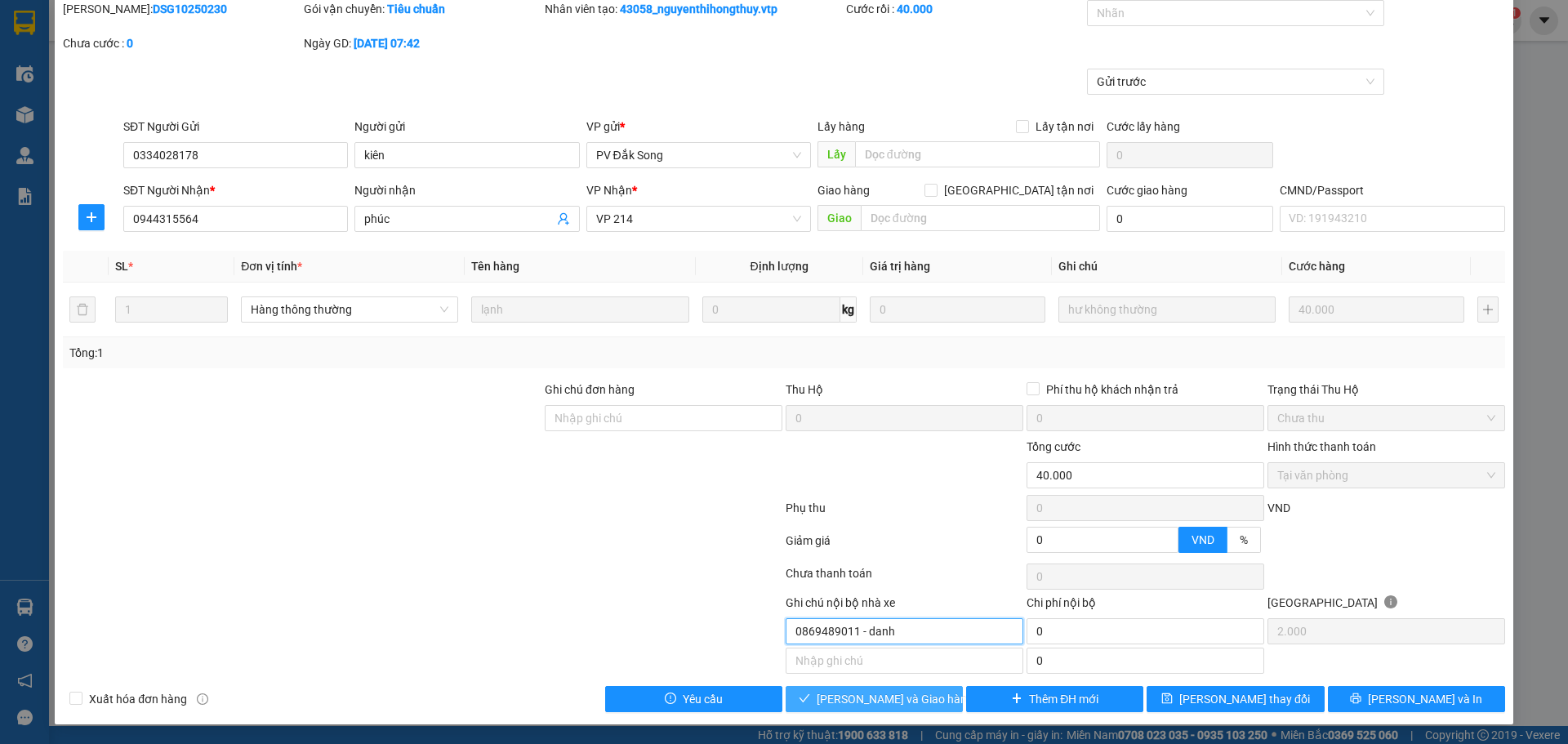
type input "0869489011 - danh"
click at [878, 560] on span "[PERSON_NAME] và Giao hàng" at bounding box center [895, 699] width 157 height 18
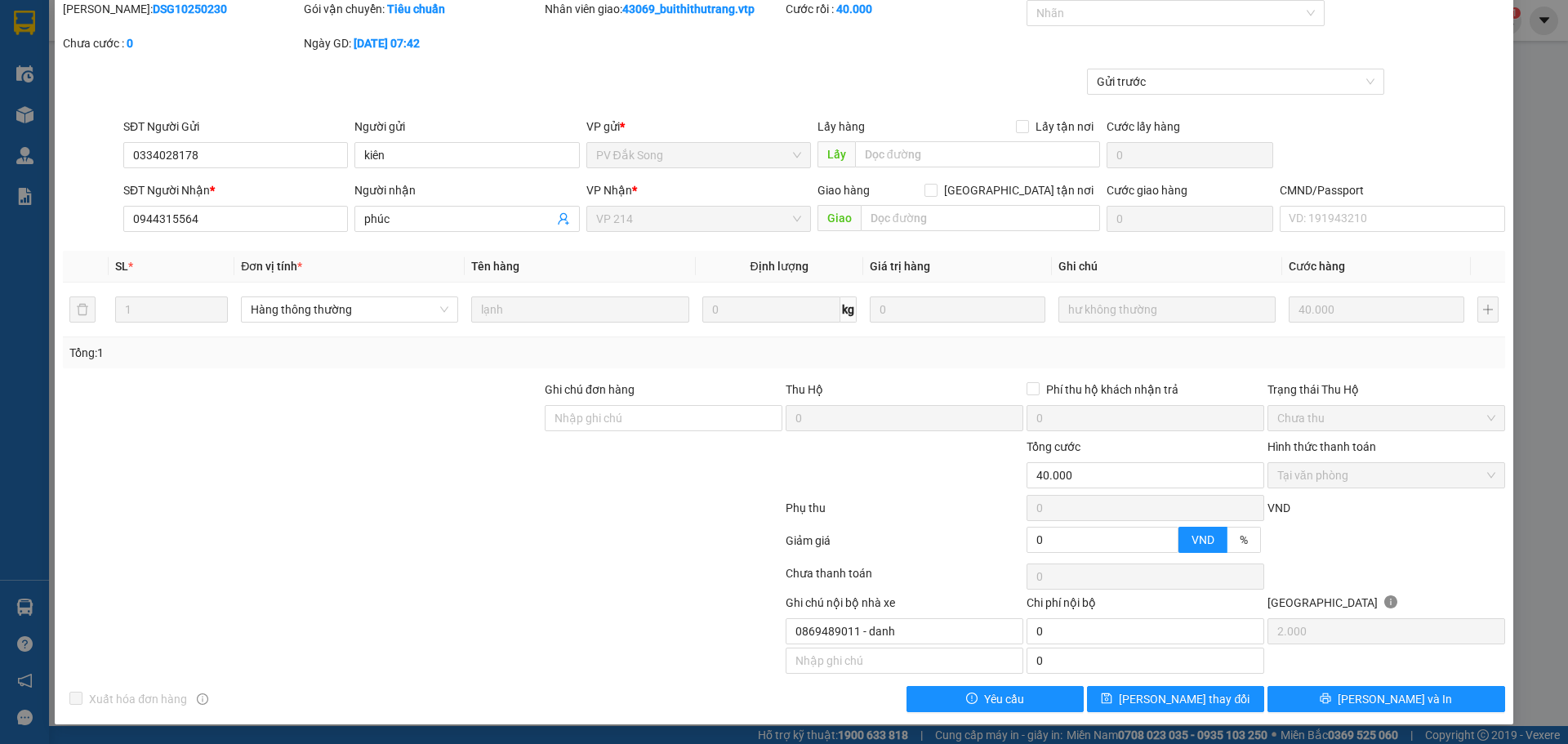
click at [408, 560] on div at bounding box center [271, 619] width 422 height 51
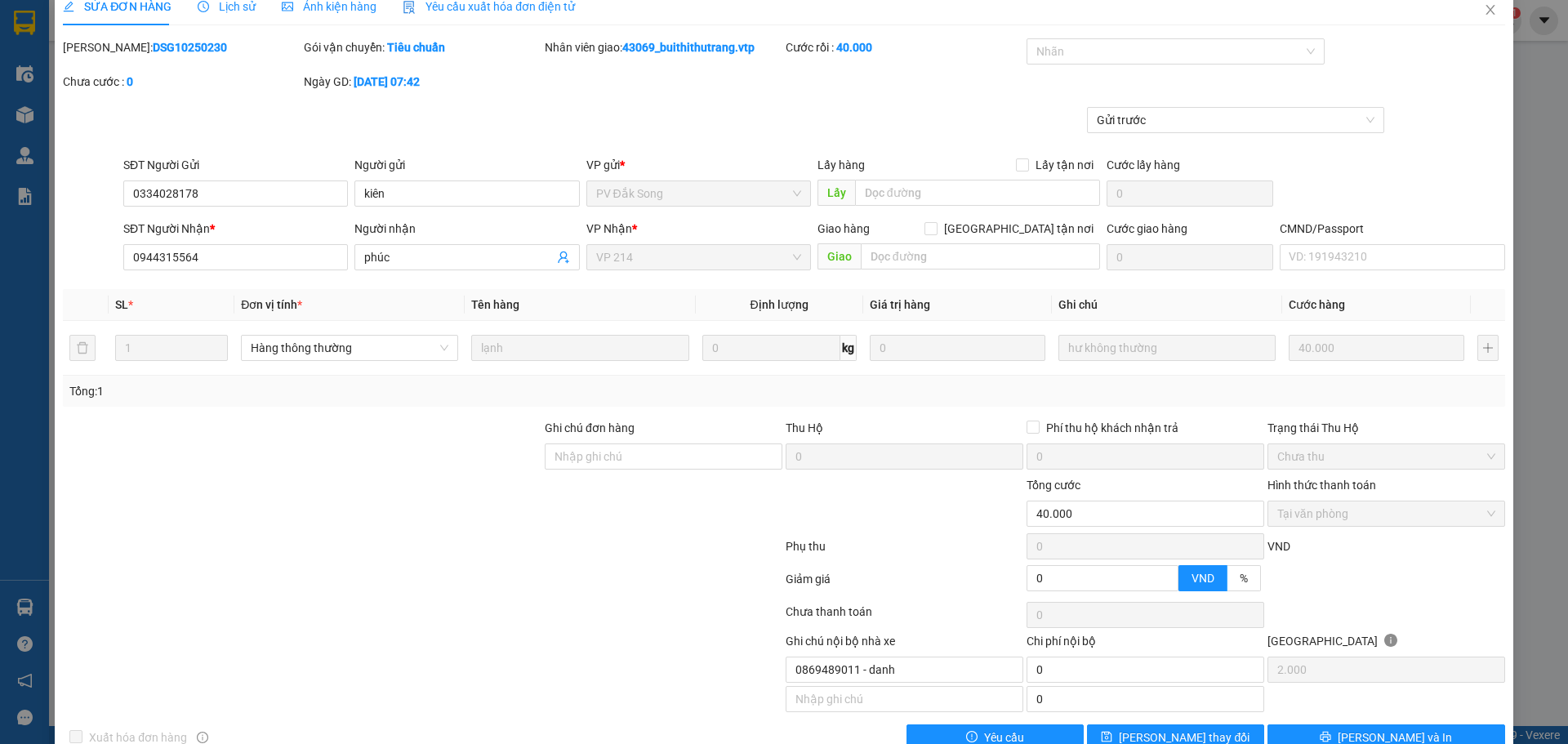
scroll to position [0, 0]
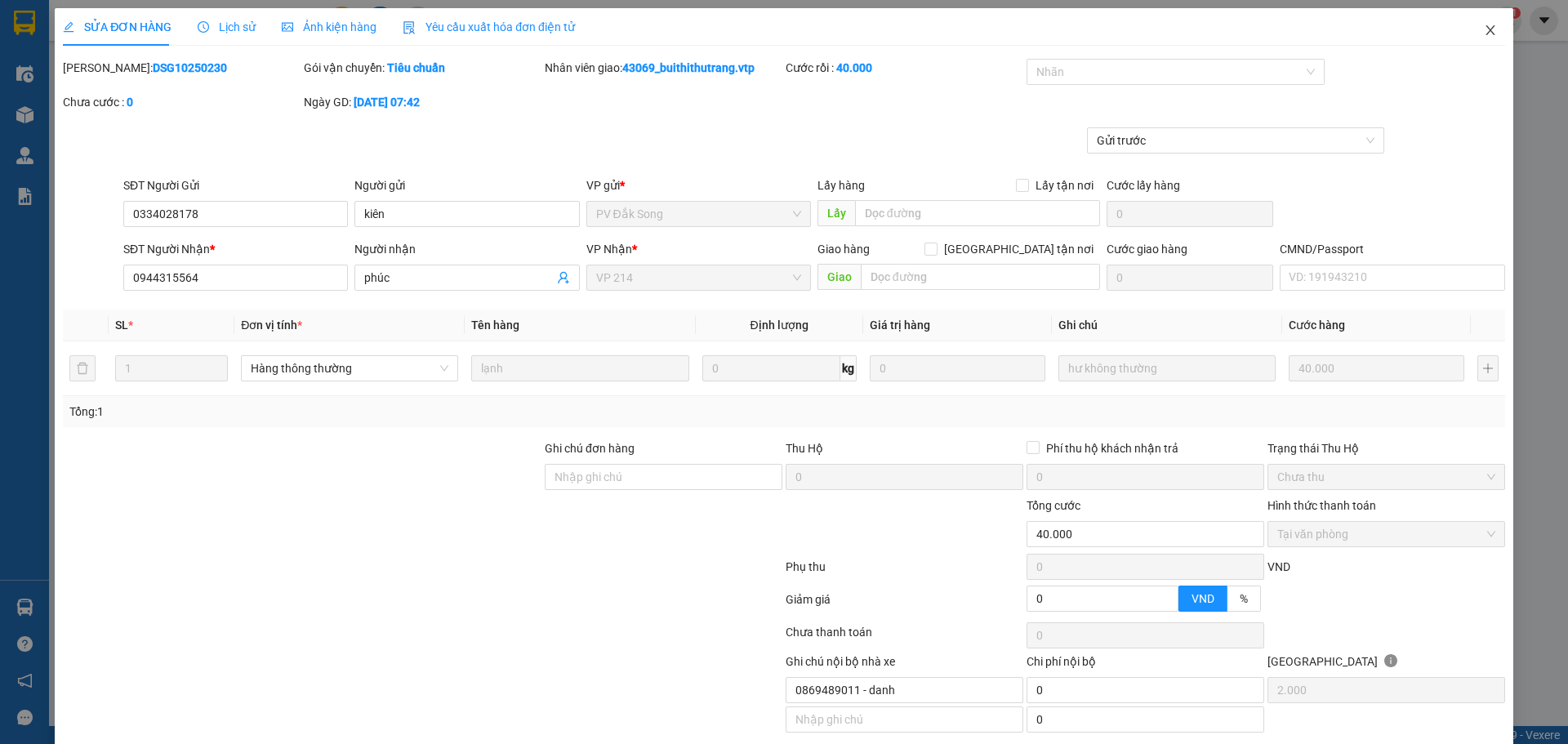
click at [1030, 33] on icon "close" at bounding box center [1490, 30] width 13 height 13
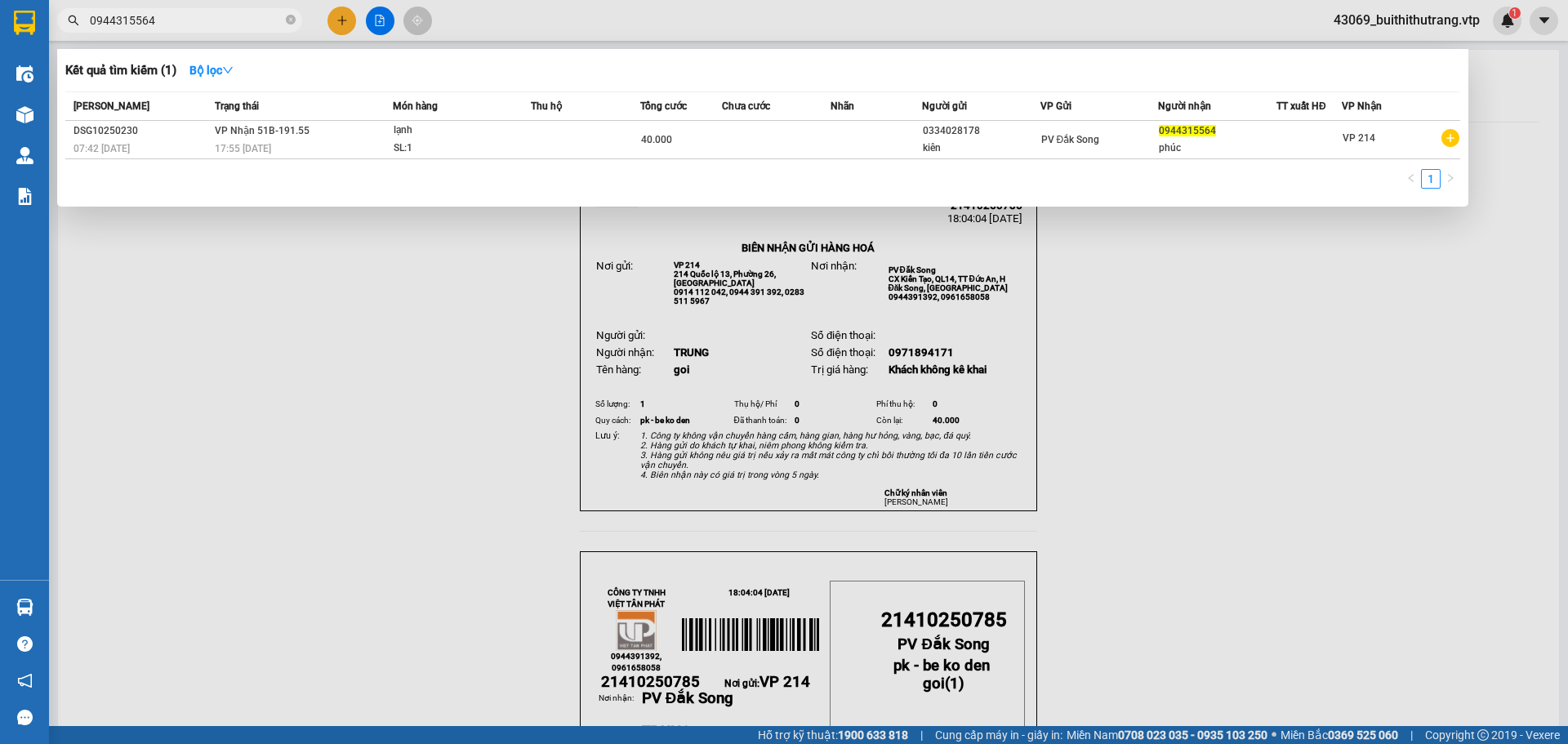
drag, startPoint x: 155, startPoint y: 21, endPoint x: 85, endPoint y: 21, distance: 70.0
click at [85, 21] on span "0944315564" at bounding box center [180, 20] width 245 height 24
type input "0877888889"
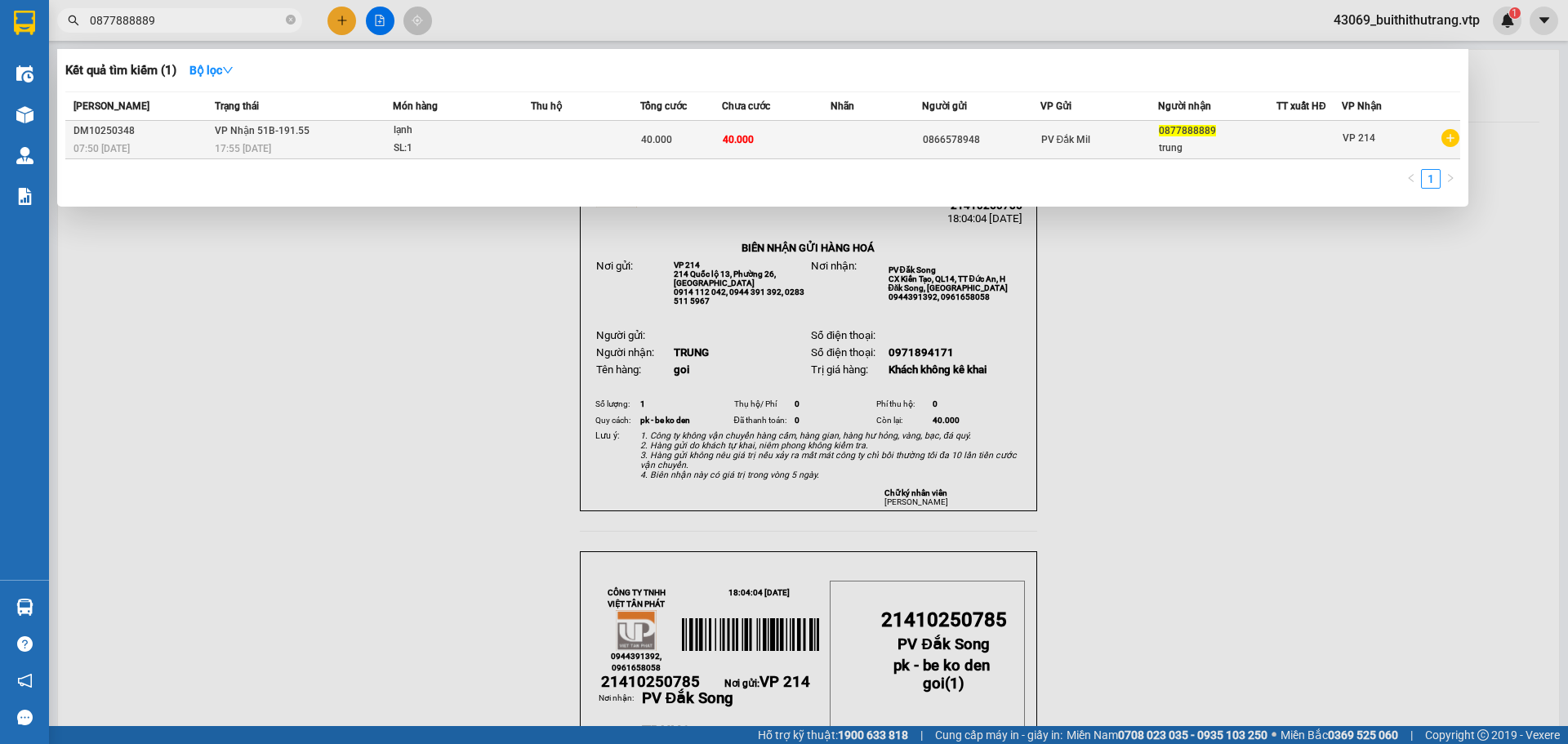
click at [604, 142] on td at bounding box center [586, 140] width 109 height 38
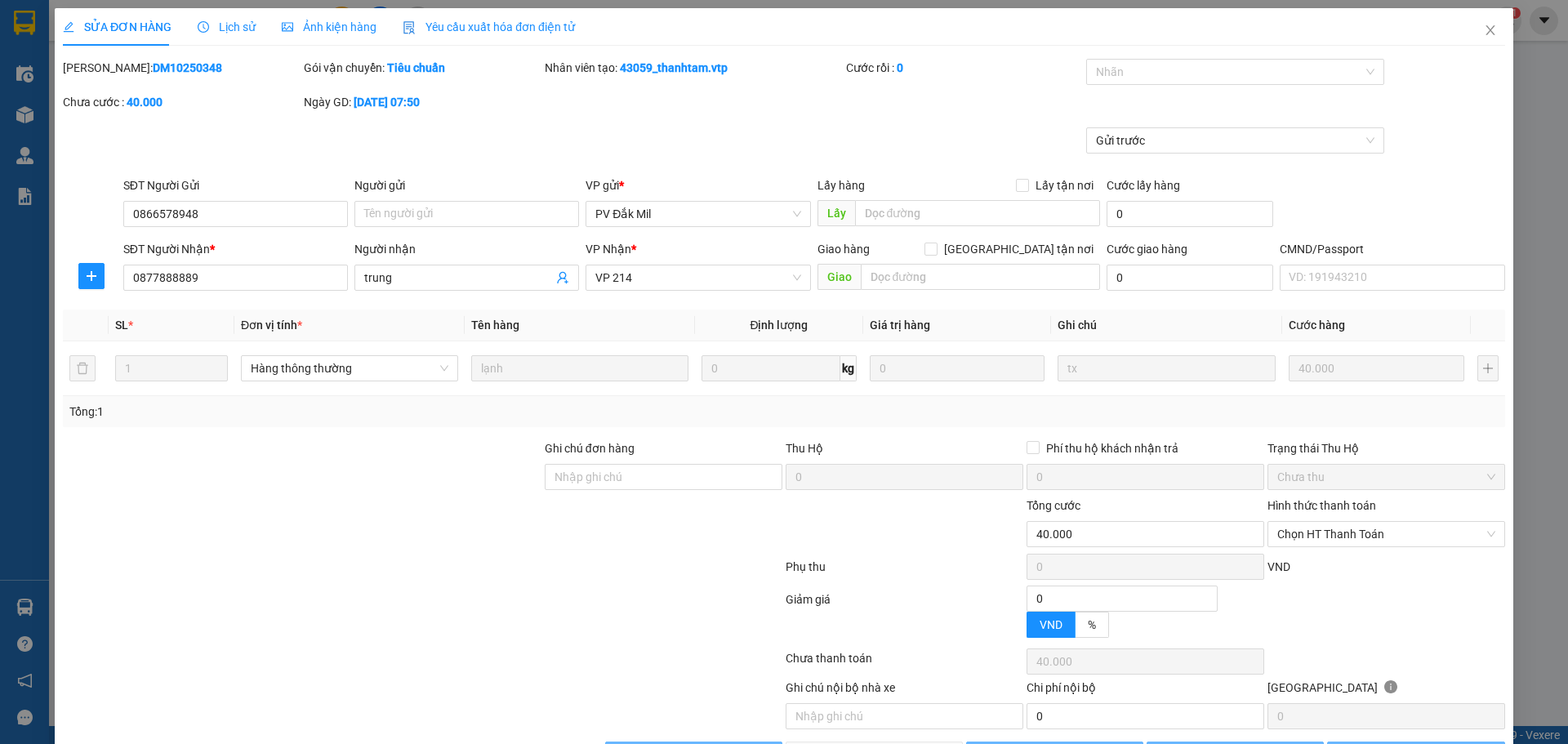
type input "2.000"
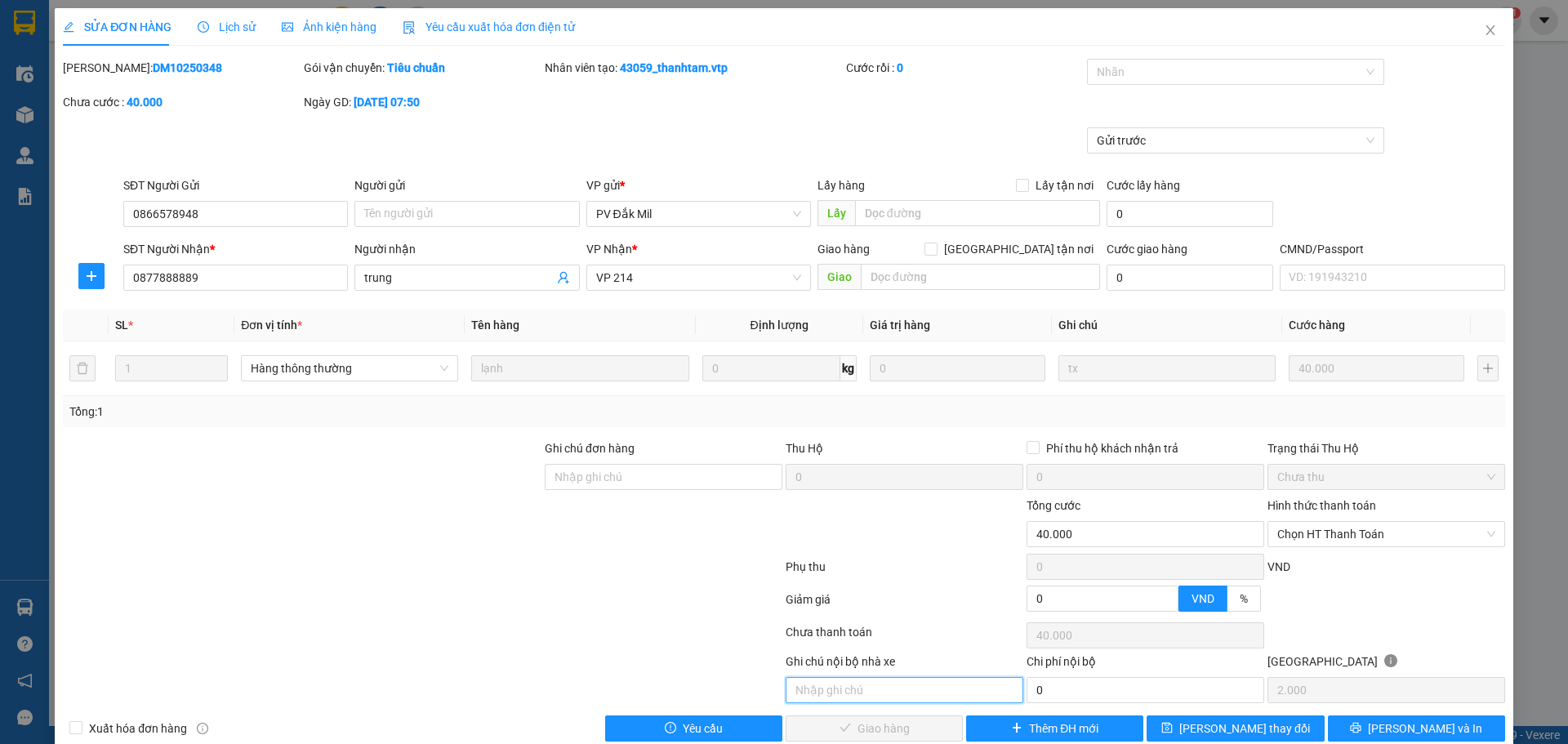
click at [894, 560] on input "text" at bounding box center [904, 689] width 237 height 26
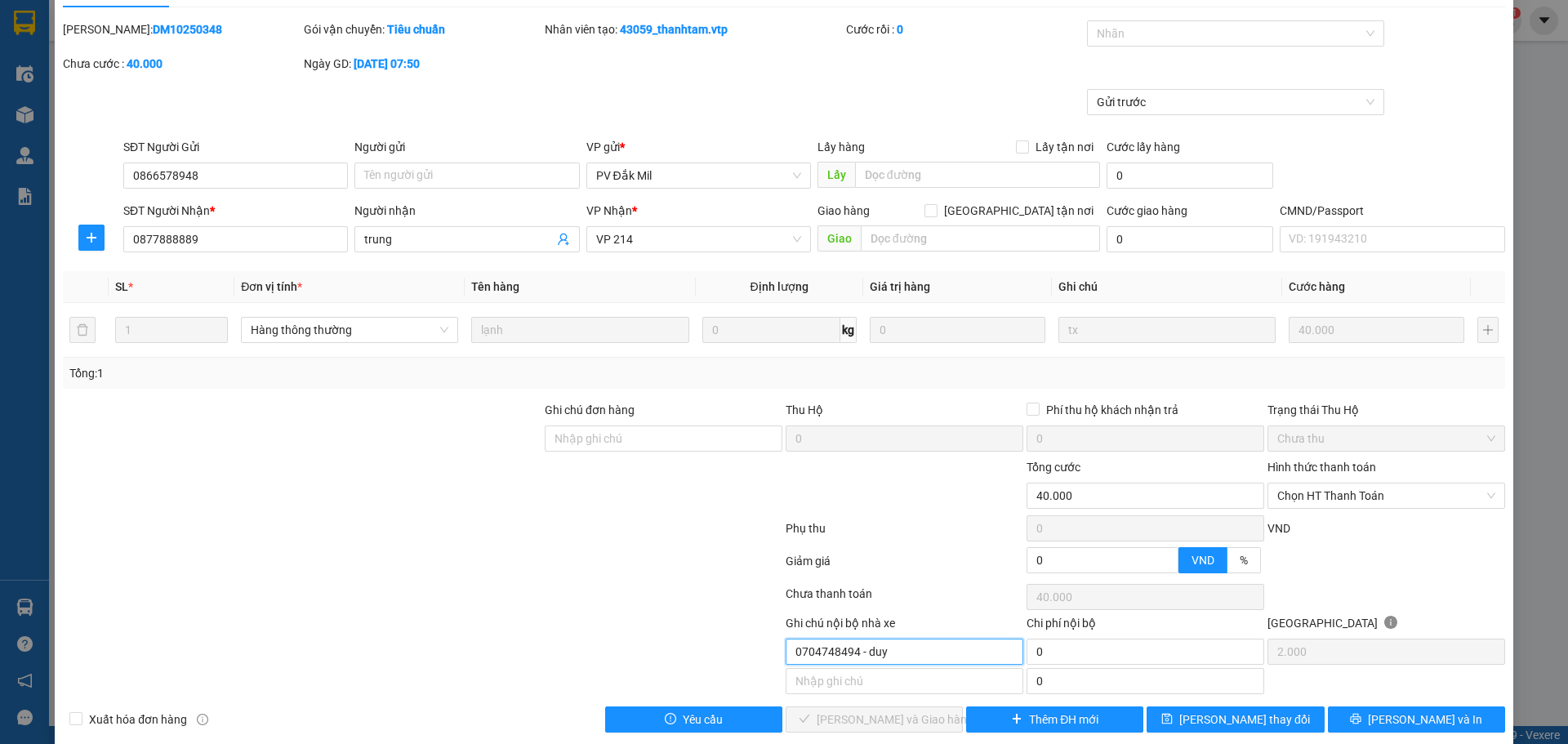
scroll to position [59, 0]
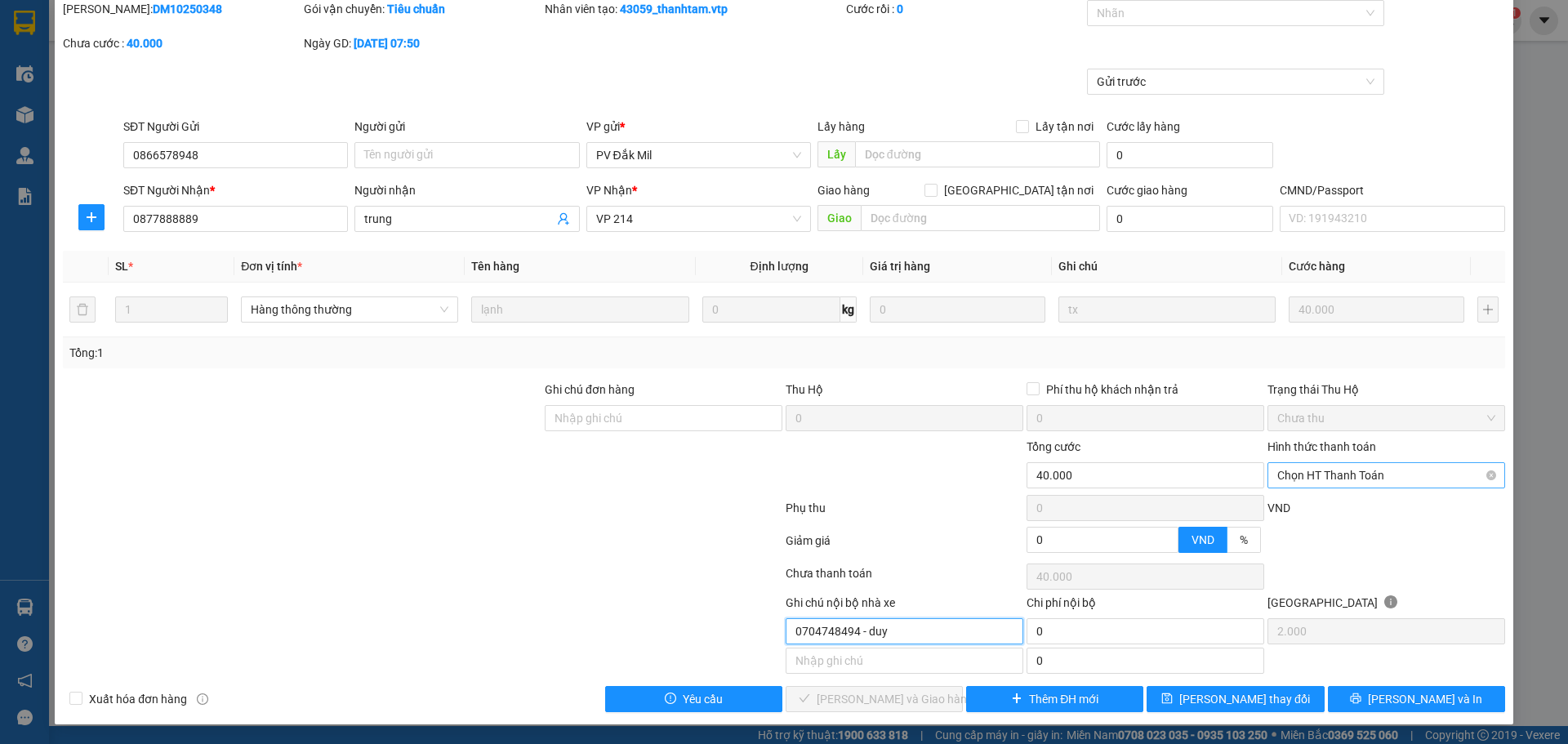
click at [1030, 481] on span "Chọn HT Thanh Toán" at bounding box center [1385, 475] width 218 height 24
type input "0704748494 - duy"
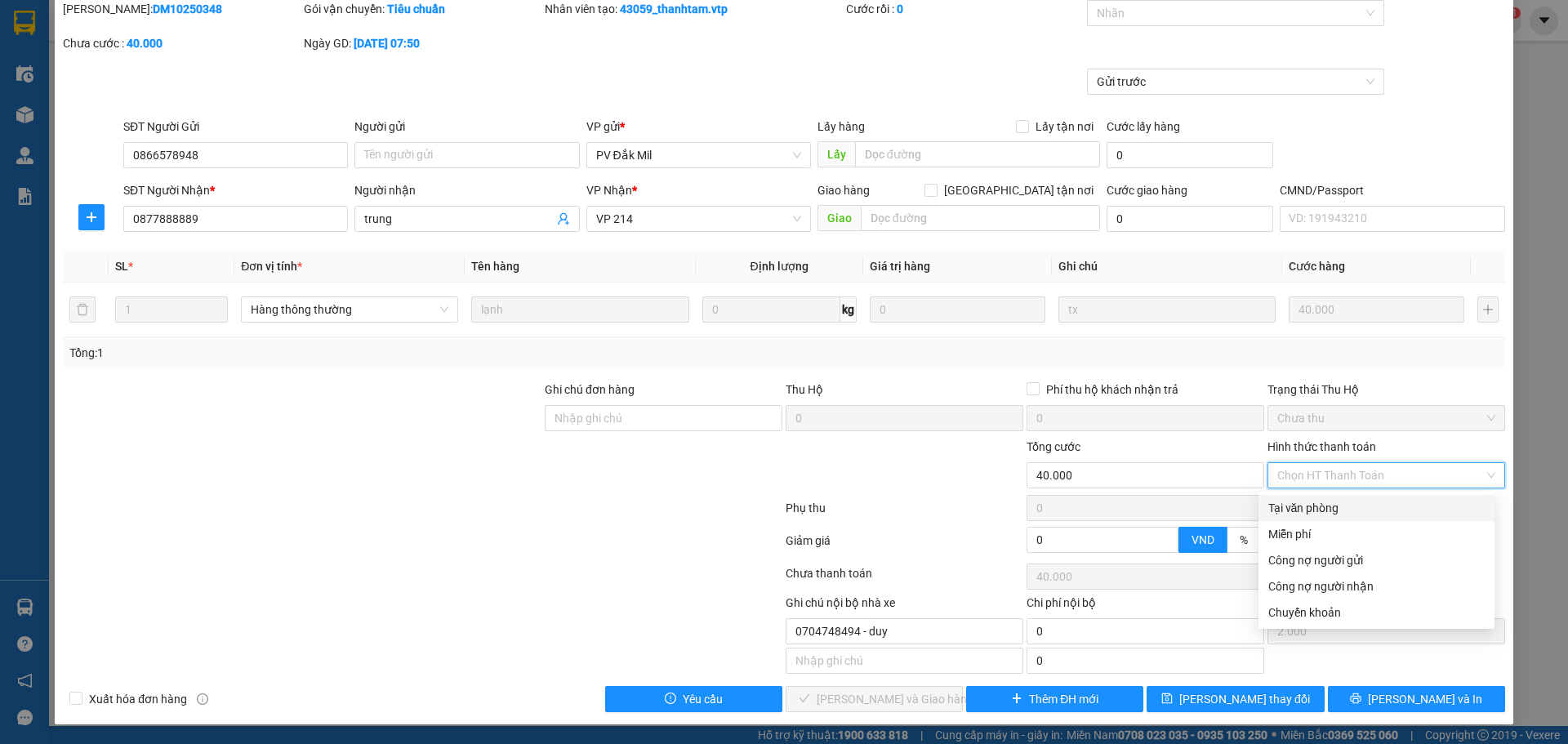
click at [1030, 512] on div "Tại văn phòng" at bounding box center [1376, 508] width 217 height 18
type input "0"
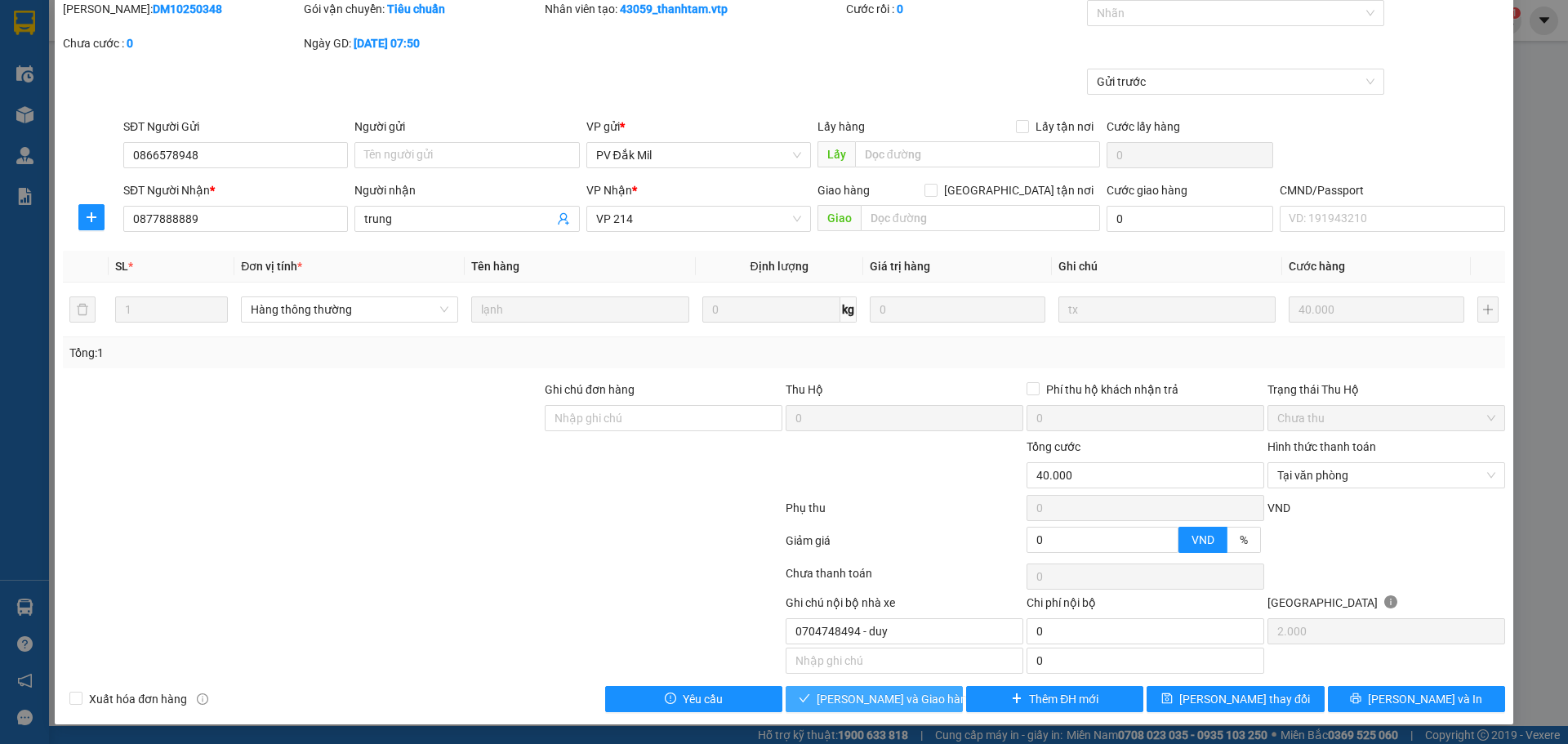
click at [907, 560] on span "[PERSON_NAME] và Giao hàng" at bounding box center [895, 699] width 157 height 18
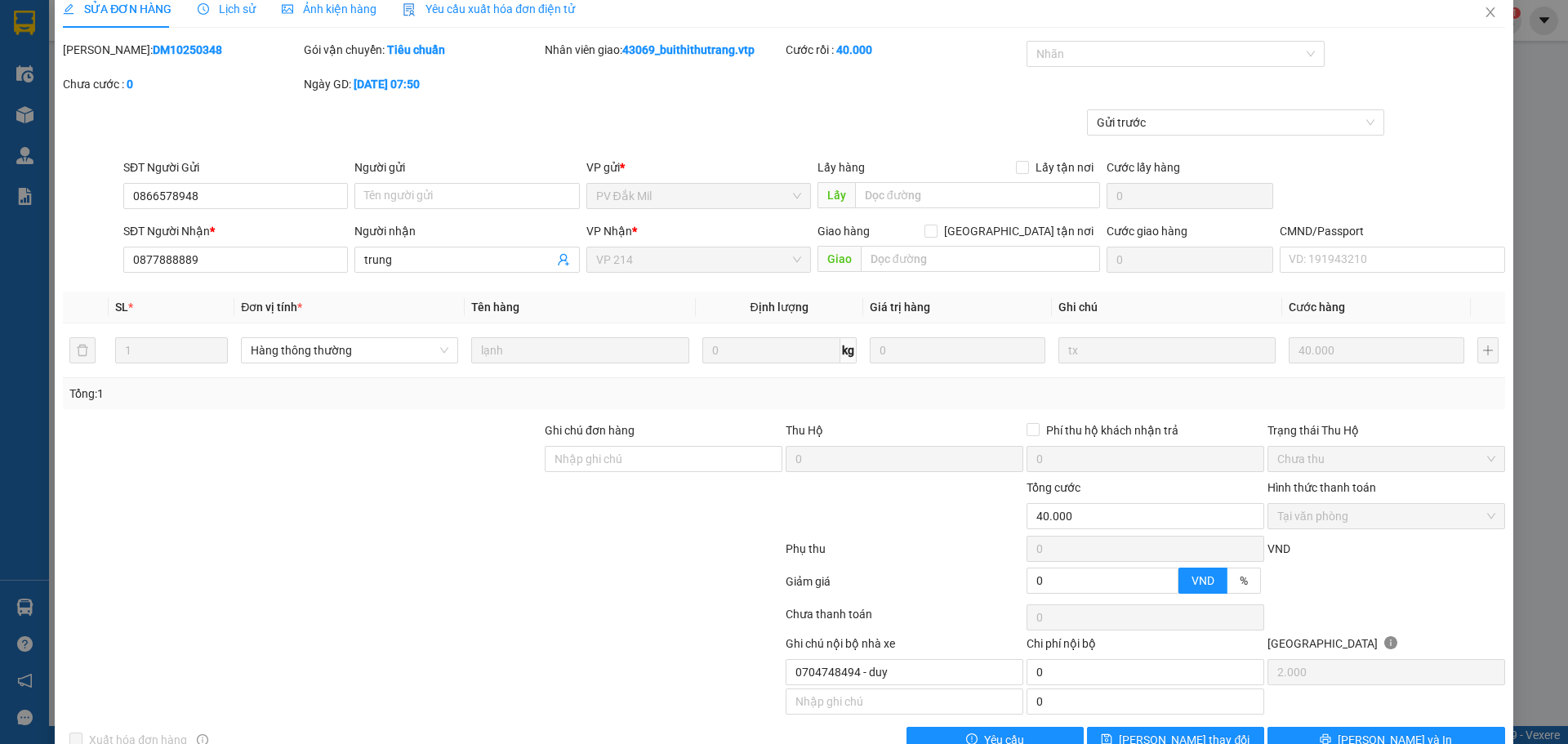
scroll to position [0, 0]
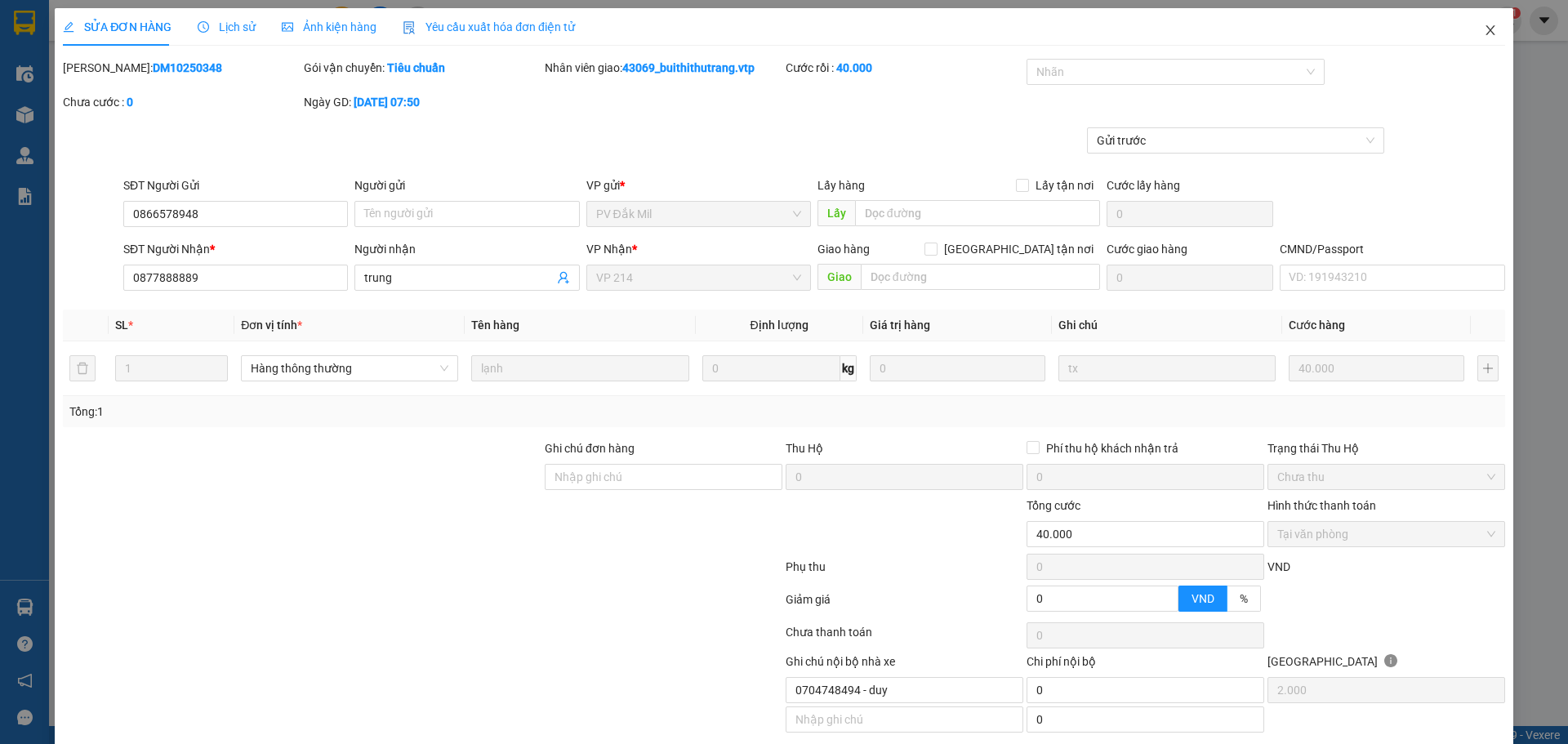
click at [1030, 25] on icon "close" at bounding box center [1490, 30] width 13 height 13
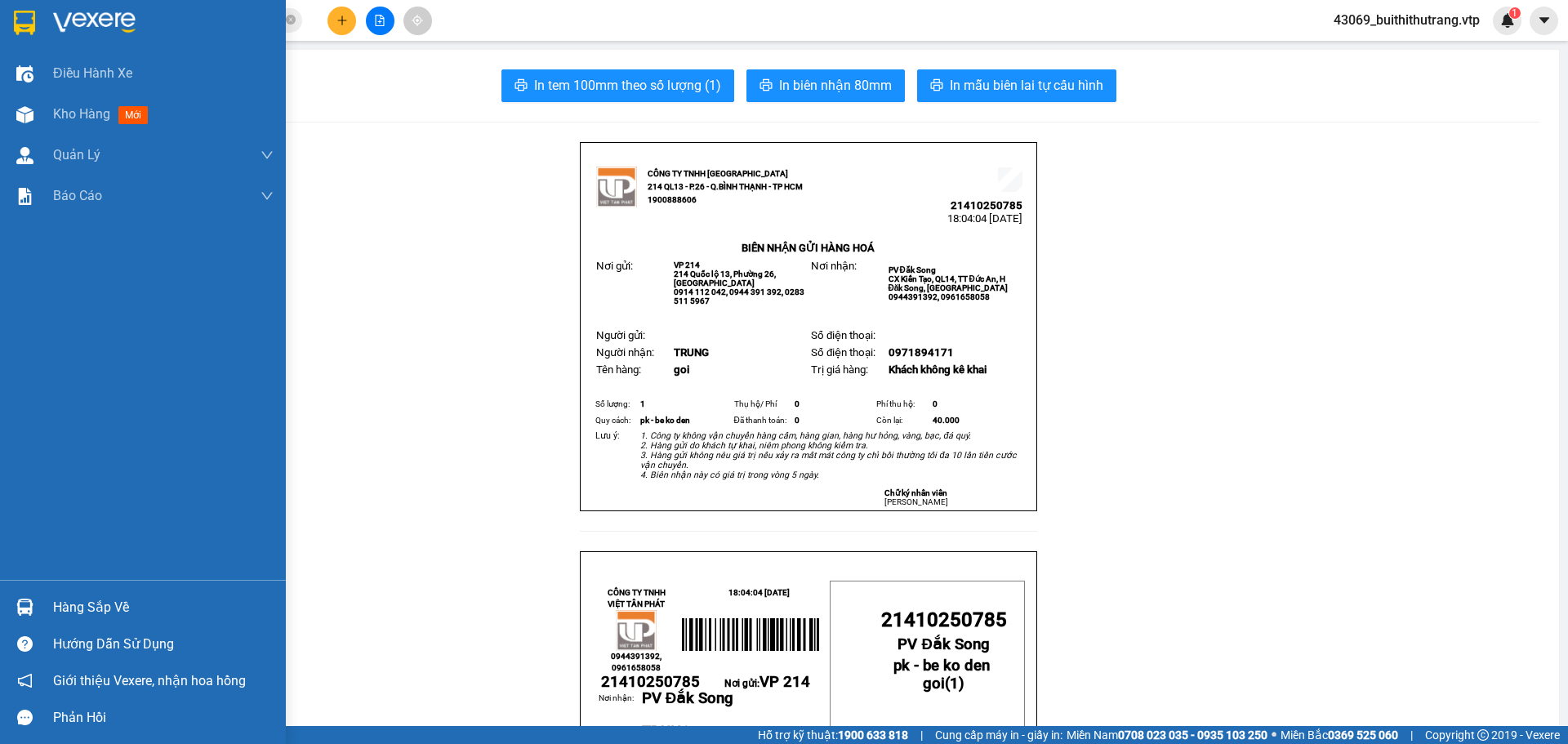
click at [64, 28] on img at bounding box center [94, 22] width 82 height 24
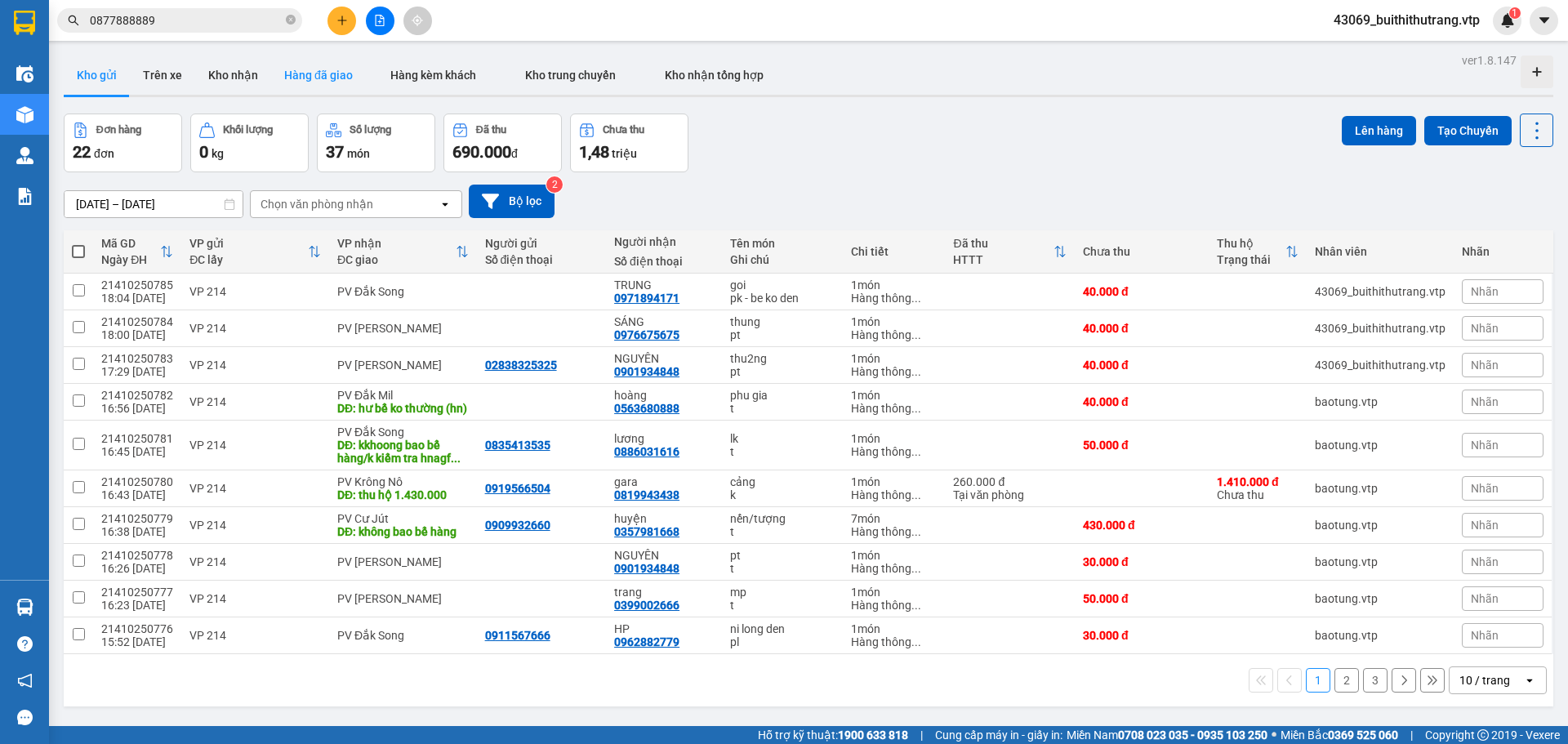
click at [310, 77] on button "Hàng đã giao" at bounding box center [319, 75] width 95 height 39
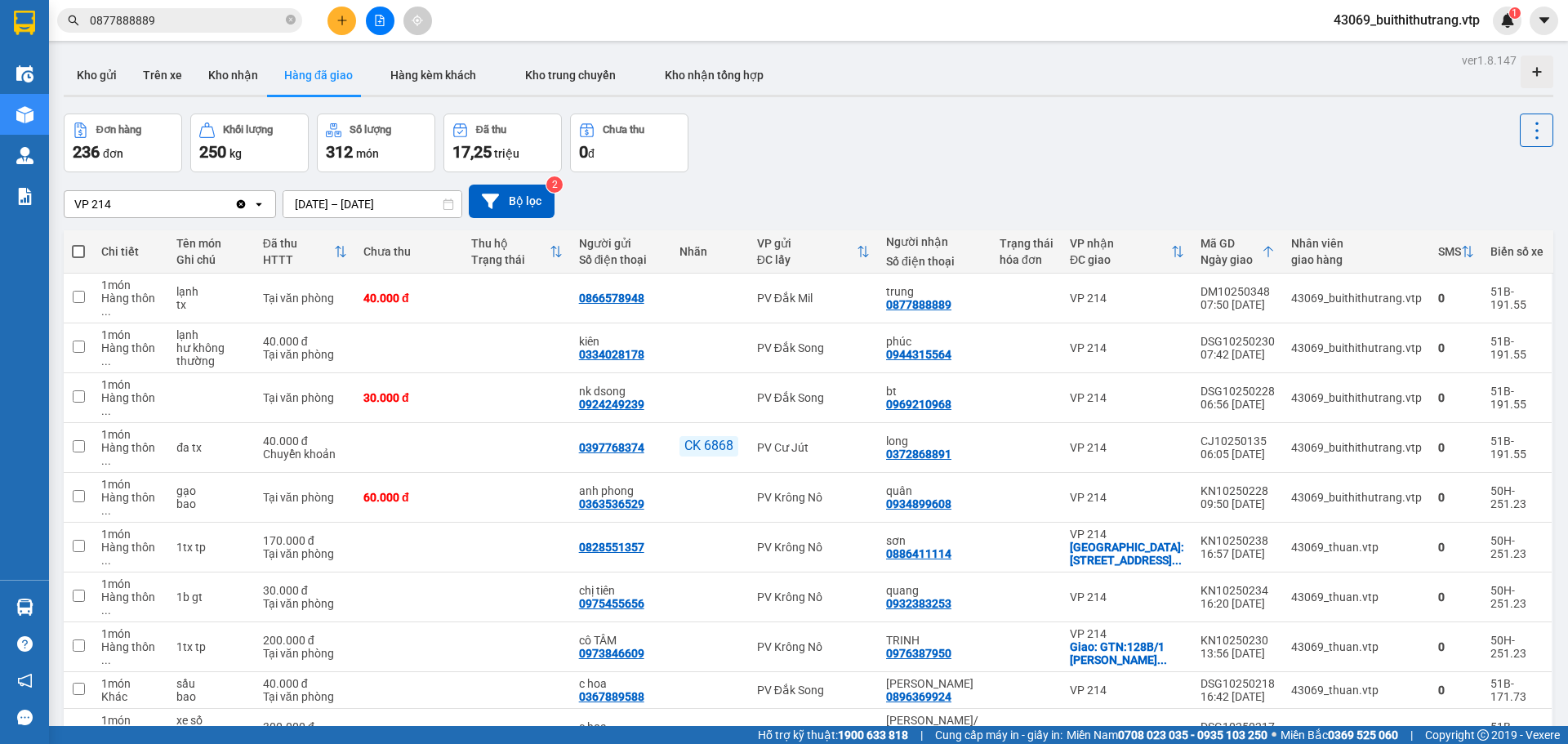
click at [187, 14] on input "0877888889" at bounding box center [185, 21] width 193 height 18
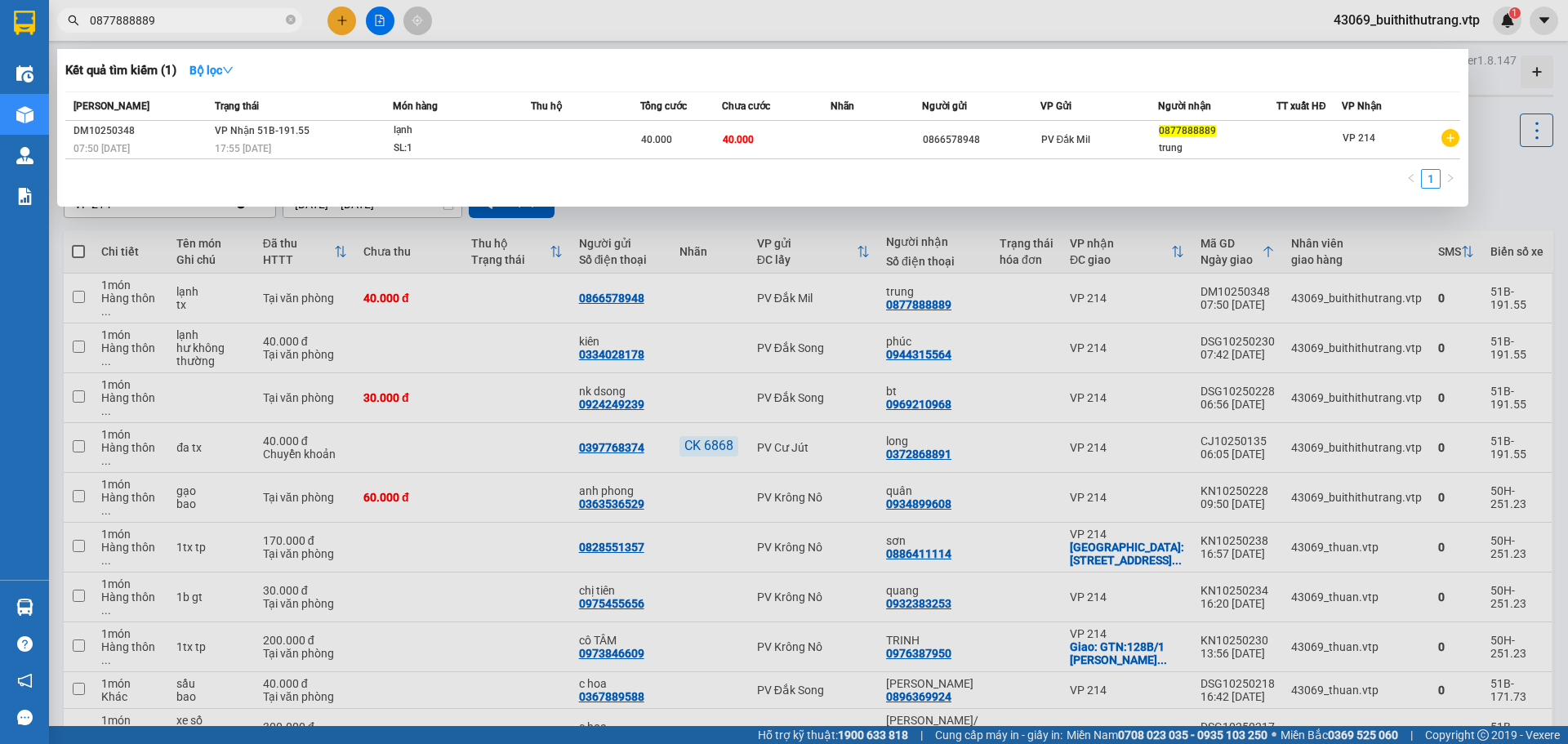
drag, startPoint x: 176, startPoint y: 20, endPoint x: 84, endPoint y: 39, distance: 93.9
click at [84, 35] on div "Kết quả tìm kiếm ( 1 ) Bộ lọc Mã ĐH Trạng thái Món hàng Thu hộ Tổng cước Chưa c…" at bounding box center [159, 21] width 319 height 29
type input "0369891246"
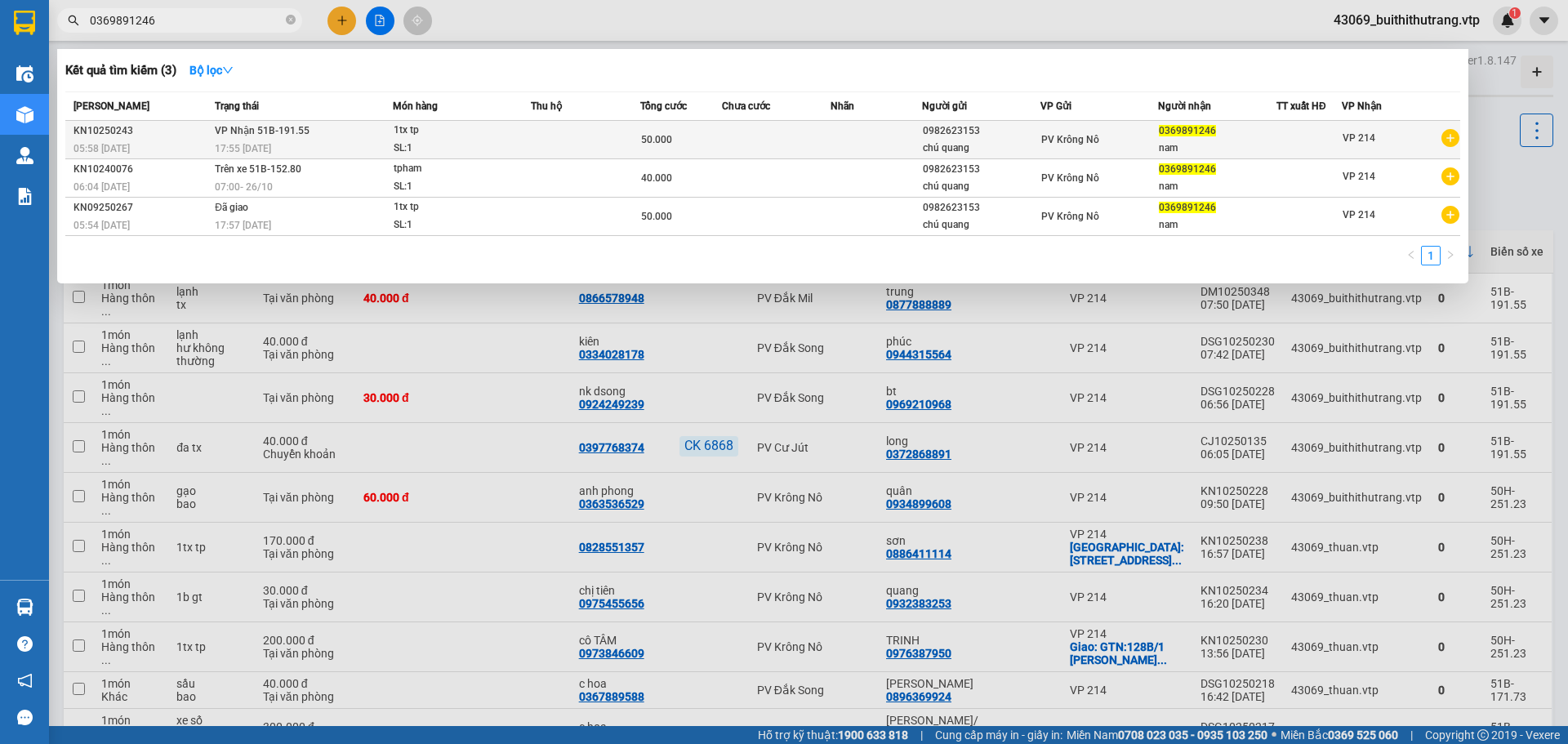
click at [1018, 136] on div "0982623153" at bounding box center [981, 131] width 116 height 17
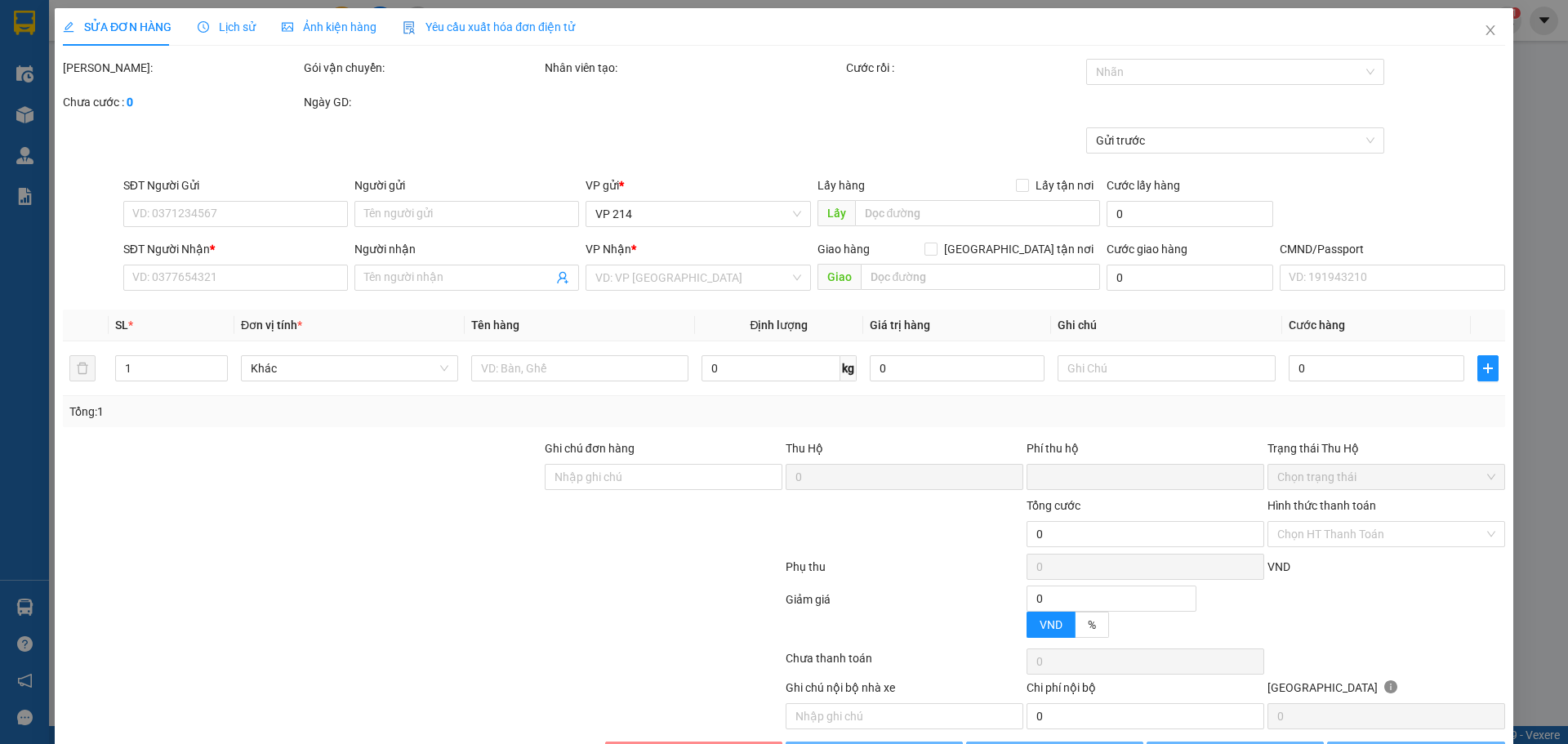
type input "2.500"
type input "0982623153"
type input "chú quang"
type input "0369891246"
type input "nam"
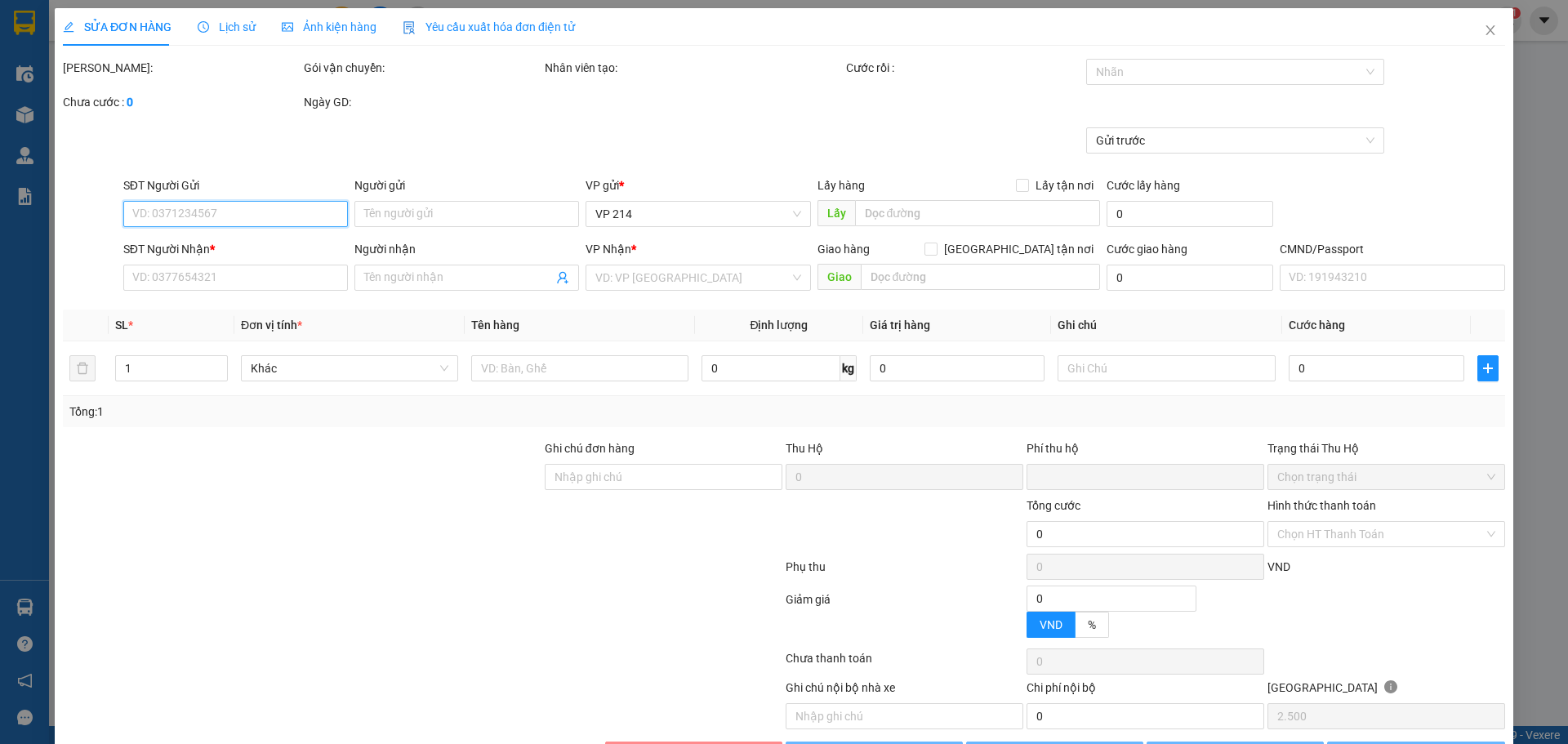
type input "0"
type input "50.000"
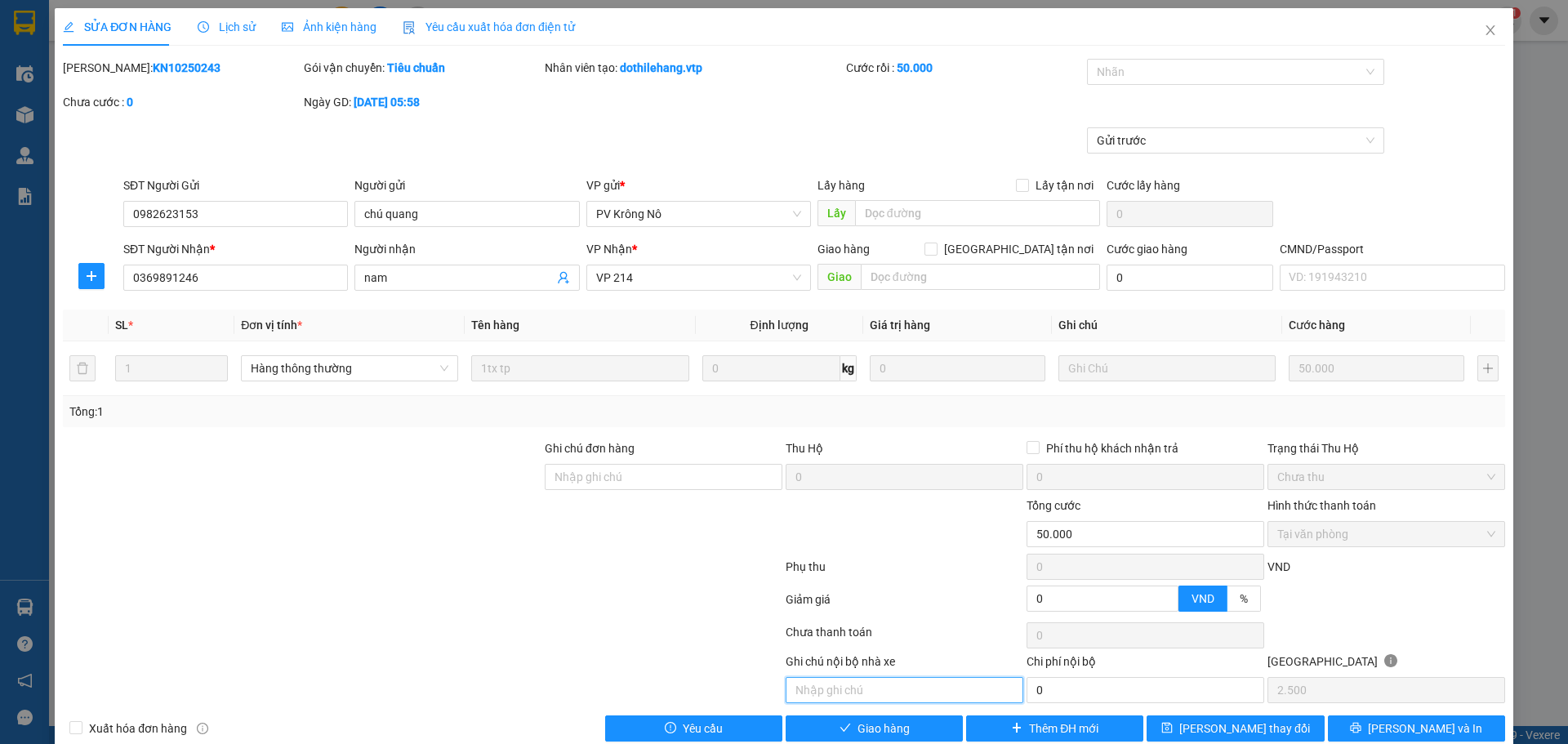
click at [895, 560] on input "text" at bounding box center [904, 689] width 237 height 26
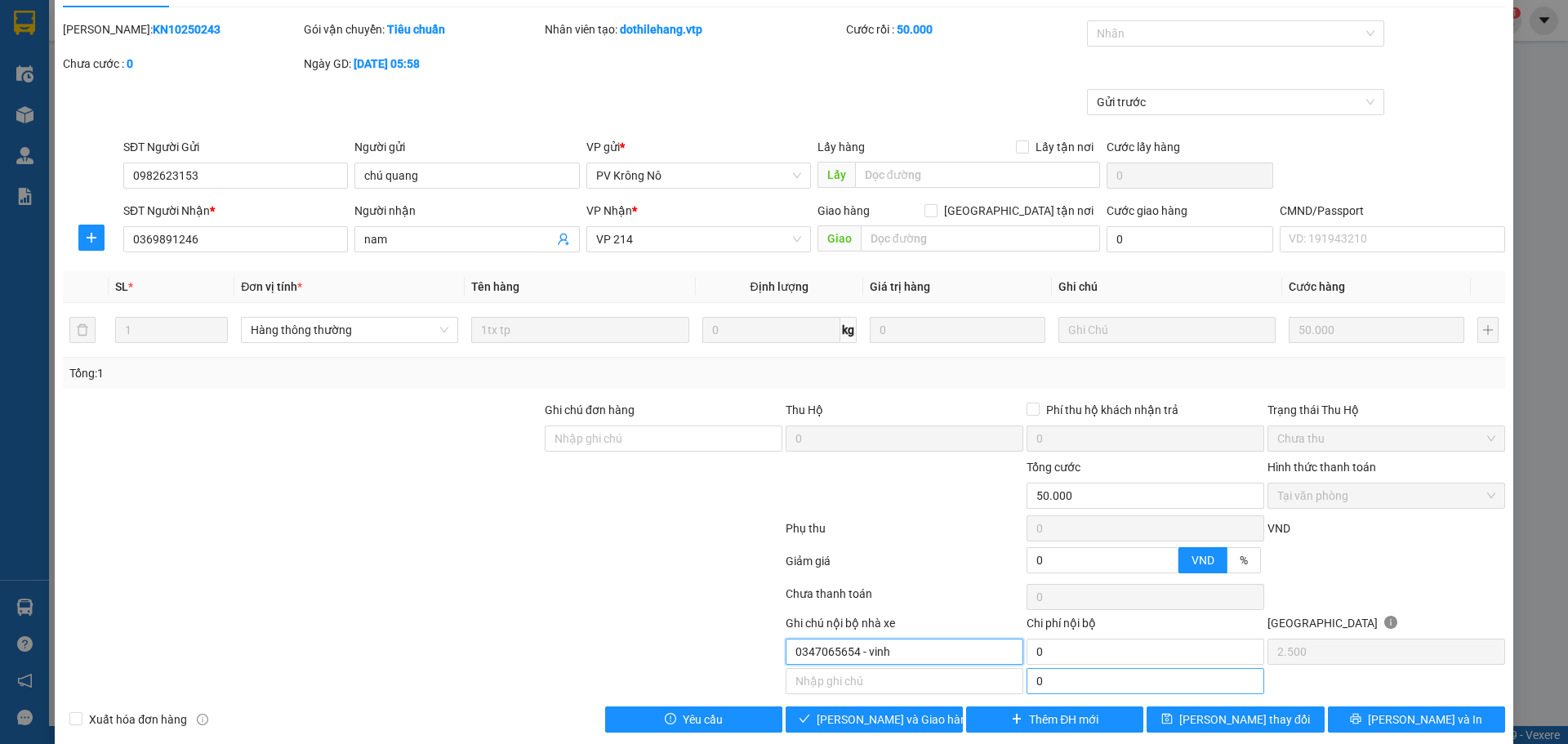
scroll to position [59, 0]
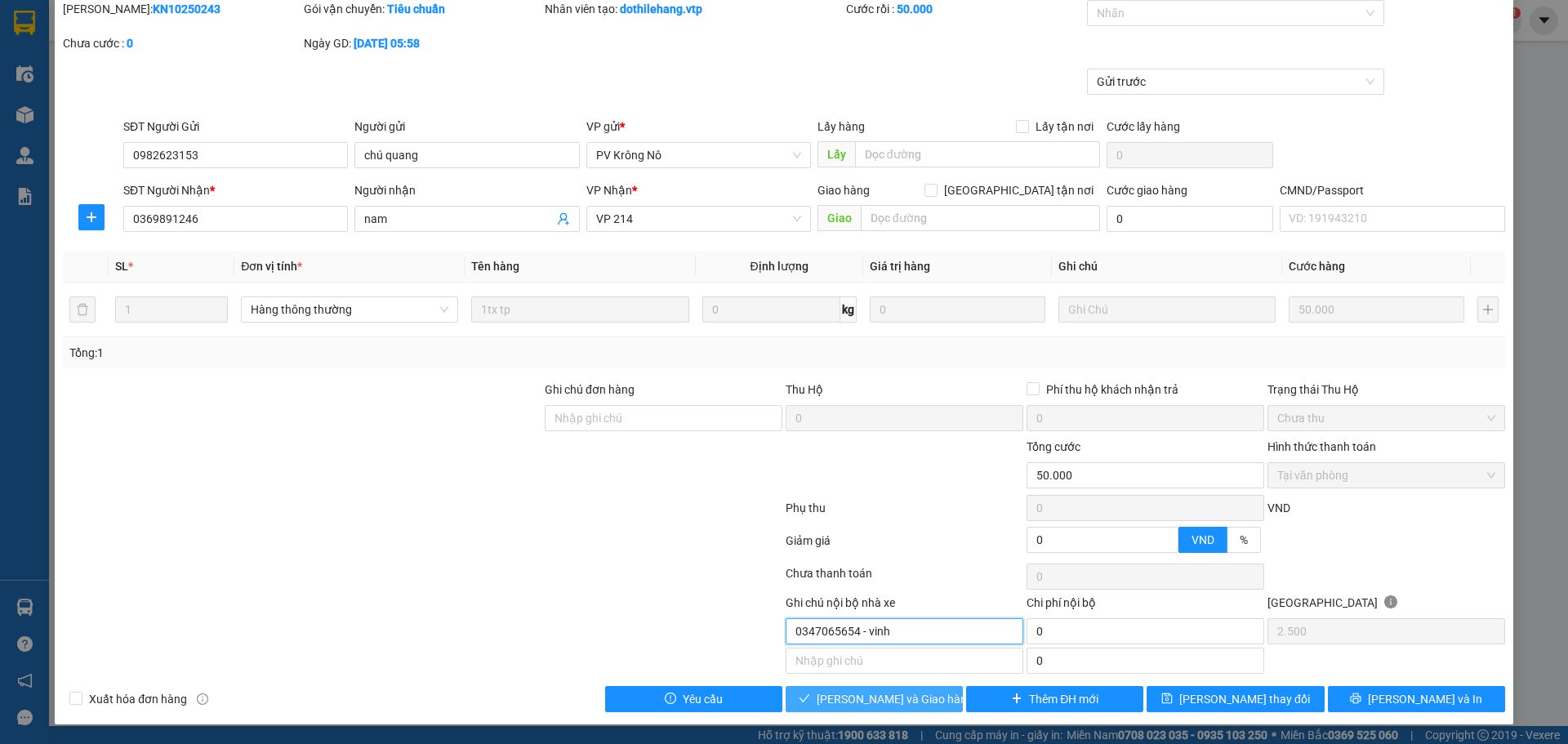
type input "0347065654 - vinh"
click at [917, 560] on span "[PERSON_NAME] và Giao hàng" at bounding box center [895, 699] width 157 height 18
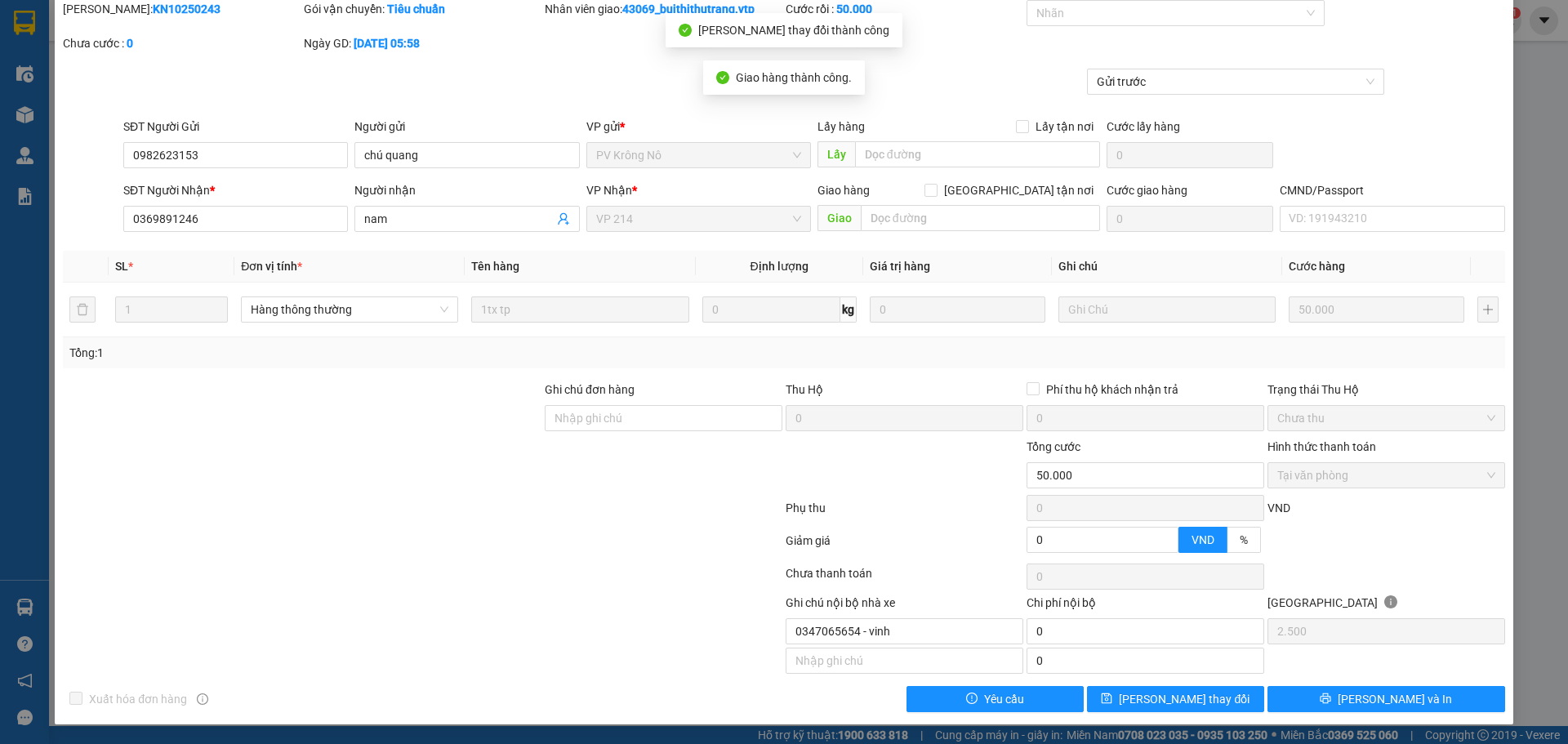
scroll to position [0, 0]
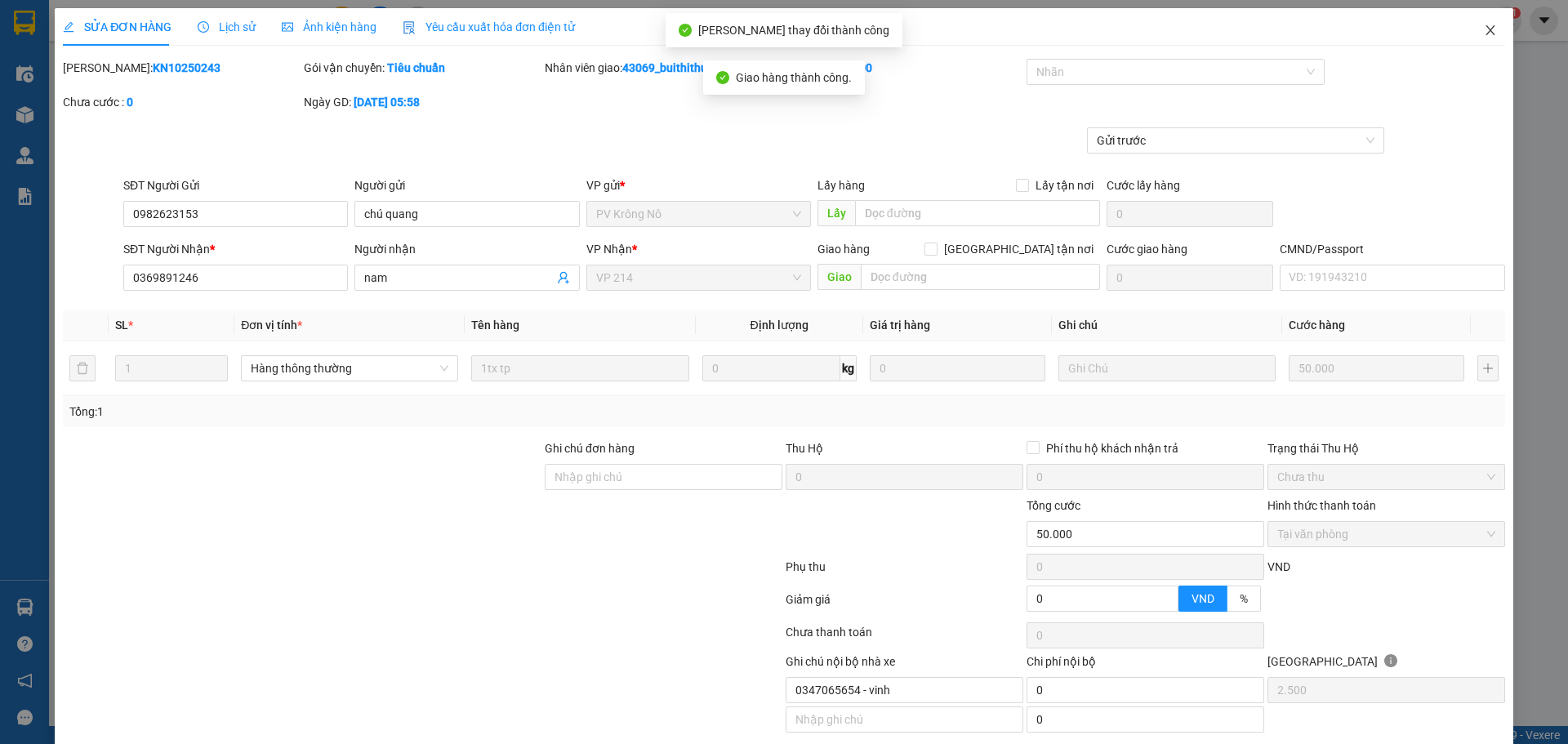
click at [1030, 26] on icon "close" at bounding box center [1490, 30] width 13 height 13
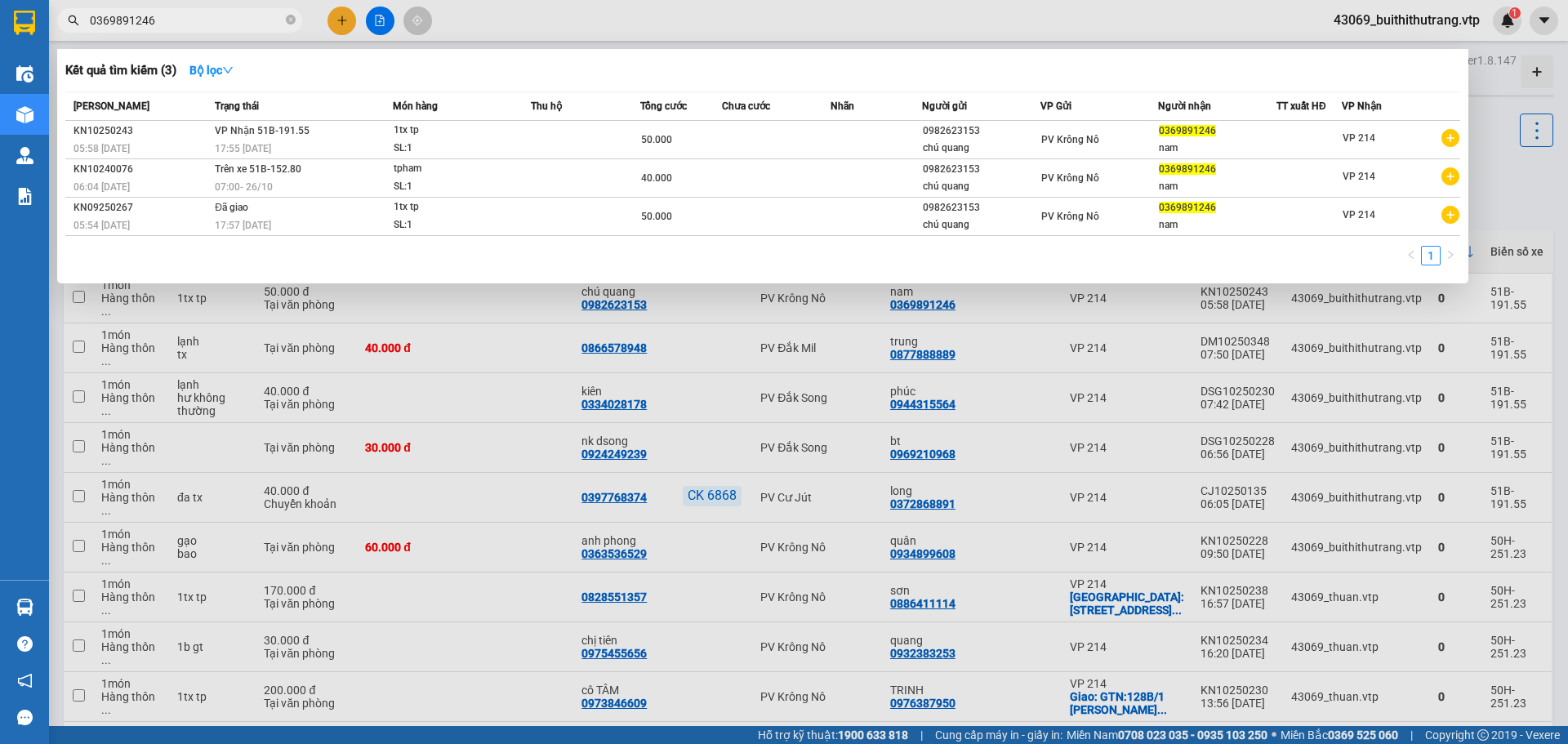
click at [162, 19] on input "0369891246" at bounding box center [185, 21] width 193 height 18
click at [337, 24] on div at bounding box center [784, 372] width 1568 height 744
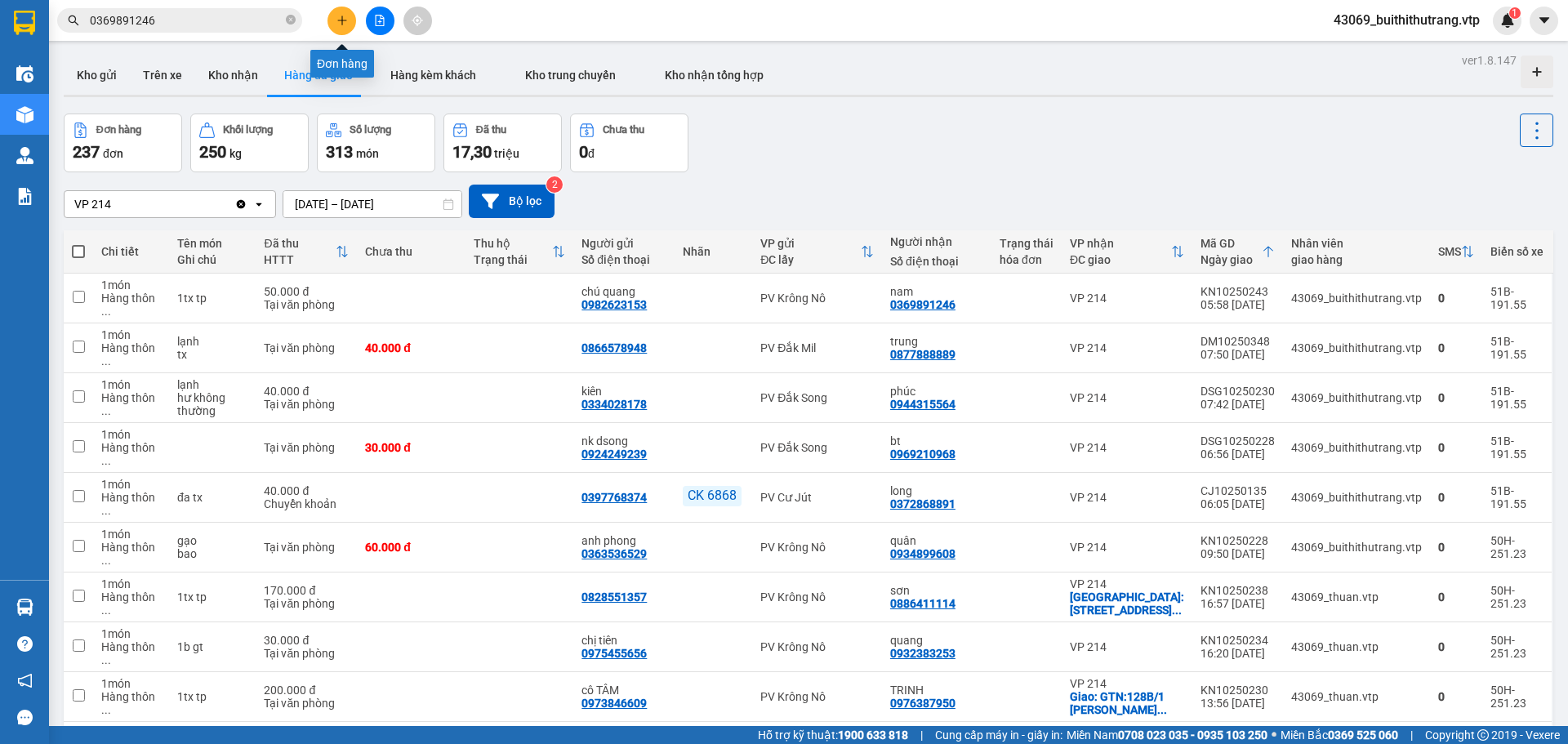
click at [346, 22] on icon "plus" at bounding box center [342, 20] width 12 height 12
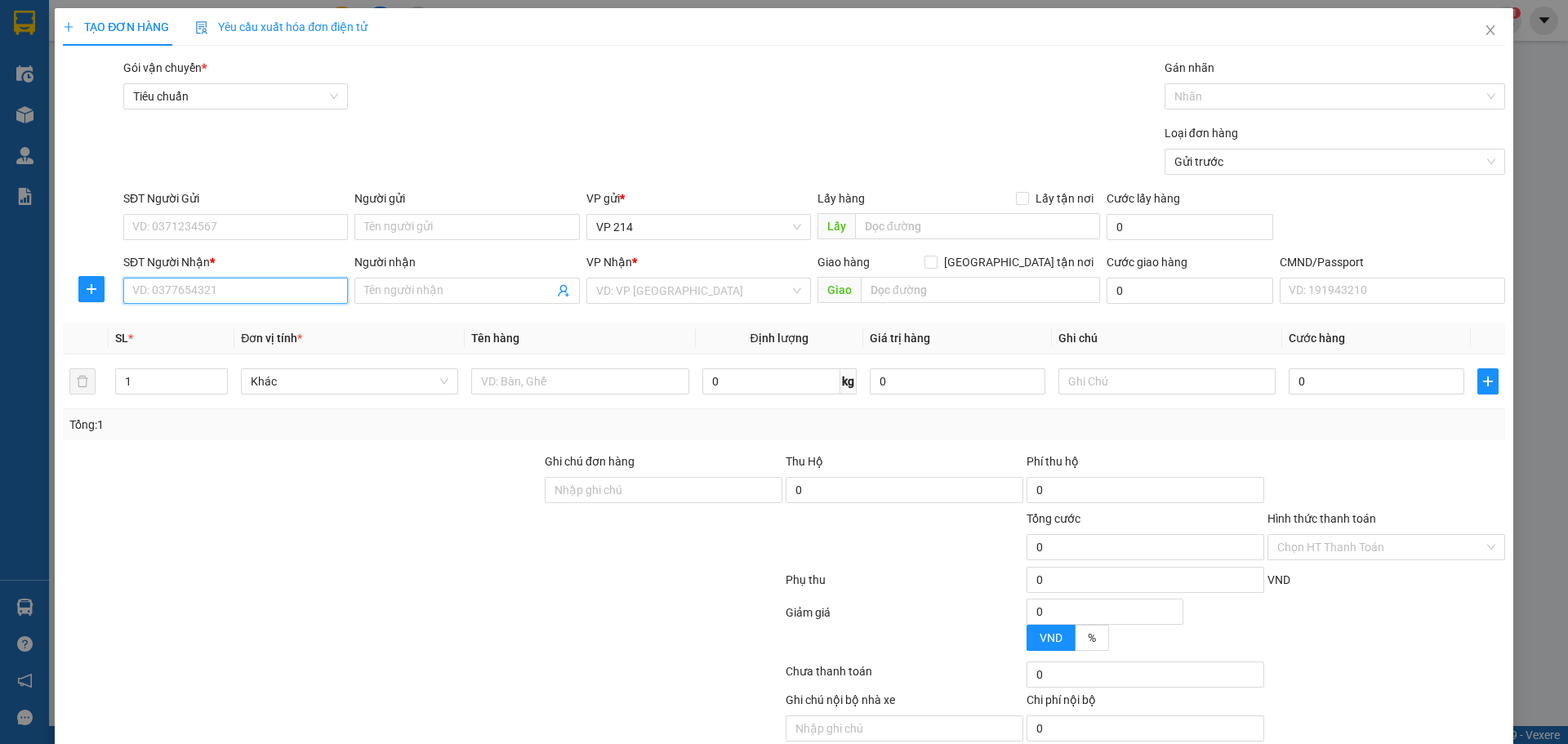
click at [227, 296] on input "SĐT Người Nhận *" at bounding box center [236, 290] width 225 height 26
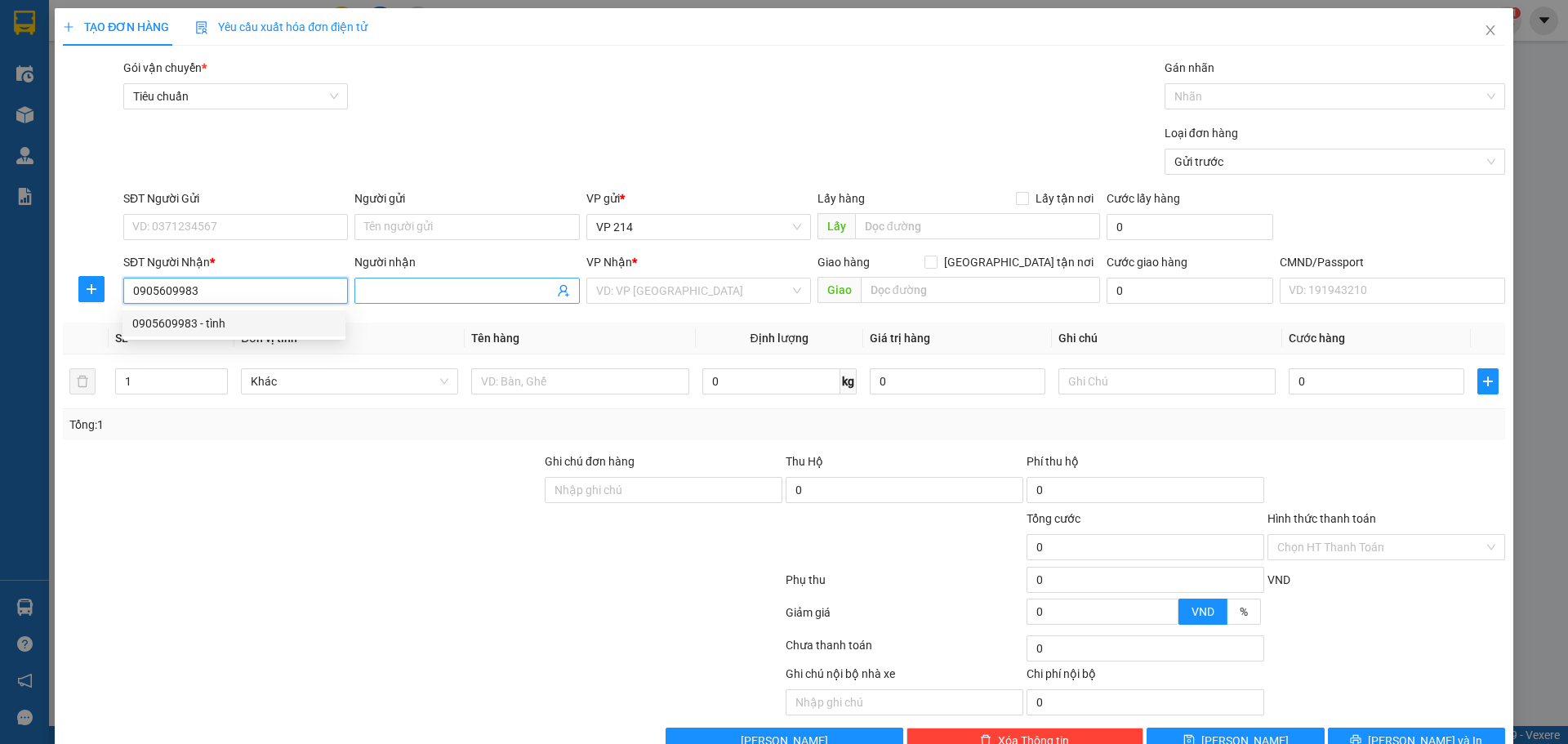
type input "0905609983"
click at [375, 296] on input "Người nhận" at bounding box center [458, 291] width 189 height 18
click at [245, 299] on input "0905609983" at bounding box center [236, 290] width 225 height 26
click at [181, 326] on div "0905609983 - tình" at bounding box center [234, 323] width 203 height 18
type input "tình"
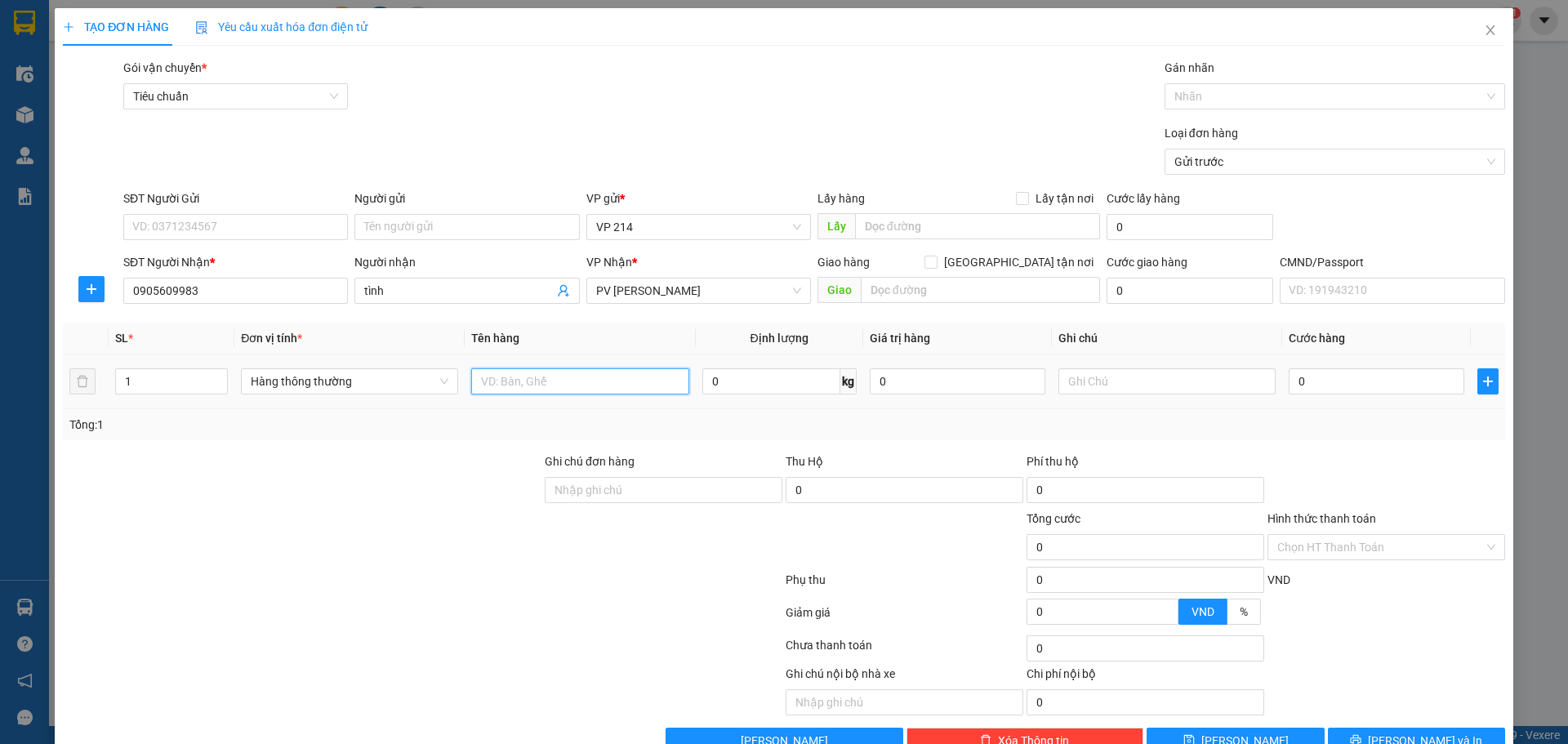
click at [570, 388] on input "text" at bounding box center [579, 381] width 218 height 26
type input "thu2ng"
drag, startPoint x: 143, startPoint y: 383, endPoint x: 95, endPoint y: 399, distance: 50.6
click at [99, 395] on tr "1 Hàng thông thường thu2ng 0 kg 0 0" at bounding box center [784, 381] width 1442 height 55
type input "2"
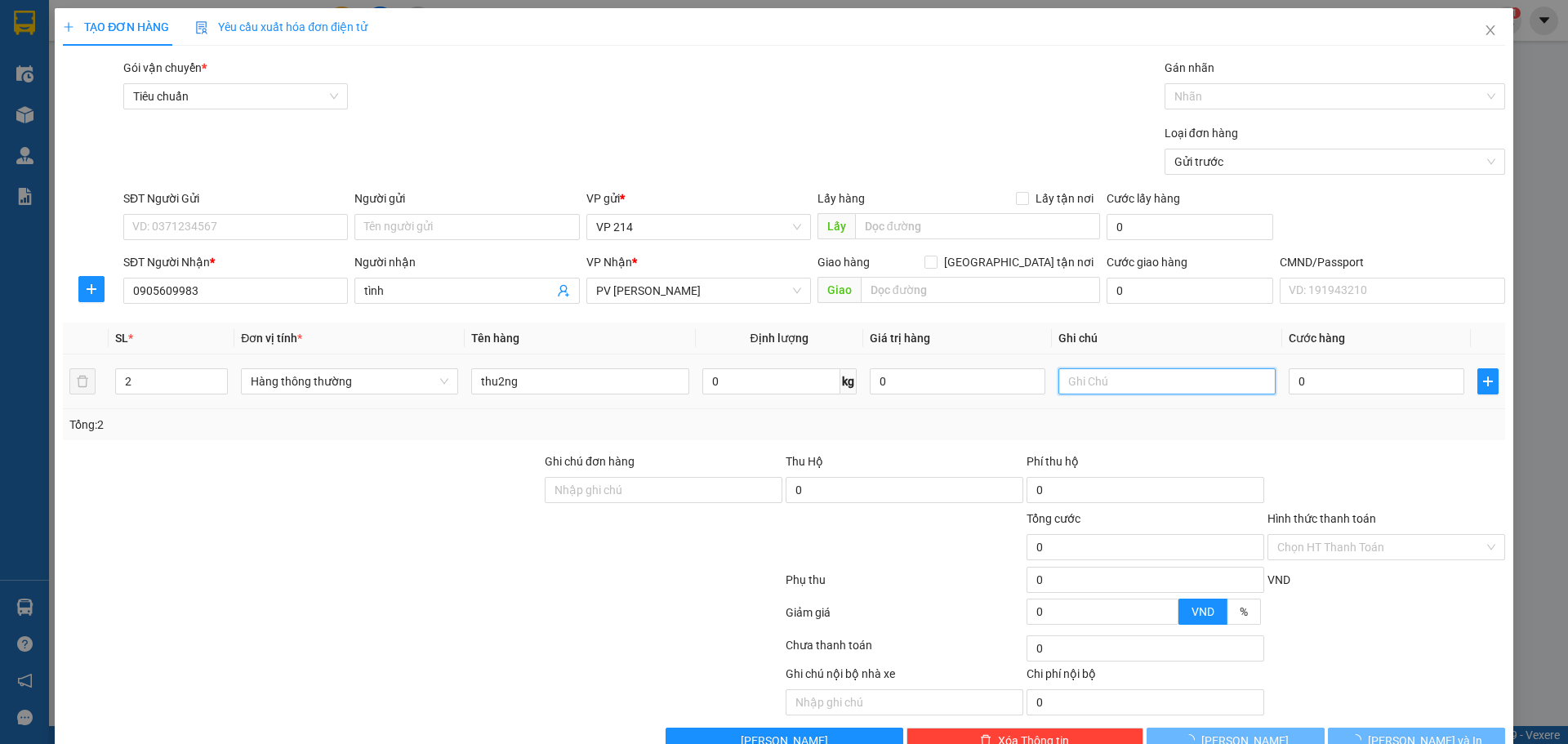
click at [1030, 389] on input "text" at bounding box center [1167, 381] width 218 height 26
type input "pt"
type input "1"
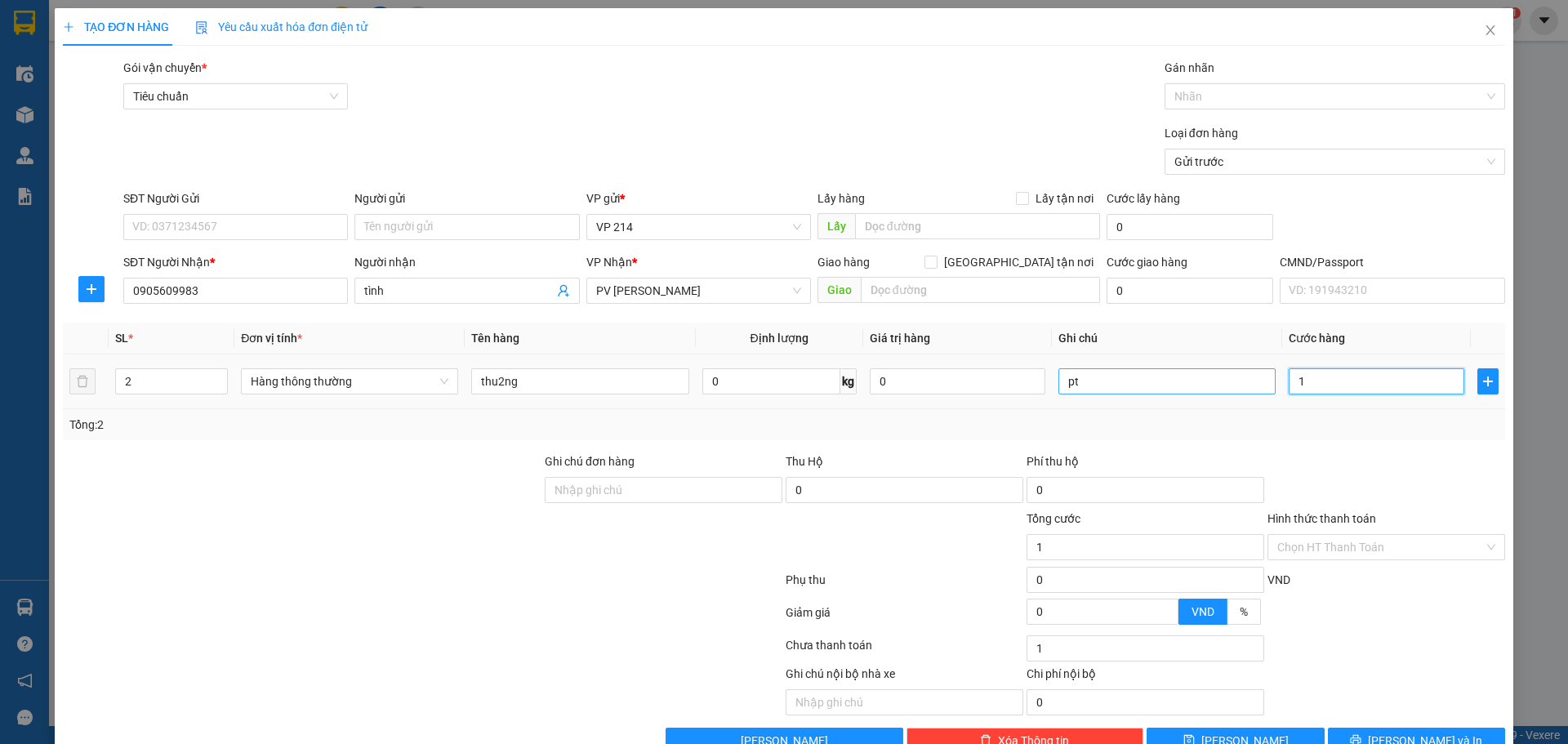
type input "10"
type input "100"
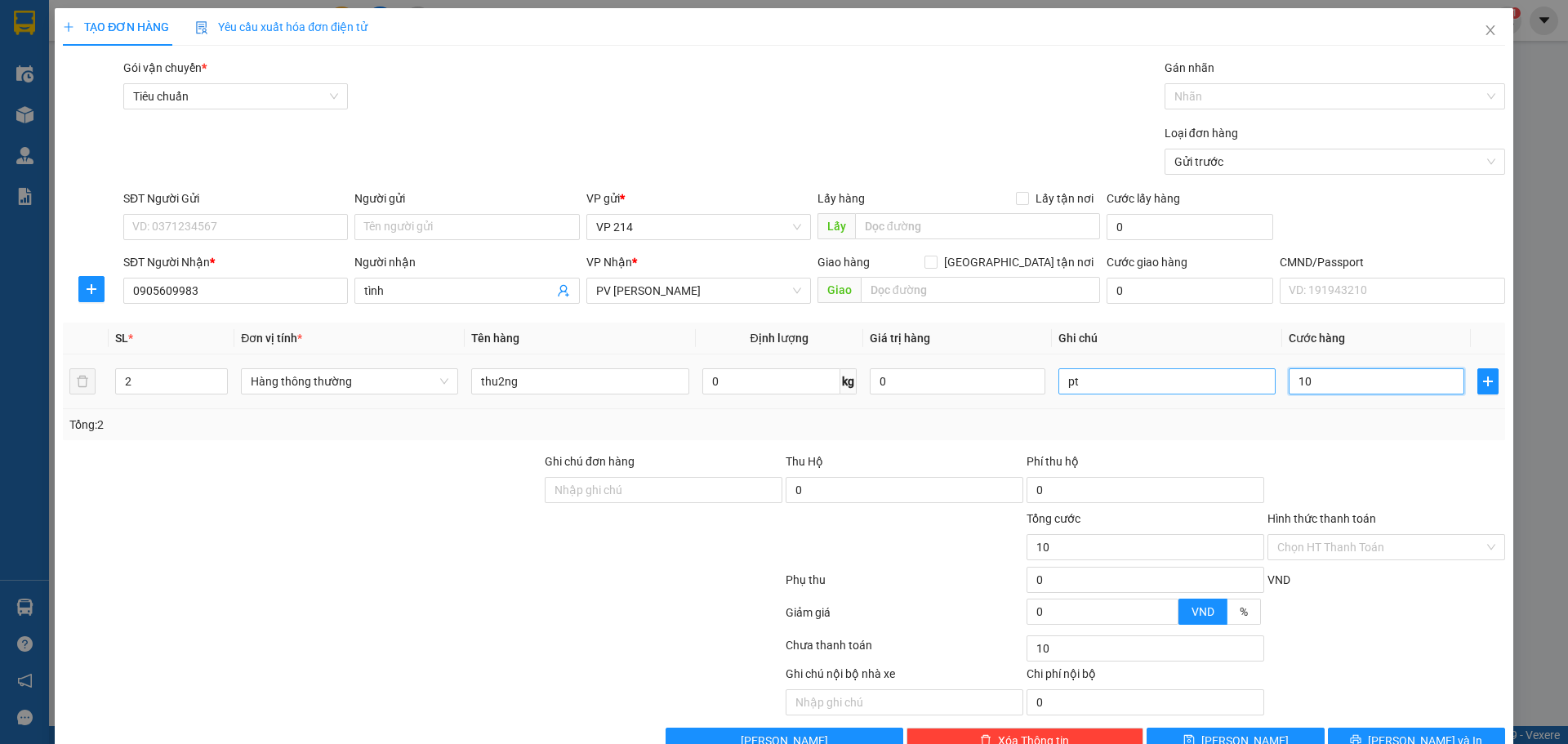
type input "100"
type input "1.000"
type input "10.000"
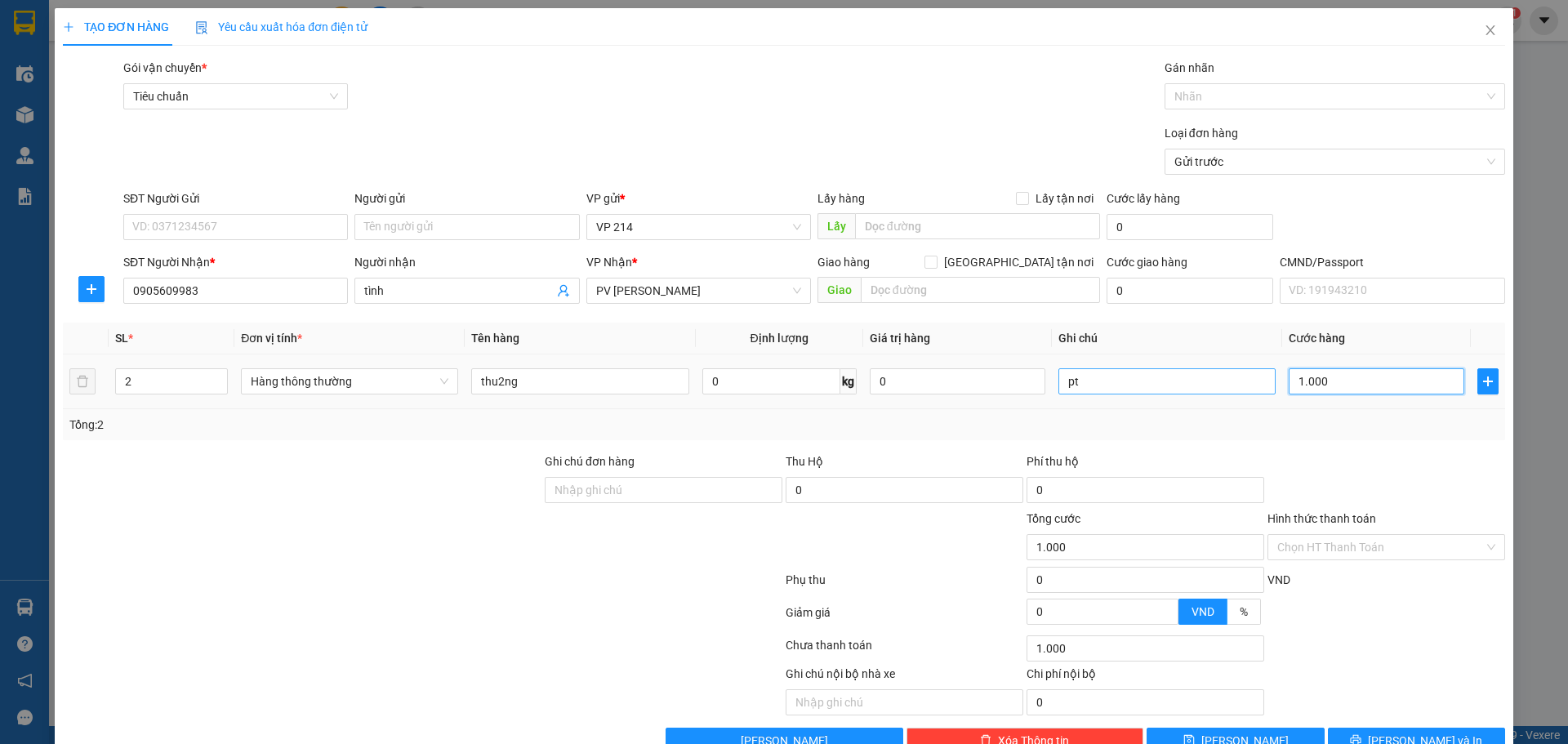
type input "10.000"
type input "100.000"
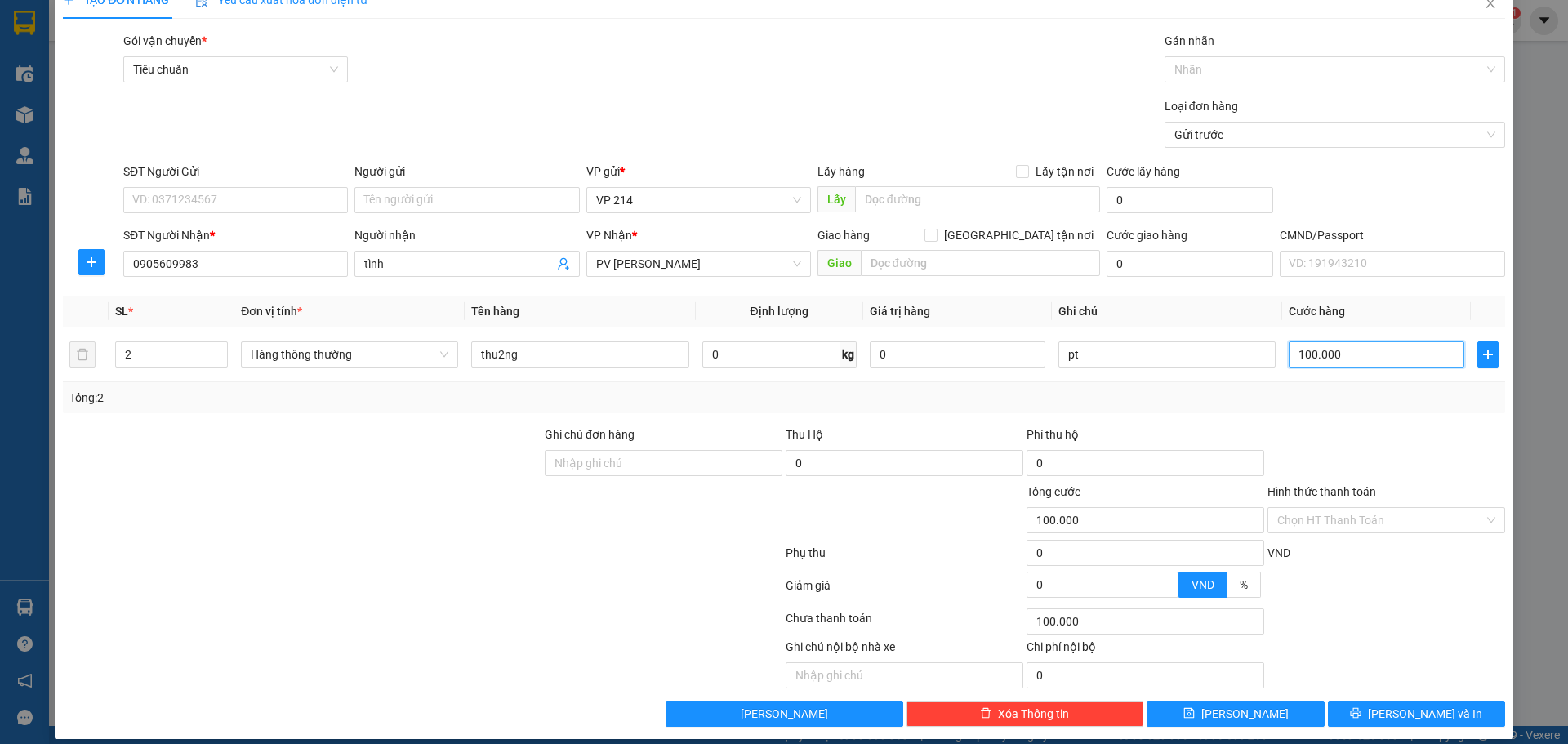
scroll to position [42, 0]
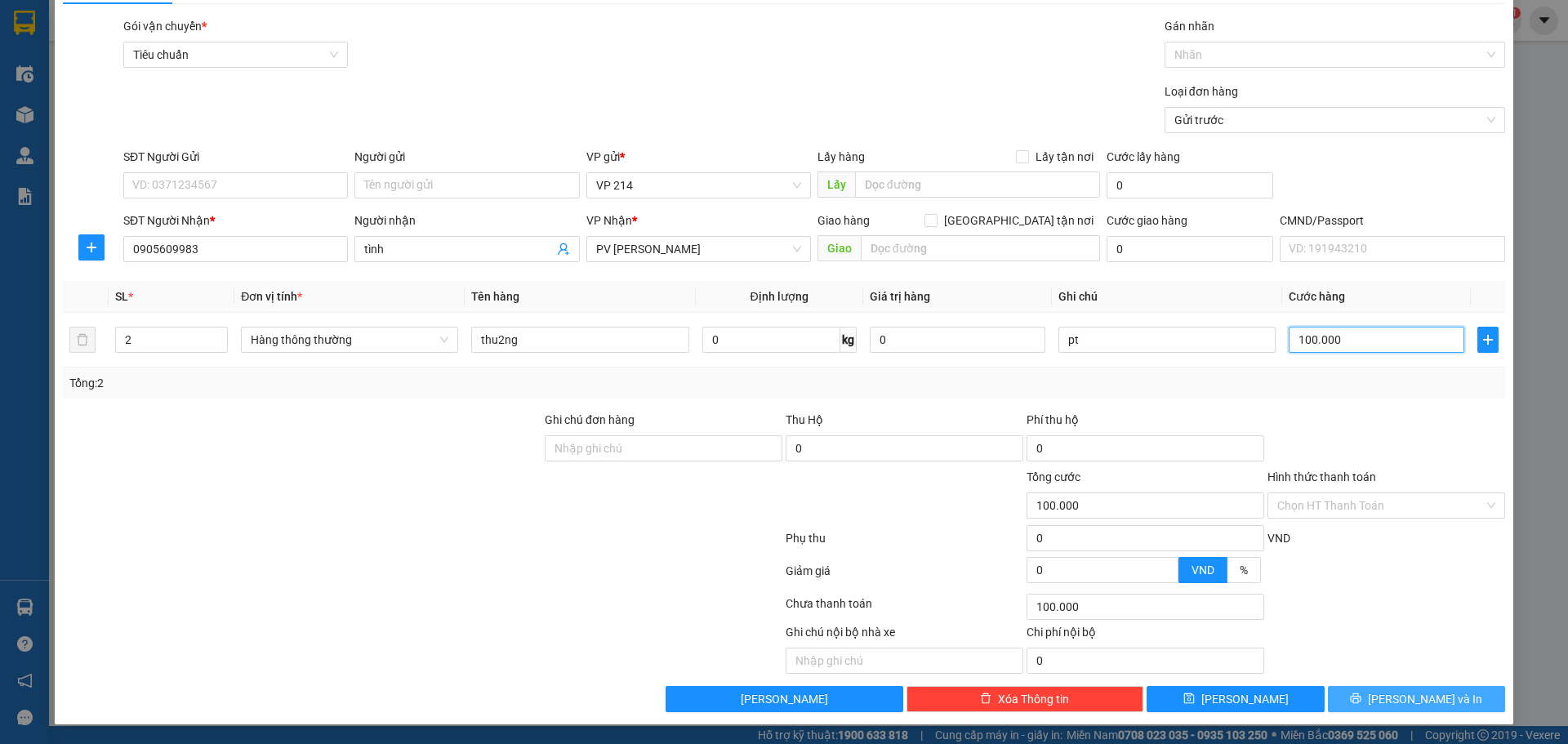
type input "100.000"
click at [1030, 560] on button "[PERSON_NAME] và In" at bounding box center [1417, 698] width 177 height 26
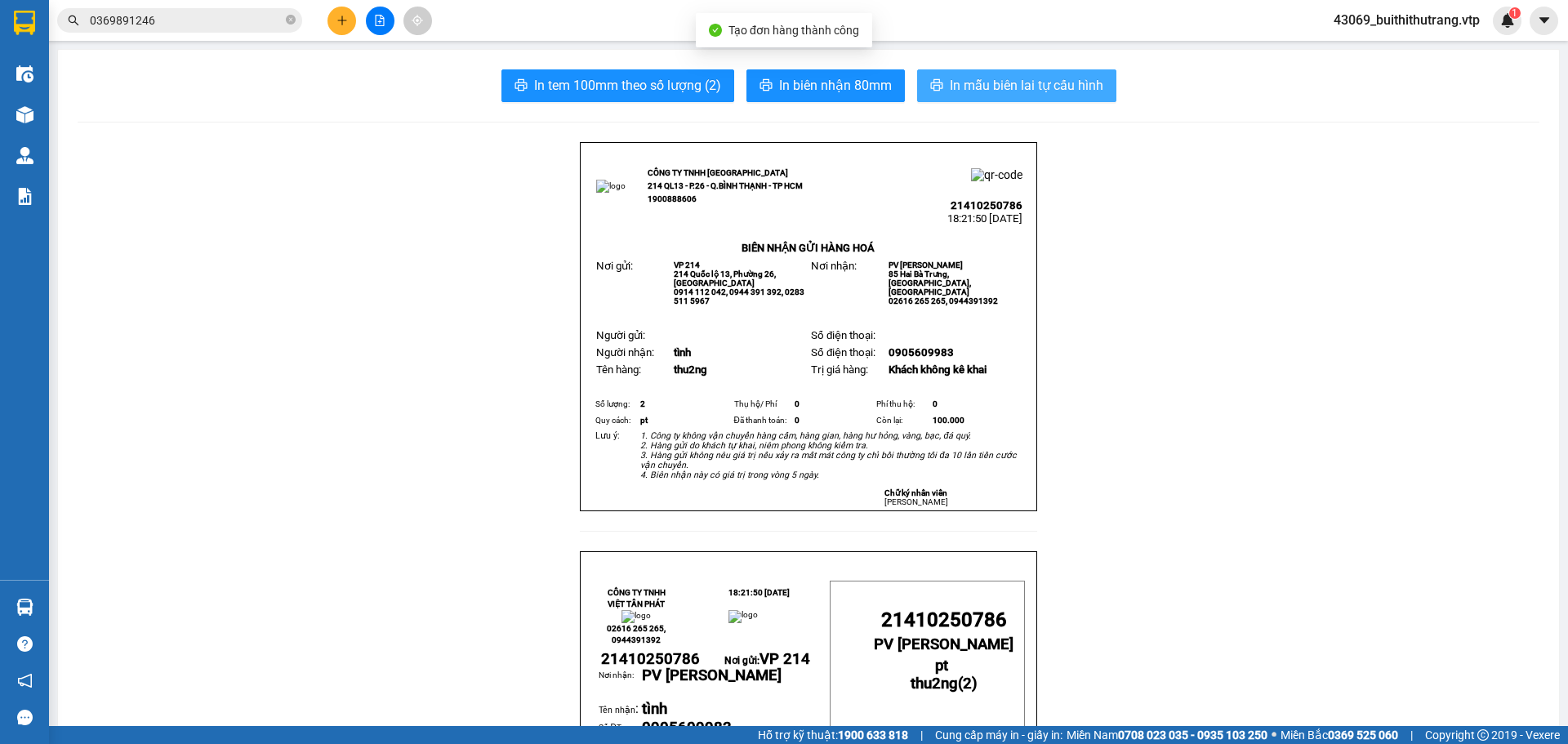
click at [1030, 79] on span "In mẫu biên lai tự cấu hình" at bounding box center [1026, 85] width 153 height 21
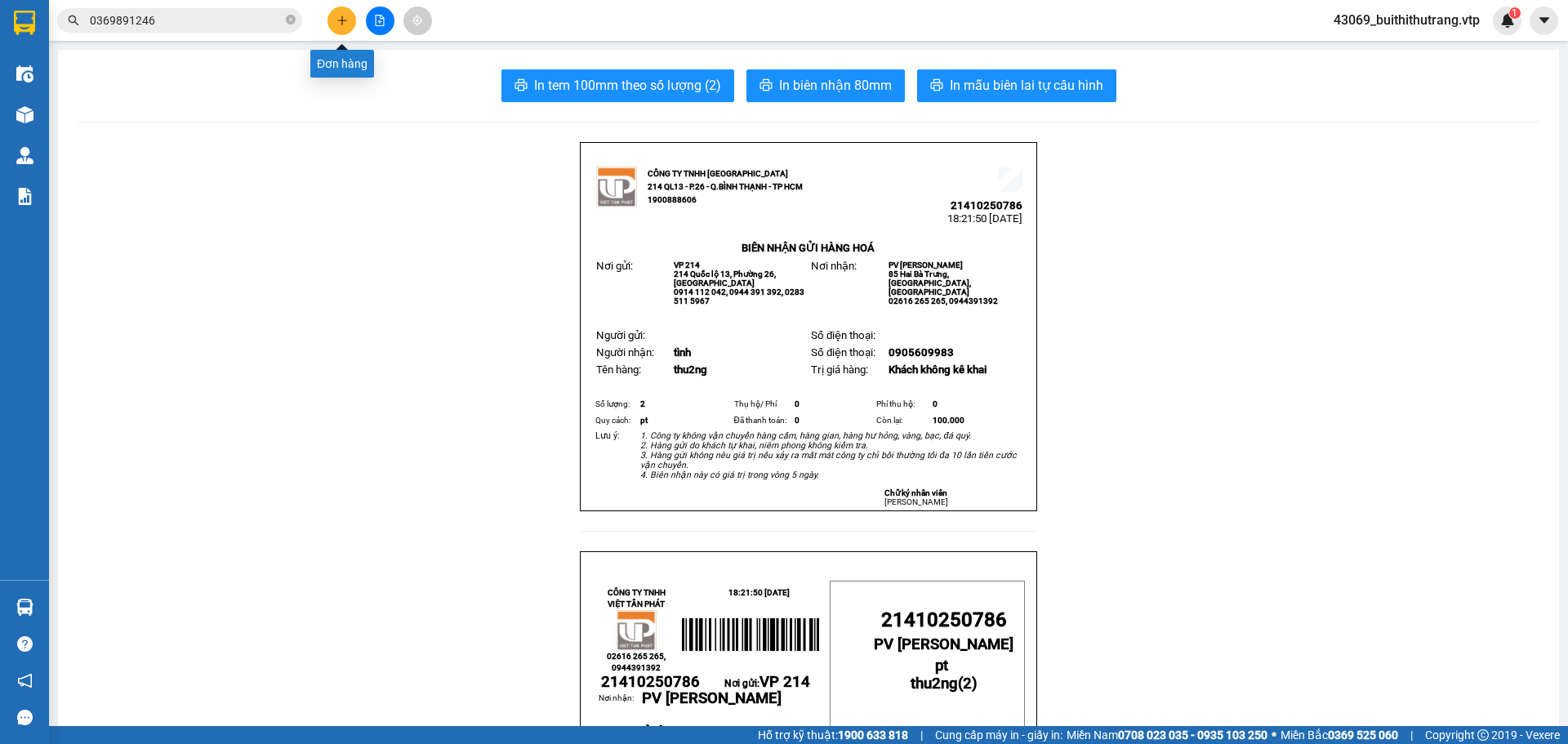
click at [334, 29] on button at bounding box center [342, 21] width 29 height 29
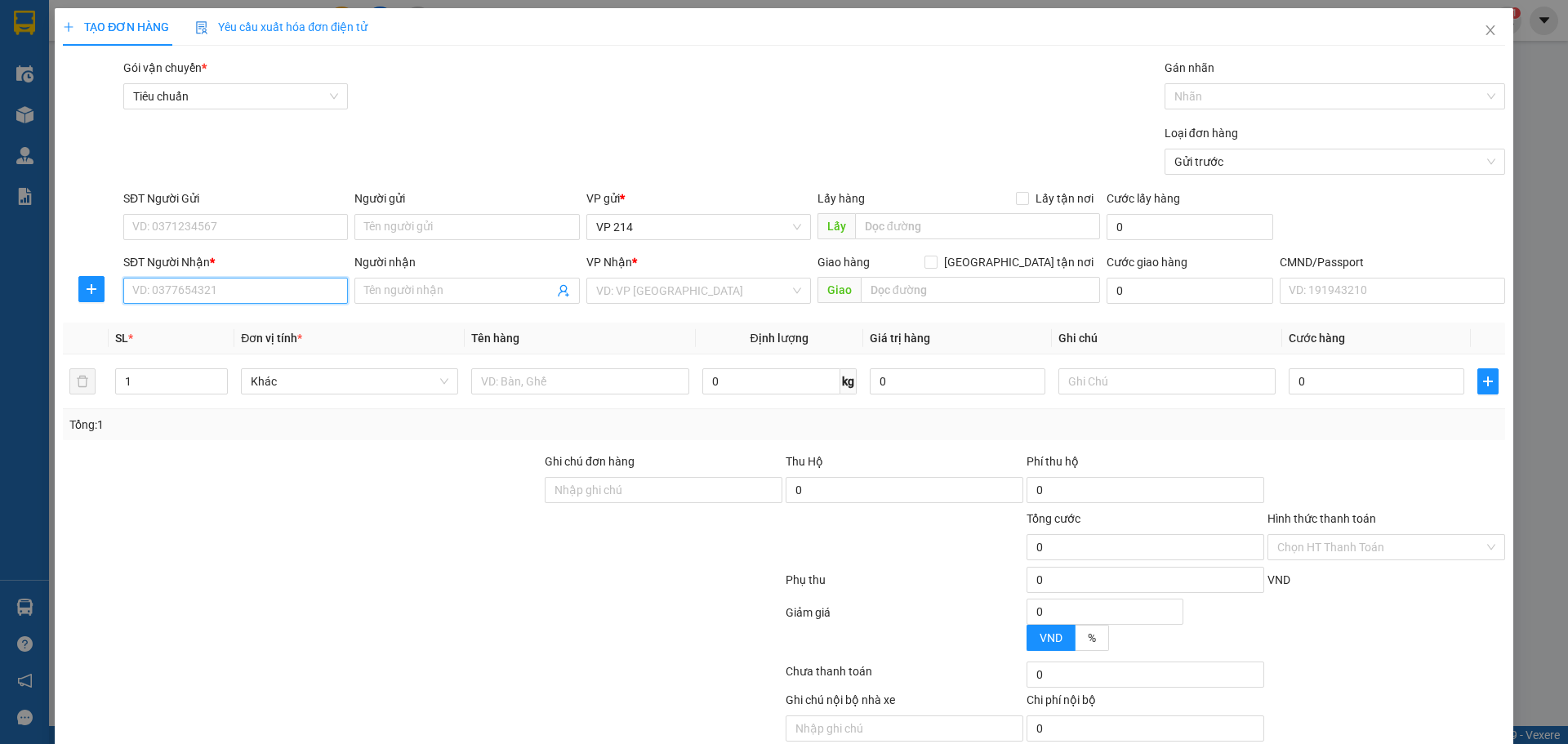
click at [261, 298] on input "SĐT Người Nhận *" at bounding box center [236, 290] width 225 height 26
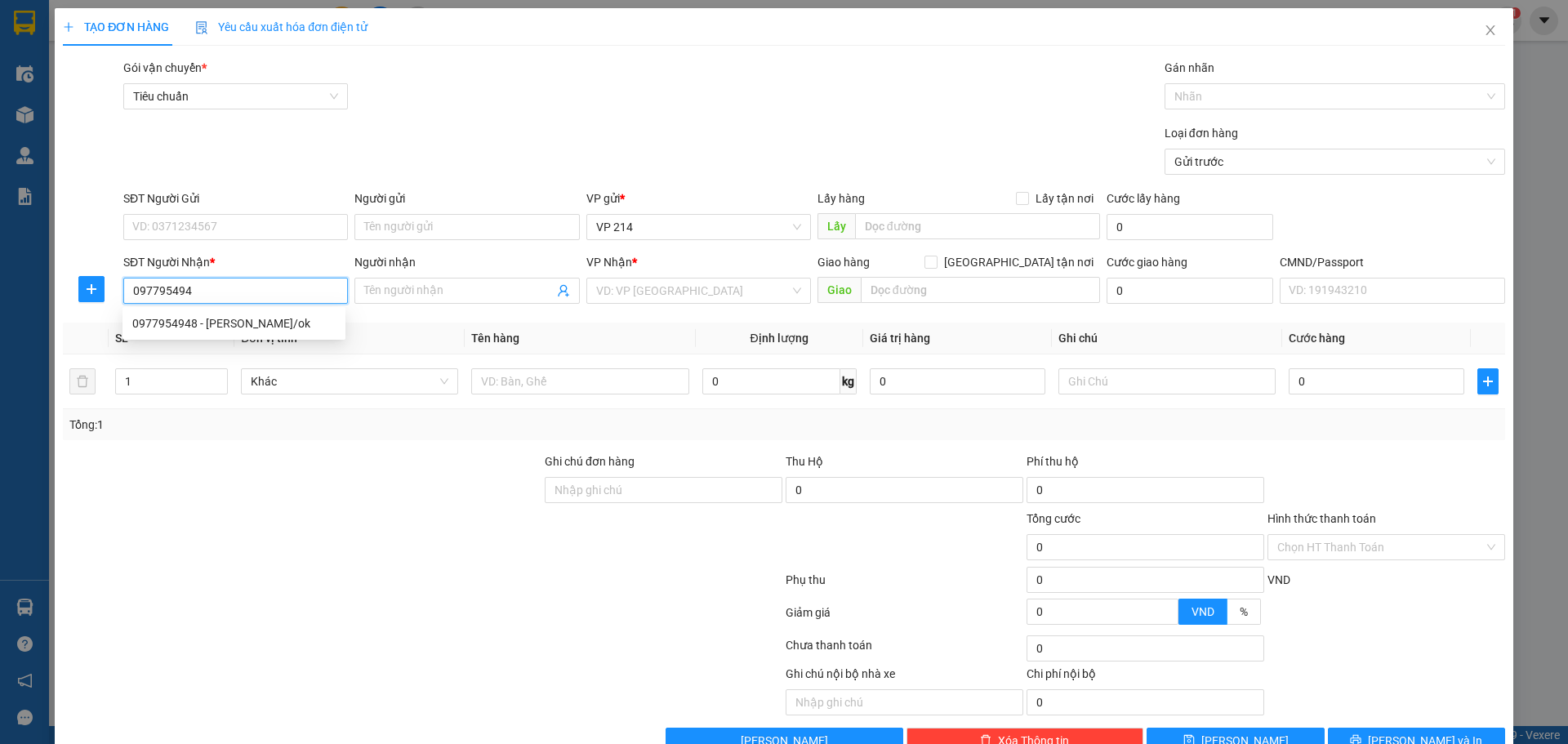
type input "0977954948"
click at [215, 327] on div "0977954948 - [PERSON_NAME]/ok" at bounding box center [234, 323] width 203 height 18
type input "quỳnh/ok"
type input "0977954948"
click at [431, 288] on input "quỳnh/ok" at bounding box center [458, 291] width 189 height 18
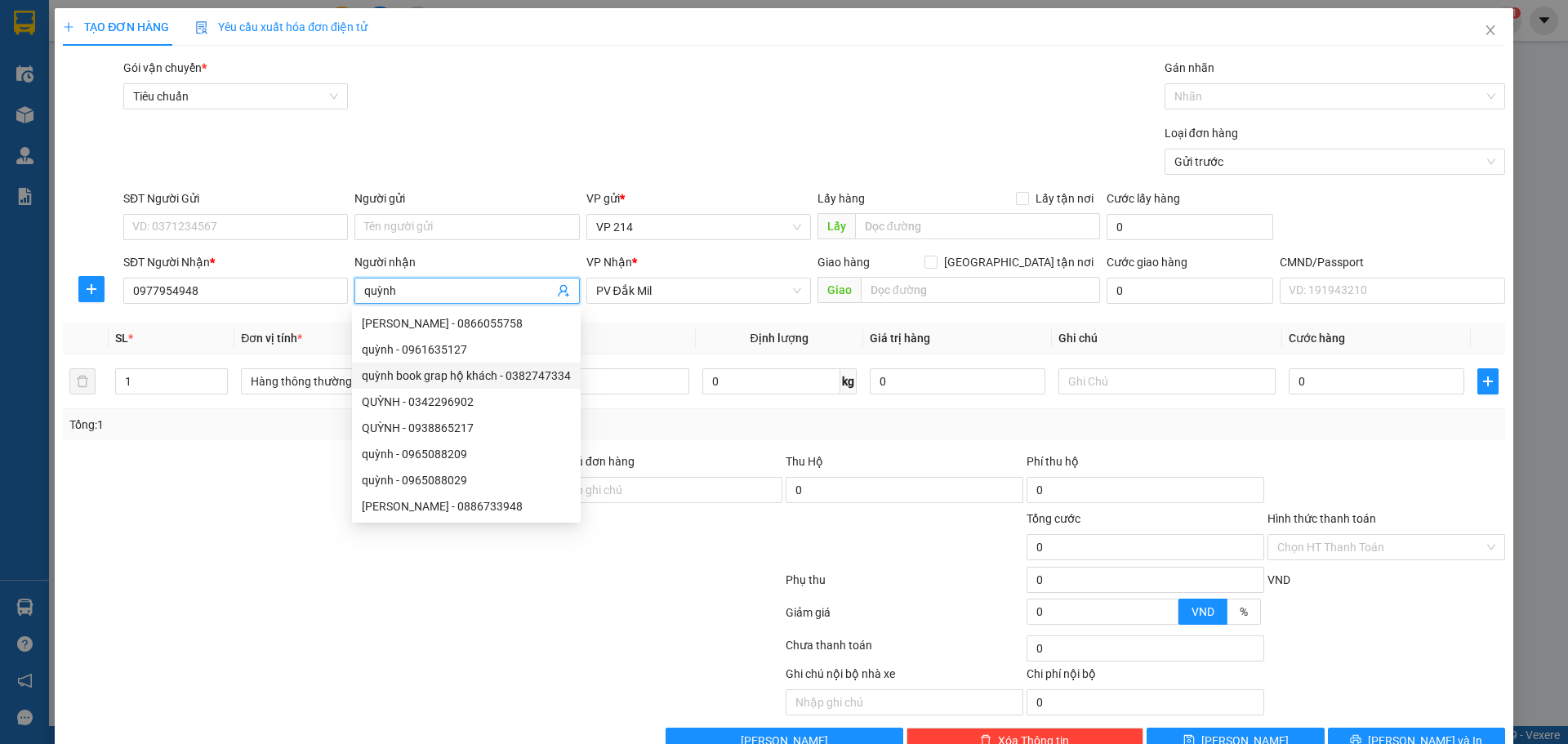
type input "quỳnh"
click at [696, 338] on th "Định lượng" at bounding box center [779, 338] width 167 height 32
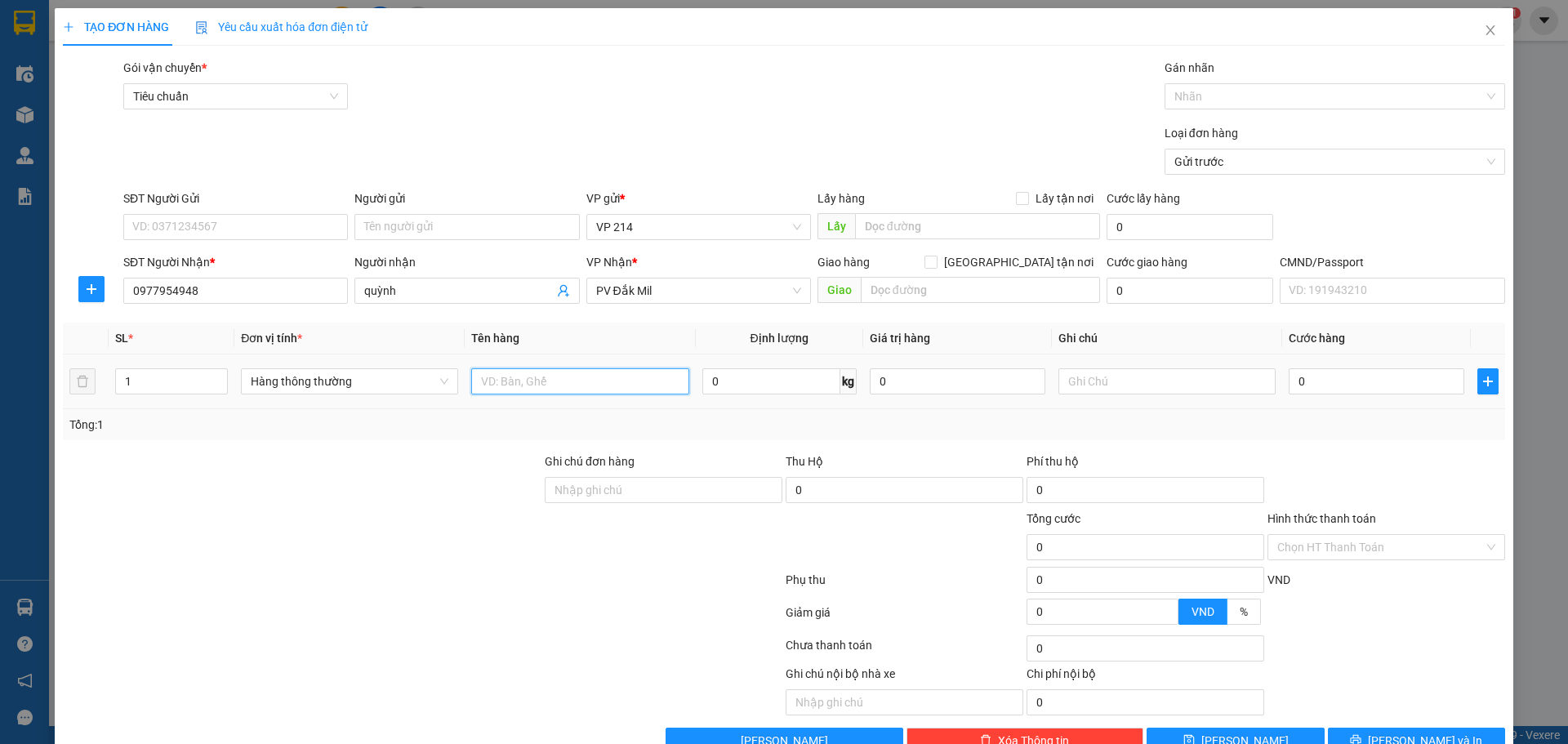
click at [609, 387] on input "text" at bounding box center [579, 381] width 218 height 26
click at [145, 383] on input "1" at bounding box center [171, 381] width 111 height 24
type input "1"
type input "2"
type input "n"
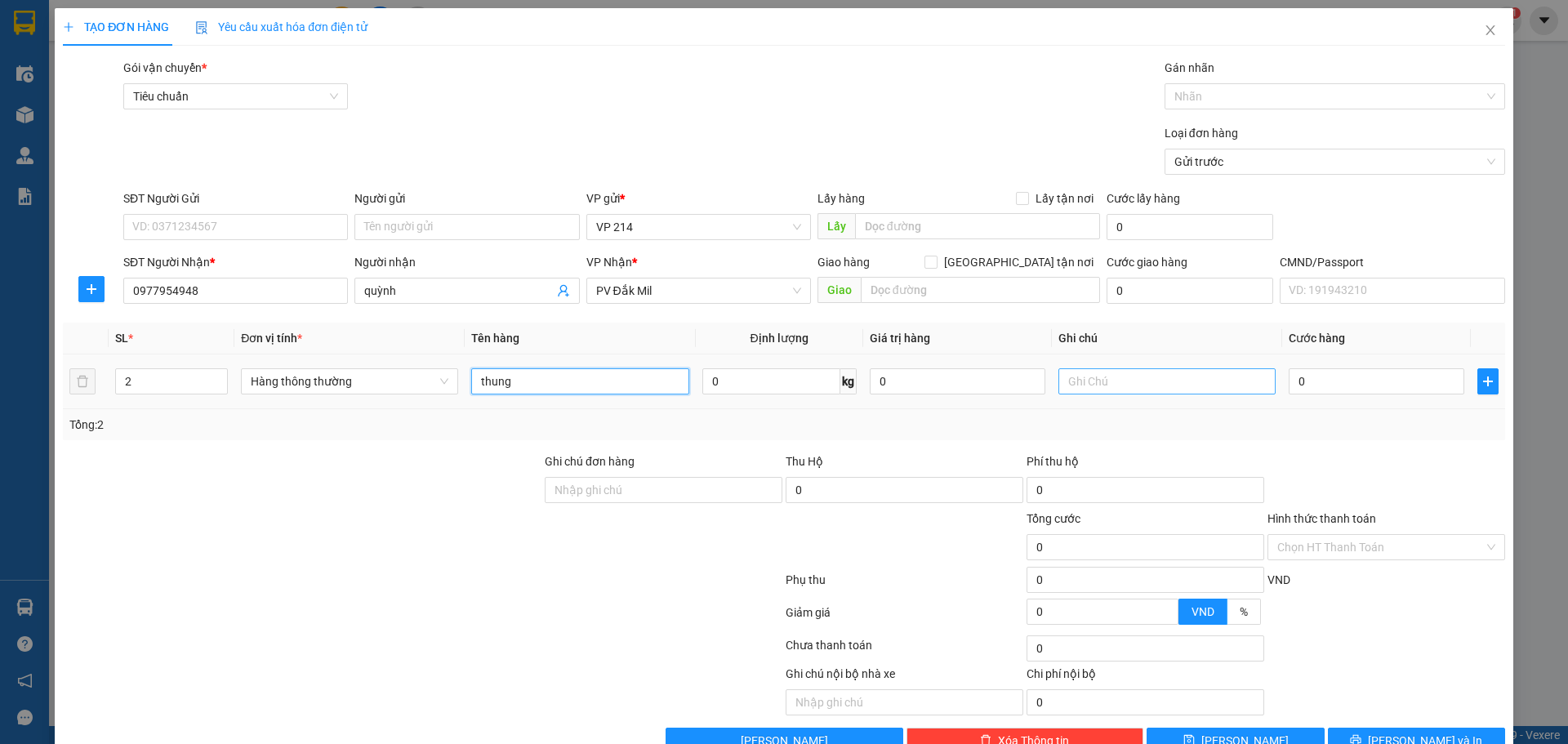
type input "thung"
click at [1030, 377] on input "text" at bounding box center [1167, 381] width 218 height 26
type input "pt"
type input "1"
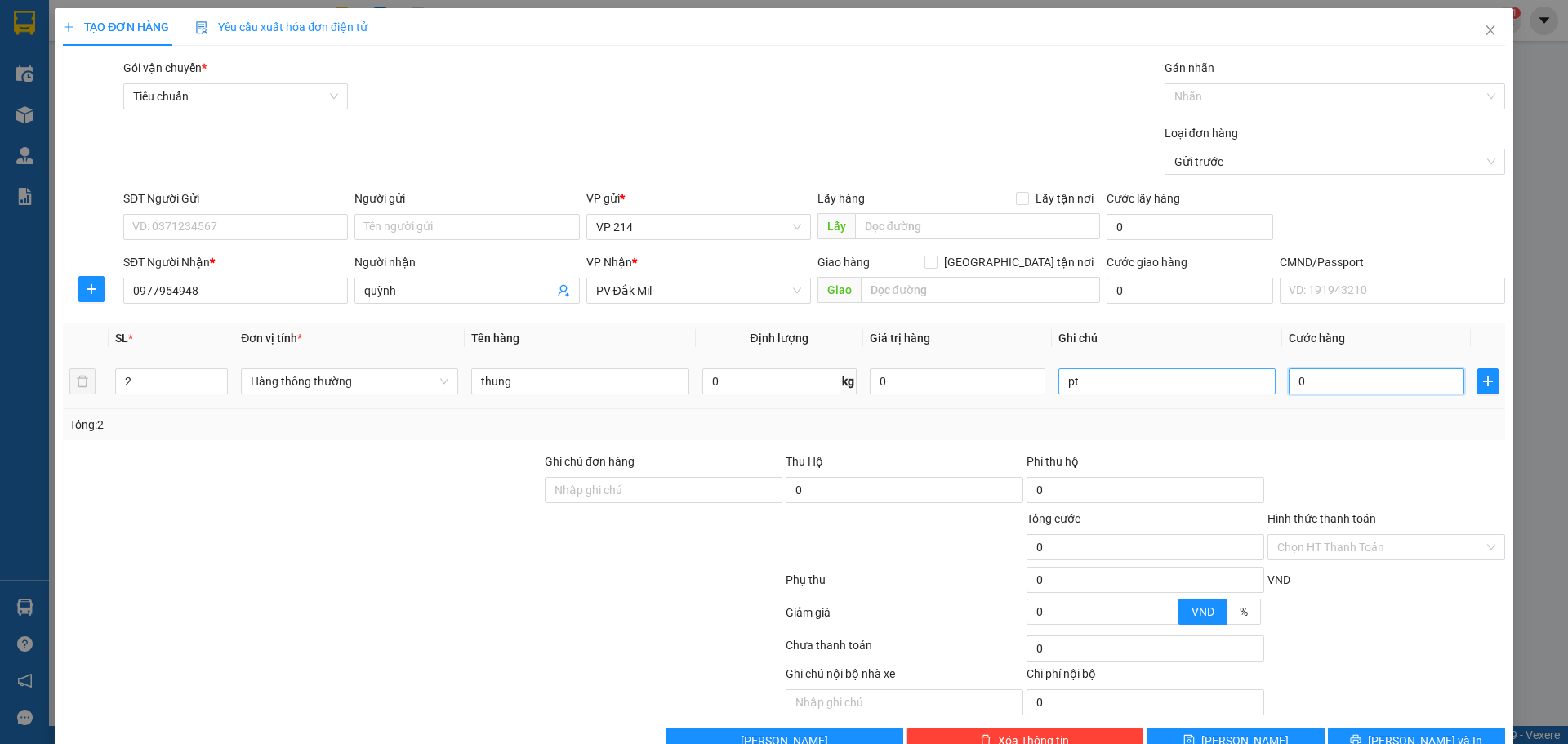
type input "1"
type input "14"
type input "140"
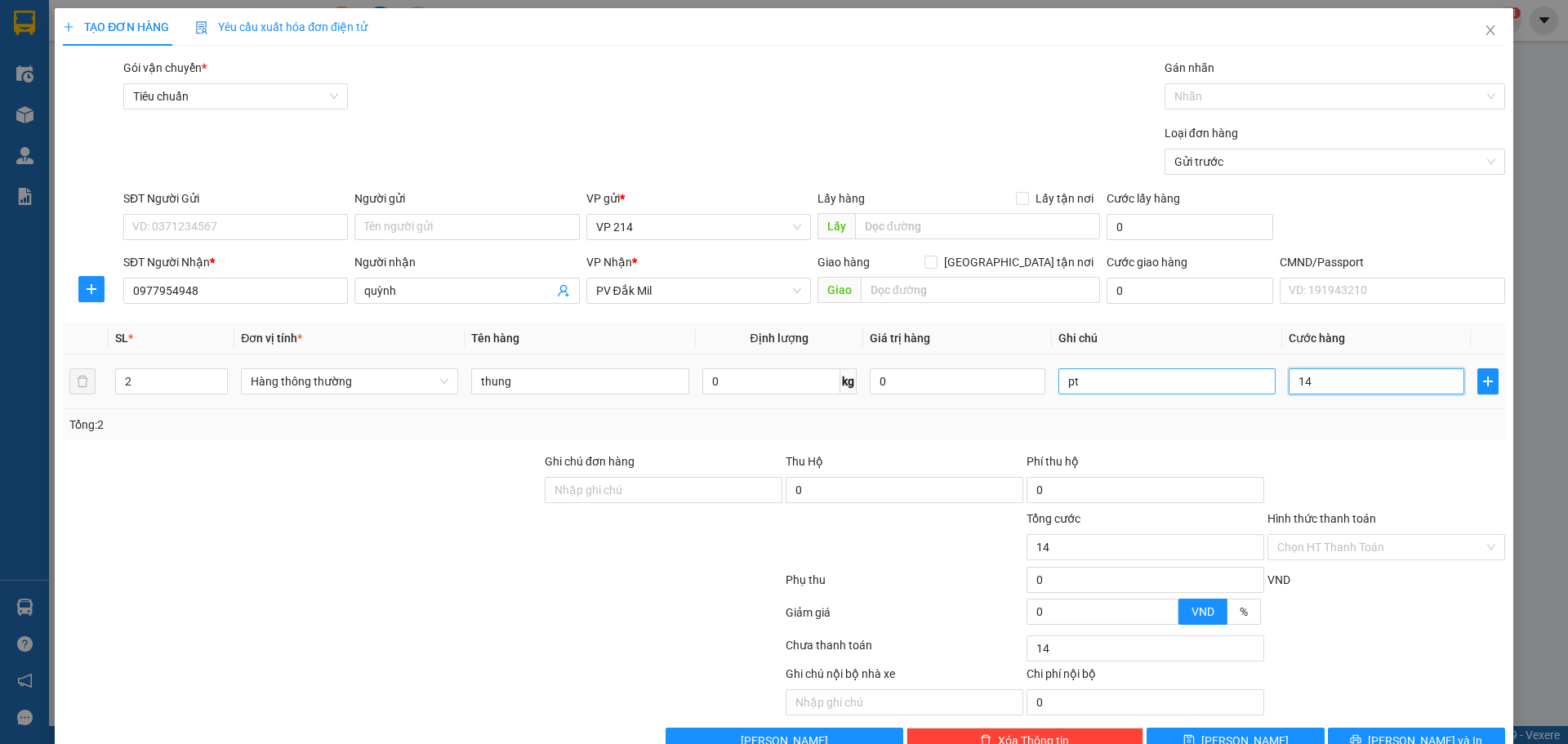
type input "140"
type input "1.400"
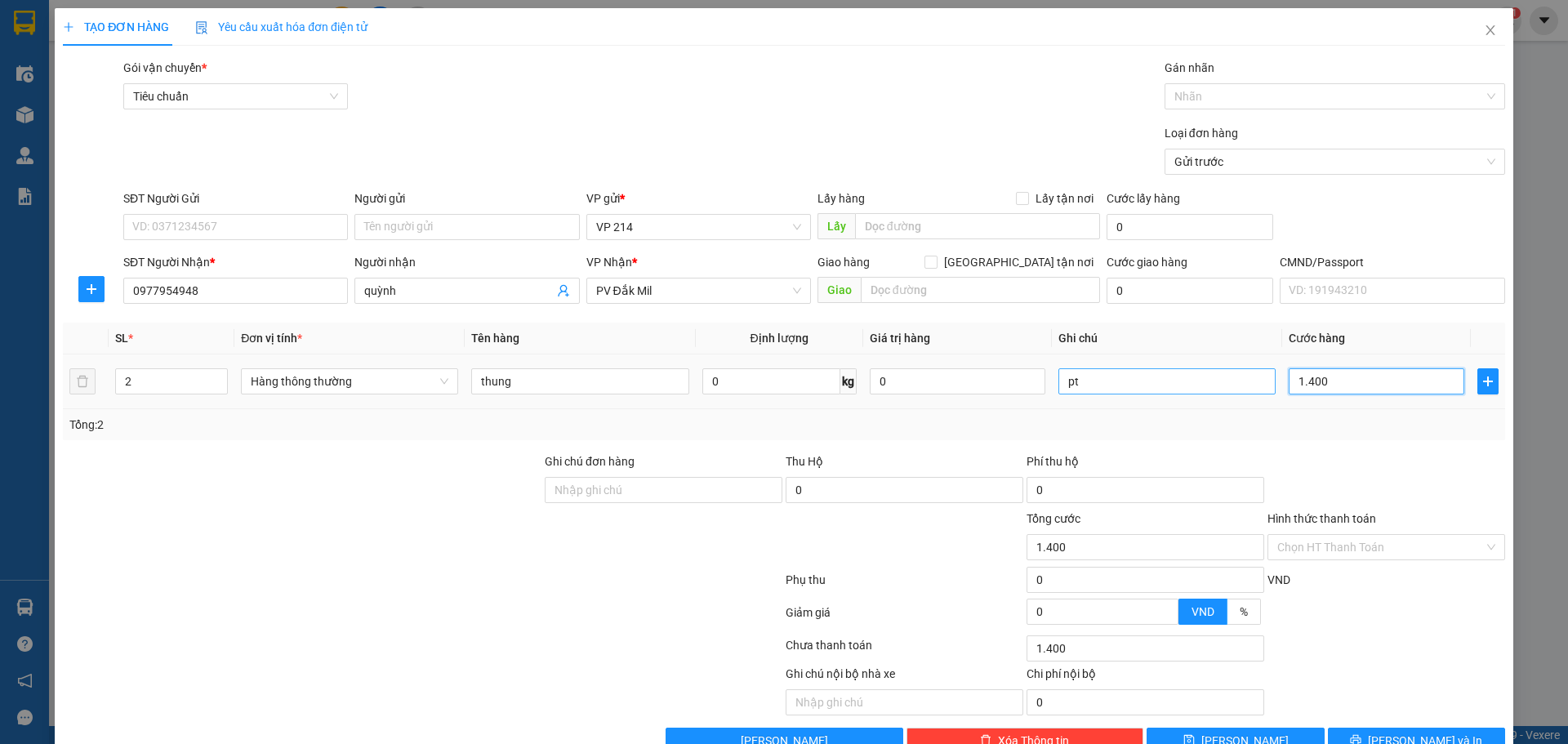
type input "14.000"
type input "140.000"
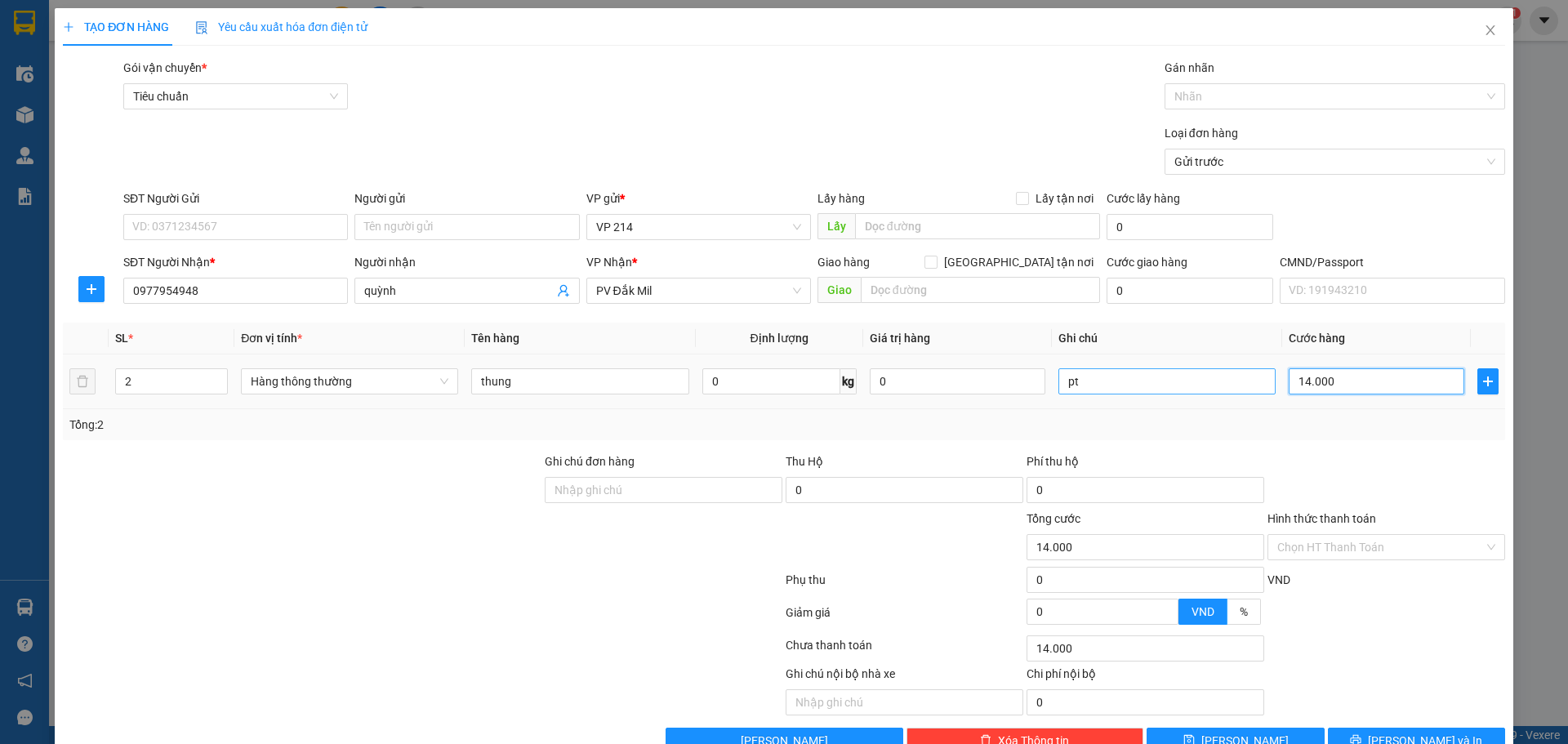
type input "140.000"
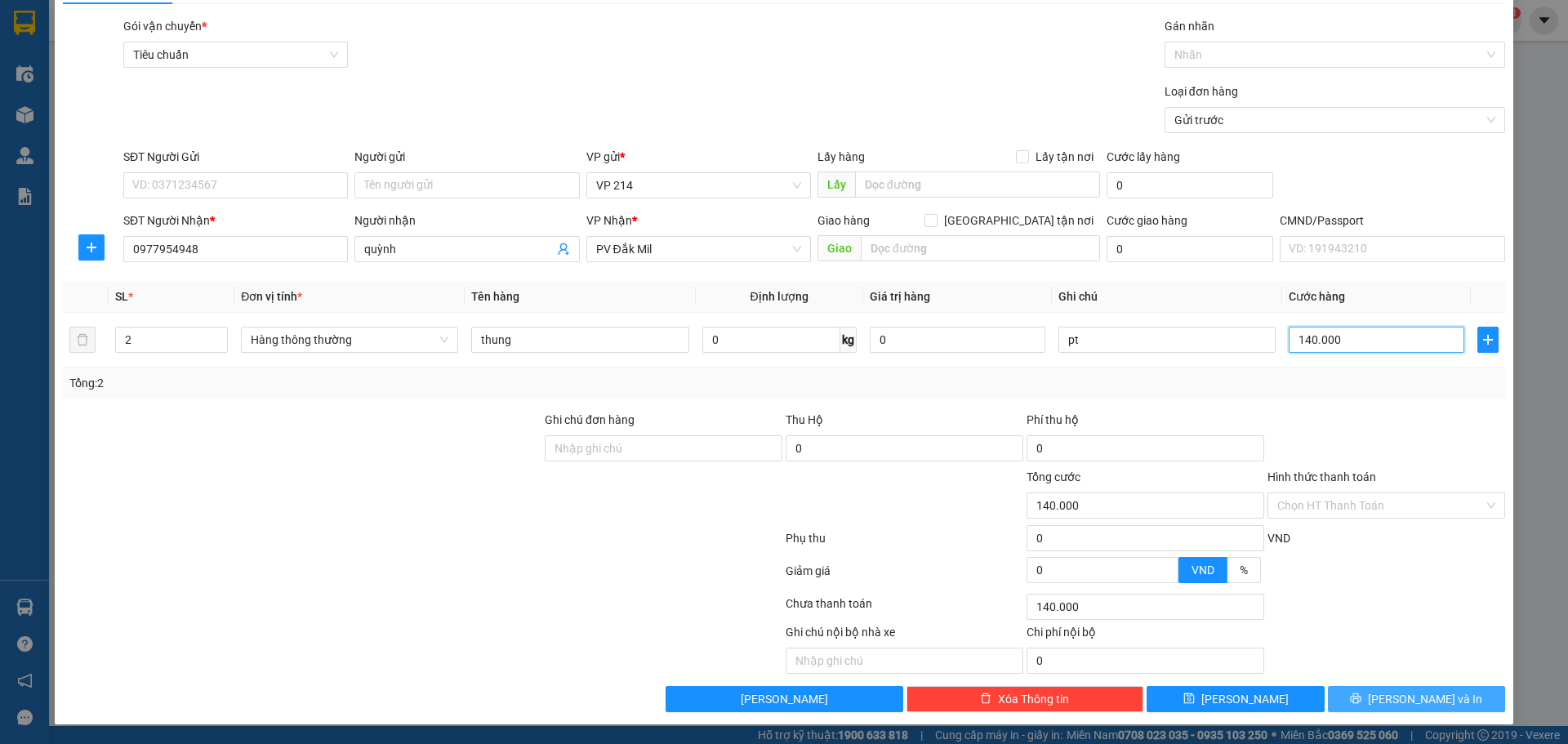
type input "140.000"
click at [1030, 560] on button "[PERSON_NAME] và In" at bounding box center [1417, 698] width 177 height 26
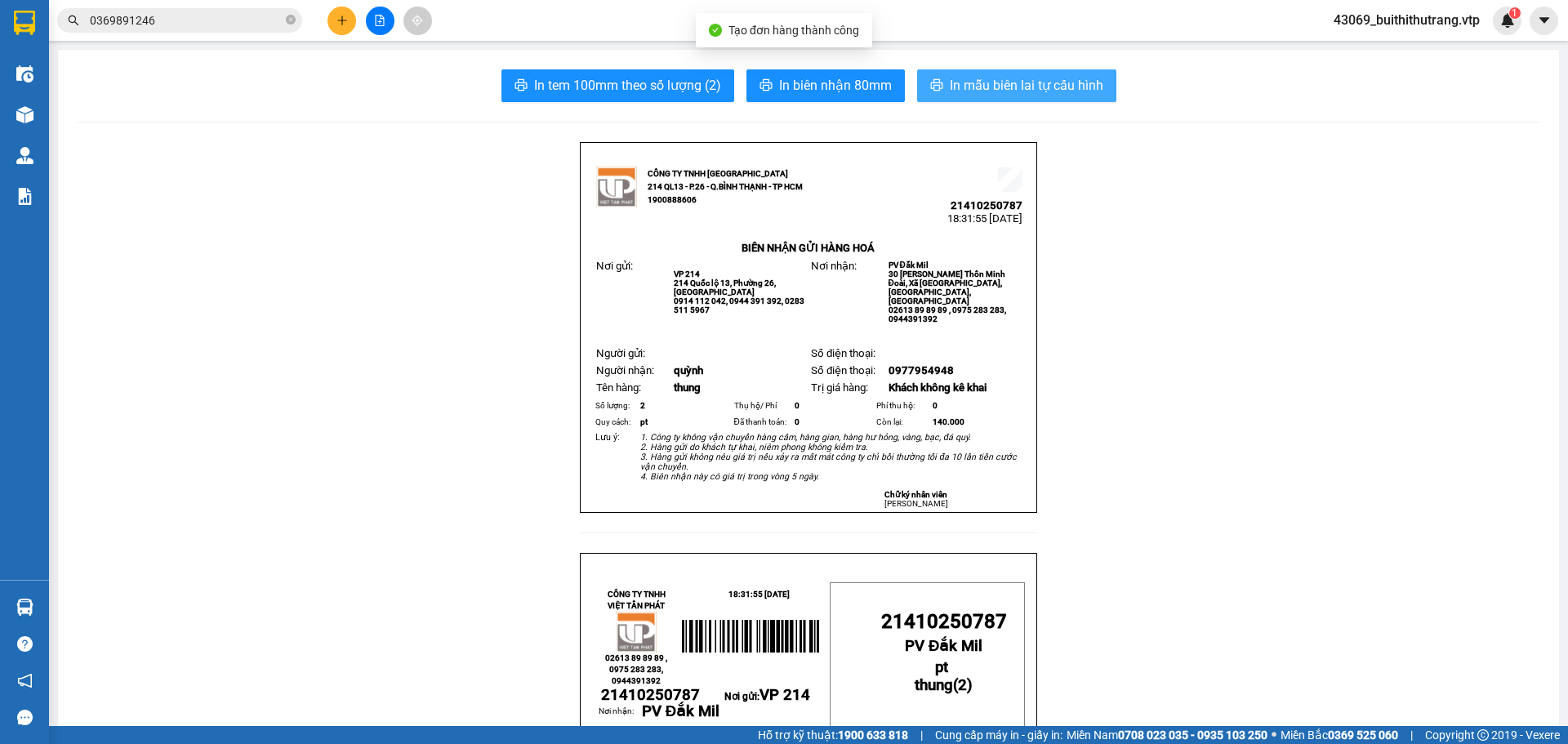
click at [973, 85] on span "In mẫu biên lai tự cấu hình" at bounding box center [1026, 85] width 153 height 21
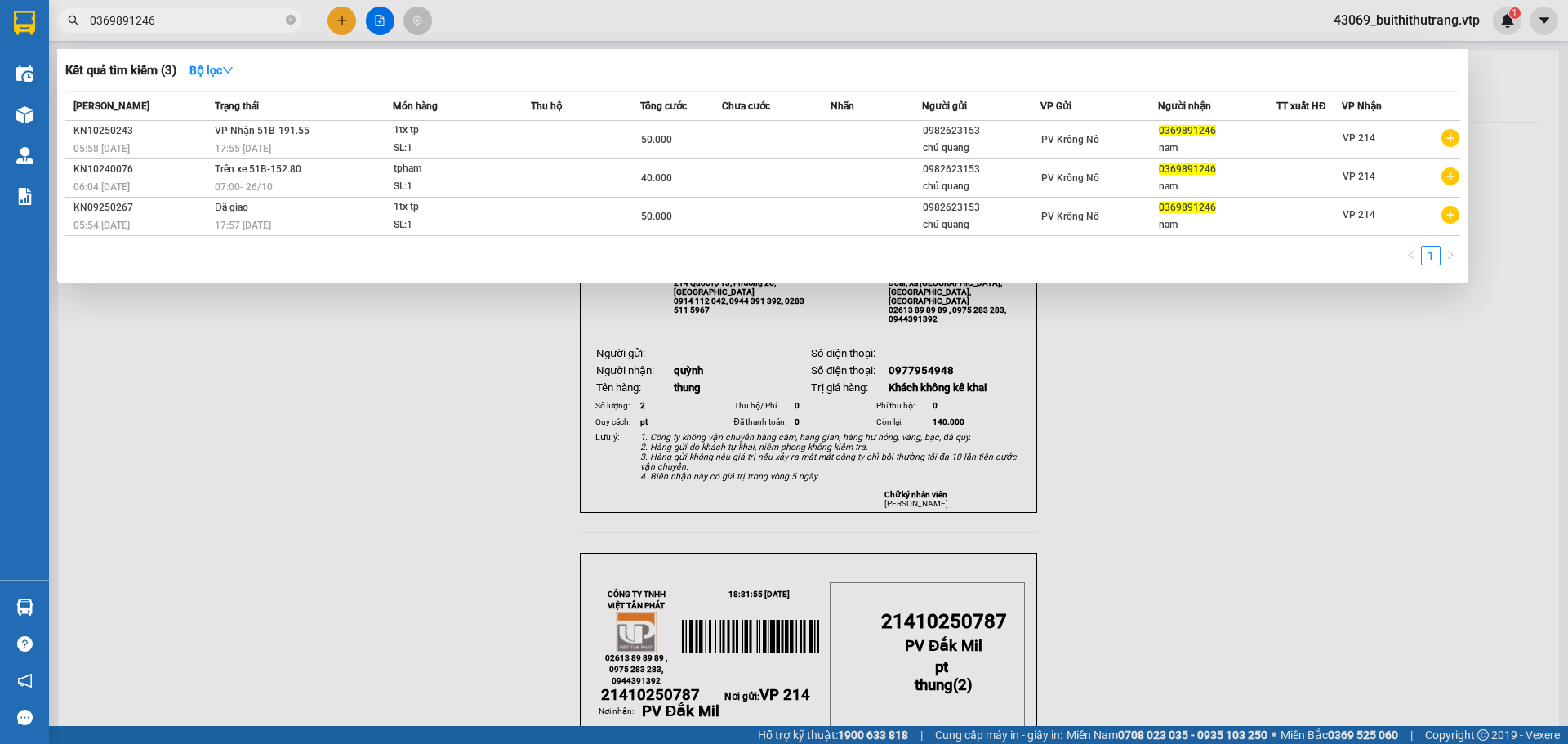
click at [161, 23] on input "0369891246" at bounding box center [185, 21] width 193 height 18
drag, startPoint x: 161, startPoint y: 23, endPoint x: 142, endPoint y: 24, distance: 19.0
click at [142, 24] on input "0369891246" at bounding box center [185, 21] width 193 height 18
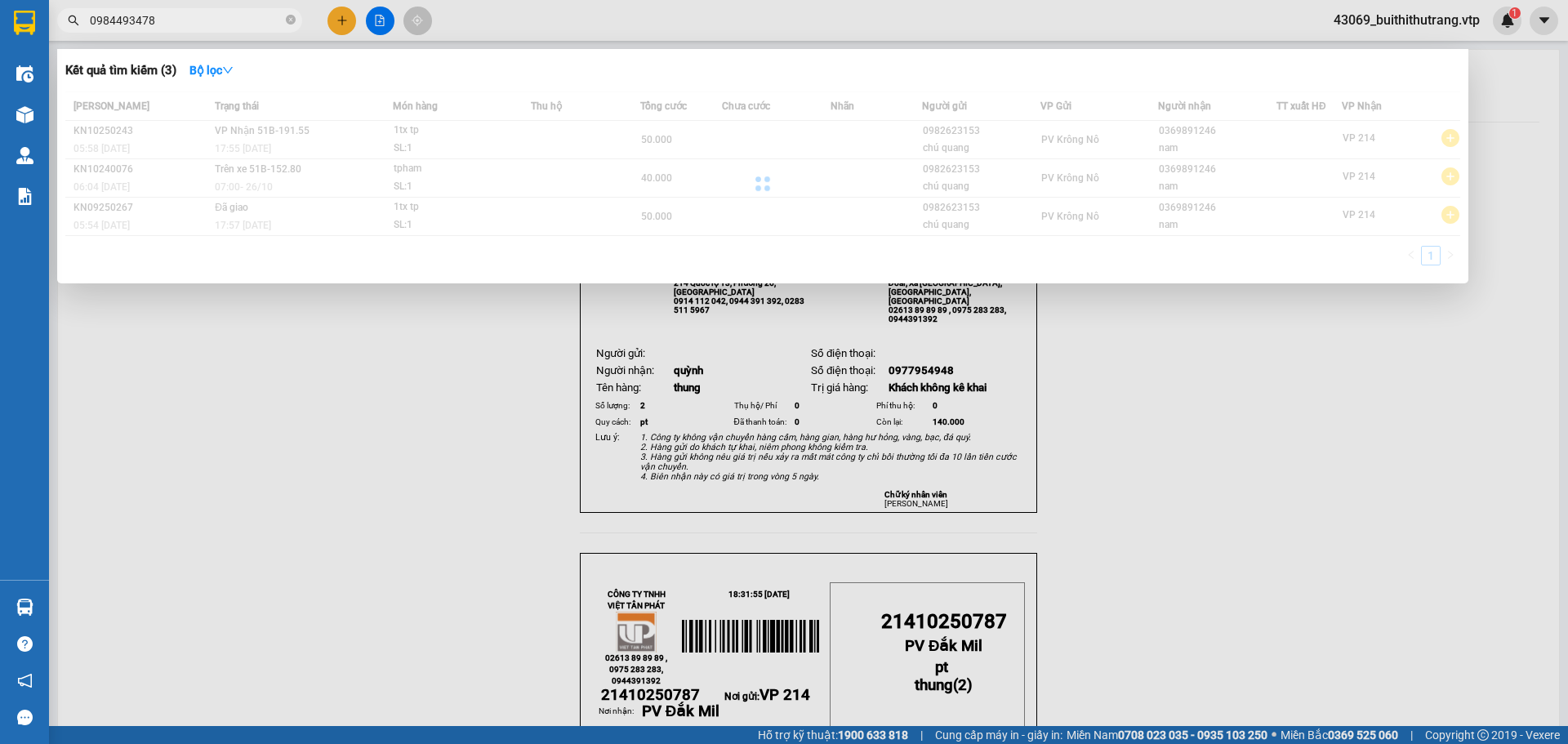
type input "0984493478"
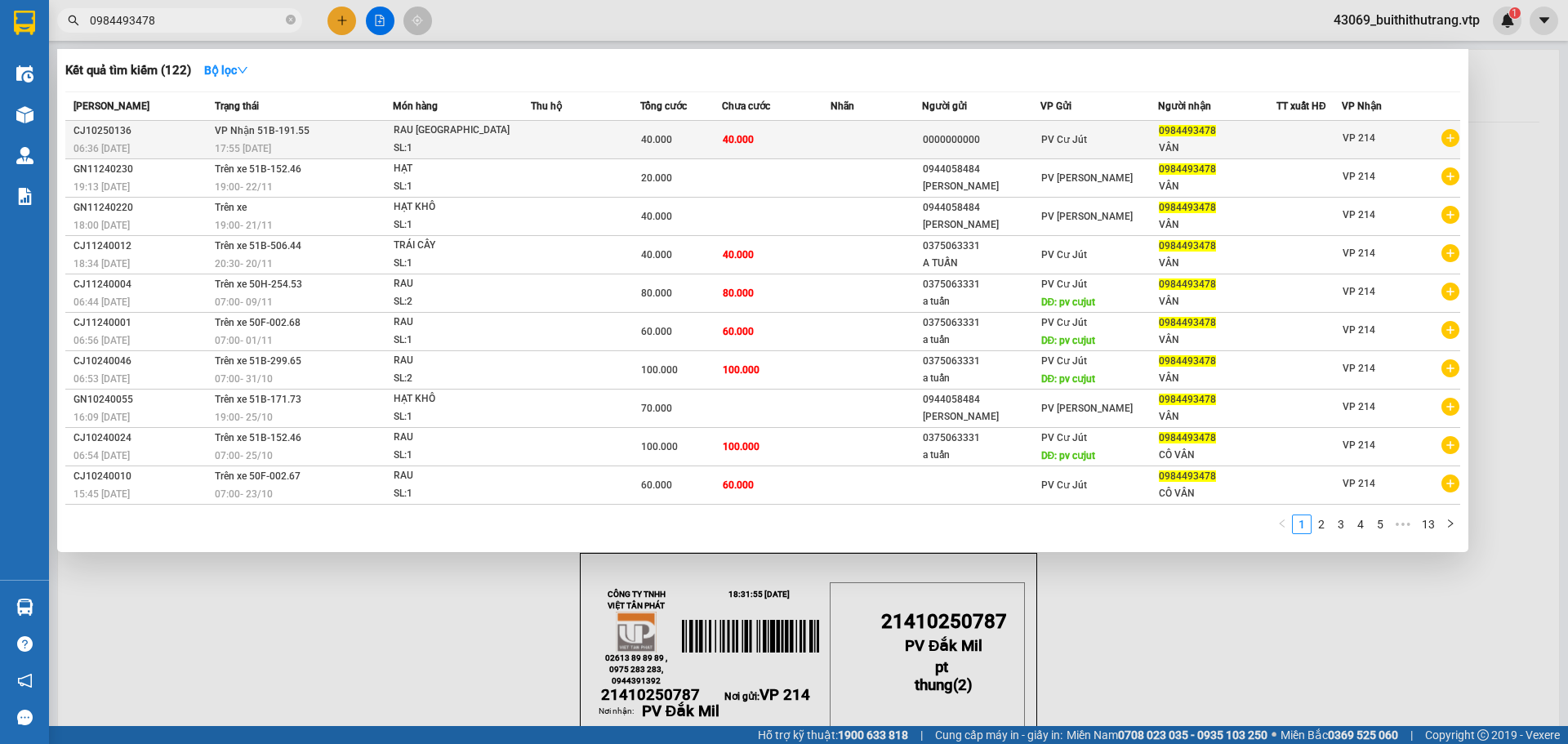
click at [733, 130] on td "40.000" at bounding box center [776, 140] width 109 height 38
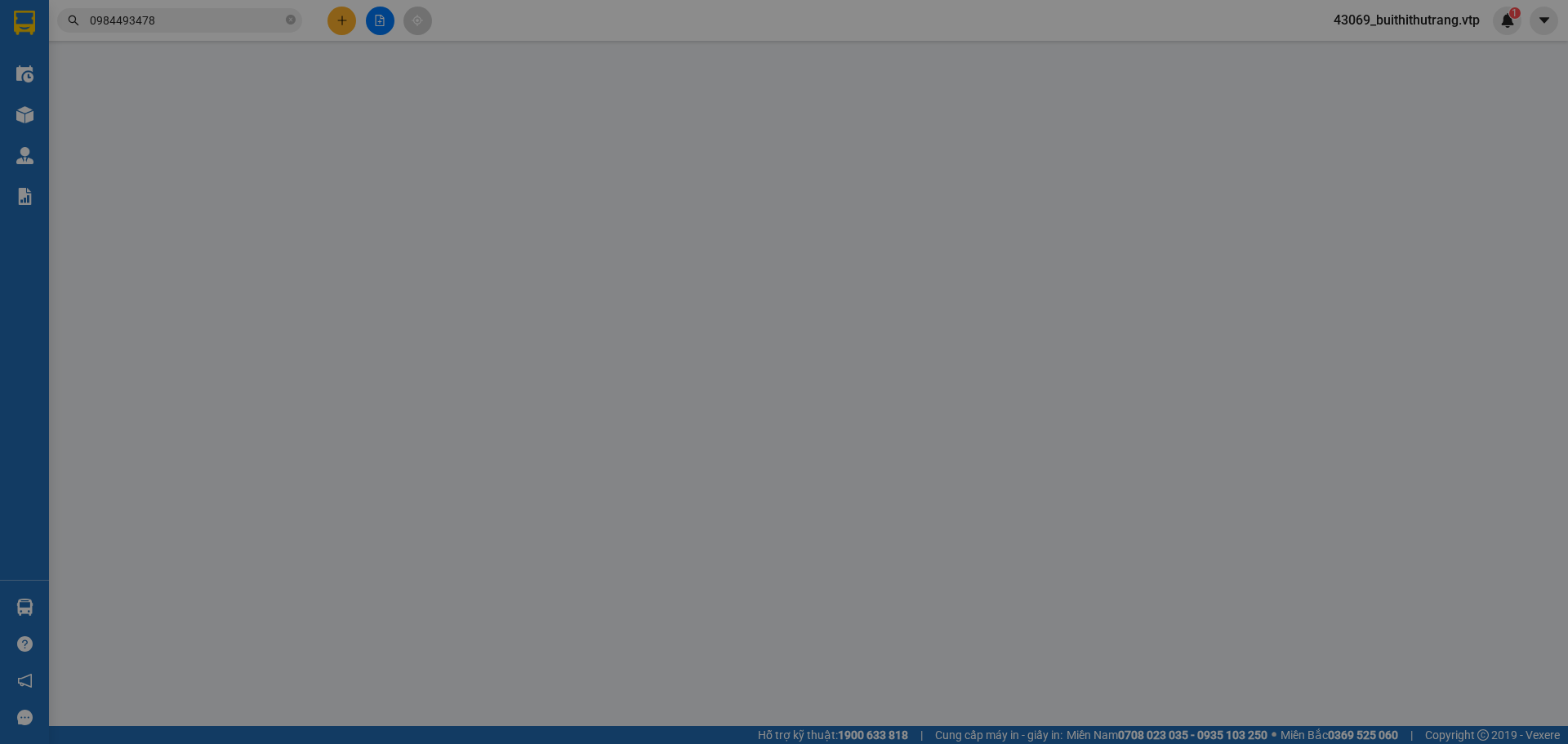
type input "0000000000"
type input "0984493478"
type input "VÂN"
type input "0"
type input "40.000"
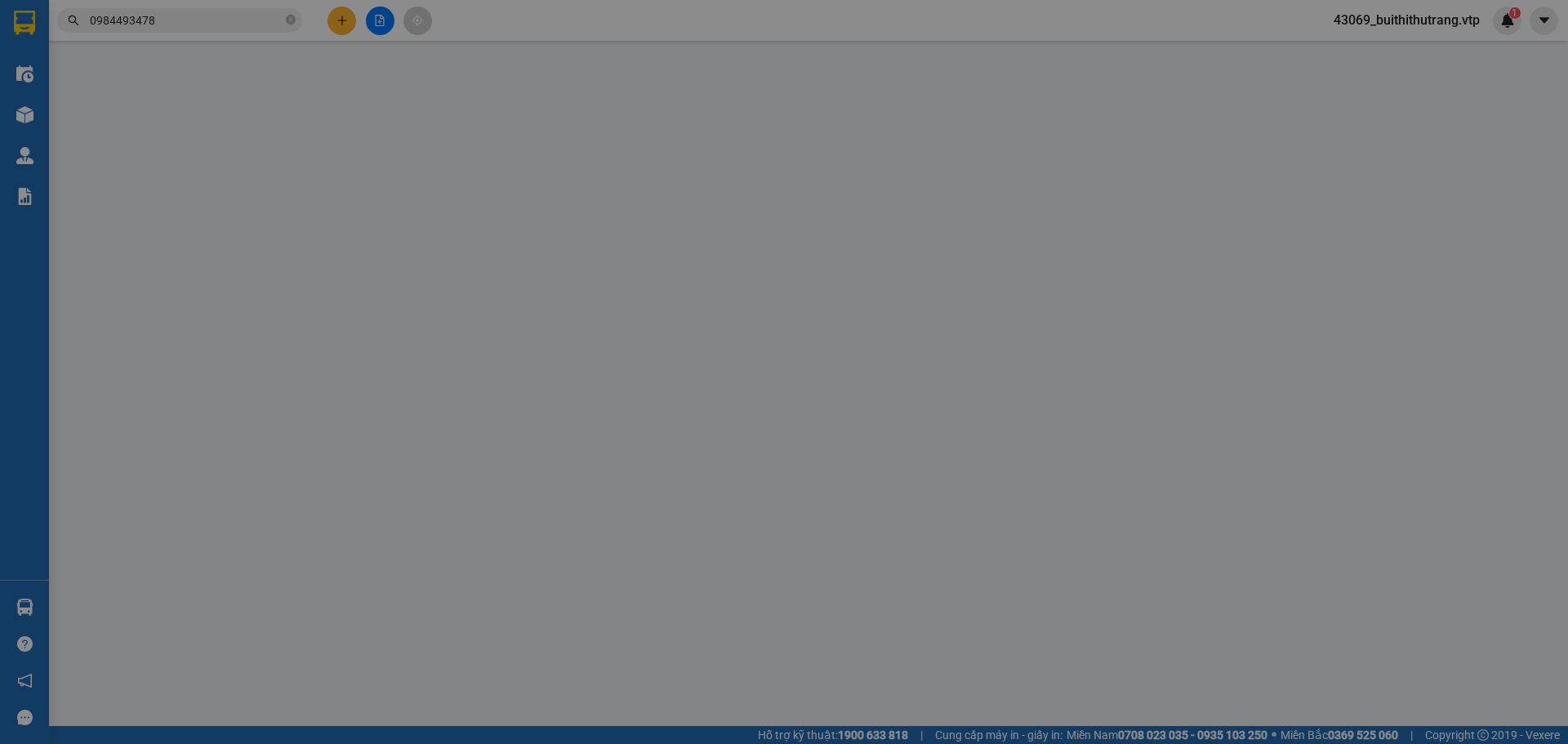
type input "40.000"
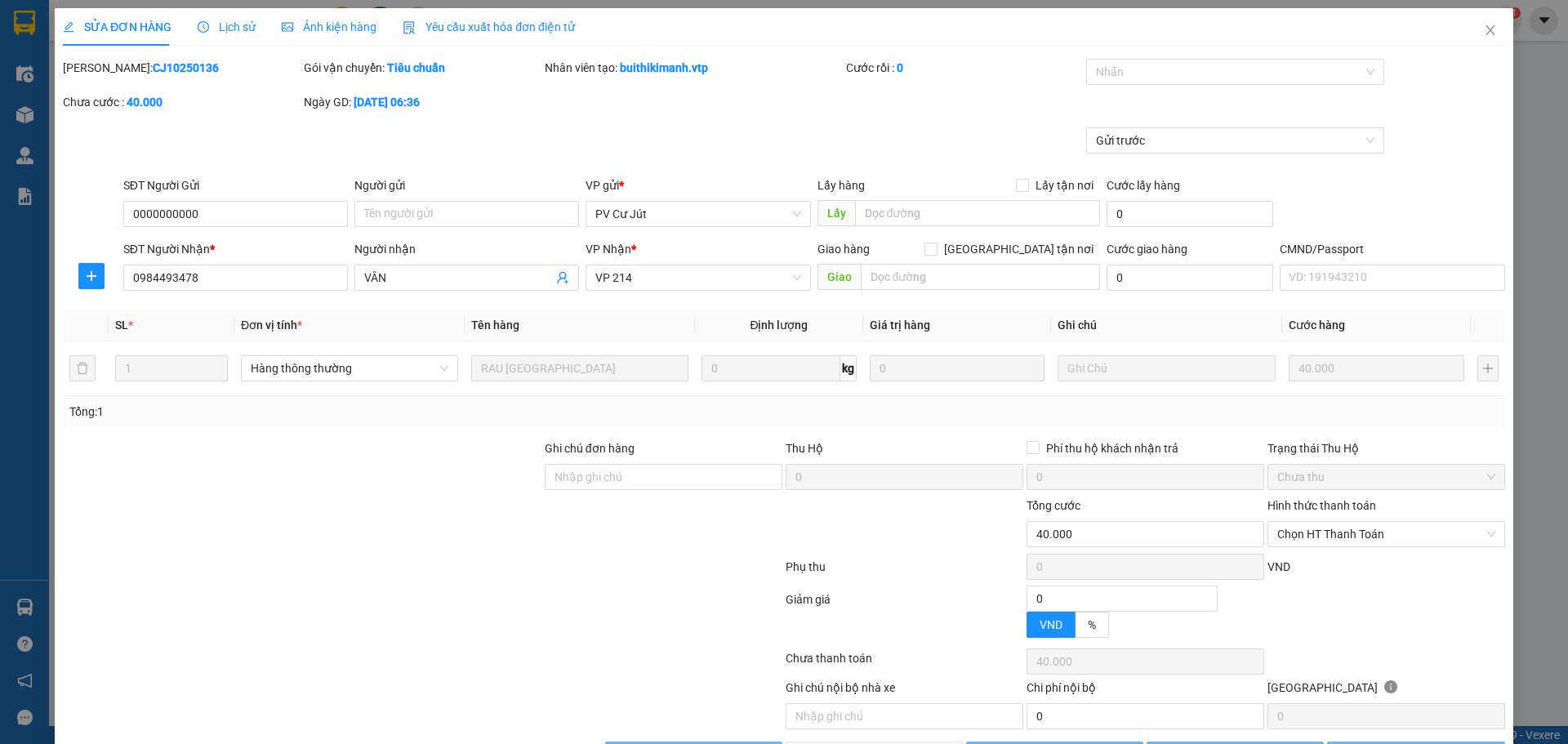
type input "2.000"
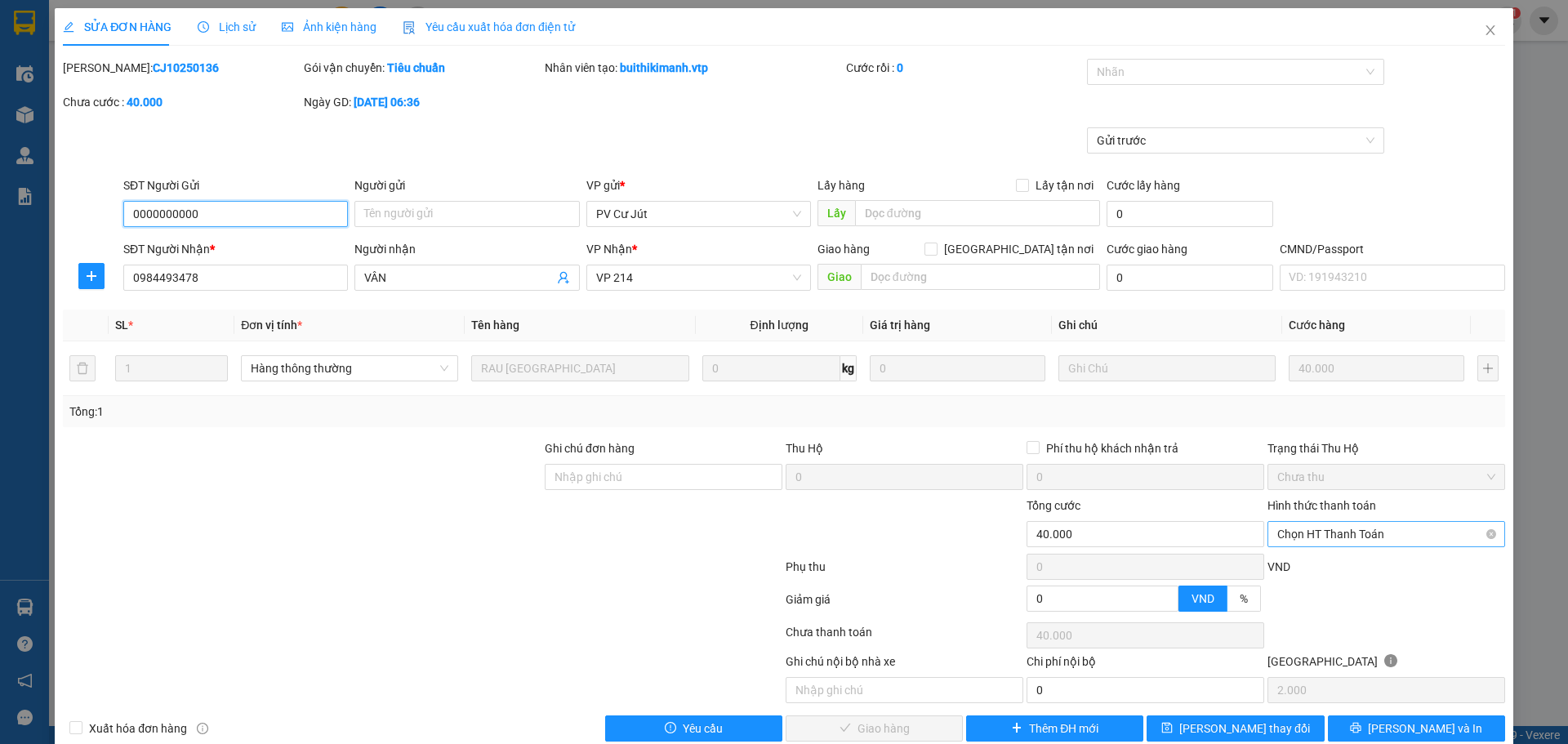
click at [1030, 539] on span "Chọn HT Thanh Toán" at bounding box center [1385, 534] width 218 height 24
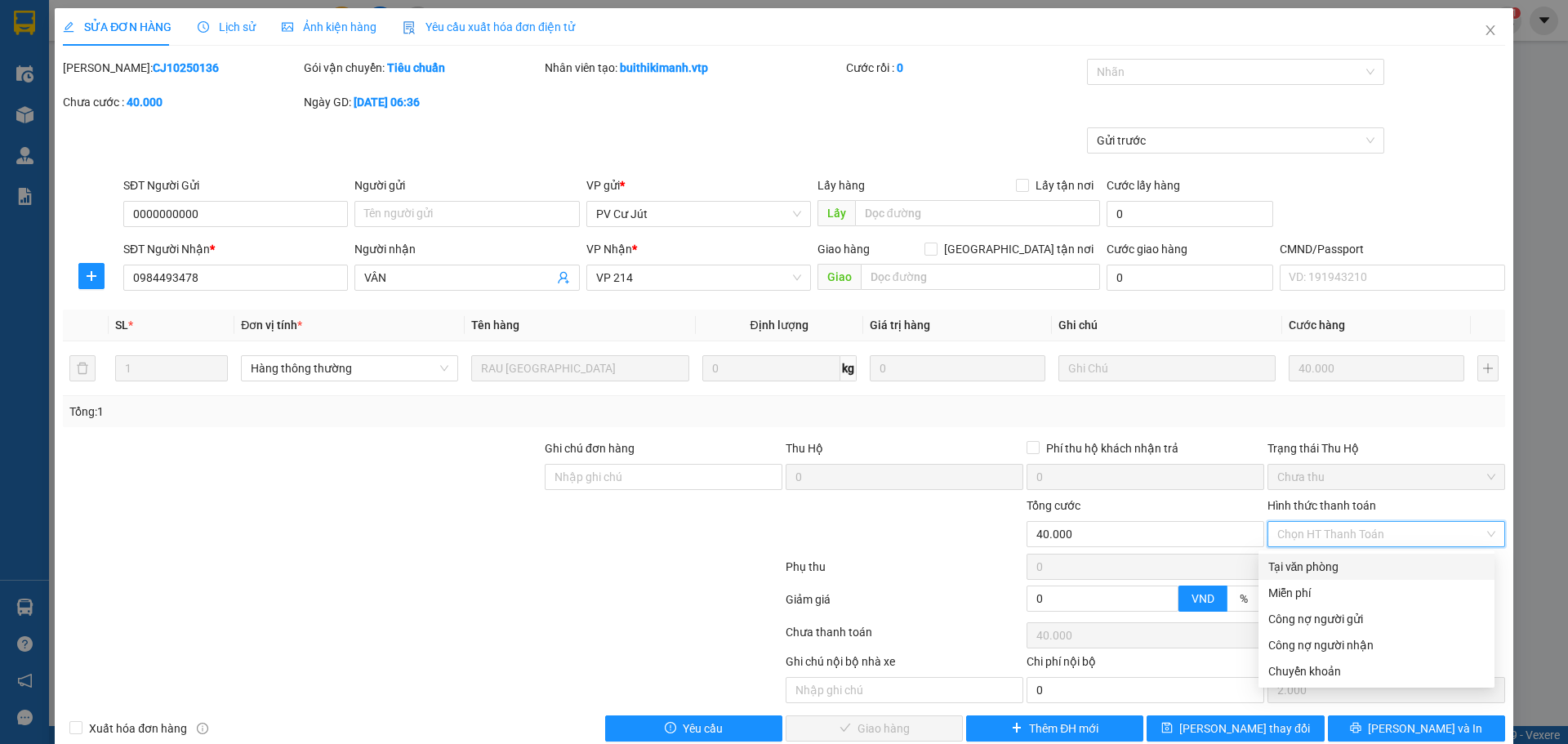
click at [1030, 560] on div "Tại văn phòng" at bounding box center [1376, 567] width 217 height 18
type input "0"
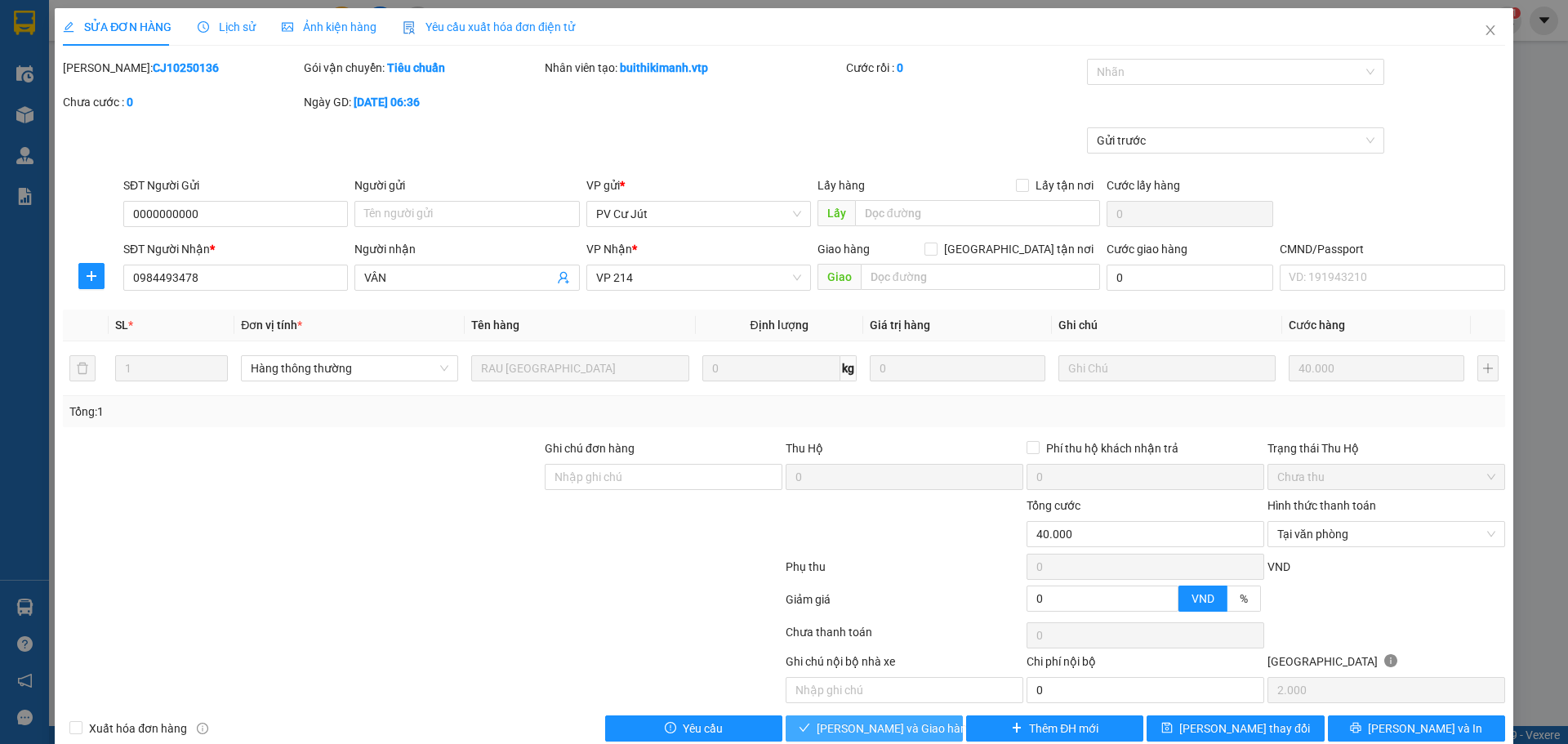
click at [916, 560] on span "[PERSON_NAME] và Giao hàng" at bounding box center [895, 728] width 157 height 18
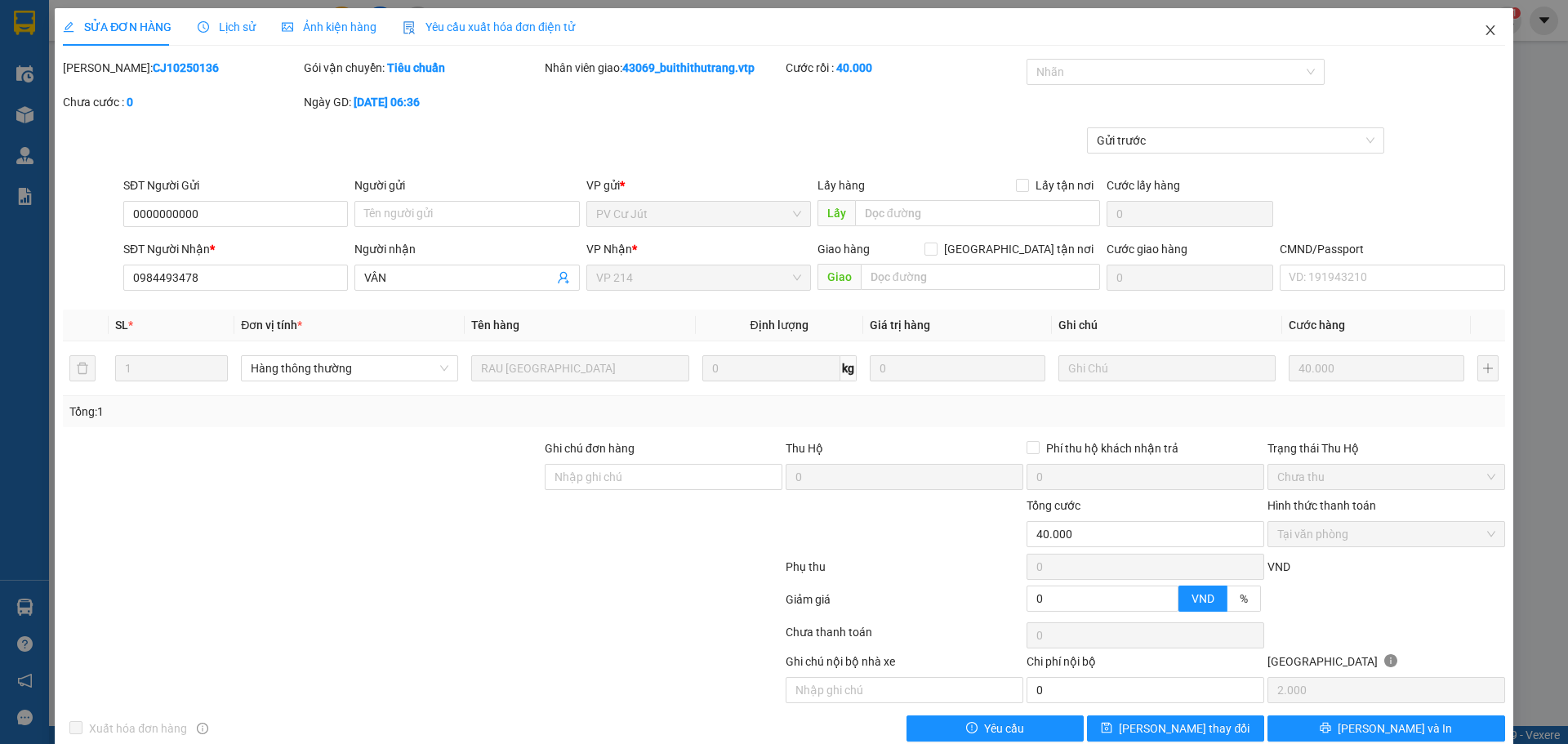
click at [1030, 31] on icon "close" at bounding box center [1490, 30] width 9 height 10
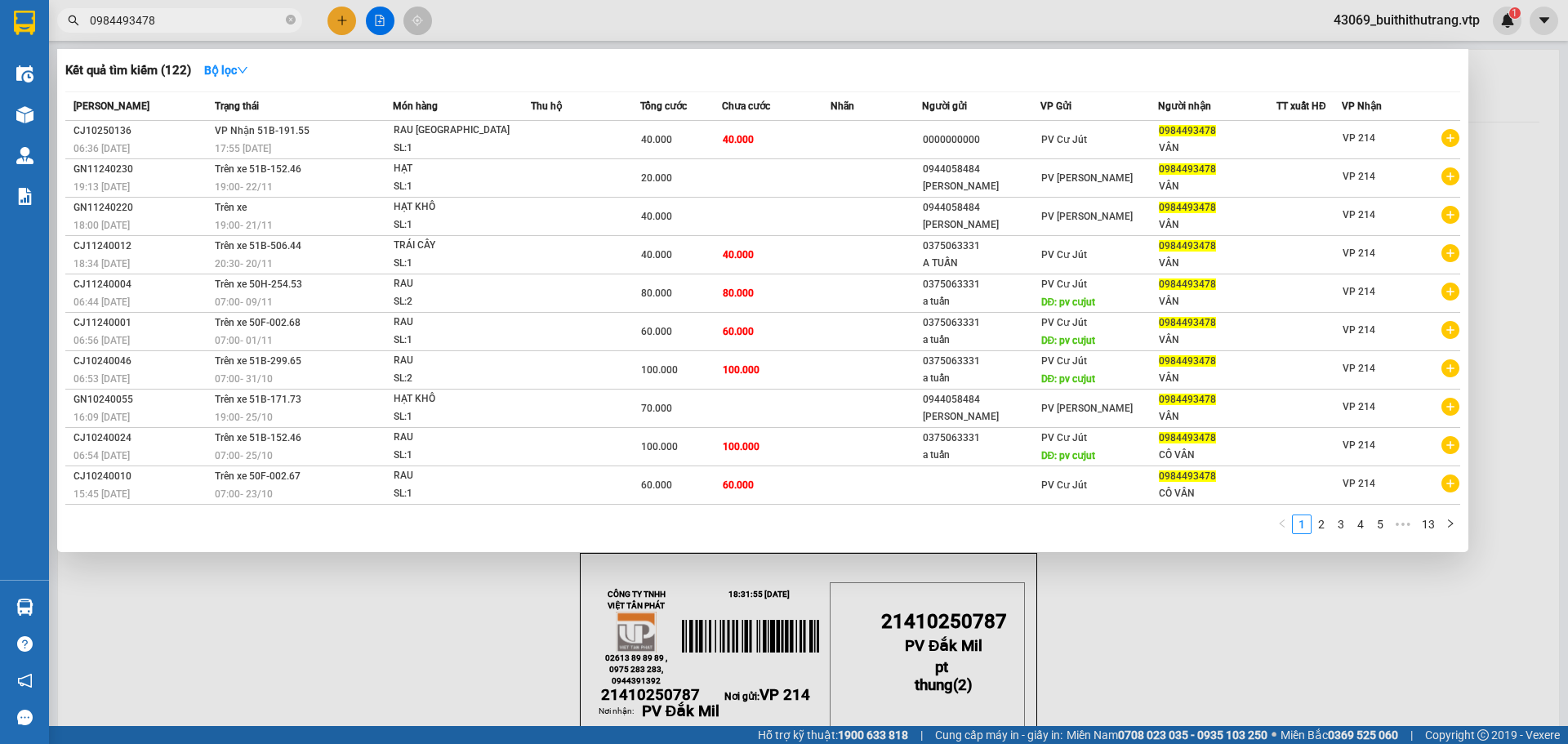
drag, startPoint x: 167, startPoint y: 23, endPoint x: 82, endPoint y: 30, distance: 85.3
click at [82, 30] on span "0984493478" at bounding box center [180, 20] width 245 height 24
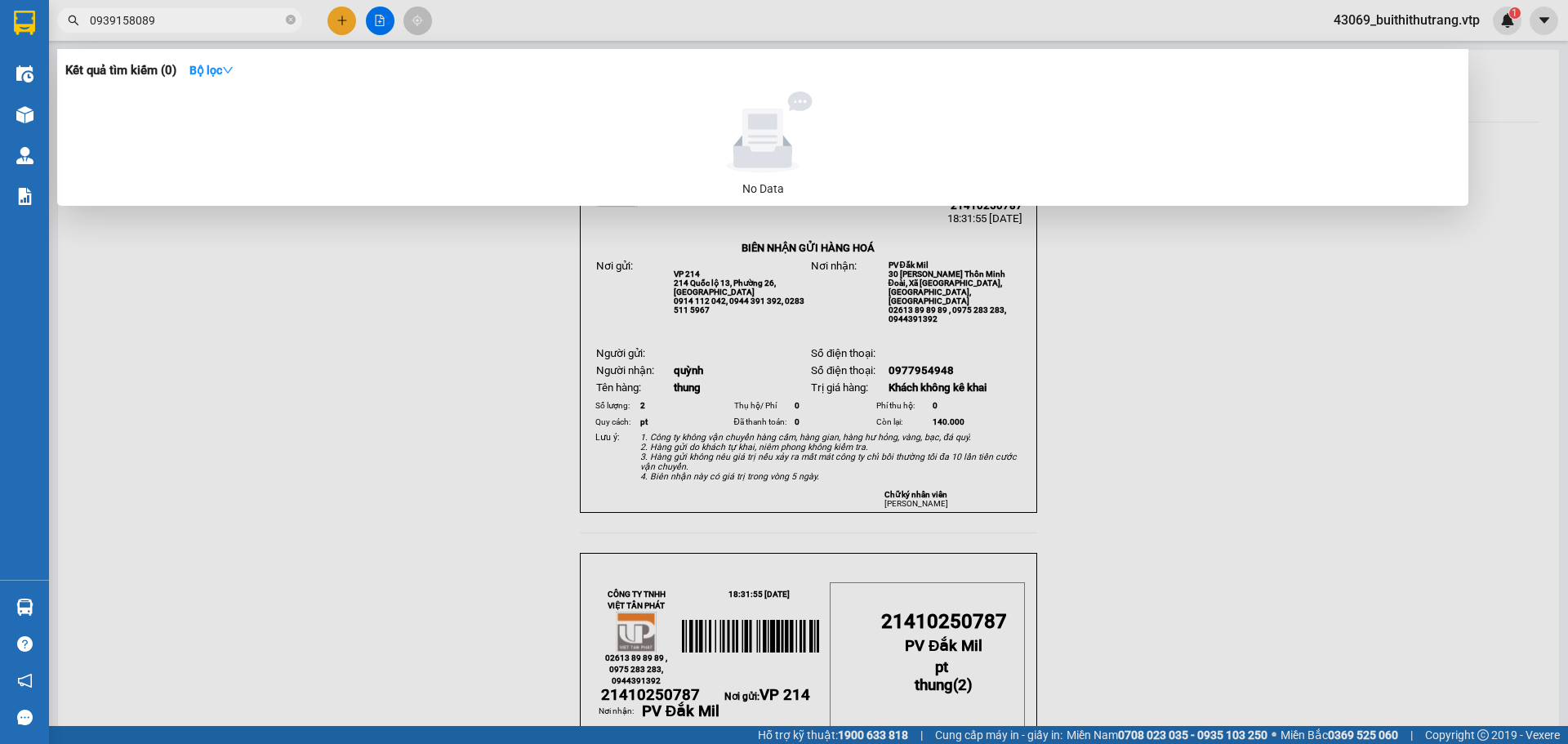
click at [344, 14] on div at bounding box center [784, 372] width 1568 height 744
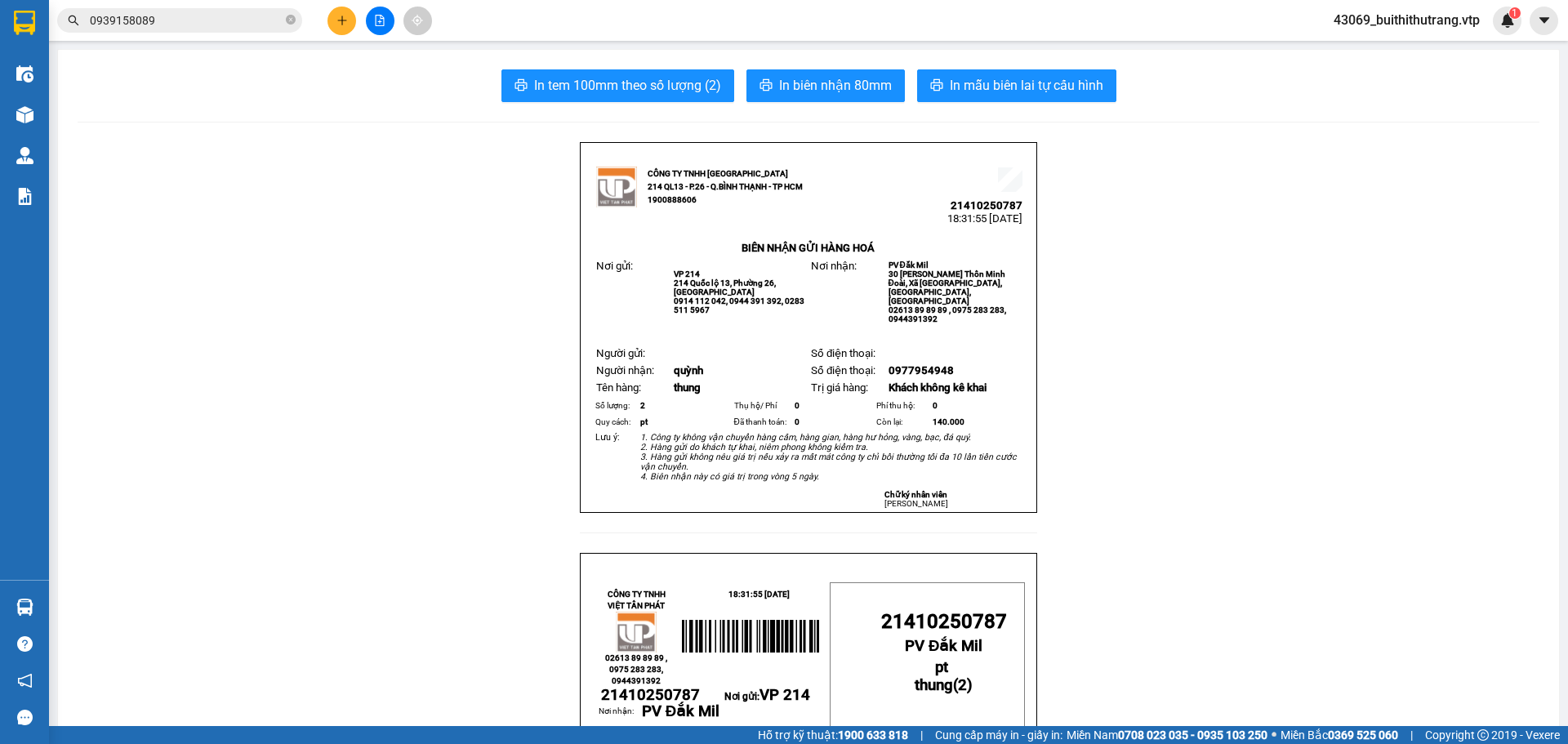
click at [199, 12] on input "0939158089" at bounding box center [185, 21] width 193 height 18
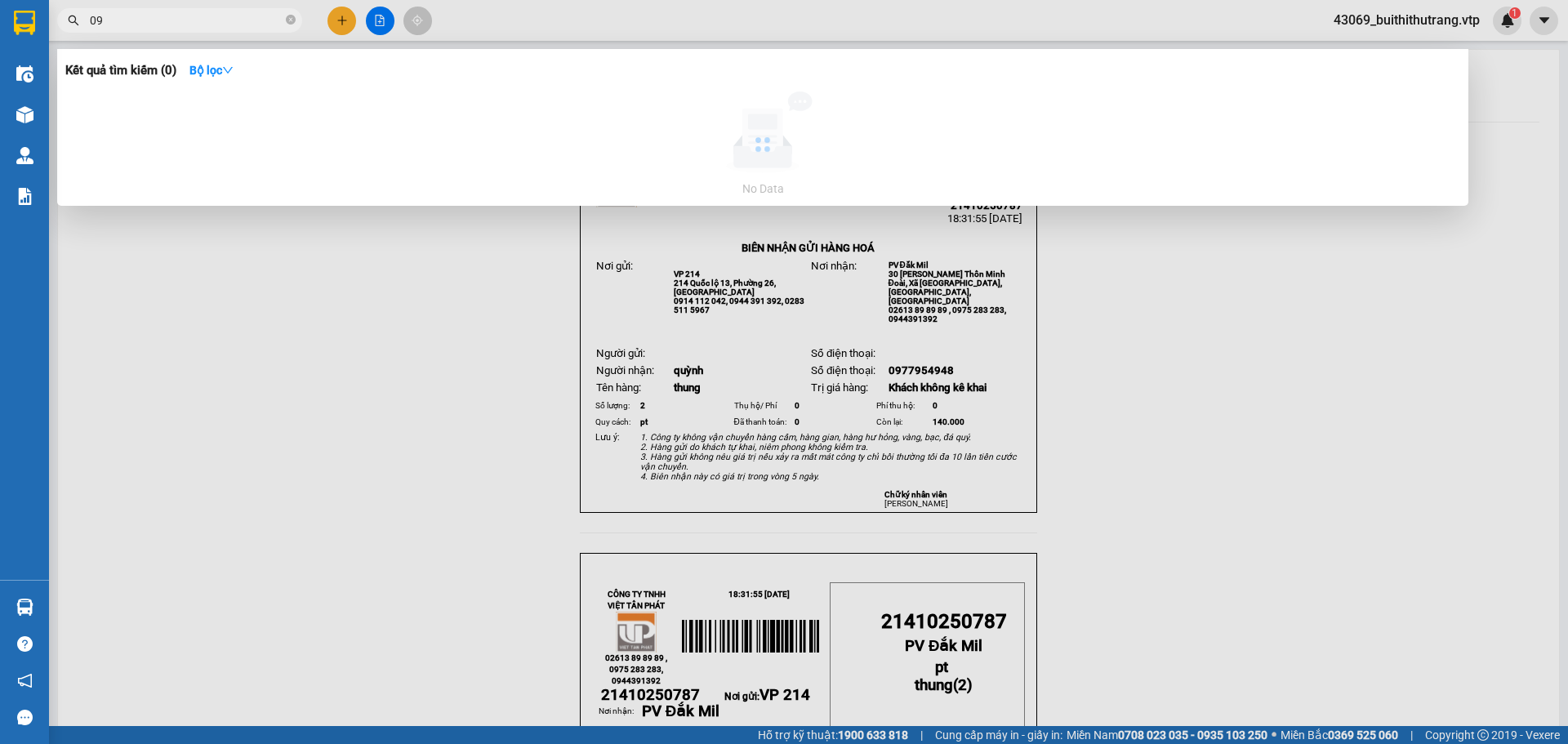
type input "0"
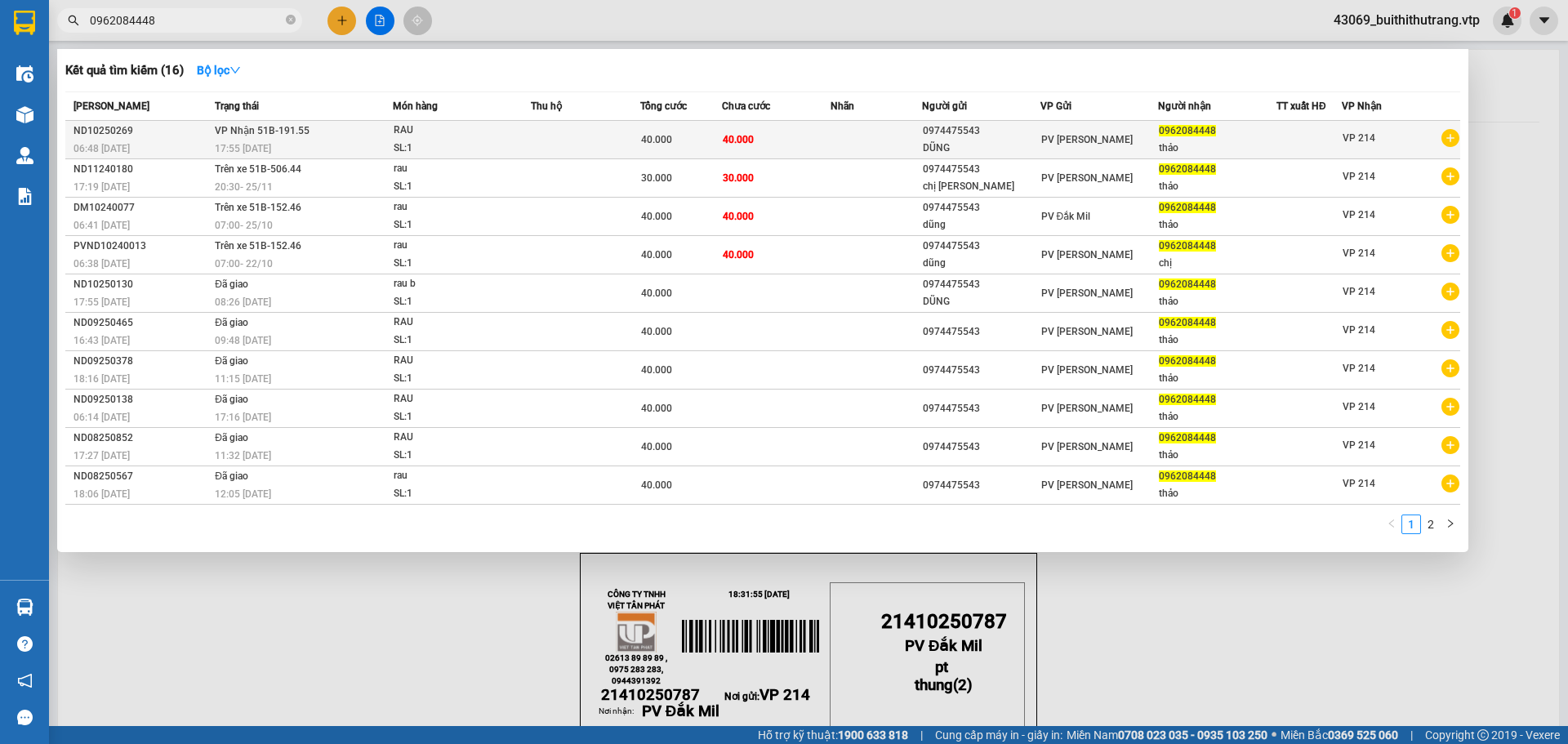
type input "0962084448"
click at [536, 141] on td at bounding box center [586, 140] width 109 height 38
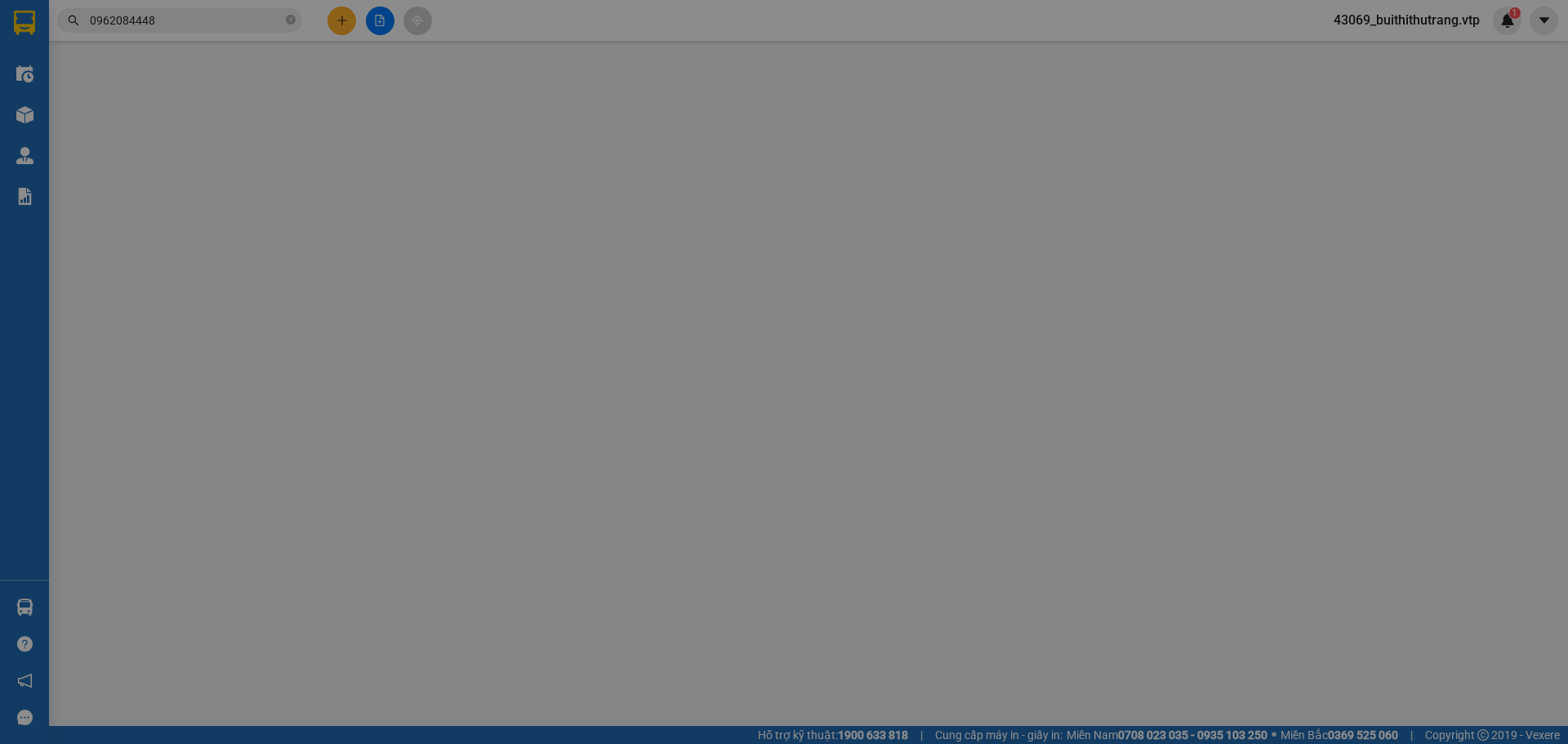
type input "2.000"
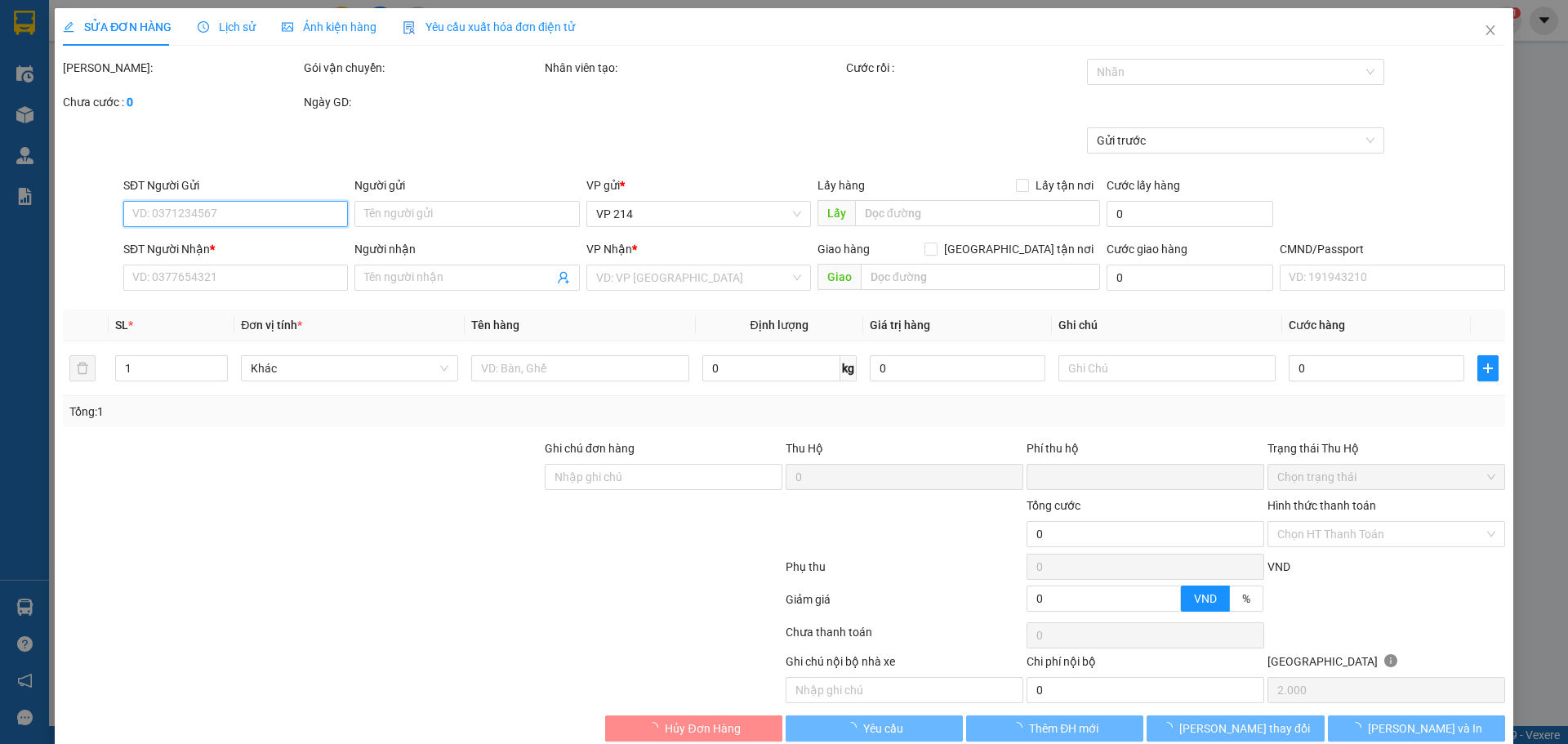
type input "0974475543"
type input "DŨNG"
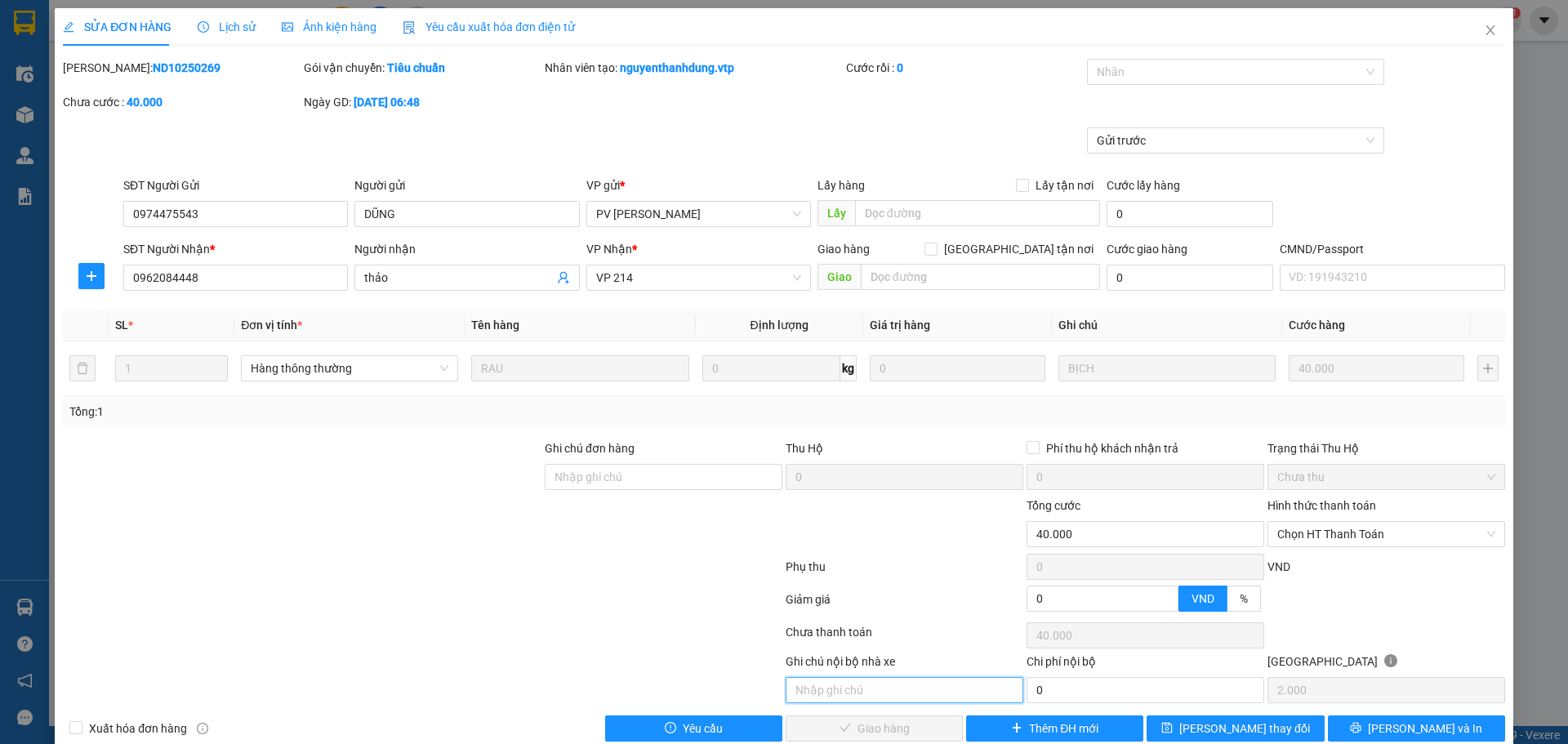
click at [905, 560] on input "text" at bounding box center [904, 689] width 237 height 26
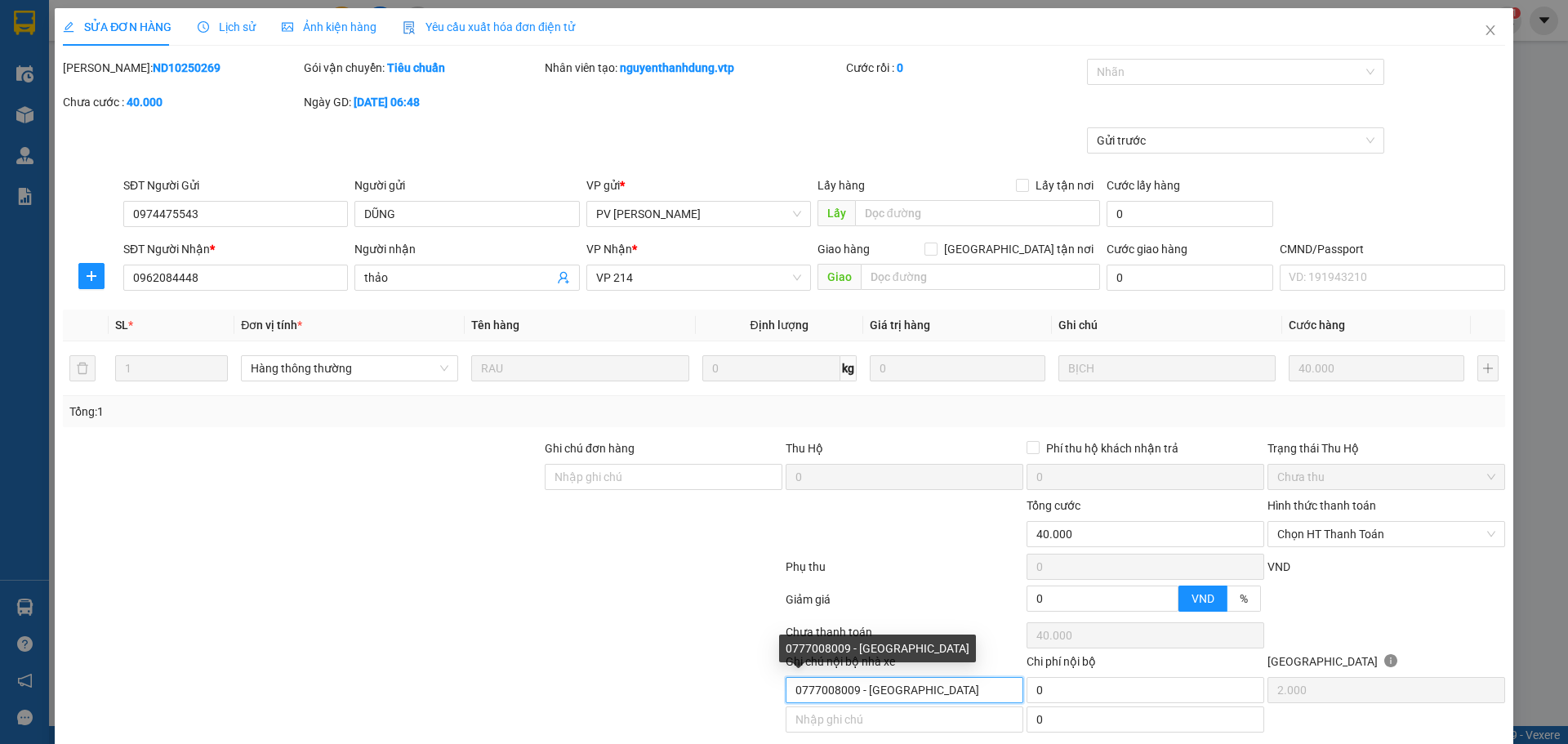
click at [801, 560] on input "0777008009 - [GEOGRAPHIC_DATA]" at bounding box center [904, 689] width 237 height 26
click at [1030, 534] on span "Chọn HT Thanh Toán" at bounding box center [1385, 534] width 218 height 24
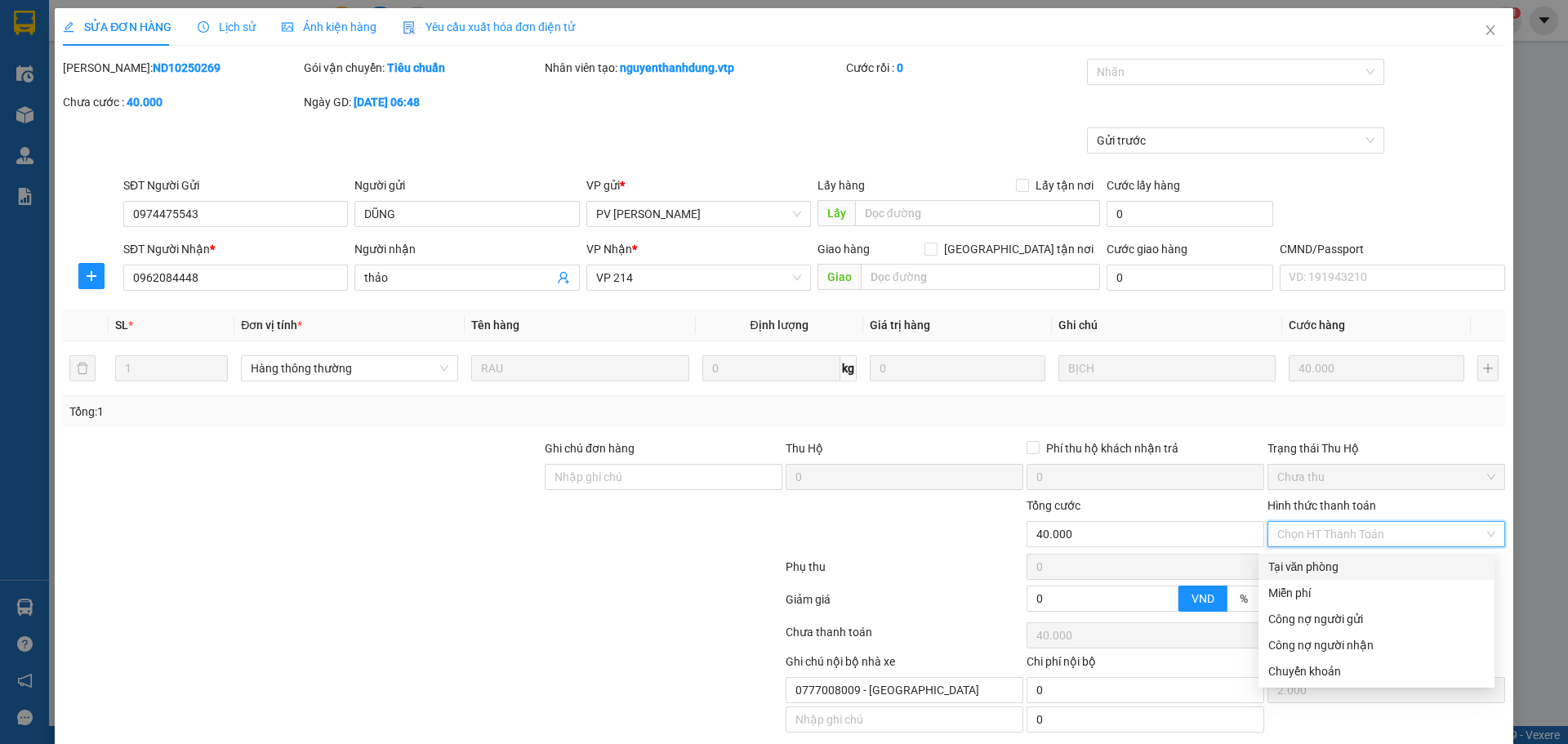
click at [1030, 560] on div "Tại văn phòng" at bounding box center [1376, 567] width 217 height 18
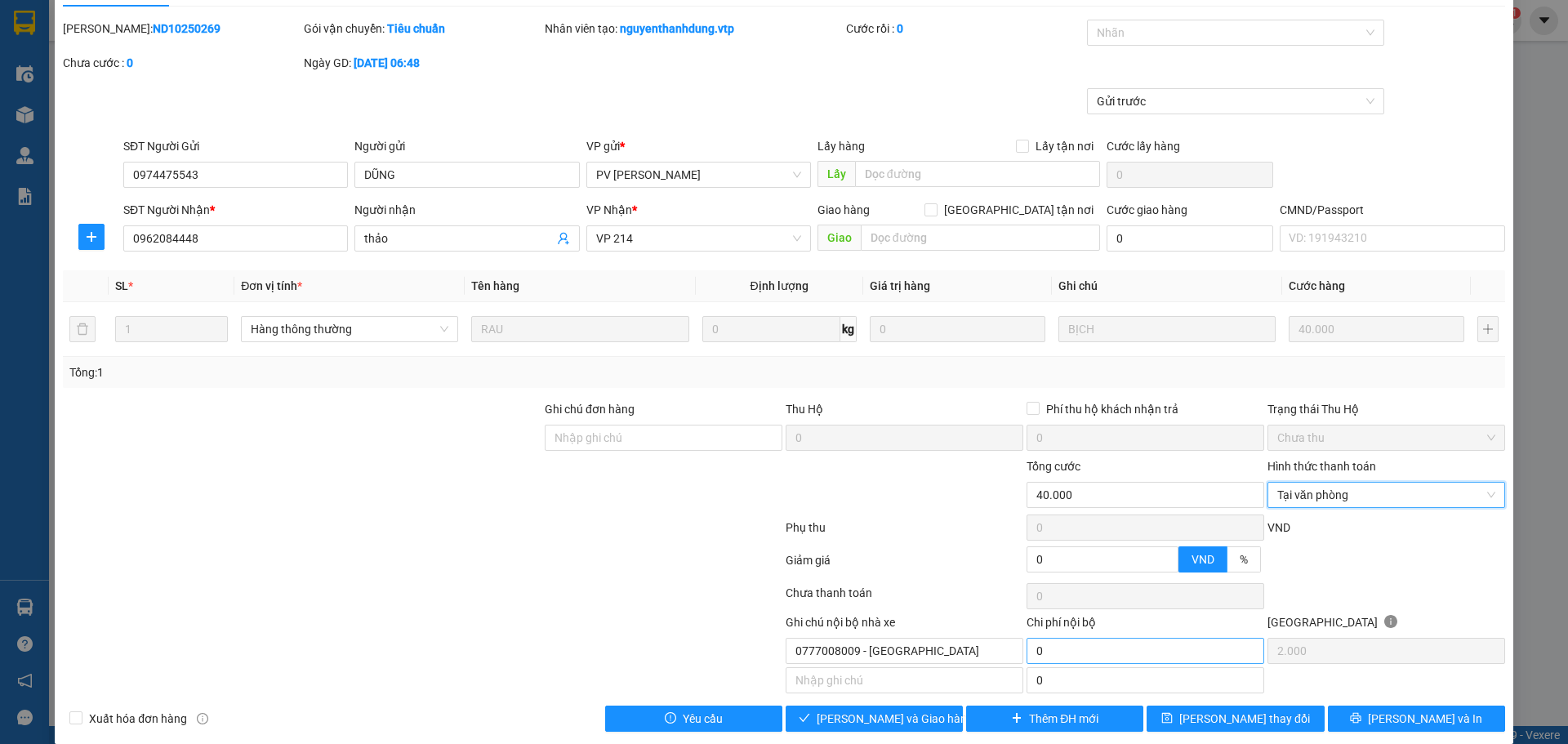
scroll to position [59, 0]
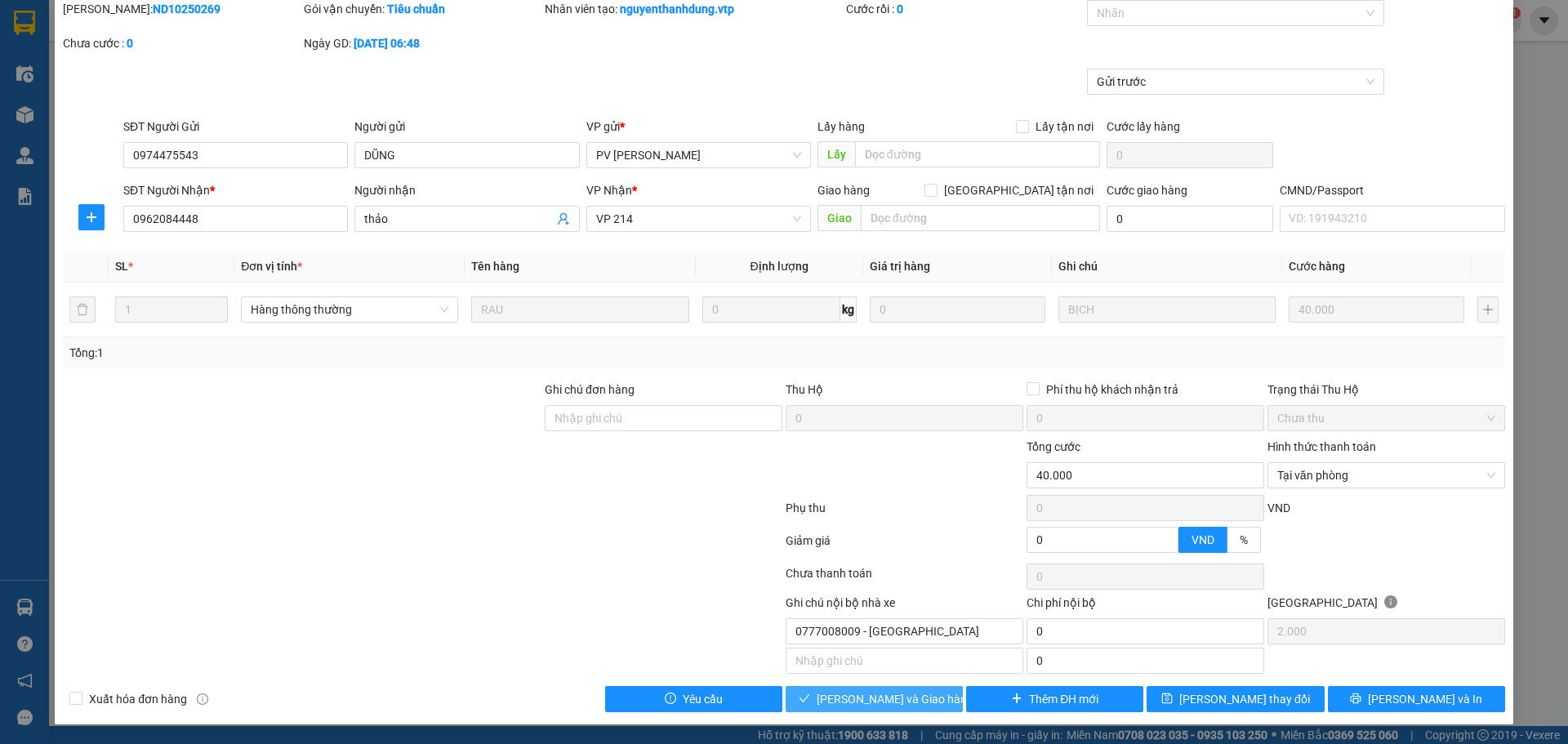
click at [865, 560] on span "[PERSON_NAME] và Giao hàng" at bounding box center [895, 699] width 157 height 18
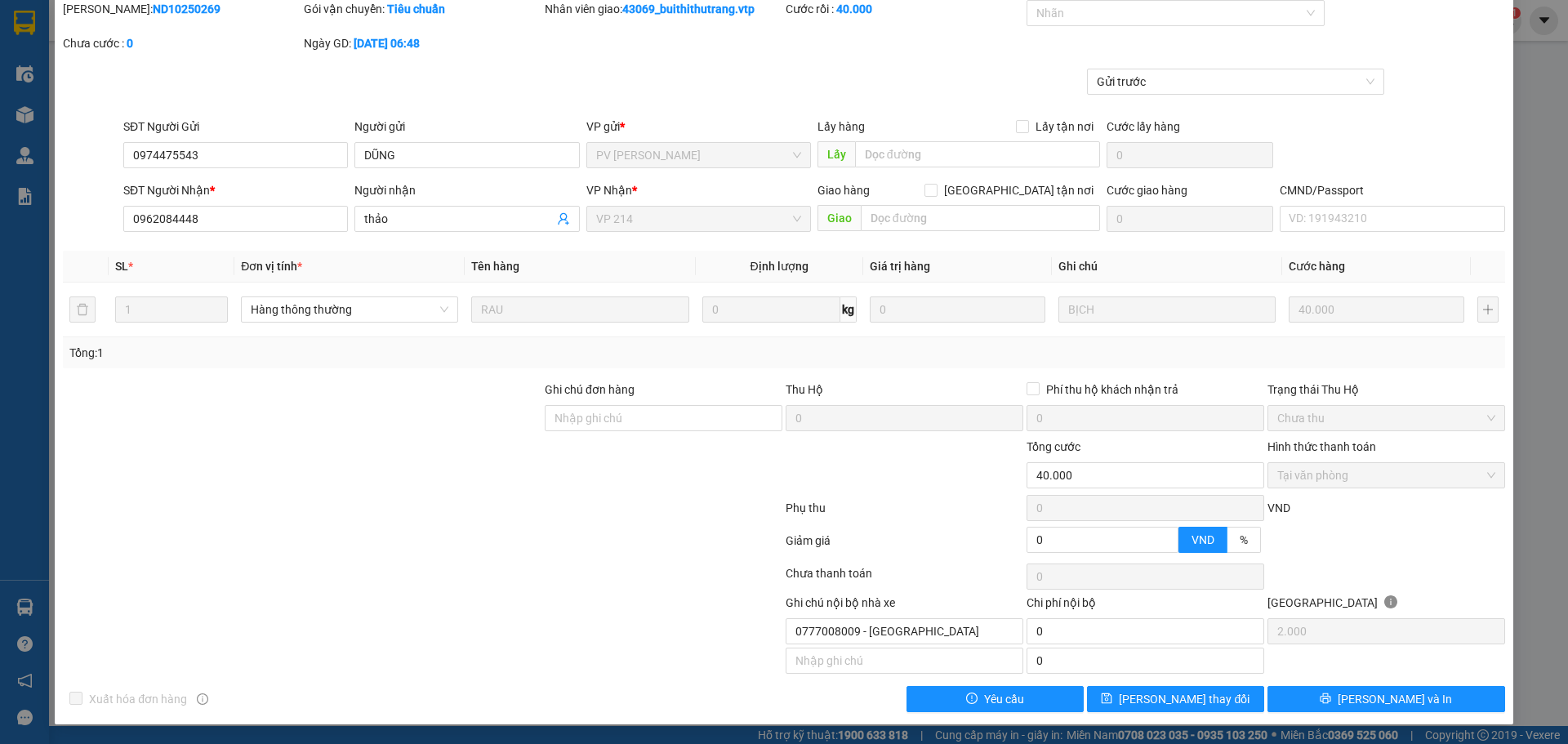
scroll to position [0, 0]
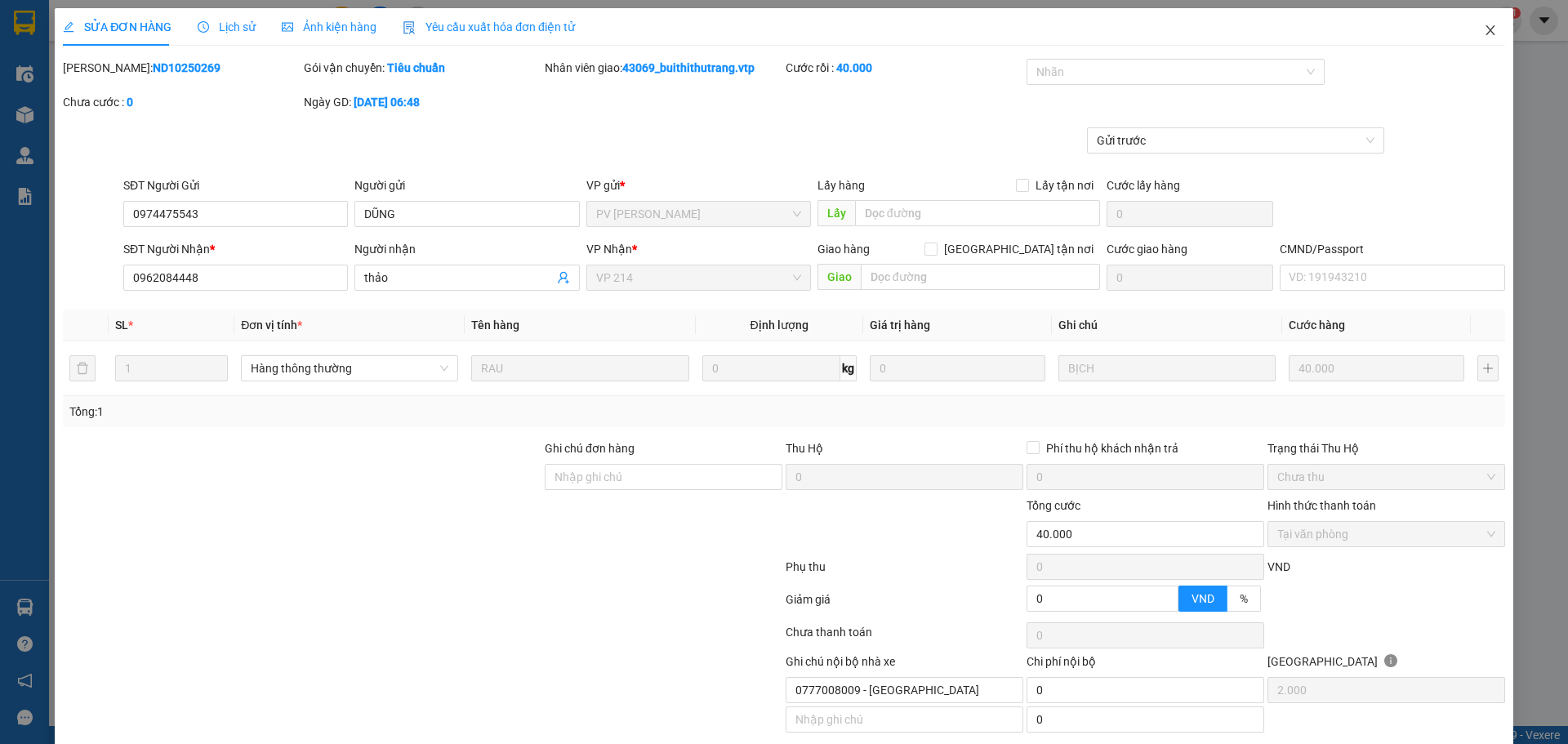
click at [1030, 28] on icon "close" at bounding box center [1490, 30] width 13 height 13
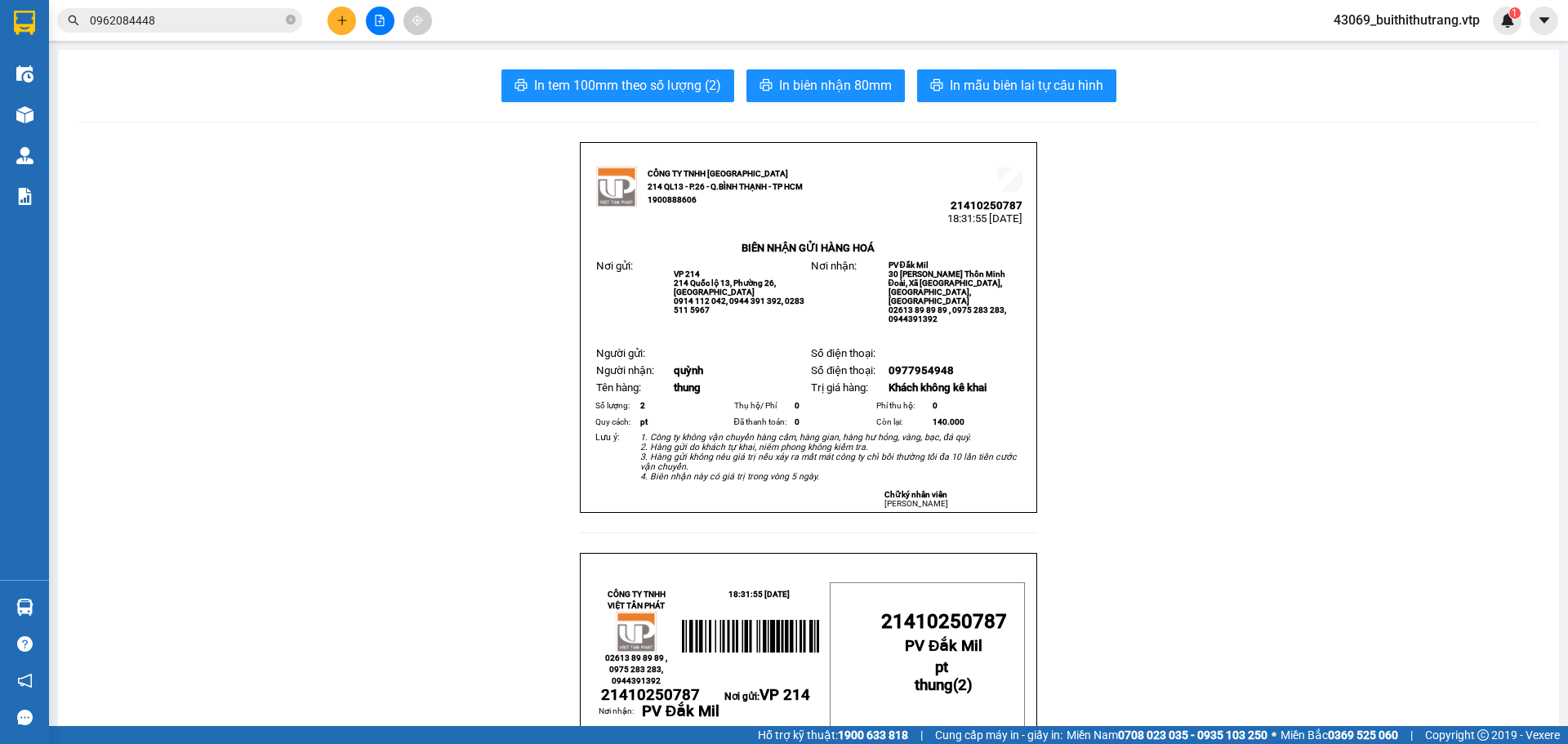
click at [175, 21] on input "0962084448" at bounding box center [185, 21] width 193 height 18
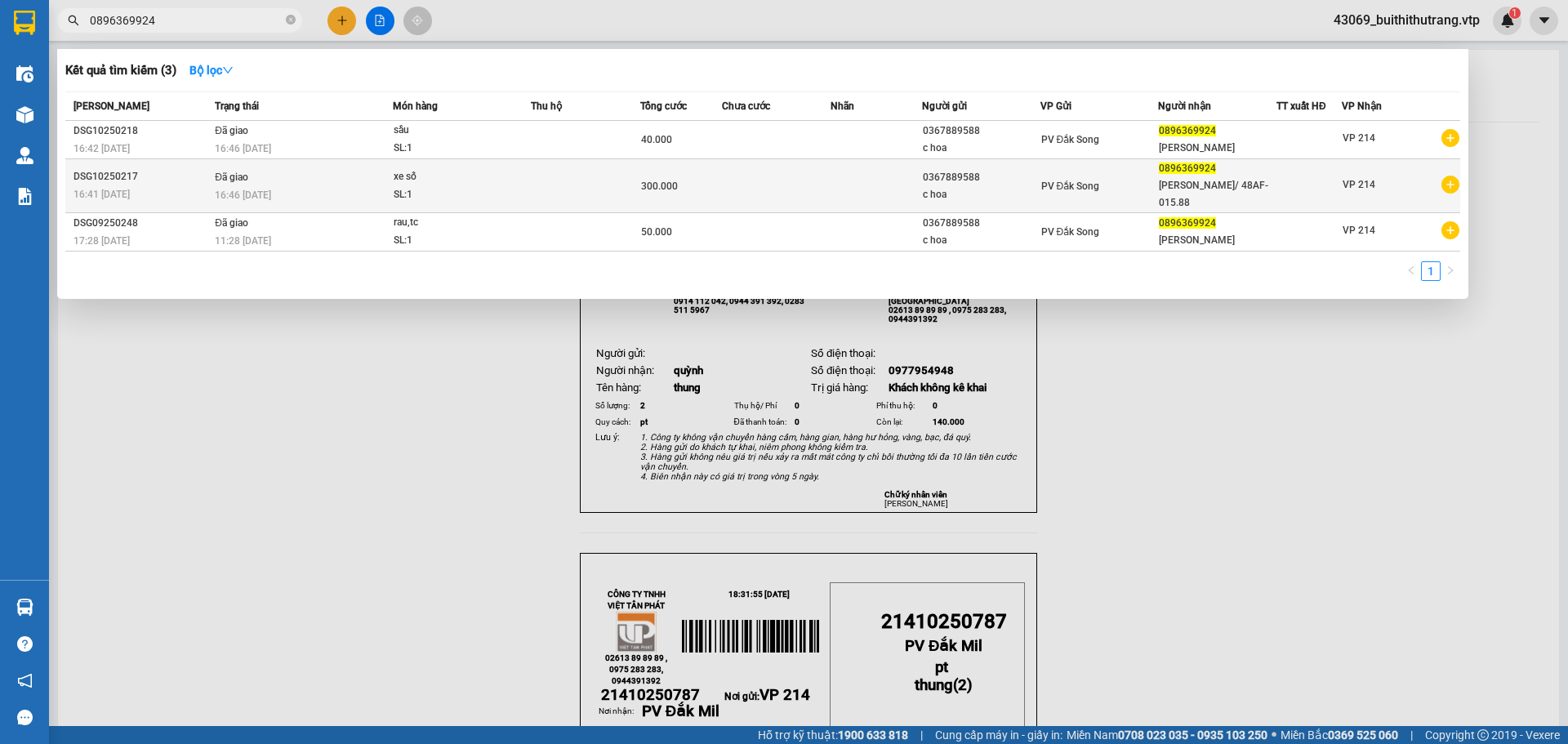
click at [732, 173] on td at bounding box center [776, 186] width 109 height 54
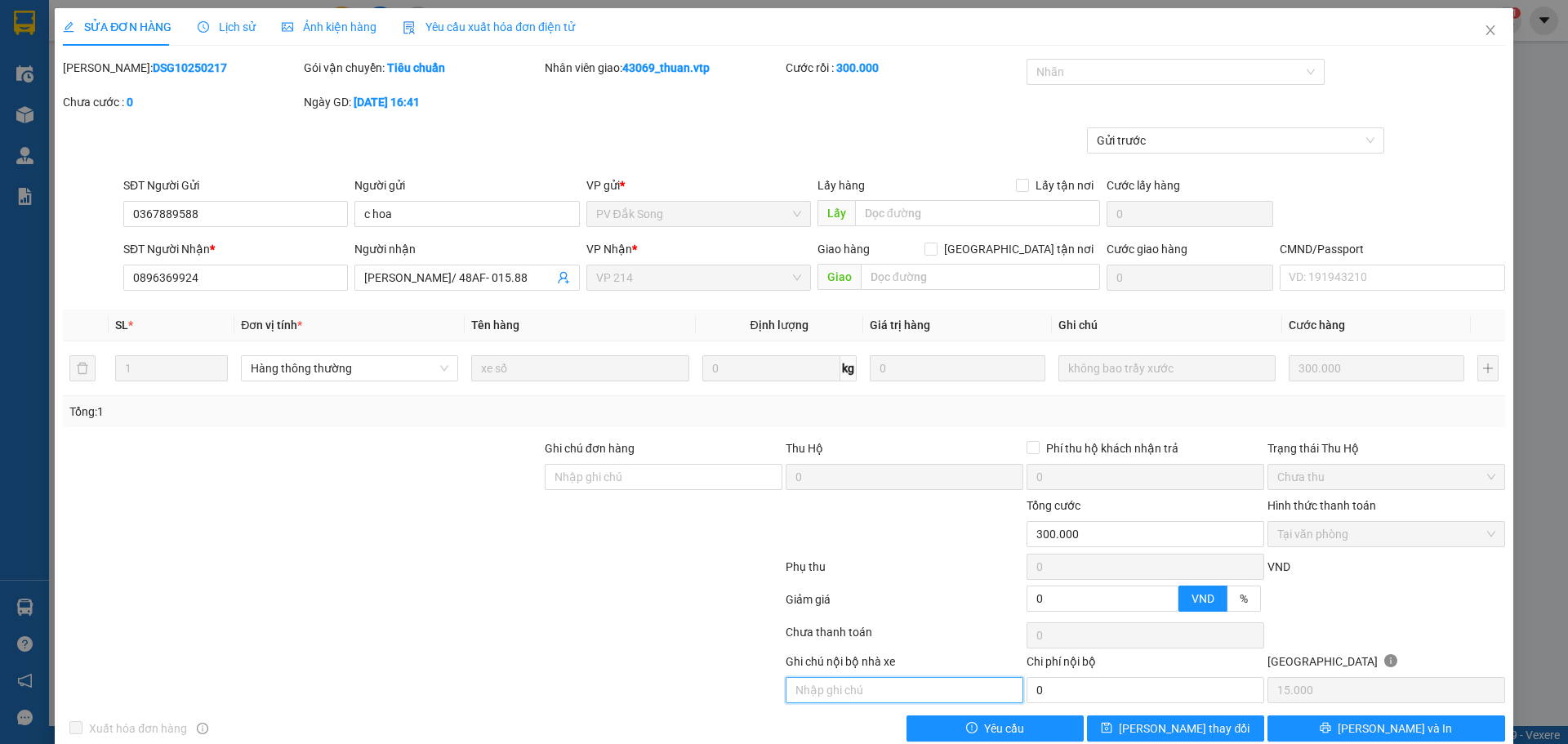
click at [864, 560] on input "text" at bounding box center [904, 689] width 237 height 26
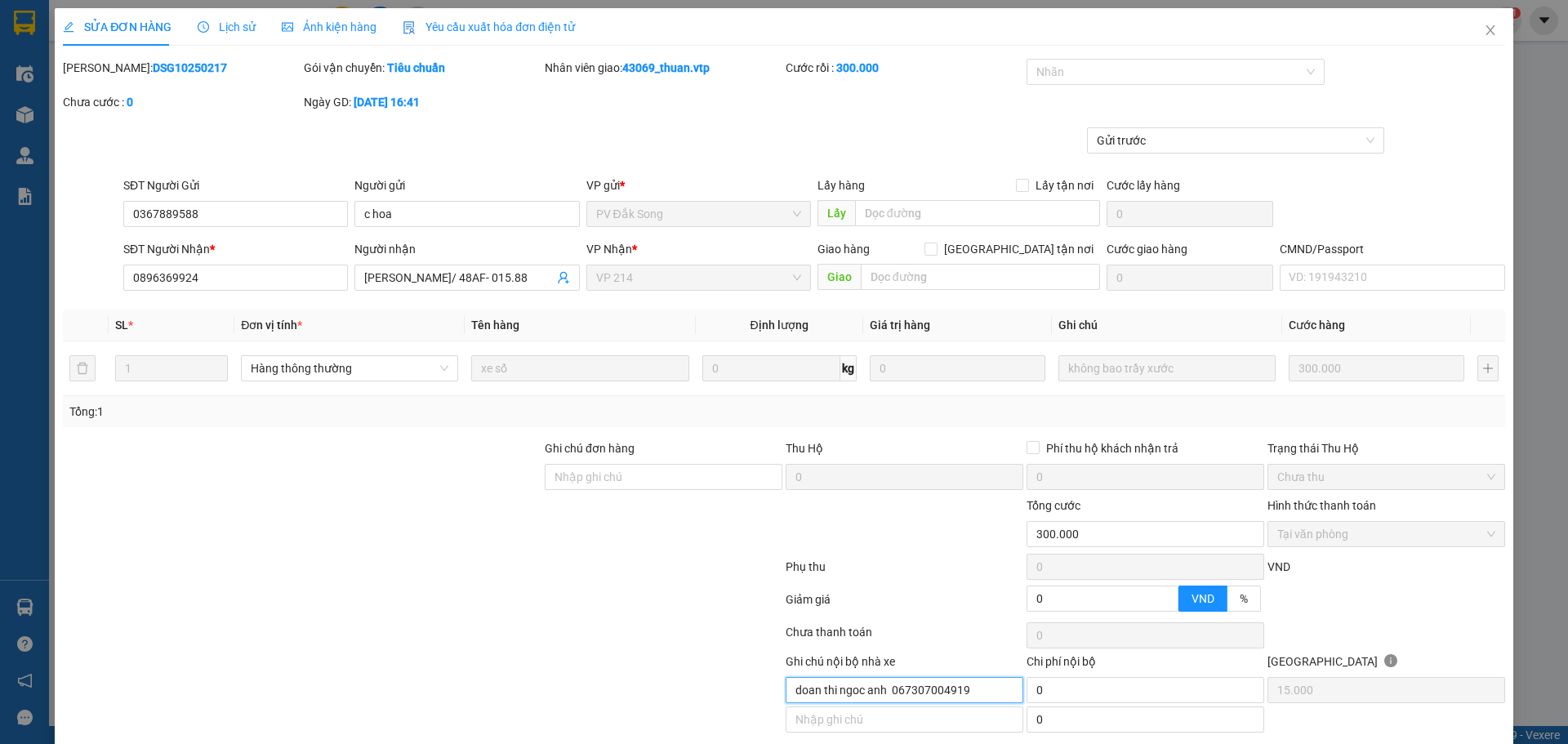
scroll to position [59, 0]
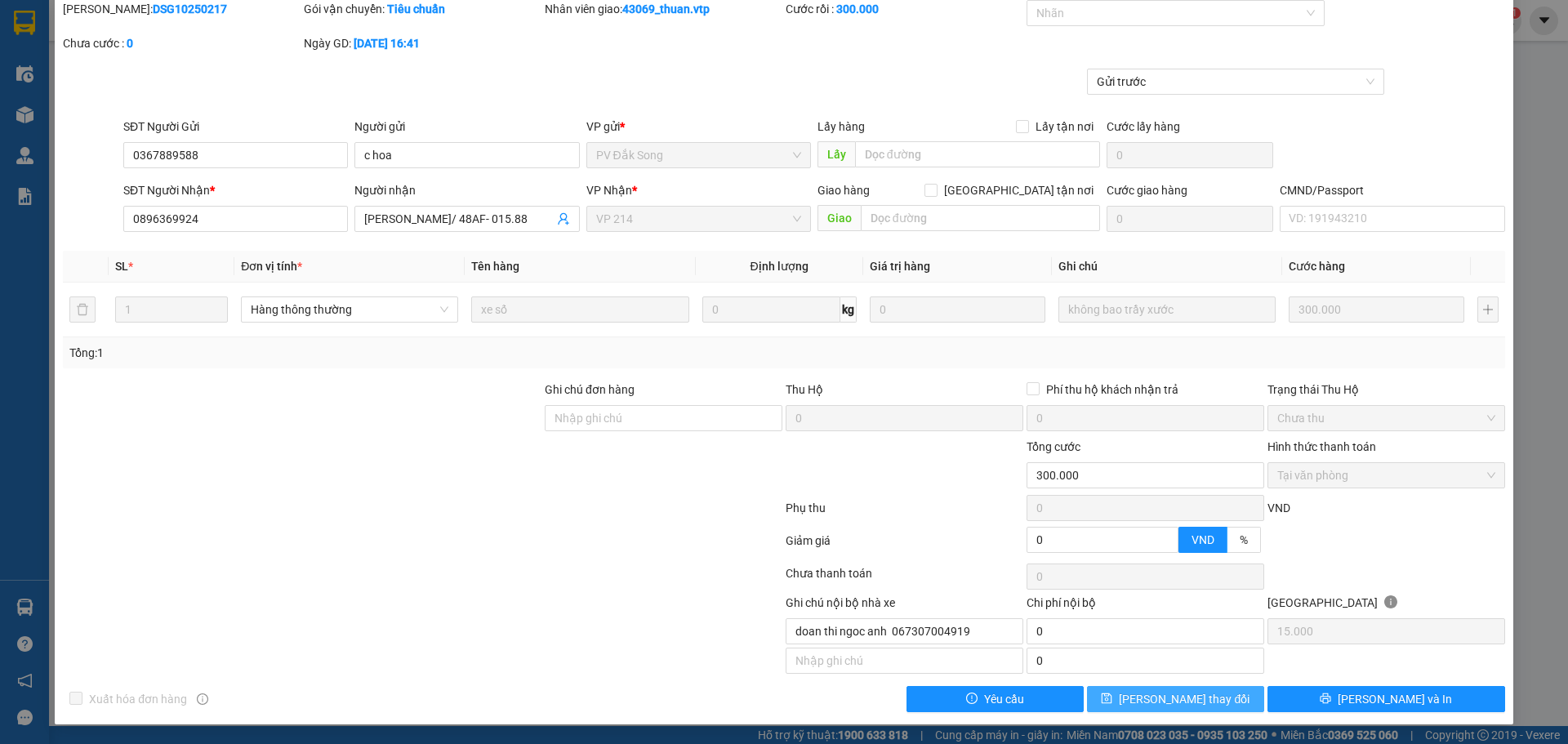
click at [1030, 560] on button "[PERSON_NAME] thay đổi" at bounding box center [1176, 698] width 177 height 26
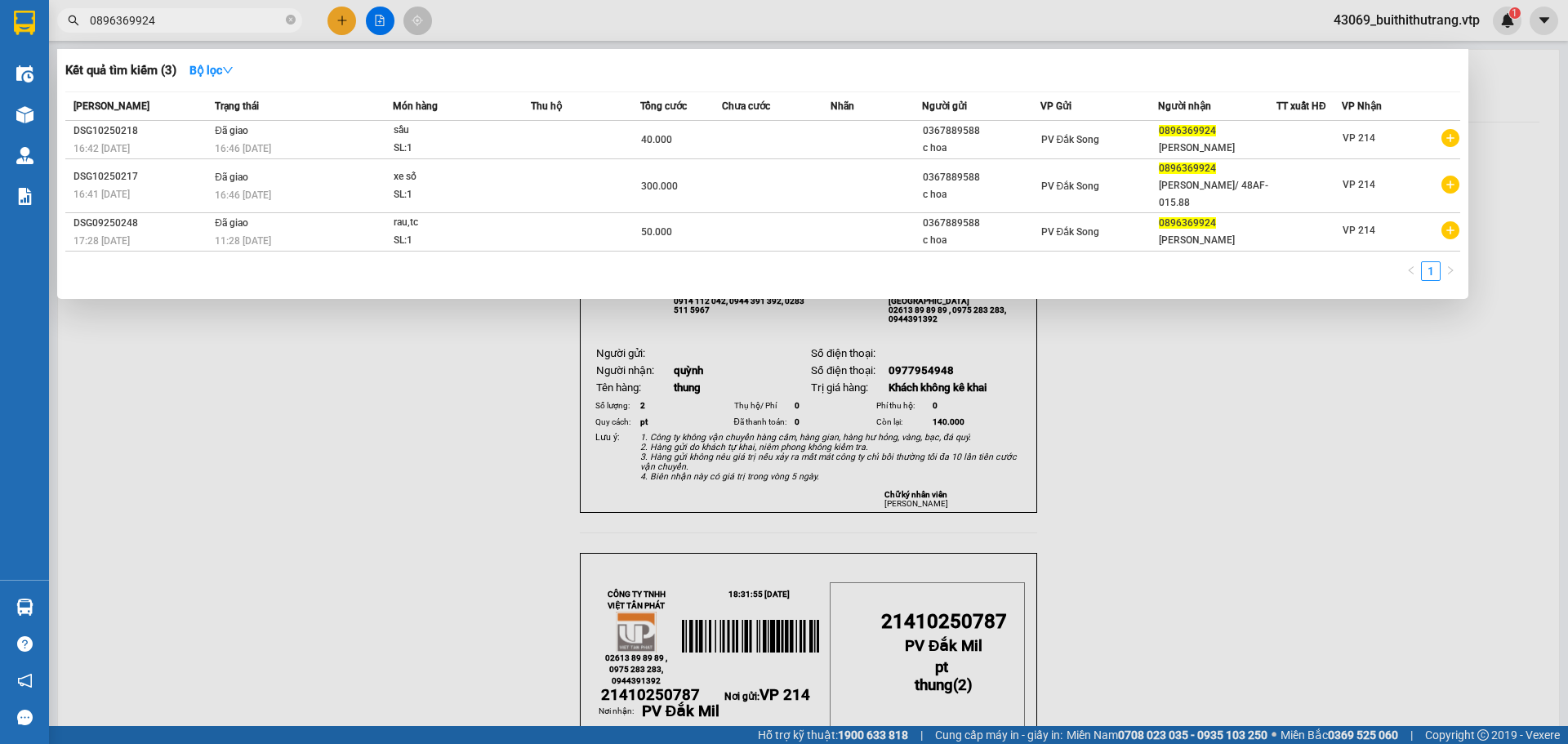
drag, startPoint x: 159, startPoint y: 22, endPoint x: 74, endPoint y: 33, distance: 85.7
click at [74, 33] on div "Kết quả tìm kiếm ( 3 ) Bộ lọc Mã ĐH Trạng thái Món hàng Thu hộ Tổng cước Chưa c…" at bounding box center [159, 21] width 319 height 29
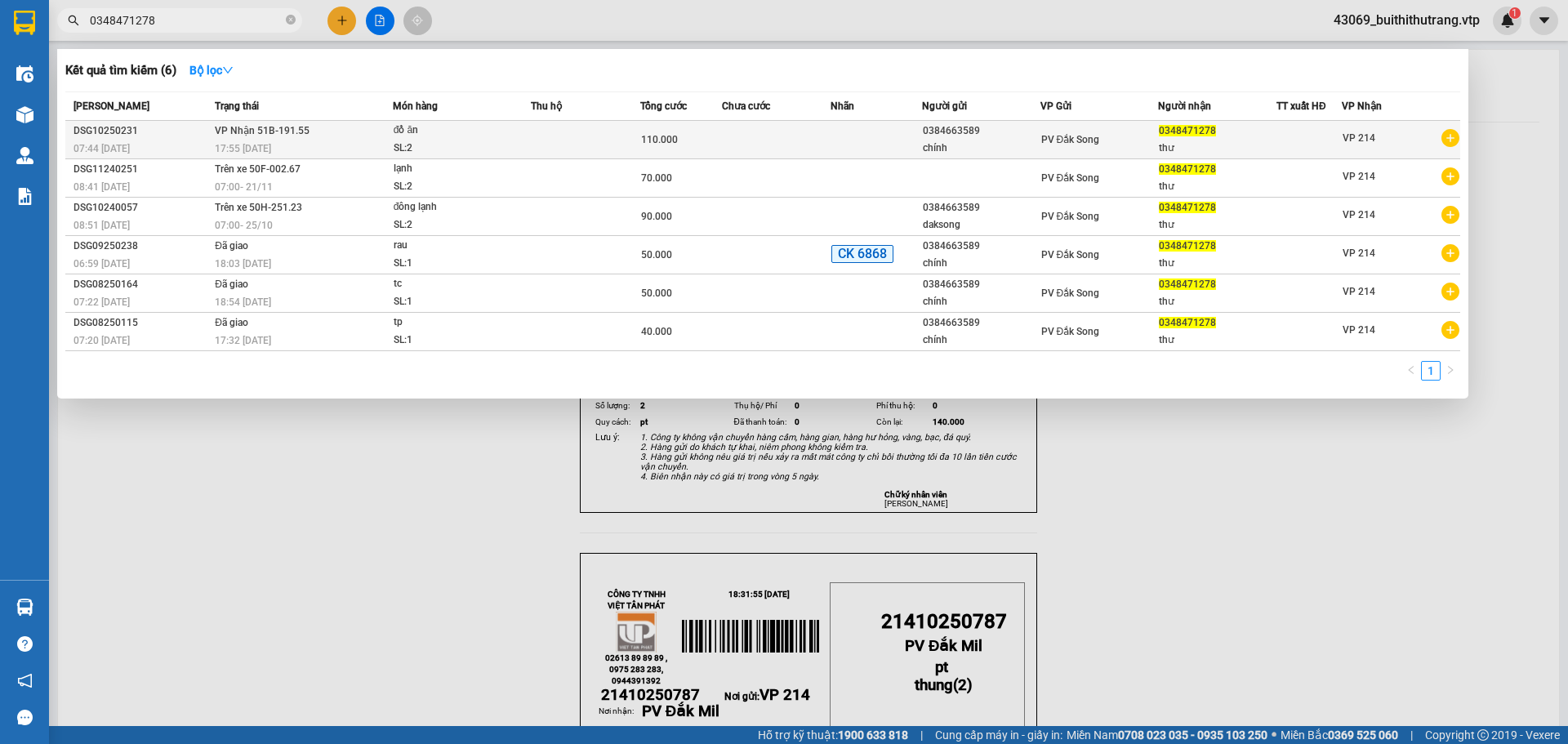
click at [501, 138] on div "đồ ăn" at bounding box center [455, 131] width 123 height 18
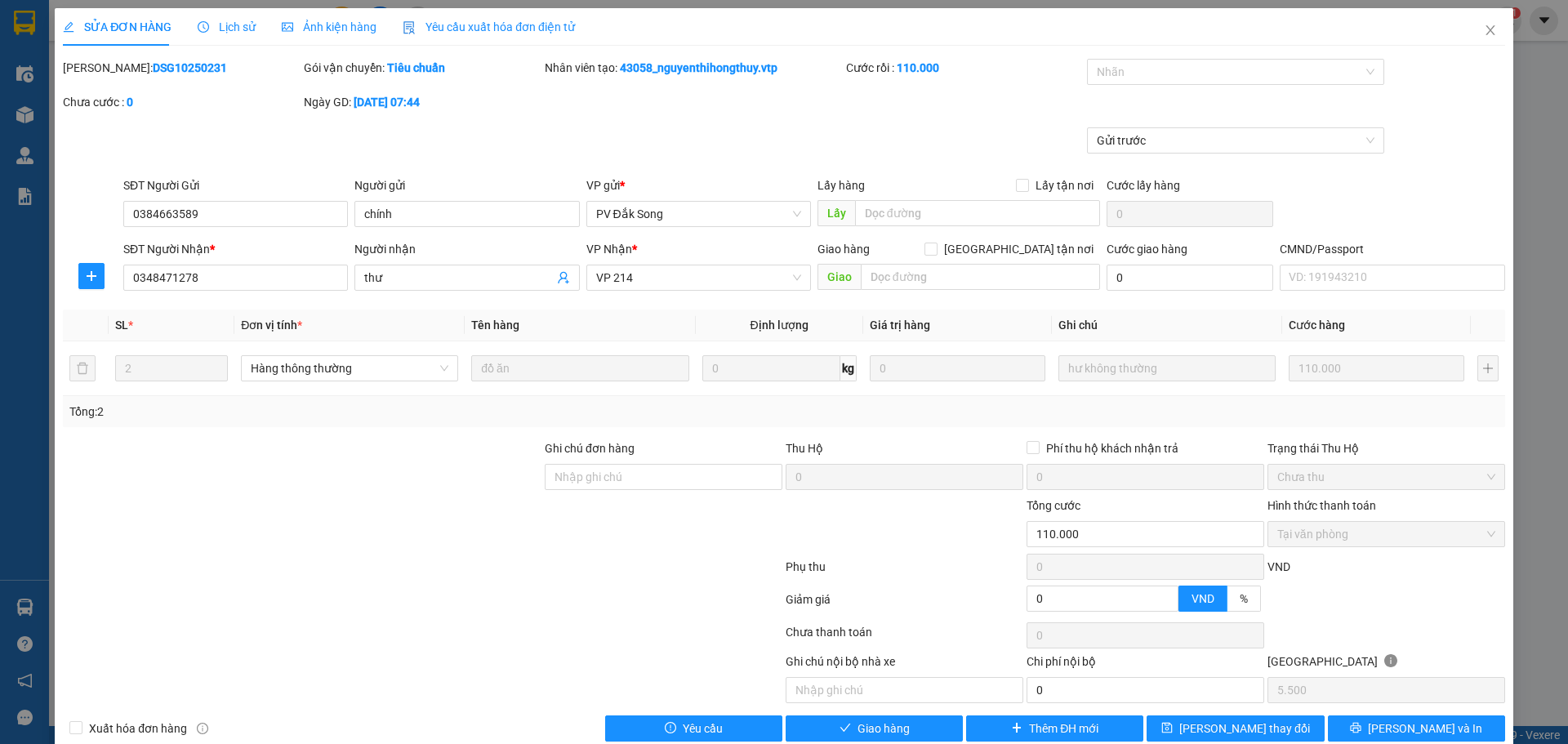
click at [316, 560] on div at bounding box center [422, 635] width 723 height 32
click at [1030, 25] on icon "close" at bounding box center [1490, 30] width 13 height 13
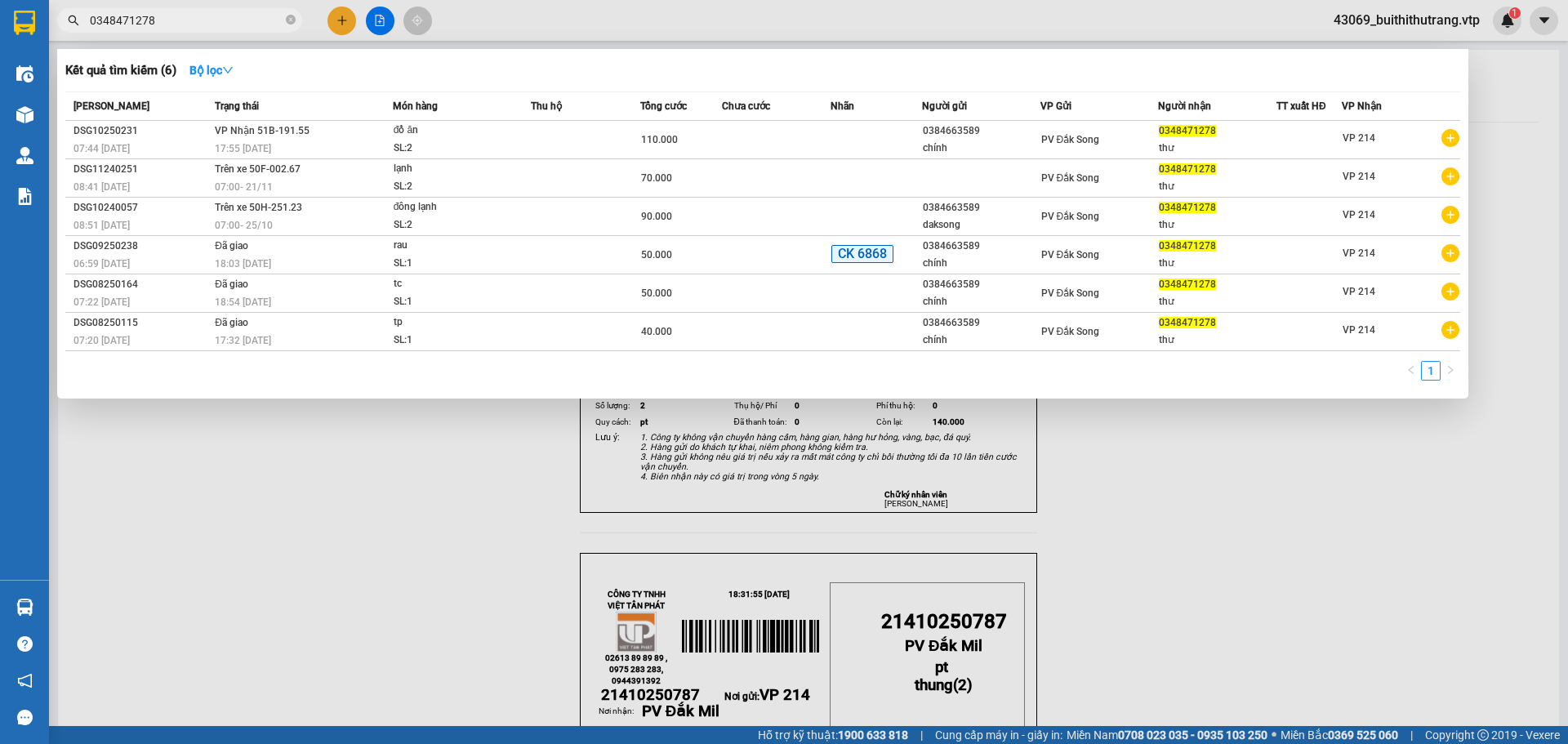
click at [218, 21] on input "0348471278" at bounding box center [185, 21] width 193 height 18
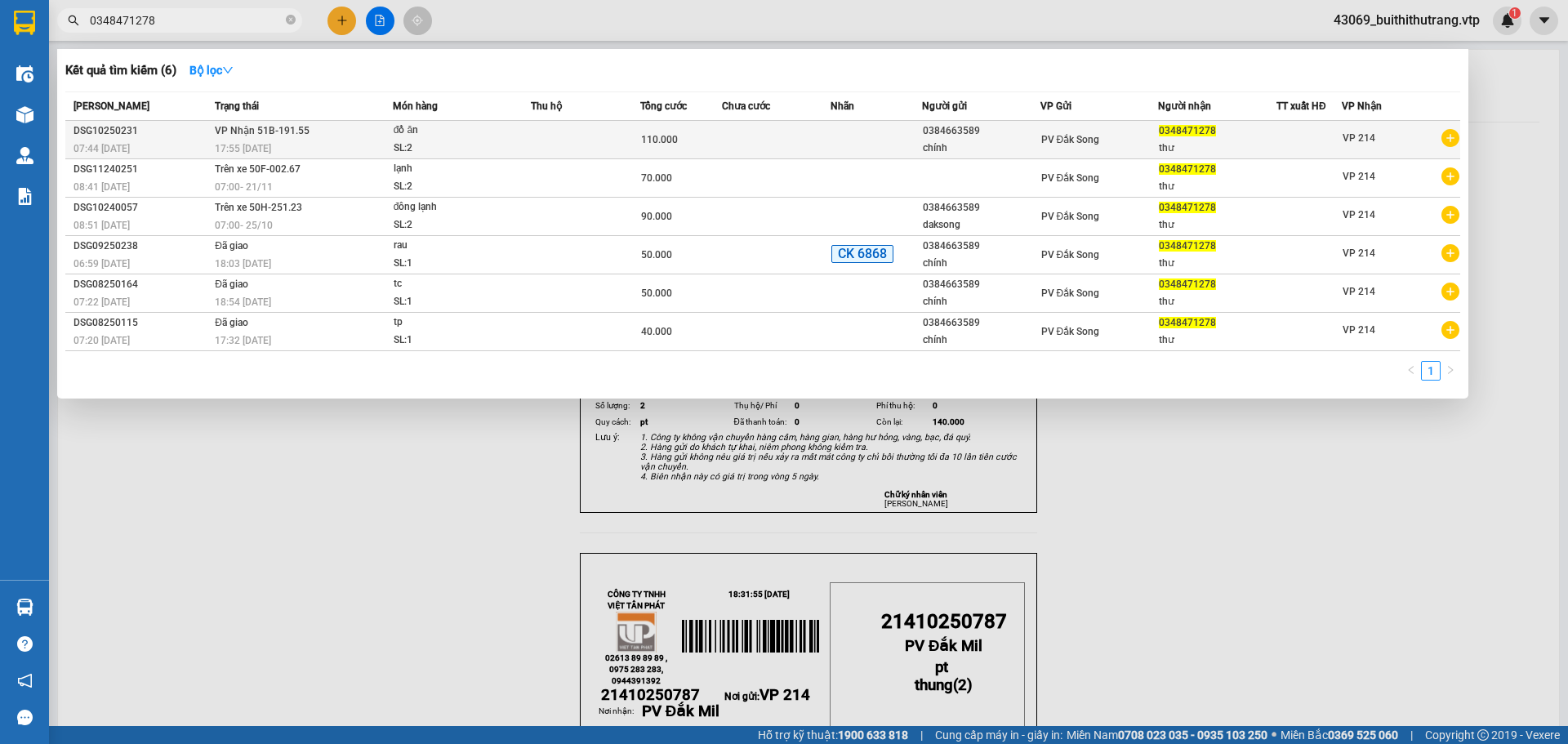
click at [848, 137] on td at bounding box center [875, 140] width 90 height 38
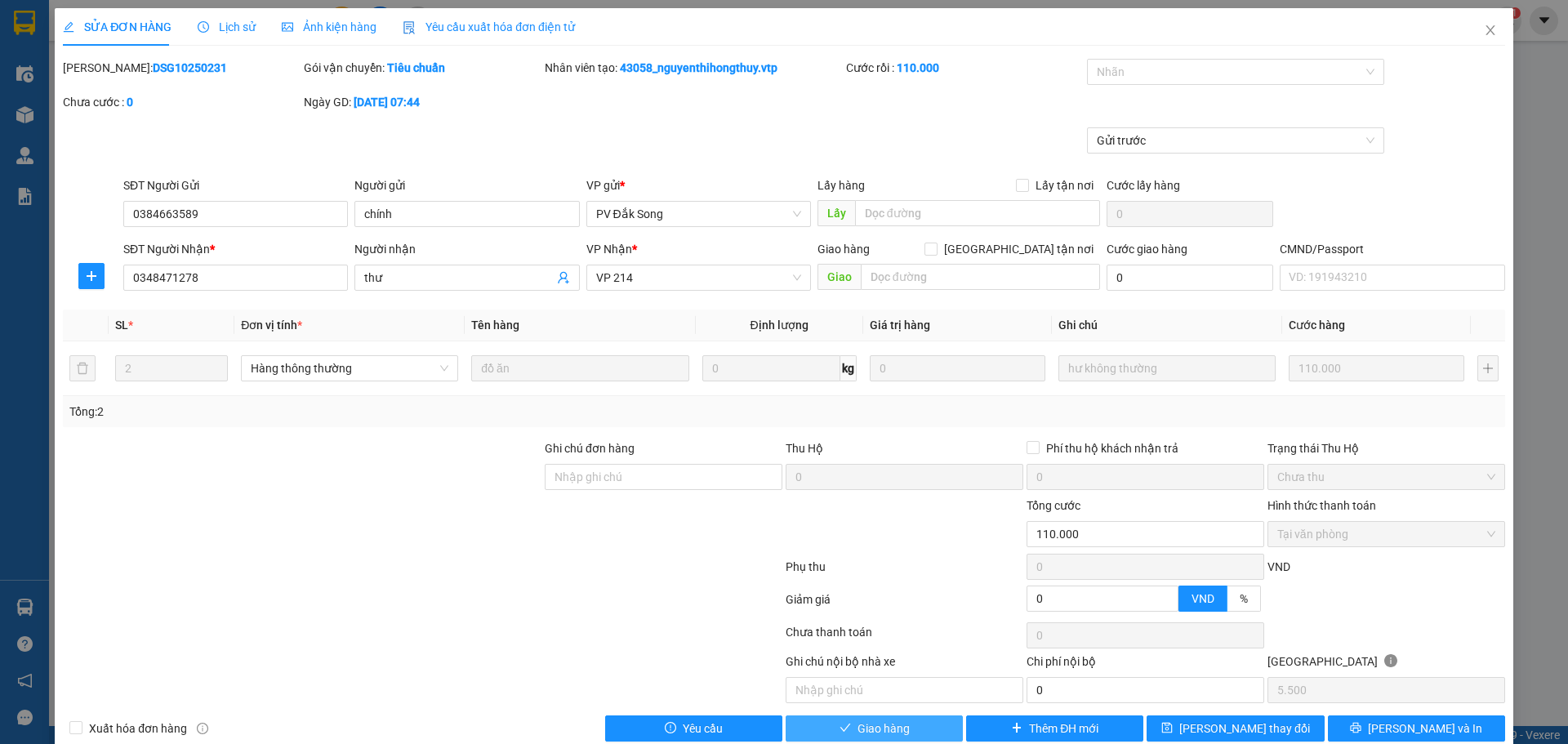
click at [904, 560] on button "Giao hàng" at bounding box center [874, 728] width 177 height 26
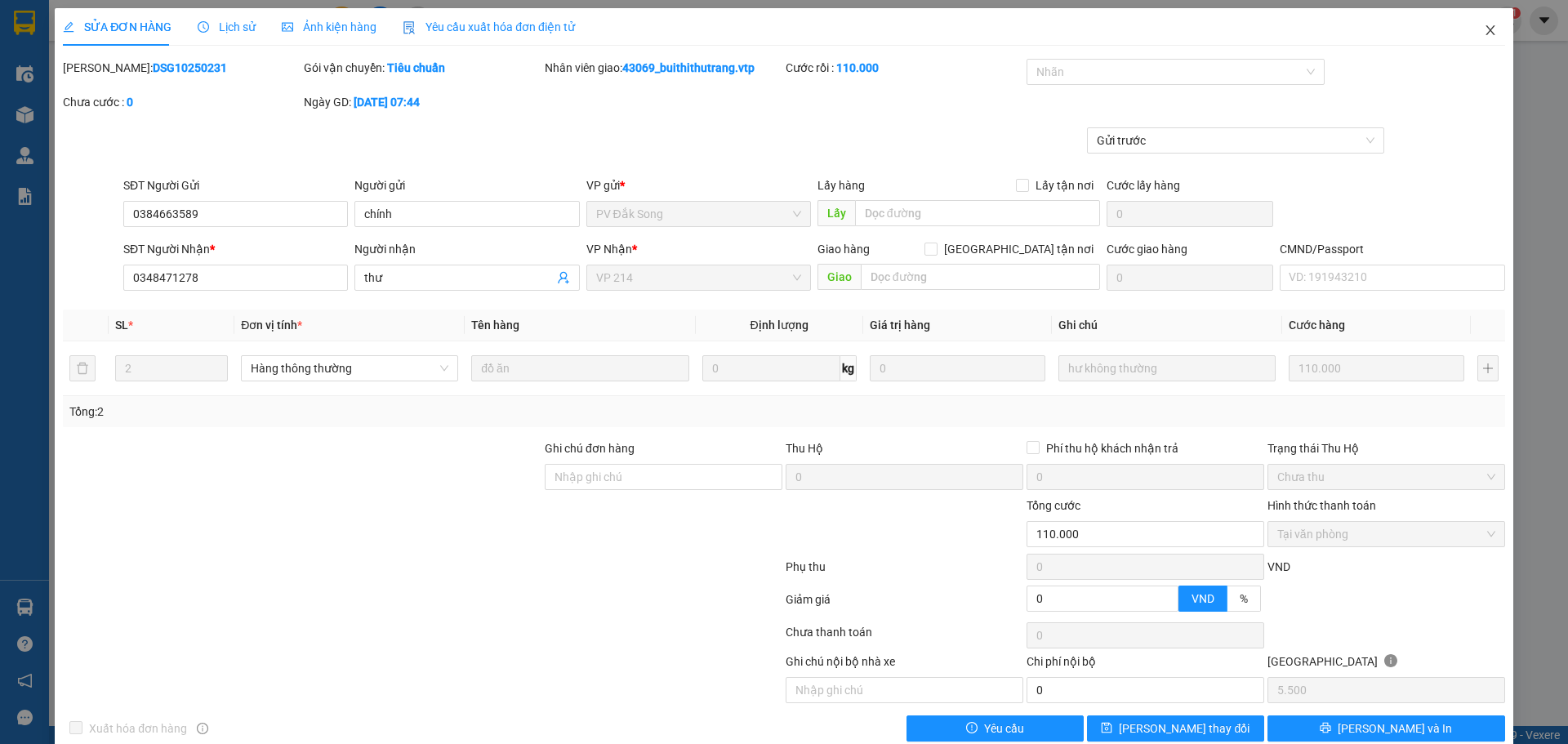
click at [1030, 30] on icon "close" at bounding box center [1490, 30] width 13 height 13
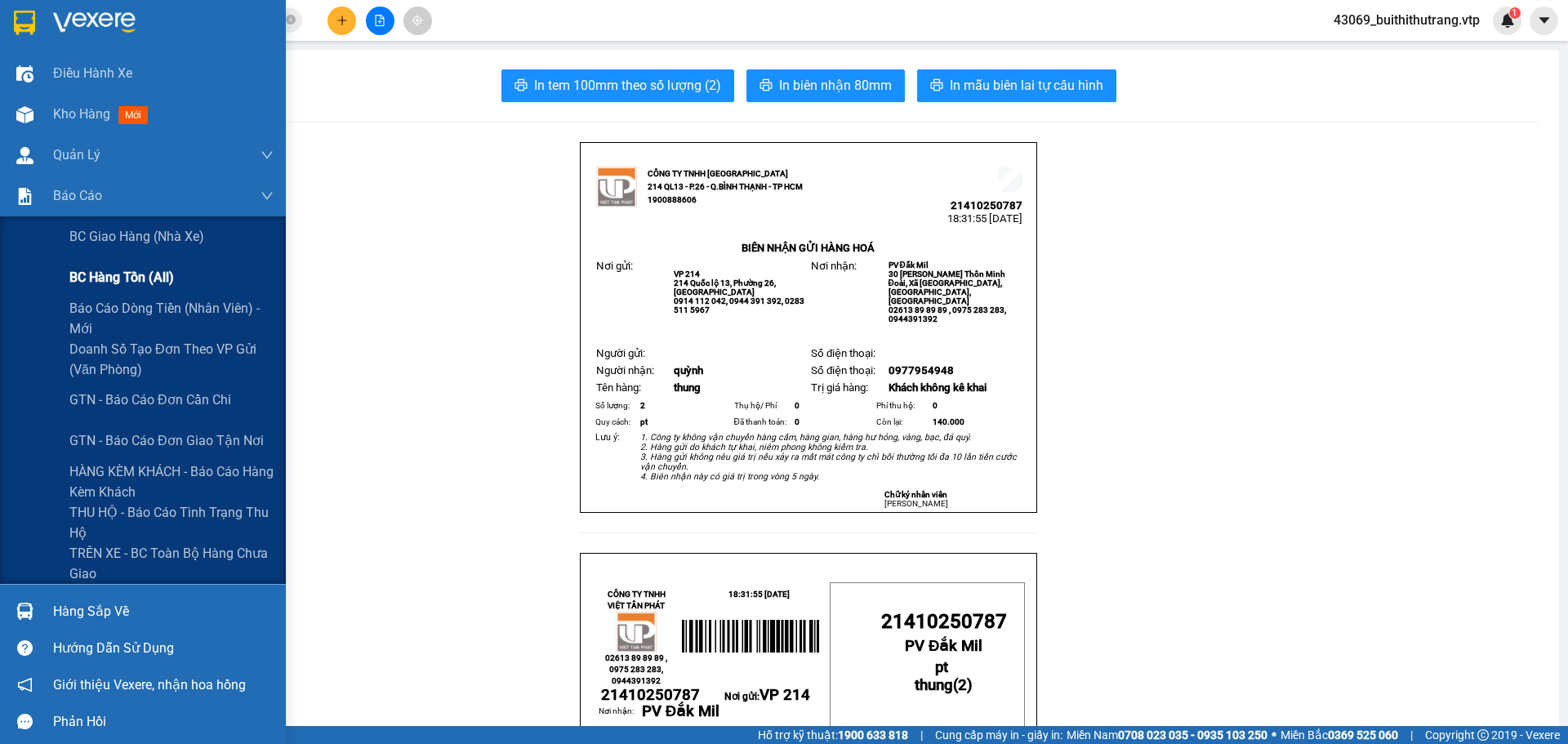
click at [111, 281] on span "BC hàng tồn (all)" at bounding box center [122, 277] width 105 height 21
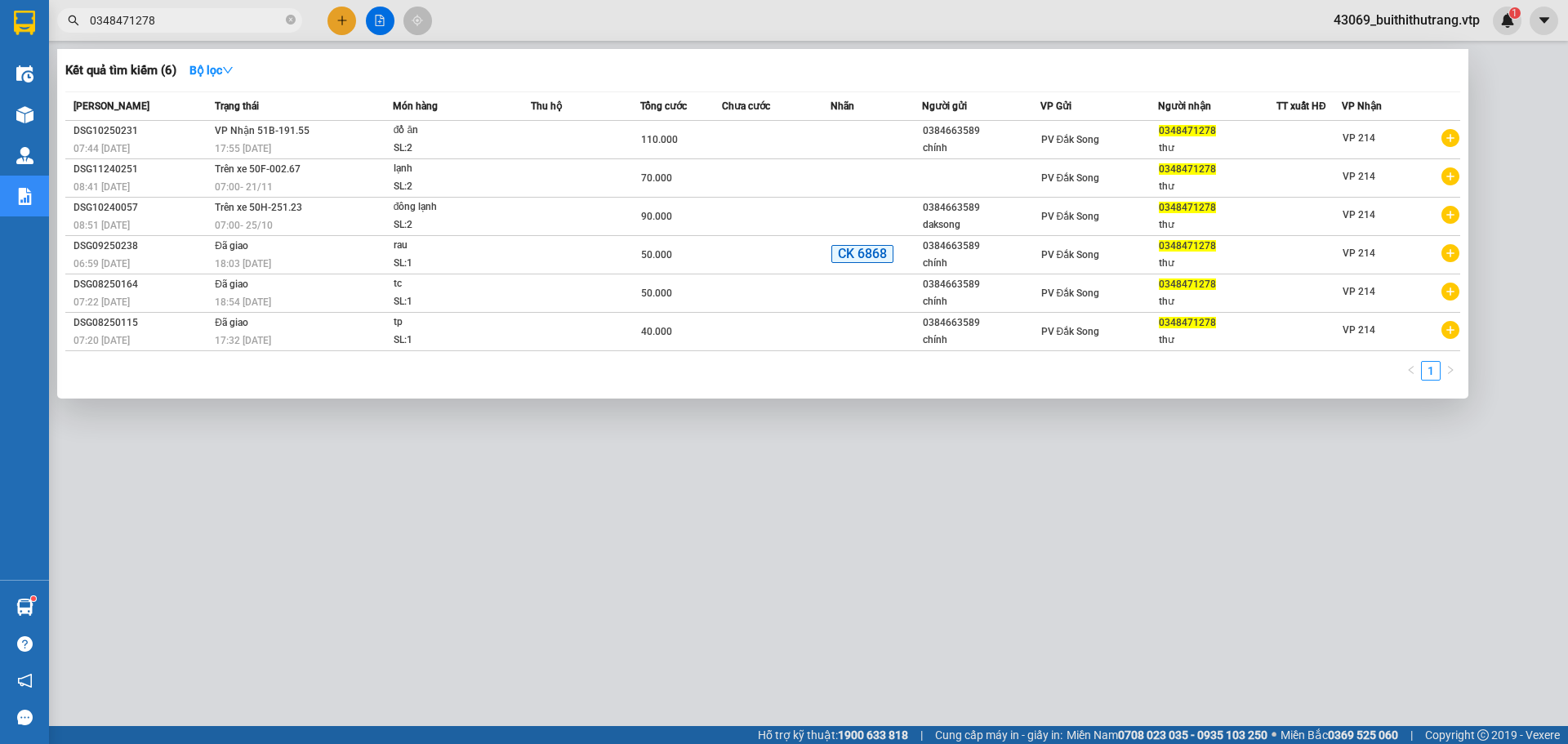
click at [162, 26] on input "0348471278" at bounding box center [185, 21] width 193 height 18
drag, startPoint x: 162, startPoint y: 26, endPoint x: 70, endPoint y: 23, distance: 92.0
click at [79, 23] on div "0348471278" at bounding box center [159, 20] width 319 height 24
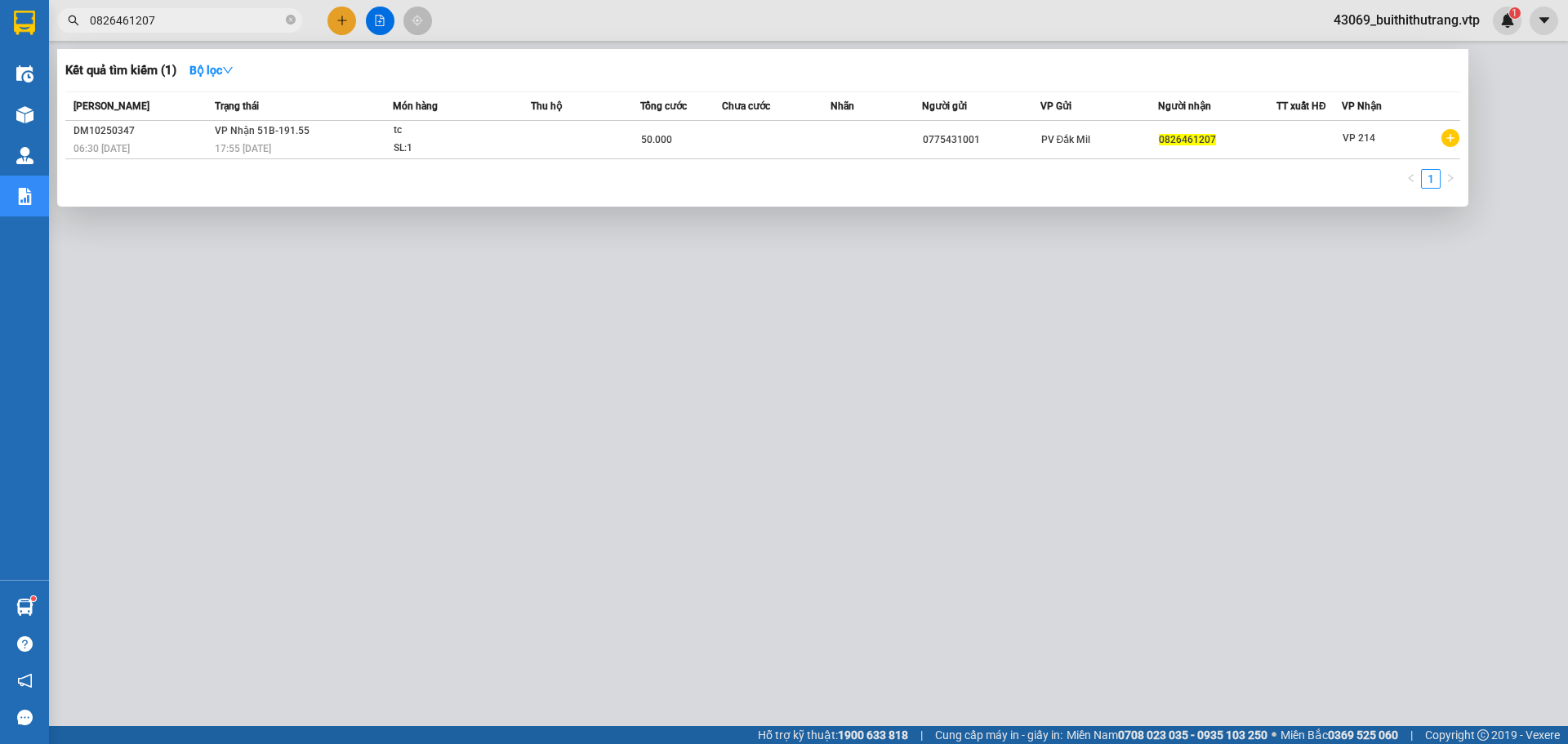
drag, startPoint x: 167, startPoint y: 23, endPoint x: 88, endPoint y: 25, distance: 79.0
click at [88, 25] on span "0826461207" at bounding box center [180, 20] width 245 height 24
click at [143, 19] on input "07047288" at bounding box center [185, 21] width 193 height 18
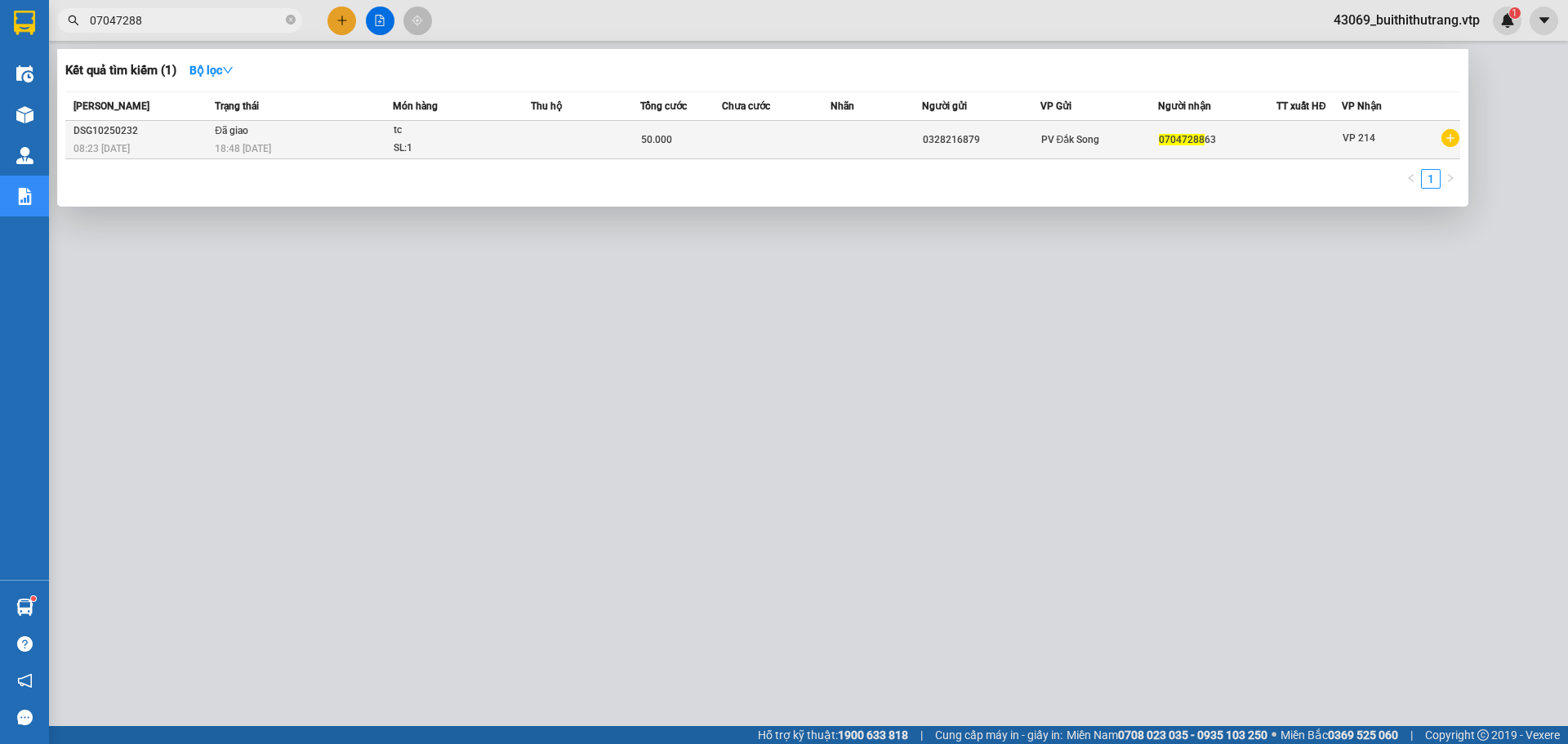
click at [576, 141] on td at bounding box center [586, 140] width 109 height 38
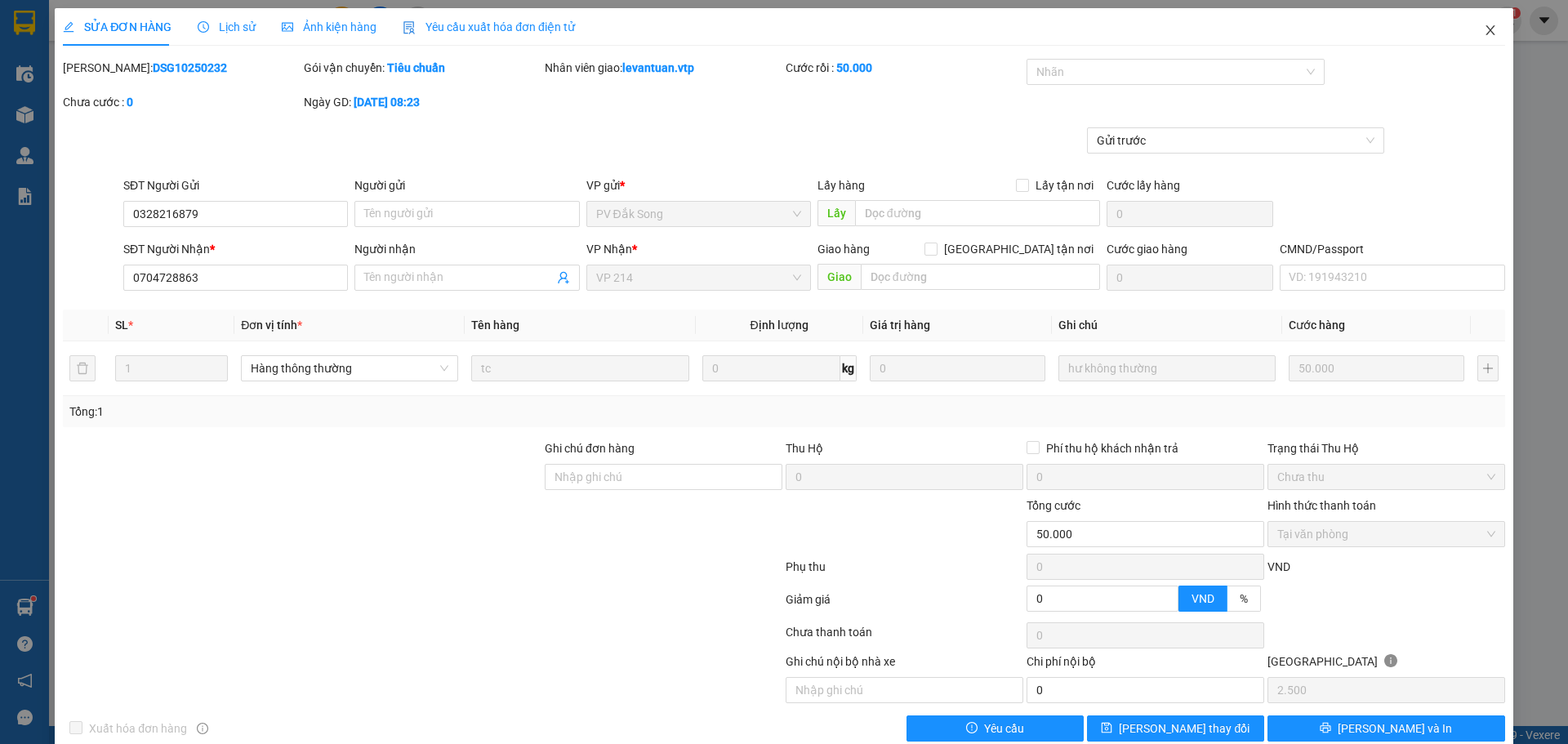
click at [1030, 32] on icon "close" at bounding box center [1490, 30] width 13 height 13
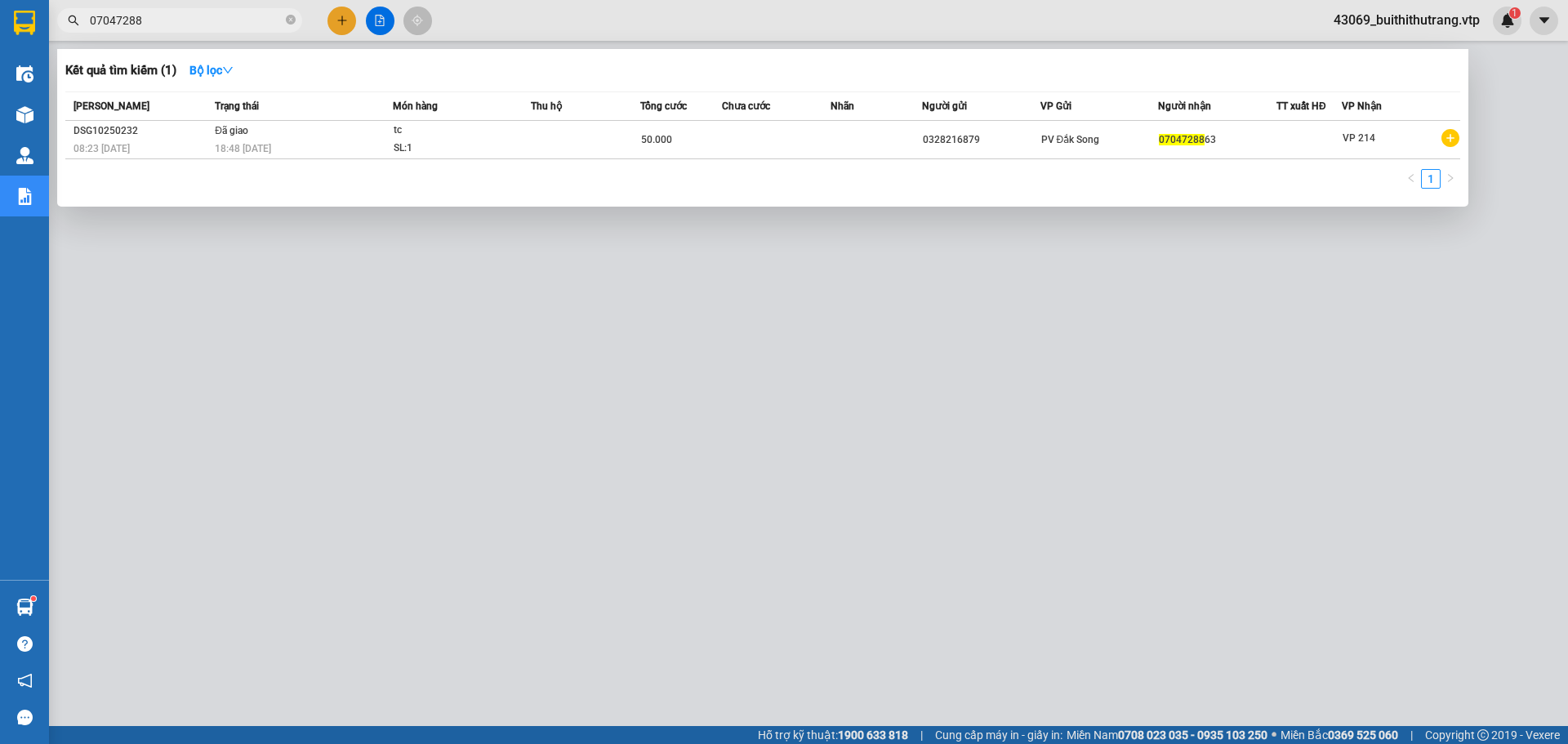
drag, startPoint x: 159, startPoint y: 20, endPoint x: 87, endPoint y: 21, distance: 72.0
click at [87, 21] on span "07047288" at bounding box center [180, 20] width 245 height 24
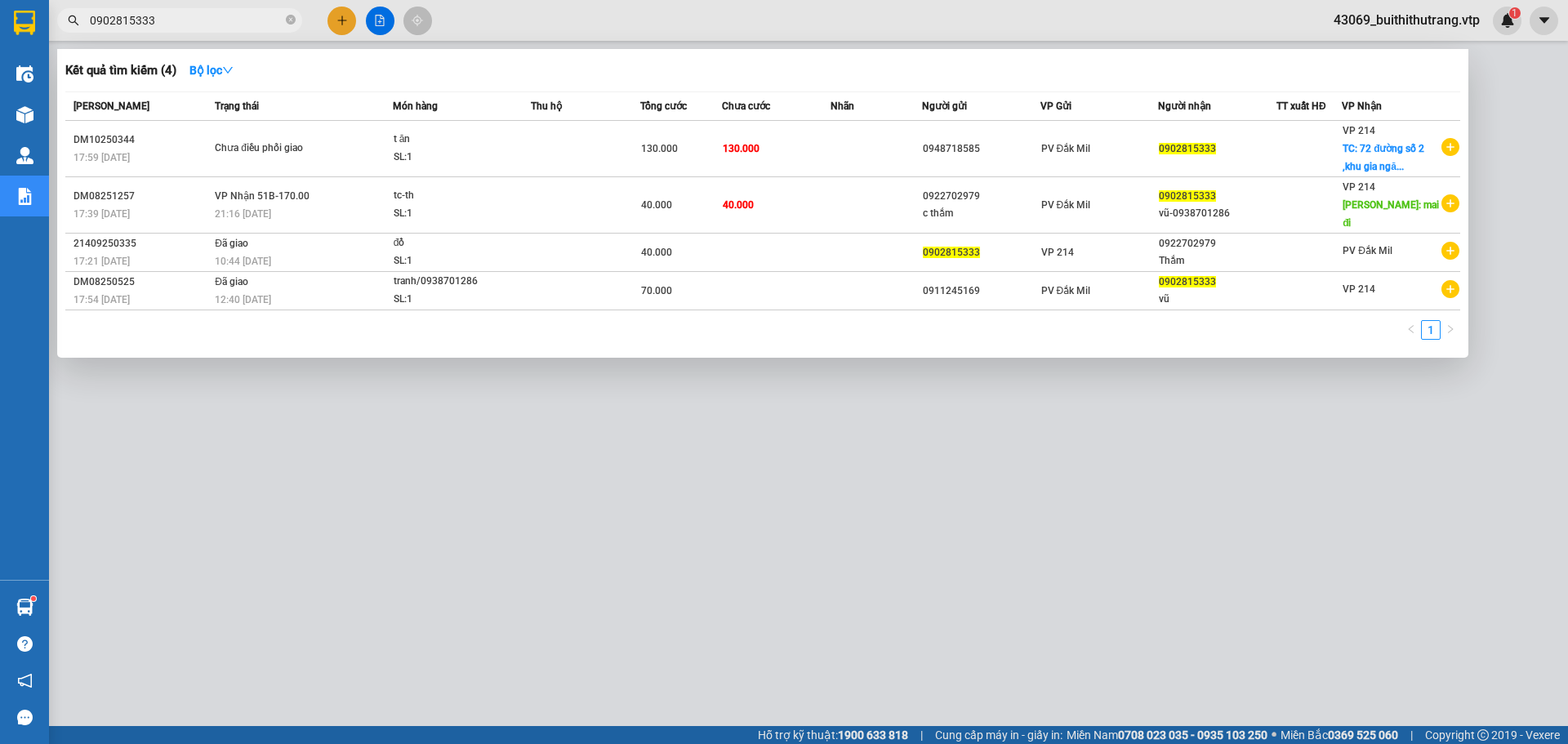
drag, startPoint x: 155, startPoint y: 23, endPoint x: 125, endPoint y: 29, distance: 30.6
click at [129, 29] on input "0902815333" at bounding box center [185, 21] width 193 height 18
click at [159, 30] on span "0902815333" at bounding box center [180, 20] width 245 height 24
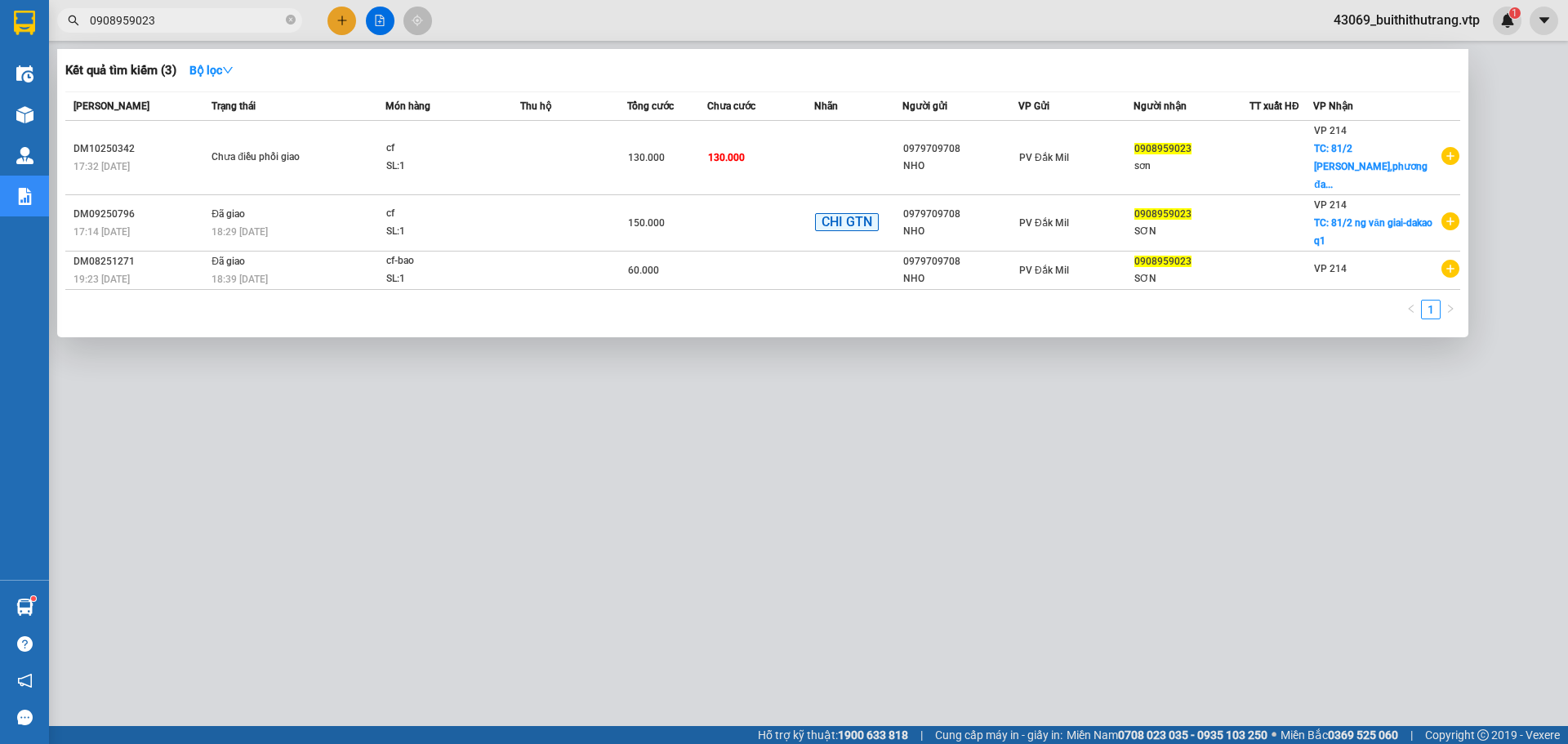
click at [168, 23] on input "0908959023" at bounding box center [185, 21] width 193 height 18
drag, startPoint x: 162, startPoint y: 19, endPoint x: 153, endPoint y: 19, distance: 9.0
click at [153, 19] on input "0908959023" at bounding box center [185, 21] width 193 height 18
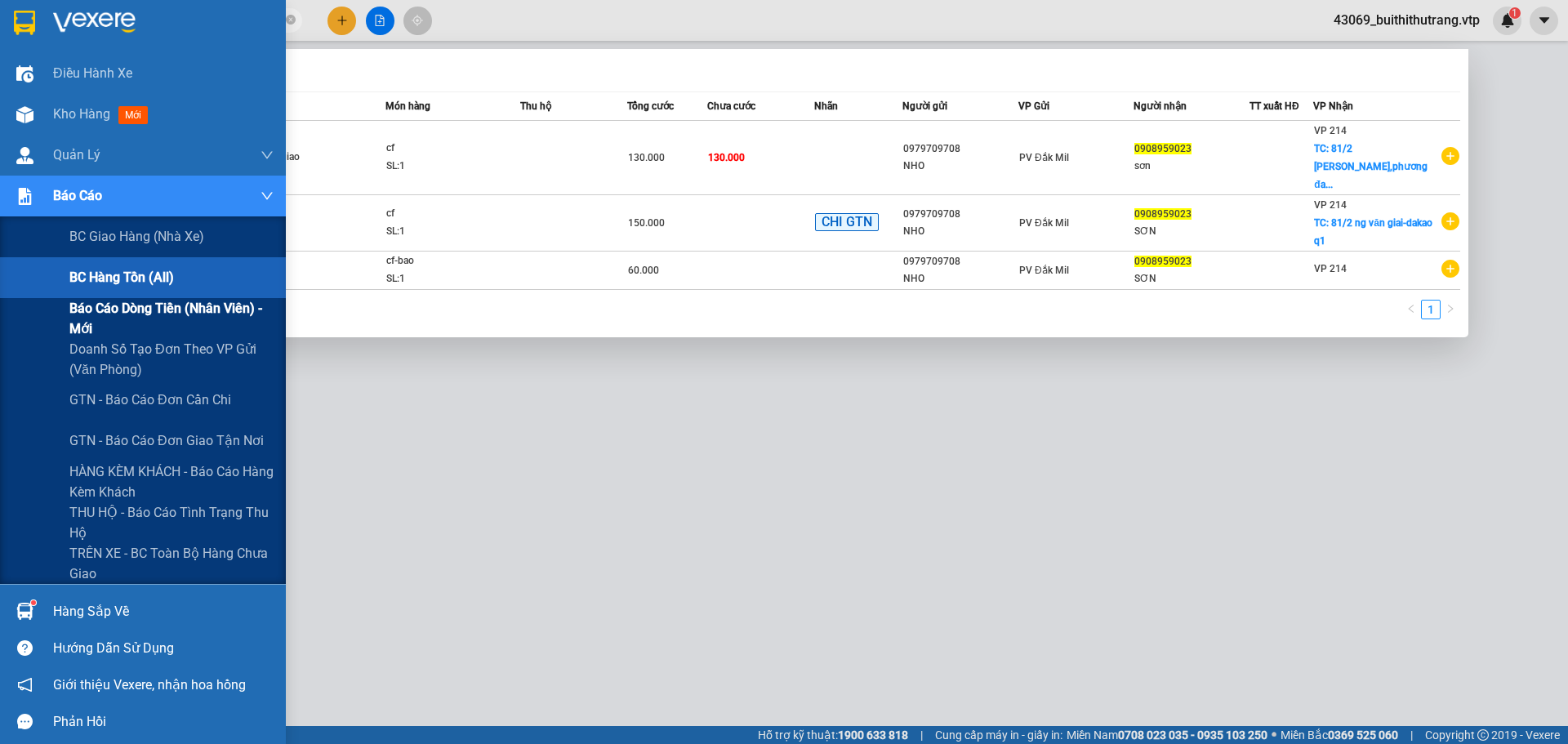
click at [143, 321] on span "Báo cáo dòng tiền (nhân viên) - mới" at bounding box center [172, 319] width 204 height 41
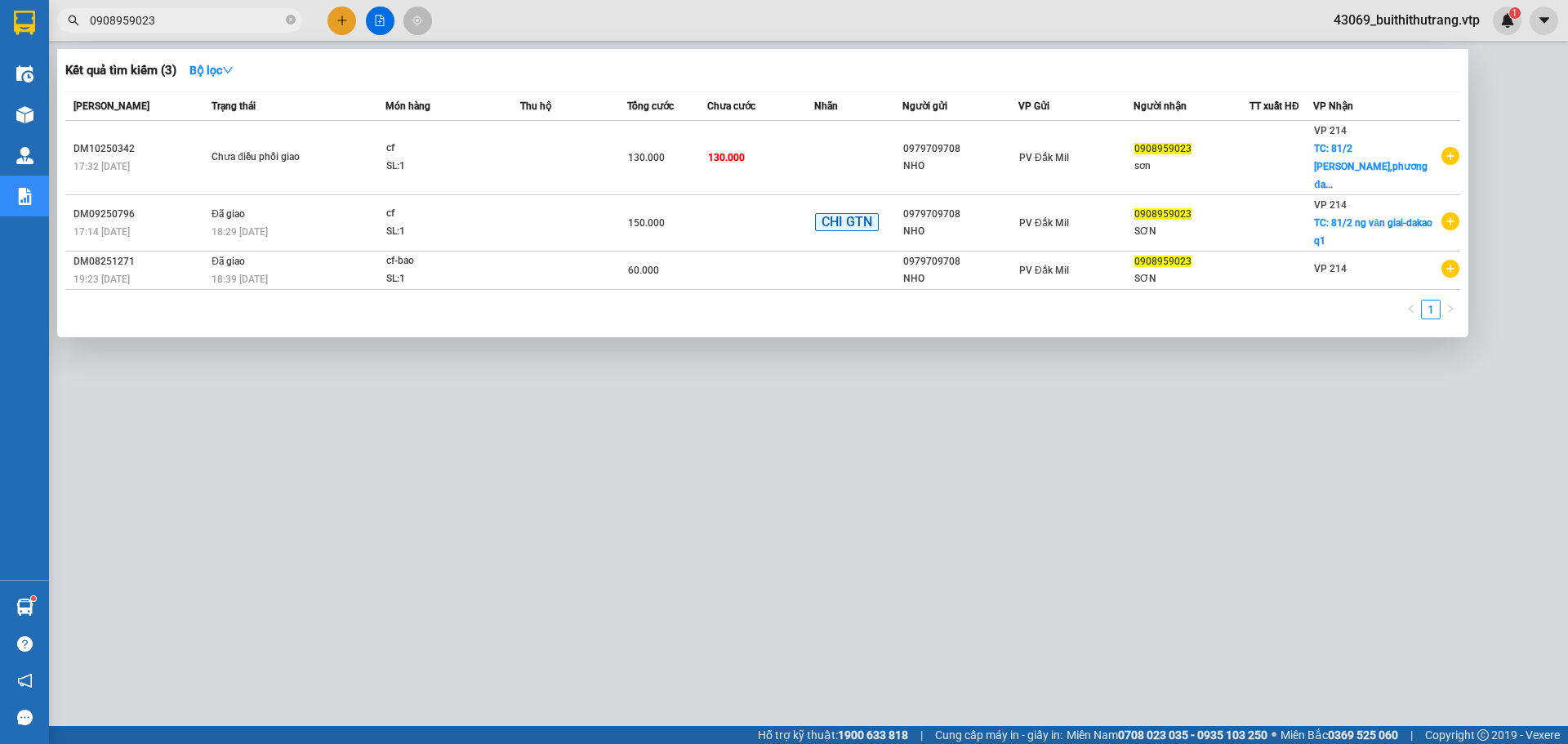
click at [635, 483] on div at bounding box center [784, 372] width 1568 height 744
drag, startPoint x: 173, startPoint y: 21, endPoint x: 69, endPoint y: 38, distance: 105.4
click at [72, 35] on div "Kết quả tìm kiếm ( 3 ) Bộ lọc Mã ĐH Trạng thái Món hàng Thu hộ Tổng cước Chưa c…" at bounding box center [159, 21] width 319 height 29
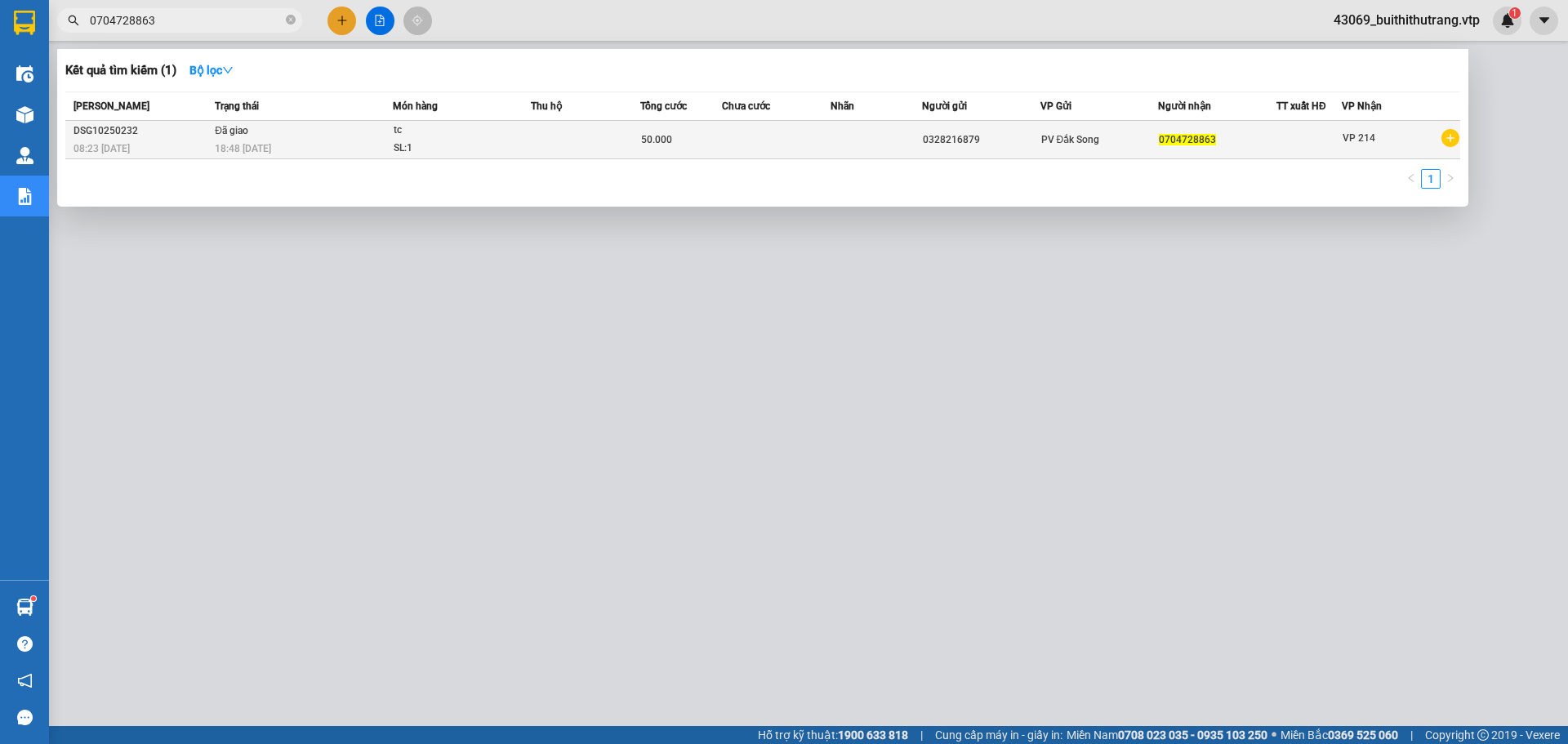
click at [518, 141] on span "tc SL: 1" at bounding box center [462, 139] width 136 height 35
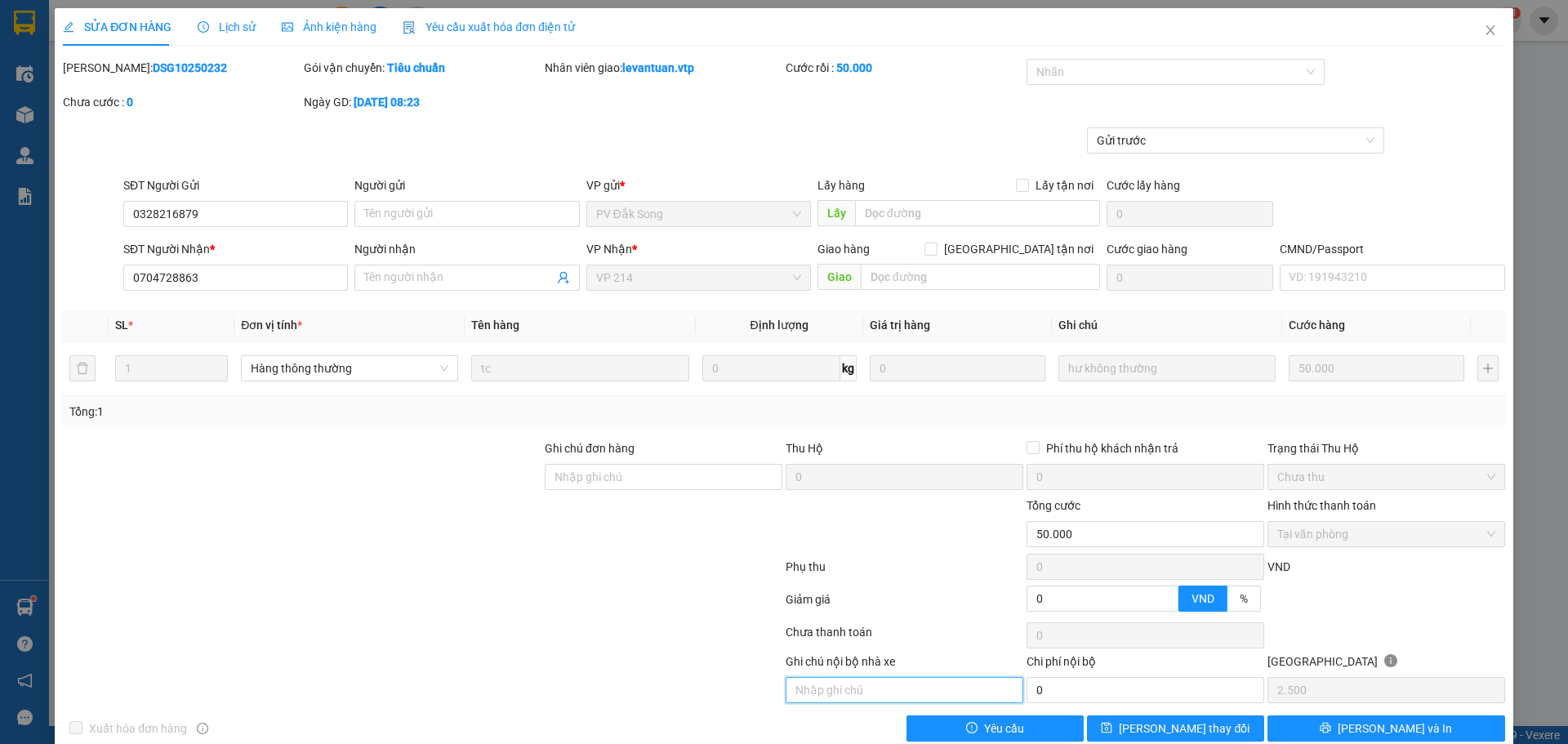
click at [921, 560] on input "text" at bounding box center [904, 689] width 237 height 26
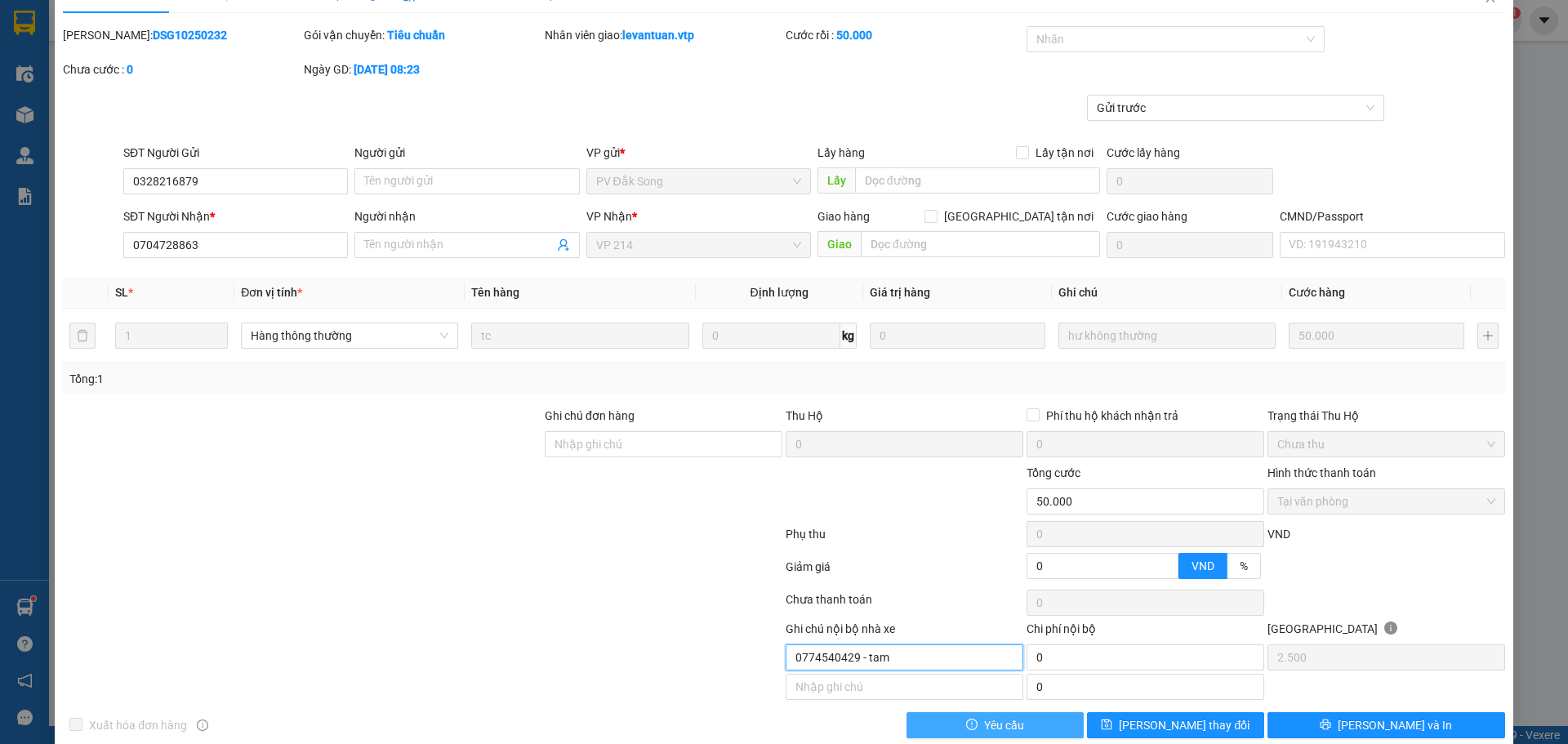
scroll to position [59, 0]
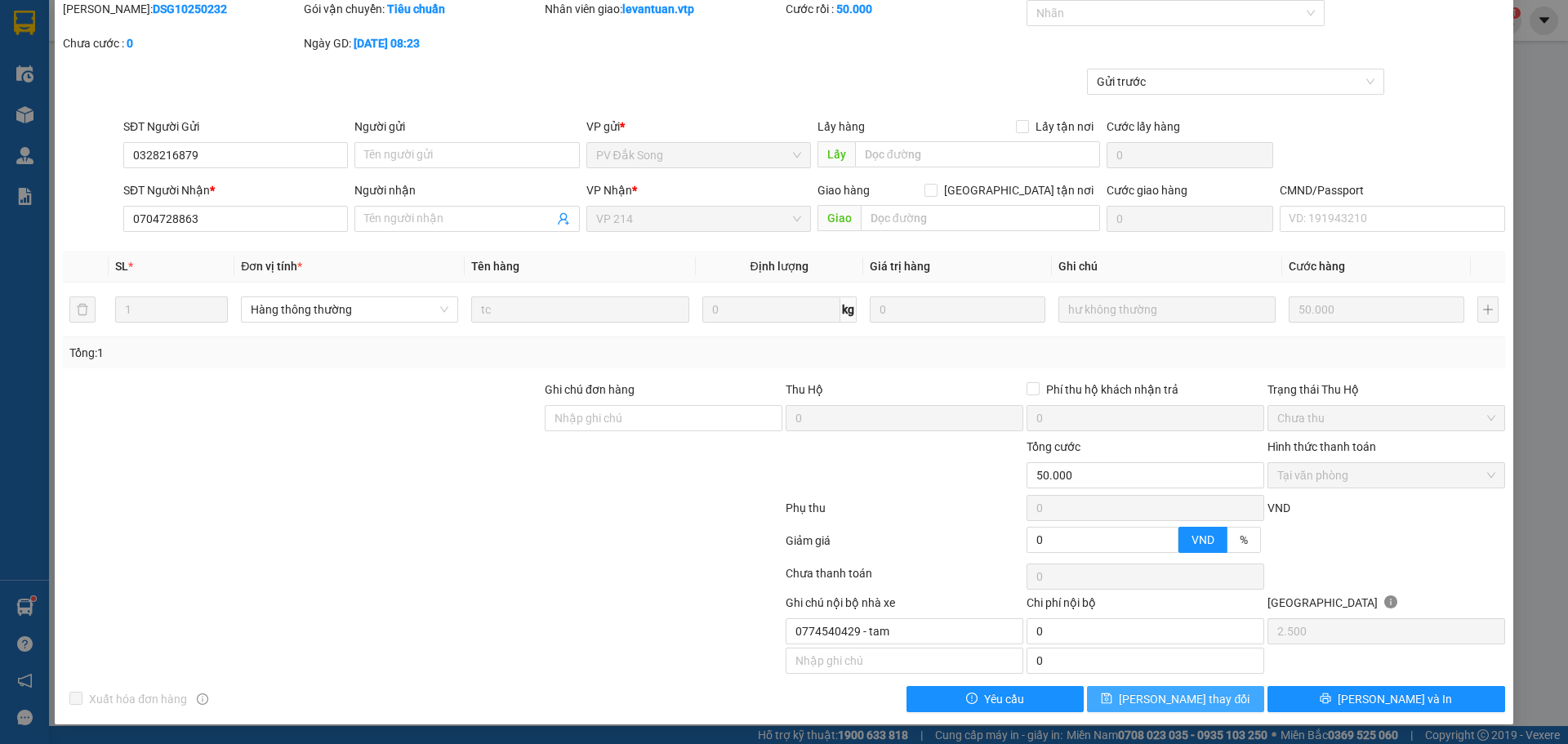
click at [1030, 560] on span "[PERSON_NAME] thay đổi" at bounding box center [1184, 699] width 131 height 18
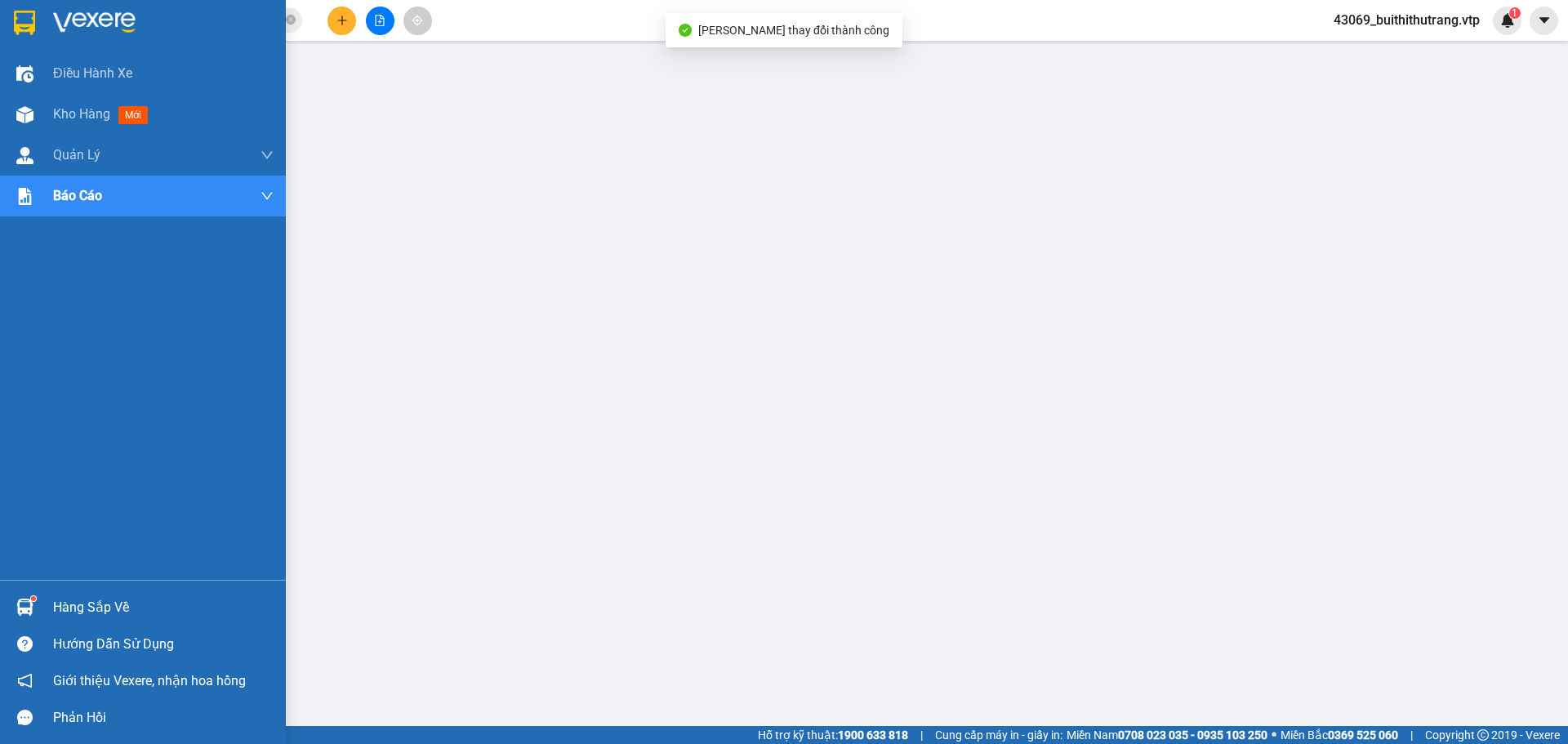
click at [82, 560] on div "Hàng sắp về" at bounding box center [163, 607] width 220 height 24
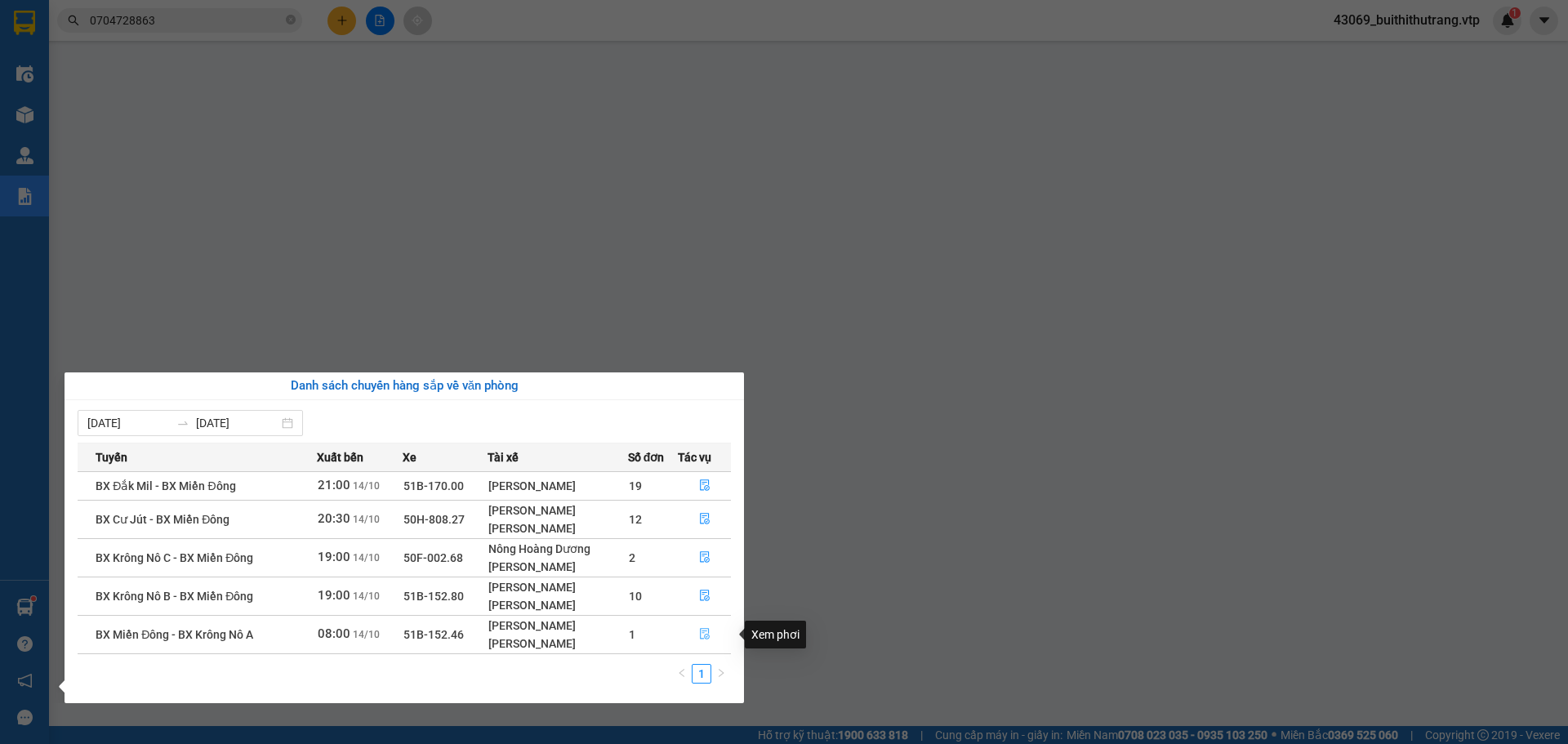
click at [707, 560] on icon "file-done" at bounding box center [704, 634] width 10 height 12
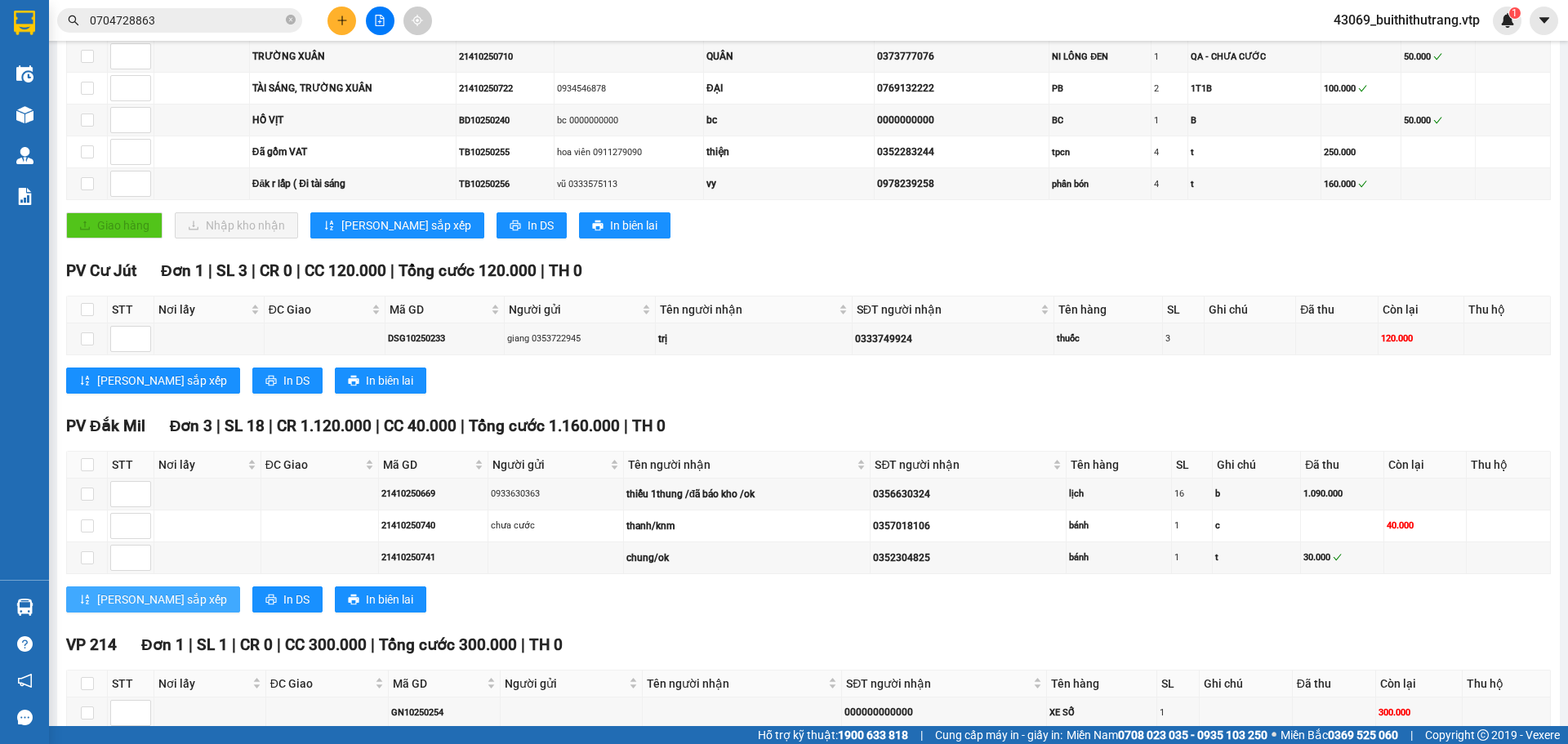
scroll to position [544, 0]
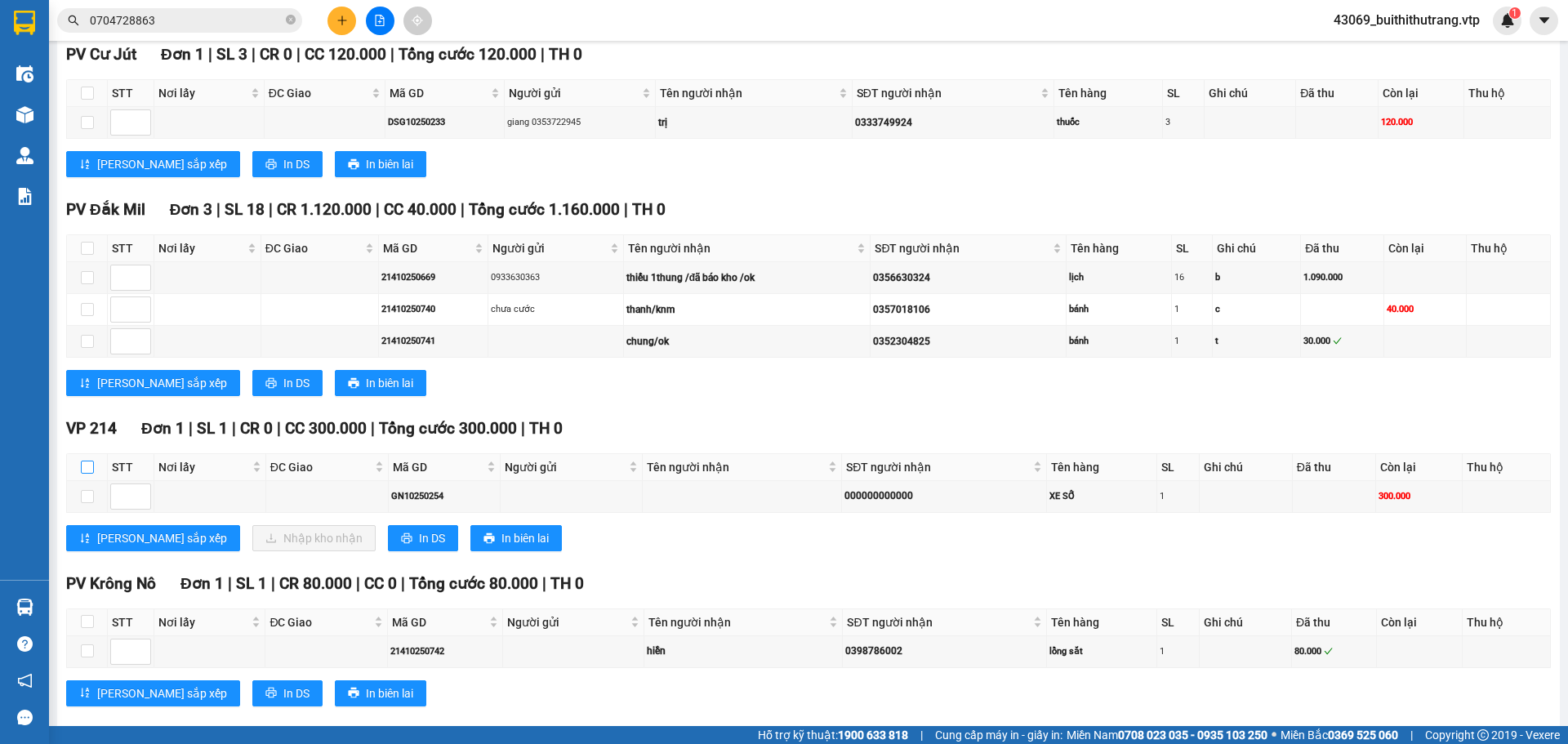
click at [88, 466] on input "checkbox" at bounding box center [87, 466] width 13 height 13
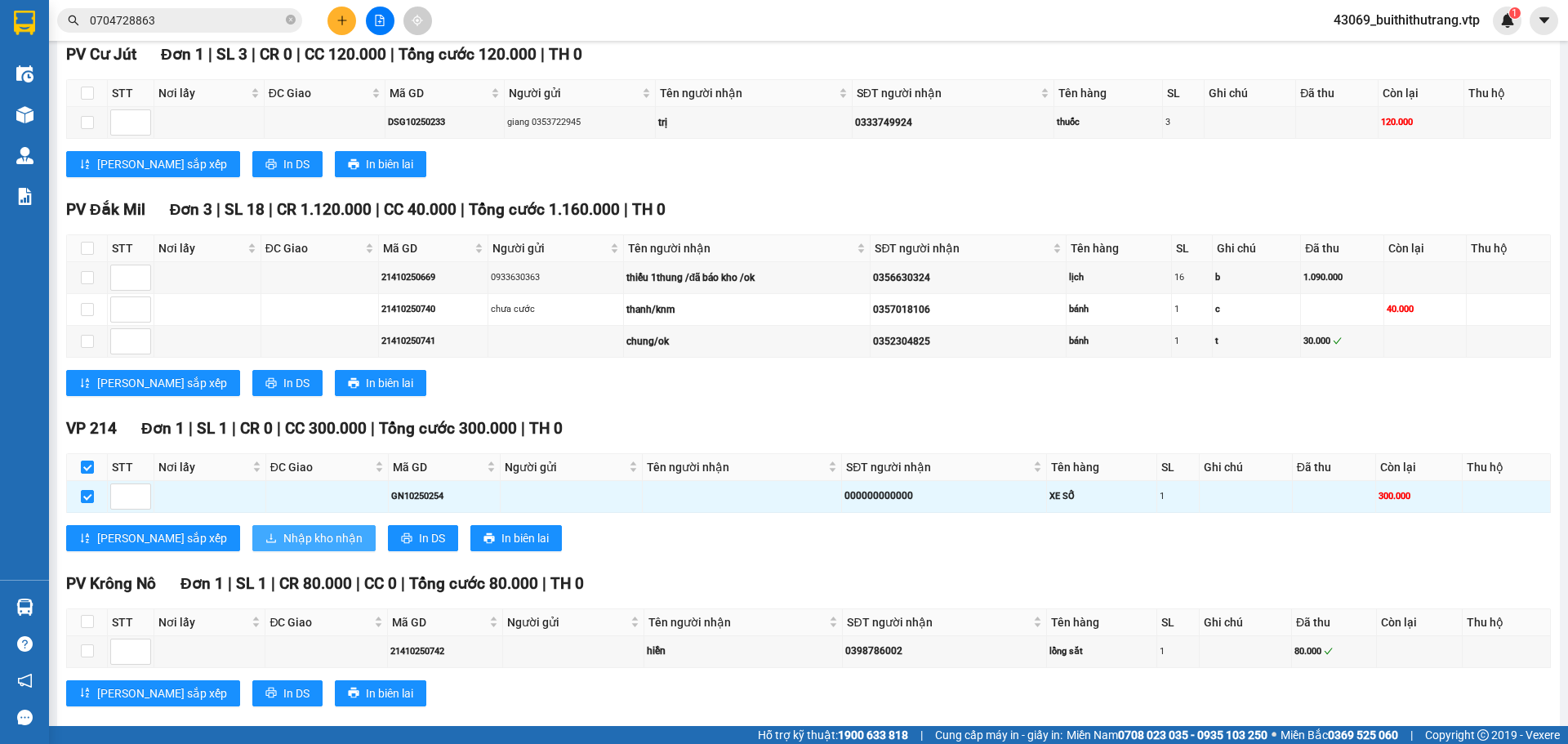
click at [283, 545] on span "Nhập kho nhận" at bounding box center [322, 538] width 79 height 18
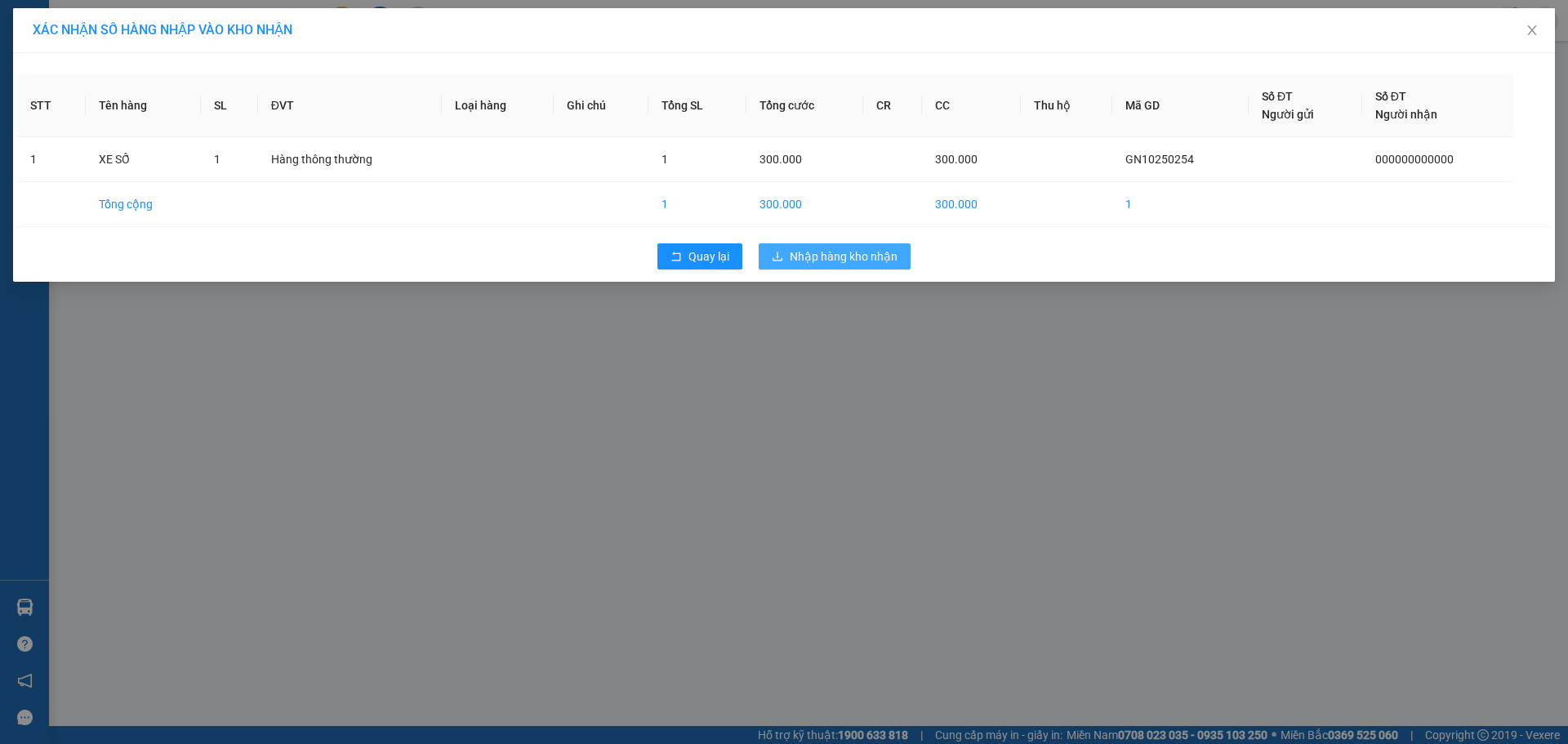
click at [874, 257] on span "Nhập hàng kho nhận" at bounding box center [844, 256] width 107 height 18
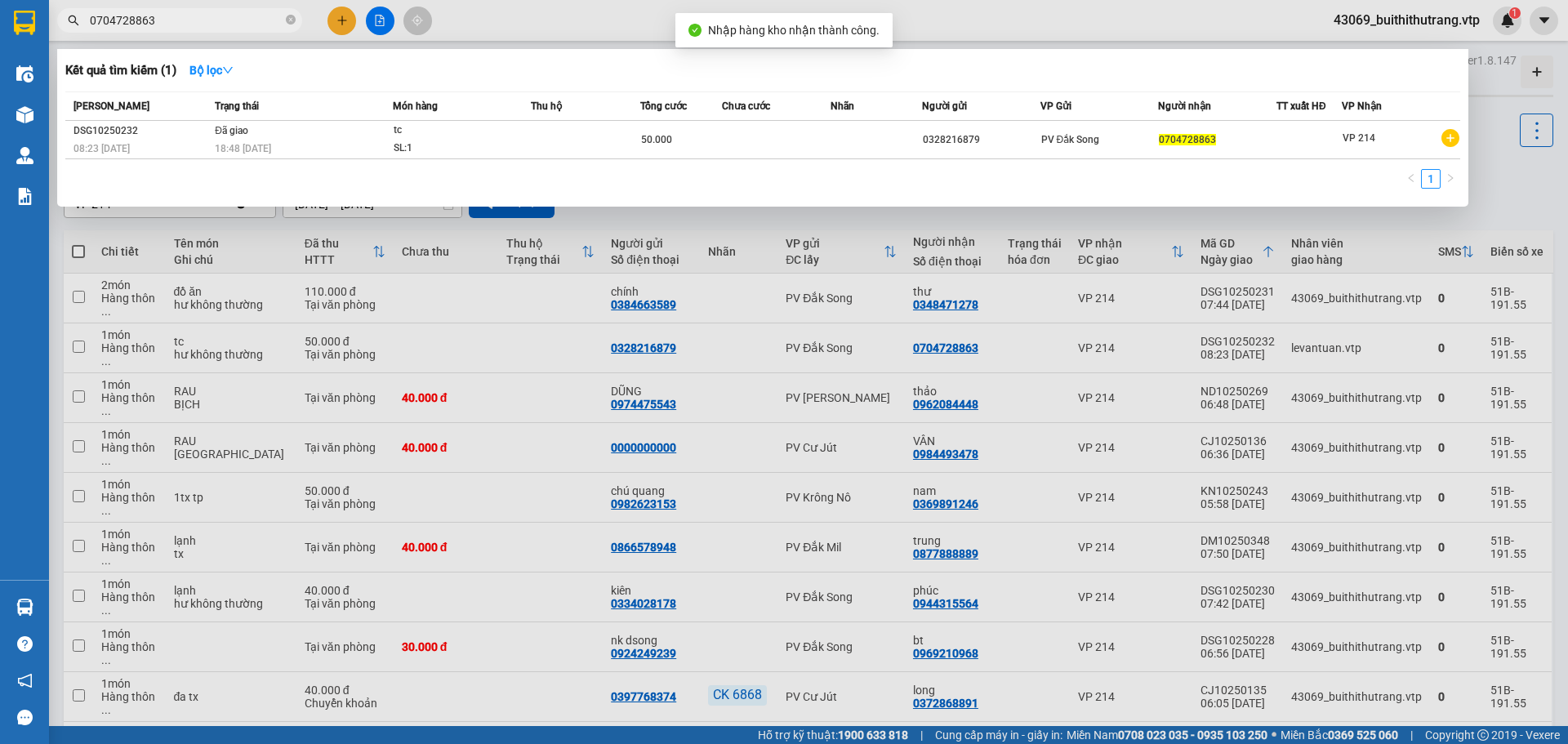
click at [190, 23] on input "0704728863" at bounding box center [185, 21] width 193 height 18
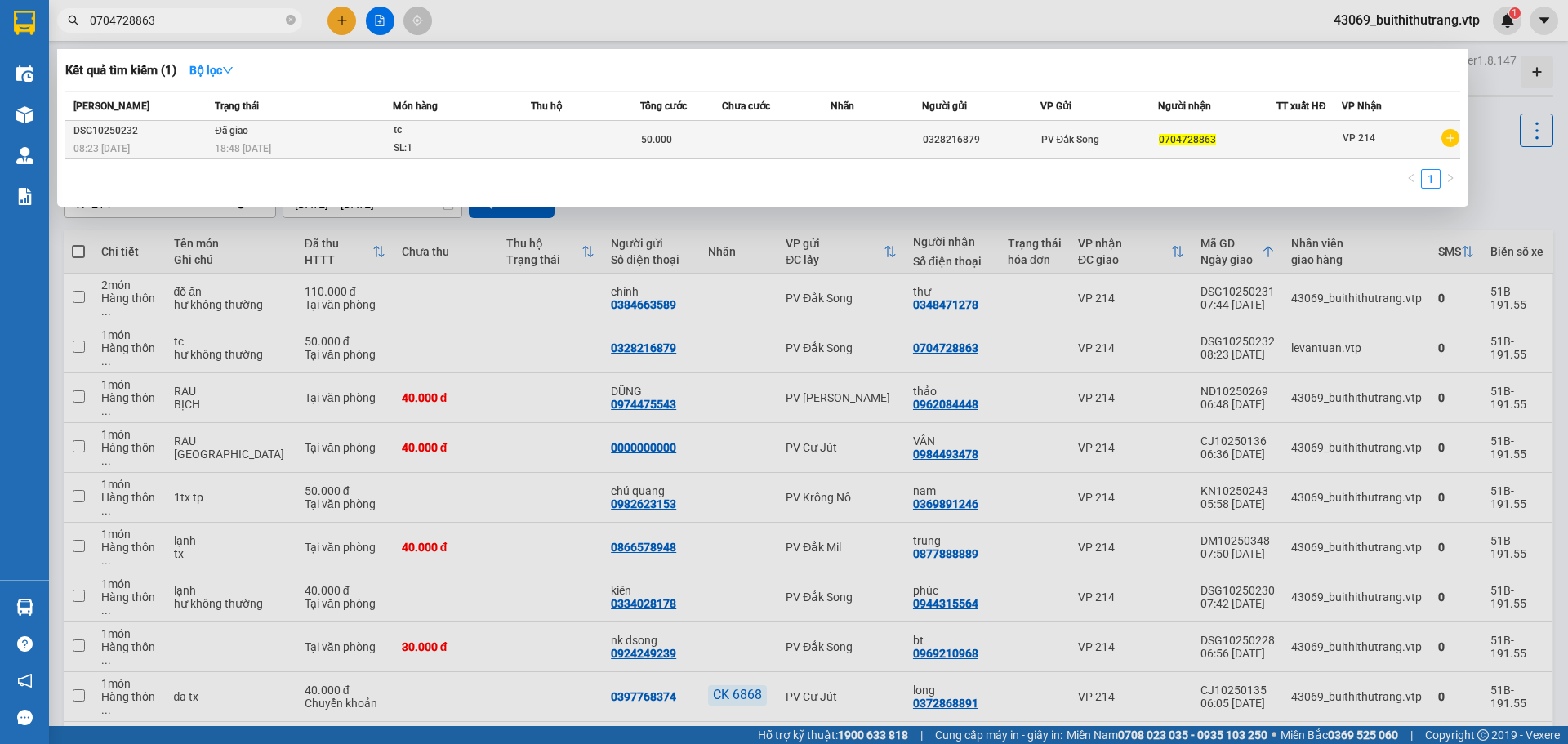
click at [599, 143] on td at bounding box center [586, 140] width 109 height 38
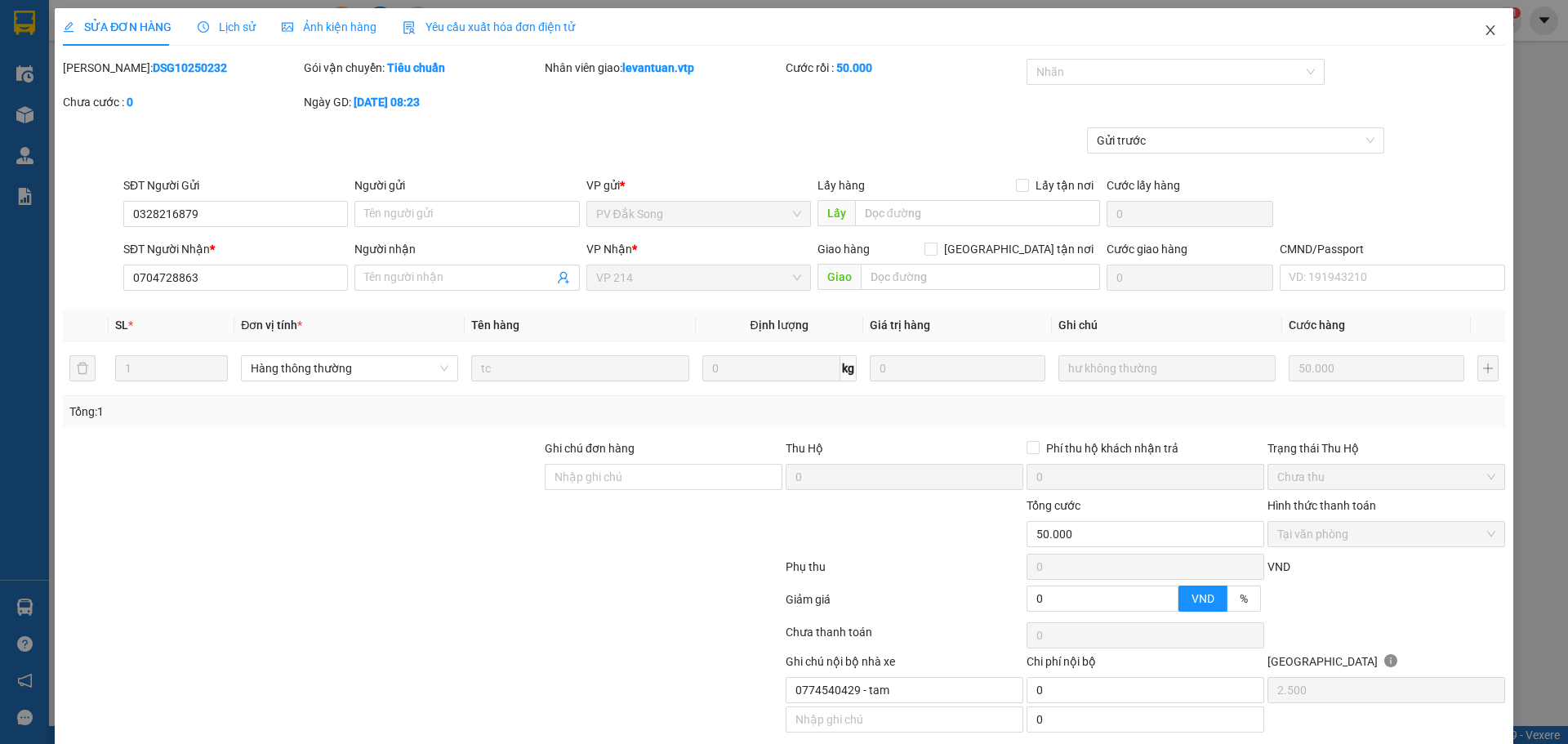
click at [1030, 29] on icon "close" at bounding box center [1490, 30] width 13 height 13
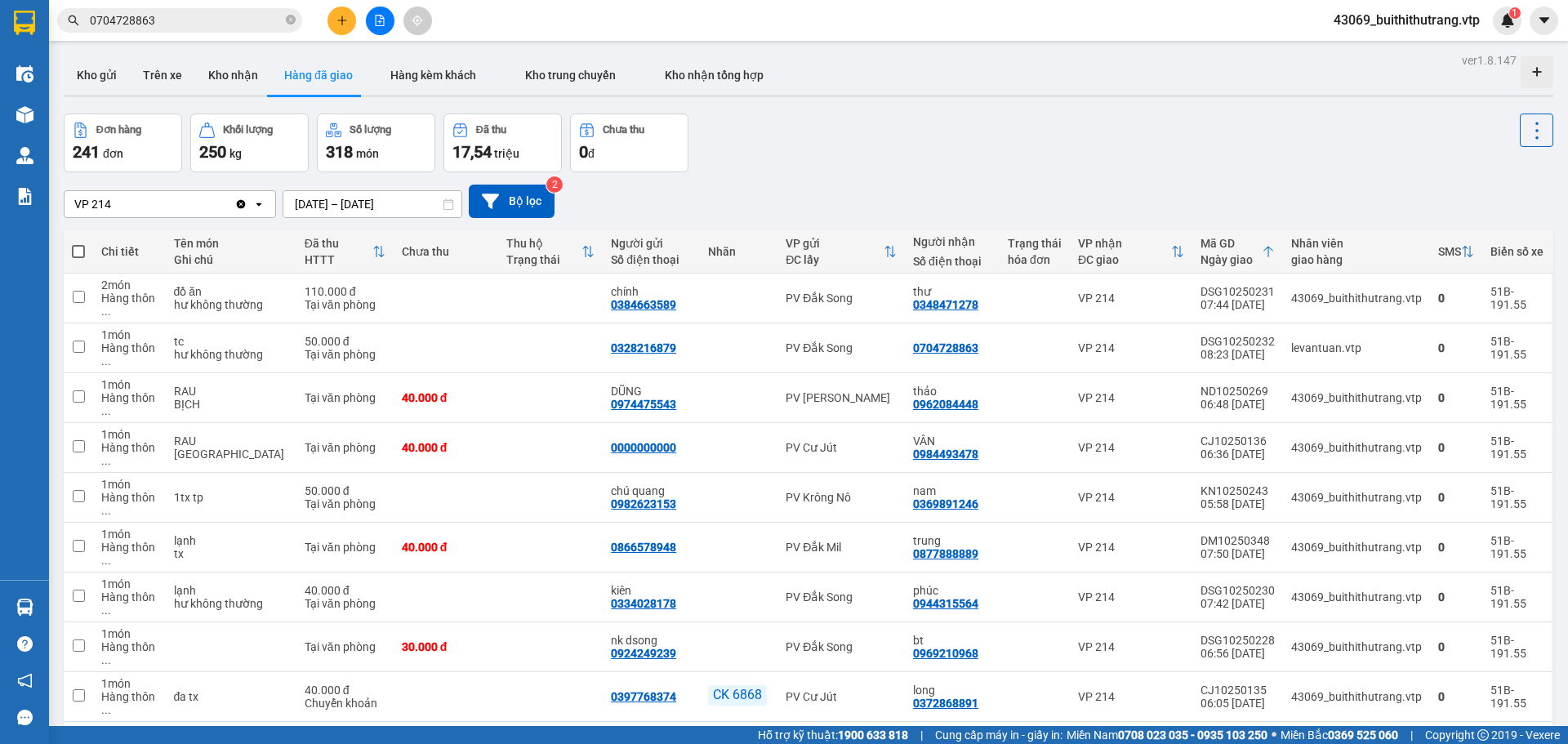
click at [171, 10] on span "0704728863" at bounding box center [180, 20] width 245 height 24
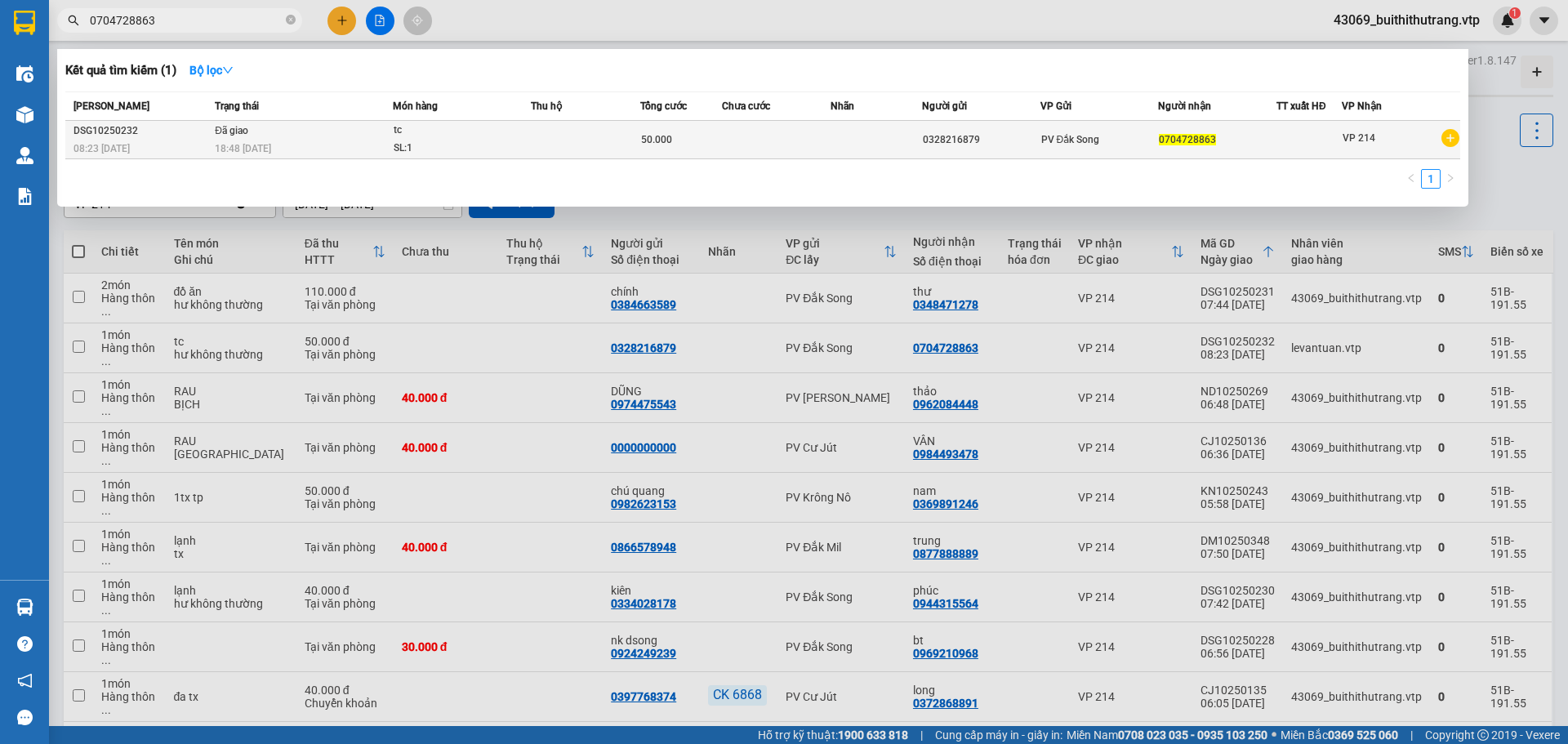
click at [313, 142] on div "18:48 [DATE]" at bounding box center [304, 149] width 177 height 18
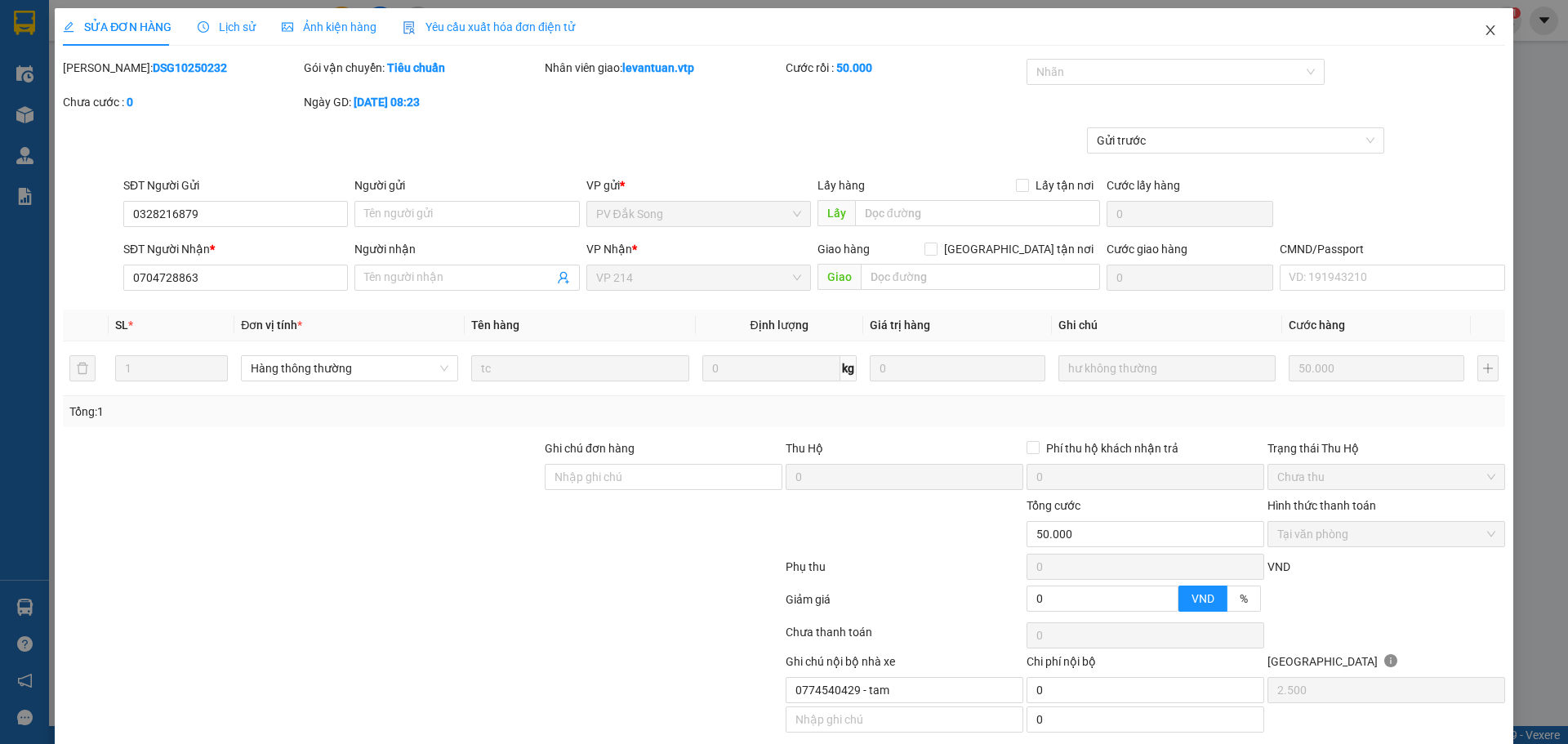
click at [1030, 30] on icon "close" at bounding box center [1490, 30] width 13 height 13
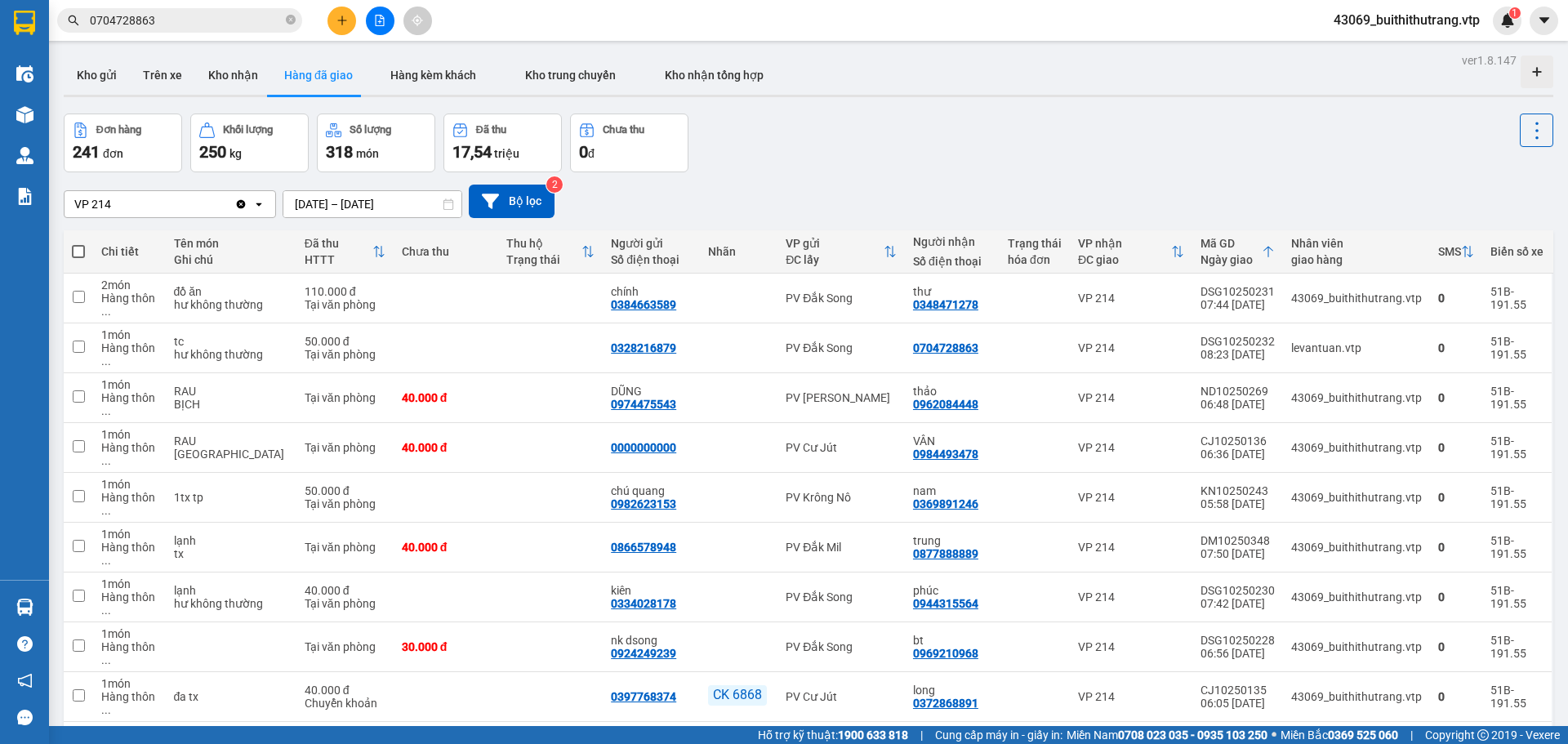
click at [338, 26] on button at bounding box center [342, 21] width 29 height 29
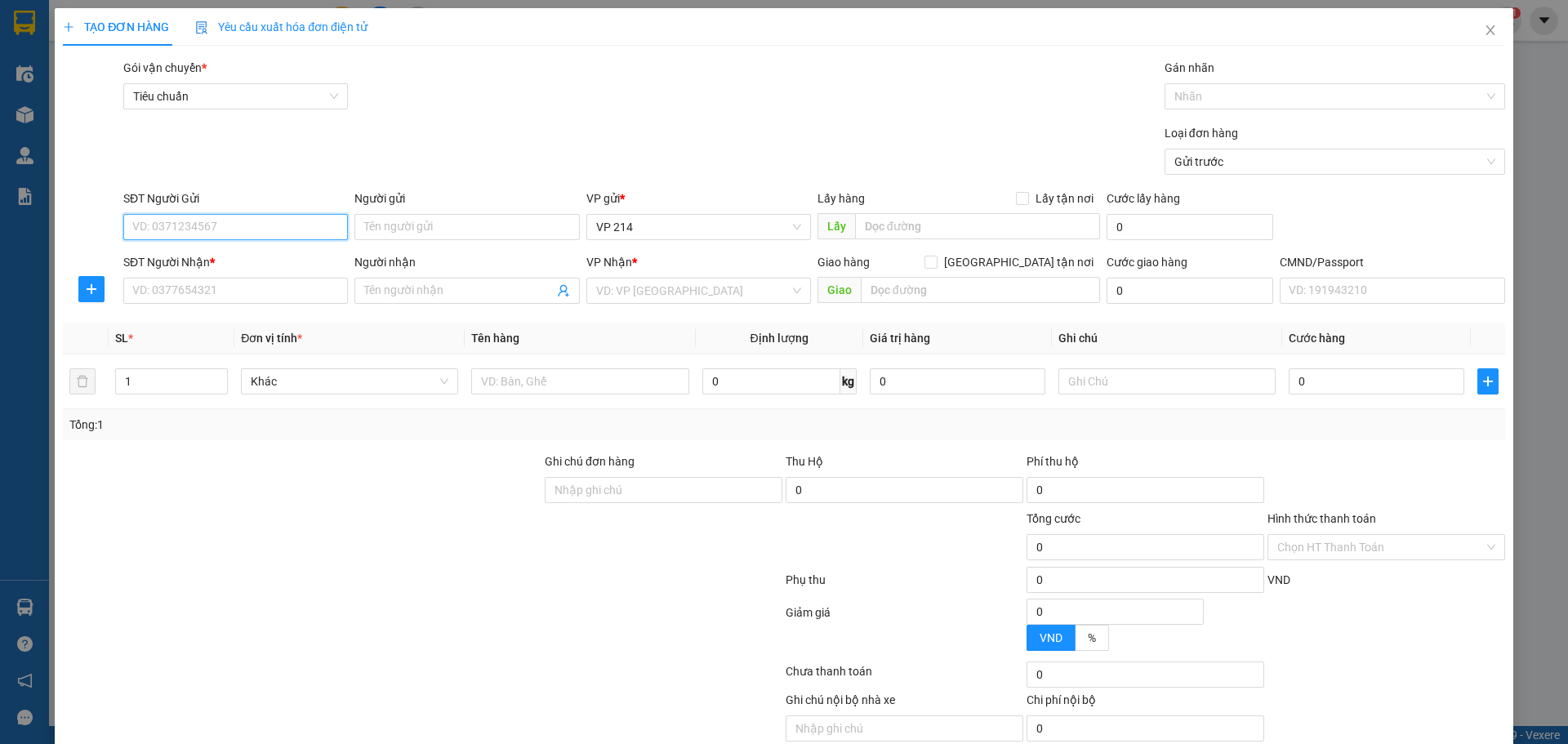
click at [291, 222] on input "SĐT Người Gửi" at bounding box center [236, 227] width 225 height 26
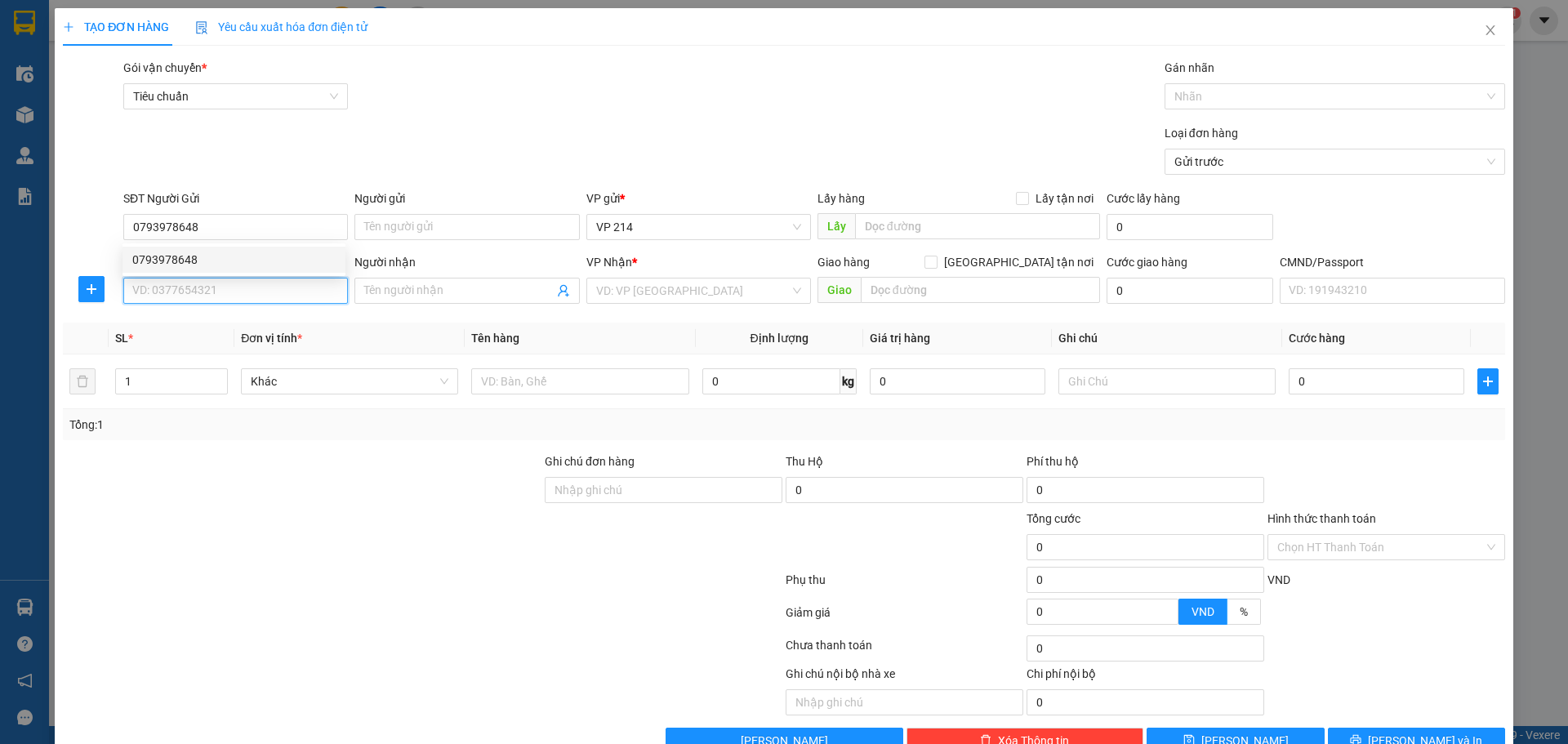
click at [244, 294] on input "SĐT Người Nhận *" at bounding box center [236, 290] width 225 height 26
click at [228, 330] on div "0982434311 - cường" at bounding box center [234, 323] width 203 height 18
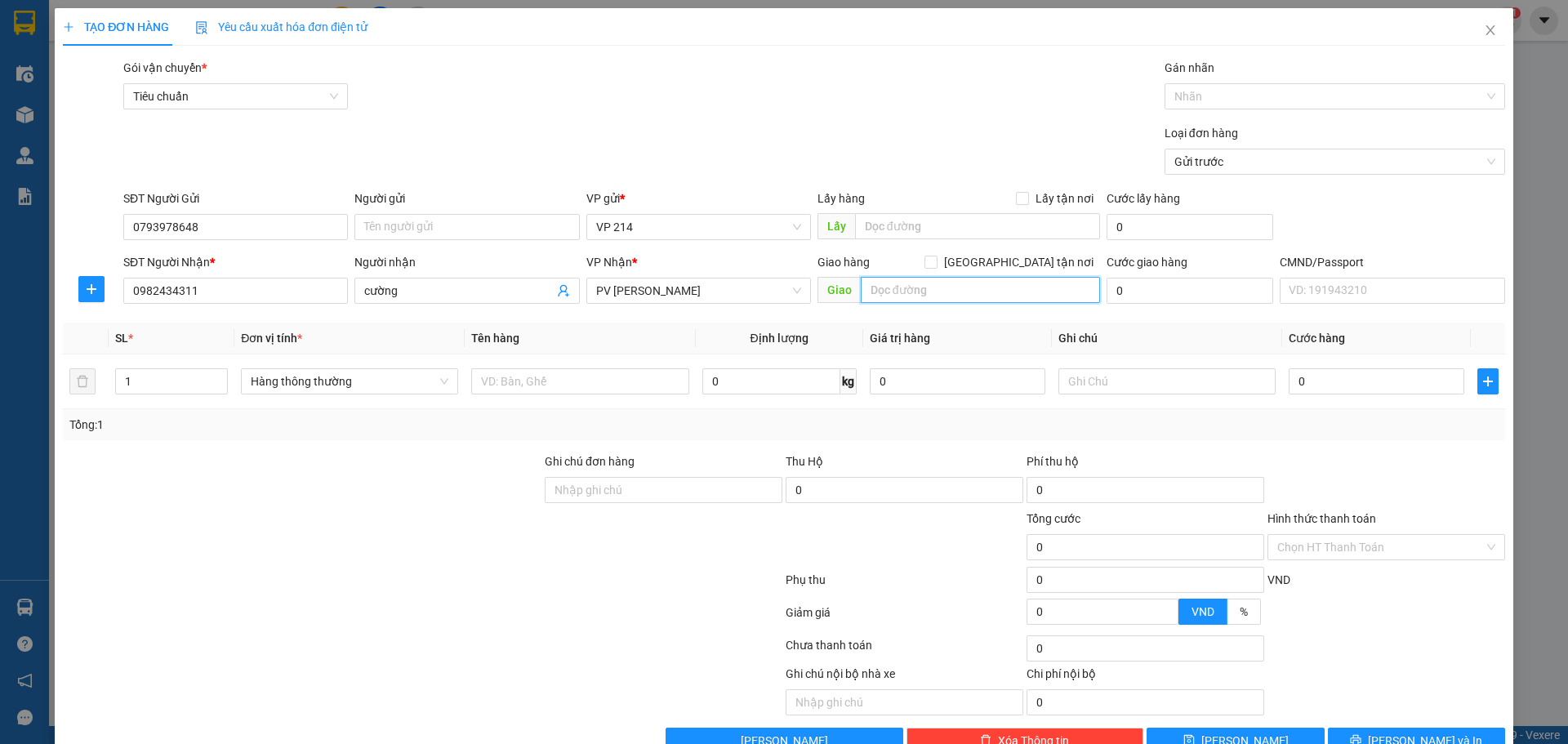
click at [932, 292] on input "text" at bounding box center [980, 289] width 239 height 26
click at [541, 382] on input "text" at bounding box center [579, 381] width 218 height 26
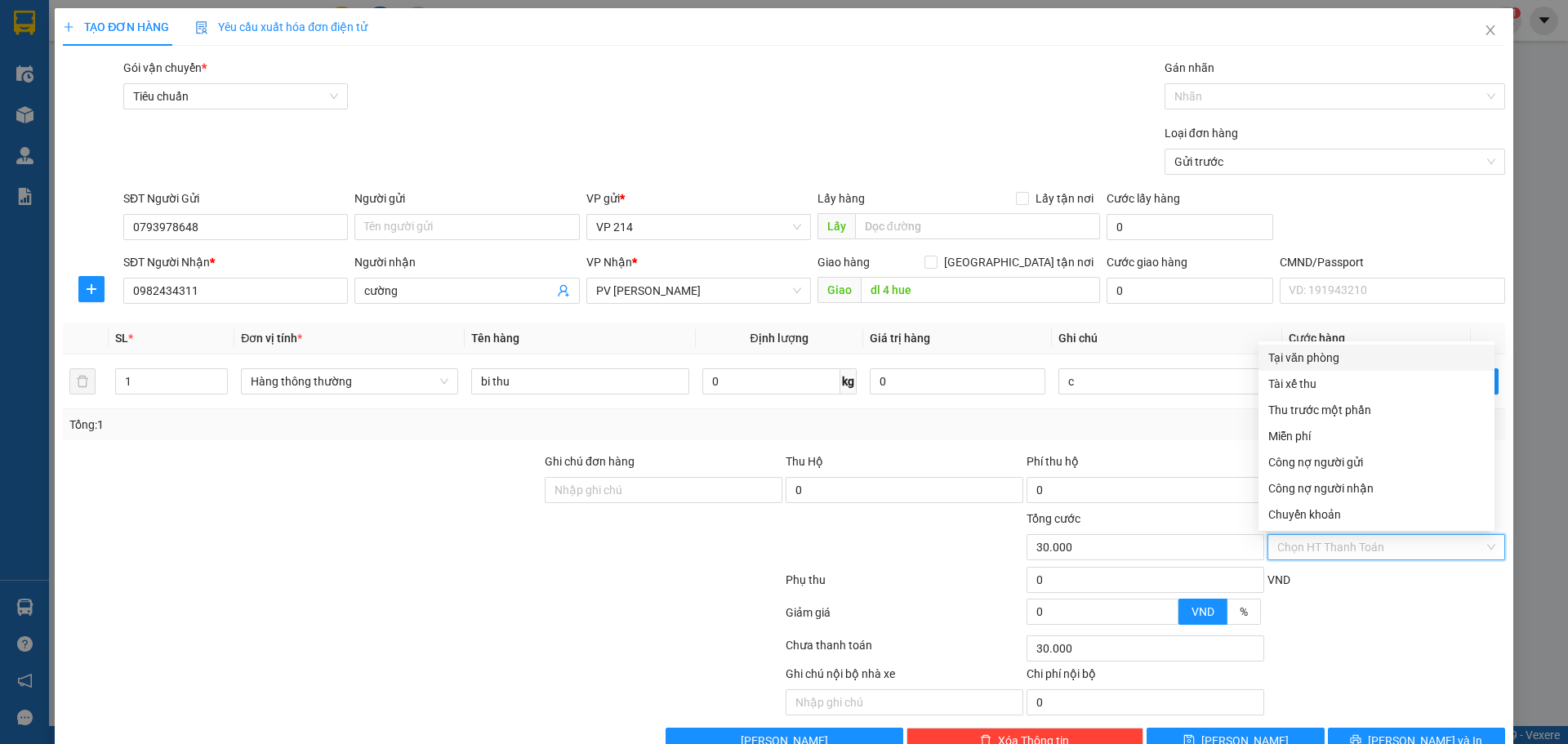
click at [1030, 559] on input "Hình thức thanh toán" at bounding box center [1380, 546] width 207 height 24
click at [1030, 355] on div "Tại văn phòng" at bounding box center [1376, 357] width 217 height 18
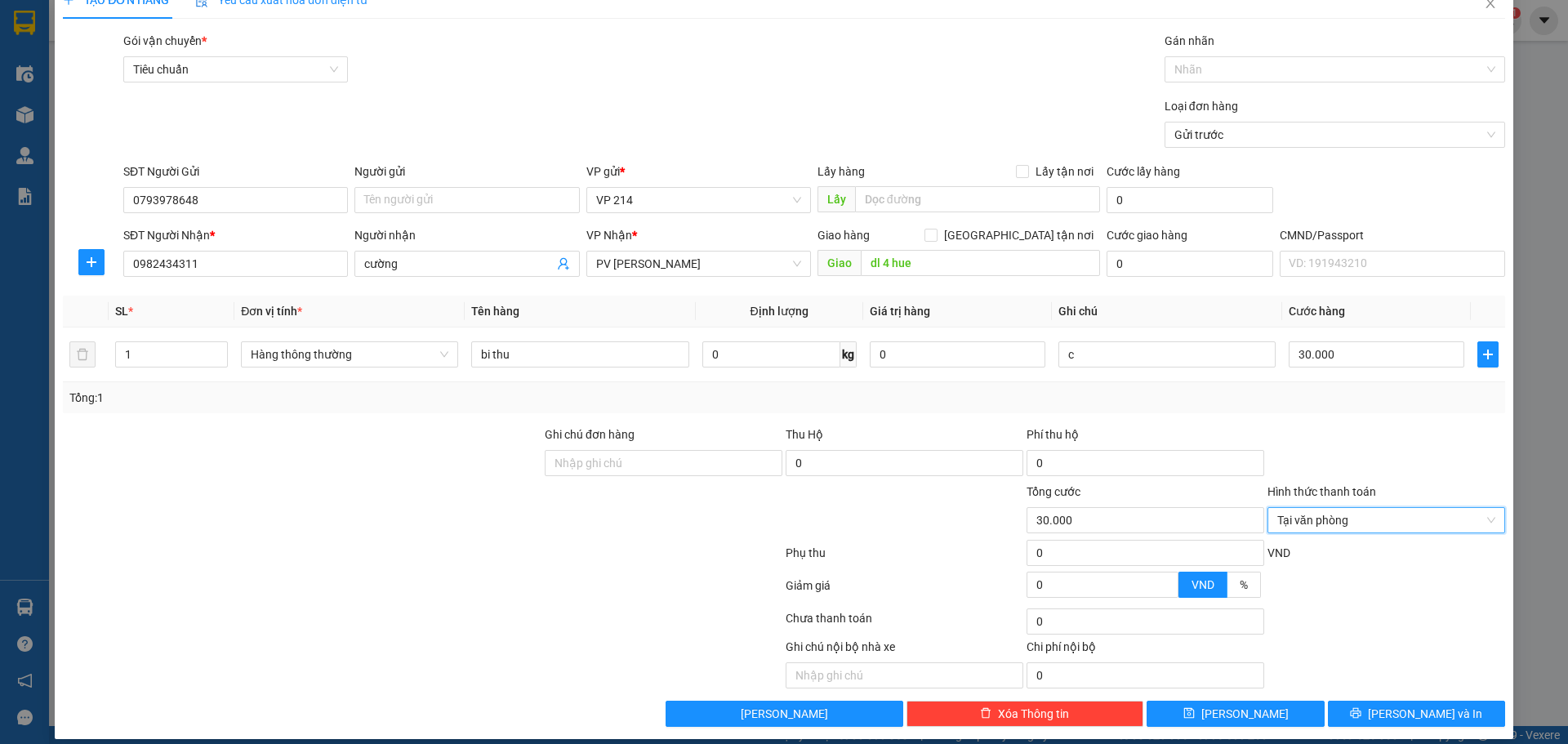
scroll to position [42, 0]
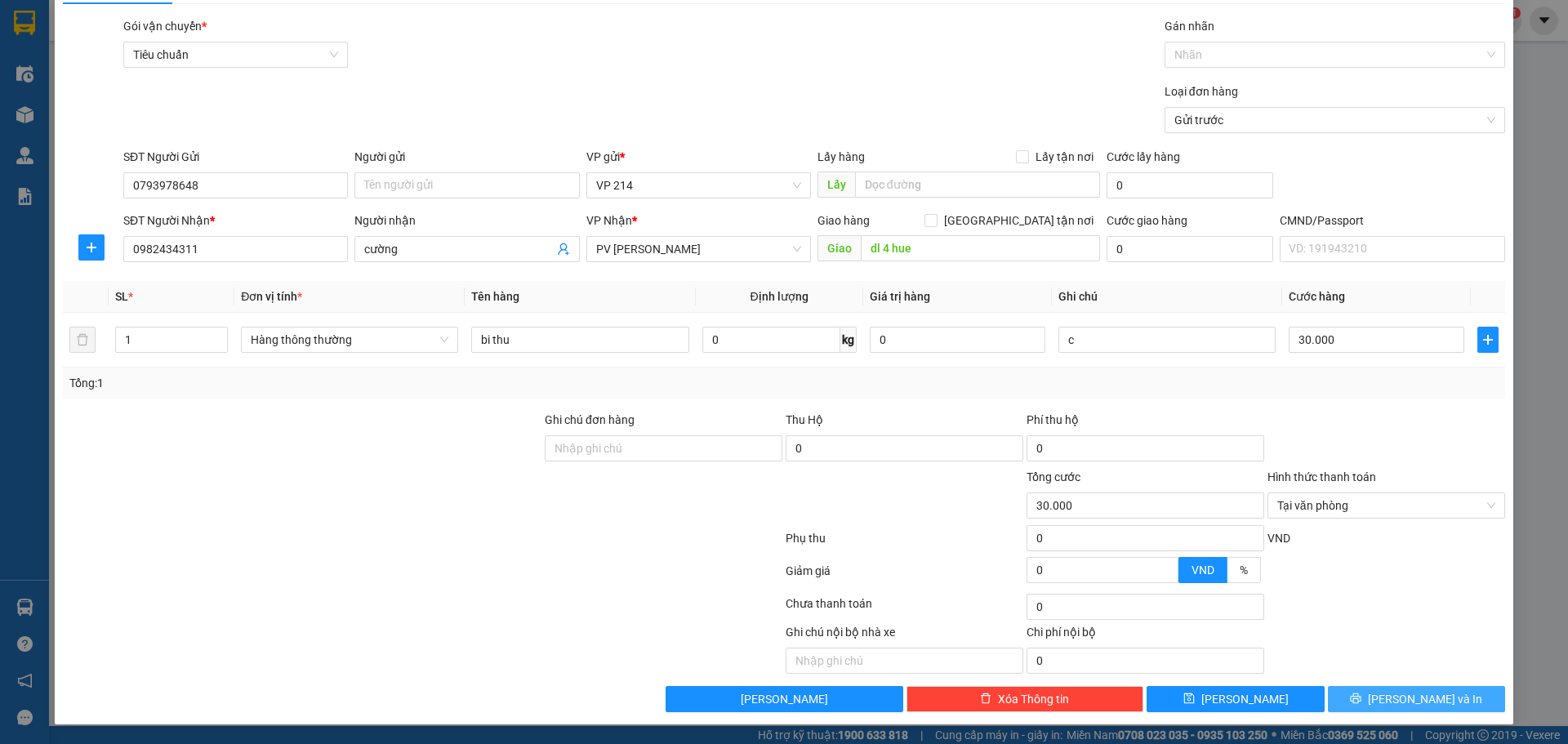
click at [1030, 560] on span "[PERSON_NAME] và In" at bounding box center [1425, 699] width 115 height 18
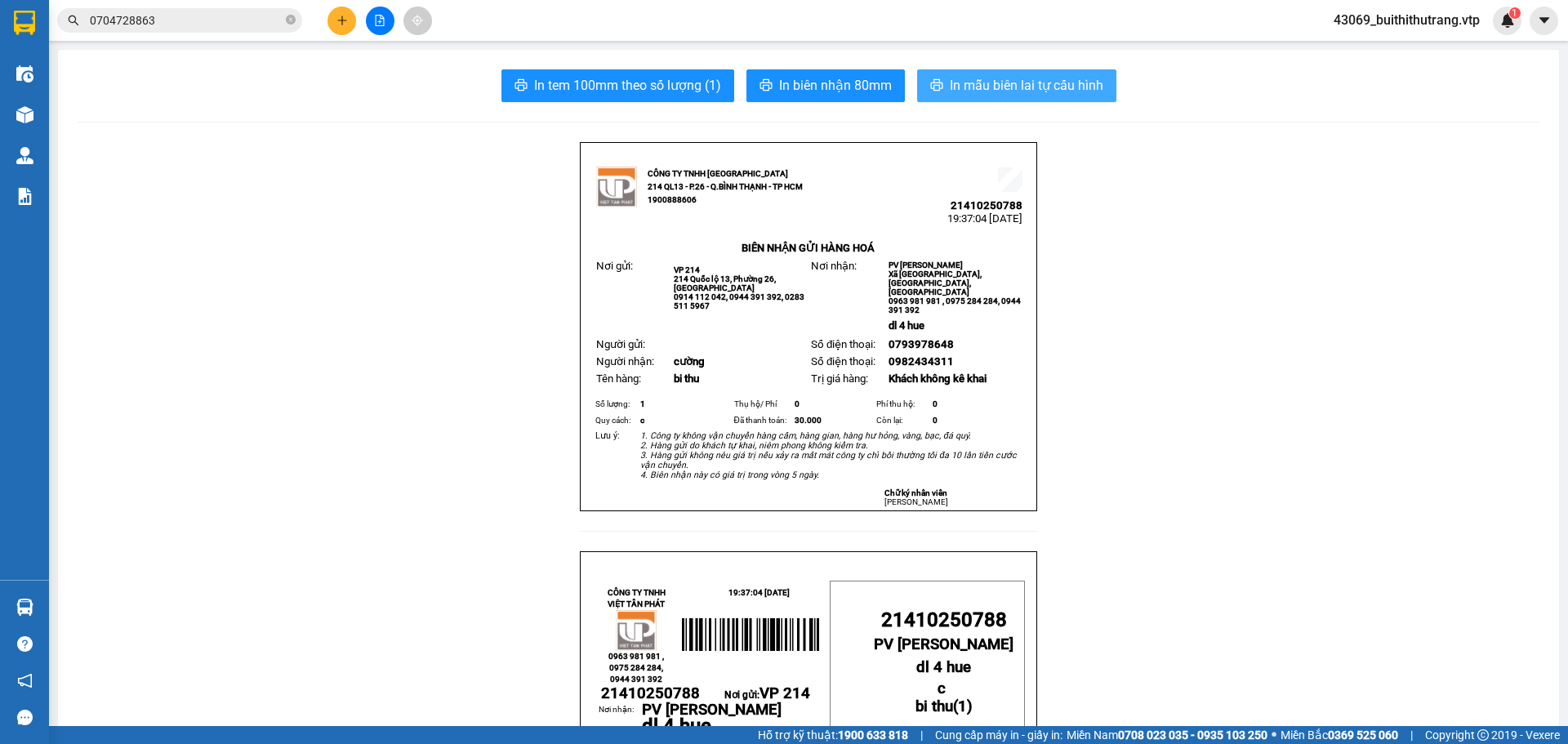
click at [1016, 82] on span "In mẫu biên lai tự cấu hình" at bounding box center [1026, 85] width 153 height 21
click at [1030, 82] on span "In mẫu biên lai tự cấu hình" at bounding box center [1026, 85] width 153 height 21
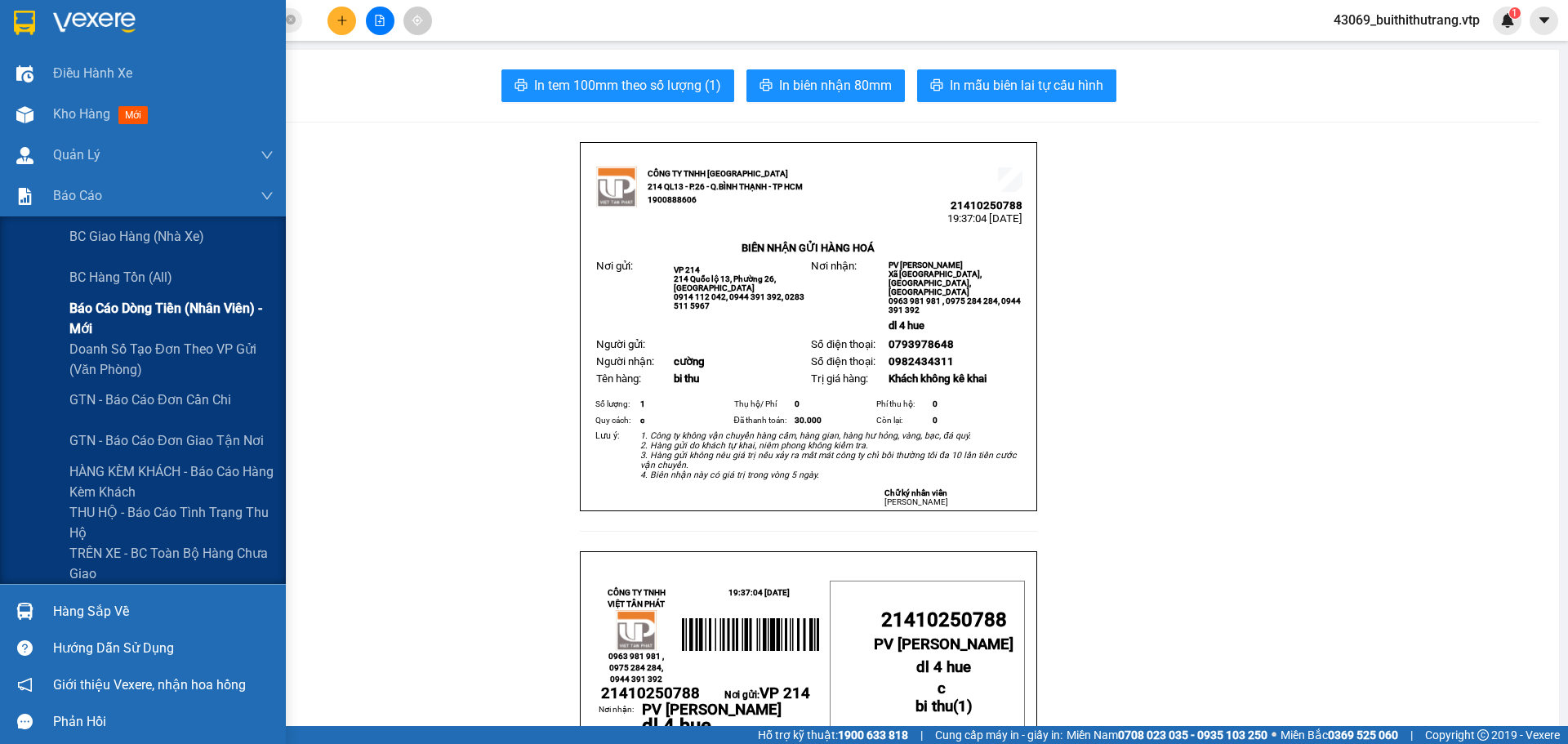
click at [132, 312] on span "Báo cáo dòng tiền (nhân viên) - mới" at bounding box center [172, 319] width 204 height 41
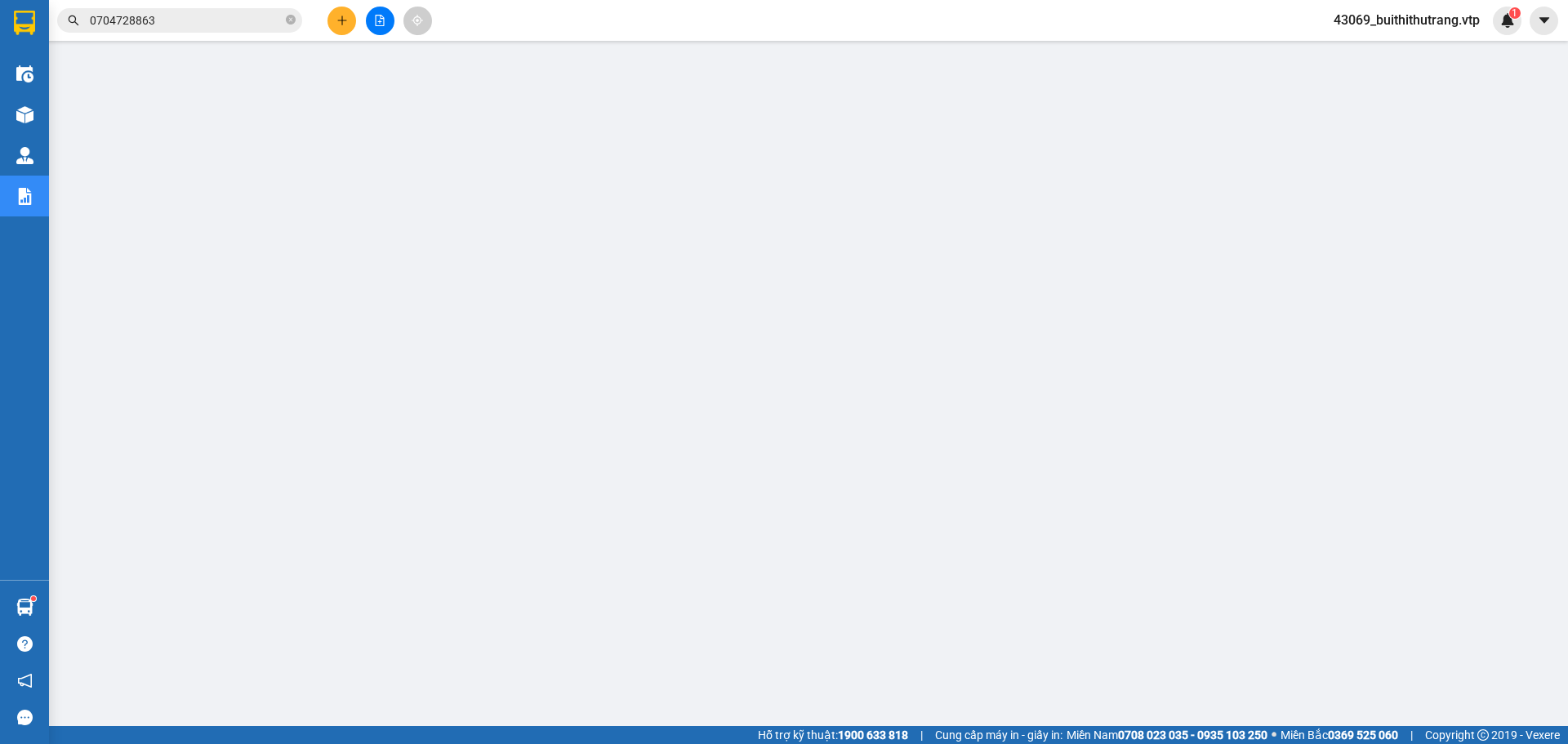
click at [1030, 21] on span "43069_buithithutrang.vtp" at bounding box center [1407, 20] width 172 height 21
click at [1030, 53] on span "Đăng xuất" at bounding box center [1412, 51] width 141 height 18
